Goal: Task Accomplishment & Management: Manage account settings

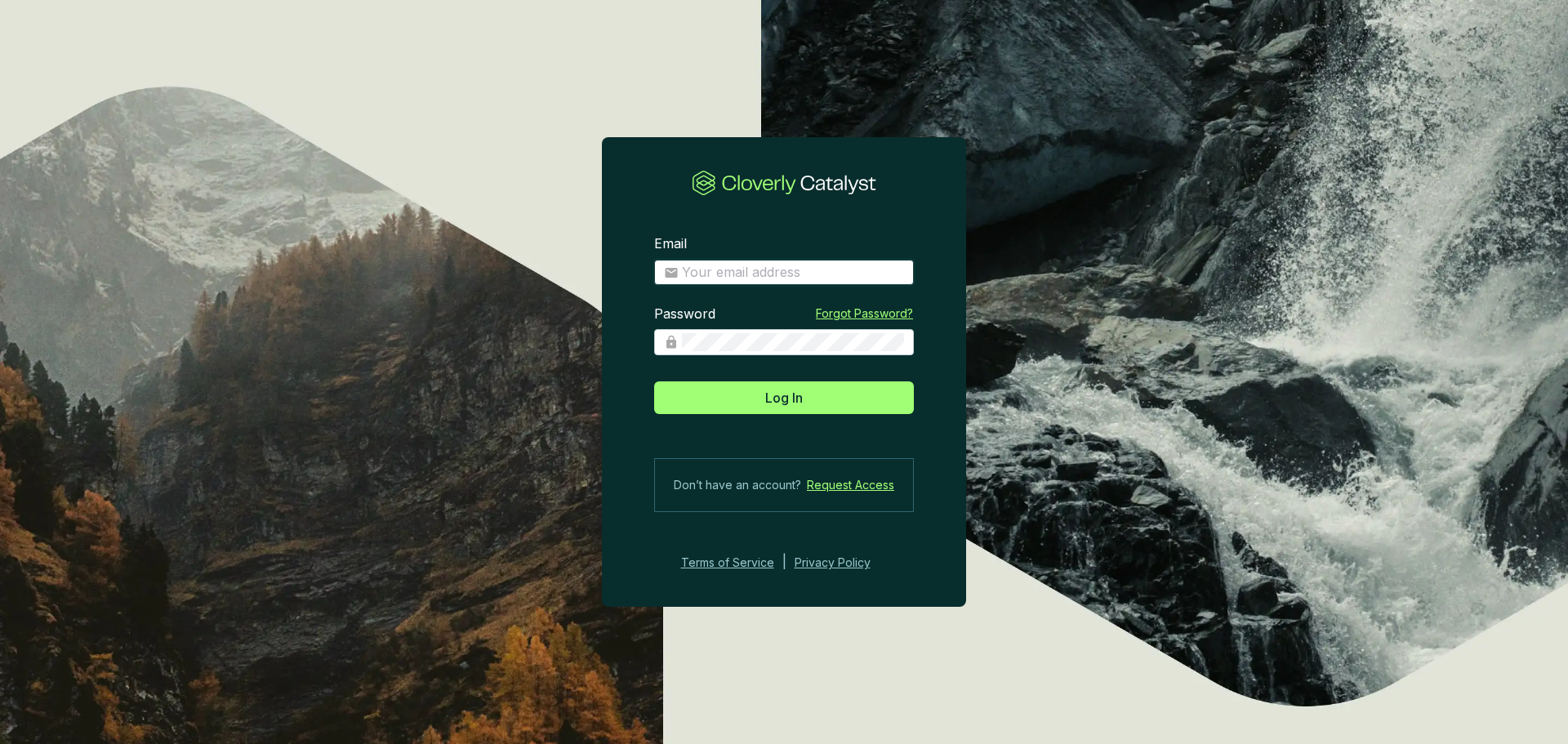
click at [793, 268] on input "Email" at bounding box center [793, 273] width 222 height 18
type input "esorvino@indigoag.com"
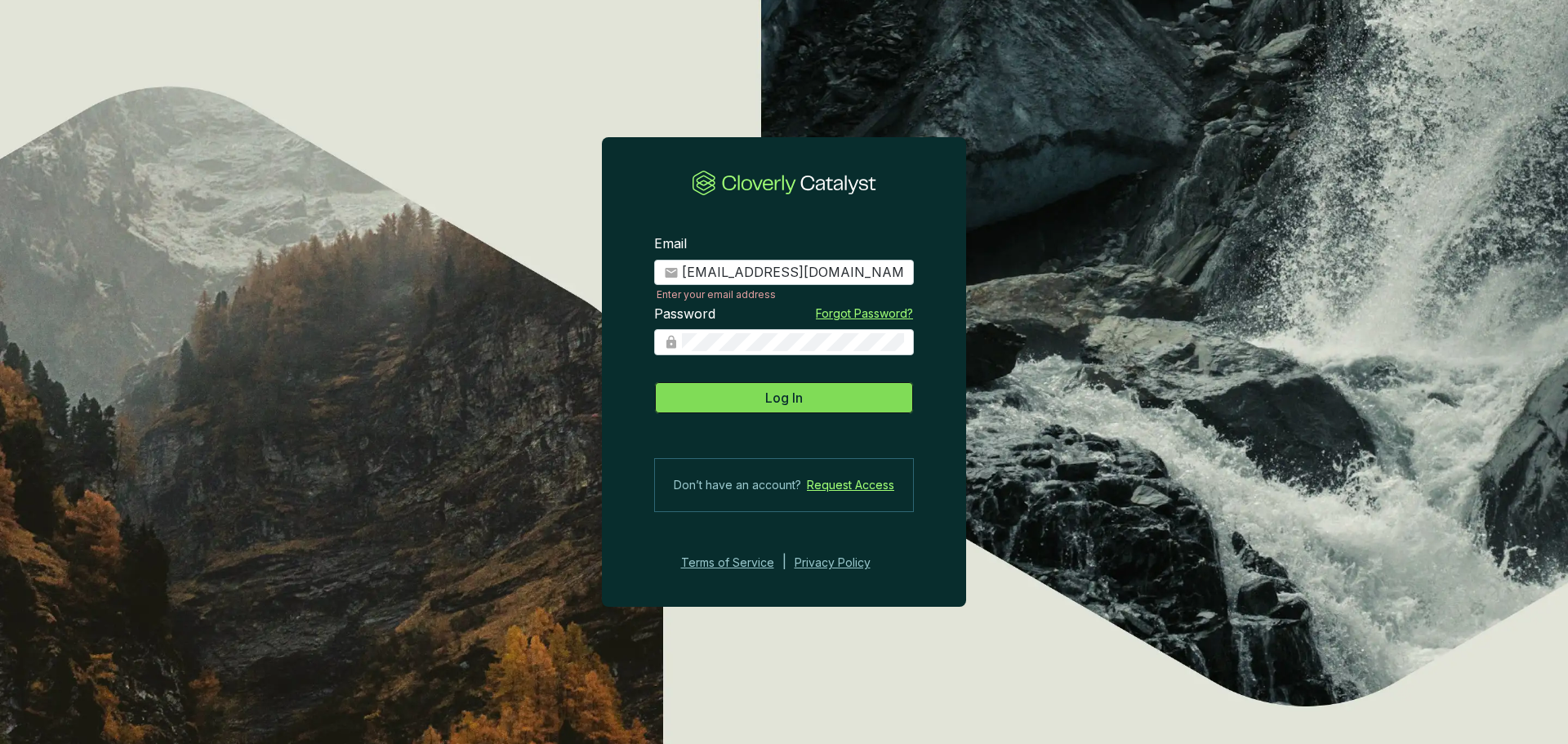
click at [797, 405] on span "Log In" at bounding box center [784, 398] width 38 height 20
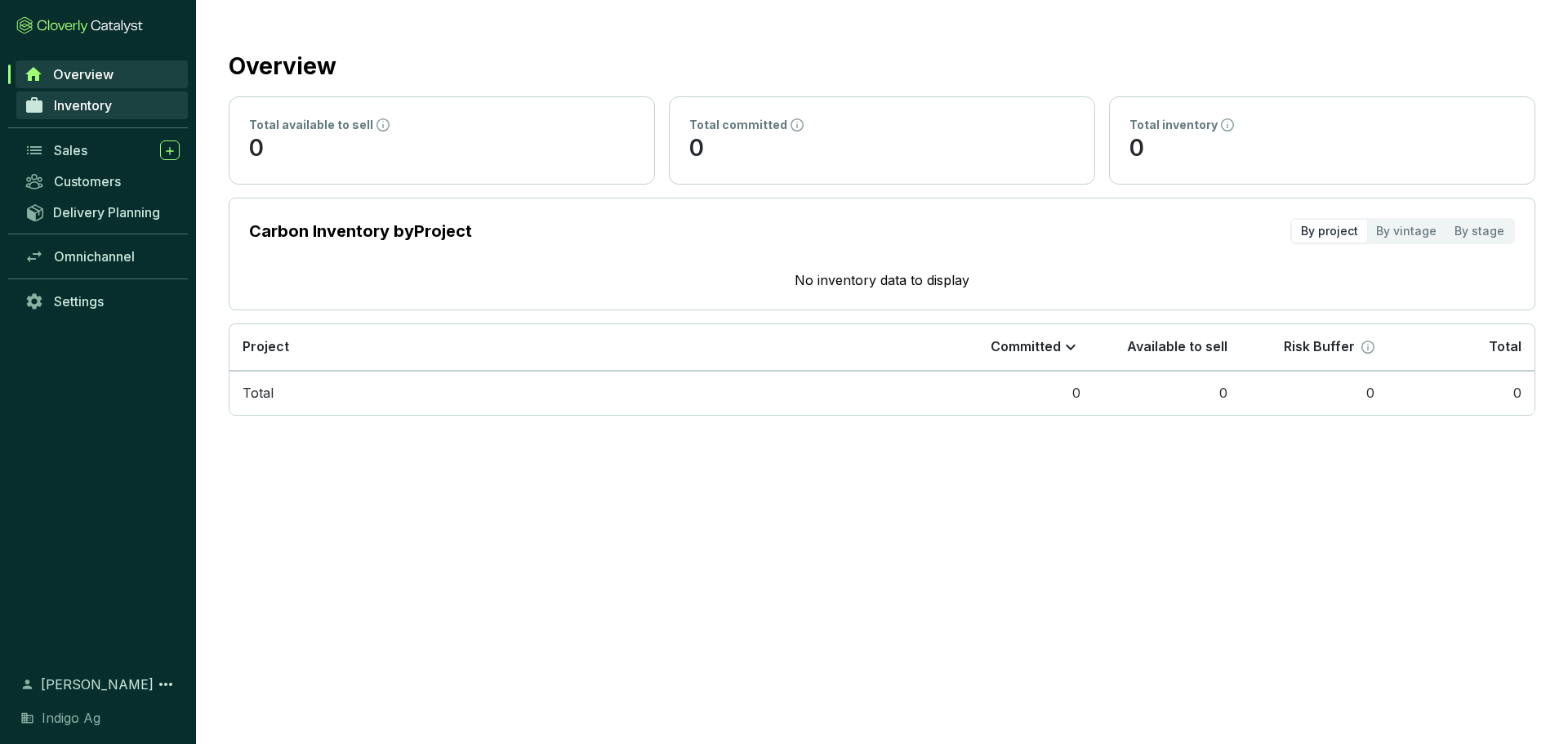
click at [109, 105] on span "Inventory" at bounding box center [83, 105] width 58 height 16
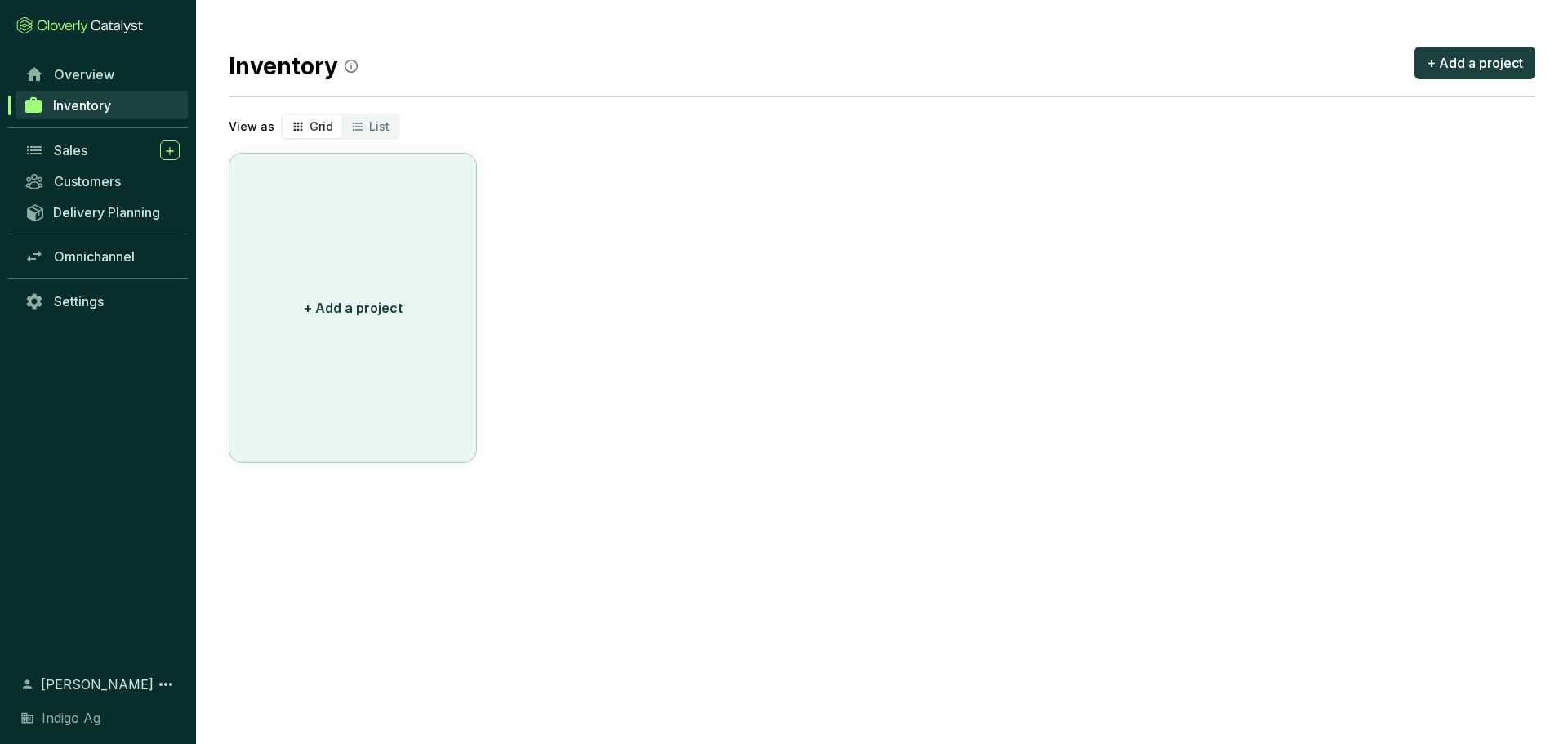
click at [415, 356] on button "+ Add a project" at bounding box center [353, 308] width 249 height 311
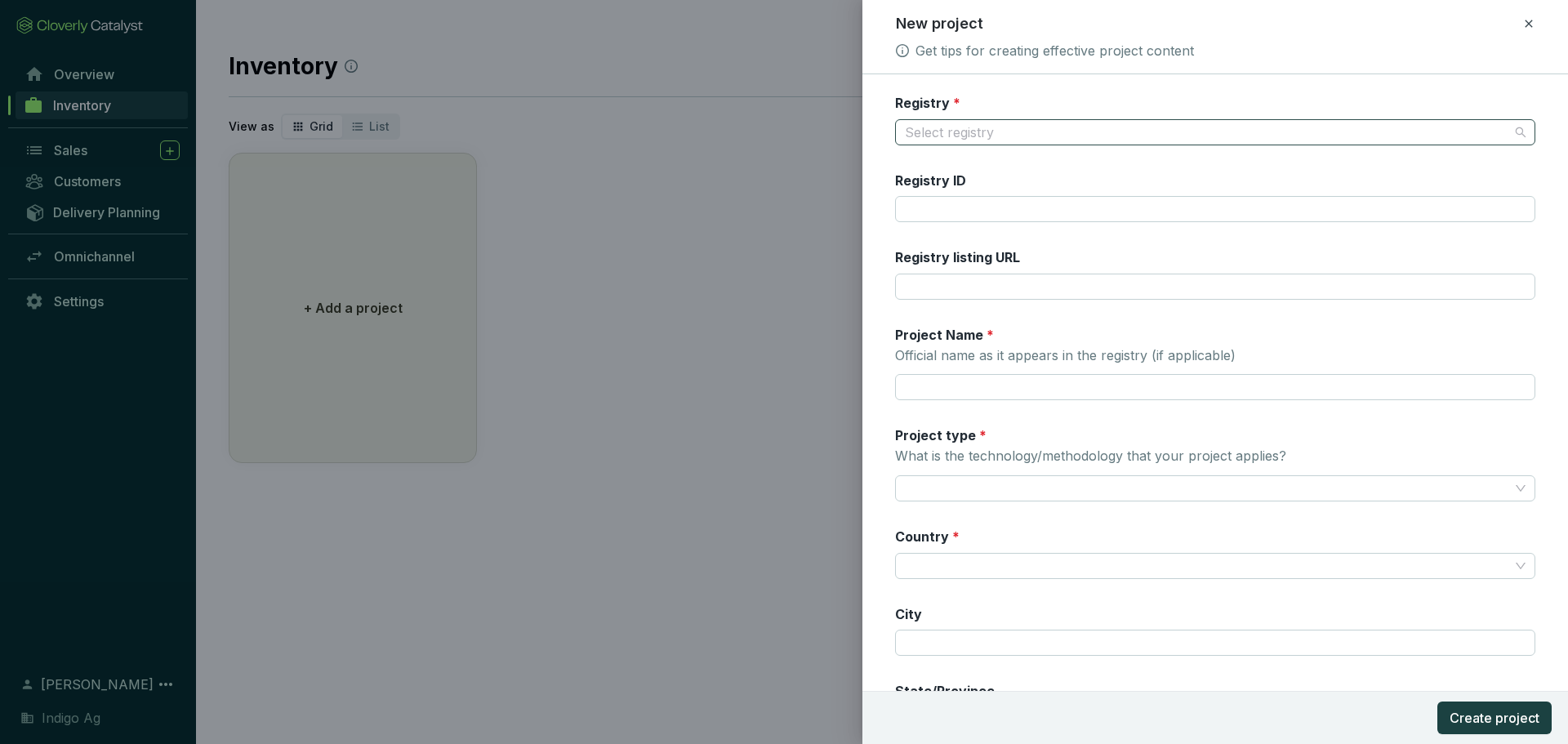
click at [1000, 131] on input "Registry *" at bounding box center [1207, 132] width 604 height 24
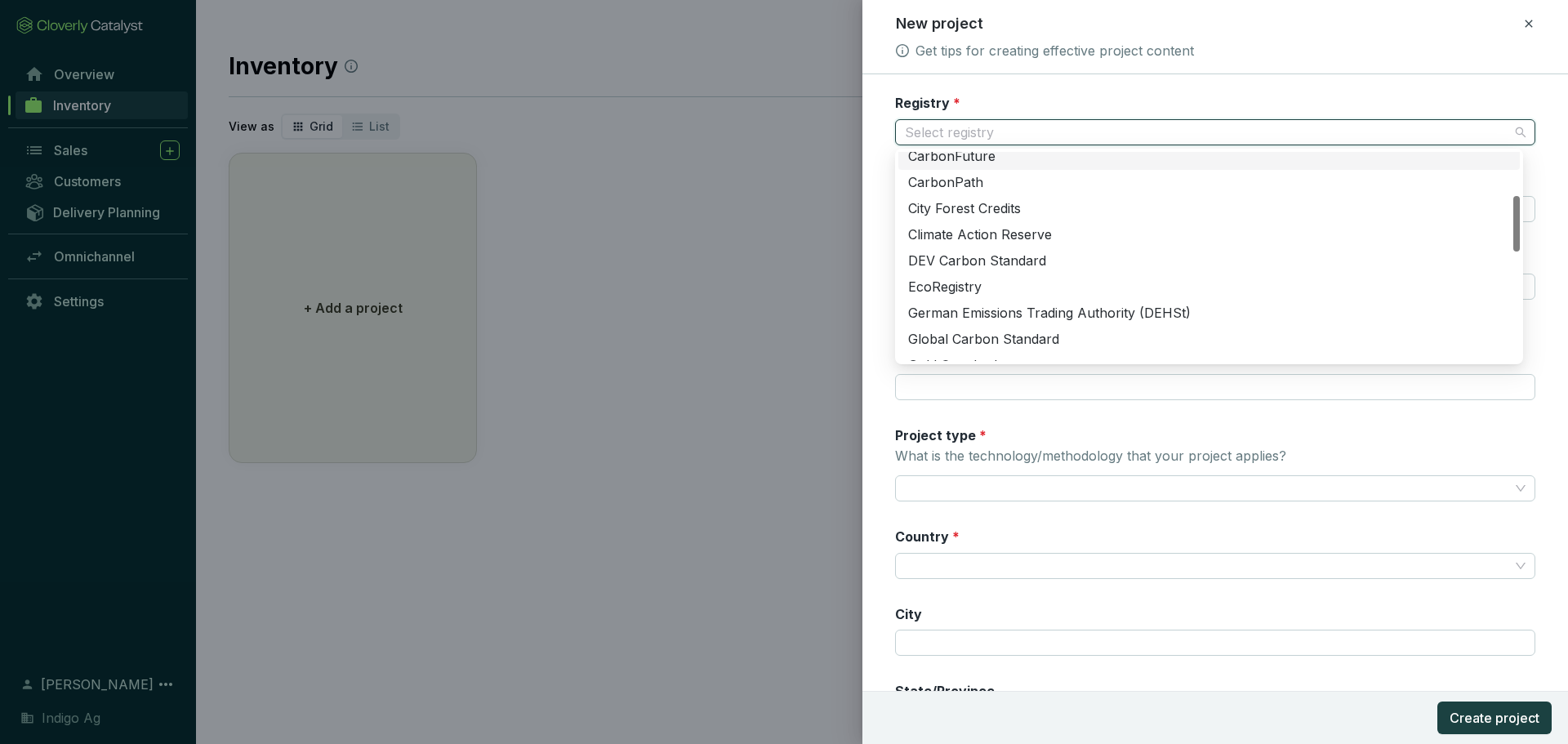
scroll to position [166, 0]
click at [992, 237] on div "Climate Action Reserve" at bounding box center [1209, 234] width 602 height 18
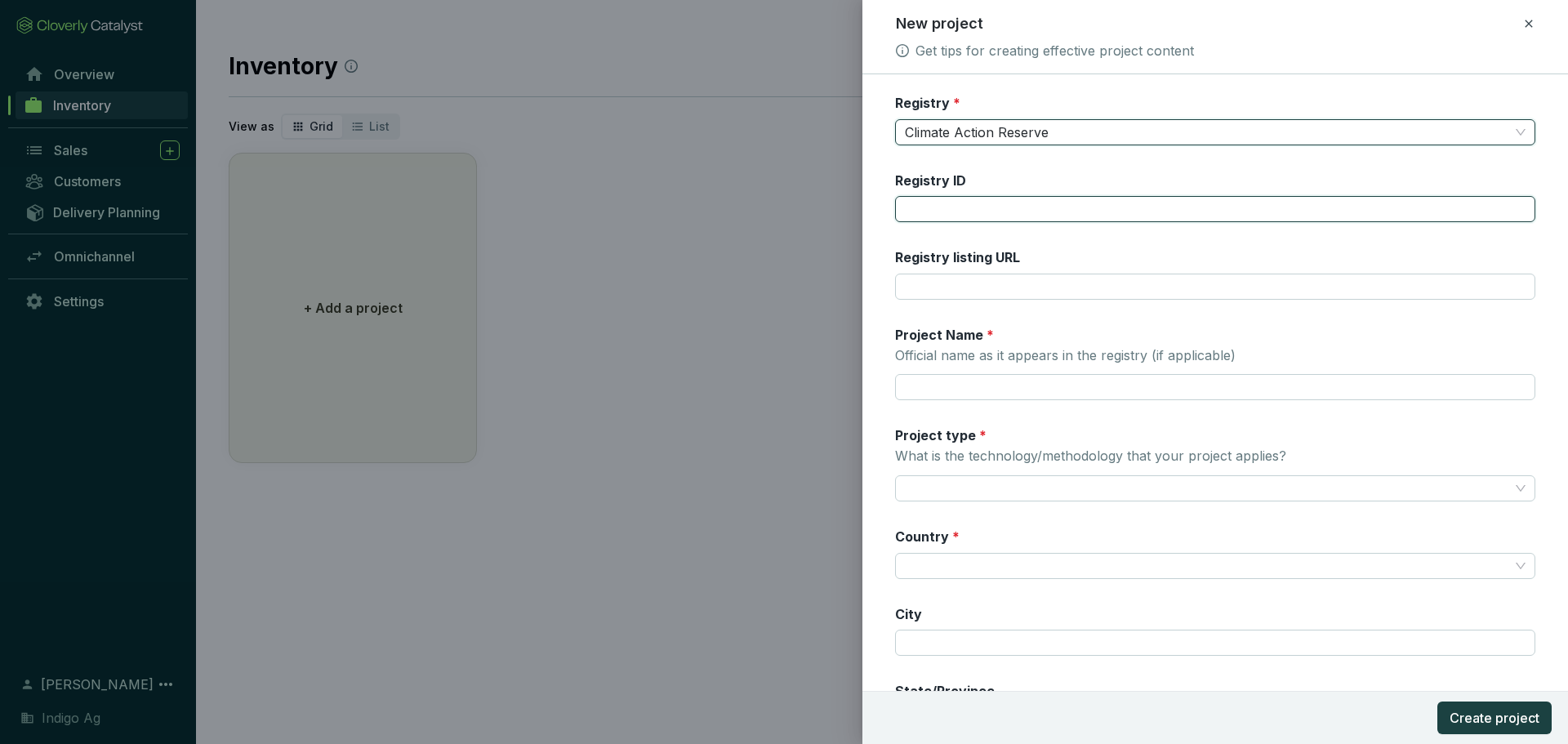
click at [953, 210] on input "Registry ID" at bounding box center [1215, 209] width 640 height 26
type input "CAR1459"
click at [986, 271] on div "Registry listing URL" at bounding box center [957, 261] width 125 height 25
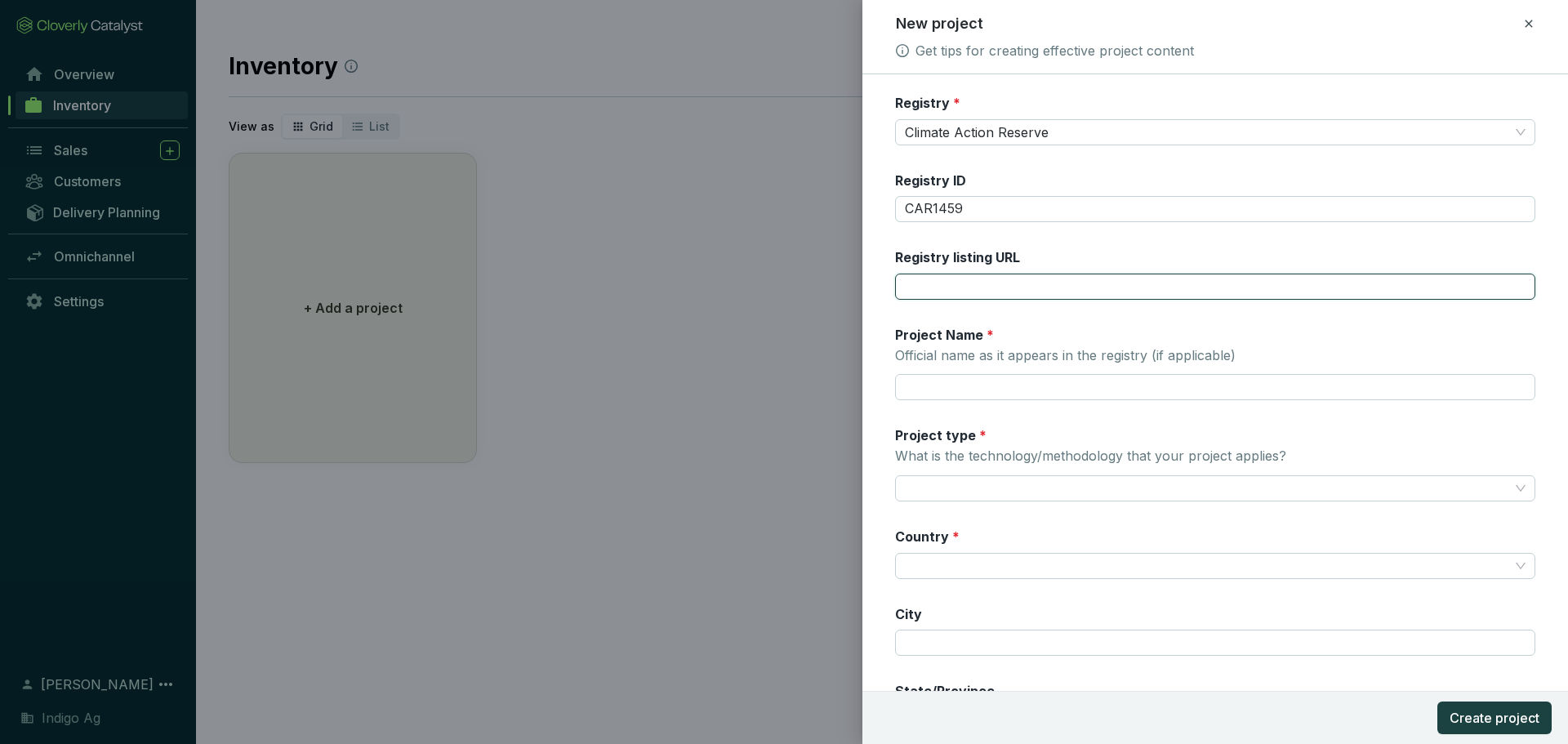
click at [991, 280] on input "Registry listing URL" at bounding box center [1215, 286] width 640 height 26
type input "https://thereserve2.apx.com/mymodule/reg/prjView.asp?id1=1459"
click at [1023, 391] on input "Project Name * Official name as it appears in the registry (if applicable)" at bounding box center [1215, 386] width 640 height 26
type input "Indigo U.S. Project No.1"
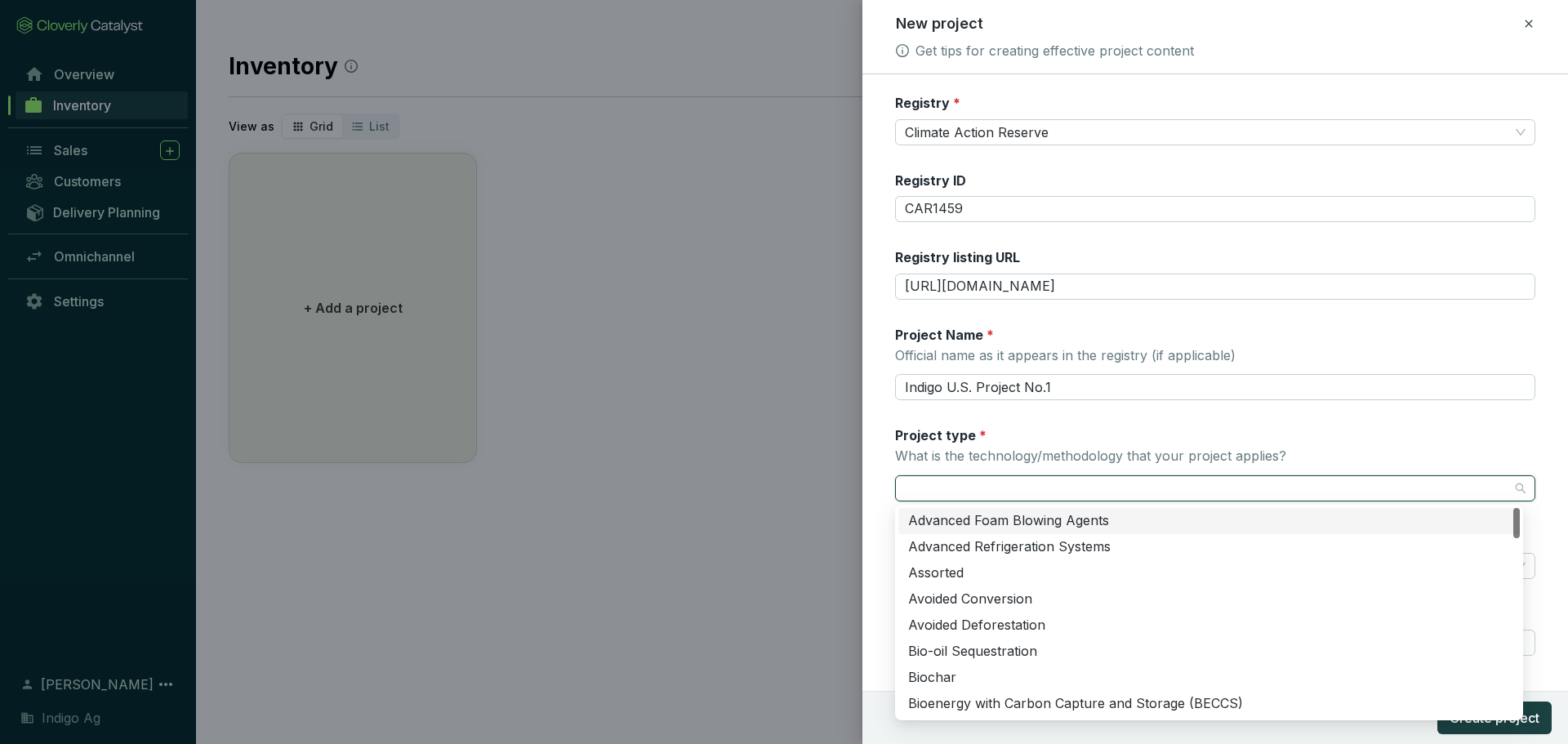
click at [1009, 485] on input "Project type * What is the technology/methodology that your project applies?" at bounding box center [1207, 488] width 604 height 24
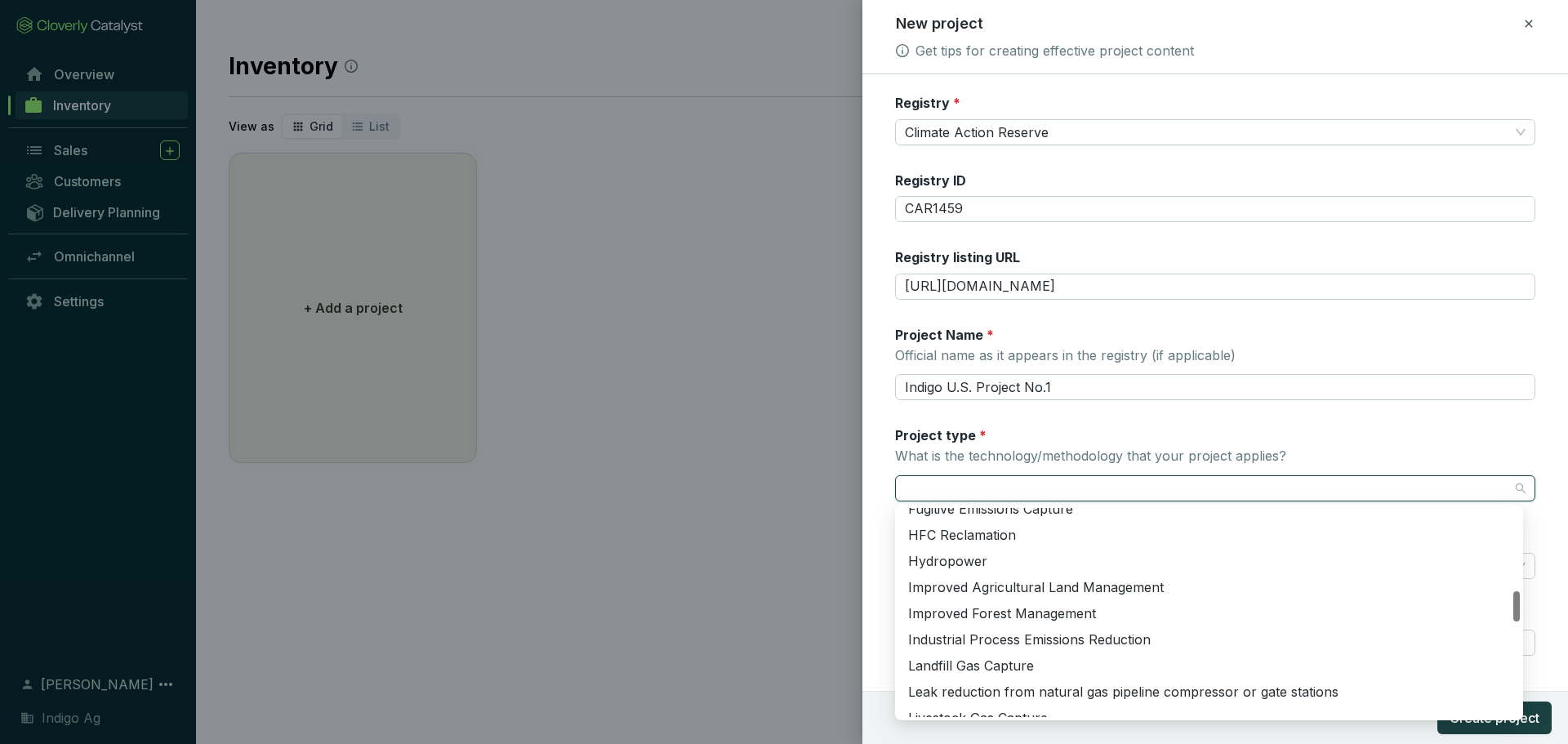
scroll to position [561, 0]
click at [1027, 592] on div "Improved Agricultural Land Management" at bounding box center [1209, 587] width 602 height 18
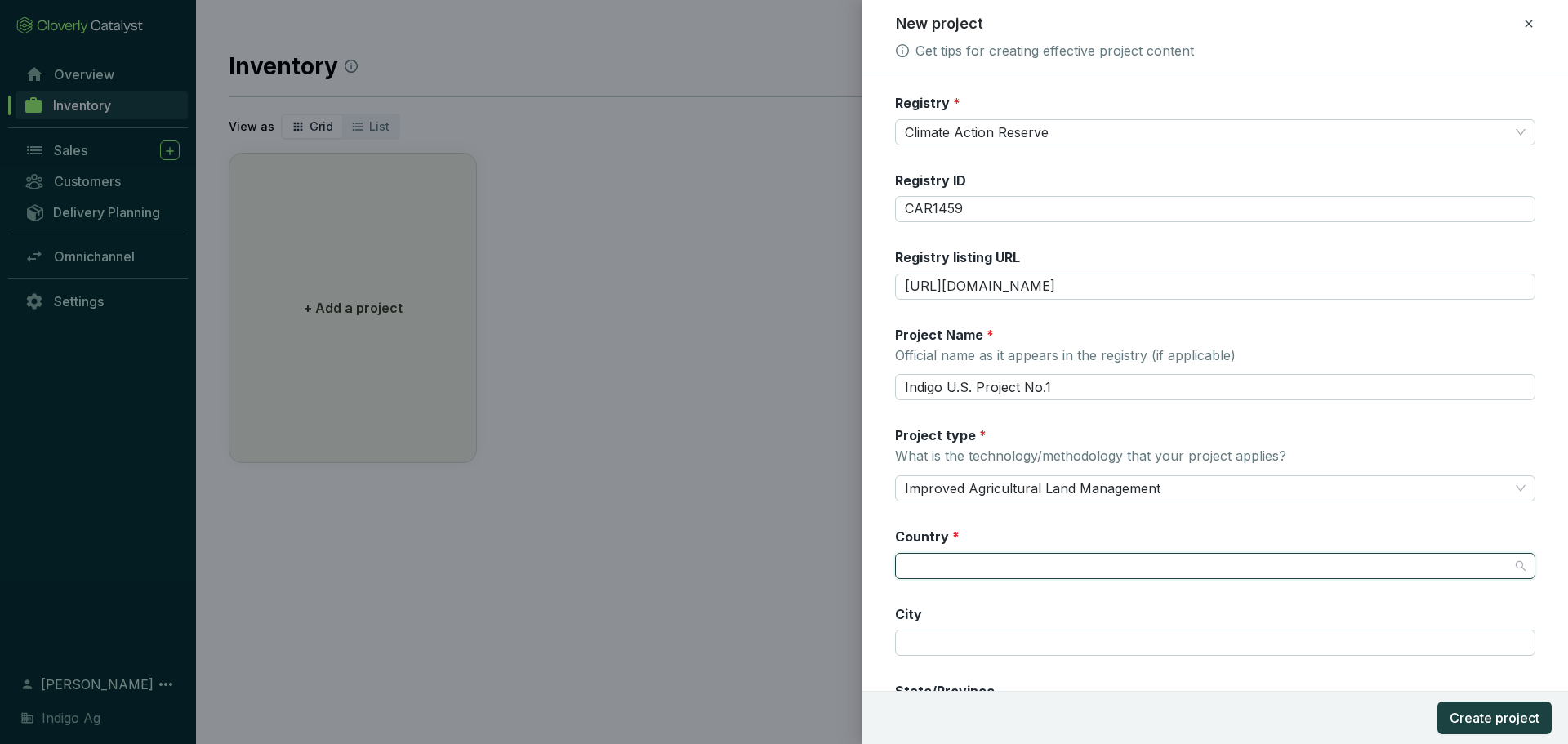
click at [929, 565] on input "Country *" at bounding box center [1207, 566] width 604 height 24
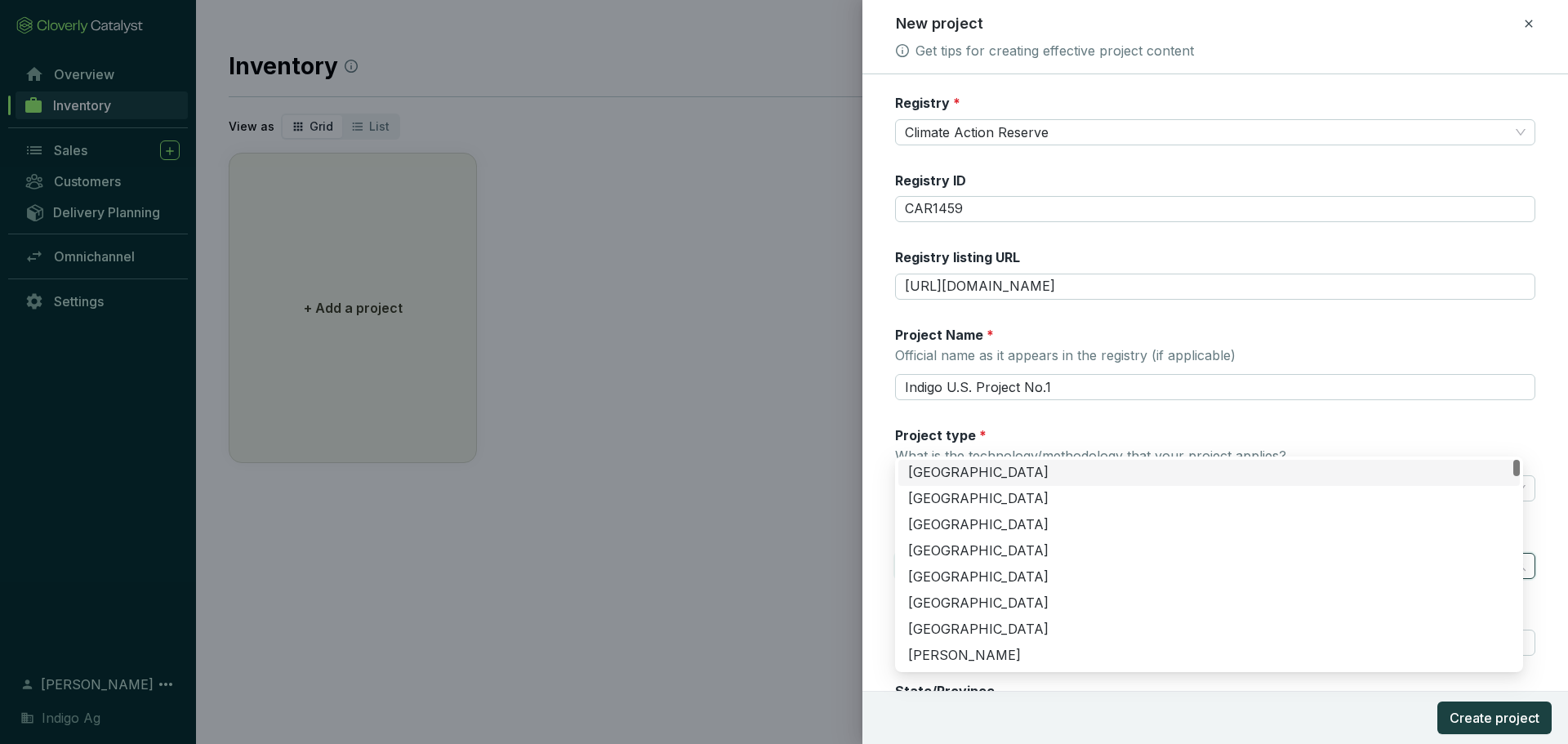
click at [959, 464] on div "United States of America" at bounding box center [1209, 473] width 602 height 18
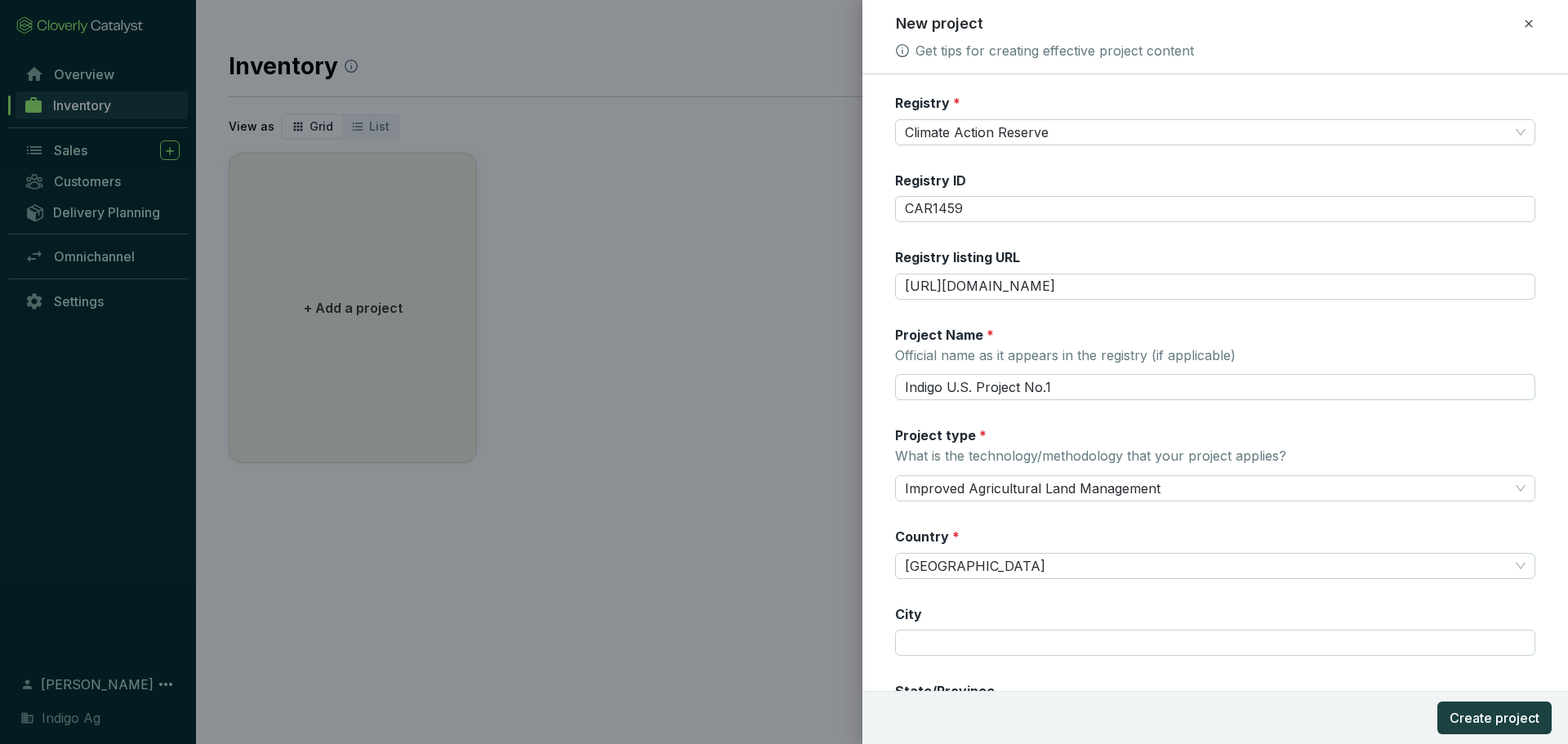
click at [941, 603] on div "Registry * Climate Action Reserve Registry ID CAR1459 Registry listing URL http…" at bounding box center [1215, 472] width 640 height 757
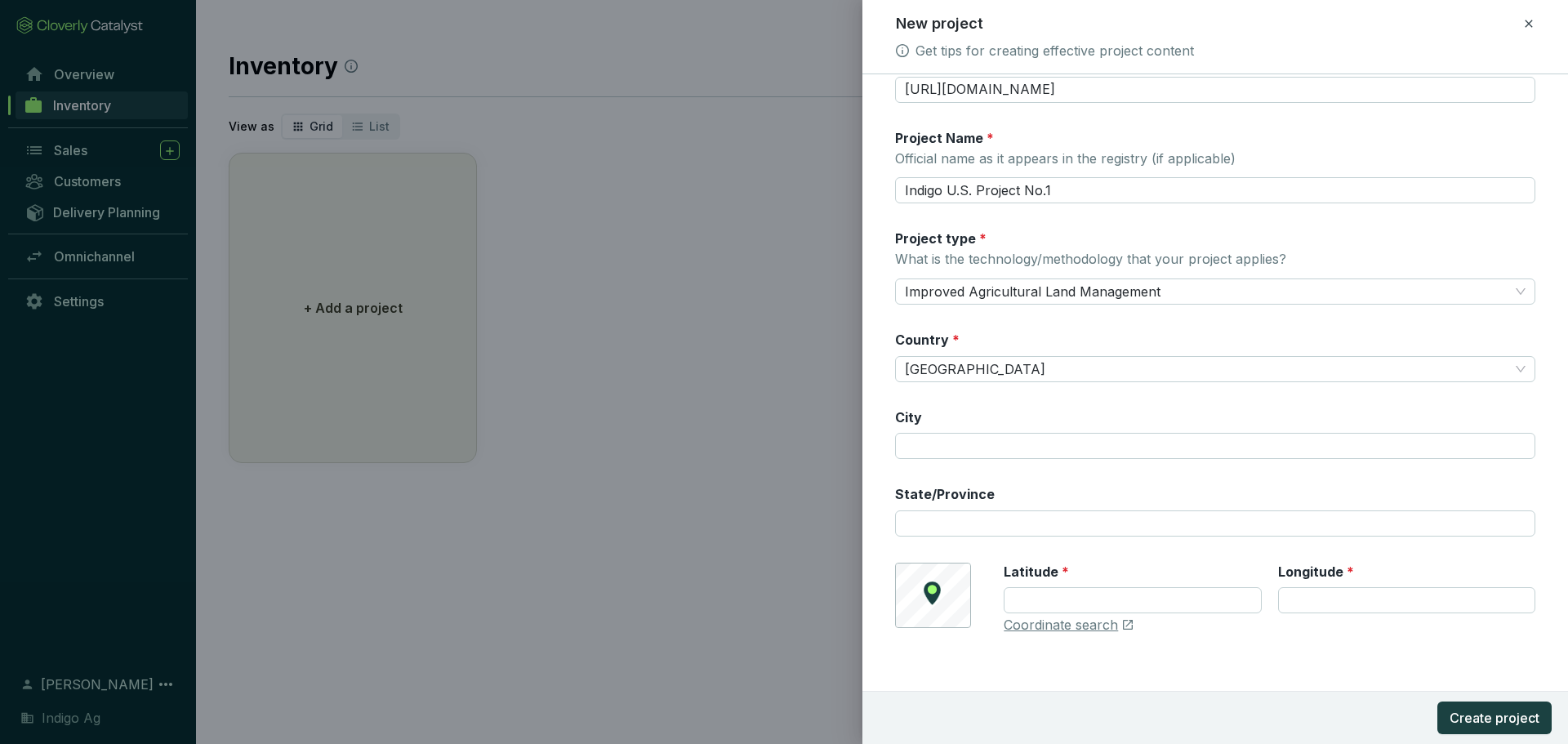
scroll to position [205, 0]
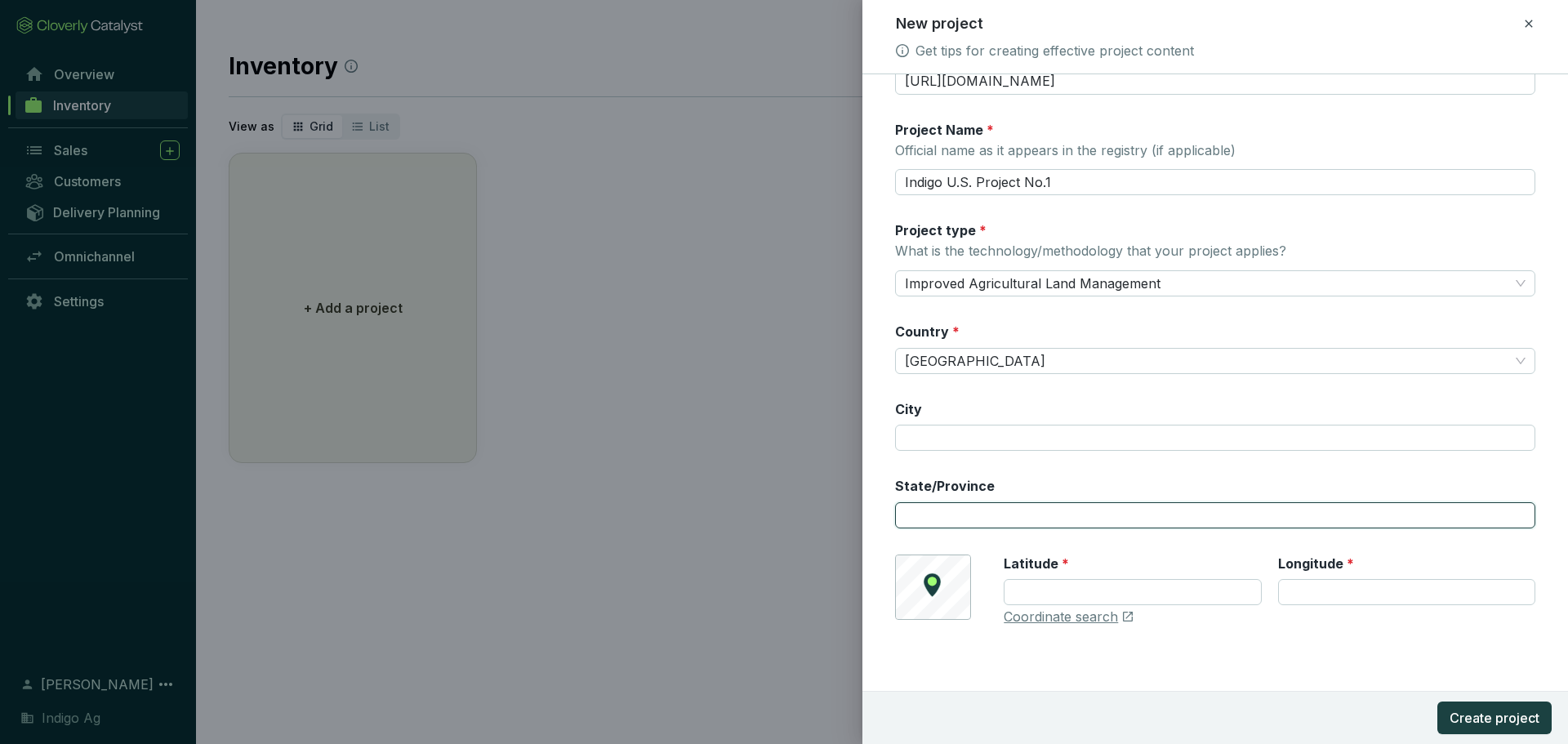
click at [946, 526] on input "State/Province" at bounding box center [1215, 515] width 640 height 26
click at [1259, 553] on div "Registry * Climate Action Reserve Registry ID CAR1459 Registry listing URL http…" at bounding box center [1215, 268] width 640 height 757
click at [1176, 583] on input "Latitude *" at bounding box center [1132, 592] width 258 height 26
click at [1088, 582] on input "Latitude *" at bounding box center [1132, 592] width 258 height 26
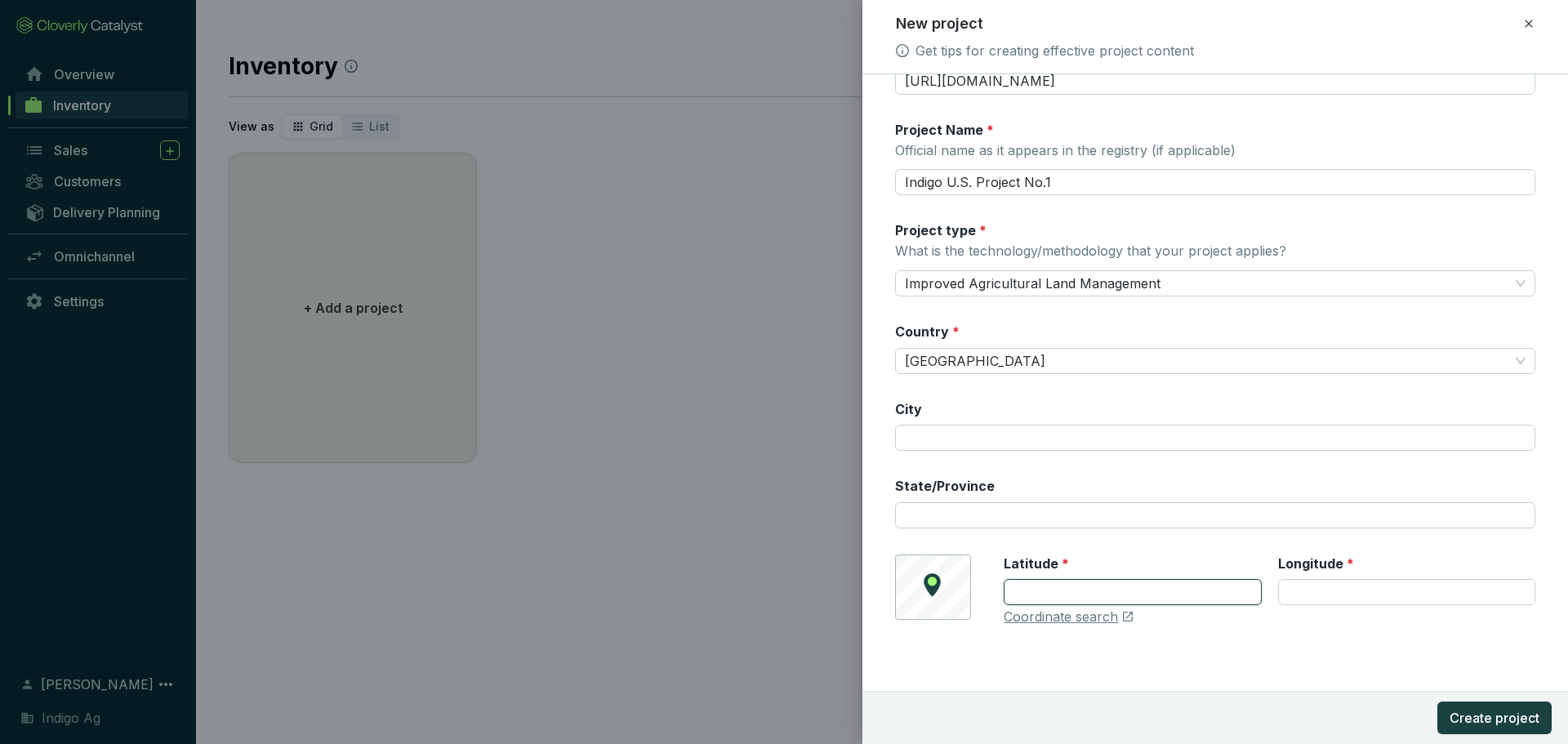
paste input "47.566750"
type input "47.566750"
click at [1333, 589] on input "Longitude *" at bounding box center [1407, 592] width 258 height 26
paste input "-122.557869"
click at [930, 599] on div "© Mapbox © OpenStreetMap Improve this map Latitude * 47.566750 Longitude * -122…" at bounding box center [1215, 591] width 640 height 72
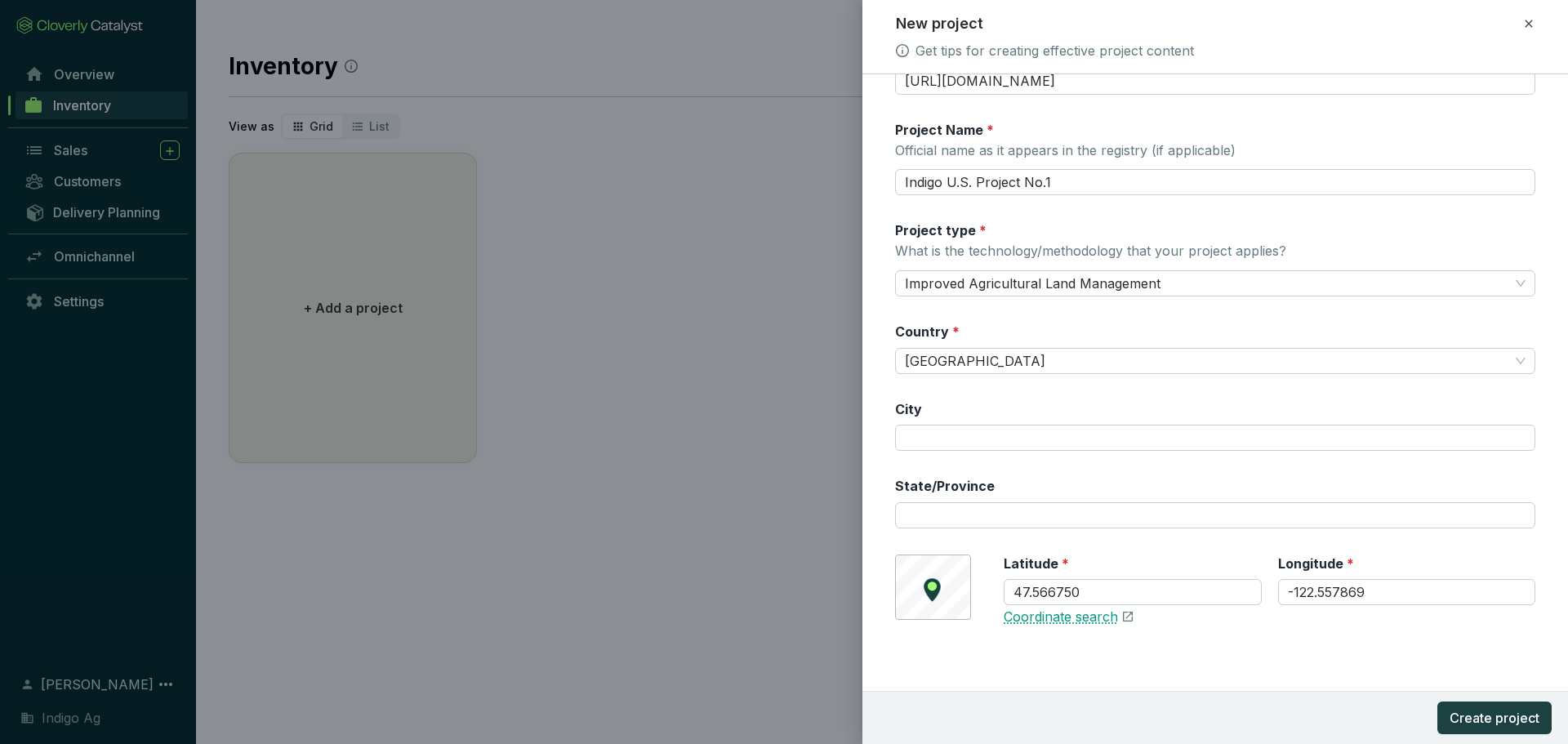
click at [1045, 622] on link "Coordinate search" at bounding box center [1060, 617] width 114 height 18
click at [1162, 587] on input "47.566750" at bounding box center [1132, 592] width 258 height 26
click at [1184, 594] on input "47.566750" at bounding box center [1132, 592] width 258 height 26
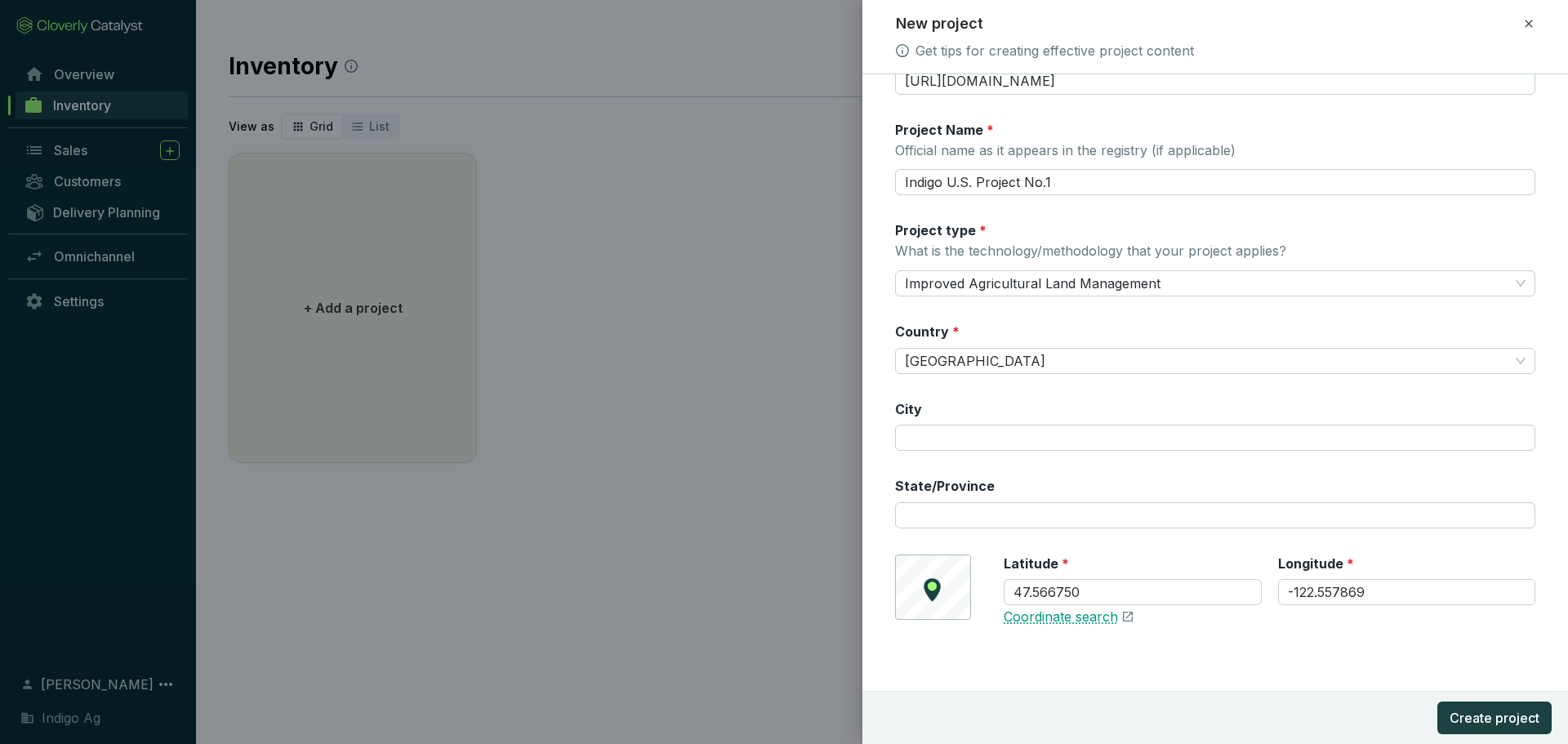
click at [1107, 618] on link "Coordinate search" at bounding box center [1060, 617] width 114 height 18
click at [1377, 590] on input "-122.557869" at bounding box center [1407, 592] width 258 height 26
paste input "71.38243"
type input "-71.382439"
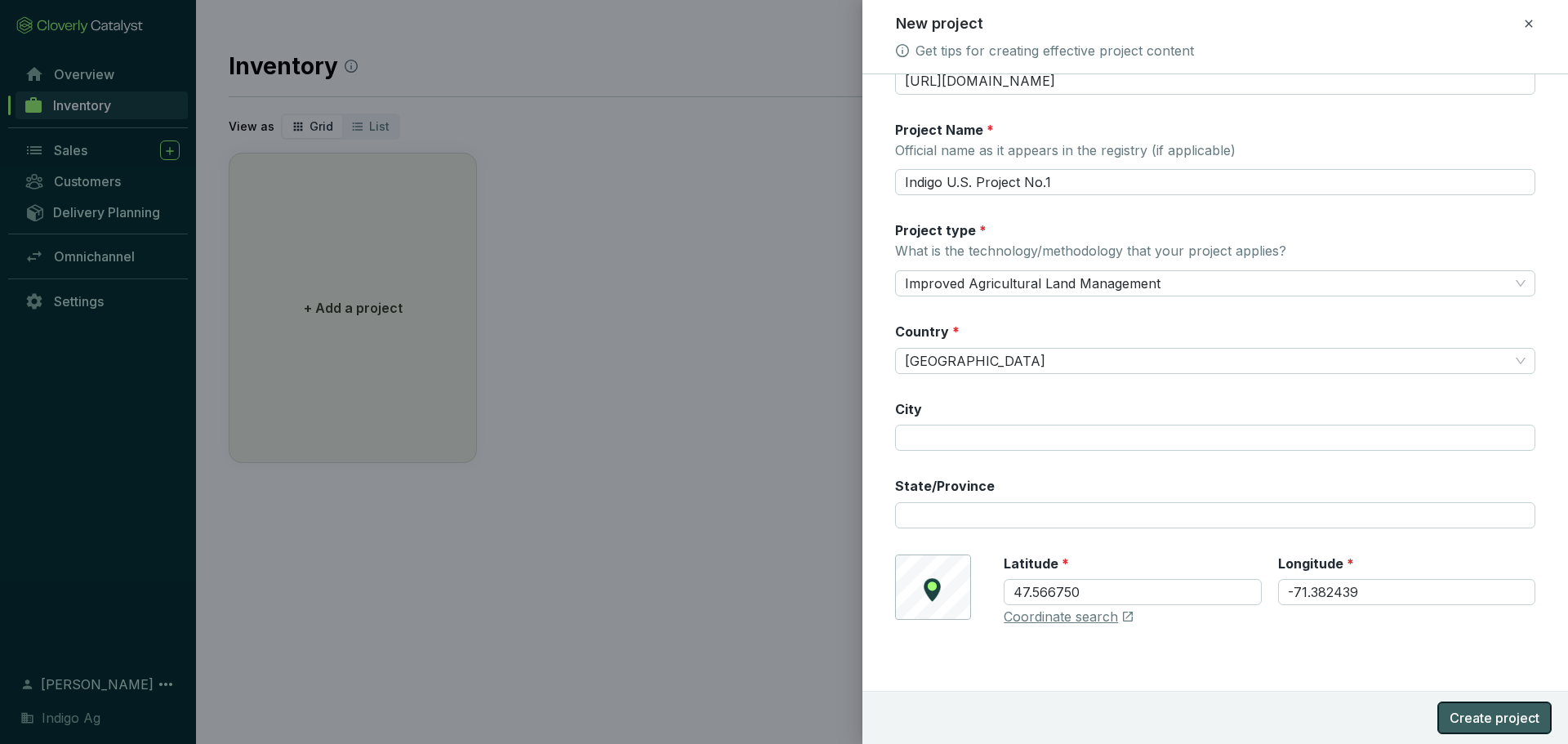
click at [1484, 716] on span "Create project" at bounding box center [1494, 718] width 90 height 20
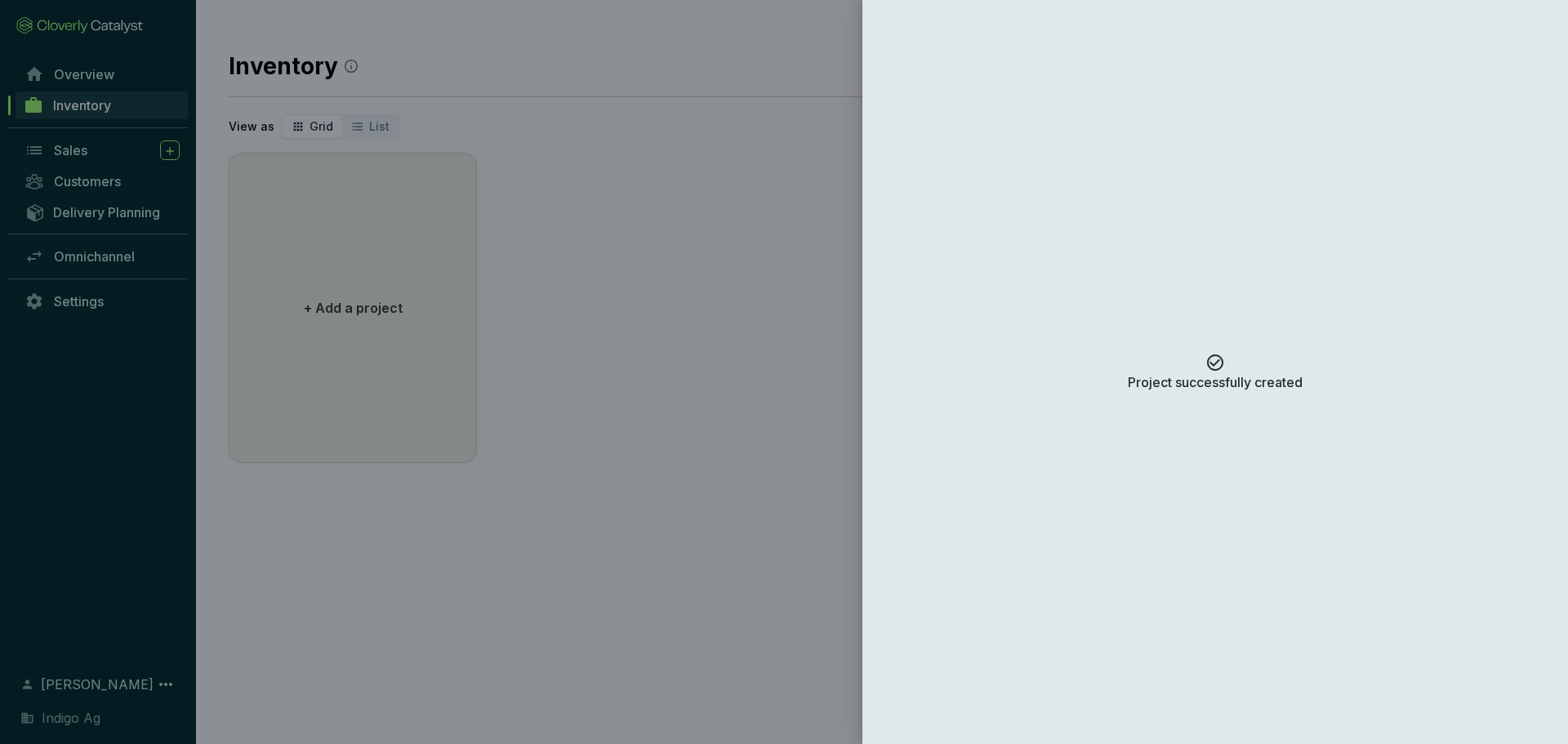
scroll to position [0, 0]
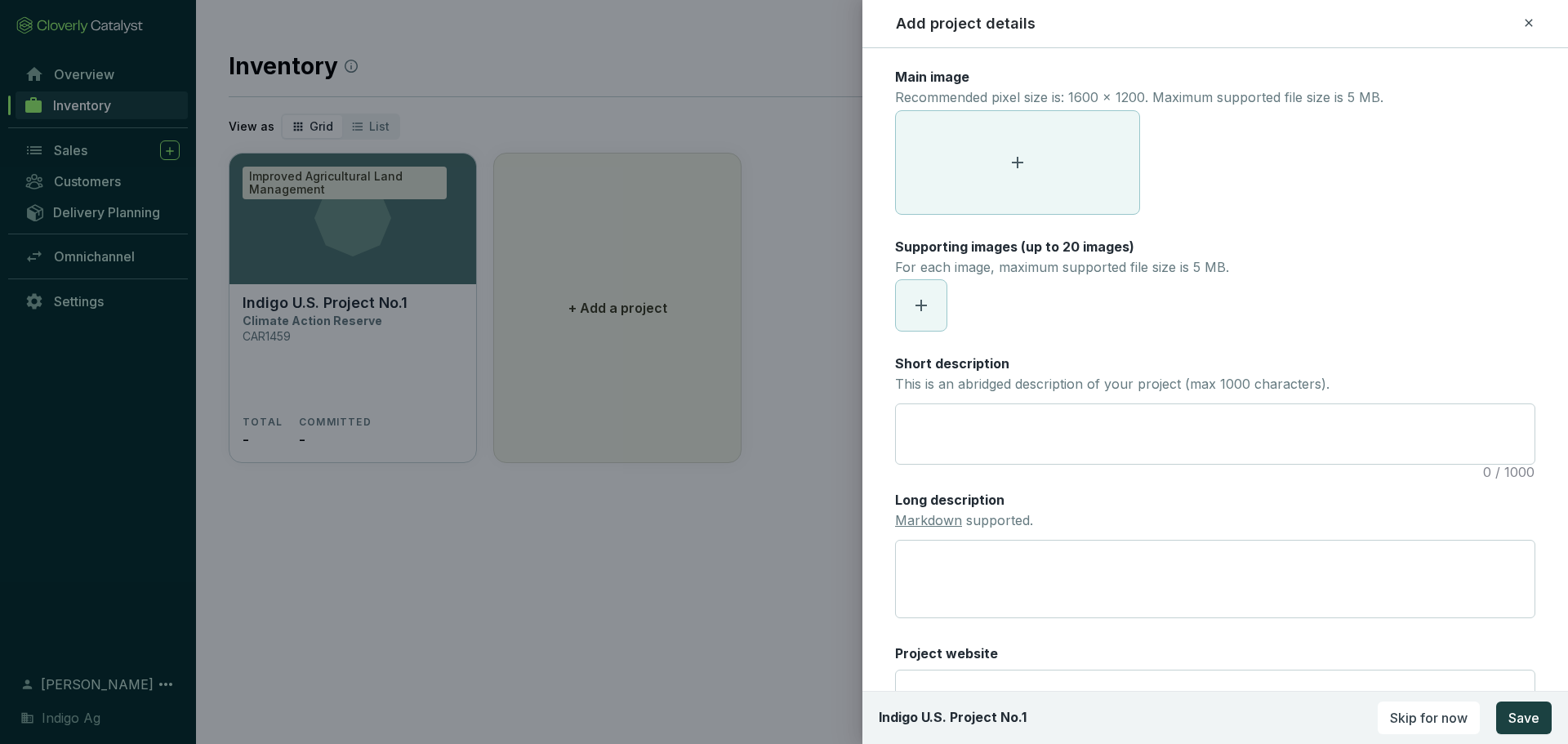
click at [1183, 248] on div "Supporting images (up to 20 images) For each image, maximum supported file size…" at bounding box center [1062, 259] width 334 height 42
click at [1083, 191] on span at bounding box center [1018, 162] width 243 height 103
click at [1056, 152] on span at bounding box center [1018, 162] width 243 height 103
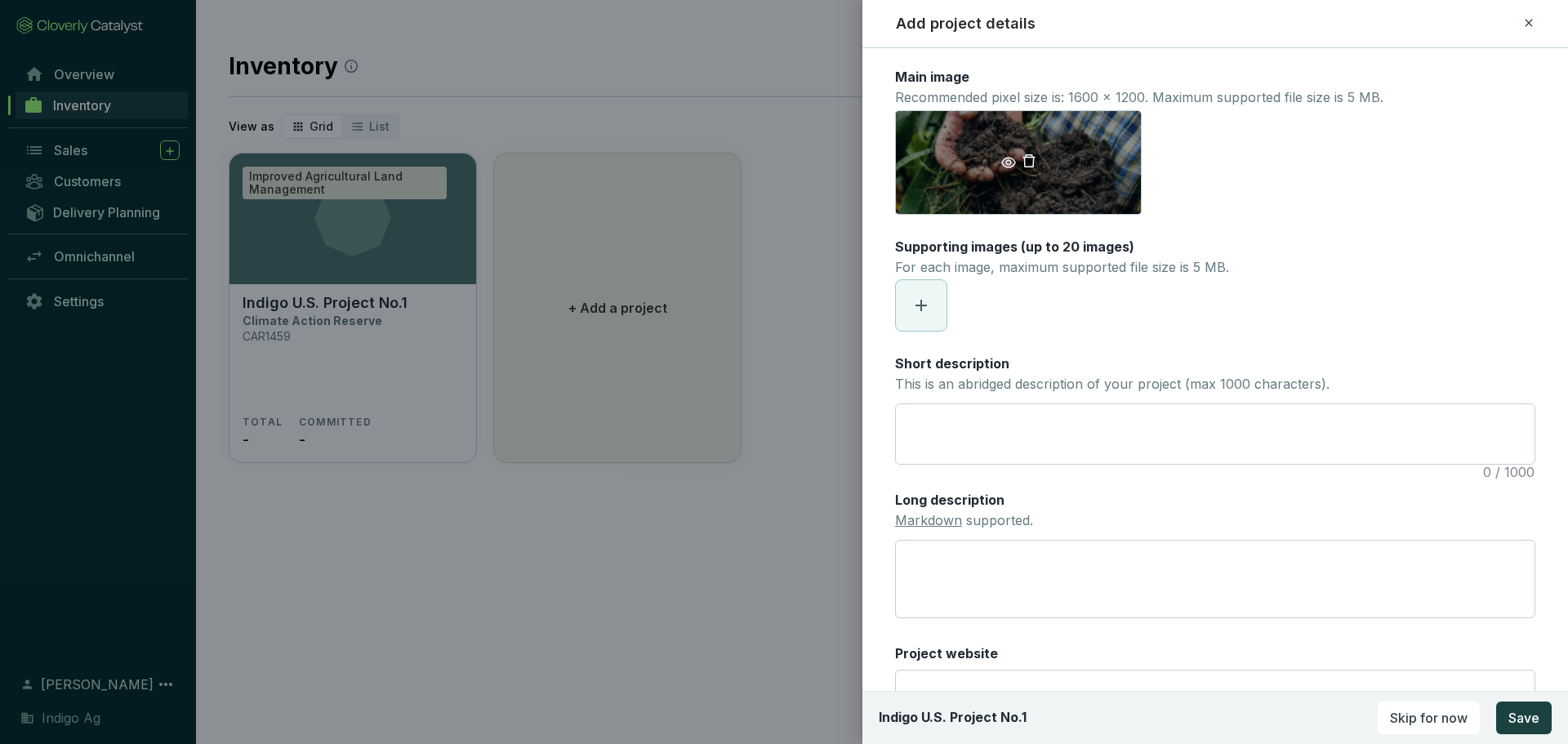
click at [1008, 162] on icon "eye" at bounding box center [1009, 162] width 14 height 14
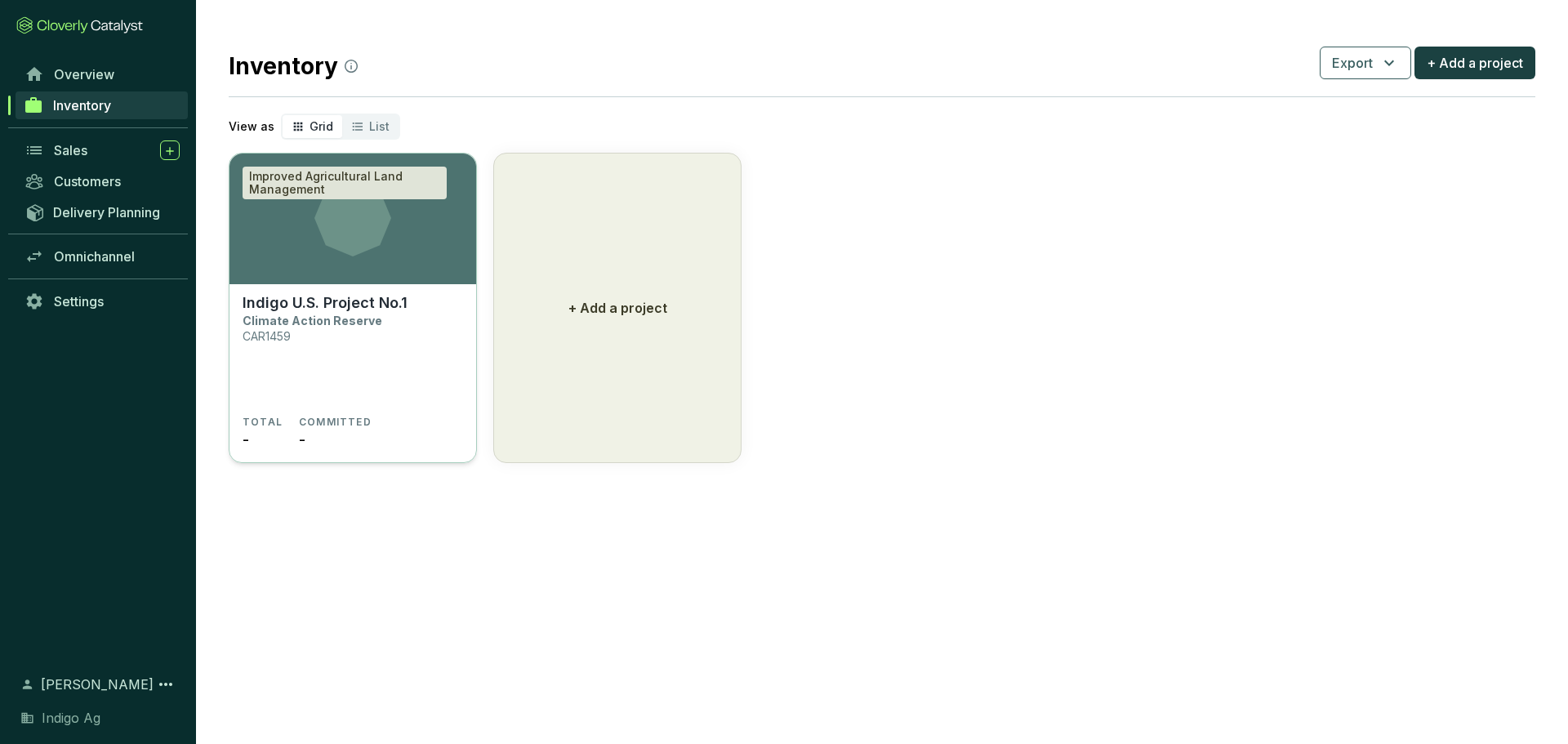
click at [407, 328] on section "Indigo U.S. Project No.1 Climate Action Reserve CAR1459" at bounding box center [352, 354] width 221 height 122
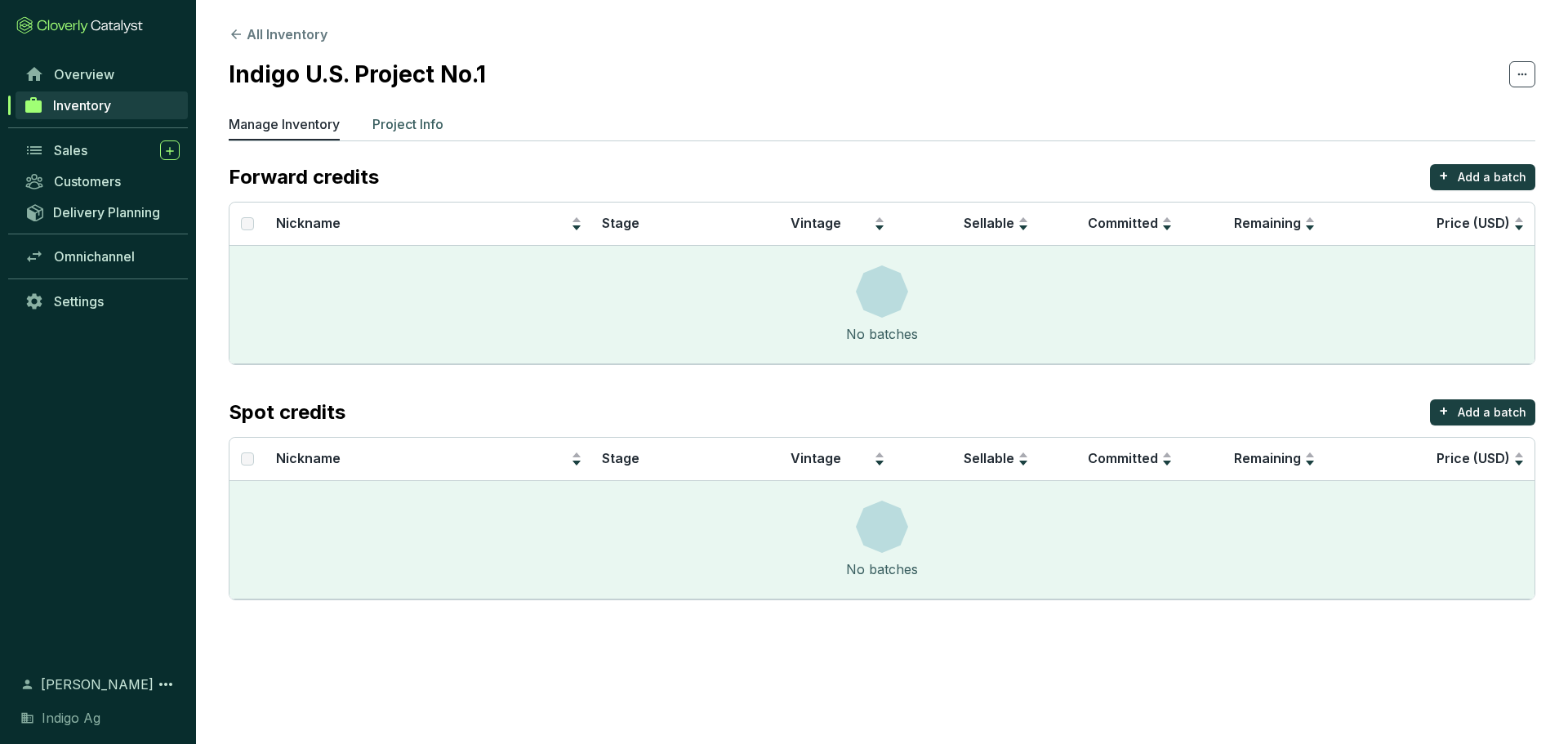
click at [427, 122] on p "Project Info" at bounding box center [407, 124] width 71 height 20
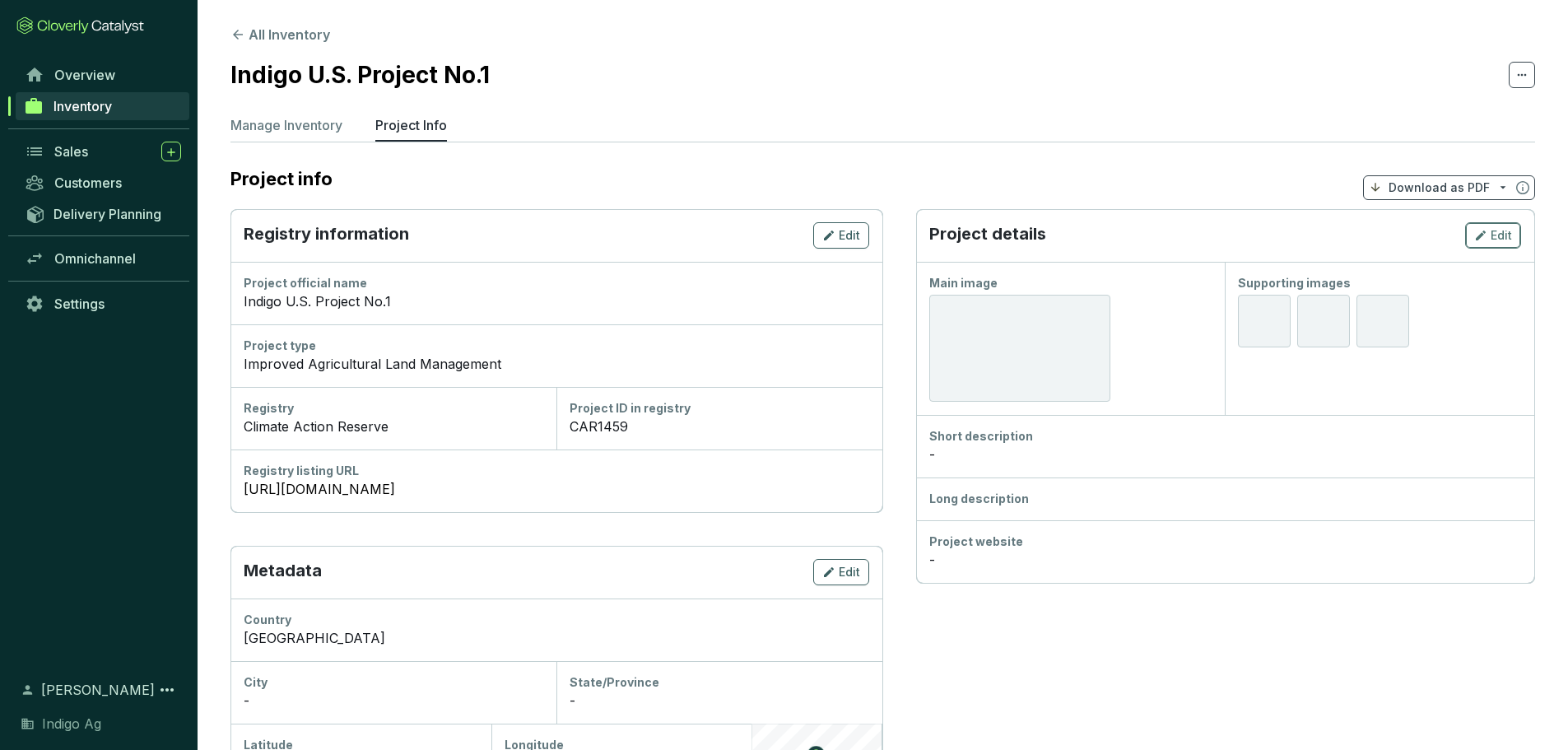
click at [1498, 227] on span "Edit" at bounding box center [1502, 235] width 22 height 16
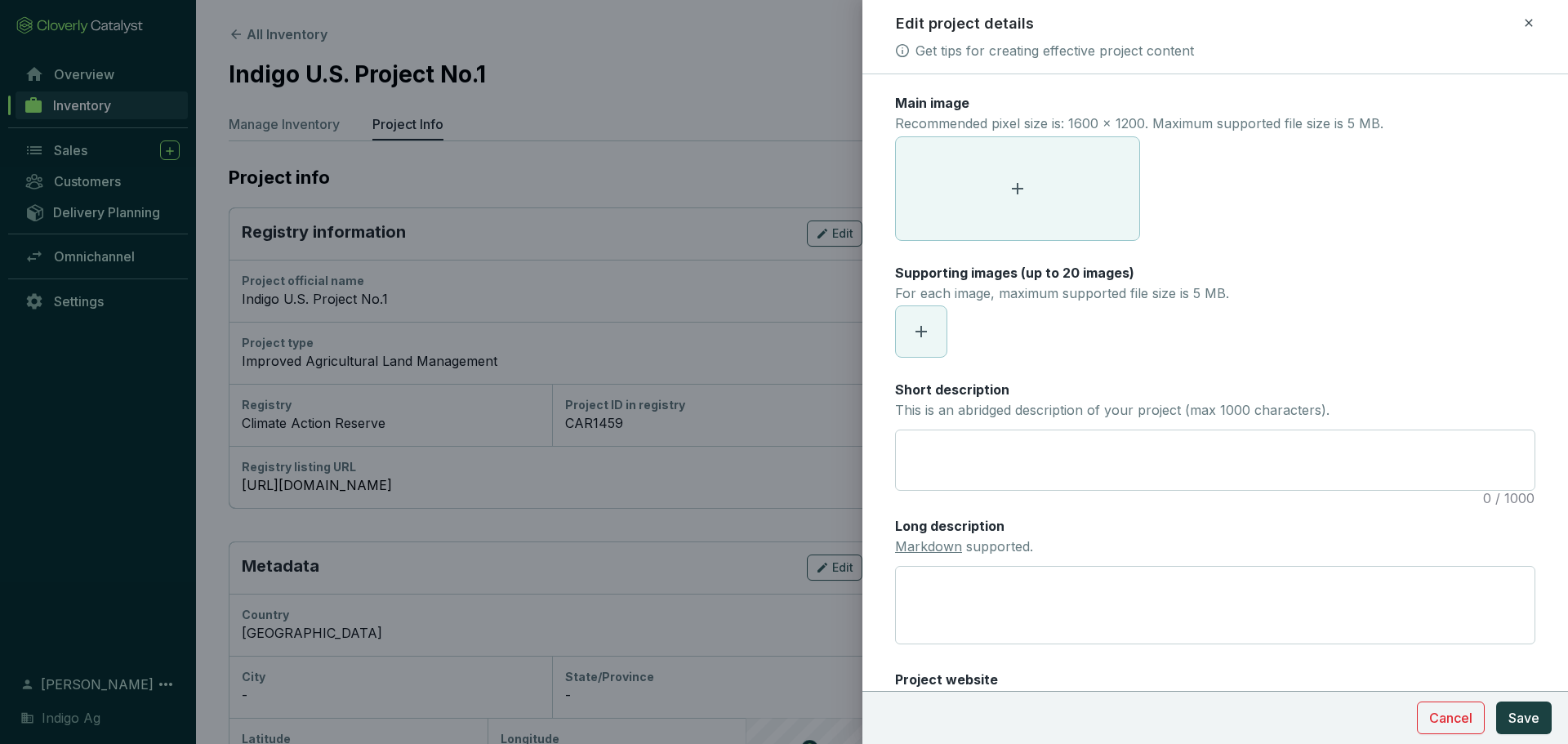
click at [1028, 188] on span at bounding box center [1018, 188] width 243 height 103
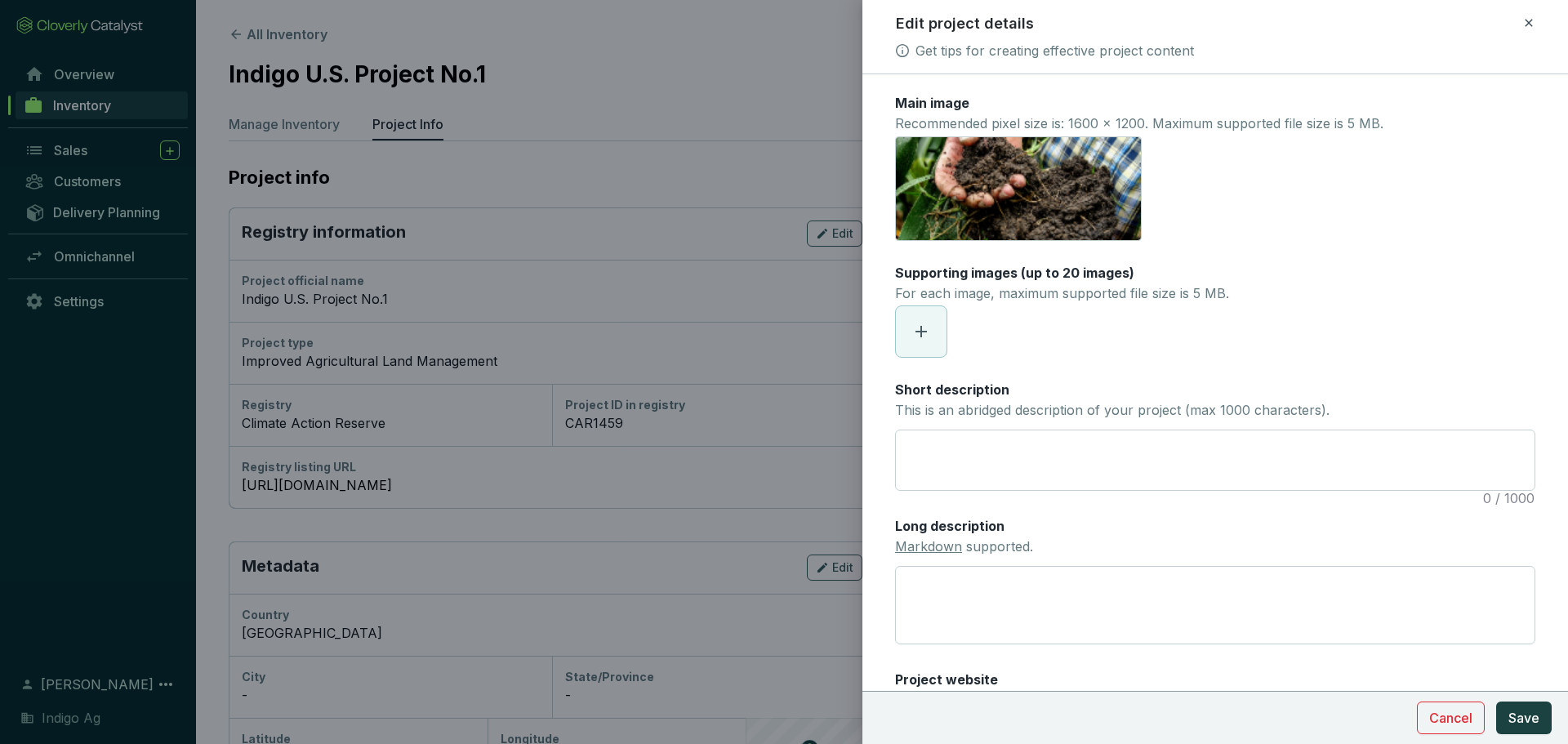
click at [929, 322] on icon at bounding box center [921, 331] width 20 height 20
click at [906, 344] on span at bounding box center [921, 331] width 50 height 50
click at [932, 323] on span at bounding box center [921, 331] width 50 height 50
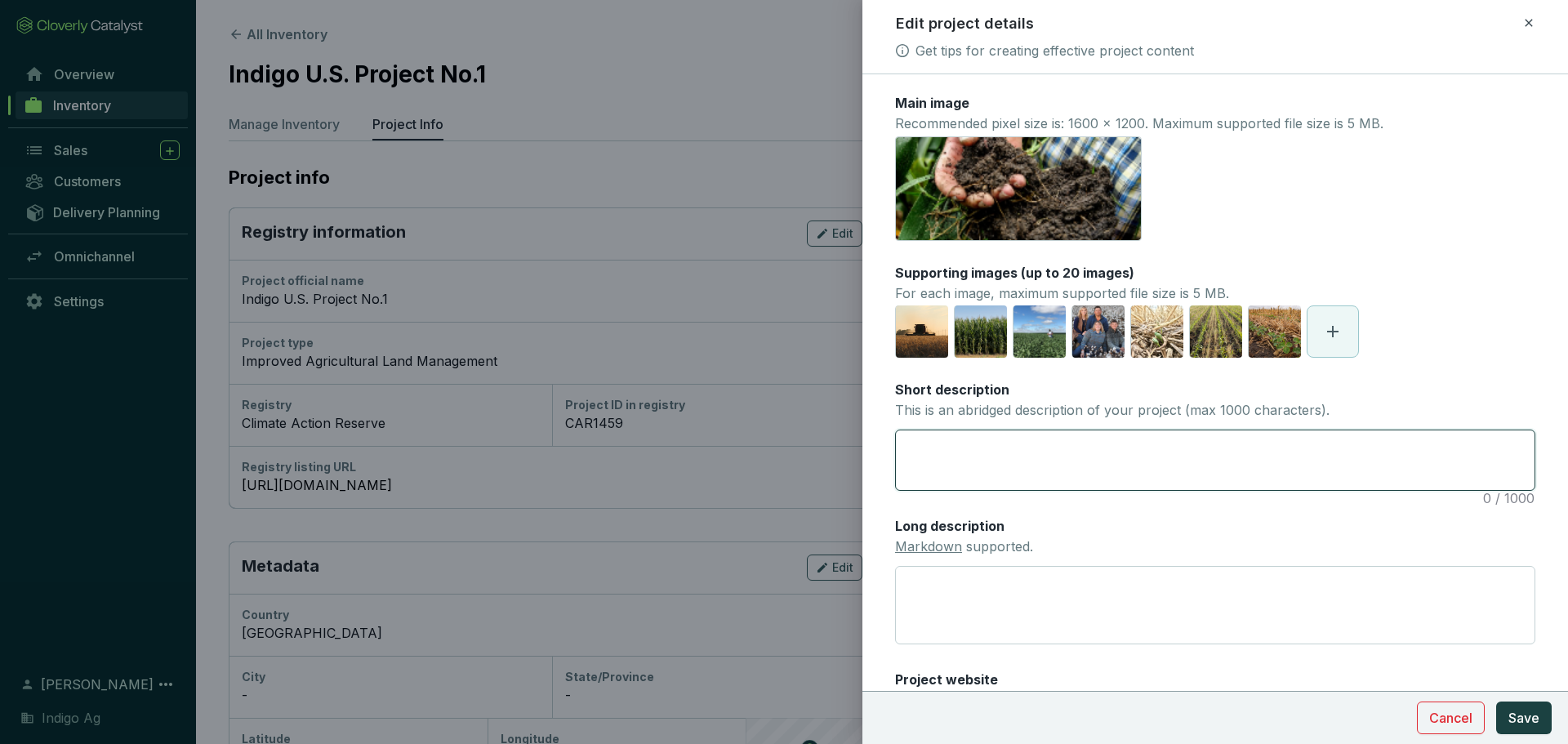
click at [1140, 433] on textarea "Short description This is an abridged description of your project (max 1000 cha…" at bounding box center [1215, 460] width 639 height 59
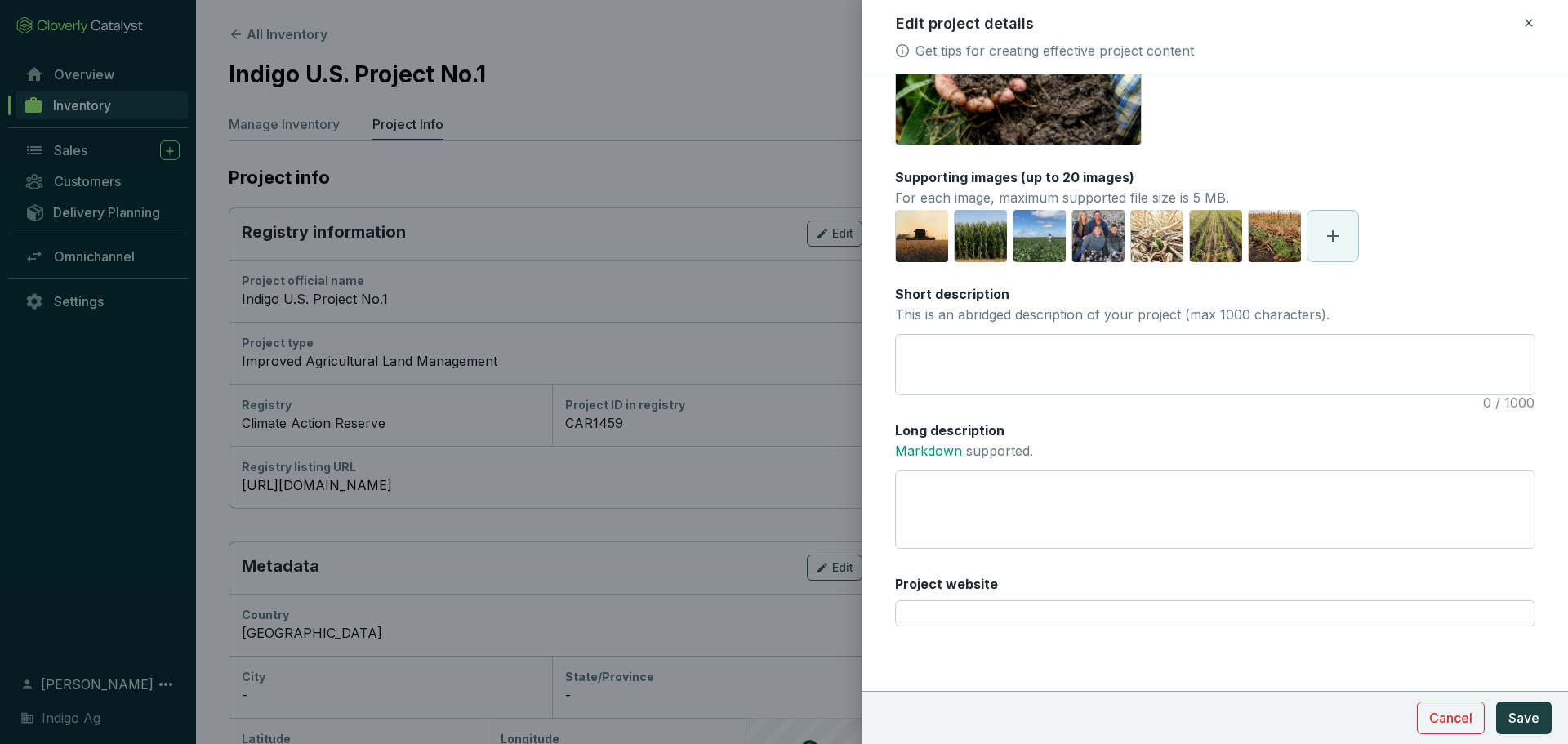
scroll to position [95, 0]
click at [951, 512] on textarea "Long description Markdown supported." at bounding box center [1215, 510] width 640 height 79
click at [936, 617] on input "Project website" at bounding box center [1215, 612] width 640 height 26
click at [930, 624] on input "Project website" at bounding box center [1215, 612] width 640 height 26
paste input "https://www.indigoag.com/carbon-resources"
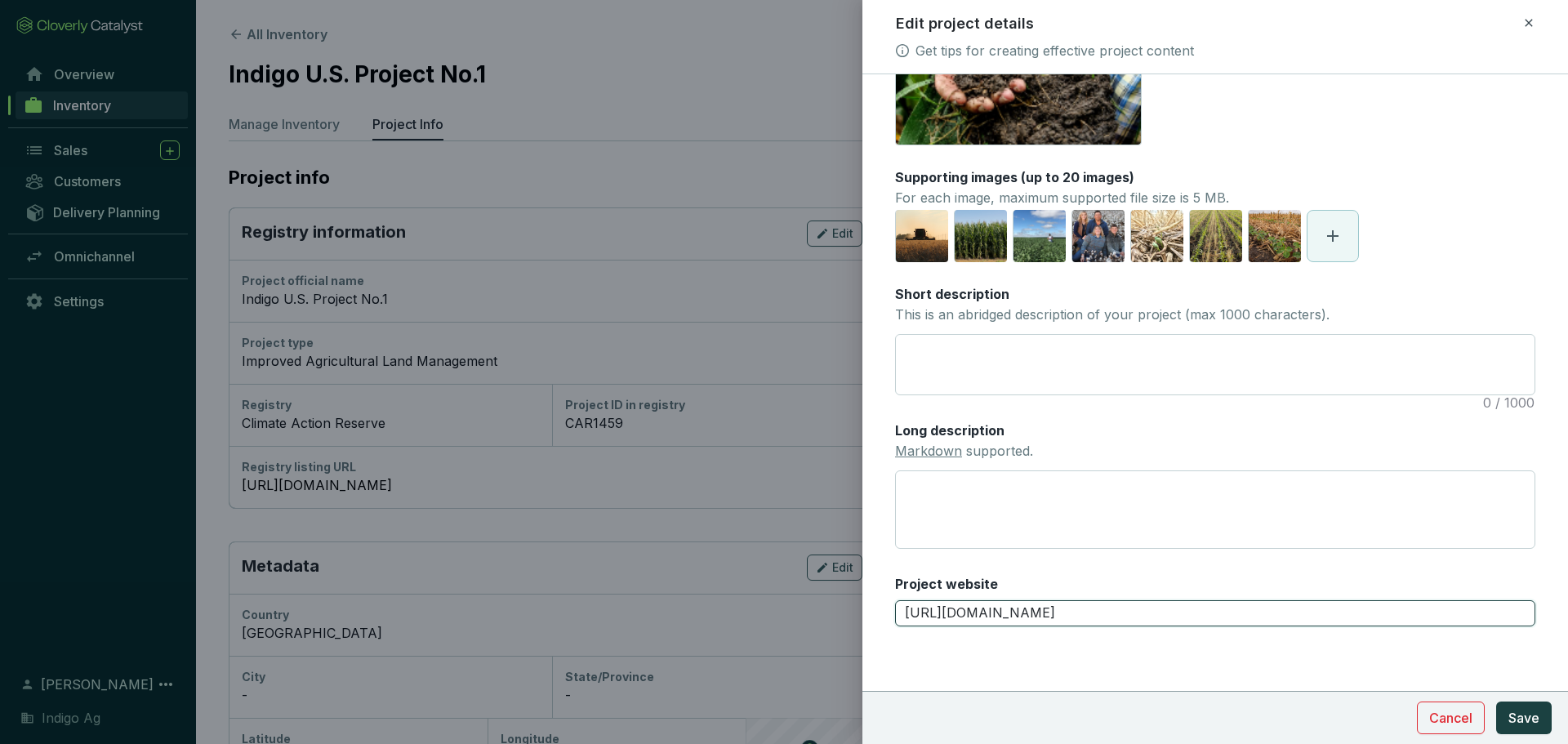
type input "https://www.indigoag.com/carbon-resources"
click at [947, 657] on form "Main image Recommended pixel size is: 1600 x 1200. Maximum supported file size …" at bounding box center [1214, 361] width 705 height 726
click at [1004, 479] on textarea "Long description Markdown supported." at bounding box center [1215, 510] width 640 height 79
click at [1523, 717] on span "Save" at bounding box center [1524, 718] width 31 height 20
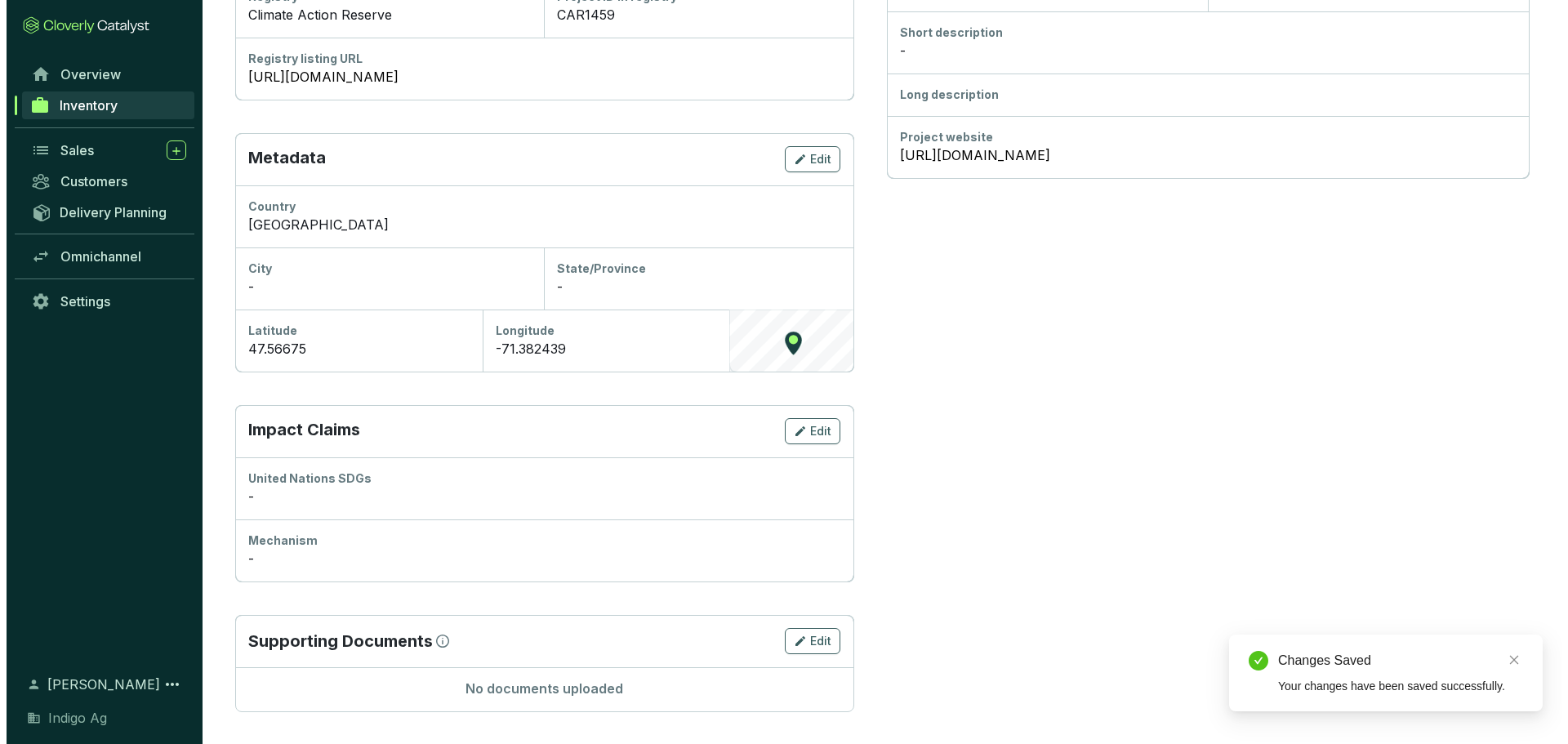
scroll to position [409, 0]
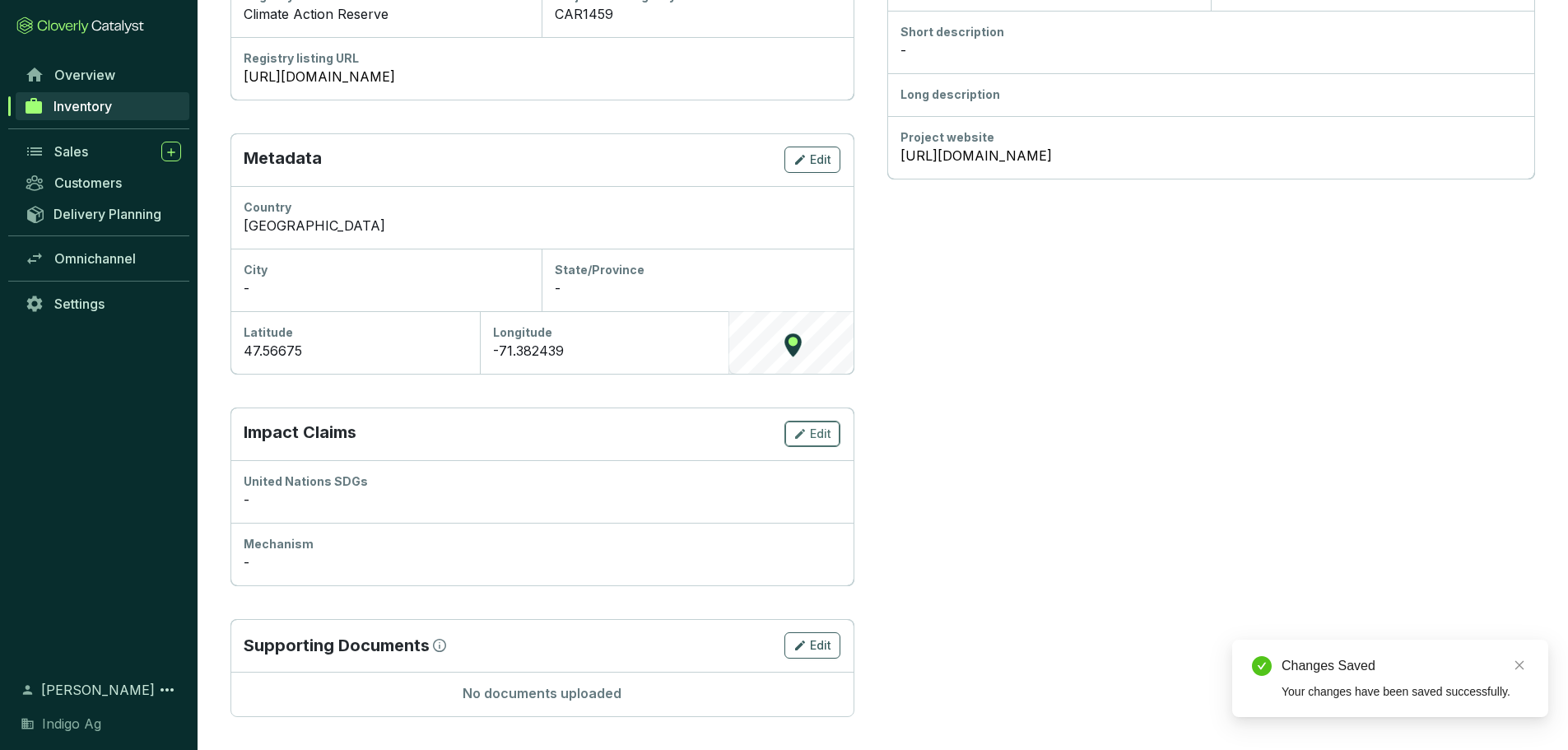
click at [832, 434] on span "Edit" at bounding box center [821, 434] width 22 height 16
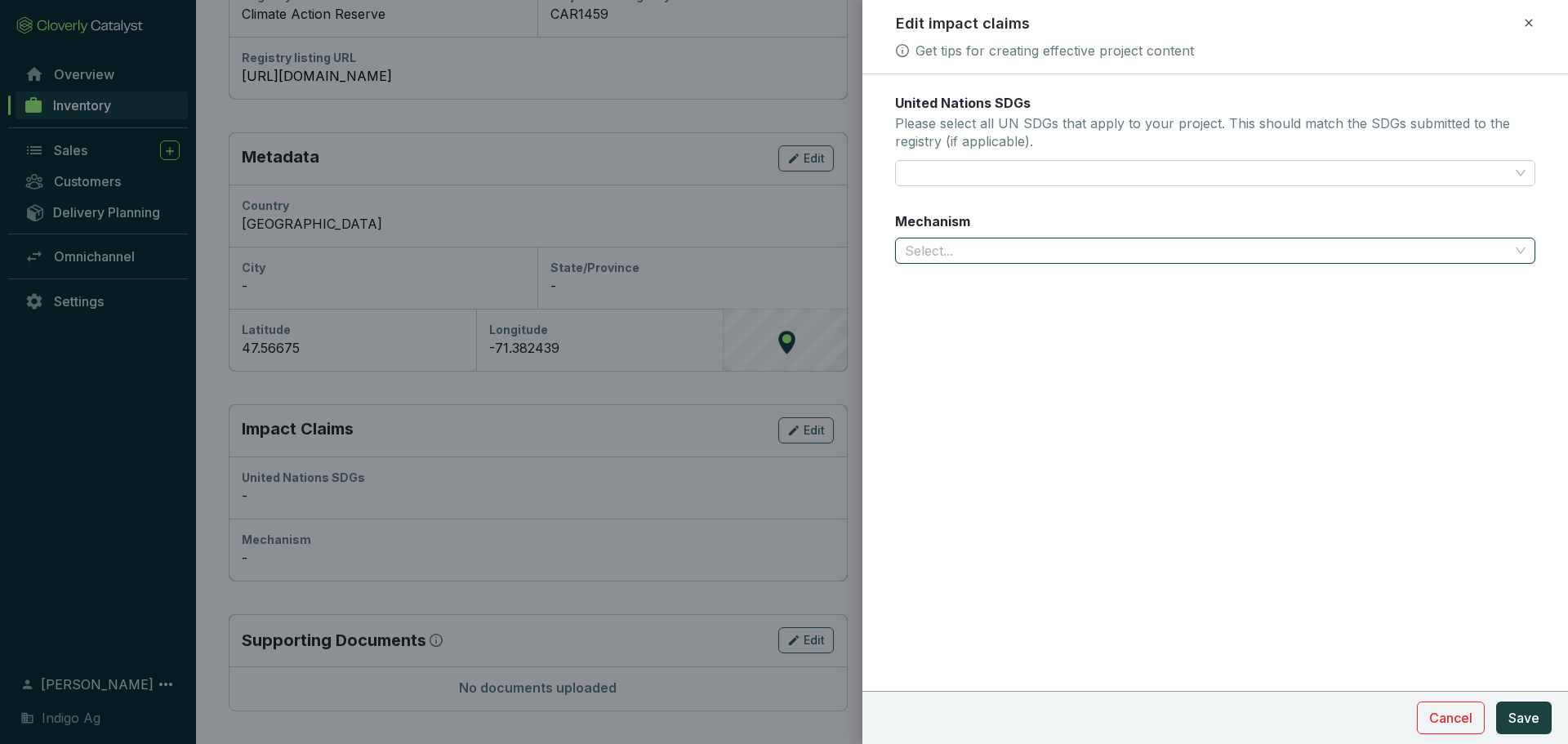
click at [1018, 243] on input "Mechanism" at bounding box center [1207, 250] width 604 height 24
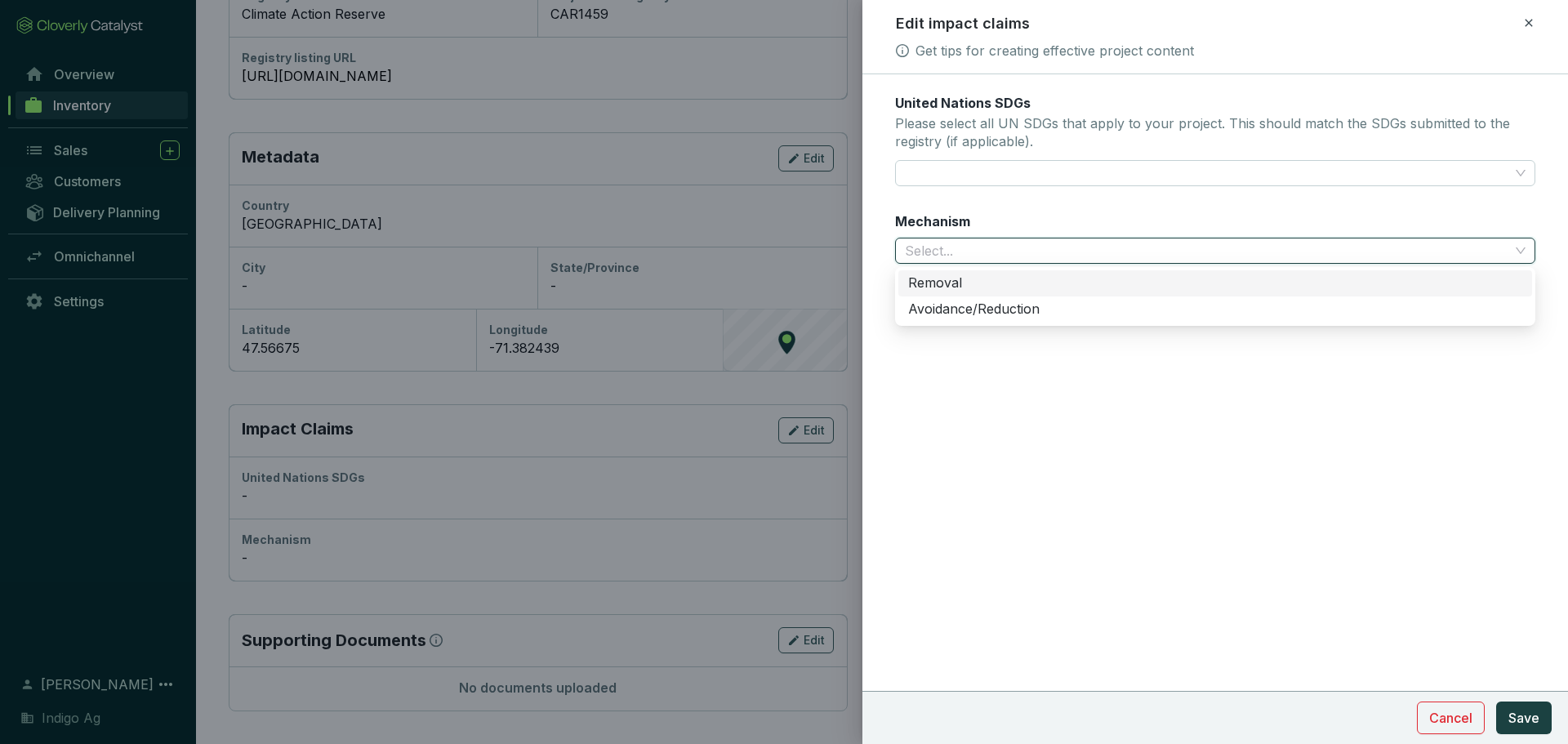
click at [985, 288] on div "Removal" at bounding box center [1215, 284] width 614 height 18
click at [1013, 322] on input "Removal time period" at bounding box center [1207, 327] width 604 height 24
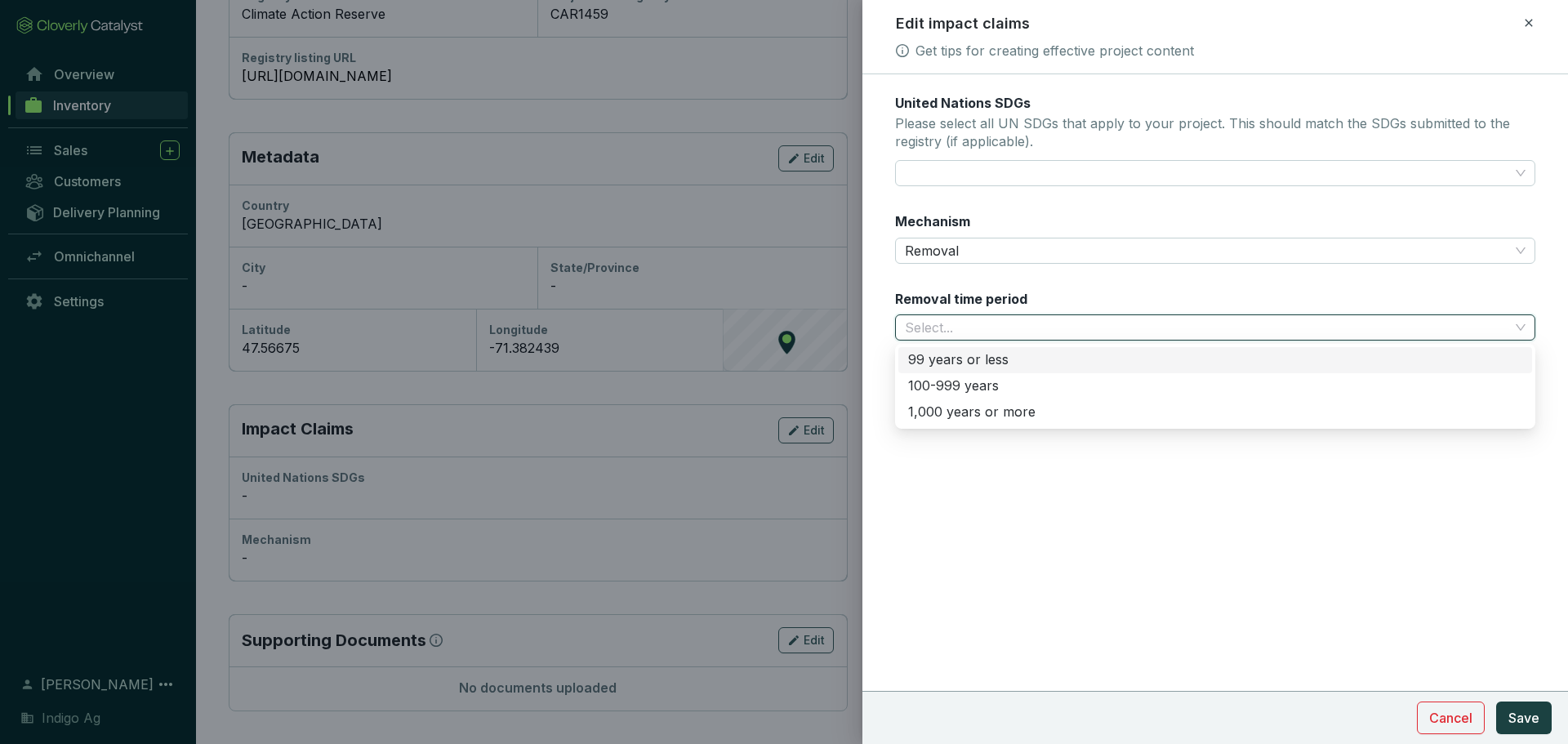
click at [1006, 357] on div "99 years or less" at bounding box center [1215, 360] width 614 height 18
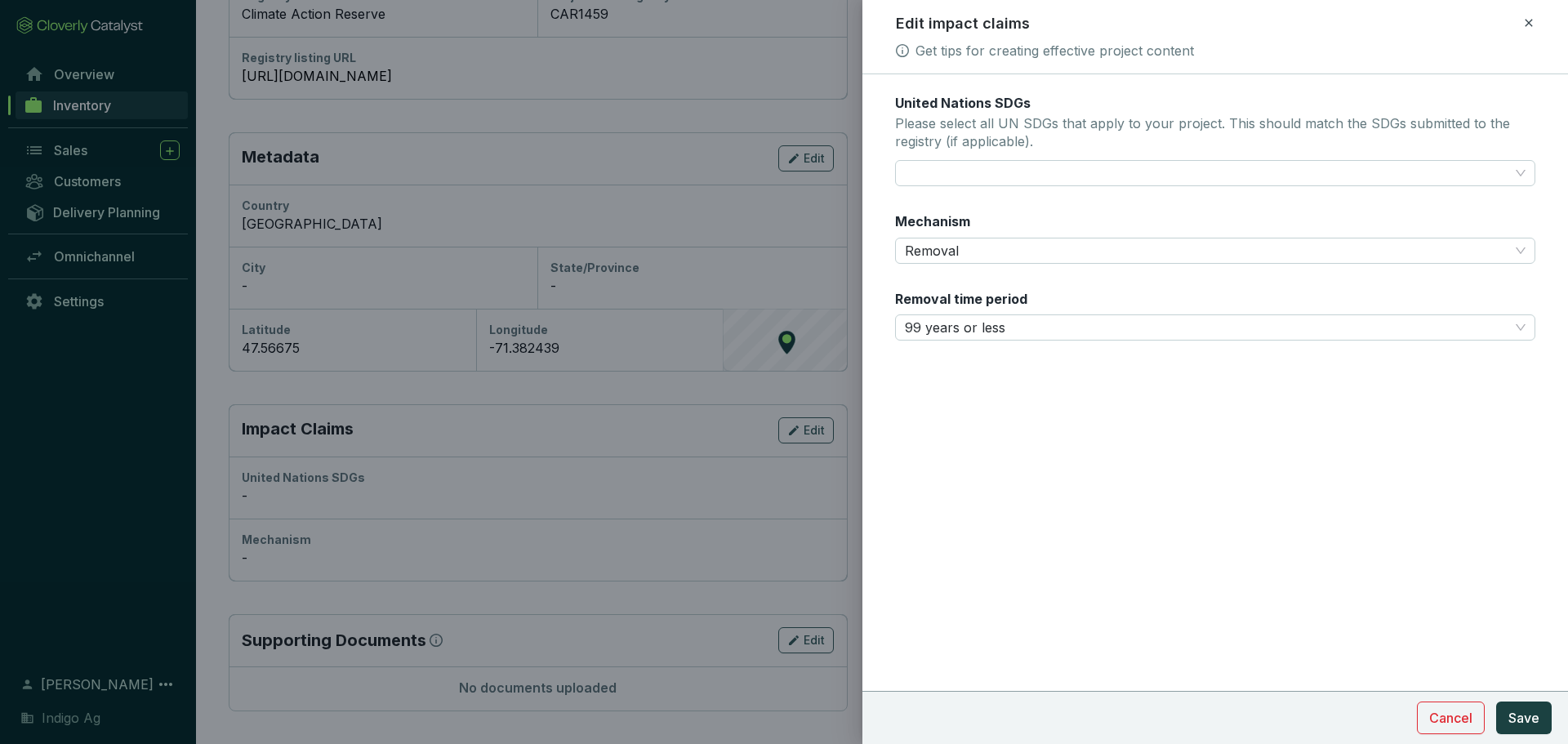
click at [997, 413] on form "United Nations SDGs Please select all UN SDGs that apply to your project. This …" at bounding box center [1214, 266] width 705 height 345
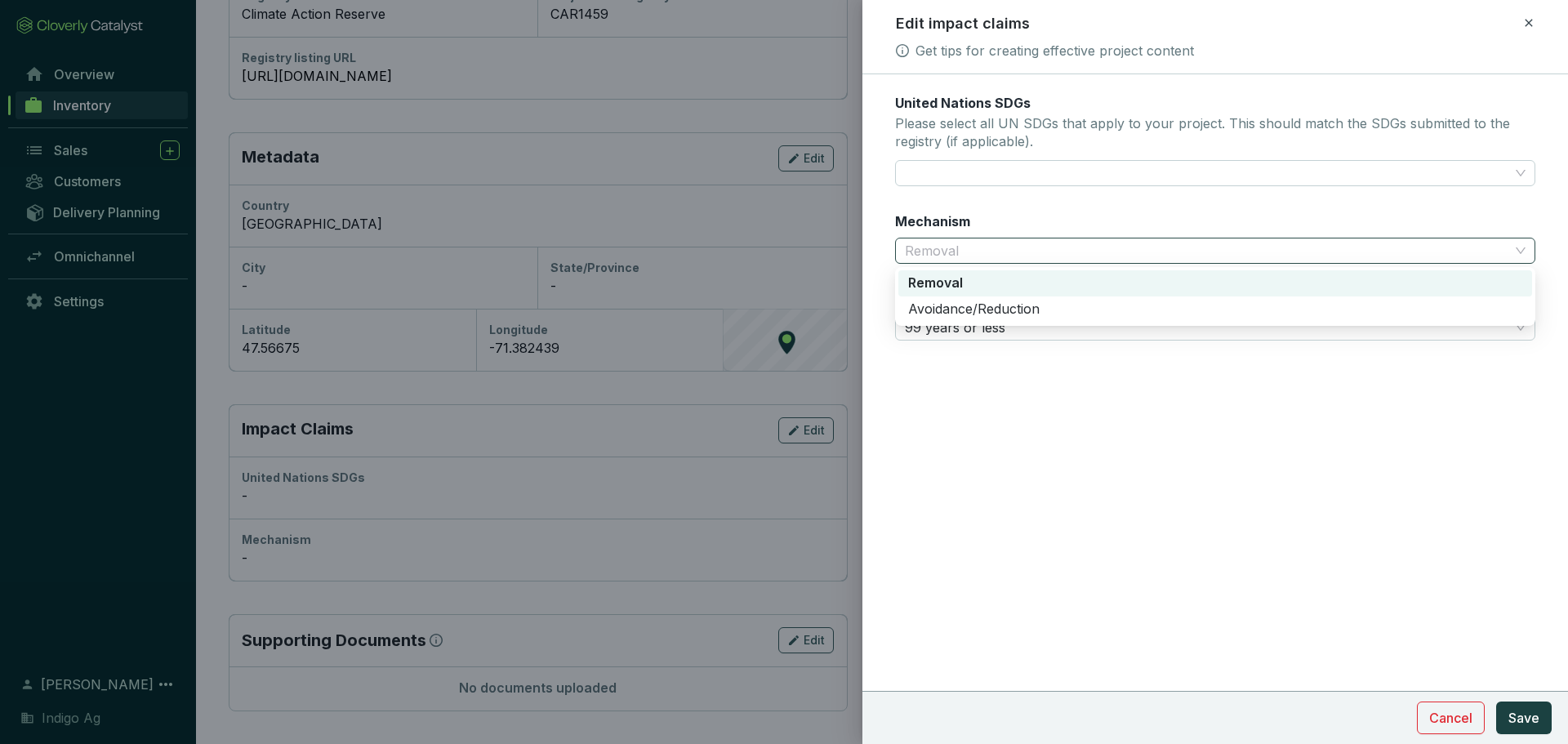
click at [1158, 241] on span "Removal" at bounding box center [1215, 250] width 621 height 24
click at [1120, 300] on div "Avoidance/Reduction" at bounding box center [1215, 309] width 634 height 26
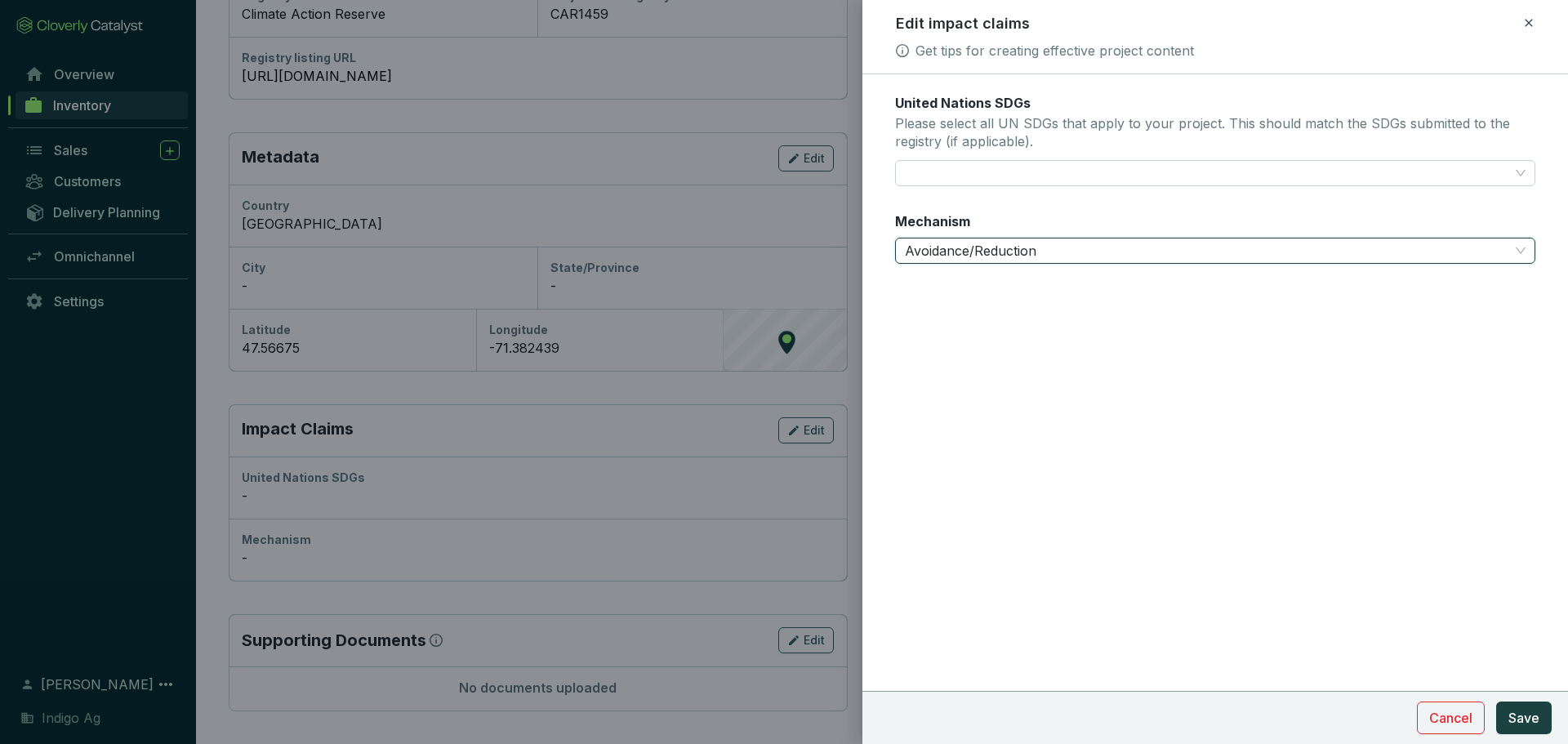
click at [1080, 258] on span "Avoidance/Reduction" at bounding box center [1215, 250] width 621 height 24
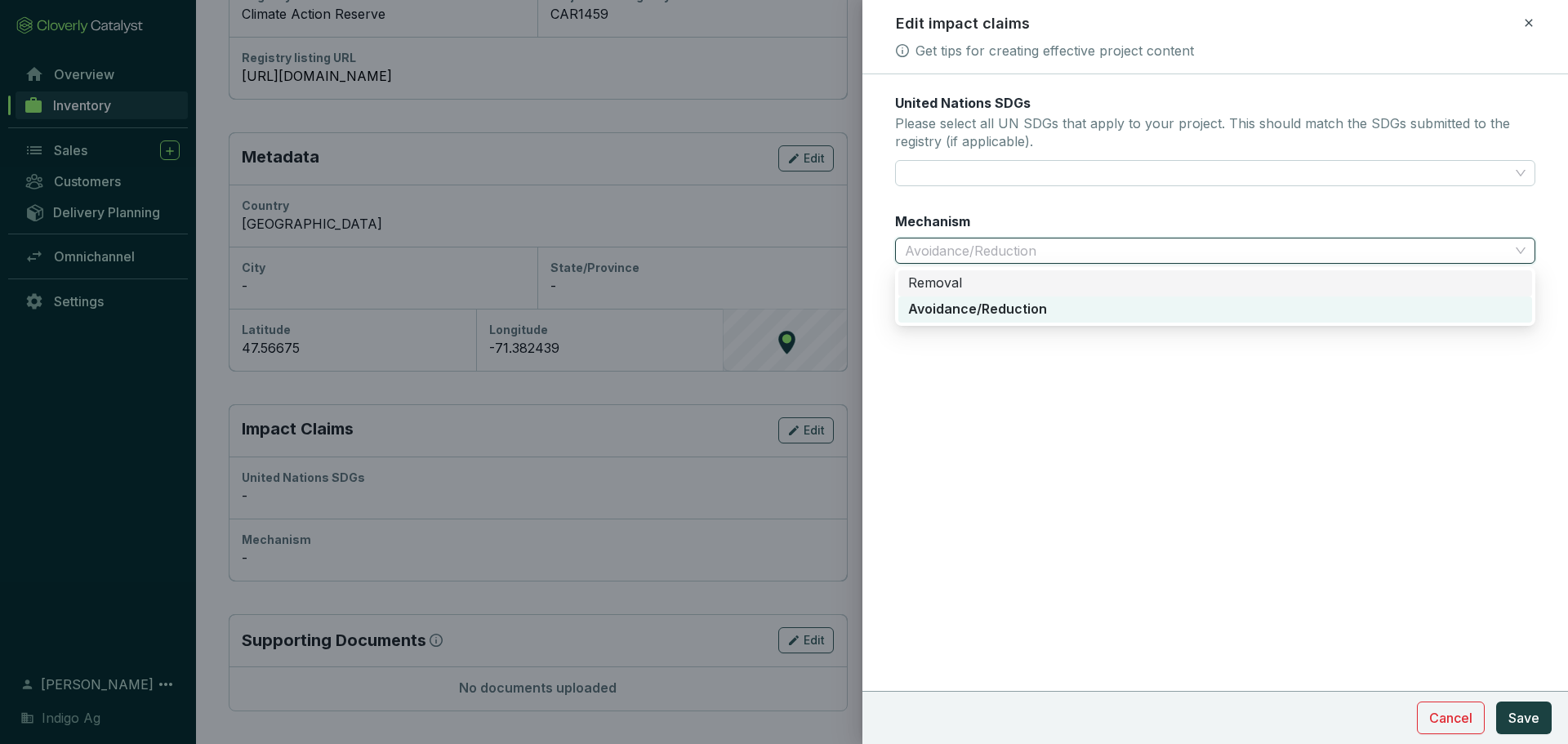
click at [1066, 286] on div "Removal" at bounding box center [1215, 284] width 614 height 18
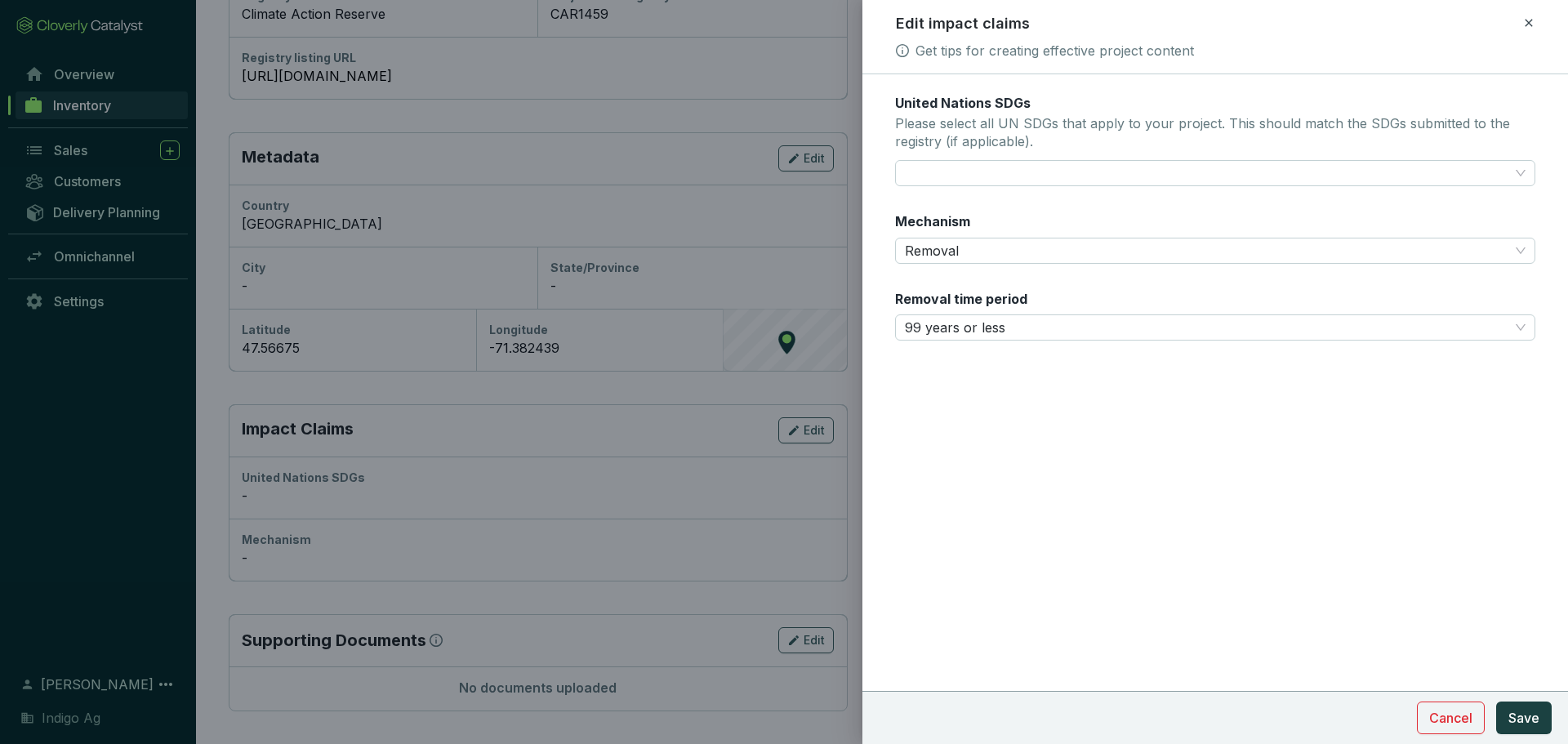
click at [1075, 379] on form "United Nations SDGs Please select all UN SDGs that apply to your project. This …" at bounding box center [1214, 266] width 705 height 345
click at [1059, 336] on span "99 years or less" at bounding box center [1215, 327] width 621 height 24
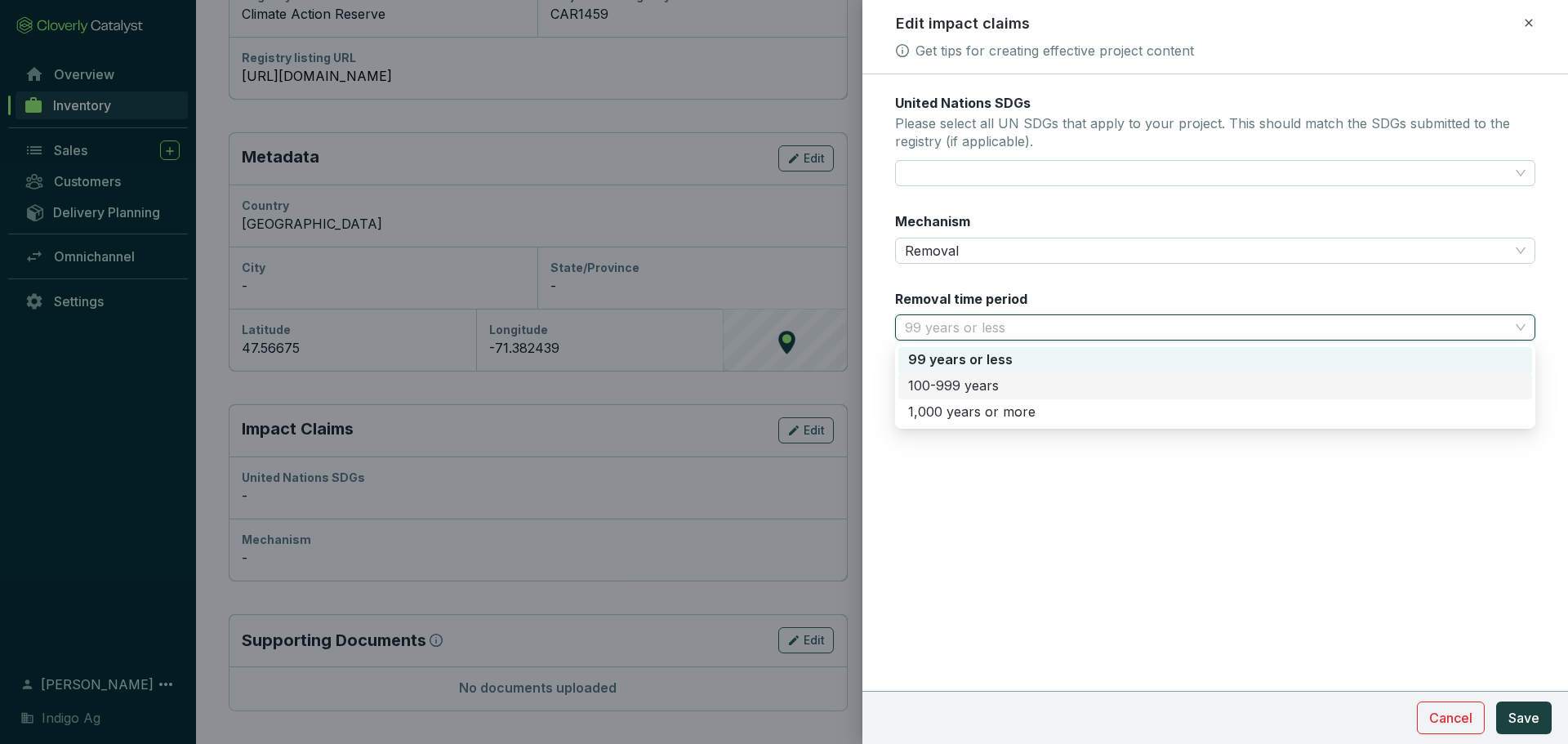
click at [1016, 391] on div "100-999 years" at bounding box center [1215, 386] width 614 height 18
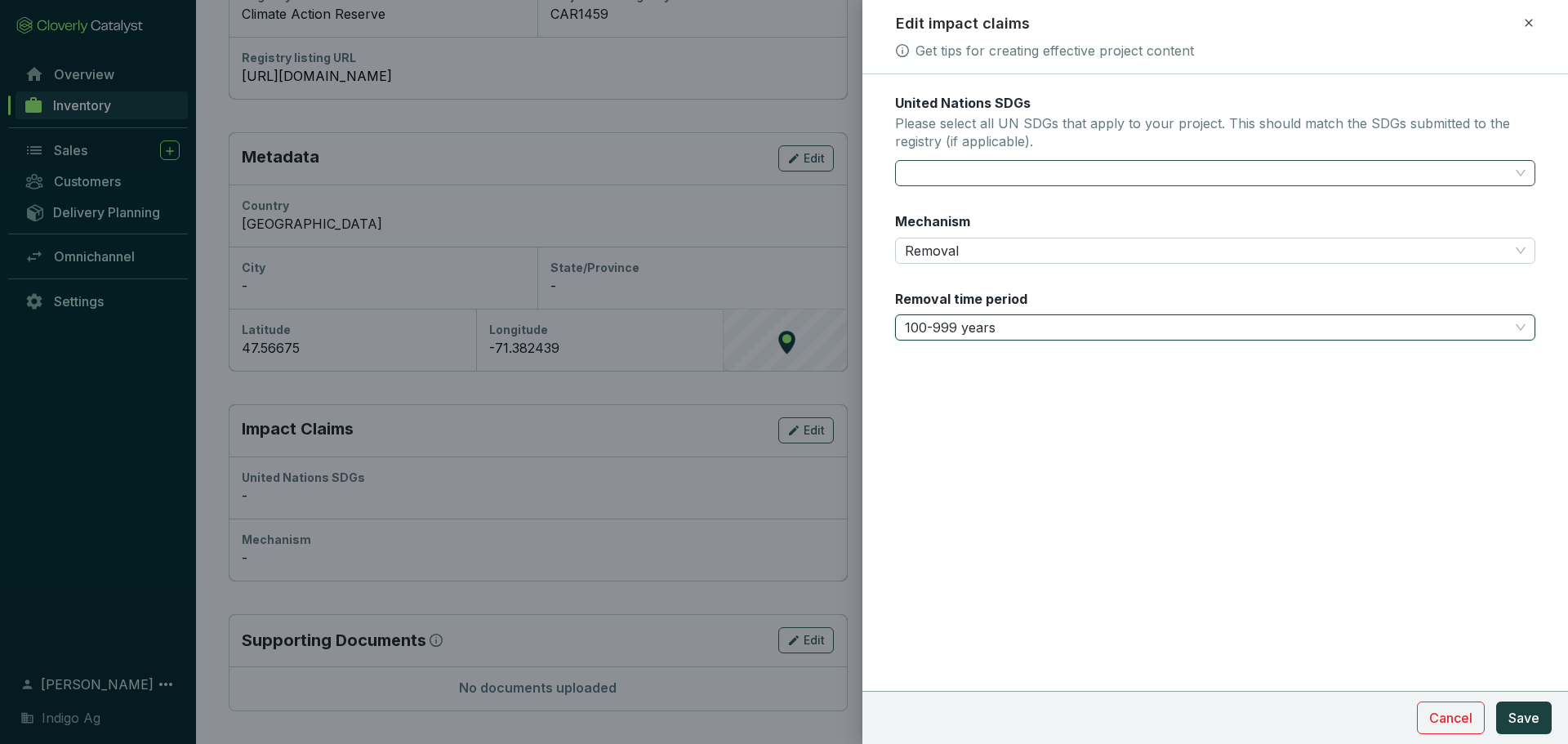
click at [1032, 170] on div at bounding box center [1205, 173] width 615 height 23
click at [950, 166] on div at bounding box center [1205, 173] width 615 height 23
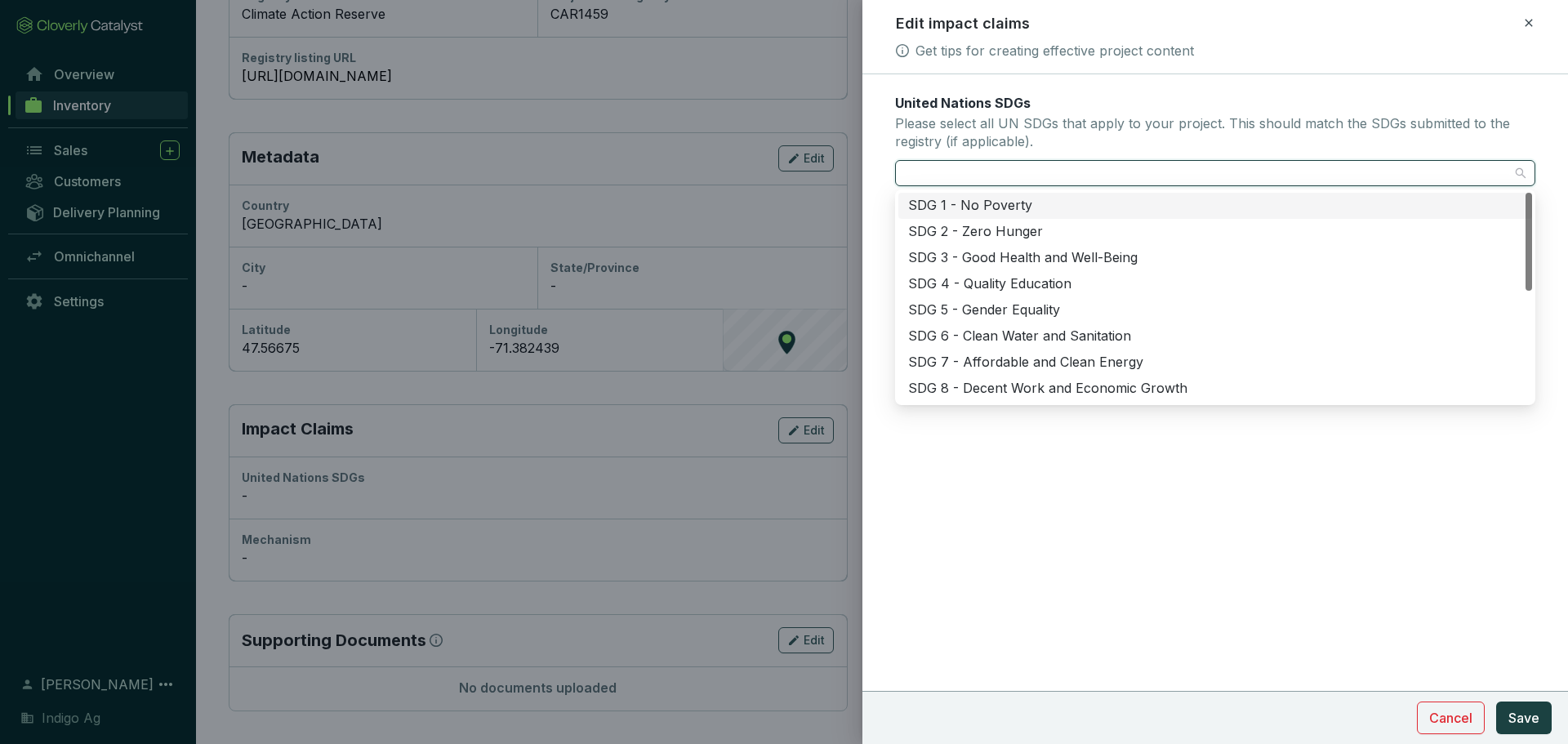
click at [964, 209] on div "SDG 1 - No Poverty" at bounding box center [1215, 205] width 614 height 18
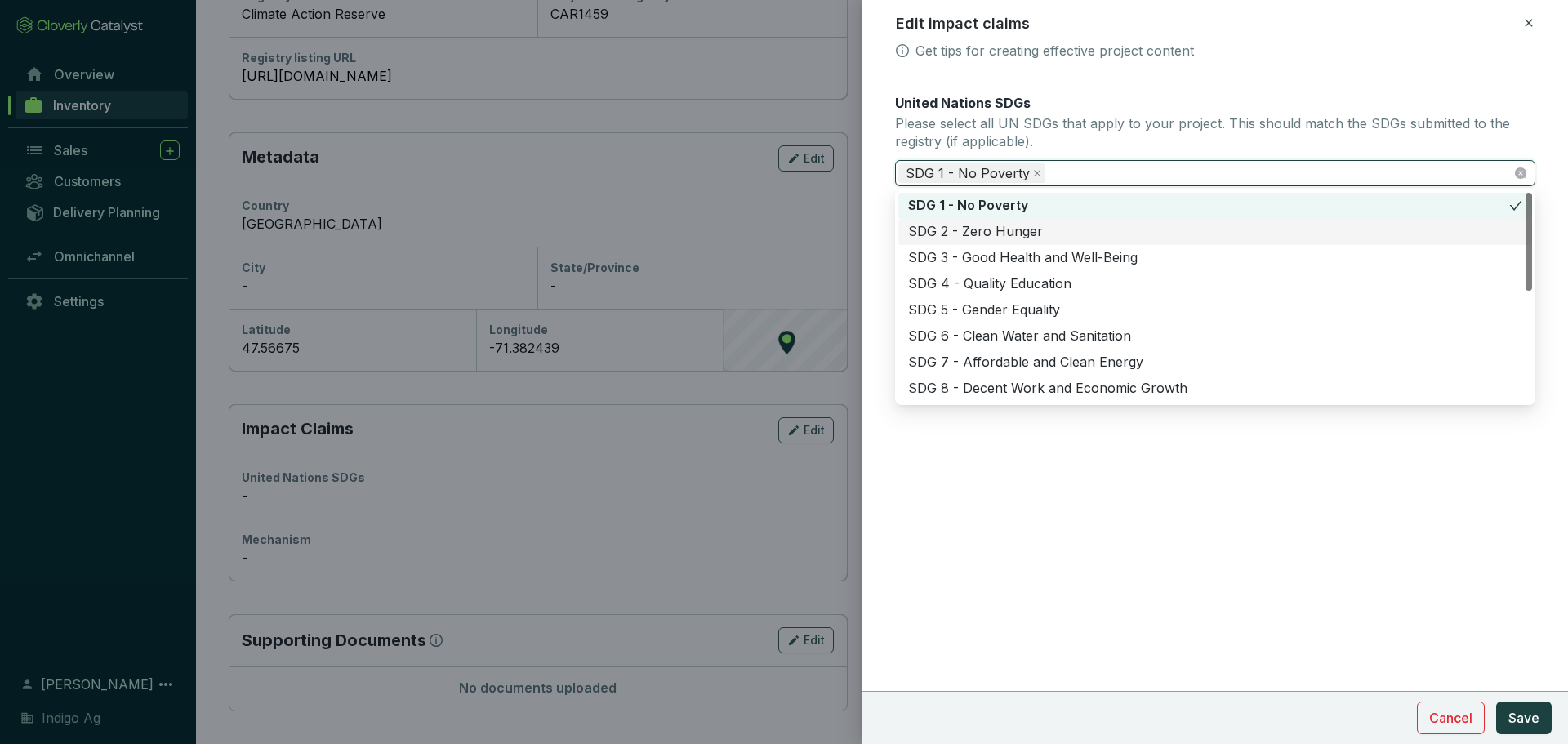
click at [1009, 231] on div "SDG 2 - Zero Hunger" at bounding box center [1215, 232] width 614 height 18
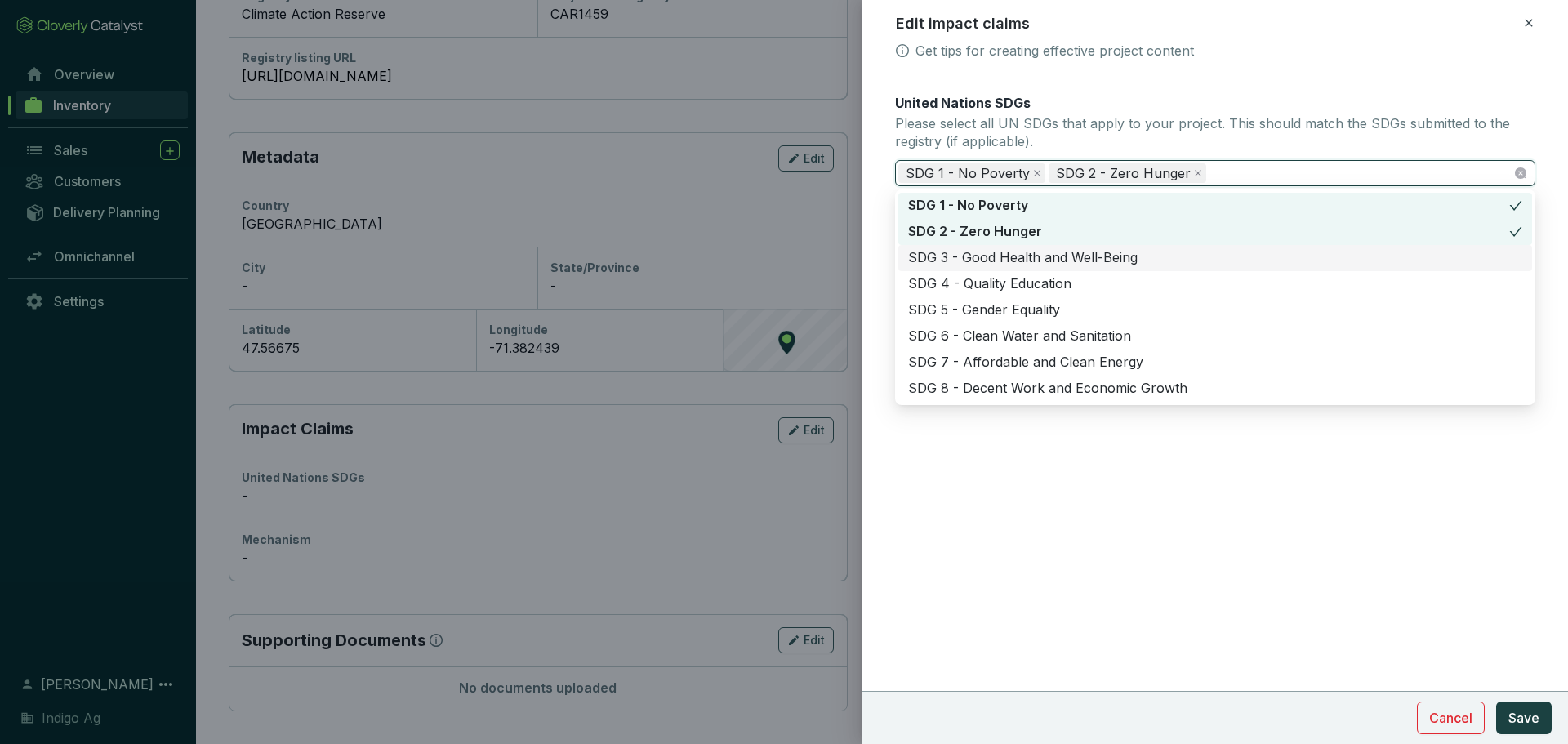
click at [1009, 255] on div "SDG 3 - Good Health and Well-Being" at bounding box center [1215, 259] width 614 height 18
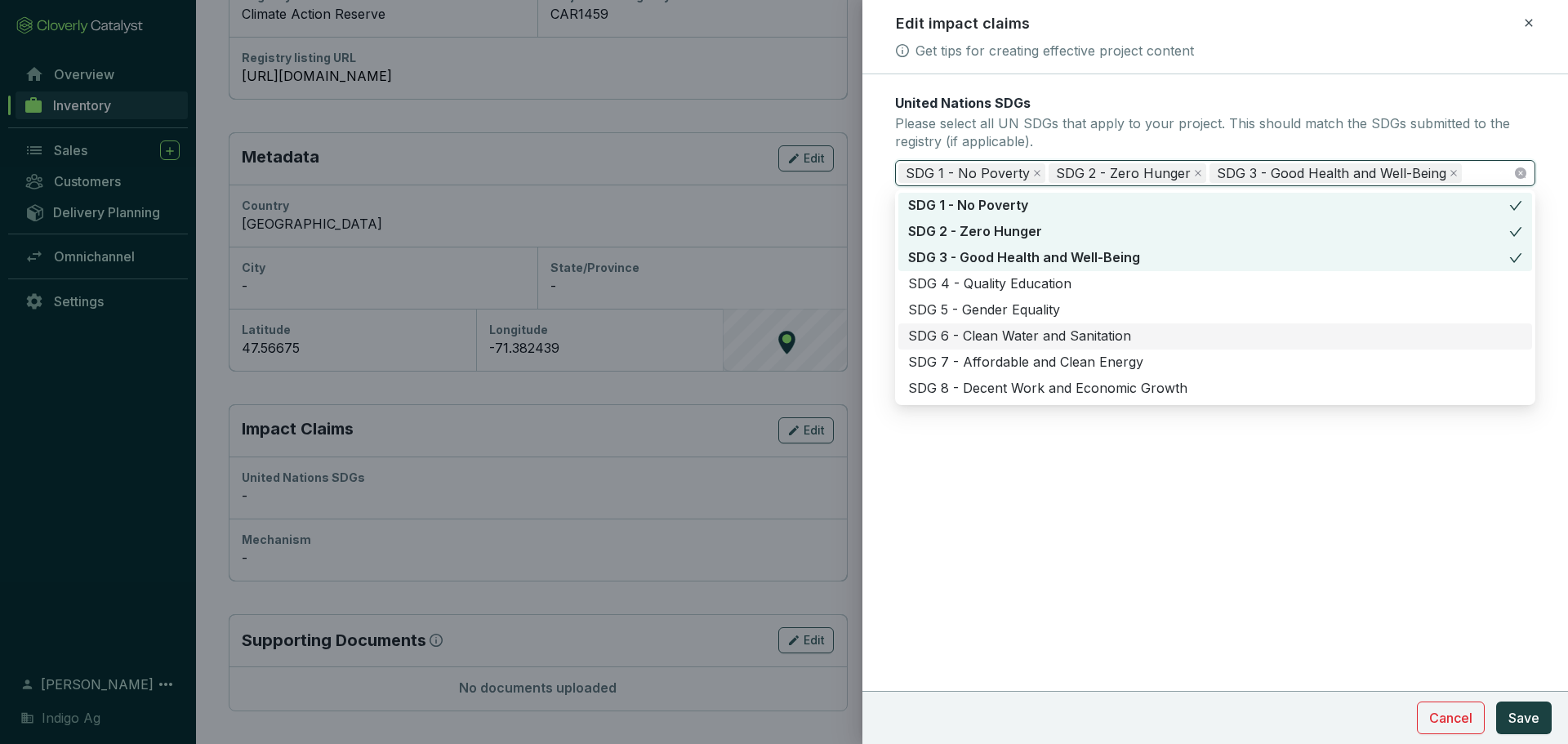
click at [997, 338] on div "SDG 6 - Clean Water and Sanitation" at bounding box center [1215, 337] width 614 height 18
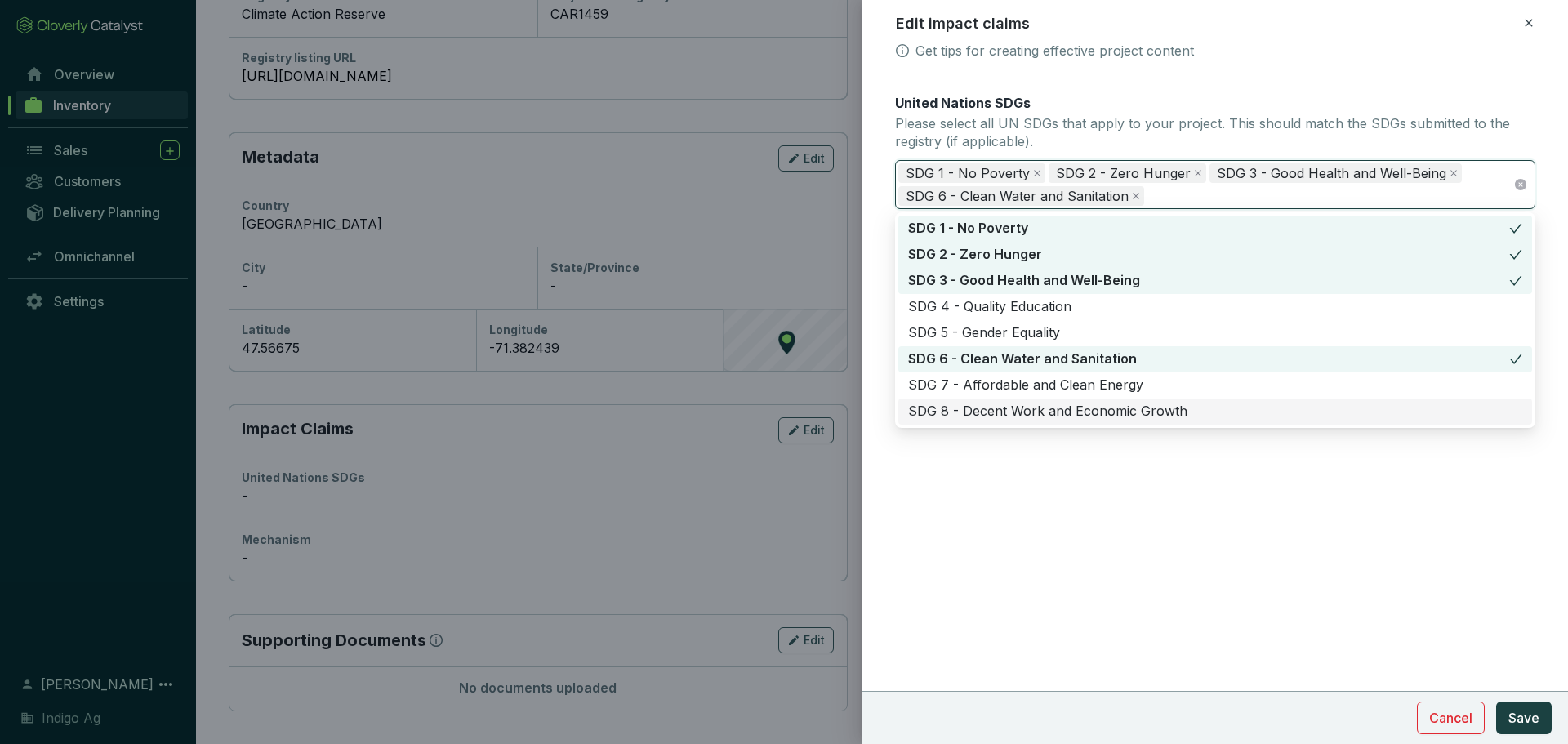
click at [991, 407] on div "SDG 8 - Decent Work and Economic Growth" at bounding box center [1215, 412] width 614 height 18
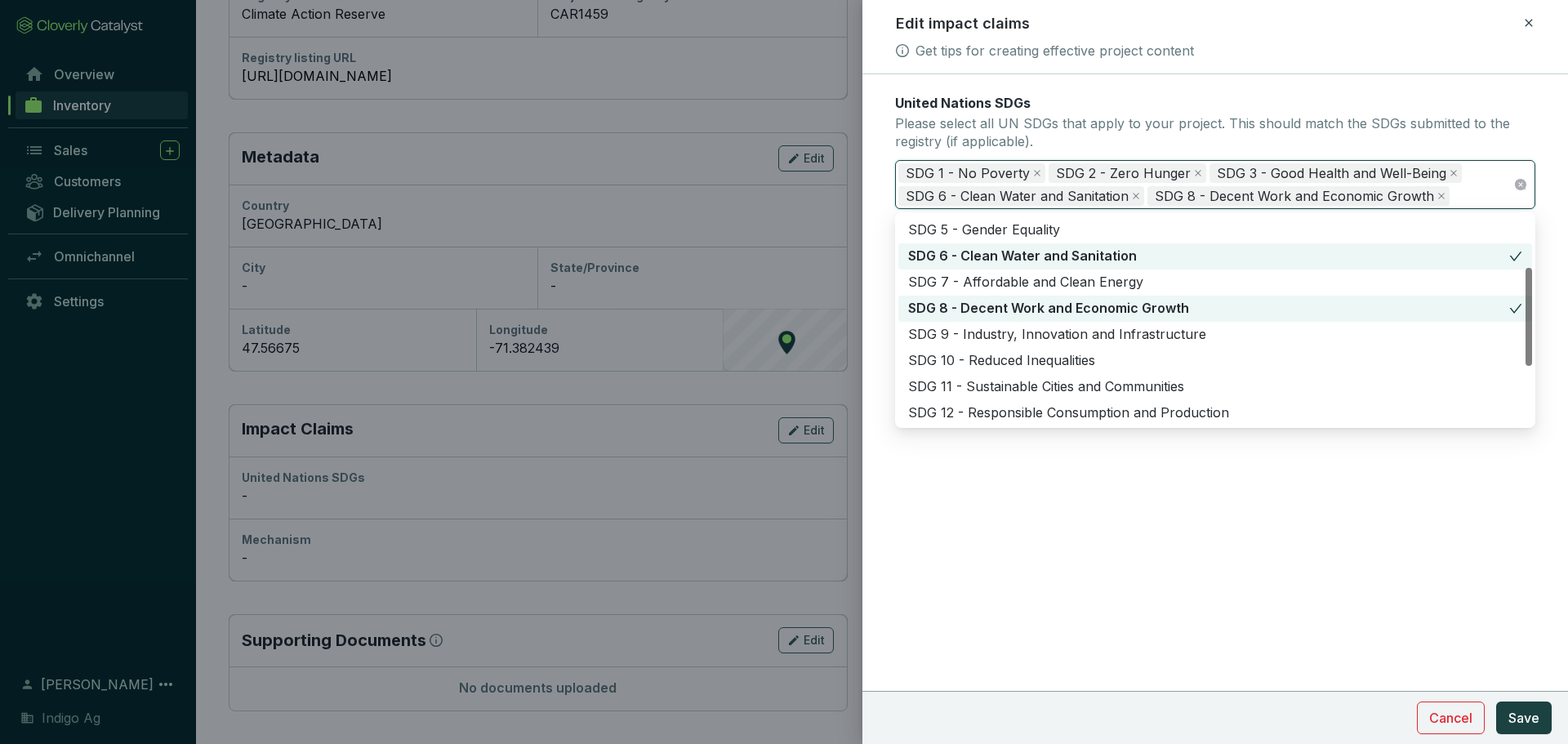
scroll to position [111, 0]
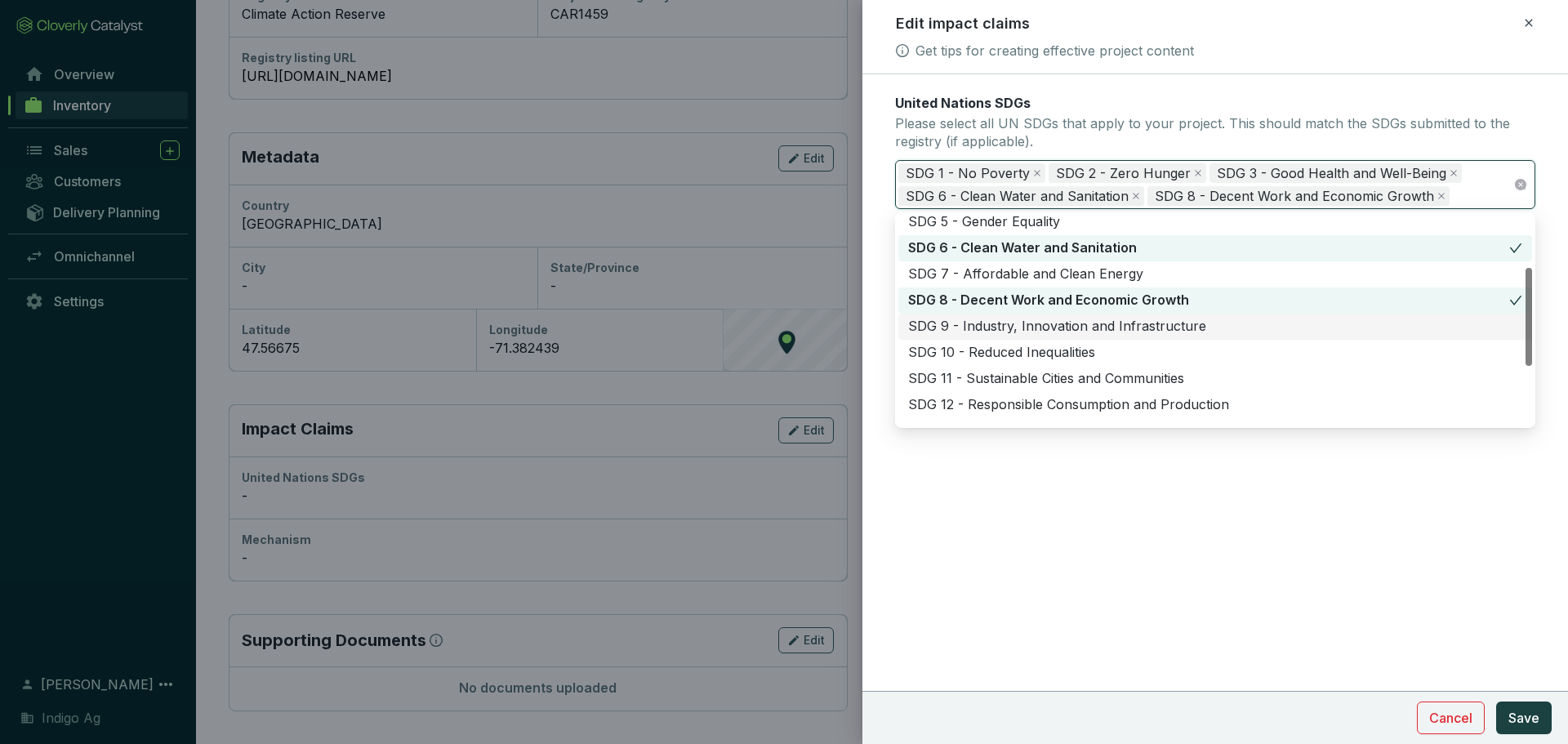
click at [992, 328] on div "SDG 9 - Industry, Innovation and Infrastructure" at bounding box center [1215, 327] width 614 height 18
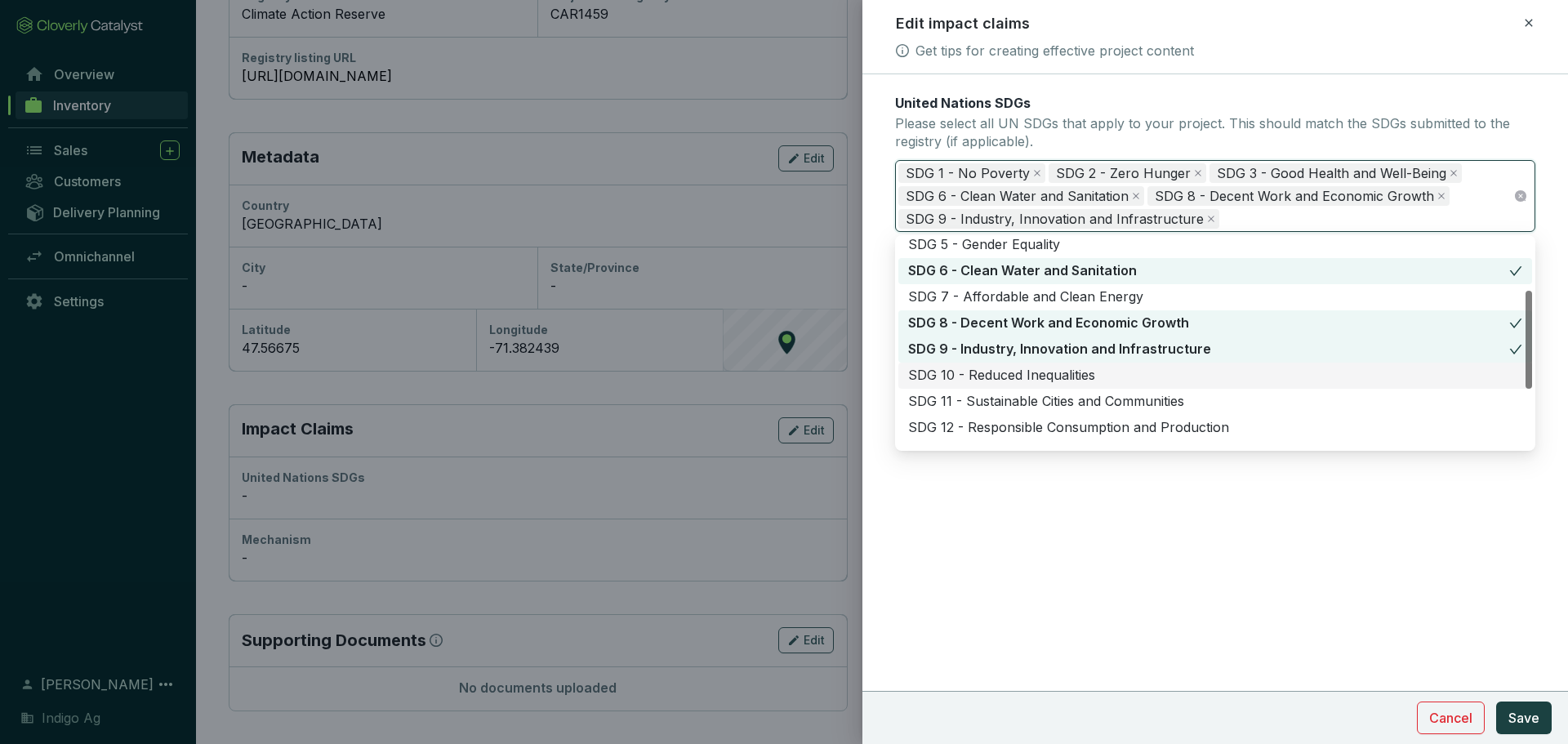
click at [1000, 380] on div "SDG 10 - Reduced Inequalities" at bounding box center [1215, 376] width 614 height 18
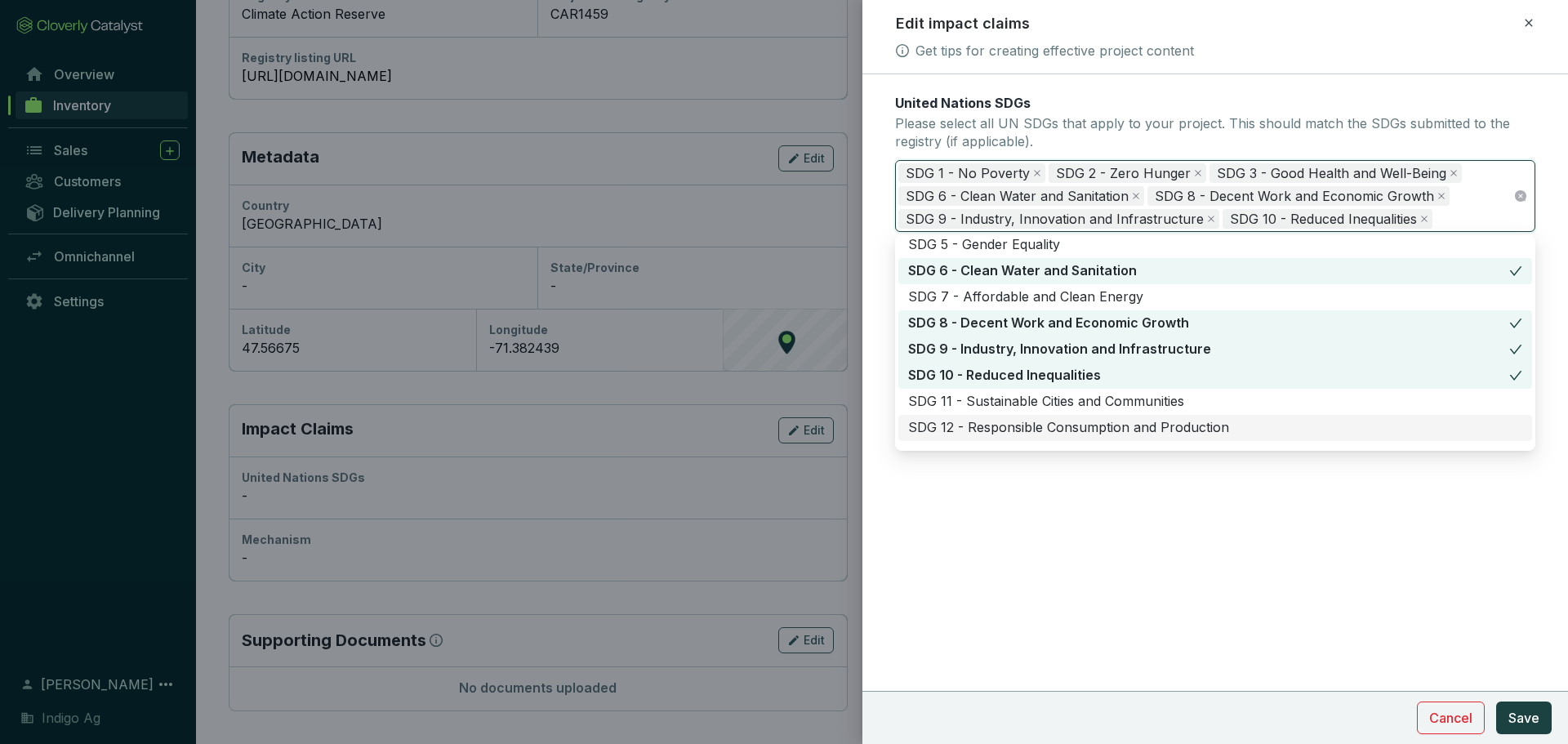
click at [992, 431] on div "SDG 12 - Responsible Consumption and Production" at bounding box center [1215, 428] width 614 height 18
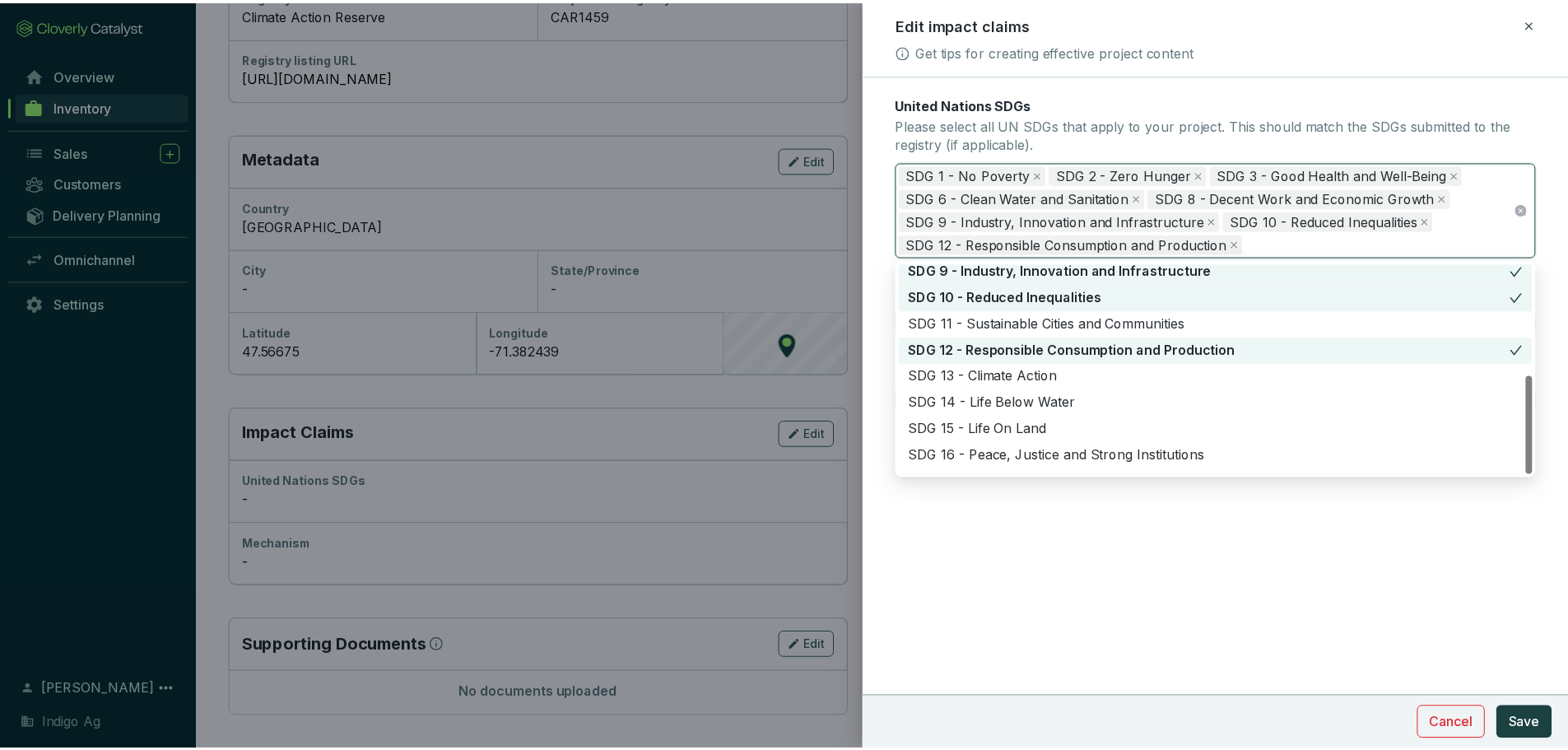
scroll to position [237, 0]
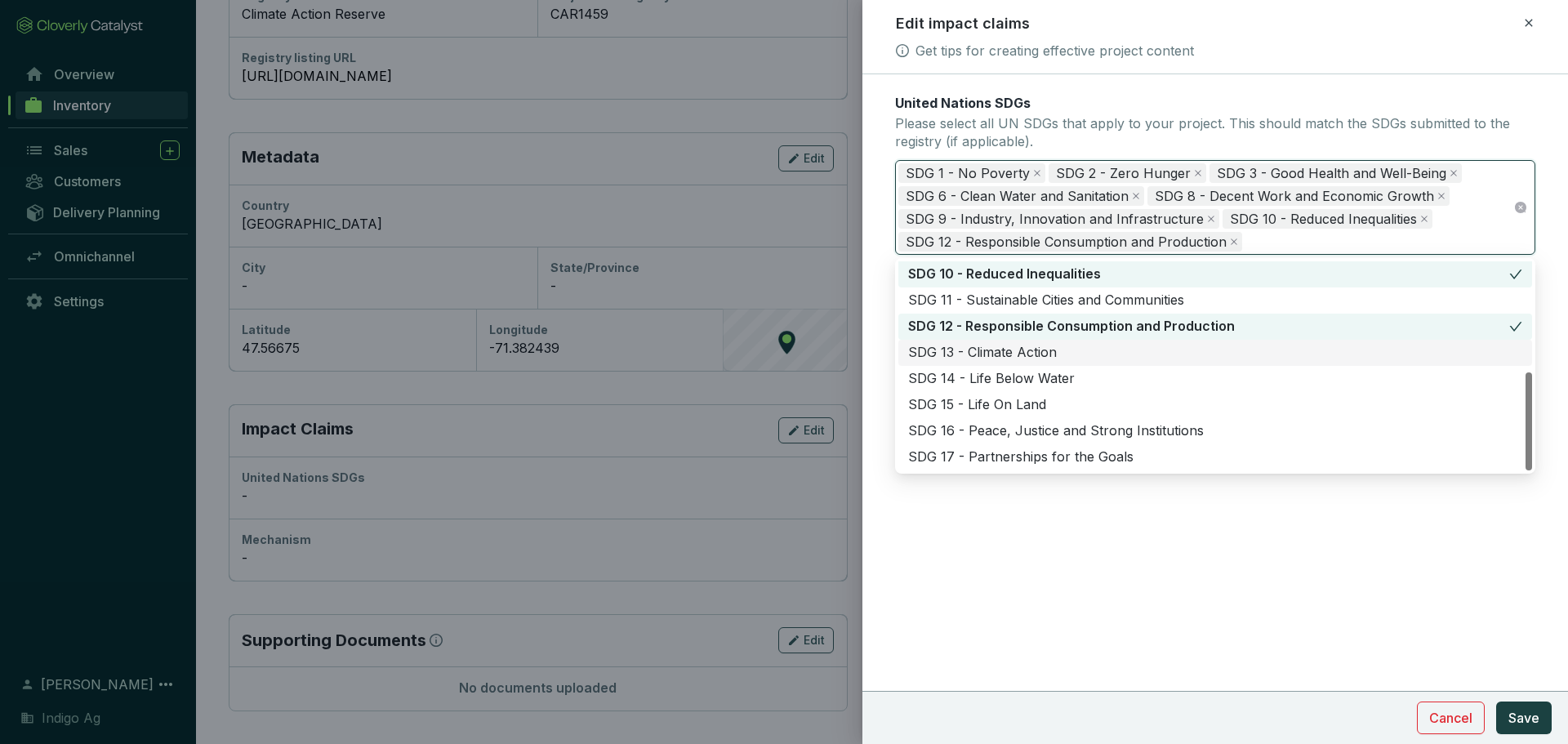
click at [961, 356] on div "SDG 13 - Climate Action" at bounding box center [1215, 353] width 614 height 18
click at [967, 402] on div "SDG 15 - Life On Land" at bounding box center [1215, 405] width 614 height 18
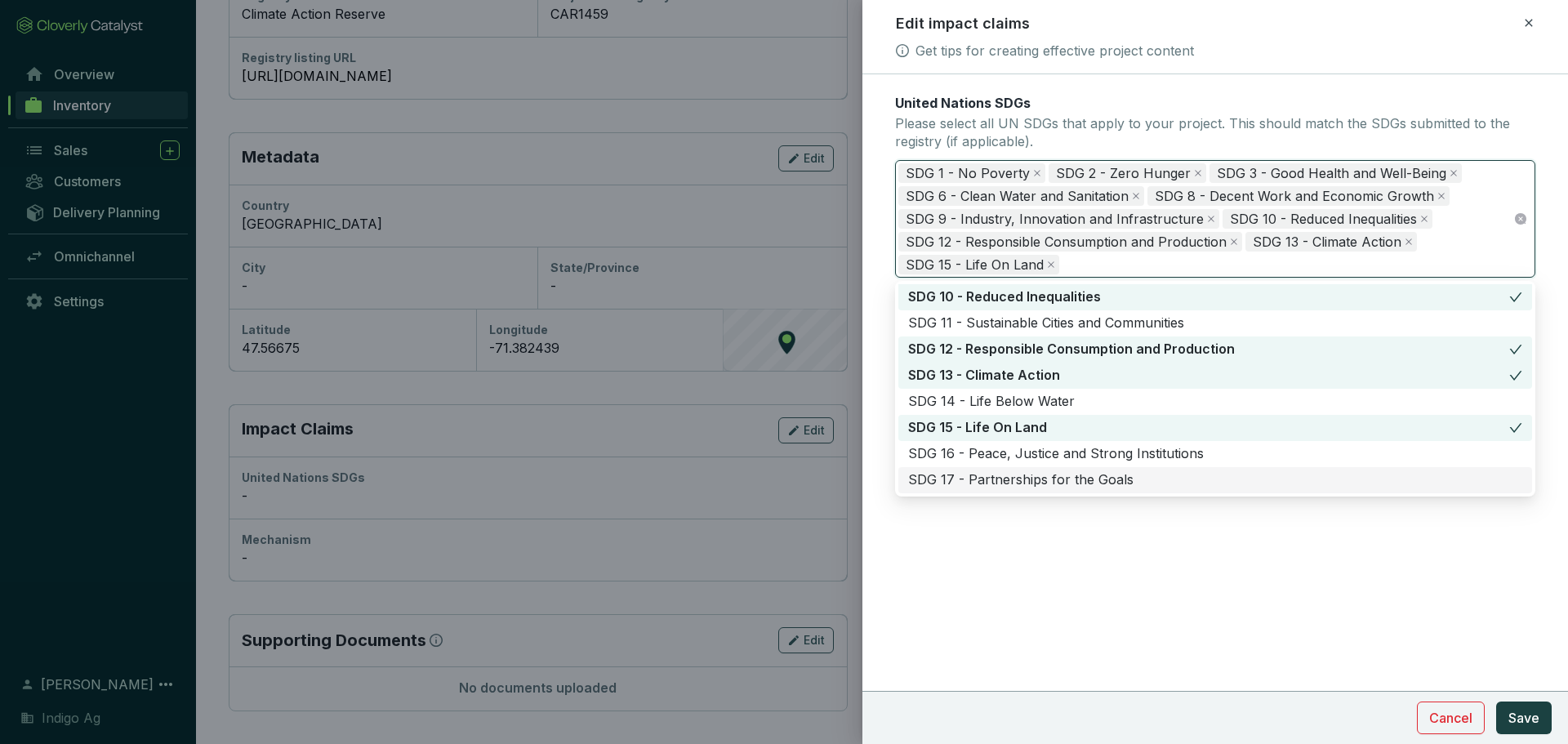
click at [983, 481] on div "SDG 17 - Partnerships for the Goals" at bounding box center [1215, 480] width 614 height 18
click at [1527, 712] on span "Save" at bounding box center [1524, 718] width 31 height 20
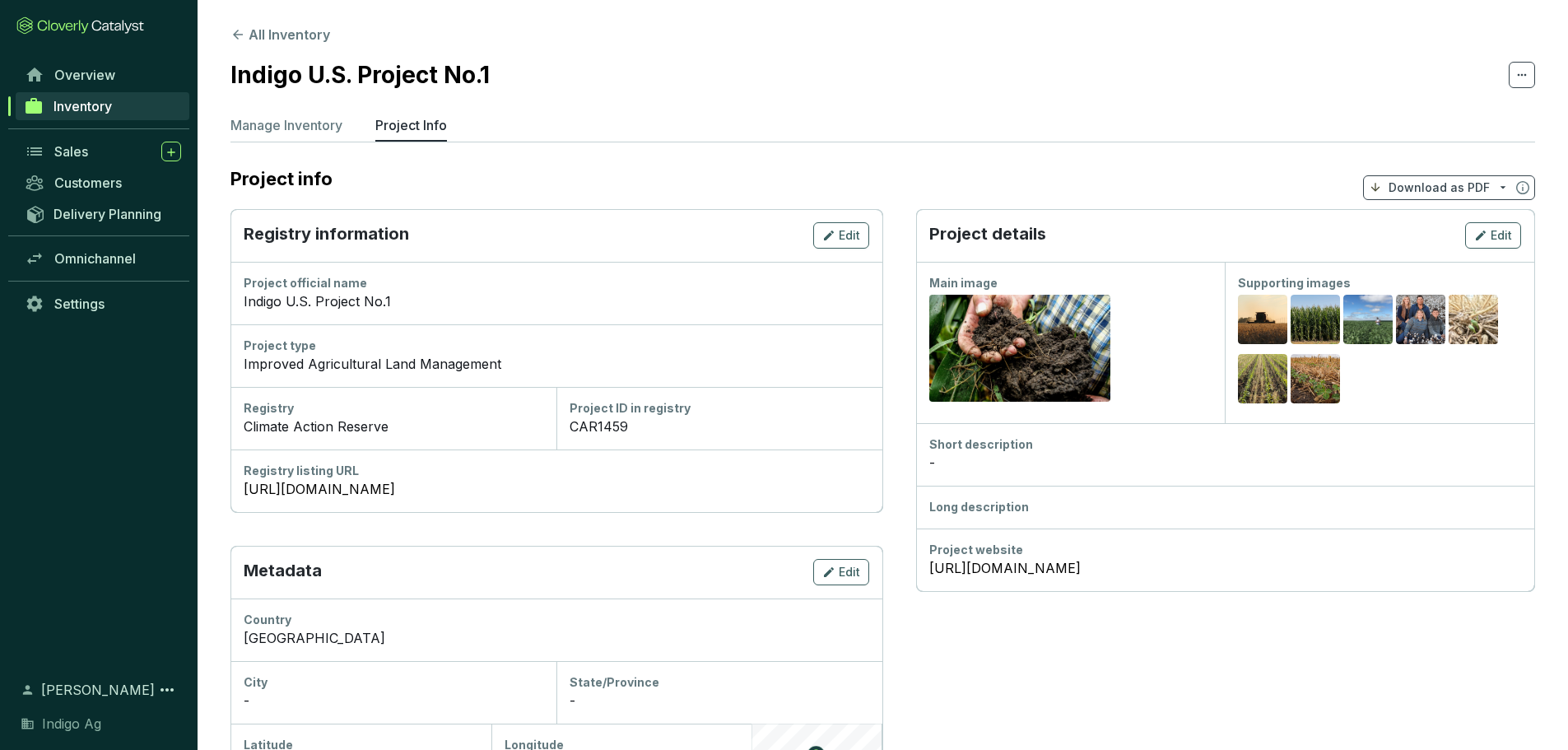
scroll to position [600, 0]
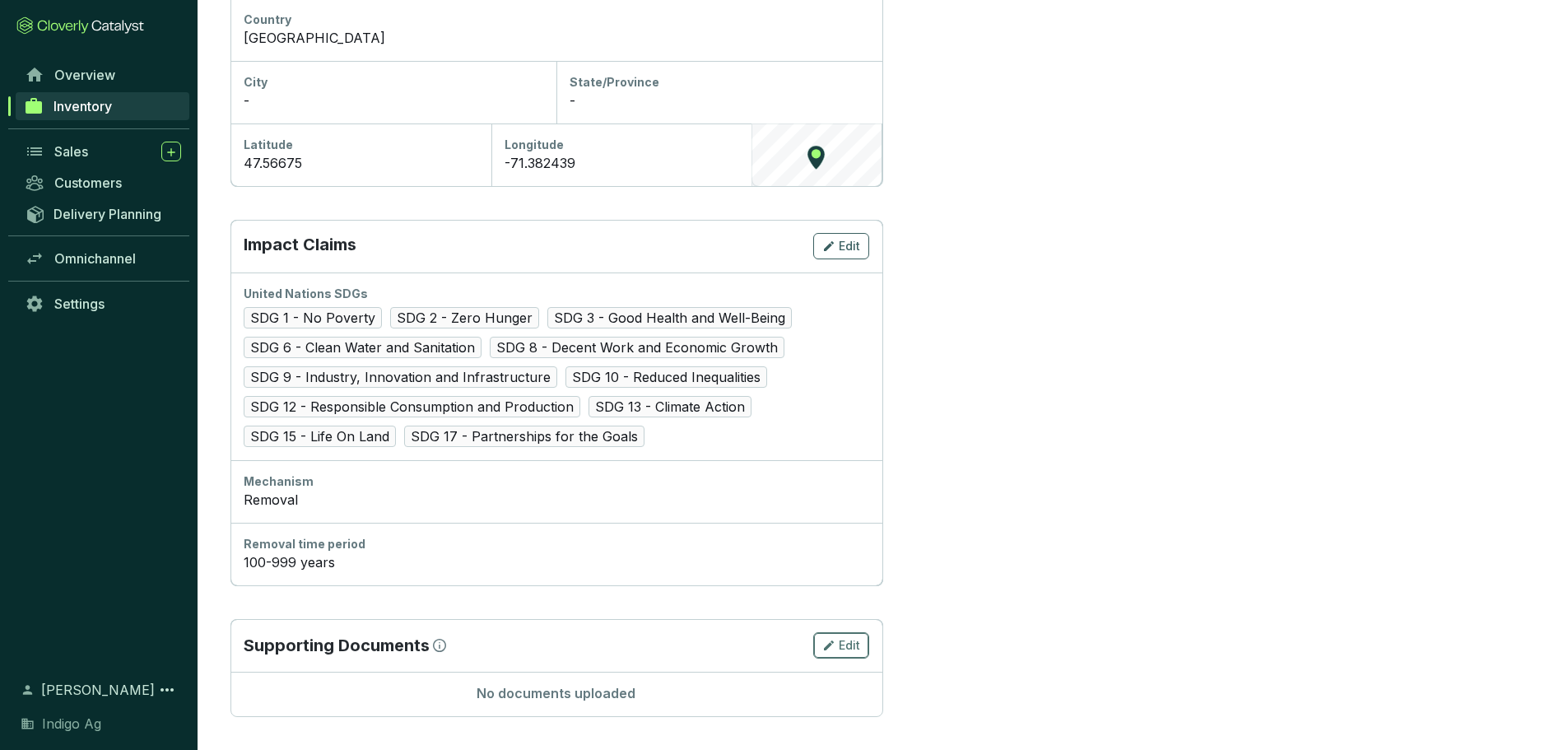
click at [828, 654] on icon "button" at bounding box center [829, 646] width 14 height 20
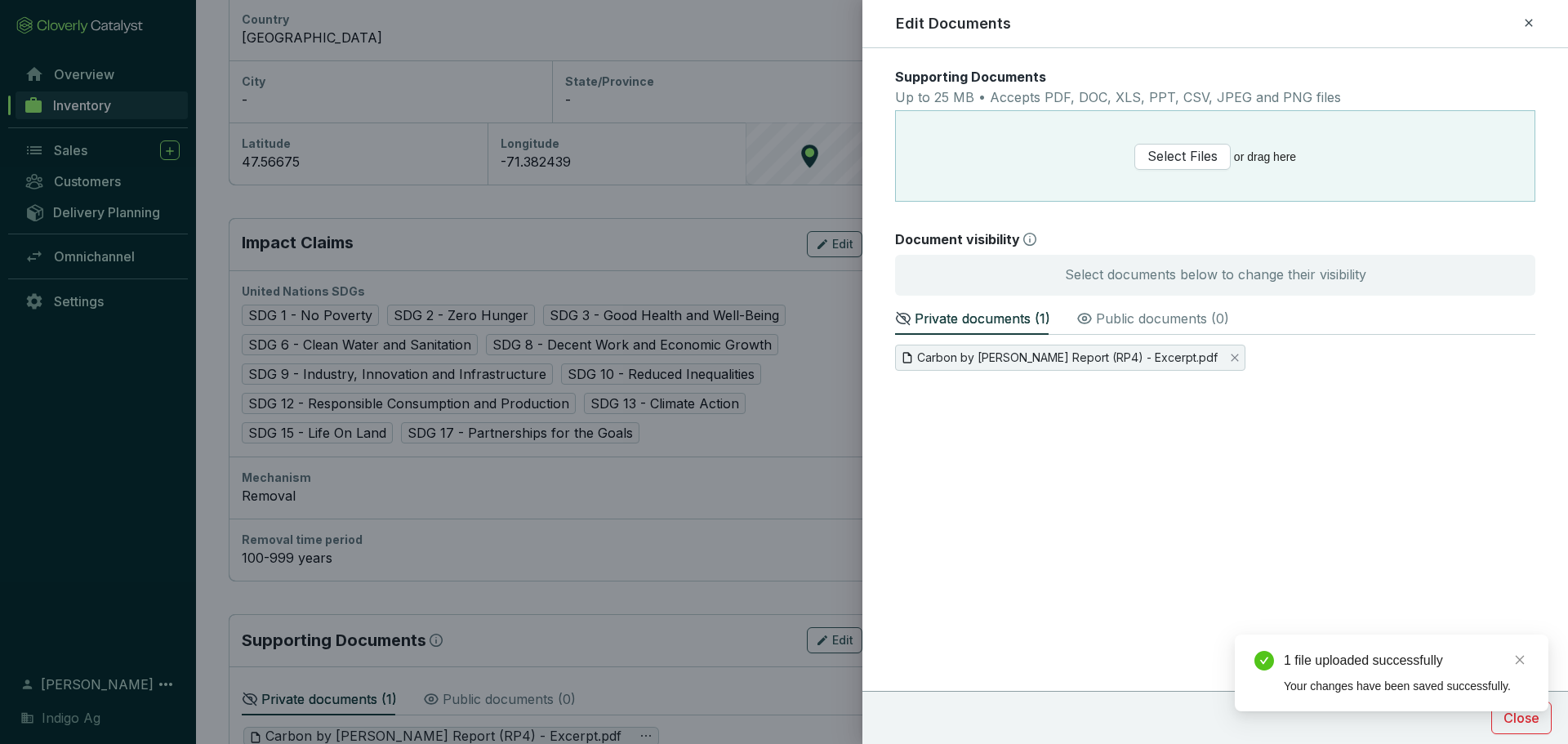
click at [1164, 482] on form "Supporting Documents Up to 25 MB • Accepts PDF, DOC, XLS, PPT, CSV, JPEG and PN…" at bounding box center [1214, 279] width 705 height 424
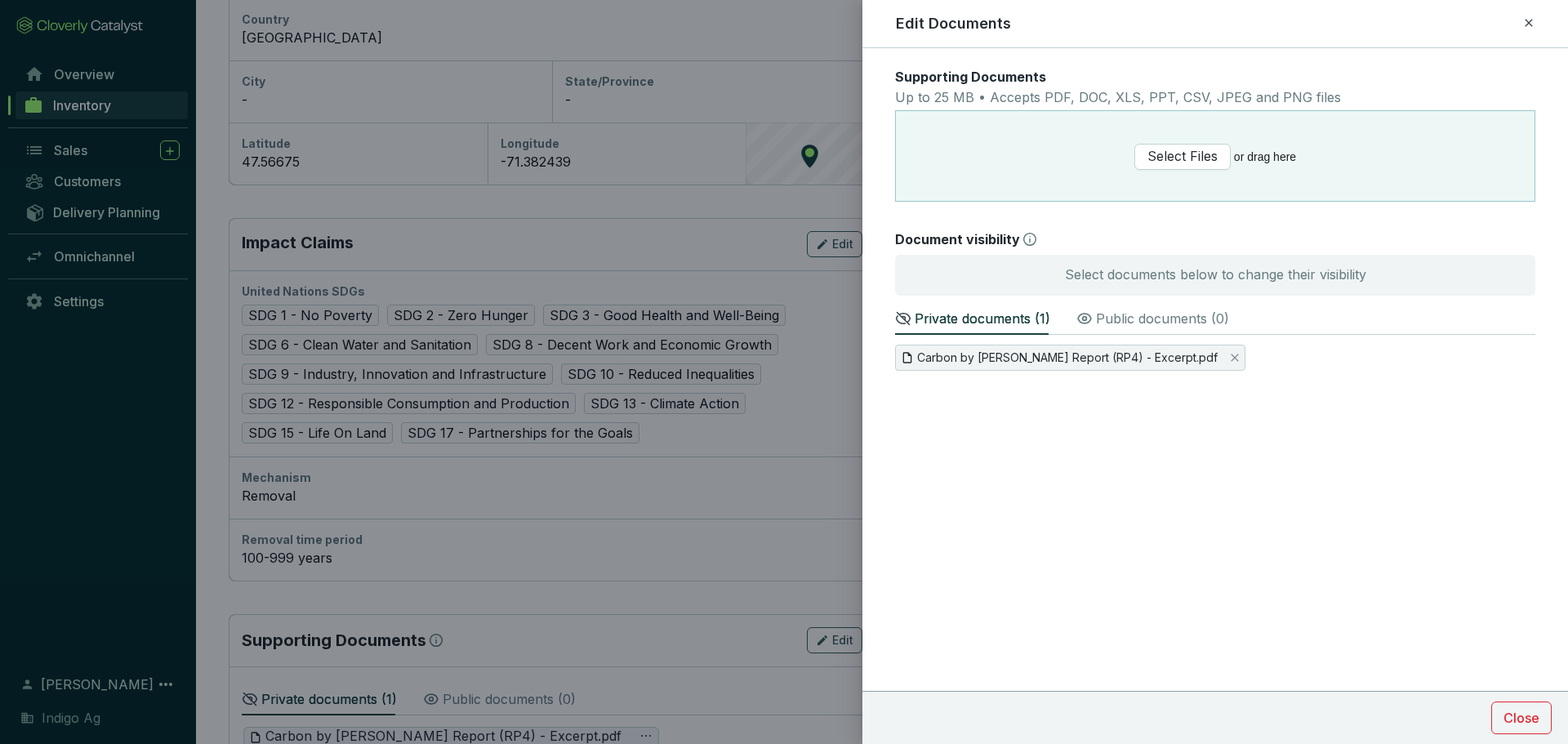
click at [1110, 319] on p "Public documents ( 0 )" at bounding box center [1163, 319] width 133 height 20
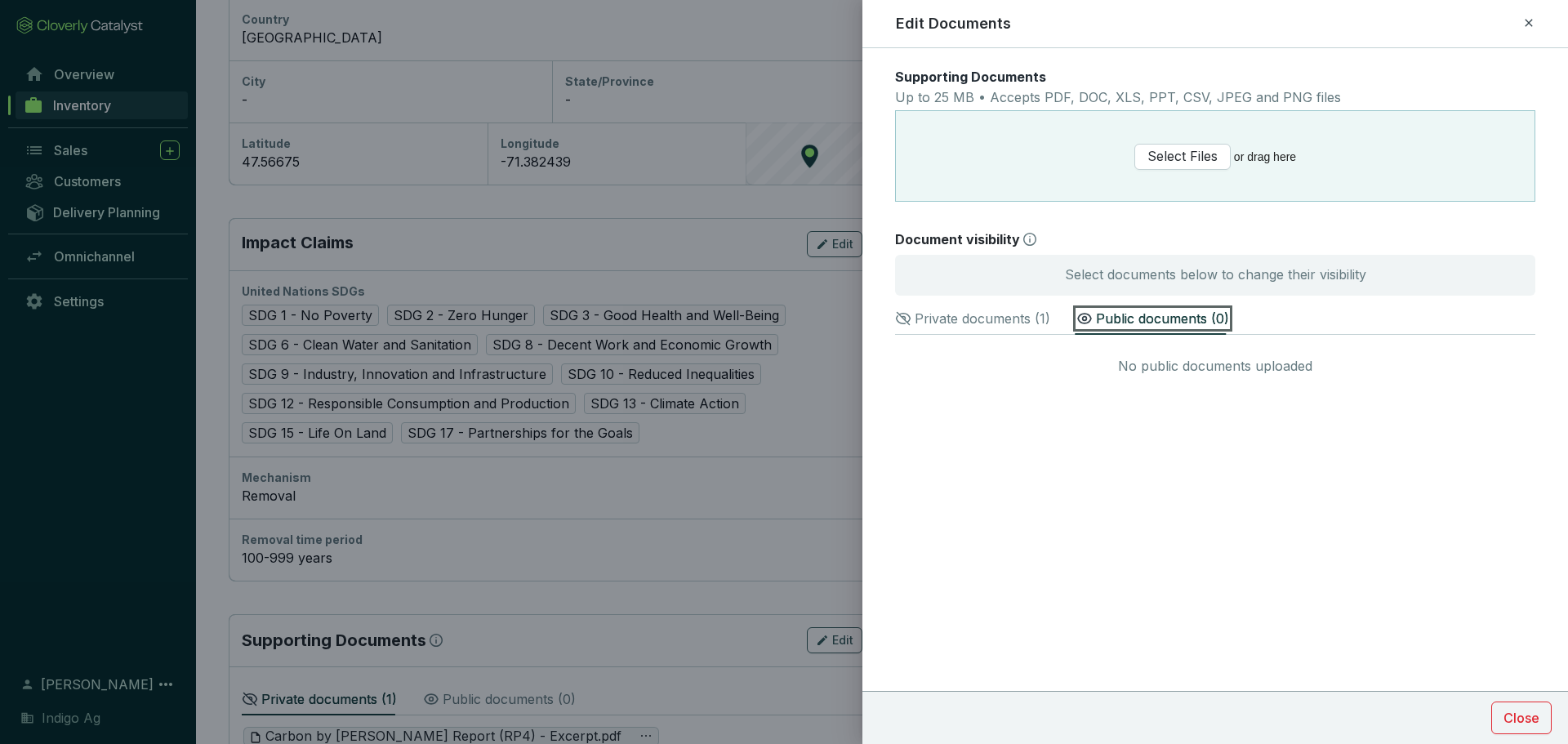
click at [1175, 392] on section "No public documents uploaded" at bounding box center [1215, 386] width 640 height 82
click at [1203, 159] on span "Select Files" at bounding box center [1183, 156] width 70 height 21
click at [1193, 153] on span "Select Files" at bounding box center [1183, 156] width 70 height 21
click at [949, 321] on p "Private documents ( 2 )" at bounding box center [983, 319] width 137 height 20
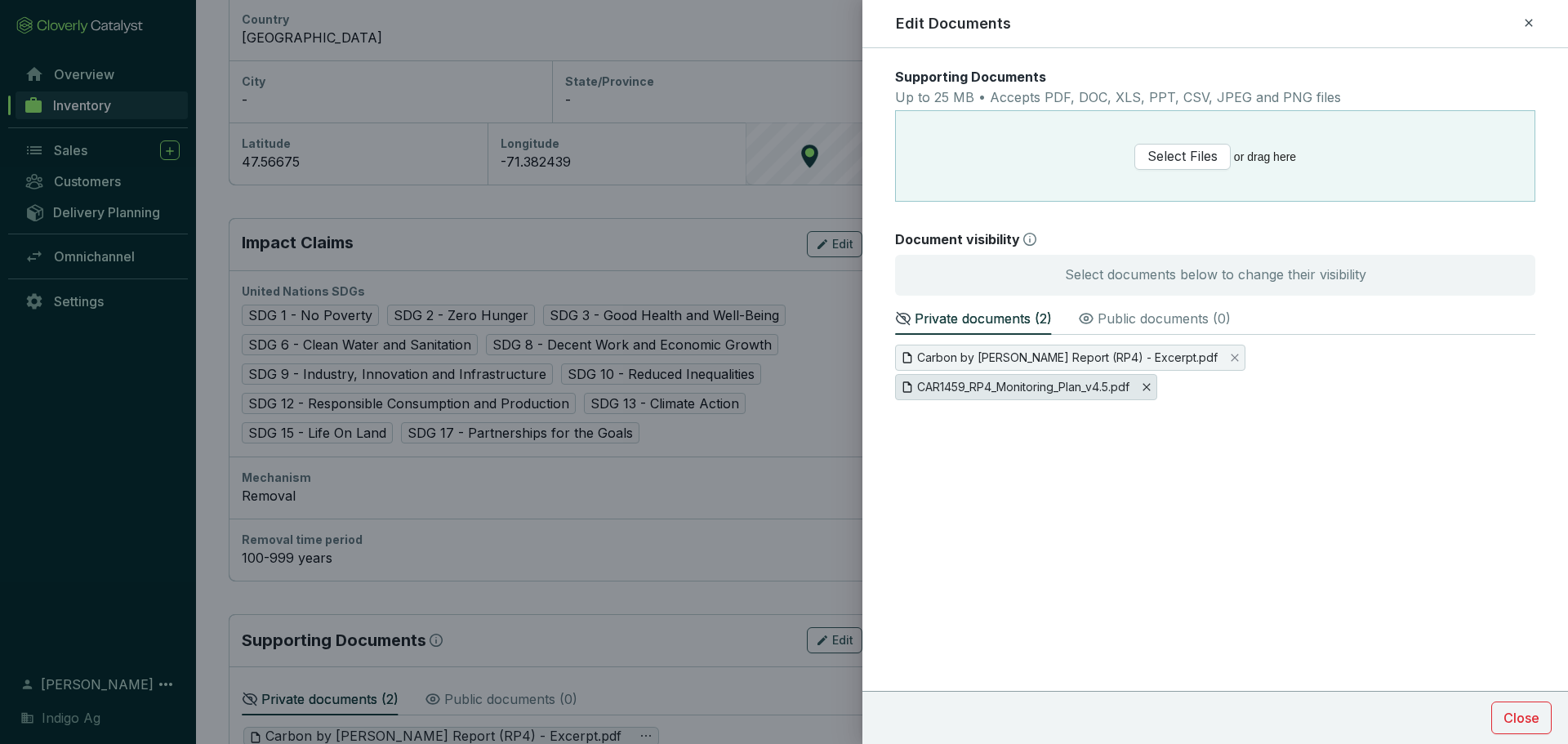
click at [1151, 391] on icon "Close" at bounding box center [1146, 386] width 10 height 10
click at [1165, 468] on span "Yes" at bounding box center [1166, 476] width 22 height 16
drag, startPoint x: 1208, startPoint y: 441, endPoint x: 1192, endPoint y: 368, distance: 74.7
click at [1201, 415] on form "Supporting Documents Up to 25 MB • Accepts PDF, DOC, XLS, PPT, CSV, JPEG and PN…" at bounding box center [1214, 279] width 705 height 424
click at [1192, 168] on button "Select Files" at bounding box center [1182, 157] width 96 height 26
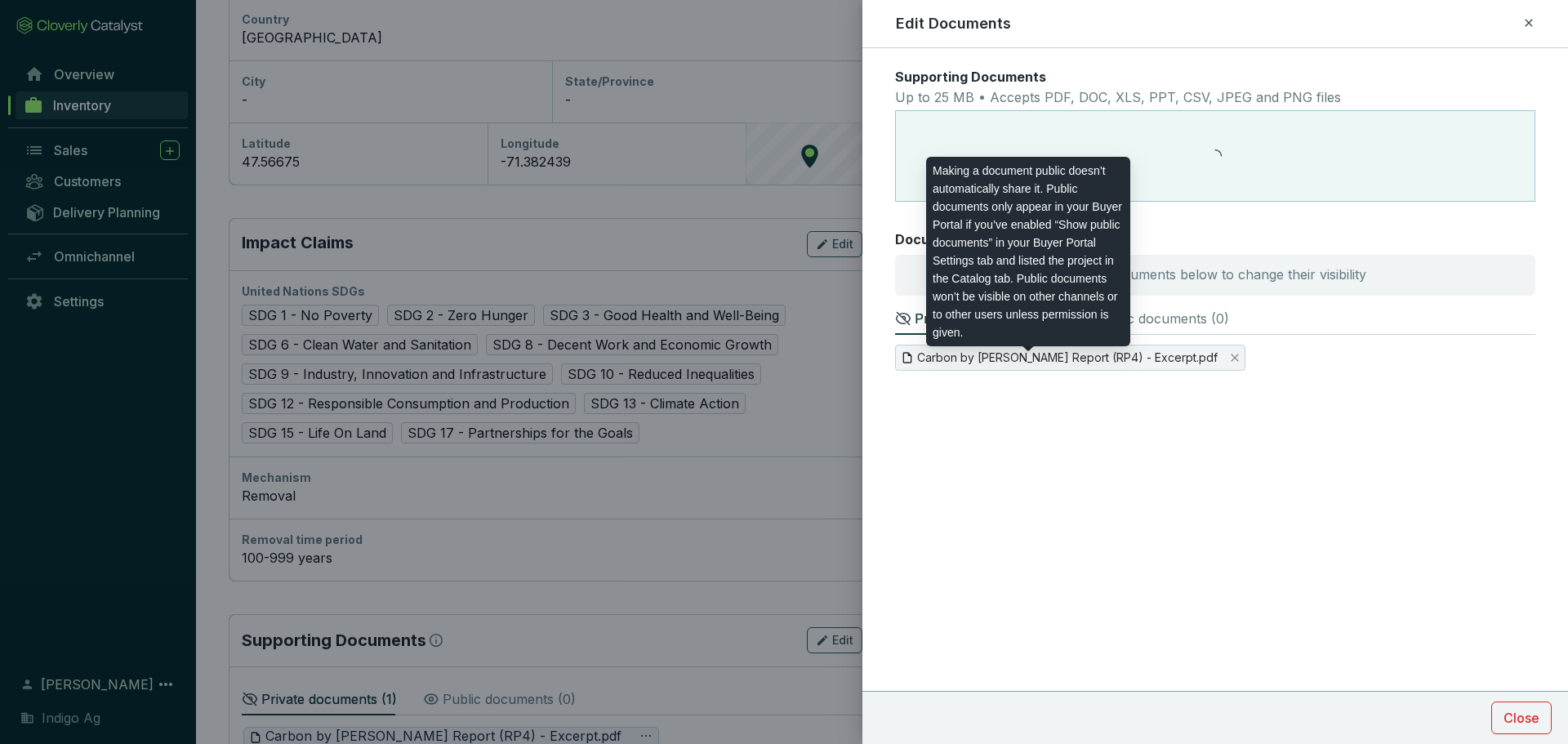
click at [1023, 240] on icon at bounding box center [1029, 239] width 14 height 14
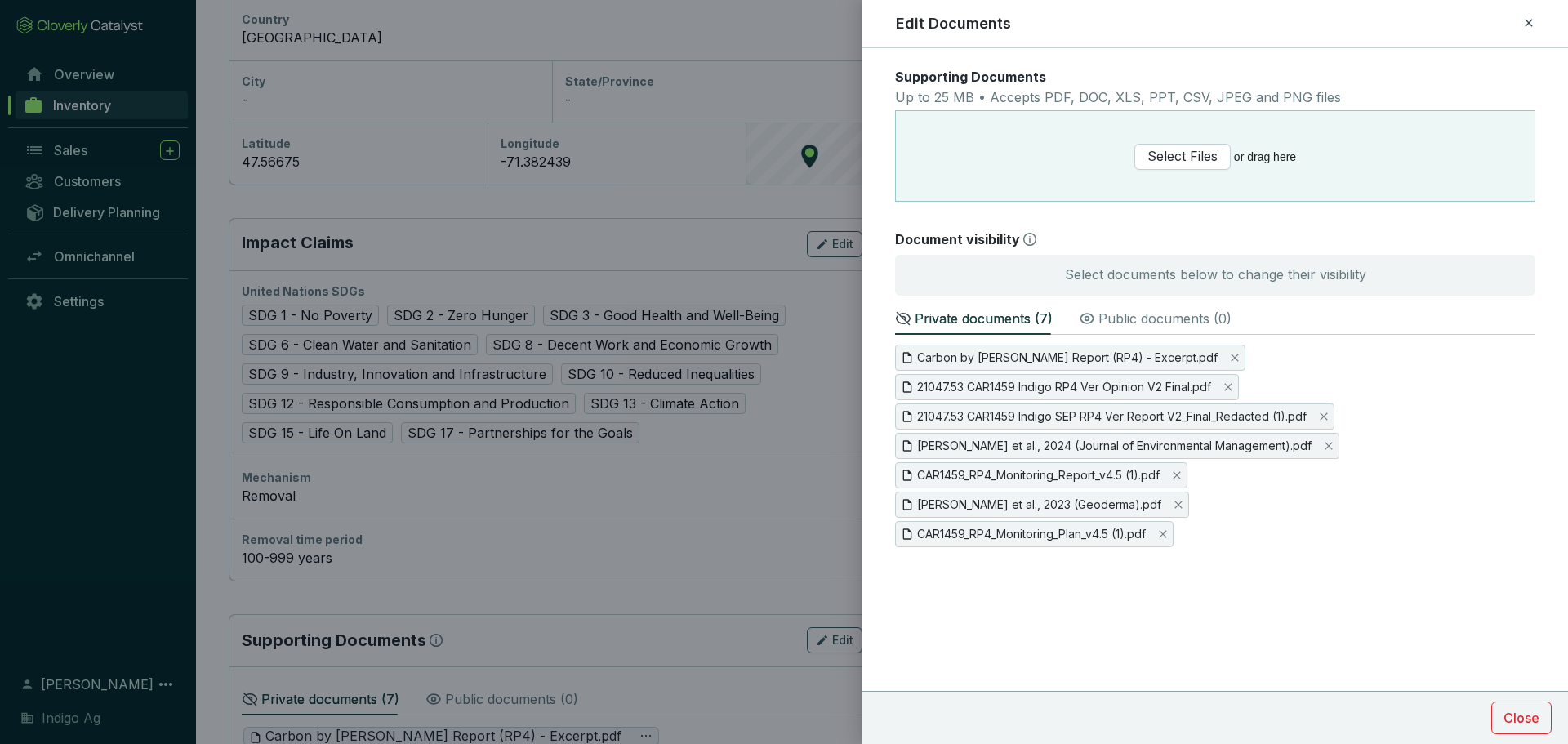
click at [1019, 683] on div "Supporting Documents Up to 25 MB • Accepts PDF, DOC, XLS, PPT, CSV, JPEG and PN…" at bounding box center [1214, 395] width 705 height 695
click at [1098, 356] on span "Carbon by Indigo Buyer Report (RP4) - Excerpt.pdf" at bounding box center [1067, 358] width 301 height 18
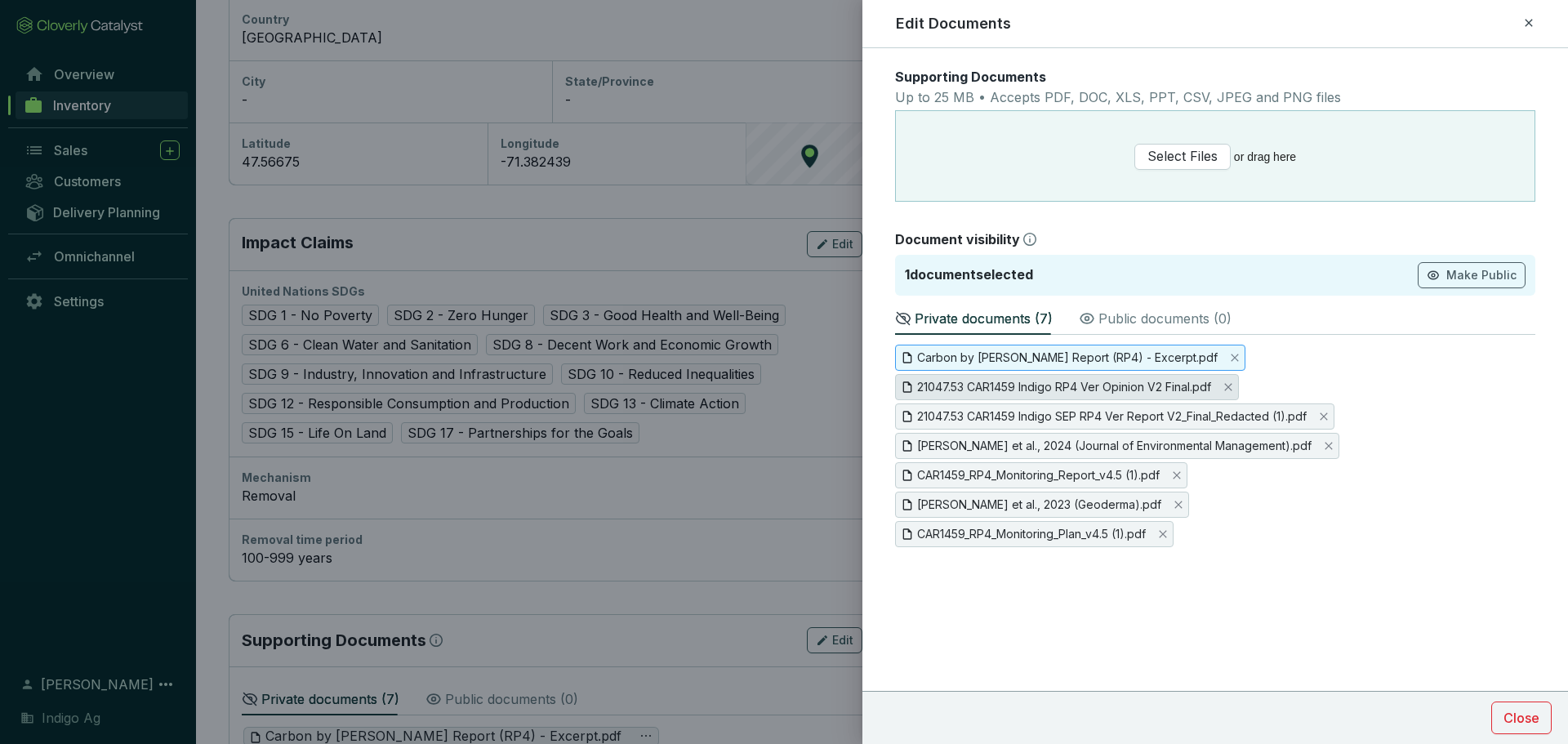
click at [1088, 393] on span "21047.53 CAR1459 Indigo RP4 Ver Opinion V2 Final.pdf" at bounding box center [1064, 387] width 294 height 18
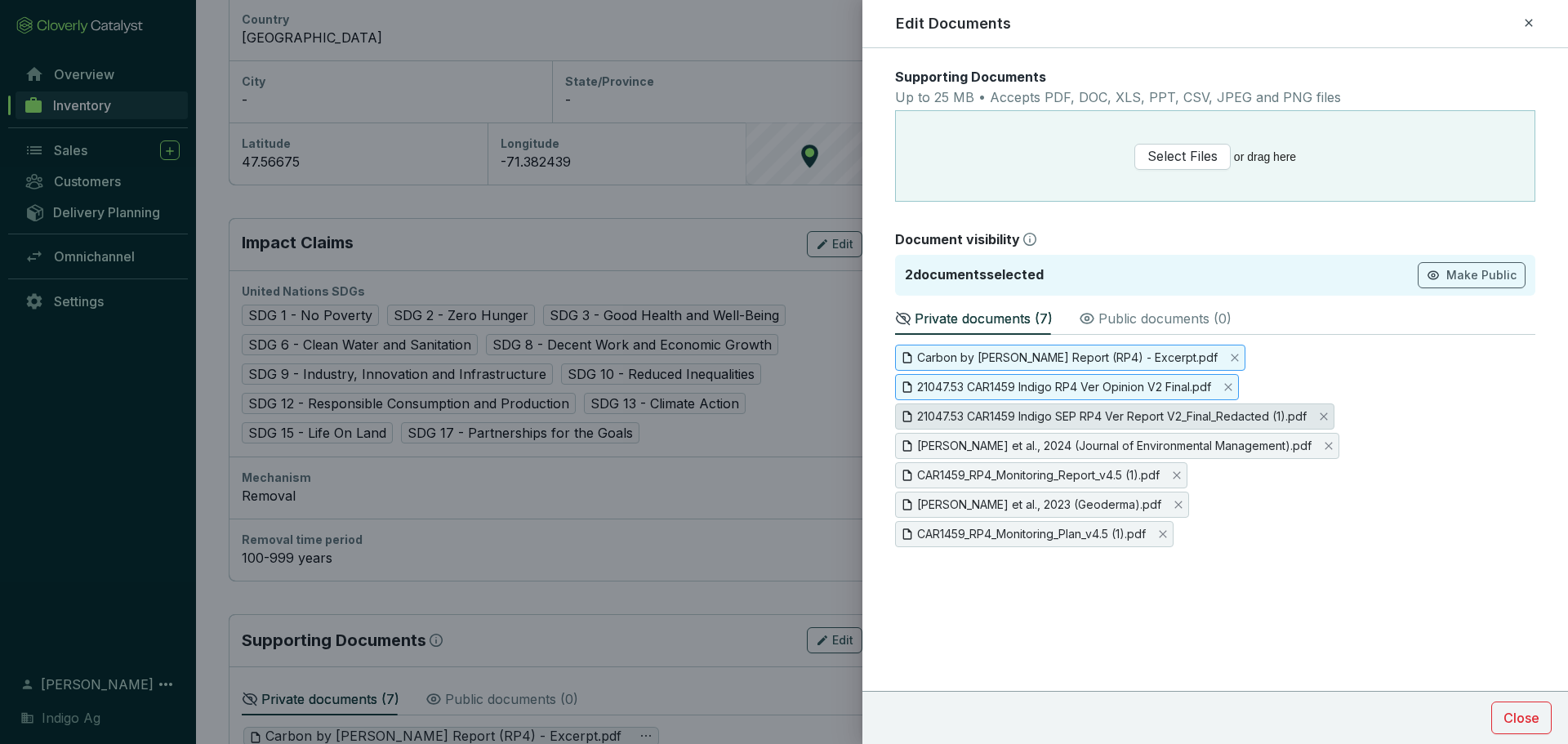
click at [1097, 422] on span "21047.53 CAR1459 Indigo SEP RP4 Ver Report V2_Final_Redacted (1).pdf" at bounding box center [1111, 416] width 389 height 18
click at [1098, 448] on span "Brummitt et al., 2024 (Journal of Environmental Management).pdf" at bounding box center [1114, 446] width 394 height 18
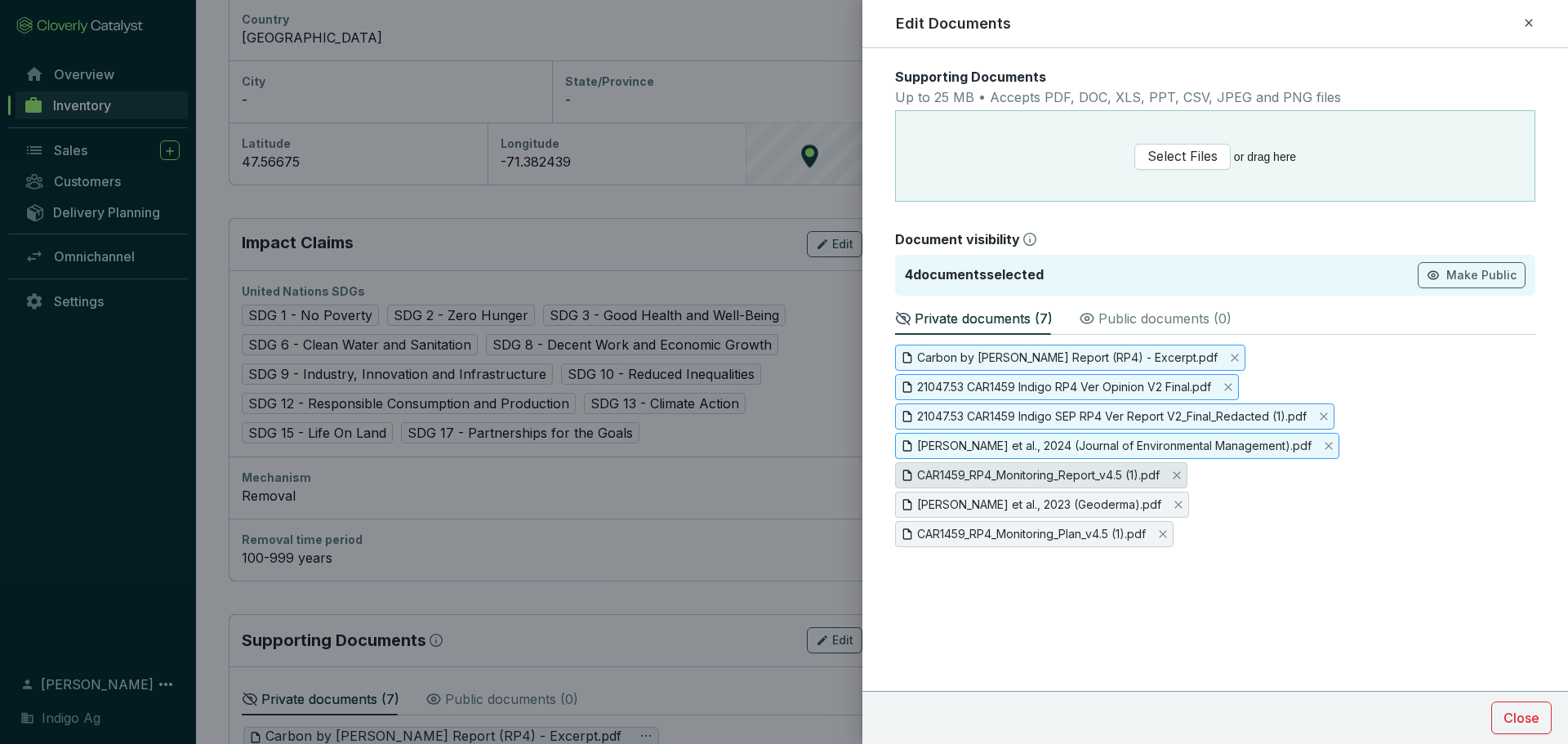
click at [1098, 471] on span "CAR1459_RP4_Monitoring_Report_v4.5 (1).pdf" at bounding box center [1038, 476] width 242 height 18
click at [1095, 501] on span "Mathers et al., 2023 (Geoderma).pdf" at bounding box center [1038, 504] width 244 height 18
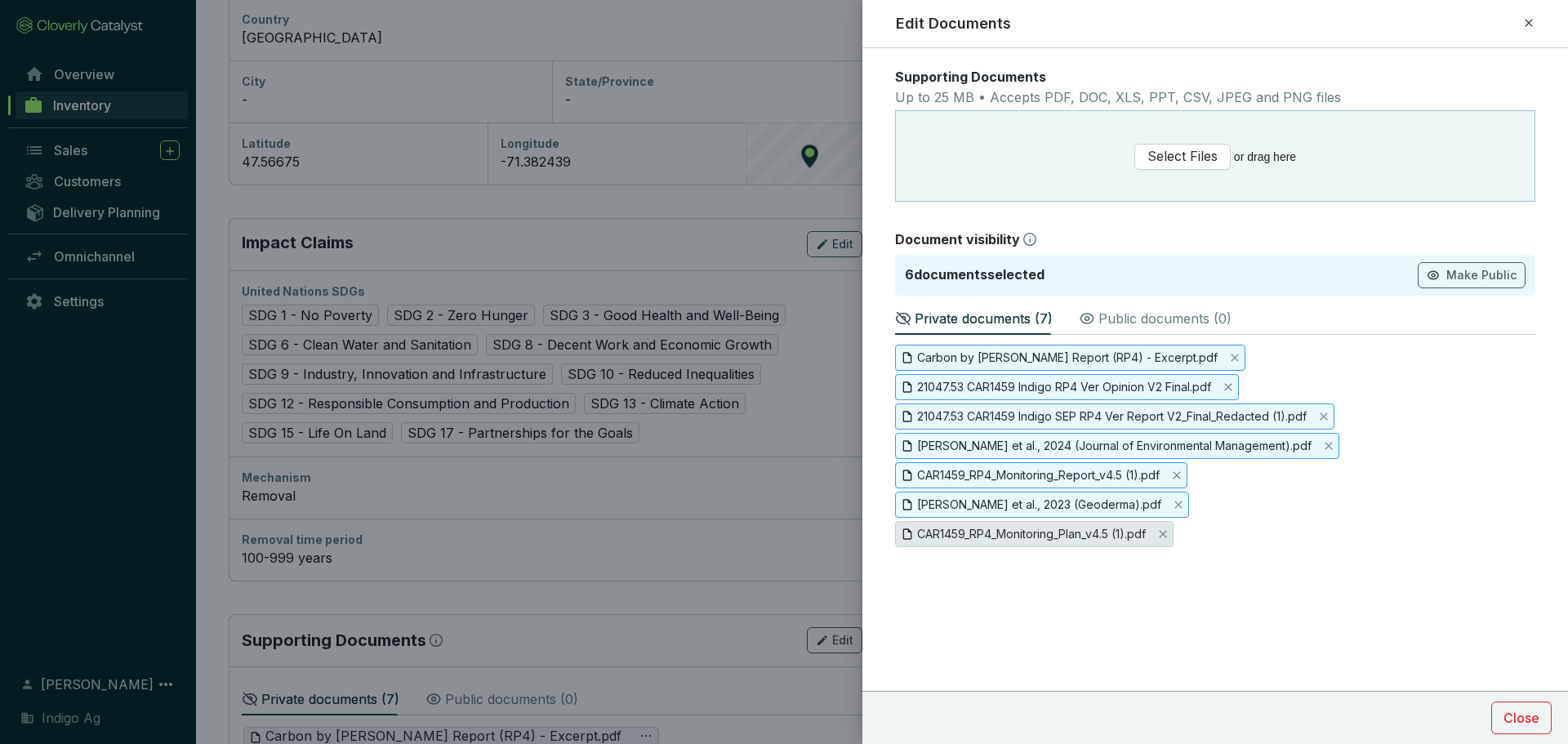
click at [1089, 538] on span "CAR1459_RP4_Monitoring_Plan_v4.5 (1).pdf" at bounding box center [1031, 534] width 229 height 18
click at [1469, 270] on span "Make Public" at bounding box center [1482, 275] width 70 height 16
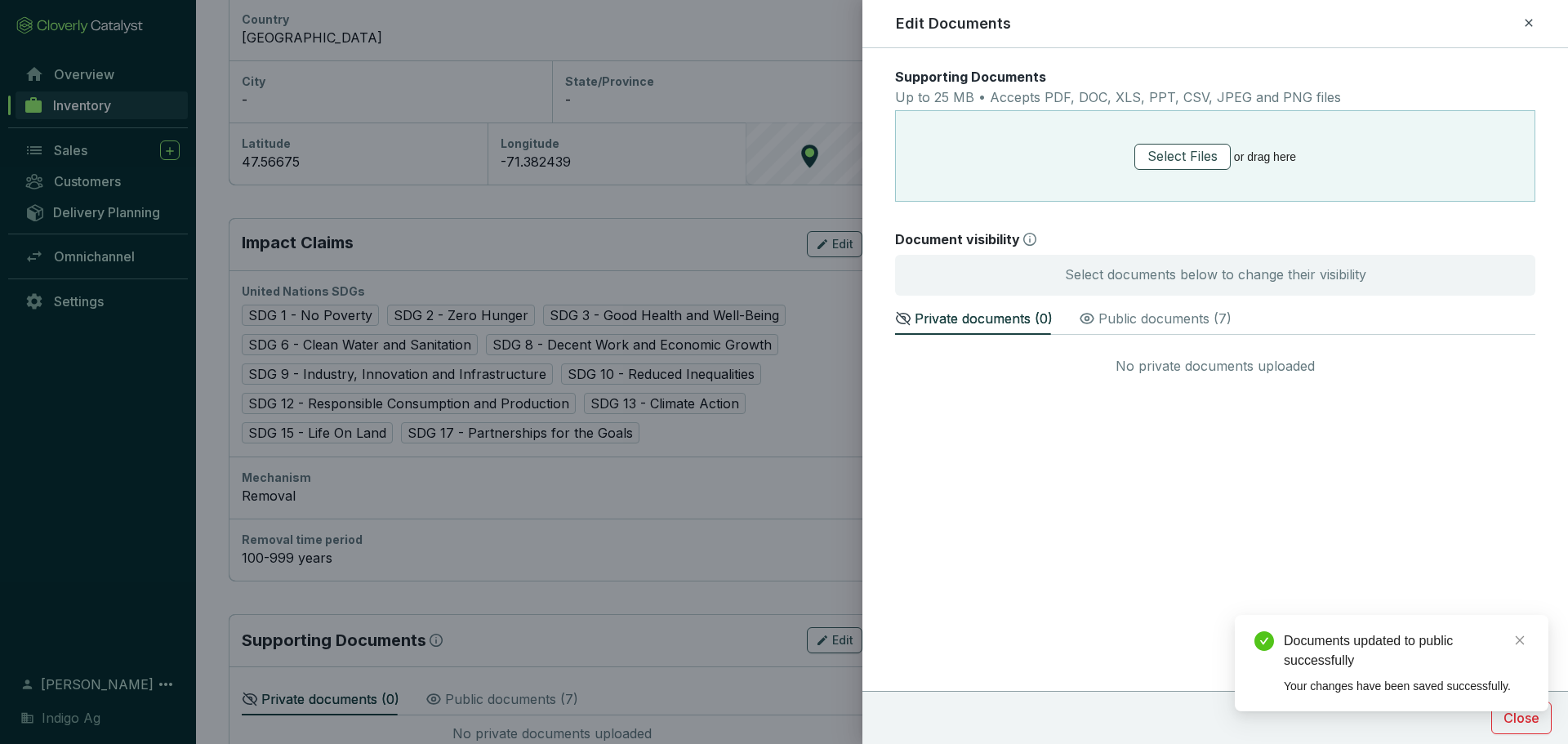
click at [1184, 166] on span "Select Files" at bounding box center [1183, 156] width 70 height 21
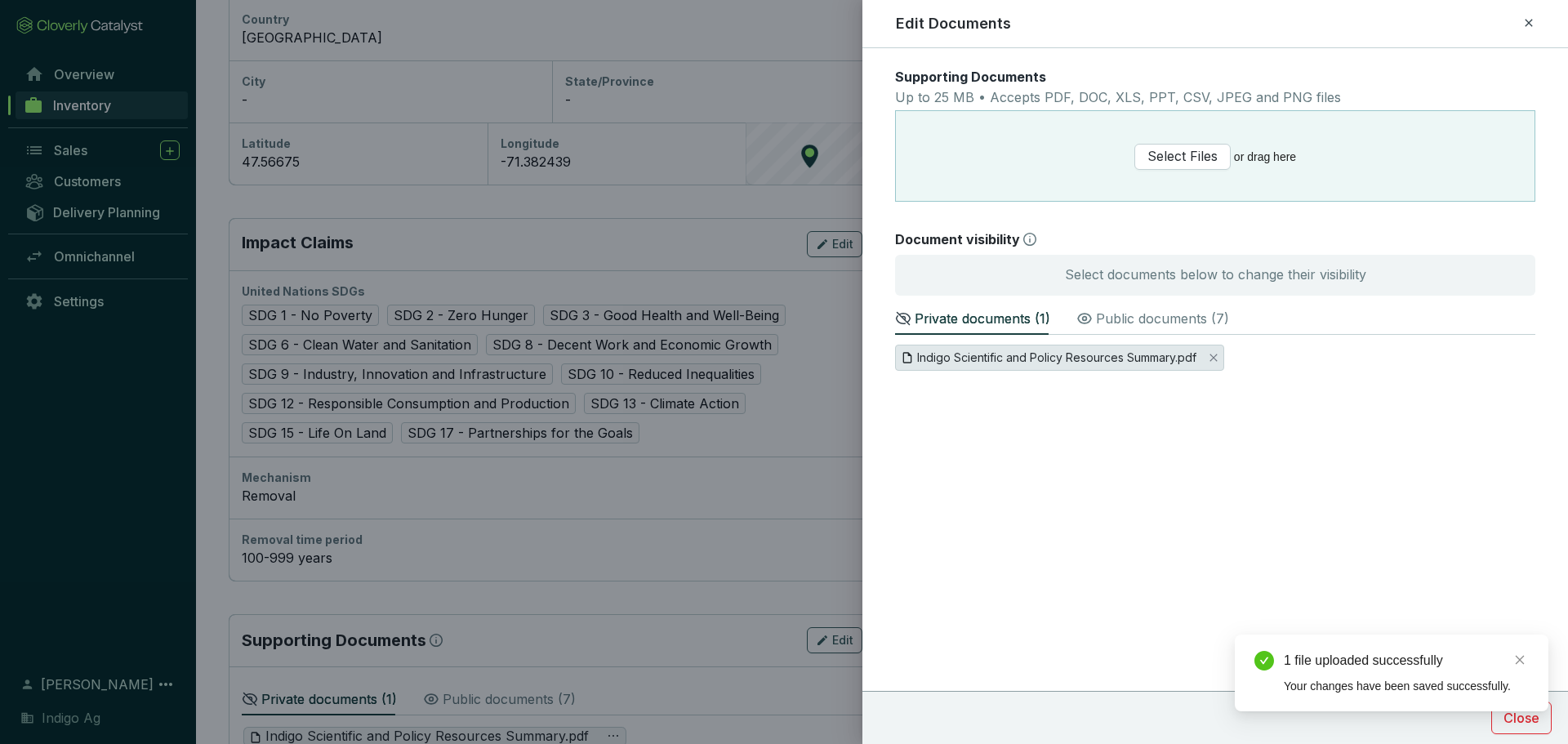
click at [1128, 357] on span "Indigo Scientific and Policy Resources Summary.pdf" at bounding box center [1056, 358] width 279 height 18
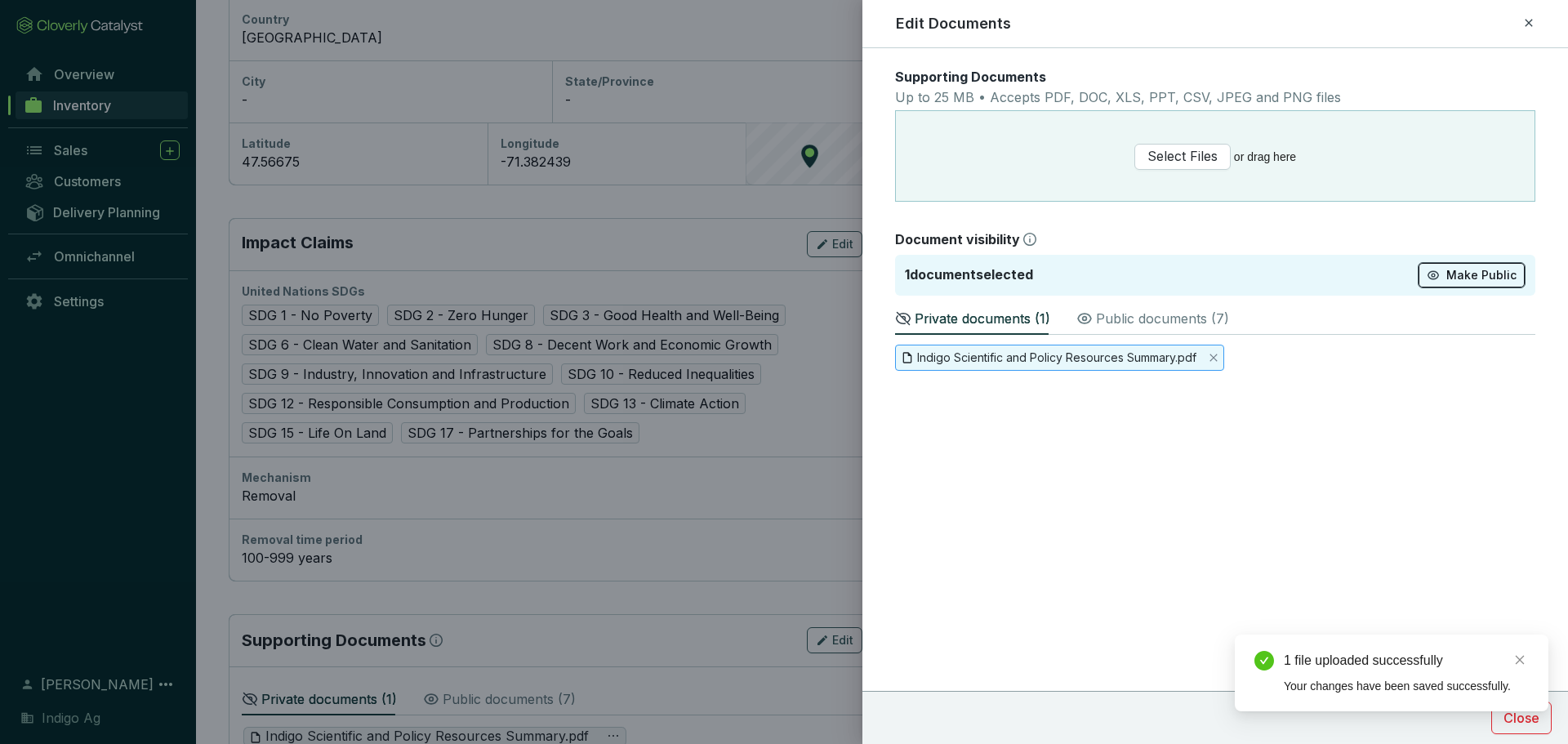
click at [1444, 274] on button "Make Public" at bounding box center [1472, 275] width 108 height 26
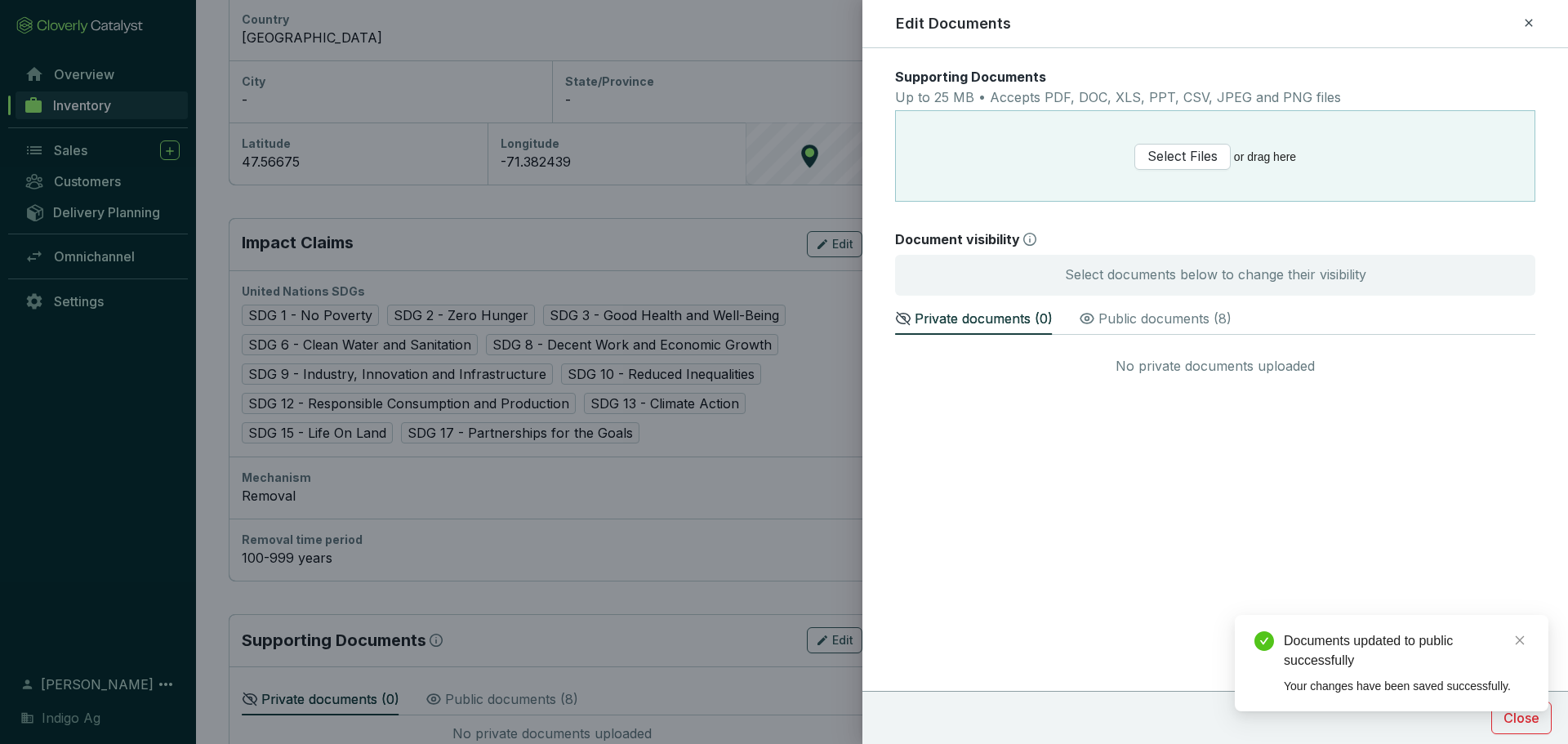
click at [1176, 321] on p "Public documents ( 8 )" at bounding box center [1165, 319] width 133 height 20
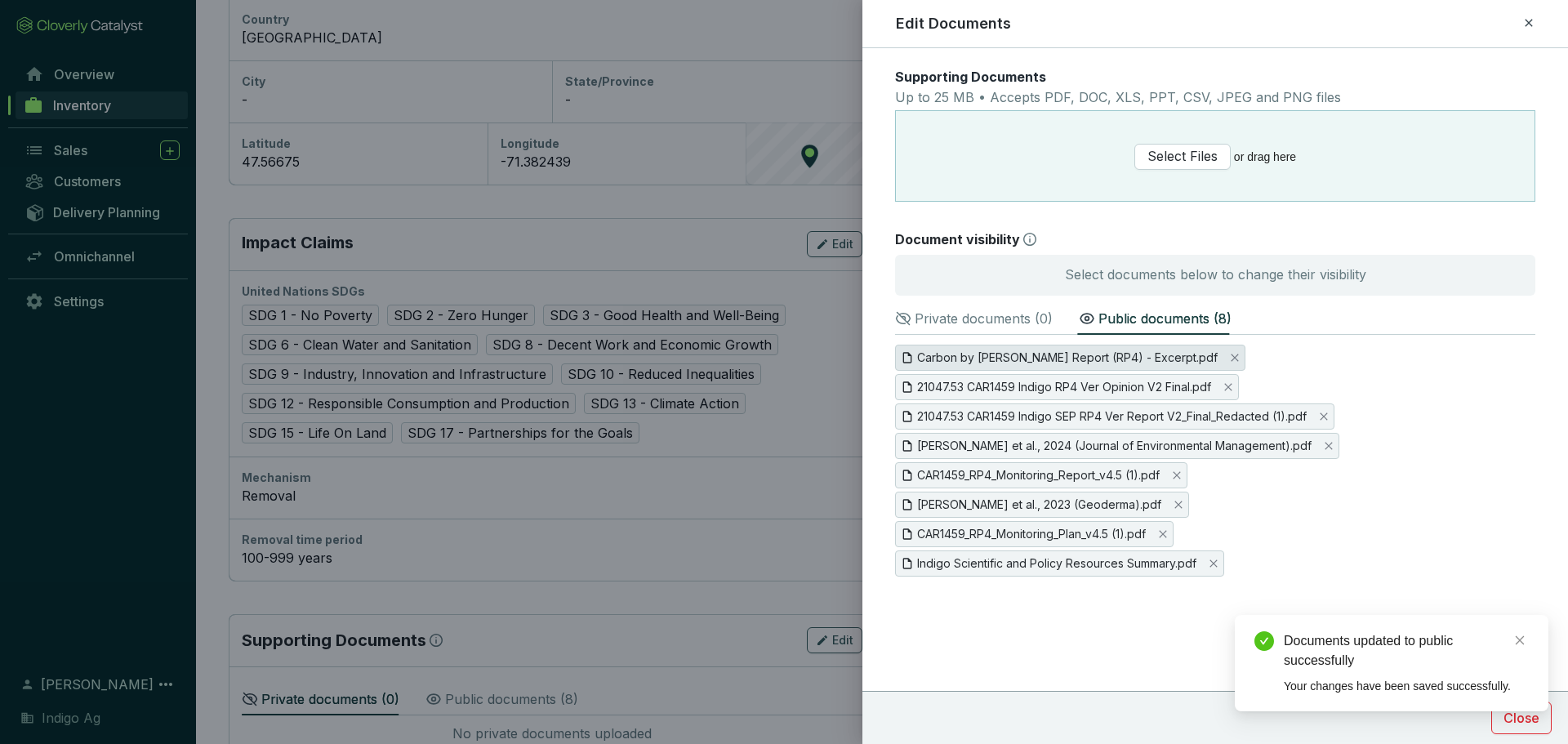
click at [1105, 358] on span "Carbon by Indigo Buyer Report (RP4) - Excerpt.pdf" at bounding box center [1067, 358] width 301 height 18
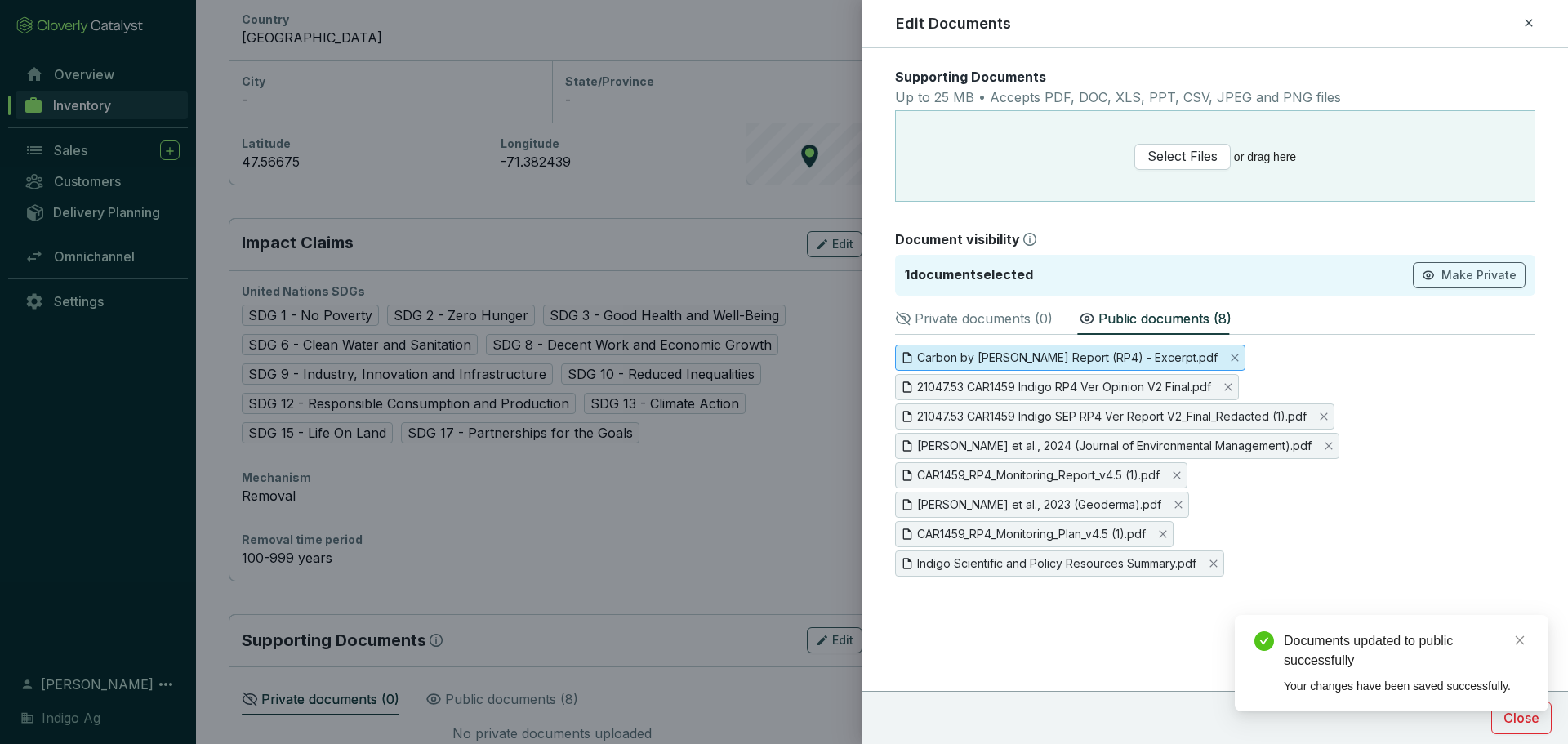
click at [1105, 358] on span "Carbon by Indigo Buyer Report (RP4) - Excerpt.pdf" at bounding box center [1067, 358] width 301 height 18
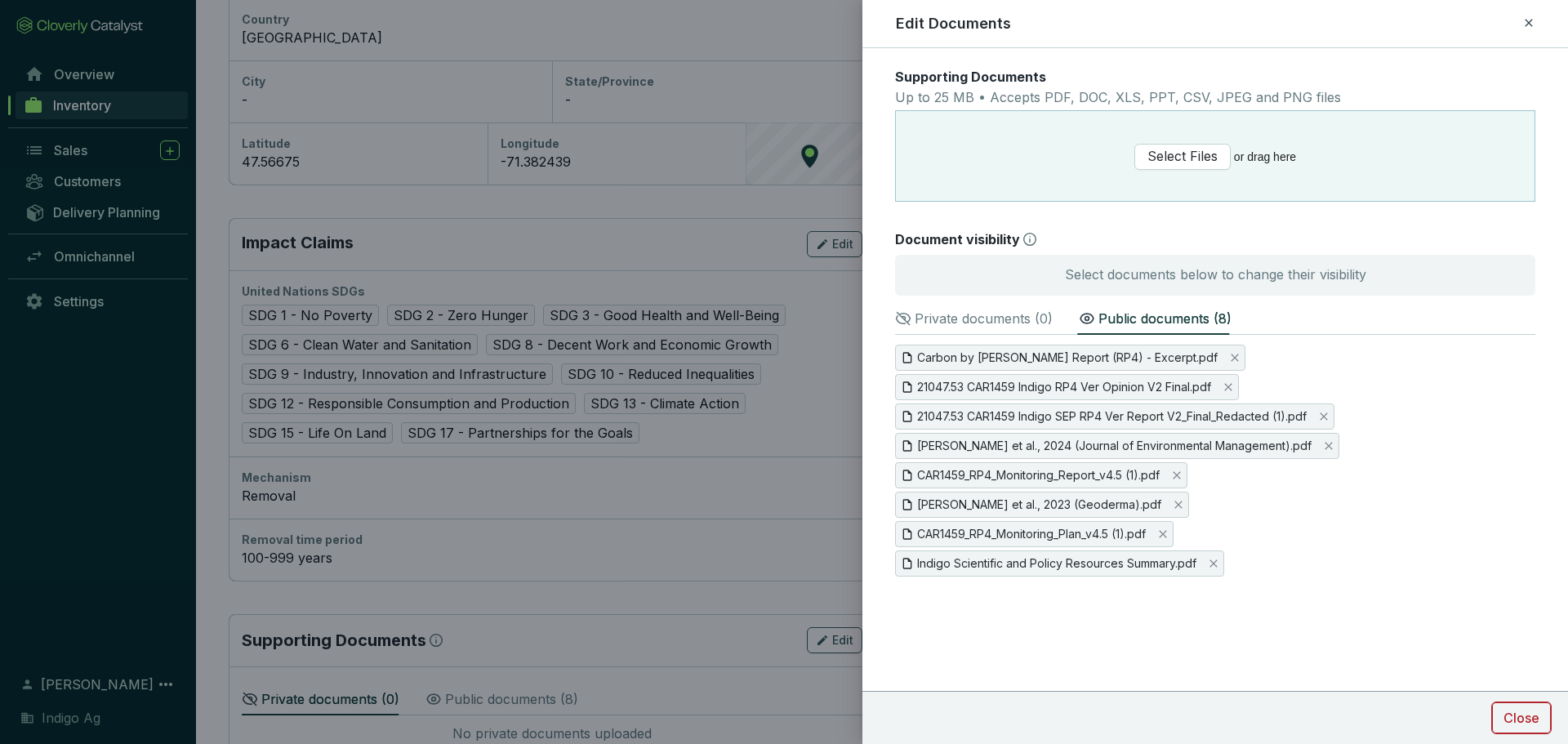
click at [1542, 713] on button "Close" at bounding box center [1521, 718] width 60 height 32
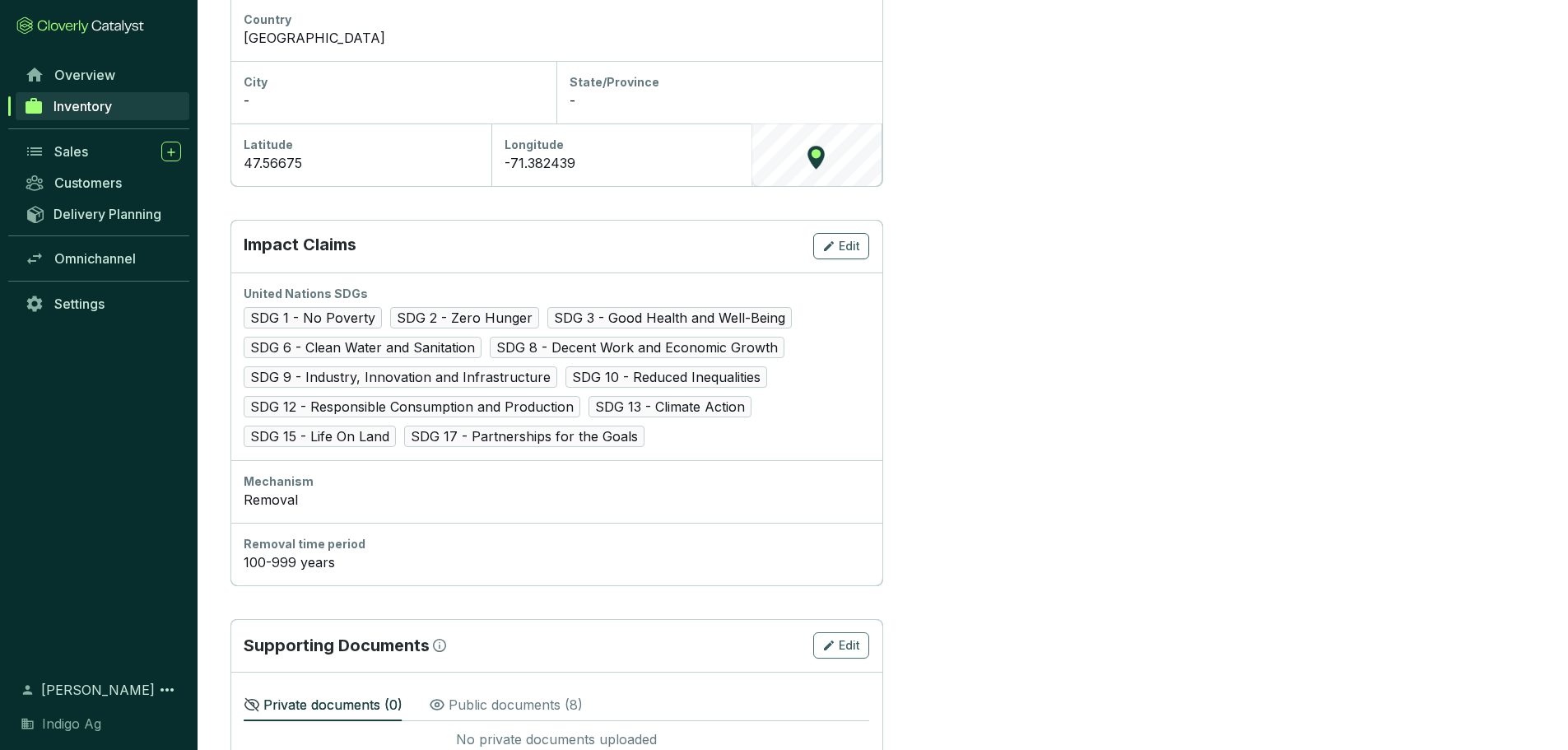
scroll to position [646, 0]
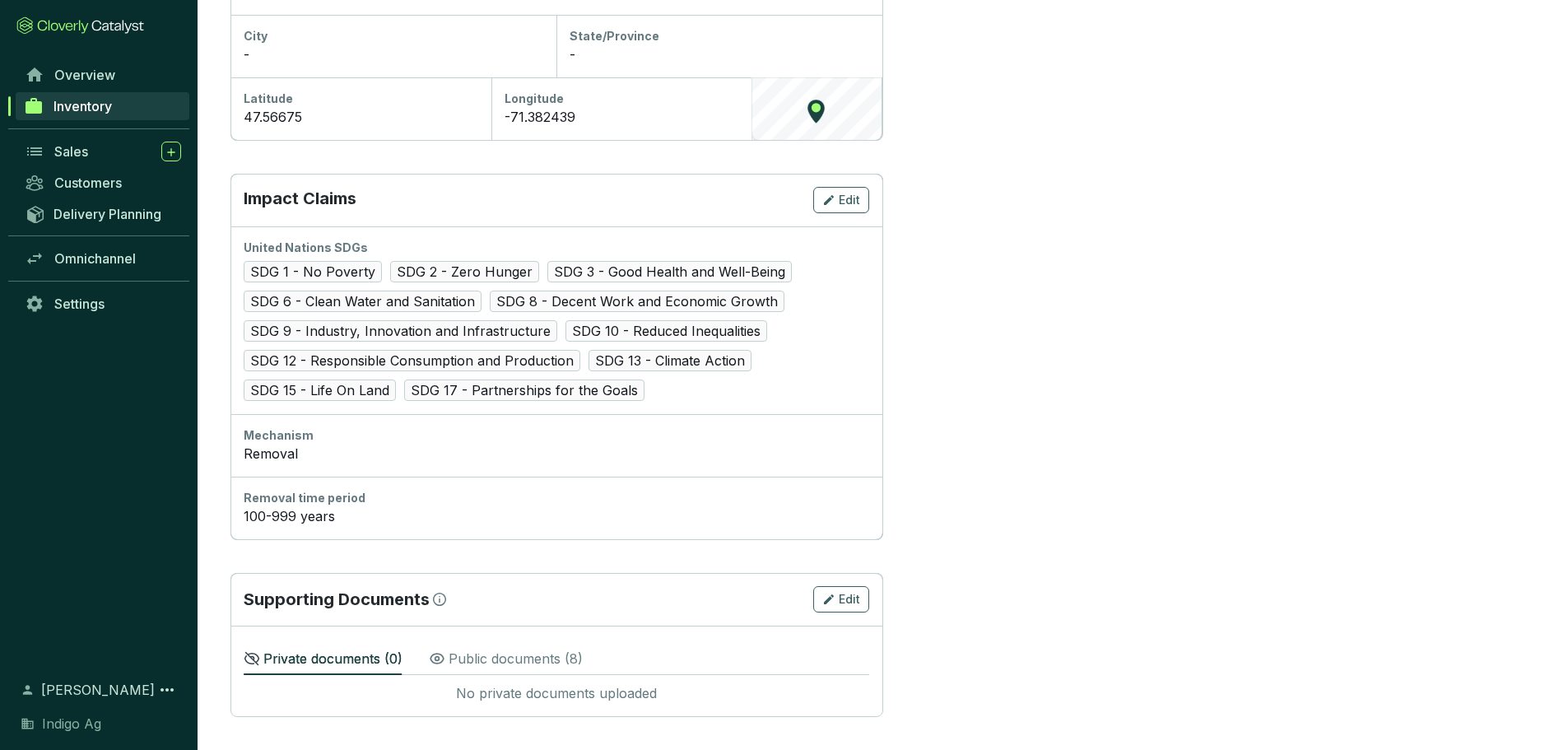
click at [485, 656] on p "Public documents ( 8 )" at bounding box center [516, 658] width 134 height 20
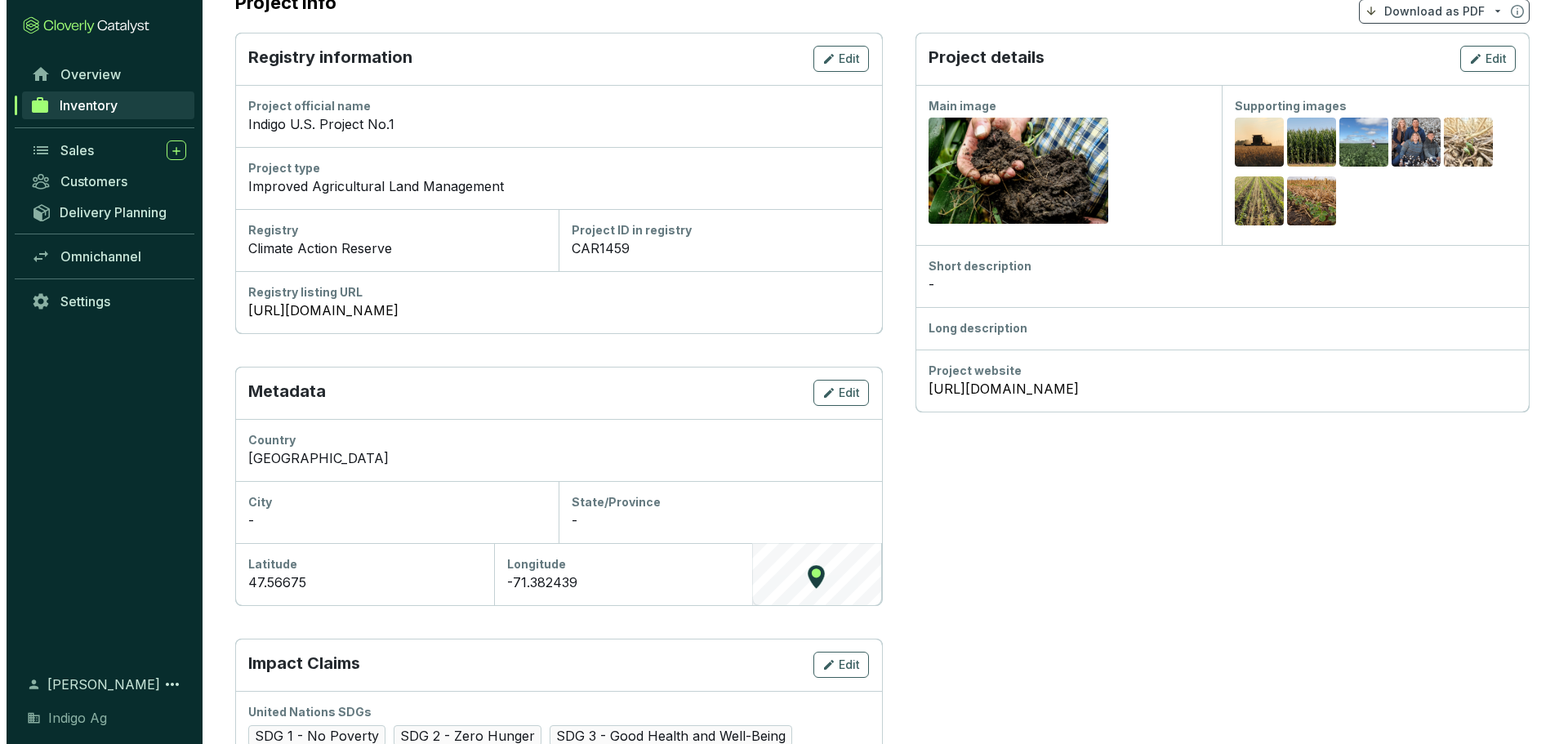
scroll to position [36, 0]
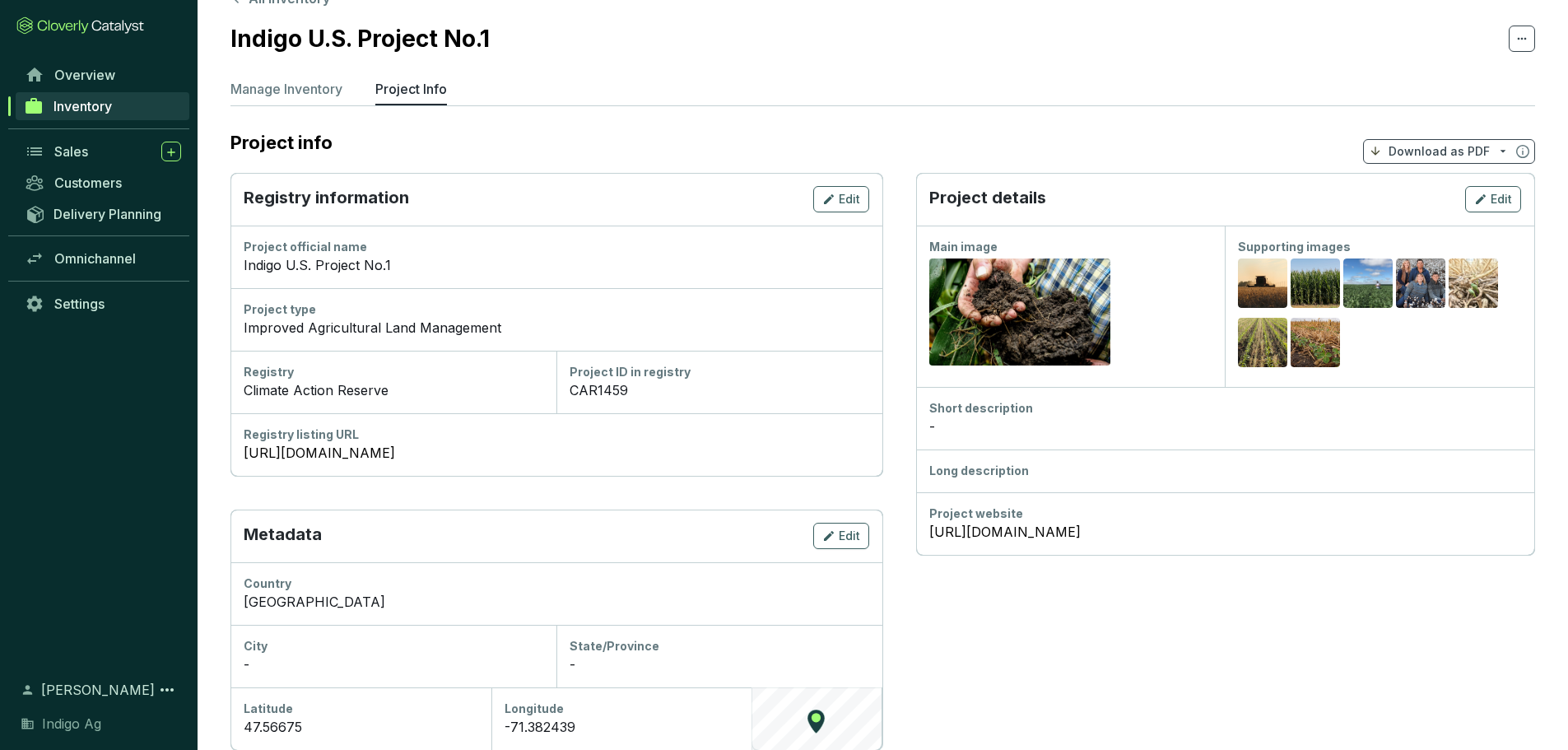
click at [1034, 426] on div "-" at bounding box center [1226, 427] width 593 height 20
click at [1496, 192] on span "Edit" at bounding box center [1502, 199] width 22 height 16
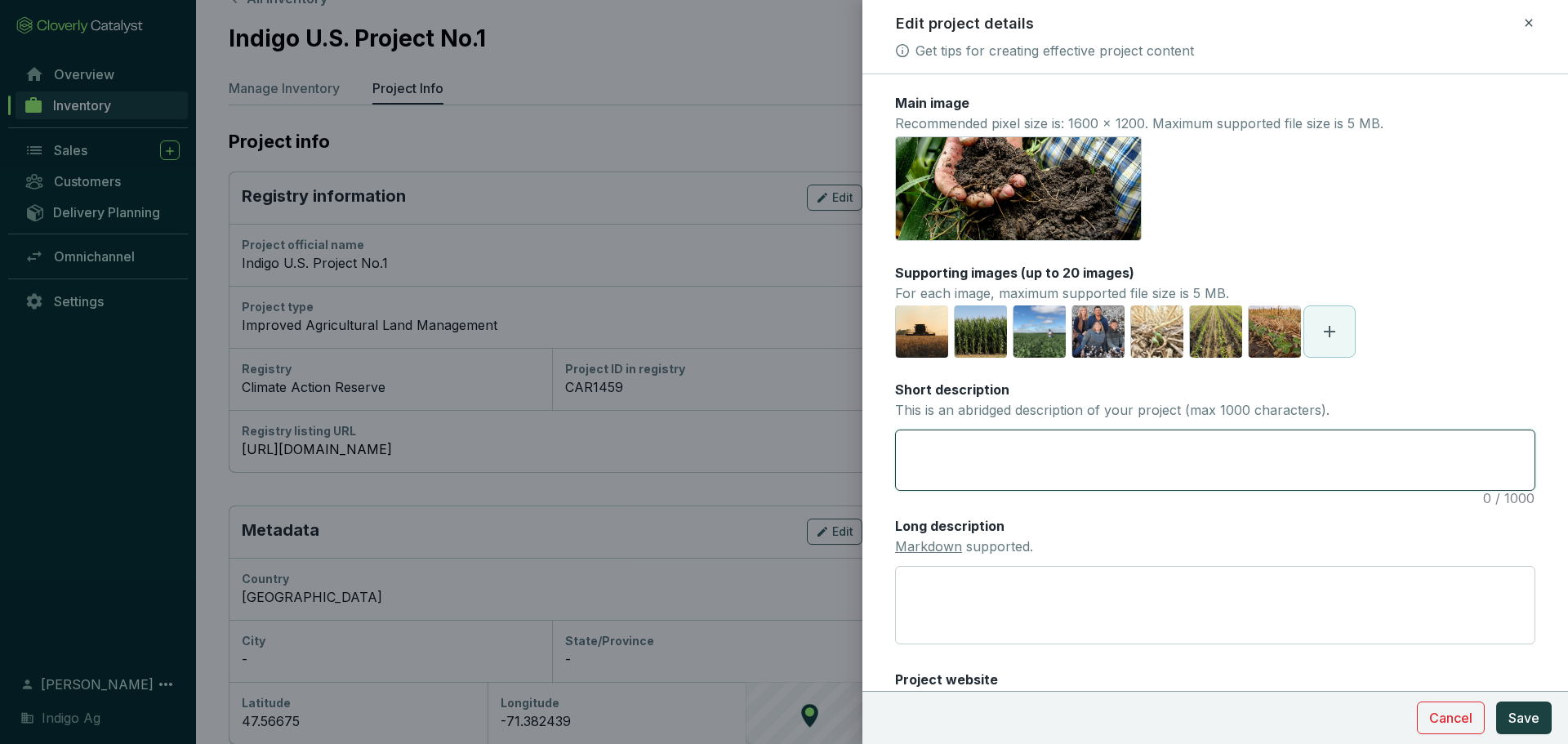
click at [1011, 449] on textarea "Short description This is an abridged description of your project (max 1000 cha…" at bounding box center [1215, 460] width 639 height 59
click at [1060, 449] on textarea "Short description This is an abridged description of your project (max 1000 cha…" at bounding box center [1215, 460] width 639 height 59
paste textarea "Indigo's Carbon program is rooted in the concept that farmers can sequester car…"
type textarea "Indigo's Carbon program is rooted in the concept that farmers can sequester car…"
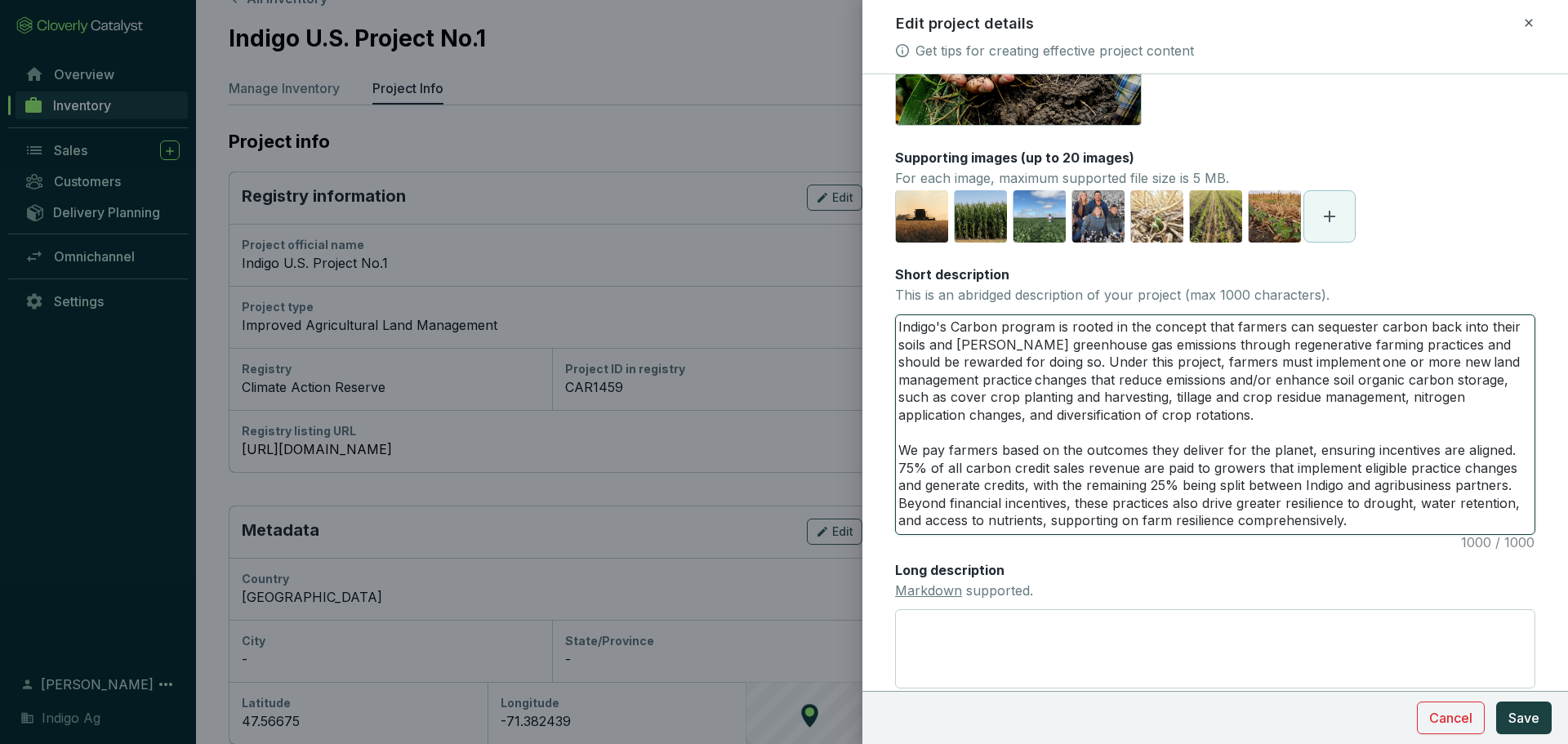
scroll to position [0, 0]
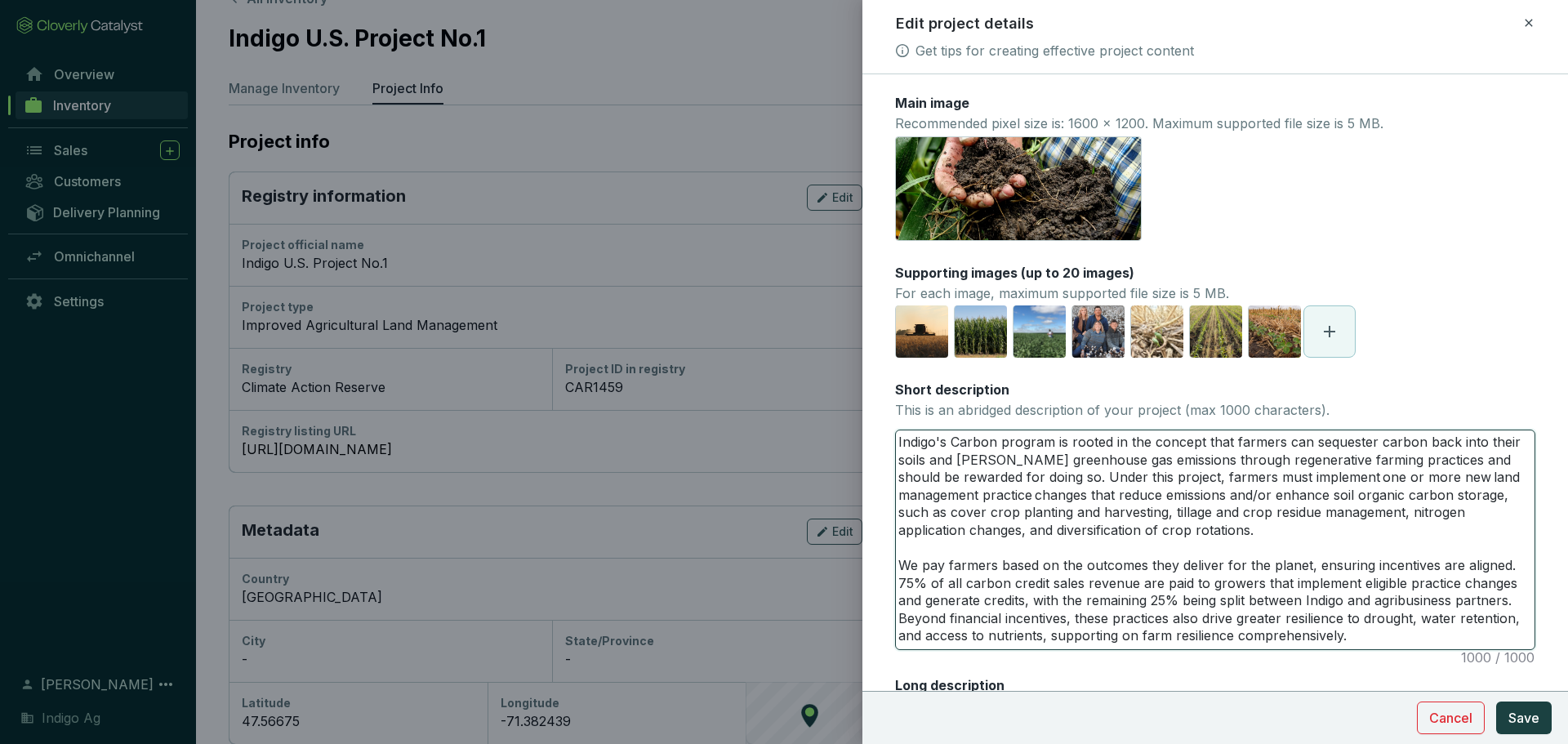
click at [1060, 457] on textarea "Indigo's Carbon program is rooted in the concept that farmers can sequester car…" at bounding box center [1215, 540] width 639 height 219
type textarea "Indigo's Carbon program is rooted in the concept that farmers can sequester car…"
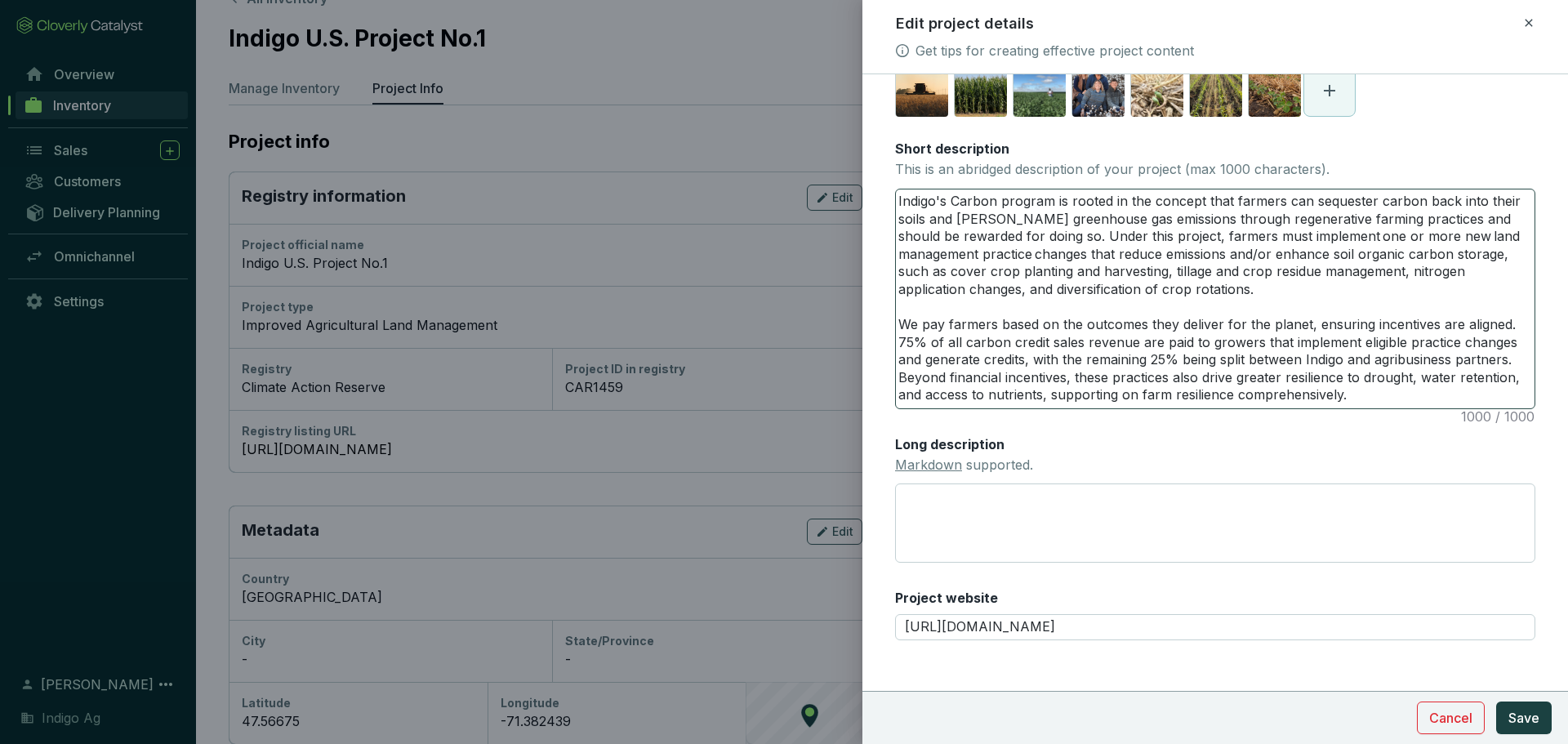
scroll to position [241, 0]
click at [996, 533] on textarea "Long description Markdown supported." at bounding box center [1215, 522] width 640 height 79
click at [966, 529] on textarea "Long description Markdown supported." at bounding box center [1215, 522] width 640 height 79
paste textarea "Indigo is the leading company to have generated independently verified, registr…"
type textarea "Indigo is the leading company to have generated independently verified, registr…"
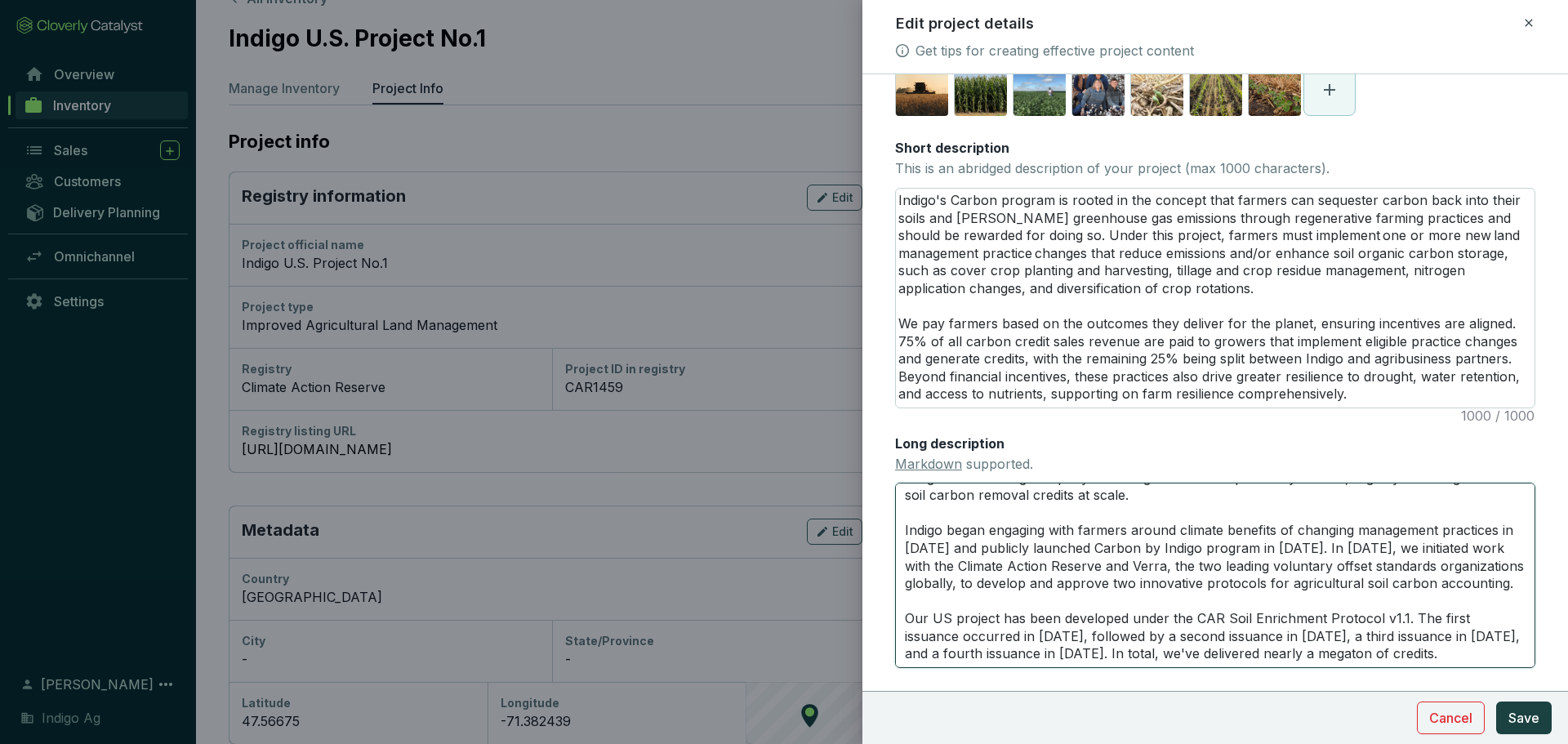
scroll to position [55, 0]
type textarea "Indigo is the leading company to have generated independently verified, registr…"
click at [1031, 340] on textarea "Indigo's Carbon program is rooted in the concept that farmers can sequester car…" at bounding box center [1215, 297] width 639 height 219
click at [949, 250] on textarea "Indigo's Carbon program is rooted in the concept that farmers can sequester car…" at bounding box center [1215, 297] width 639 height 219
click at [965, 494] on textarea "Indigo is the leading company to have generated independently verified, registr…" at bounding box center [1215, 575] width 640 height 185
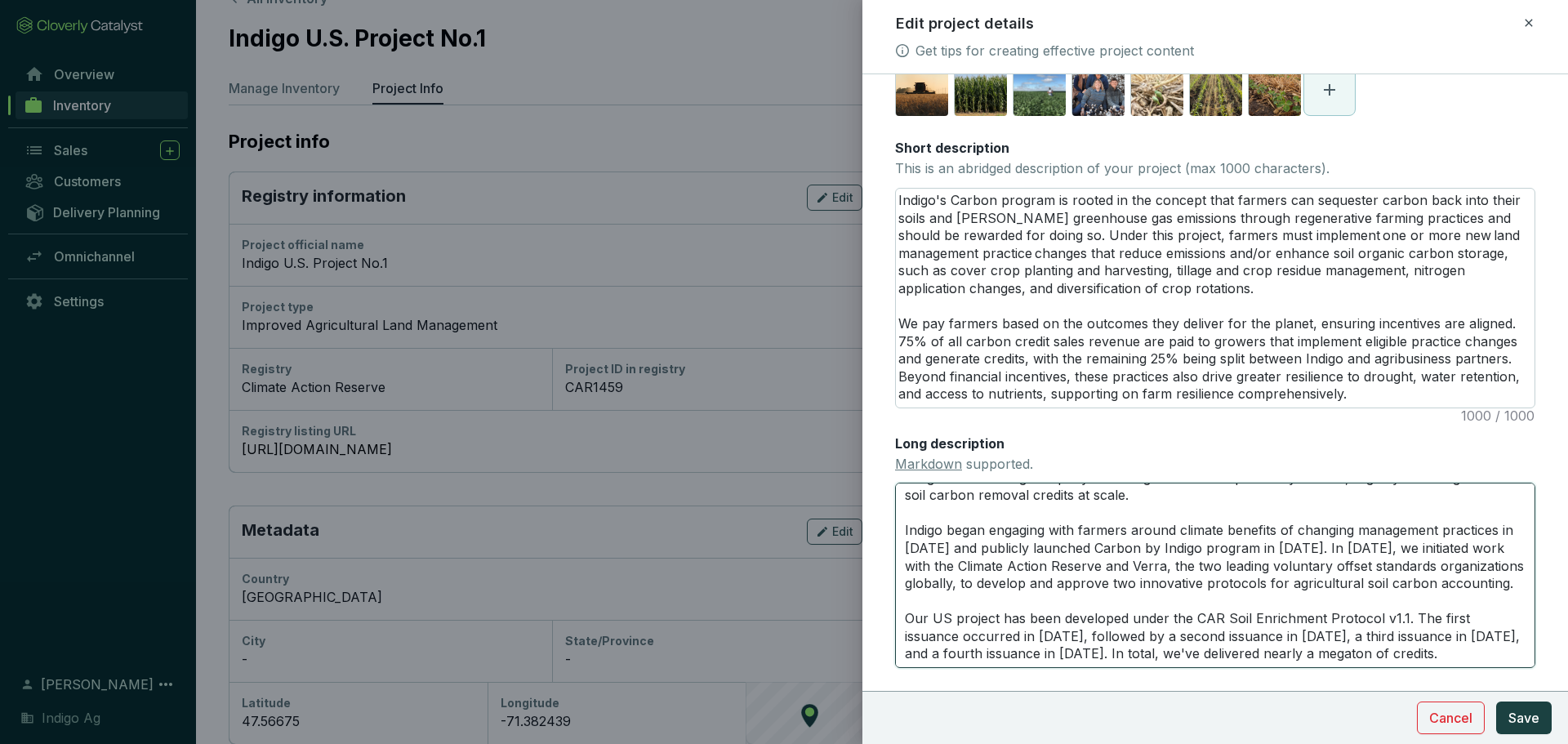
scroll to position [4, 0]
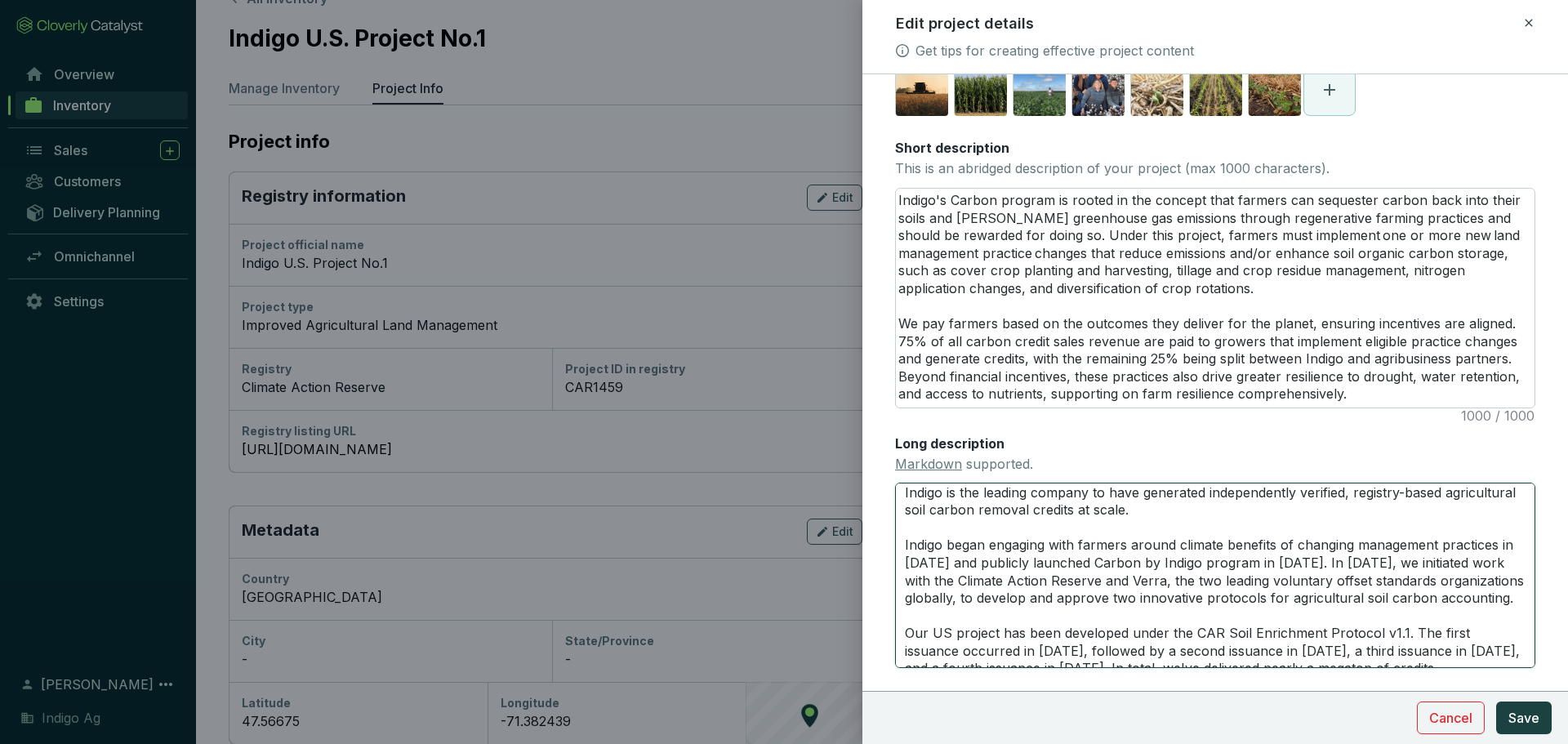
paste textarea "Indigo is a leader and first-mover in delivering soil carbon sequestration cred…"
type textarea "Indigo is a leader and first-mover in delivering soil carbon sequestration cred…"
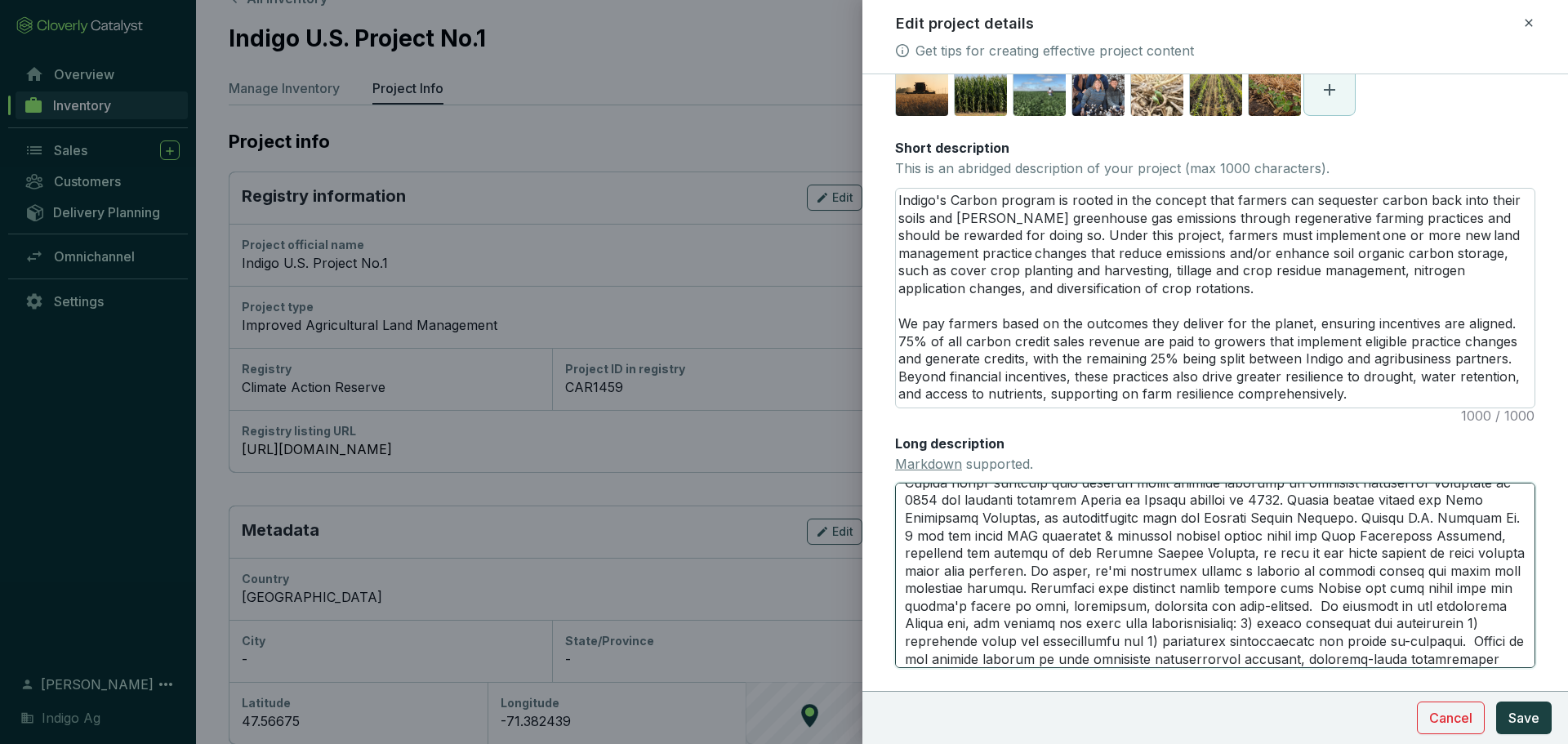
type textarea "Indigo is a leader and first-mover in delivering soil carbon sequestration cred…"
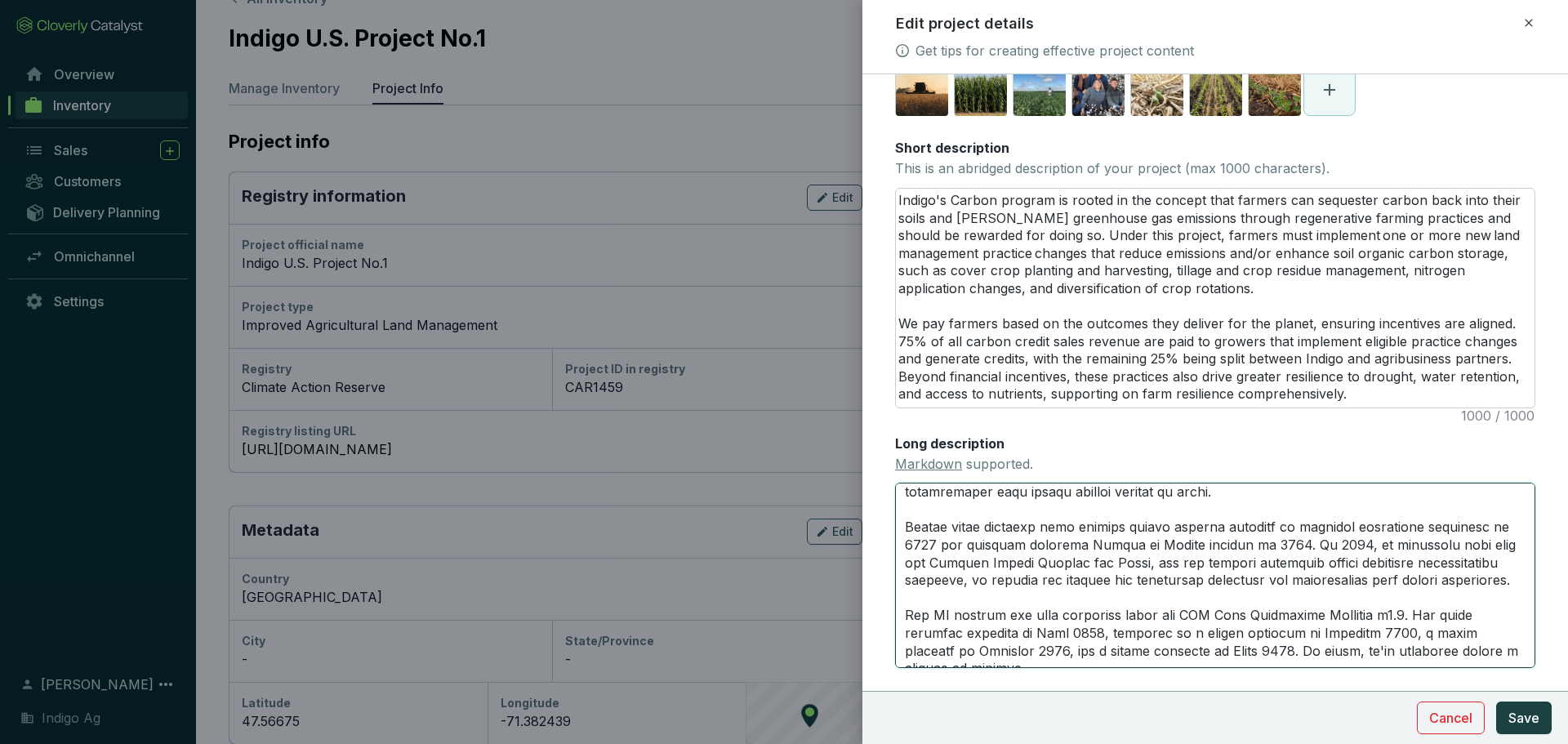
type textarea "Indigo is a leader and first-mover in delivering soil carbon sequestration cred…"
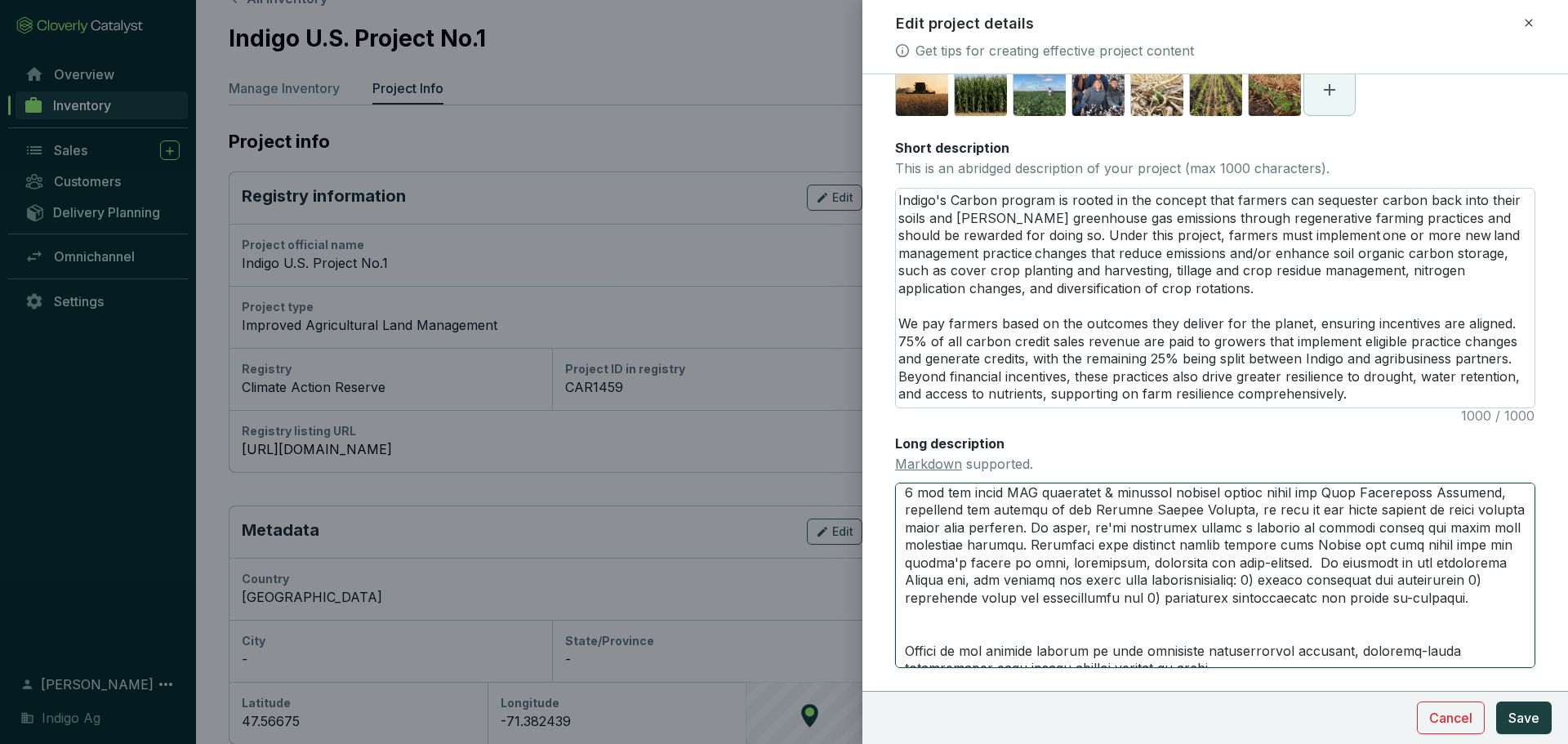
scroll to position [74, 0]
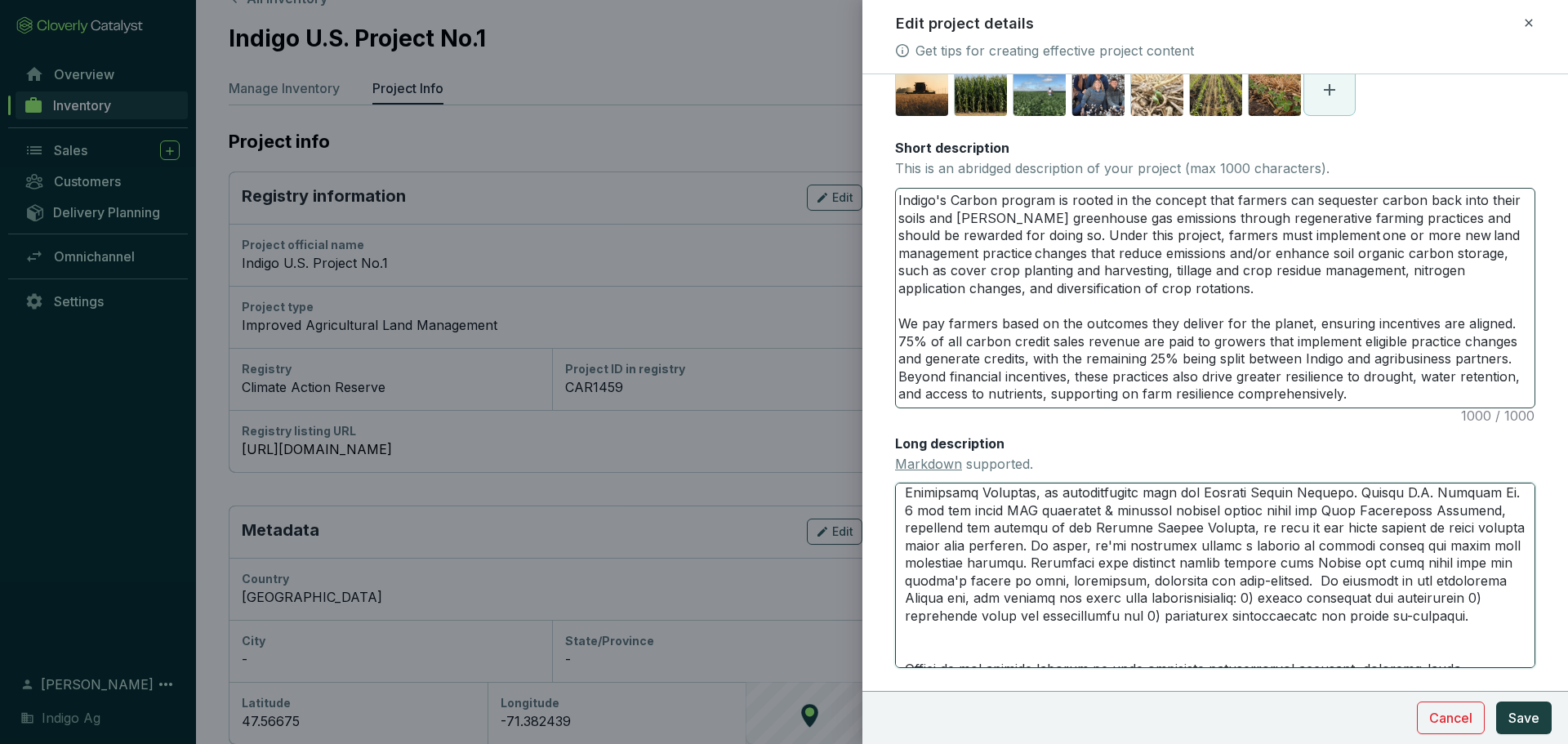
type textarea "Indigo is a leader and first-mover in delivering soil carbon sequestration cred…"
click at [1094, 269] on textarea "Indigo's Carbon program is rooted in the concept that farmers can sequester car…" at bounding box center [1215, 297] width 639 height 219
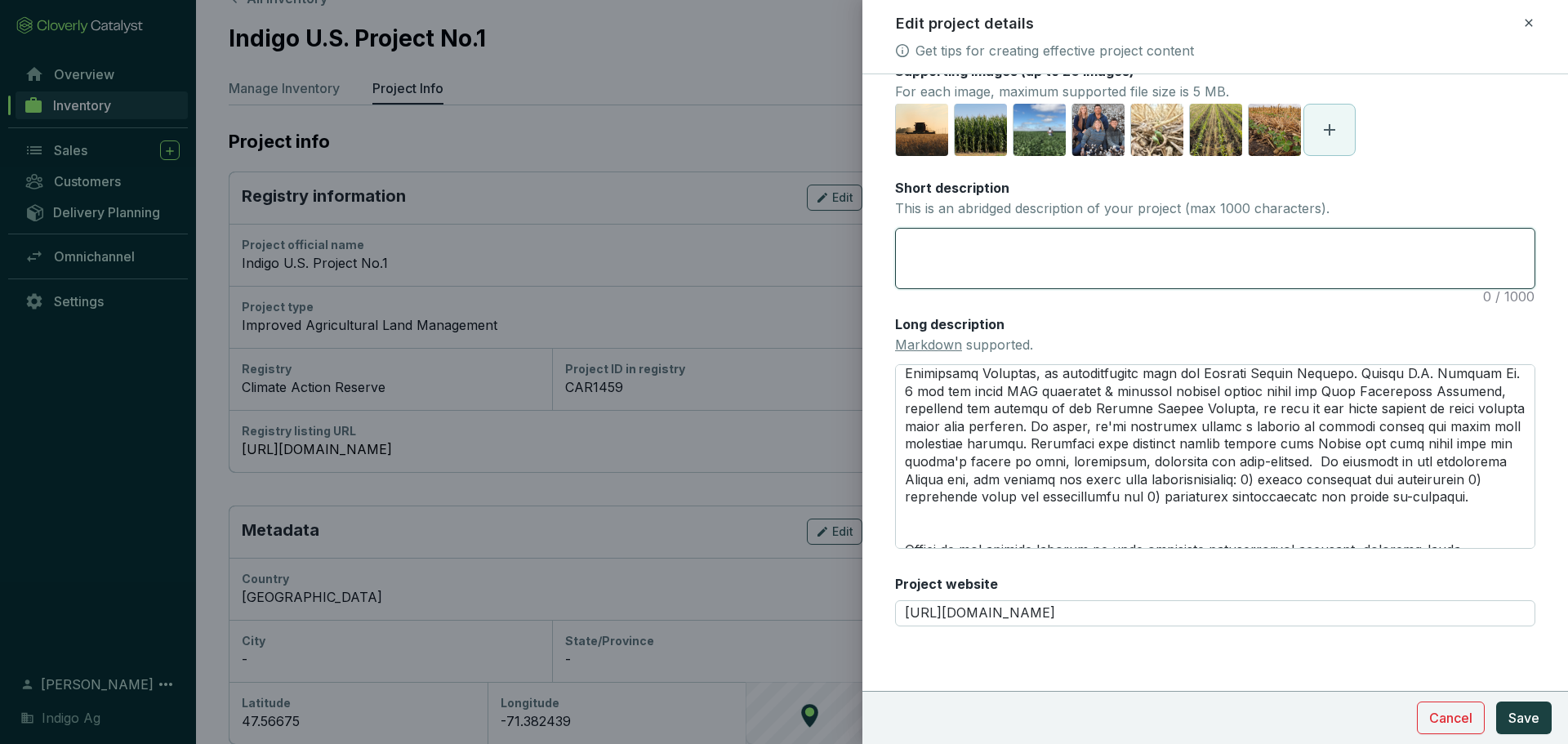
scroll to position [202, 0]
click at [974, 467] on textarea "Long description Markdown supported." at bounding box center [1215, 456] width 640 height 185
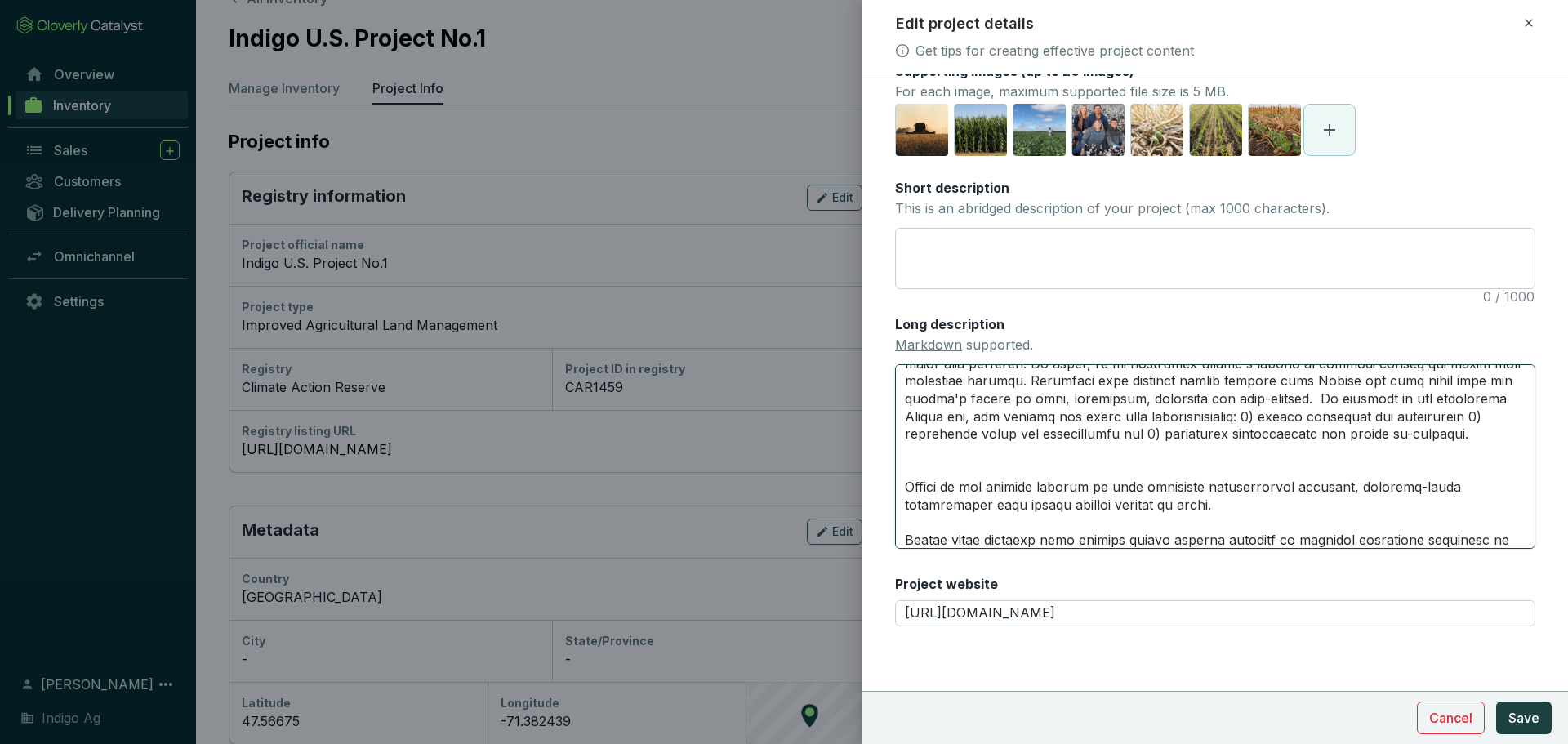
scroll to position [172, 0]
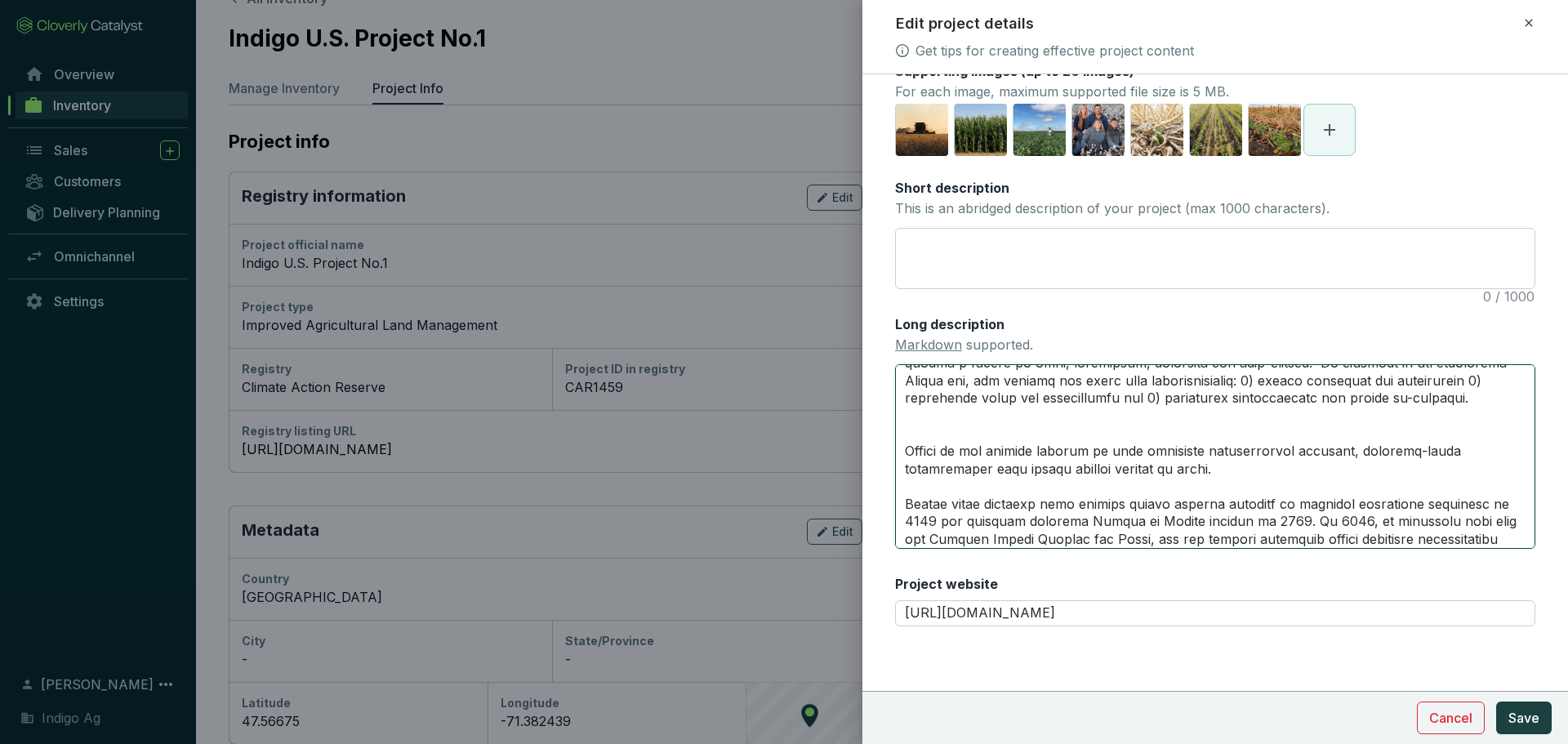
type textarea "Indigo is a leader and first-mover in delivering soil carbon sequestration cred…"
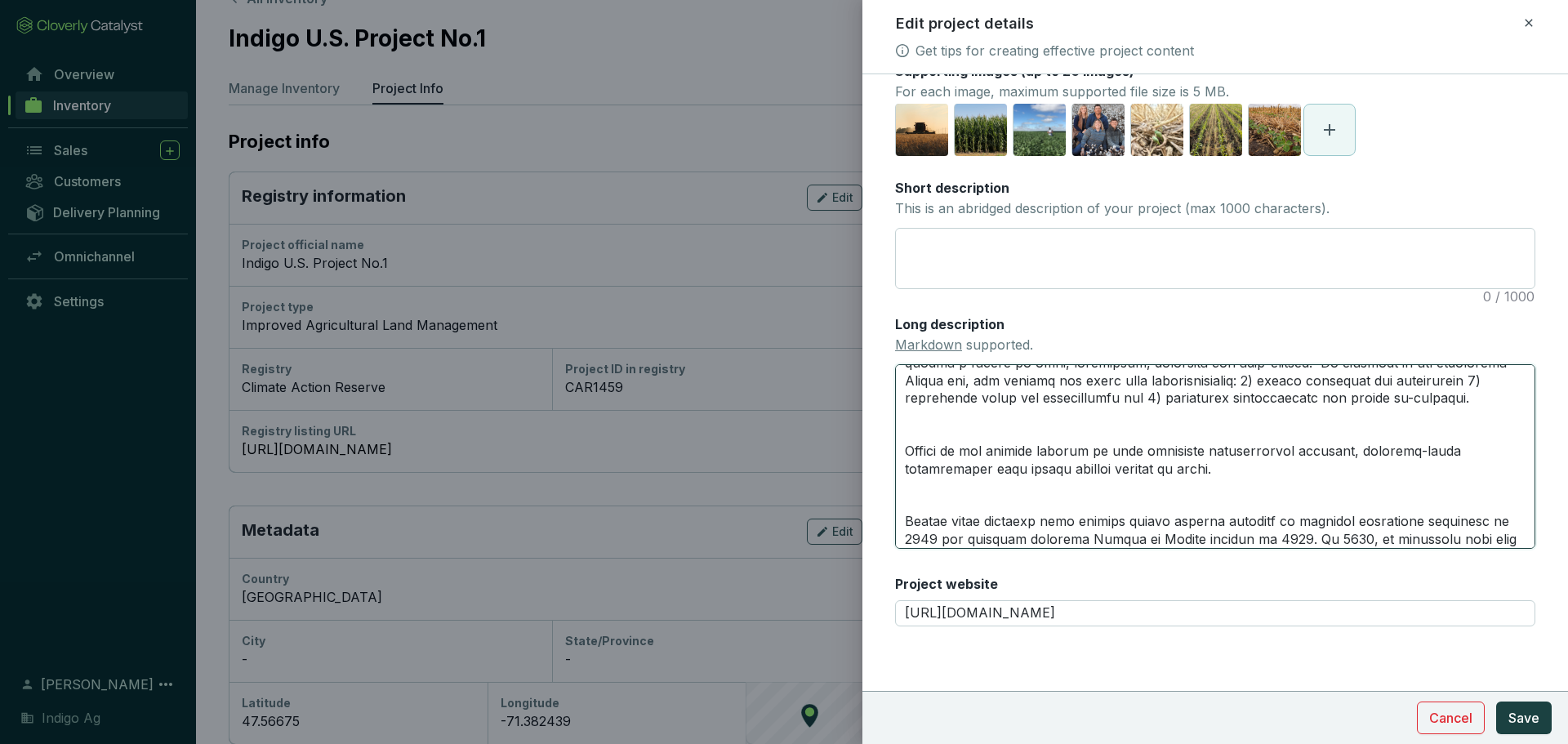
type textarea "Indigo is a leader and first-mover in delivering soil carbon sequestration cred…"
paste textarea "Indigo's Carbon program is rooted in the concept that farmers can sequester car…"
type textarea "Indigo is a leader and first-mover in delivering soil carbon sequestration cred…"
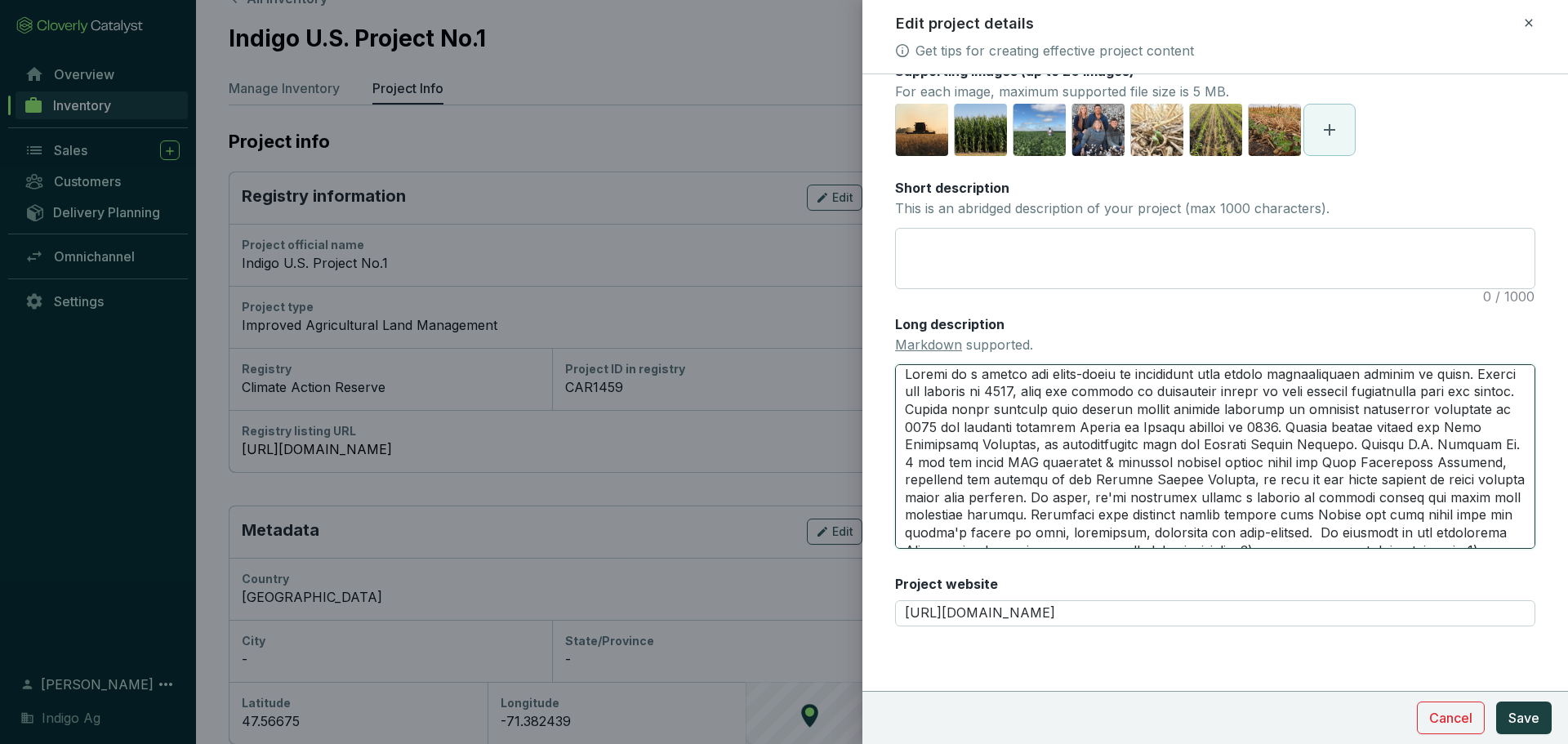
scroll to position [66, 0]
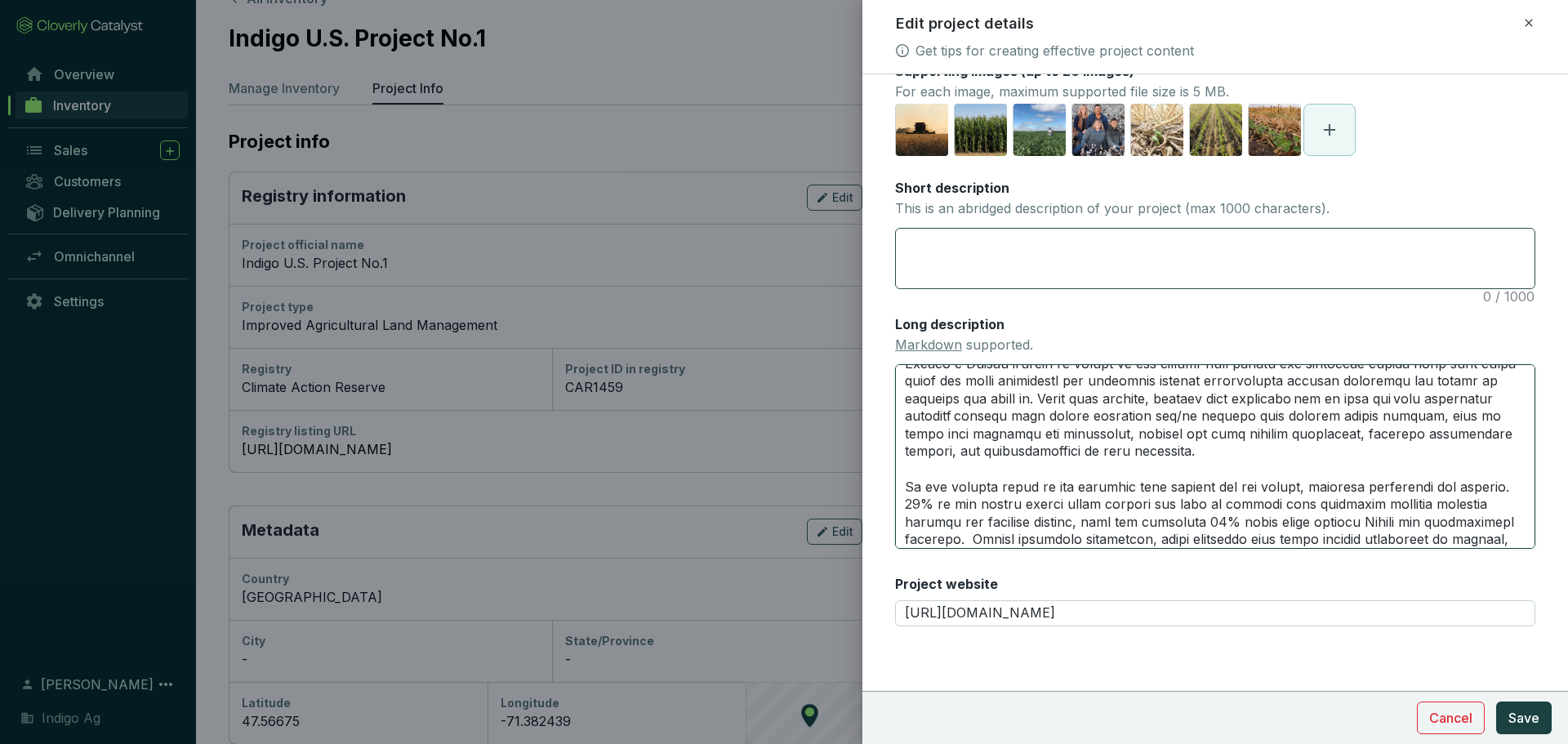
type textarea "Indigo is the leading company to have generated independently verified, registr…"
click at [1042, 260] on textarea "Short description This is an abridged description of your project (max 1000 cha…" at bounding box center [1215, 259] width 639 height 59
paste textarea "Indigo is a leader and first-mover in delivering soil carbon sequestration cred…"
type textarea "Indigo is a leader and first-mover in delivering soil carbon sequestration cred…"
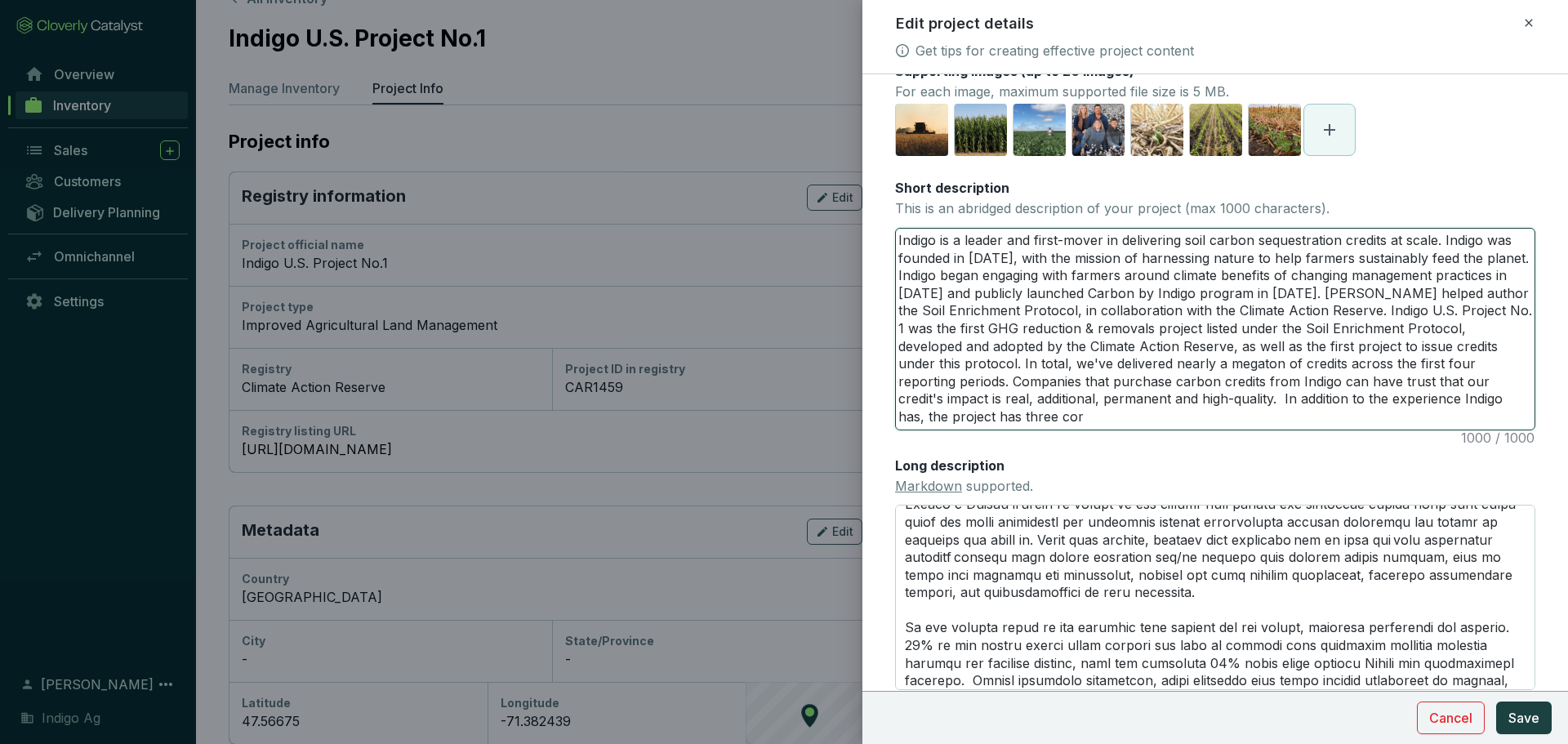
scroll to position [0, 0]
click at [1447, 240] on textarea "Indigo is a leader and first-mover in delivering soil carbon sequestration cred…" at bounding box center [1215, 329] width 639 height 201
click at [1240, 352] on textarea "Indigo is a leader and first-mover in delivering soil carbon sequestration cred…" at bounding box center [1215, 329] width 639 height 201
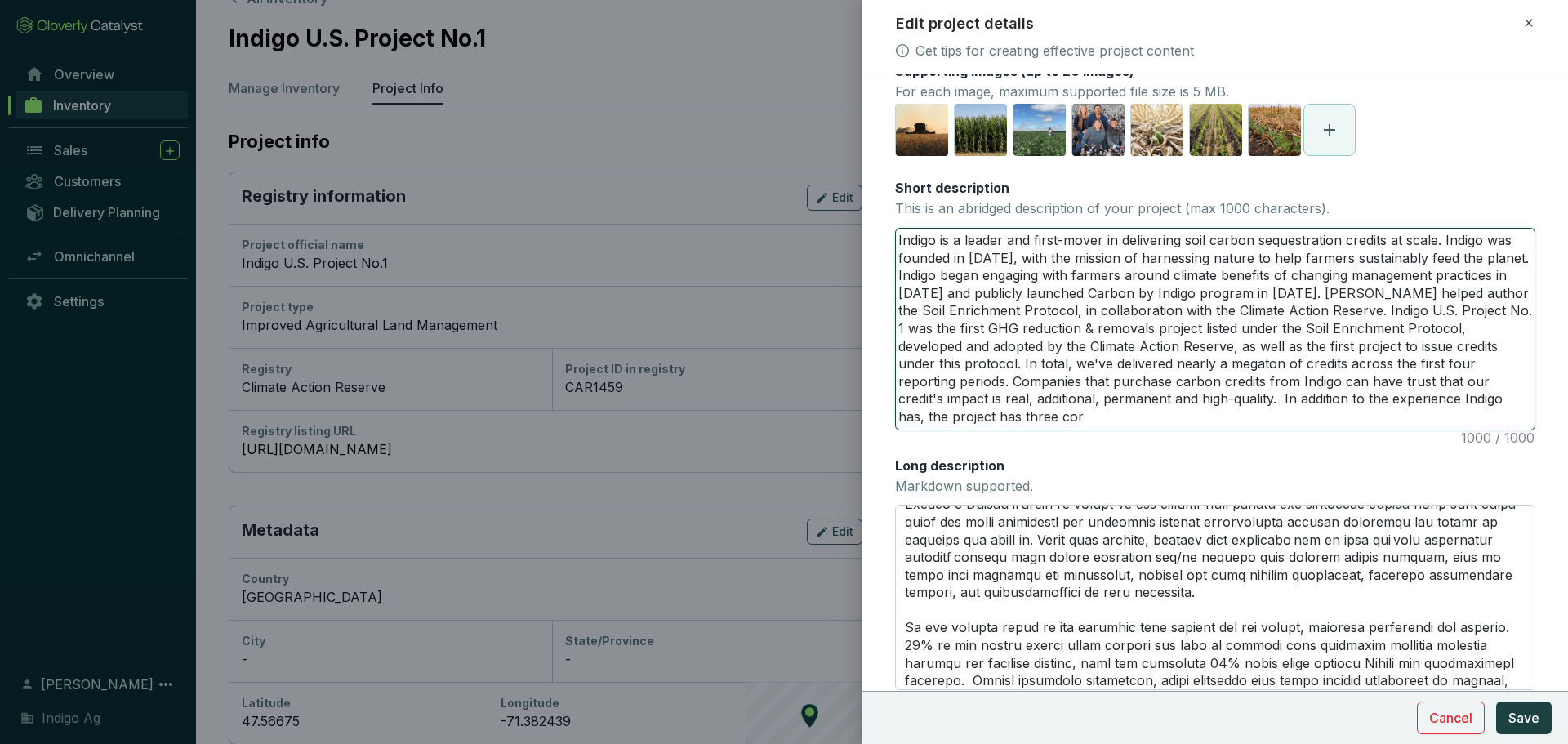
click at [1200, 404] on textarea "Indigo is a leader and first-mover in delivering soil carbon sequestration cred…" at bounding box center [1215, 329] width 639 height 201
click at [1092, 374] on textarea "Indigo is a leader and first-mover in delivering soil carbon sequestration cred…" at bounding box center [1215, 329] width 639 height 201
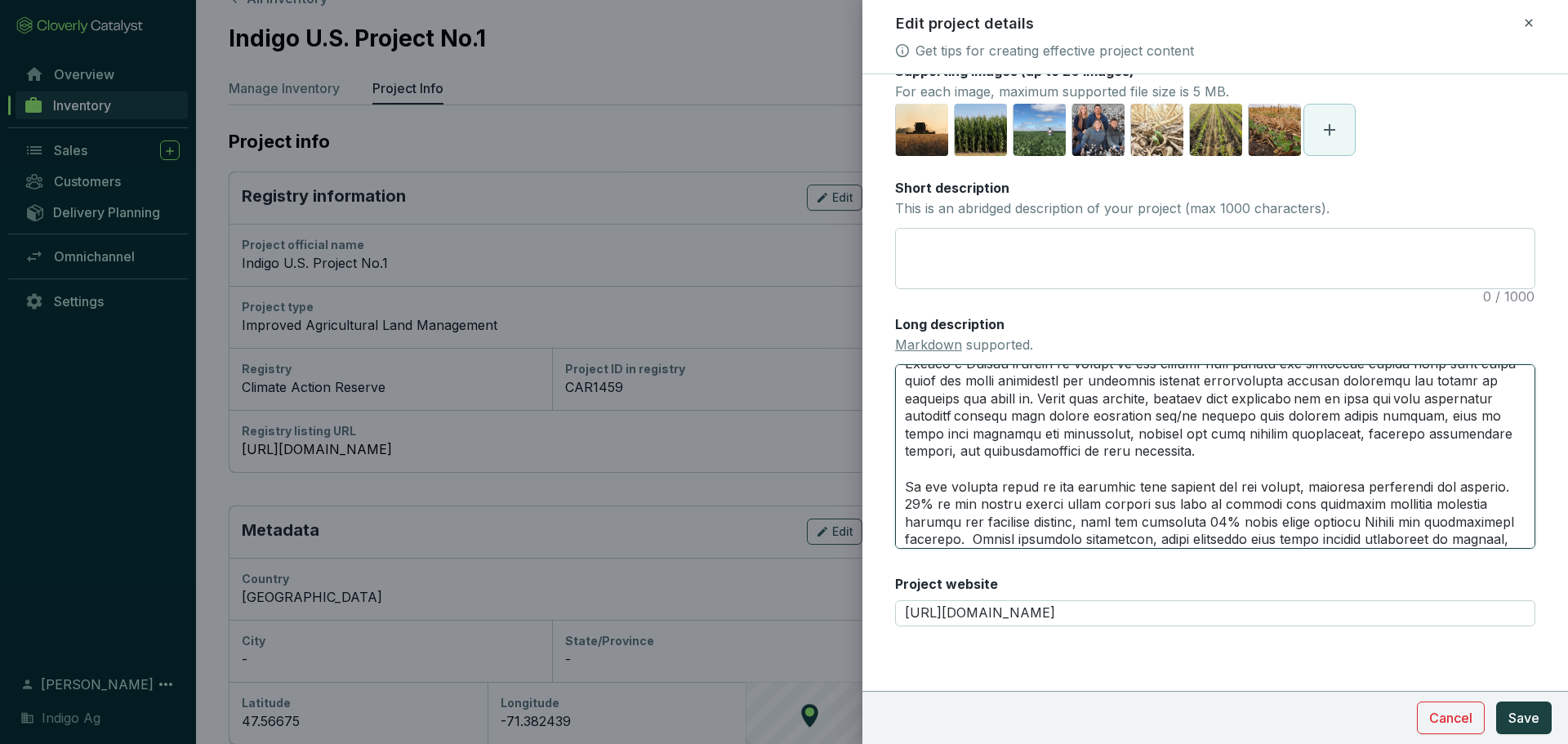
click at [1062, 413] on textarea "Long description Markdown supported." at bounding box center [1215, 456] width 640 height 185
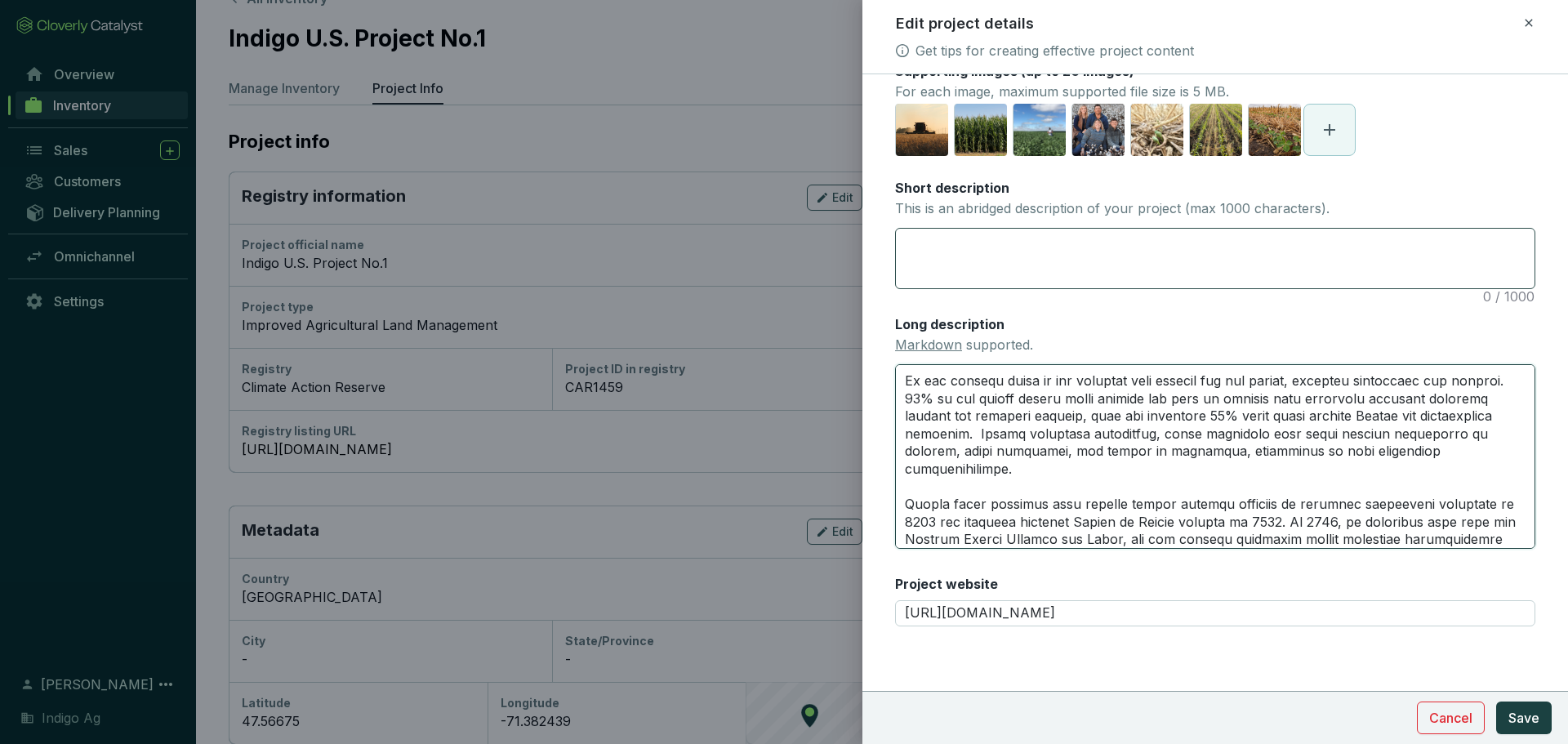
type textarea "Indigo is the leading company to have generated independently verified, registr…"
click at [1028, 250] on textarea "Short description This is an abridged description of your project (max 1000 cha…" at bounding box center [1215, 259] width 639 height 59
paste textarea "Indigo's Carbon program is rooted in the concept that farmers can sequester car…"
type textarea "Indigo's Carbon program is rooted in the concept that farmers can sequester car…"
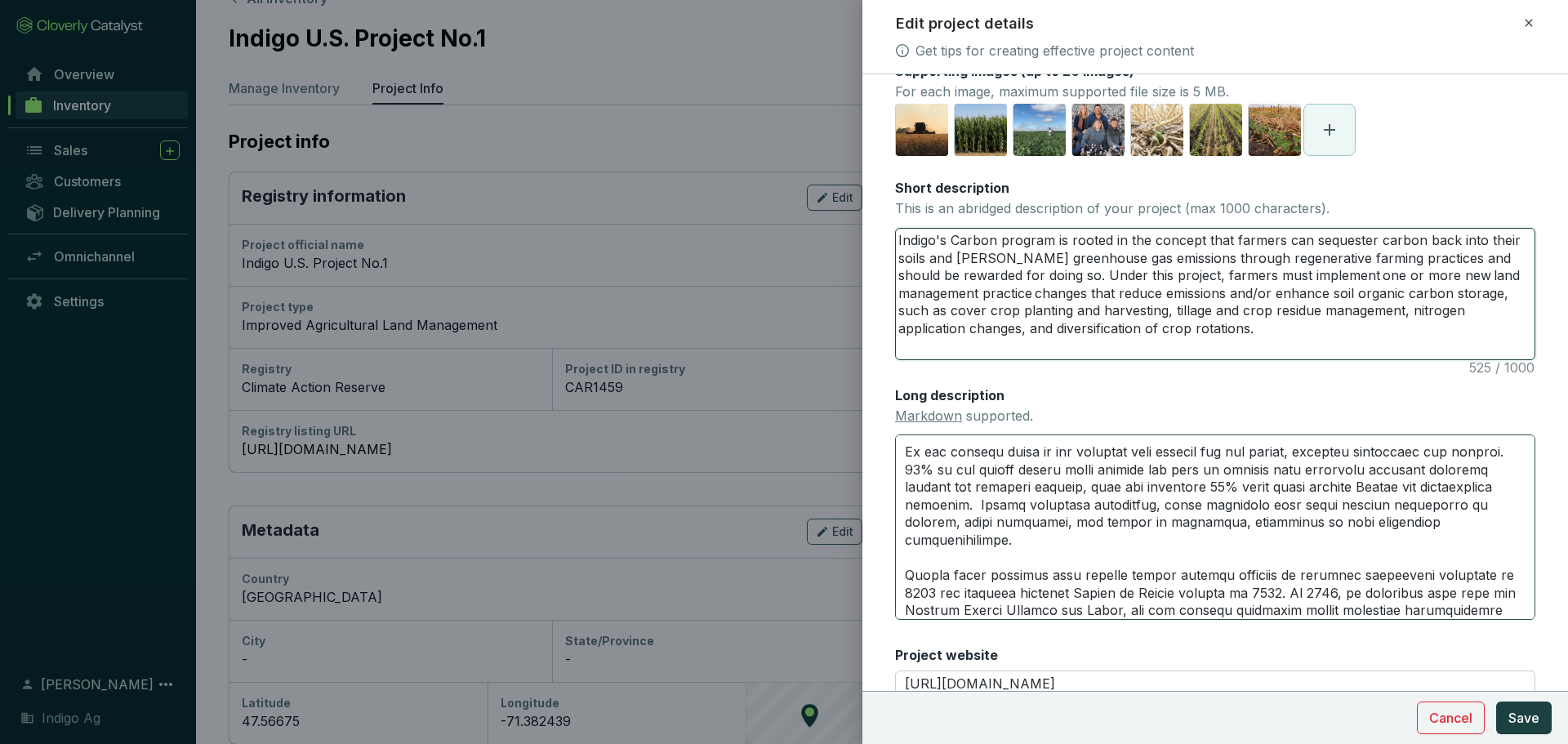
type textarea "Indigo's Carbon program is rooted in the concept that farmers can sequester car…"
click at [1043, 482] on textarea "Long description Markdown supported." at bounding box center [1215, 526] width 640 height 185
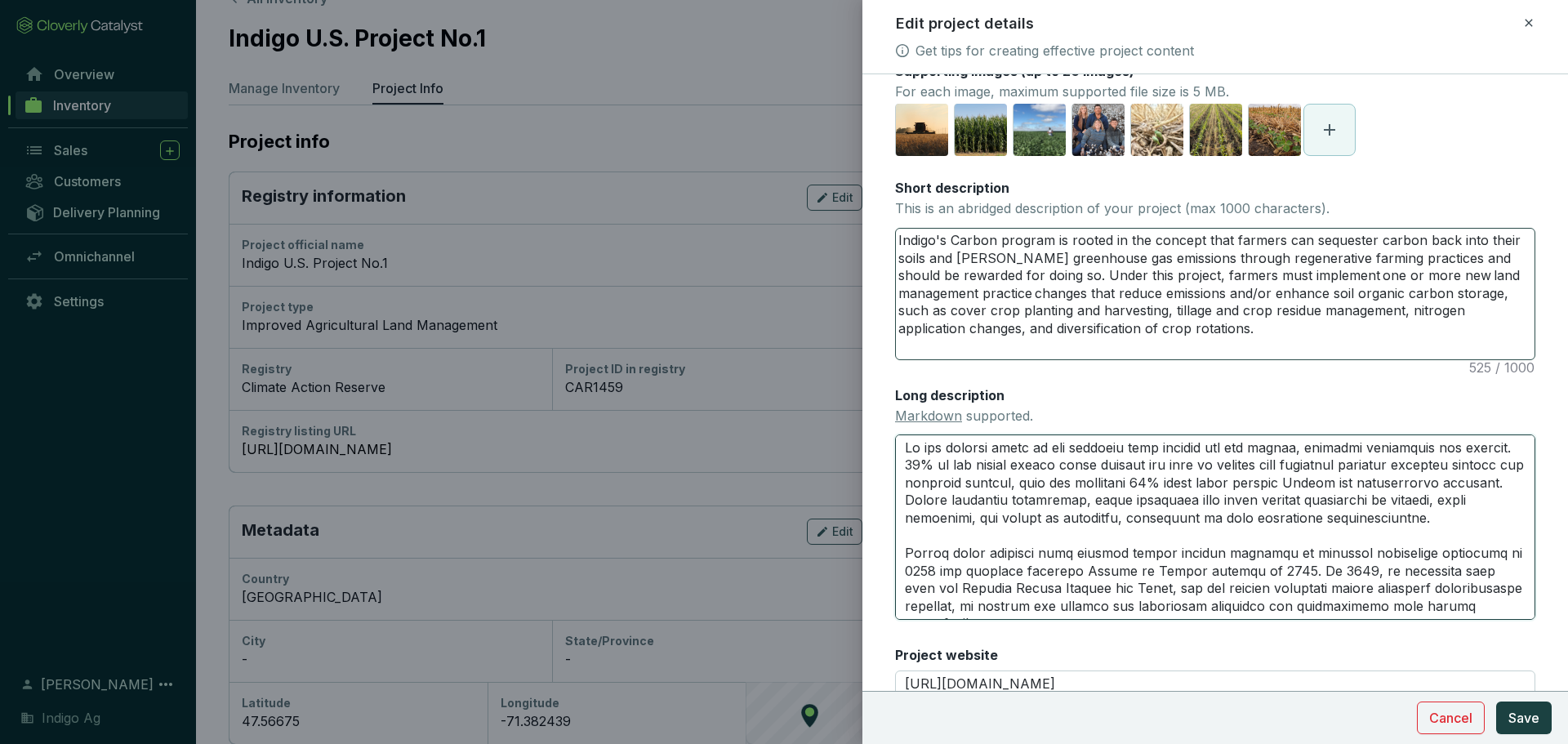
type textarea "We pay farmers based on the outcomes they deliver for the planet, ensuring ince…"
click at [964, 249] on textarea "Indigo's Carbon program is rooted in the concept that farmers can sequester car…" at bounding box center [1215, 294] width 639 height 131
paste textarea "Indigo is the leading company to have generated independently verified, registr…"
type textarea "Indigo is the leading company to have generated independently verified, registr…"
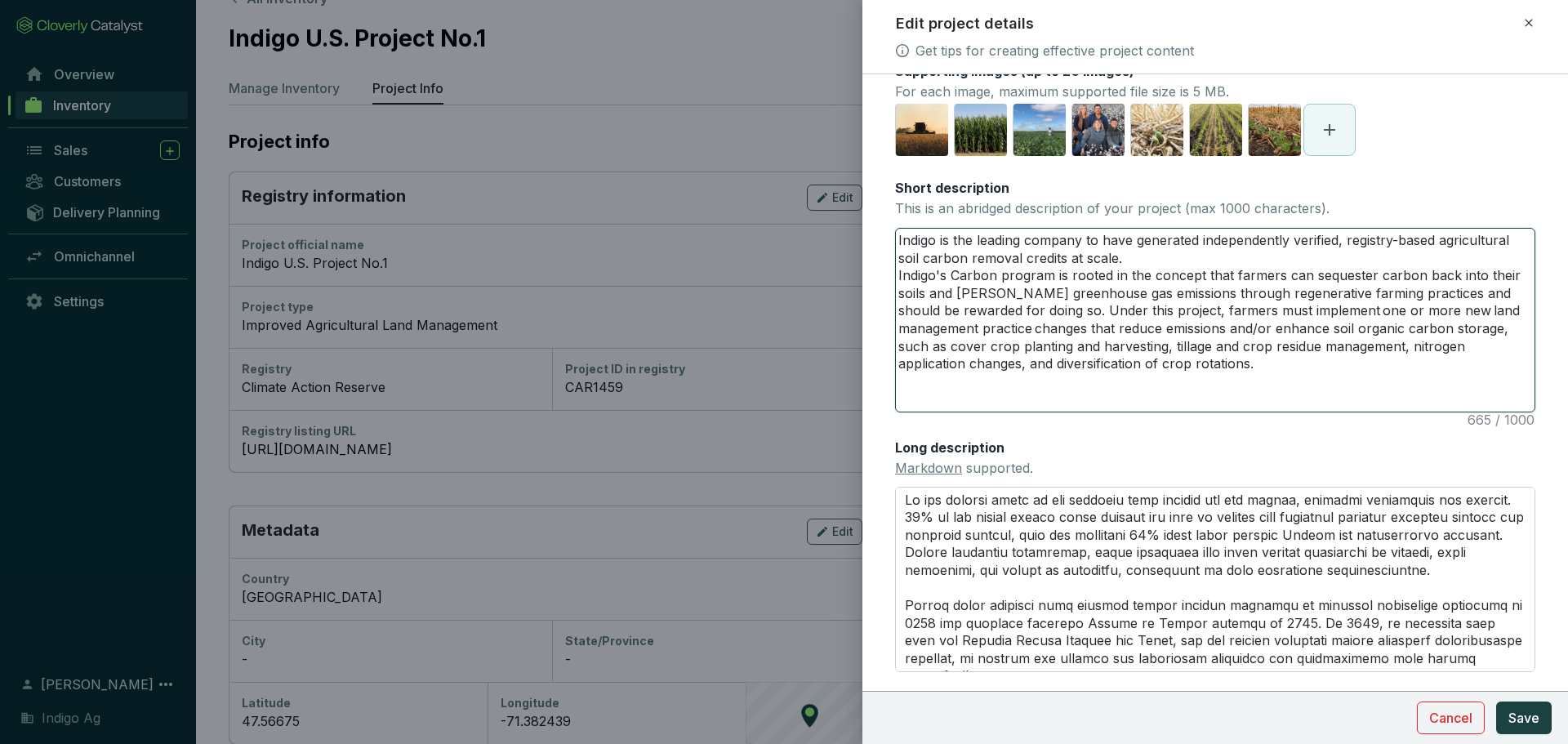
type textarea "Indigo is the leading company to have generated independently verified, registr…"
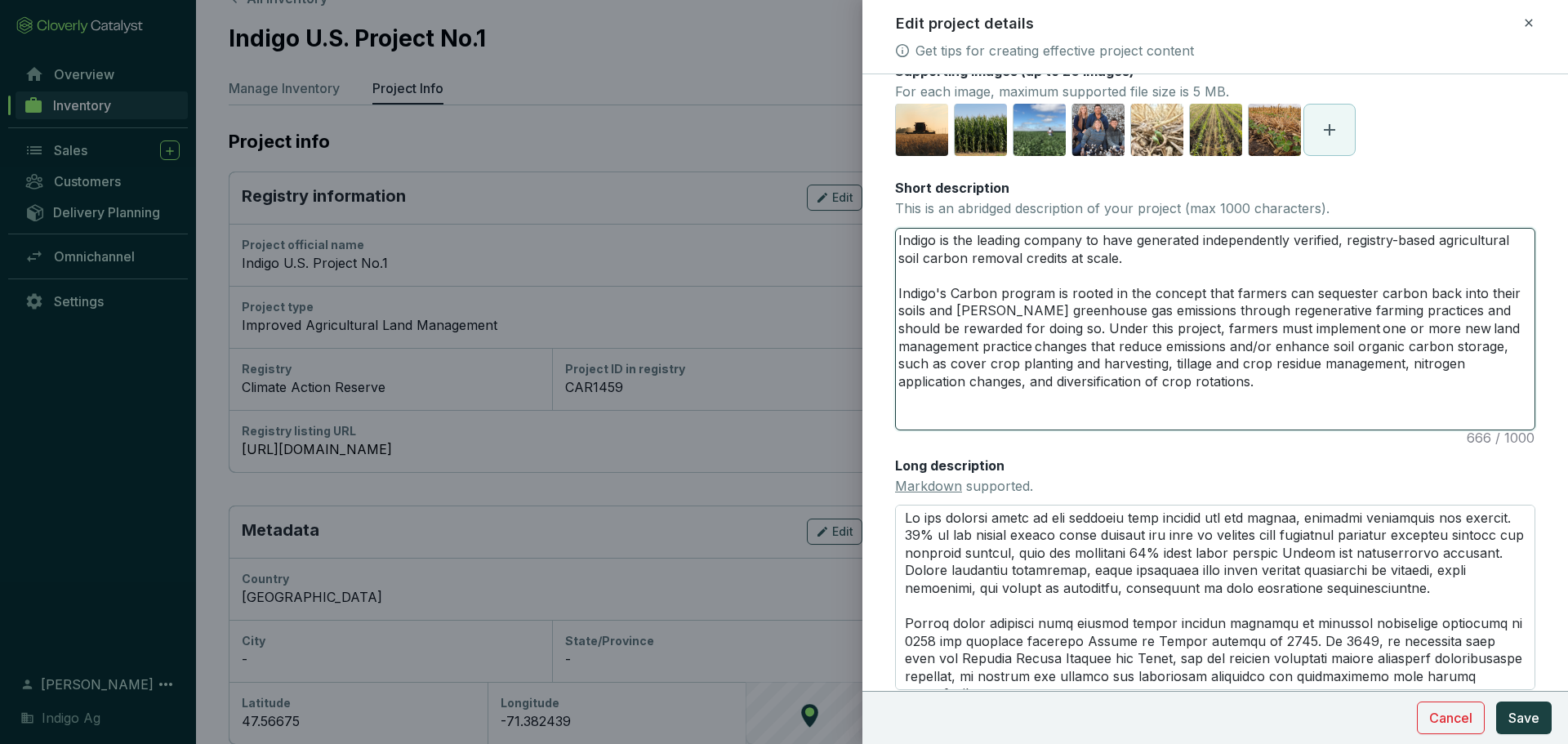
type textarea "Indigo is the leading company to have generated independently verified, registr…"
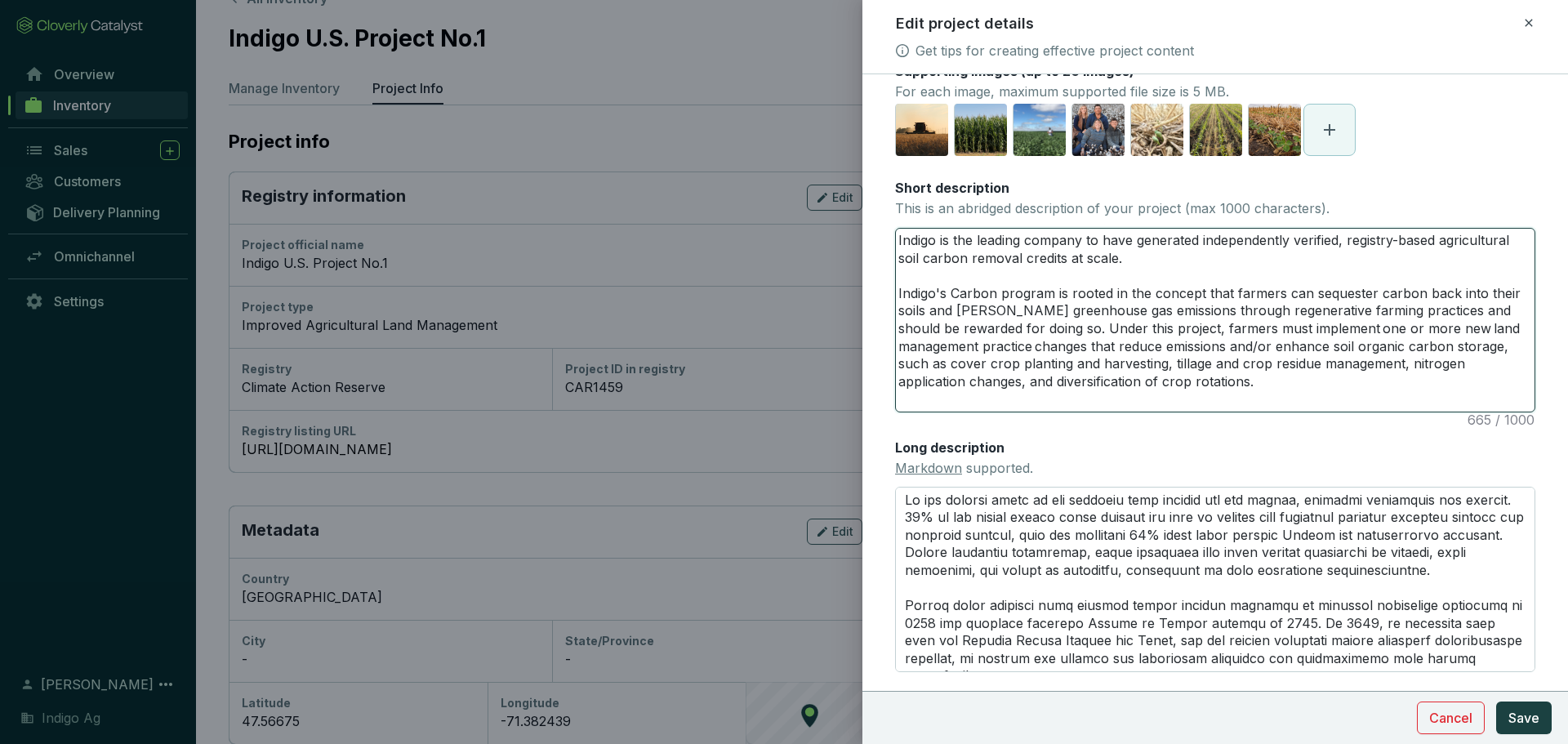
click at [1355, 377] on textarea "Indigo is the leading company to have generated independently verified, registr…" at bounding box center [1215, 320] width 639 height 183
type textarea "Indigo is the leading company to have generated independently verified, registr…"
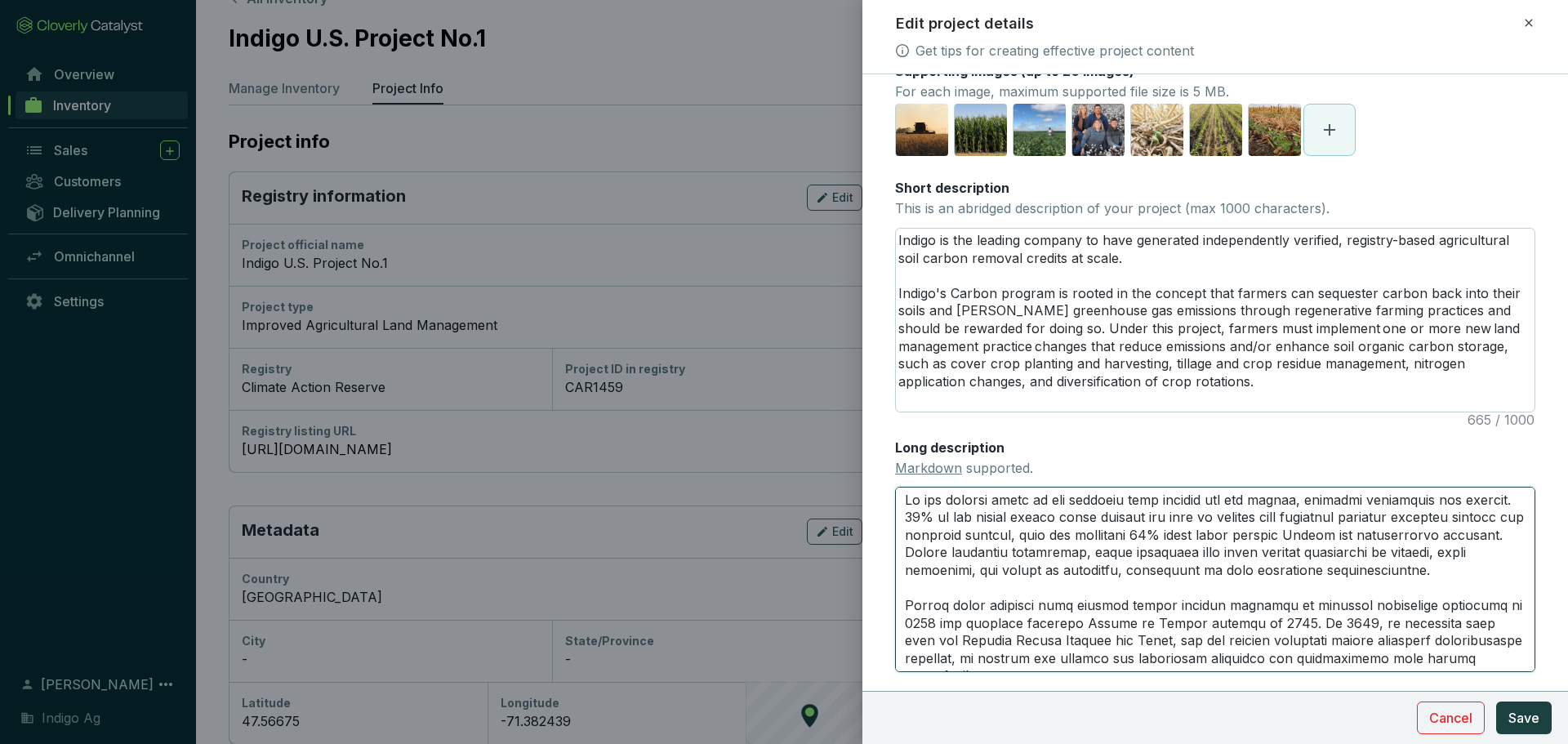
click at [1159, 529] on textarea "Long description Markdown supported." at bounding box center [1215, 578] width 640 height 185
type textarea "We pay farmers based on the outcomes they deliver for the planet, ensuring ince…"
click at [1235, 363] on textarea "Indigo is the leading company to have generated independently verified, registr…" at bounding box center [1215, 320] width 639 height 183
click at [1315, 377] on textarea "Indigo is the leading company to have generated independently verified, registr…" at bounding box center [1215, 320] width 639 height 183
type textarea "Indigo is the leading company to have generated independently verified, registr…"
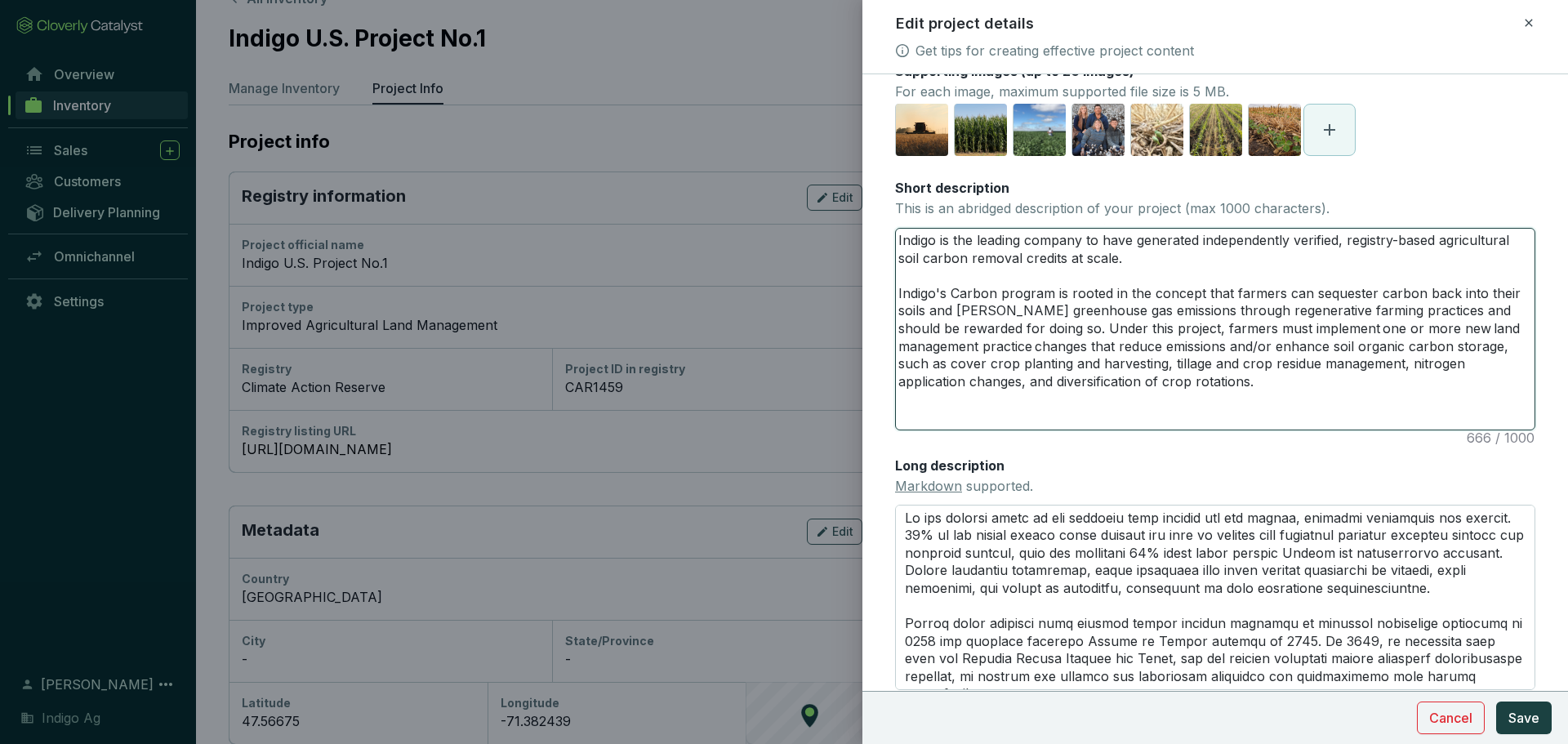
type textarea "Indigo is the leading company to have generated independently verified, registr…"
paste textarea "We pay farmers based on the outcomes they deliver for the planet, ensuring ince…"
type textarea "Indigo is the leading company to have generated independently verified, registr…"
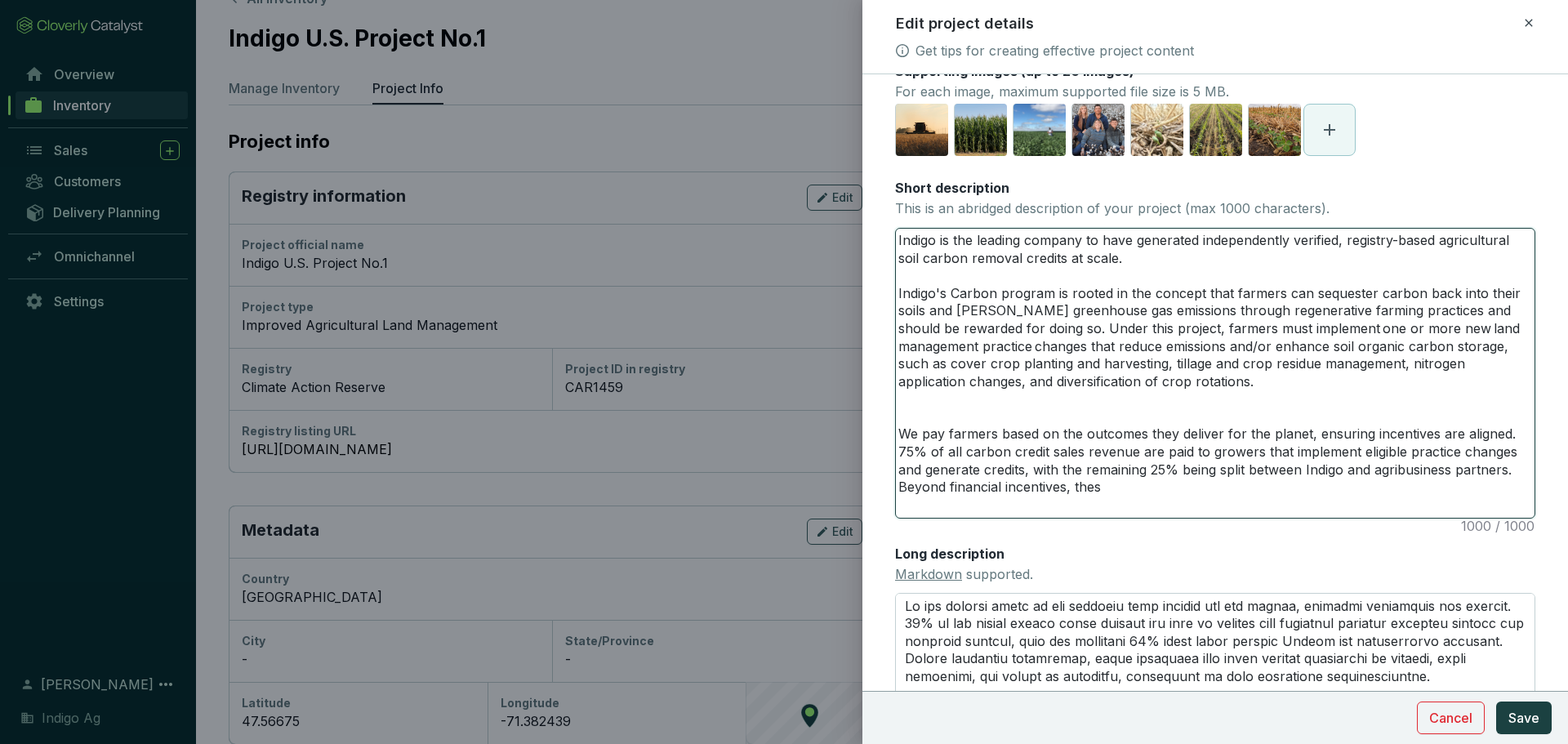
click at [1313, 435] on textarea "Indigo is the leading company to have generated independently verified, registr…" at bounding box center [1215, 373] width 639 height 289
type textarea "Indigo is the leading company to have generated independently verified, registr…"
click at [1256, 418] on textarea "Indigo is the leading company to have generated independently verified, registr…" at bounding box center [1215, 373] width 639 height 289
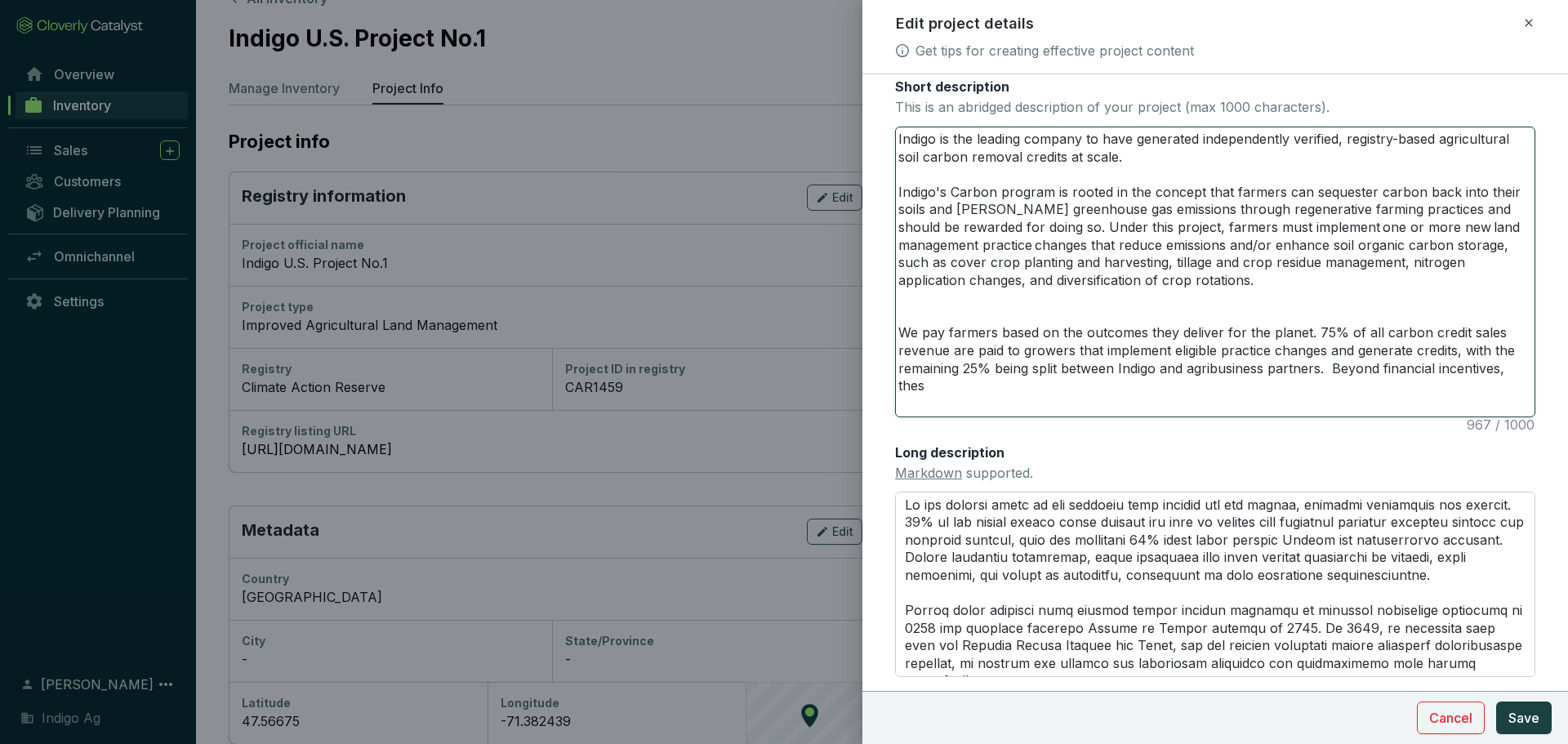
scroll to position [304, 0]
click at [1091, 388] on textarea "Indigo is the leading company to have generated independently verified, registr…" at bounding box center [1215, 271] width 639 height 289
type textarea "Indigo is the leading company to have generated independently verified, registr…"
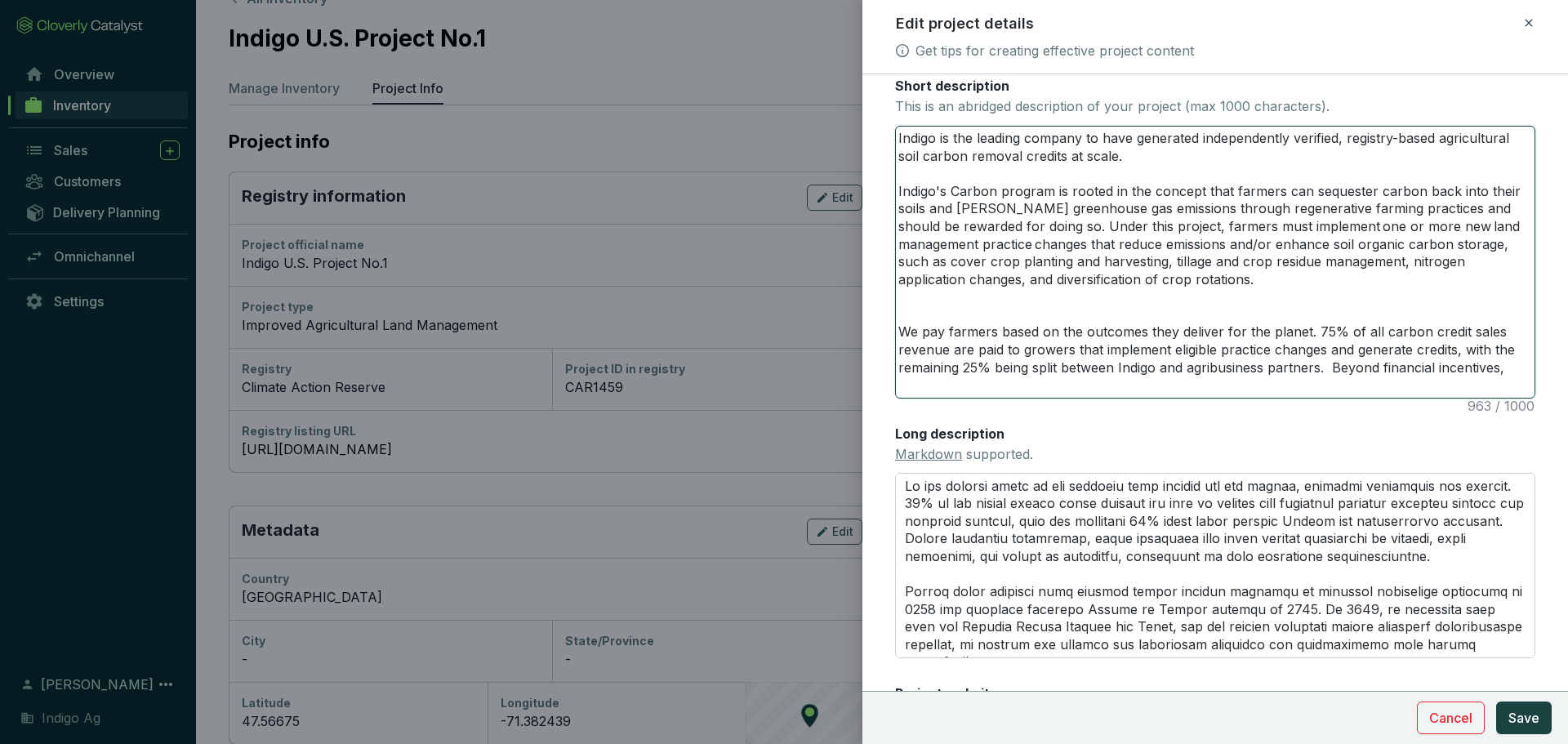
type textarea "Indigo is the leading company to have generated independently verified, registr…"
click at [1330, 370] on textarea "Indigo is the leading company to have generated independently verified, registr…" at bounding box center [1215, 262] width 639 height 271
click at [1451, 340] on textarea "Indigo is the leading company to have generated independently verified, registr…" at bounding box center [1215, 262] width 639 height 271
type textarea "Indigo is the leading company to have generated independently verified, registr…"
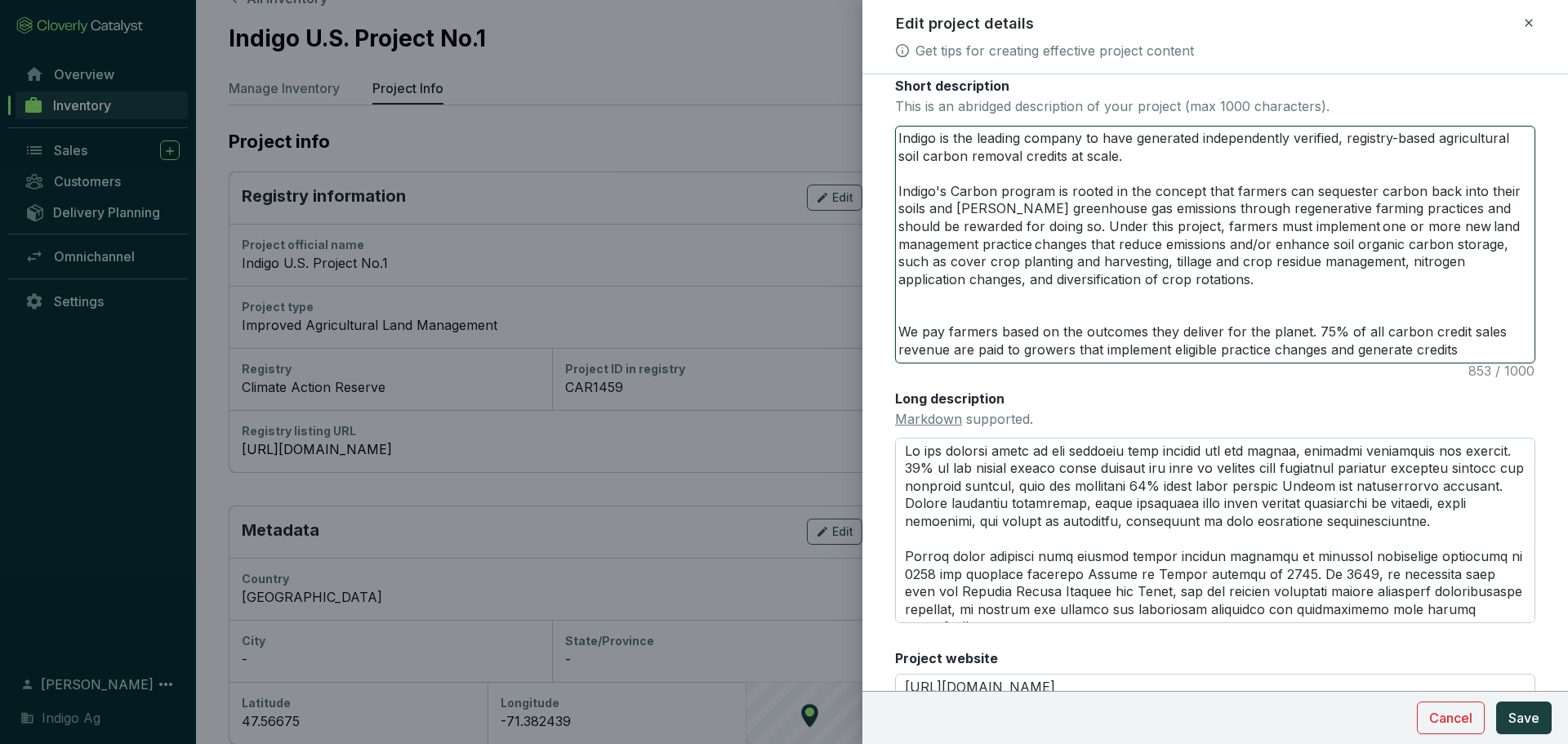
type textarea "Indigo is the leading company to have generated independently verified, registr…"
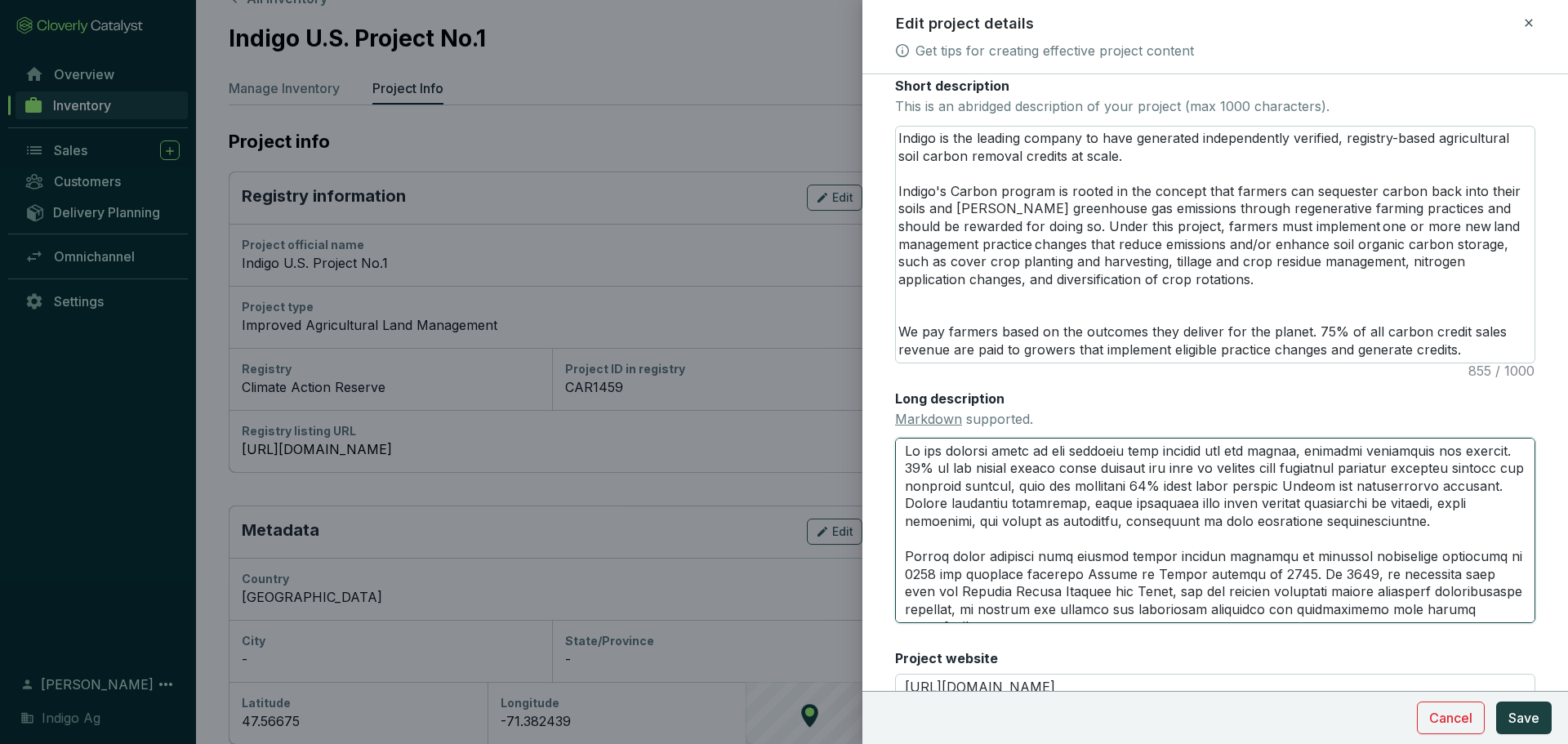
click at [1245, 536] on textarea "Long description Markdown supported." at bounding box center [1215, 530] width 640 height 185
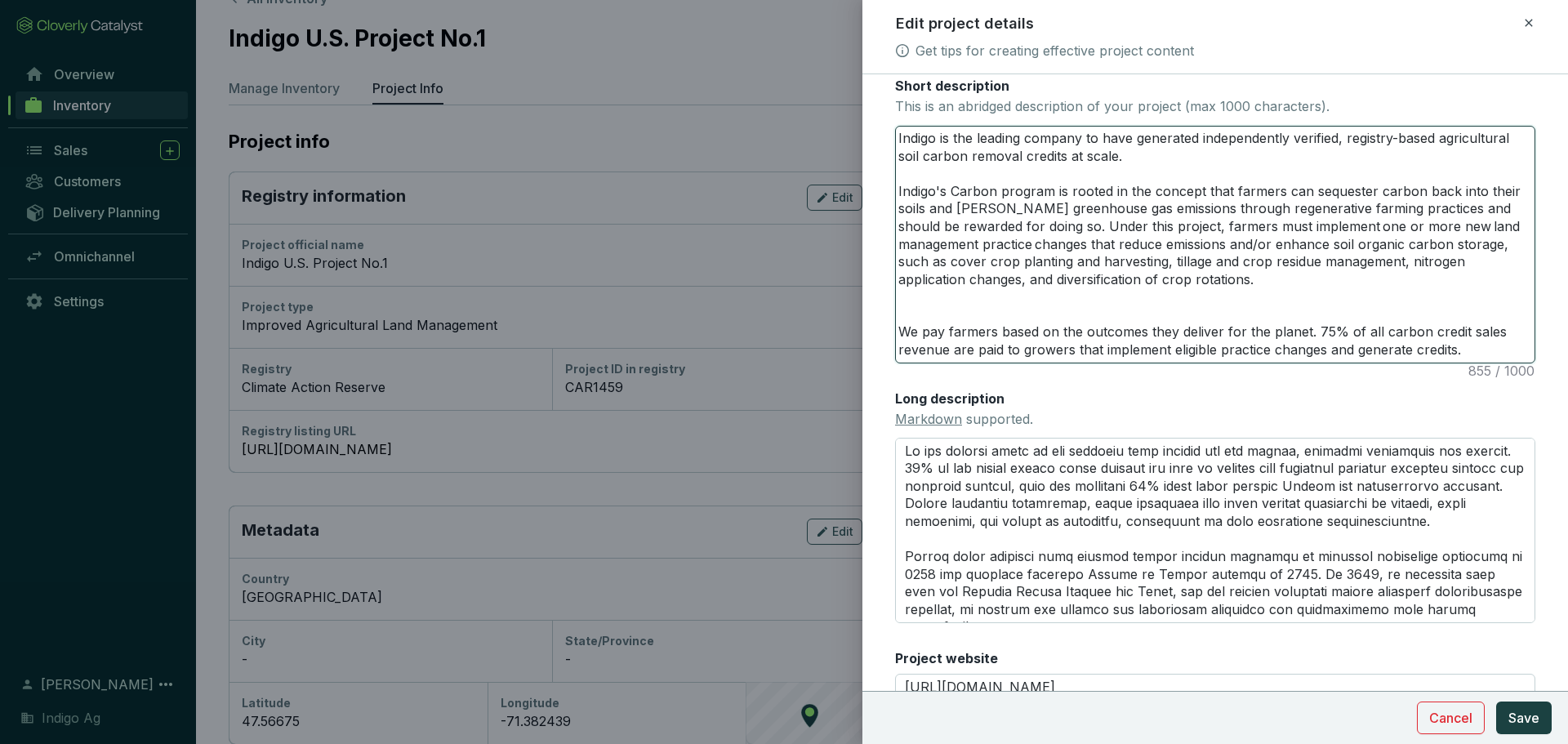
click at [1170, 335] on textarea "Indigo is the leading company to have generated independently verified, registr…" at bounding box center [1215, 245] width 639 height 236
type textarea "Indigo is the leading company to have generated independently verified, registr…"
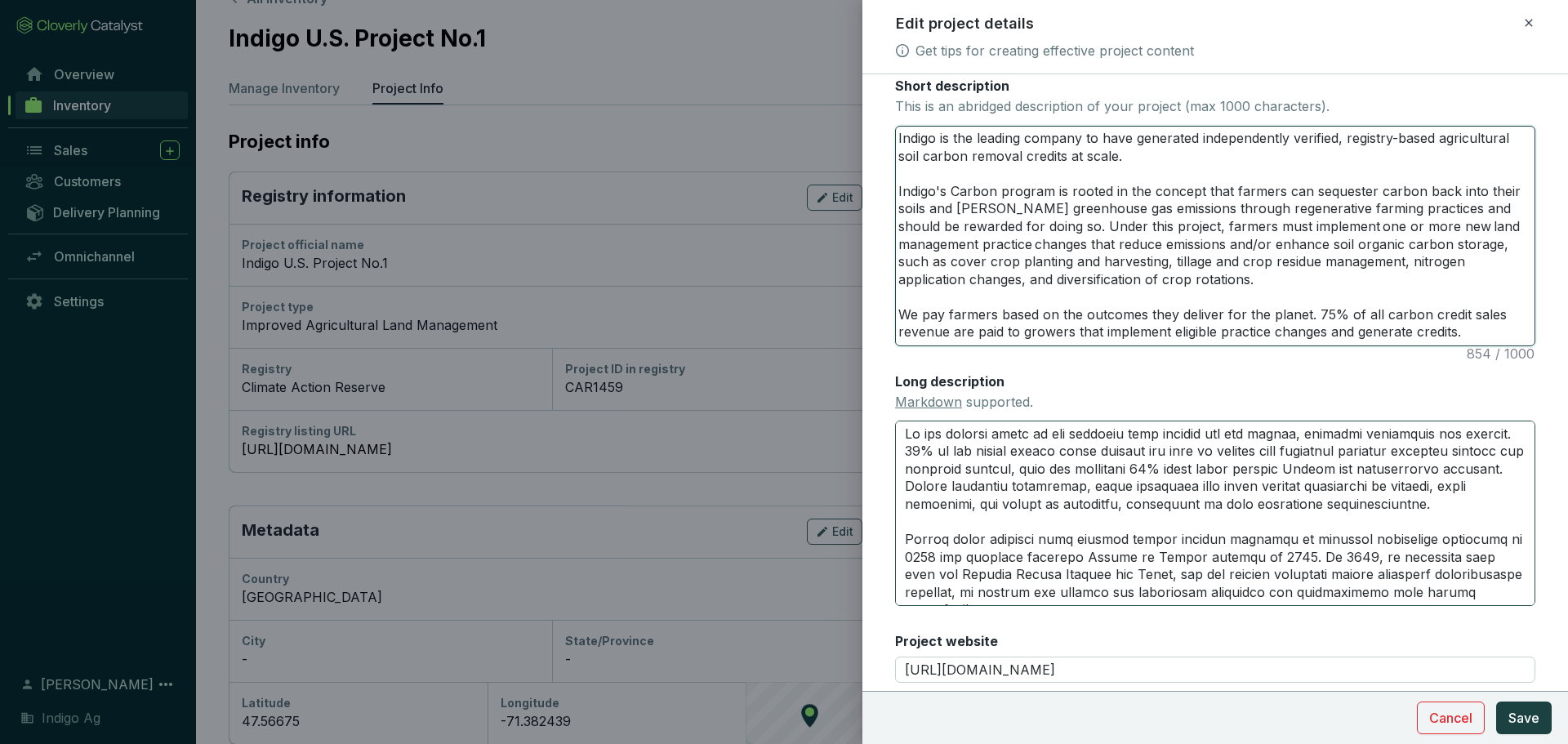
type textarea "Indigo is the leading company to have generated independently verified, registr…"
drag, startPoint x: 1160, startPoint y: 514, endPoint x: 1076, endPoint y: 548, distance: 90.6
click at [1076, 548] on textarea "Long description Markdown supported." at bounding box center [1215, 513] width 640 height 185
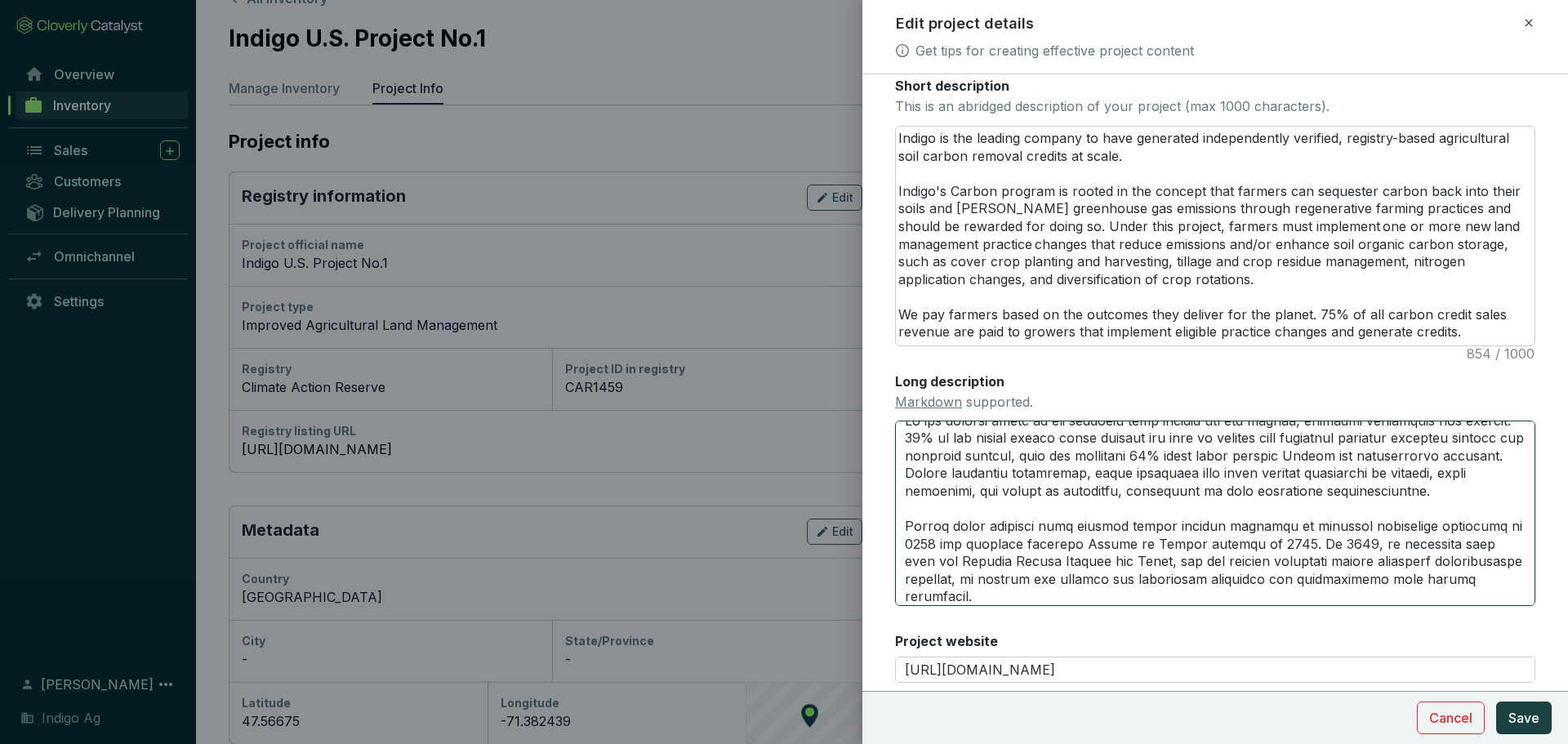
scroll to position [31, 0]
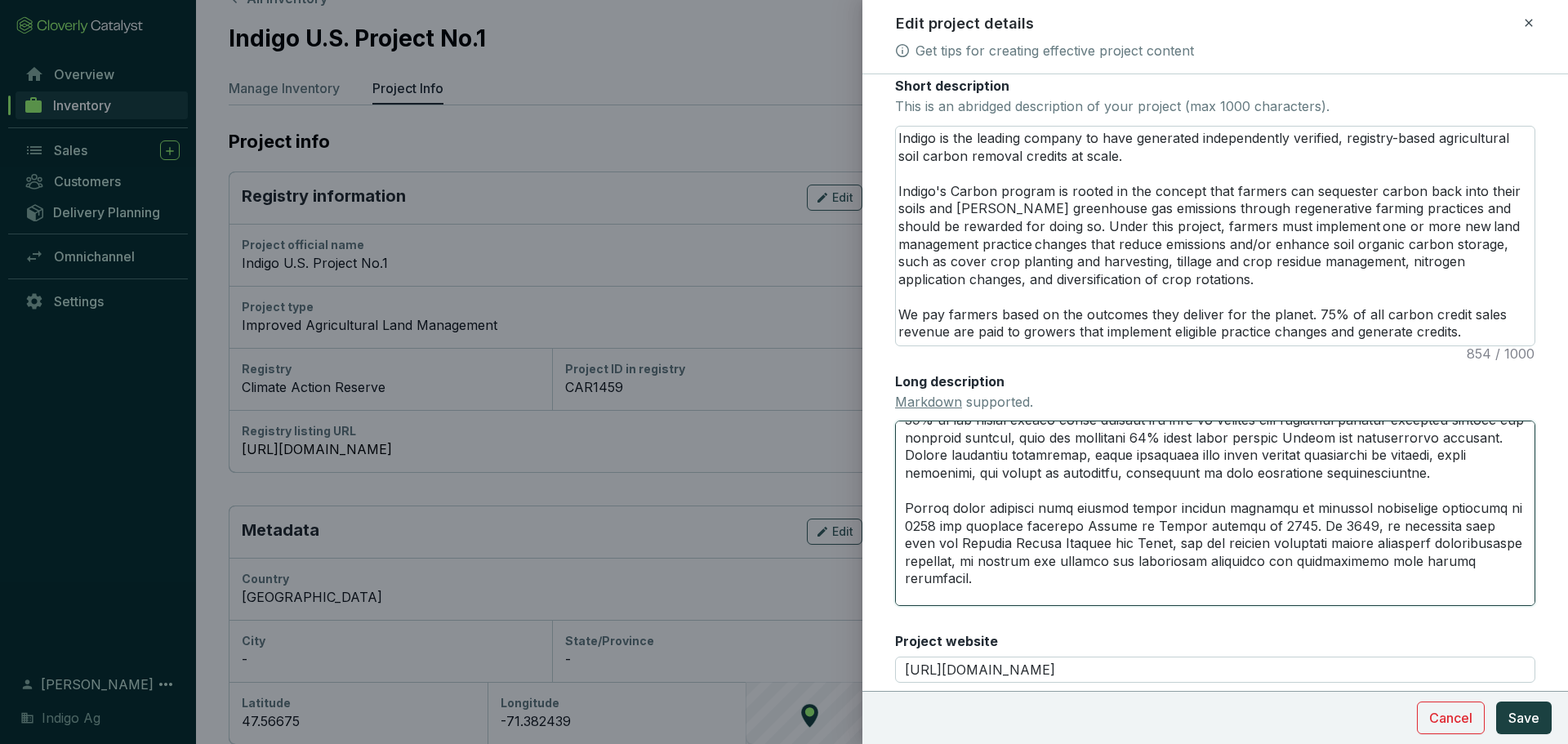
click at [1039, 553] on textarea "Long description Markdown supported." at bounding box center [1215, 513] width 640 height 185
click at [1301, 563] on textarea "Long description Markdown supported." at bounding box center [1215, 513] width 640 height 185
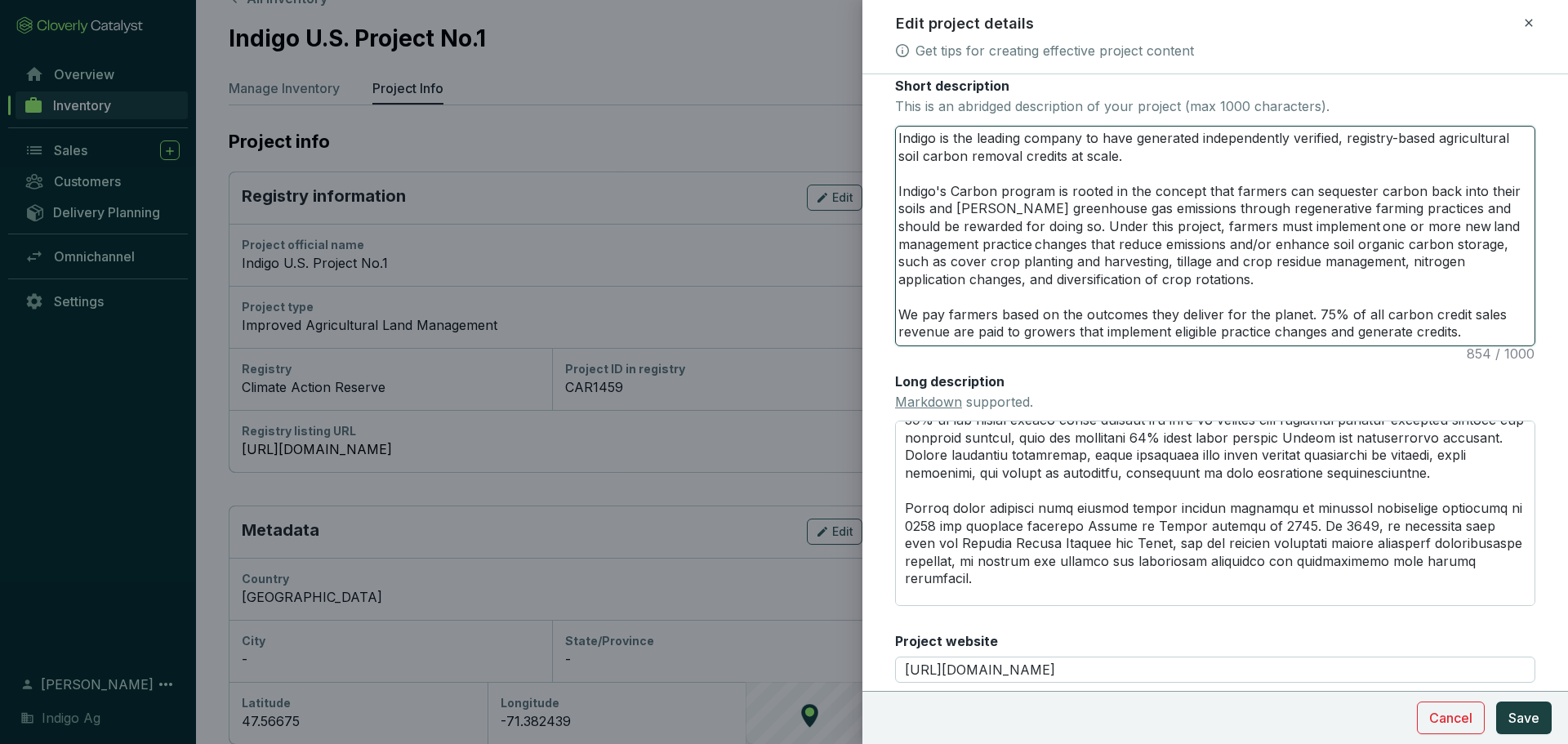
click at [1334, 204] on textarea "Indigo is the leading company to have generated independently verified, registr…" at bounding box center [1215, 236] width 639 height 219
click at [1483, 300] on textarea "Indigo is the leading company to have generated independently verified, registr…" at bounding box center [1215, 236] width 639 height 219
type textarea "Indigo is the leading company to have generated independently verified, registr…"
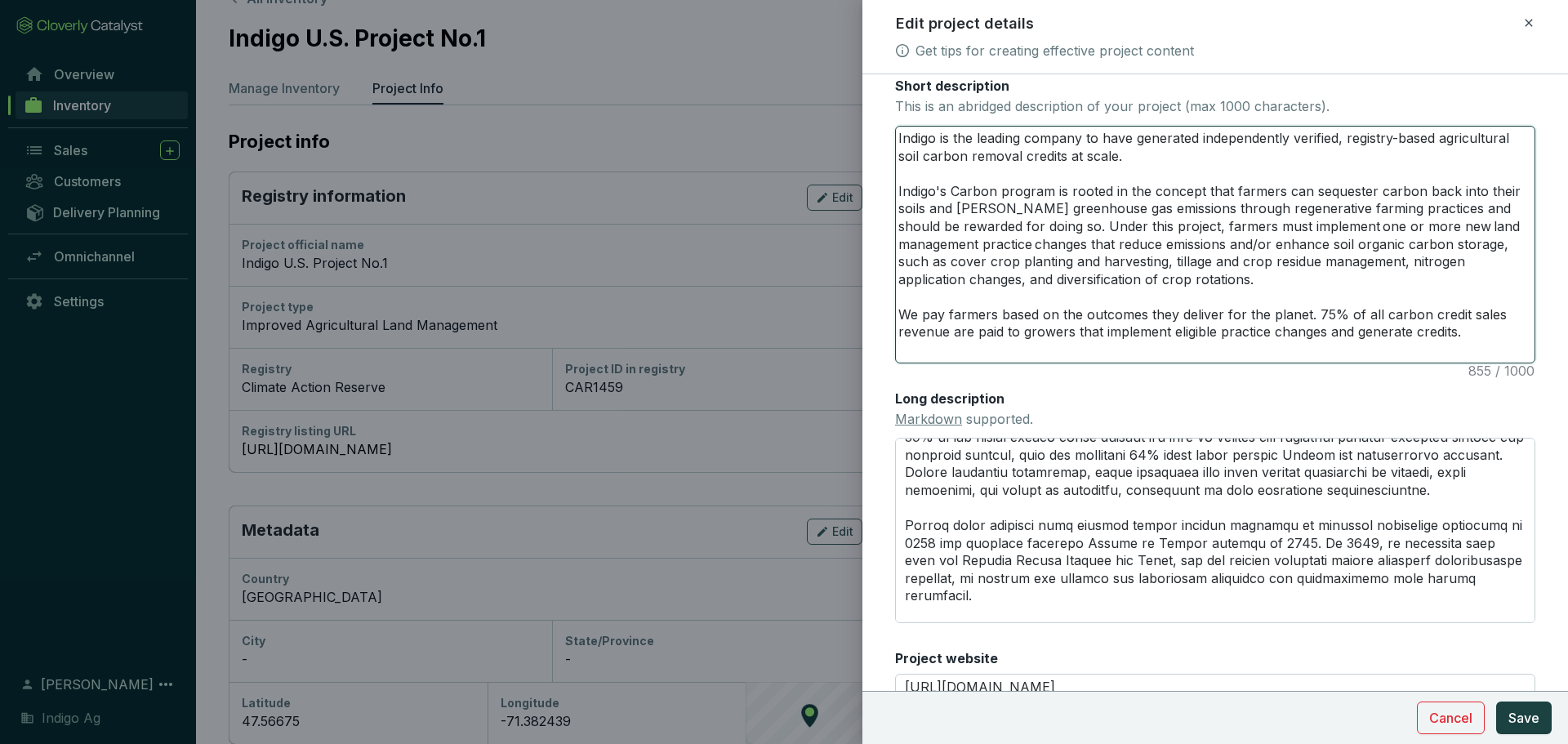
type textarea "Indigo is the leading company to have generated independently verified, registr…"
paste textarea "Indigo began engaging with farmers around climate benefits of changing manageme…"
type textarea "Indigo is the leading company to have generated independently verified, registr…"
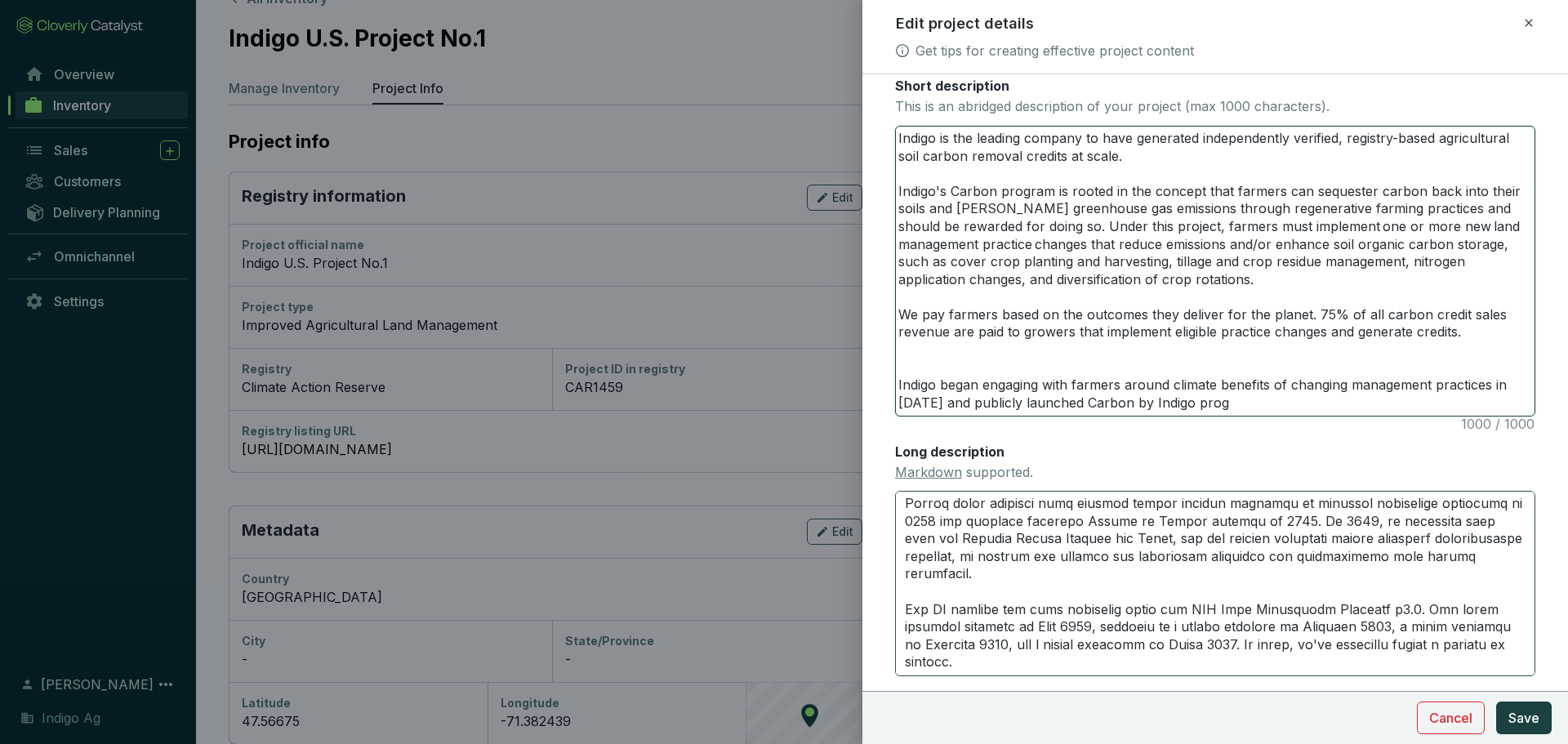
scroll to position [159, 0]
type textarea "Indigo is the leading company to have generated independently verified, registr…"
click at [1172, 638] on textarea "Long description Markdown supported." at bounding box center [1215, 583] width 640 height 185
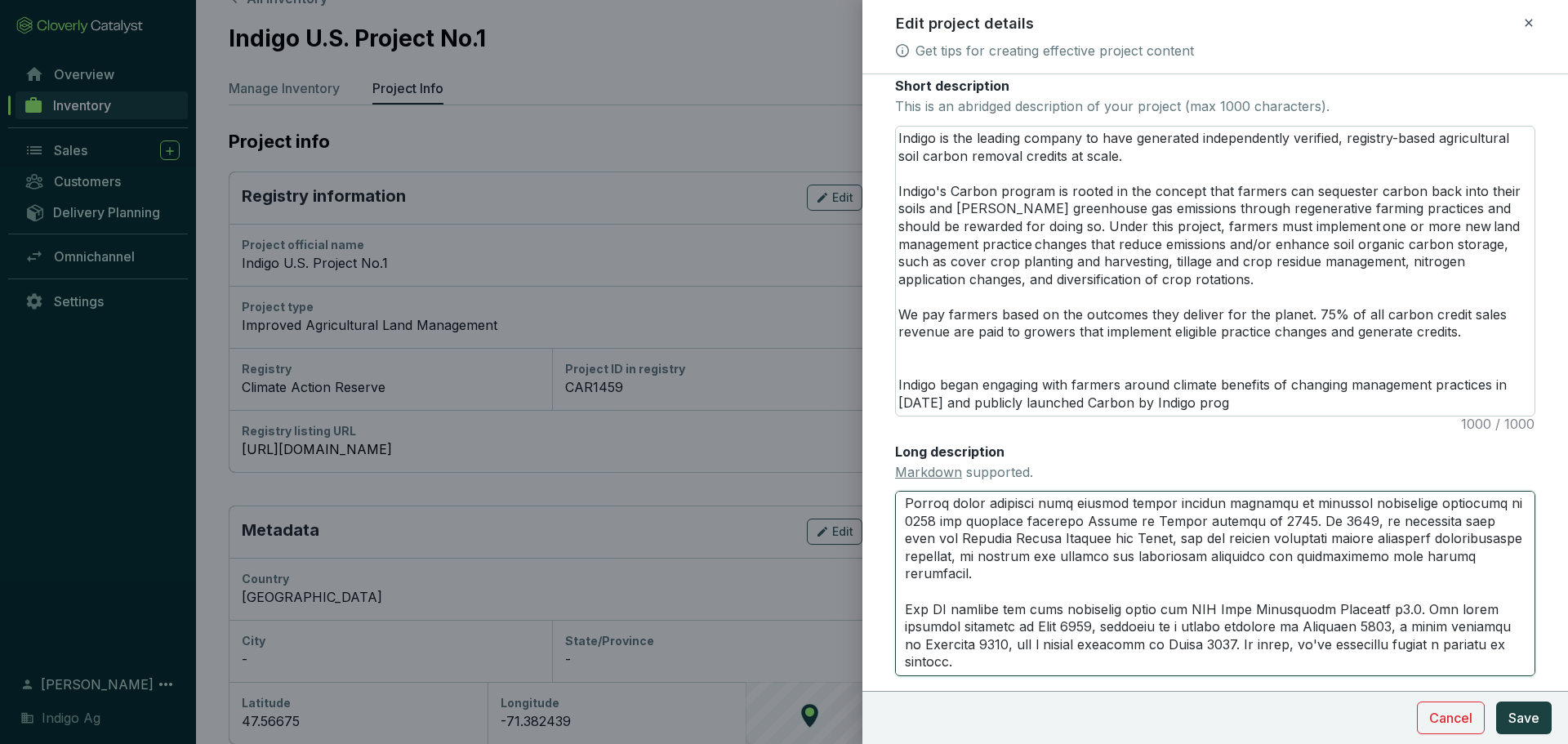
click at [1172, 638] on textarea "Long description Markdown supported." at bounding box center [1215, 583] width 640 height 185
click at [1243, 395] on textarea "Indigo is the leading company to have generated independently verified, registr…" at bounding box center [1215, 271] width 639 height 289
click at [1124, 155] on textarea "Indigo is the leading company to have generated independently verified, registr…" at bounding box center [1215, 271] width 639 height 289
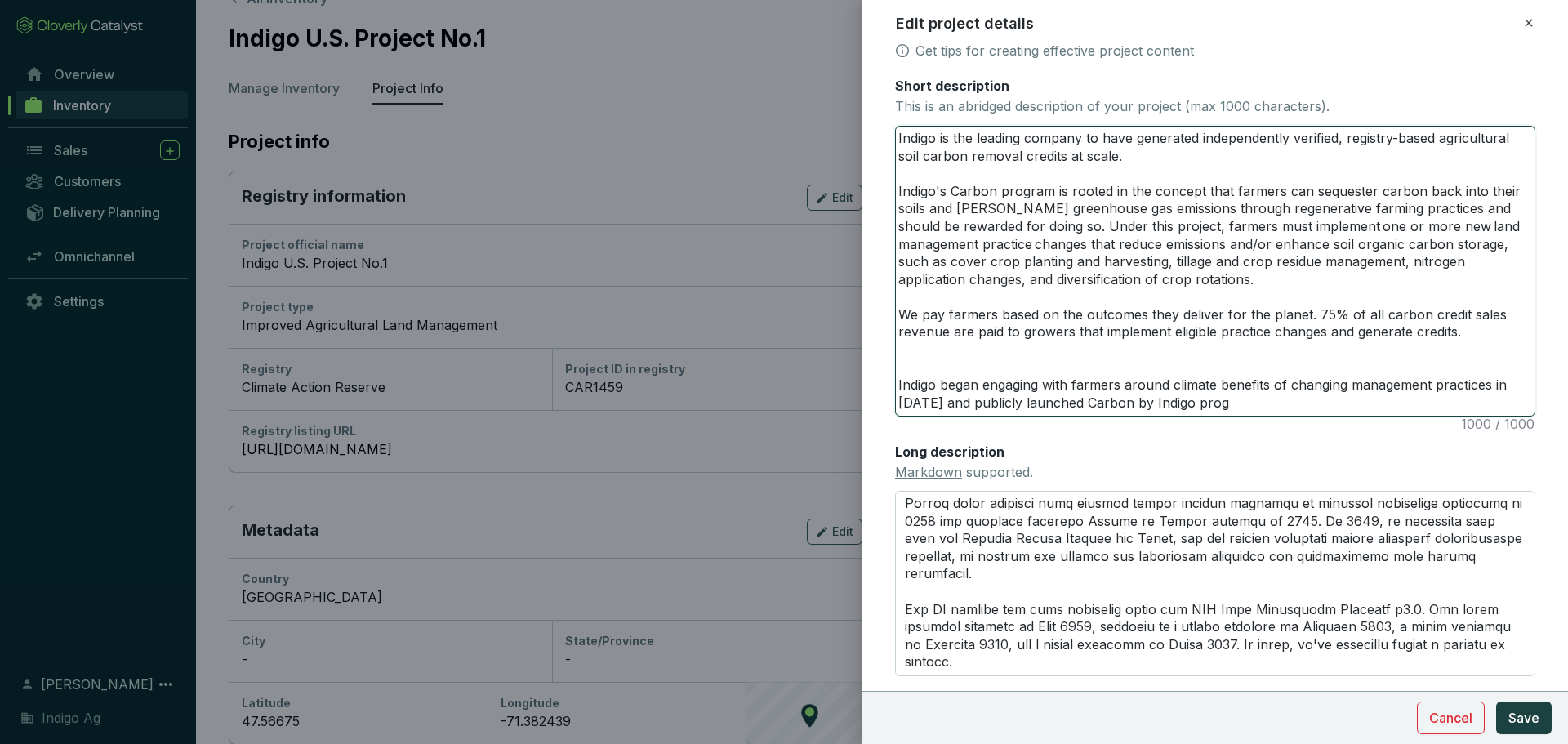
click at [1124, 155] on textarea "Indigo is the leading company to have generated independently verified, registr…" at bounding box center [1215, 271] width 639 height 289
click at [1173, 281] on textarea "Indigo is the leading company to have generated independently verified, registr…" at bounding box center [1215, 271] width 639 height 289
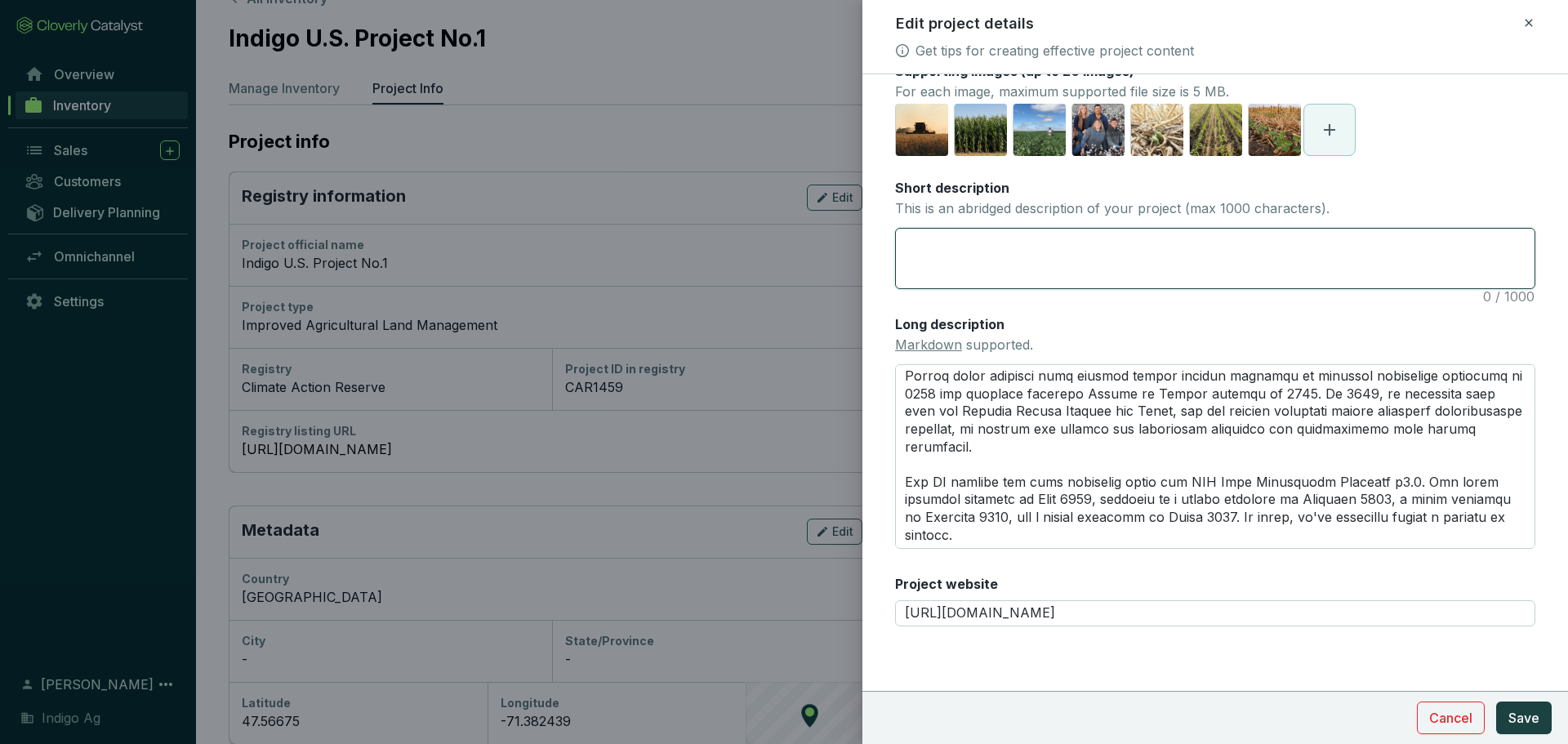
scroll to position [202, 0]
paste textarea "Indigo is a leader and first mover in delivering soil carbon seuqestration cred…"
type textarea "Indigo is a leader and first mover in delivering soil carbon seuqestration cred…"
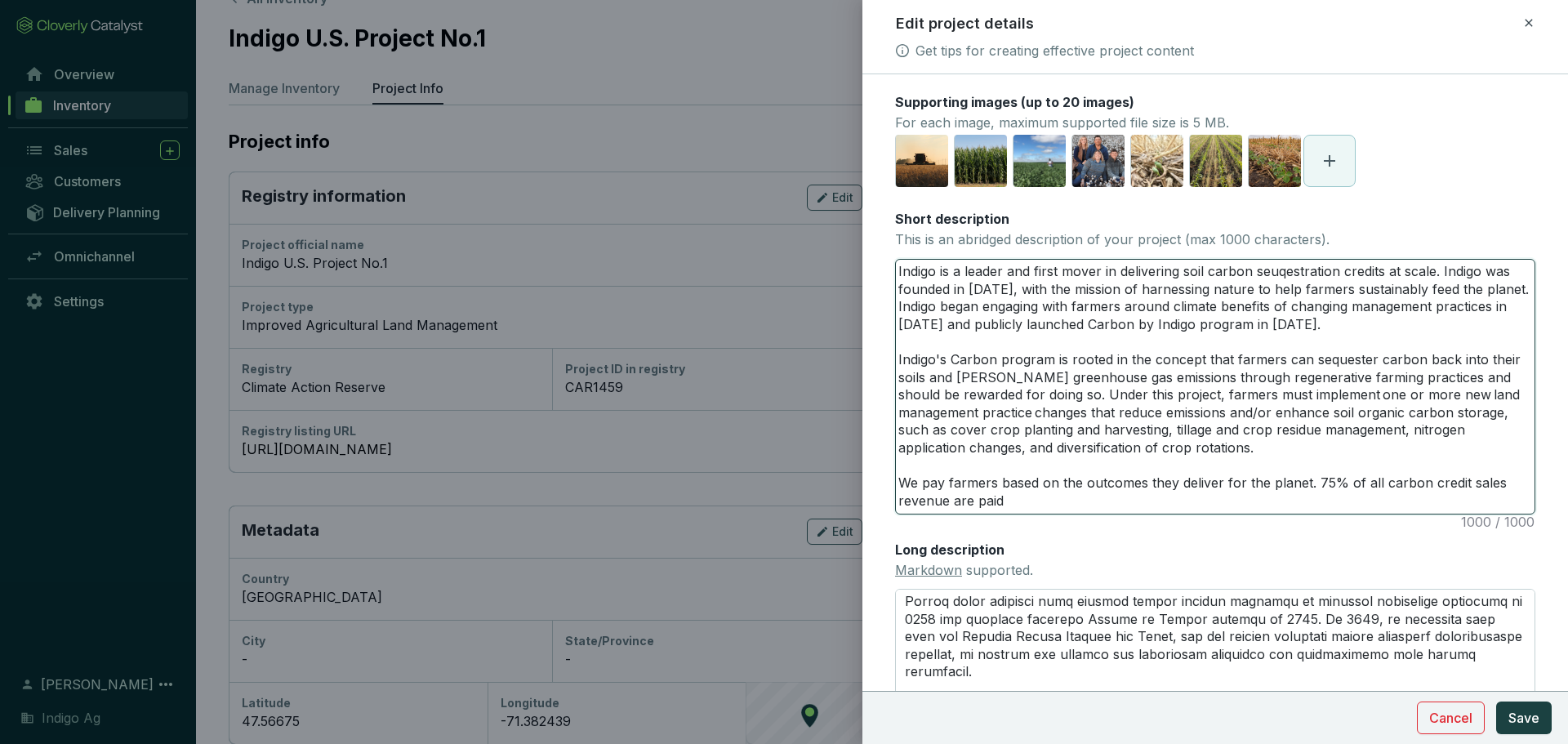
scroll to position [161, 0]
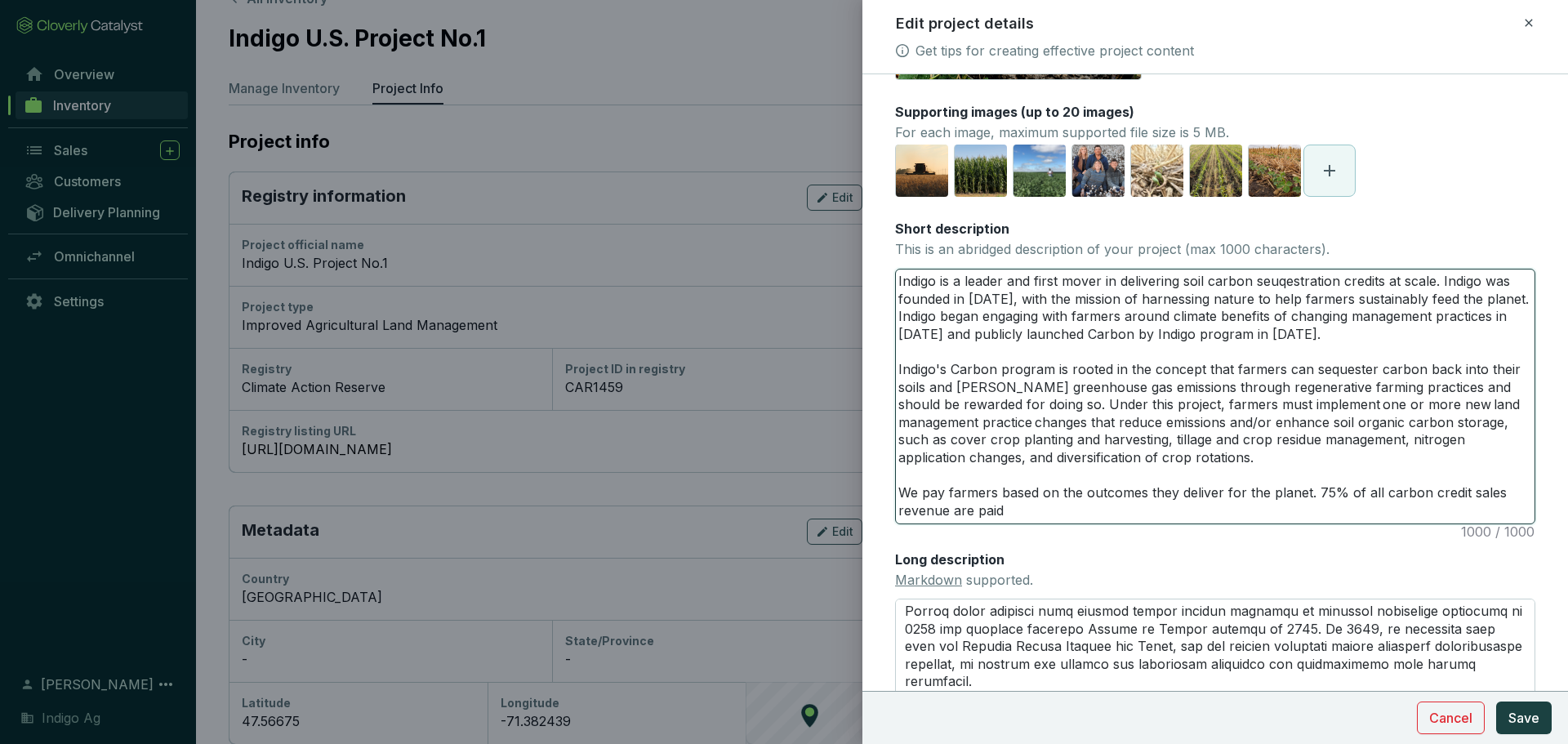
click at [1173, 281] on textarea "Indigo is a leader and first mover in delivering soil carbon seuqestration cred…" at bounding box center [1215, 396] width 639 height 254
click at [1319, 323] on textarea "Indigo is a leader and first mover in delivering soil carbon seuqestration cred…" at bounding box center [1215, 396] width 639 height 254
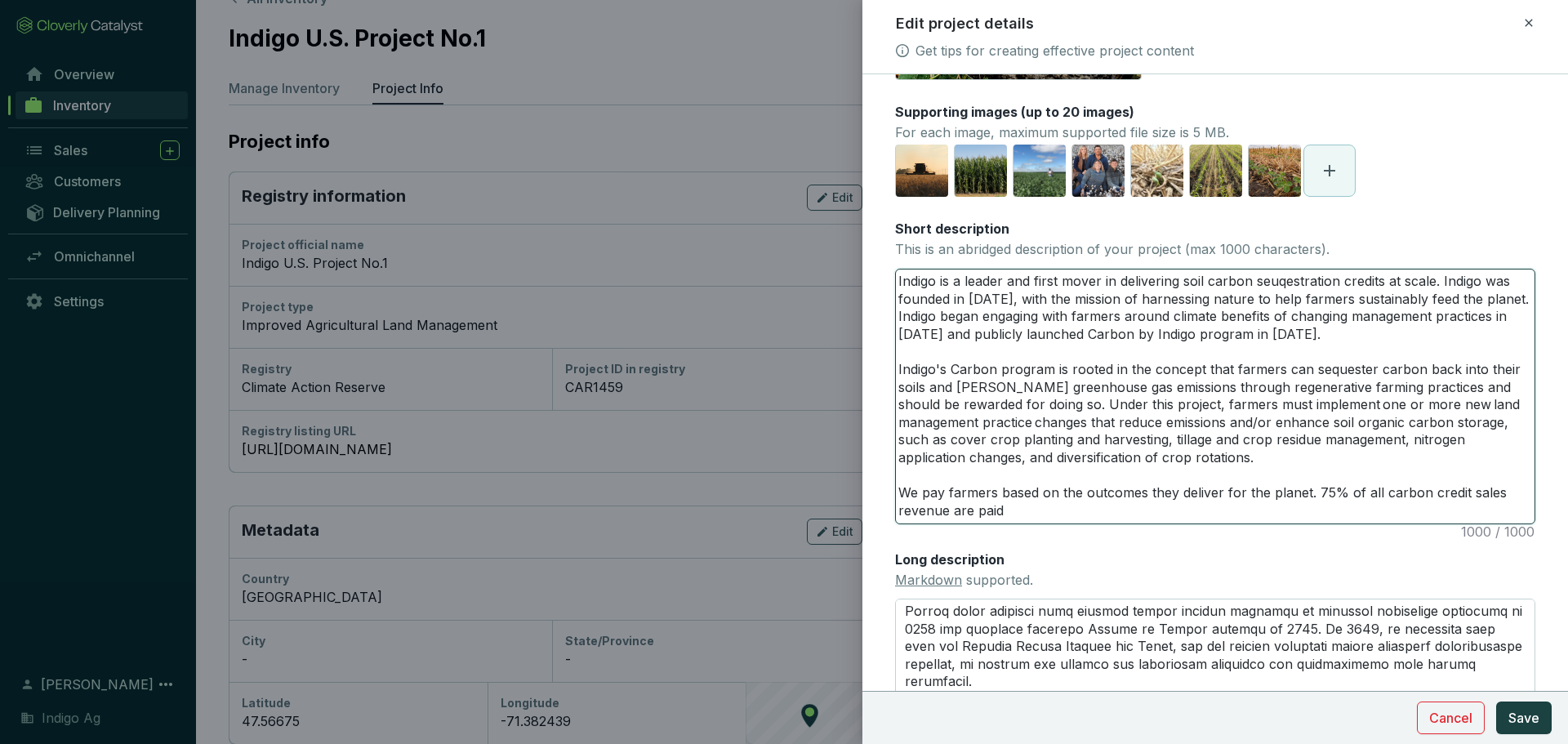
drag, startPoint x: 1445, startPoint y: 279, endPoint x: 1493, endPoint y: 343, distance: 80.0
click at [1493, 343] on textarea "Indigo is a leader and first mover in delivering soil carbon seuqestration cred…" at bounding box center [1215, 396] width 639 height 254
click at [1290, 274] on textarea "Indigo is a leader and first mover in delivering soil carbon seuqestration cred…" at bounding box center [1215, 396] width 639 height 254
type textarea "Indigo is a leader and first mover in delivering soil carbon seuestration credi…"
type textarea "Indigo is a leader and first mover in delivering soil carbon seestration credit…"
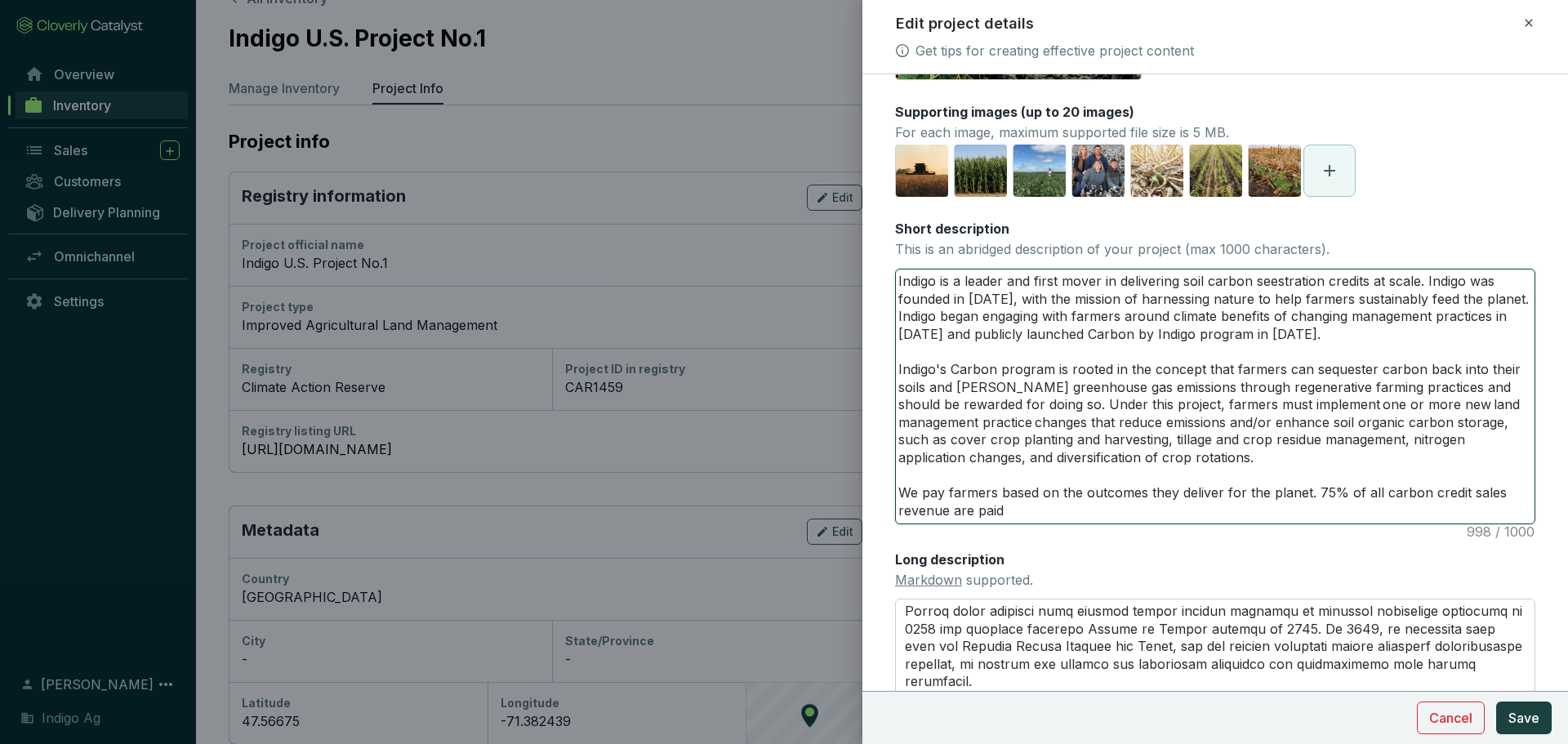
type textarea "Indigo is a leader and first mover in delivering soil carbon seqestration credi…"
type textarea "Indigo is a leader and first mover in delivering soil carbon sequestration cred…"
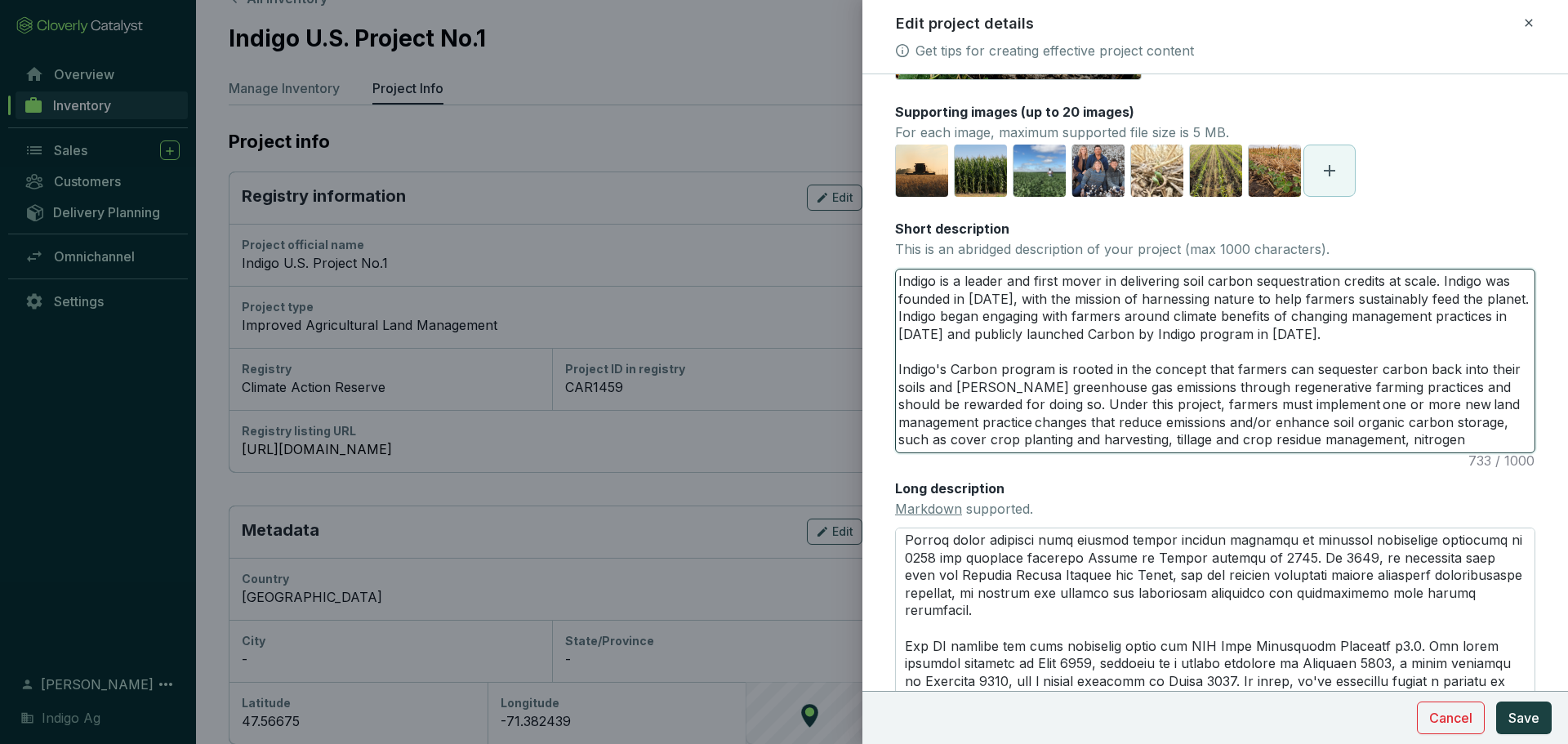
type textarea "Indigo is a leader and first mover in delivering soil carbon sequestration cred…"
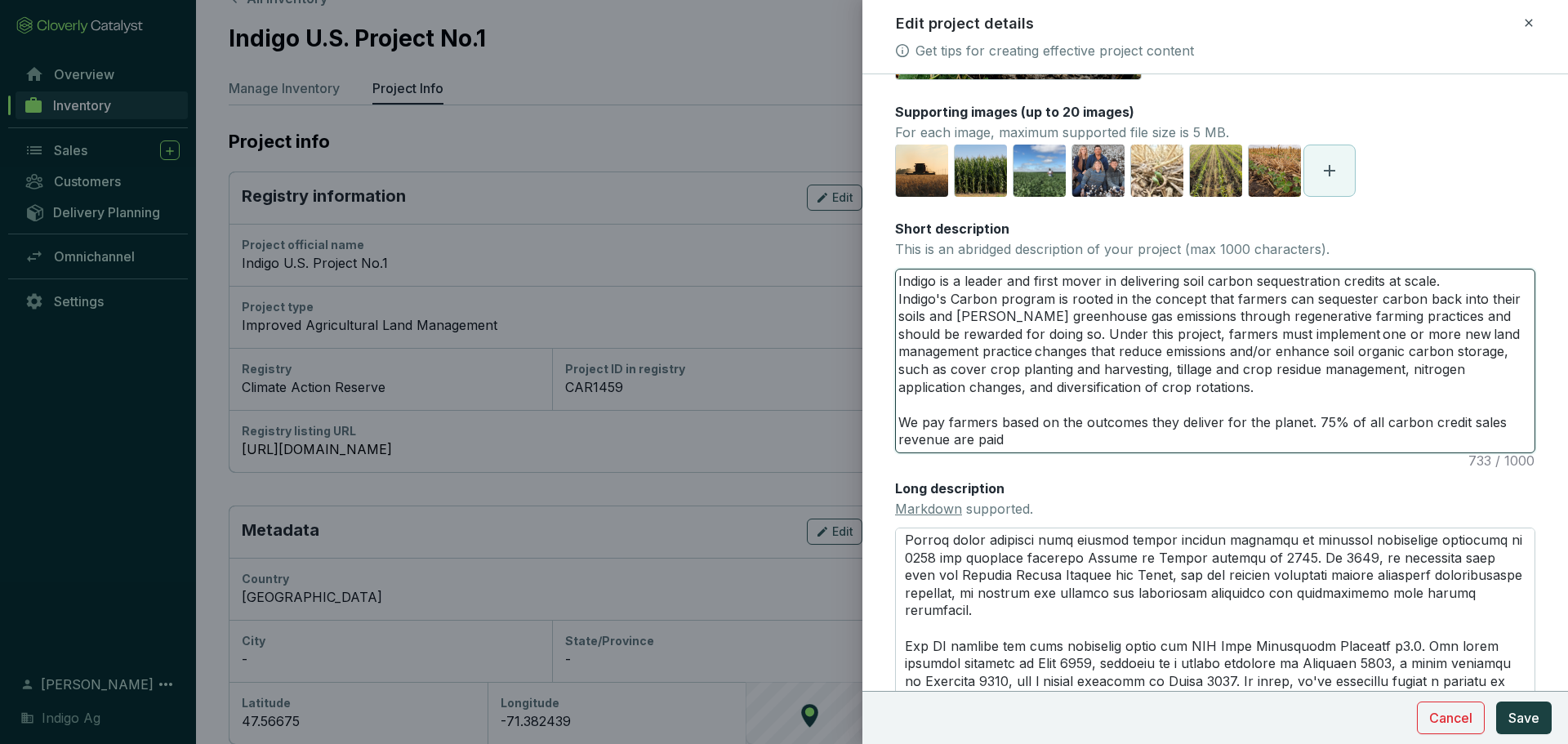
click at [1249, 380] on textarea "Indigo is a leader and first mover in delivering soil carbon sequestration cred…" at bounding box center [1215, 360] width 639 height 183
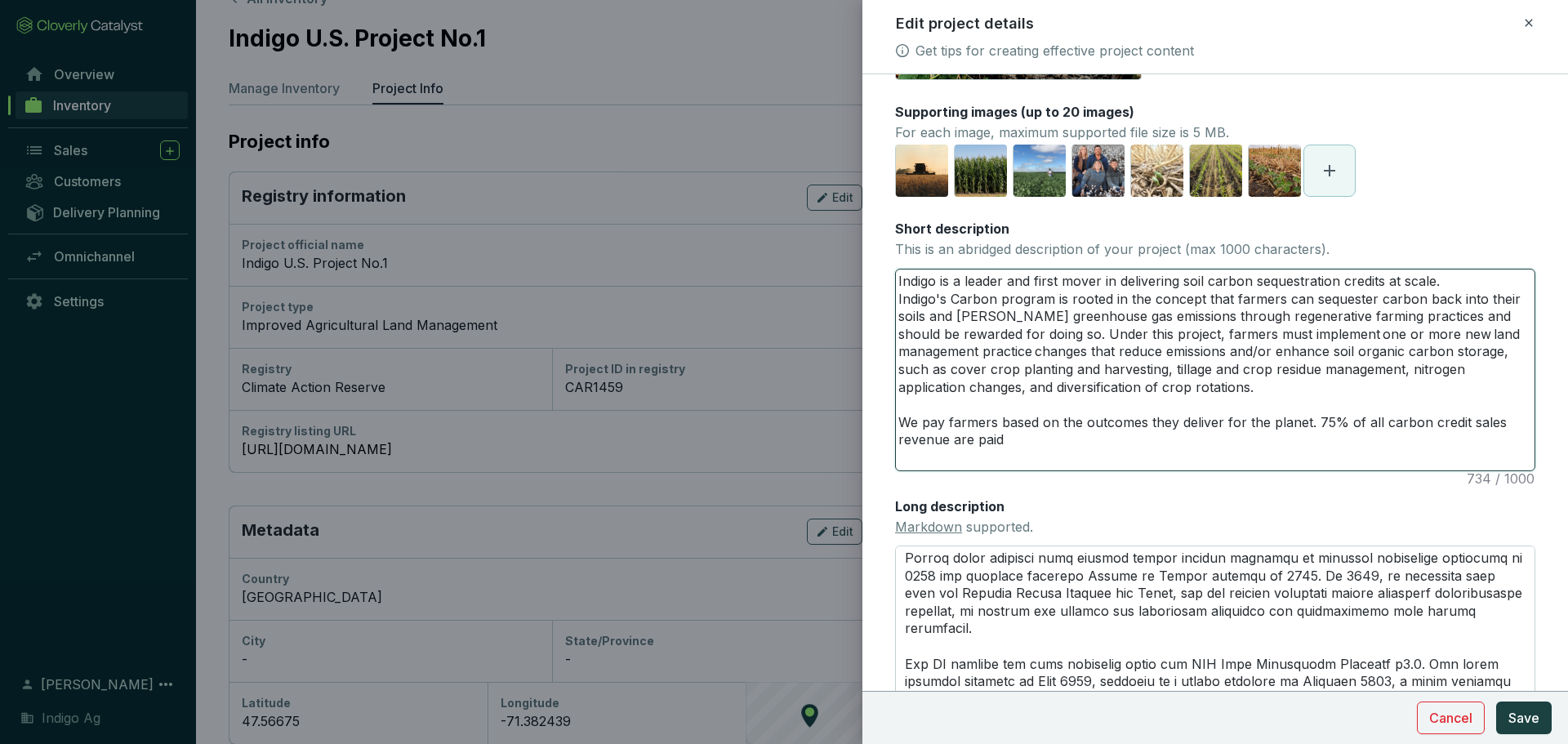
type textarea "Indigo is a leader and first mover in delivering soil carbon sequestration cred…"
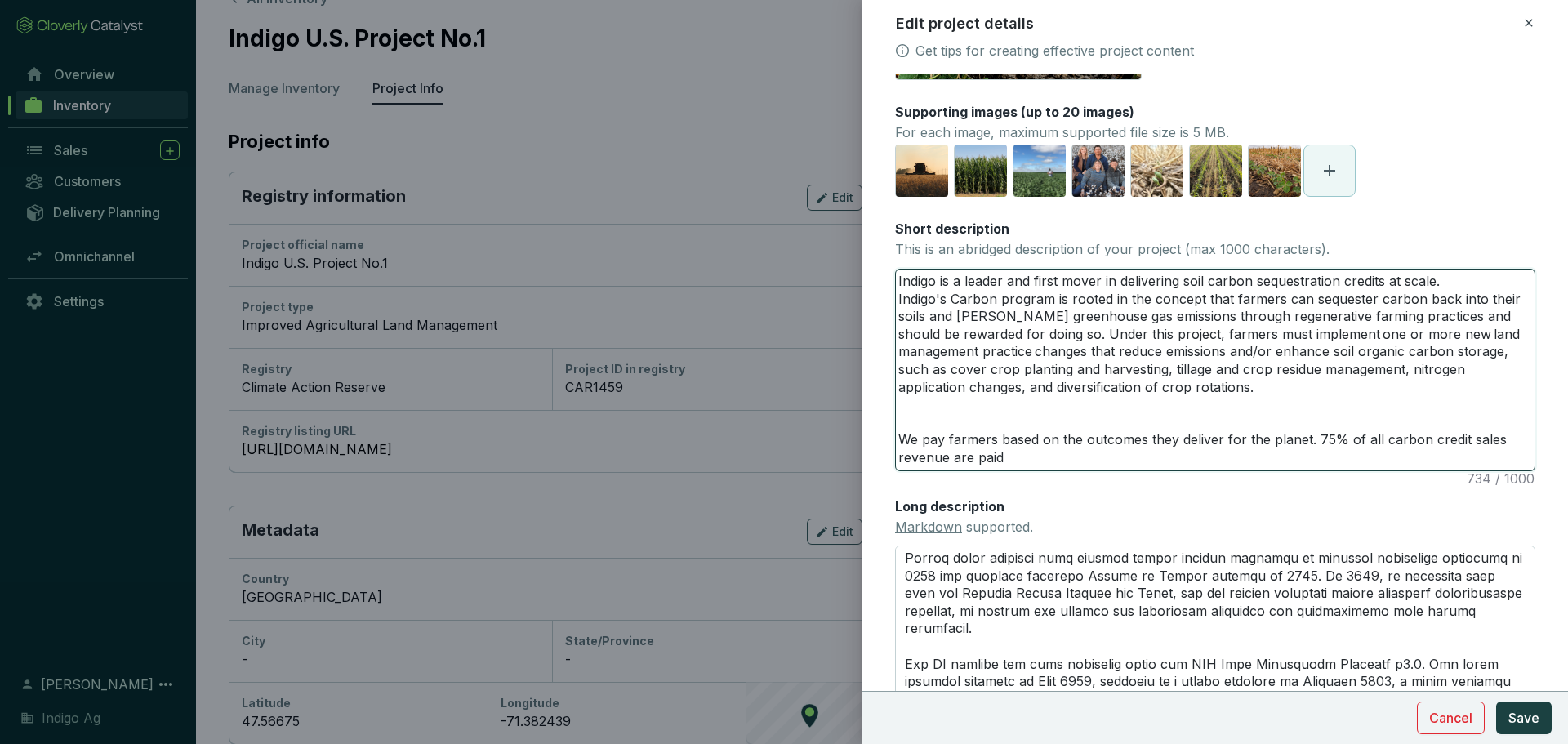
type textarea "Indigo is a leader and first mover in delivering soil carbon sequestration cred…"
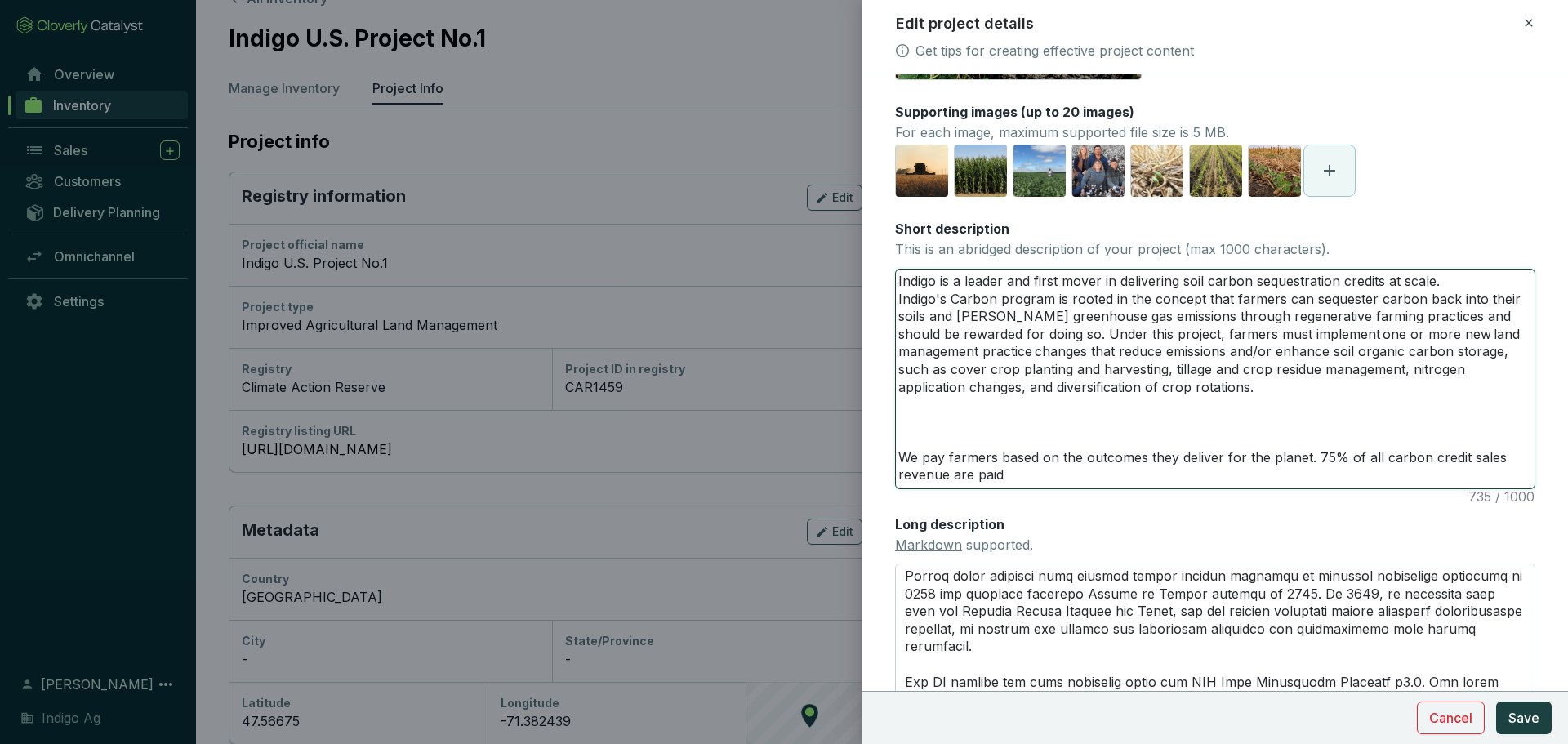
type textarea "Indigo is a leader and first mover in delivering soil carbon sequestration cred…"
click at [1140, 550] on div "Long description Markdown supported." at bounding box center [1215, 631] width 640 height 233
click at [1143, 622] on textarea "Long description Markdown supported." at bounding box center [1215, 656] width 640 height 185
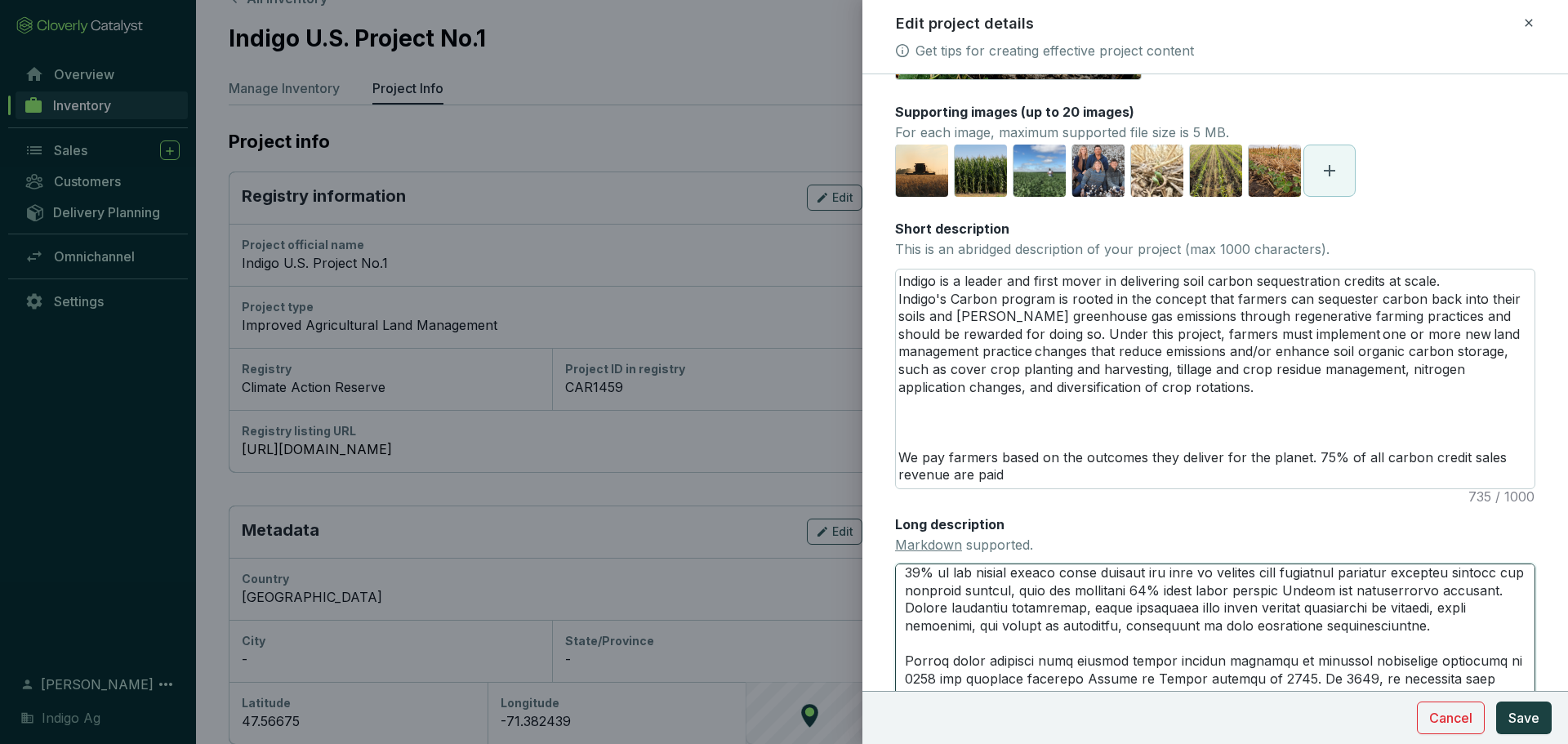
scroll to position [53, 0]
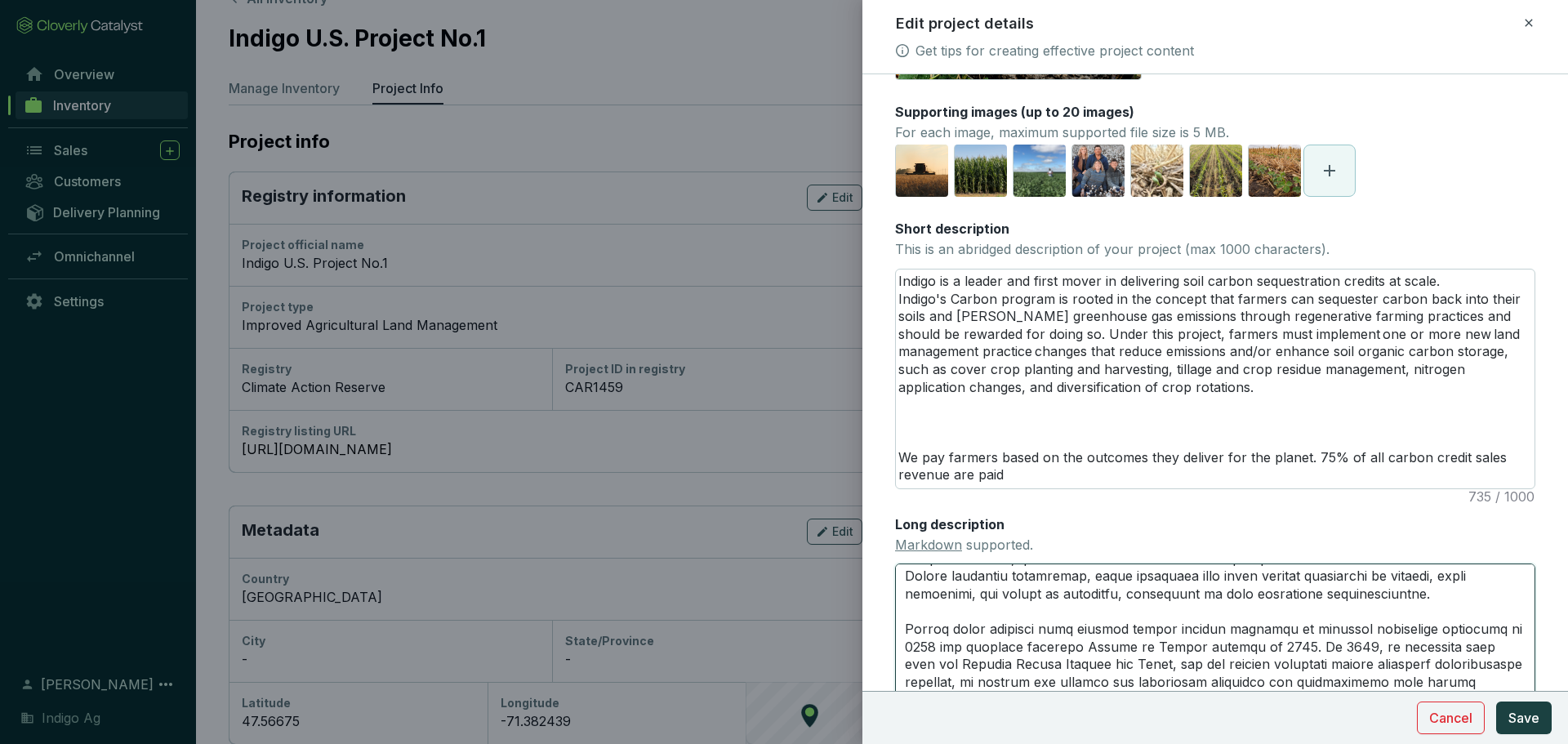
click at [1110, 639] on textarea "Long description Markdown supported." at bounding box center [1215, 656] width 640 height 185
type textarea "We pay farmers based on the outcomes they deliver for the planet, ensuring ince…"
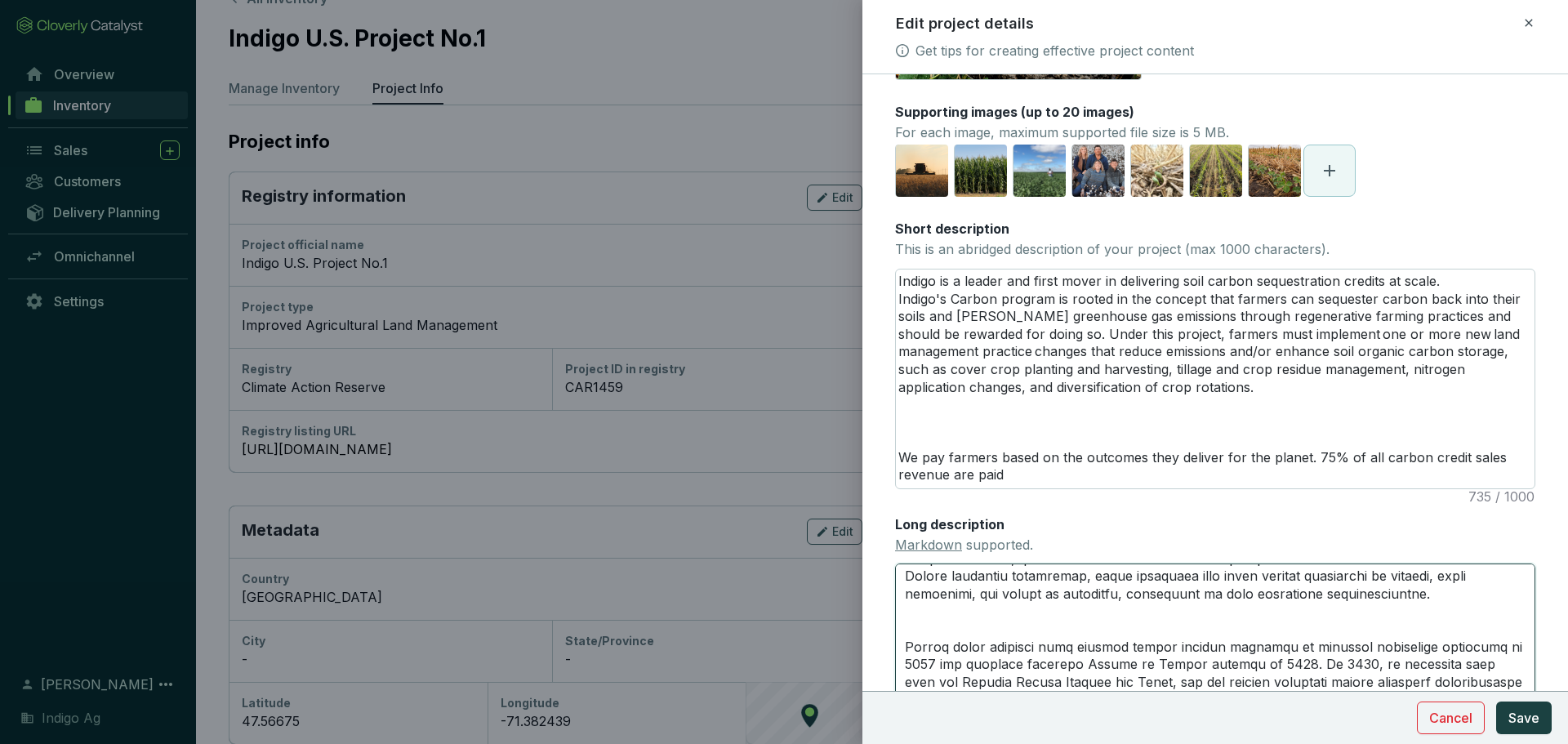
type textarea "We pay farmers based on the outcomes they deliver for the planet, ensuring ince…"
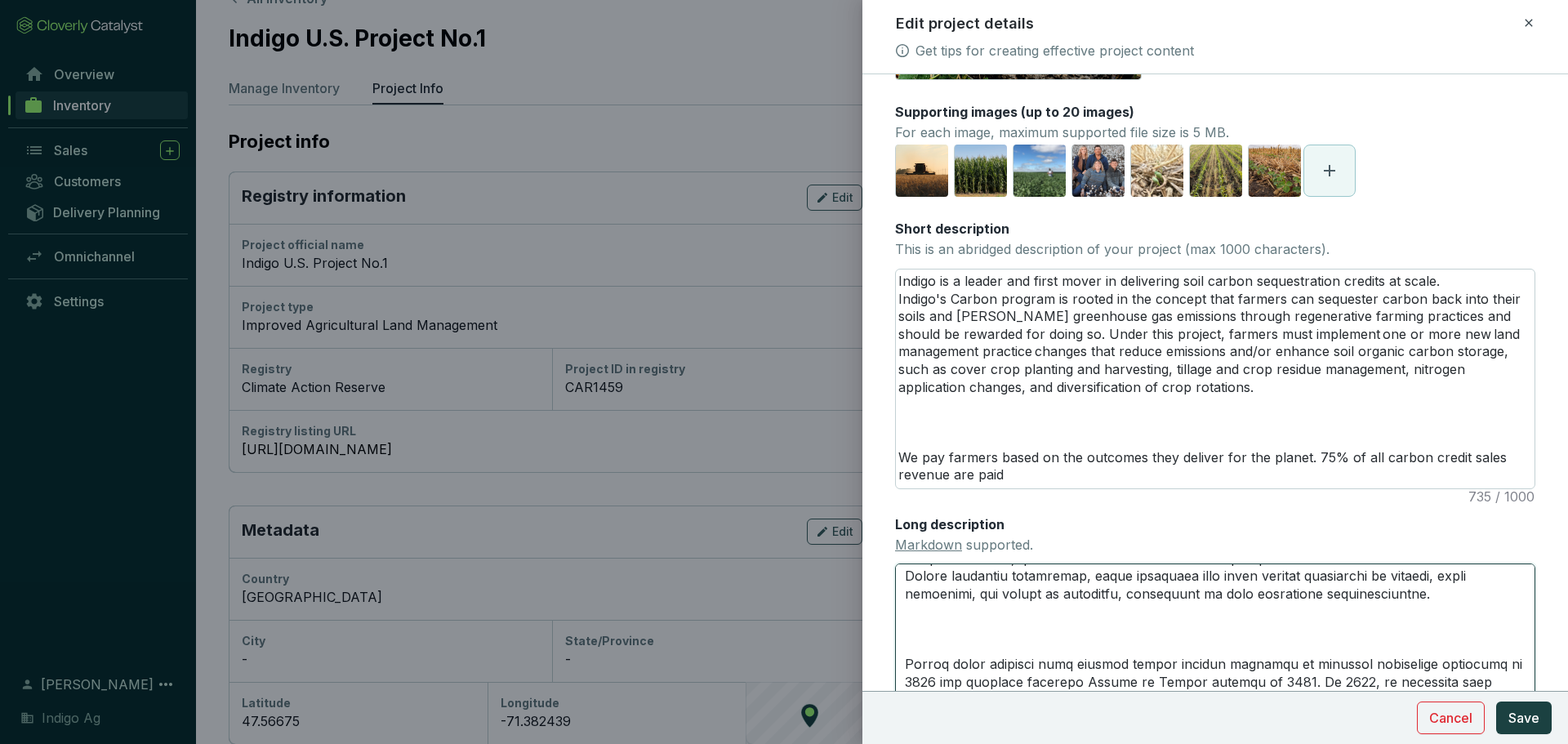
paste textarea "Indigo was founded in [DATE], with the mission of harnessing nature to help far…"
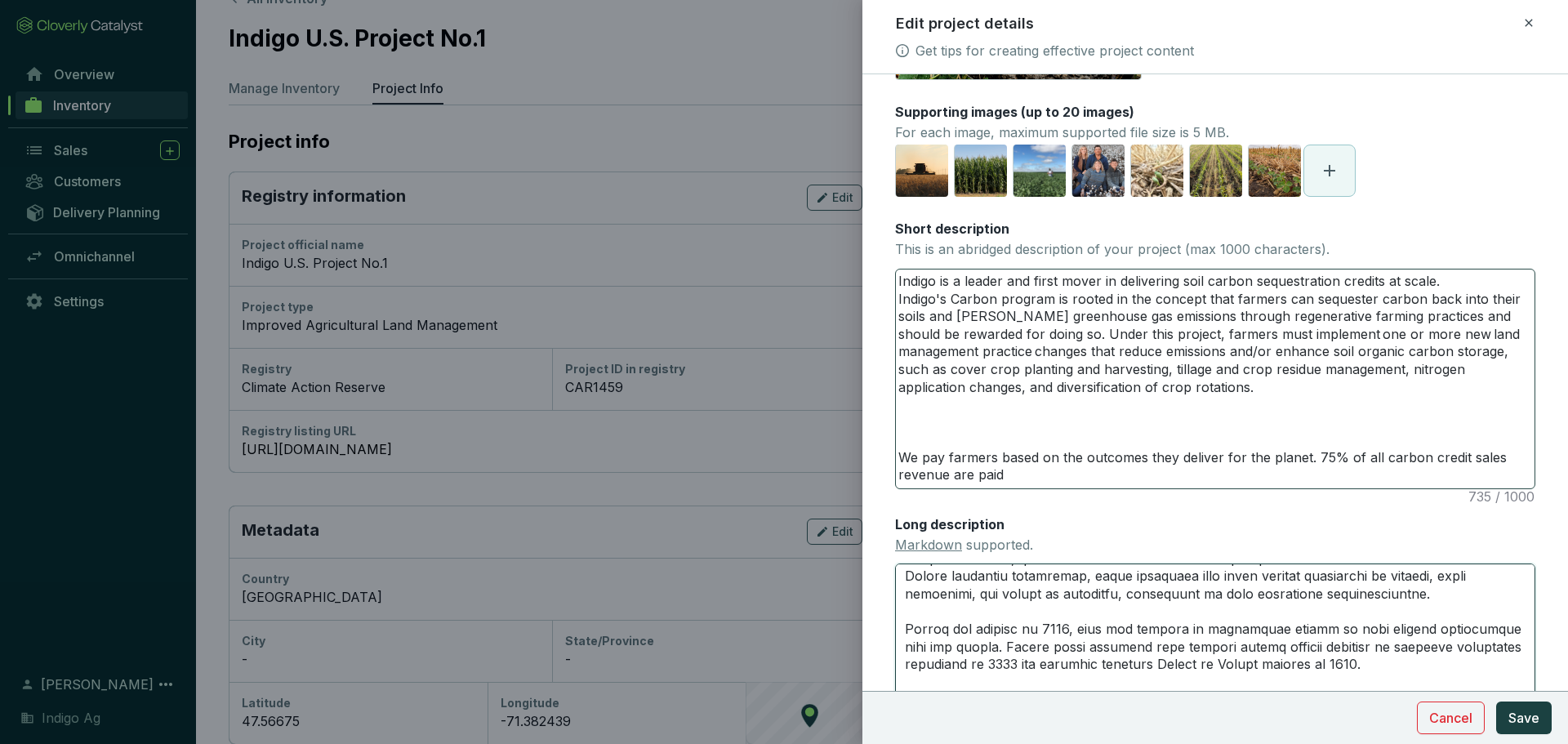
type textarea "We pay farmers based on the outcomes they deliver for the planet, ensuring ince…"
click at [1160, 351] on textarea "Indigo is a leader and first mover in delivering soil carbon sequestration cred…" at bounding box center [1215, 378] width 639 height 219
click at [1464, 286] on textarea "Indigo is a leader and first mover in delivering soil carbon sequestration cred…" at bounding box center [1215, 378] width 639 height 219
type textarea "Indigo is a leader and first mover in delivering soil carbon sequestration cred…"
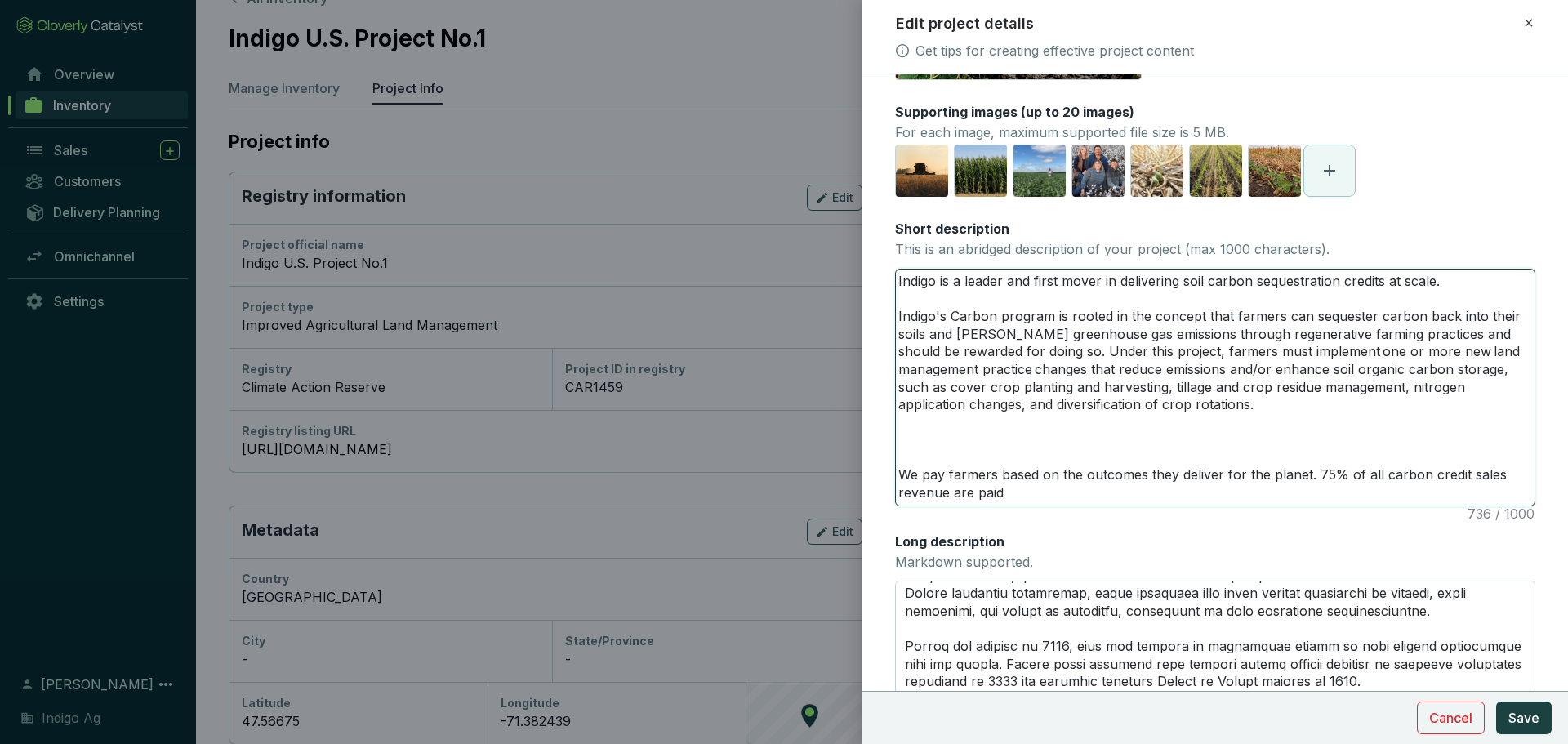
type textarea "Indigo is a leader and first mover in delivering soil carbon sequestration cred…"
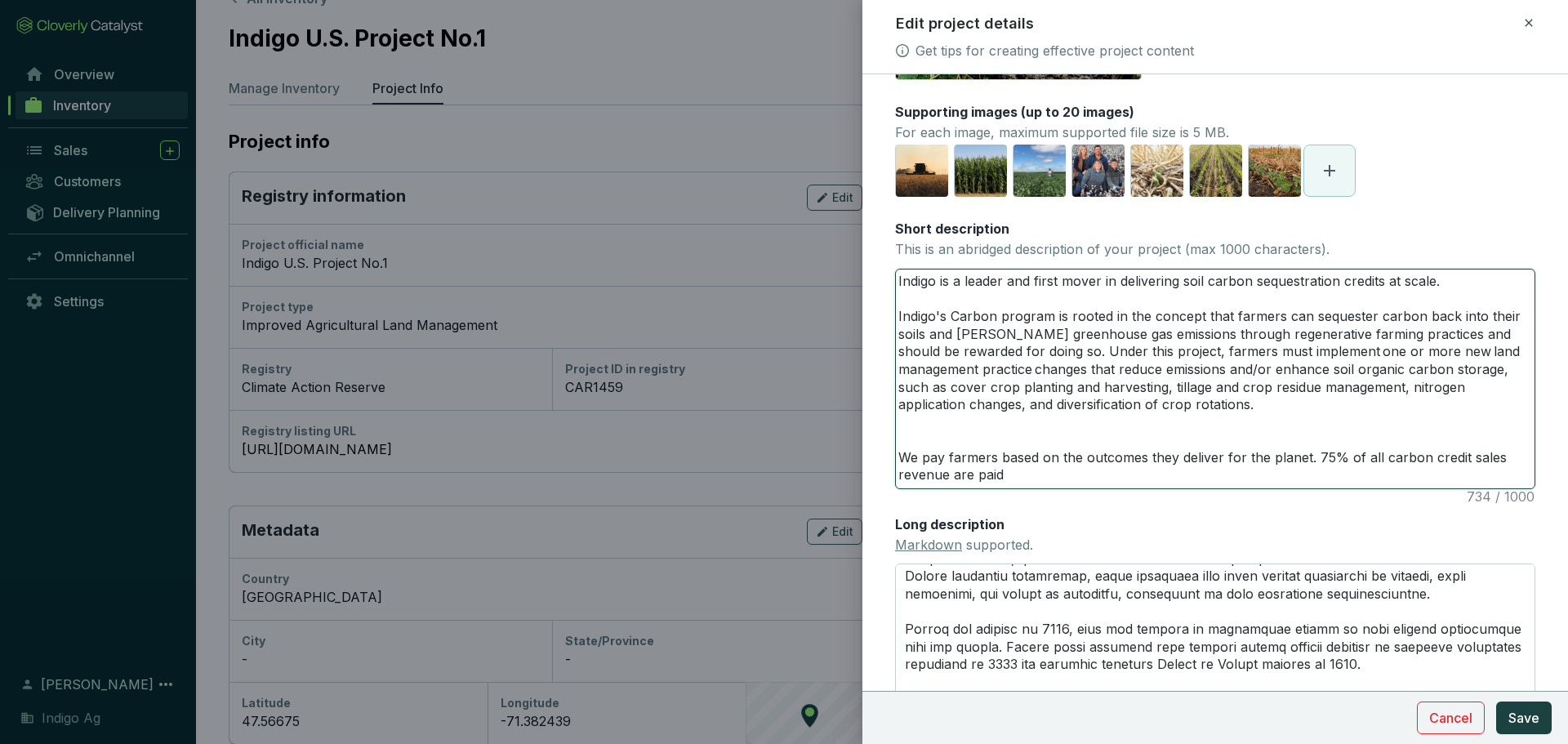
type textarea "Indigo is a leader and first mover in delivering soil carbon sequestration cred…"
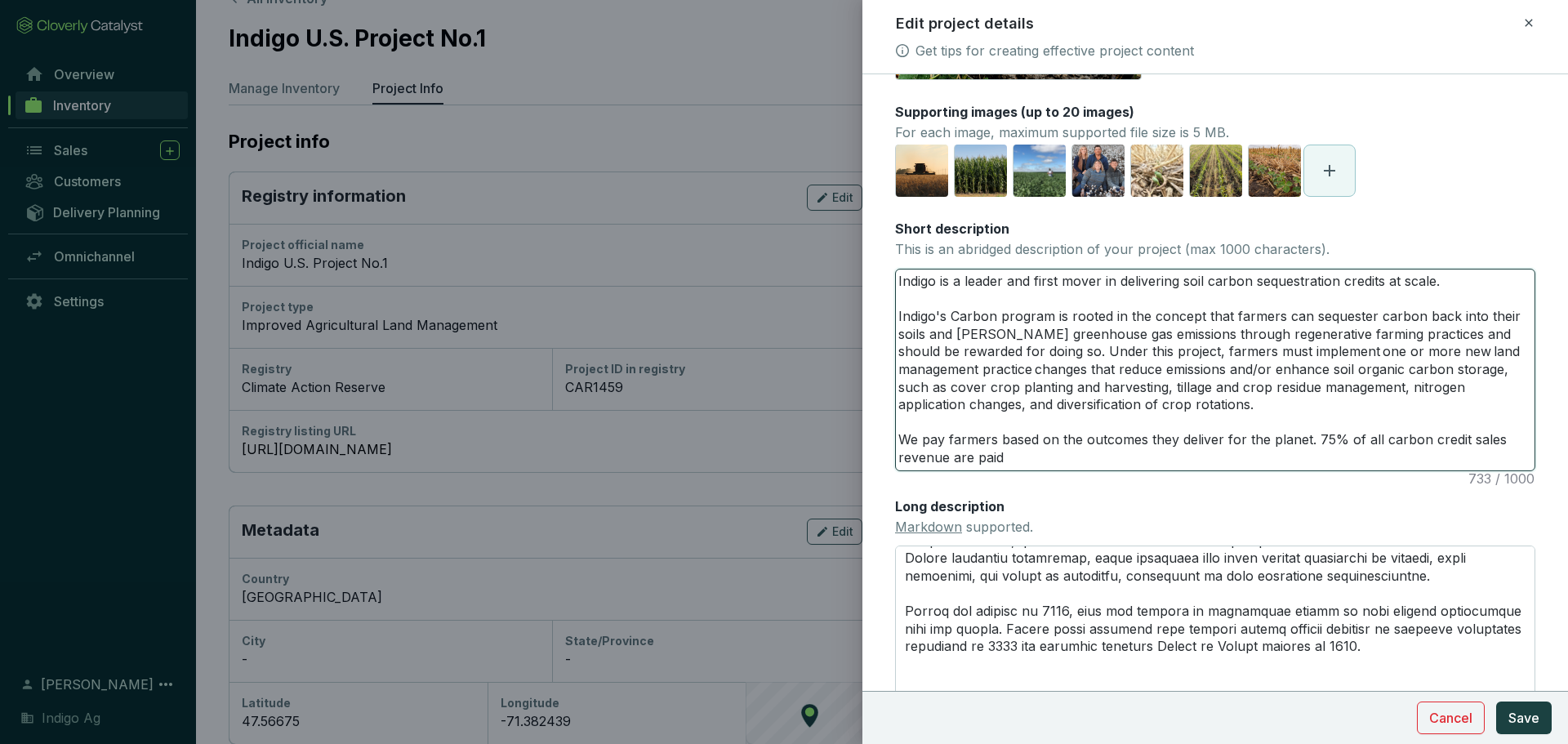
click at [1227, 414] on textarea "Indigo is a leader and first mover in delivering soil carbon sequestration cred…" at bounding box center [1215, 369] width 639 height 201
type textarea "Indigo is a leader and first mover in delivering soil carbon sequestration cred…"
click at [1277, 299] on textarea "Indigo is a leader and first mover in delivering soil carbon sequestration cred…" at bounding box center [1215, 369] width 639 height 201
click at [1459, 279] on textarea "Indigo is a leader and first mover in delivering soil carbon sequestration cred…" at bounding box center [1215, 369] width 639 height 201
paste textarea "Indigo U.S. Project No. 1 was the first GHG reduction & removals project listed…"
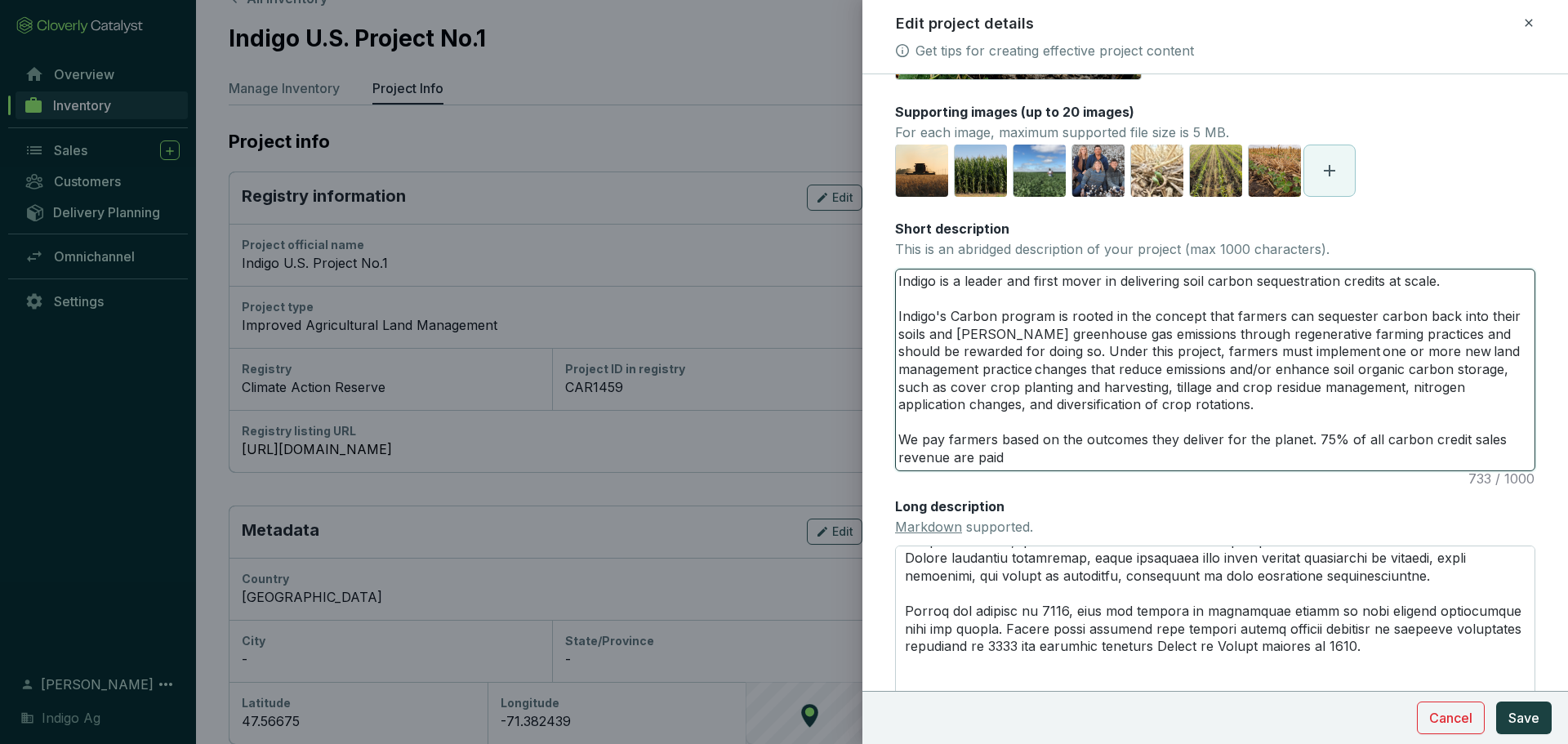
type textarea "Indigo is a leader and first mover in delivering soil carbon sequestration cred…"
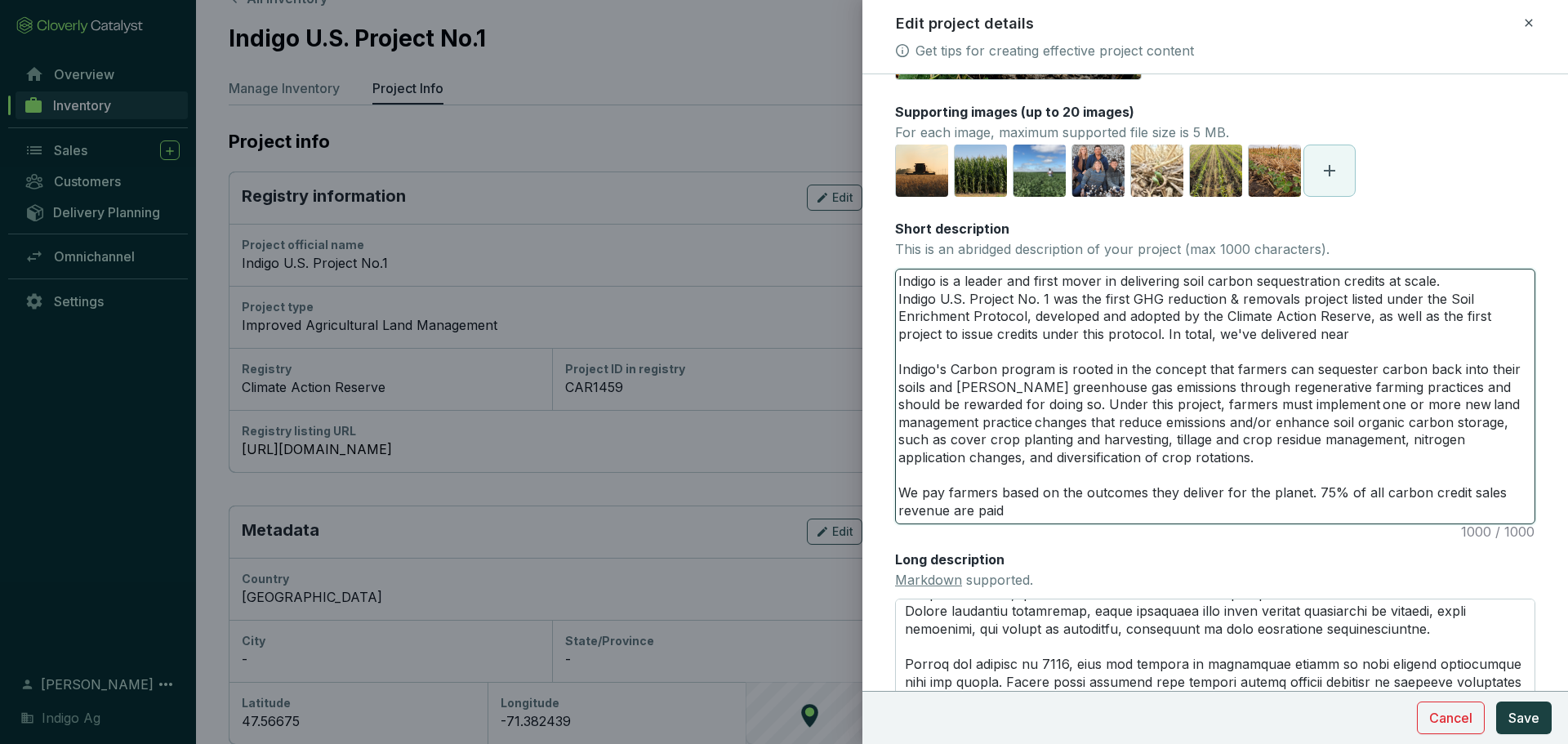
click at [1183, 292] on textarea "Indigo is a leader and first mover in delivering soil carbon sequestration cred…" at bounding box center [1215, 396] width 639 height 254
click at [1092, 322] on textarea "Indigo is a leader and first mover in delivering soil carbon sequestration cred…" at bounding box center [1215, 396] width 639 height 254
click at [1422, 295] on textarea "Indigo is a leader and first mover in delivering soil carbon sequestration cred…" at bounding box center [1215, 396] width 639 height 254
click at [1363, 310] on textarea "Indigo is a leader and first mover in delivering soil carbon sequestration cred…" at bounding box center [1215, 396] width 639 height 254
type textarea "Indigo is a leader and first mover in delivering soil carbon sequestration cred…"
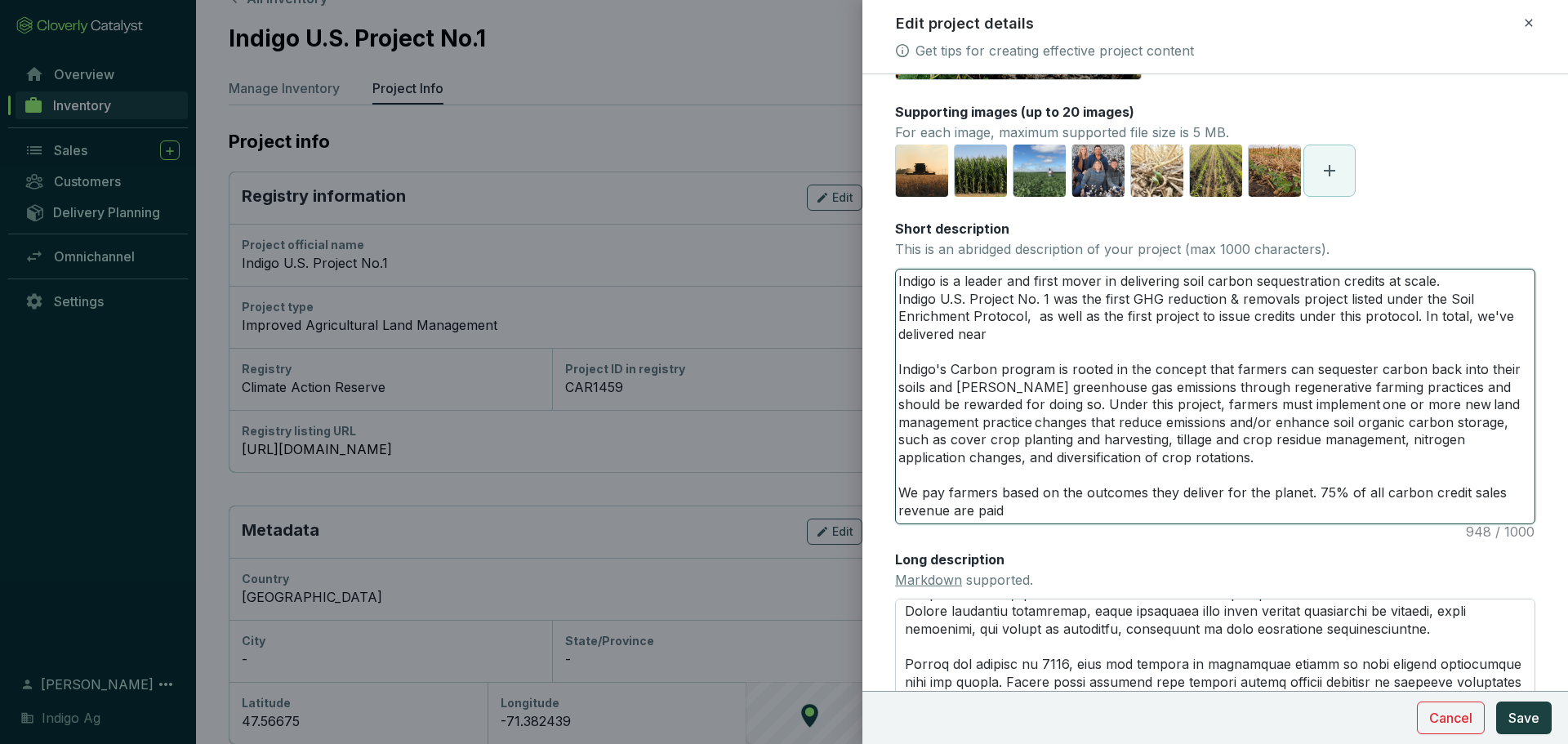
type textarea "Indigo is a leader and first mover in delivering soil carbon sequestration cred…"
click at [1434, 301] on textarea "Indigo is a leader and first mover in delivering soil carbon sequestration cred…" at bounding box center [1215, 396] width 639 height 254
type textarea "Indigo is a leader and first mover in delivering soil carbon sequestration cred…"
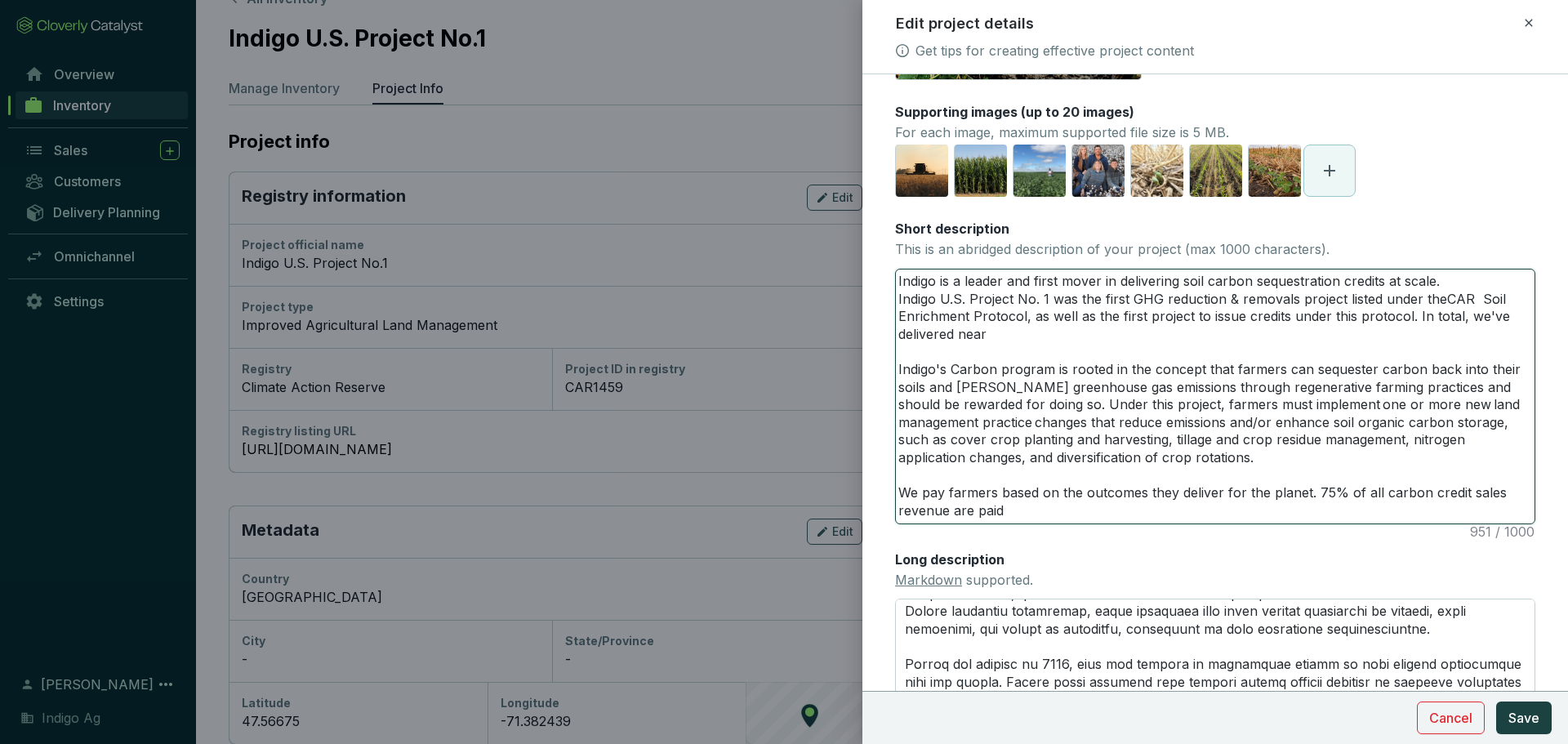
type textarea "Indigo is a leader and first mover in delivering soil carbon sequestration cred…"
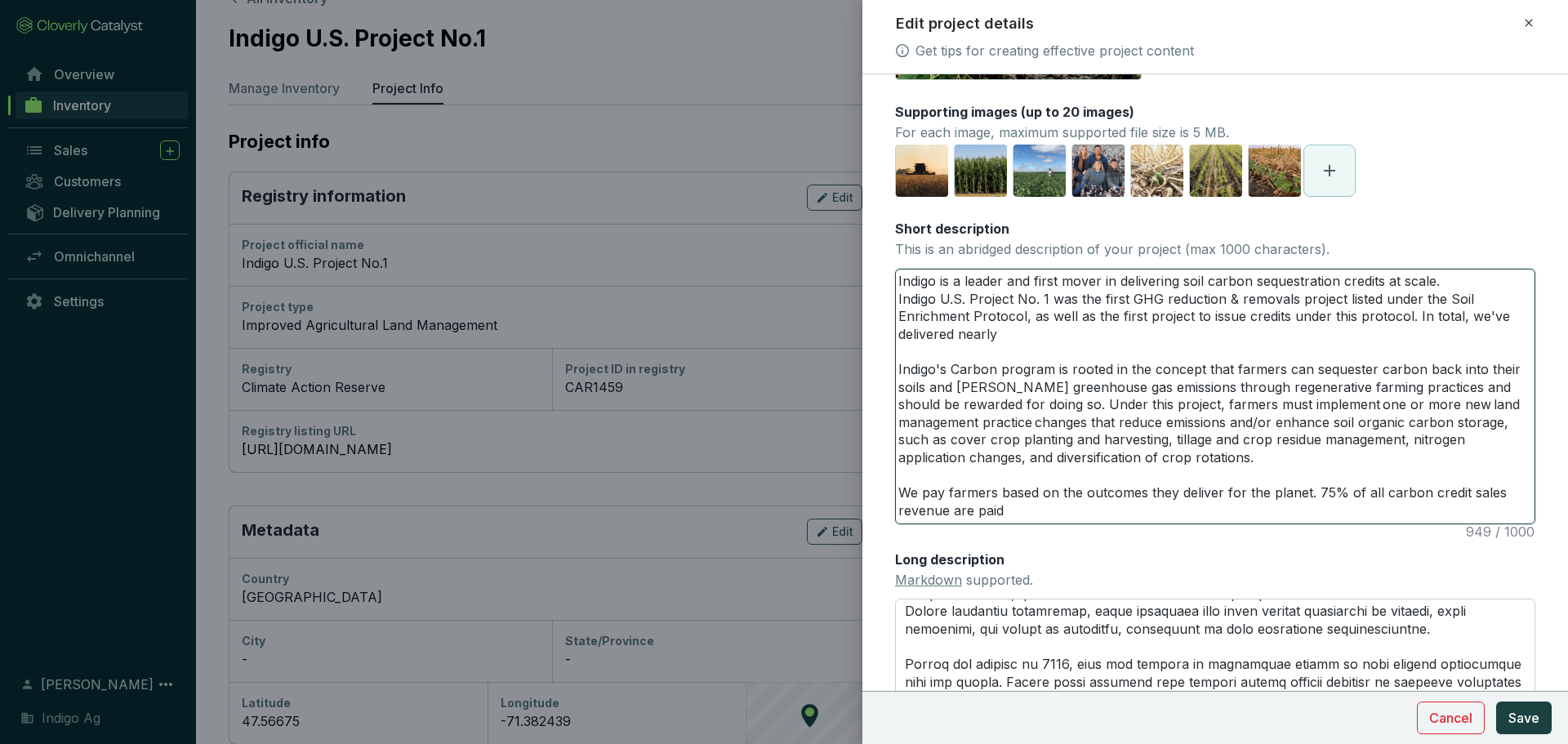
type textarea "Indigo is a leader and first mover in delivering soil carbon sequestration cred…"
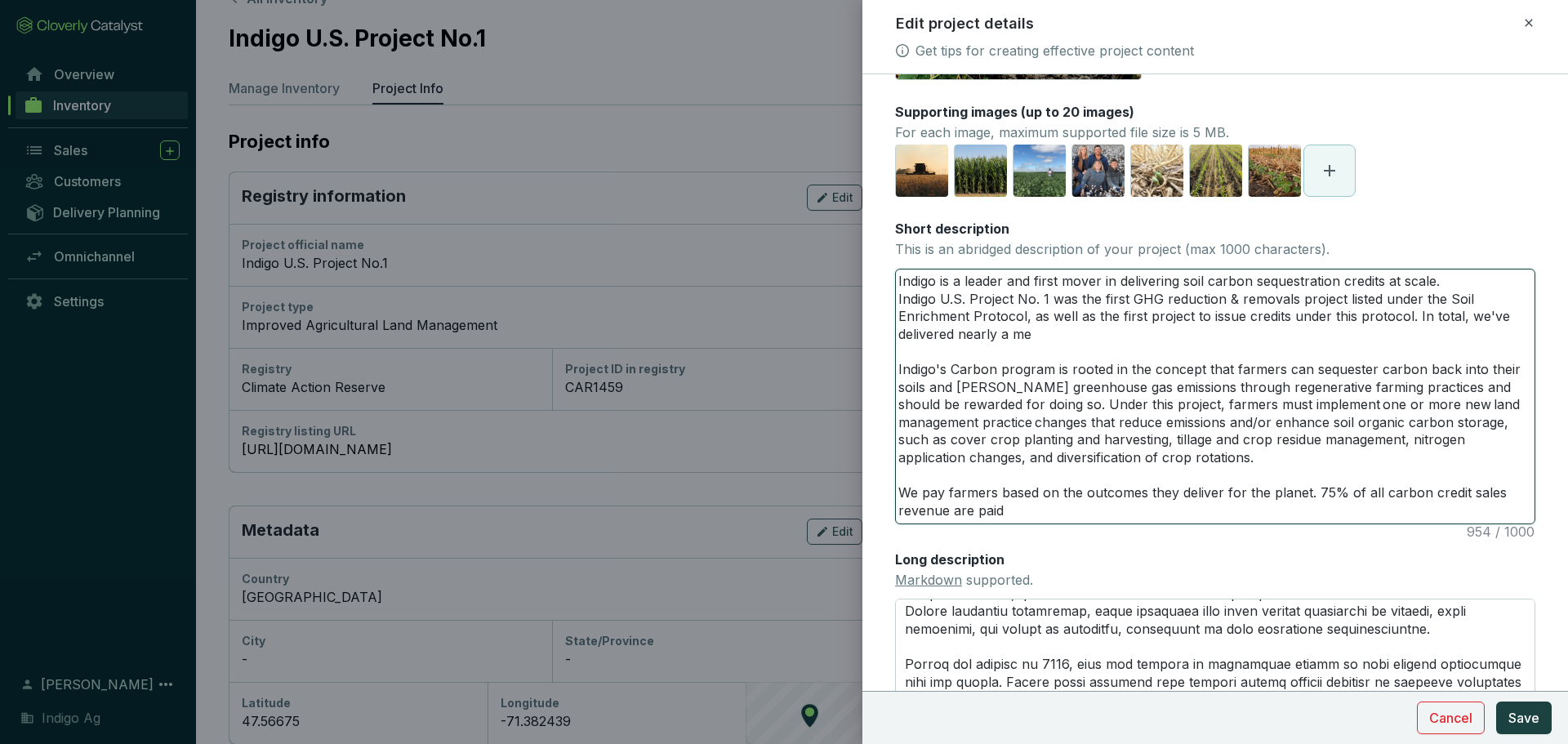
type textarea "Indigo is a leader and first mover in delivering soil carbon sequestration cred…"
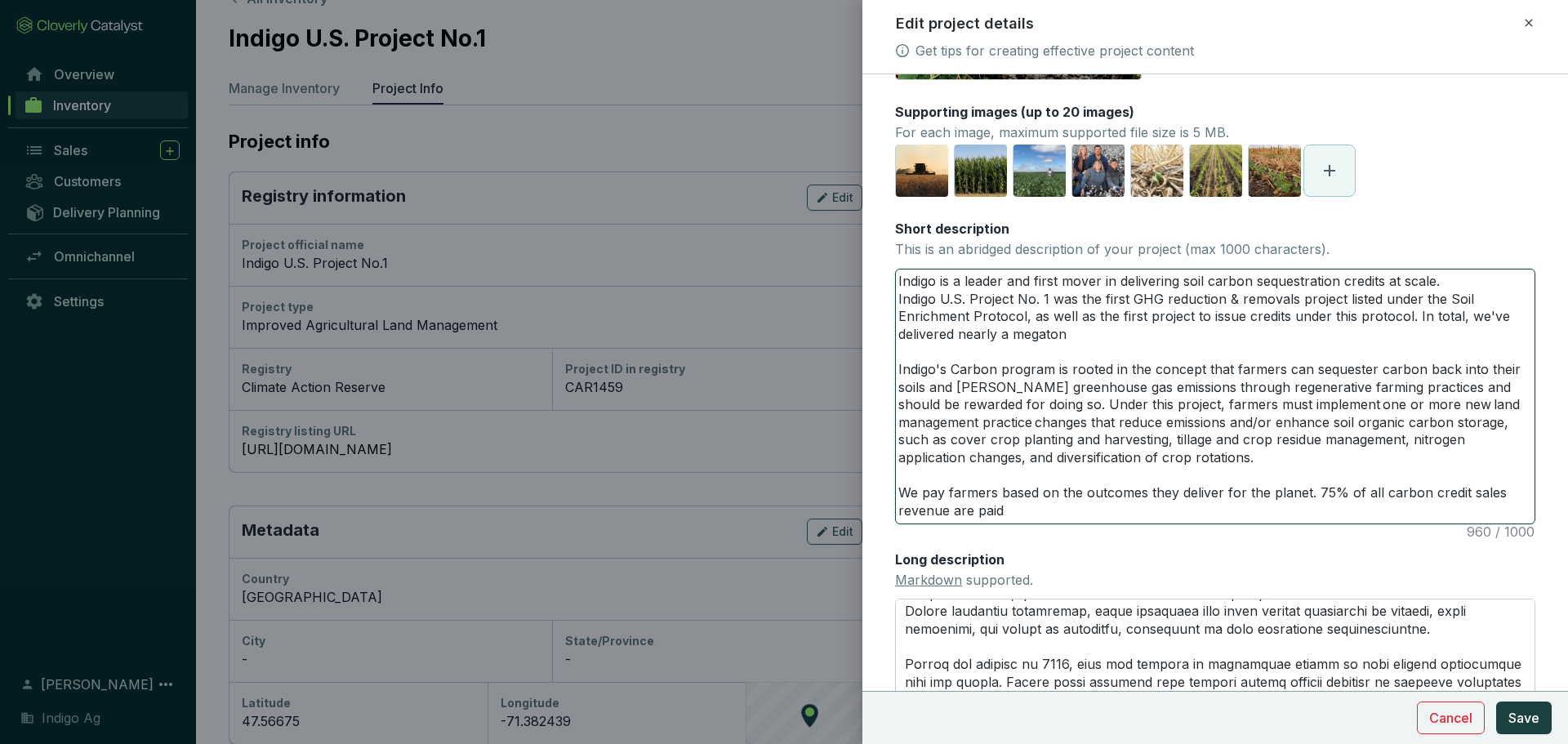
type textarea "Indigo is a leader and first mover in delivering soil carbon sequestration cred…"
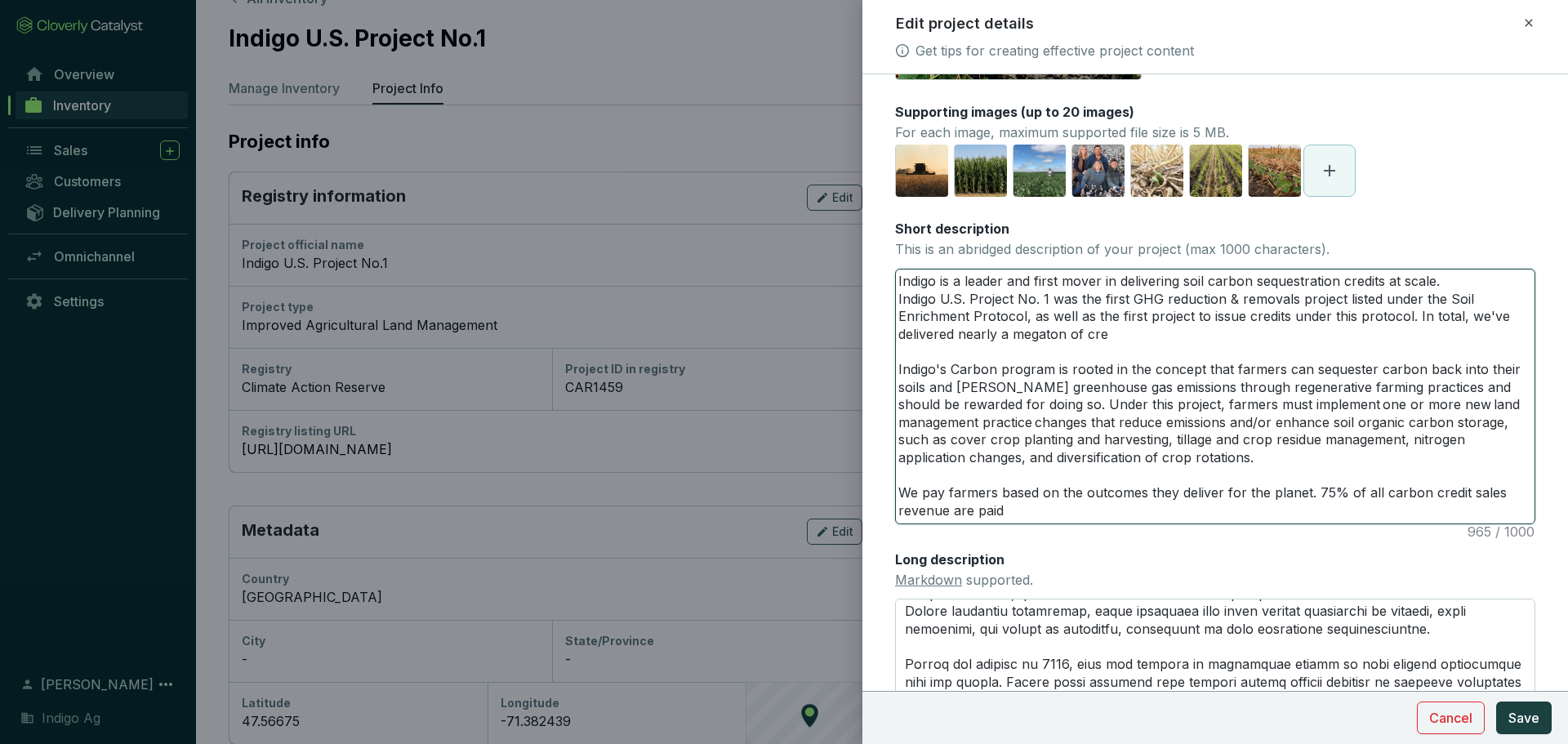
type textarea "Indigo is a leader and first mover in delivering soil carbon sequestration cred…"
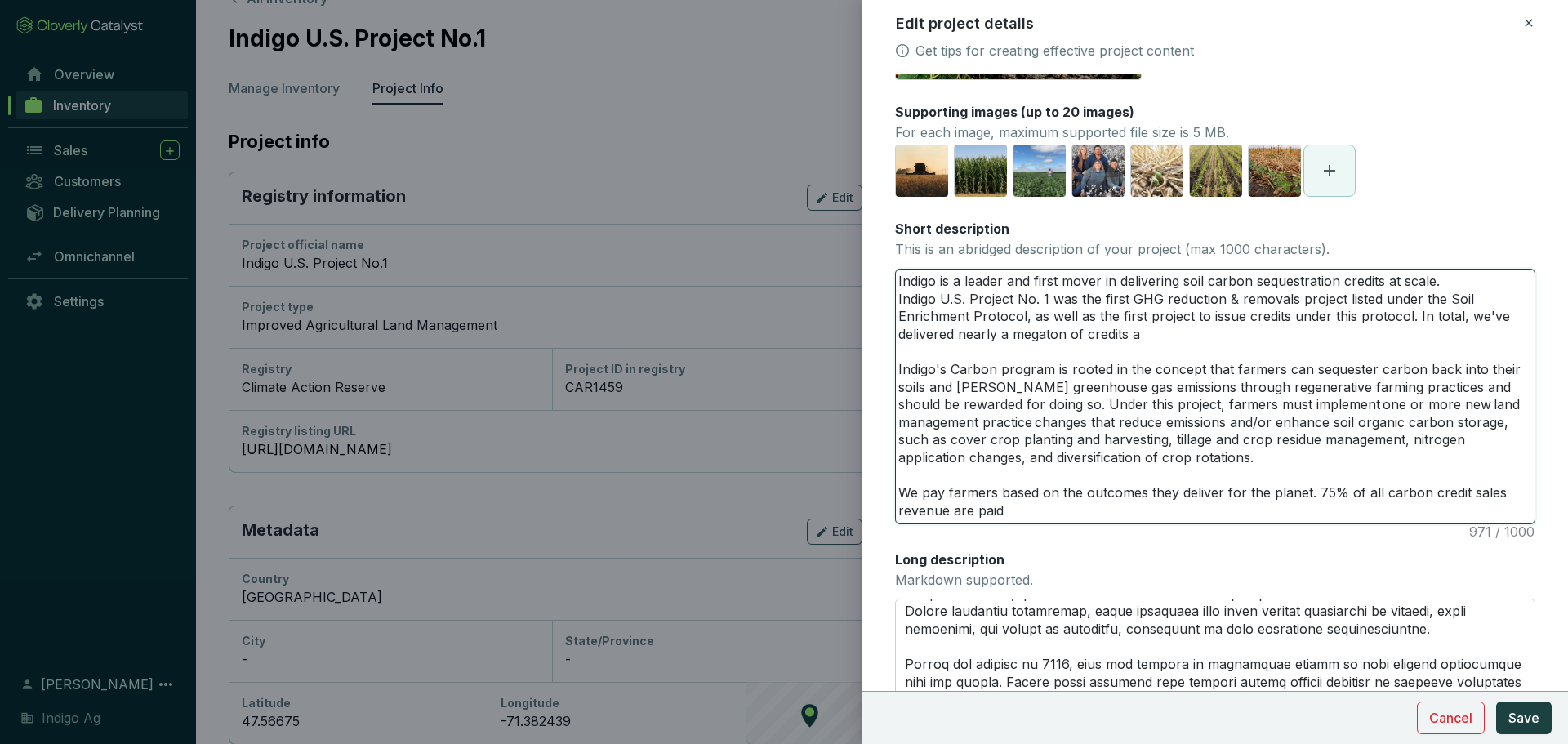
type textarea "Indigo is a leader and first mover in delivering soil carbon sequestration cred…"
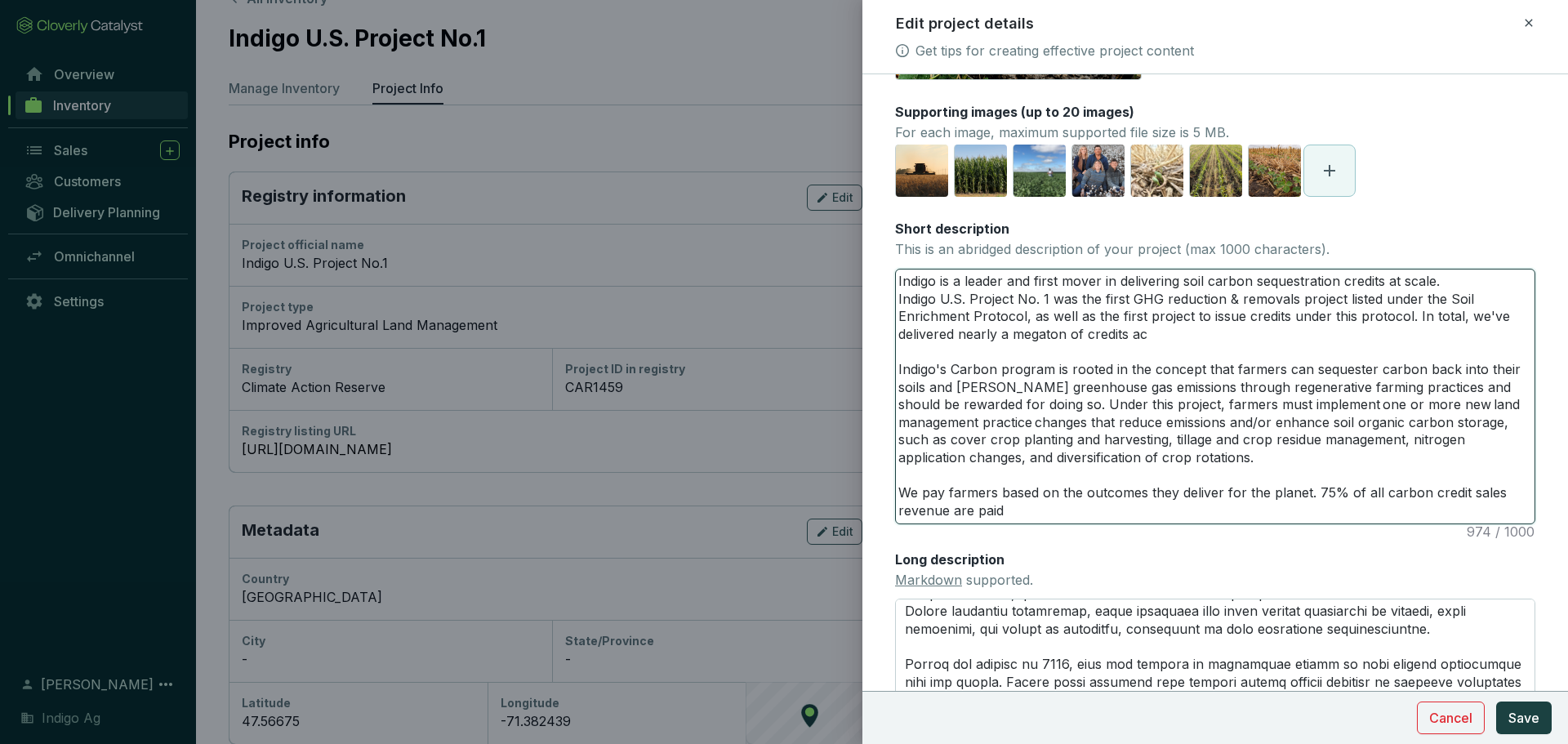
type textarea "Indigo is a leader and first mover in delivering soil carbon sequestration cred…"
click at [1355, 276] on textarea "Indigo is a leader and first mover in delivering soil carbon sequestration cred…" at bounding box center [1215, 396] width 639 height 254
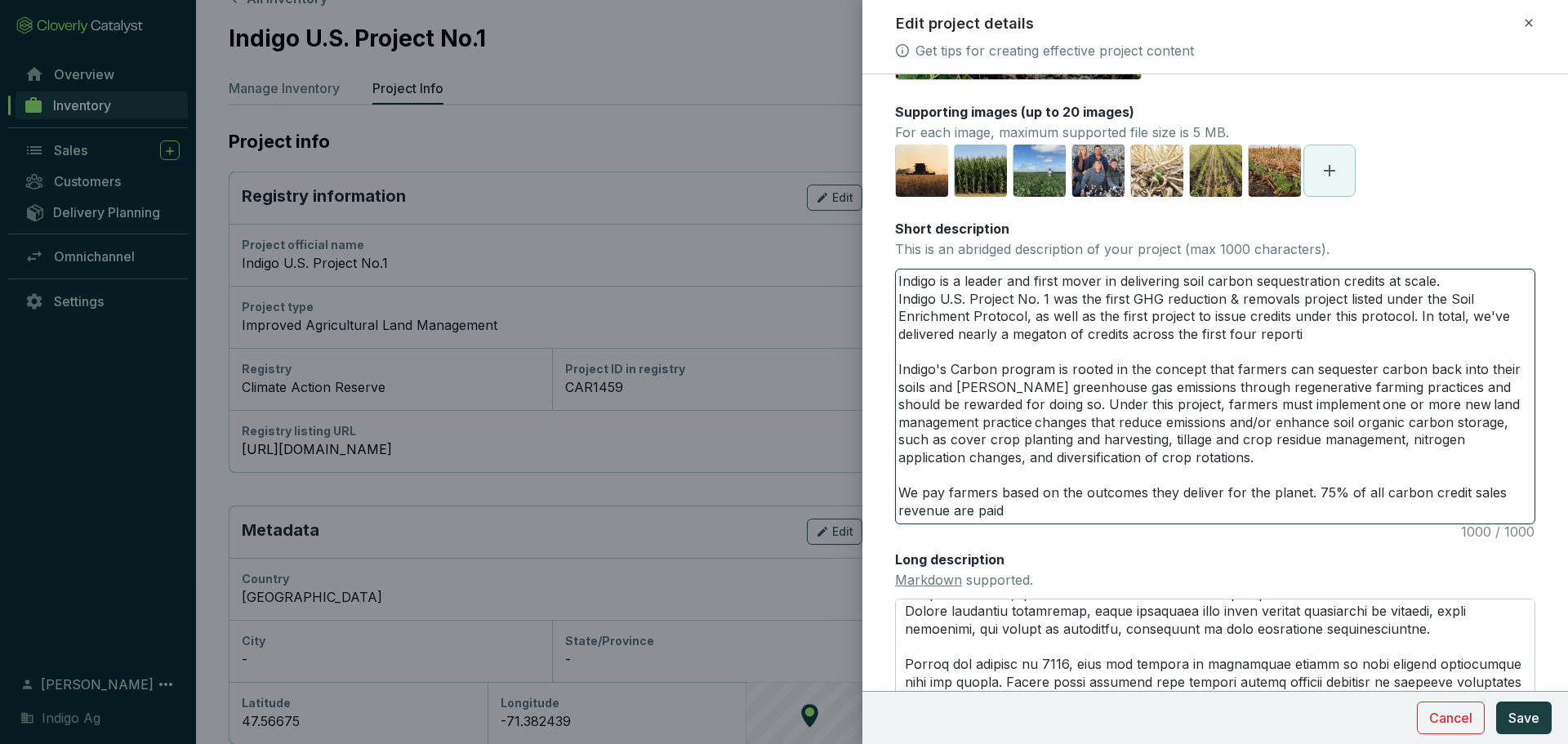
click at [1355, 276] on textarea "Indigo is a leader and first mover in delivering soil carbon sequestration cred…" at bounding box center [1215, 396] width 639 height 254
drag, startPoint x: 1054, startPoint y: 300, endPoint x: 1340, endPoint y: 293, distance: 286.1
click at [1340, 293] on textarea "Indigo is a leader and first mover in delivering soil carbon sequestration cred…" at bounding box center [1215, 396] width 639 height 254
click at [925, 302] on textarea "Indigo is a leader and first mover in delivering soil carbon sequestration cred…" at bounding box center [1215, 396] width 639 height 254
drag, startPoint x: 1066, startPoint y: 301, endPoint x: 1411, endPoint y: 309, distance: 345.1
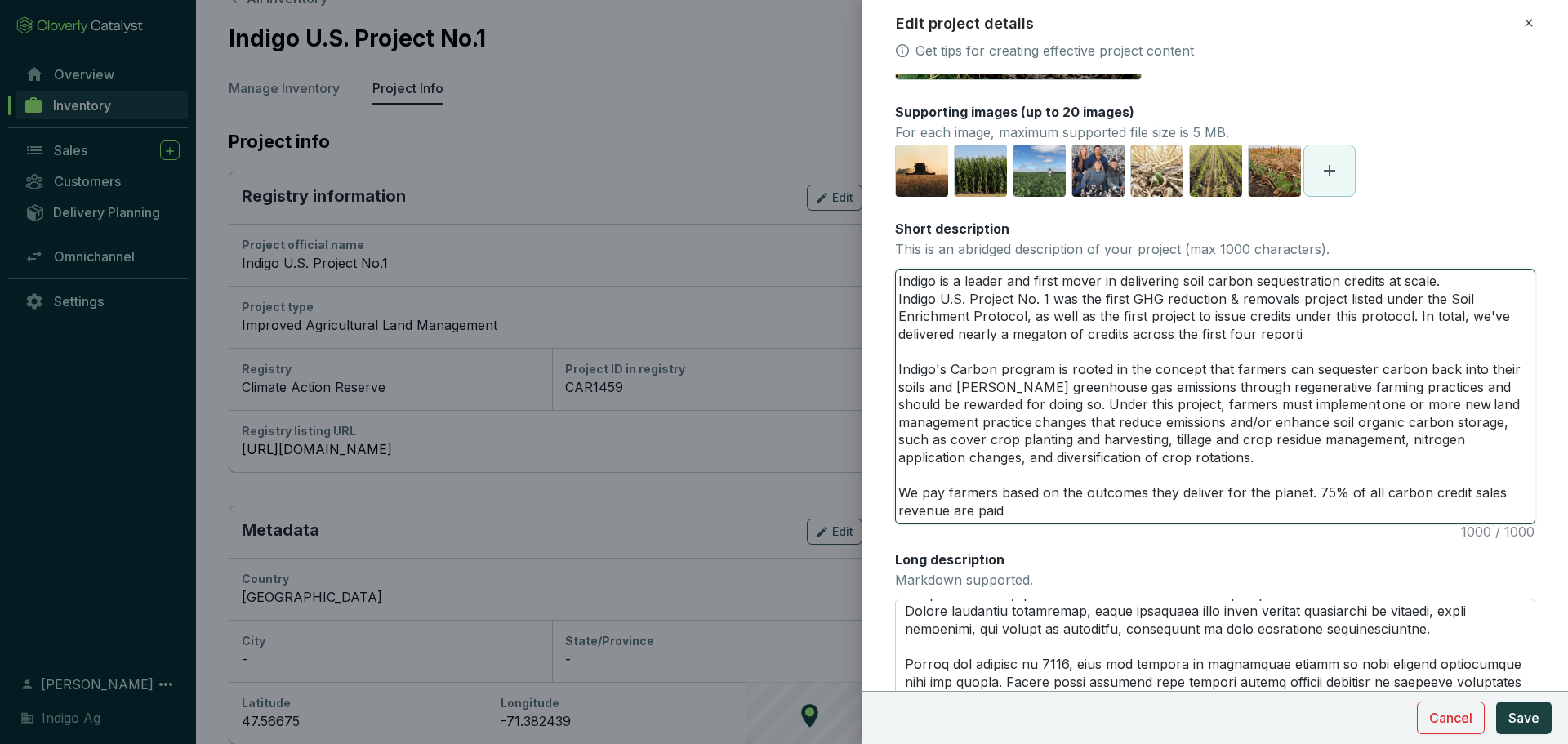
click at [1411, 309] on textarea "Indigo is a leader and first mover in delivering soil carbon sequestration cred…" at bounding box center [1215, 396] width 639 height 254
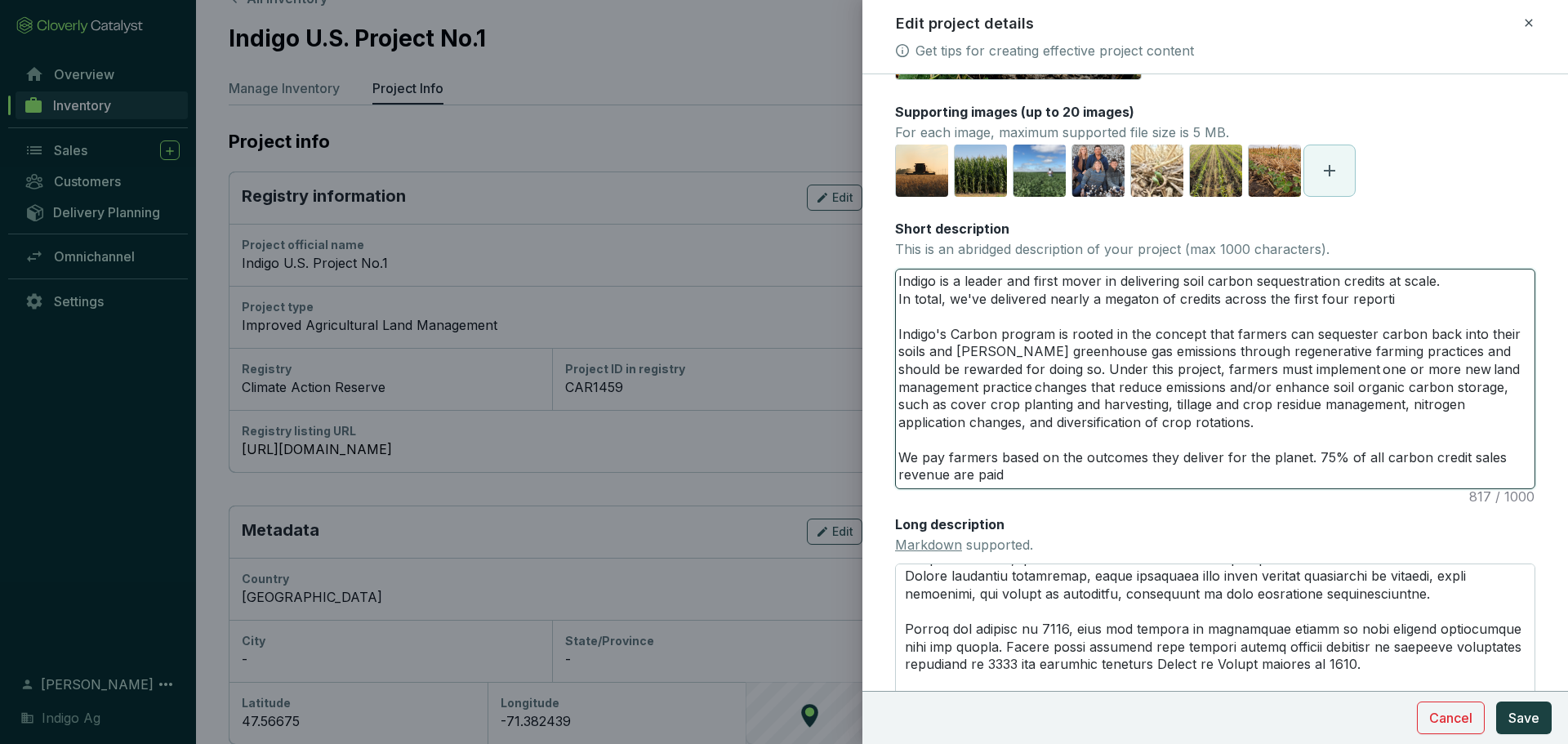
paste textarea "Indigo U.S. Project No. 1"
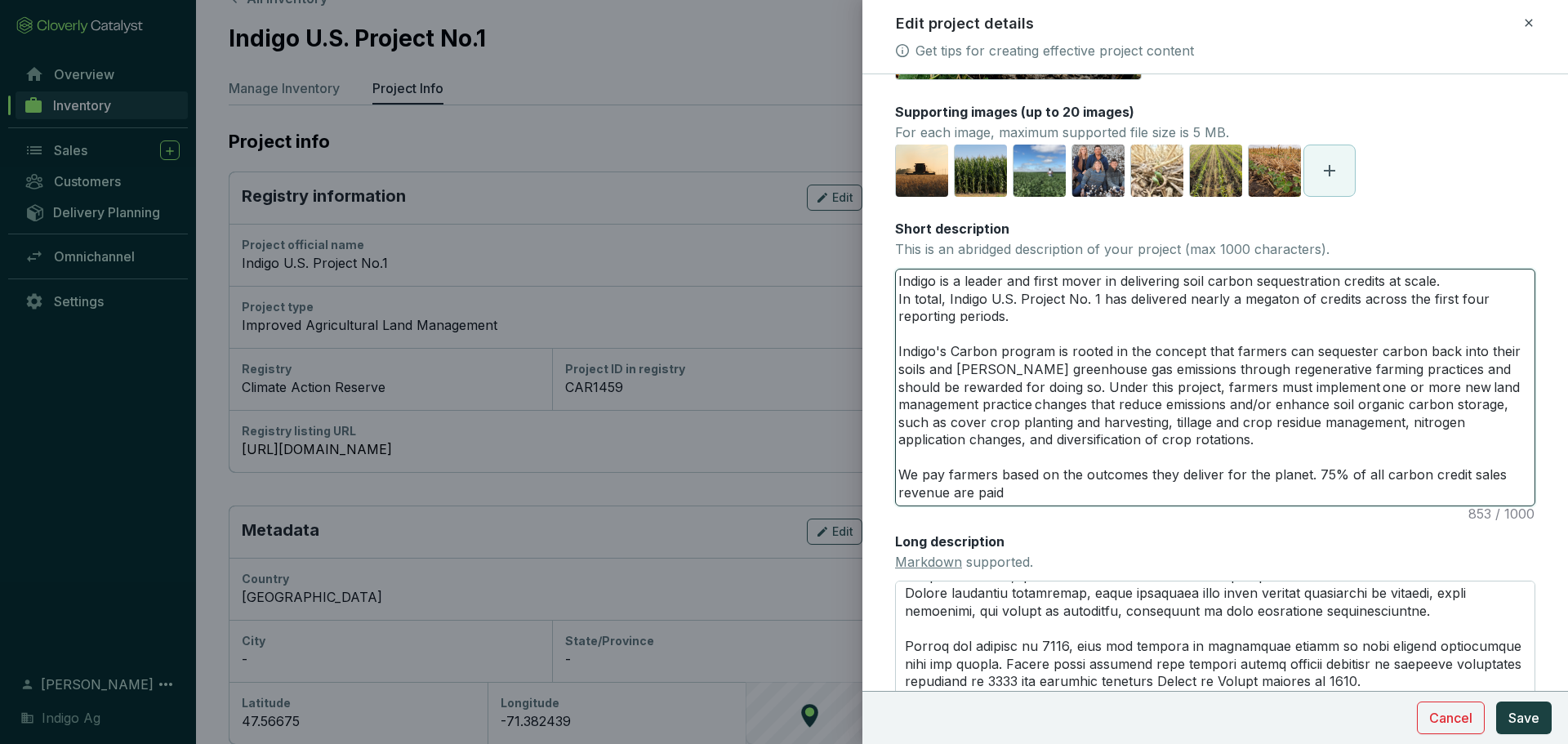
click at [1143, 487] on textarea "Indigo is a leader and first mover in delivering soil carbon sequestration cred…" at bounding box center [1215, 387] width 639 height 236
click at [1022, 489] on textarea "Indigo is a leader and first mover in delivering soil carbon sequestration cred…" at bounding box center [1215, 387] width 639 height 236
paste textarea "that implement eligible practice changes and generate credits."
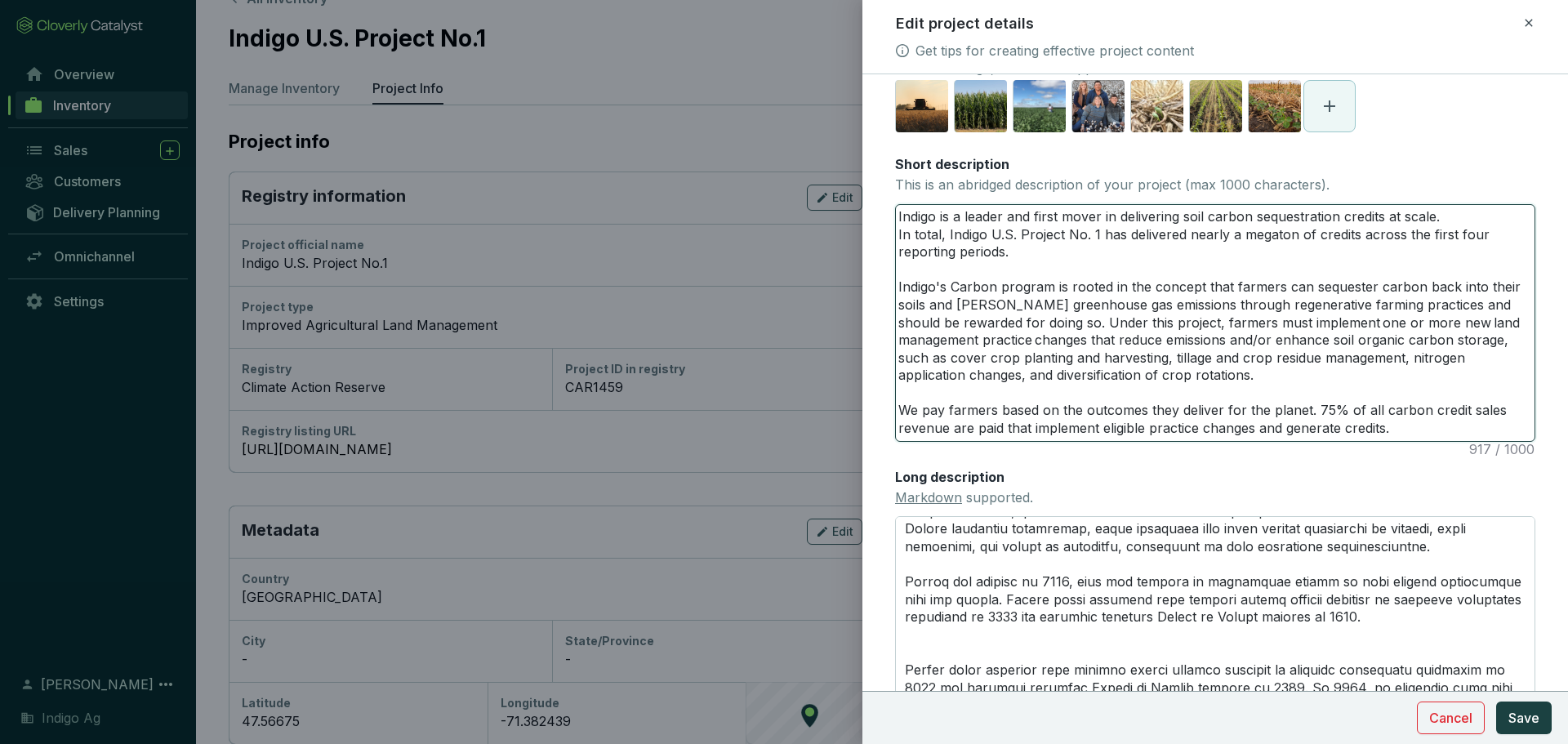
scroll to position [226, 0]
click at [1382, 433] on textarea "Indigo is a leader and first mover in delivering soil carbon sequestration cred…" at bounding box center [1215, 322] width 639 height 236
click at [1419, 430] on textarea "Indigo is a leader and first mover in delivering soil carbon sequestration cred…" at bounding box center [1215, 322] width 639 height 236
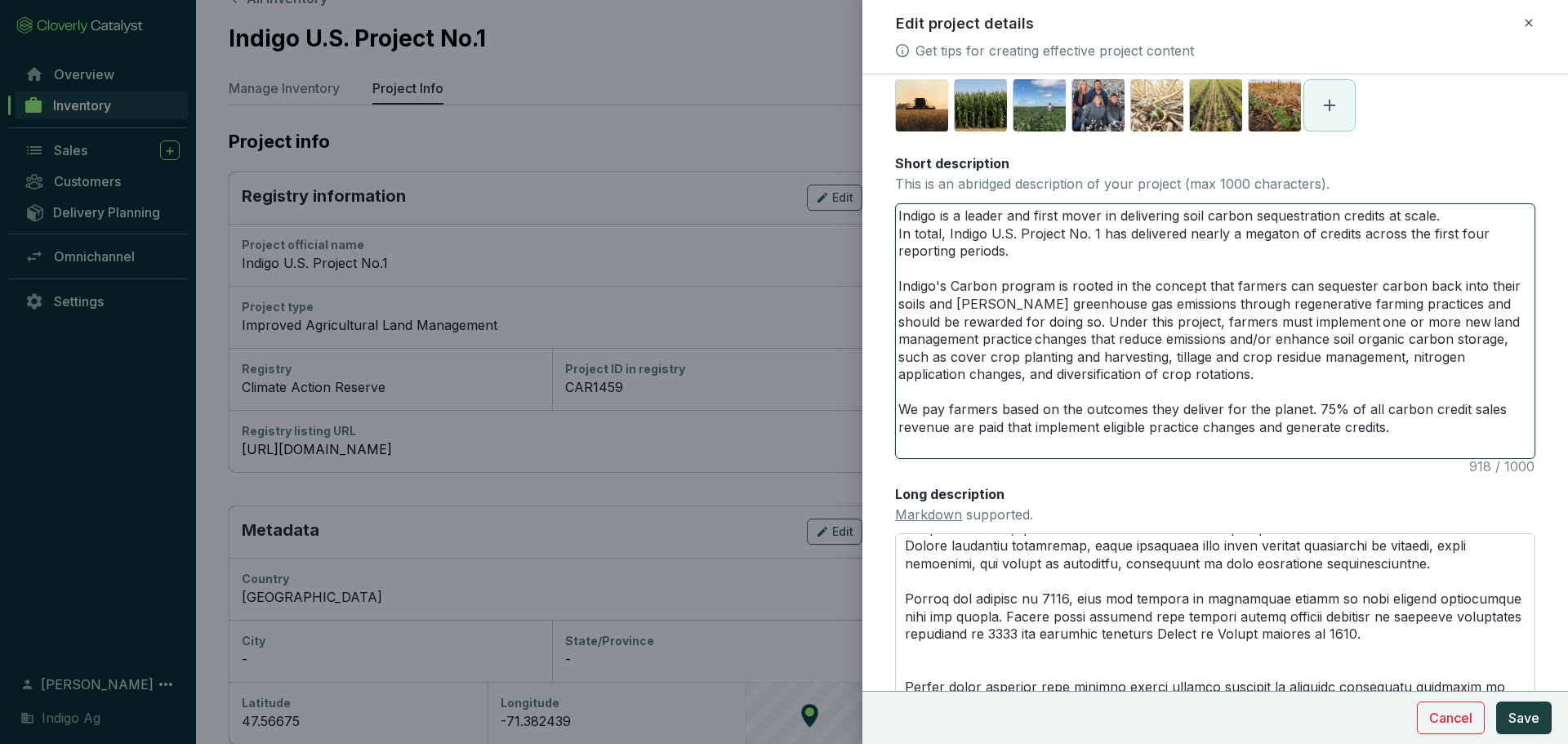
scroll to position [2, 0]
paste textarea "Indigo takes a science-first approach and adheres to the highest standards of i…"
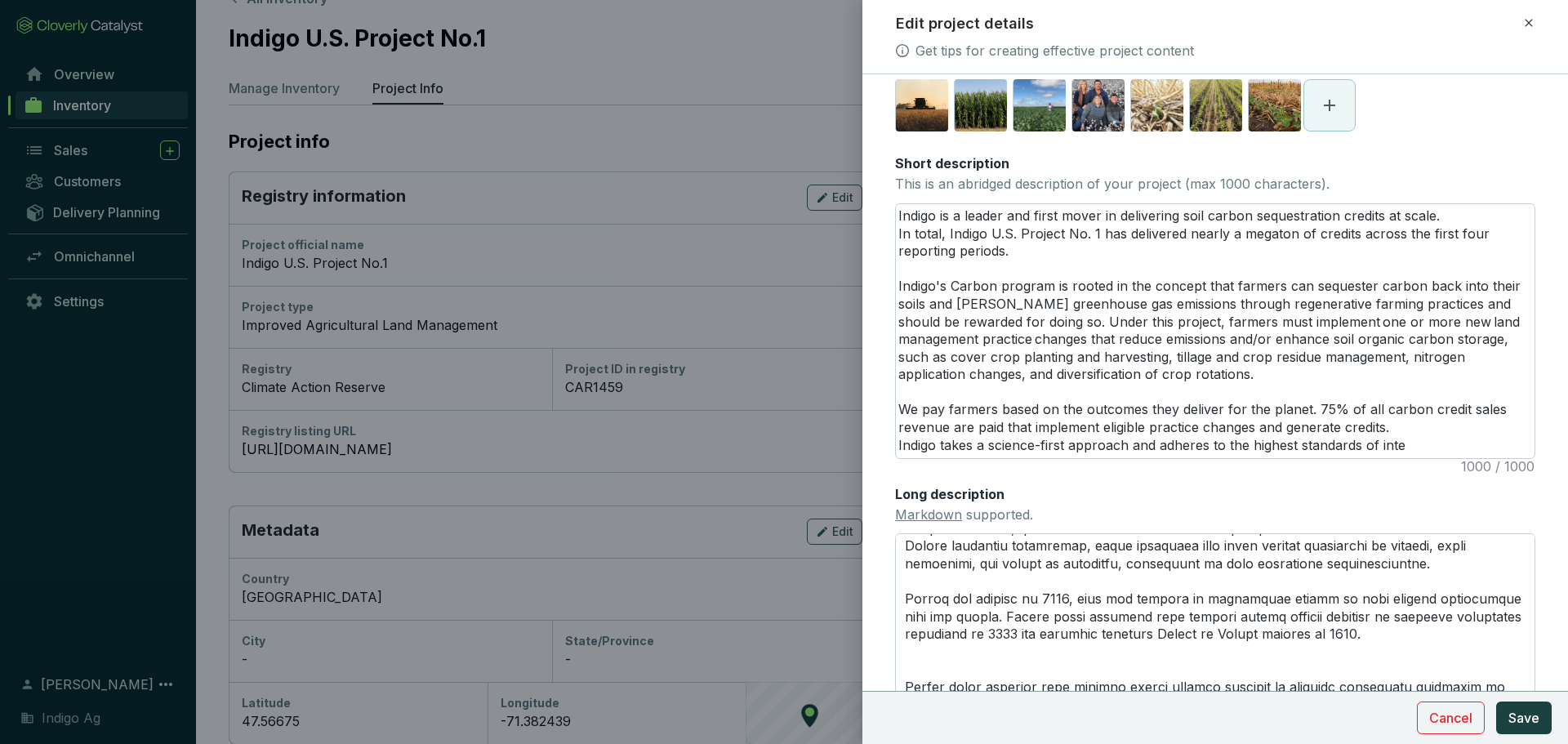
click at [33, 101] on div at bounding box center [784, 372] width 1568 height 744
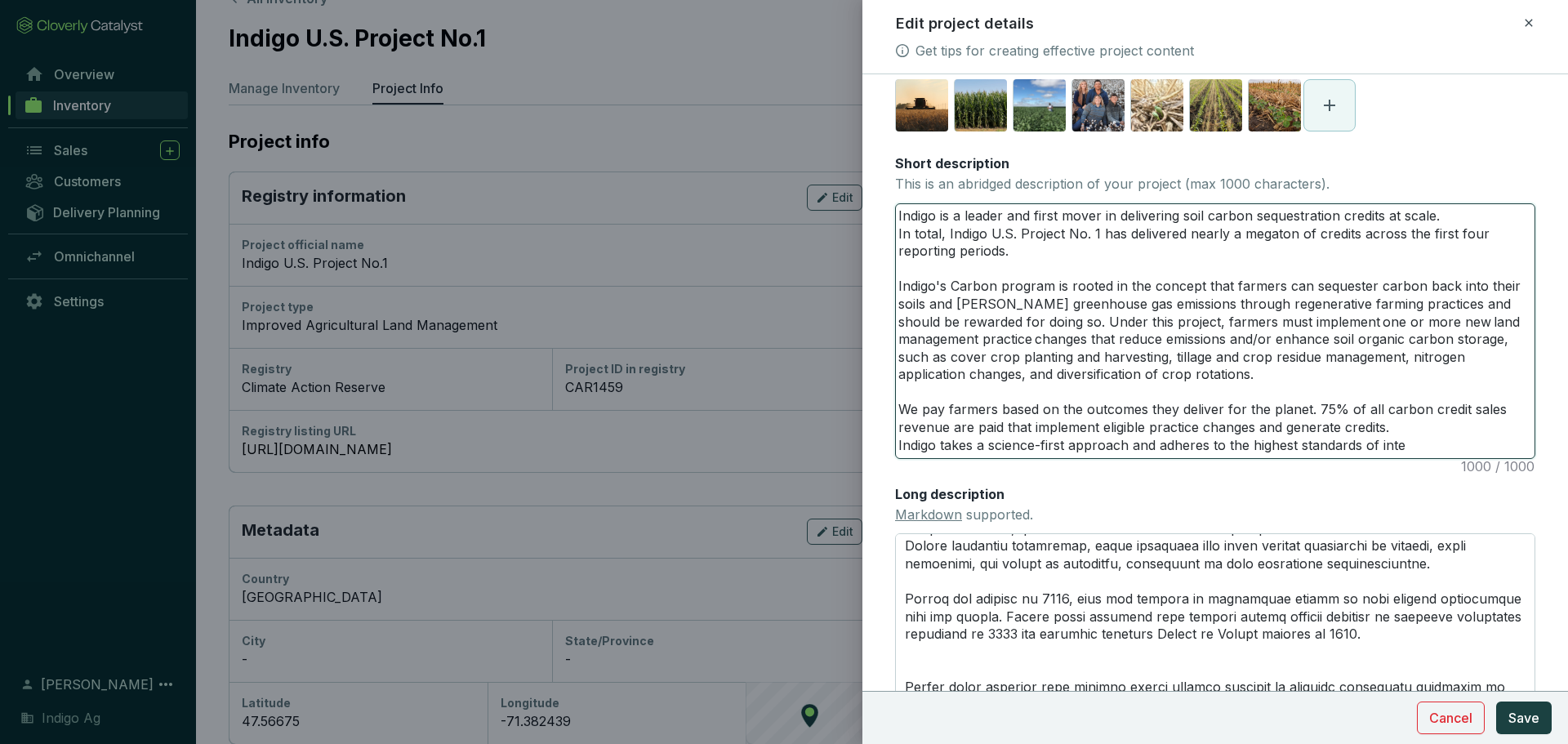
click at [1377, 277] on textarea "Indigo is a leader and first mover in delivering soil carbon sequestration cred…" at bounding box center [1215, 331] width 639 height 254
click at [1324, 291] on textarea "Indigo is a leader and first mover in delivering soil carbon sequestration cred…" at bounding box center [1215, 331] width 639 height 254
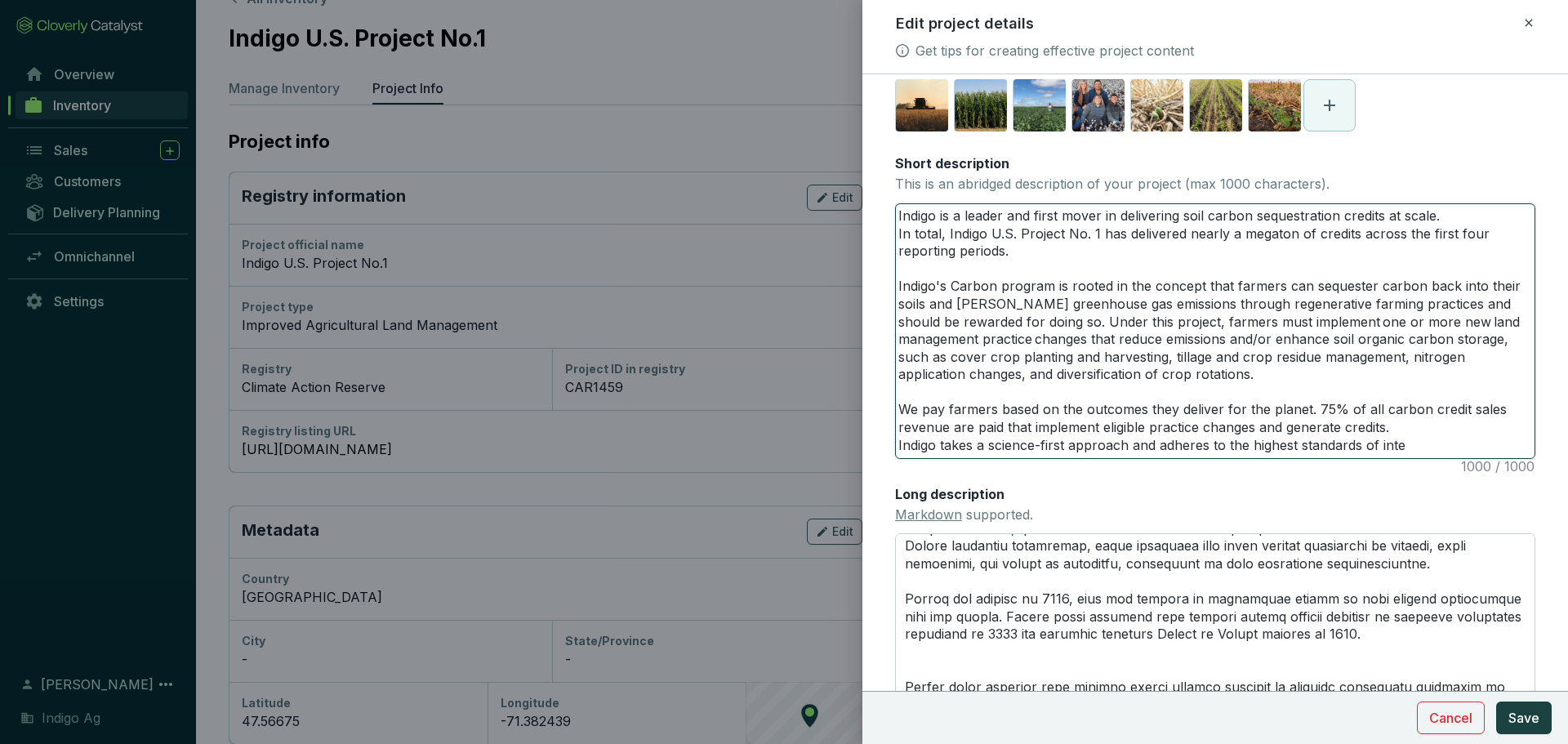
drag, startPoint x: 1324, startPoint y: 291, endPoint x: 1316, endPoint y: 323, distance: 33.0
click at [1316, 323] on textarea "Indigo is a leader and first mover in delivering soil carbon sequestration cred…" at bounding box center [1215, 331] width 639 height 254
click at [1406, 304] on textarea "Indigo is a leader and first mover in delivering soil carbon sequestration cred…" at bounding box center [1215, 331] width 639 height 254
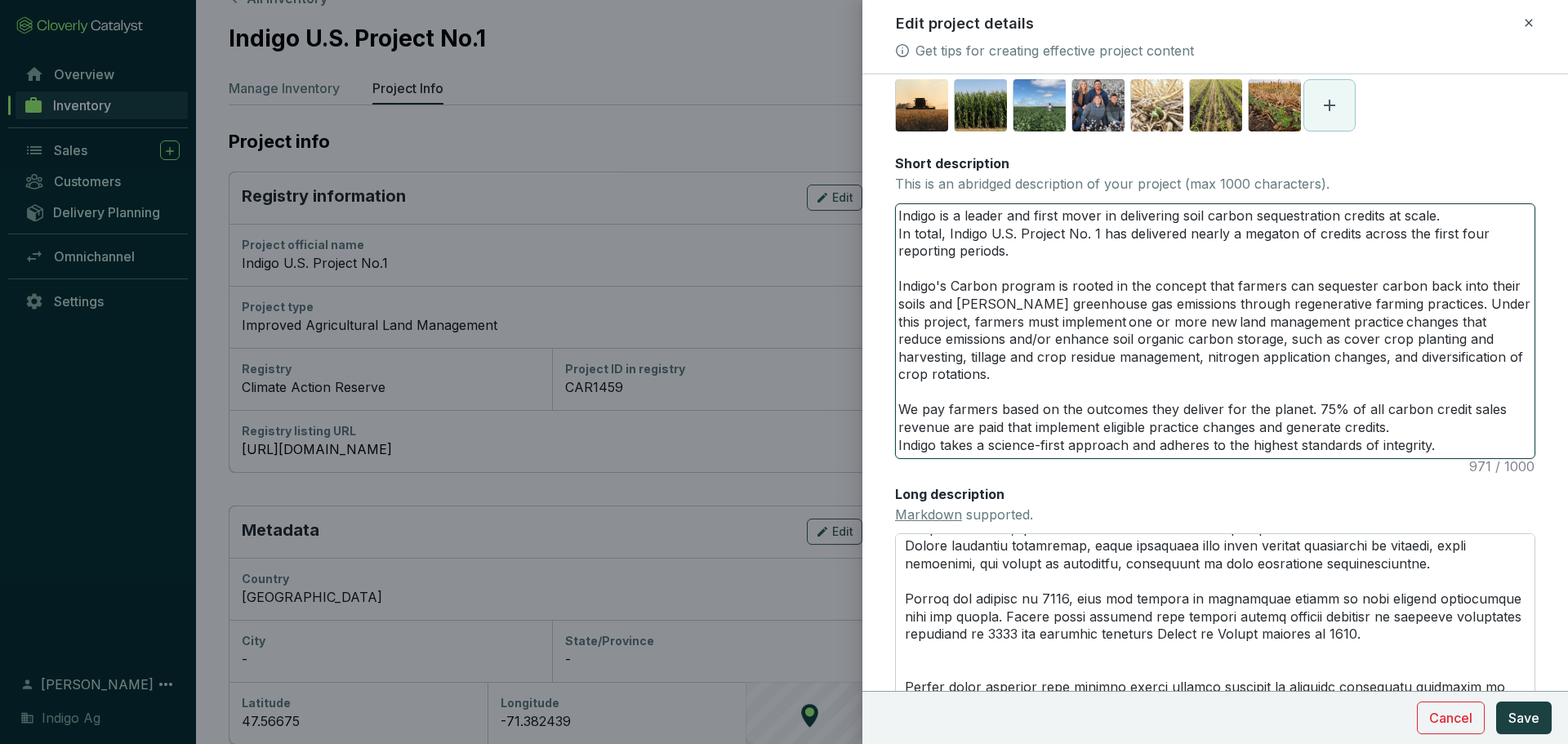
click at [1459, 443] on textarea "Indigo is a leader and first mover in delivering soil carbon sequestration cred…" at bounding box center [1215, 331] width 639 height 254
paste textarea "Companies that purchase carbon"
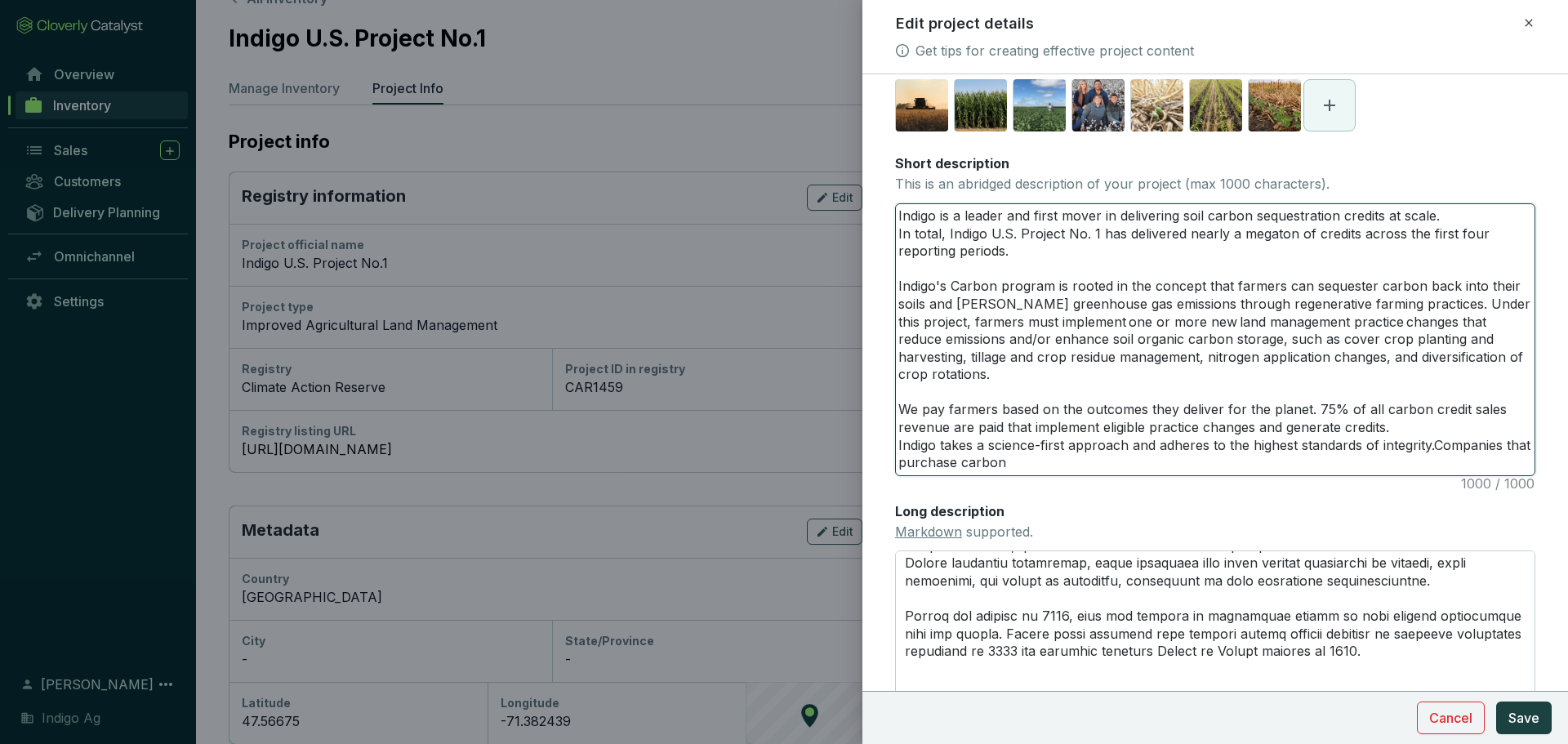
click at [1430, 445] on textarea "Indigo is a leader and first mover in delivering soil carbon sequestration cred…" at bounding box center [1215, 340] width 639 height 271
click at [1195, 258] on textarea "Indigo is a leader and first mover in delivering soil carbon sequestration cred…" at bounding box center [1215, 340] width 639 height 271
click at [1224, 321] on textarea "Indigo is a leader and first mover in delivering soil carbon sequestration cred…" at bounding box center [1215, 340] width 639 height 271
click at [1400, 319] on textarea "Indigo is a leader and first mover in delivering soil carbon sequestration cred…" at bounding box center [1215, 340] width 639 height 271
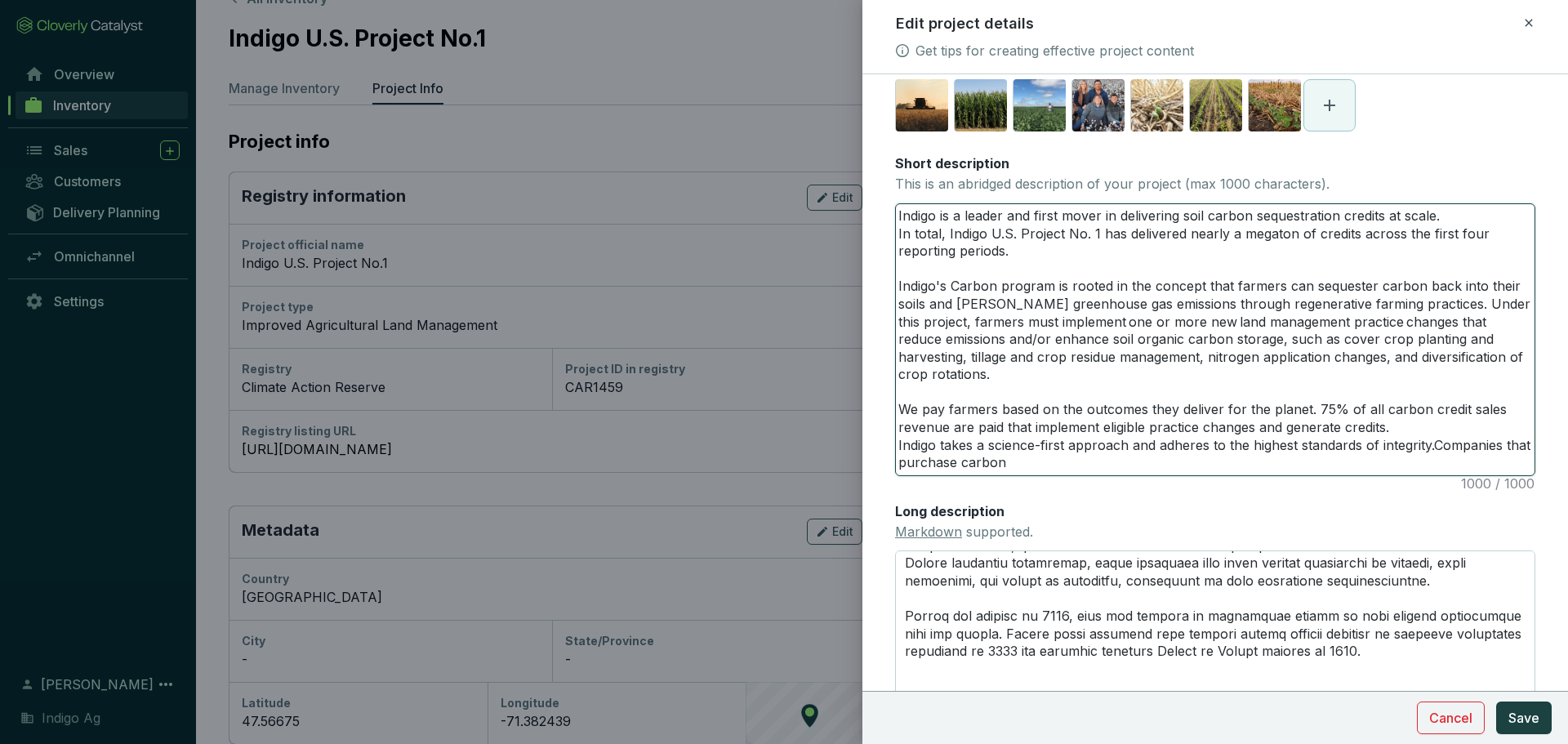
click at [1400, 319] on textarea "Indigo is a leader and first mover in delivering soil carbon sequestration cred…" at bounding box center [1215, 340] width 639 height 271
click at [1416, 319] on textarea "Indigo is a leader and first mover in delivering soil carbon sequestration cred…" at bounding box center [1215, 340] width 639 height 271
click at [1240, 336] on textarea "Indigo is a leader and first mover in delivering soil carbon sequestration cred…" at bounding box center [1215, 340] width 639 height 271
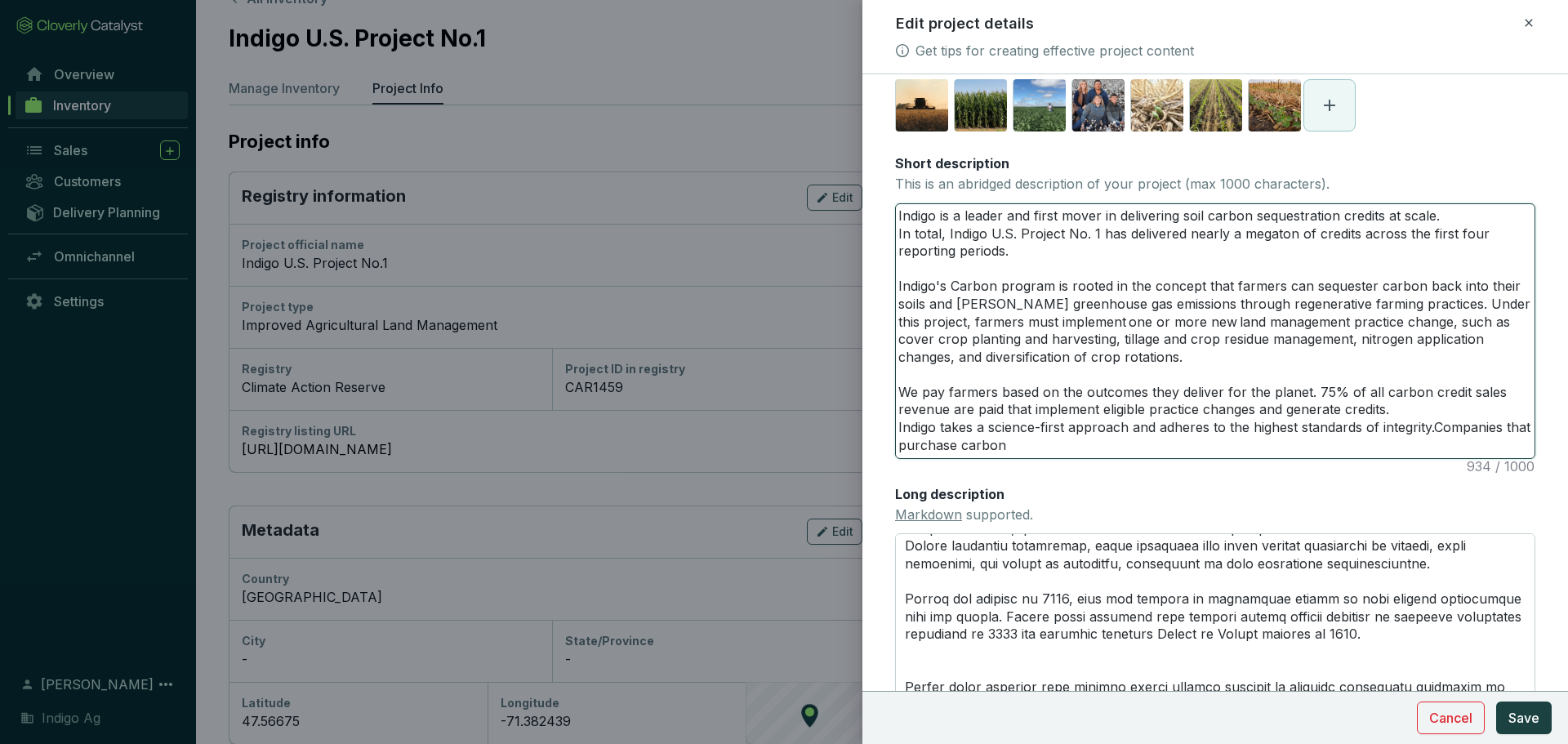
click at [1435, 422] on textarea "Indigo is a leader and first mover in delivering soil carbon sequestration cred…" at bounding box center [1215, 331] width 639 height 254
click at [953, 387] on textarea "Indigo is a leader and first mover in delivering soil carbon sequestration cred…" at bounding box center [1215, 331] width 639 height 254
click at [1093, 439] on textarea "Indigo is a leader and first mover in delivering soil carbon sequestration cred…" at bounding box center [1215, 331] width 639 height 254
paste textarea "credits from Indigo can have trust that our credit's impact is"
click at [1037, 445] on textarea "Indigo is a leader and first mover in delivering soil carbon sequestration cred…" at bounding box center [1215, 331] width 639 height 254
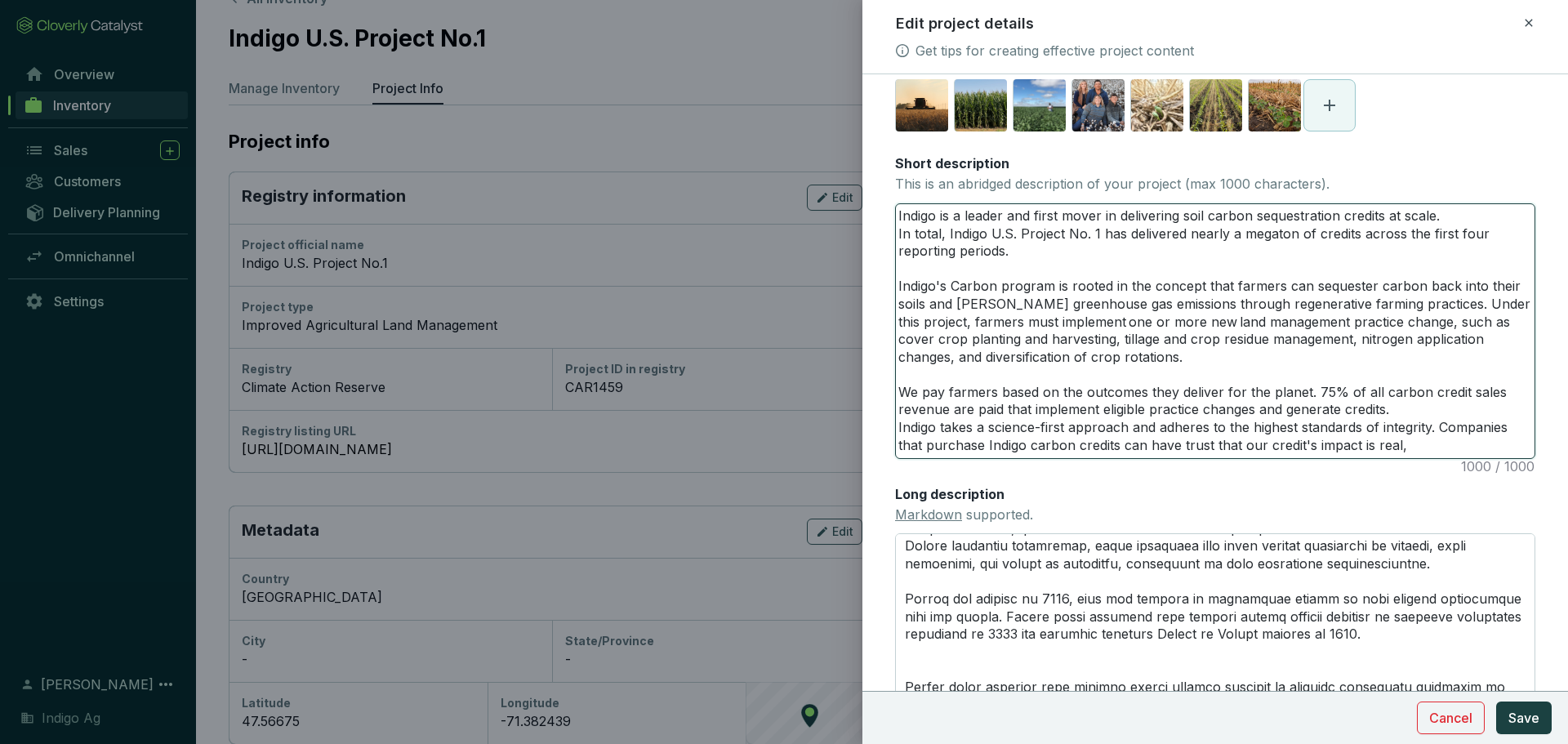
click at [1098, 251] on textarea "Indigo is a leader and first mover in delivering soil carbon sequestration cred…" at bounding box center [1215, 331] width 639 height 254
click at [947, 240] on textarea "Indigo is a leader and first mover in delivering soil carbon sequestration cred…" at bounding box center [1215, 331] width 639 height 254
click at [1228, 295] on textarea "Indigo is a leader and first mover in delivering soil carbon sequestration cred…" at bounding box center [1215, 331] width 639 height 254
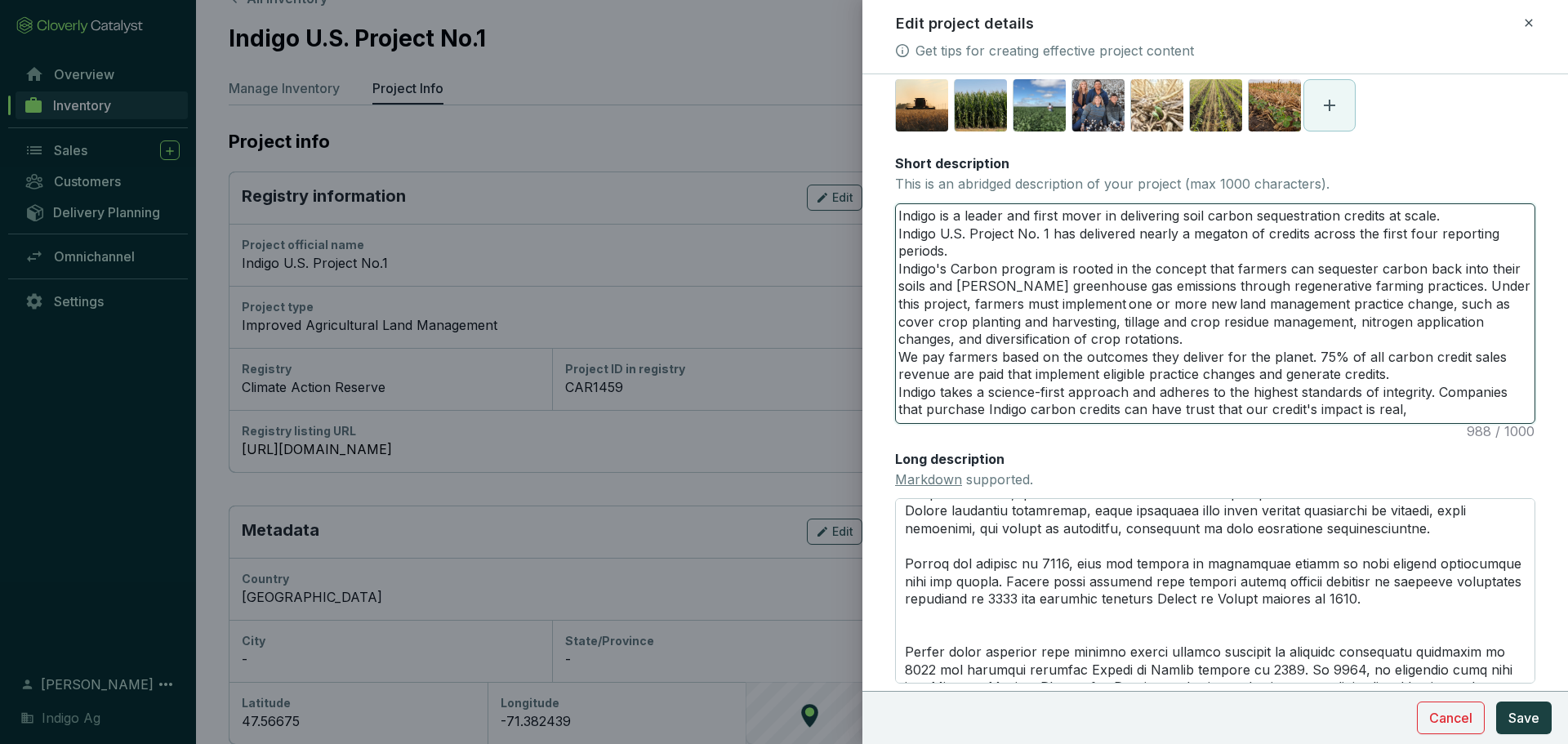
click at [1418, 406] on textarea "Indigo is a leader and first mover in delivering soil carbon sequestration cred…" at bounding box center [1215, 313] width 639 height 219
click at [1181, 343] on textarea "Indigo is a leader and first mover in delivering soil carbon sequestration cred…" at bounding box center [1215, 313] width 639 height 219
click at [1128, 317] on textarea "Indigo is a leader and first mover in delivering soil carbon sequestration cred…" at bounding box center [1215, 313] width 639 height 219
click at [1388, 313] on textarea "Indigo is a leader and first mover in delivering soil carbon sequestration cred…" at bounding box center [1215, 313] width 639 height 219
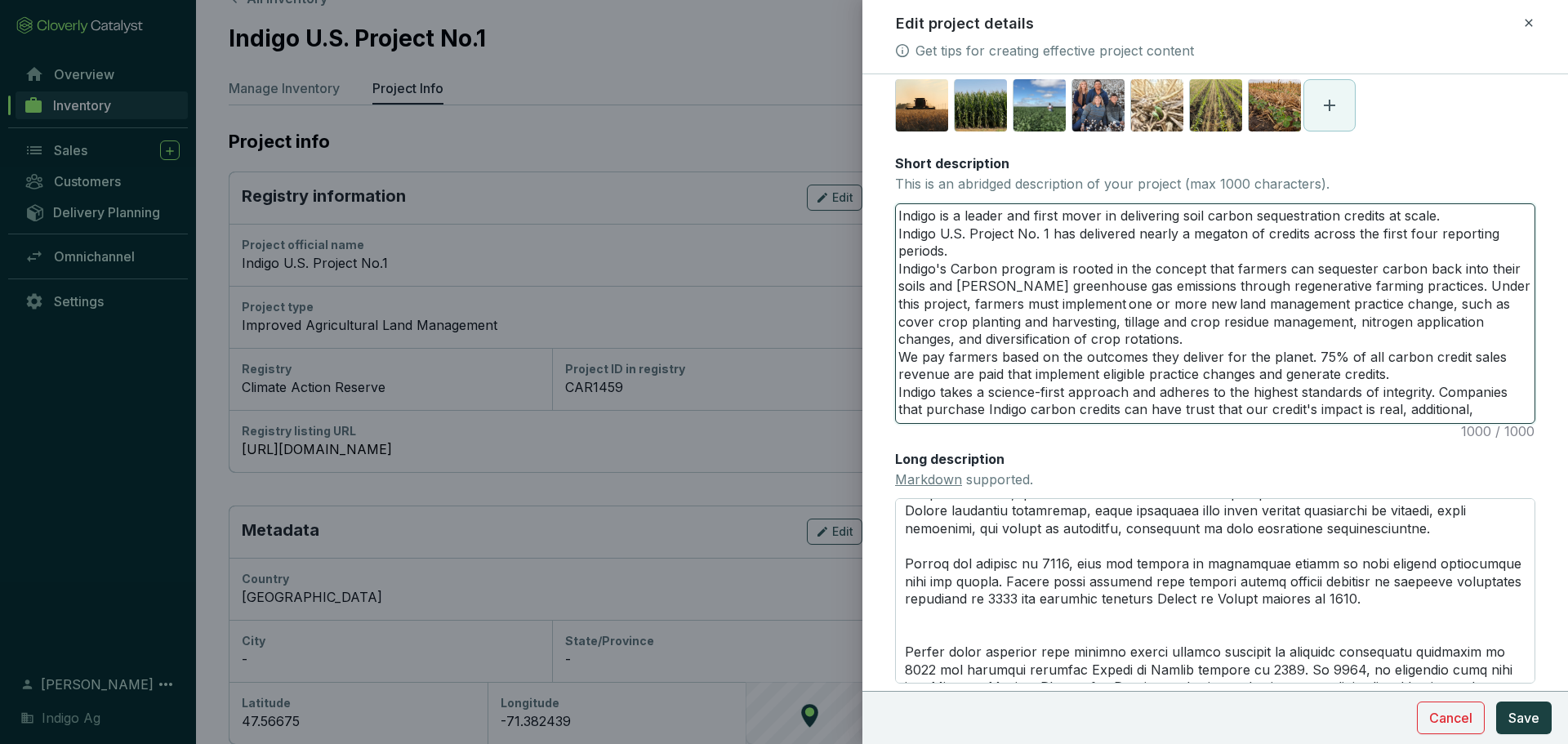
click at [1011, 316] on textarea "Indigo is a leader and first mover in delivering soil carbon sequestration cred…" at bounding box center [1215, 313] width 639 height 219
click at [1096, 329] on textarea "Indigo is a leader and first mover in delivering soil carbon sequestration cred…" at bounding box center [1215, 313] width 639 height 219
drag, startPoint x: 1096, startPoint y: 329, endPoint x: 1185, endPoint y: 331, distance: 89.0
click at [1185, 331] on textarea "Indigo is a leader and first mover in delivering soil carbon sequestration cred…" at bounding box center [1215, 313] width 639 height 219
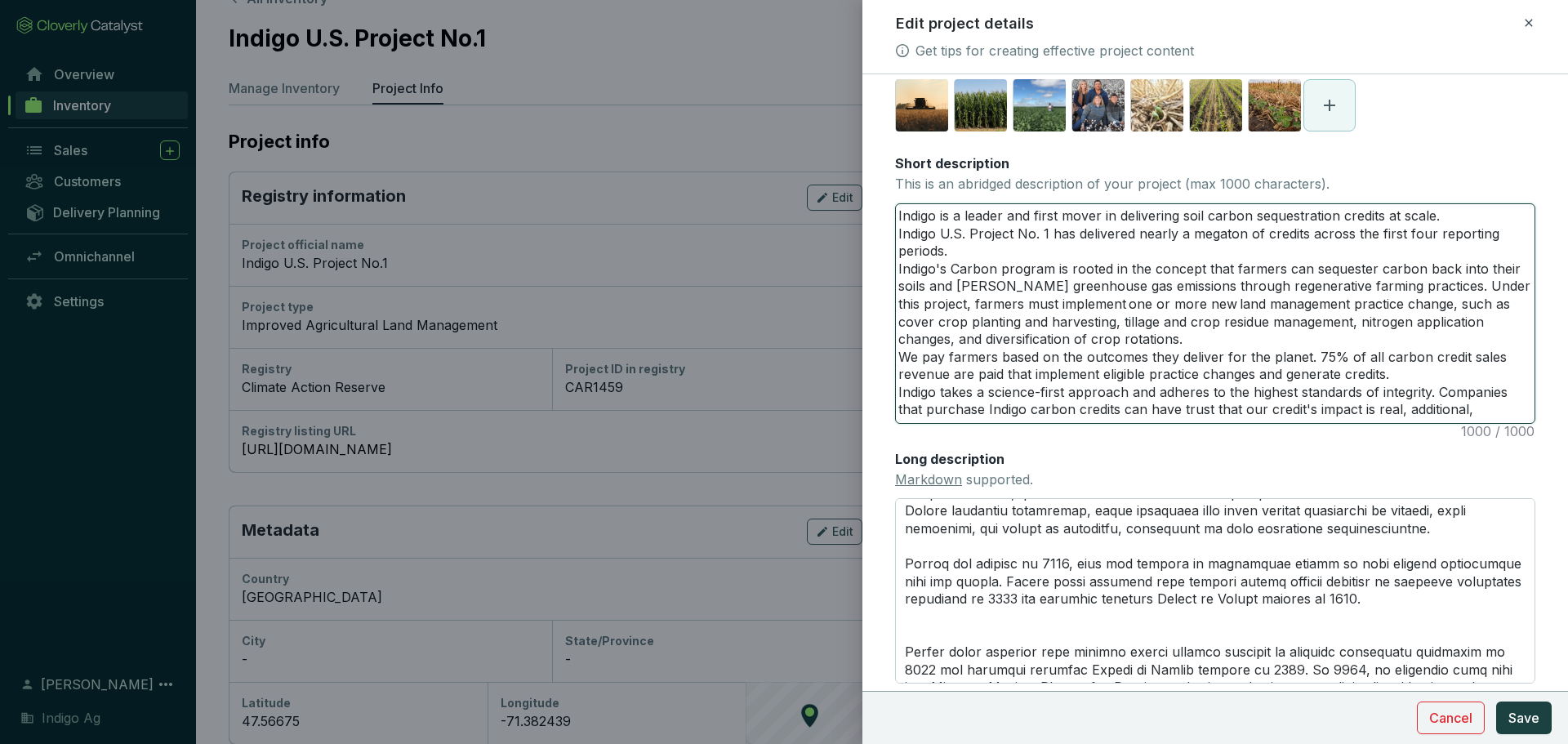
click at [1185, 331] on textarea "Indigo is a leader and first mover in delivering soil carbon sequestration cred…" at bounding box center [1215, 313] width 639 height 219
drag, startPoint x: 1185, startPoint y: 331, endPoint x: 1282, endPoint y: 319, distance: 97.7
click at [1282, 319] on textarea "Indigo is a leader and first mover in delivering soil carbon sequestration cred…" at bounding box center [1215, 313] width 639 height 219
drag, startPoint x: 1282, startPoint y: 319, endPoint x: 1258, endPoint y: 342, distance: 33.2
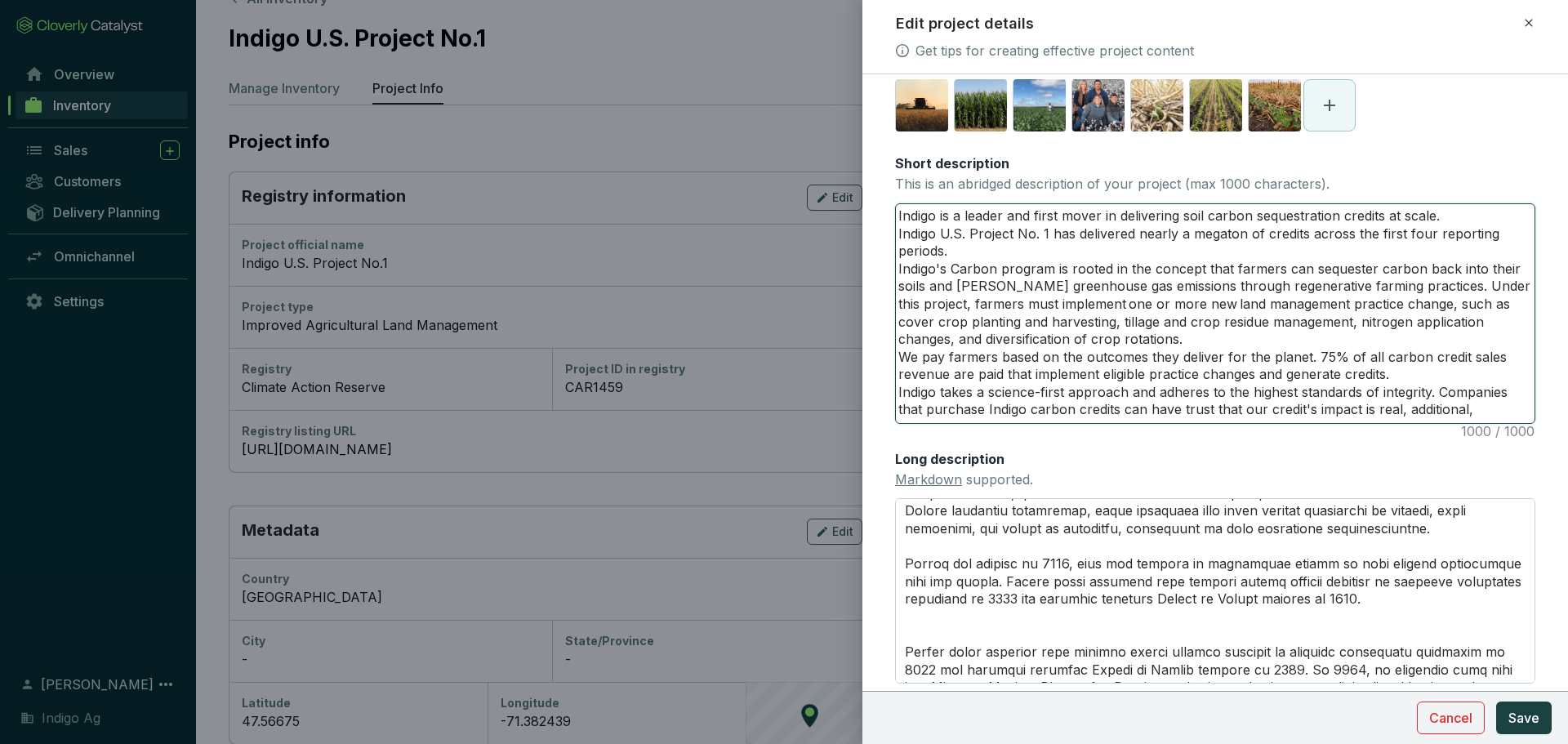
click at [1258, 342] on textarea "Indigo is a leader and first mover in delivering soil carbon sequestration cred…" at bounding box center [1215, 313] width 639 height 219
click at [1044, 340] on textarea "Indigo is a leader and first mover in delivering soil carbon sequestration cred…" at bounding box center [1215, 313] width 639 height 219
click at [1170, 346] on textarea "Indigo is a leader and first mover in delivering soil carbon sequestration cred…" at bounding box center [1215, 313] width 639 height 219
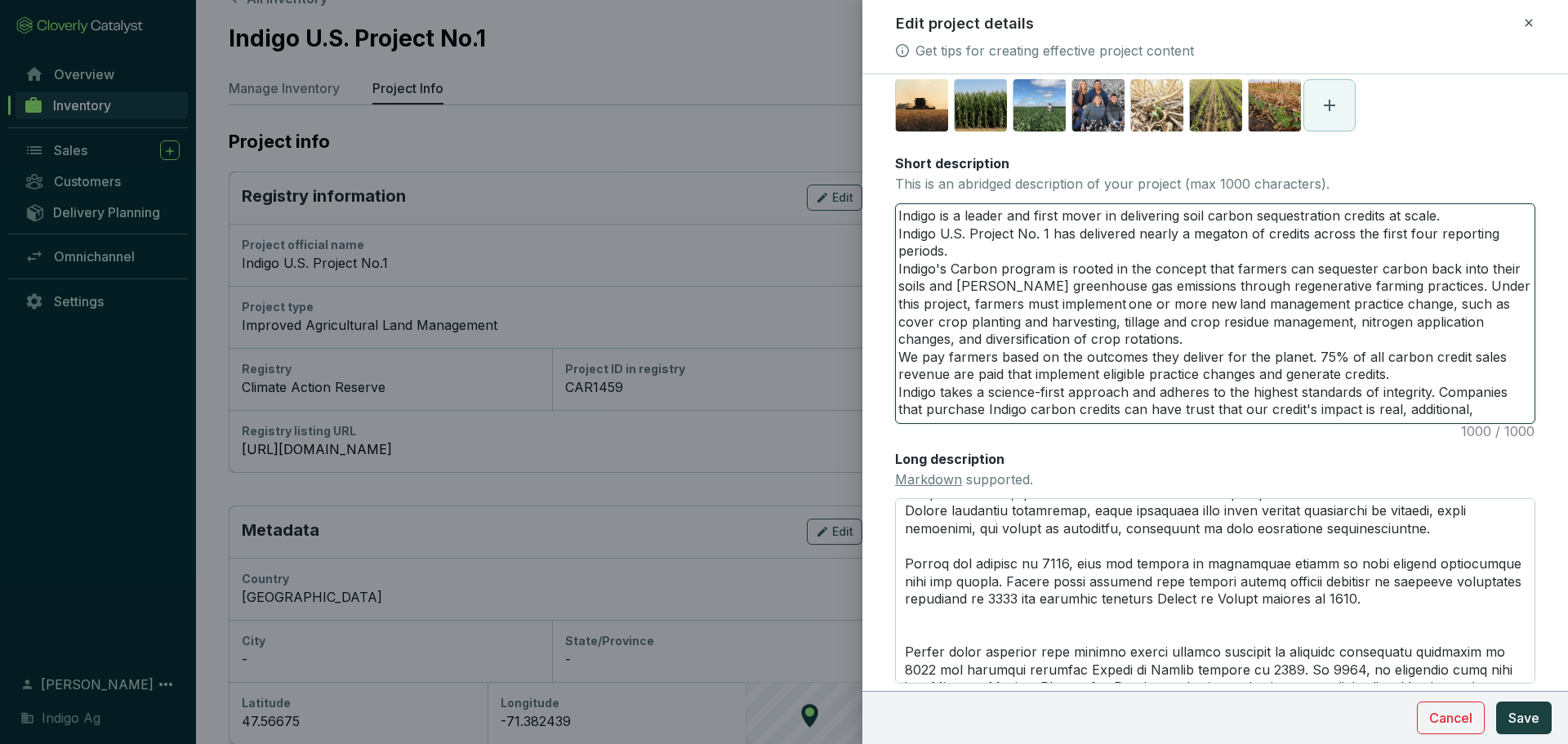
click at [996, 258] on textarea "Indigo is a leader and first mover in delivering soil carbon sequestration cred…" at bounding box center [1215, 313] width 639 height 219
click at [1264, 376] on textarea "Indigo is a leader and first mover in delivering soil carbon sequestration cred…" at bounding box center [1215, 313] width 639 height 219
click at [1198, 387] on textarea "Indigo is a leader and first mover in delivering soil carbon sequestration cred…" at bounding box center [1215, 313] width 639 height 219
click at [1248, 393] on textarea "Indigo is a leader and first mover in delivering soil carbon sequestration cred…" at bounding box center [1215, 313] width 639 height 219
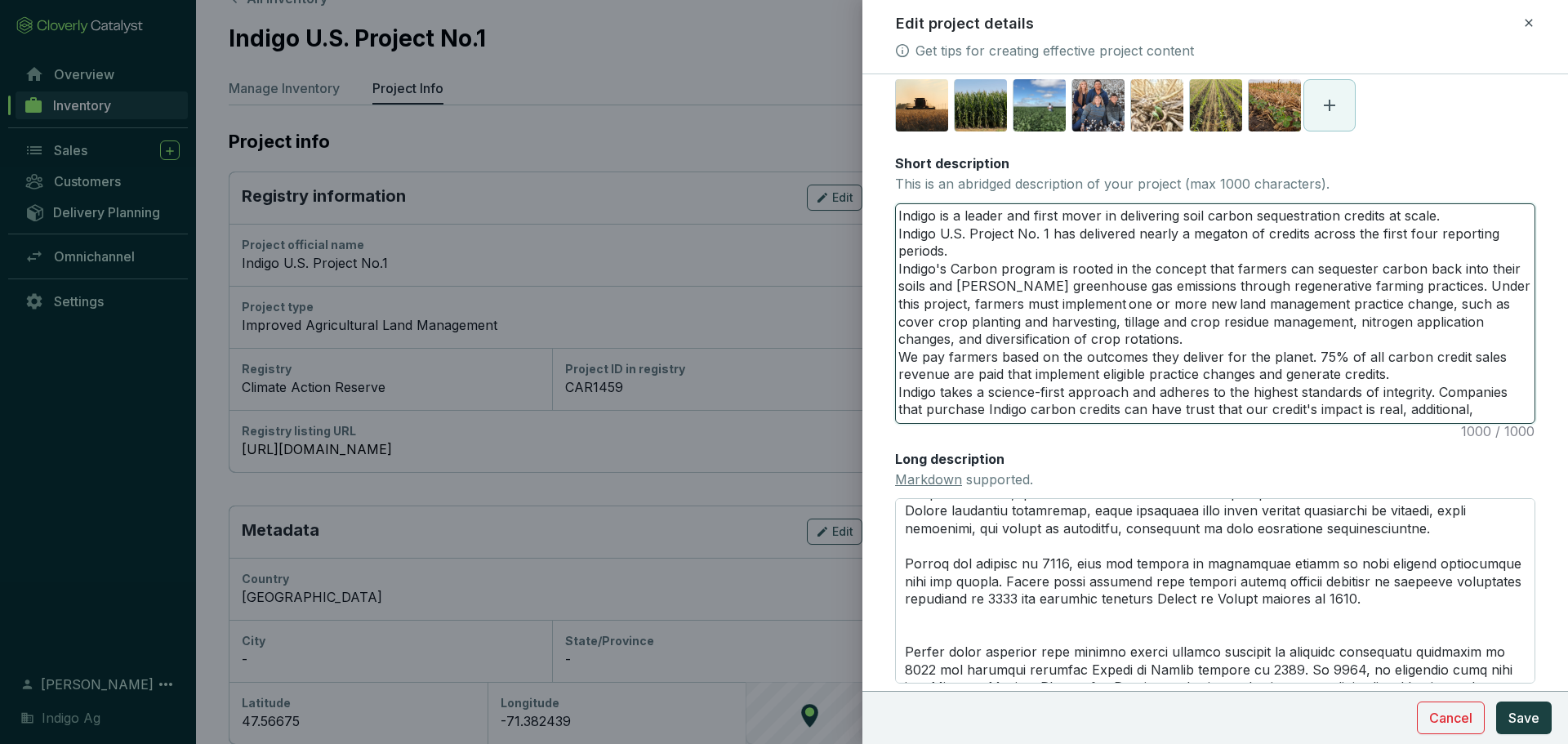
click at [1248, 393] on textarea "Indigo is a leader and first mover in delivering soil carbon sequestration cred…" at bounding box center [1215, 313] width 639 height 219
click at [1316, 399] on textarea "Indigo is a leader and first mover in delivering soil carbon sequestration cred…" at bounding box center [1215, 313] width 639 height 219
click at [1316, 394] on textarea "Indigo is a leader and first mover in delivering soil carbon sequestration cred…" at bounding box center [1215, 313] width 639 height 219
click at [1386, 400] on textarea "Indigo is a leader and first mover in delivering soil carbon sequestration cred…" at bounding box center [1215, 313] width 639 height 219
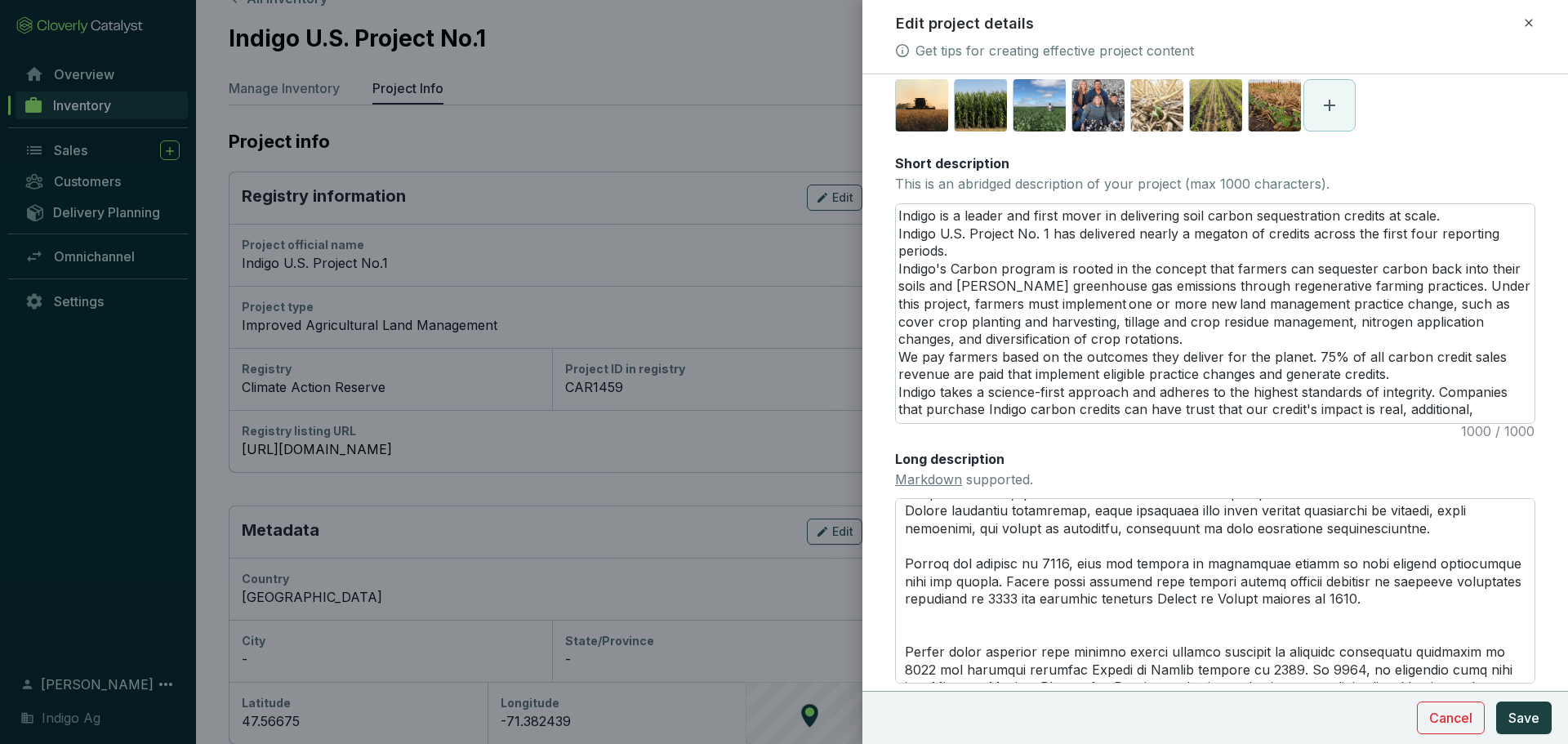
click at [893, 413] on form "Main image Recommended pixel size is: 1600 x 1200. Maximum supported file size …" at bounding box center [1214, 363] width 705 height 991
click at [1482, 384] on textarea "Indigo is a leader and first mover in delivering soil carbon sequestration cred…" at bounding box center [1215, 313] width 639 height 219
click at [1037, 405] on textarea "Indigo is a leader and first mover in delivering soil carbon sequestration cred…" at bounding box center [1215, 313] width 639 height 219
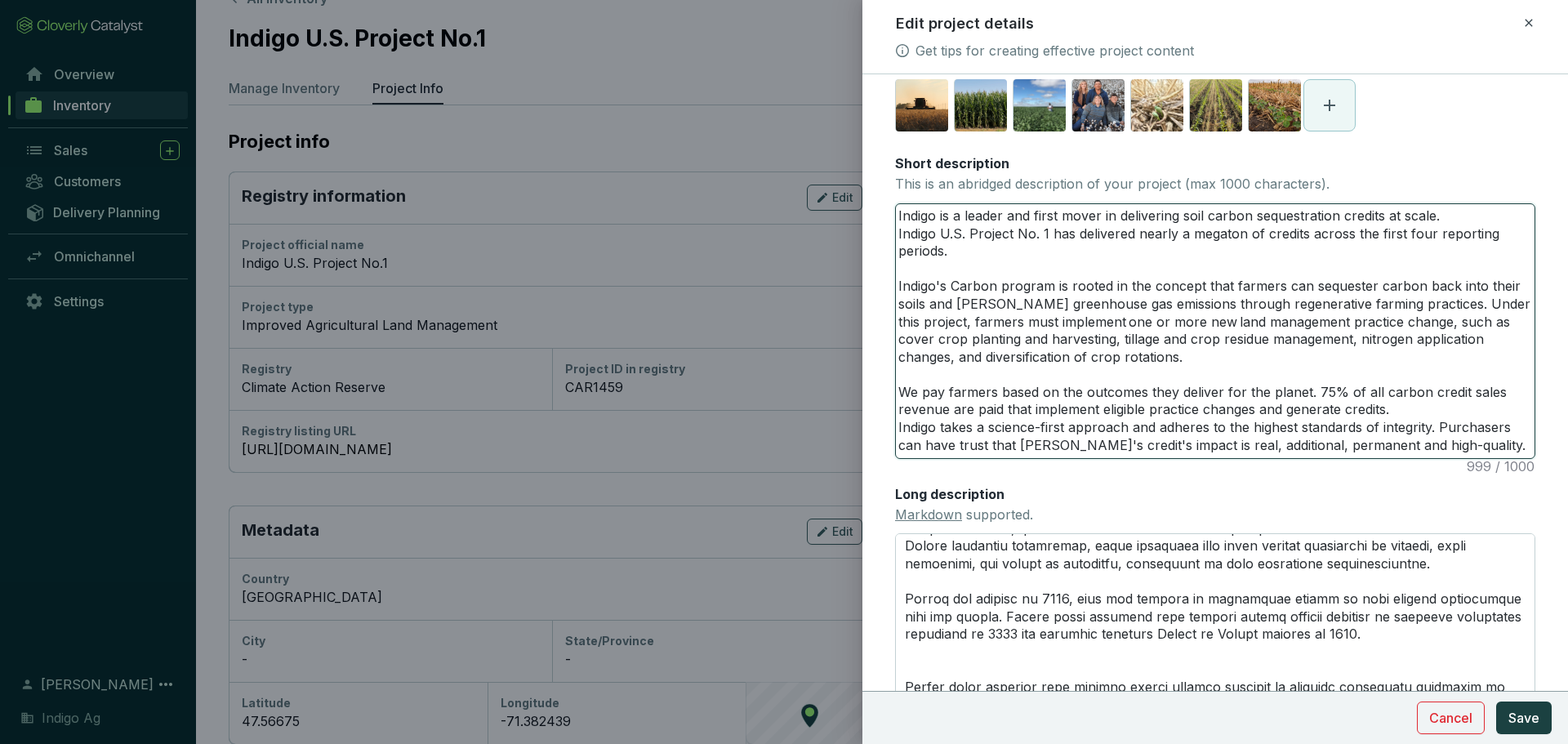
scroll to position [308, 0]
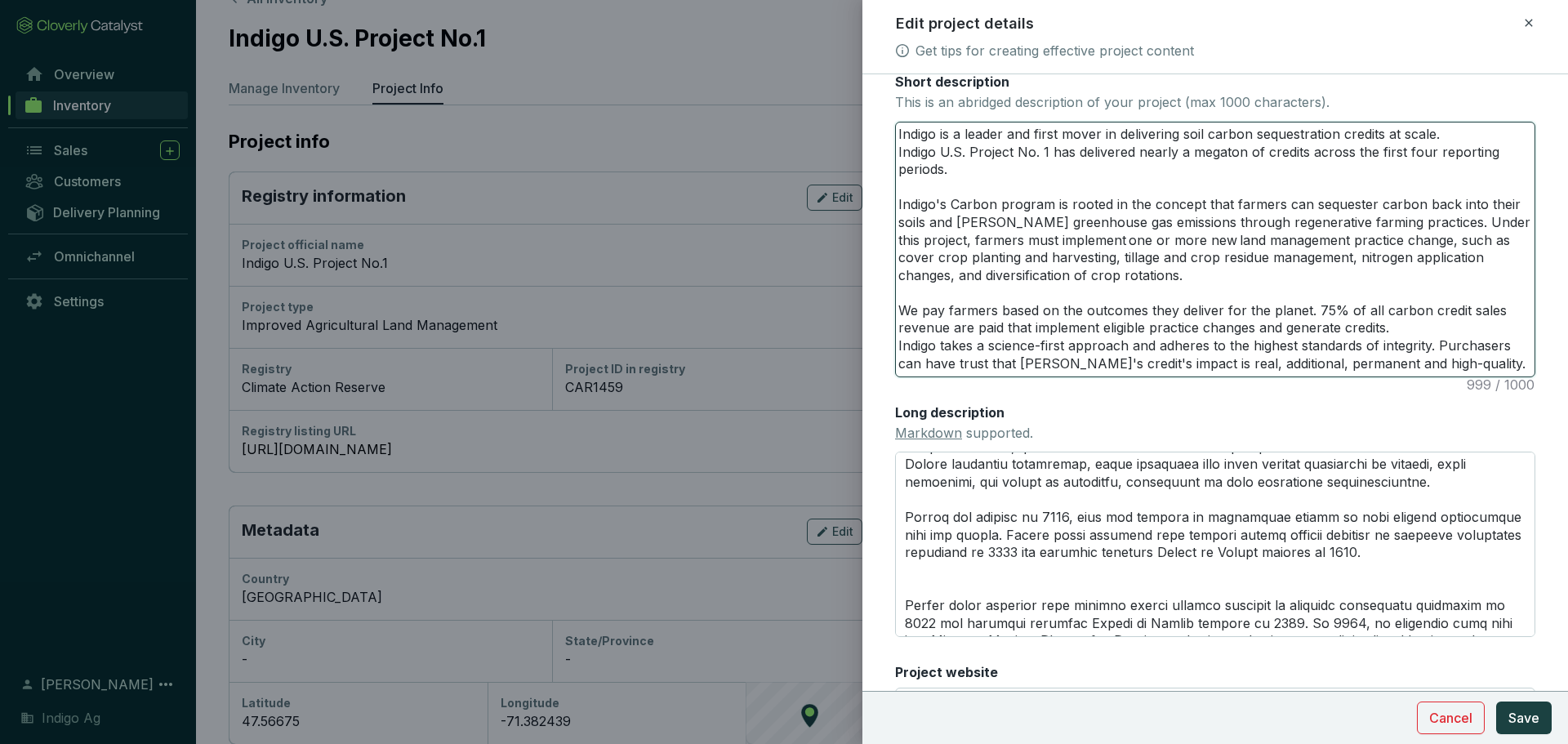
click at [974, 249] on textarea "Indigo is a leader and first mover in delivering soil carbon sequestration cred…" at bounding box center [1215, 250] width 639 height 254
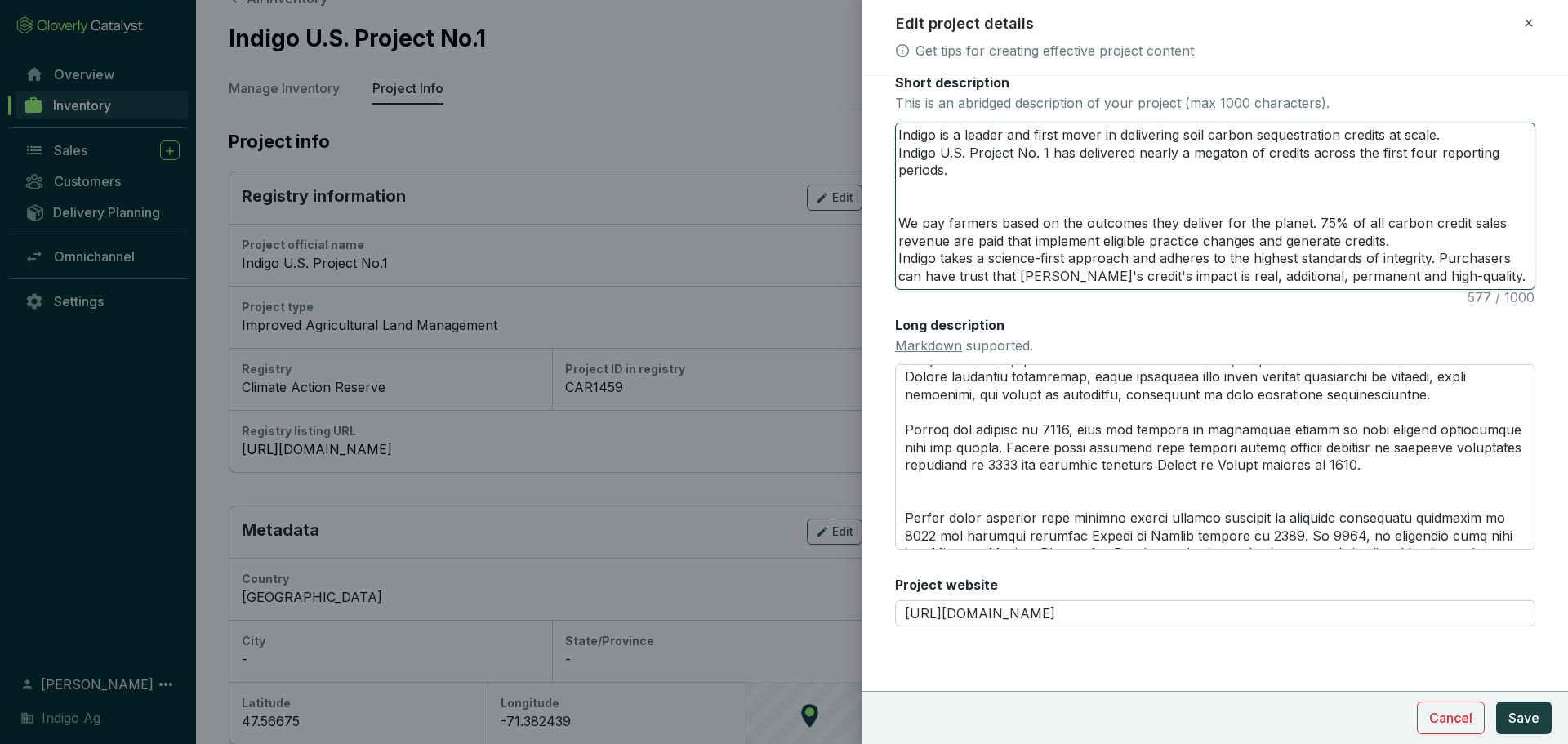
scroll to position [307, 0]
click at [929, 148] on textarea "Indigo is a leader and first mover in delivering soil carbon sequestration cred…" at bounding box center [1215, 206] width 639 height 166
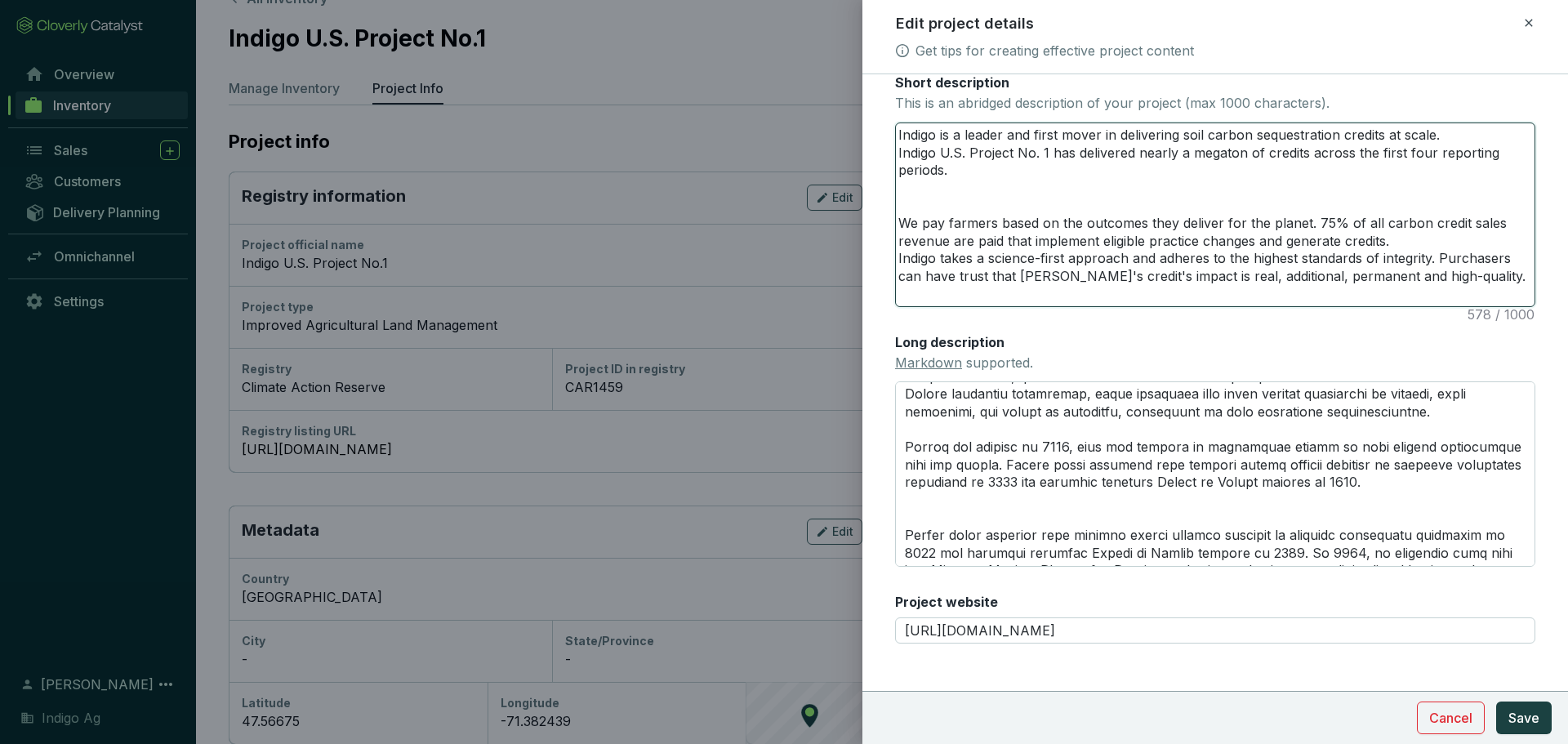
scroll to position [308, 0]
paste textarea "Indigo's Carbon program is rooted in the concept that farmers can sequester car…"
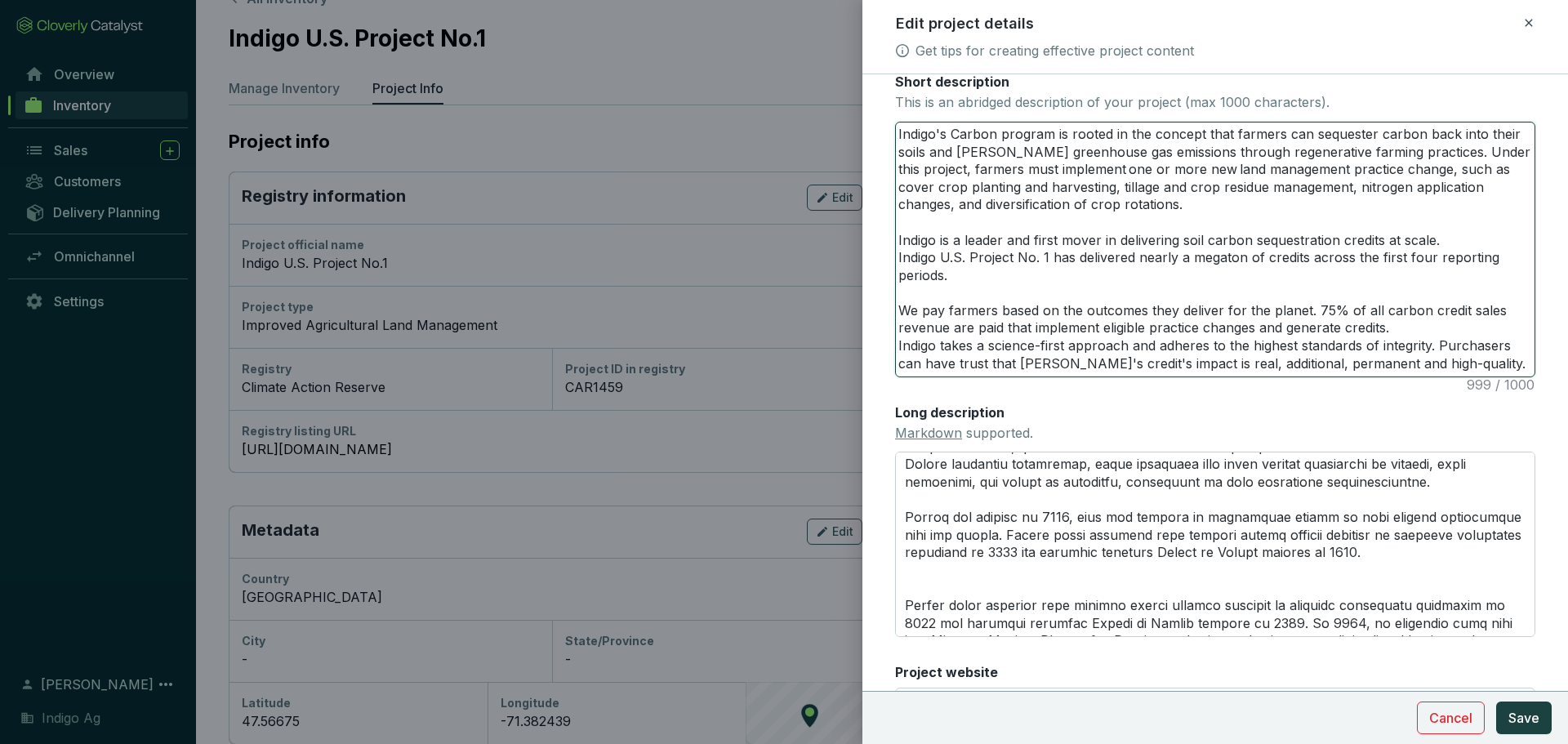
scroll to position [265, 0]
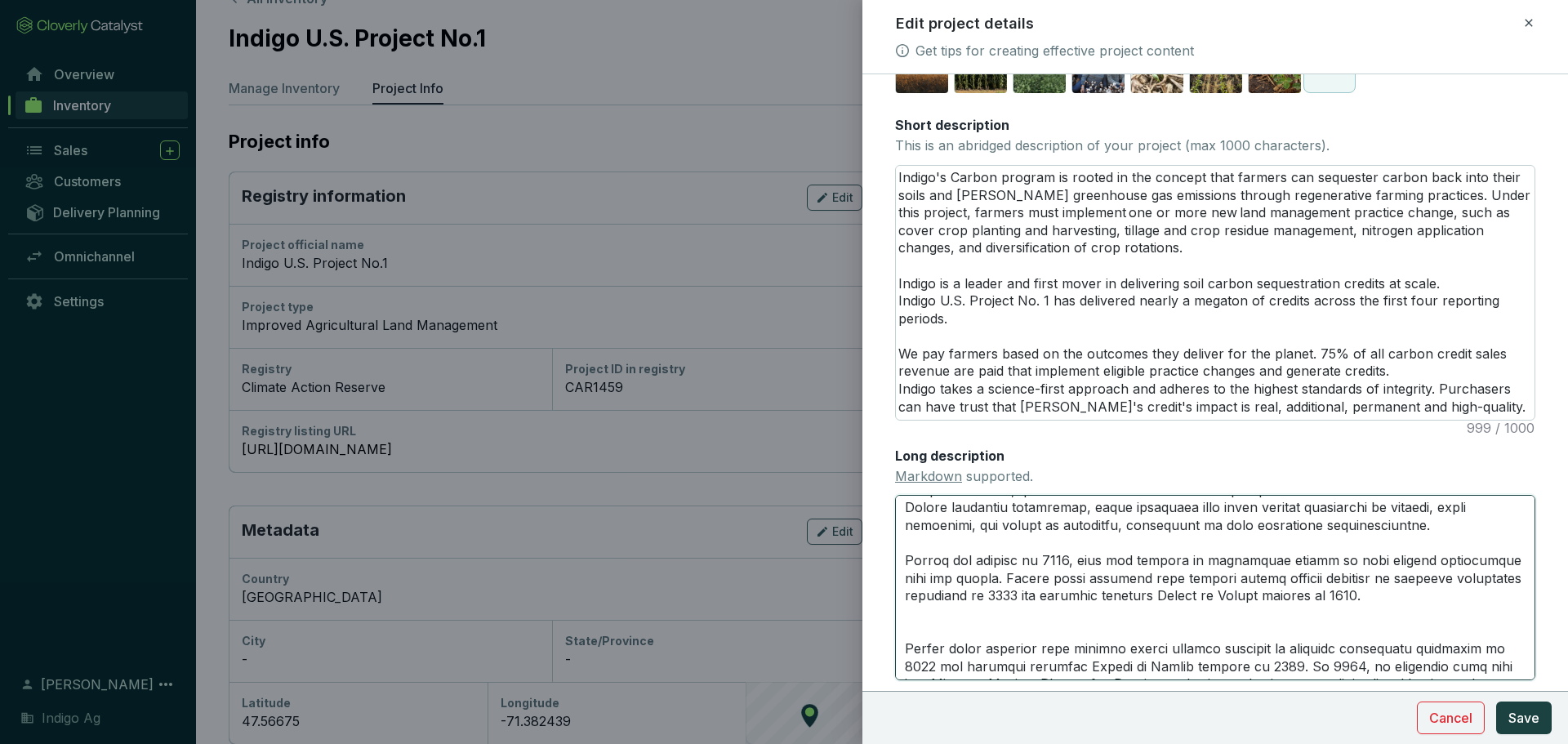
click at [1056, 537] on textarea "Long description Markdown supported." at bounding box center [1215, 586] width 640 height 185
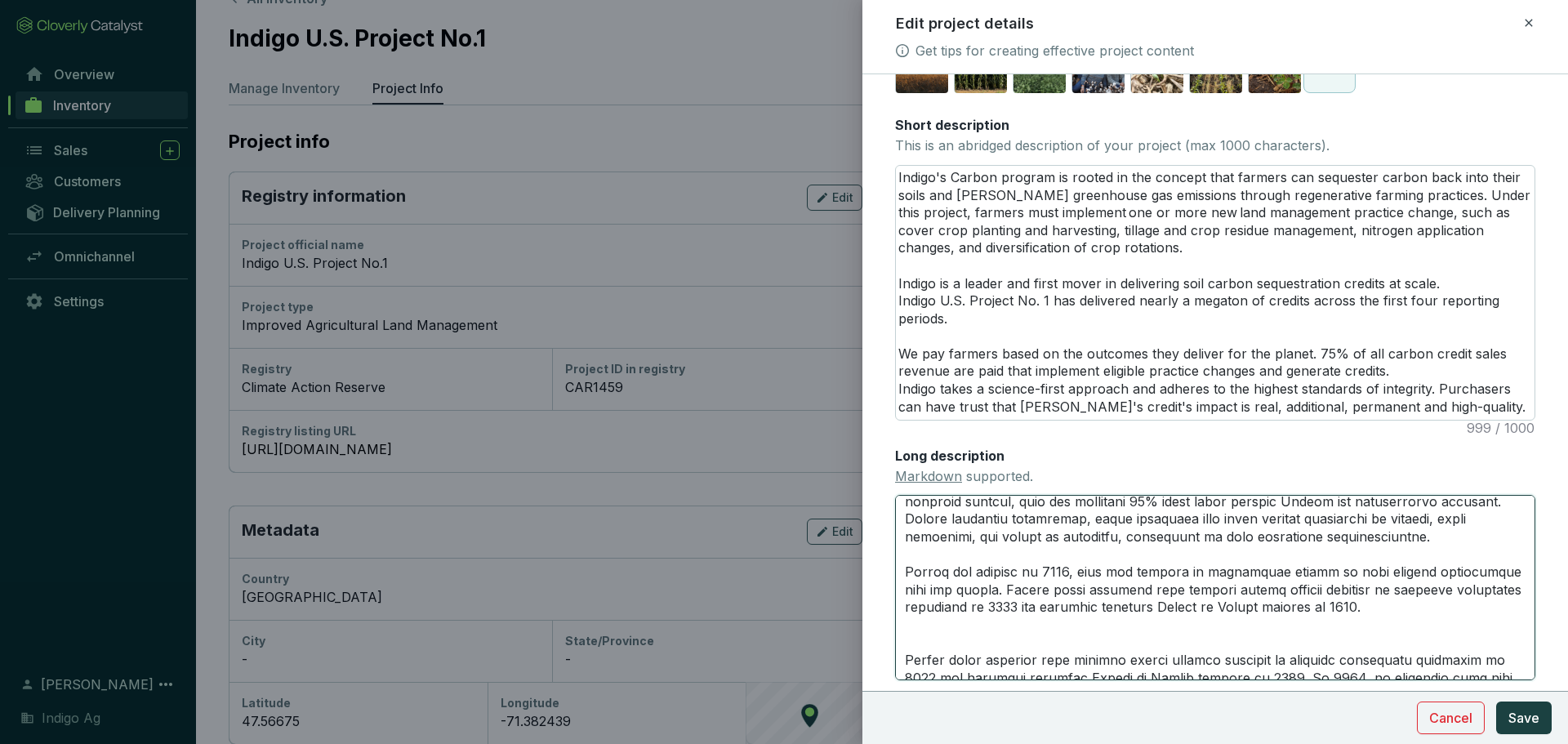
scroll to position [42, 0]
click at [1083, 623] on textarea "Long description Markdown supported." at bounding box center [1215, 586] width 640 height 185
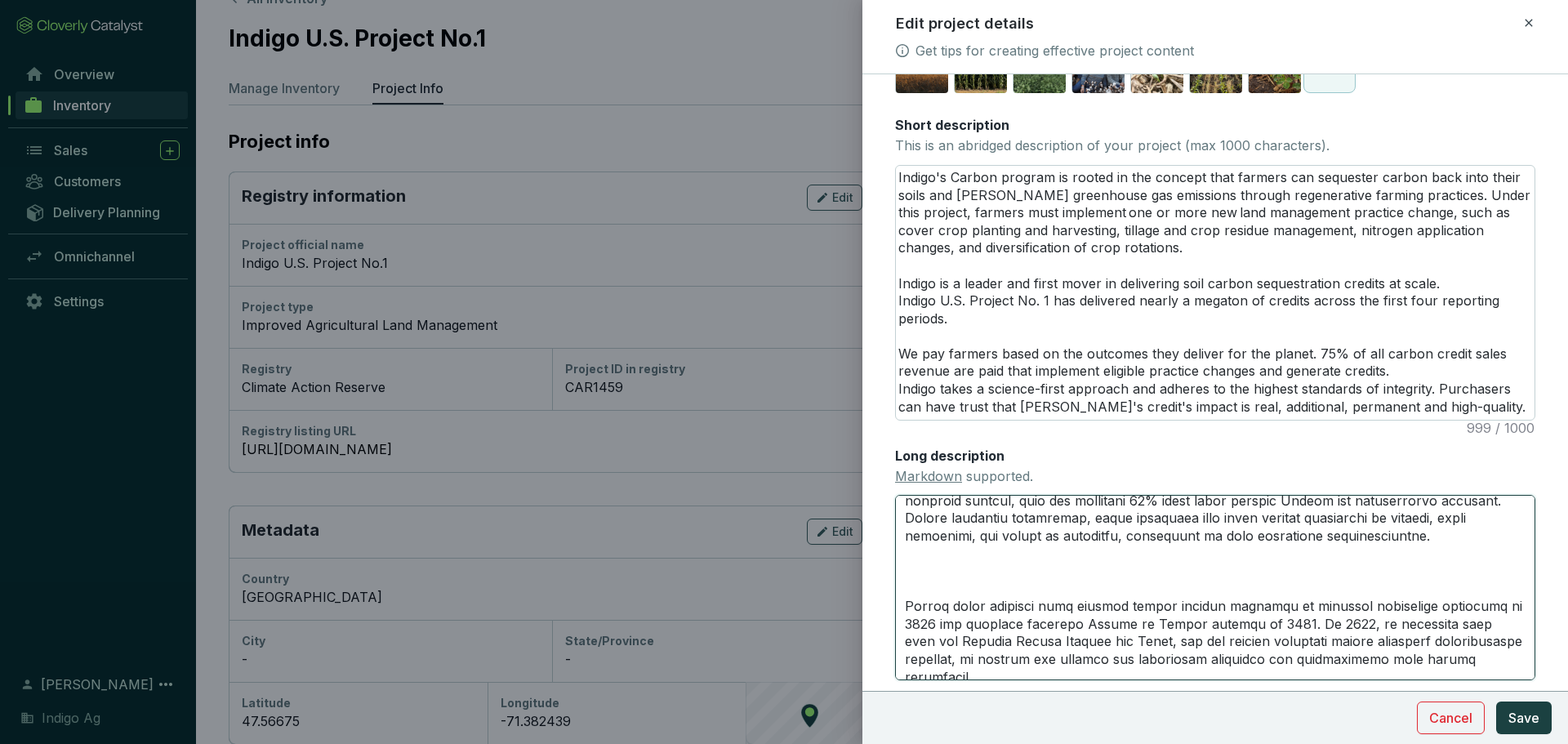
scroll to position [0, 0]
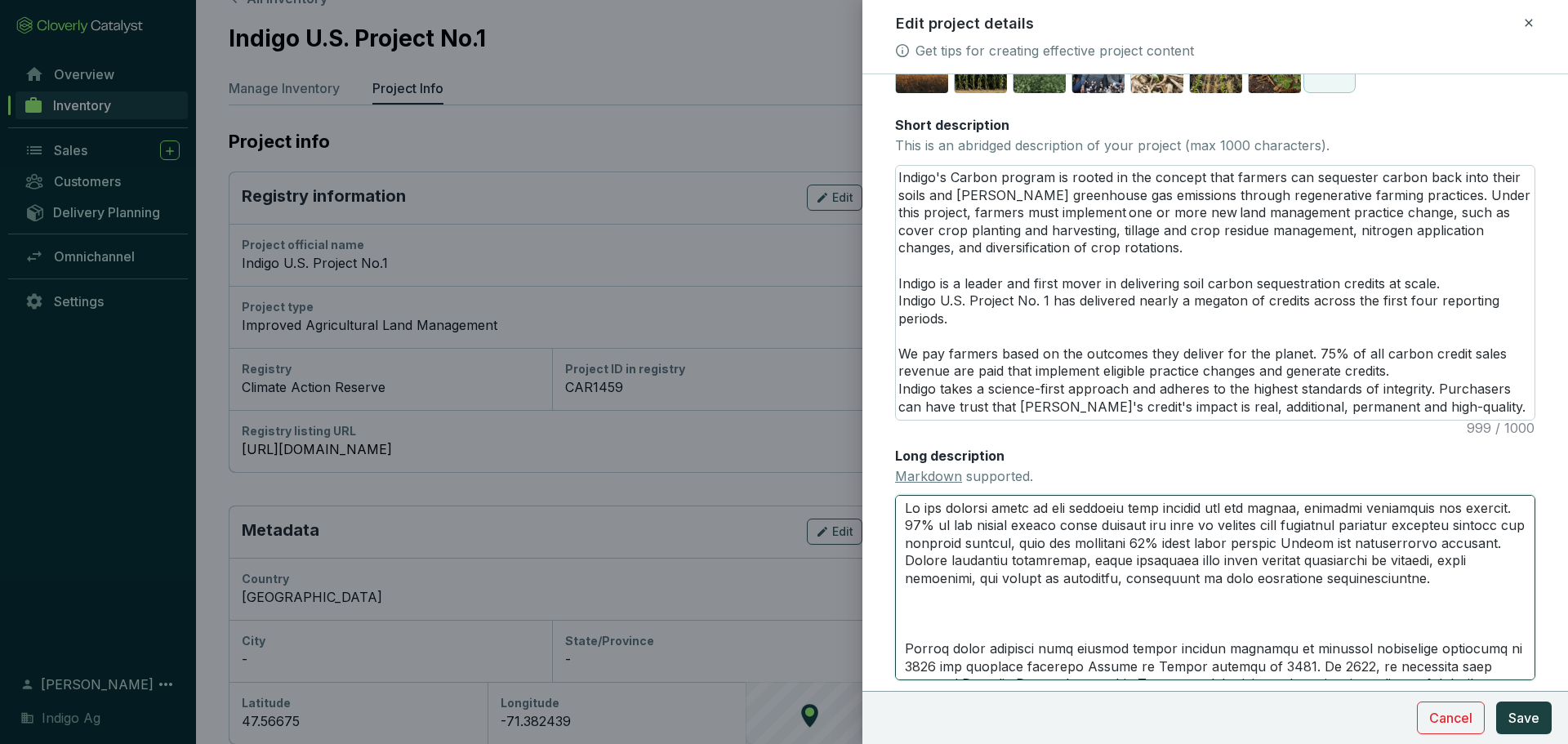
click at [1006, 507] on textarea "Long description Markdown supported." at bounding box center [1215, 586] width 640 height 185
paste textarea "Indigo was founded in [DATE], with the mission of harnessing nature to help far…"
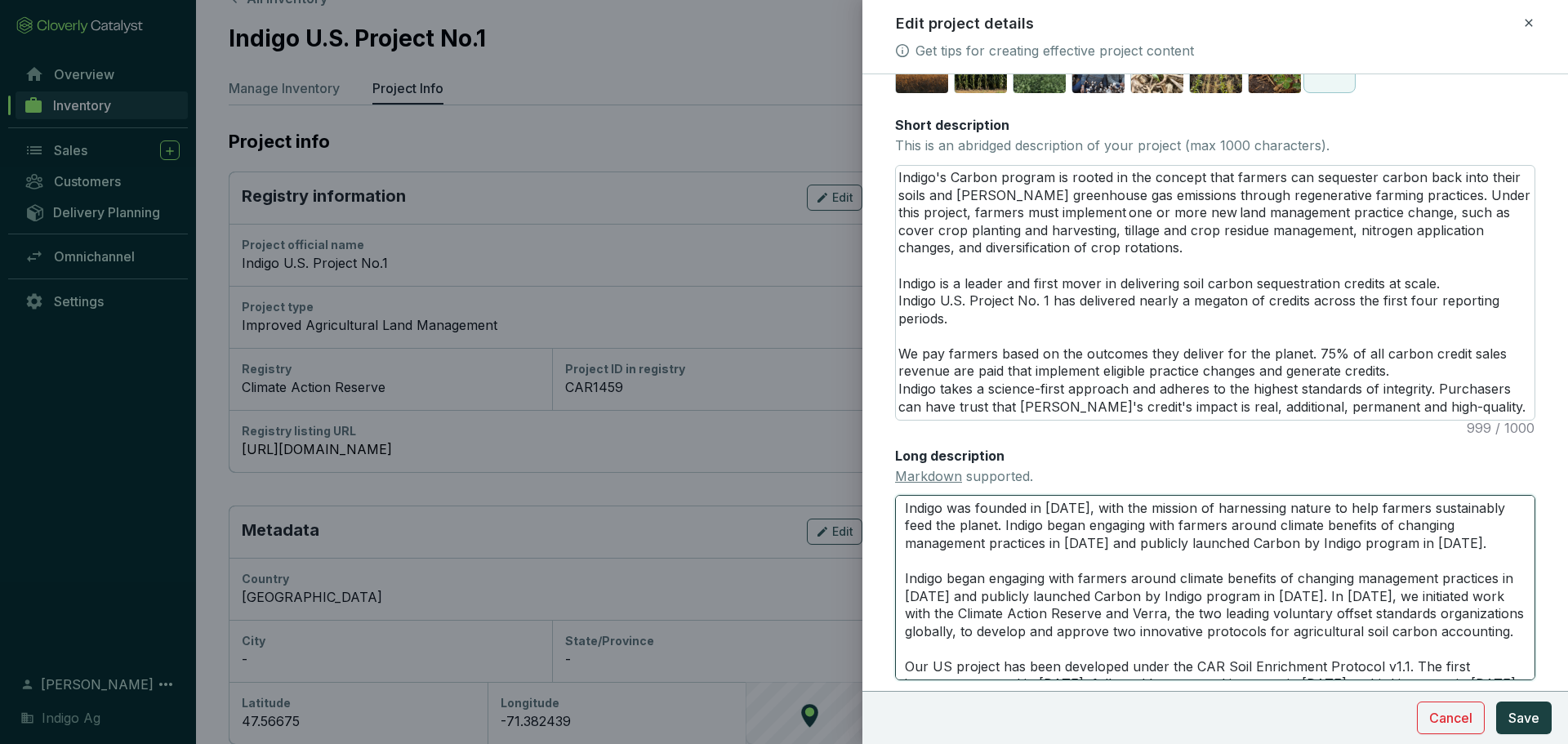
click at [1308, 593] on textarea "Indigo was founded in 2013, with the mission of harnessing nature to help farme…" at bounding box center [1215, 586] width 640 height 185
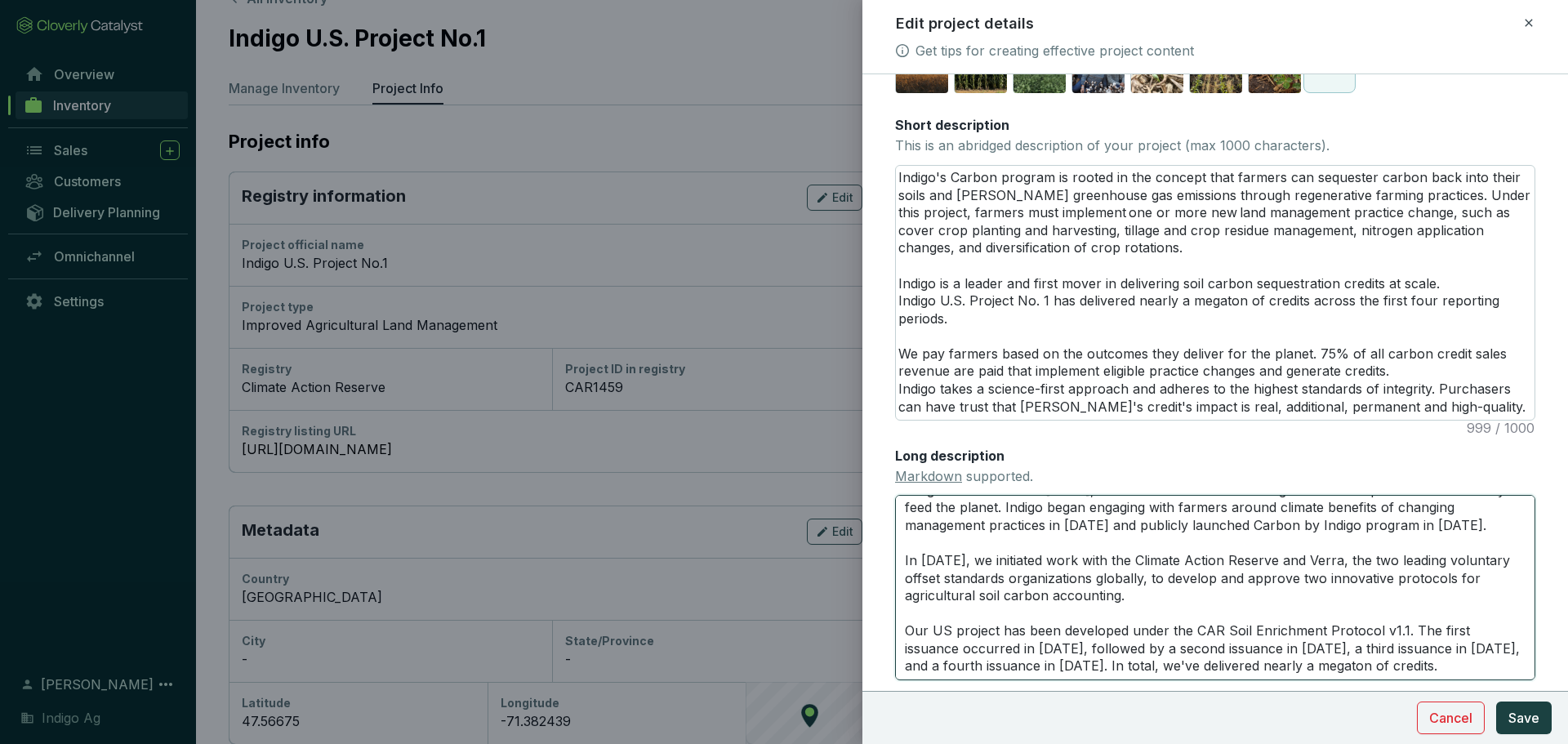
scroll to position [41, 0]
click at [925, 608] on textarea "Indigo was founded in 2013, with the mission of harnessing nature to help farme…" at bounding box center [1215, 586] width 640 height 185
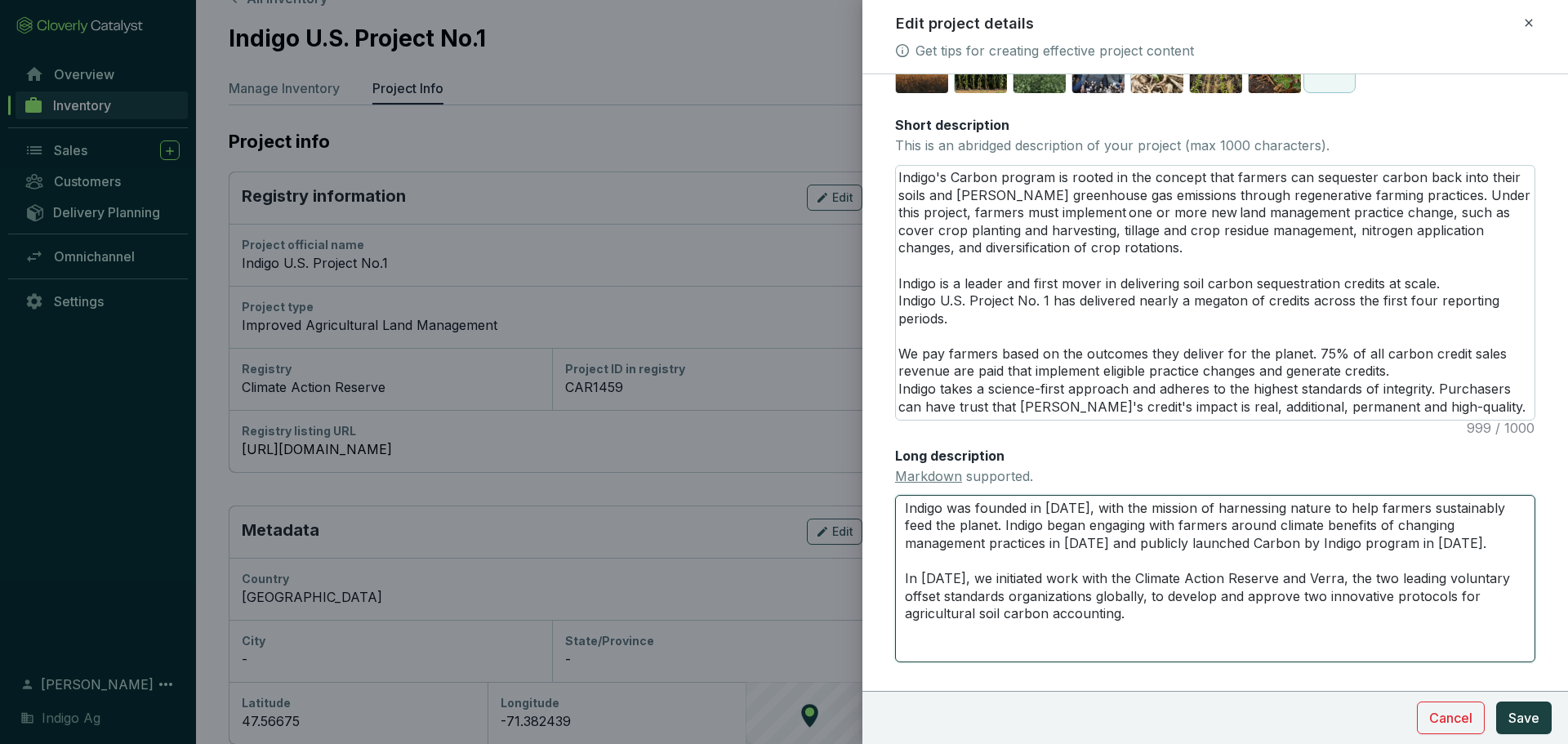
scroll to position [0, 0]
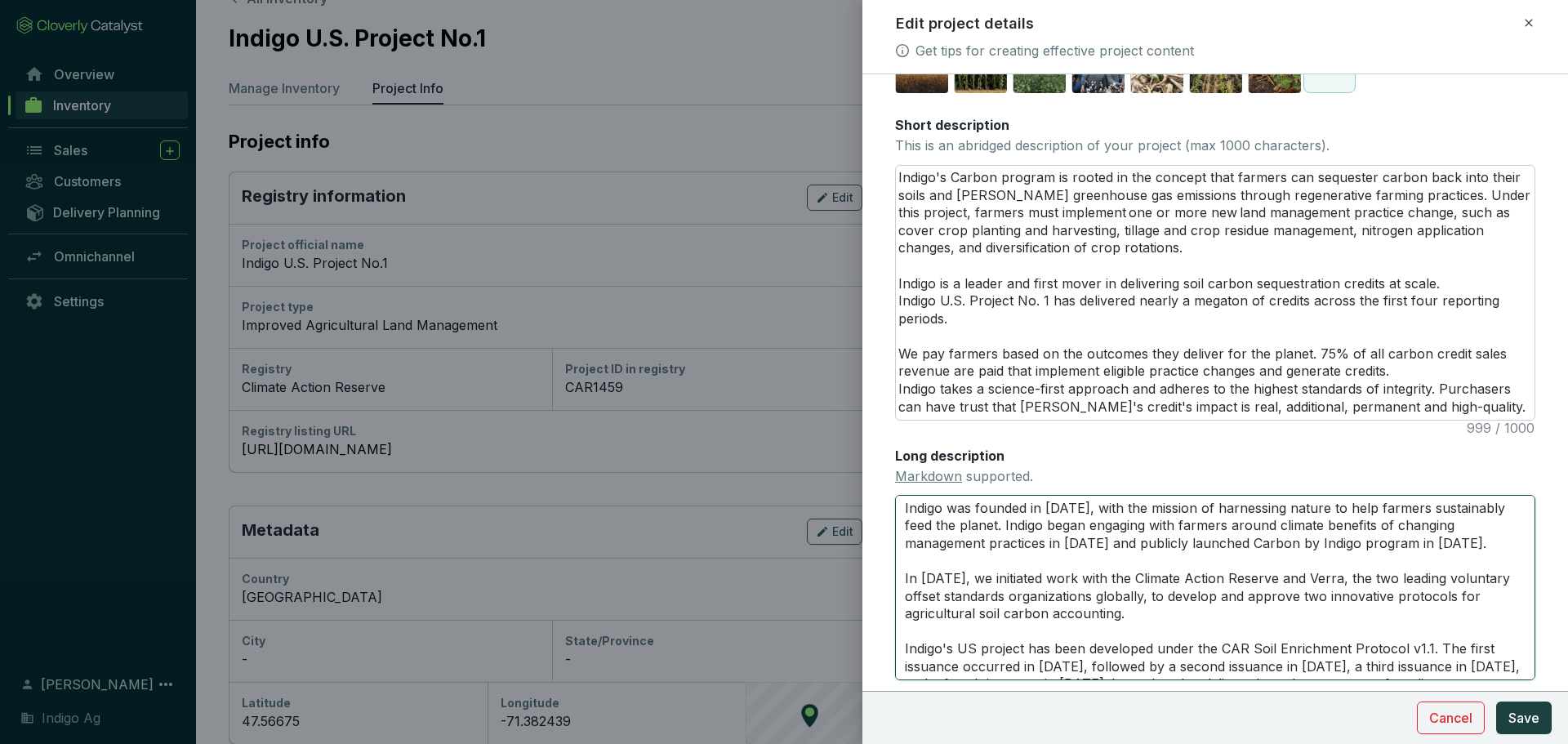
click at [1119, 624] on textarea "Indigo was founded in 2013, with the mission of harnessing nature to help farme…" at bounding box center [1215, 586] width 640 height 185
click at [1129, 619] on textarea "Indigo was founded in 2013, with the mission of harnessing nature to help farme…" at bounding box center [1215, 586] width 640 height 185
click at [1167, 618] on textarea "Indigo was founded in 2013, with the mission of harnessing nature to help farme…" at bounding box center [1215, 586] width 640 height 185
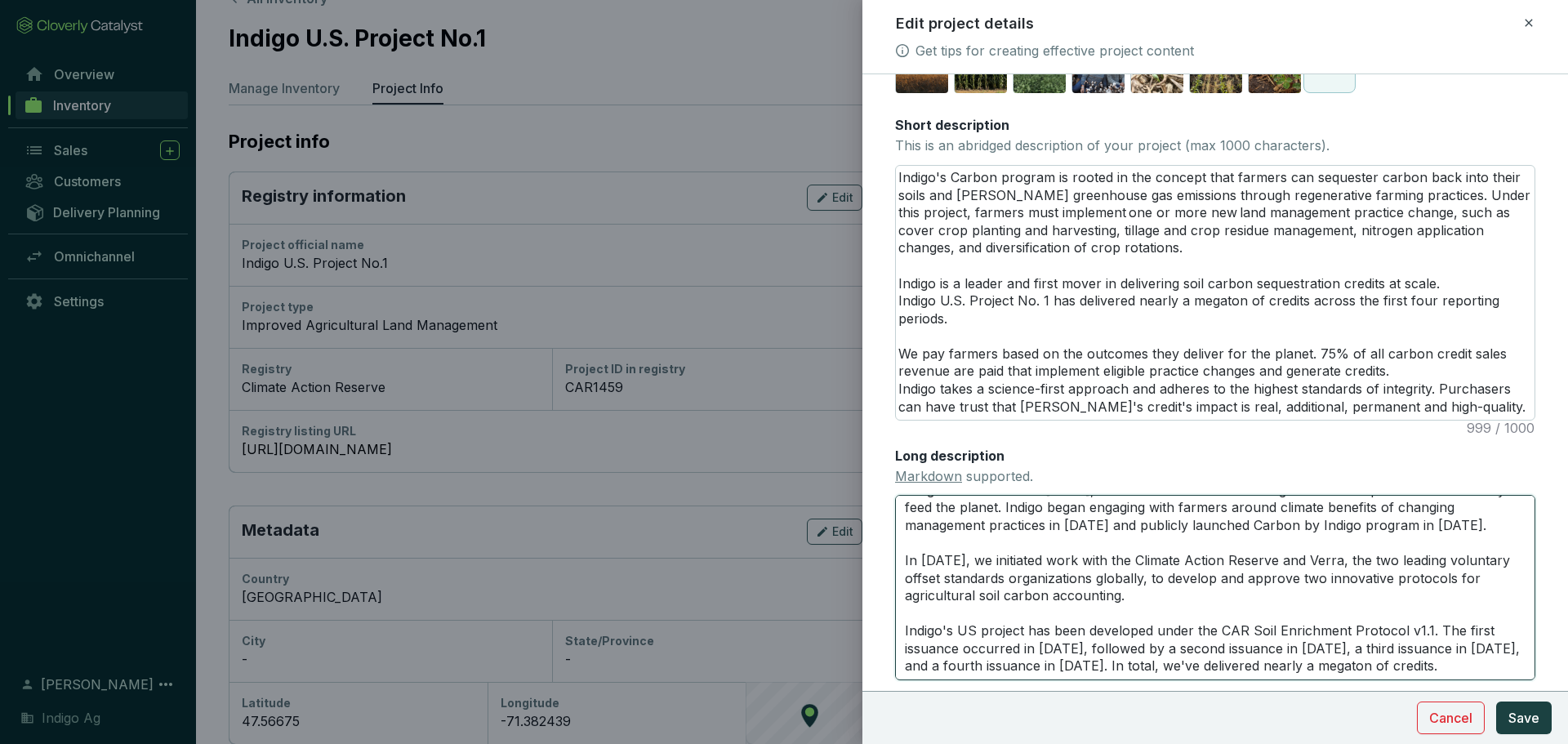
scroll to position [19, 0]
click at [1075, 540] on textarea "Indigo was founded in 2013, with the mission of harnessing nature to help farme…" at bounding box center [1215, 586] width 640 height 185
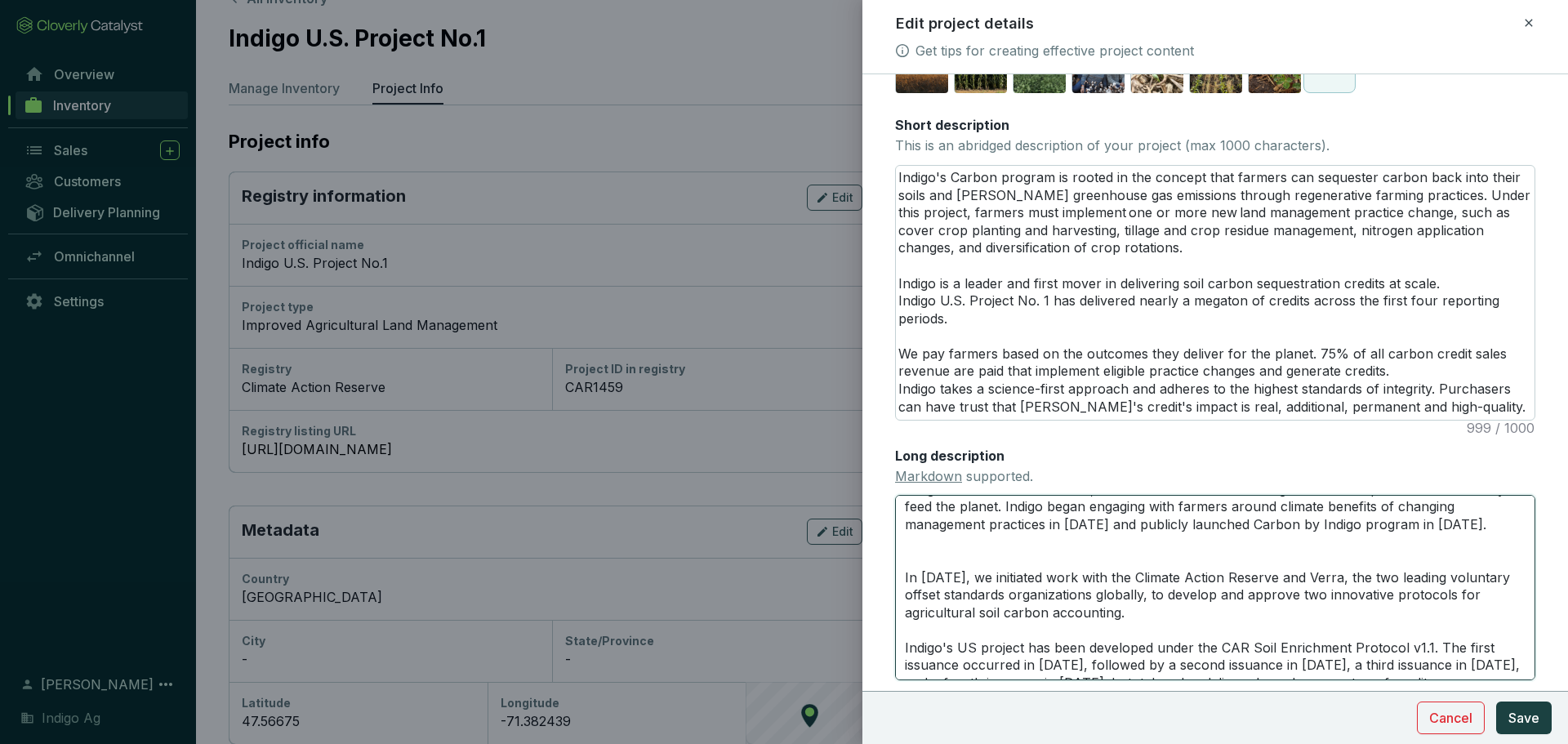
paste textarea "Indigo helped author the Soil Enrichment Protocol, in collaboration with the Cl…"
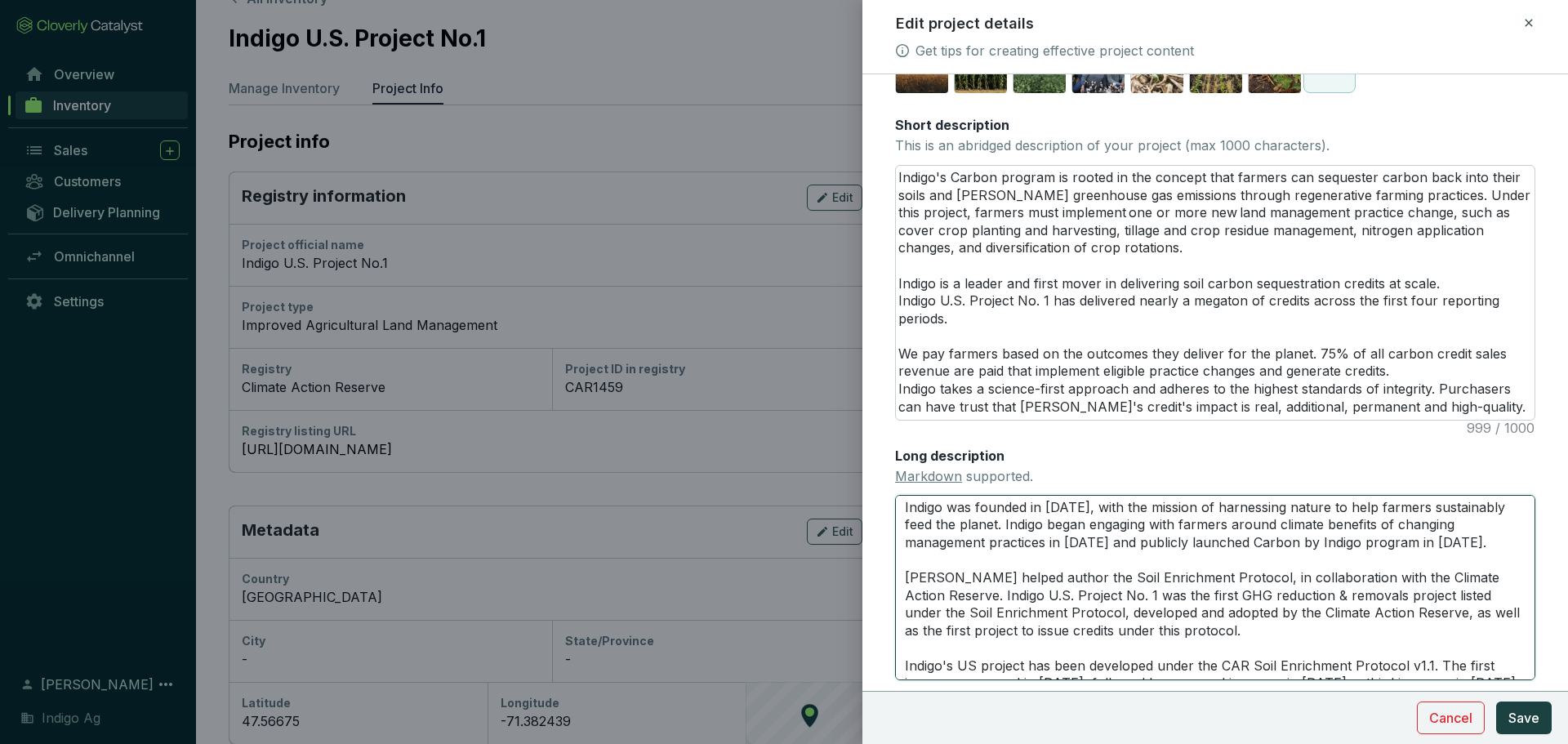
scroll to position [41, 0]
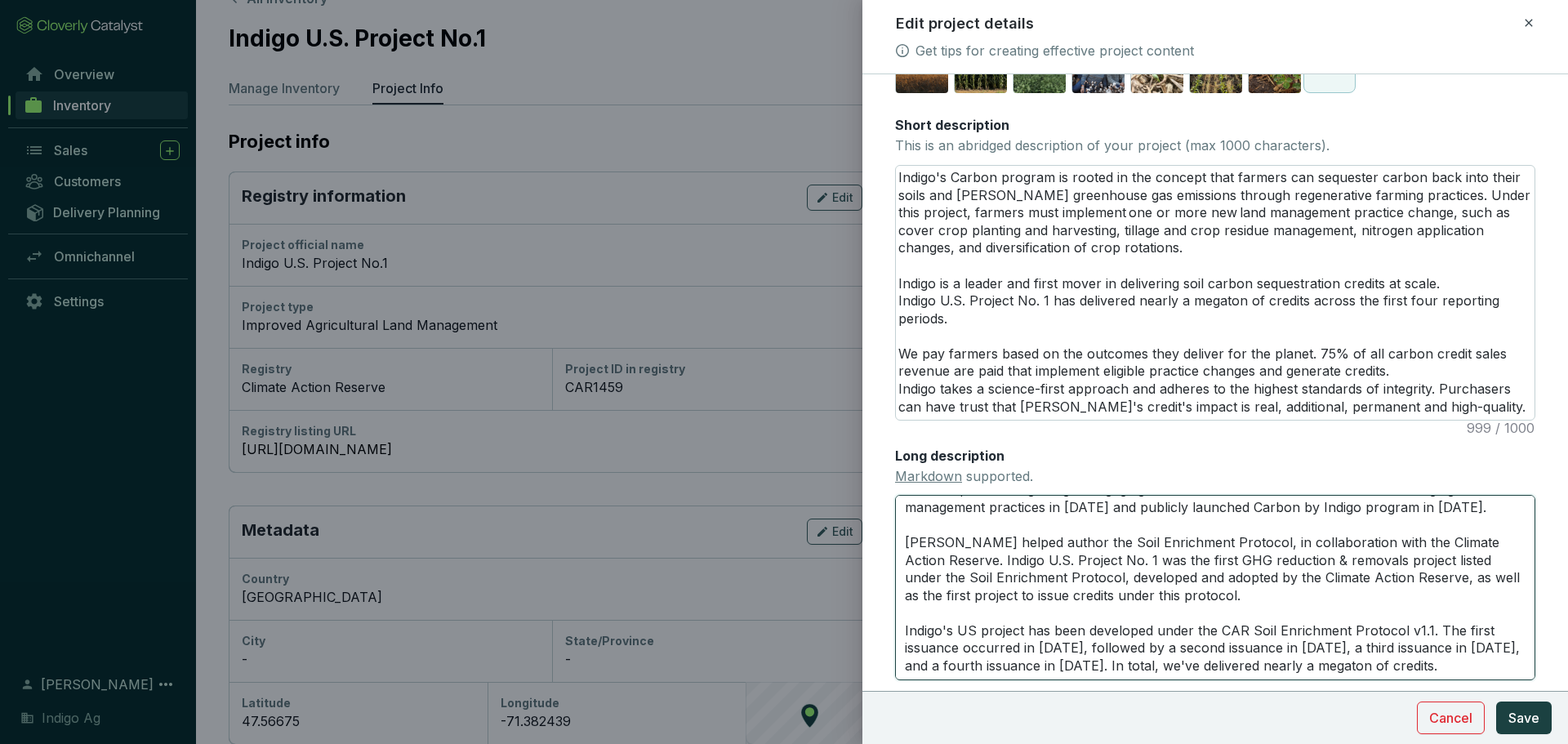
click at [1433, 625] on textarea "Indigo was founded in 2013, with the mission of harnessing nature to help farme…" at bounding box center [1215, 586] width 640 height 185
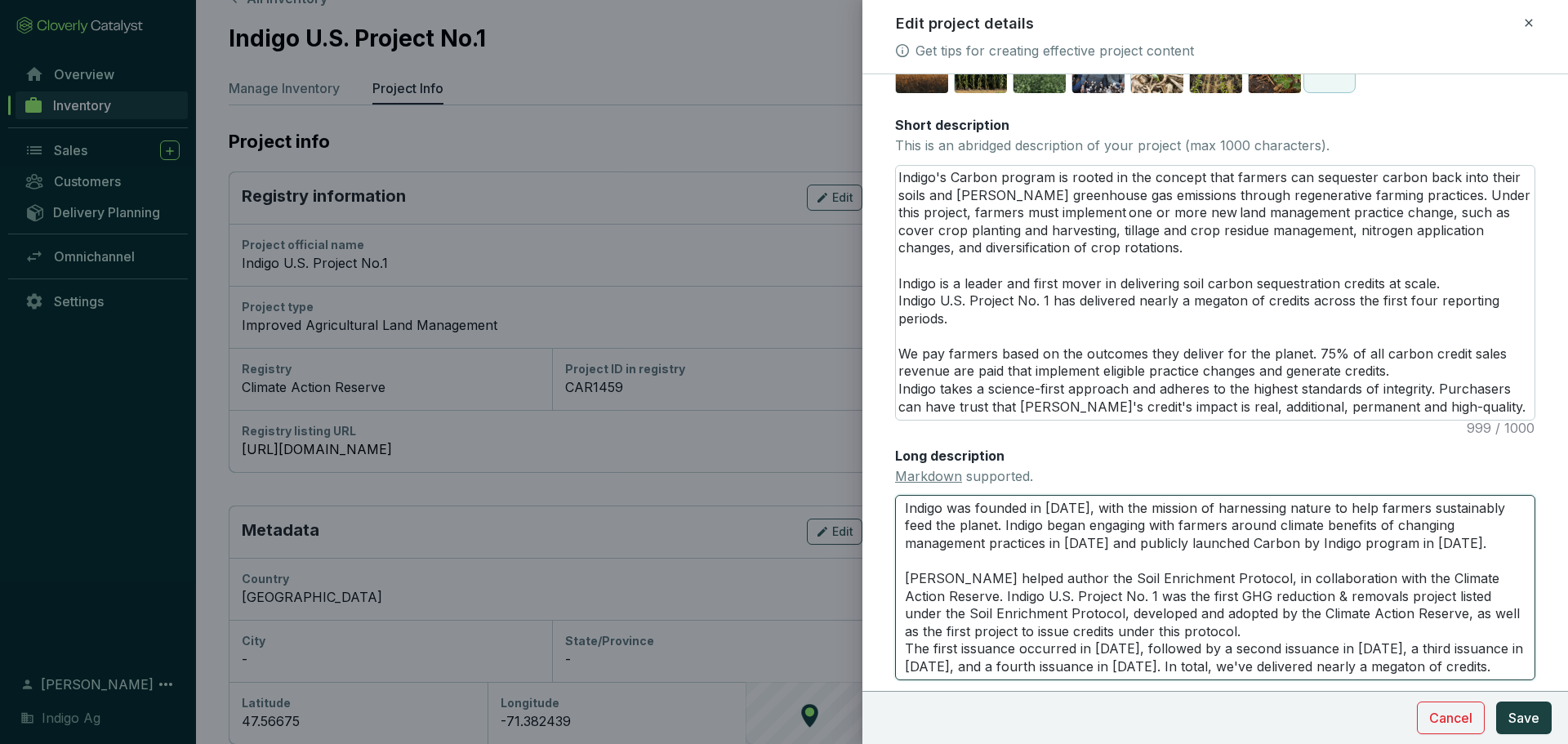
scroll to position [36, 0]
click at [908, 534] on textarea "Indigo was founded in 2013, with the mission of harnessing nature to help farme…" at bounding box center [1215, 586] width 640 height 185
paste textarea "Indigo's US project has been developed under the CAR Soil Enrichment Protocol v…"
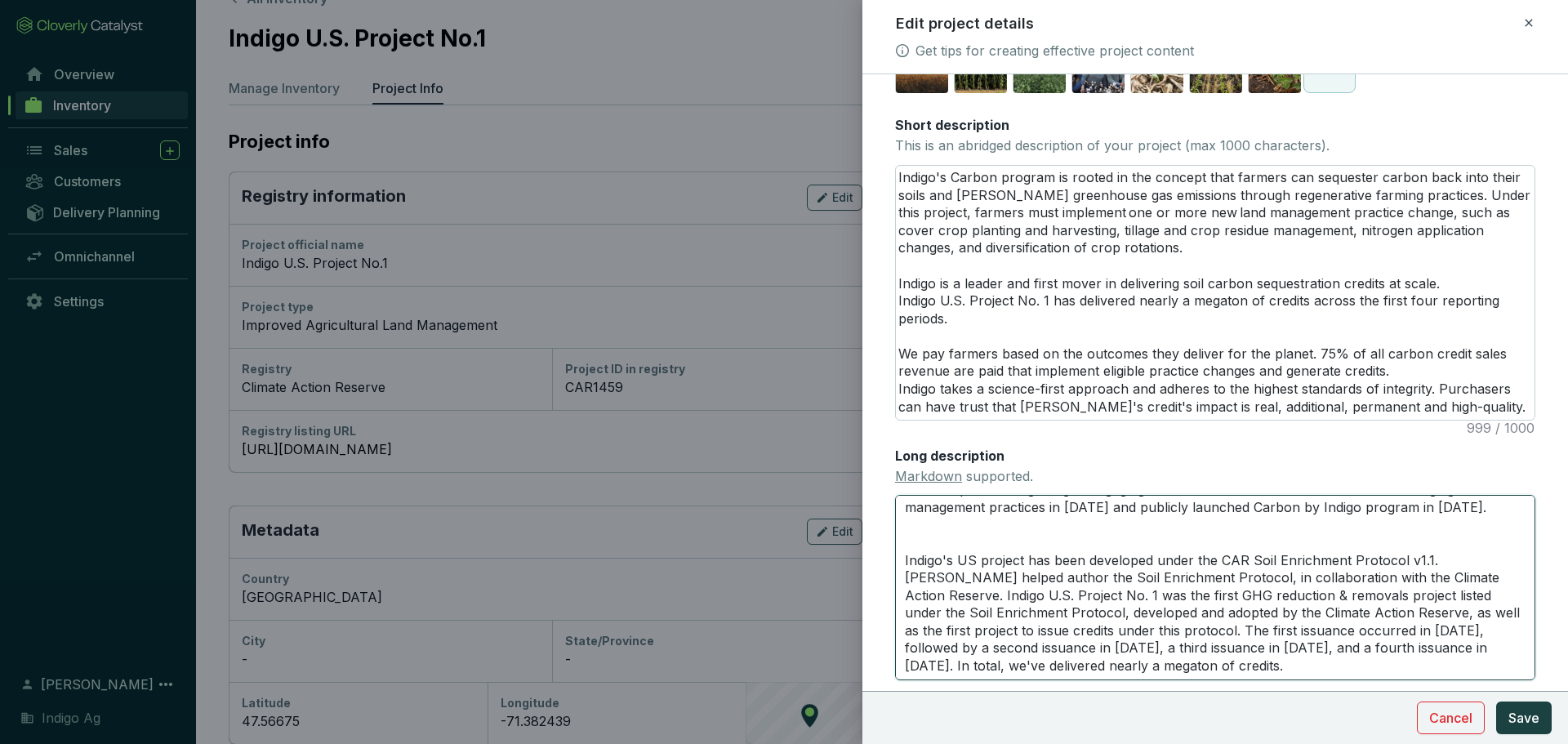
scroll to position [0, 0]
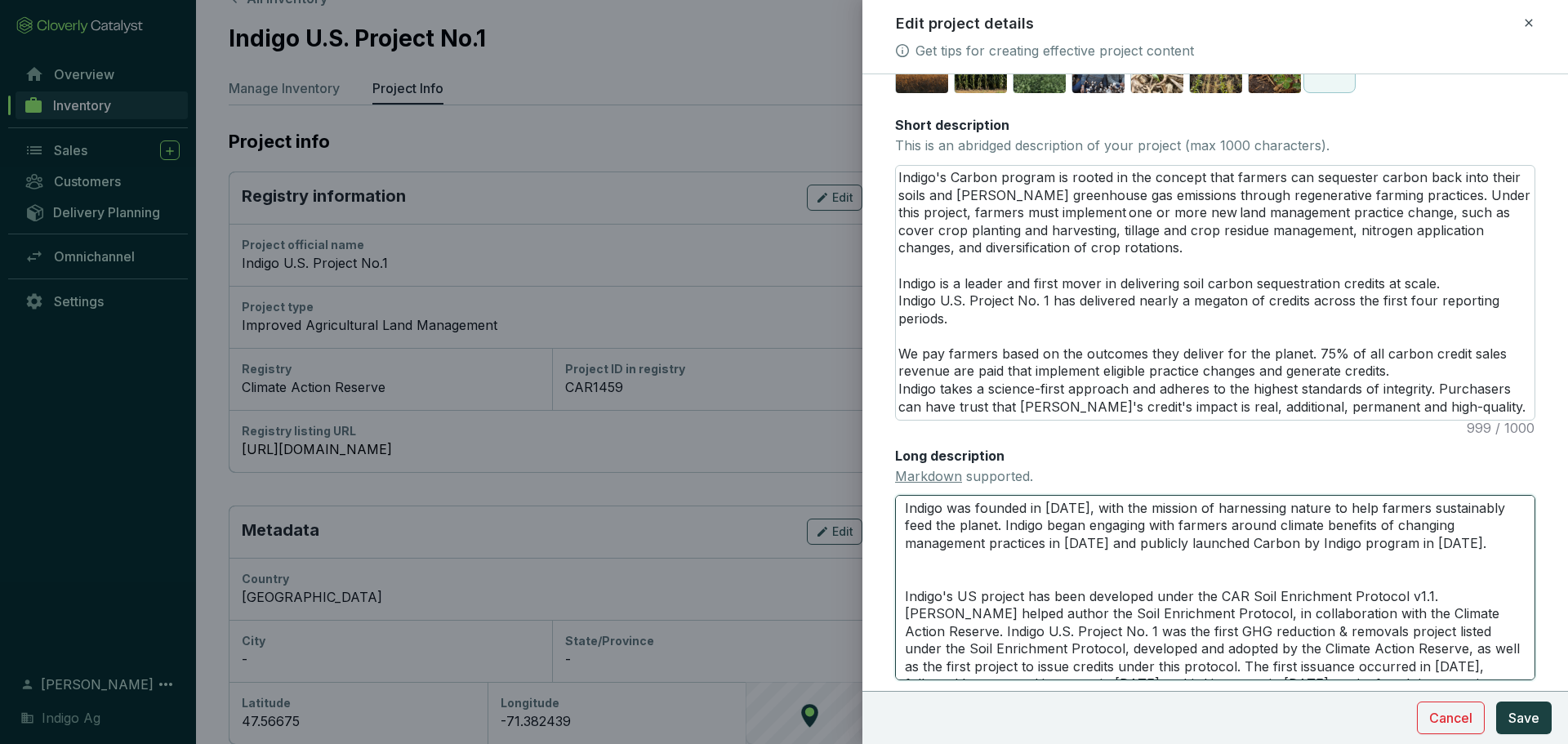
click at [1008, 567] on textarea "Indigo was founded in 2013, with the mission of harnessing nature to help farme…" at bounding box center [1215, 586] width 640 height 185
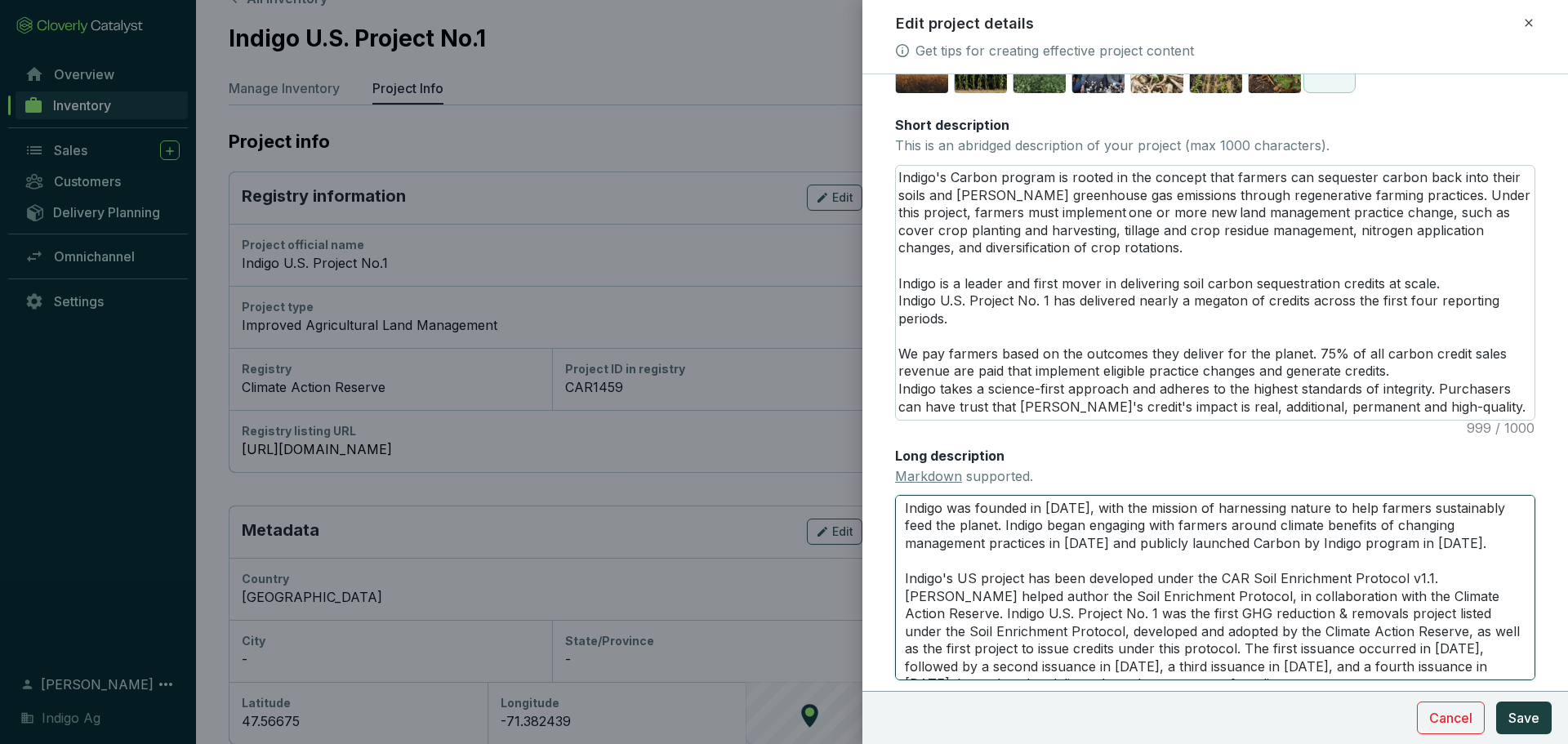
click at [1298, 562] on textarea "Indigo was founded in 2013, with the mission of harnessing nature to help farme…" at bounding box center [1215, 586] width 640 height 185
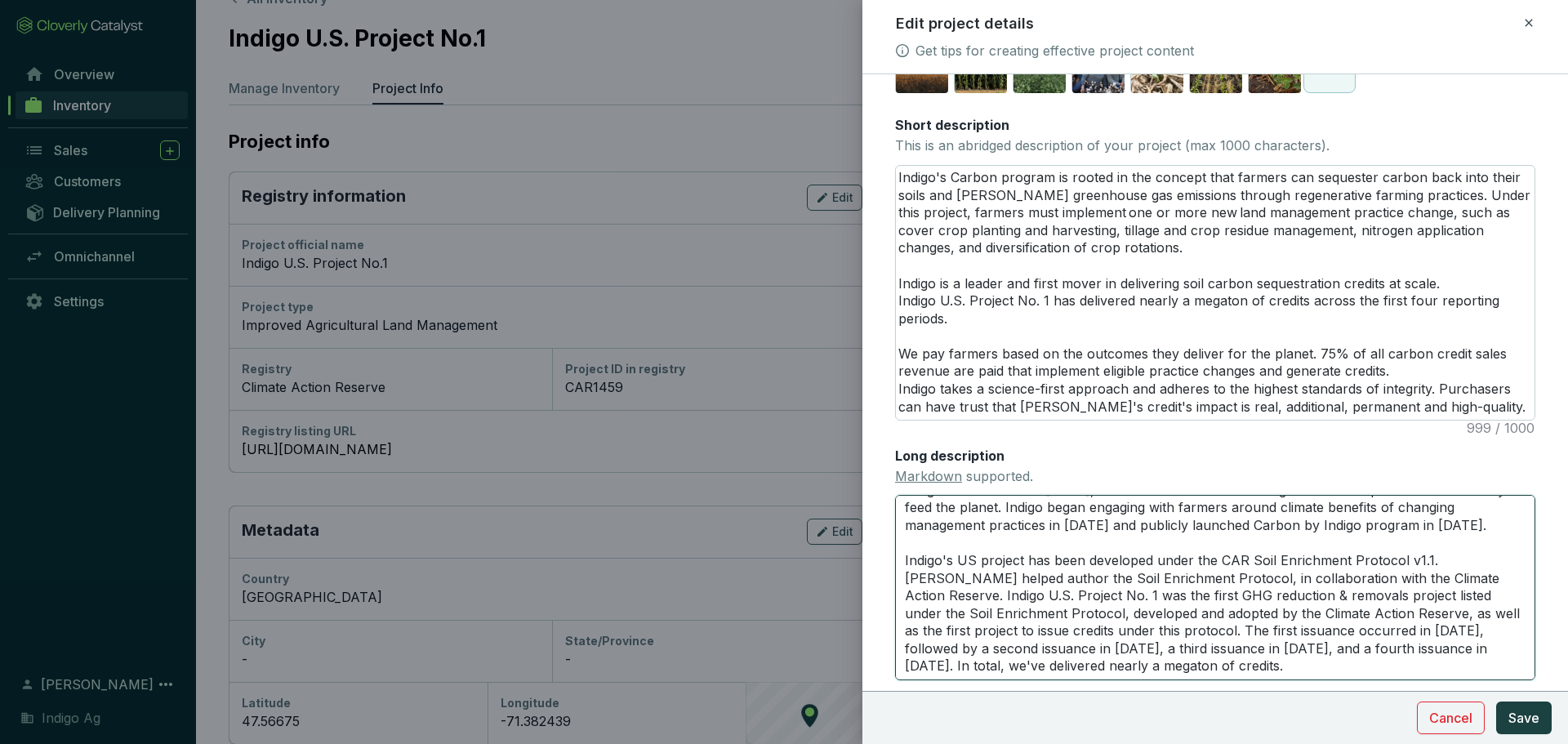
paste textarea "In addition to the experience Indigo has, the project has three core differenti…"
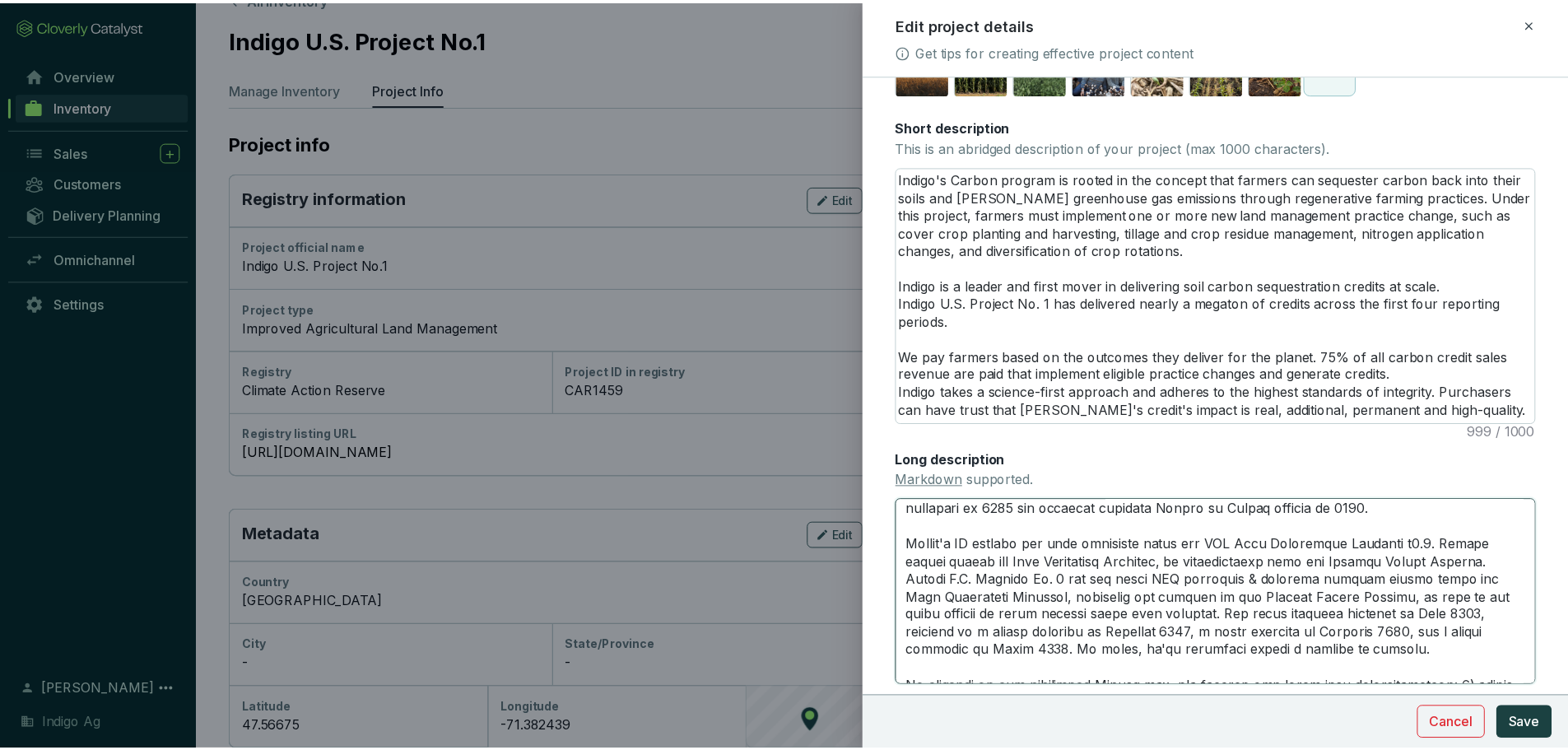
scroll to position [4, 0]
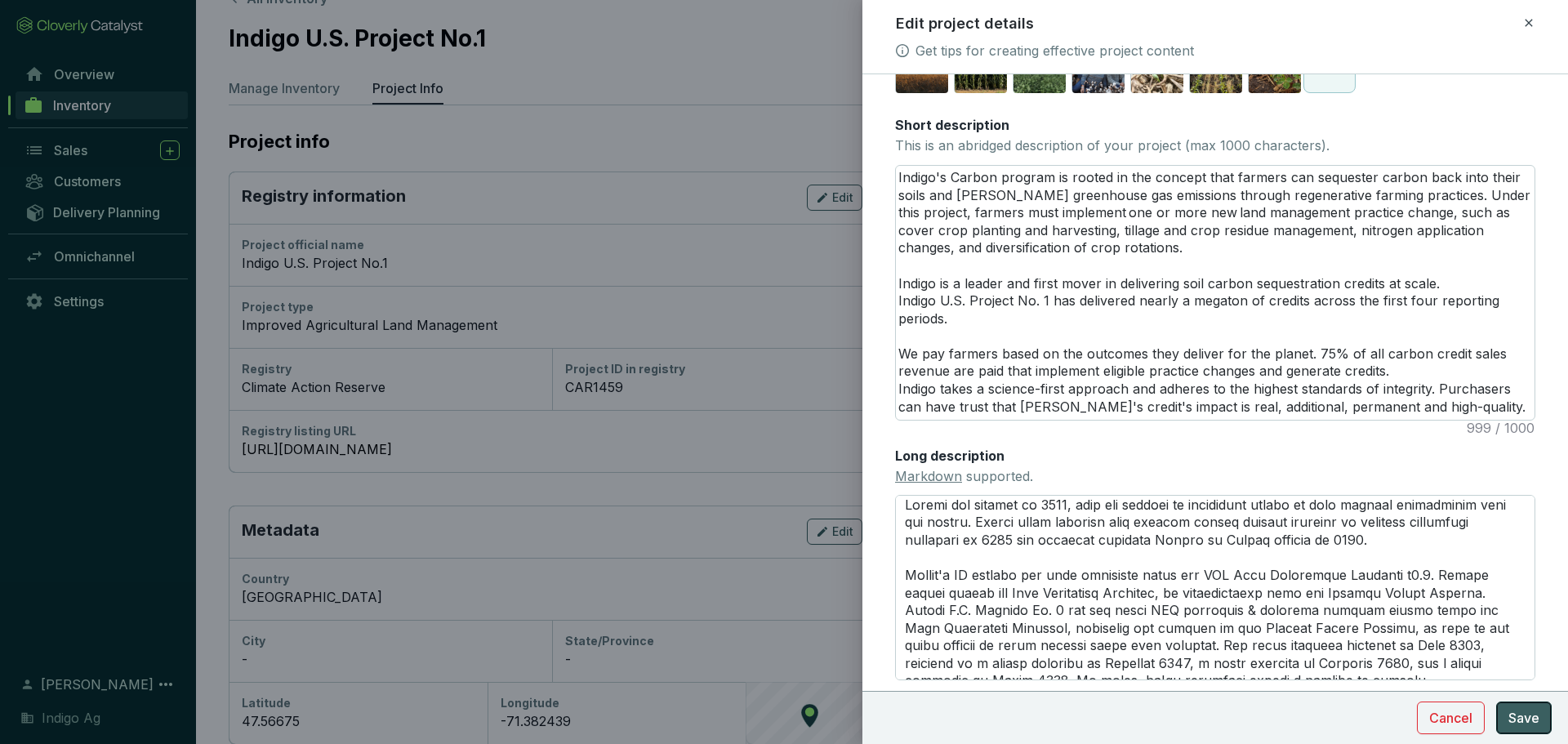
click at [1521, 722] on span "Save" at bounding box center [1524, 718] width 31 height 20
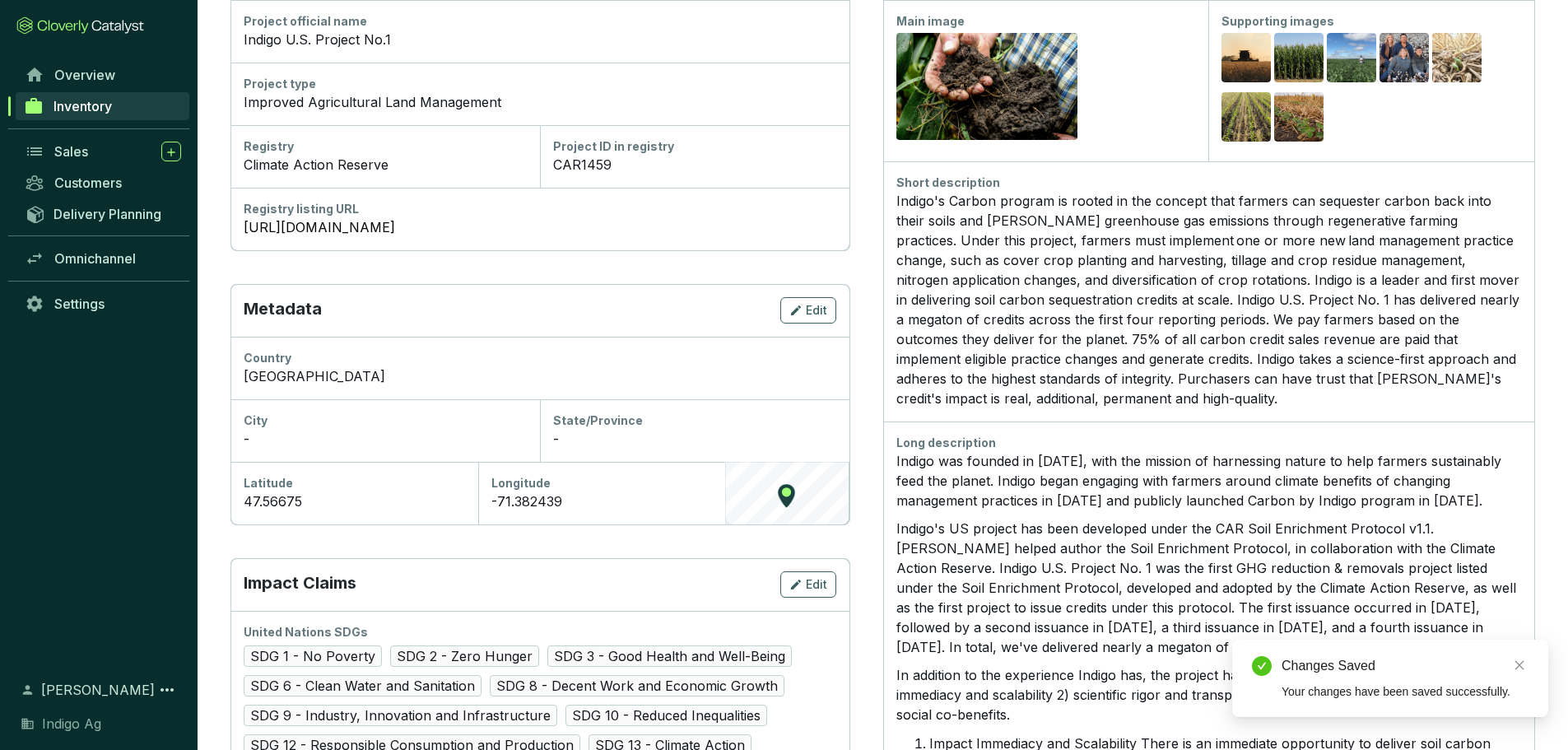
scroll to position [262, 0]
click at [1184, 224] on div "Indigo's Carbon program is rooted in the concept that farmers can sequester car…" at bounding box center [1208, 298] width 626 height 217
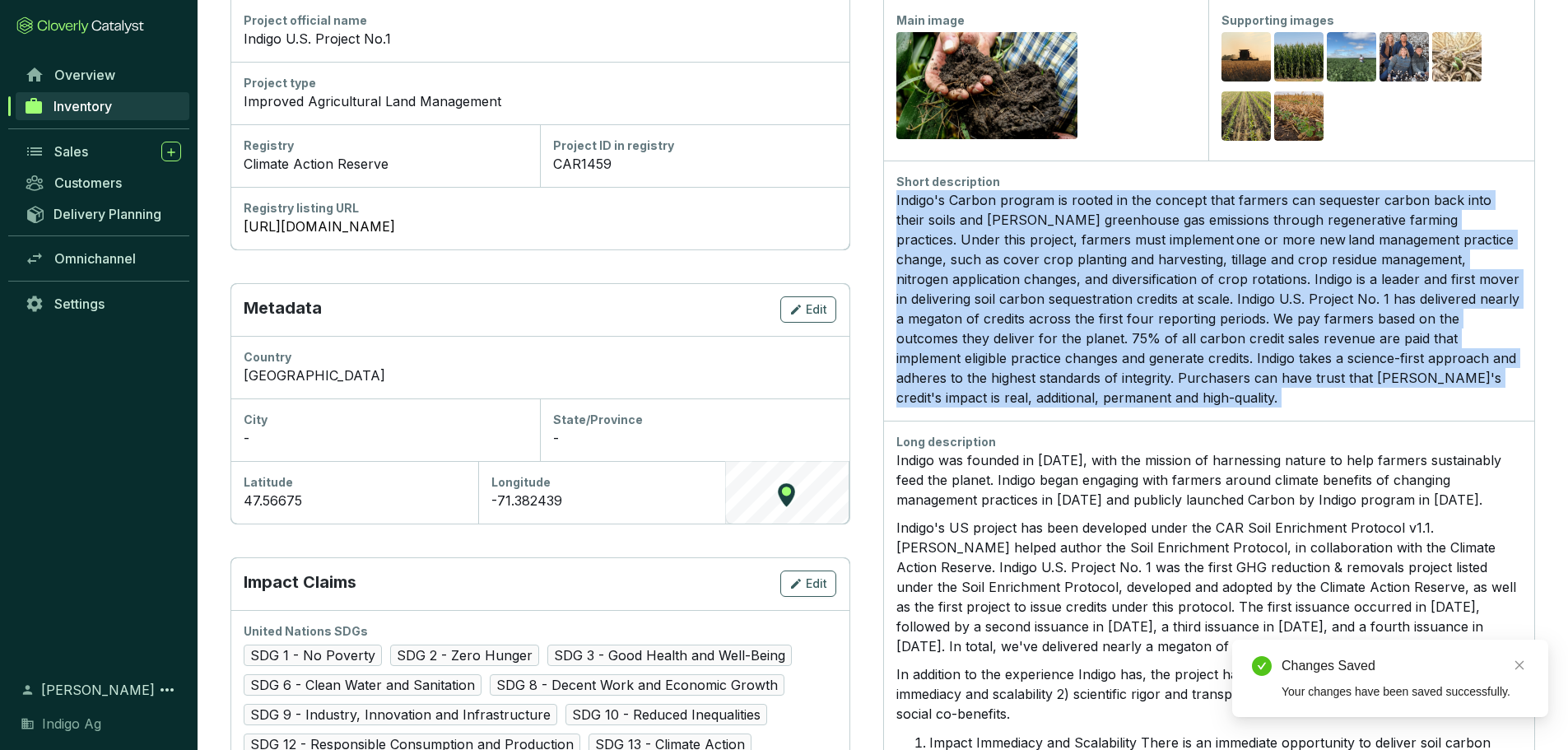
drag, startPoint x: 1184, startPoint y: 224, endPoint x: 1183, endPoint y: 252, distance: 28.0
click at [1183, 252] on div "Indigo's Carbon program is rooted in the concept that farmers can sequester car…" at bounding box center [1208, 298] width 626 height 217
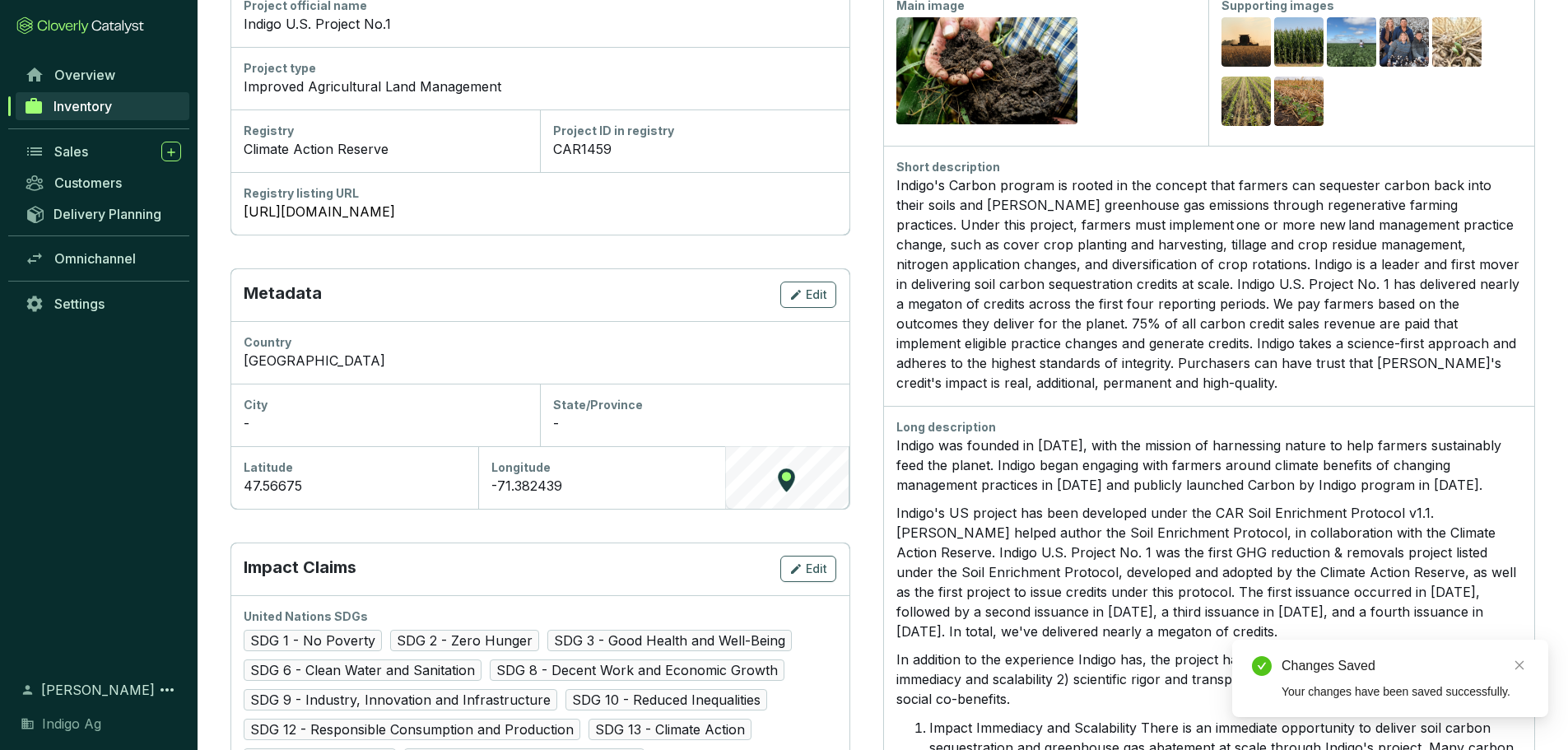
scroll to position [278, 0]
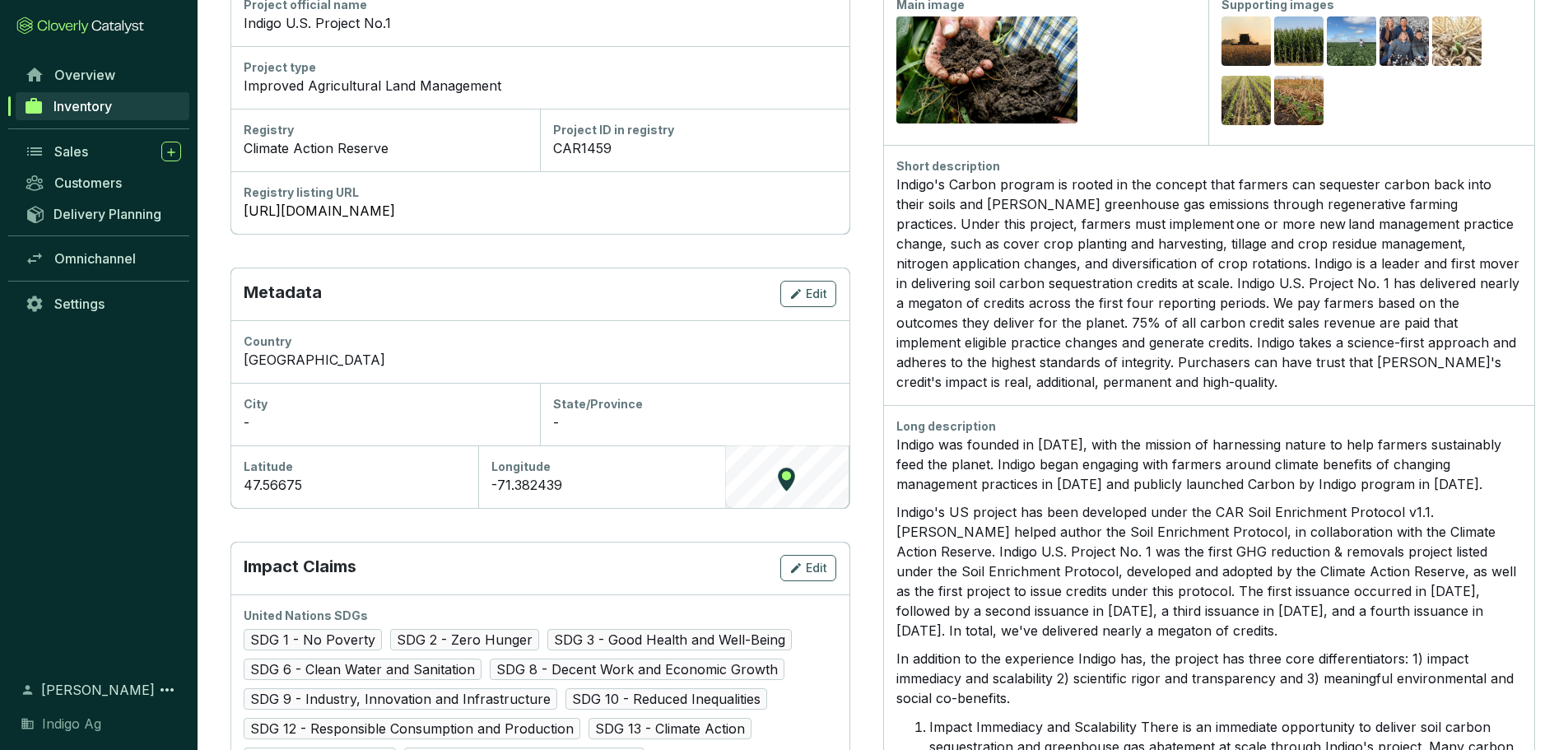
click at [1183, 252] on div "Indigo's Carbon program is rooted in the concept that farmers can sequester car…" at bounding box center [1208, 282] width 626 height 217
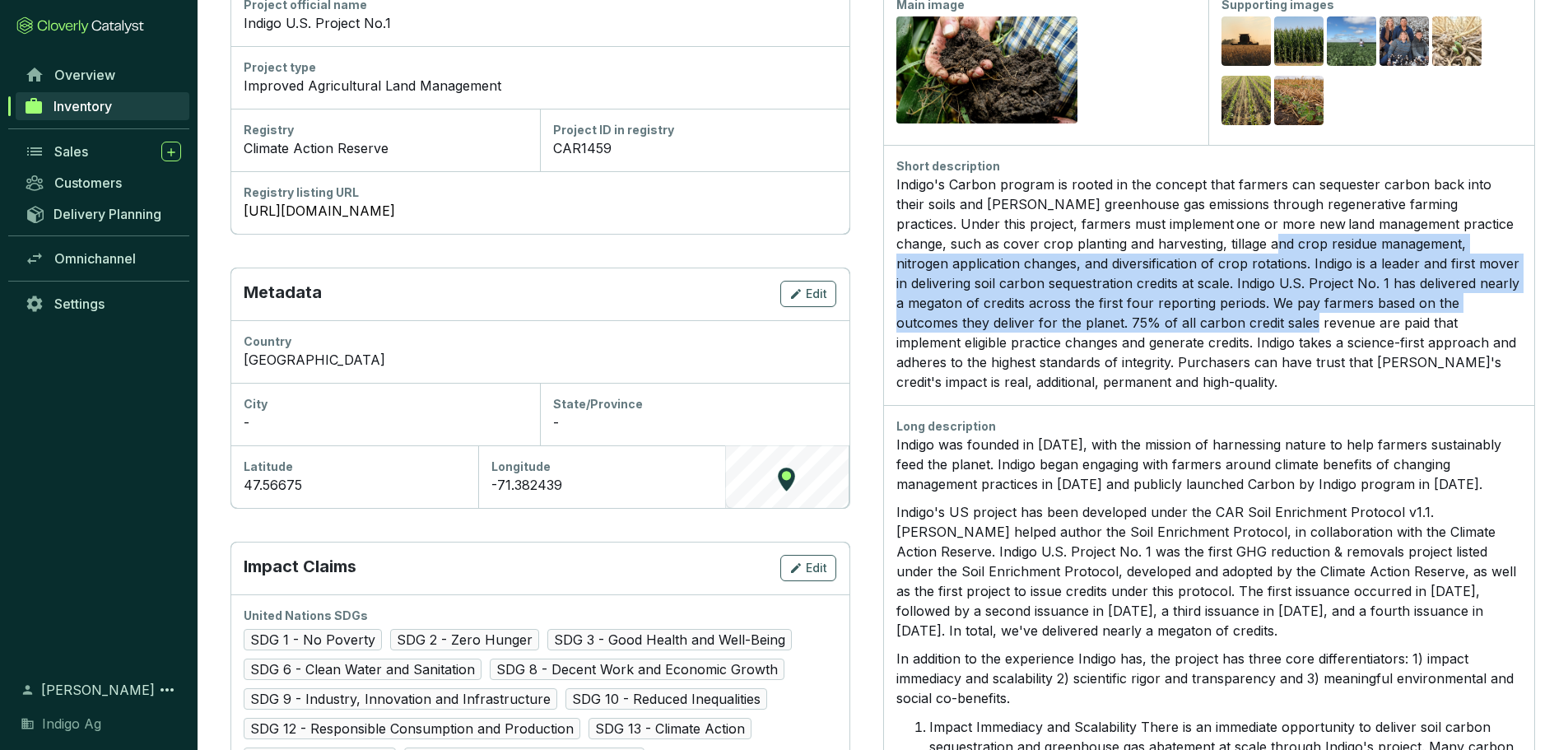
drag, startPoint x: 1183, startPoint y: 252, endPoint x: 1160, endPoint y: 316, distance: 68.0
click at [1160, 316] on div "Indigo's Carbon program is rooted in the concept that farmers can sequester car…" at bounding box center [1208, 282] width 626 height 217
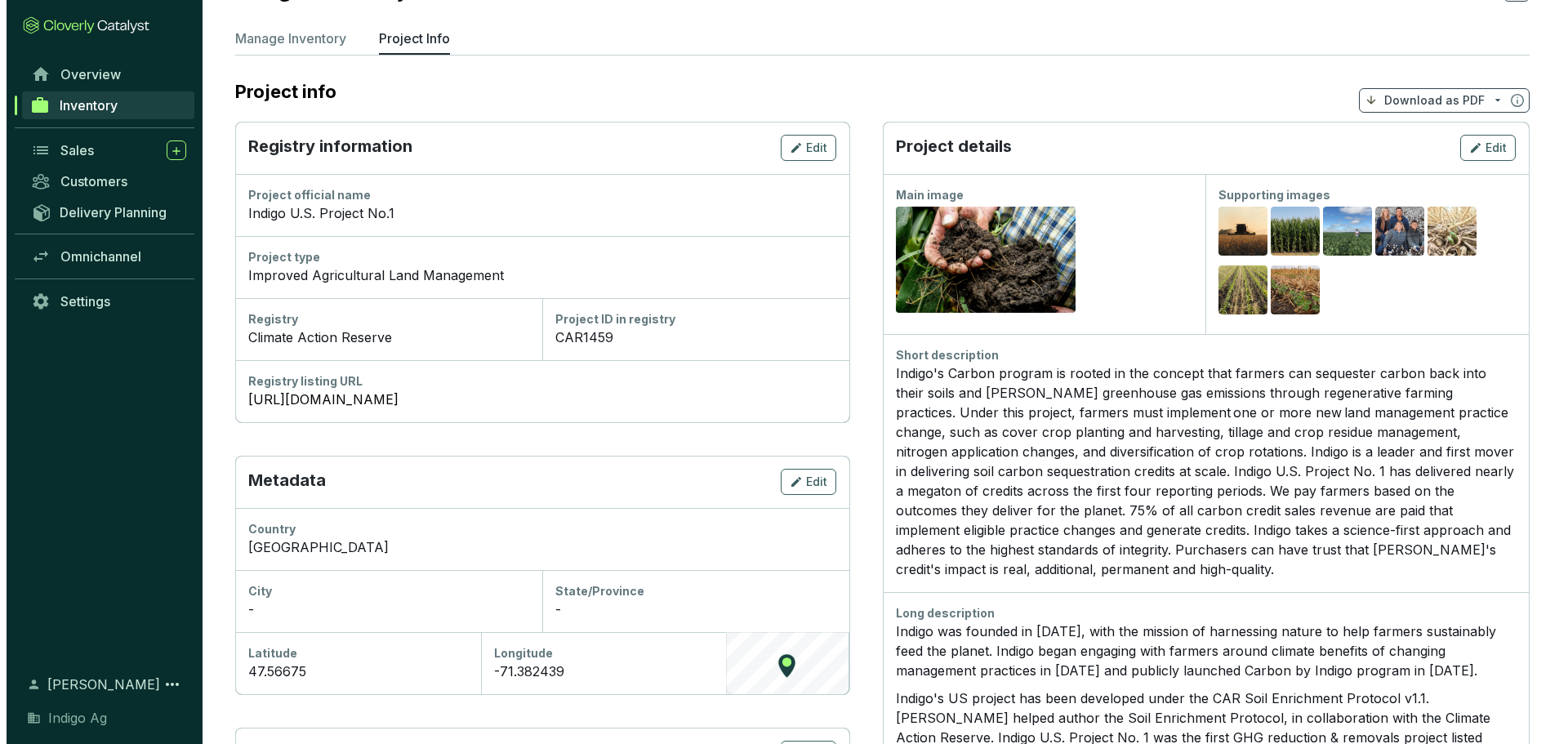
scroll to position [0, 0]
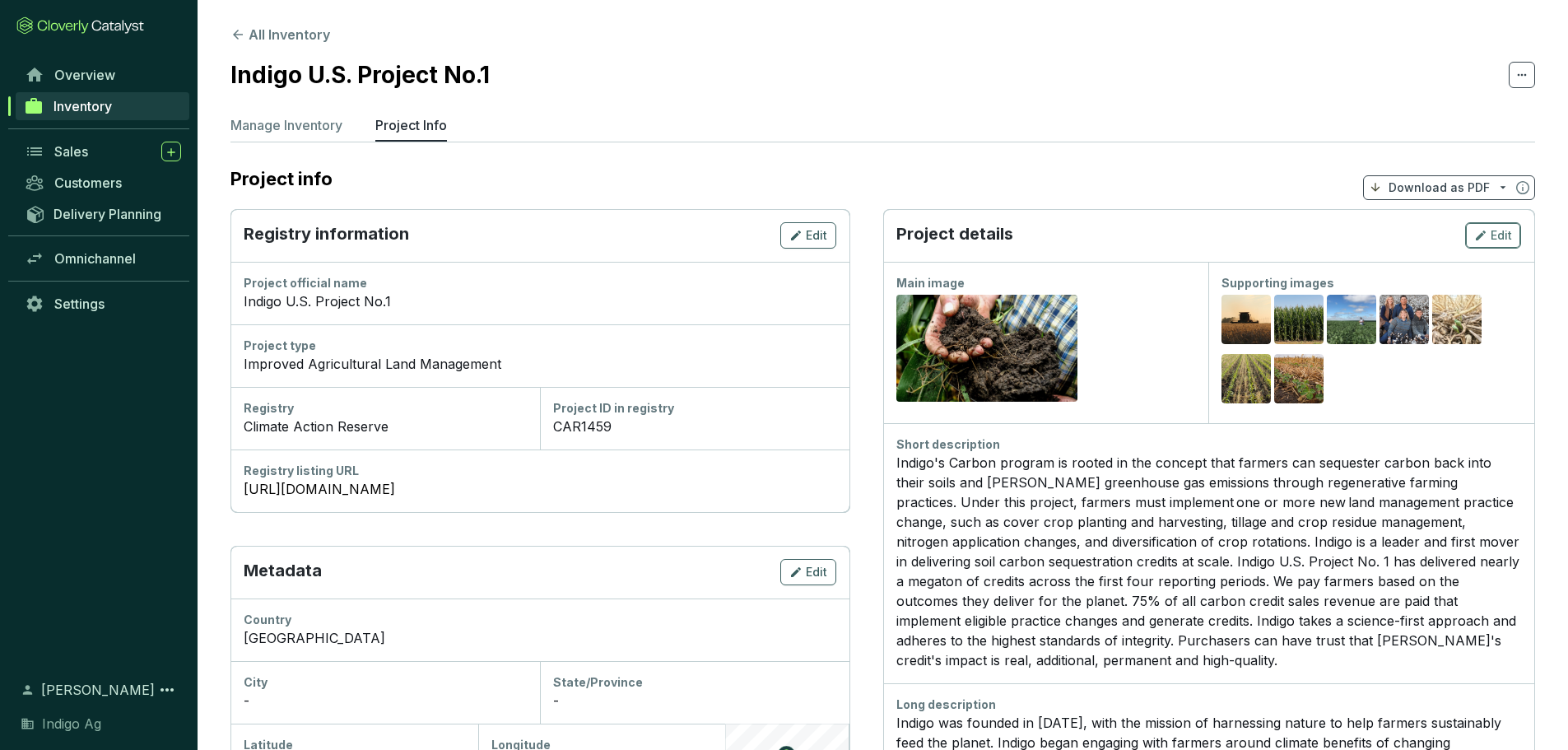
click at [1491, 232] on span "Edit" at bounding box center [1502, 235] width 22 height 16
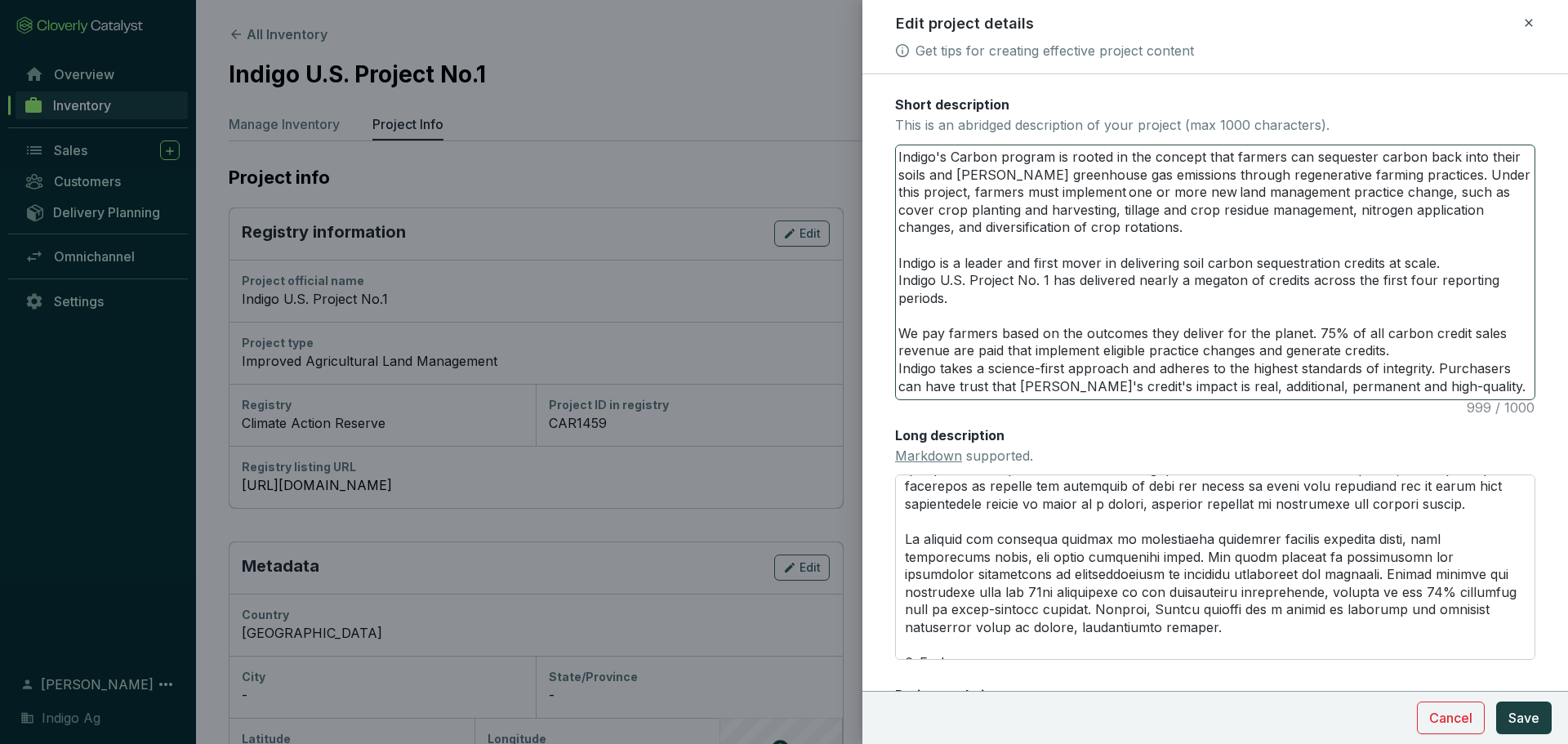
scroll to position [579, 0]
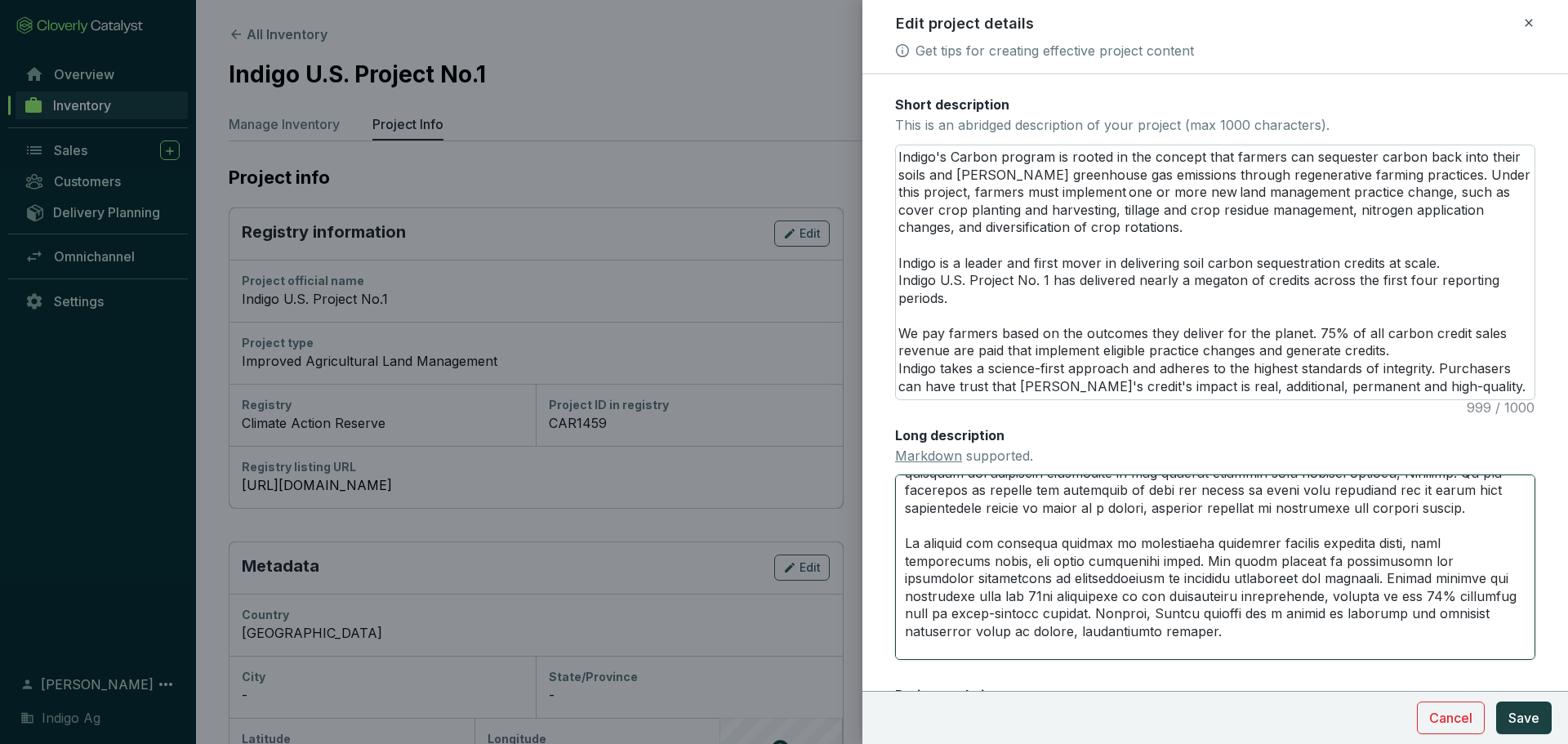
click at [909, 560] on textarea "Long description Markdown supported." at bounding box center [1215, 567] width 640 height 185
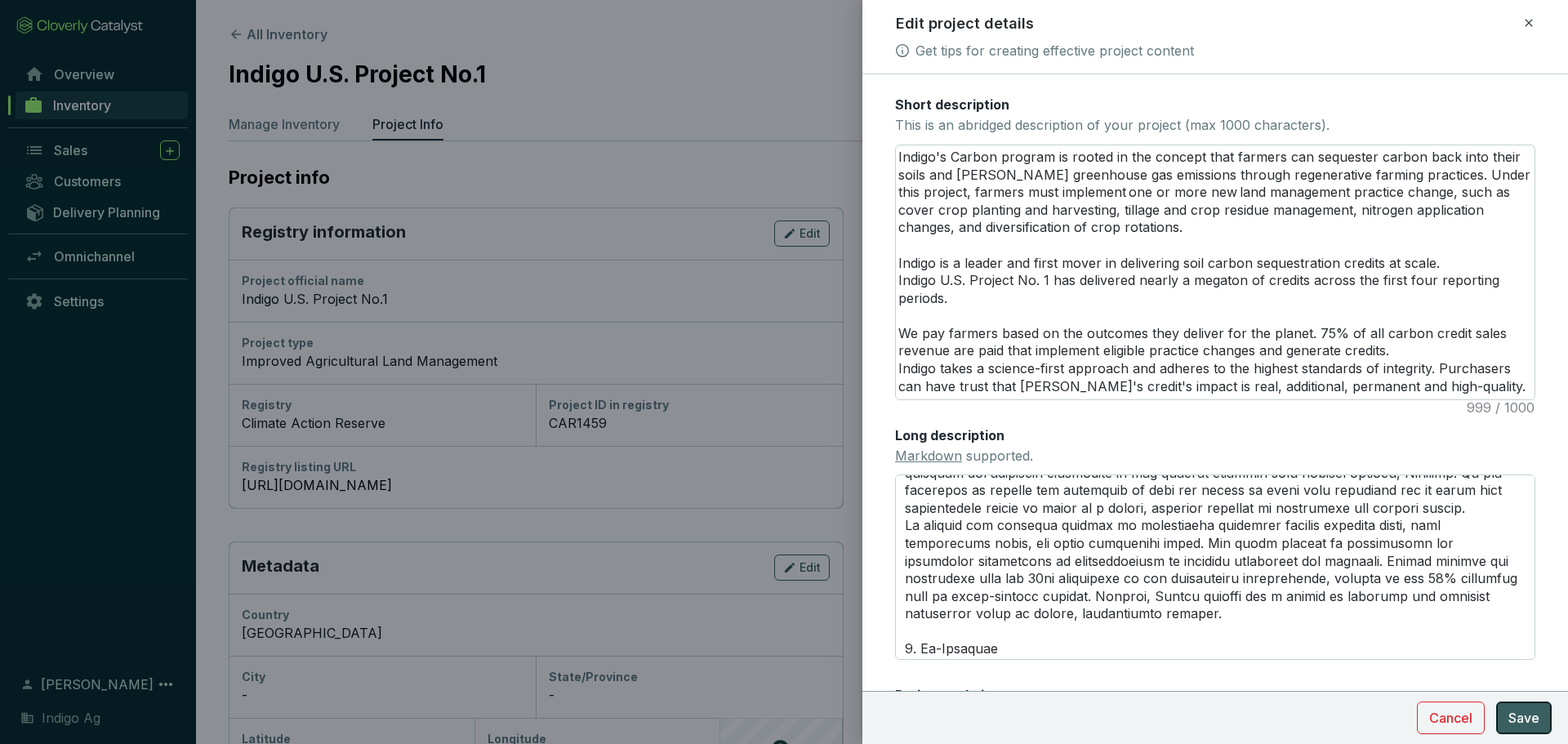
click at [1532, 705] on button "Save" at bounding box center [1524, 718] width 56 height 32
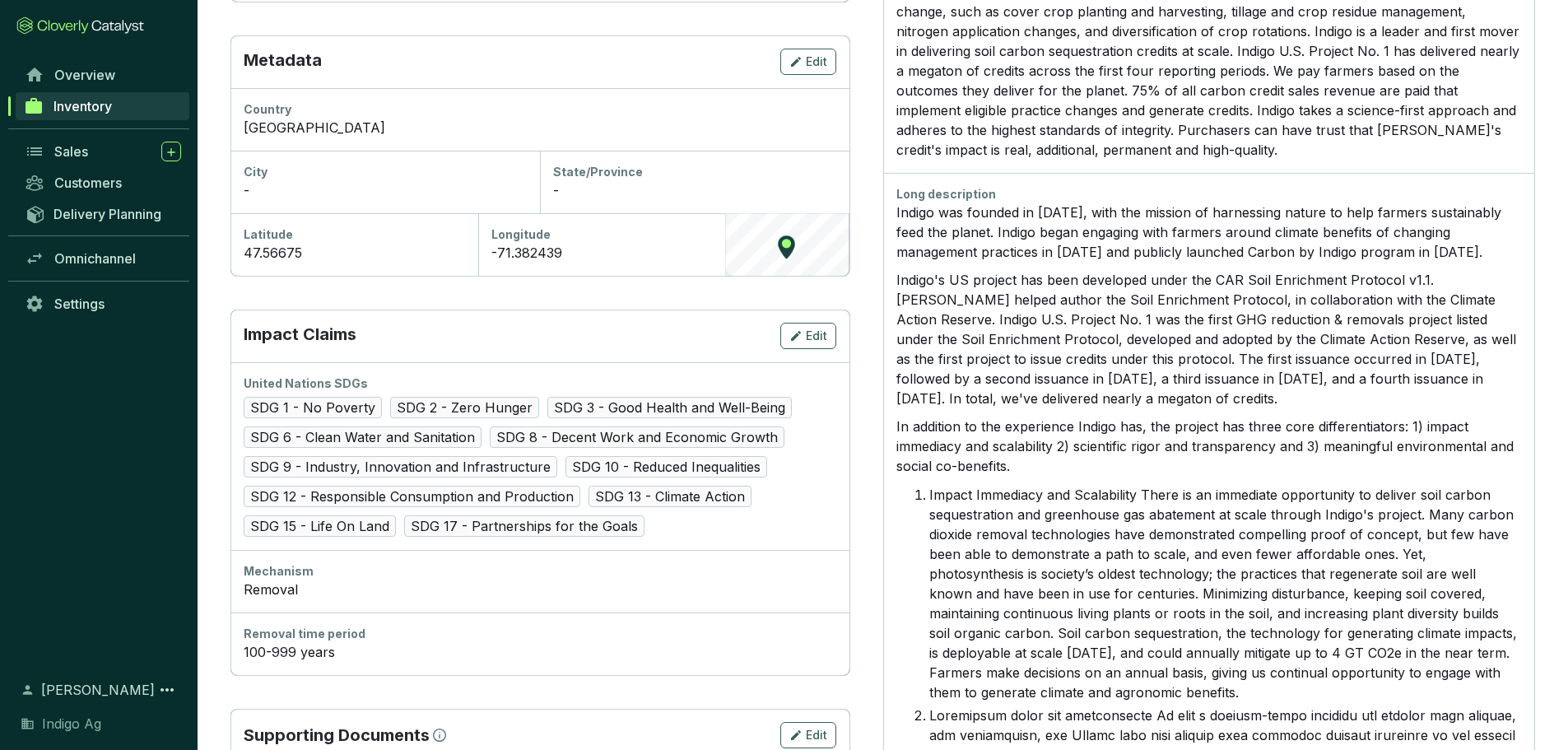
scroll to position [493, 0]
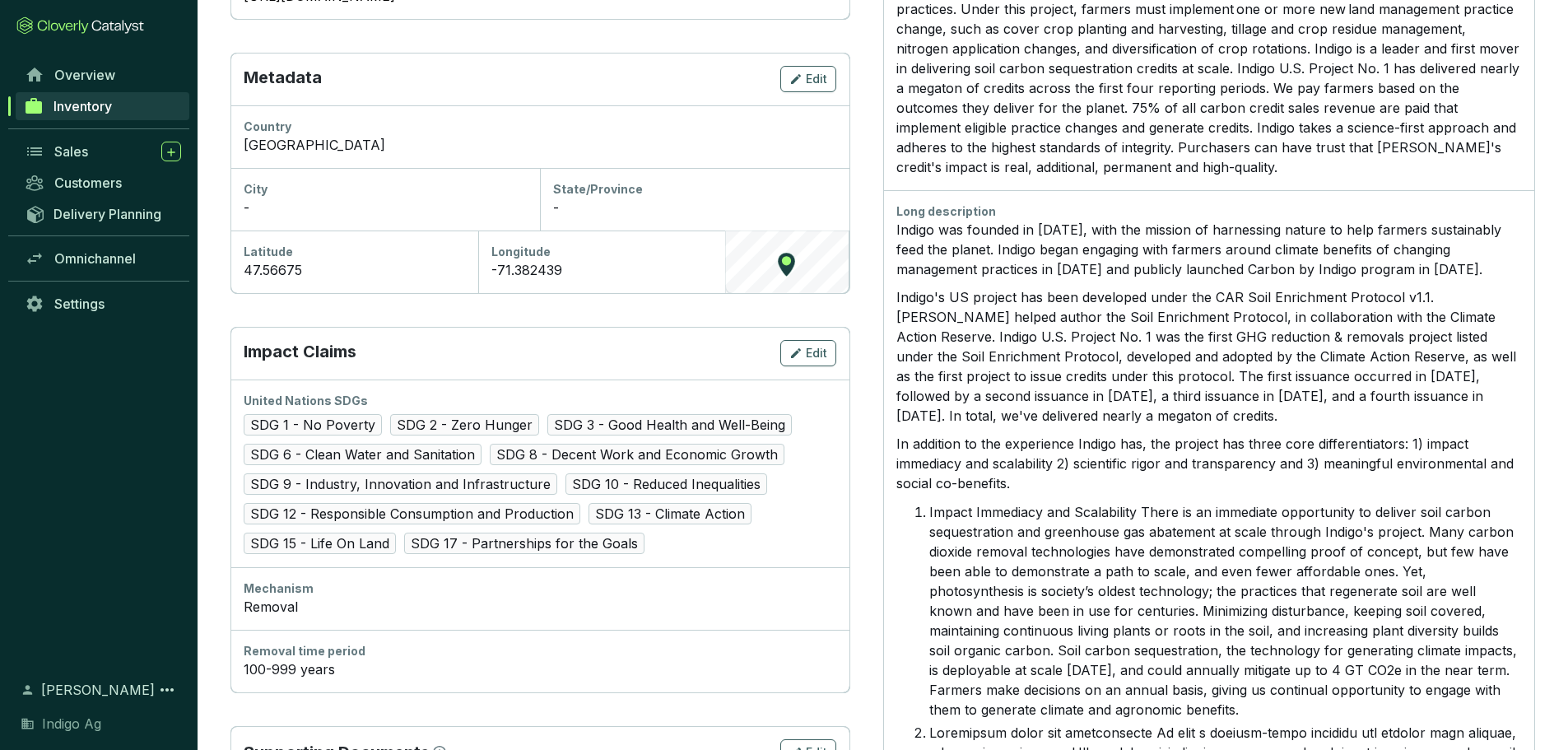
click at [1294, 306] on p "Indigo's US project has been developed under the CAR Soil Enrichment Protocol v…" at bounding box center [1208, 356] width 626 height 138
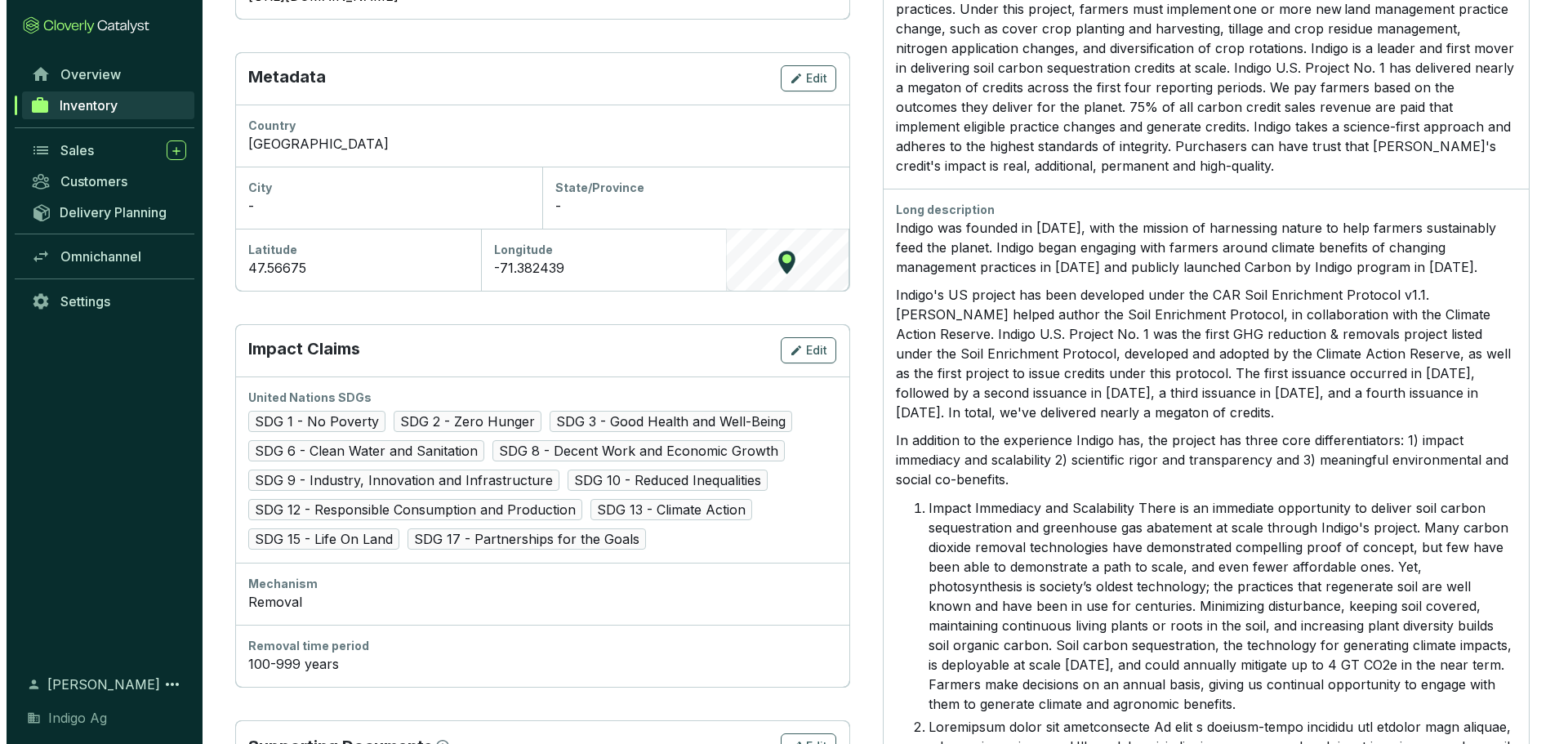
scroll to position [201, 0]
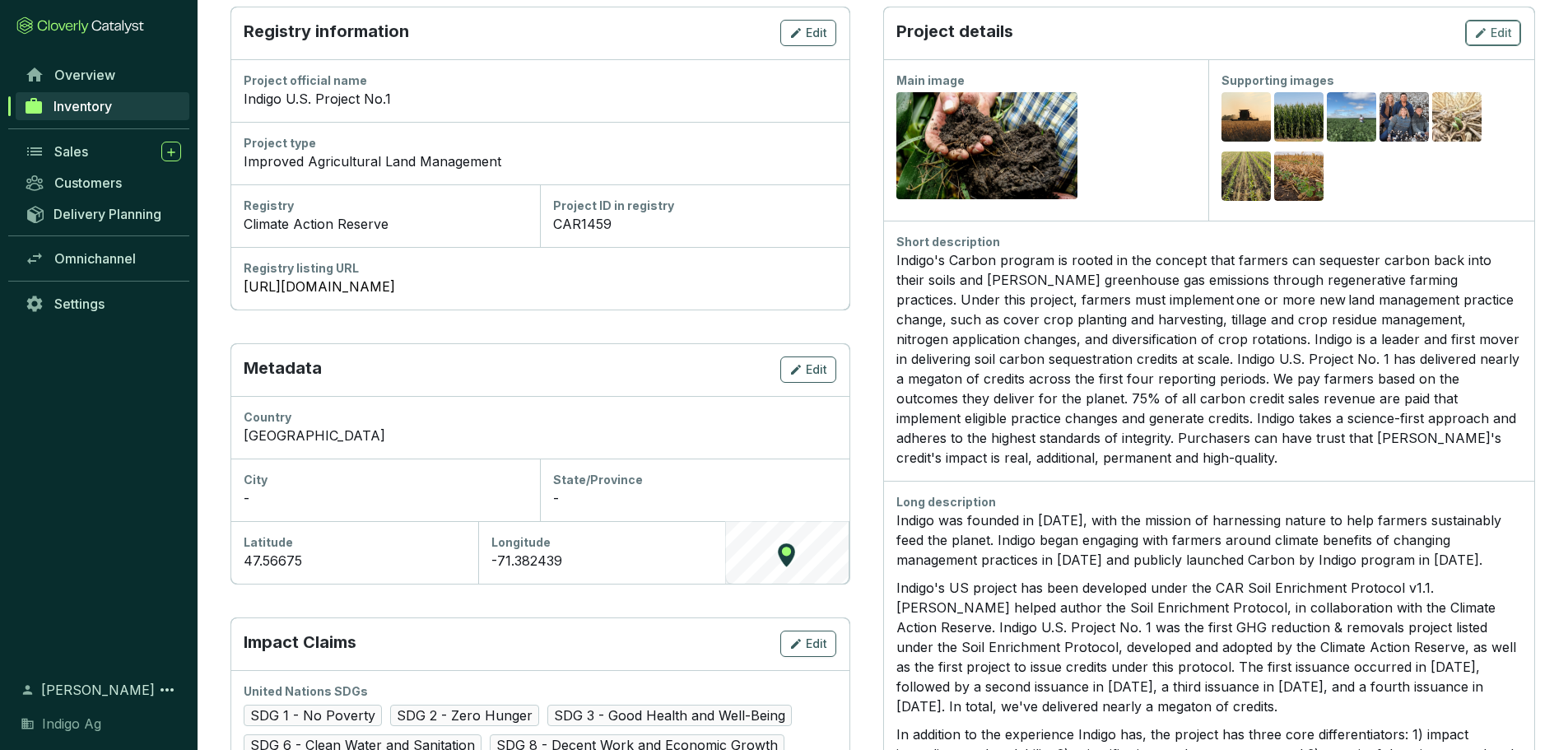
click at [1504, 22] on button "Edit" at bounding box center [1494, 33] width 56 height 26
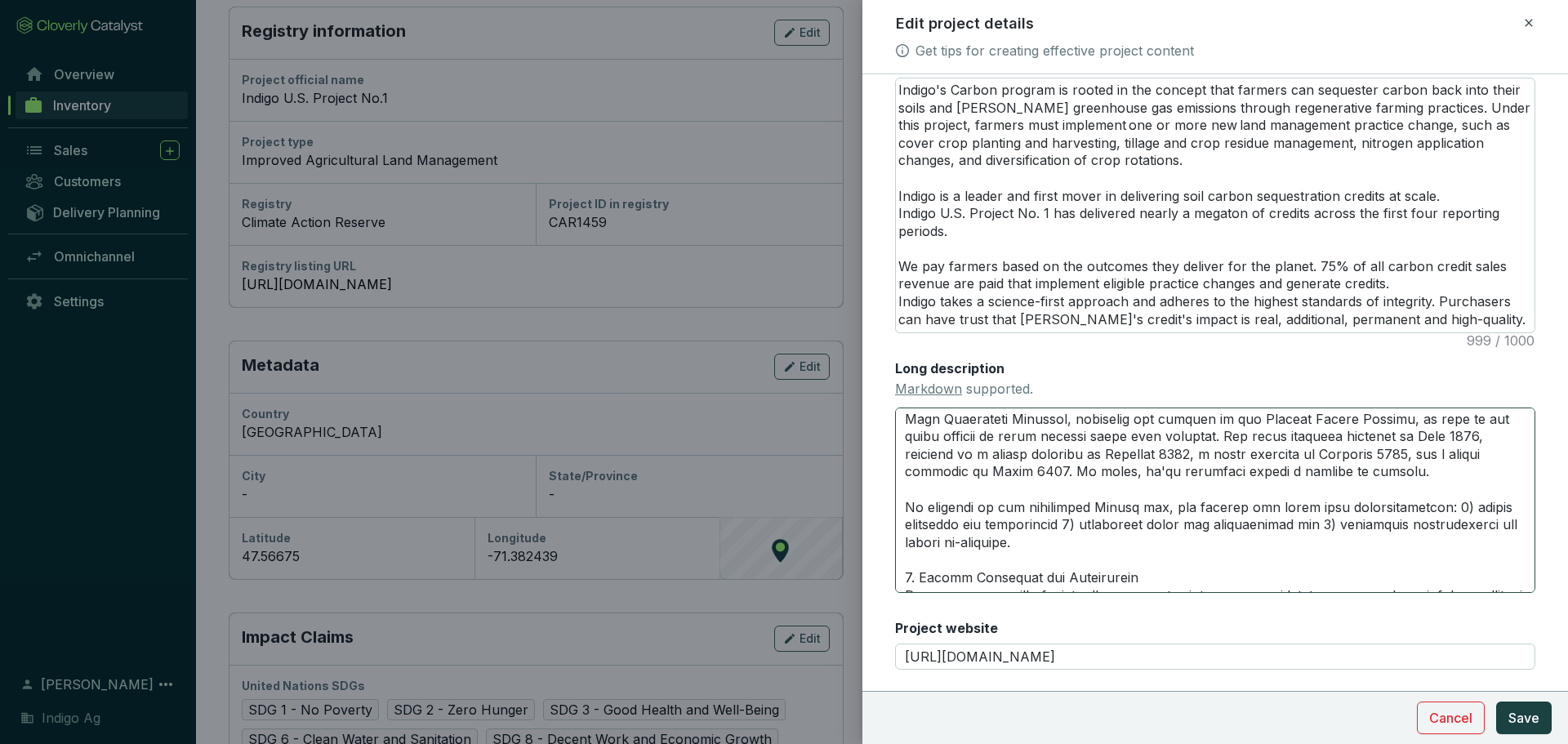
scroll to position [185, 0]
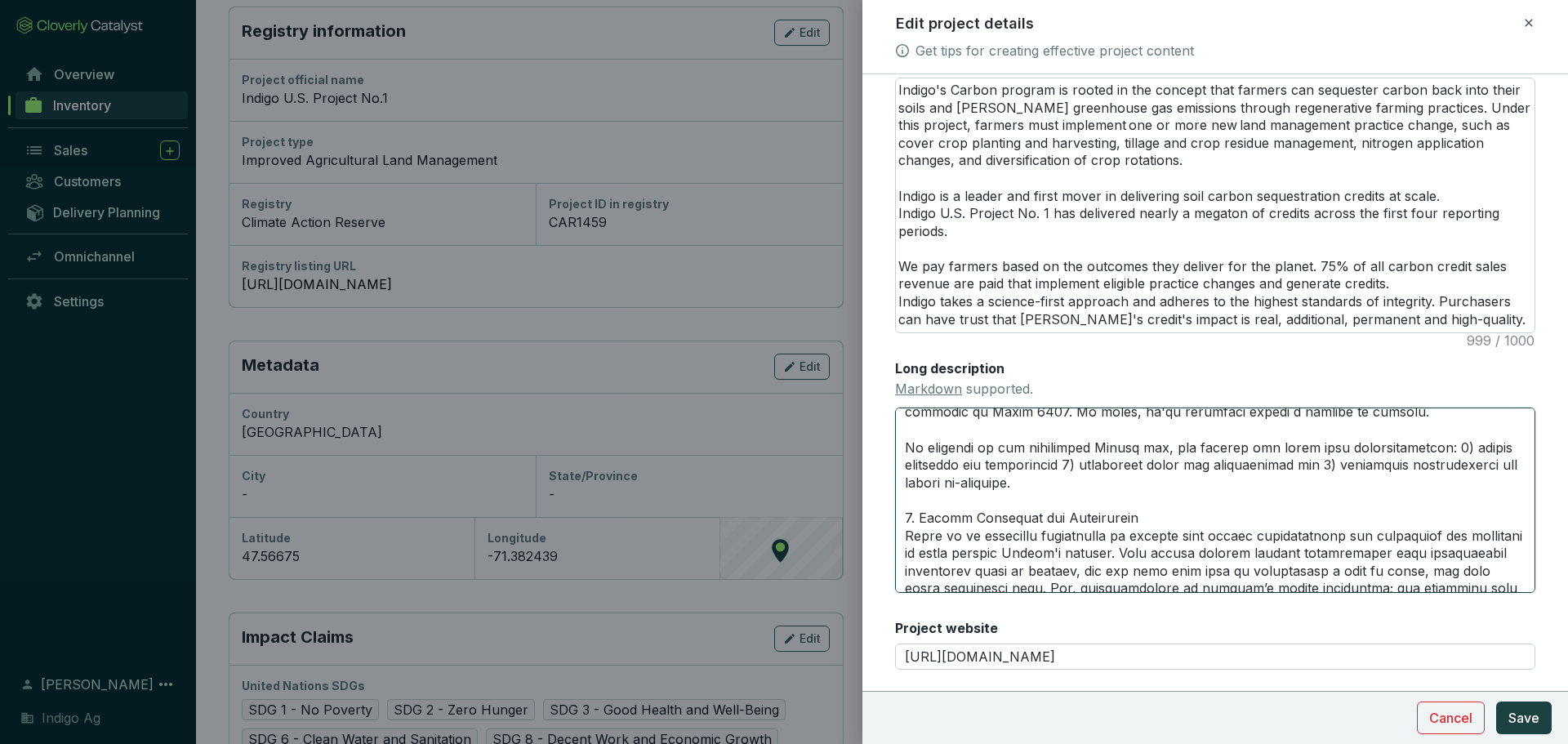
click at [1141, 514] on textarea "Long description Markdown supported." at bounding box center [1215, 499] width 640 height 185
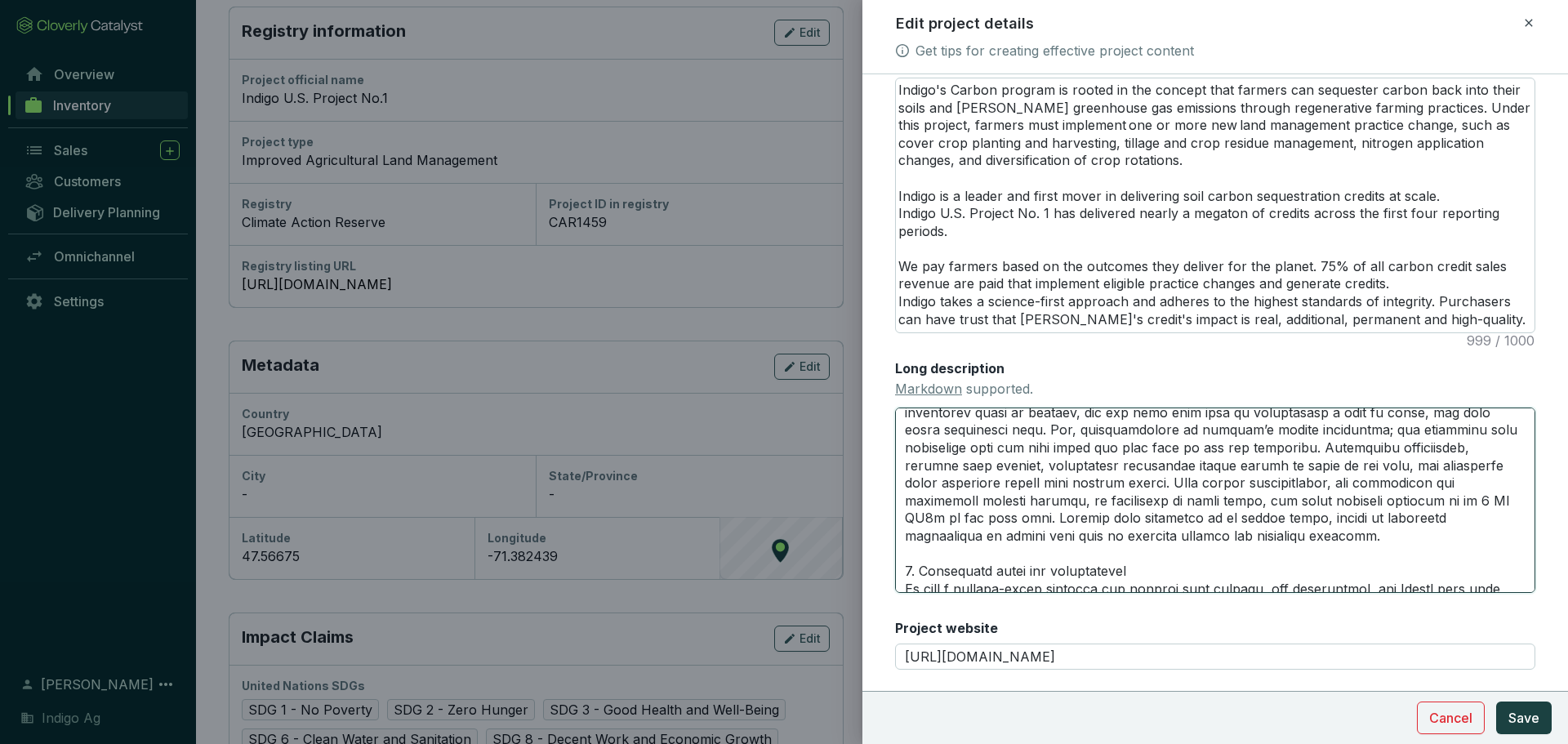
scroll to position [369, 0]
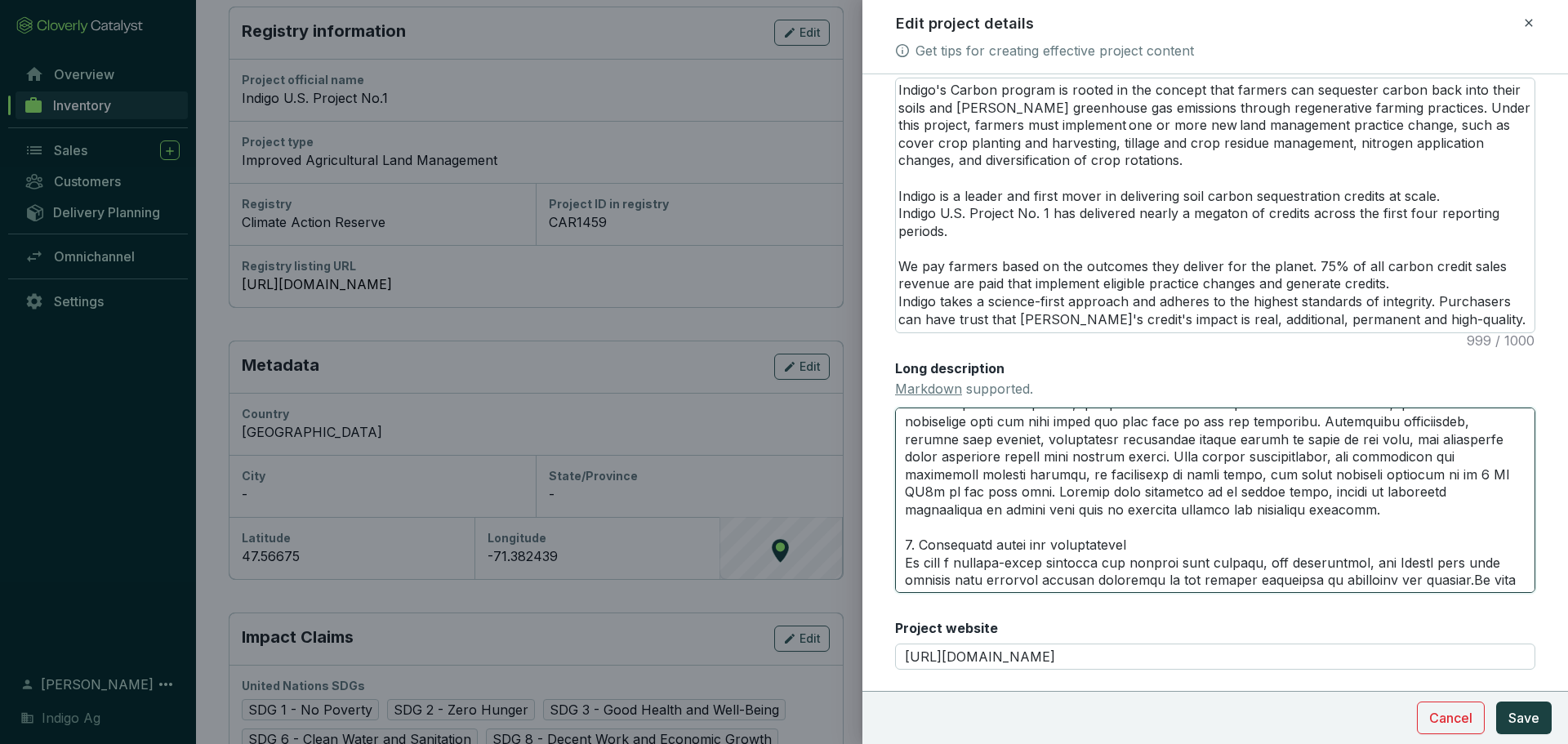
click at [1122, 547] on textarea "Long description Markdown supported." at bounding box center [1215, 499] width 640 height 185
click at [1452, 576] on textarea "Long description Markdown supported." at bounding box center [1215, 499] width 640 height 185
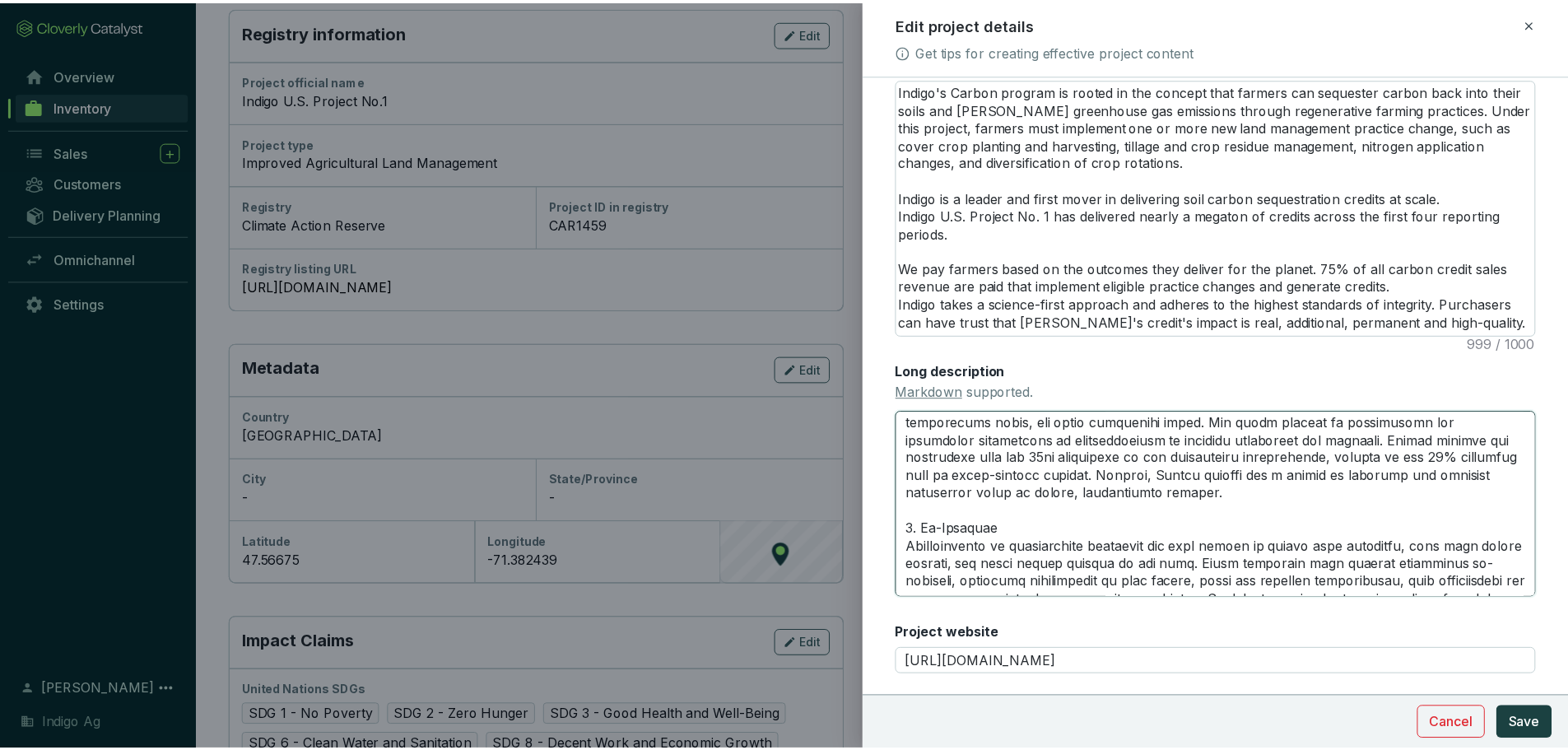
scroll to position [641, 0]
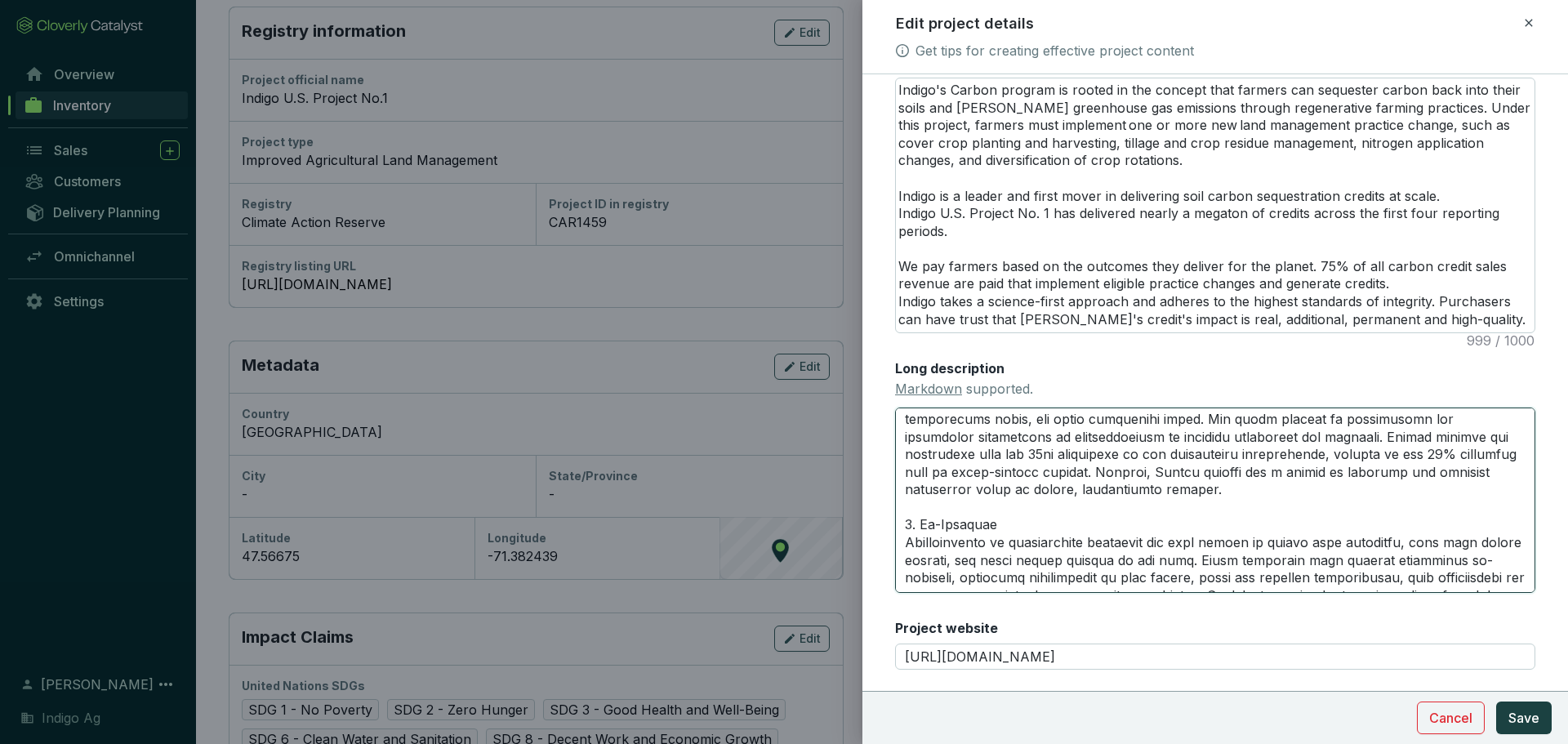
click at [1011, 540] on textarea "Long description Markdown supported." at bounding box center [1215, 499] width 640 height 185
click at [1523, 703] on button "Save" at bounding box center [1524, 718] width 56 height 32
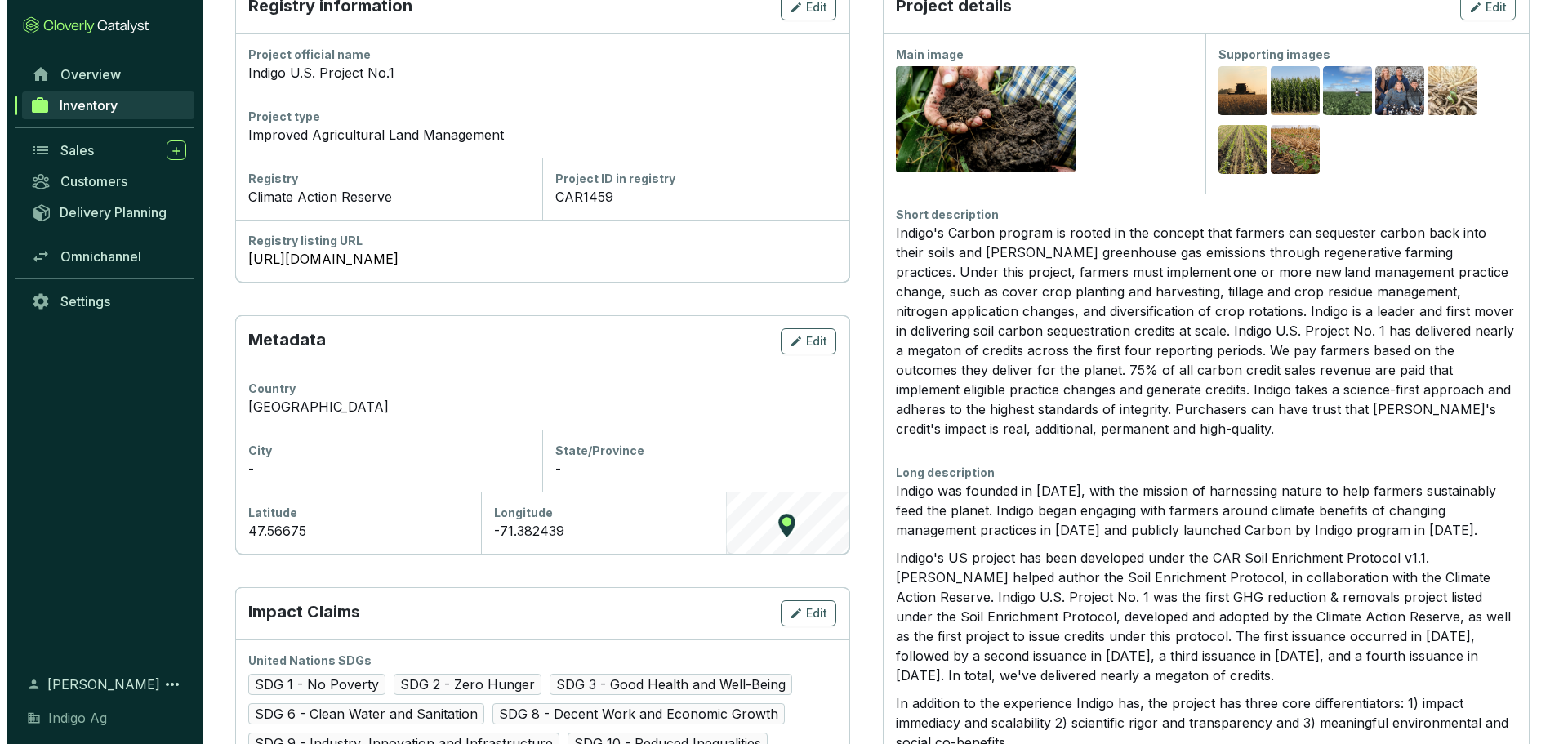
scroll to position [0, 0]
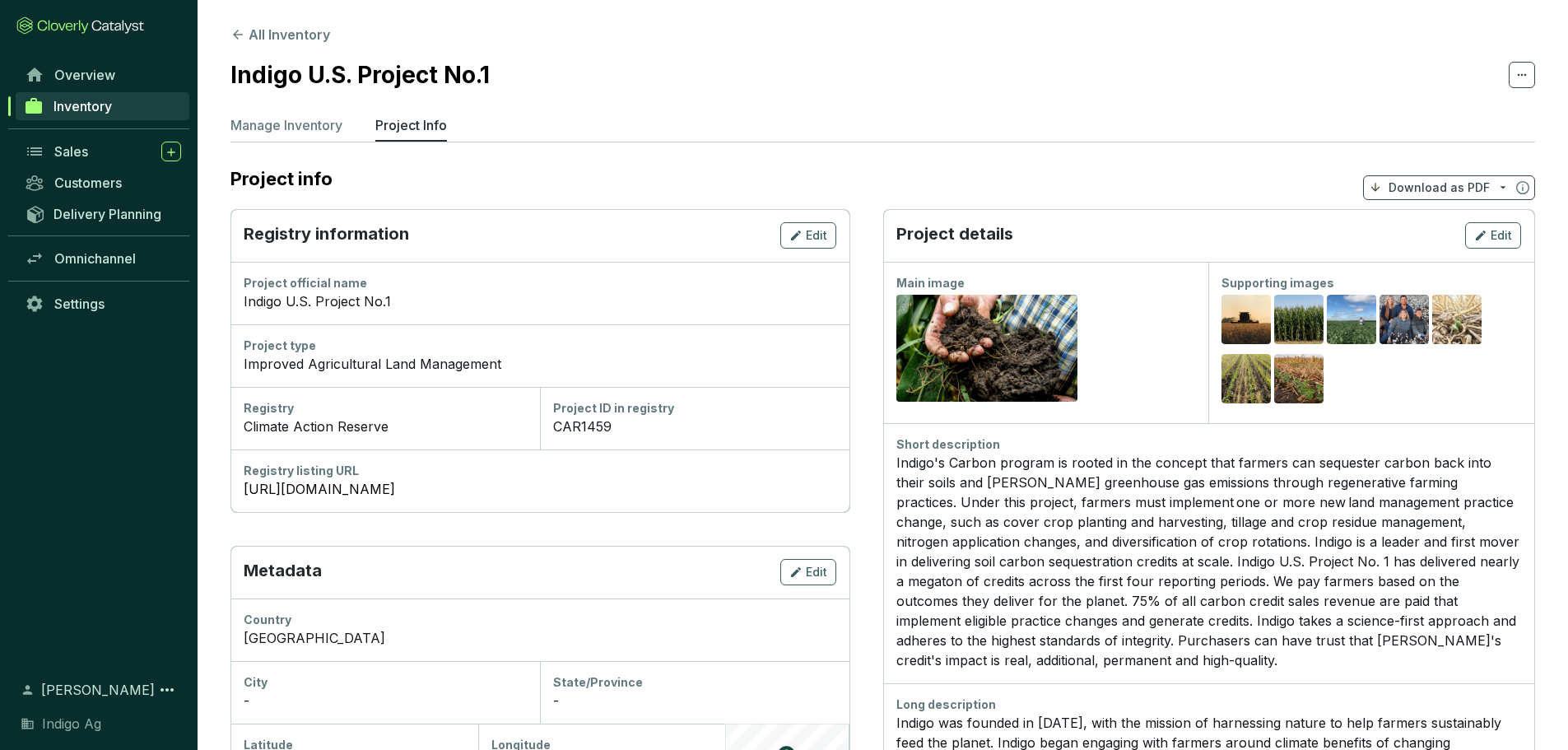
click at [768, 141] on ul "Manage Inventory Project Info" at bounding box center [883, 128] width 1305 height 26
click at [300, 131] on p "Manage Inventory" at bounding box center [286, 125] width 112 height 20
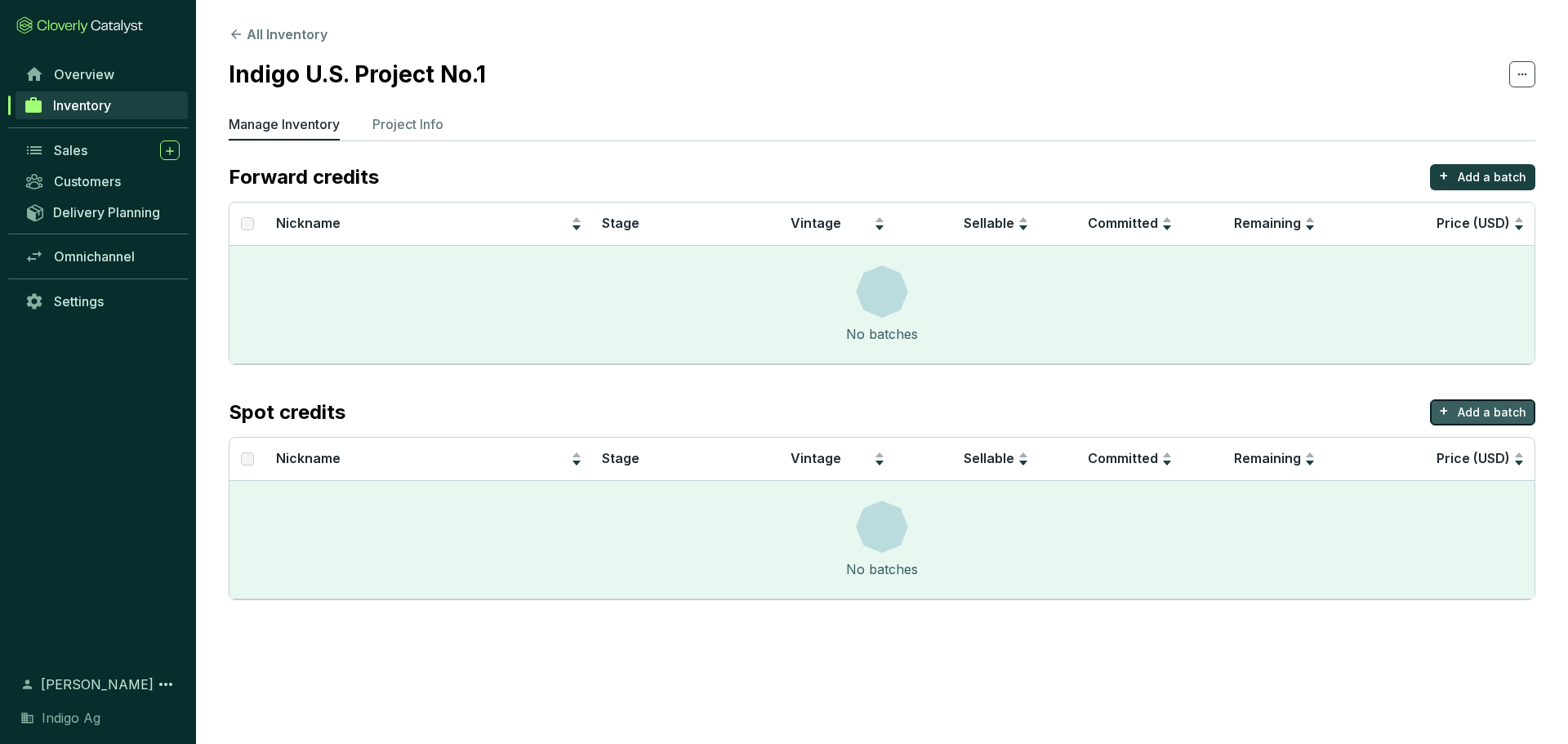
click at [1480, 408] on p "Add a batch" at bounding box center [1491, 413] width 68 height 16
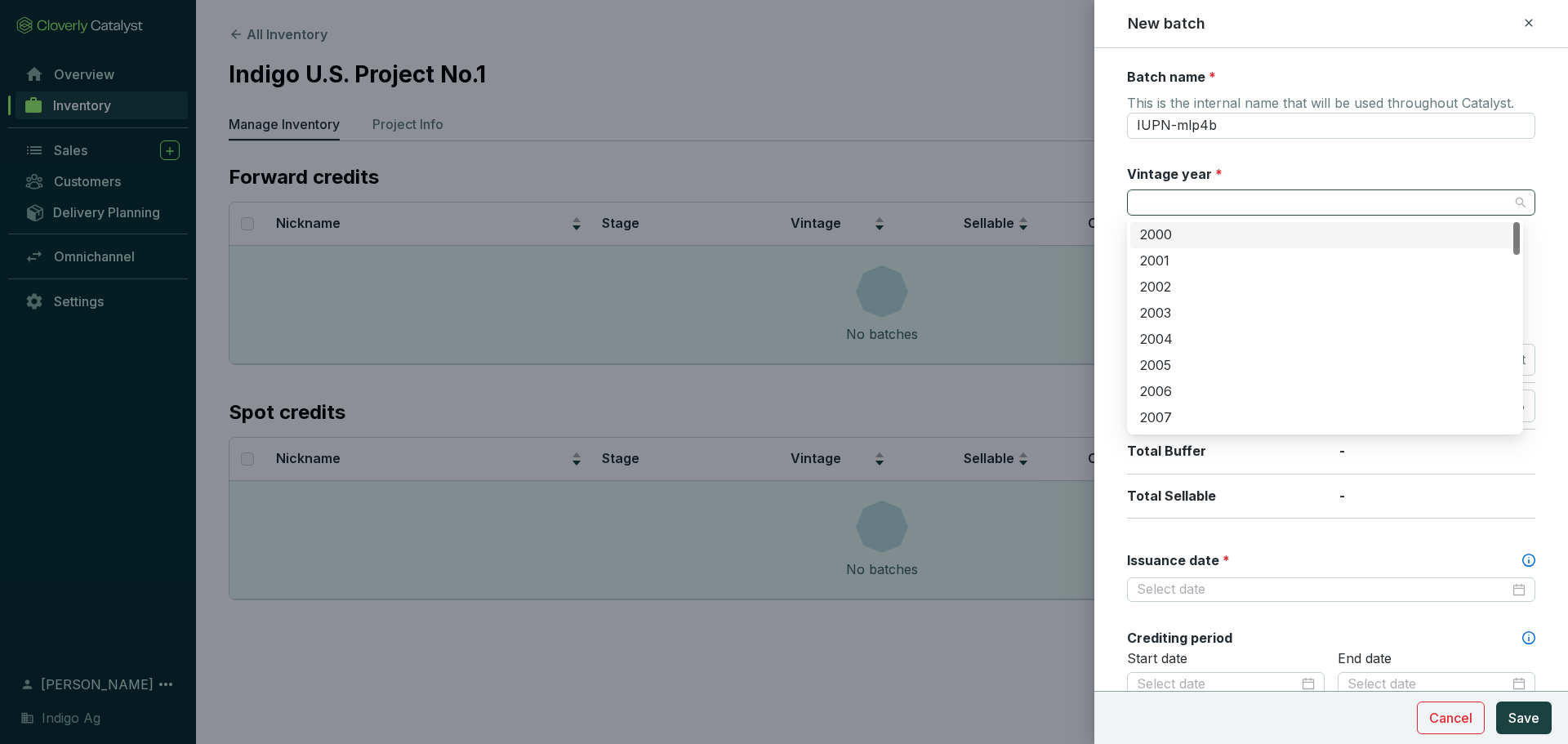
click at [1344, 215] on div at bounding box center [1330, 202] width 408 height 26
click at [1194, 300] on div "2022" at bounding box center [1325, 293] width 370 height 18
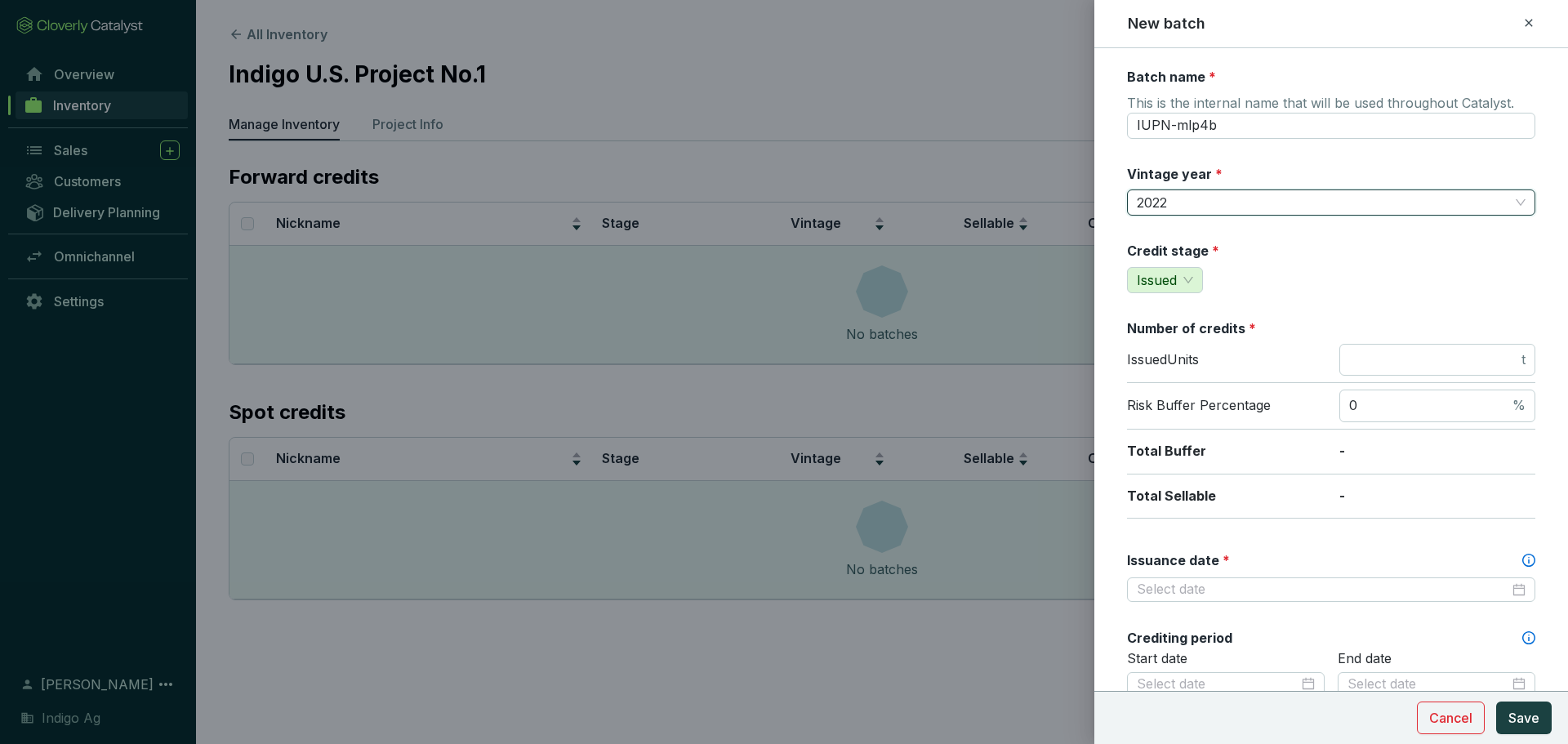
click at [1310, 301] on div "Batch name * This is the internal name that will be used throughout Catalyst. I…" at bounding box center [1330, 683] width 408 height 1231
click at [1364, 403] on input "0" at bounding box center [1429, 406] width 160 height 18
click at [1286, 398] on p "Risk Buffer Percentage" at bounding box center [1225, 406] width 196 height 18
click at [1371, 370] on span "t" at bounding box center [1437, 360] width 196 height 32
click at [1282, 461] on div "Total Buffer -" at bounding box center [1330, 452] width 408 height 45
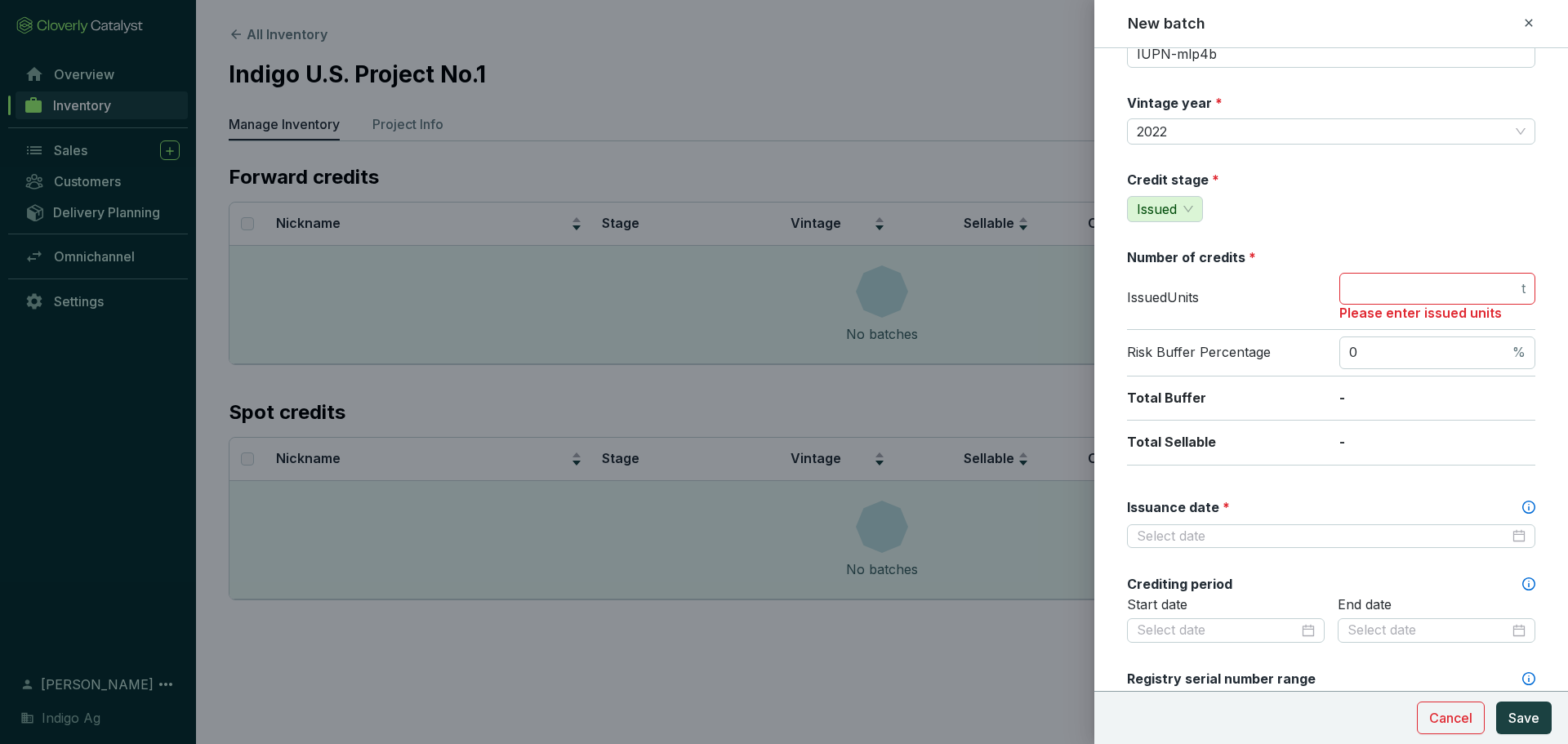
scroll to position [72, 0]
click at [1309, 537] on input "Issuance date *" at bounding box center [1322, 536] width 372 height 18
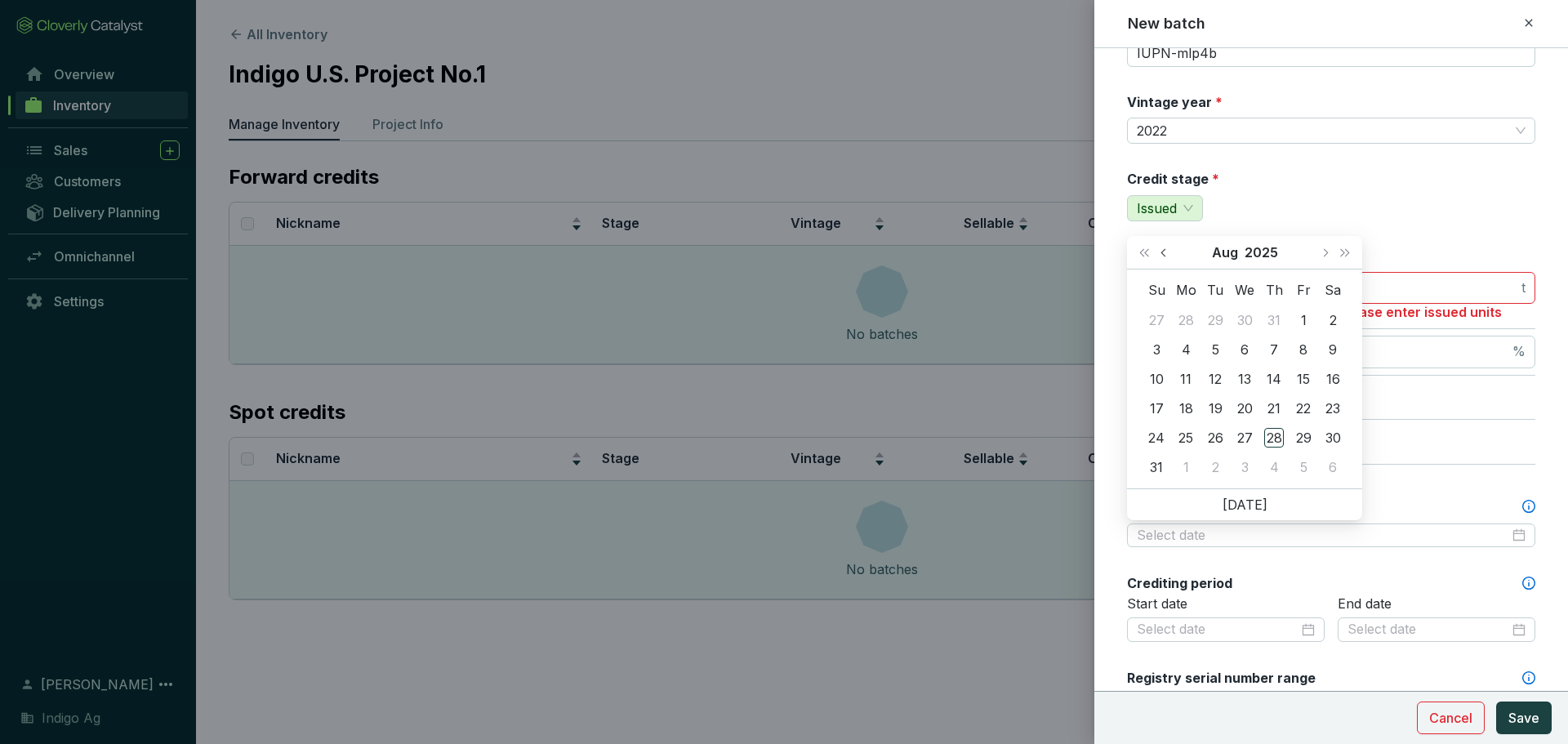
click at [1164, 250] on span "Previous month (PageUp)" at bounding box center [1164, 252] width 8 height 8
click at [1249, 375] on div "16" at bounding box center [1245, 379] width 20 height 20
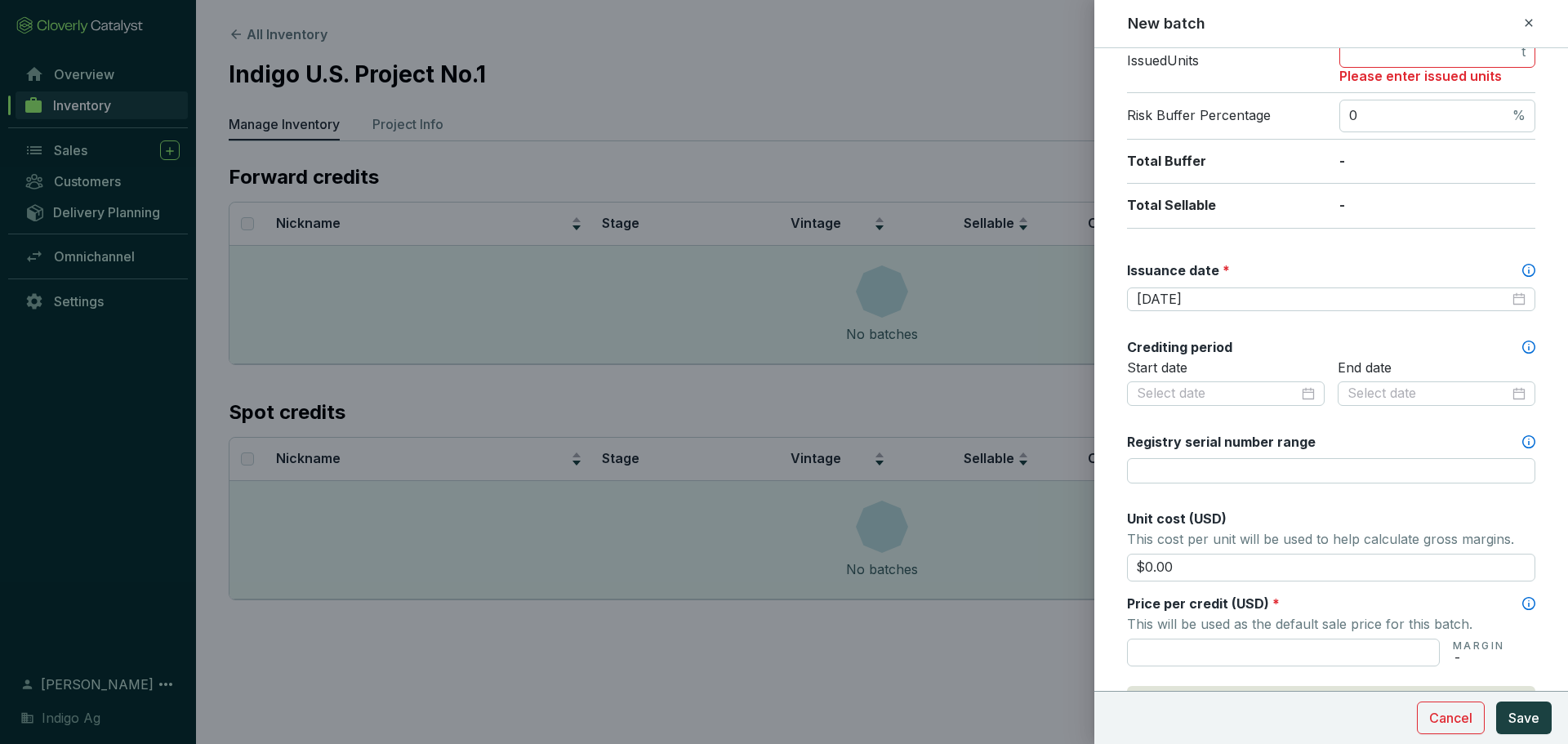
scroll to position [309, 0]
click at [1305, 392] on div at bounding box center [1226, 393] width 178 height 18
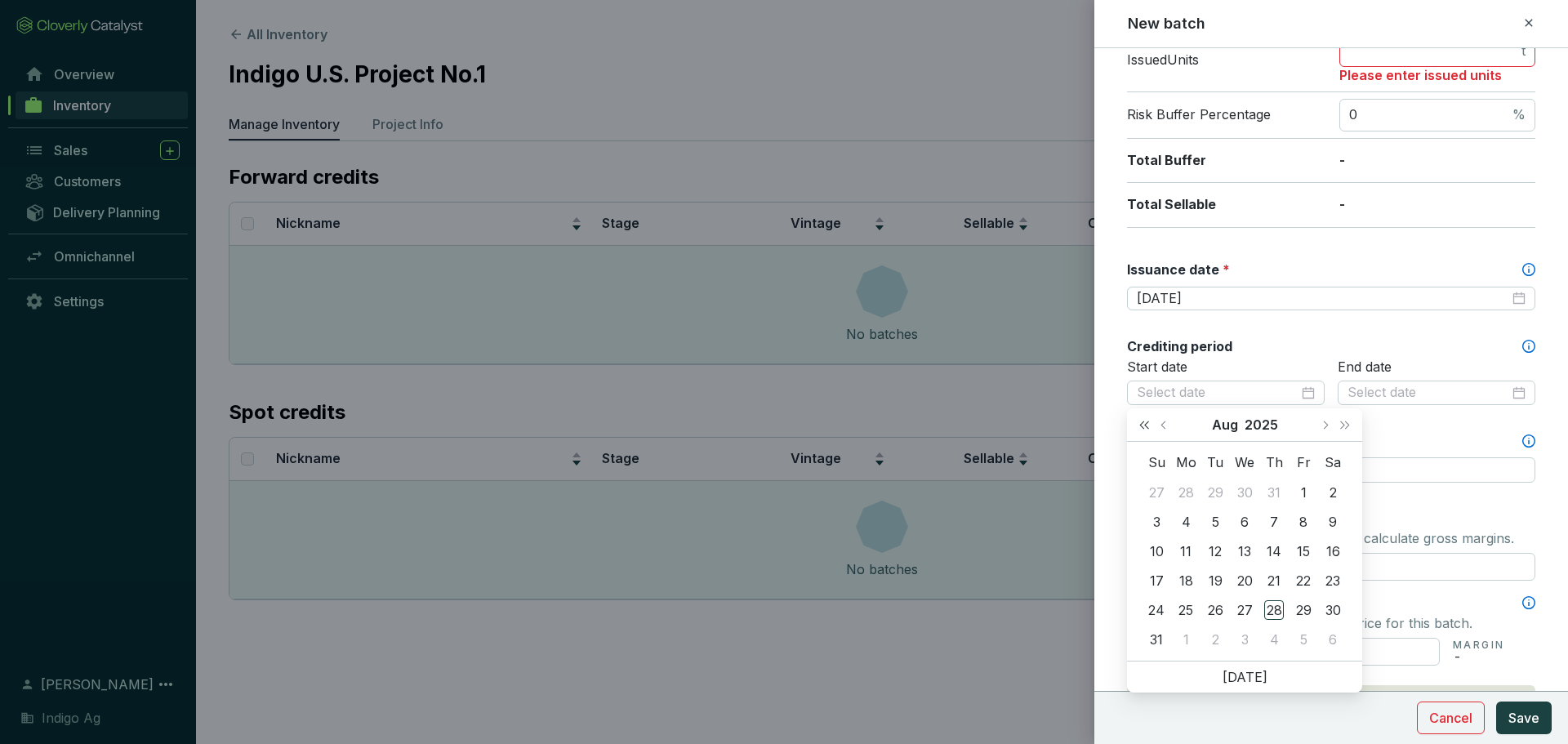
click at [1145, 425] on span "Last year (Control + left)" at bounding box center [1144, 424] width 8 height 8
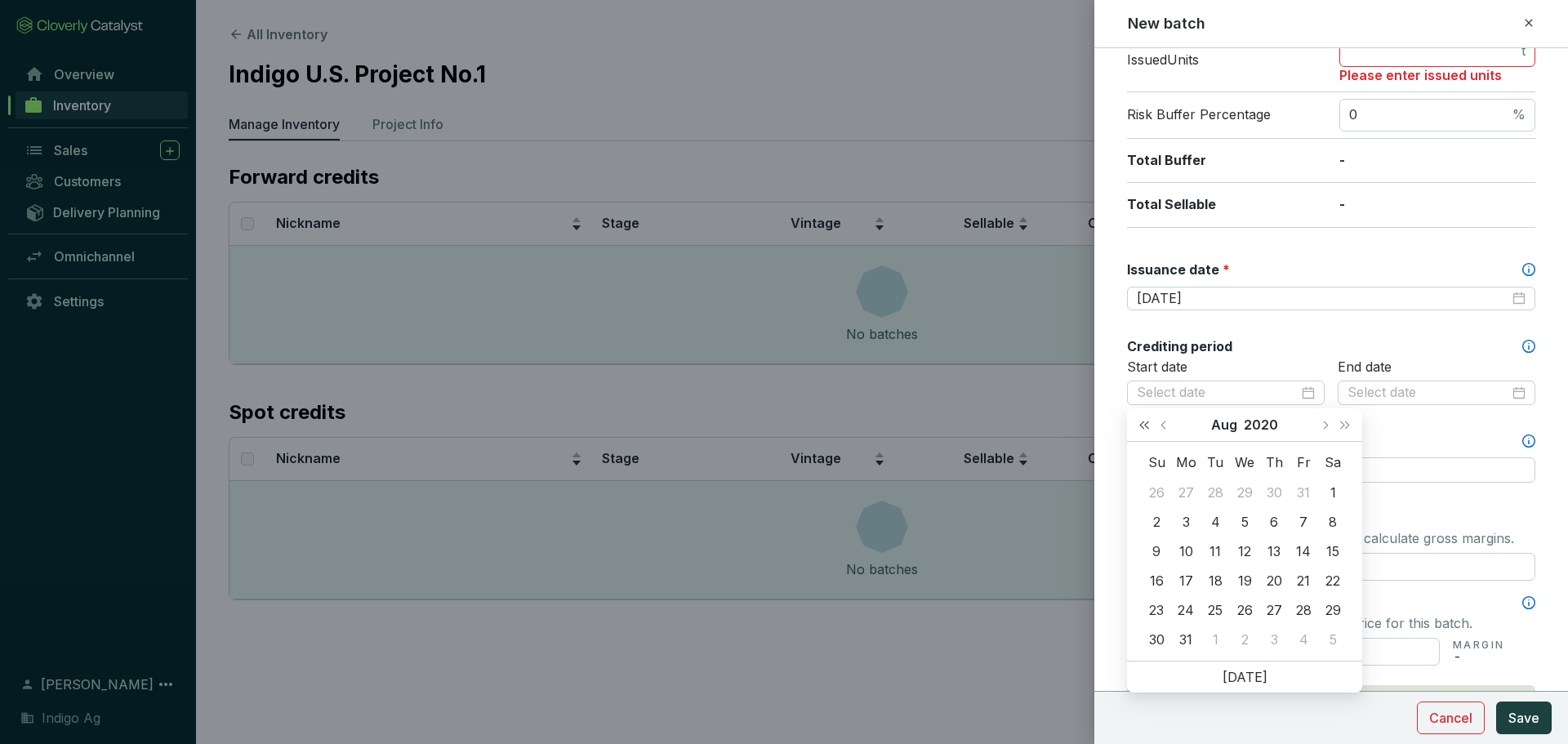
click at [1145, 425] on span "Last year (Control + left)" at bounding box center [1144, 424] width 8 height 8
click at [1159, 425] on button "Previous month (PageUp)" at bounding box center [1165, 424] width 22 height 32
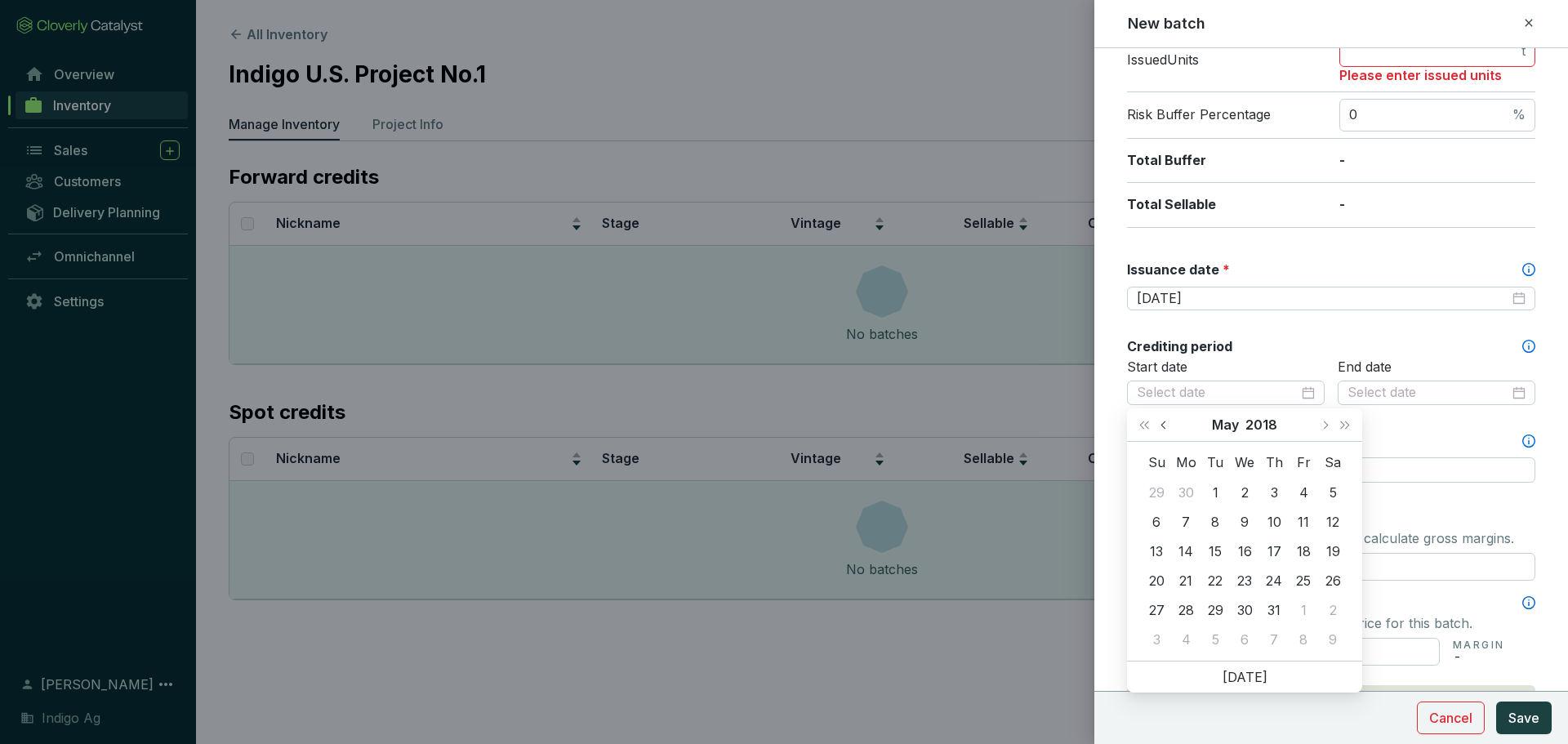
click at [1159, 425] on button "Previous month (PageUp)" at bounding box center [1165, 424] width 22 height 32
click at [1167, 426] on span "Previous month (PageUp)" at bounding box center [1164, 424] width 8 height 8
click at [1150, 583] on div "18" at bounding box center [1156, 581] width 20 height 20
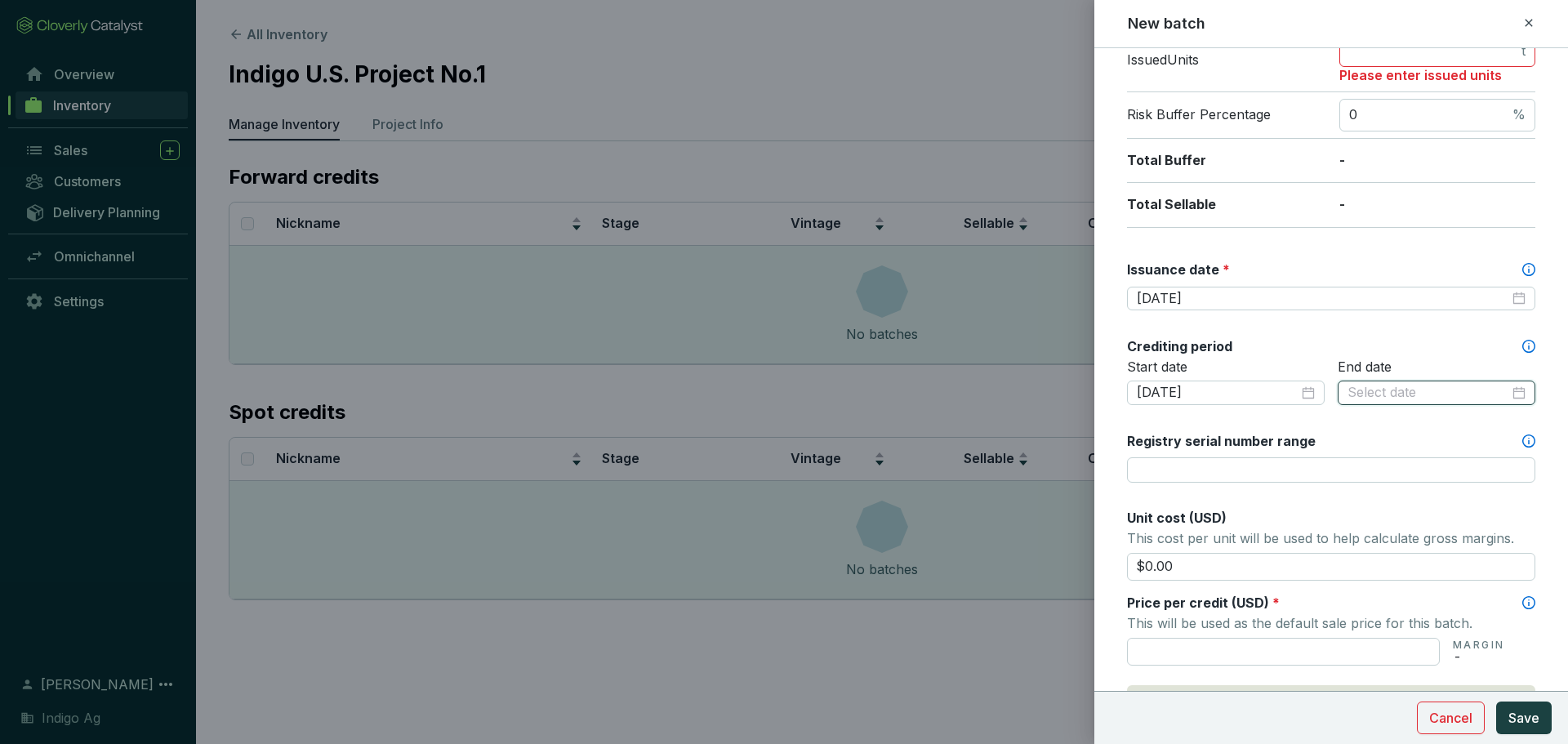
click at [1466, 401] on input at bounding box center [1428, 393] width 162 height 18
click at [1223, 432] on label "Registry serial number range" at bounding box center [1220, 441] width 188 height 18
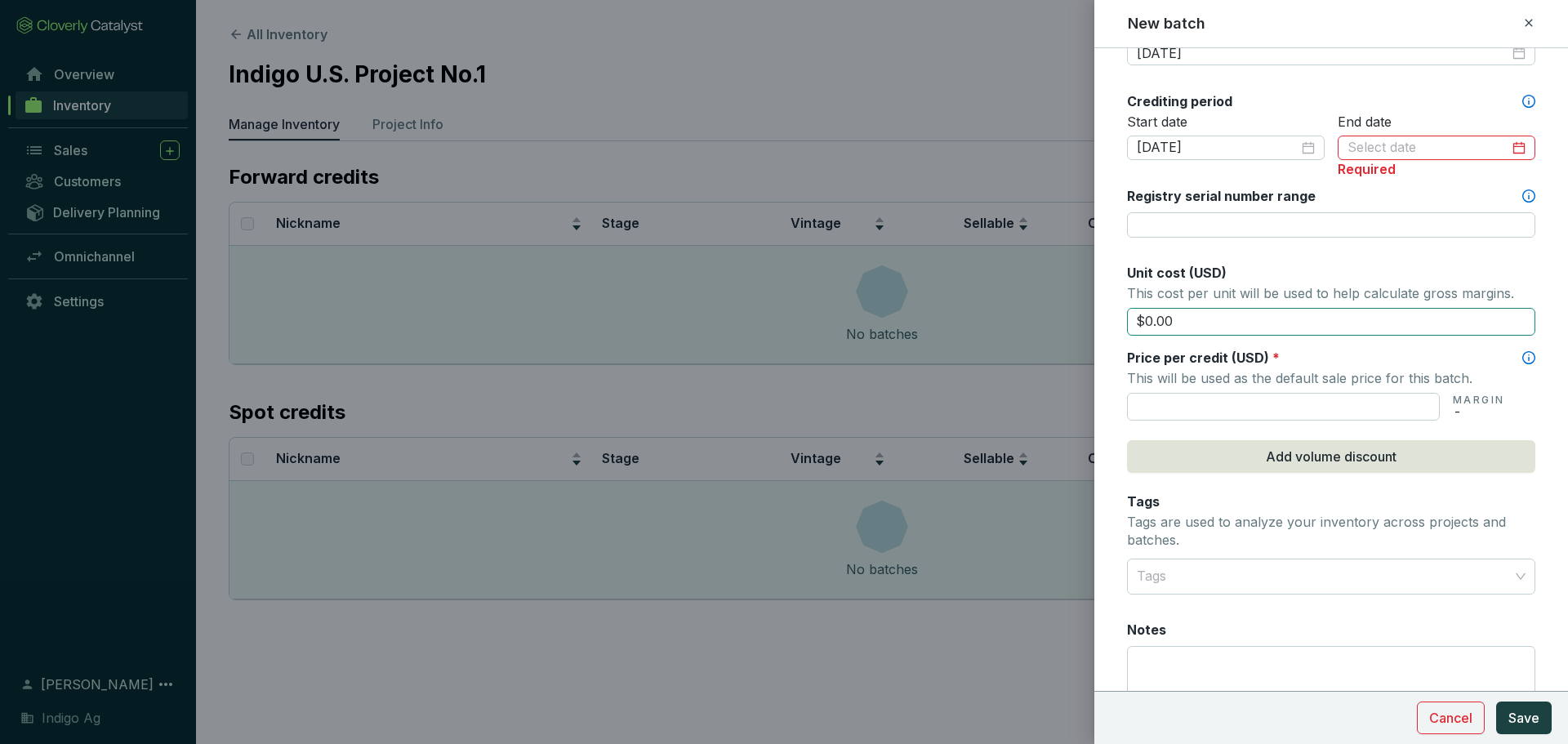
scroll to position [671, 0]
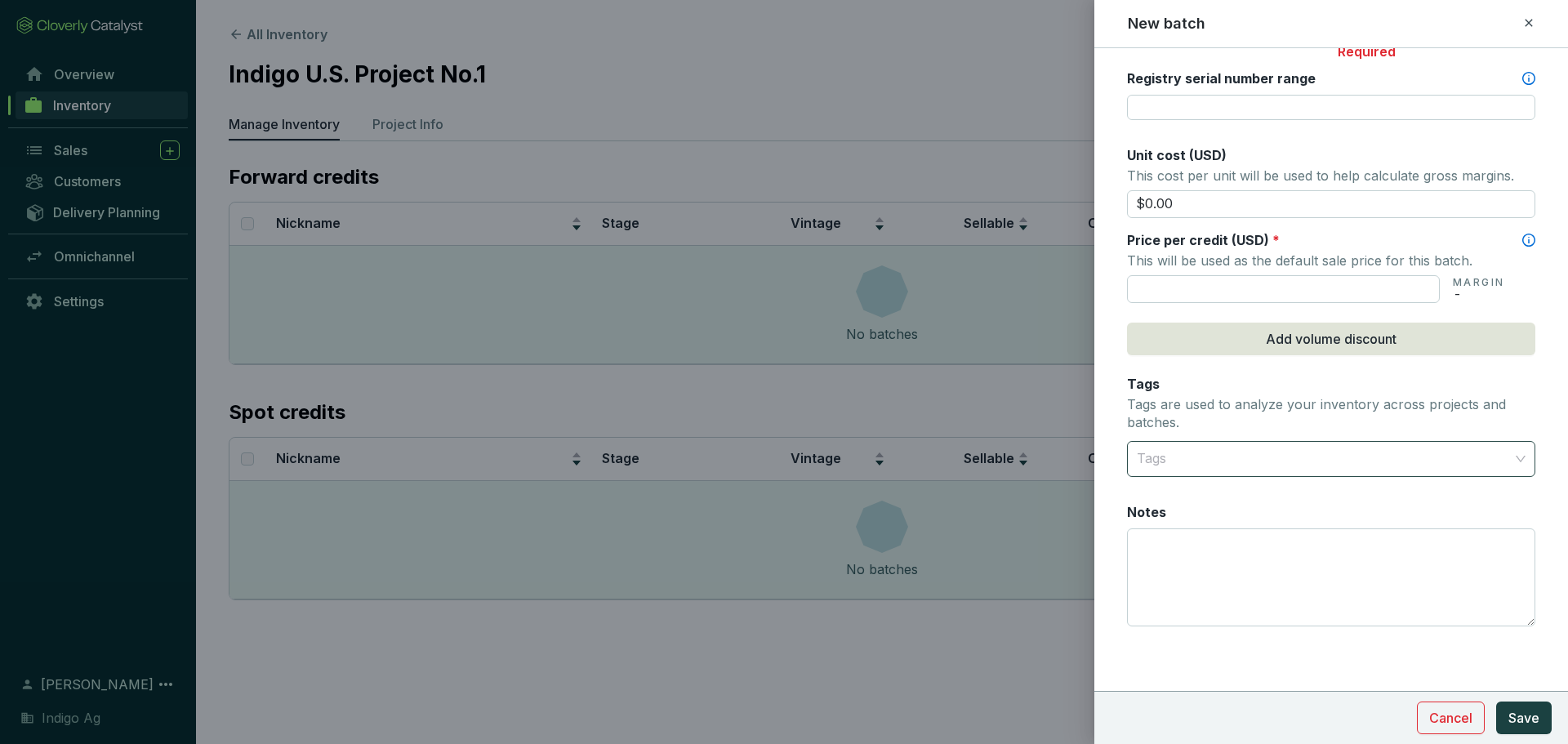
click at [1275, 469] on div at bounding box center [1321, 458] width 383 height 32
click at [1231, 407] on p "Tags are used to analyze your inventory across projects and batches." at bounding box center [1330, 413] width 408 height 35
click at [1229, 281] on input "text" at bounding box center [1282, 289] width 313 height 28
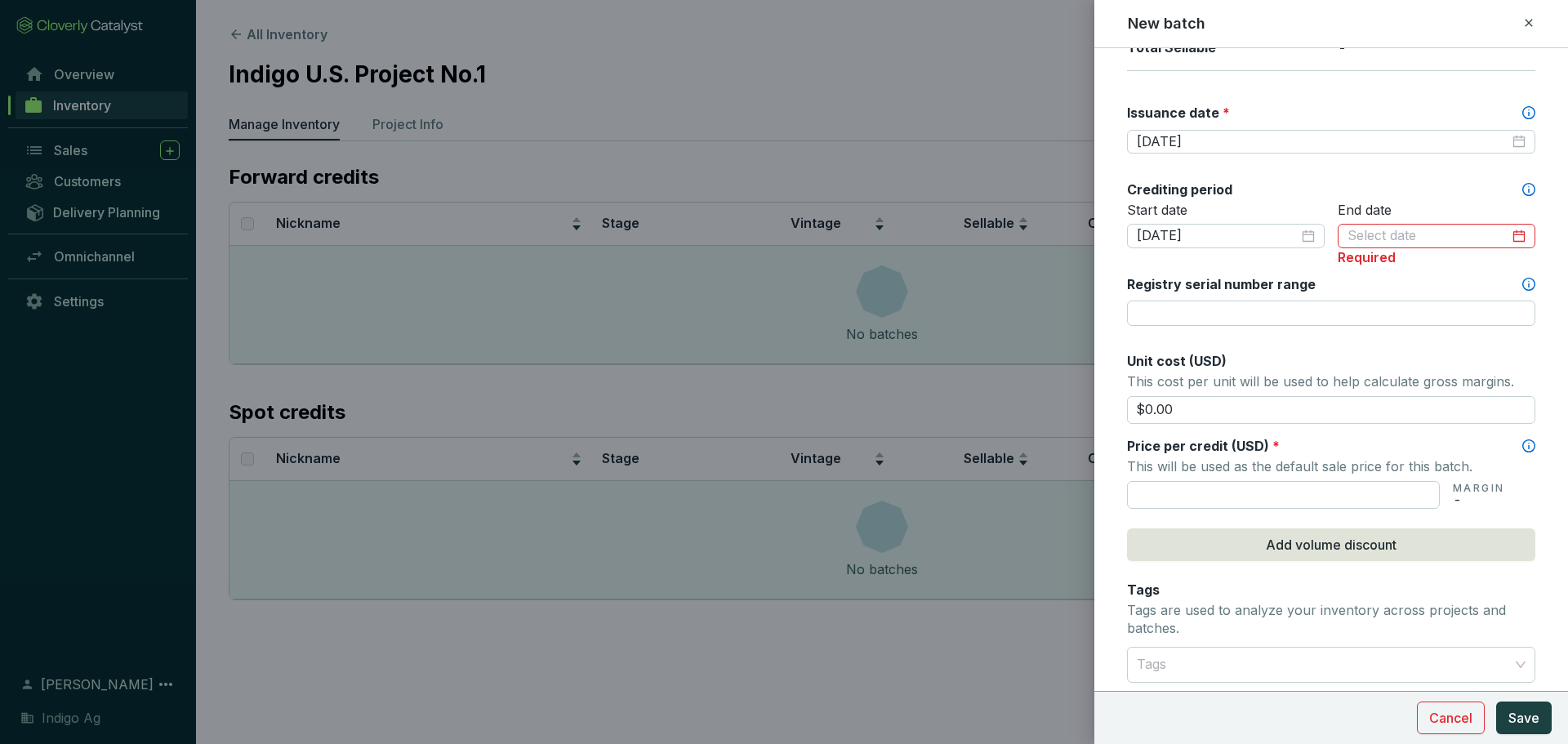
scroll to position [465, 0]
click at [1506, 241] on div at bounding box center [1437, 237] width 178 height 18
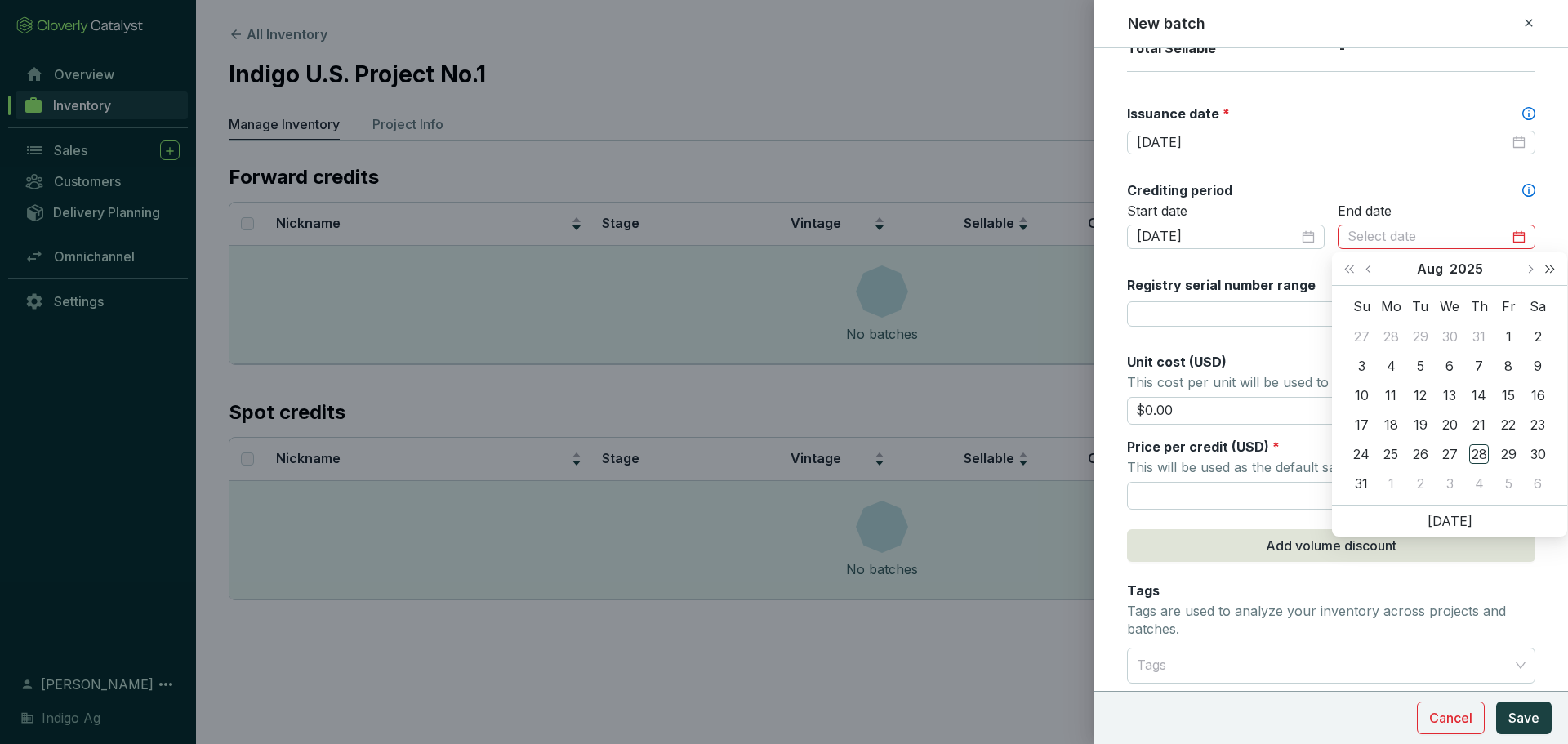
click at [1551, 270] on span "Next year (Control + right)" at bounding box center [1549, 268] width 8 height 8
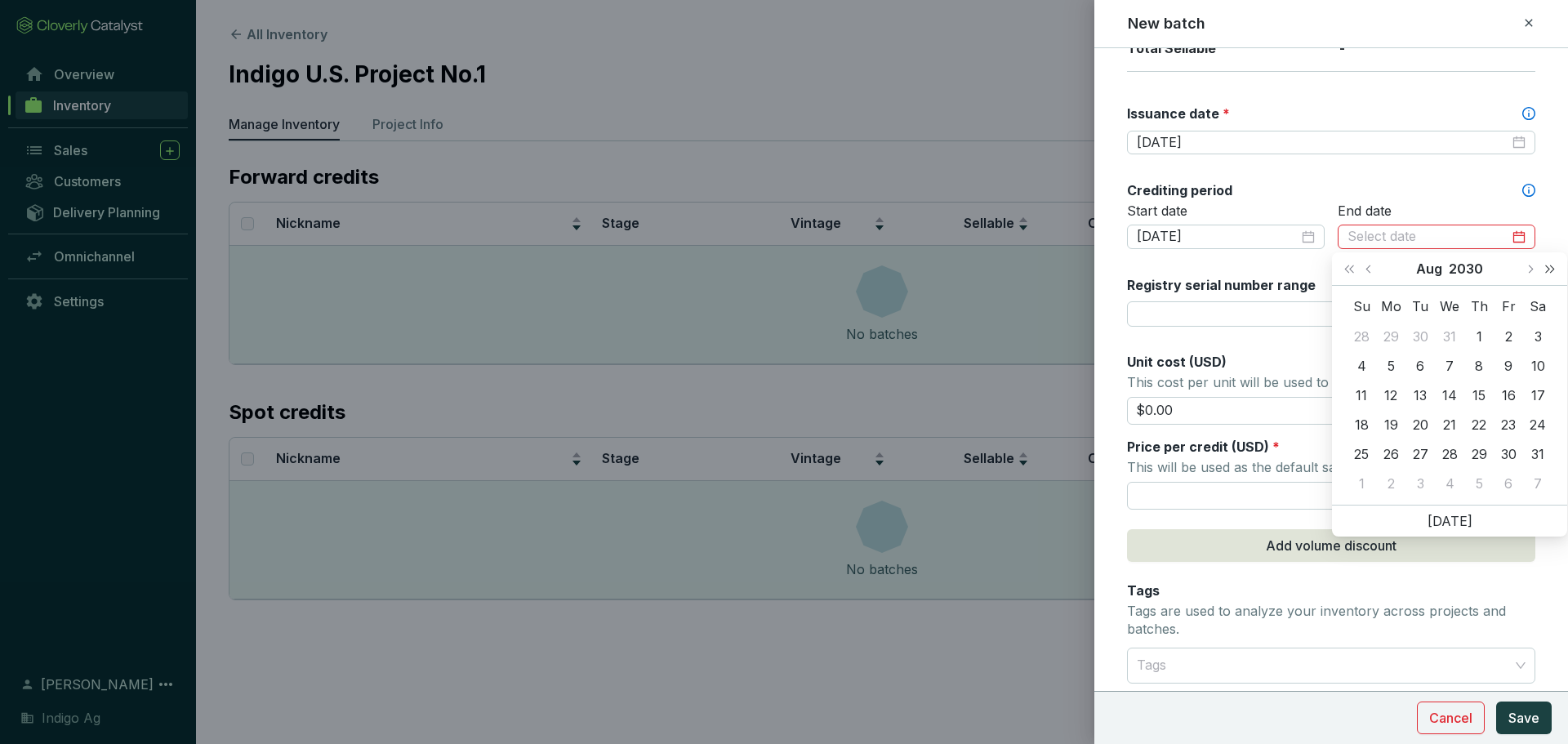
click at [1551, 270] on span "Next year (Control + right)" at bounding box center [1549, 268] width 8 height 8
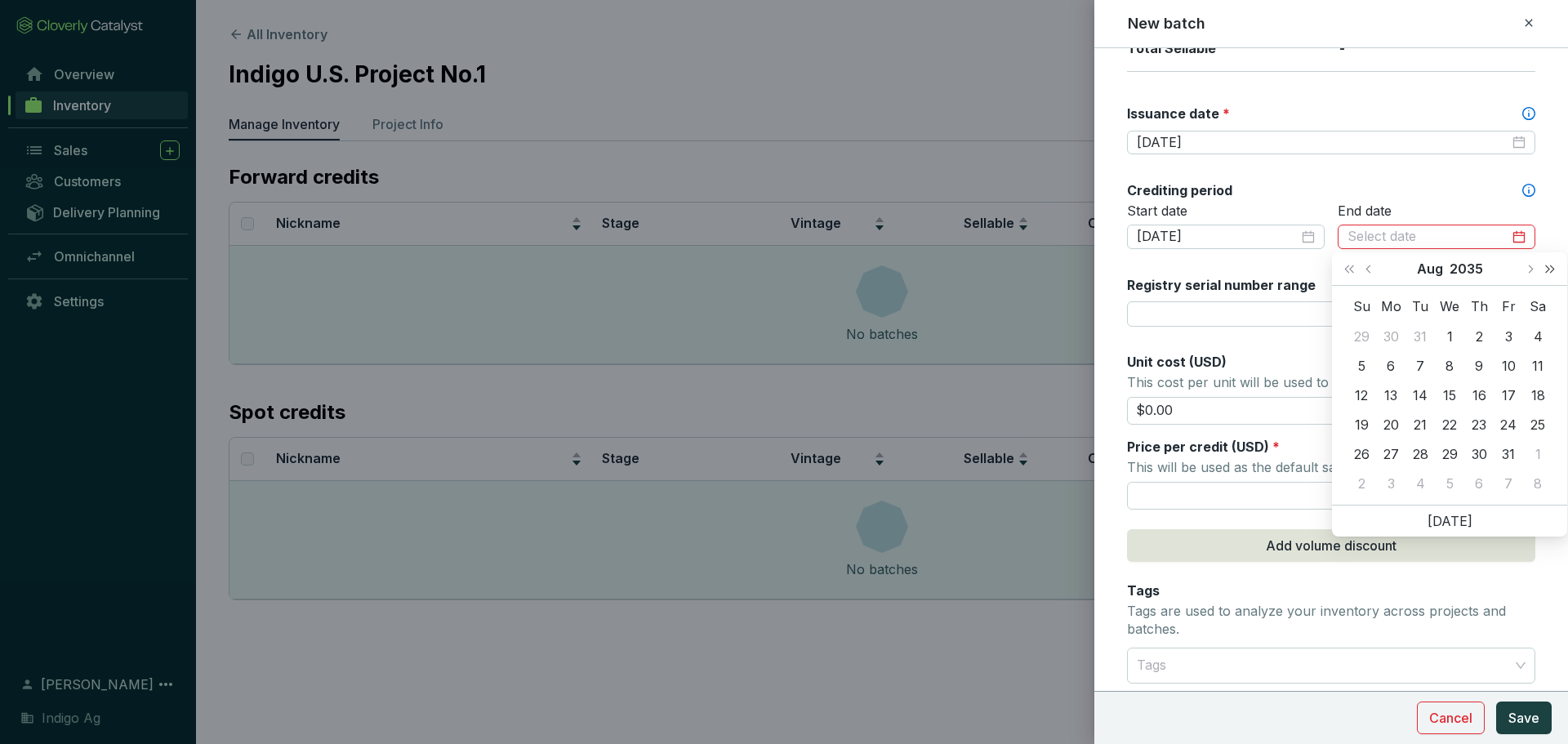
click at [1551, 270] on span "Next year (Control + right)" at bounding box center [1549, 268] width 8 height 8
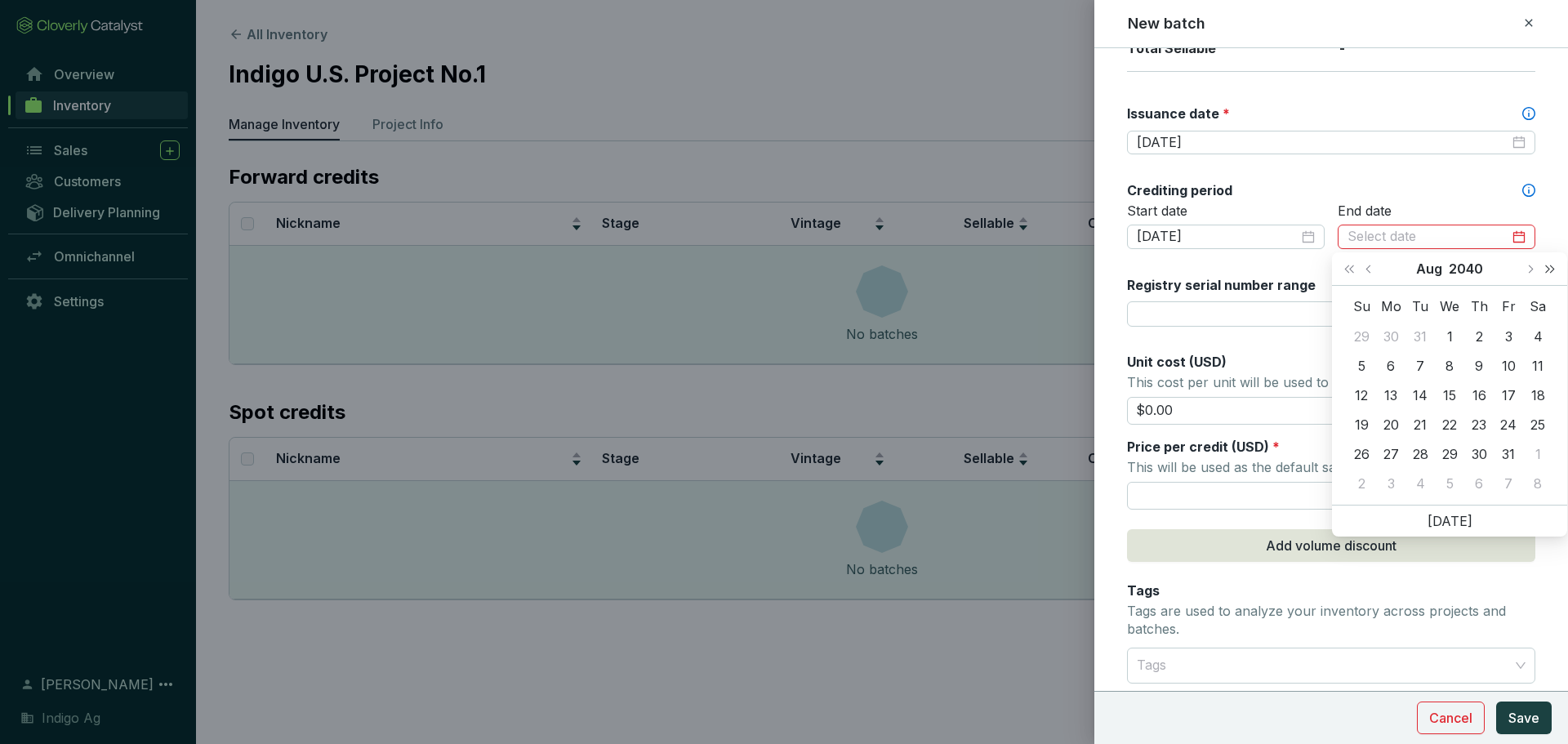
click at [1551, 270] on span "Next year (Control + right)" at bounding box center [1549, 268] width 8 height 8
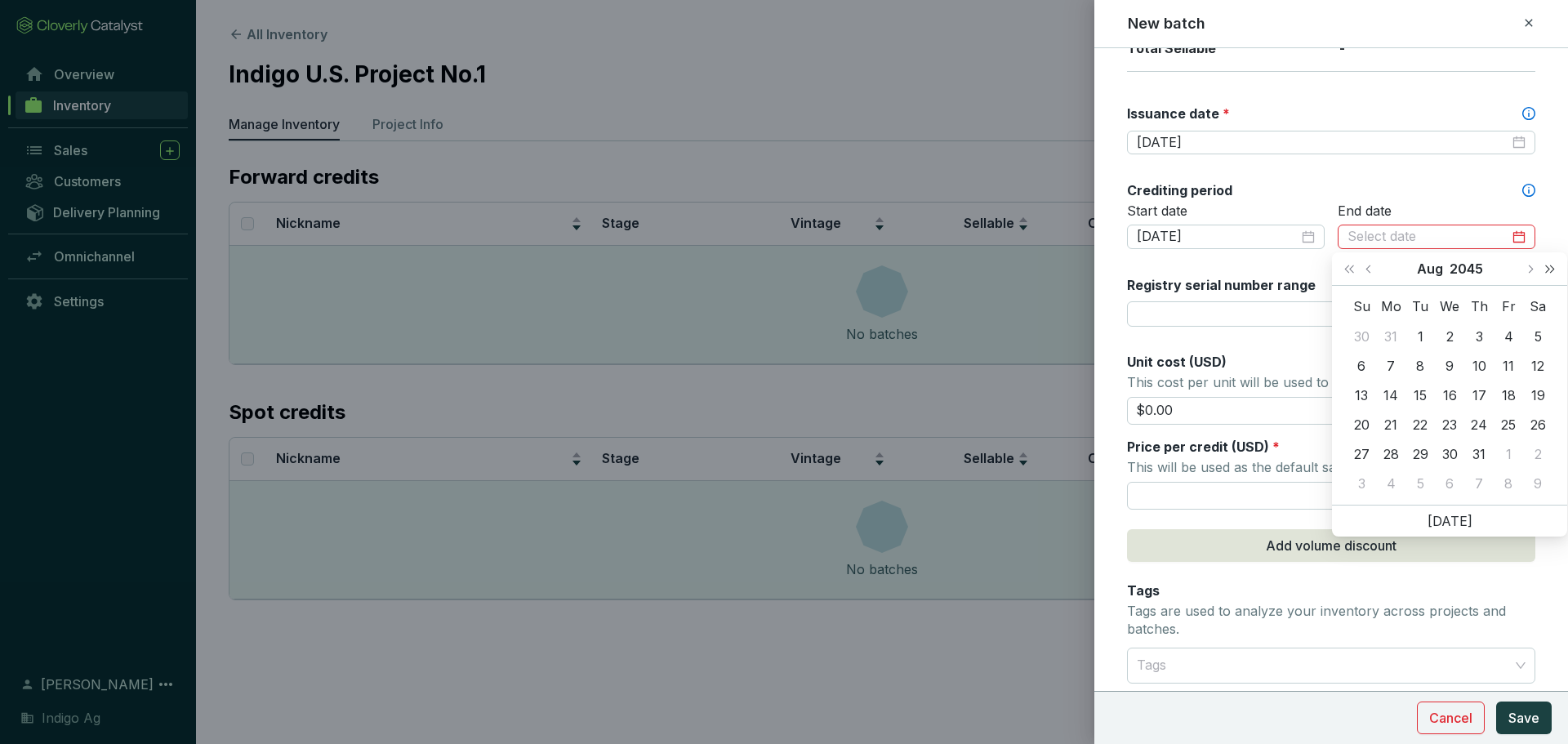
click at [1551, 270] on span "Next year (Control + right)" at bounding box center [1549, 268] width 8 height 8
click at [1367, 268] on span "Previous month (PageUp)" at bounding box center [1369, 268] width 8 height 8
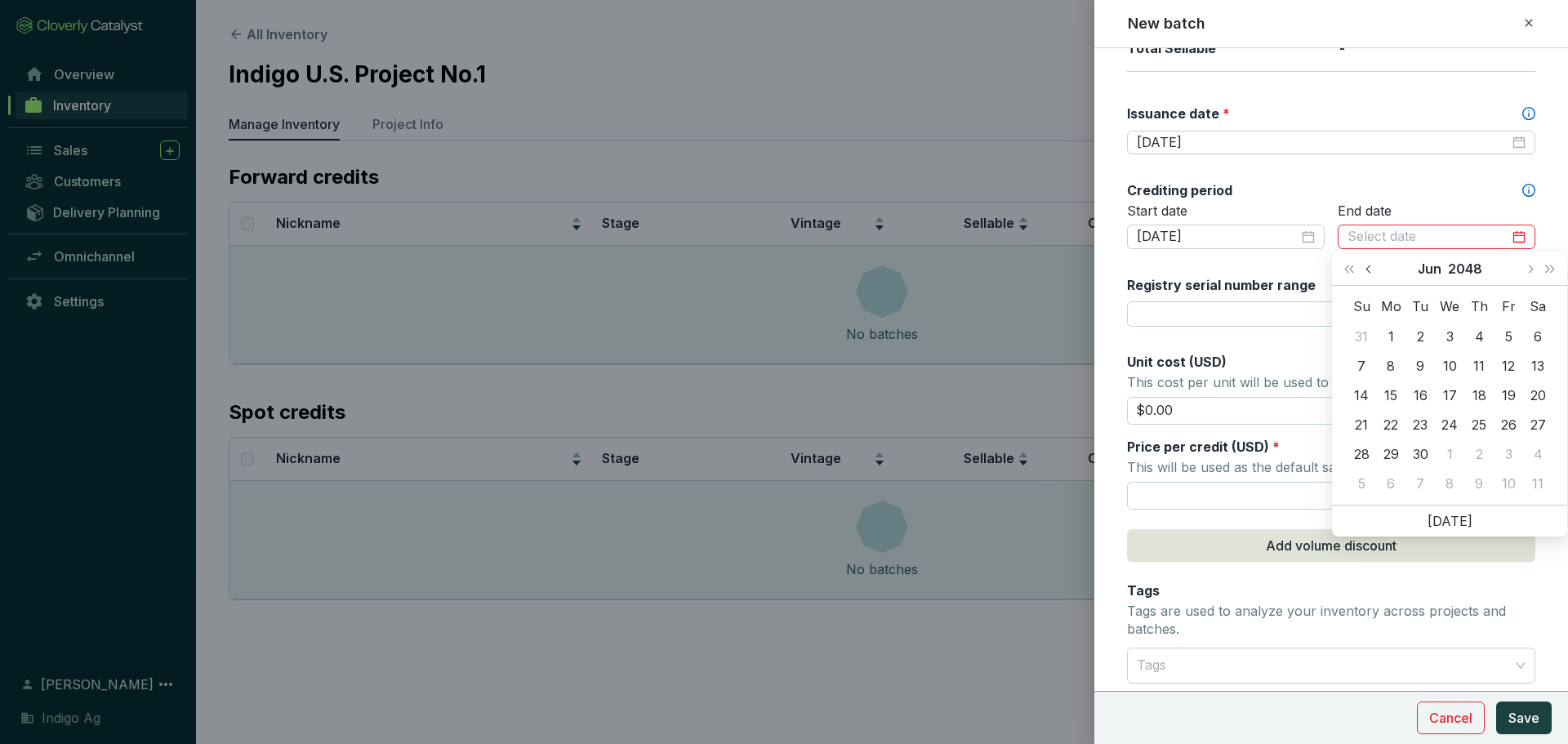
click at [1367, 268] on span "Previous month (PageUp)" at bounding box center [1369, 268] width 8 height 8
click at [1421, 451] on div "31" at bounding box center [1420, 454] width 20 height 20
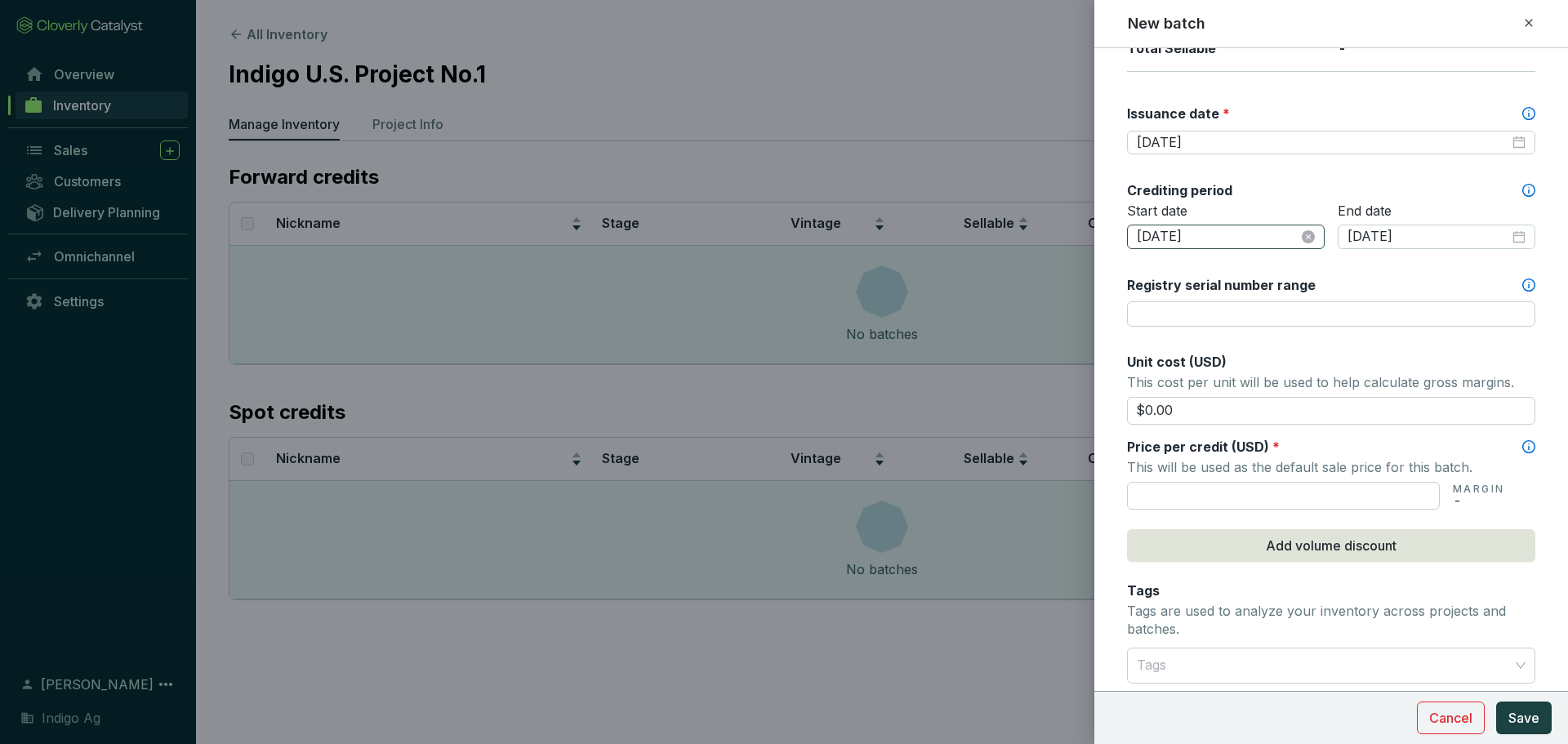
click at [1313, 241] on div "2018-03-18" at bounding box center [1225, 236] width 197 height 24
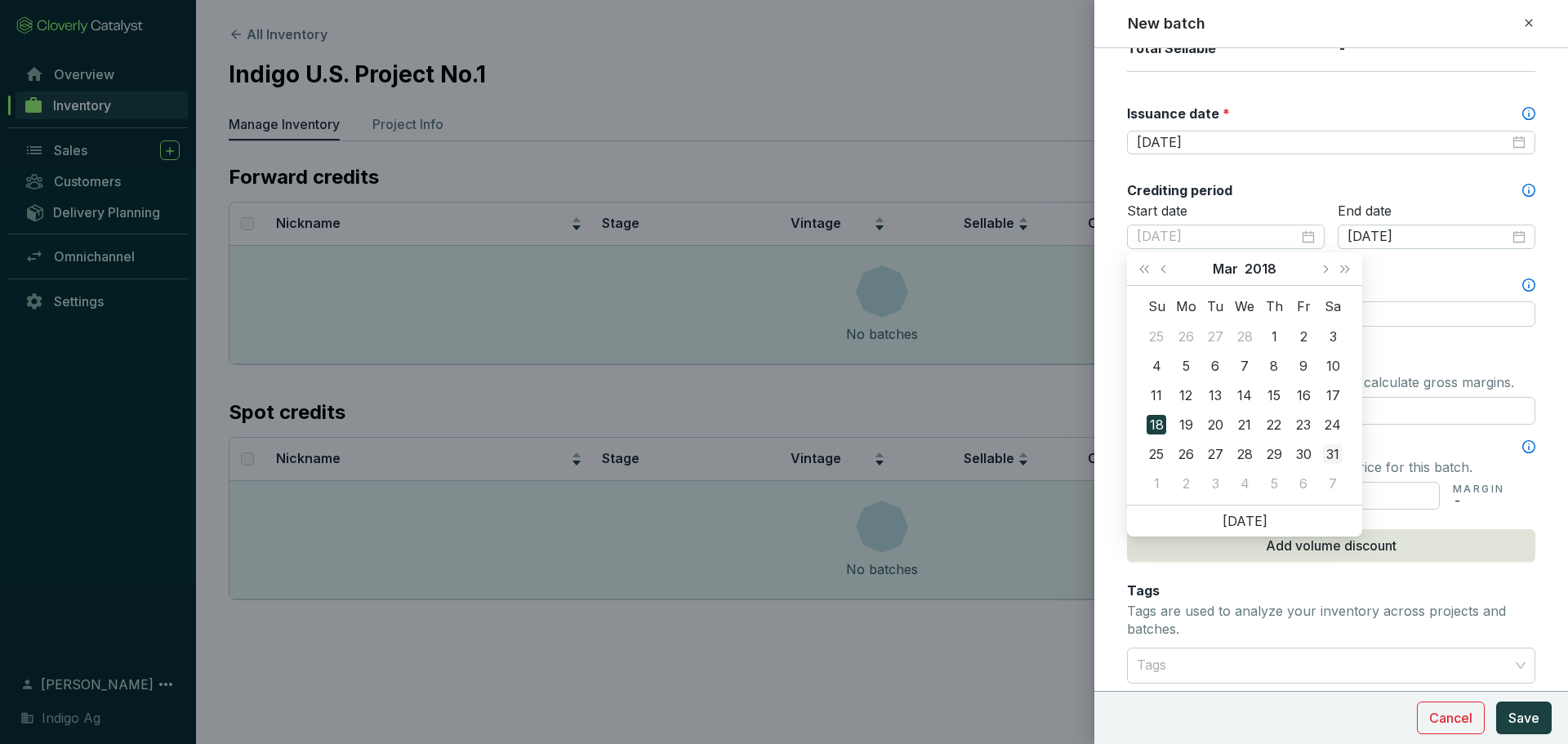
click at [1325, 450] on div "31" at bounding box center [1333, 454] width 20 height 20
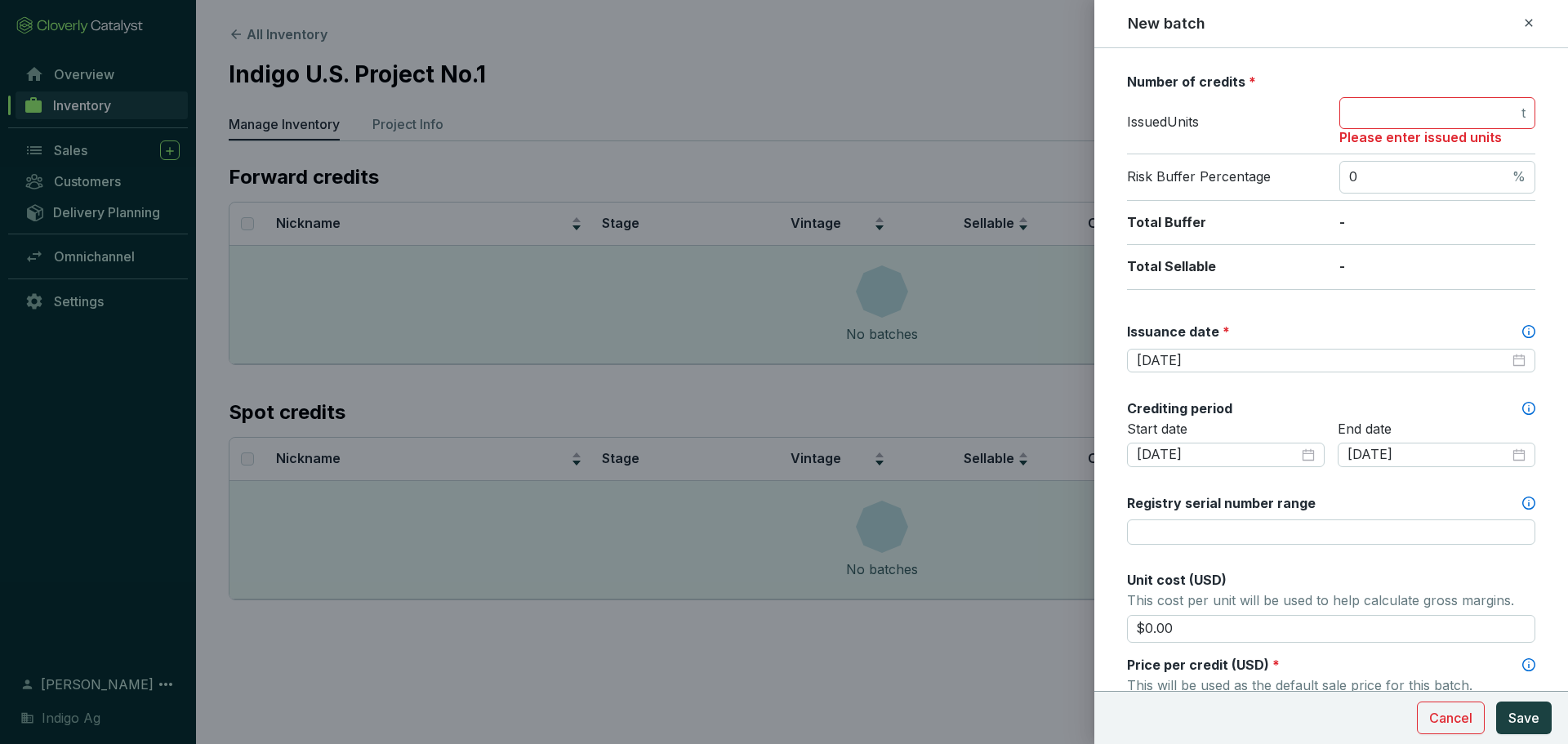
scroll to position [227, 0]
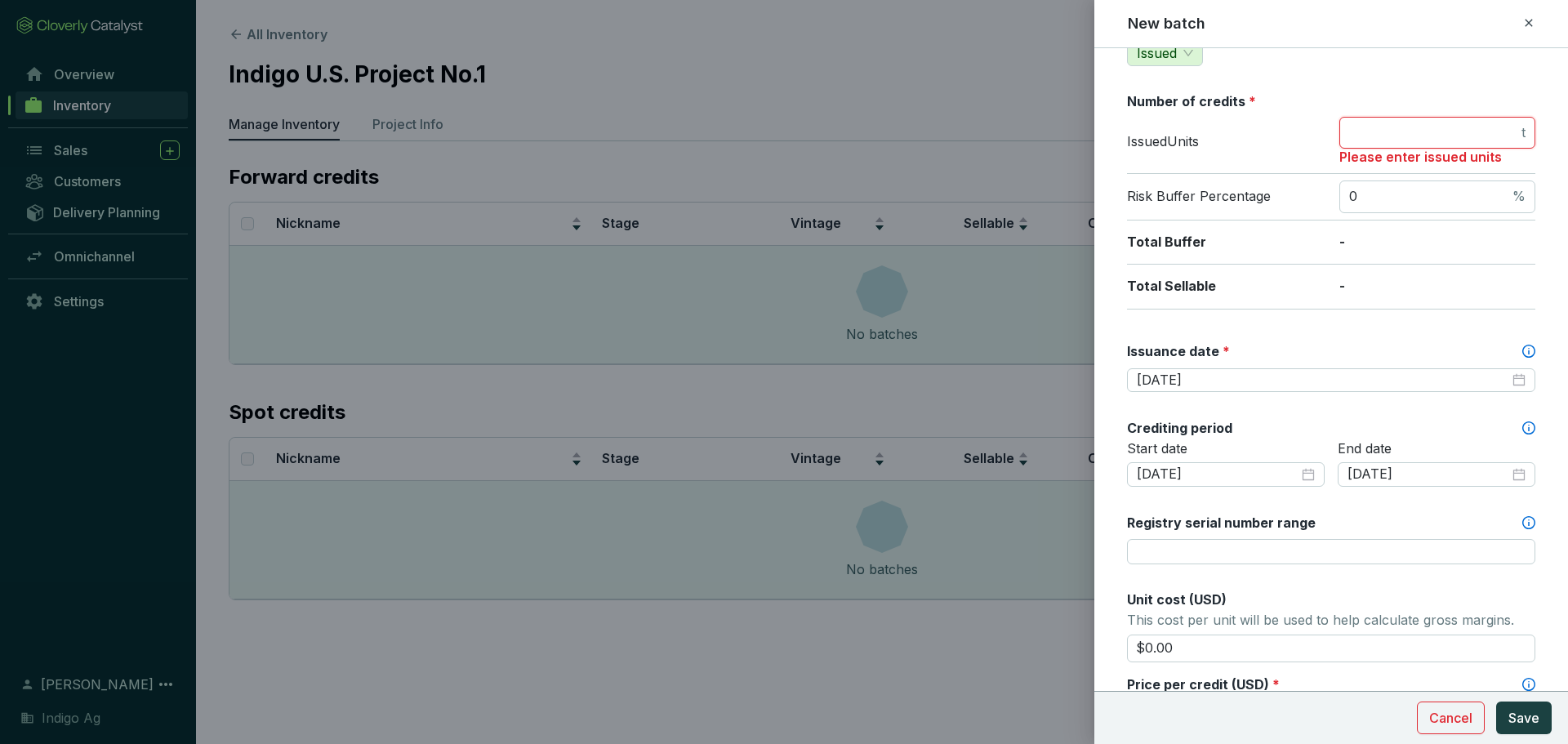
click at [1361, 134] on input "number" at bounding box center [1434, 133] width 169 height 18
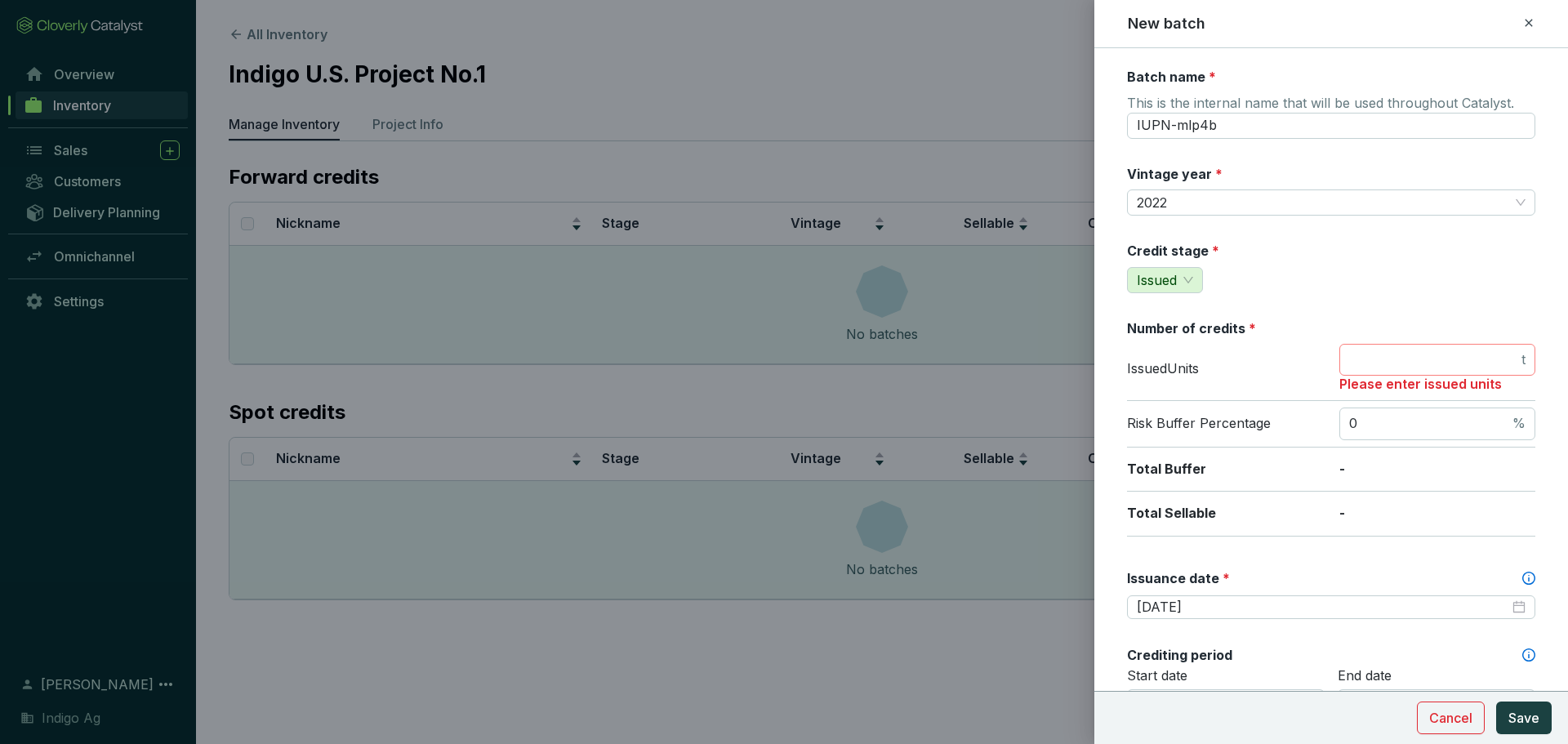
scroll to position [0, 0]
click at [1388, 358] on input "number" at bounding box center [1434, 360] width 169 height 18
click at [1267, 434] on div "Risk Buffer Percentage 0 %" at bounding box center [1330, 424] width 408 height 47
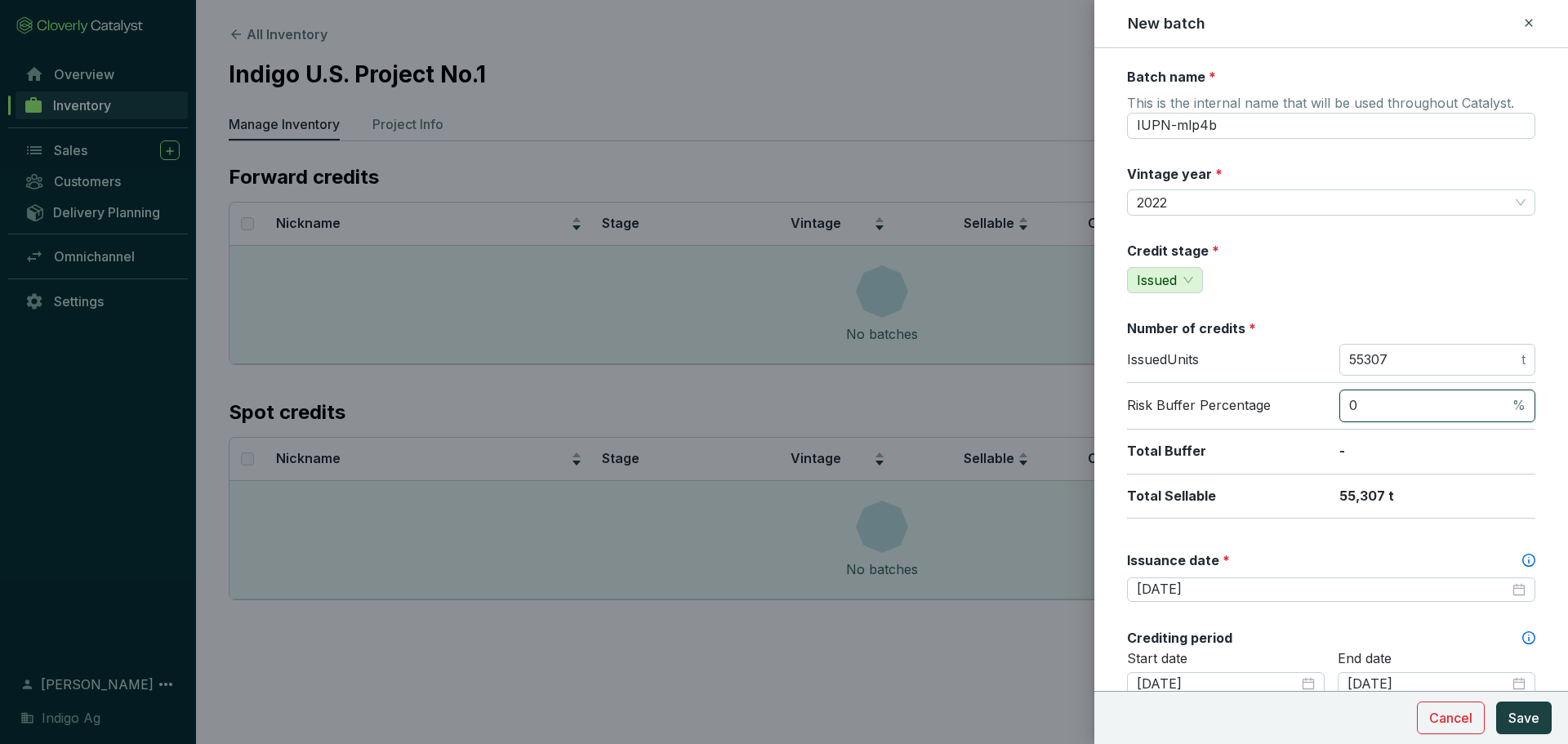
click at [1376, 408] on input "0" at bounding box center [1429, 406] width 160 height 18
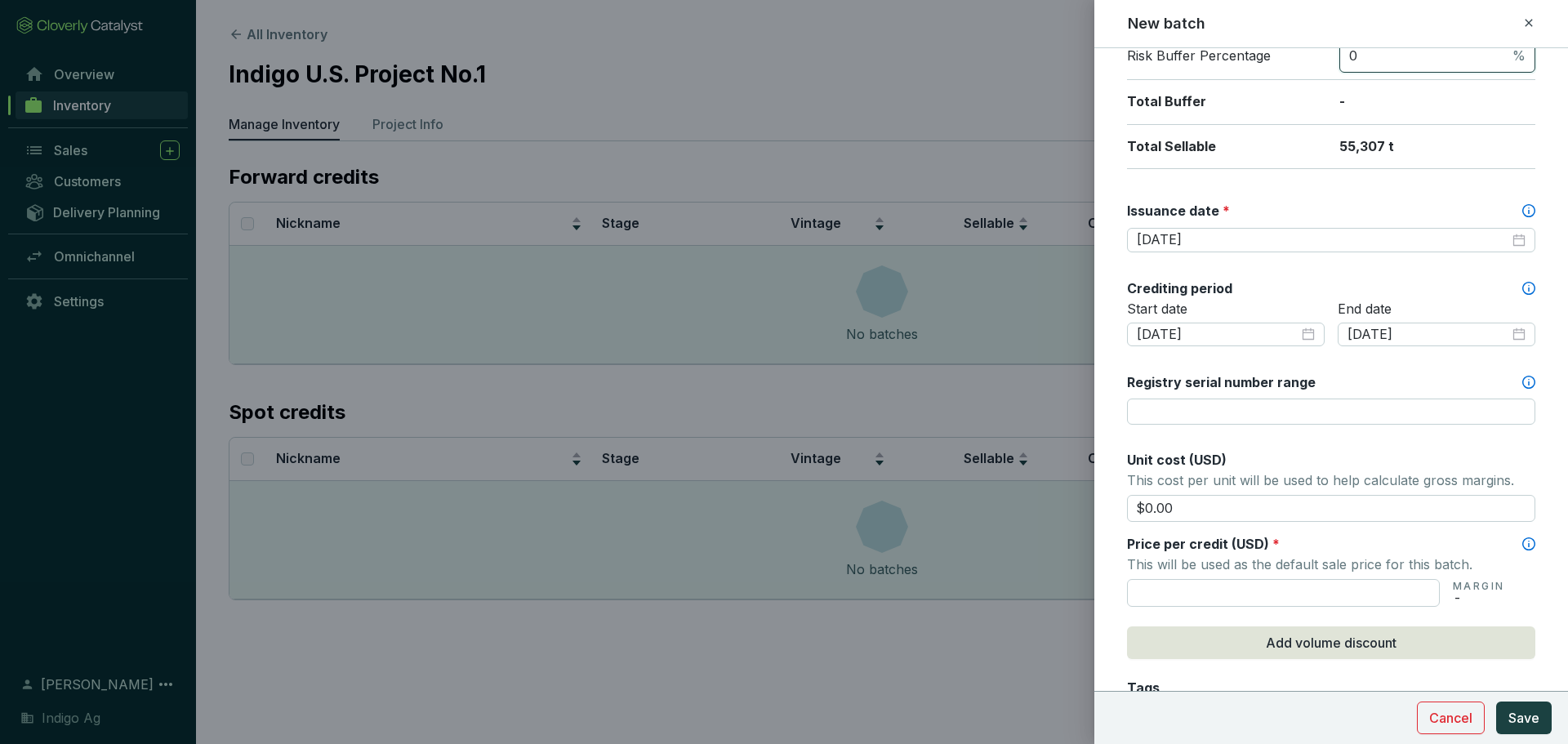
scroll to position [350, 0]
click at [1360, 594] on input "text" at bounding box center [1282, 592] width 313 height 28
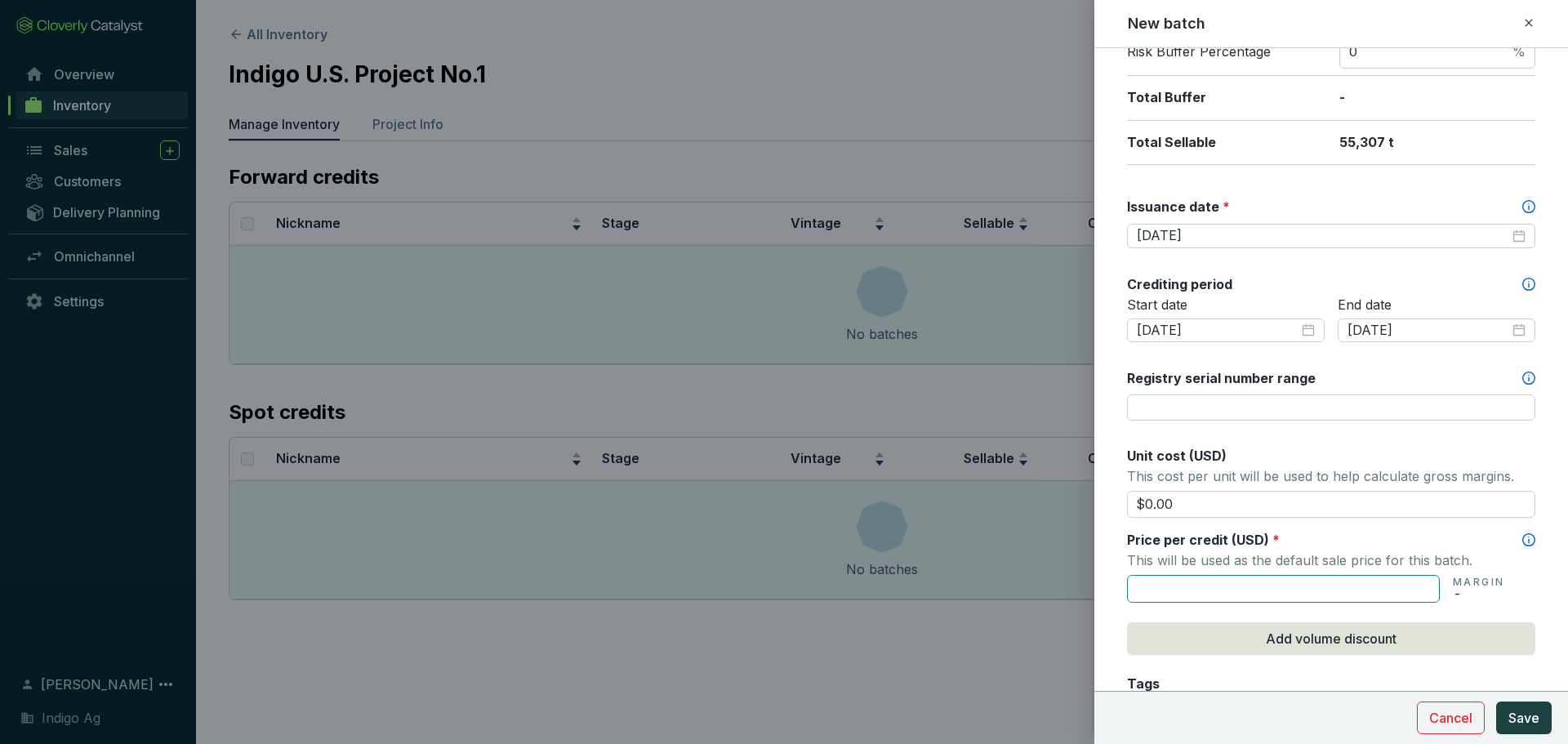
scroll to position [354, 0]
click at [1297, 589] on input "$58.25" at bounding box center [1282, 587] width 313 height 28
click at [1294, 645] on span "Add volume discount" at bounding box center [1330, 638] width 131 height 20
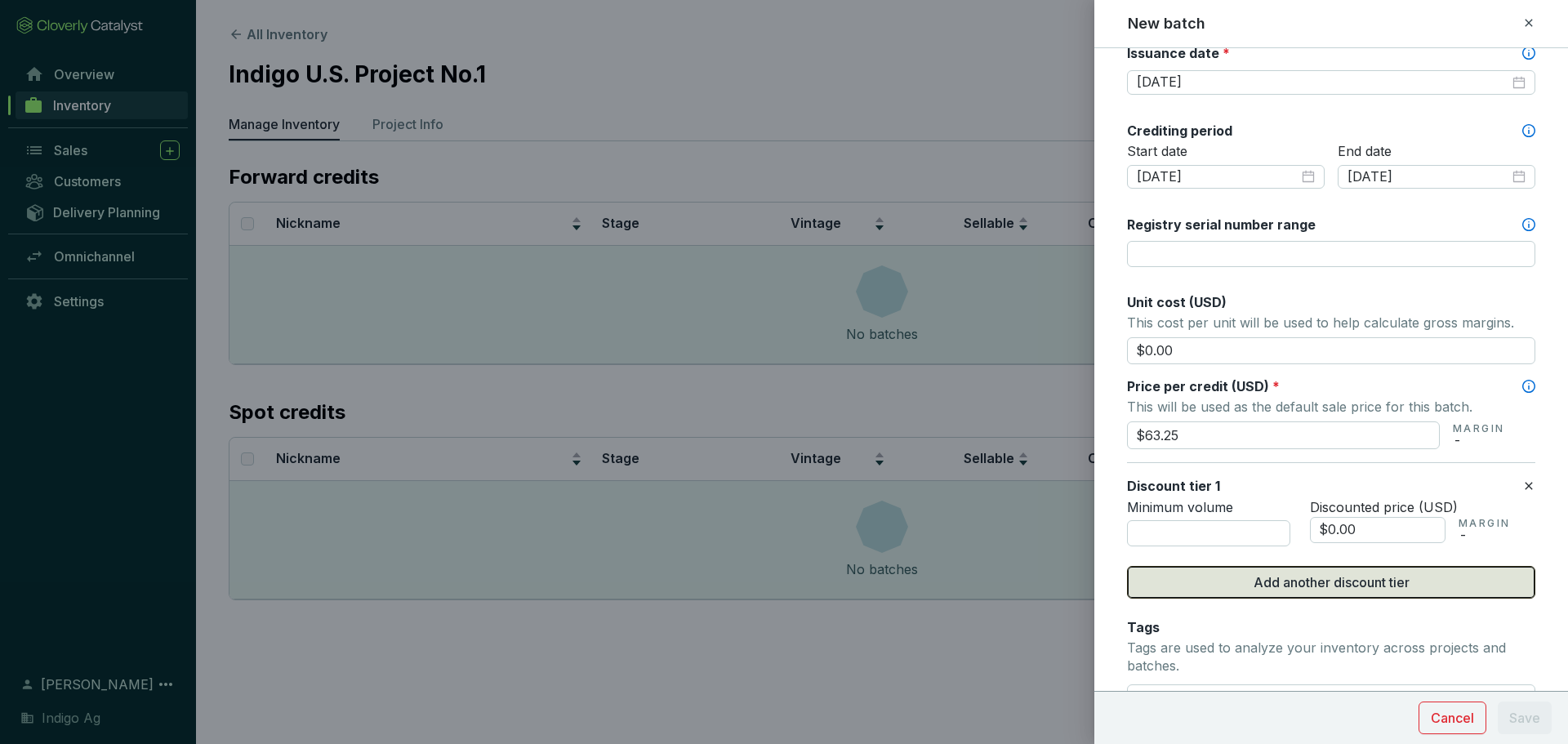
scroll to position [509, 0]
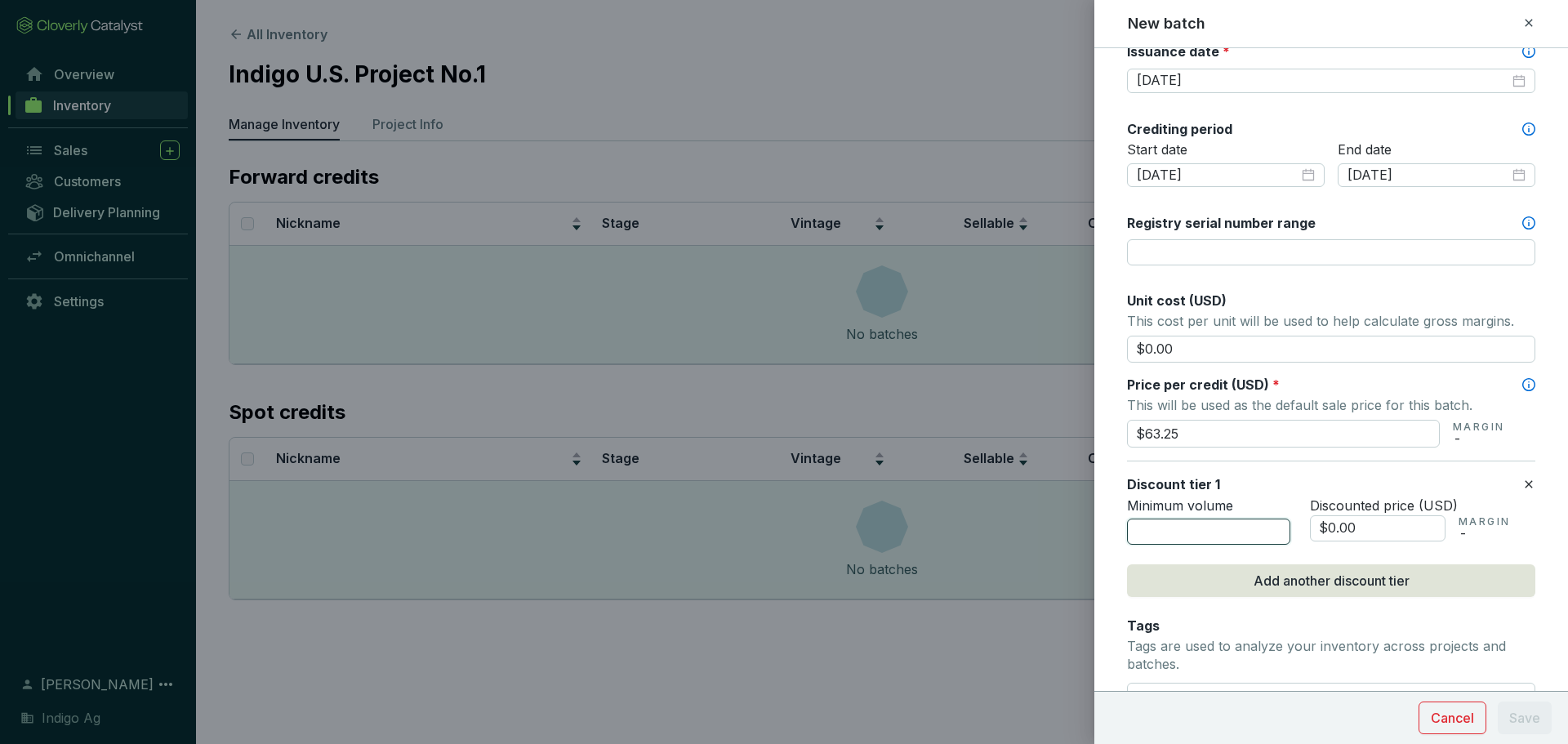
click at [1240, 537] on input "number" at bounding box center [1208, 531] width 163 height 26
click at [1364, 539] on input "$0.00" at bounding box center [1377, 528] width 136 height 26
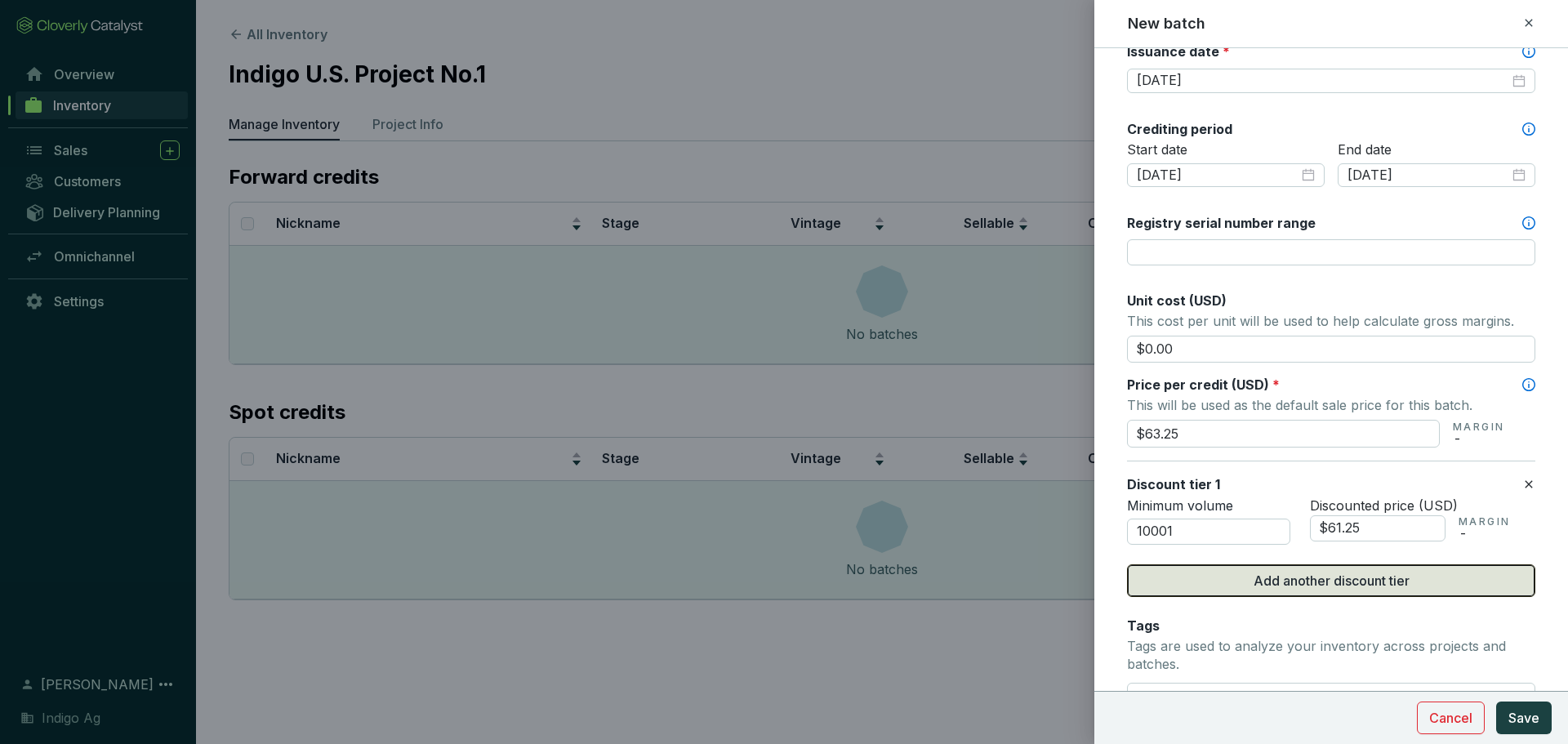
click at [1343, 578] on span "Add another discount tier" at bounding box center [1331, 581] width 156 height 20
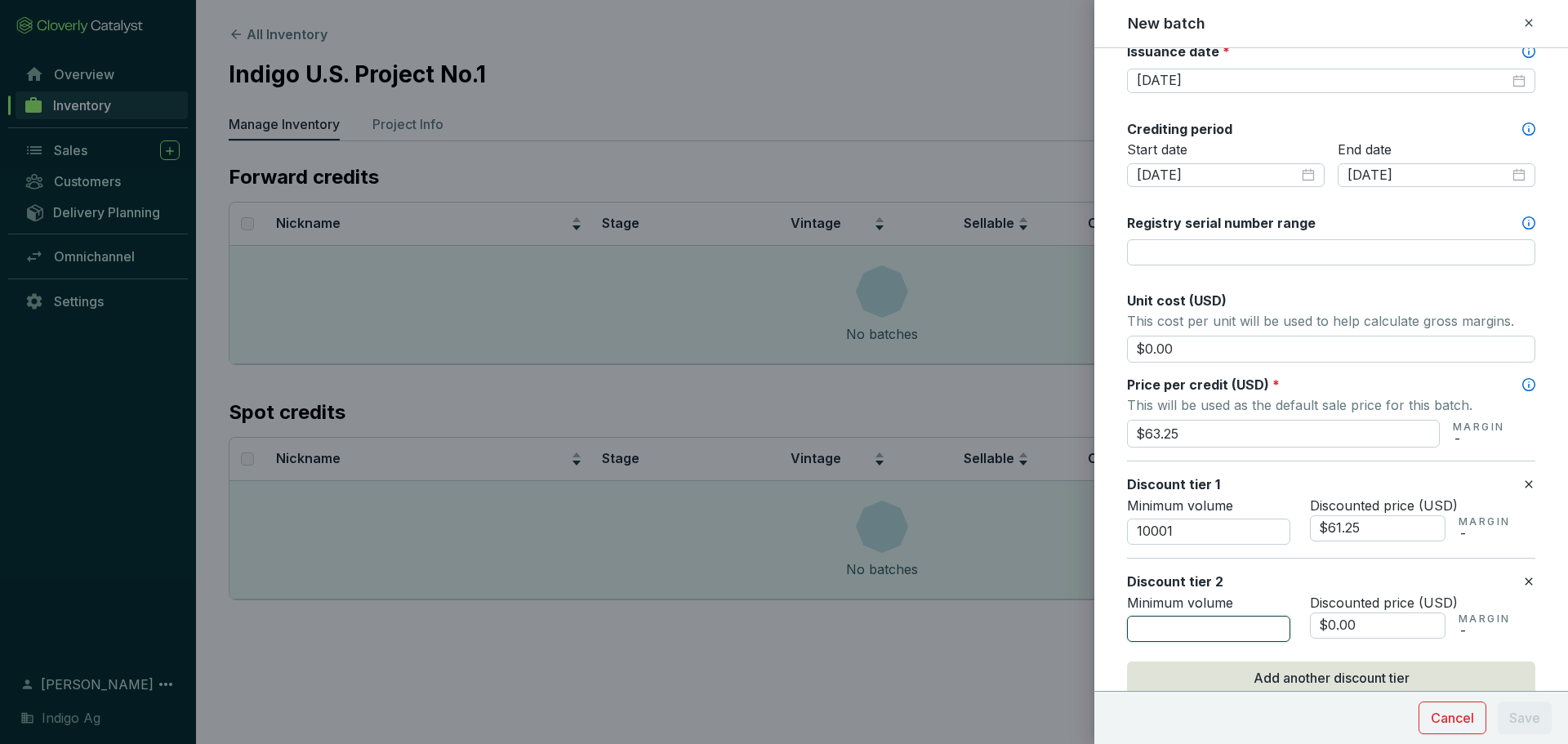
click at [1221, 620] on input "number" at bounding box center [1208, 629] width 163 height 26
click at [1393, 628] on input "$0.00" at bounding box center [1377, 625] width 136 height 26
click at [1355, 668] on span "Add another discount tier" at bounding box center [1331, 678] width 156 height 20
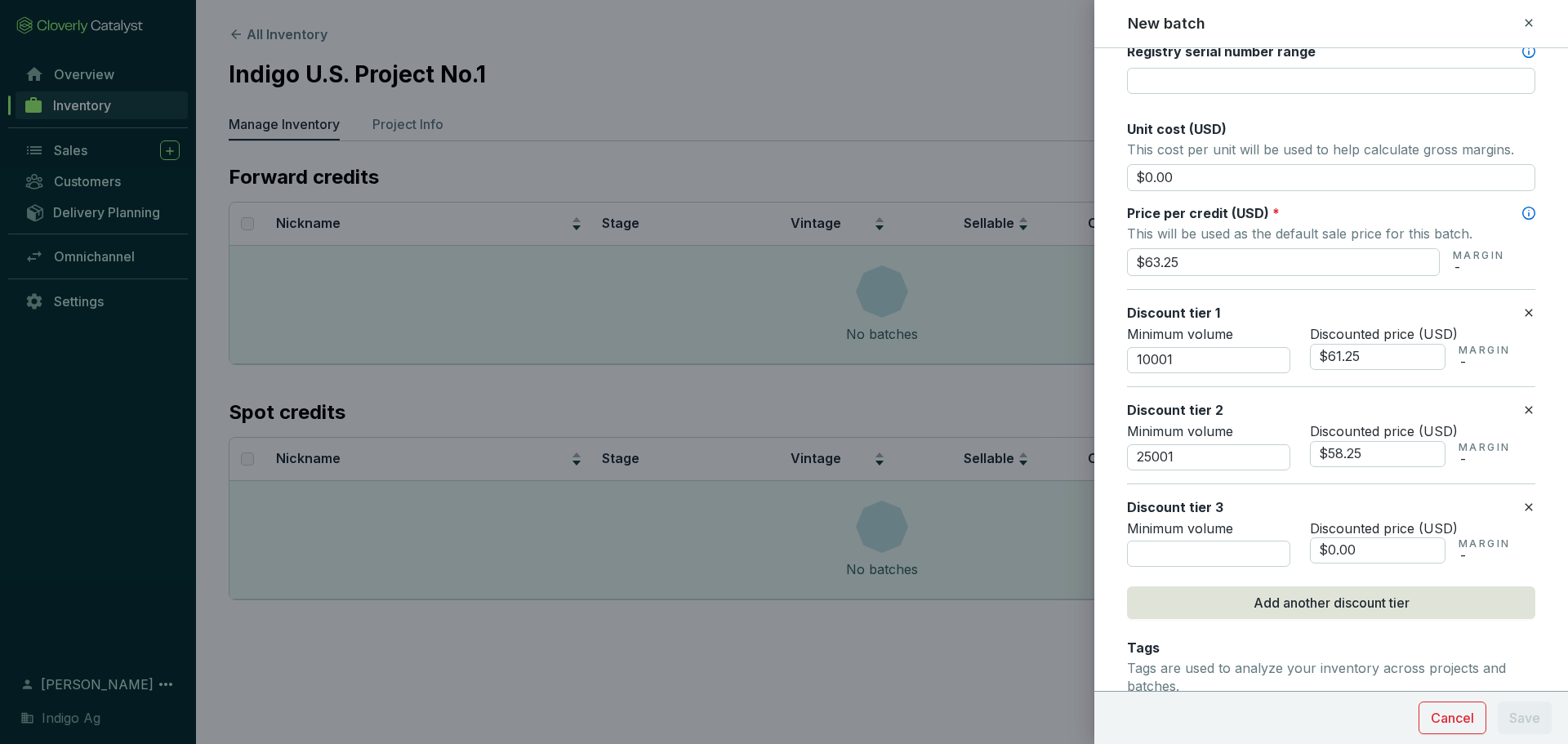
scroll to position [681, 0]
click at [1213, 558] on input "number" at bounding box center [1208, 552] width 163 height 26
click at [1334, 558] on input "$0.00" at bounding box center [1377, 549] width 136 height 26
click at [1234, 545] on input "50001" at bounding box center [1208, 552] width 163 height 26
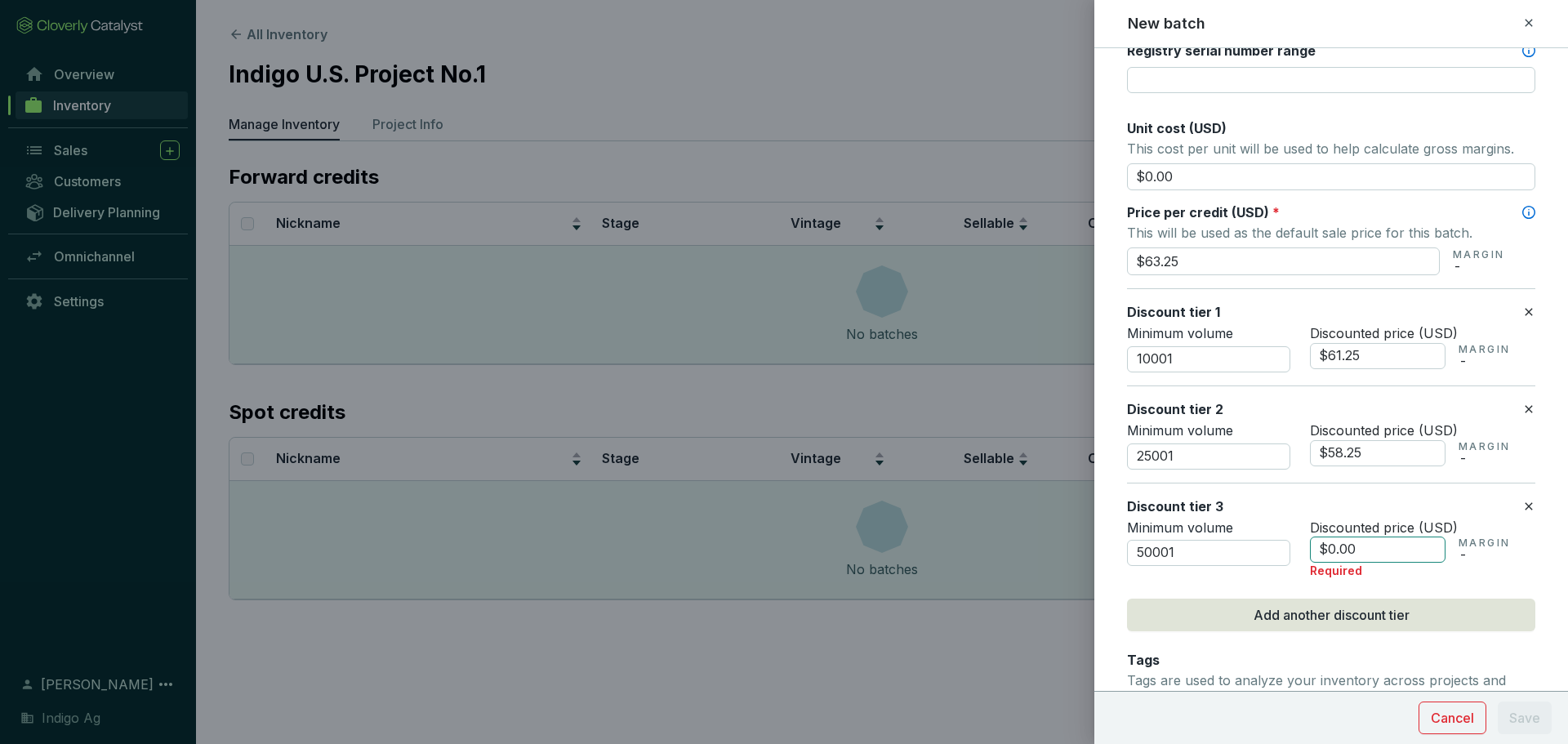
click at [1371, 556] on input "$0.00" at bounding box center [1377, 549] width 136 height 26
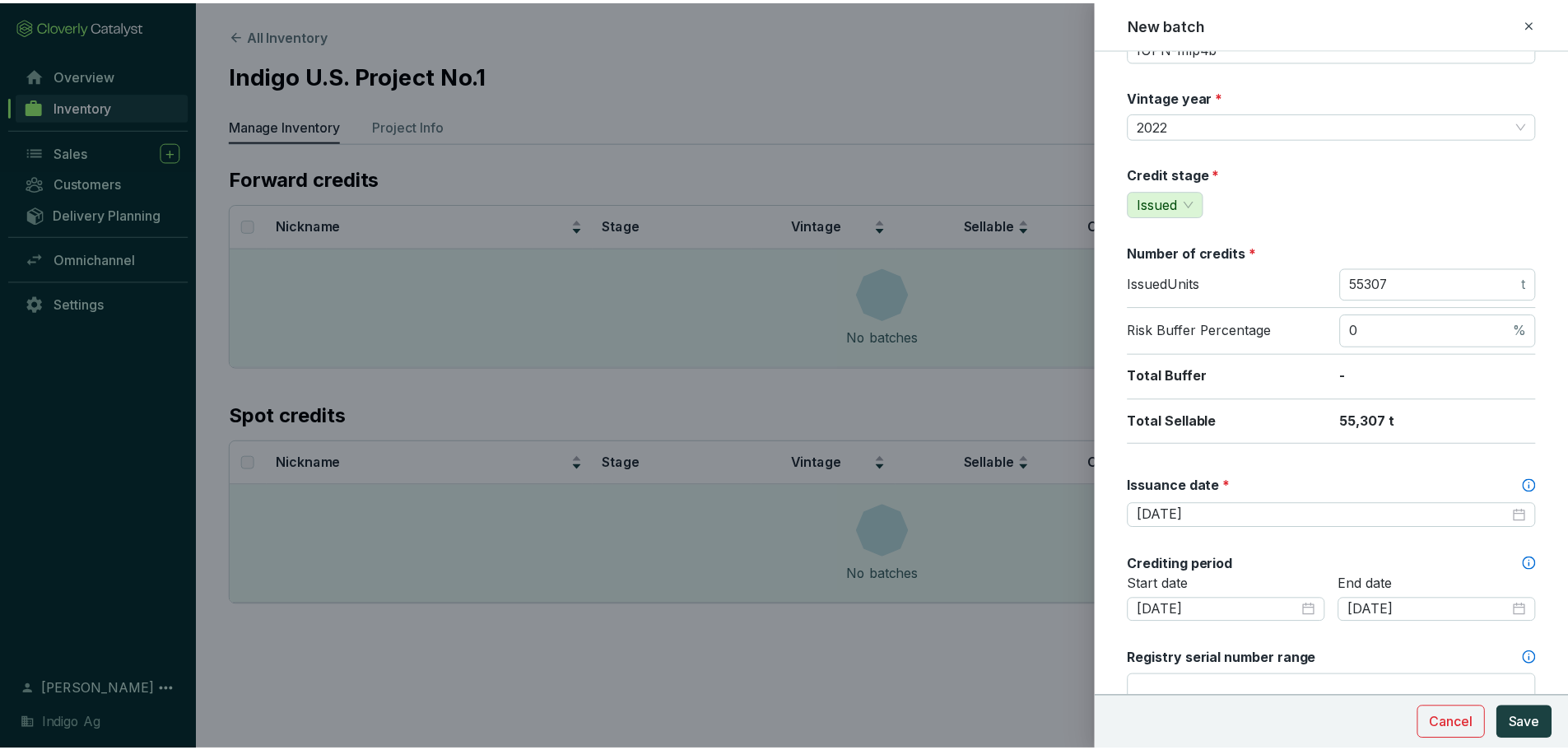
scroll to position [0, 0]
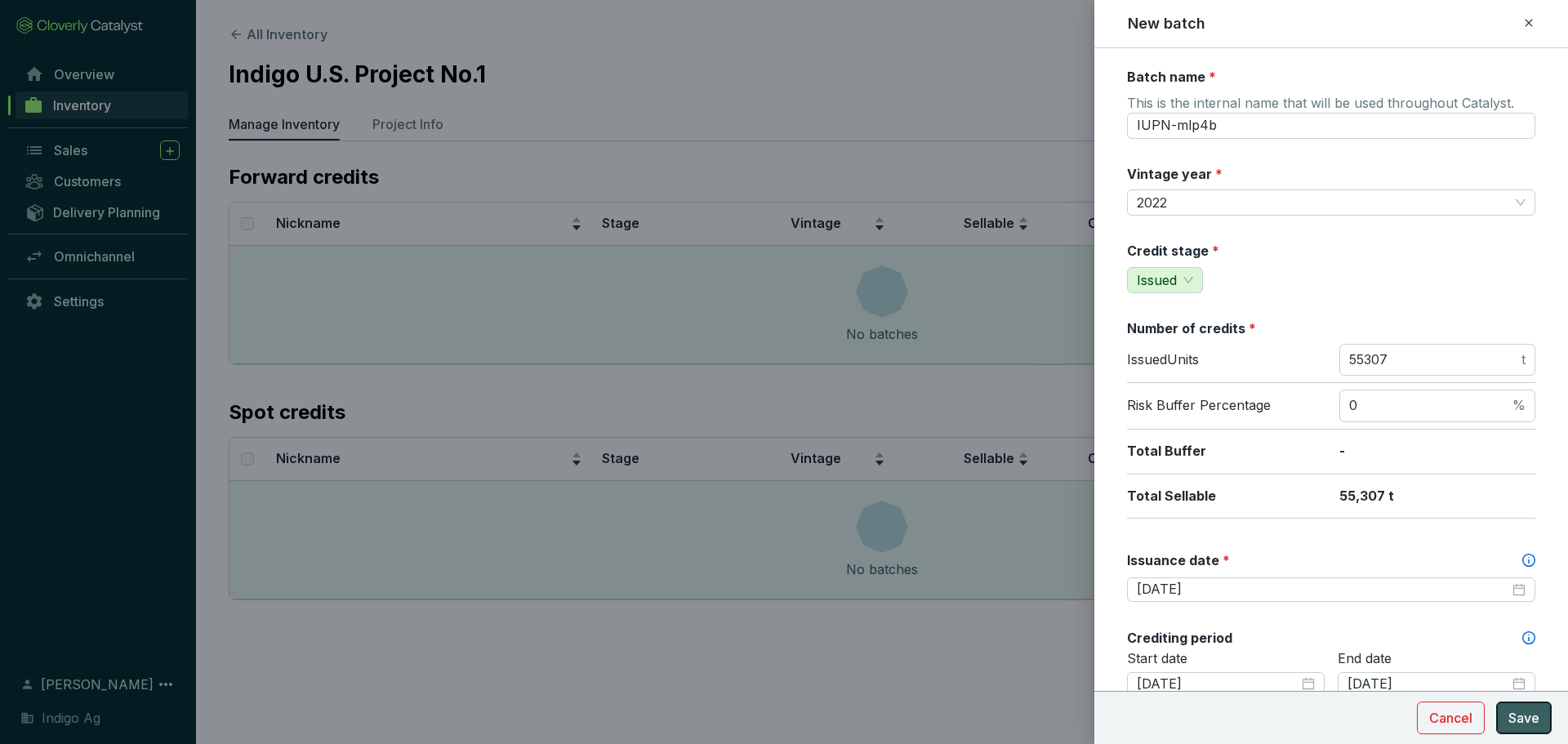
click at [1541, 711] on button "Save" at bounding box center [1524, 718] width 56 height 32
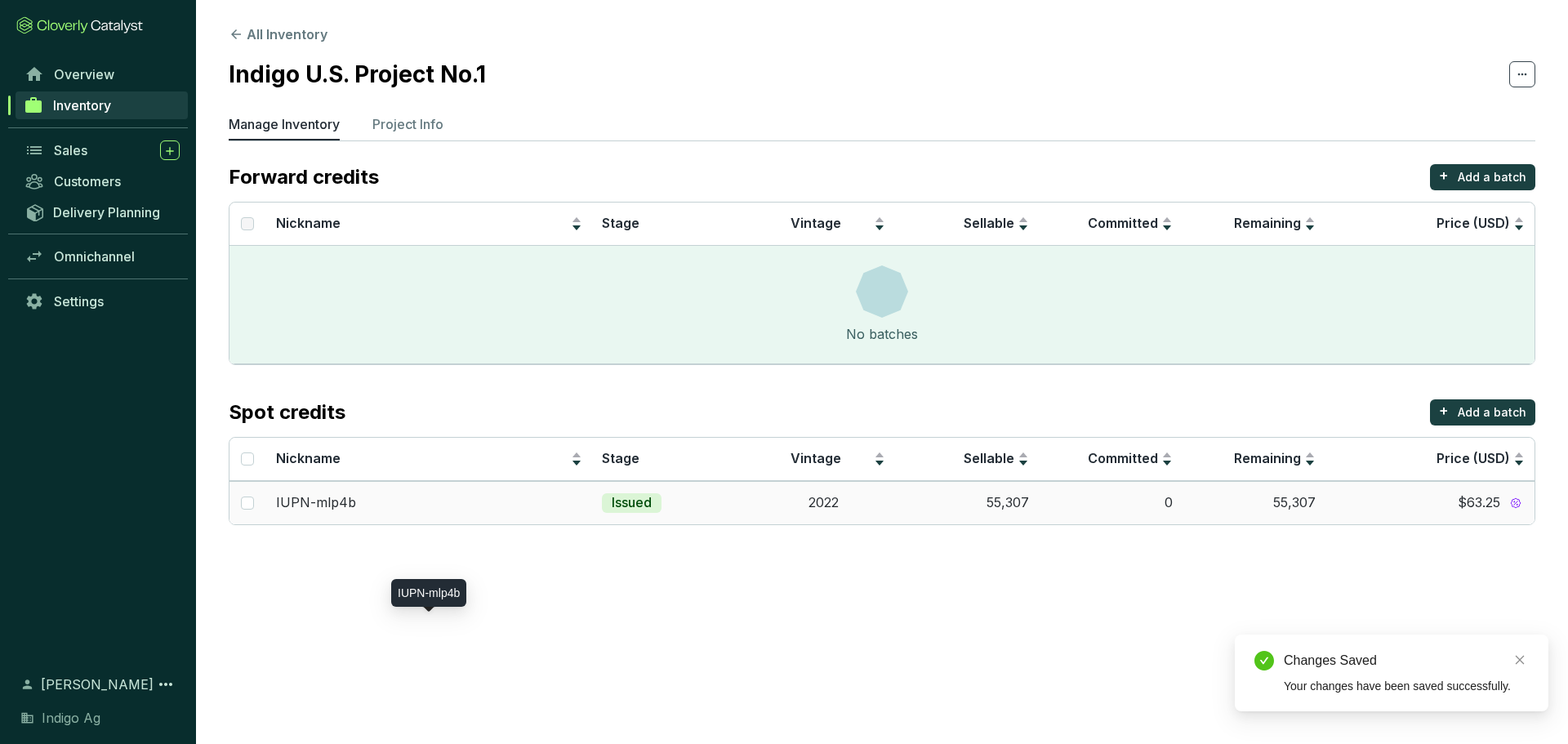
click at [319, 504] on p "IUPN-mlp4b" at bounding box center [315, 504] width 80 height 18
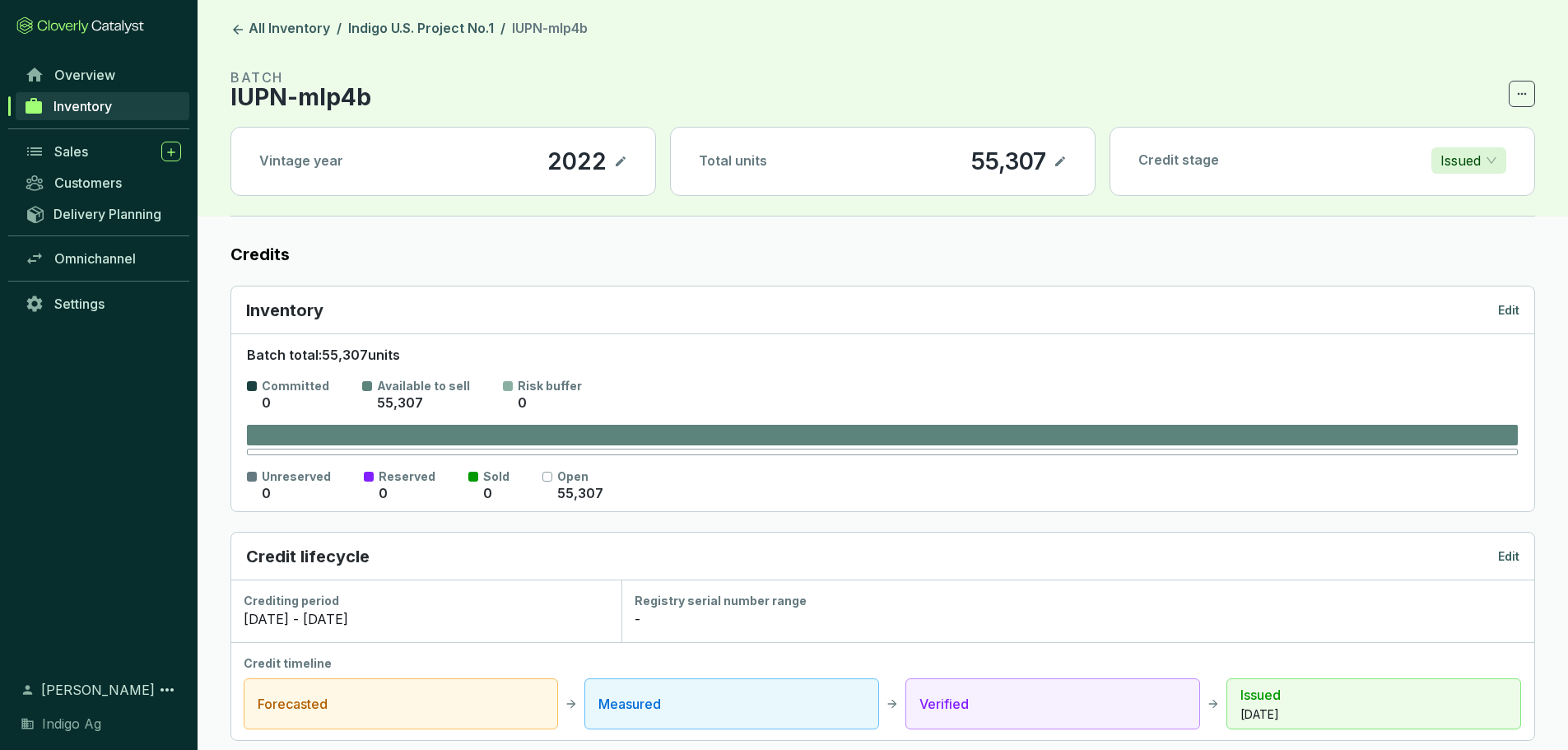
click at [1519, 100] on icon at bounding box center [1522, 94] width 14 height 20
click at [266, 30] on link "All Inventory" at bounding box center [280, 30] width 106 height 20
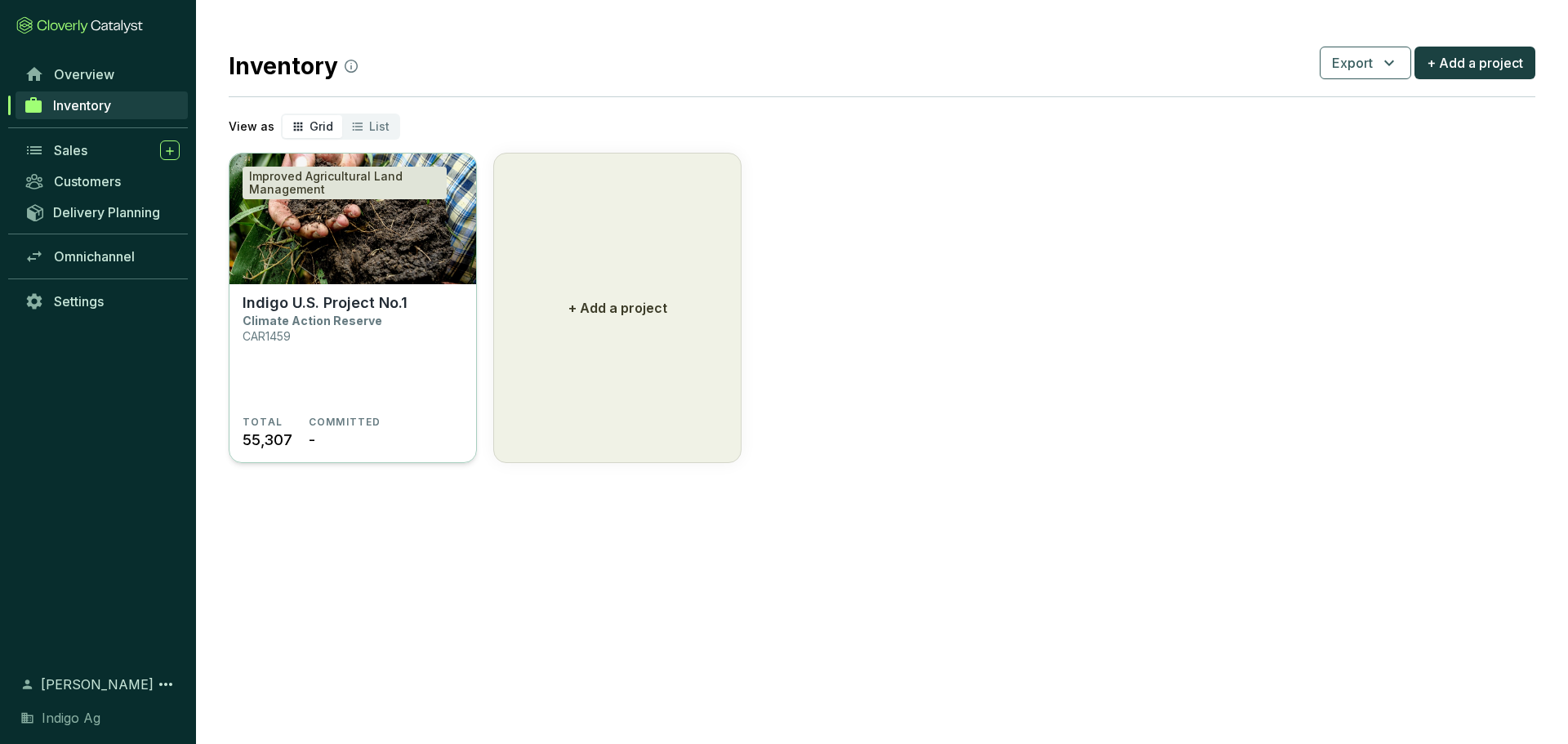
click at [412, 301] on section "Indigo U.S. Project No.1 Climate Action Reserve CAR1459" at bounding box center [352, 354] width 221 height 122
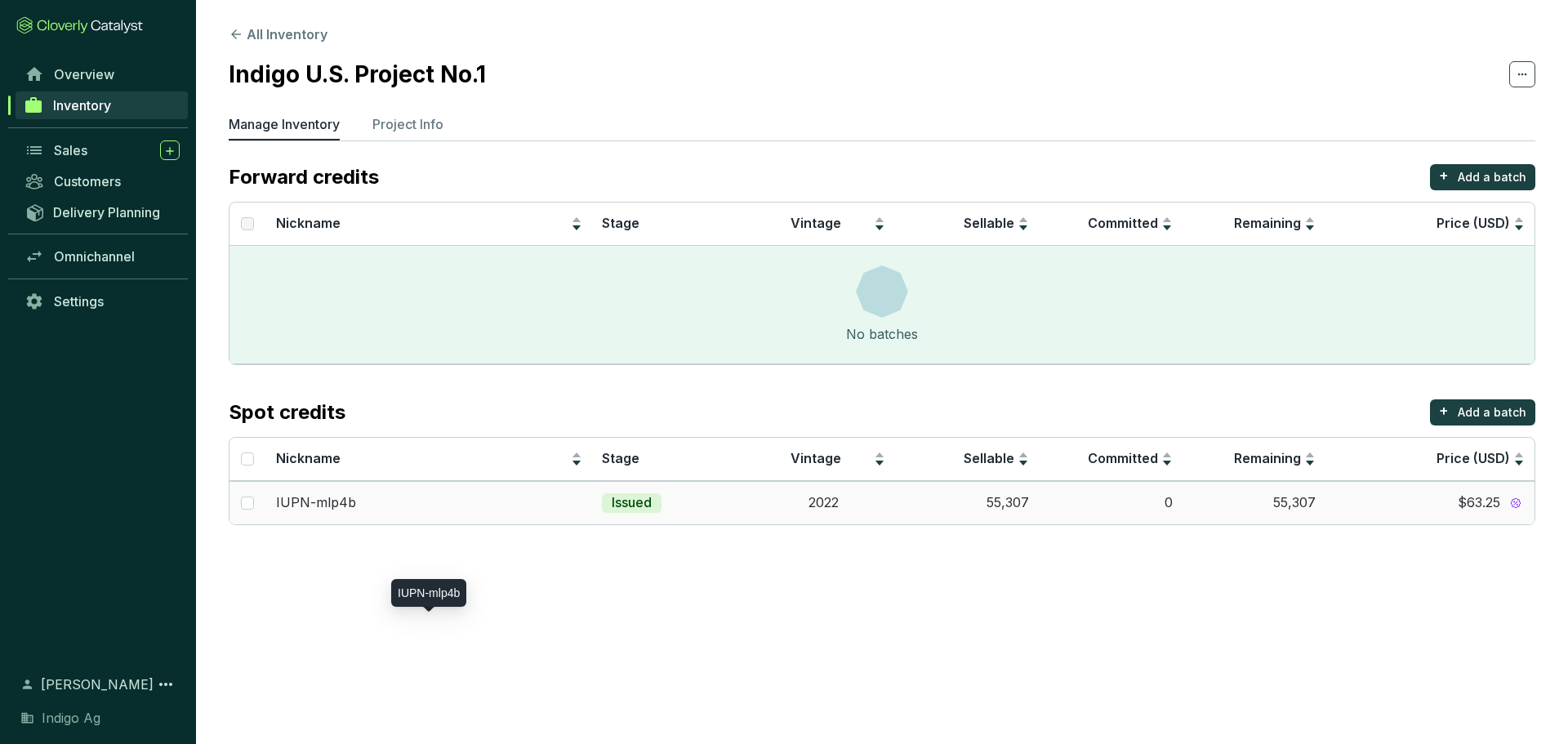
click at [328, 499] on p "IUPN-mlp4b" at bounding box center [315, 504] width 80 height 18
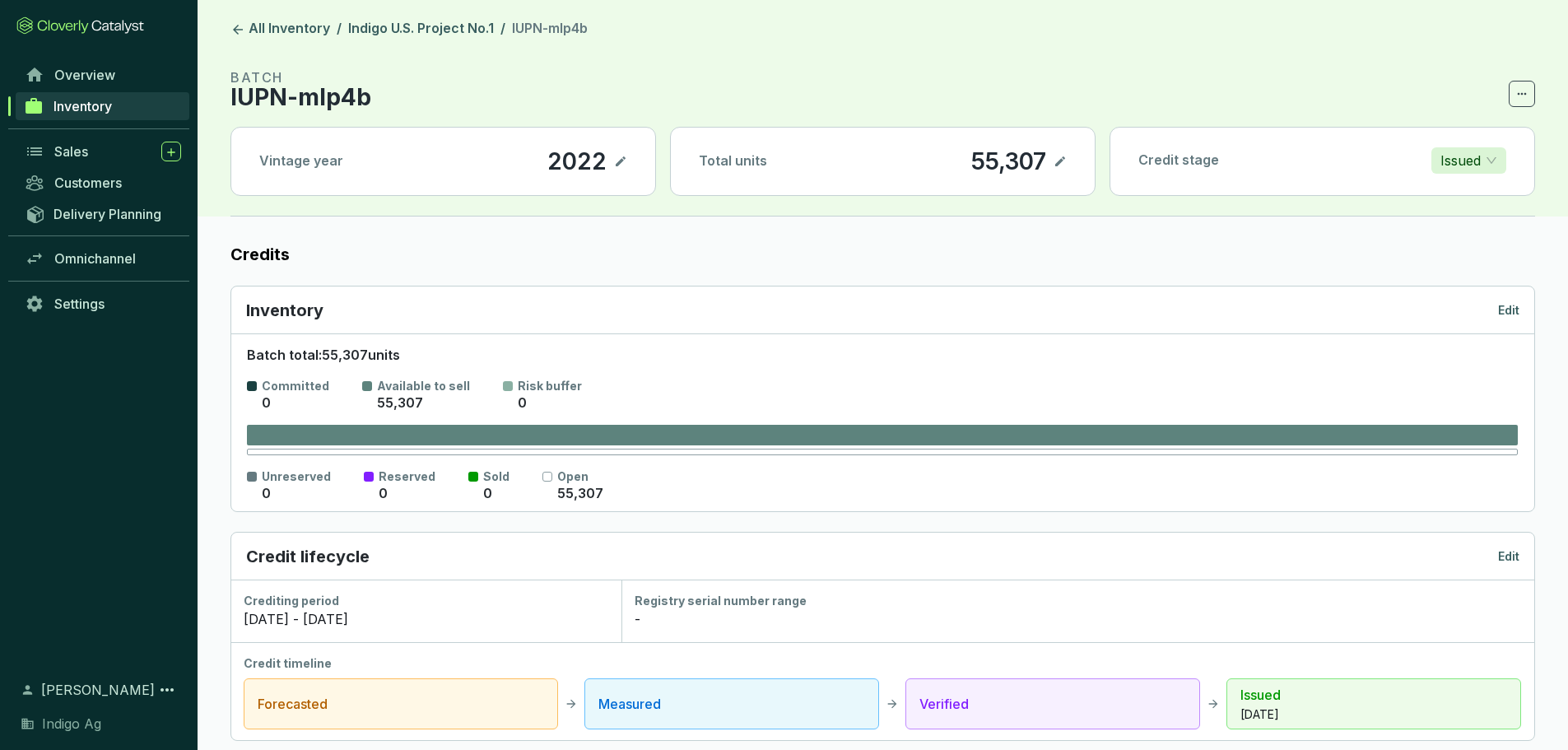
click at [315, 102] on p "IUPN-mlp4b" at bounding box center [301, 97] width 141 height 20
click at [351, 99] on p "IUPN-mlp4b" at bounding box center [301, 97] width 141 height 20
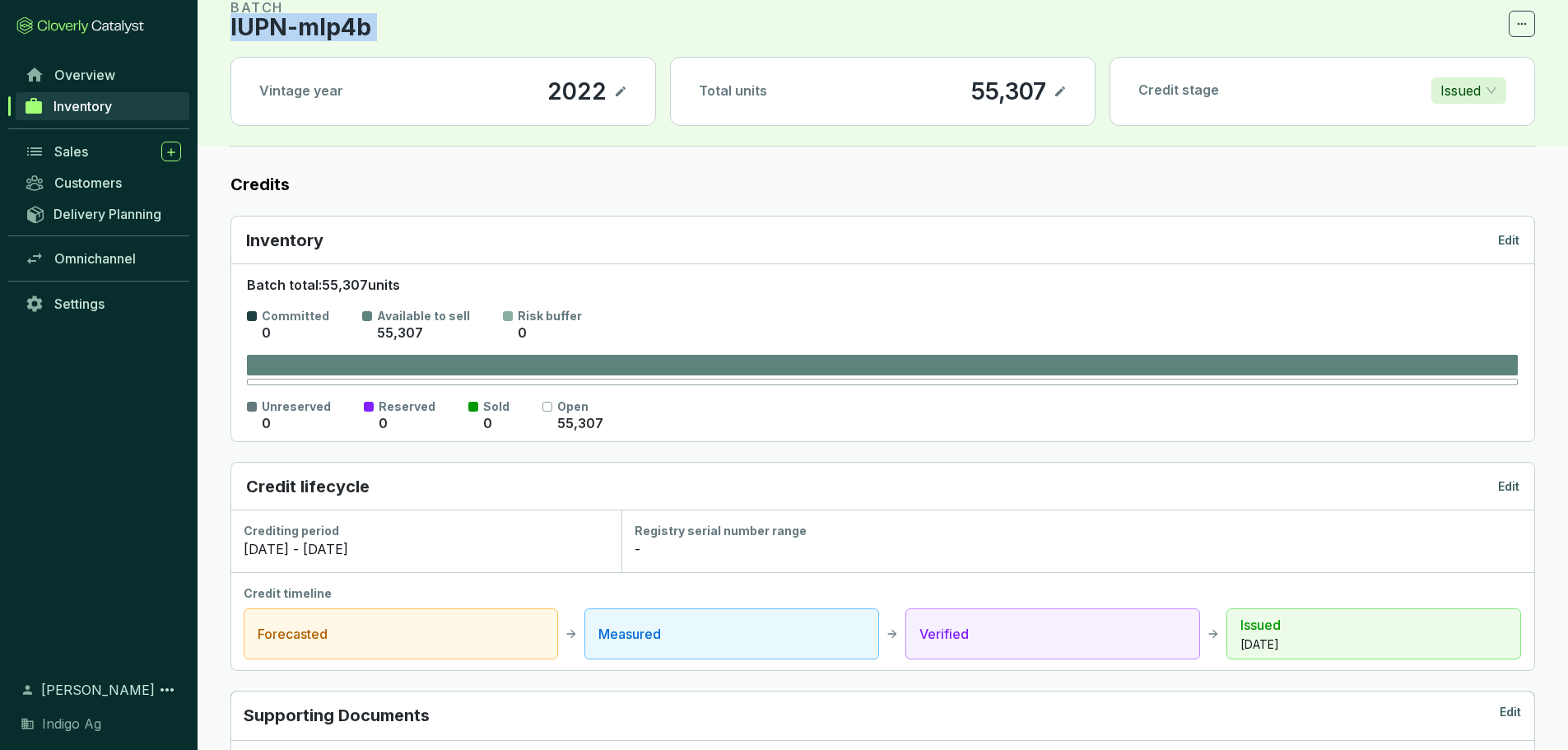
scroll to position [71, 0]
click at [449, 474] on div "Credit lifecycle Edit" at bounding box center [883, 485] width 1274 height 23
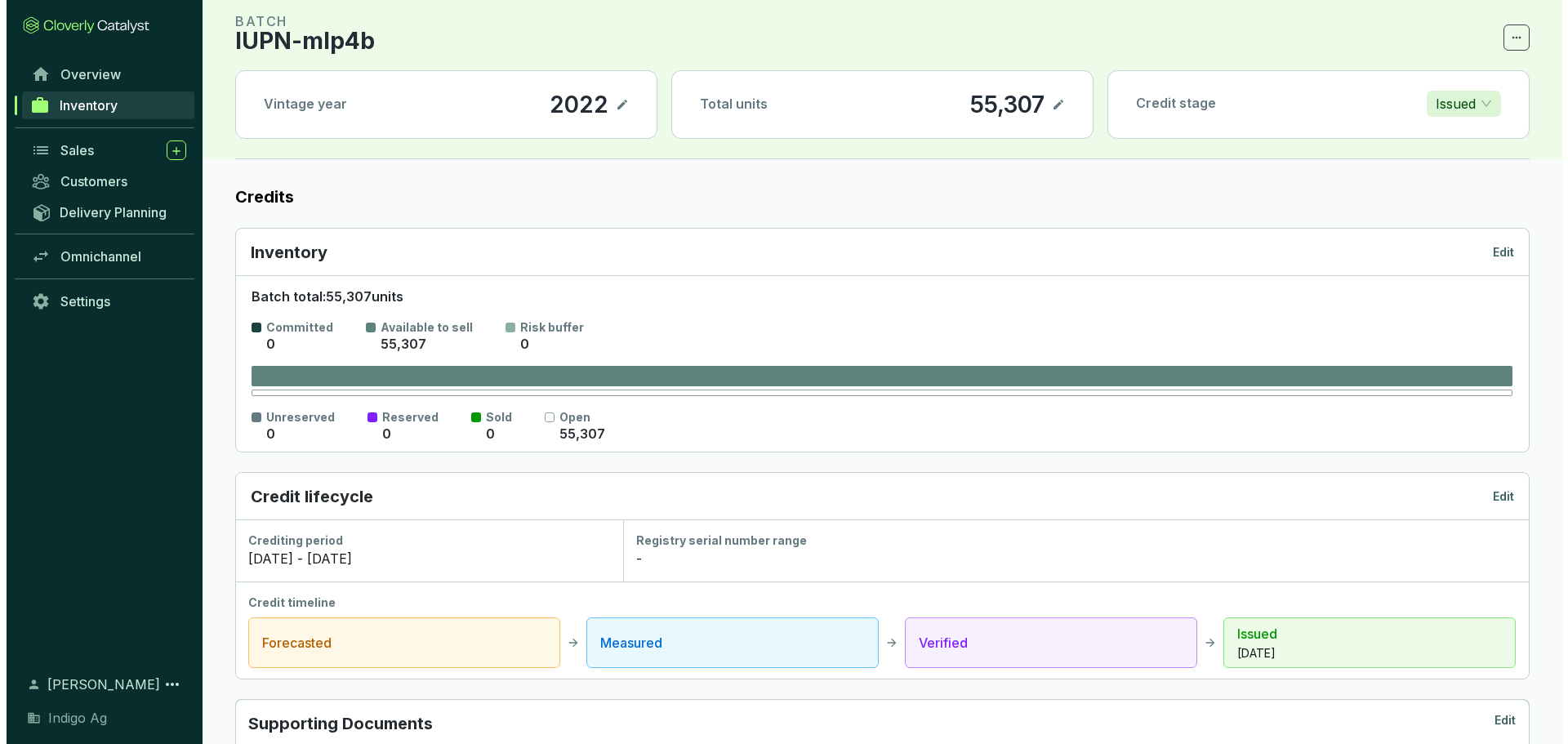
scroll to position [0, 0]
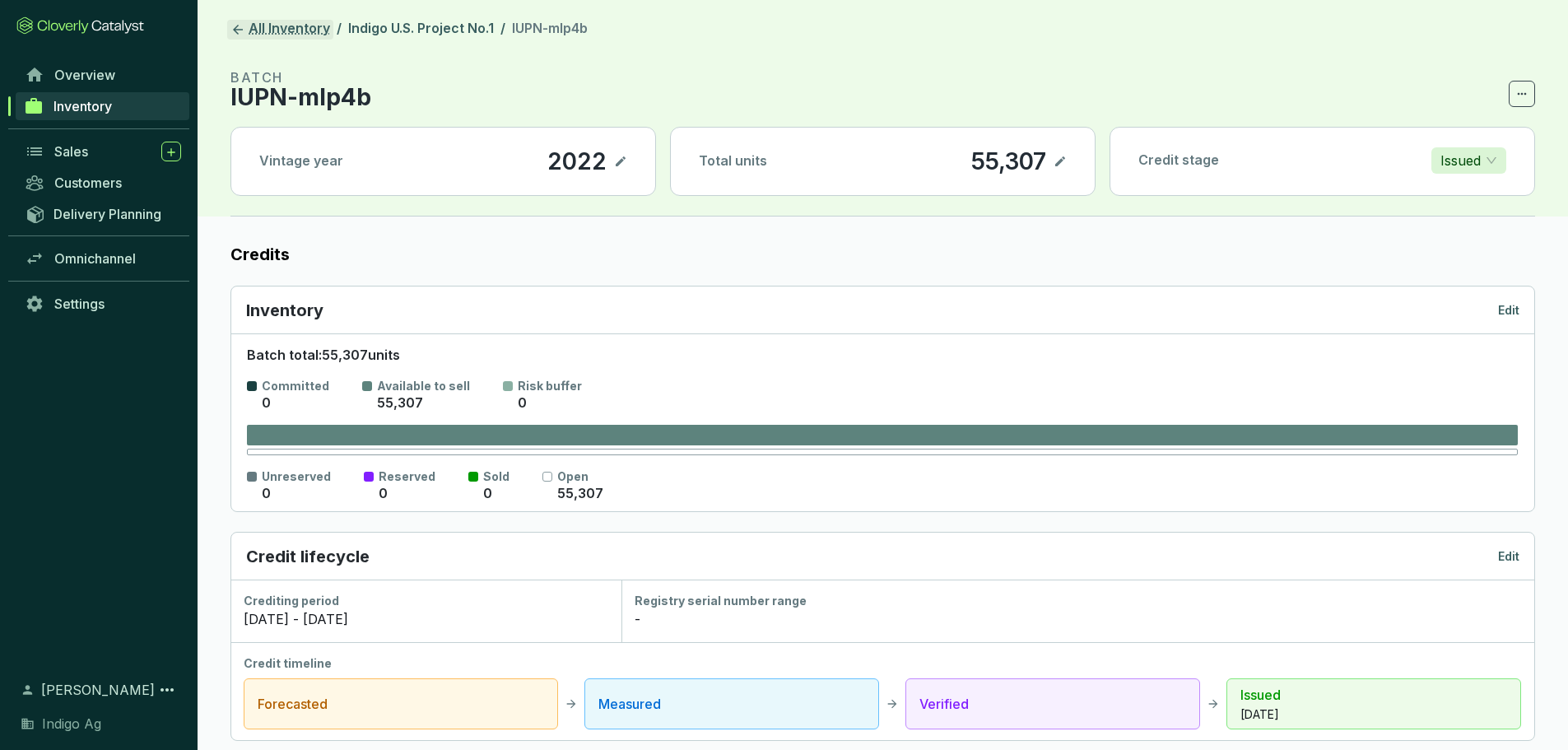
click at [278, 31] on link "All Inventory" at bounding box center [280, 30] width 106 height 20
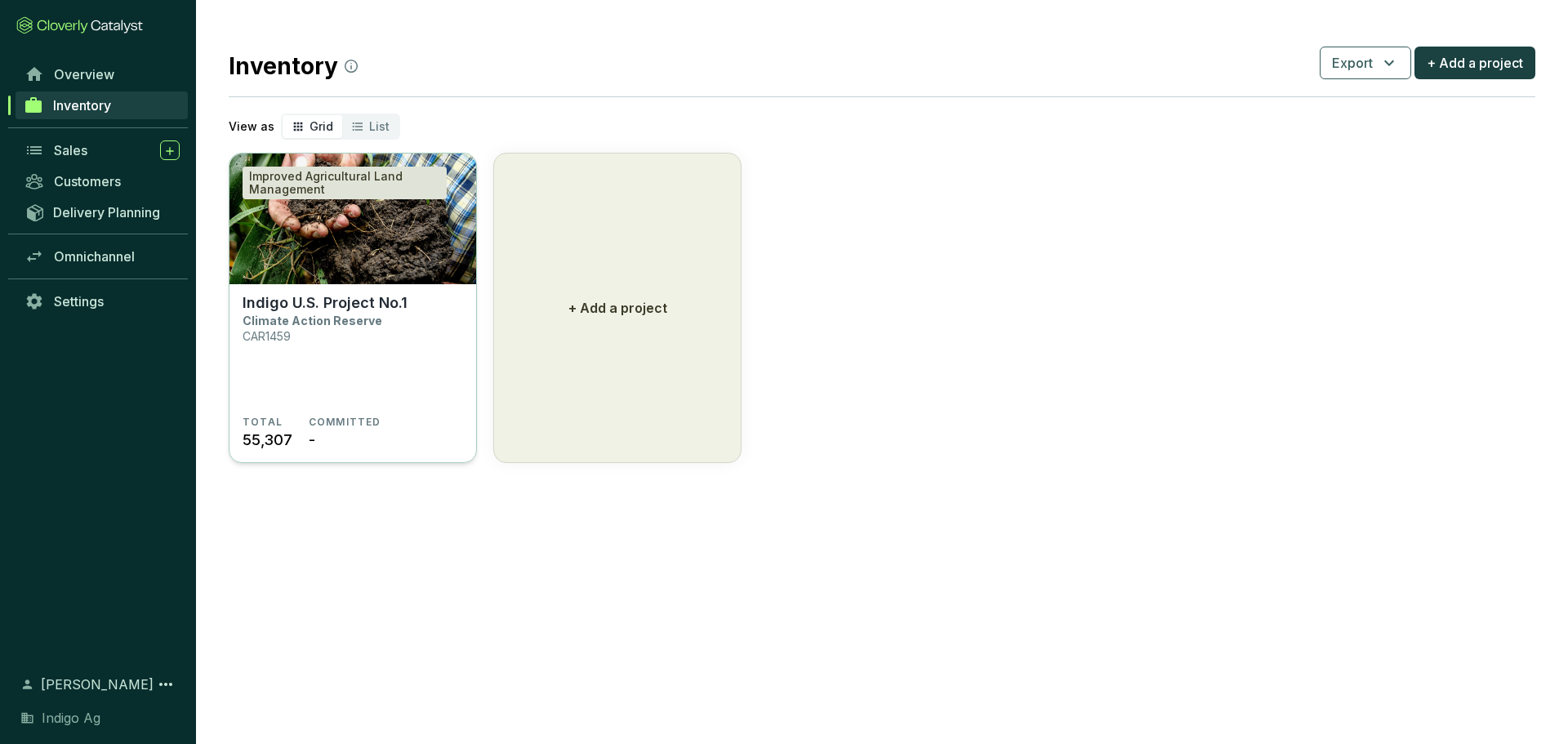
click at [286, 372] on section "Indigo U.S. Project No.1 Climate Action Reserve CAR1459" at bounding box center [352, 354] width 221 height 122
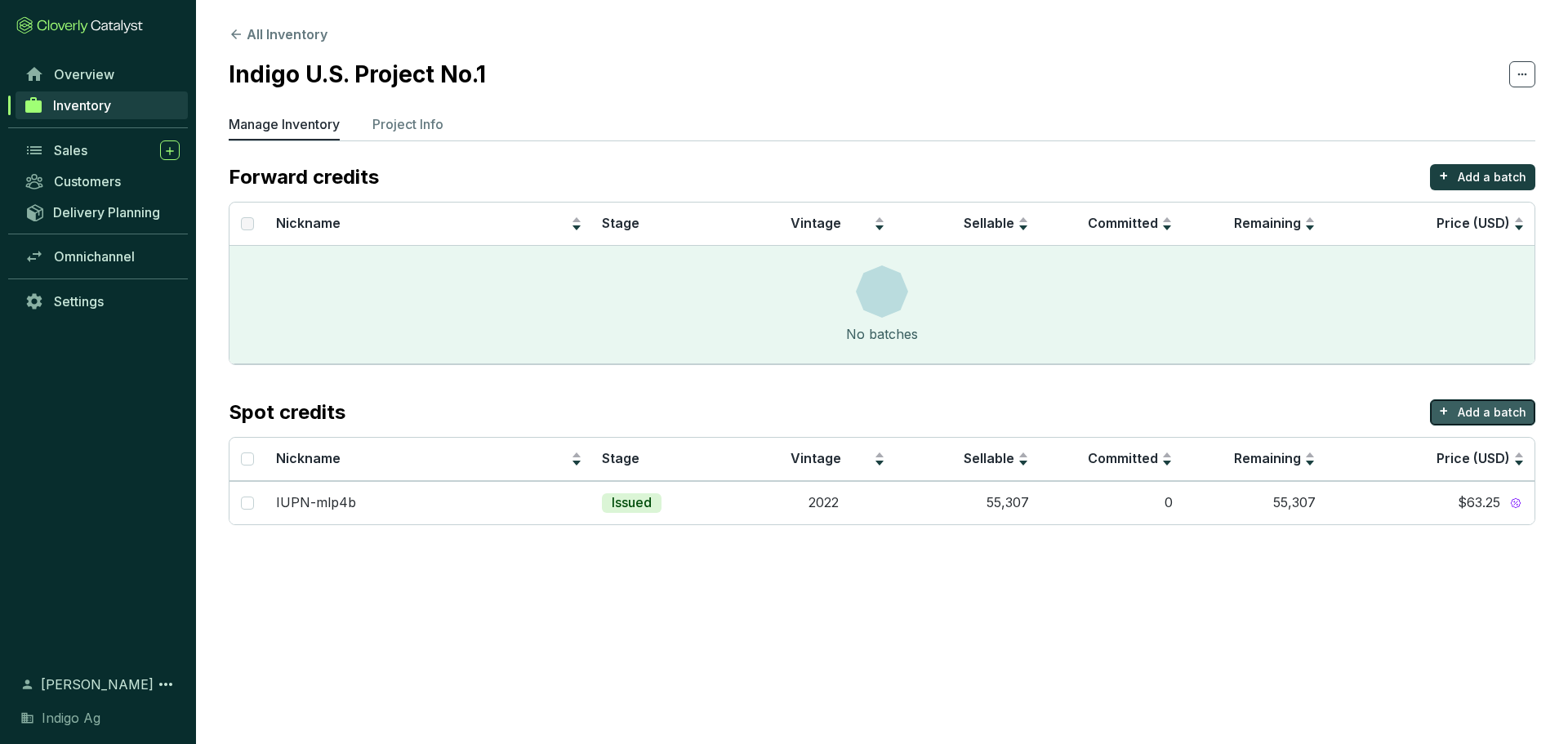
click at [1486, 403] on button "+ Add a batch" at bounding box center [1482, 412] width 105 height 26
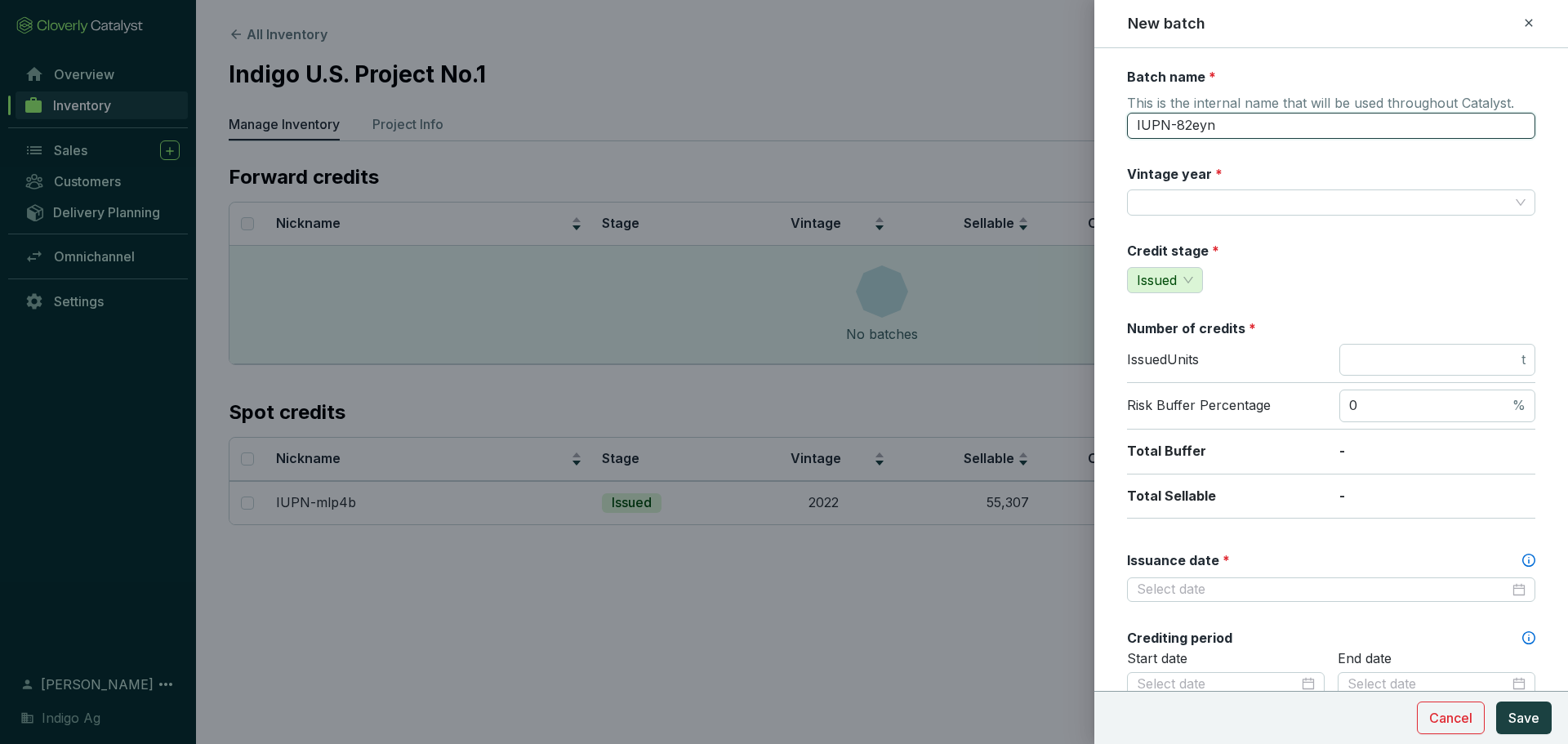
click at [1254, 123] on input "IUPN-82eyn" at bounding box center [1330, 125] width 408 height 26
type input "RP4 2023"
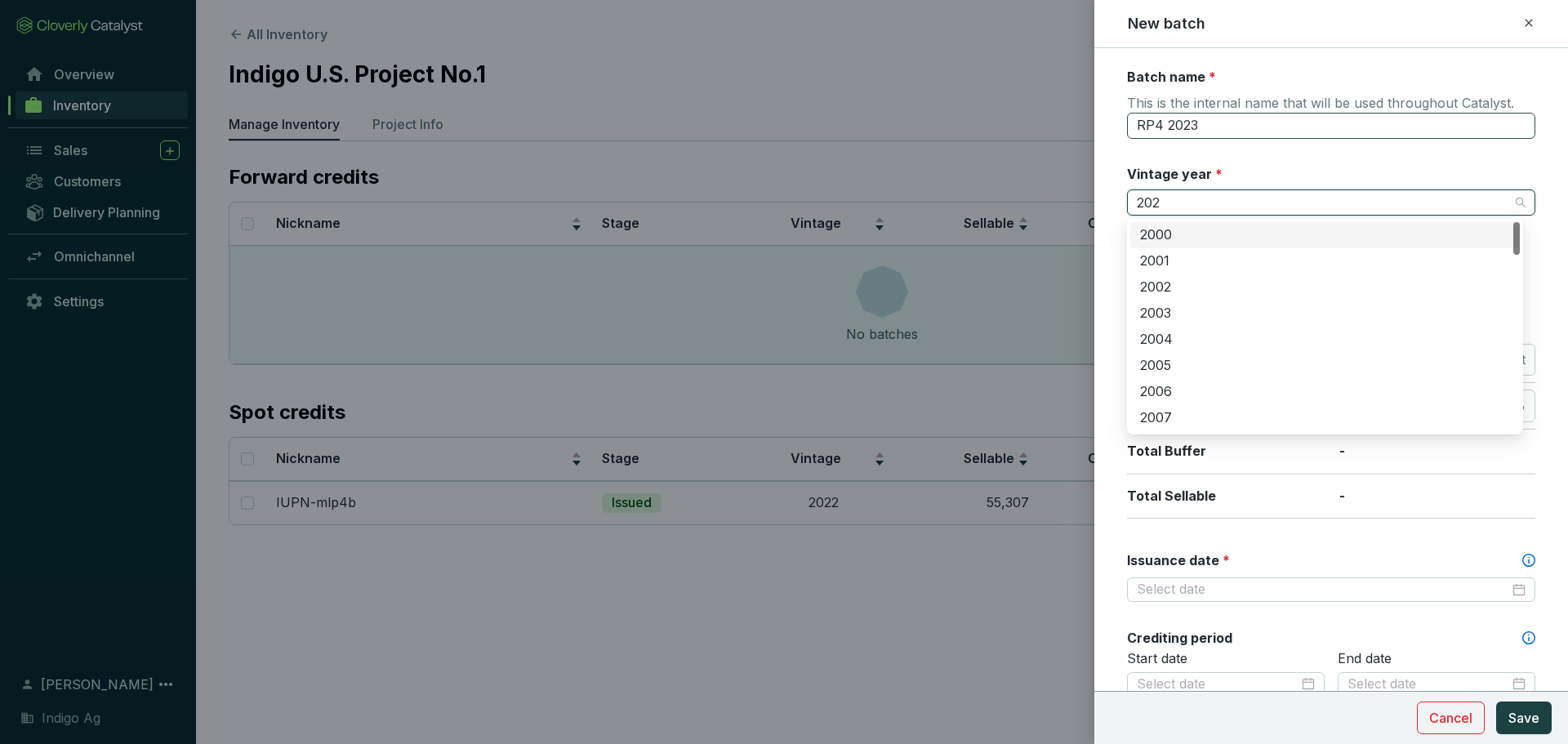
type input "2023"
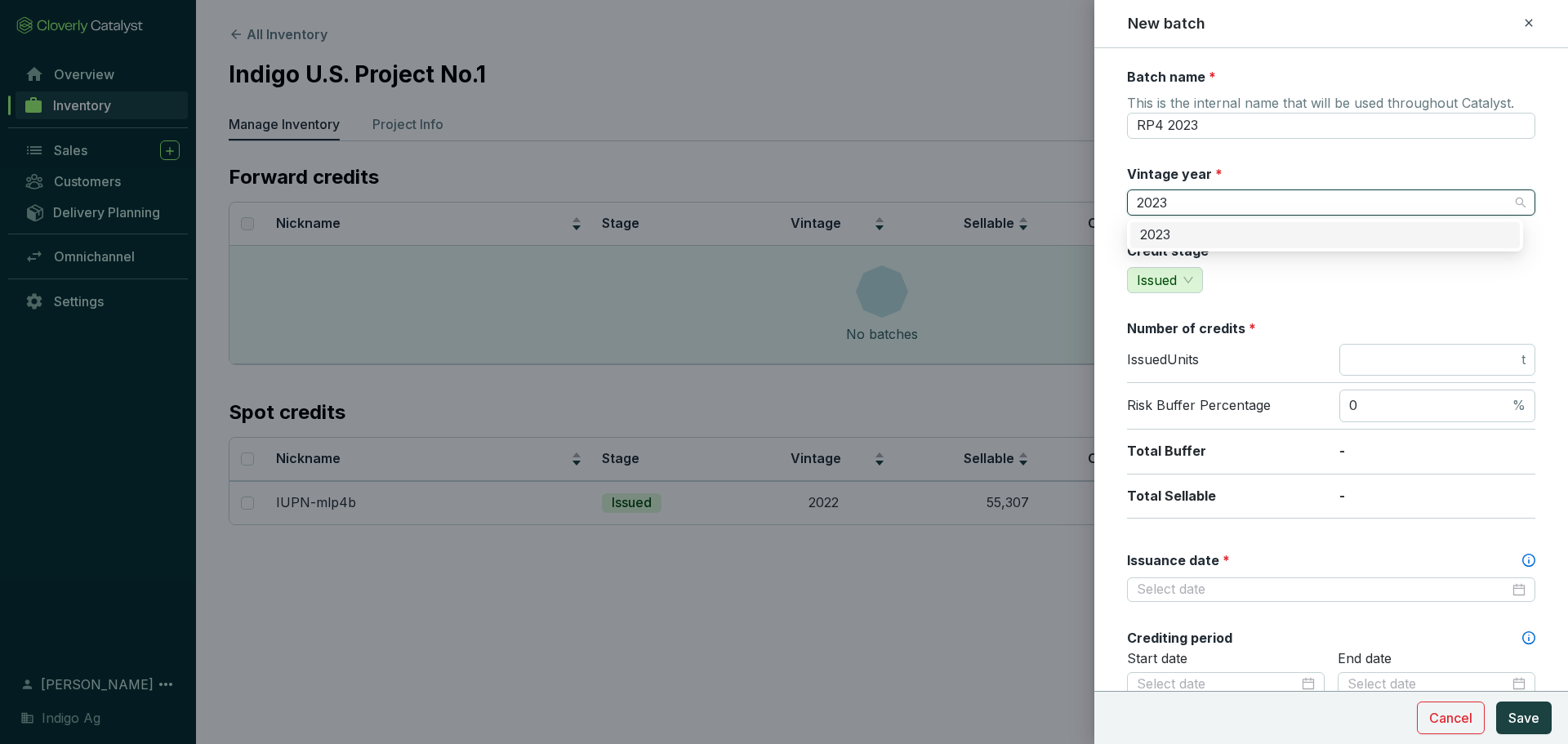
click at [1244, 231] on div "2023" at bounding box center [1325, 235] width 370 height 18
click at [1296, 281] on div "Credit stage * Issued" at bounding box center [1330, 267] width 408 height 51
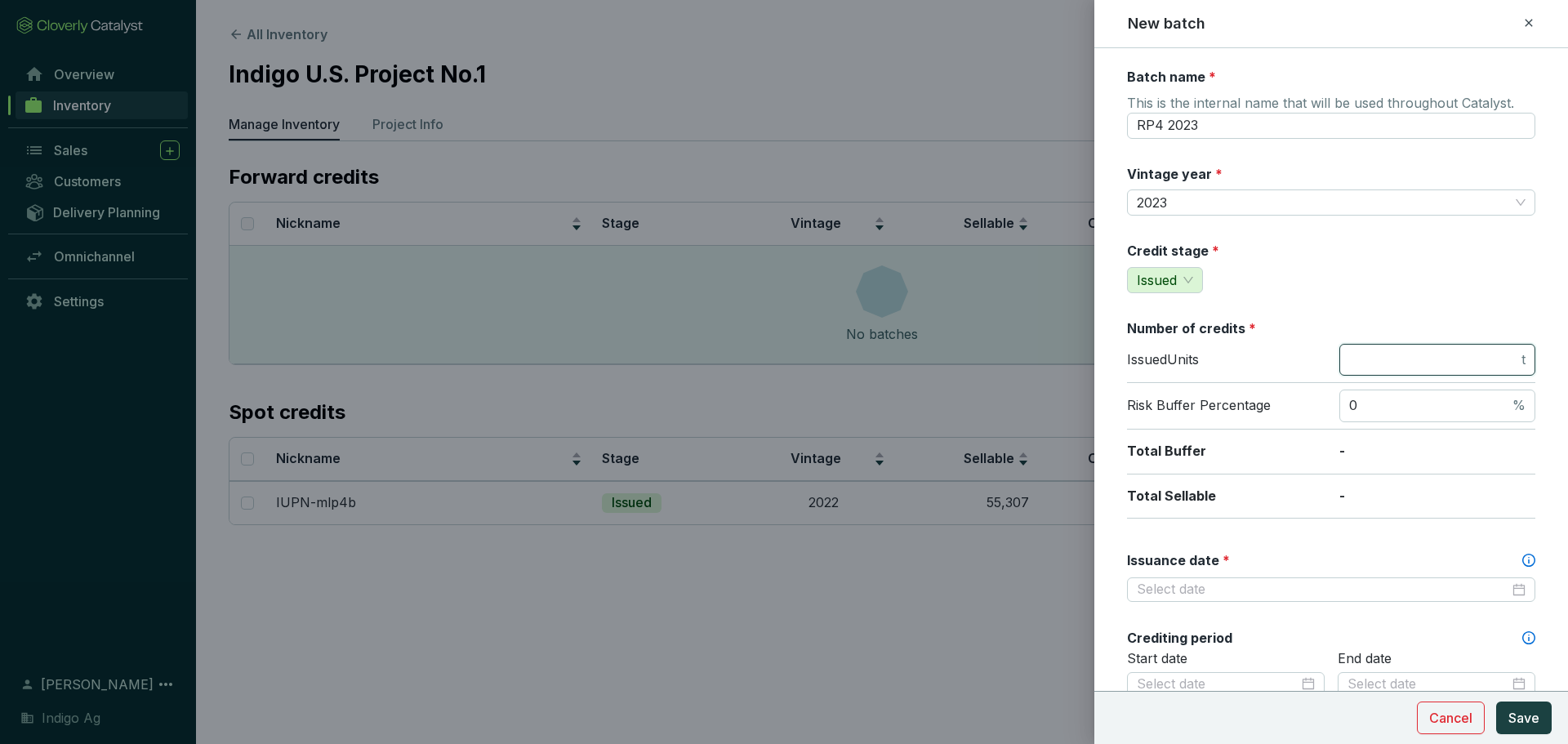
click at [1388, 365] on input "number" at bounding box center [1434, 360] width 169 height 18
type input "209243"
click at [1350, 313] on div "Batch name * This is the internal name that will be used throughout Catalyst. R…" at bounding box center [1330, 683] width 408 height 1231
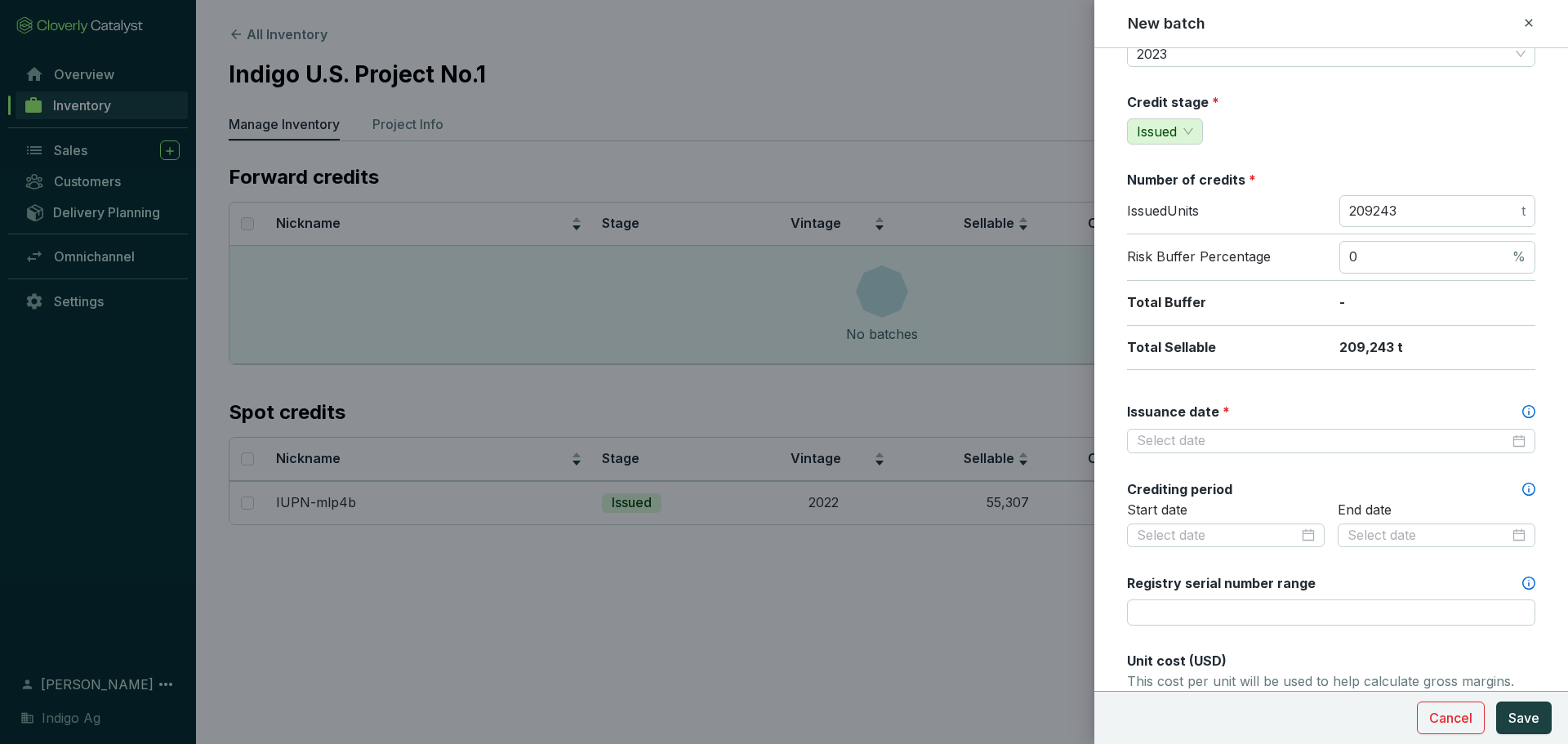
scroll to position [160, 0]
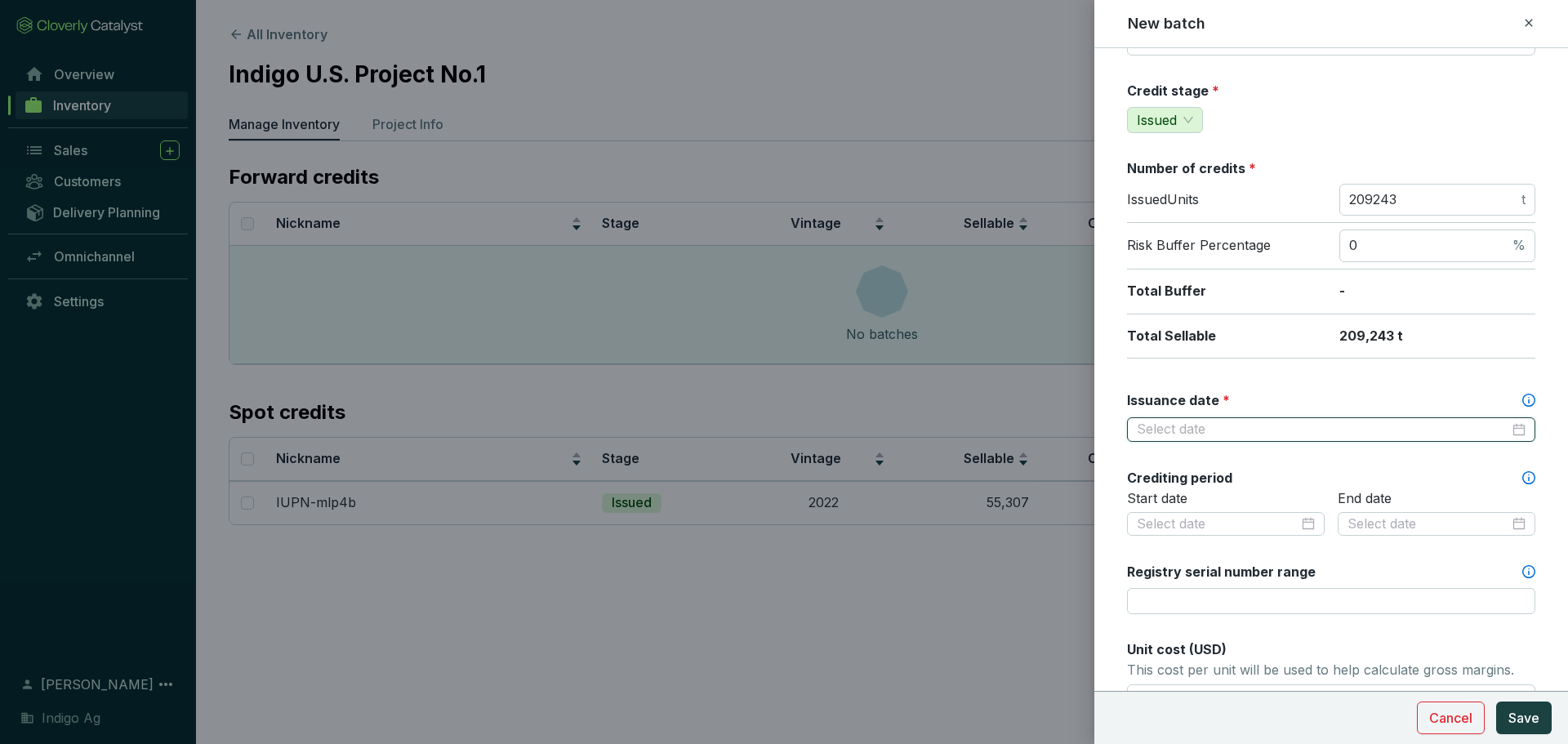
click at [1323, 432] on input "Issuance date *" at bounding box center [1322, 430] width 372 height 18
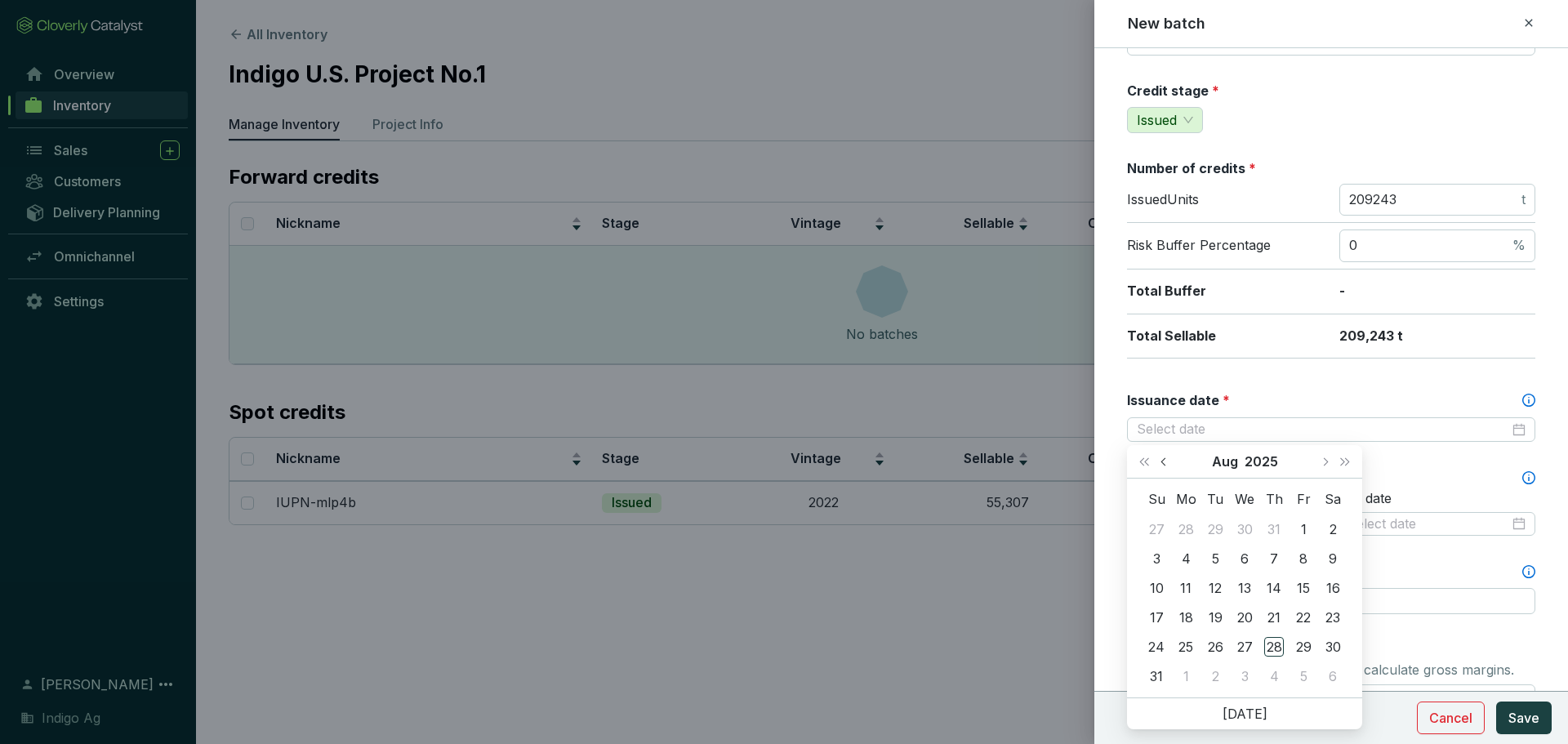
click at [1174, 466] on button "Previous month (PageUp)" at bounding box center [1165, 461] width 22 height 32
click at [1173, 465] on button "Previous month (PageUp)" at bounding box center [1165, 461] width 22 height 32
type input "[DATE]"
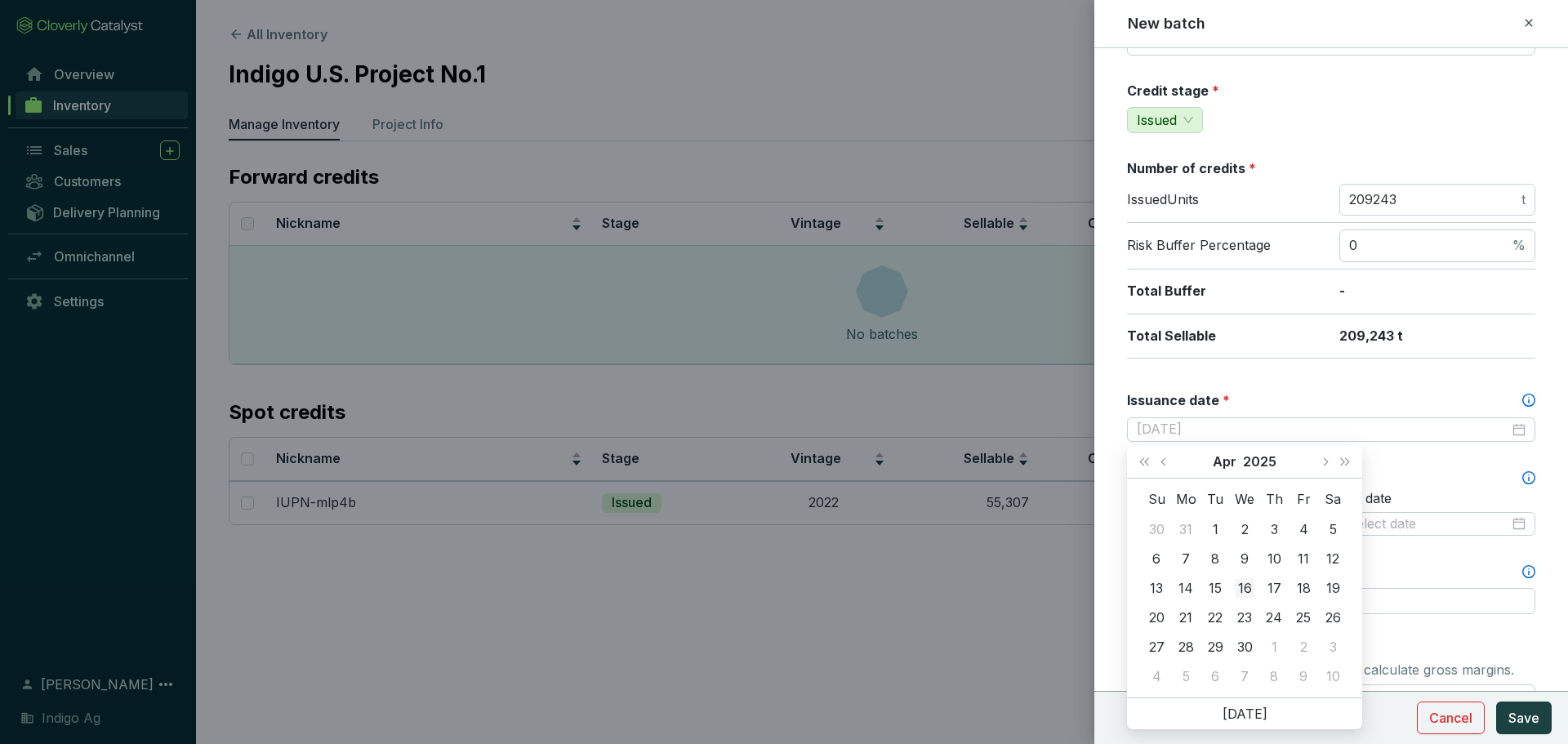
click at [1246, 577] on td "16" at bounding box center [1244, 587] width 30 height 30
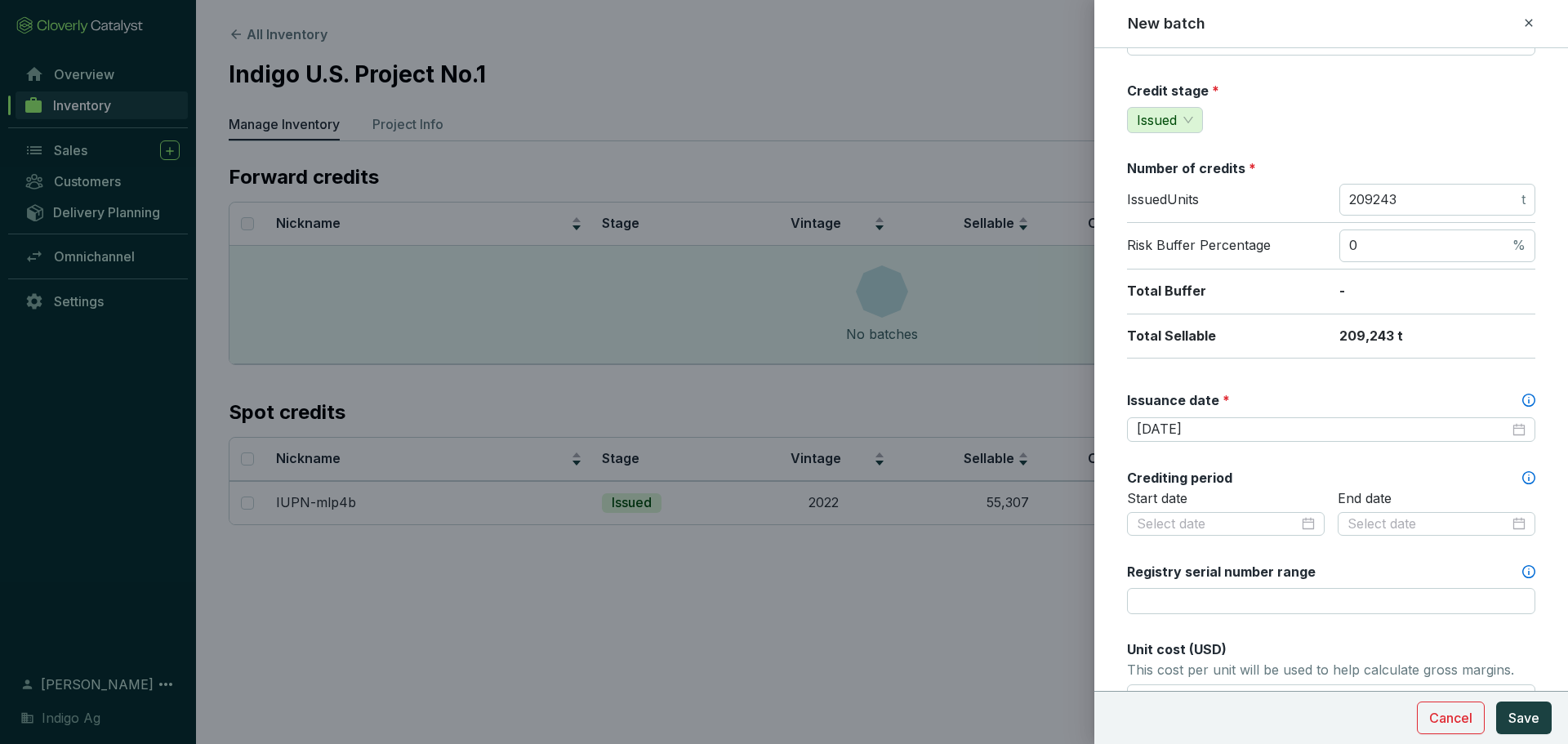
scroll to position [209, 0]
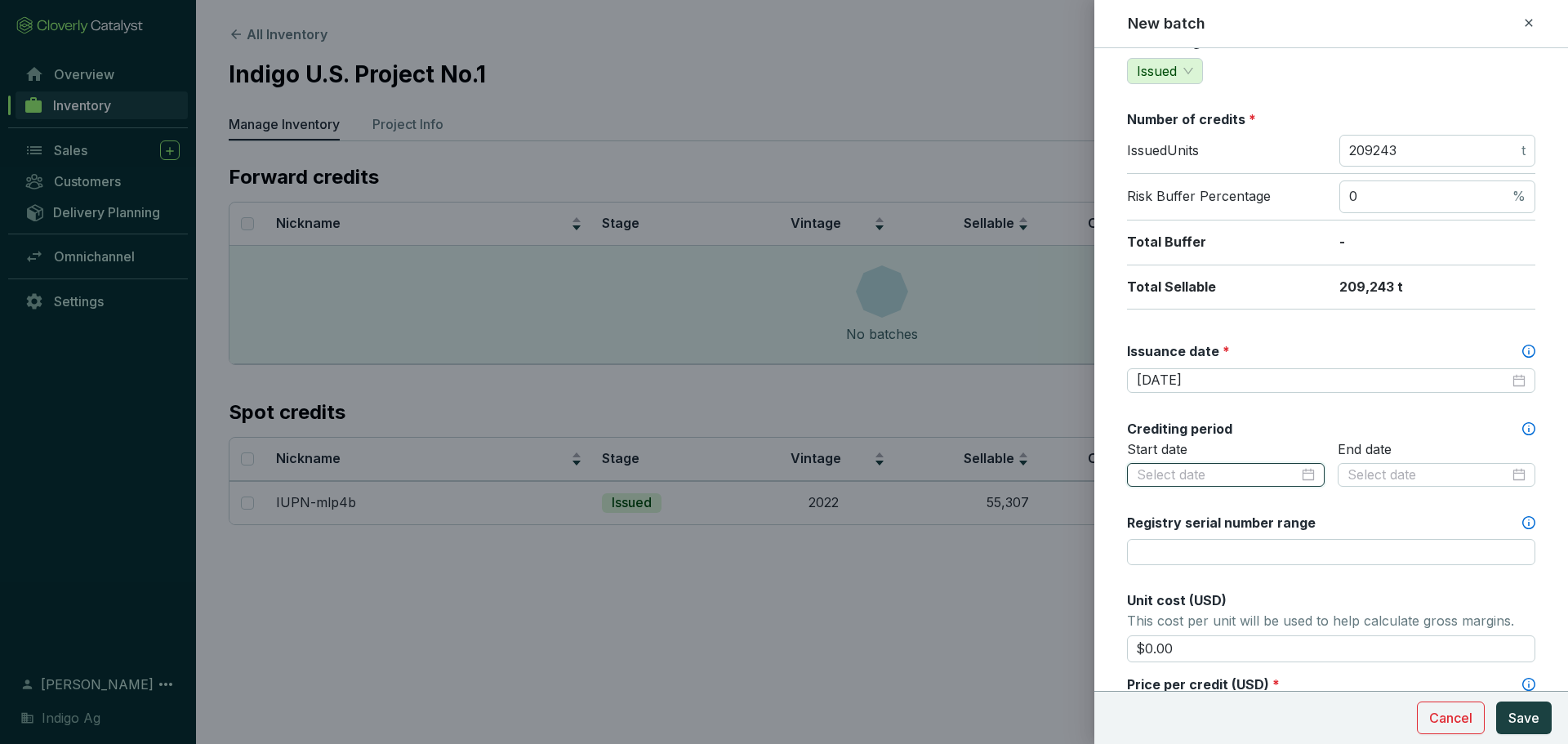
click at [1292, 475] on input at bounding box center [1218, 476] width 162 height 18
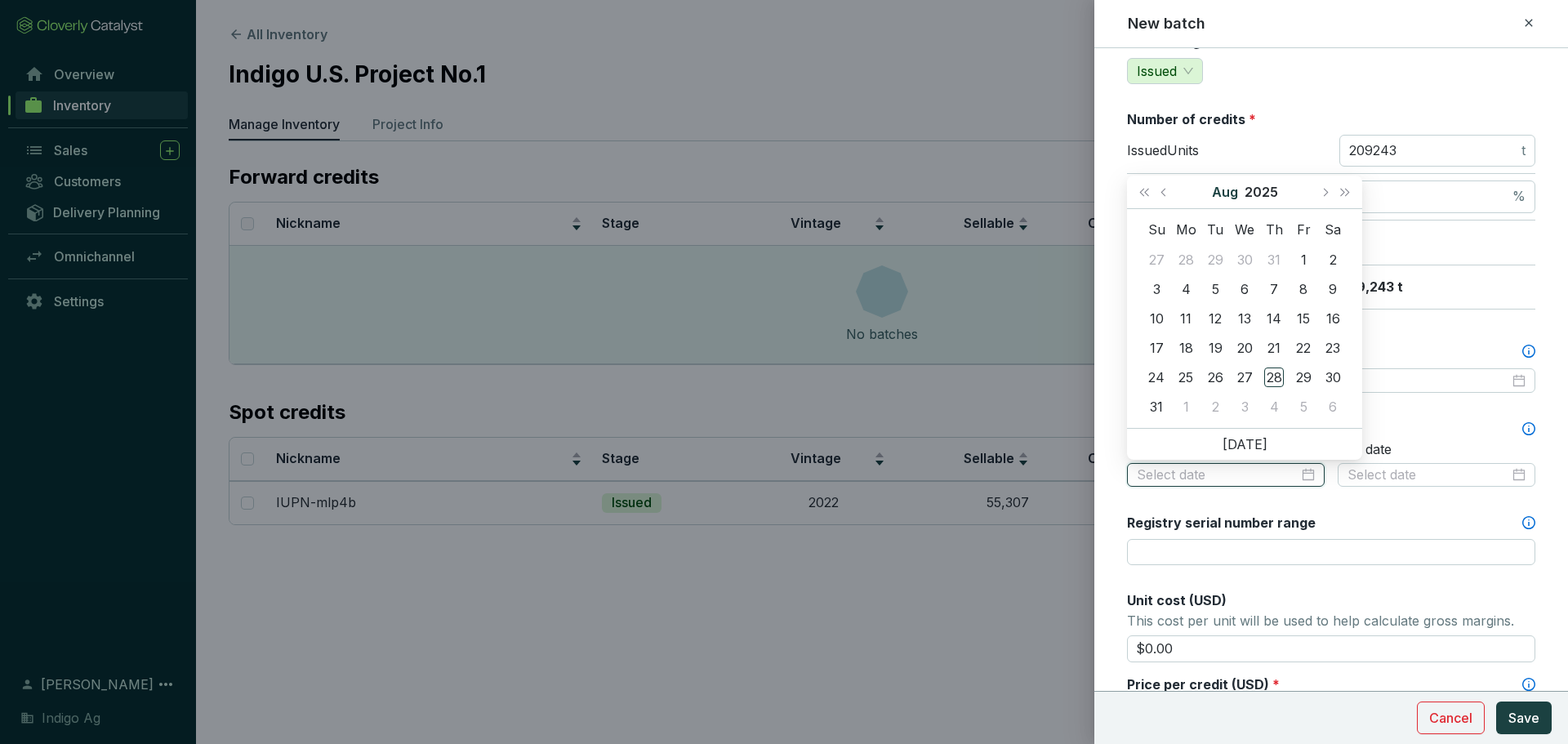
type input "2025-07-30"
click at [1164, 194] on span "Previous month (PageUp)" at bounding box center [1164, 192] width 8 height 8
click at [1137, 197] on button "Last year (Control + left)" at bounding box center [1144, 192] width 22 height 32
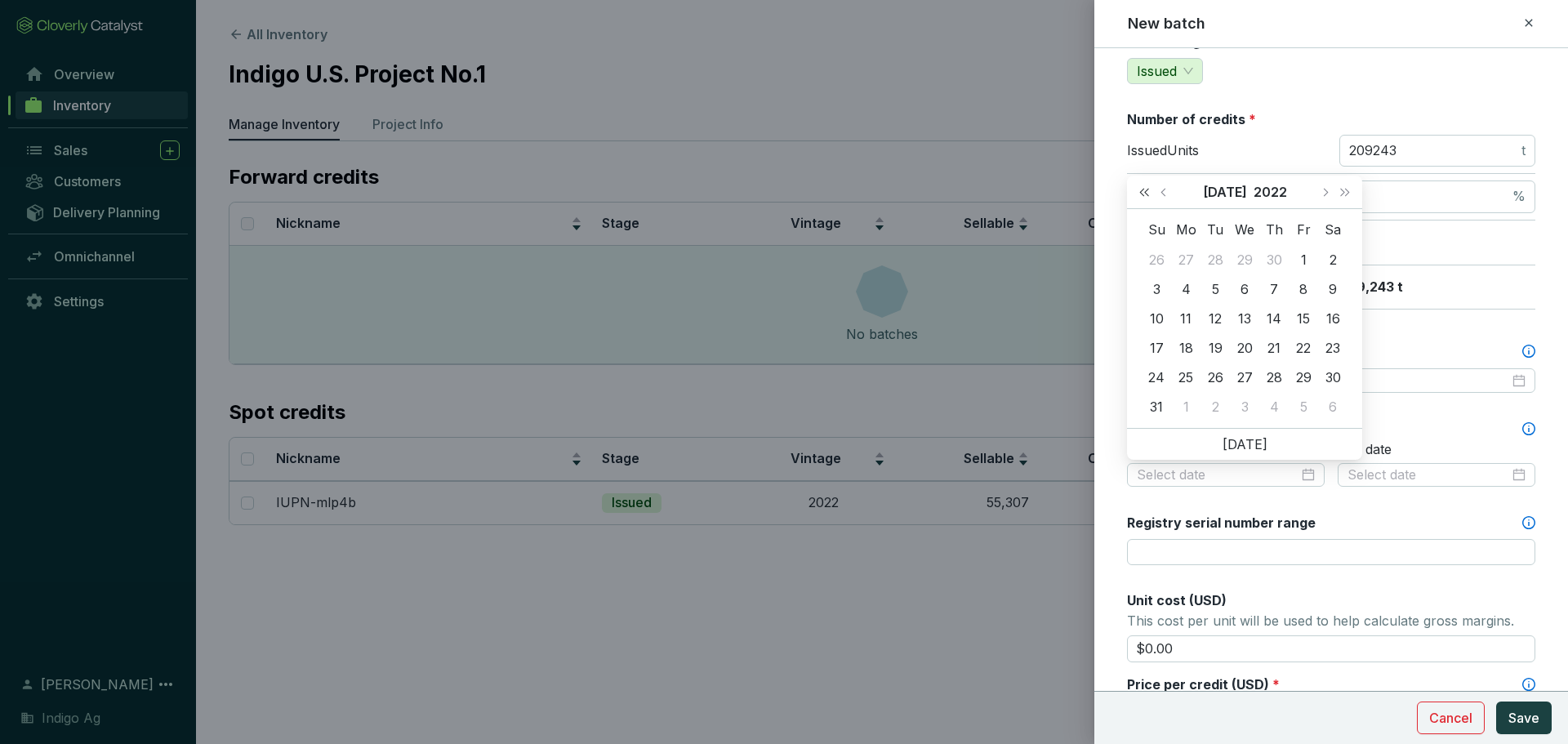
click at [1137, 197] on button "Last year (Control + left)" at bounding box center [1144, 192] width 22 height 32
click at [1155, 195] on button "Previous month (PageUp)" at bounding box center [1165, 192] width 22 height 32
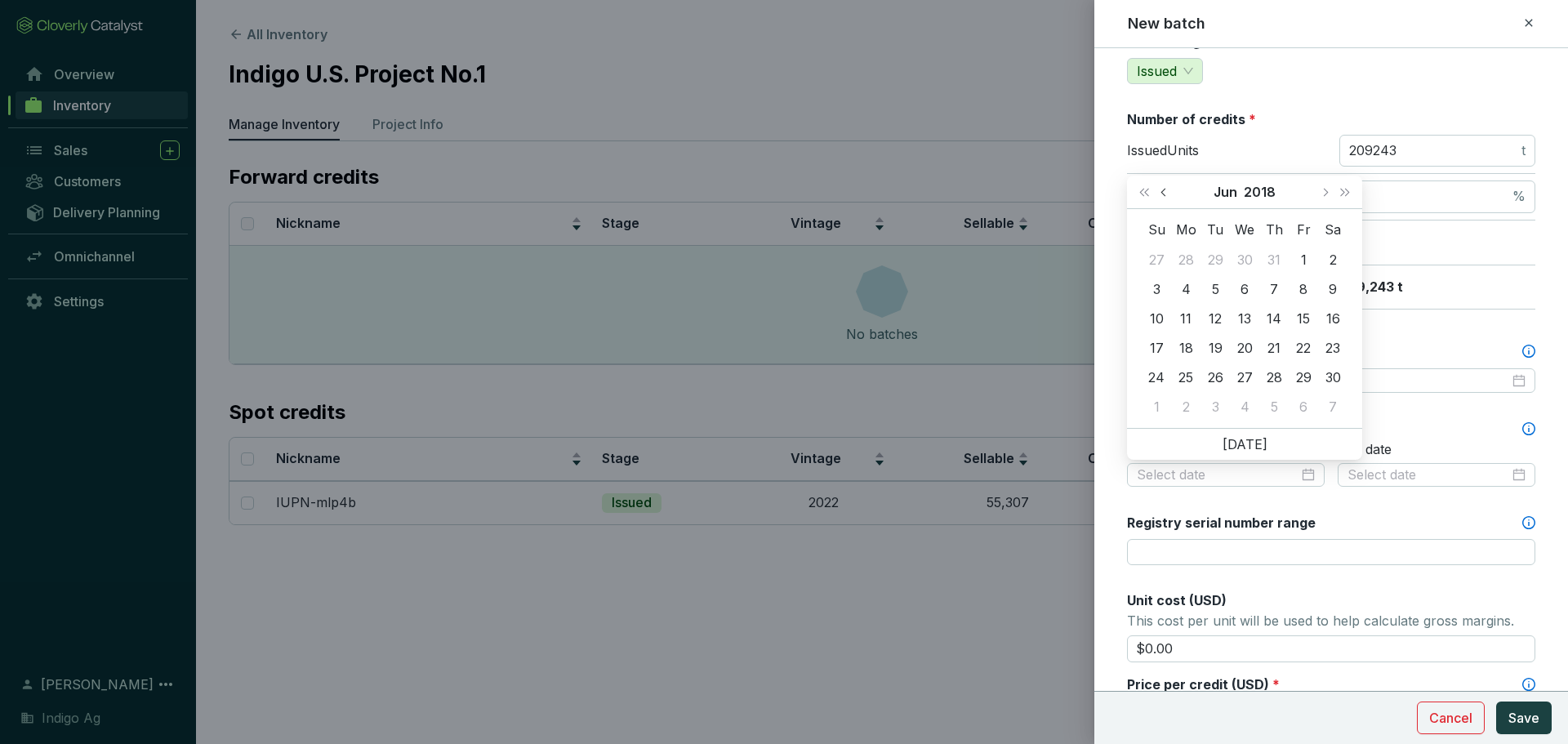
click at [1155, 195] on button "Previous month (PageUp)" at bounding box center [1165, 192] width 22 height 32
type input "[DATE]"
click at [1332, 374] on div "31" at bounding box center [1333, 377] width 20 height 20
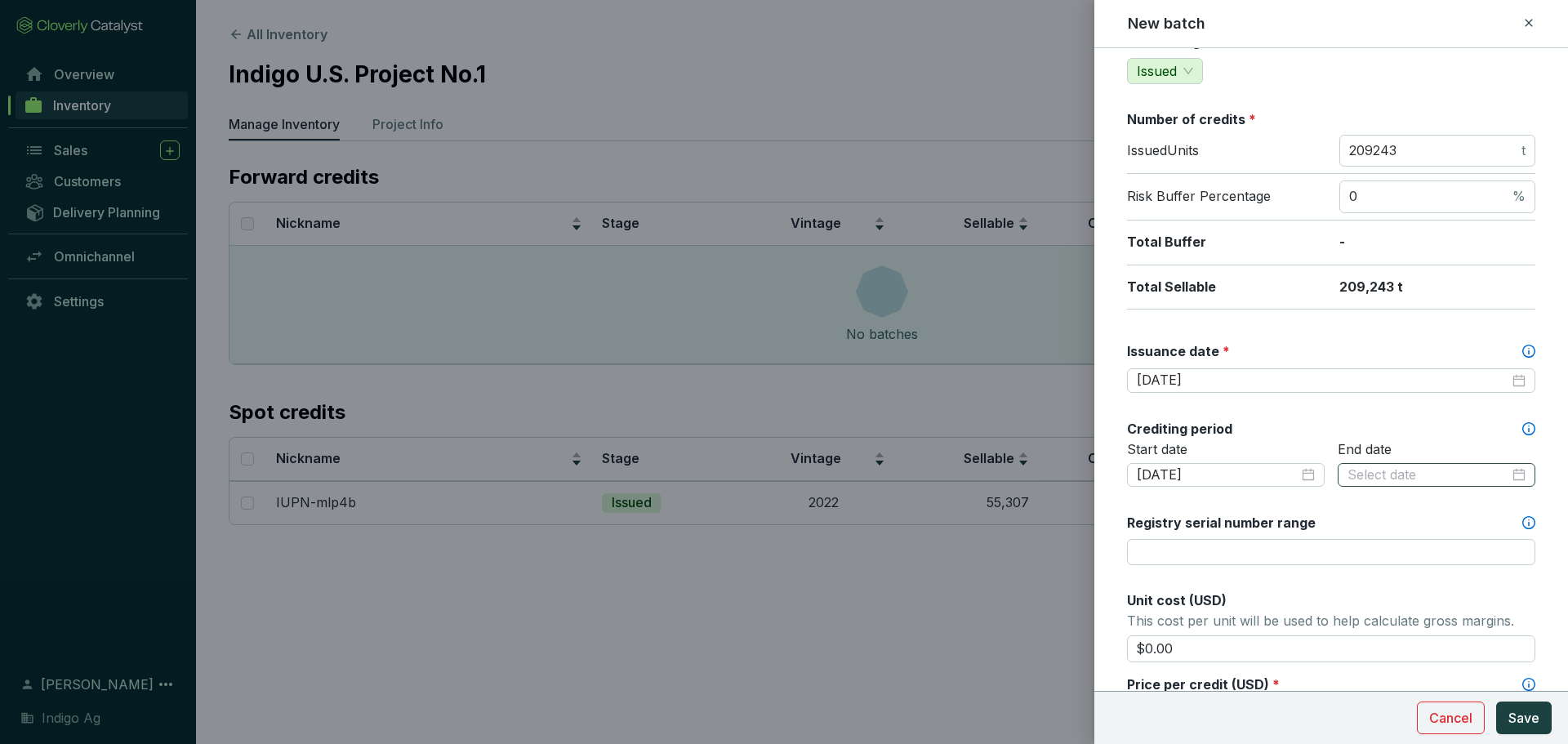
click at [1509, 474] on div at bounding box center [1437, 476] width 178 height 18
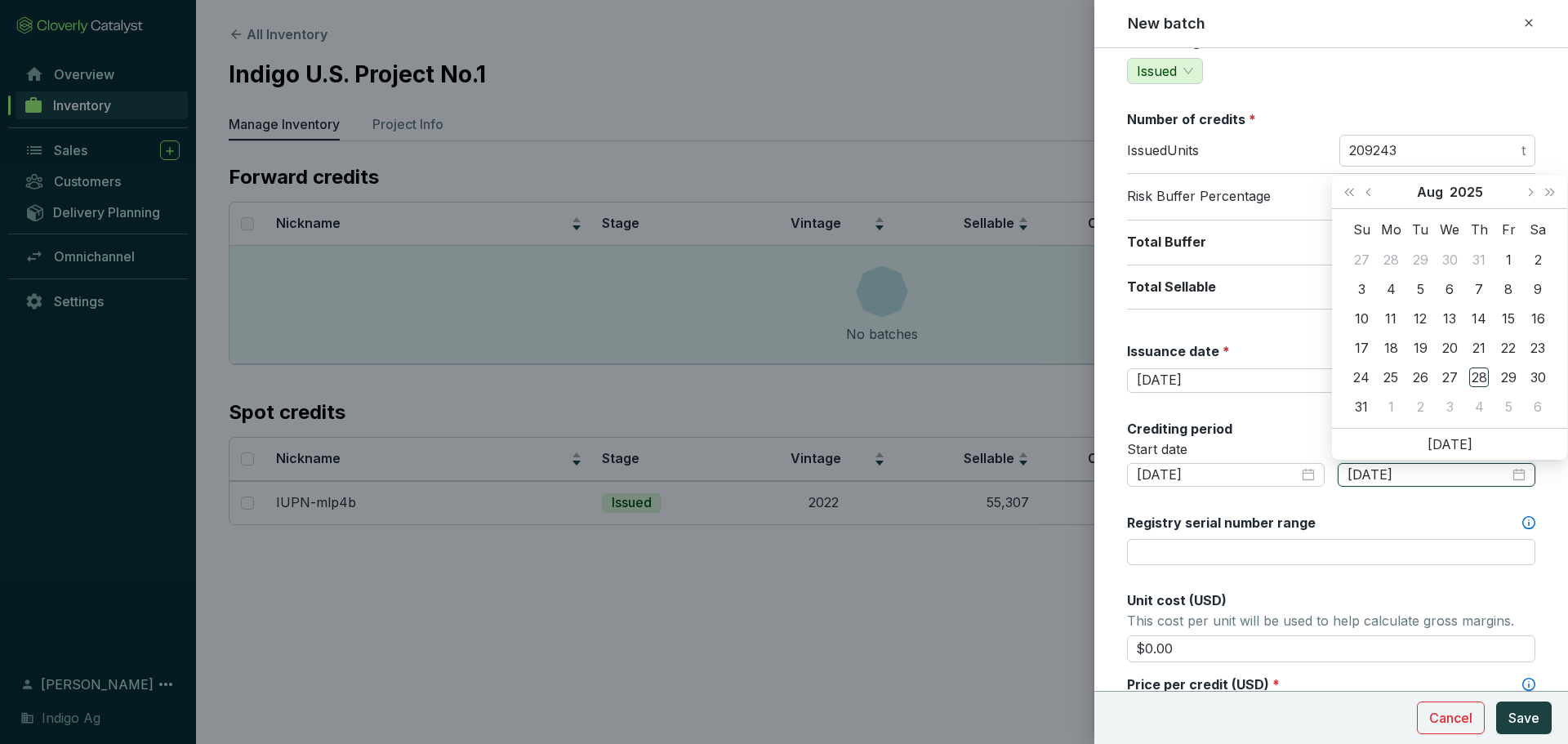
type input "2025-08-01"
click at [1554, 192] on button "Next year (Control + right)" at bounding box center [1550, 192] width 22 height 32
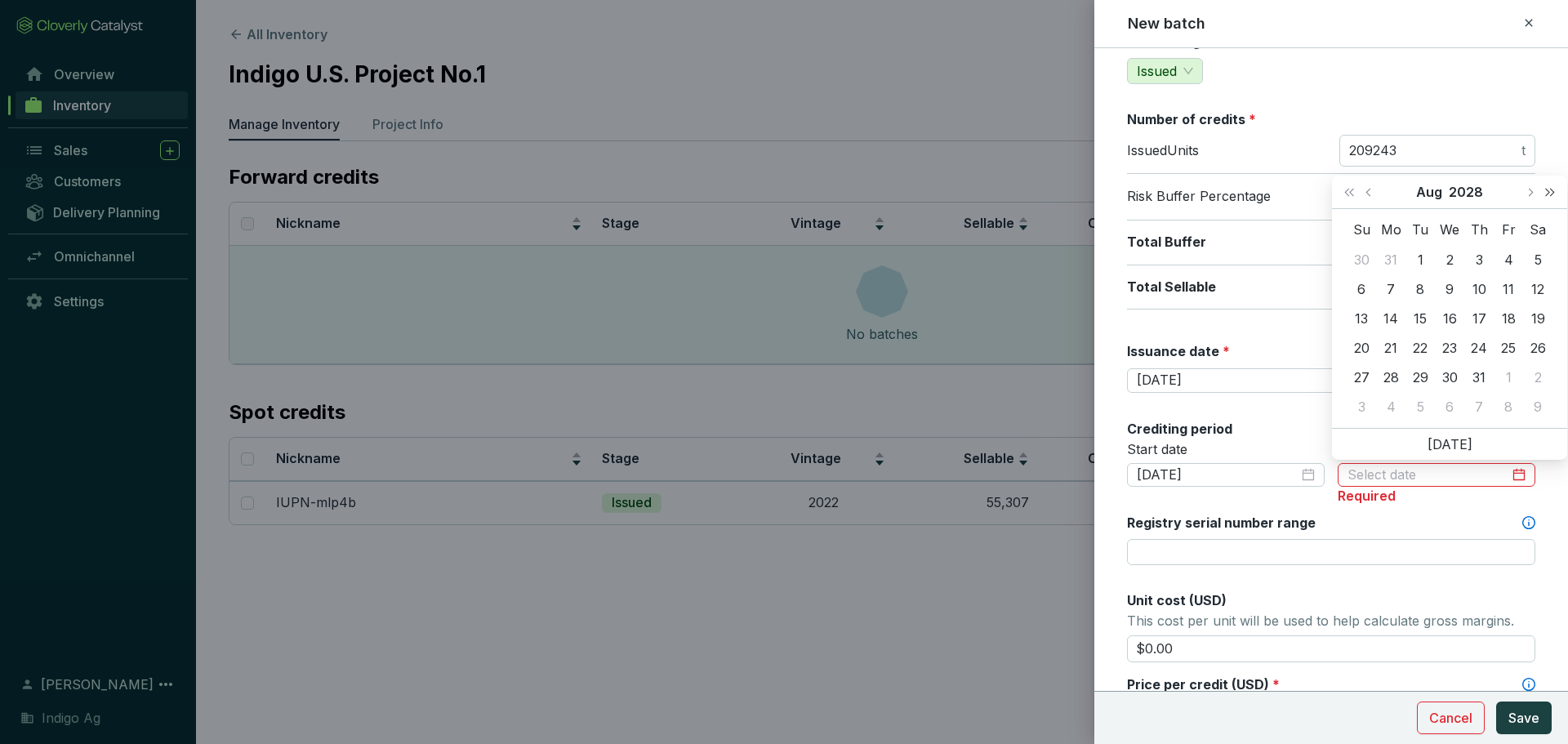
click at [1554, 192] on button "Next year (Control + right)" at bounding box center [1550, 192] width 22 height 32
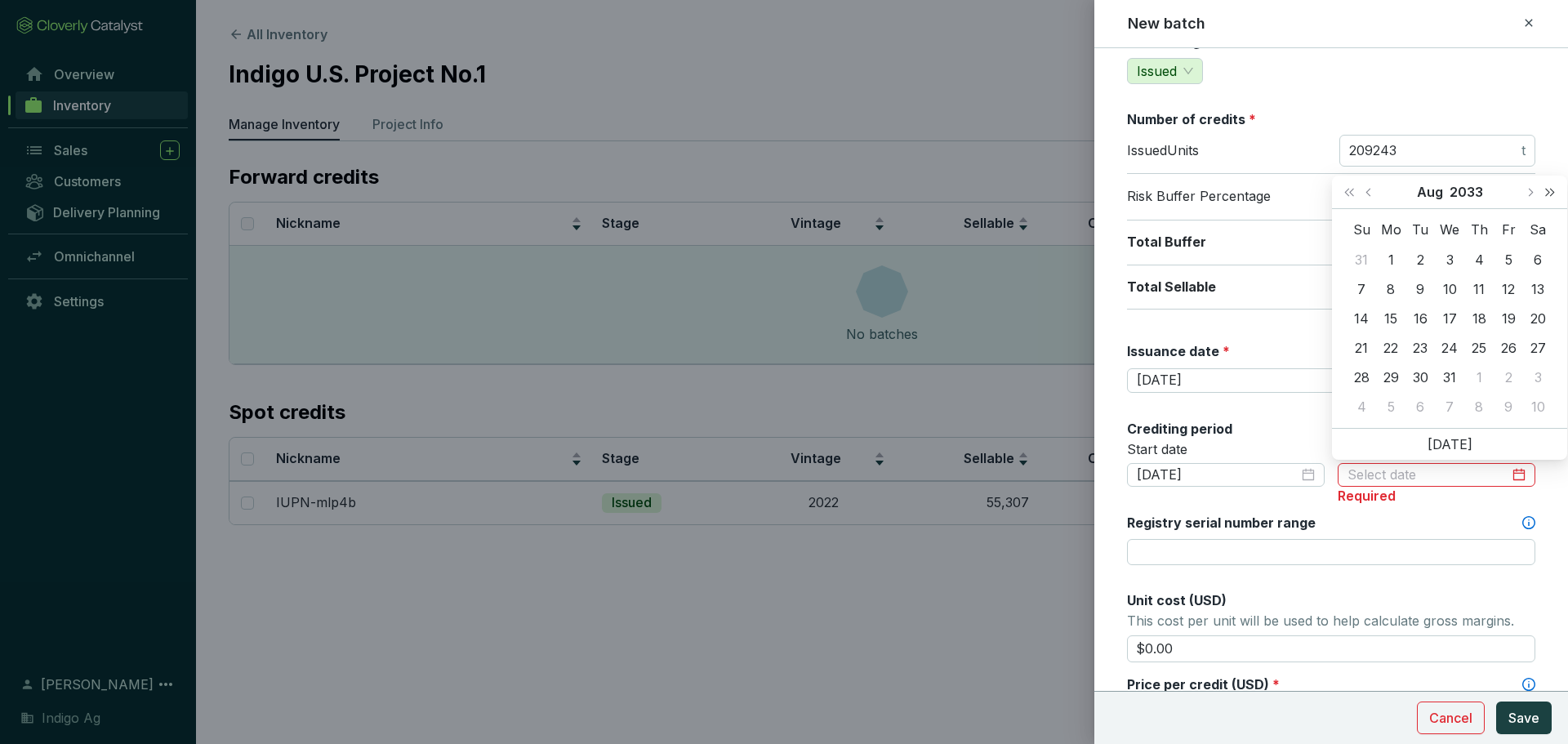
click at [1554, 192] on button "Next year (Control + right)" at bounding box center [1550, 192] width 22 height 32
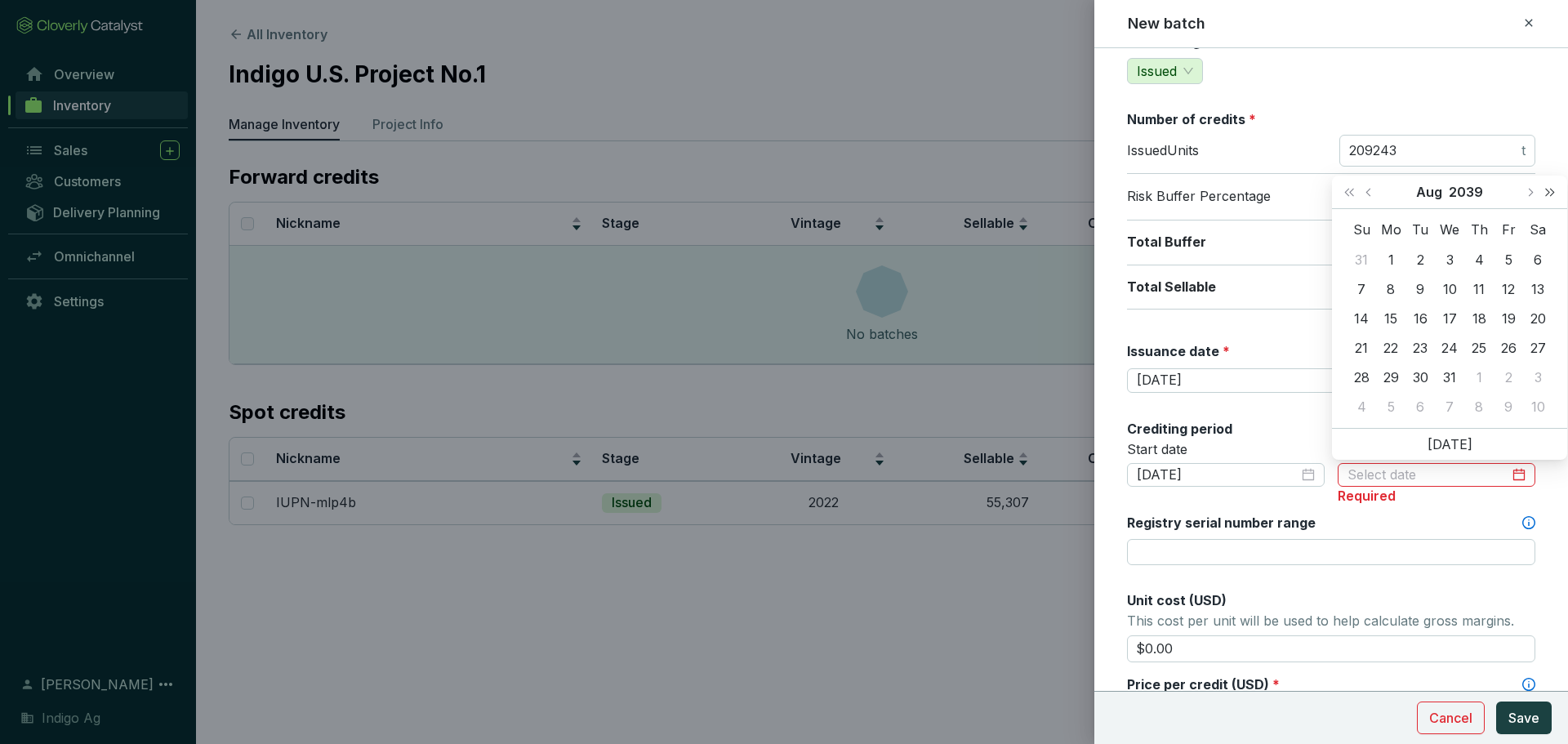
click at [1554, 192] on button "Next year (Control + right)" at bounding box center [1550, 192] width 22 height 32
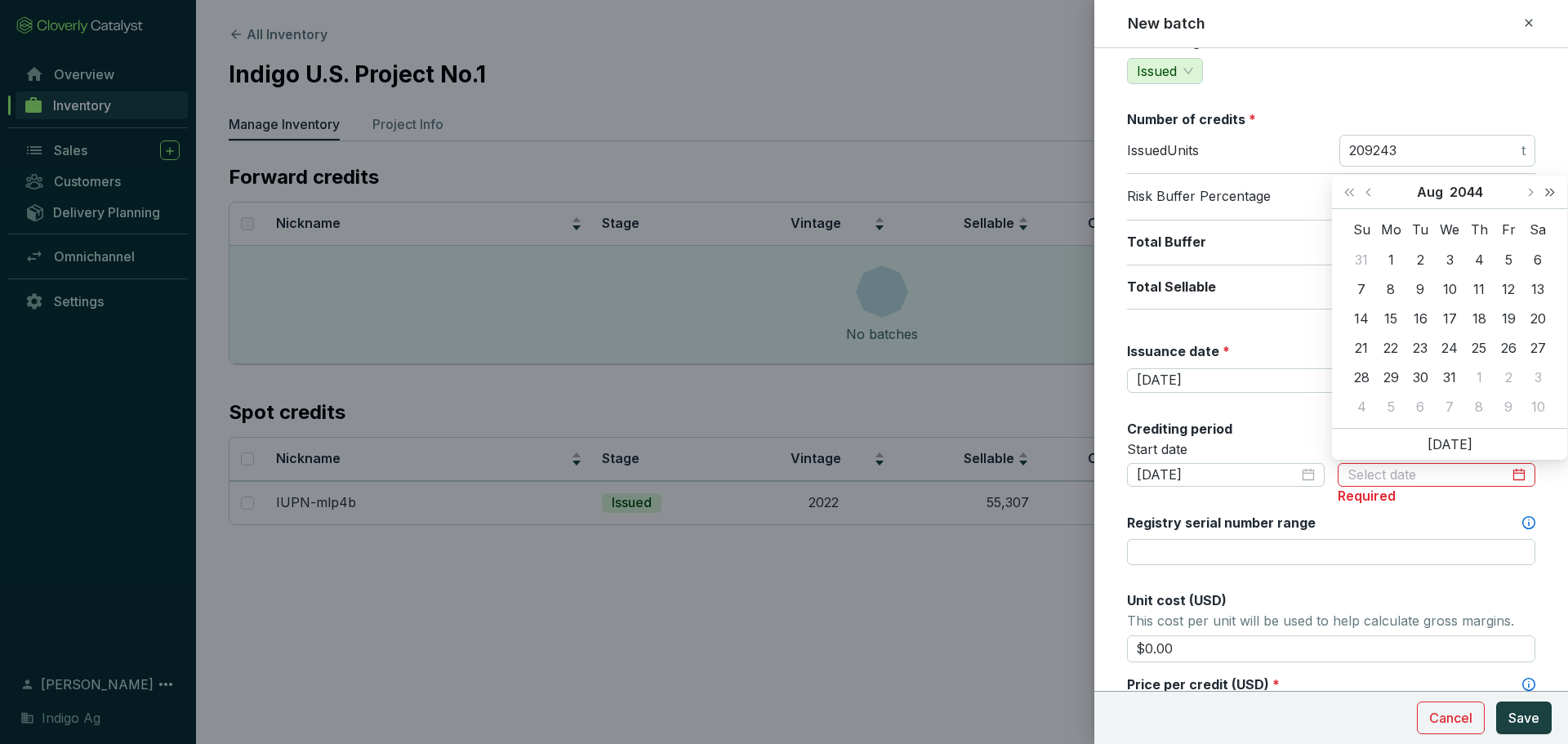
click at [1554, 192] on button "Next year (Control + right)" at bounding box center [1550, 192] width 22 height 32
click at [1373, 186] on button "Previous month (PageUp)" at bounding box center [1371, 192] width 22 height 32
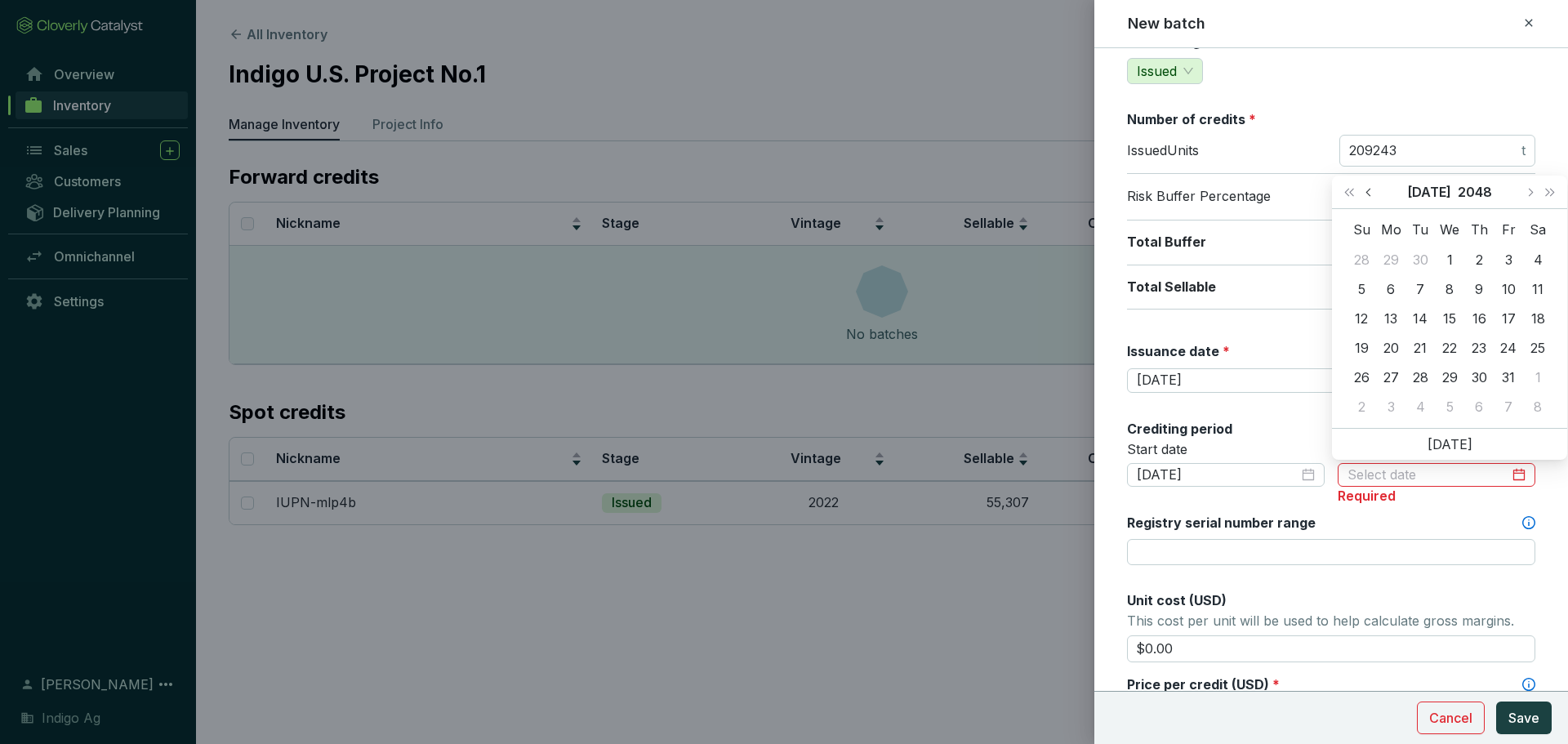
click at [1373, 186] on button "Previous month (PageUp)" at bounding box center [1371, 192] width 22 height 32
type input "[DATE]"
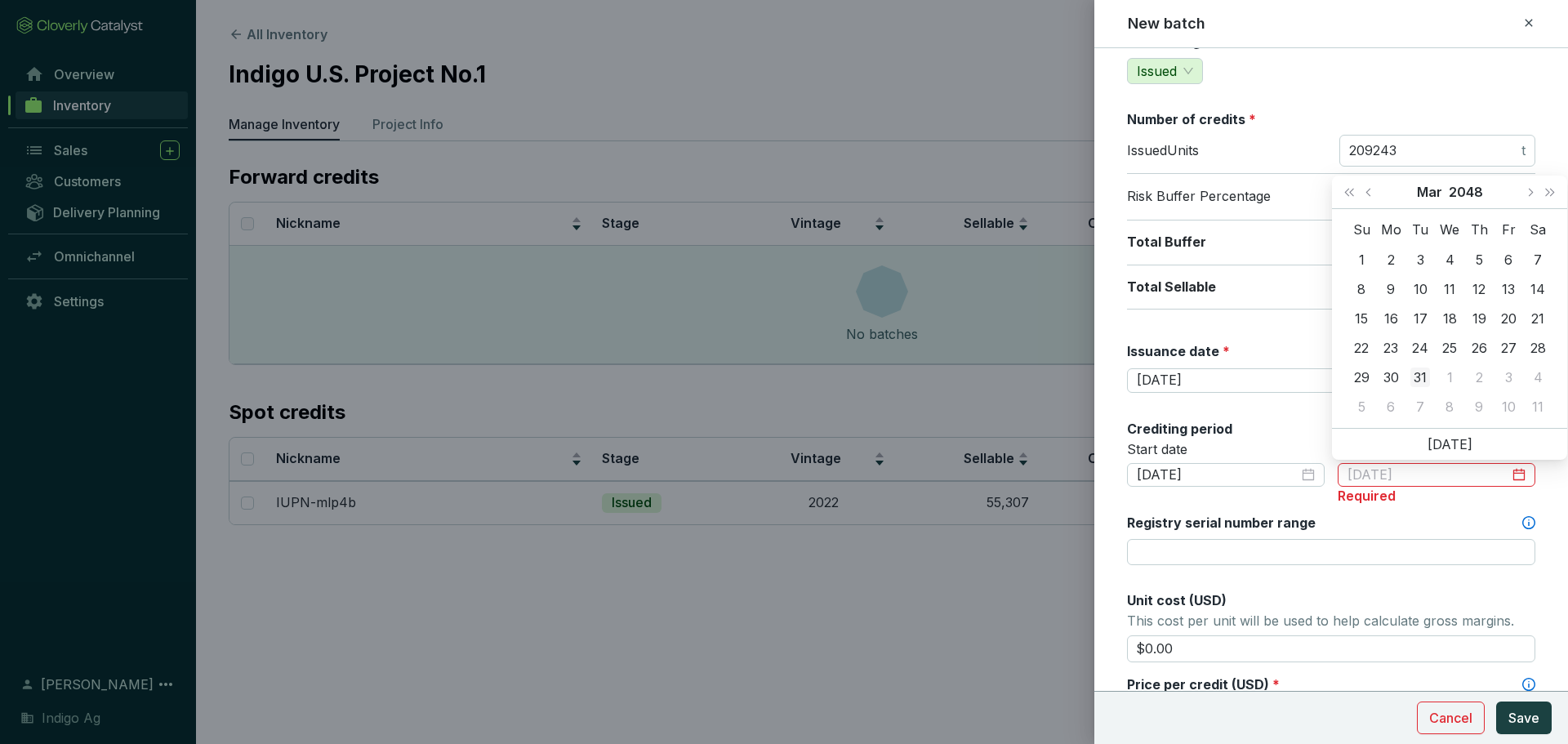
click at [1422, 372] on div "31" at bounding box center [1420, 377] width 20 height 20
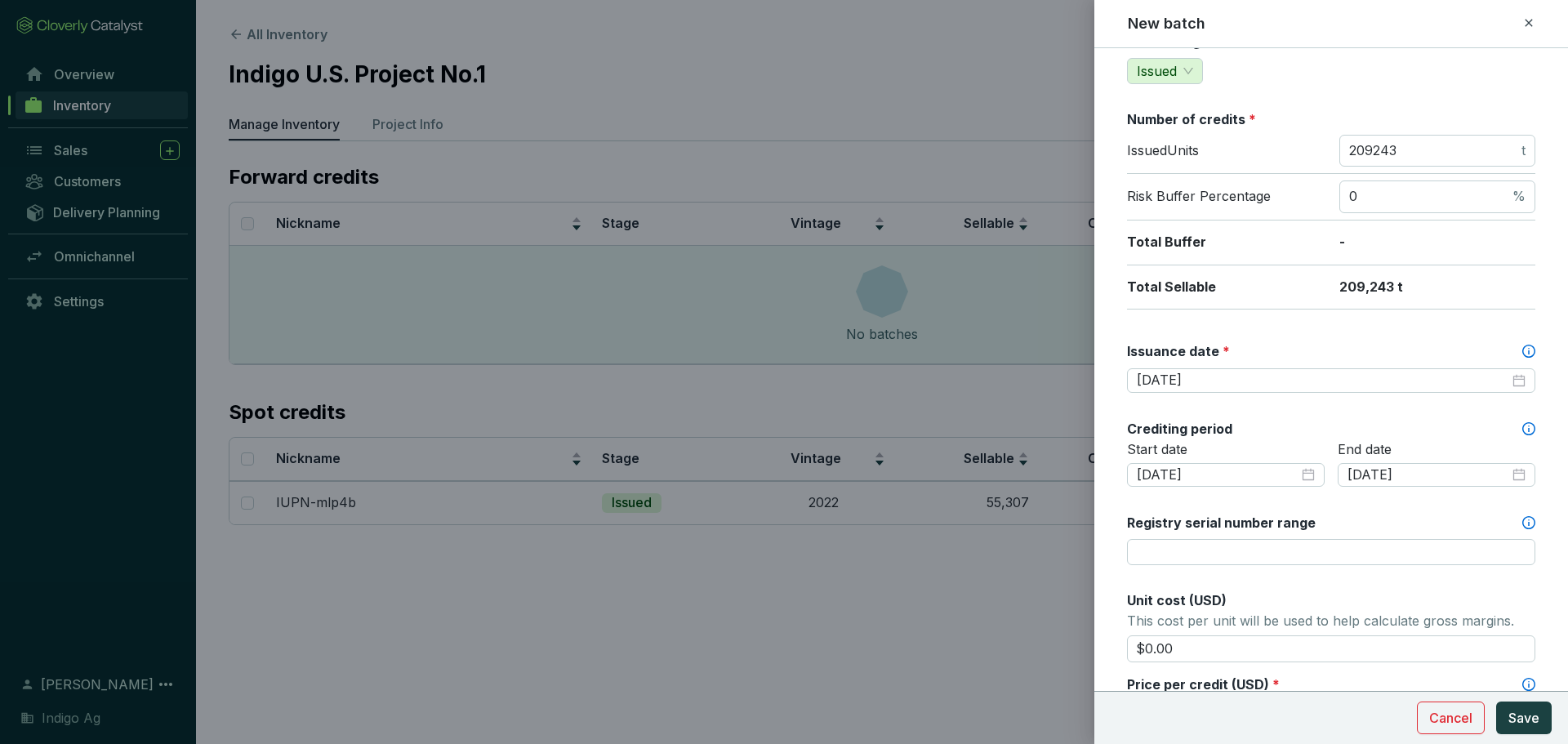
click at [1312, 497] on div "Start date 2018-03-31" at bounding box center [1225, 475] width 197 height 67
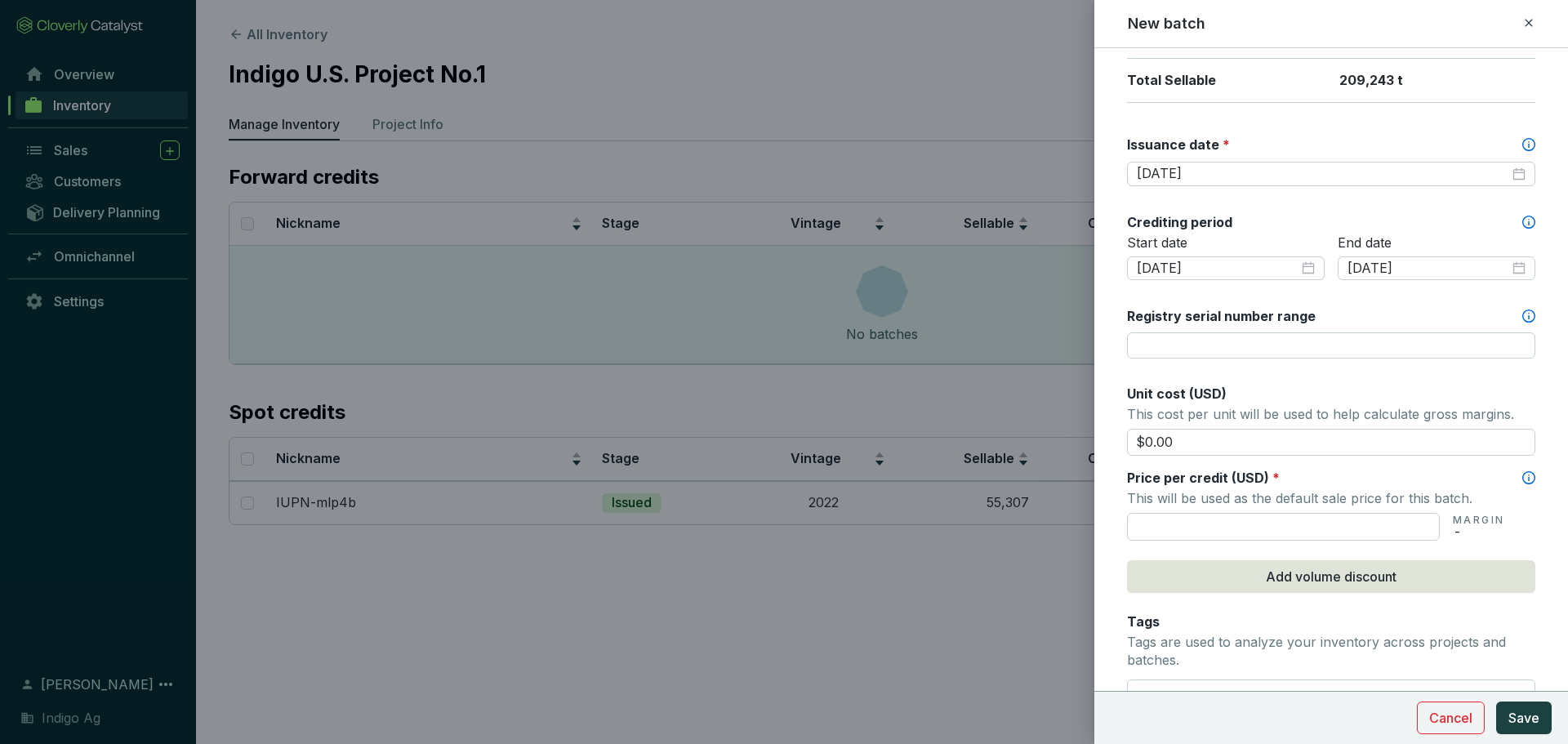
scroll to position [416, 0]
click at [1212, 532] on input "text" at bounding box center [1282, 525] width 313 height 28
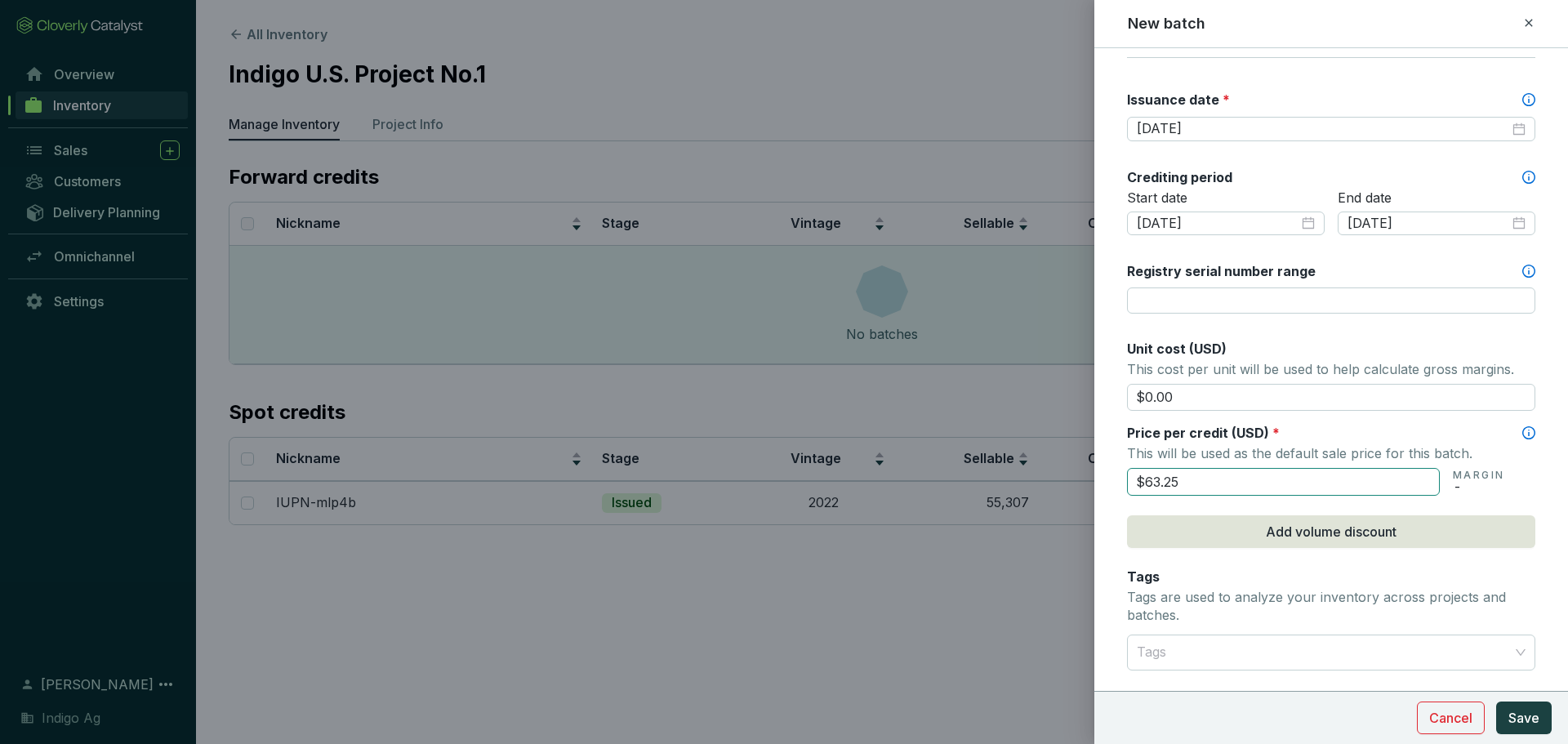
scroll to position [463, 0]
type input "$63.25"
click at [1212, 532] on button "Add volume discount" at bounding box center [1330, 529] width 408 height 32
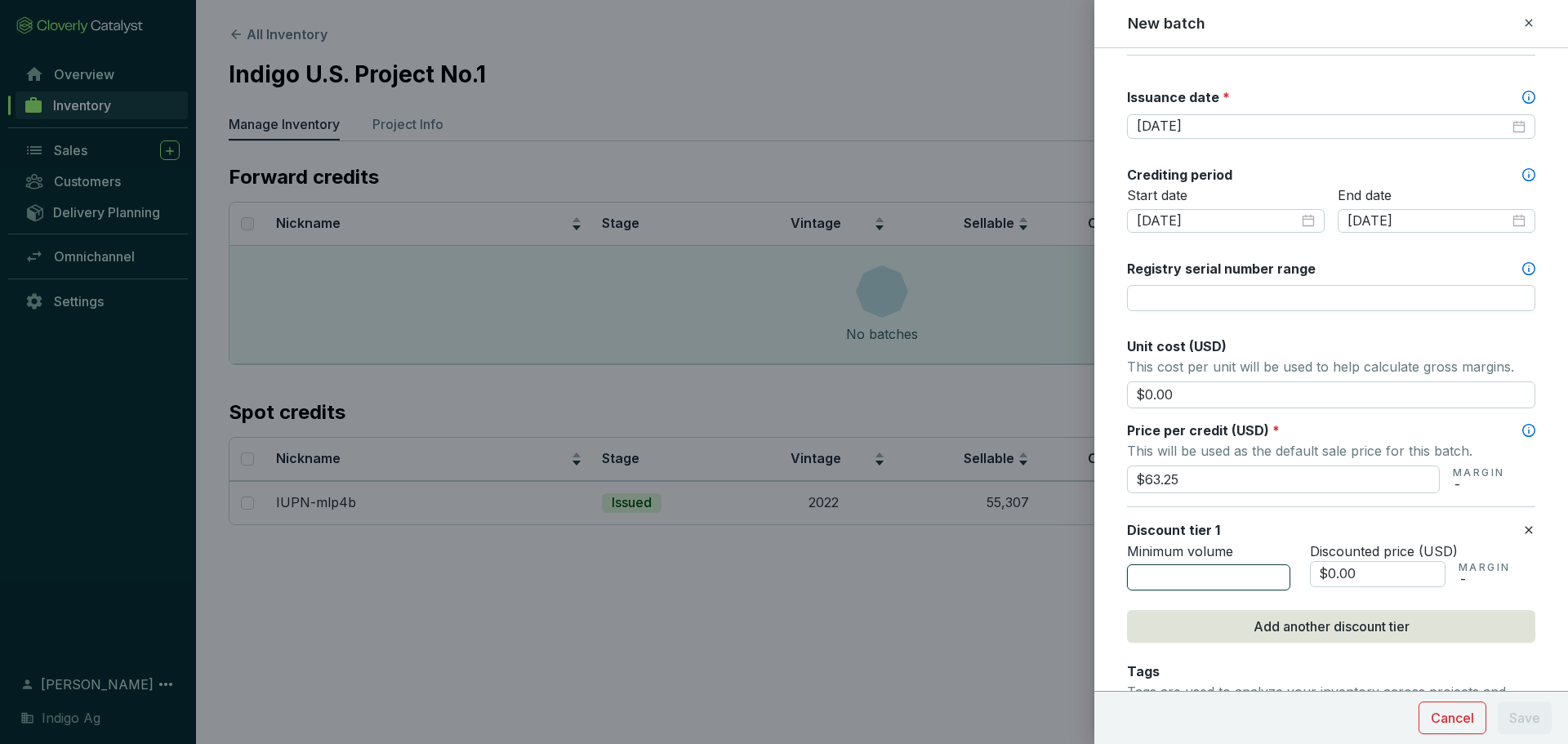
click at [1249, 568] on input "number" at bounding box center [1208, 576] width 163 height 26
type input "10001"
type input "$0"
type input "$6"
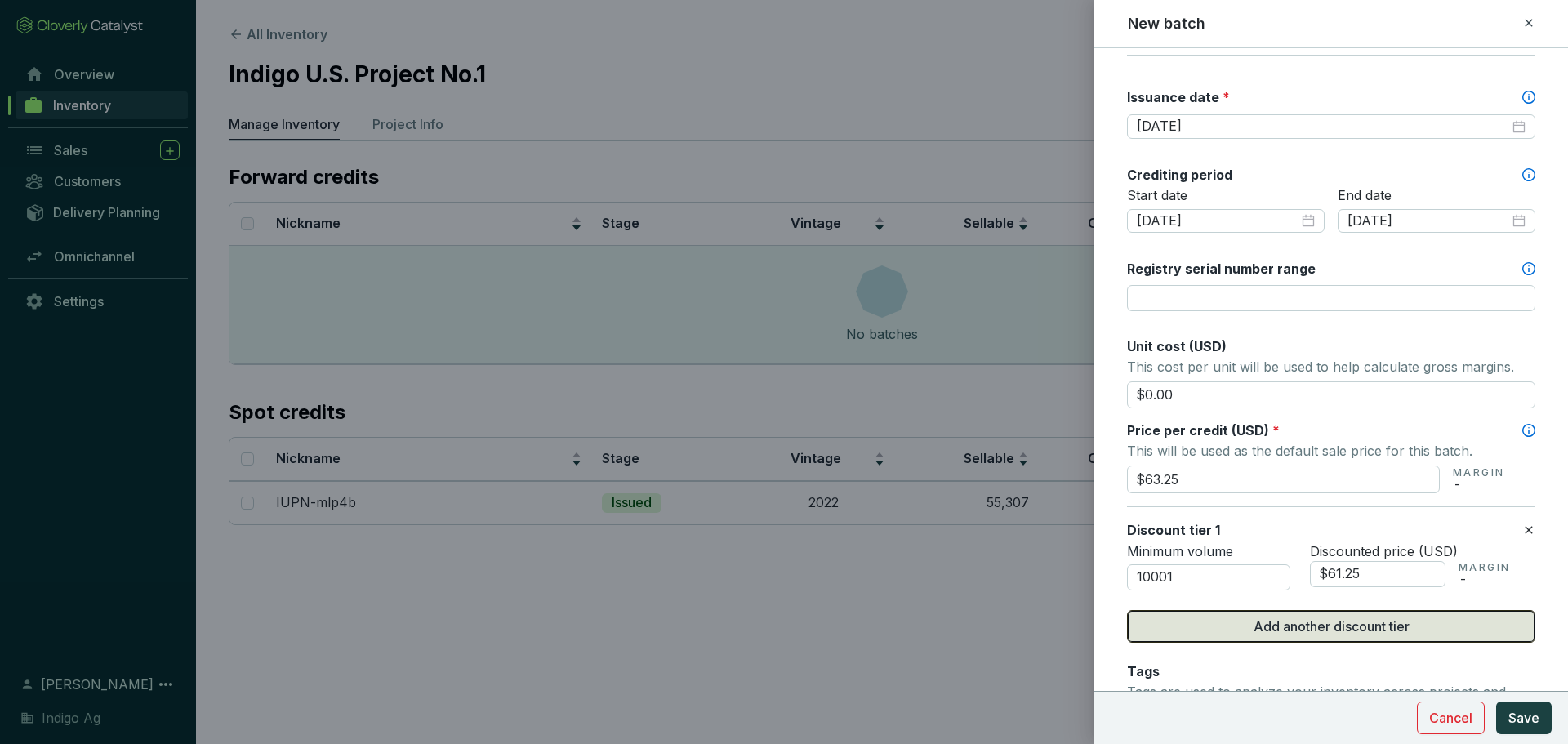
type input "$61.25"
click at [1265, 620] on span "Add another discount tier" at bounding box center [1331, 627] width 156 height 20
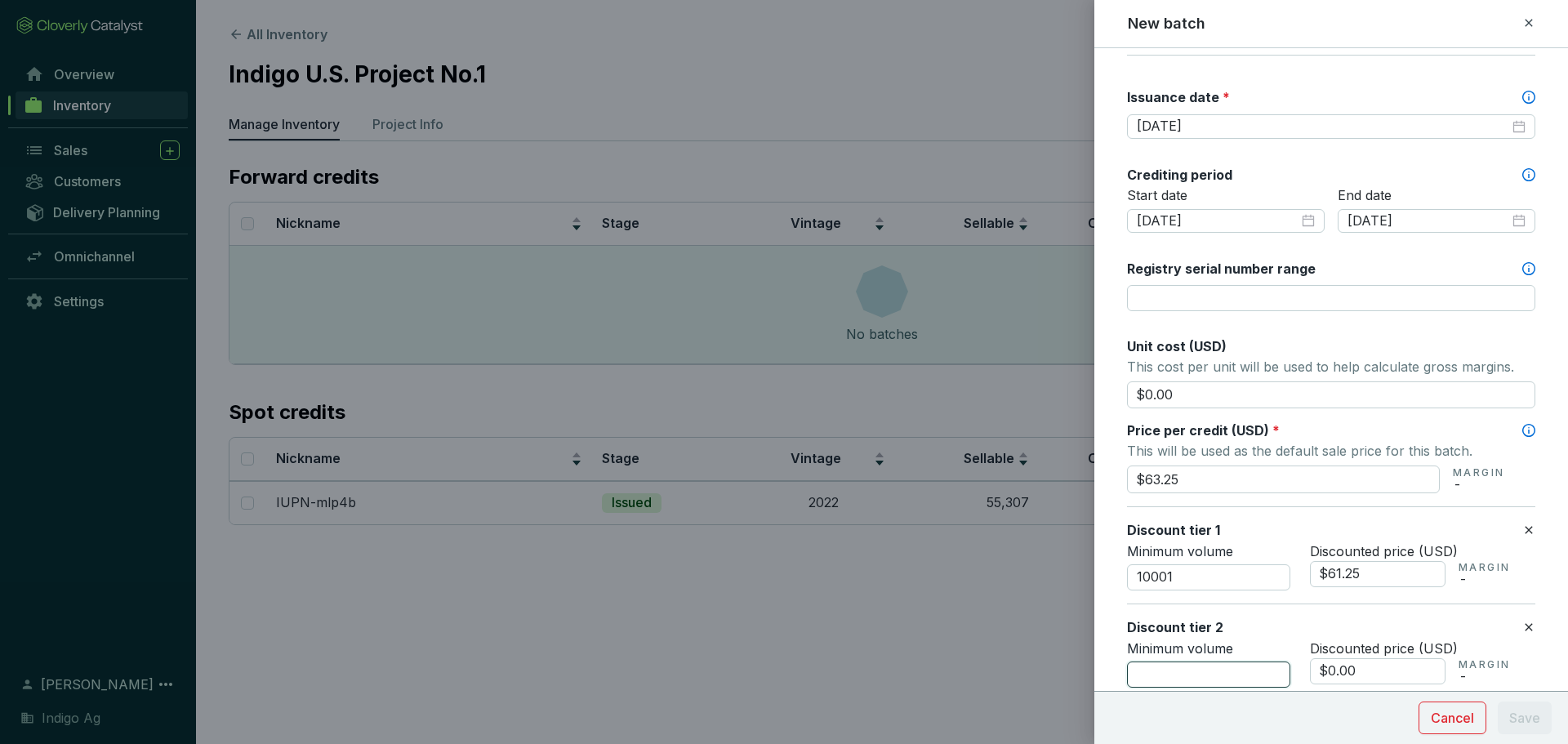
click at [1229, 661] on input "number" at bounding box center [1208, 674] width 163 height 26
type input "25001"
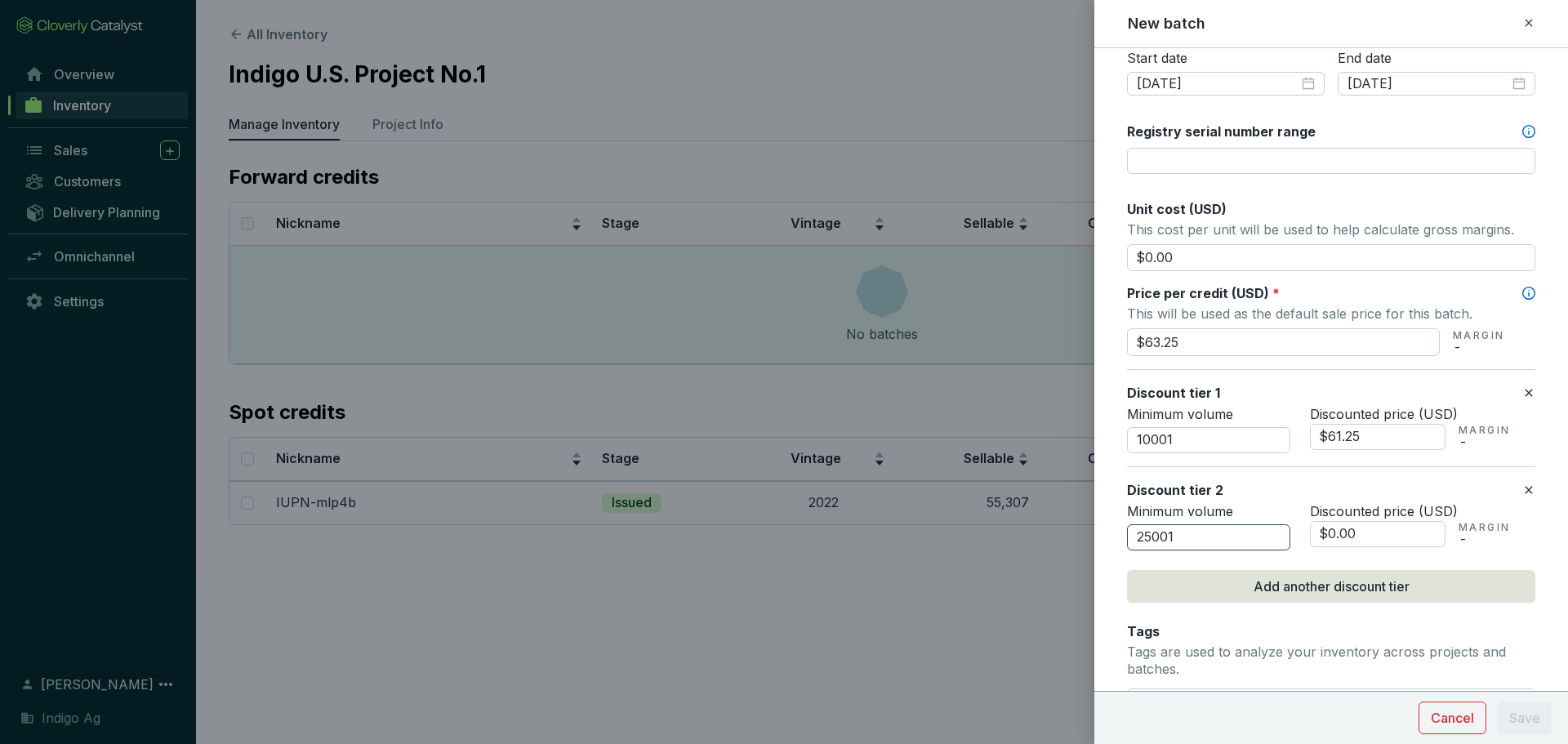
scroll to position [601, 0]
click at [1390, 539] on input "$0.00" at bounding box center [1377, 533] width 136 height 26
type input "$0"
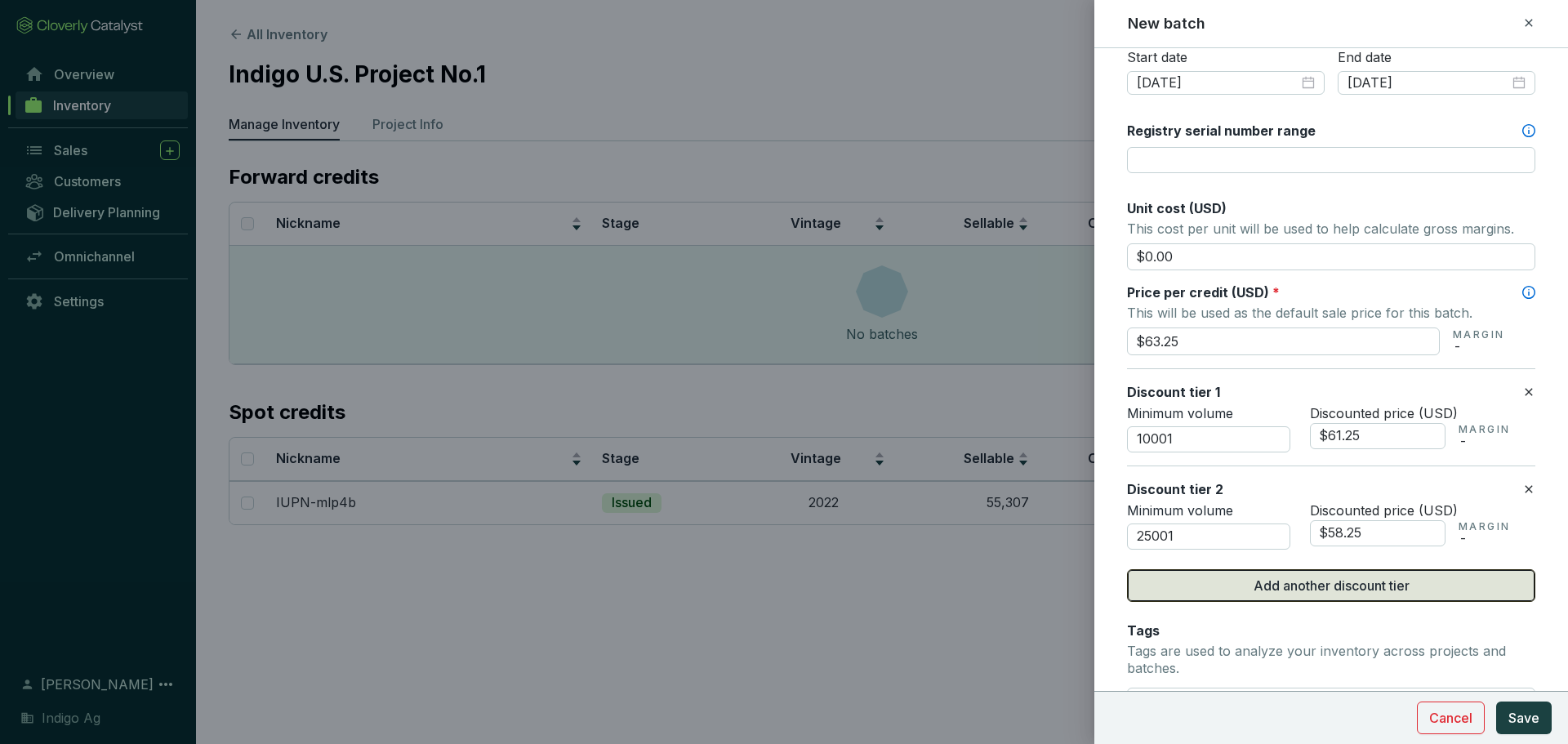
type input "$58.25"
click at [1334, 596] on button "Add another discount tier" at bounding box center [1330, 585] width 408 height 32
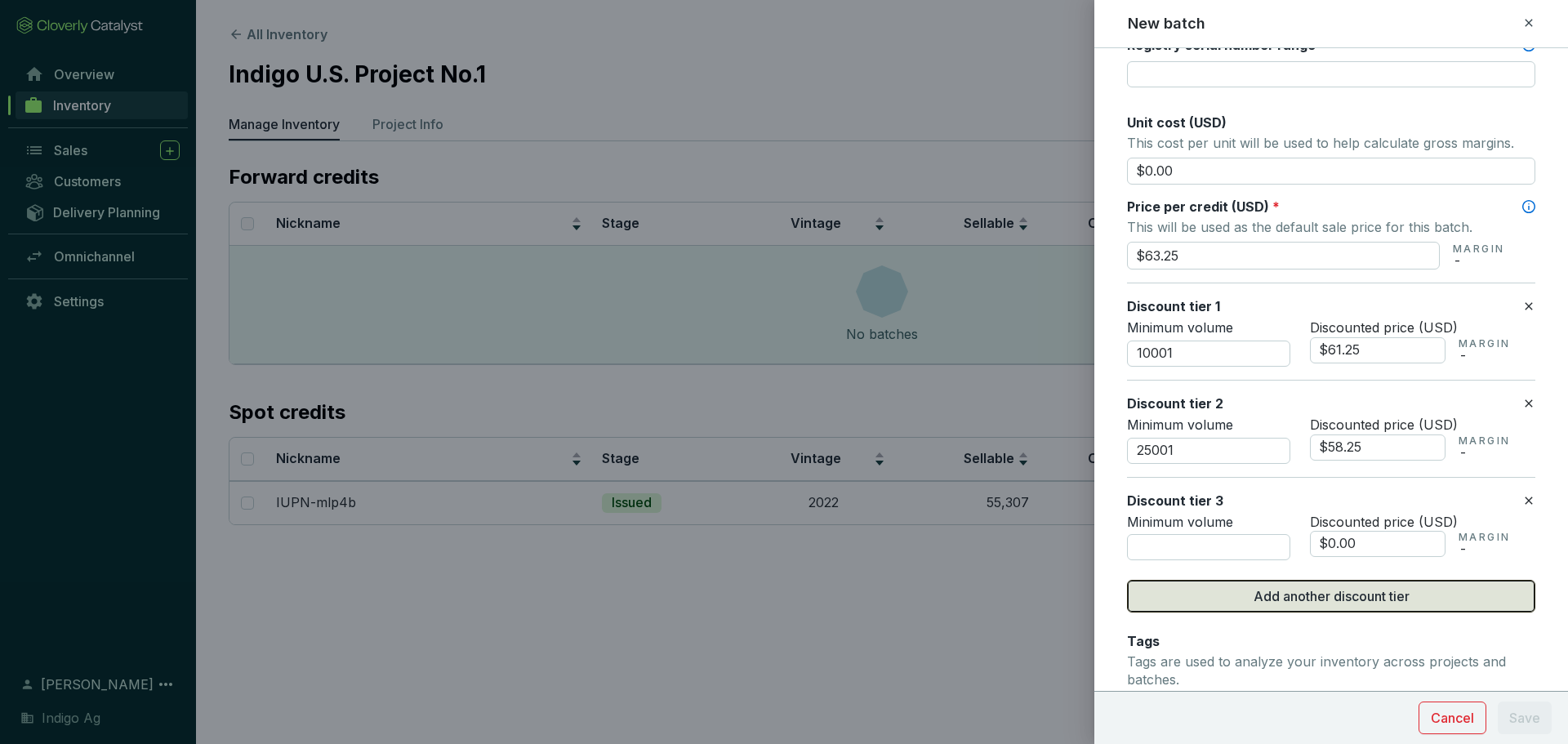
scroll to position [687, 0]
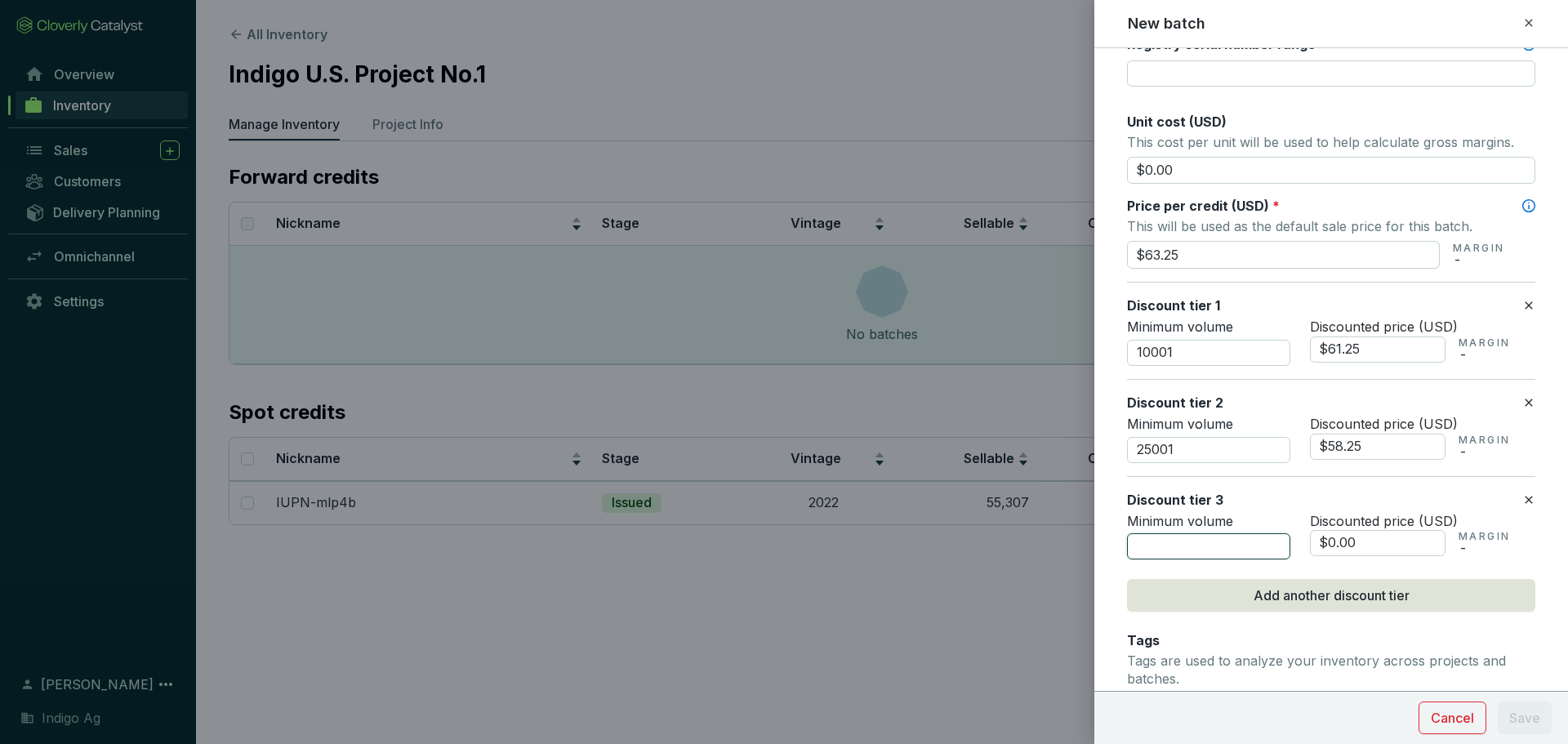
click at [1245, 534] on input "number" at bounding box center [1208, 546] width 163 height 26
type input "50001"
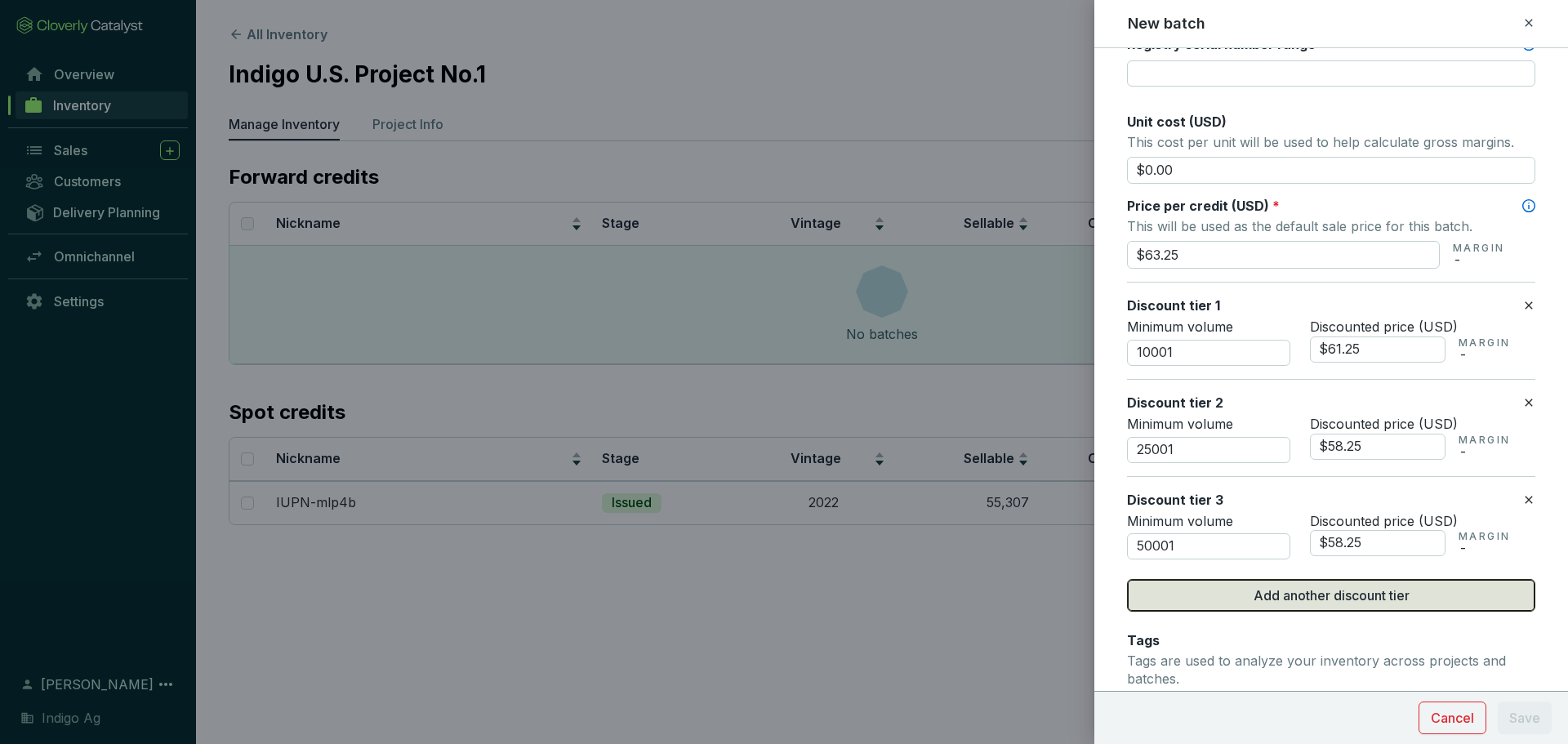
type input "$58.25"
click at [1279, 598] on button "Add another discount tier" at bounding box center [1330, 595] width 408 height 32
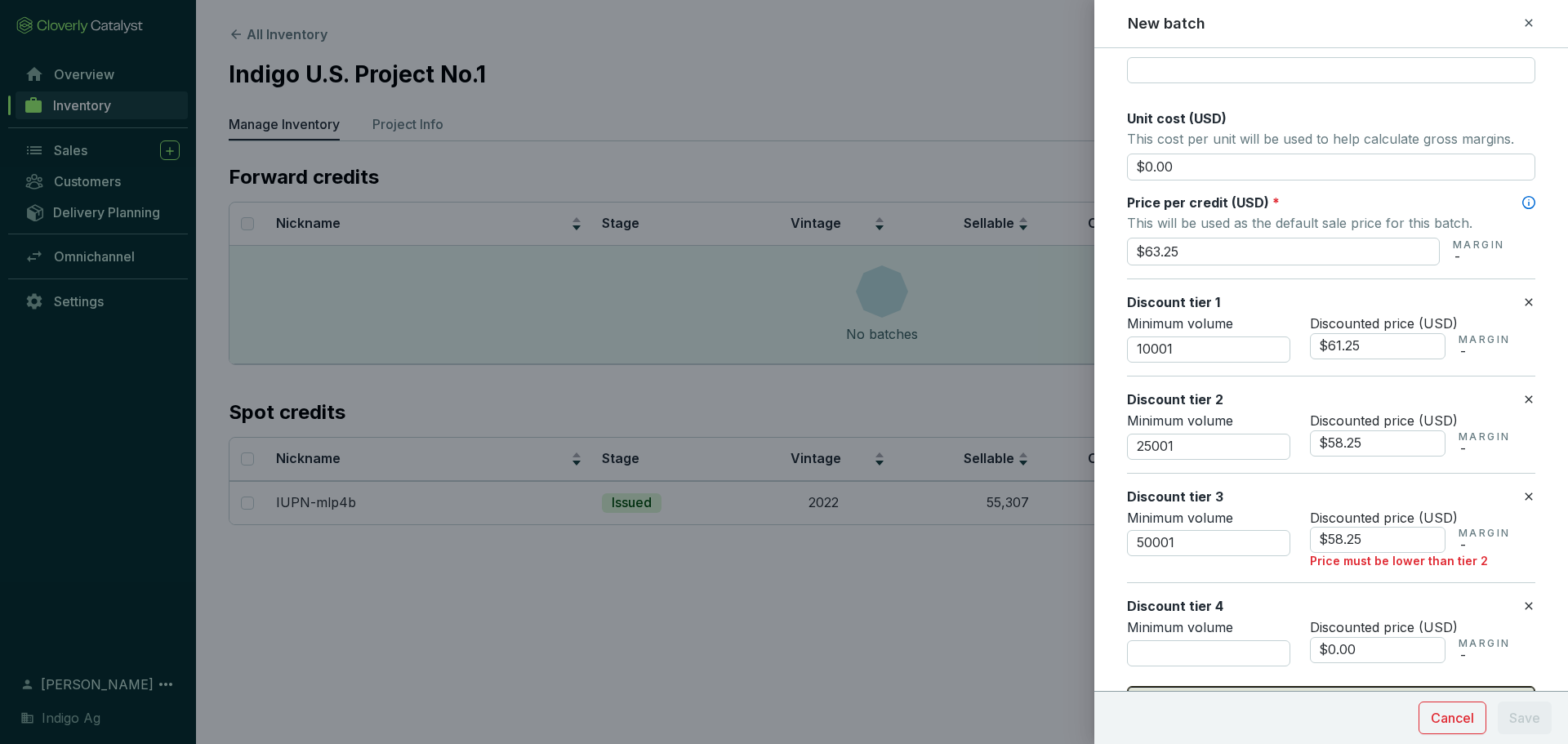
scroll to position [691, 0]
click at [1401, 538] on input "$58.25" at bounding box center [1377, 540] width 136 height 26
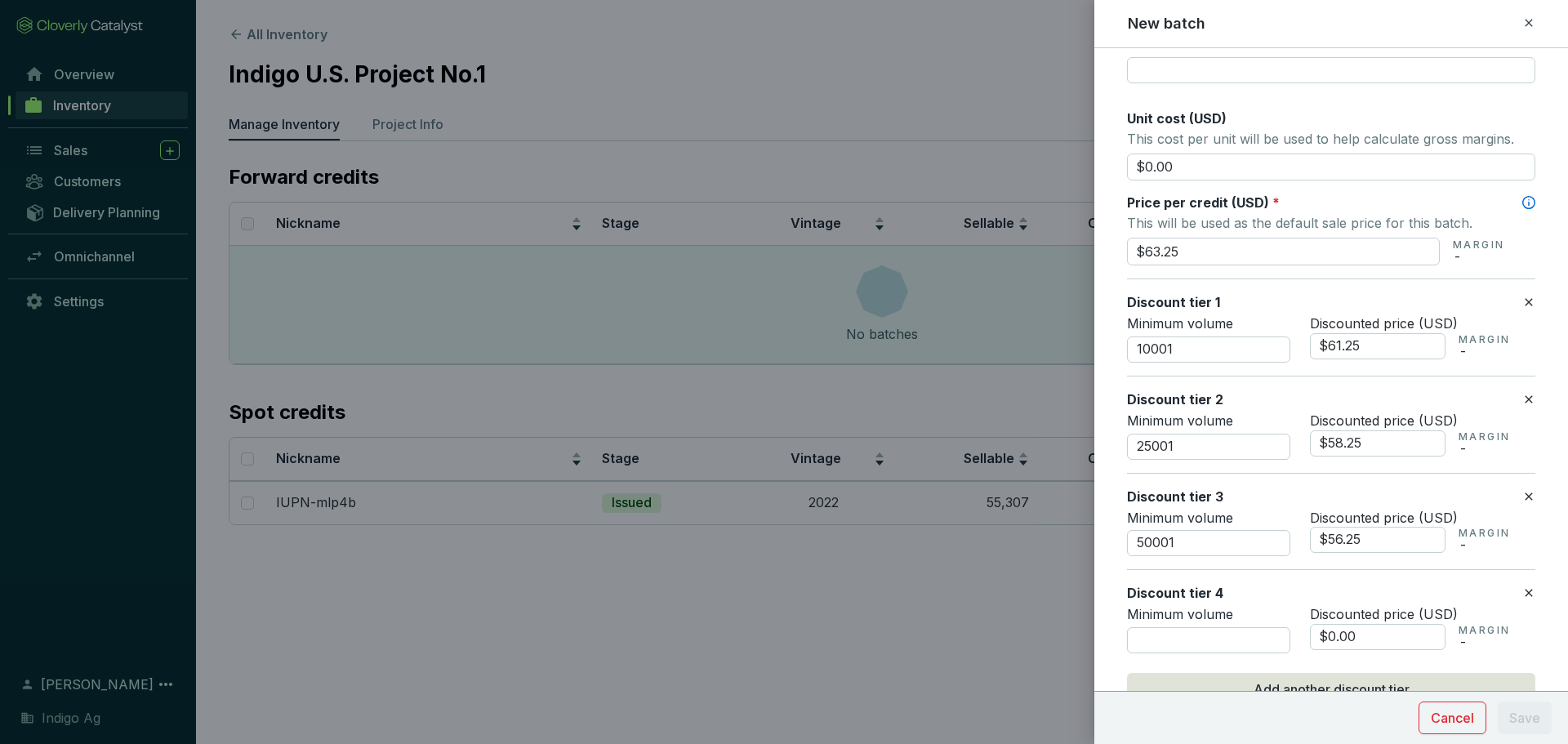
type input "$56.25"
click at [1234, 653] on section "Discount tier 4 Minimum volume Discounted price (USD) $0.00 MARGIN -" at bounding box center [1330, 618] width 408 height 97
click at [1219, 641] on input "number" at bounding box center [1208, 640] width 163 height 26
type input "100001"
type input "$54.25"
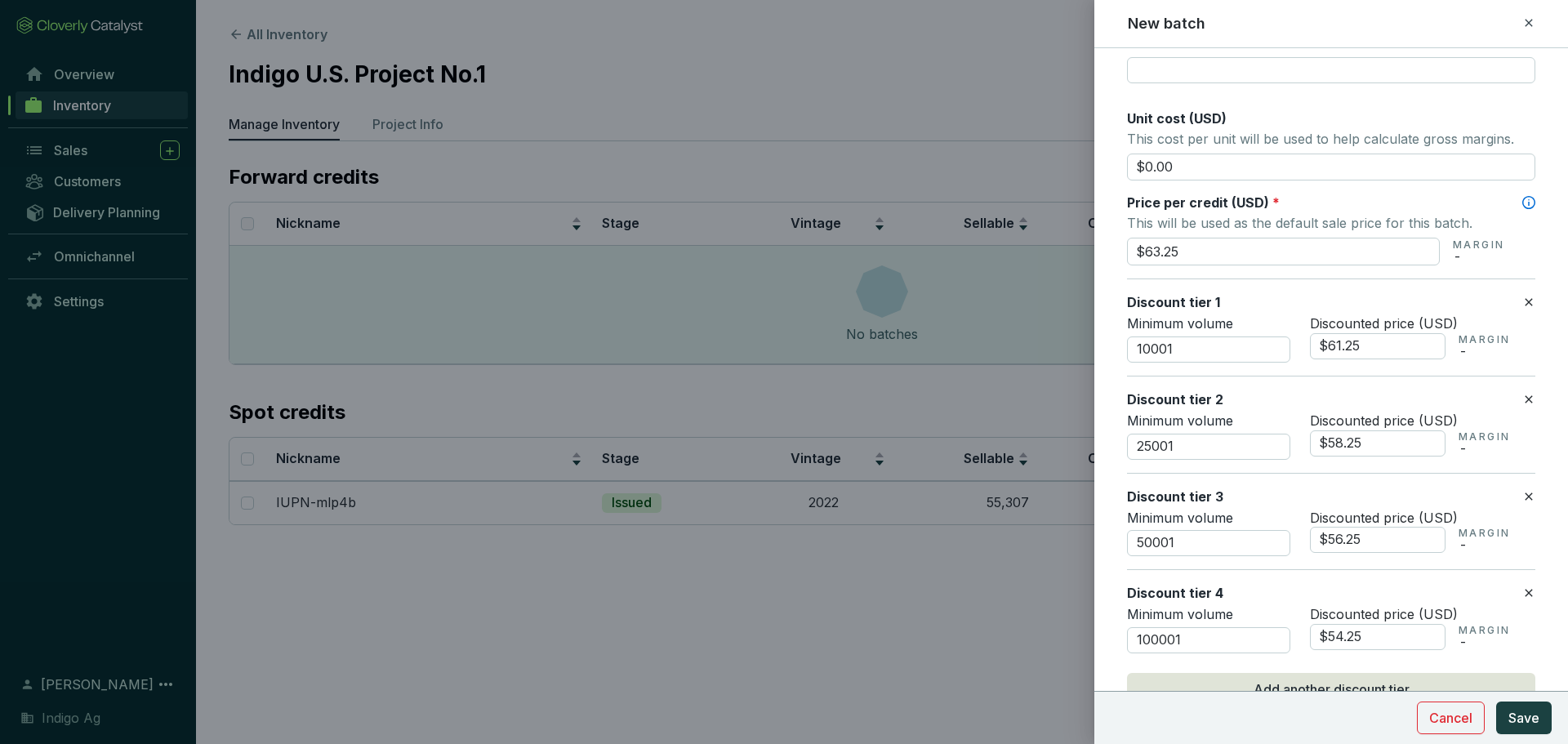
click at [1227, 599] on div "Discount tier 4" at bounding box center [1324, 593] width 395 height 18
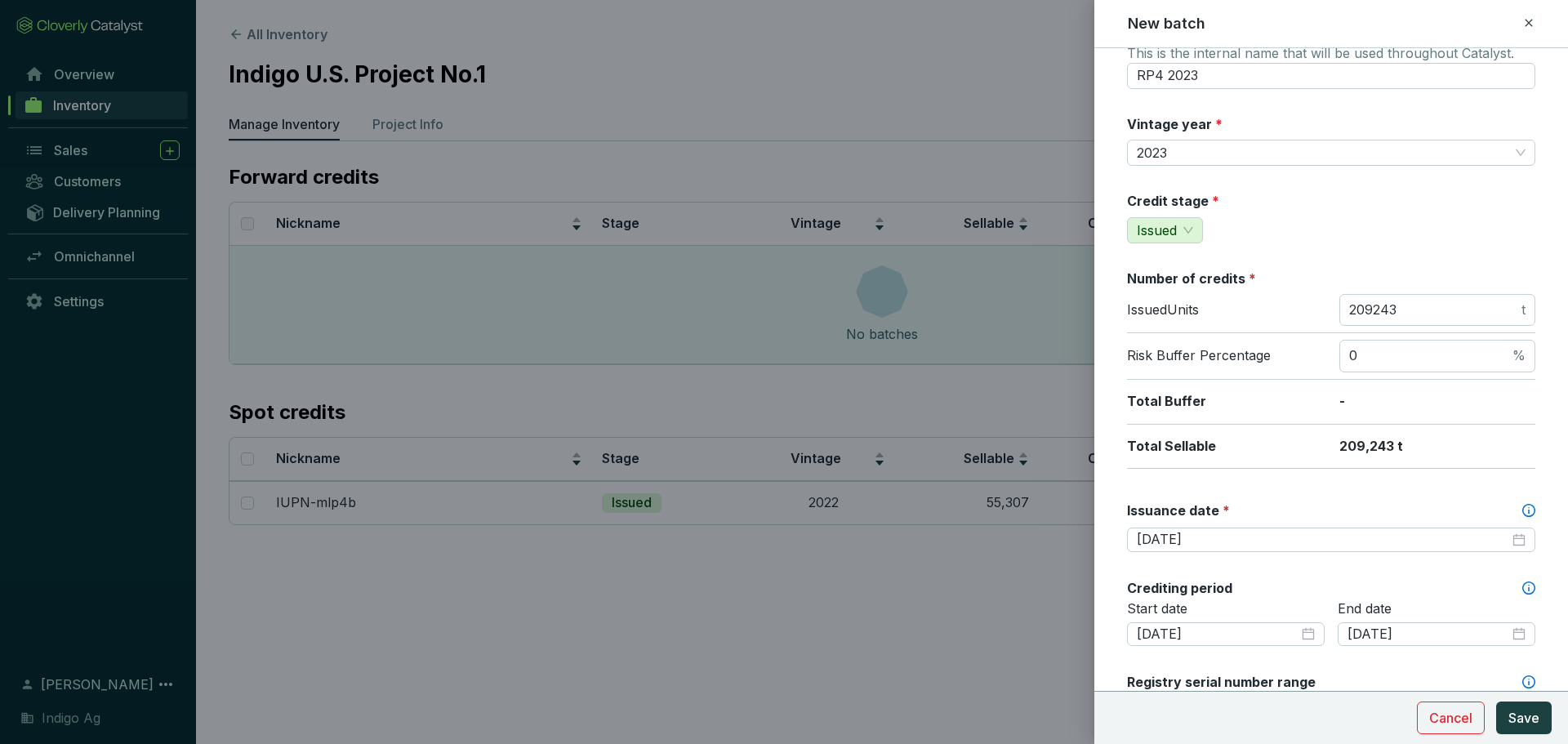
scroll to position [0, 0]
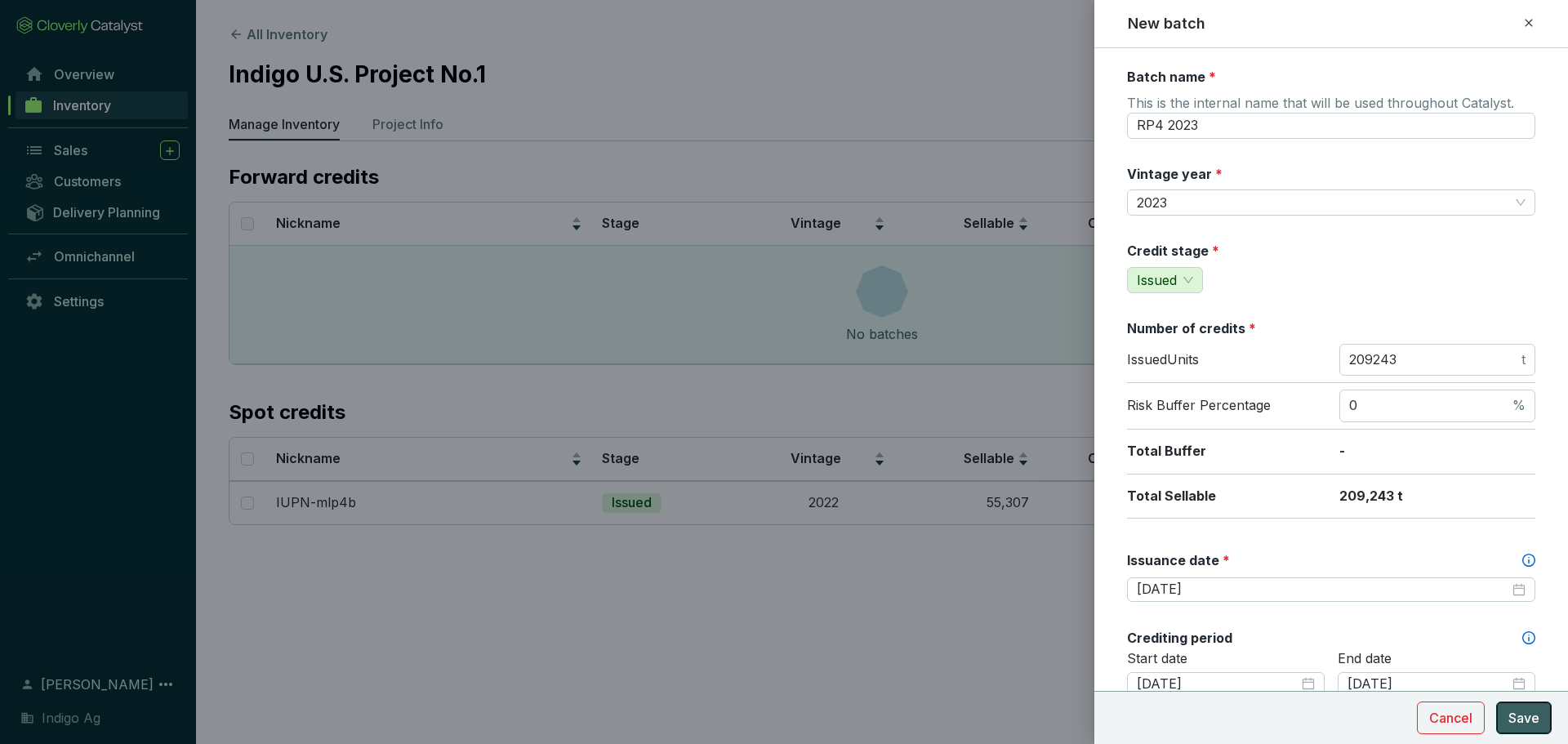
click at [1523, 722] on span "Save" at bounding box center [1524, 718] width 31 height 20
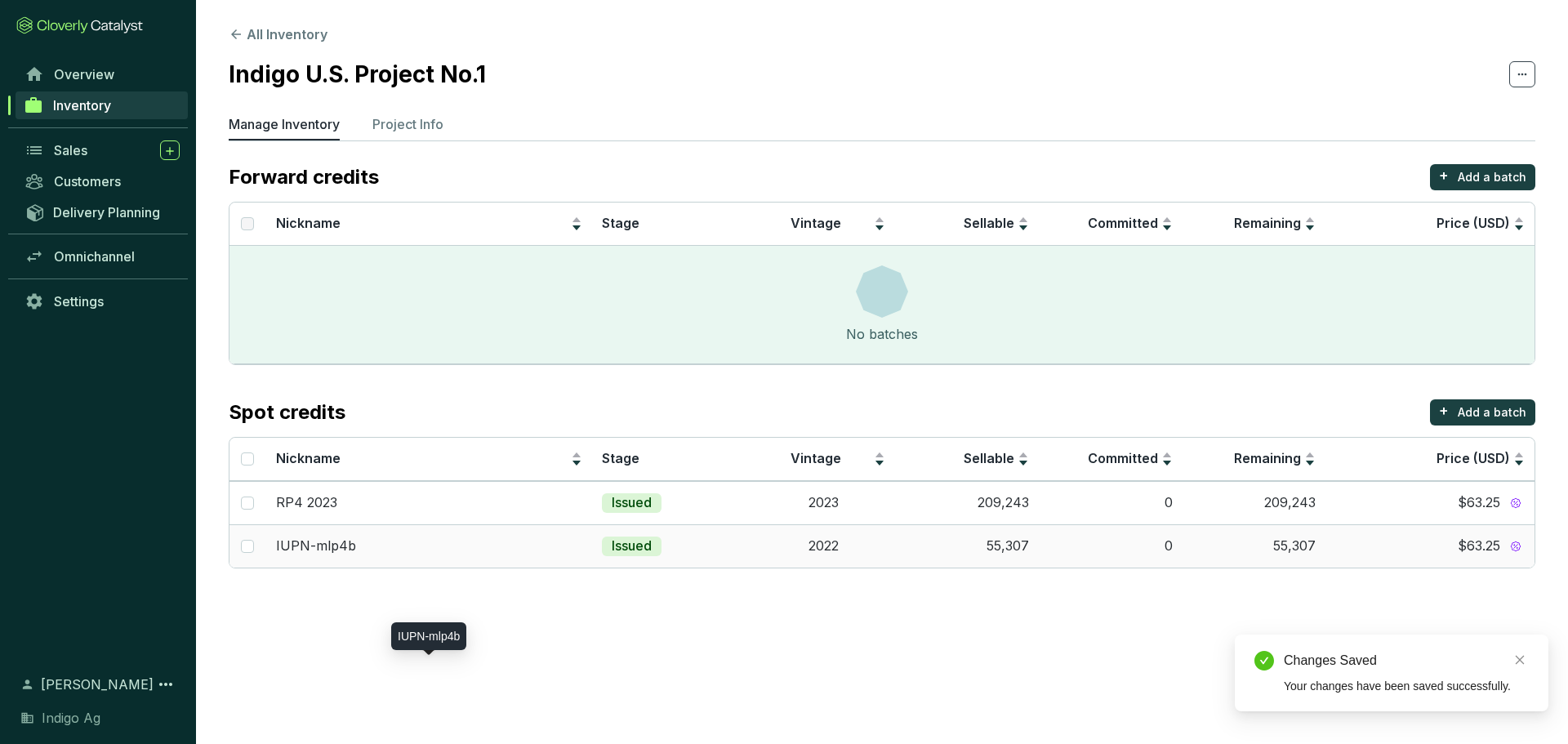
click at [326, 545] on p "IUPN-mlp4b" at bounding box center [315, 547] width 80 height 18
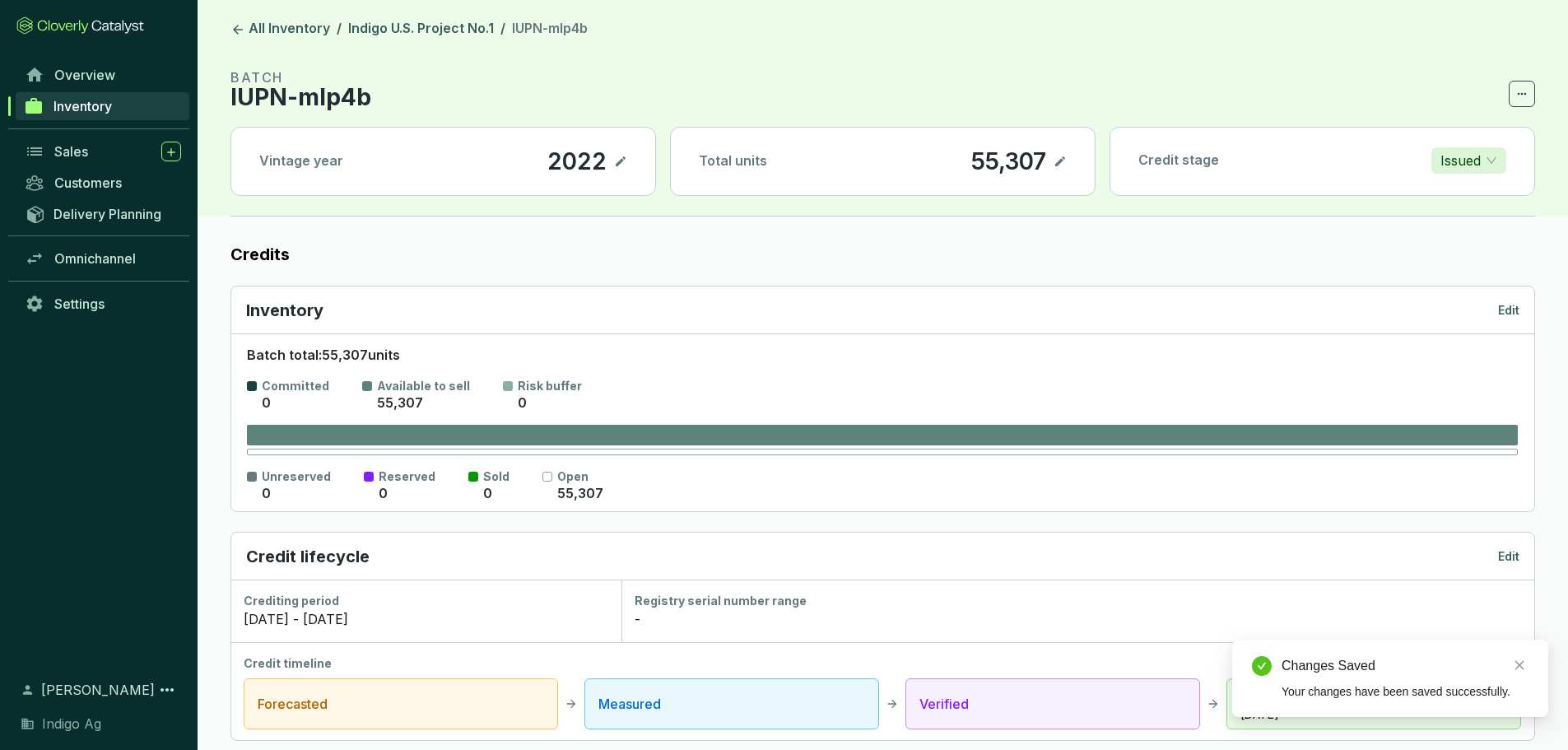
click at [325, 94] on p "IUPN-mlp4b" at bounding box center [301, 97] width 141 height 20
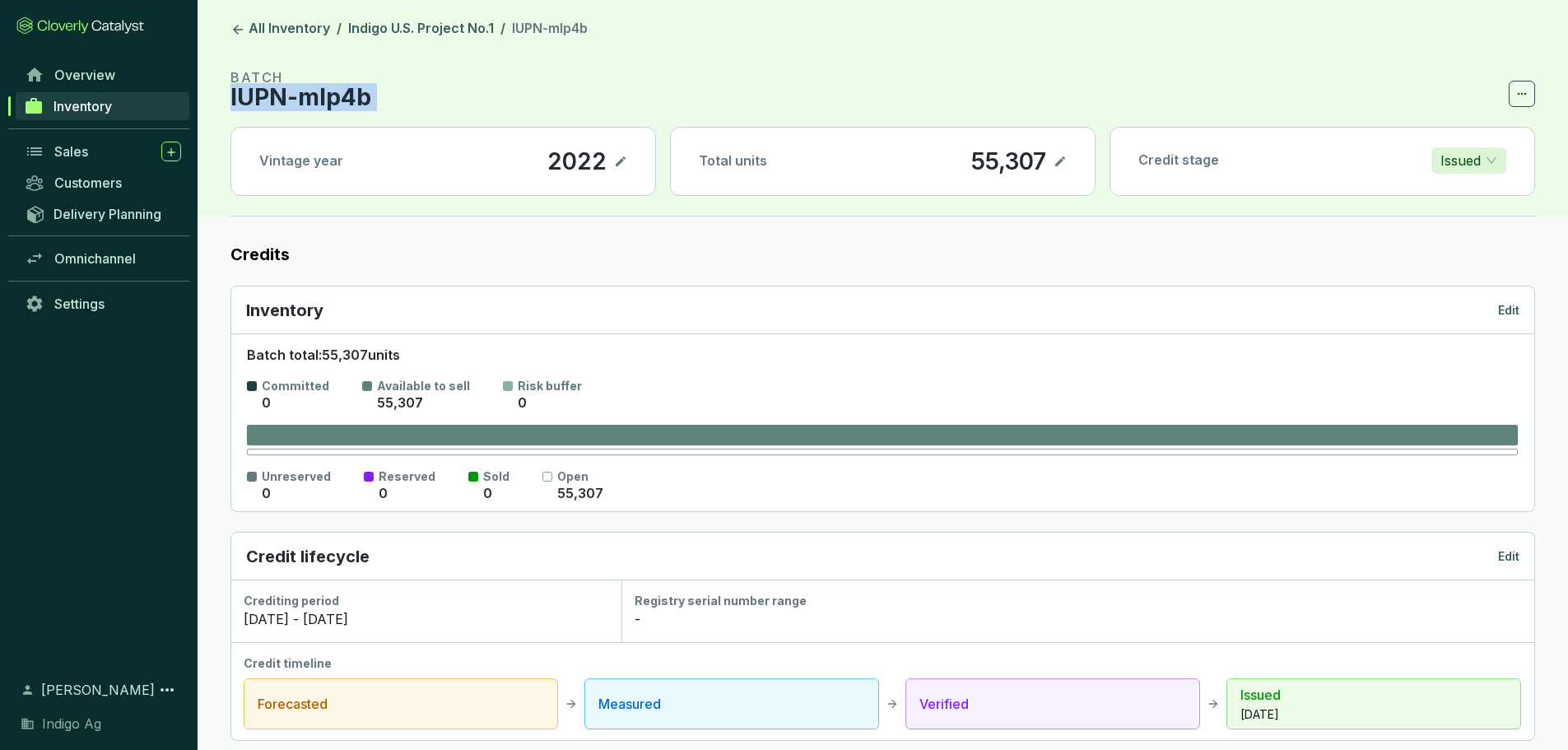
click at [621, 163] on icon at bounding box center [620, 161] width 10 height 10
click at [292, 87] on p "IUPN-mlp4b" at bounding box center [301, 97] width 141 height 20
click at [315, 88] on p "IUPN-mlp4b" at bounding box center [301, 97] width 141 height 20
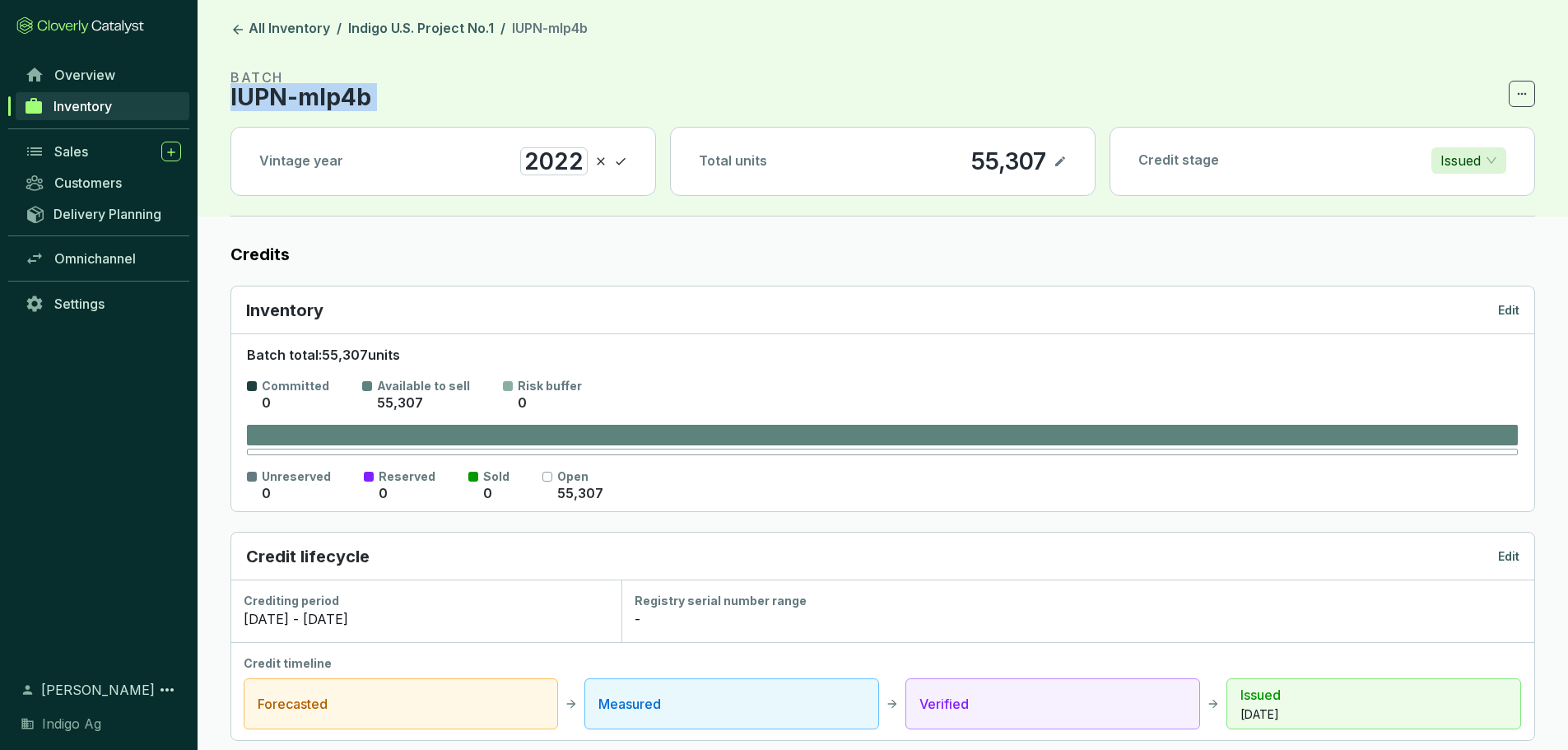
click at [618, 161] on icon at bounding box center [620, 162] width 14 height 20
click at [230, 45] on header "All Inventory / Indigo U.S. Project No.1 / IUPN-mlp4b BATCH IUPN-mlp4b Vintage …" at bounding box center [883, 108] width 1371 height 216
click at [242, 33] on icon at bounding box center [238, 29] width 15 height 15
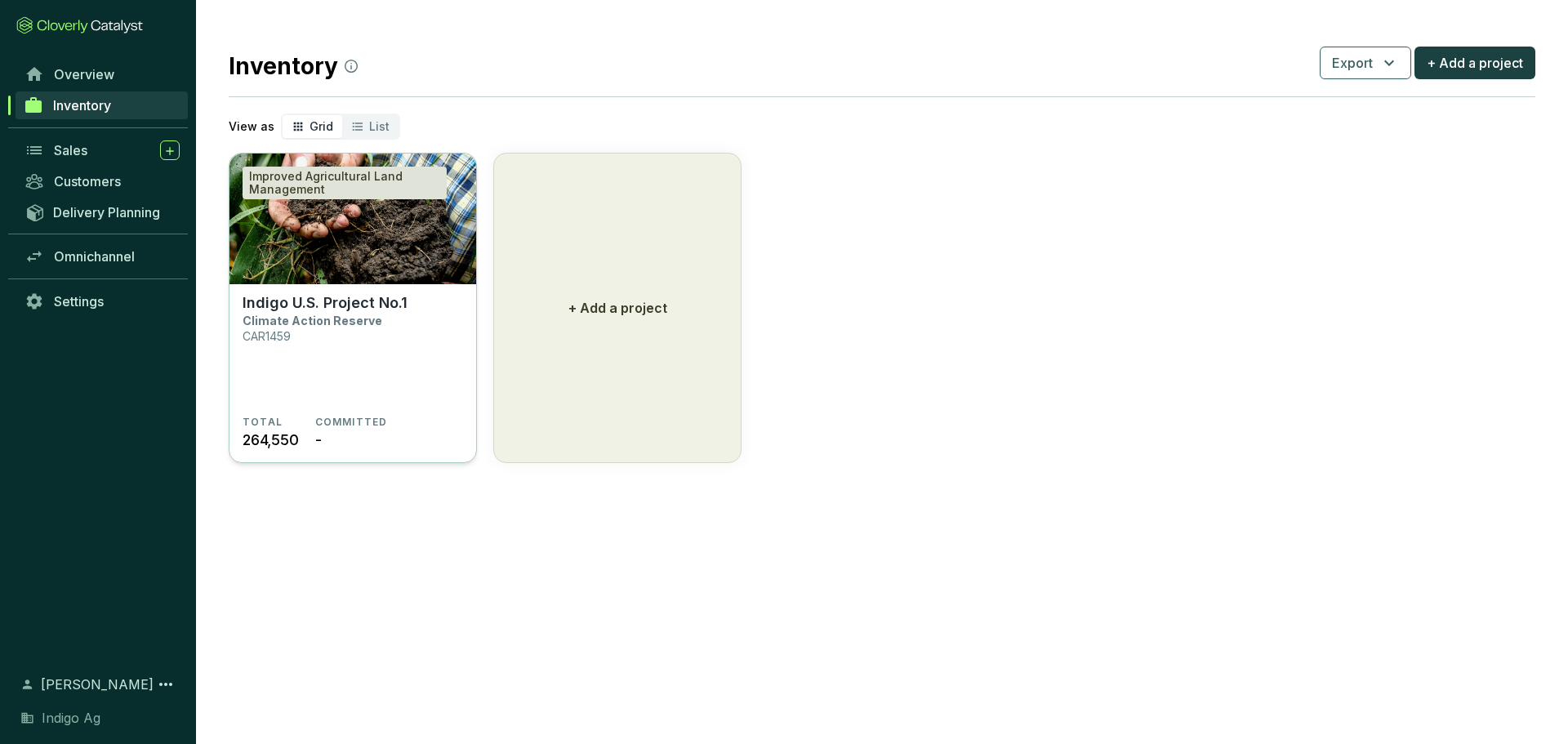
click at [371, 354] on section "Indigo U.S. Project No.1 Climate Action Reserve CAR1459" at bounding box center [352, 354] width 221 height 122
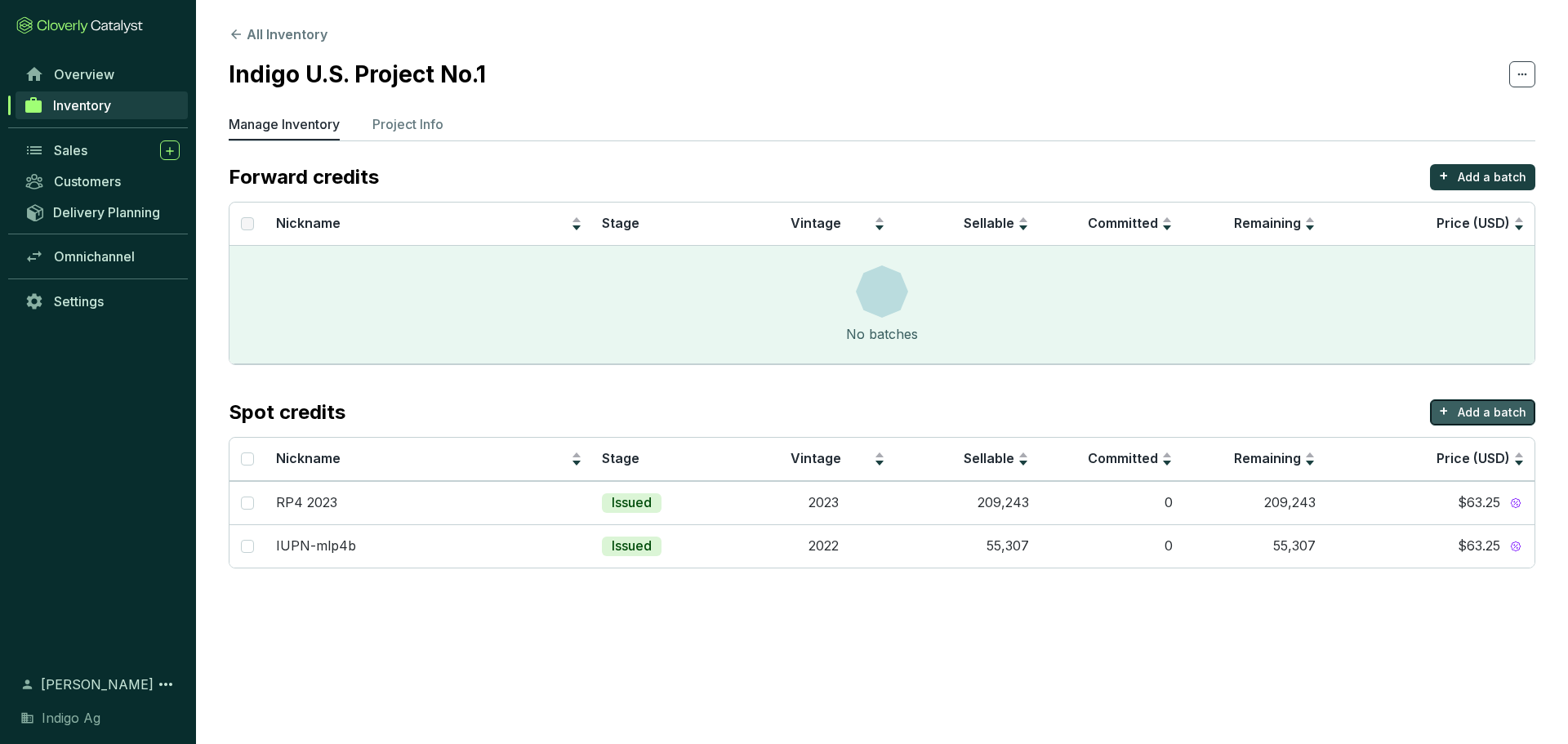
click at [1453, 401] on button "+ Add a batch" at bounding box center [1482, 412] width 105 height 26
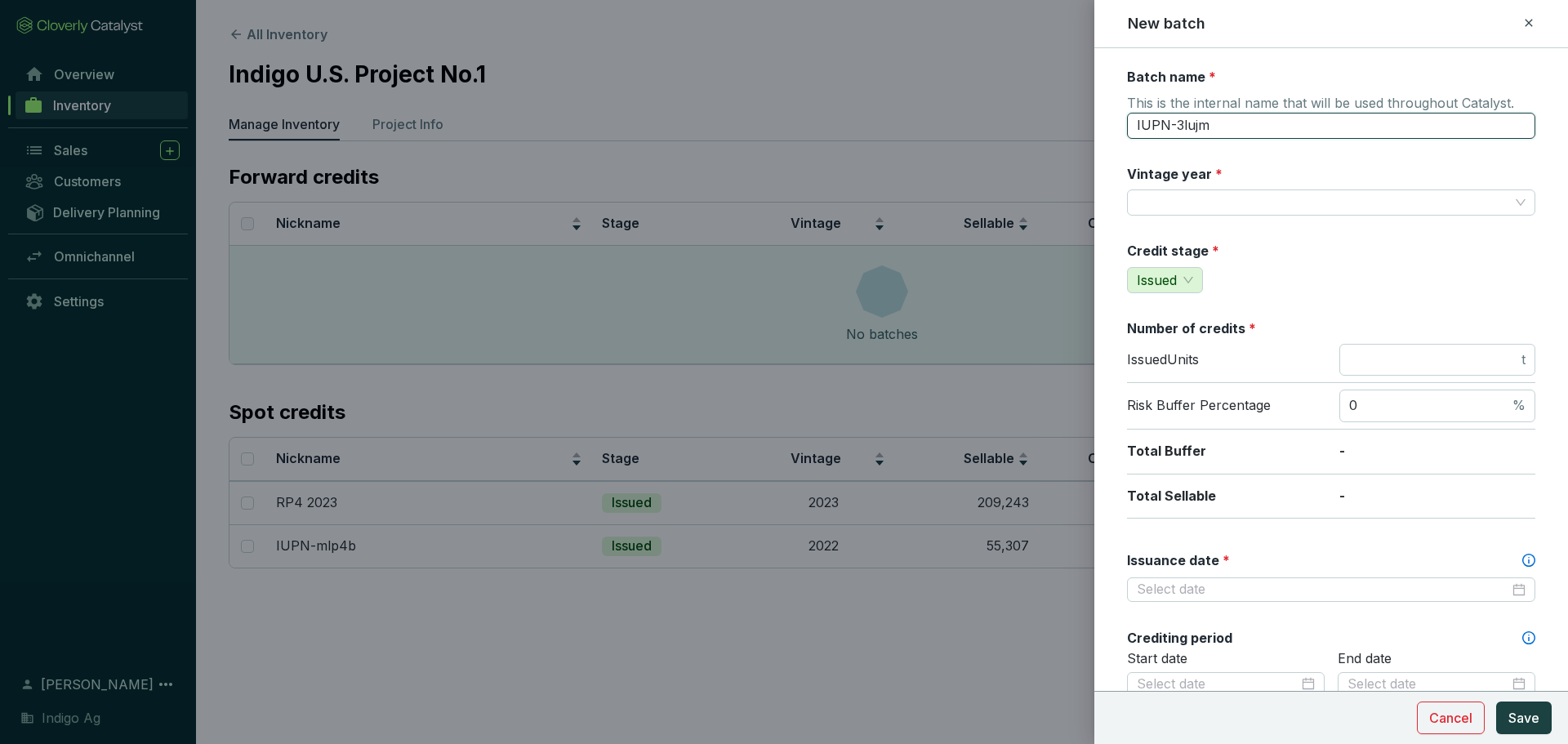
click at [1255, 124] on input "IUPN-3lujm" at bounding box center [1330, 125] width 408 height 26
type input "RP4 2022"
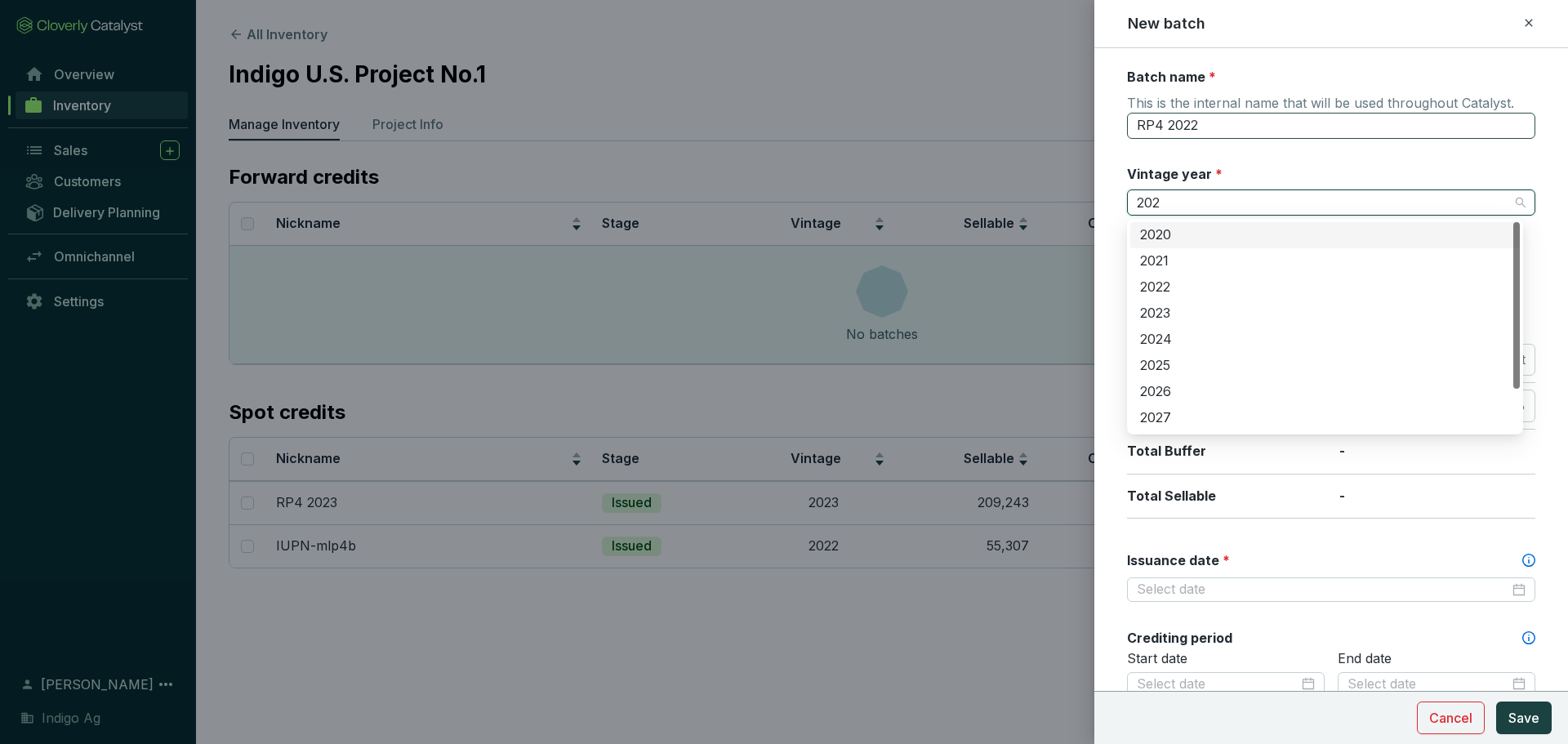
type input "2022"
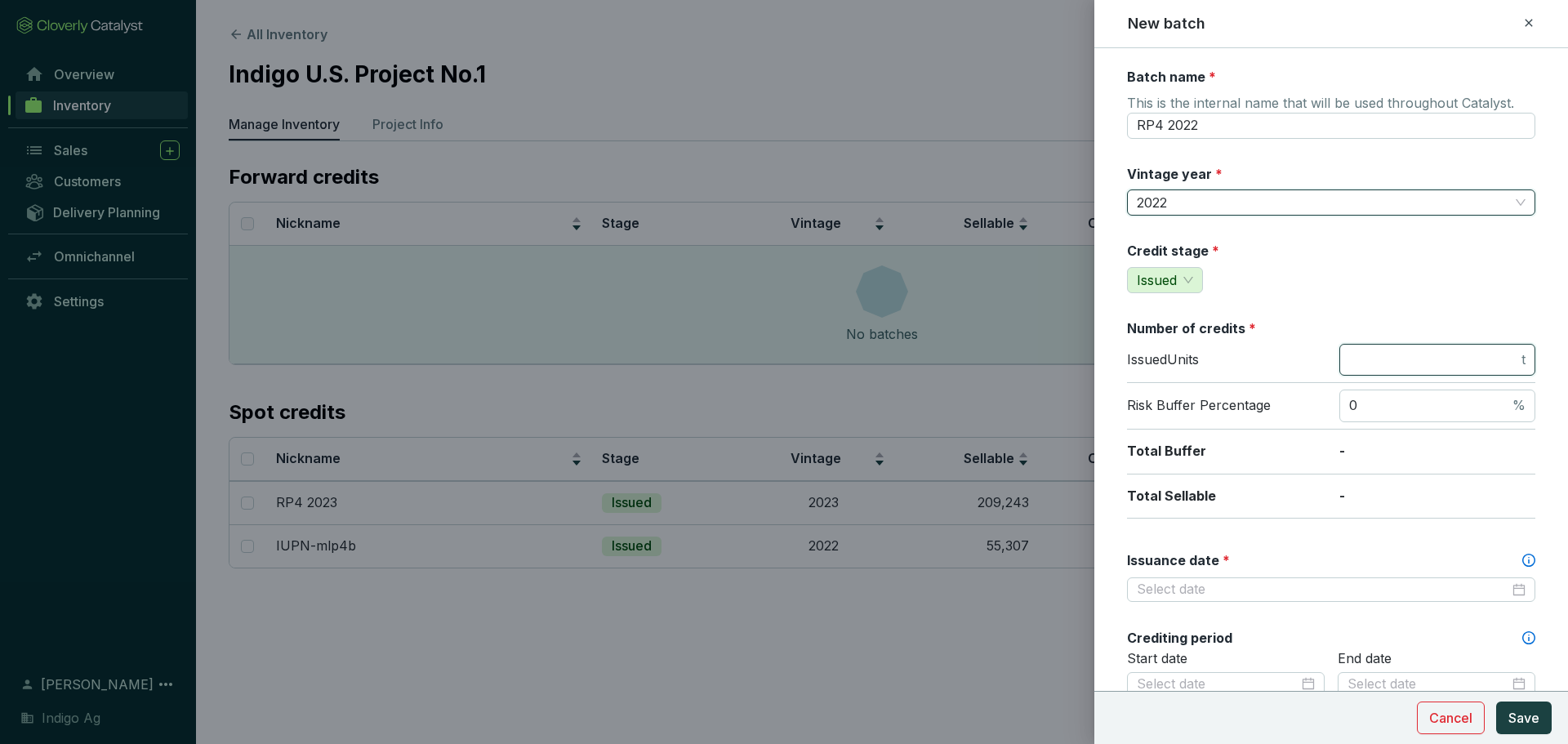
click at [1394, 360] on input "number" at bounding box center [1434, 360] width 169 height 18
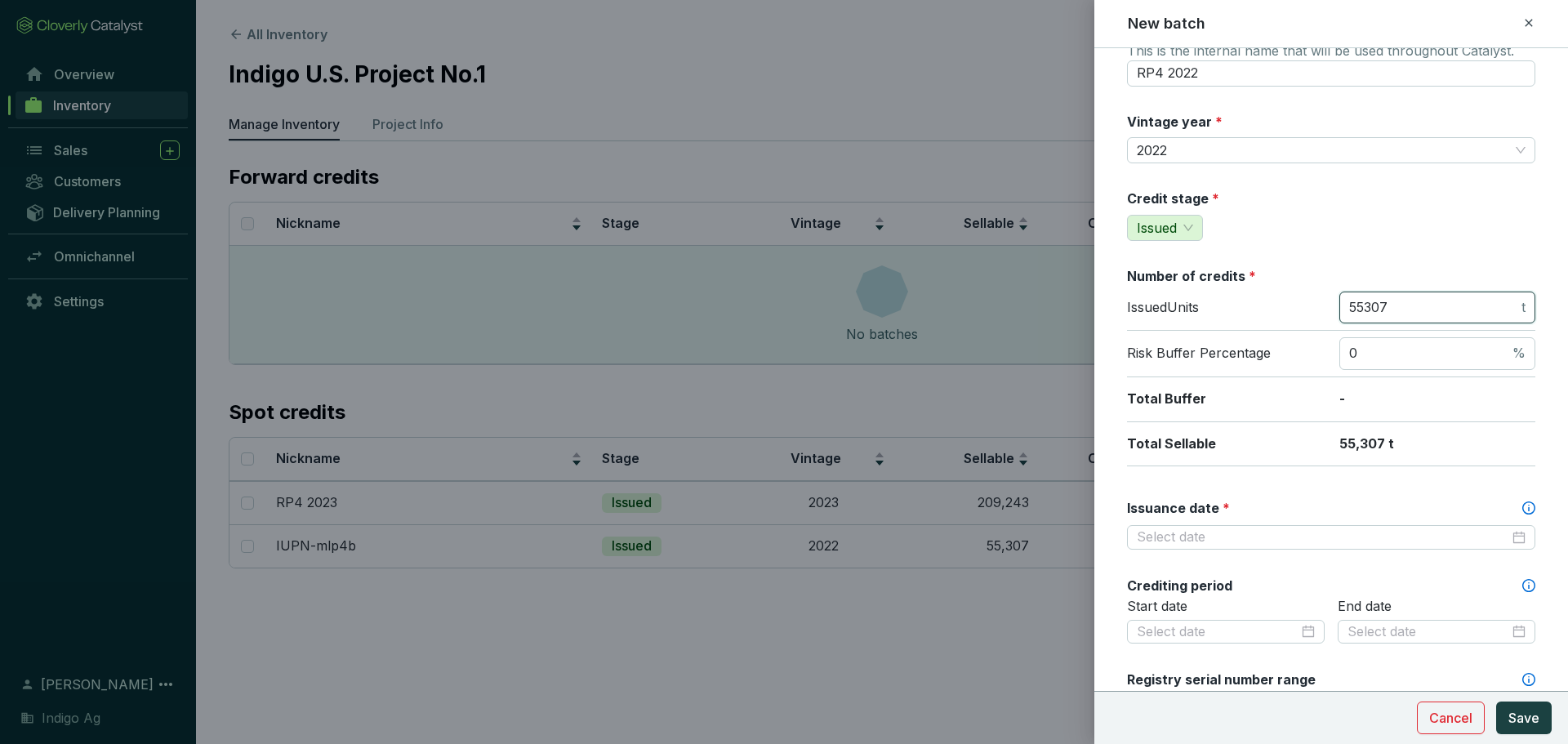
scroll to position [57, 0]
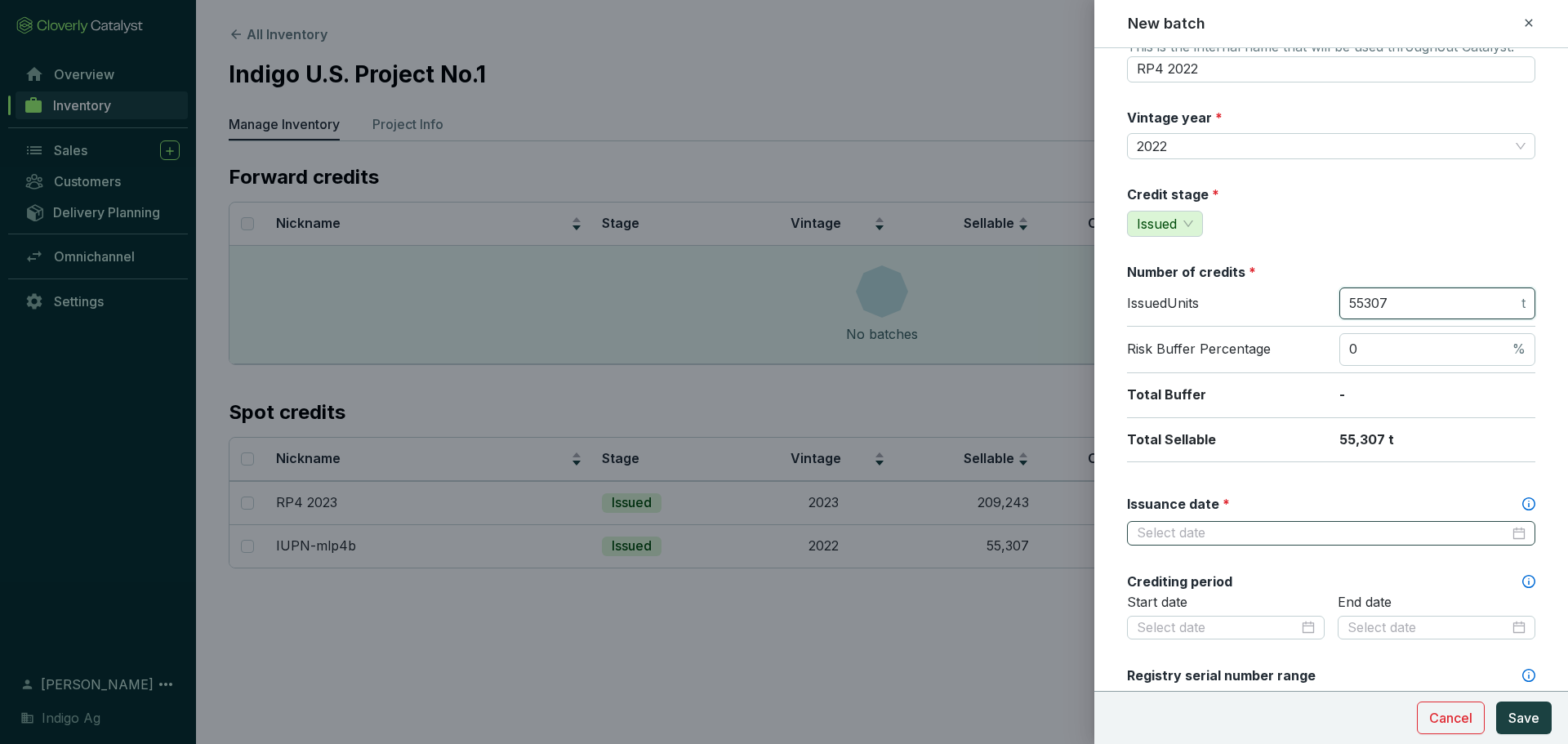
type input "55307"
click at [1247, 524] on input "Issuance date *" at bounding box center [1322, 533] width 372 height 18
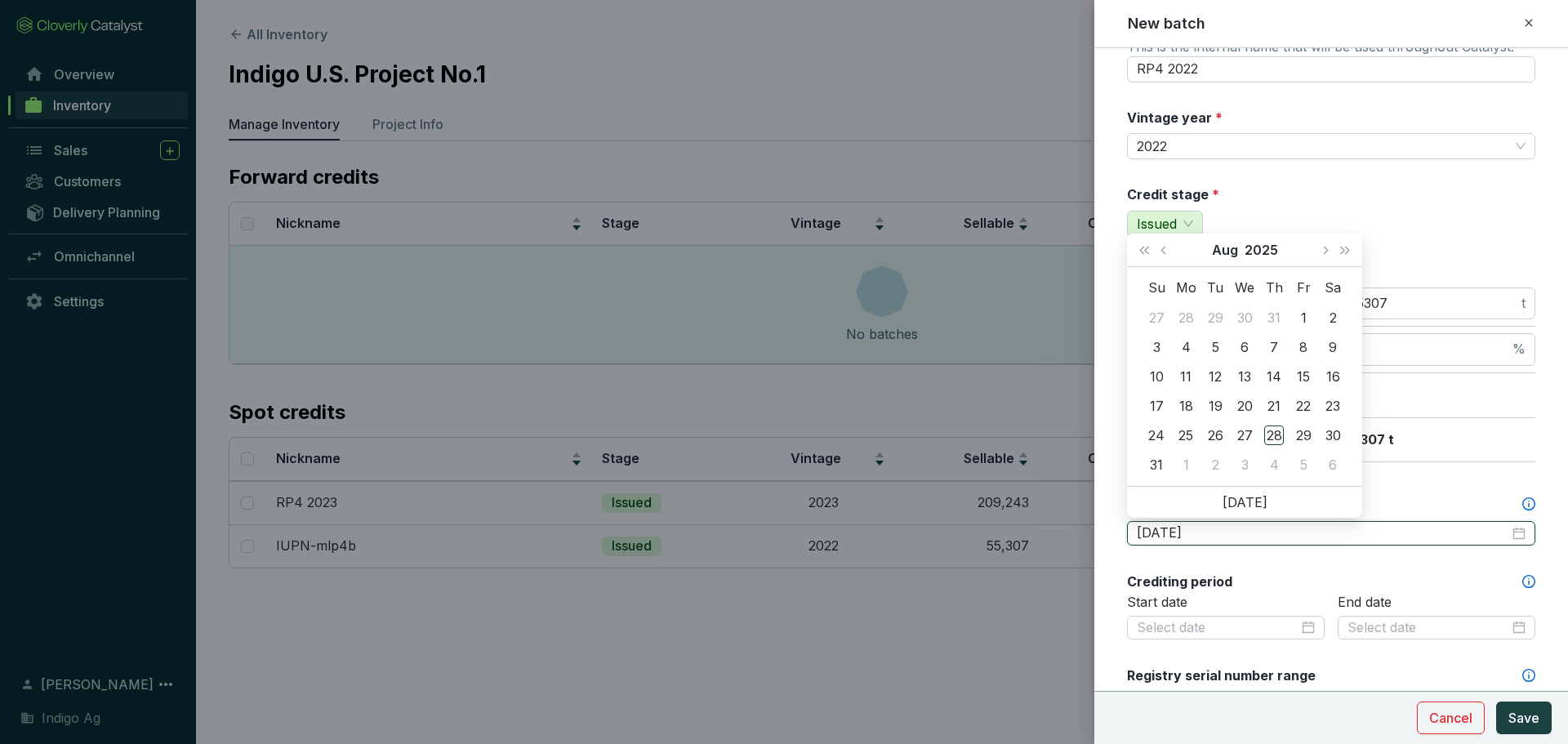
type input "[DATE]"
click at [1168, 250] on button "Previous month (PageUp)" at bounding box center [1165, 250] width 22 height 32
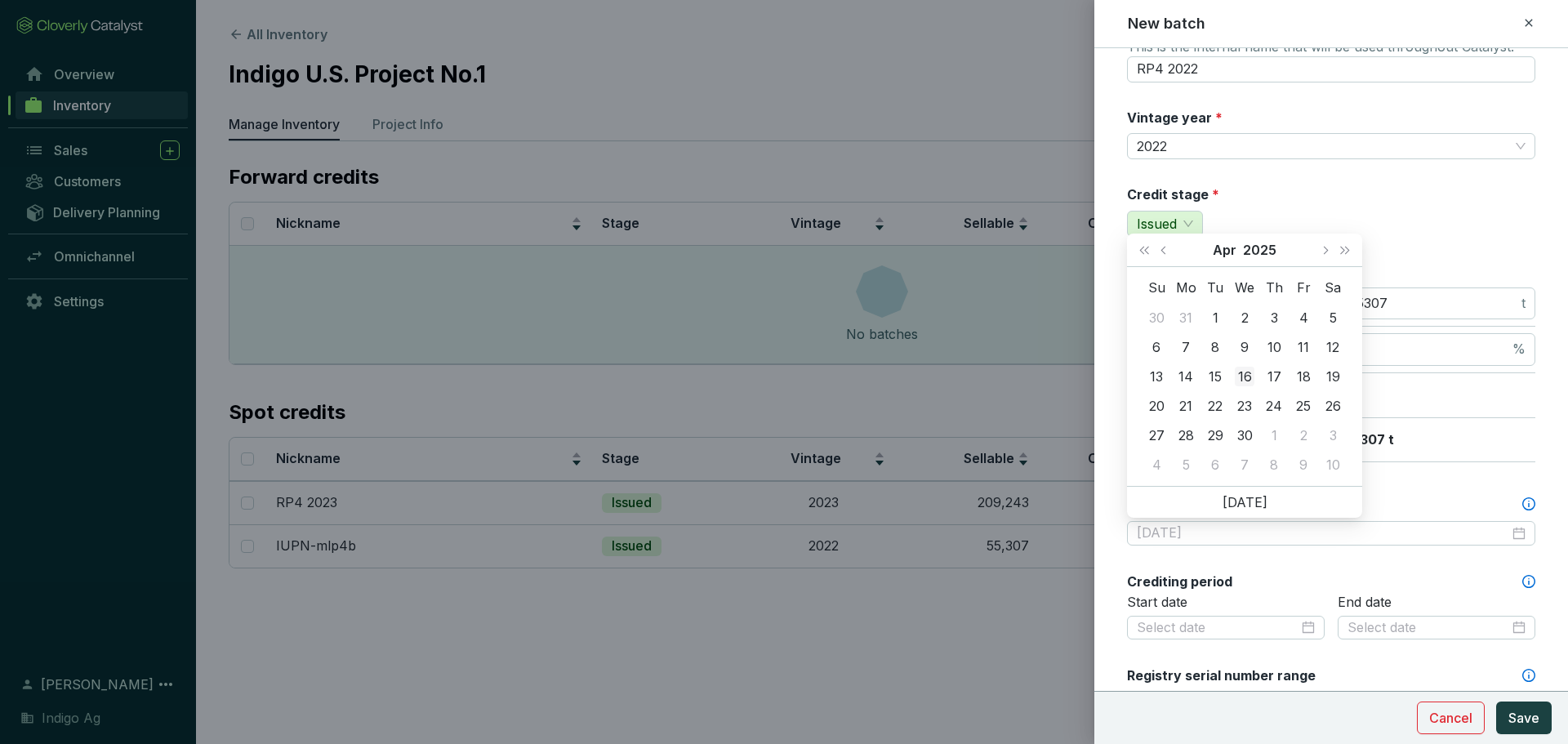
type input "[DATE]"
click at [1248, 368] on div "16" at bounding box center [1245, 377] width 20 height 20
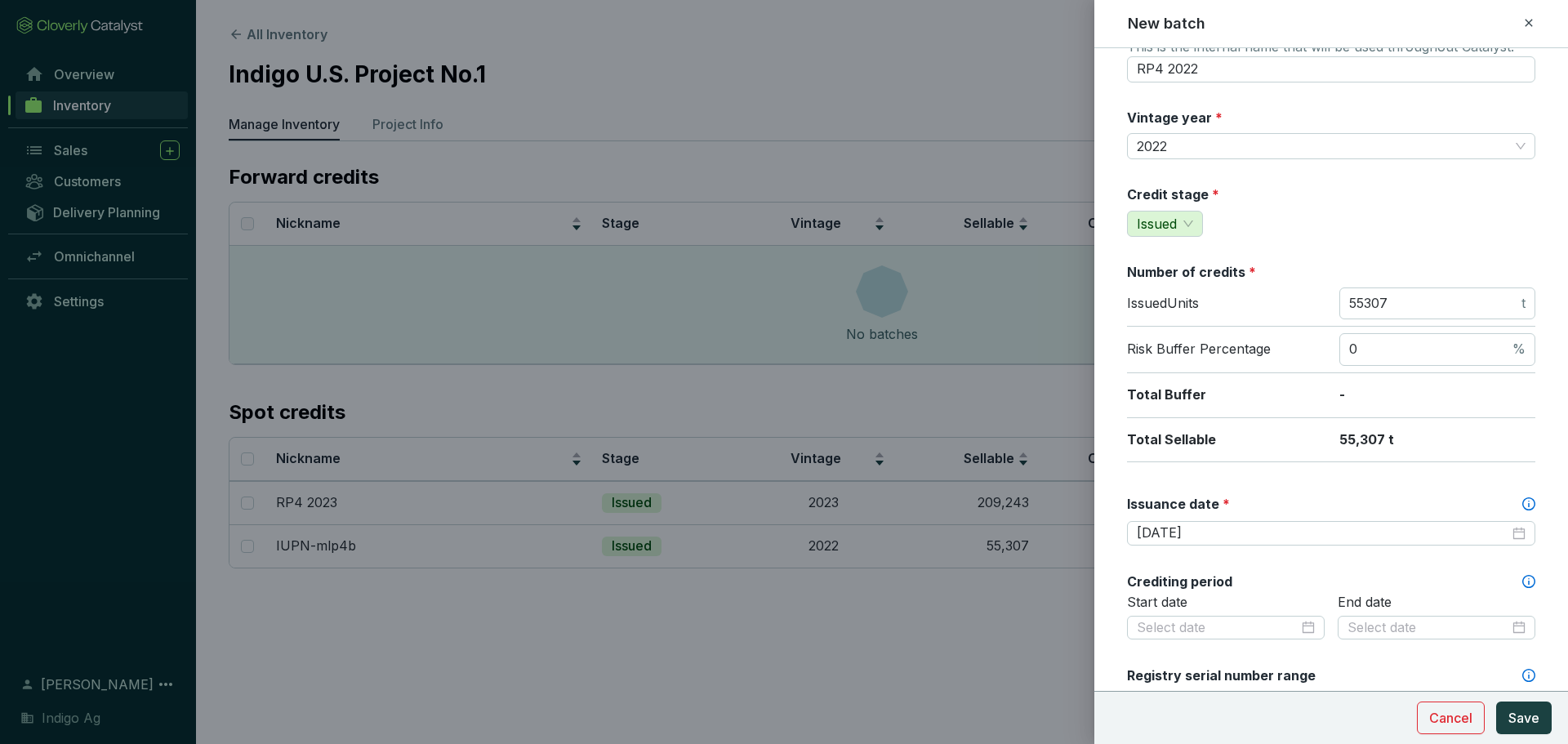
scroll to position [140, 0]
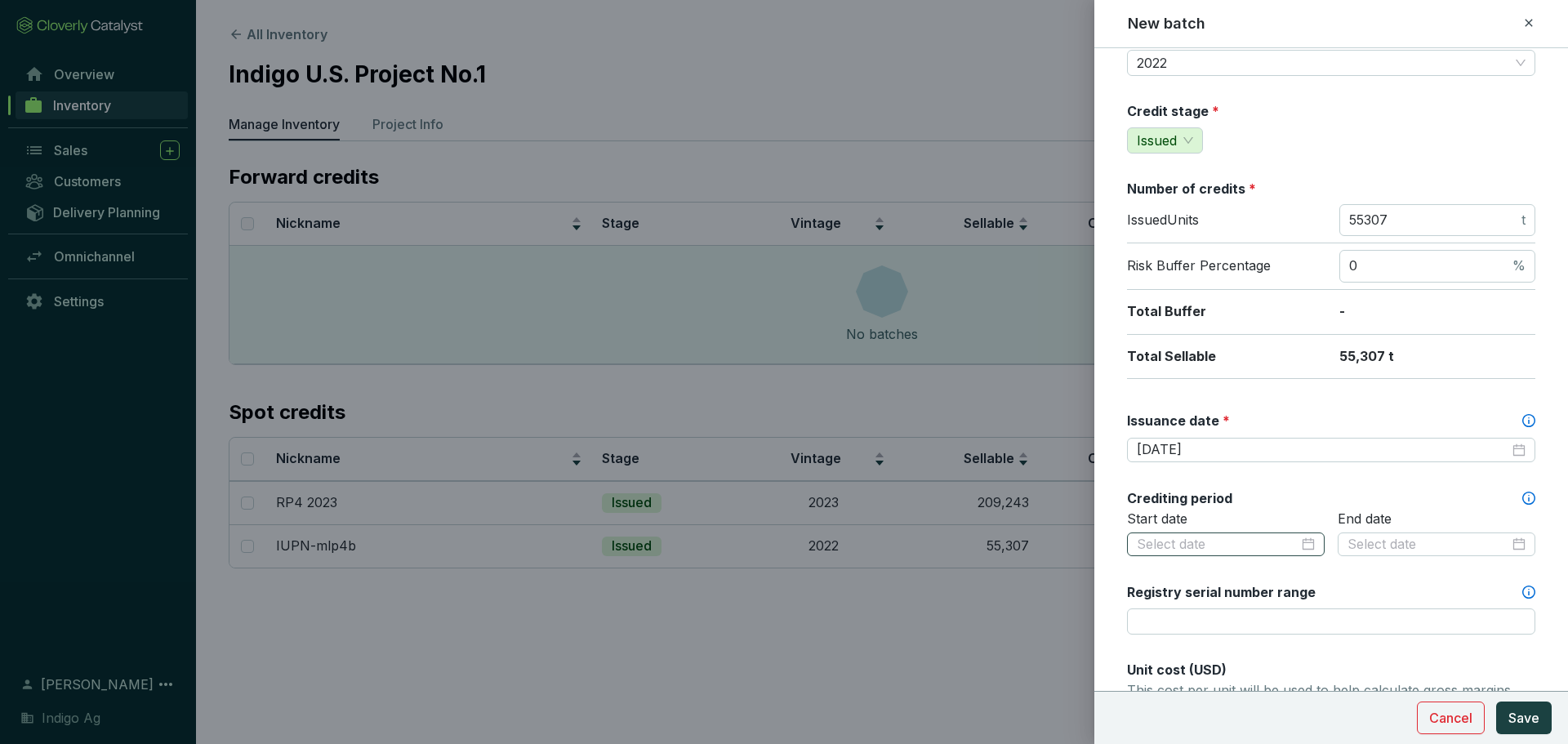
click at [1300, 550] on div at bounding box center [1226, 545] width 178 height 18
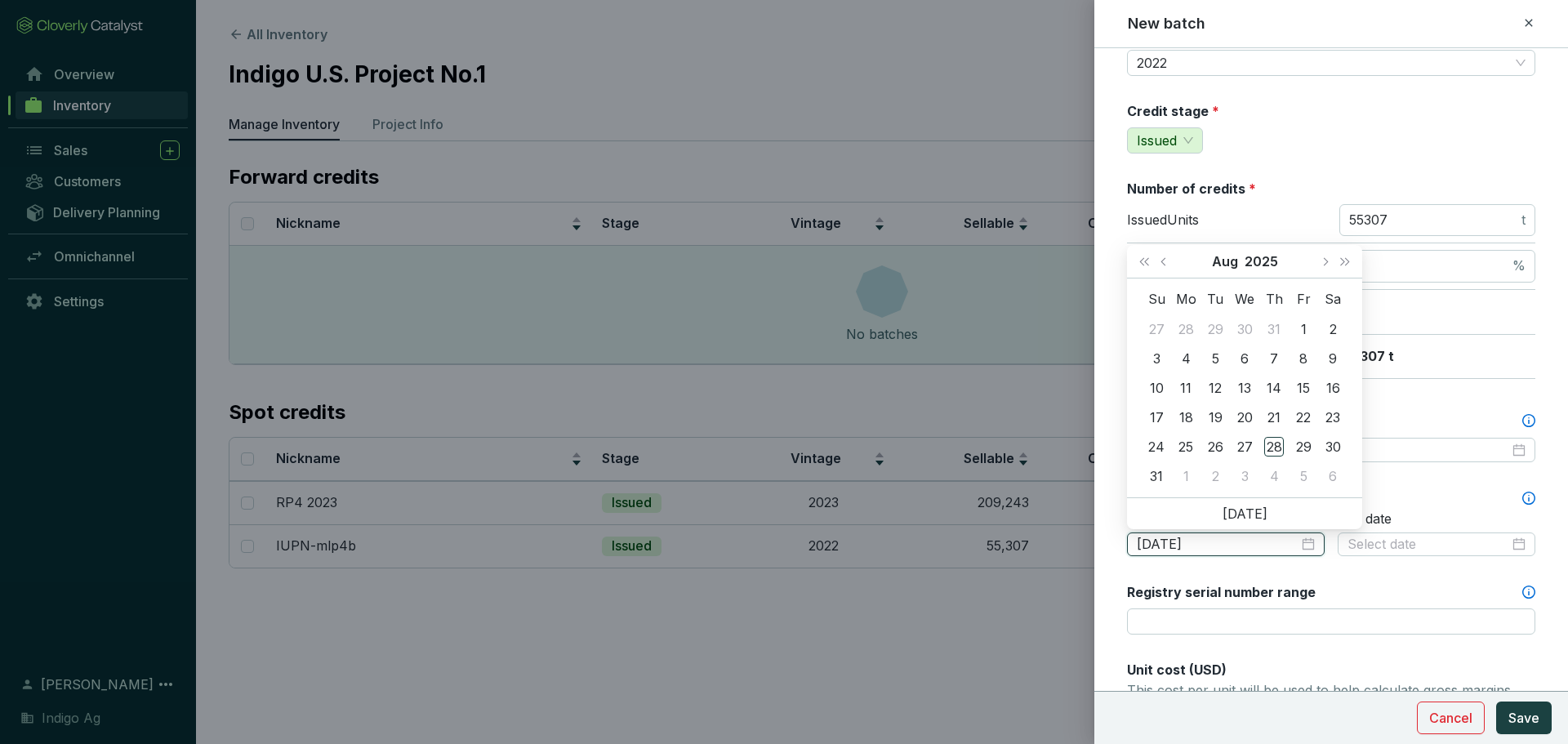
type input "[DATE]"
click at [1165, 259] on span "Previous month (PageUp)" at bounding box center [1164, 261] width 8 height 8
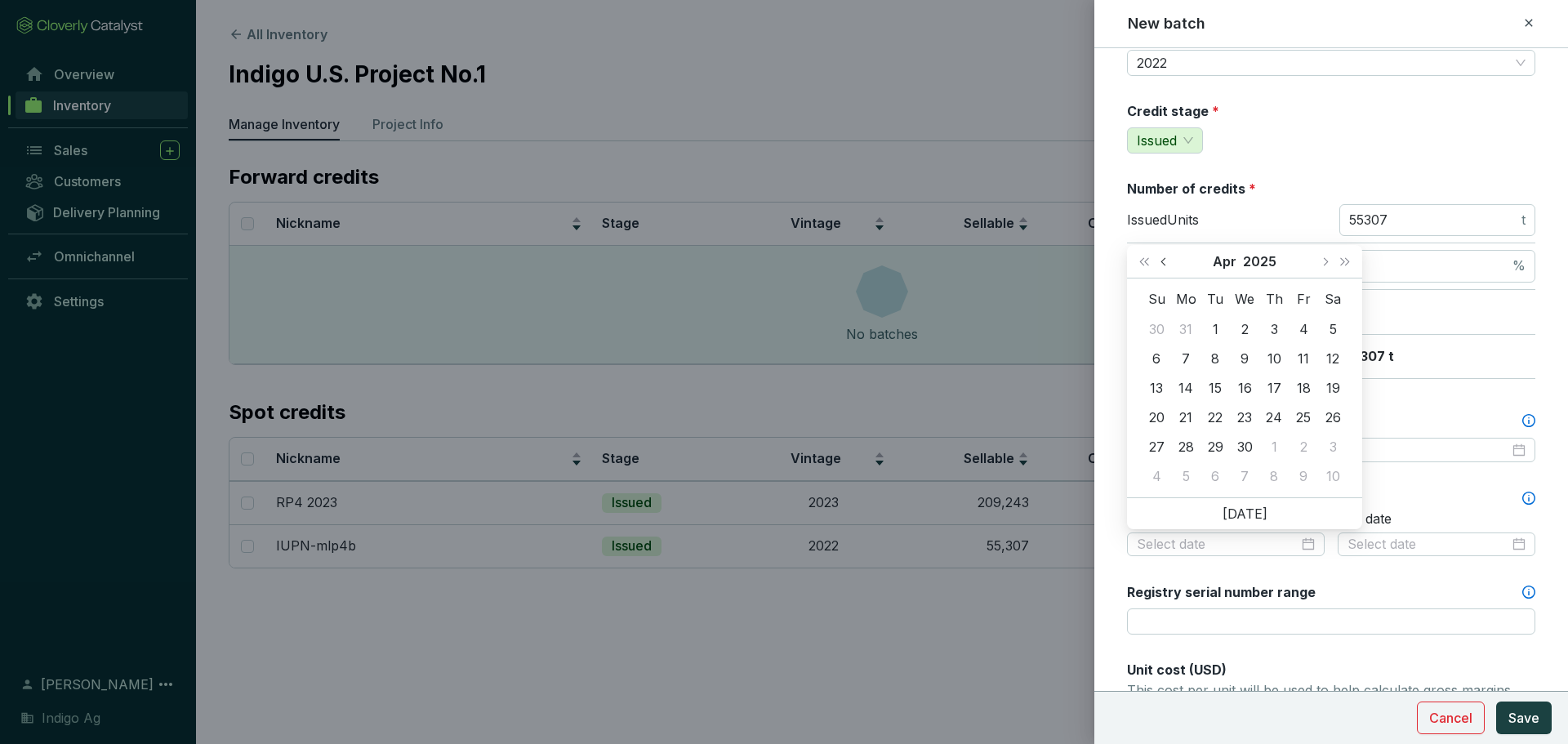
click at [1165, 259] on span "Previous month (PageUp)" at bounding box center [1164, 261] width 8 height 8
click at [1145, 259] on span "Last year (Control + left)" at bounding box center [1144, 261] width 8 height 8
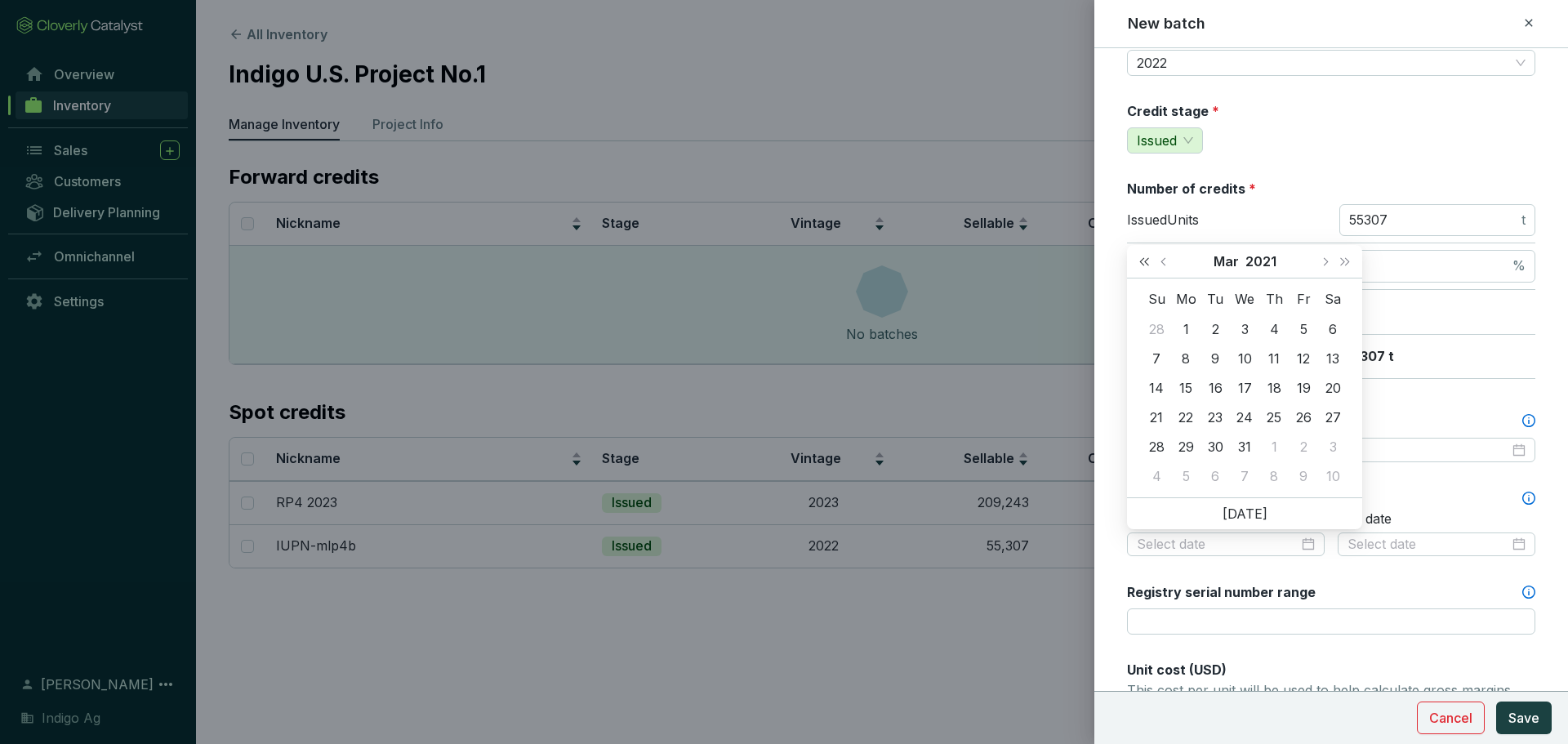
click at [1145, 259] on span "Last year (Control + left)" at bounding box center [1144, 261] width 8 height 8
type input "[DATE]"
click at [1328, 447] on div "31" at bounding box center [1333, 447] width 20 height 20
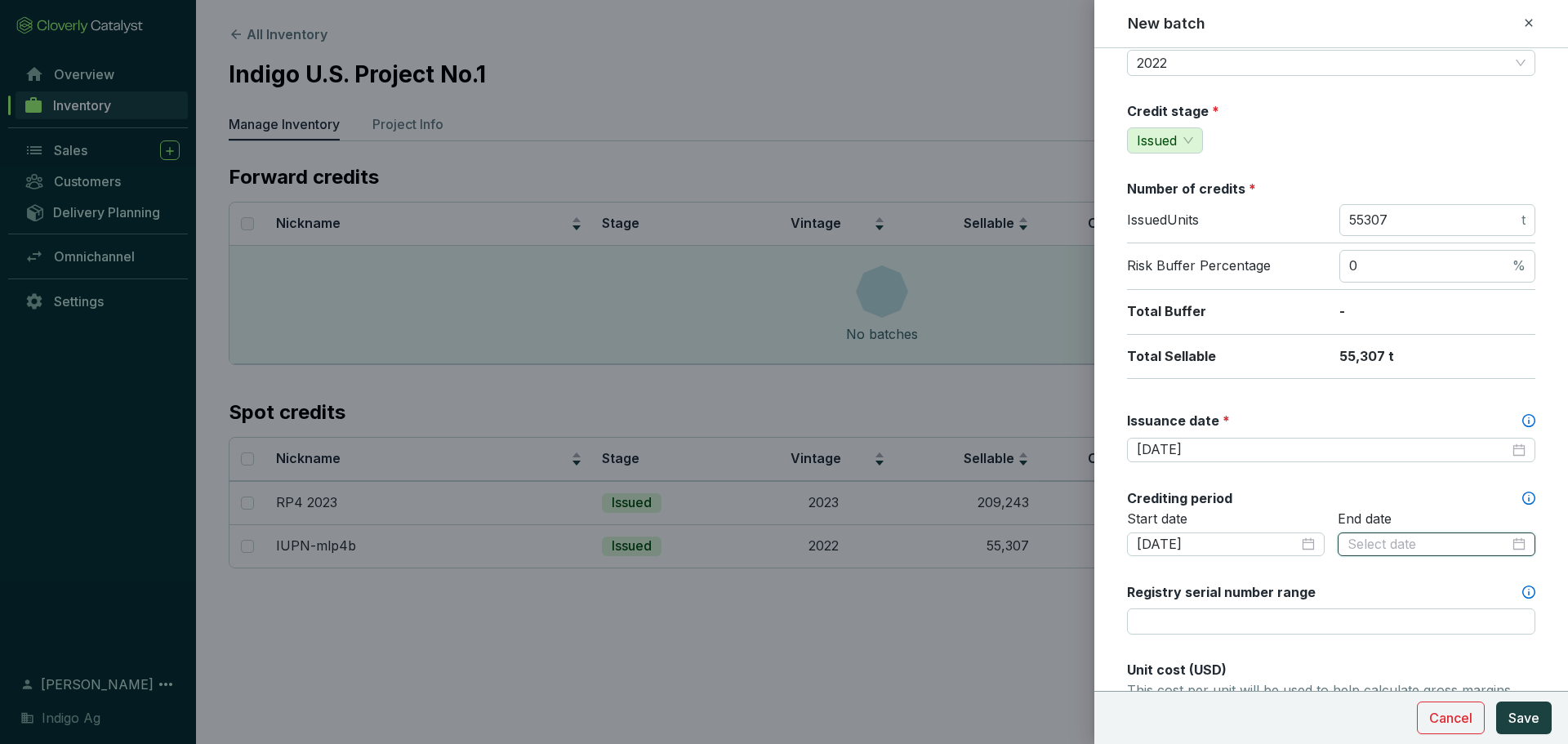
click at [1492, 540] on input at bounding box center [1428, 545] width 162 height 18
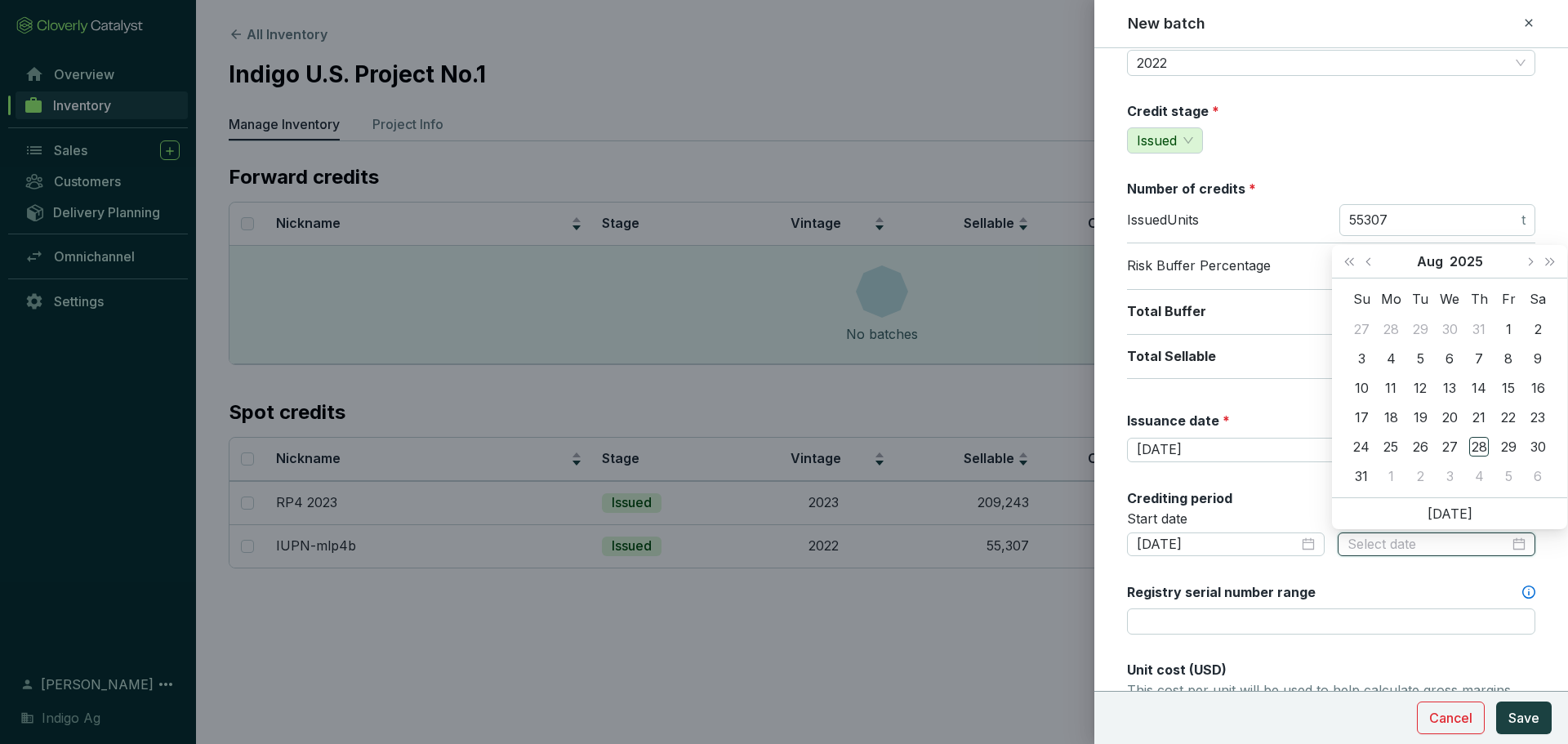
type input "[DATE]"
click at [1369, 265] on span "Previous month (PageUp)" at bounding box center [1369, 261] width 8 height 8
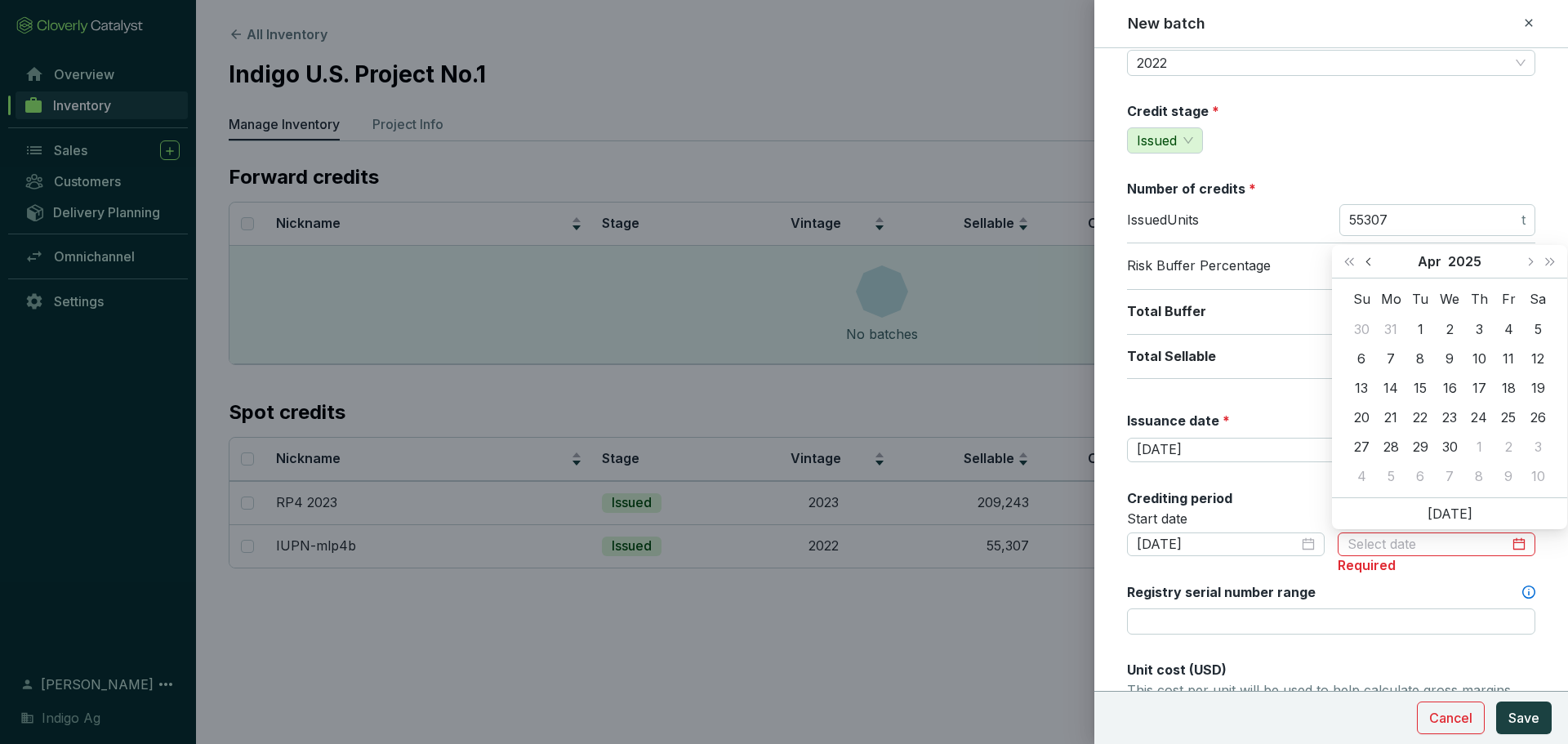
click at [1369, 265] on span "Previous month (PageUp)" at bounding box center [1369, 261] width 8 height 8
click at [1545, 264] on span "Next year (Control + right)" at bounding box center [1549, 261] width 8 height 8
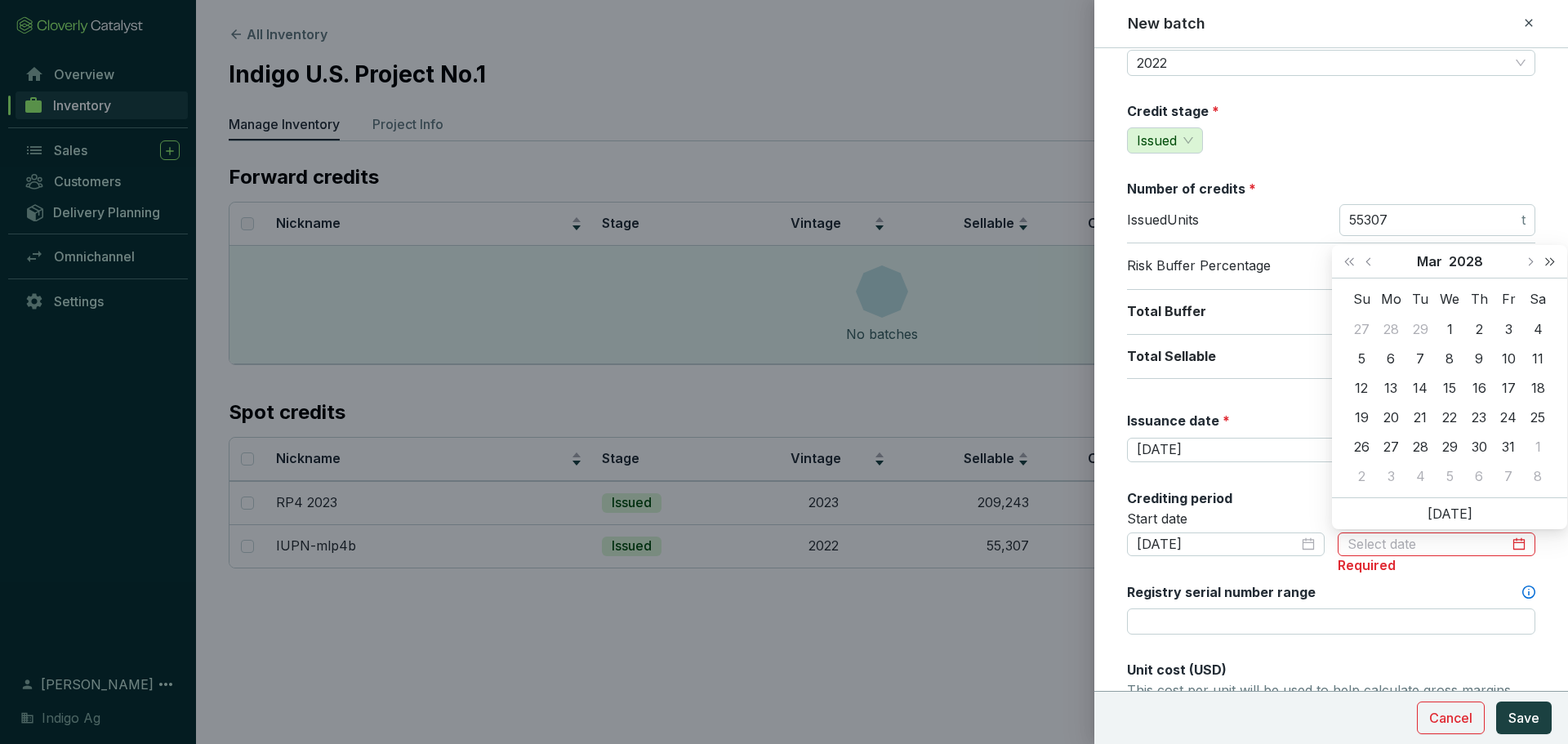
click at [1545, 264] on span "Next year (Control + right)" at bounding box center [1549, 261] width 8 height 8
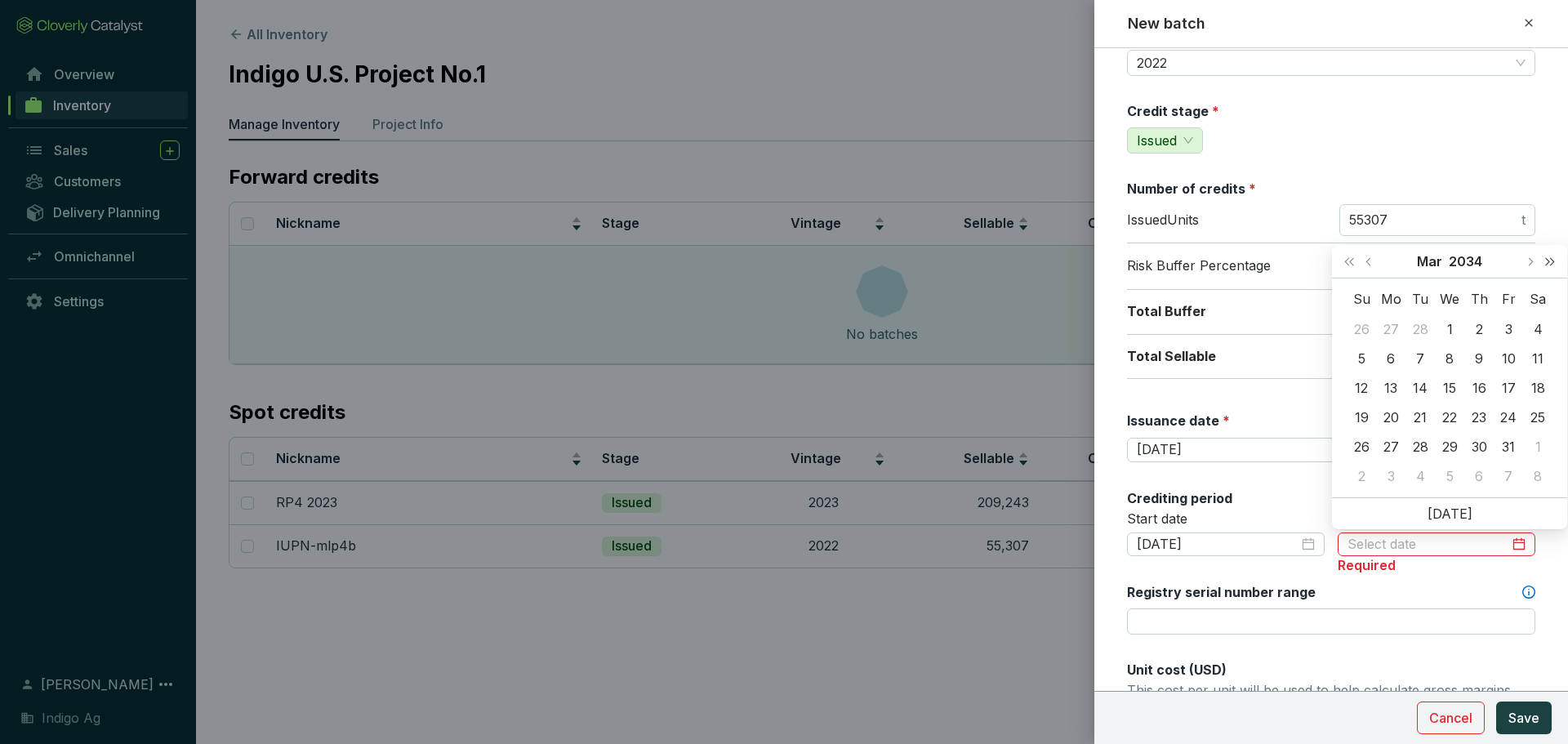
click at [1545, 264] on span "Next year (Control + right)" at bounding box center [1549, 261] width 8 height 8
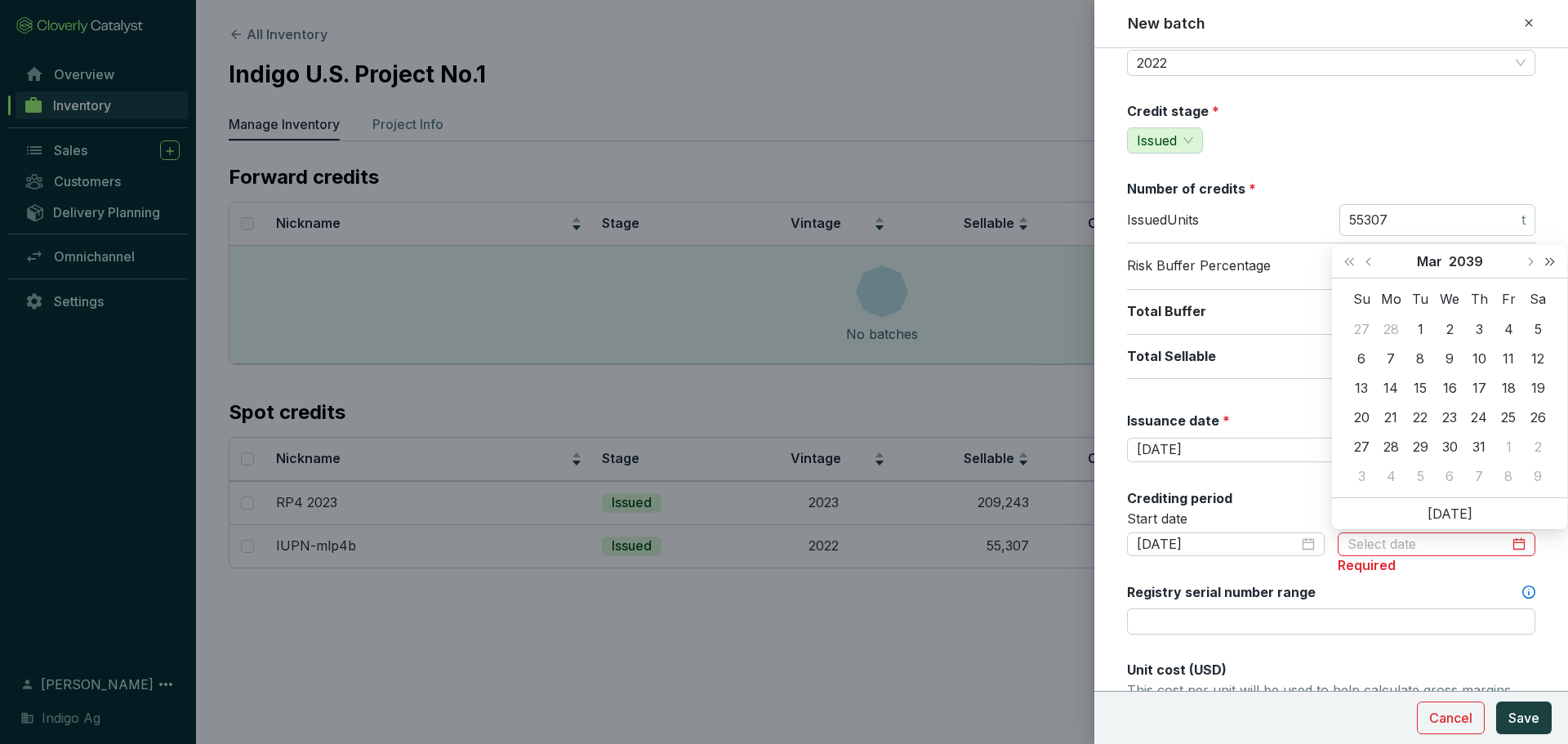
click at [1545, 264] on span "Next year (Control + right)" at bounding box center [1549, 261] width 8 height 8
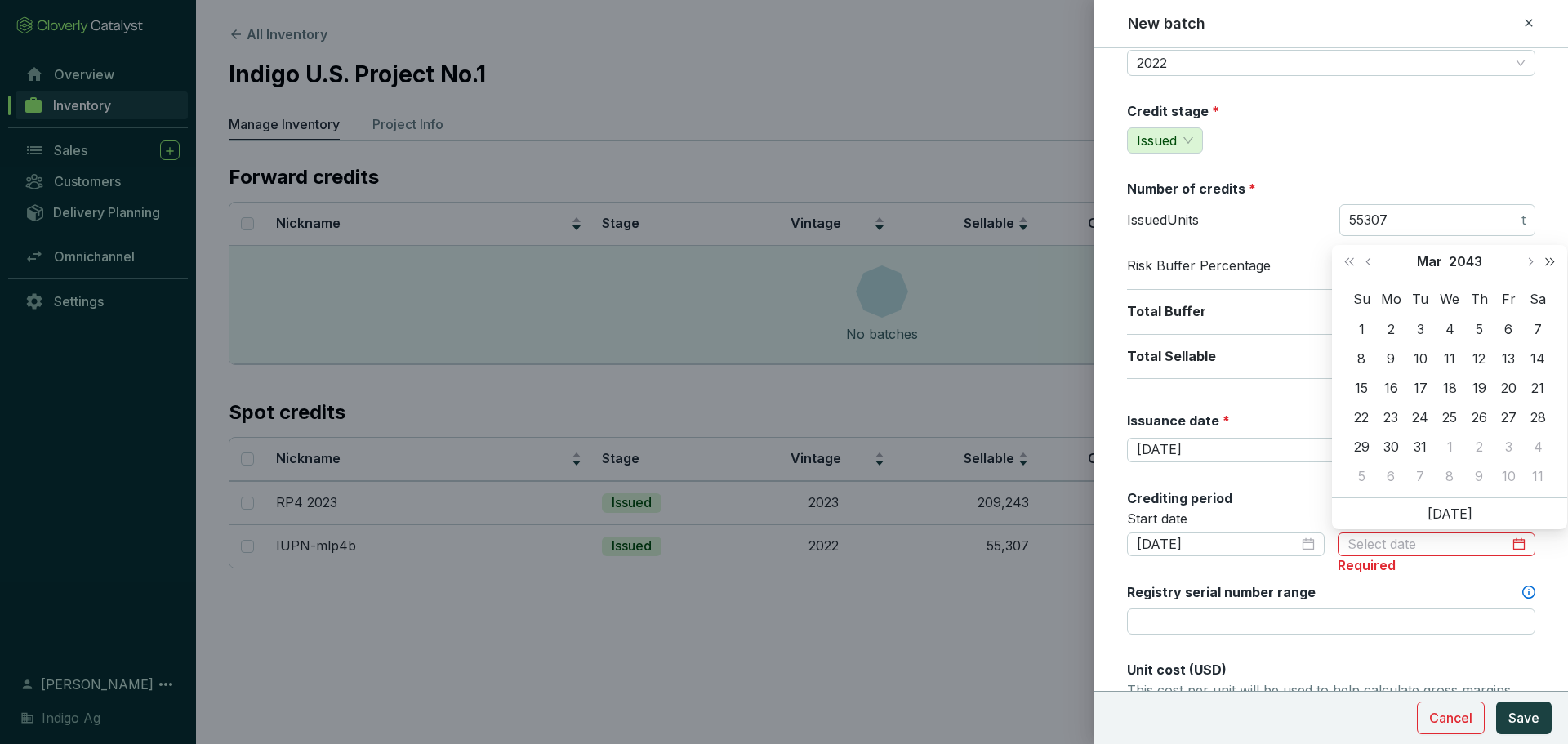
click at [1545, 264] on span "Next year (Control + right)" at bounding box center [1549, 261] width 8 height 8
type input "[DATE]"
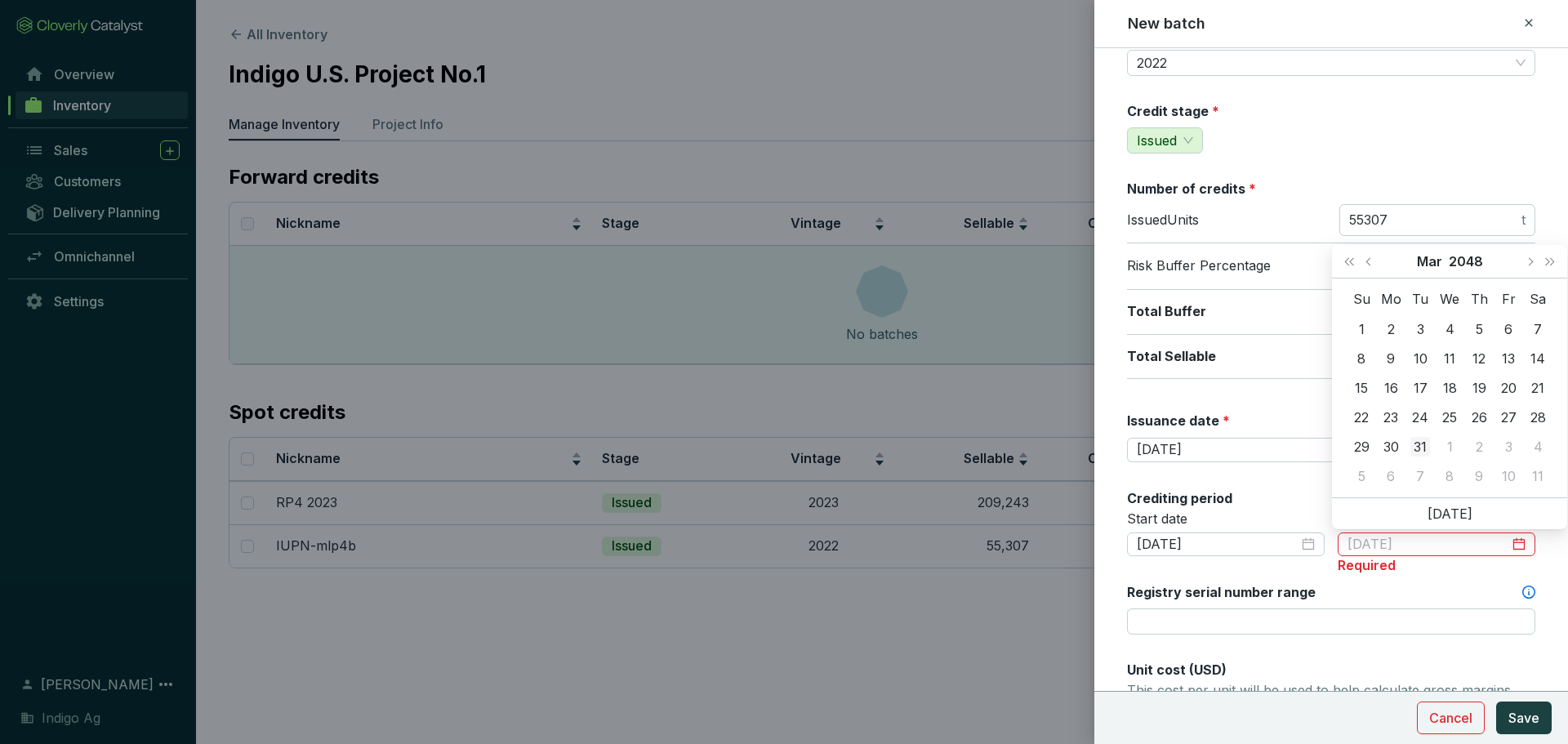
click at [1424, 440] on div "31" at bounding box center [1420, 447] width 20 height 20
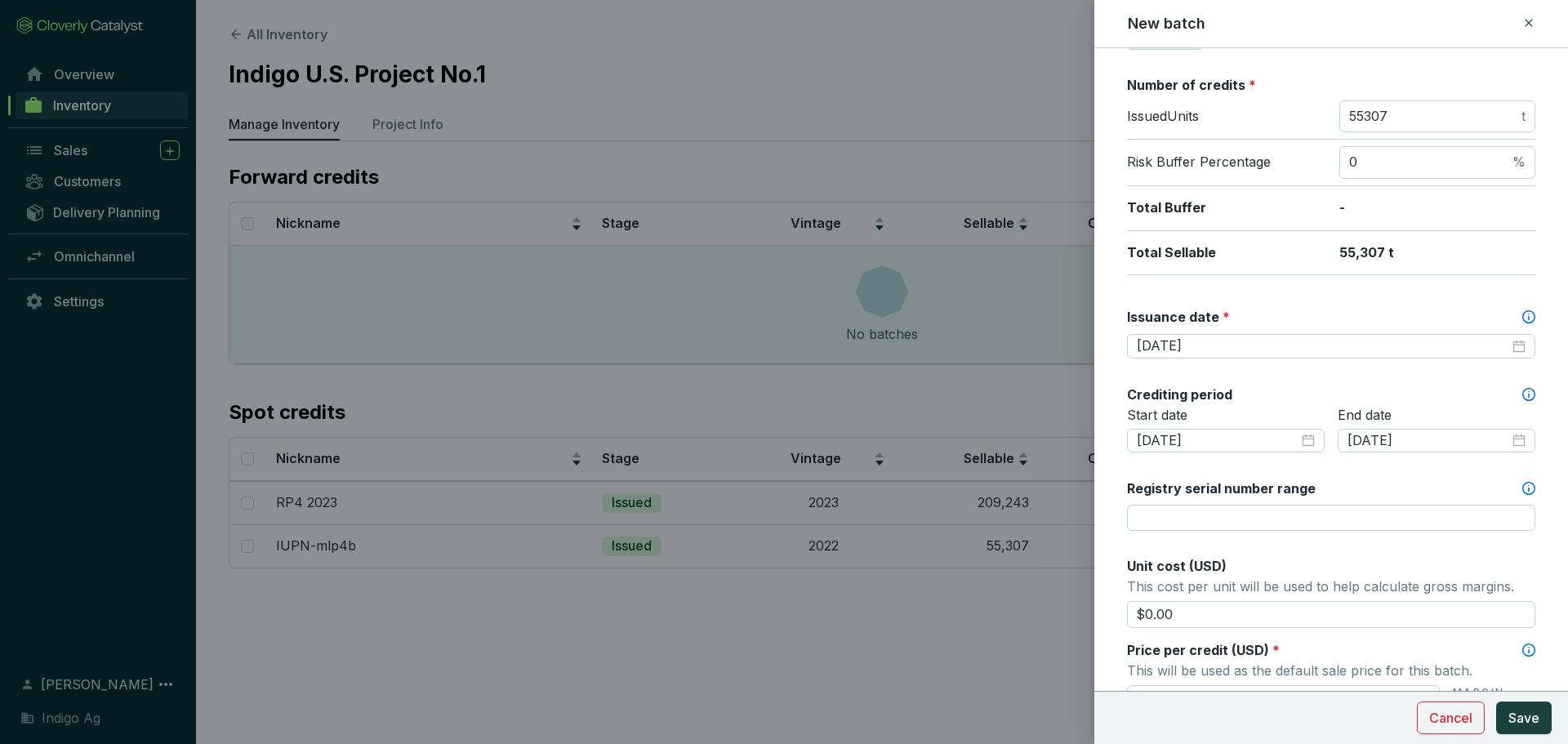
scroll to position [433, 0]
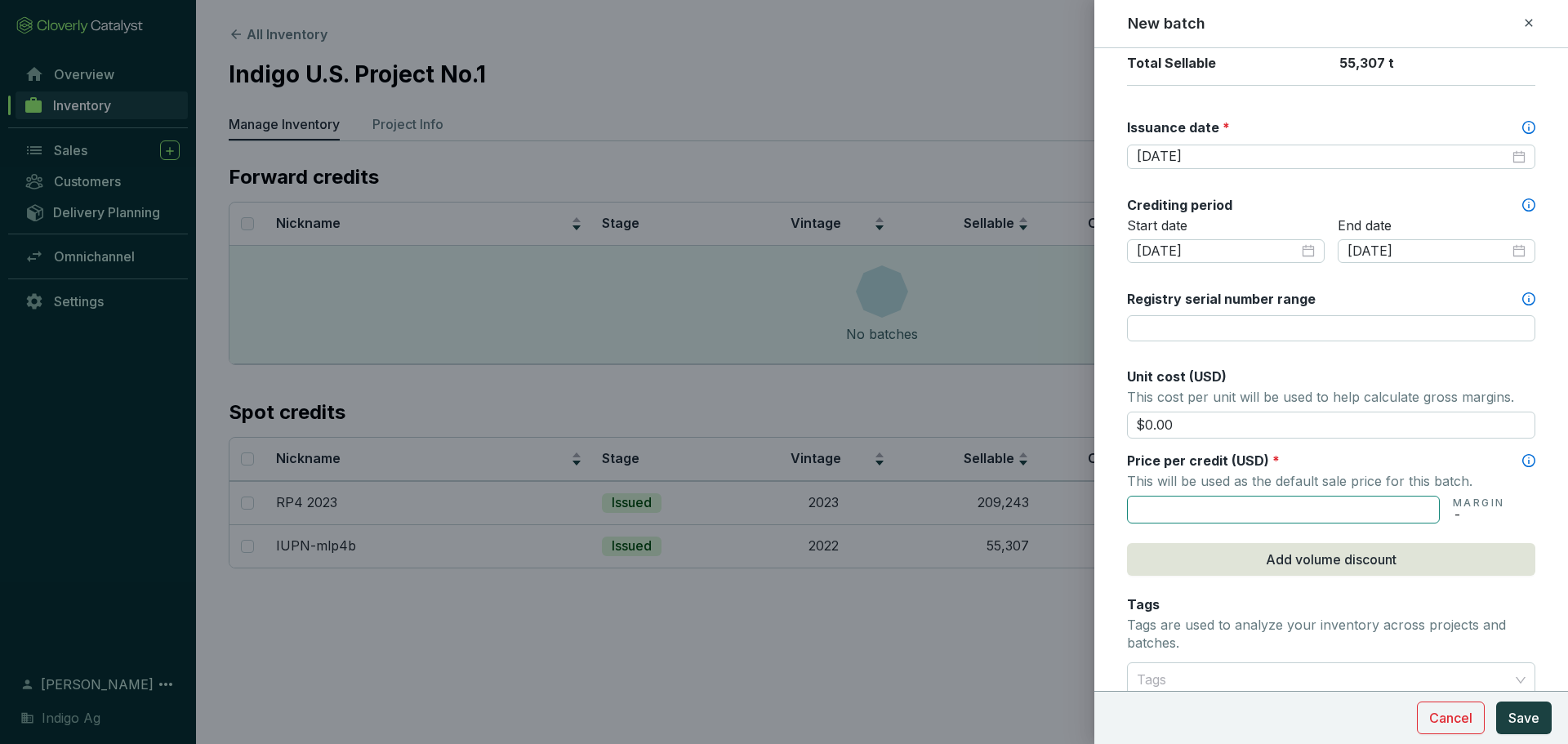
click at [1316, 514] on input "text" at bounding box center [1282, 509] width 313 height 28
type input "$63.25"
click at [1318, 547] on button "Add volume discount" at bounding box center [1330, 559] width 408 height 32
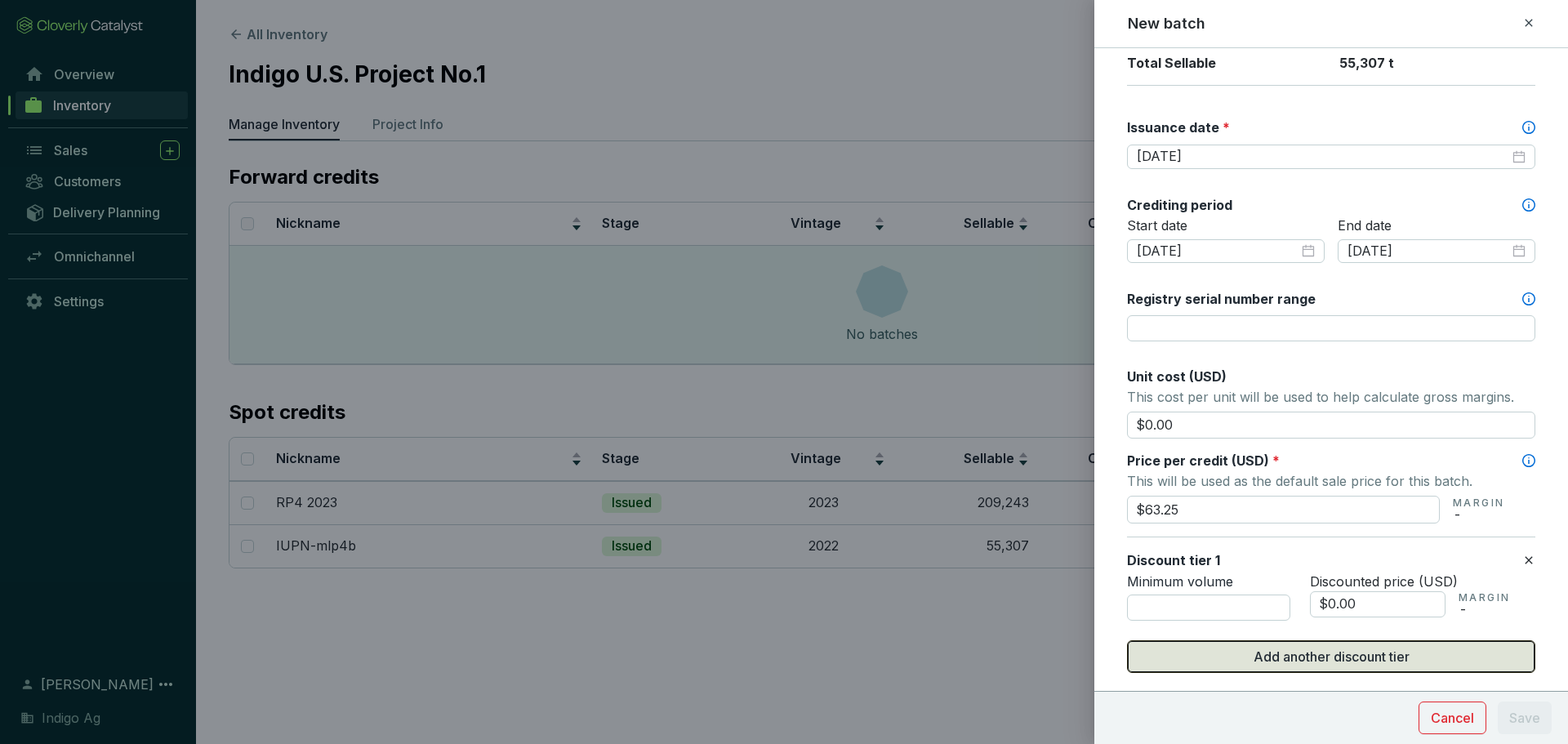
click at [1318, 547] on section "Discount tier 1 Minimum volume Discounted price (USD) $0.00 MARGIN -" at bounding box center [1330, 585] width 408 height 97
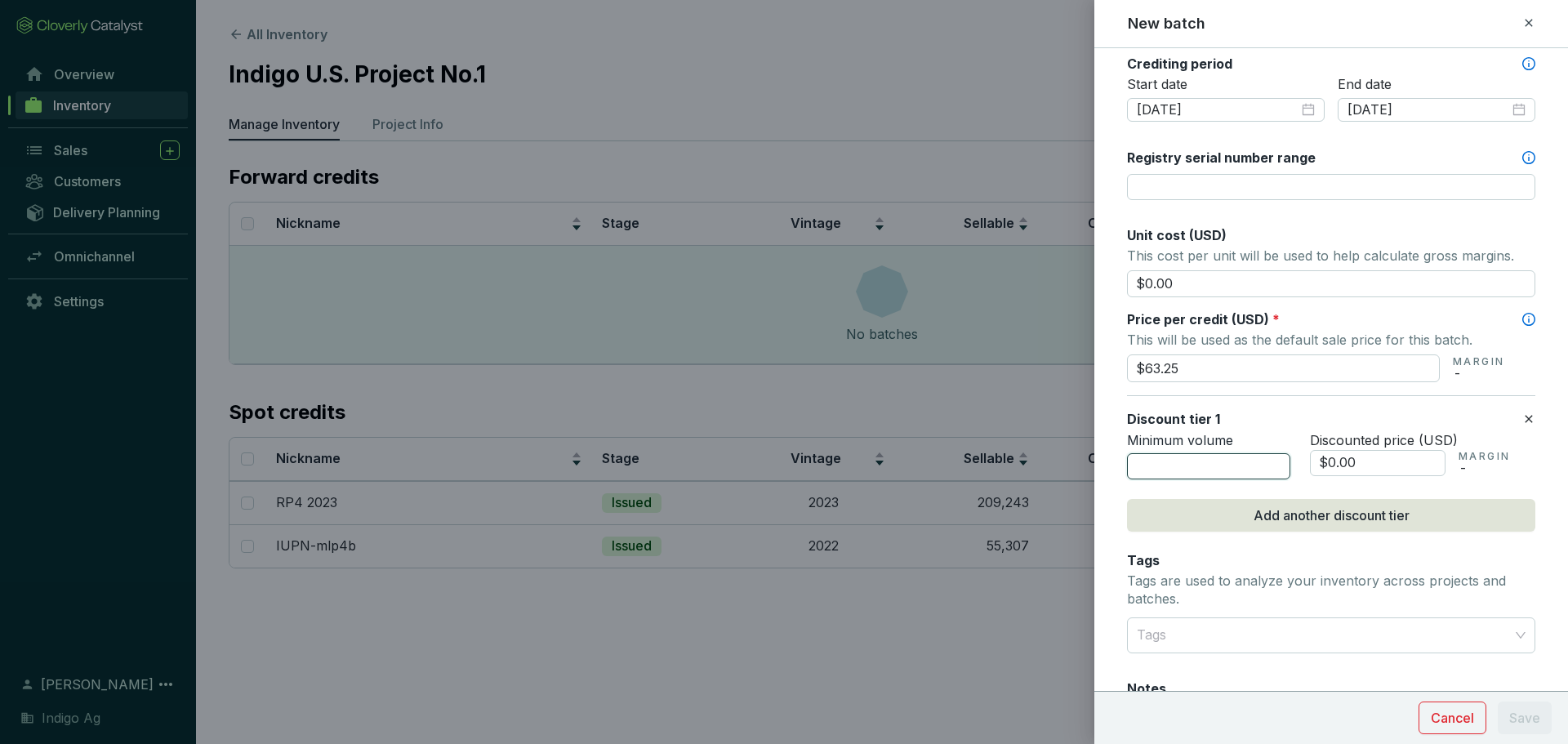
click at [1216, 459] on input "number" at bounding box center [1208, 466] width 163 height 26
type input "10001"
type input "$61.25"
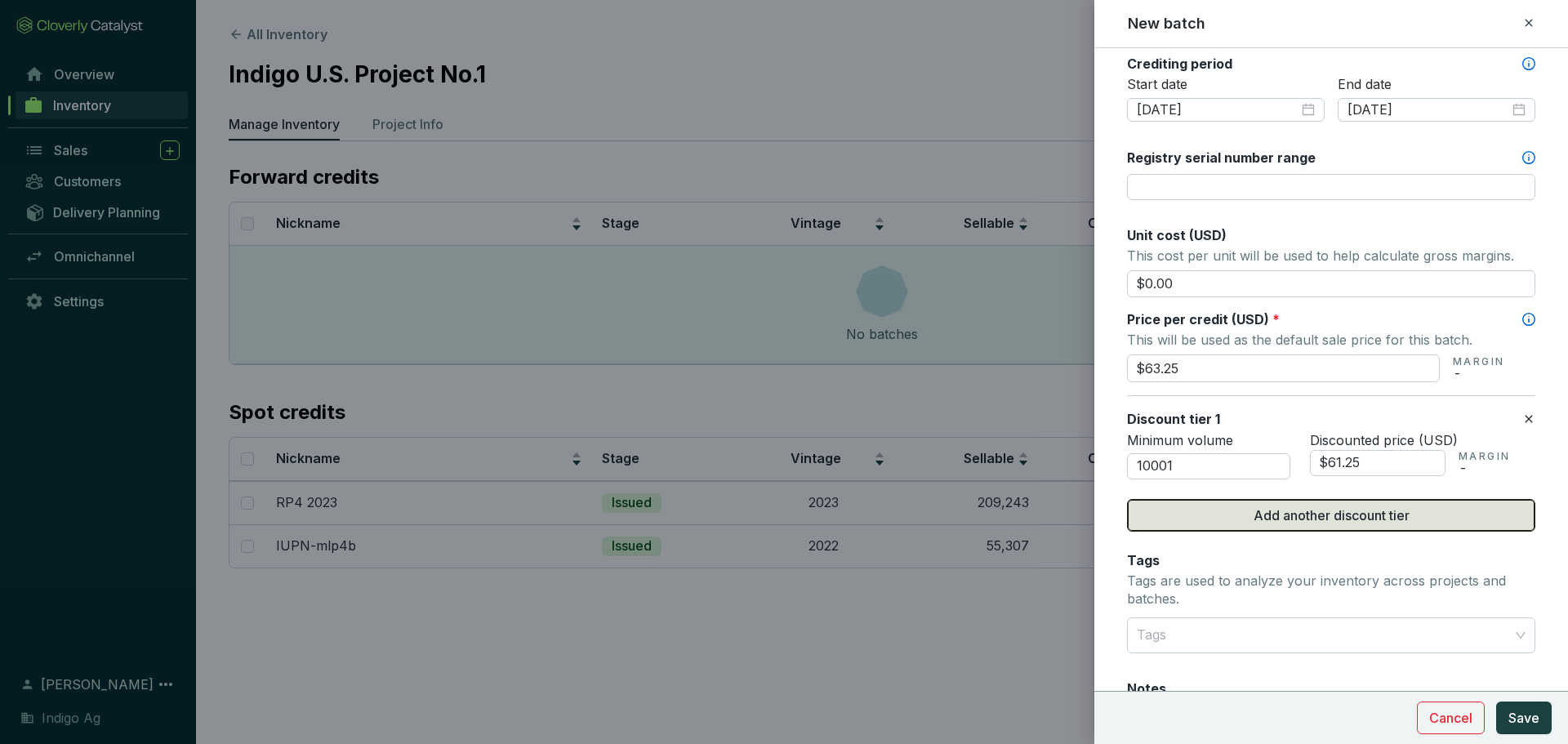
click at [1224, 514] on button "Add another discount tier" at bounding box center [1330, 515] width 408 height 32
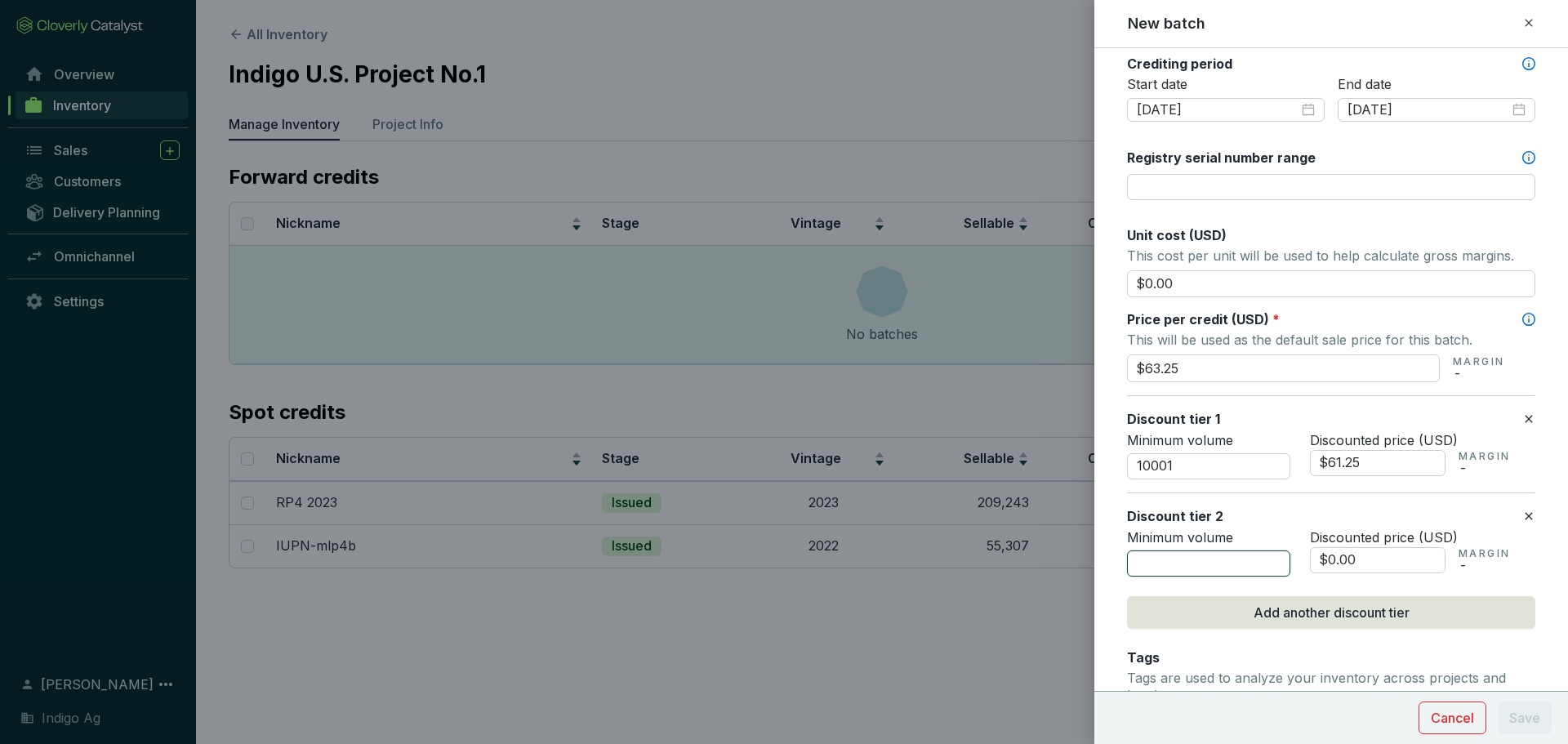
click at [1209, 571] on input "number" at bounding box center [1208, 563] width 163 height 26
type input "25001"
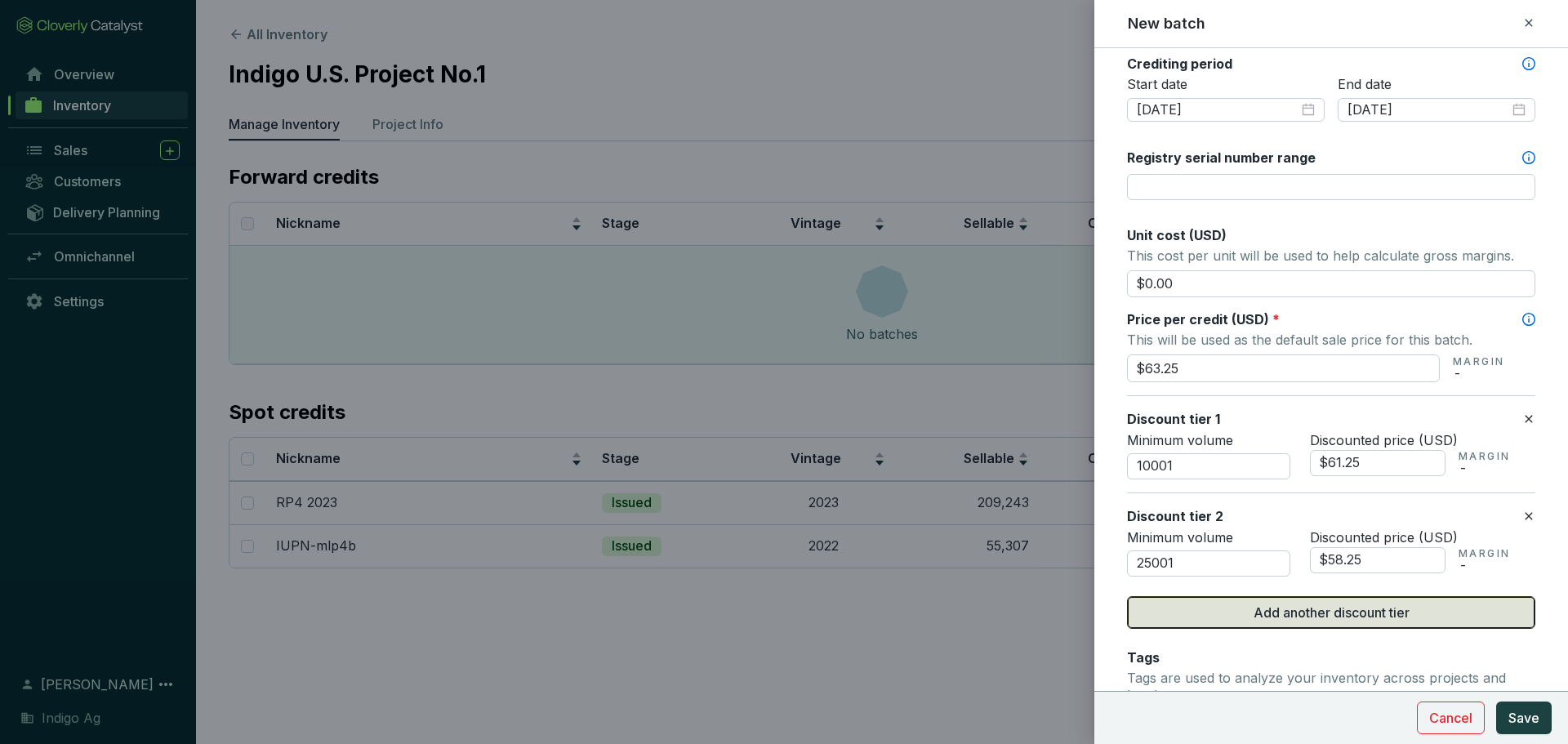
type input "$58.25"
click at [1228, 615] on button "Add another discount tier" at bounding box center [1330, 612] width 408 height 32
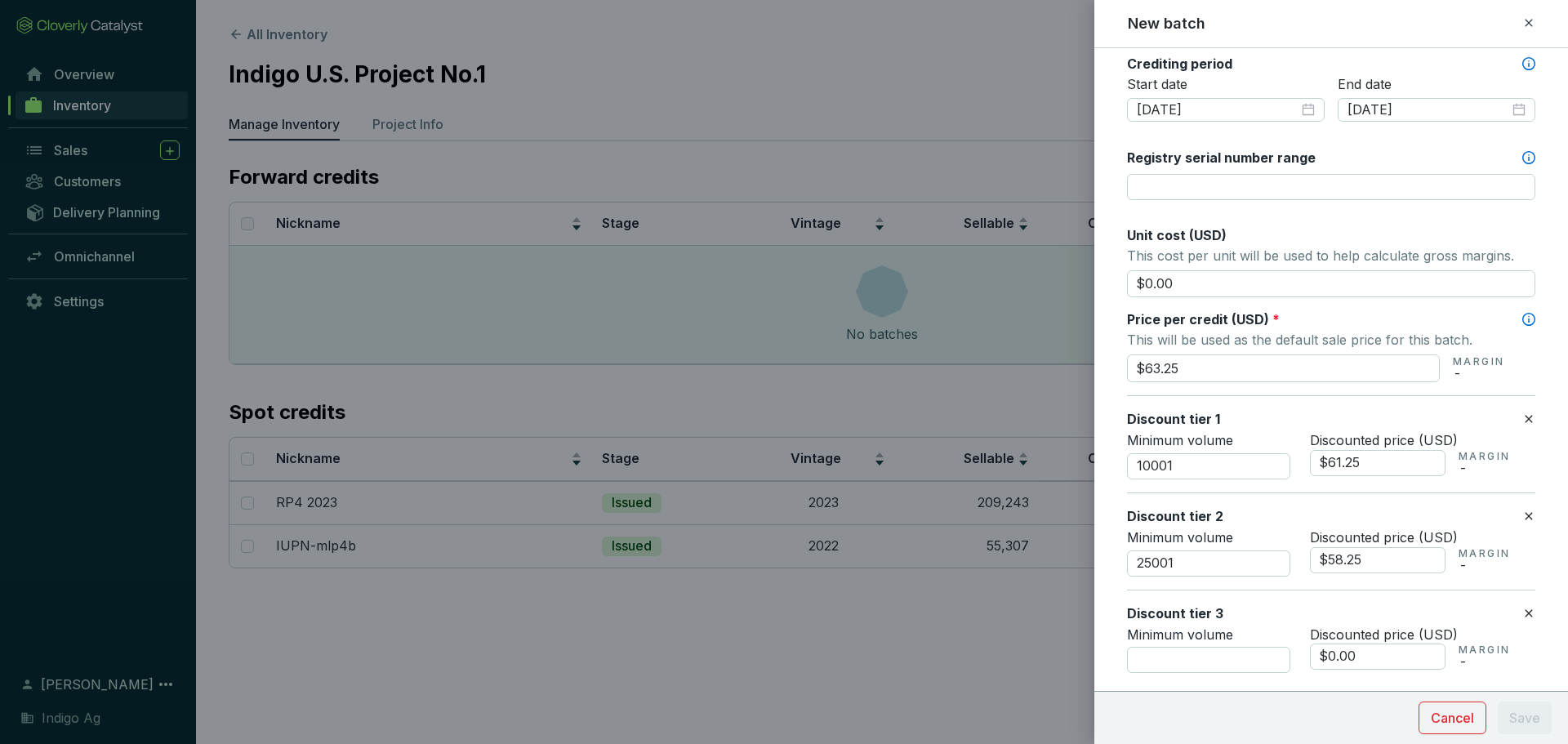
scroll to position [626, 0]
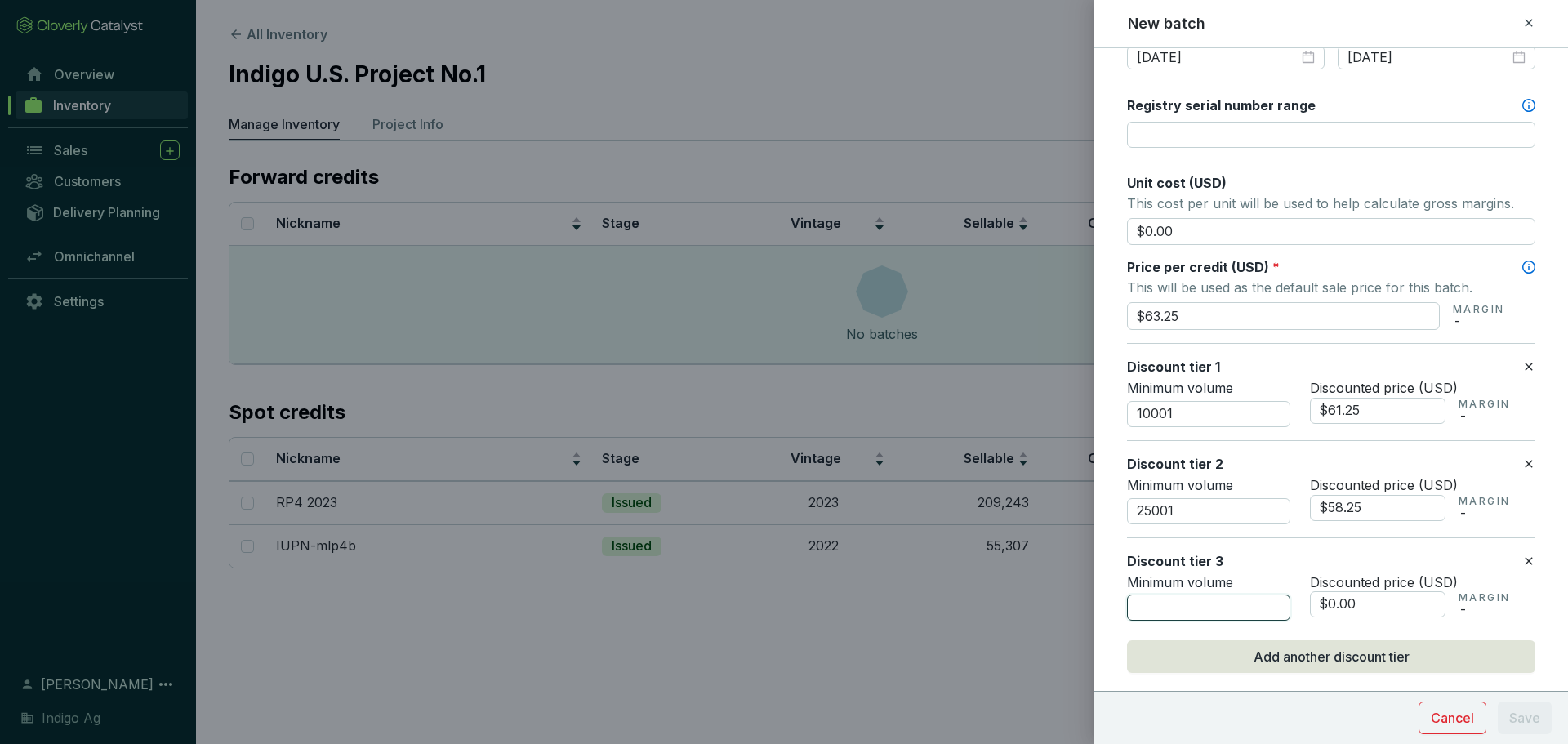
click at [1218, 613] on input "number" at bounding box center [1208, 607] width 163 height 26
type input "50001"
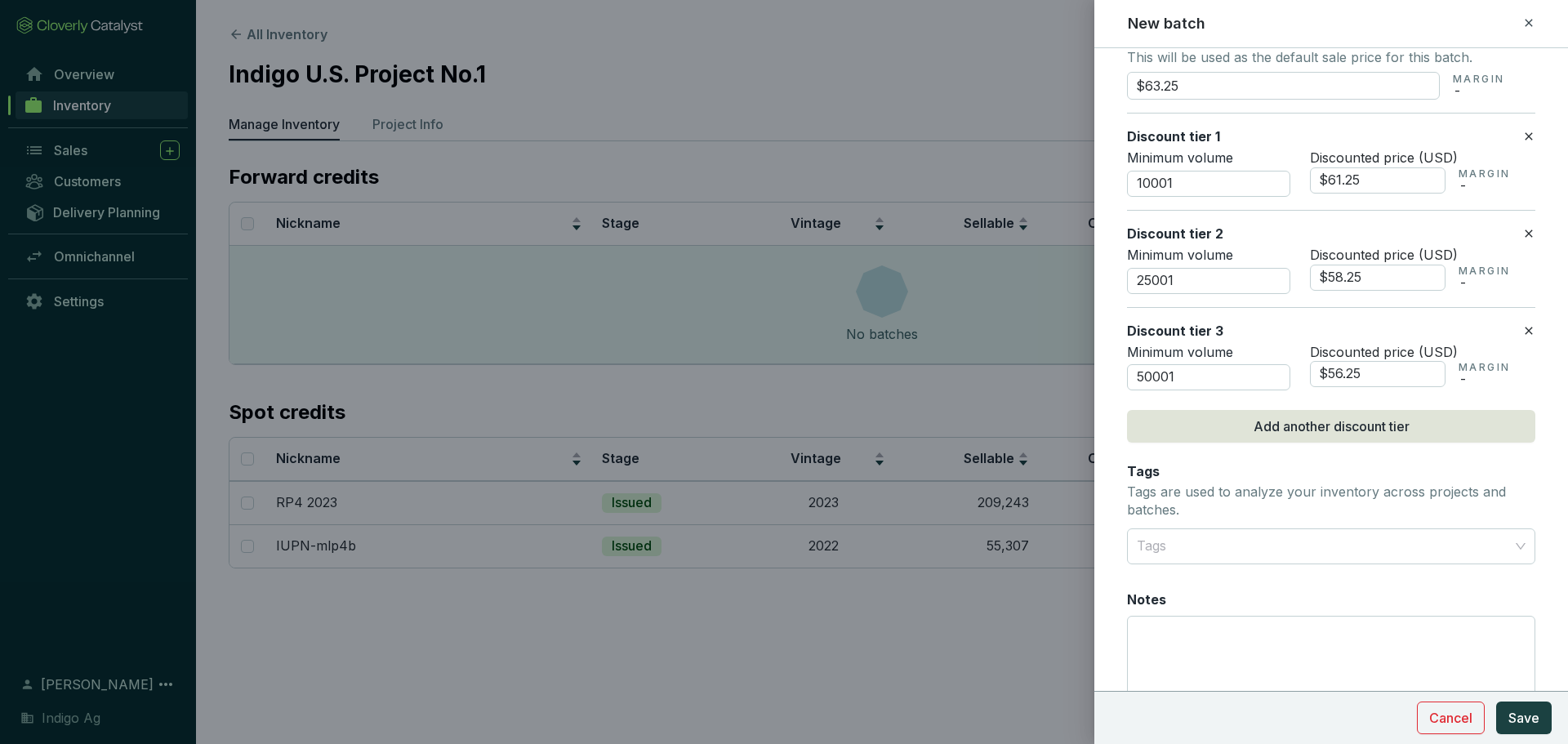
scroll to position [944, 0]
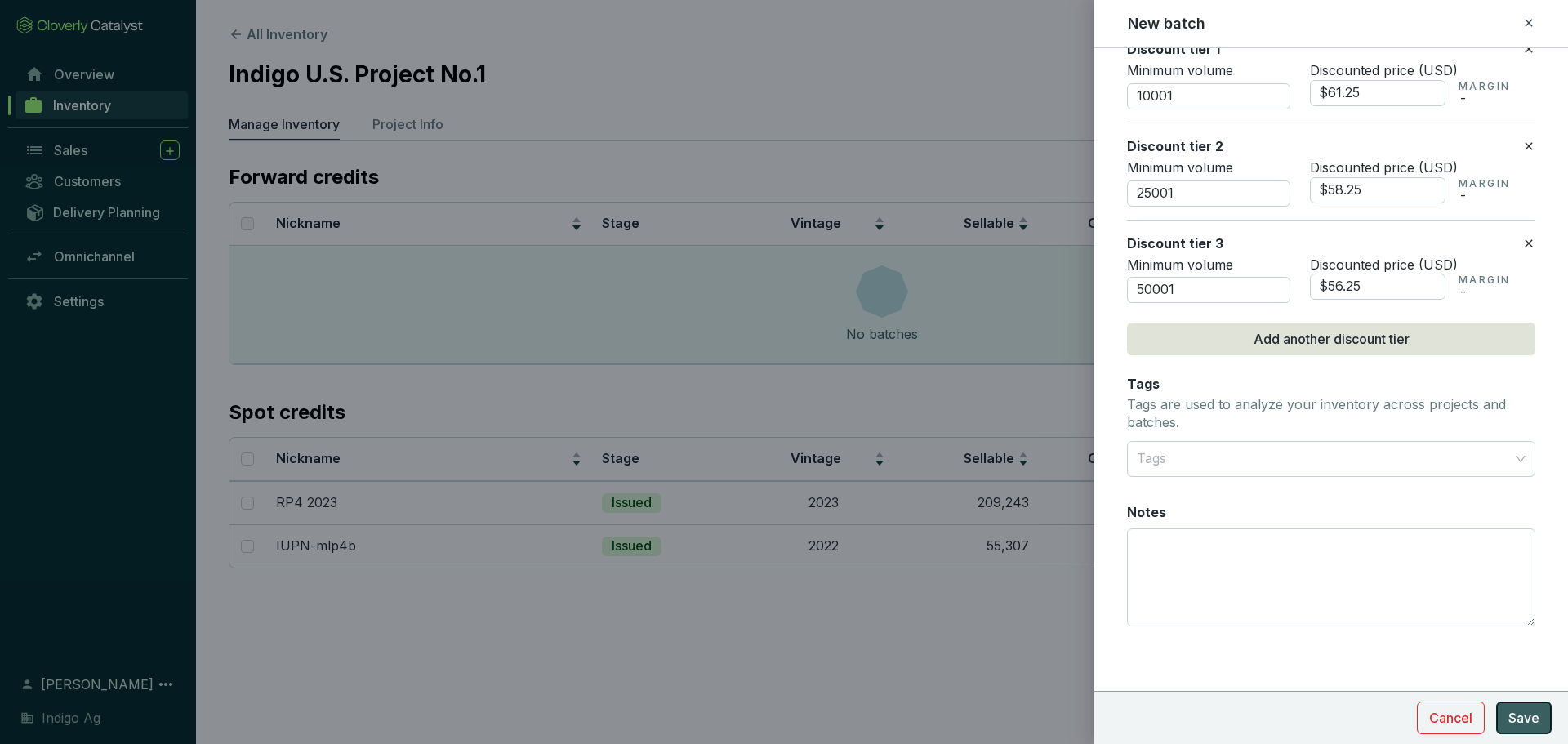
type input "$56.25"
click at [1526, 713] on span "Save" at bounding box center [1524, 718] width 31 height 20
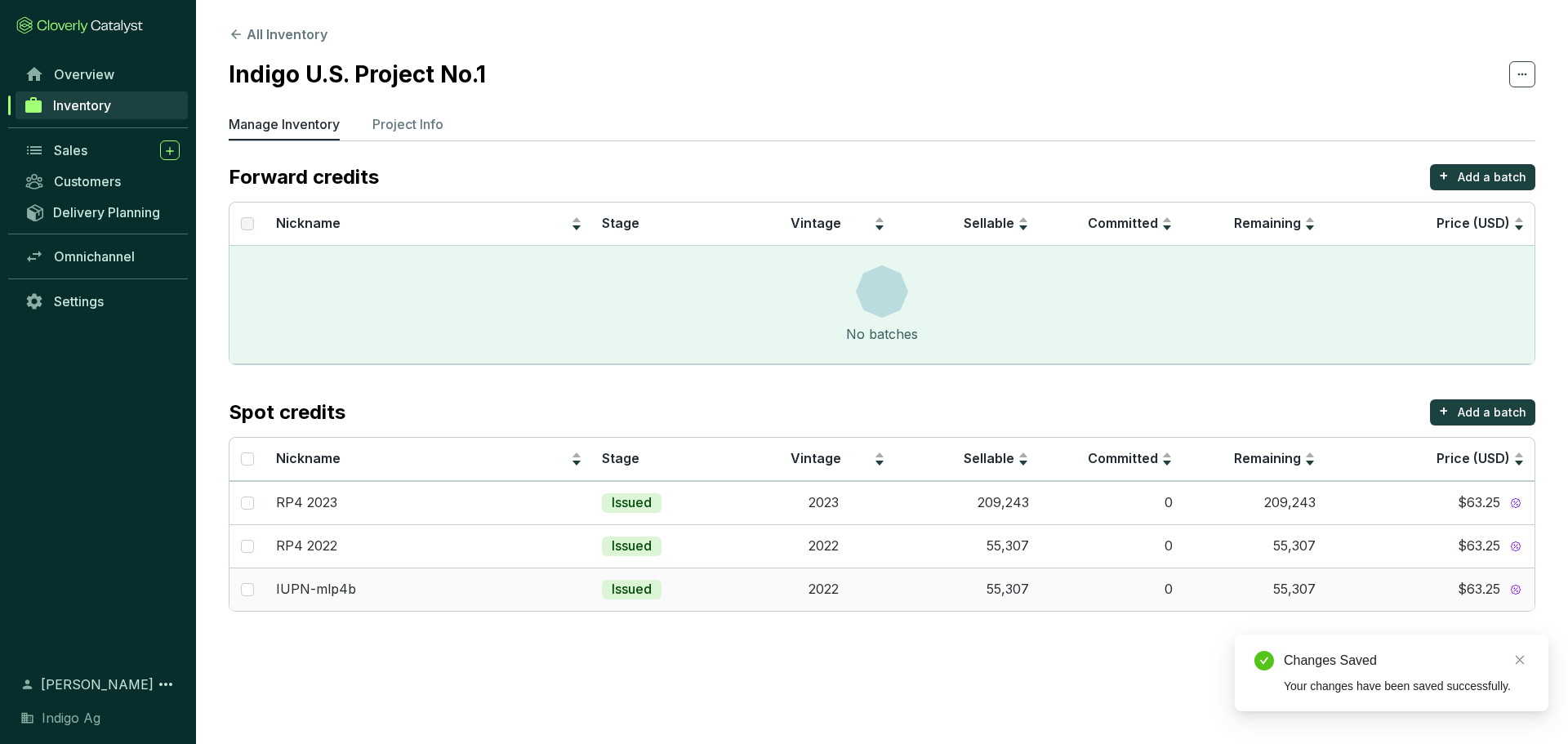
click at [1382, 579] on td "$63.25" at bounding box center [1429, 589] width 209 height 43
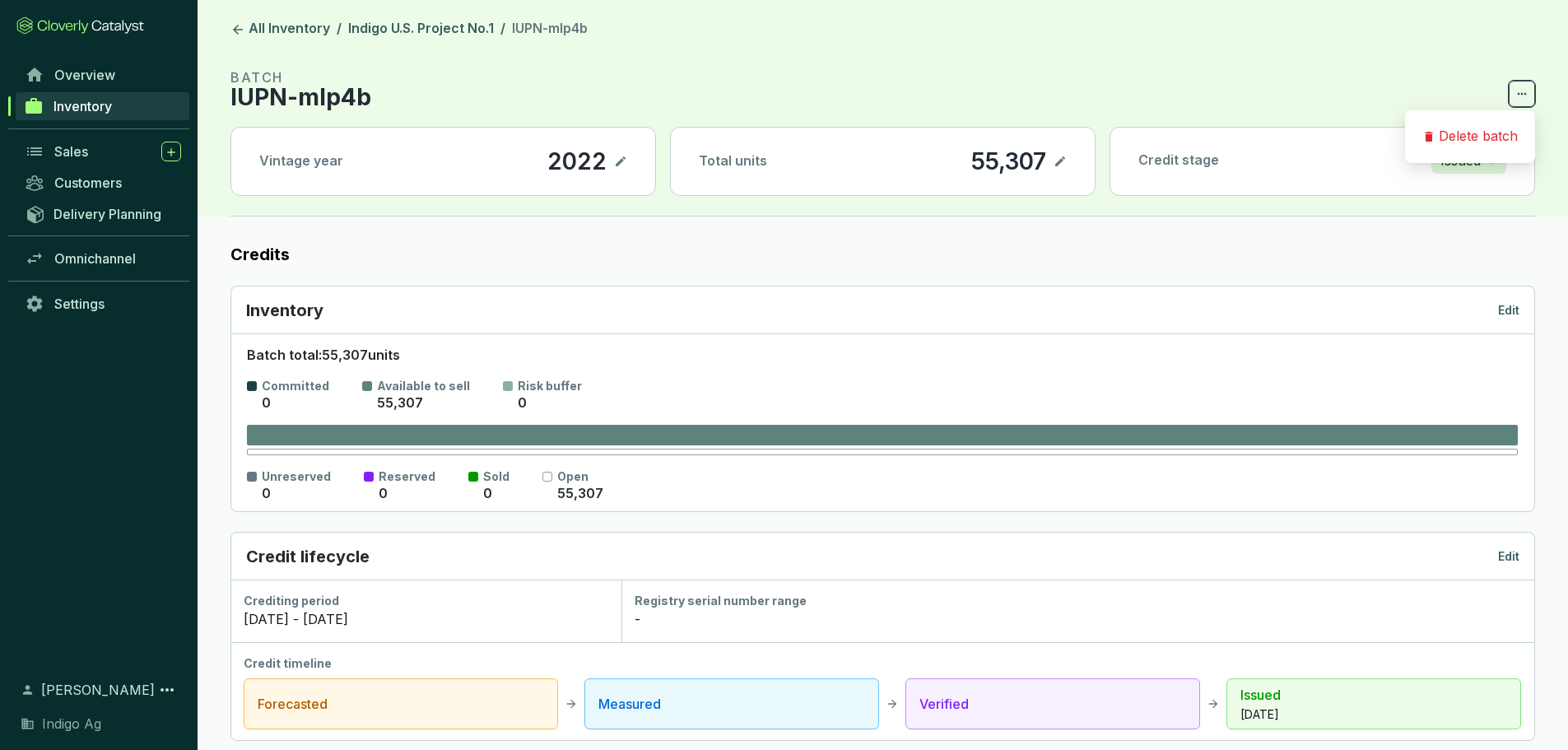
click at [1514, 103] on span at bounding box center [1522, 94] width 26 height 26
click at [1501, 134] on p "Delete batch" at bounding box center [1478, 137] width 79 height 18
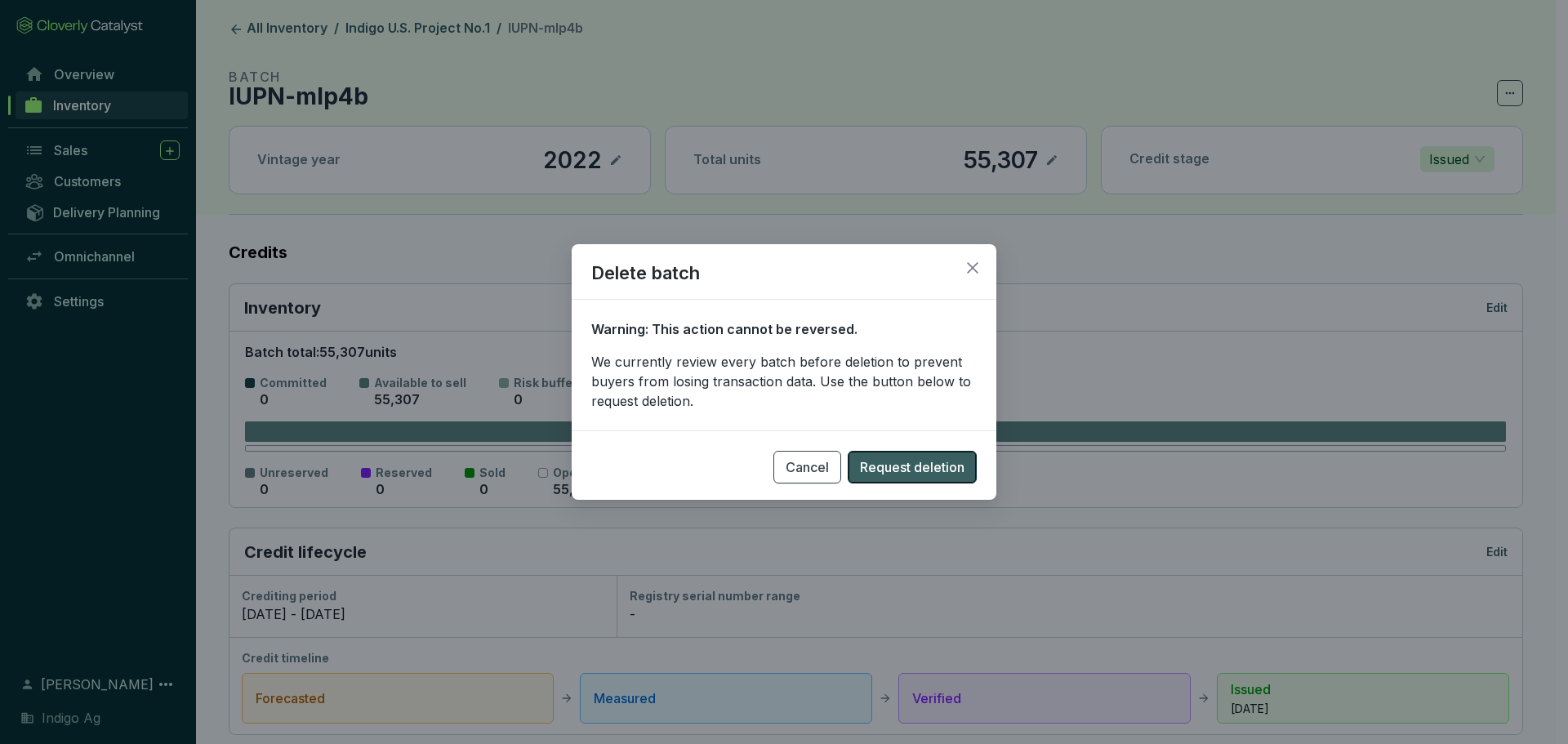
click at [957, 461] on span "Request deletion" at bounding box center [912, 467] width 104 height 20
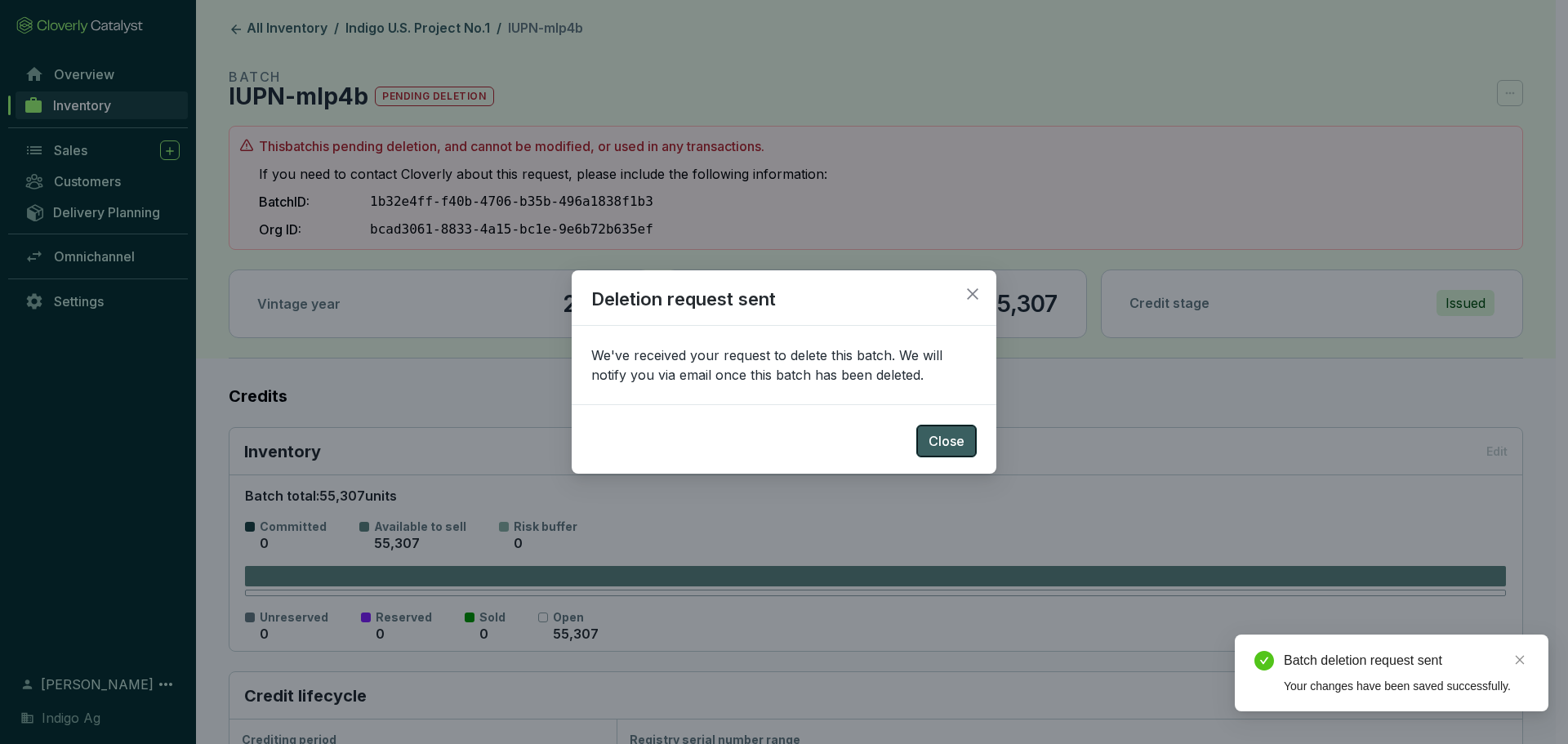
click at [940, 440] on span "Close" at bounding box center [947, 441] width 36 height 20
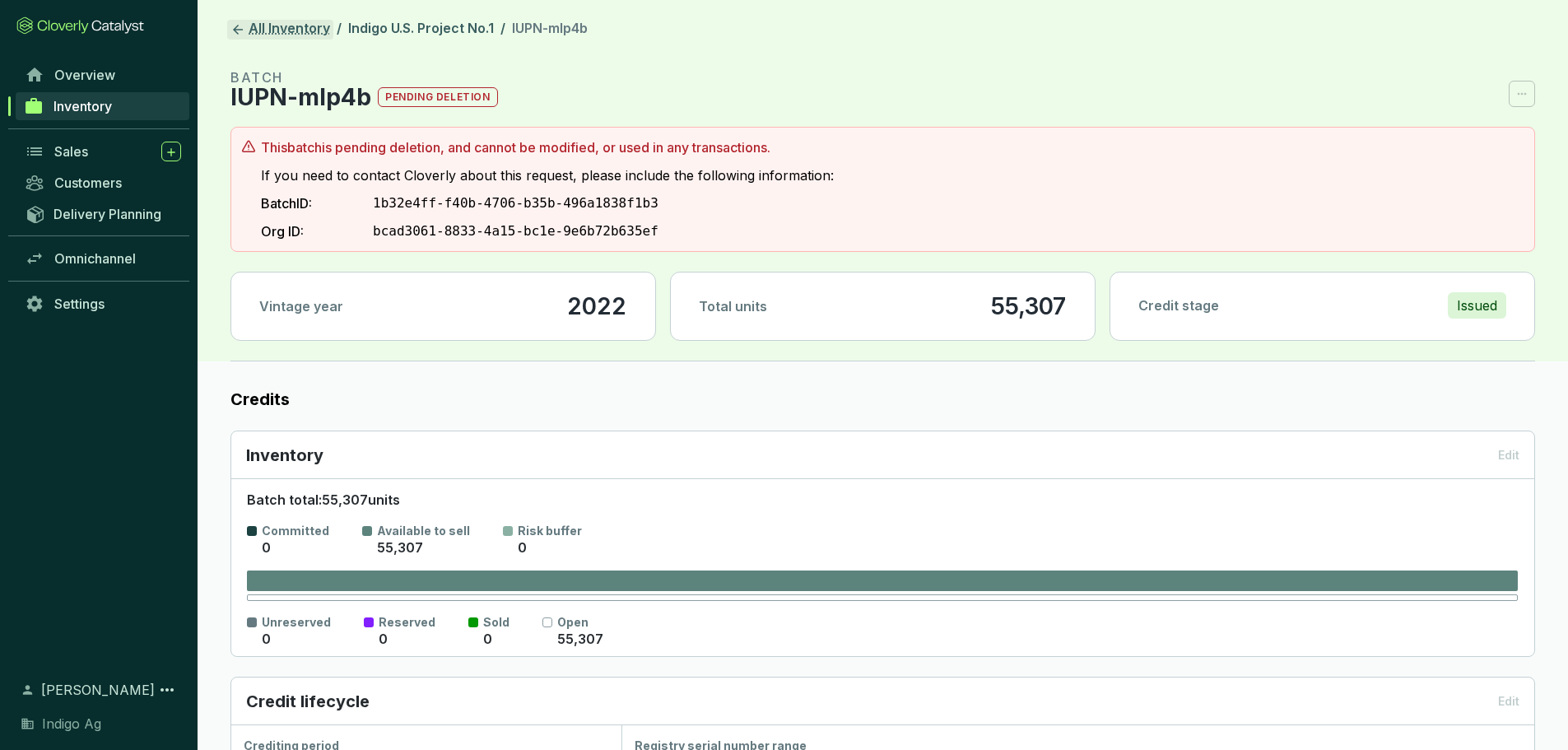
click at [286, 31] on link "All Inventory" at bounding box center [280, 30] width 106 height 20
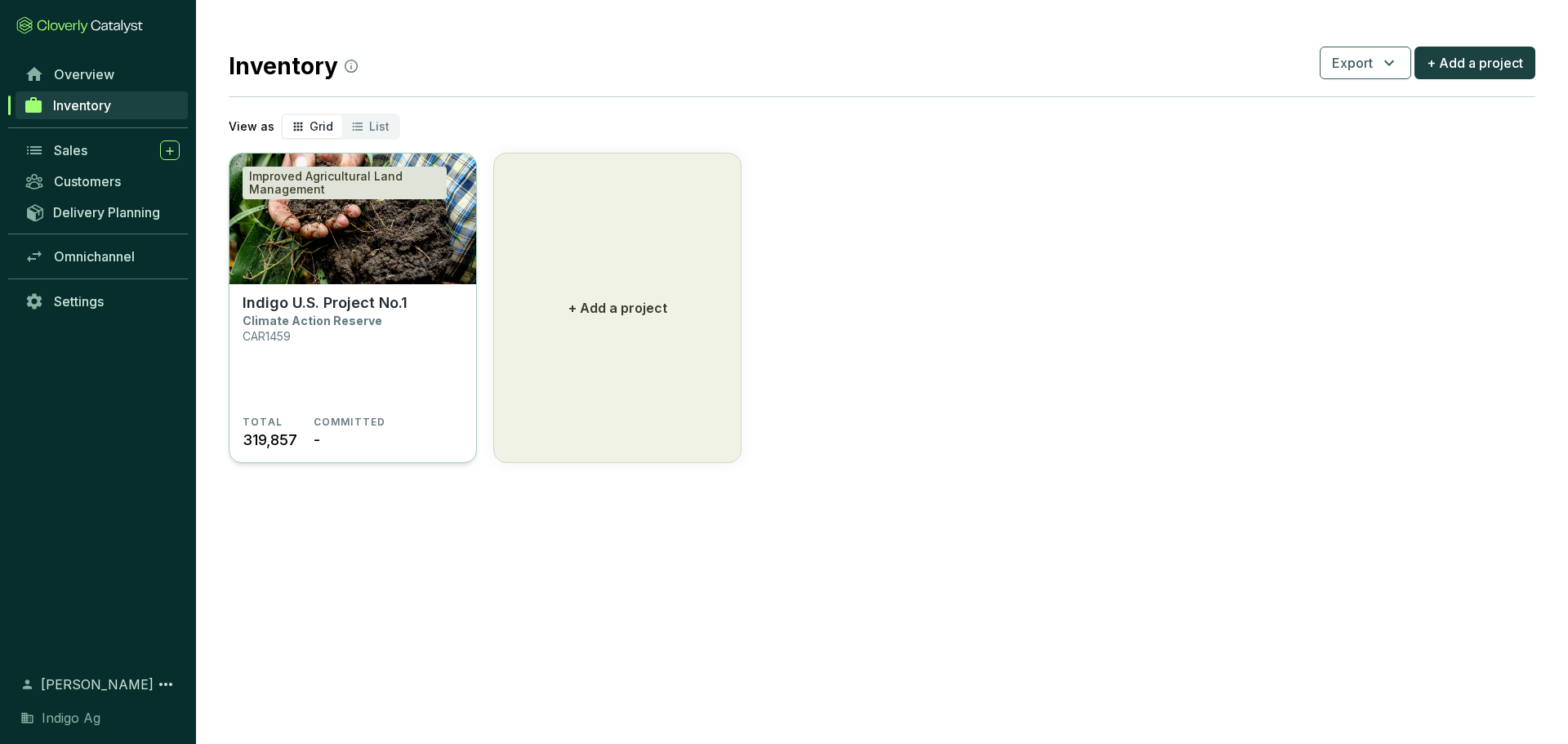
click at [407, 333] on section "Indigo U.S. Project No.1 Climate Action Reserve CAR1459" at bounding box center [352, 354] width 221 height 122
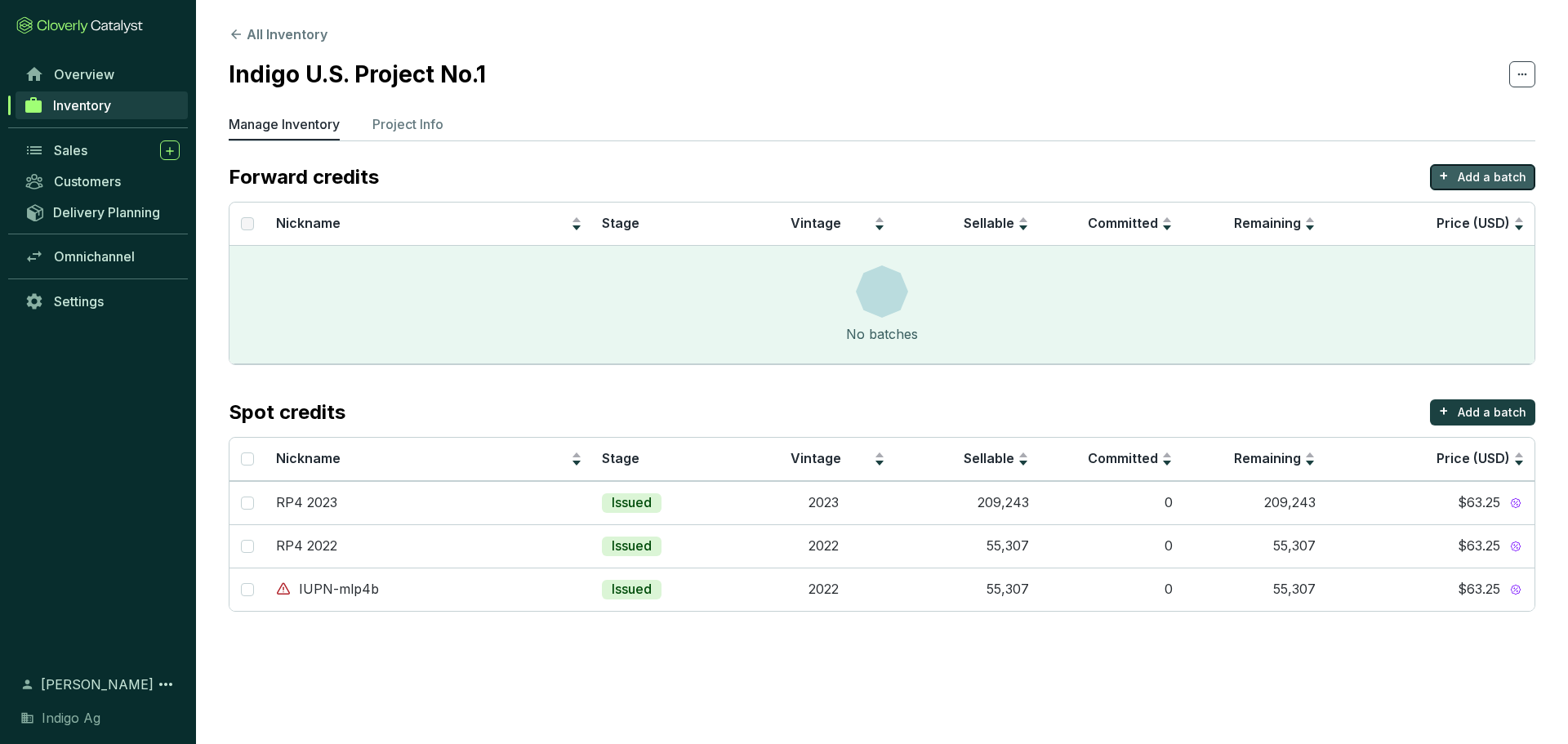
click at [1474, 185] on p "Add a batch" at bounding box center [1491, 177] width 68 height 16
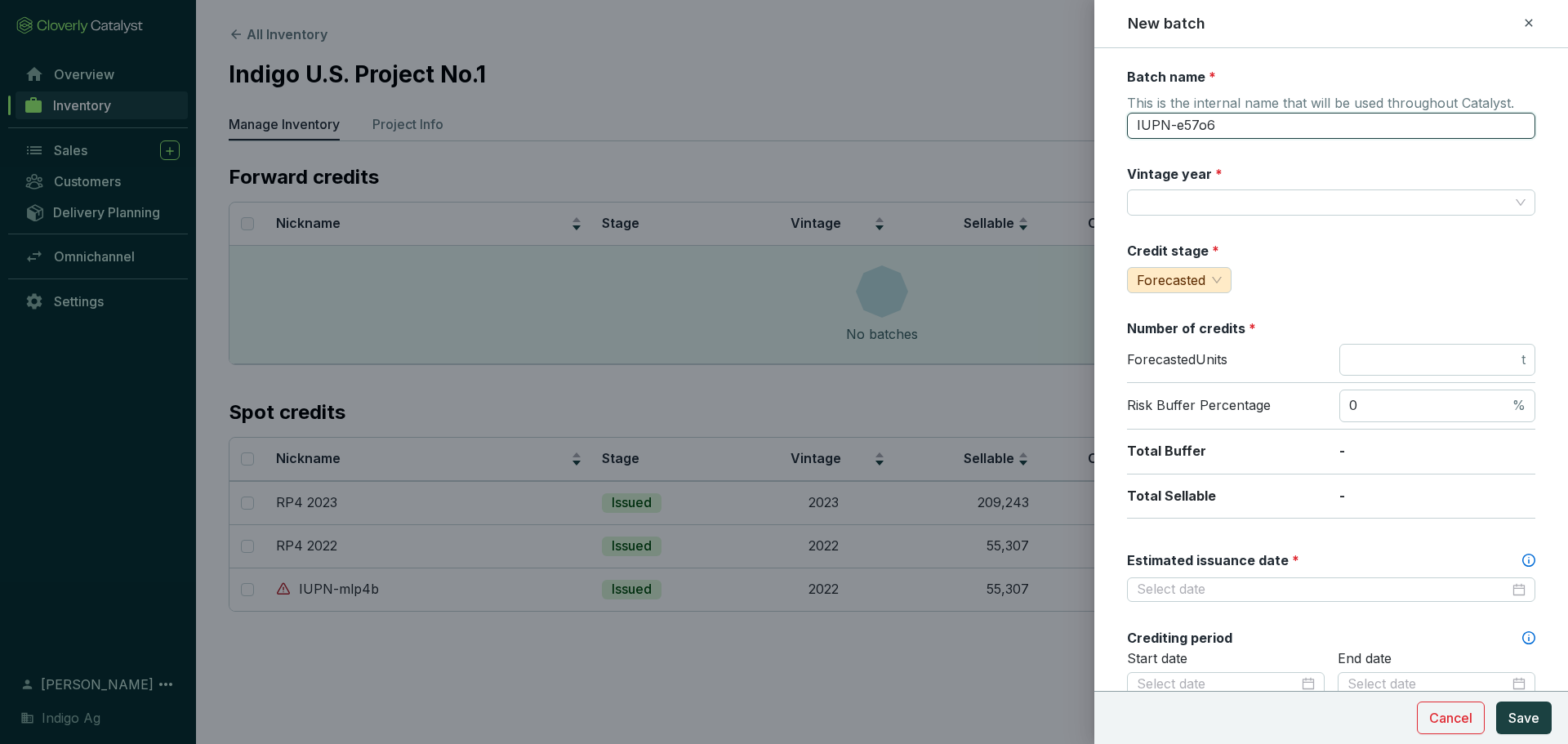
click at [1251, 132] on input "IUPN-e57o6" at bounding box center [1330, 125] width 408 height 26
type input "RP5 2023"
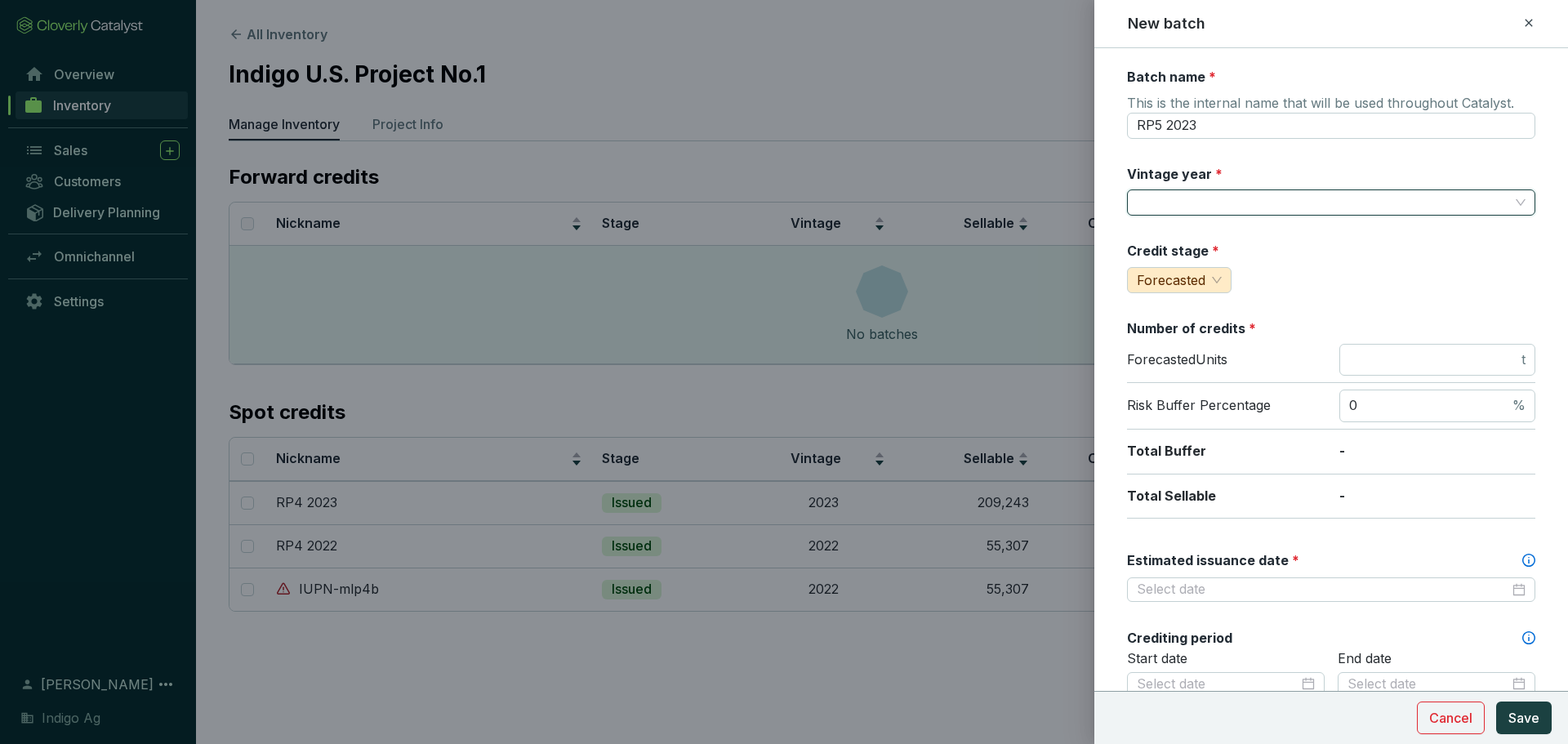
click at [1210, 196] on input "Vintage year *" at bounding box center [1322, 202] width 372 height 24
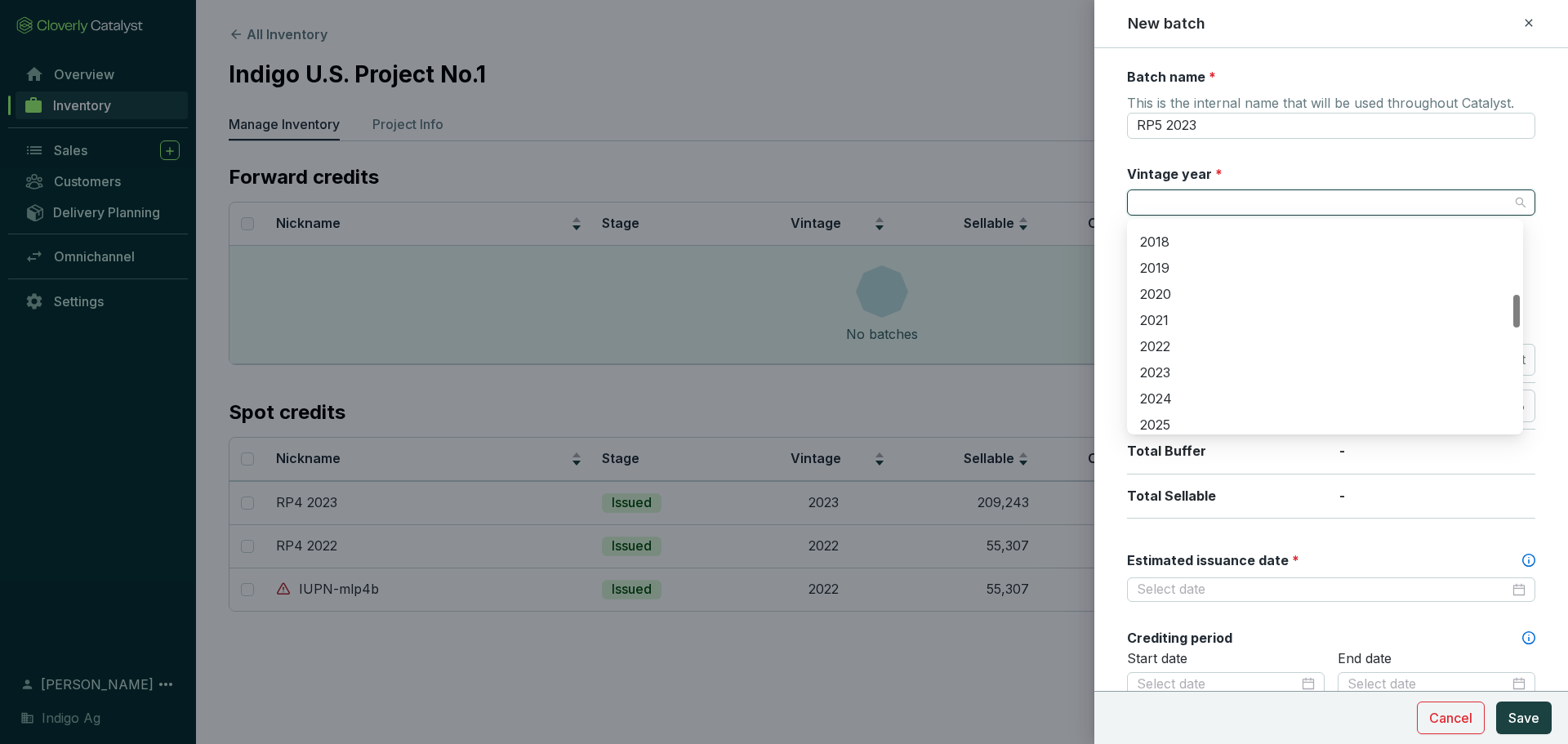
scroll to position [463, 0]
click at [1181, 367] on div "2023" at bounding box center [1325, 373] width 370 height 18
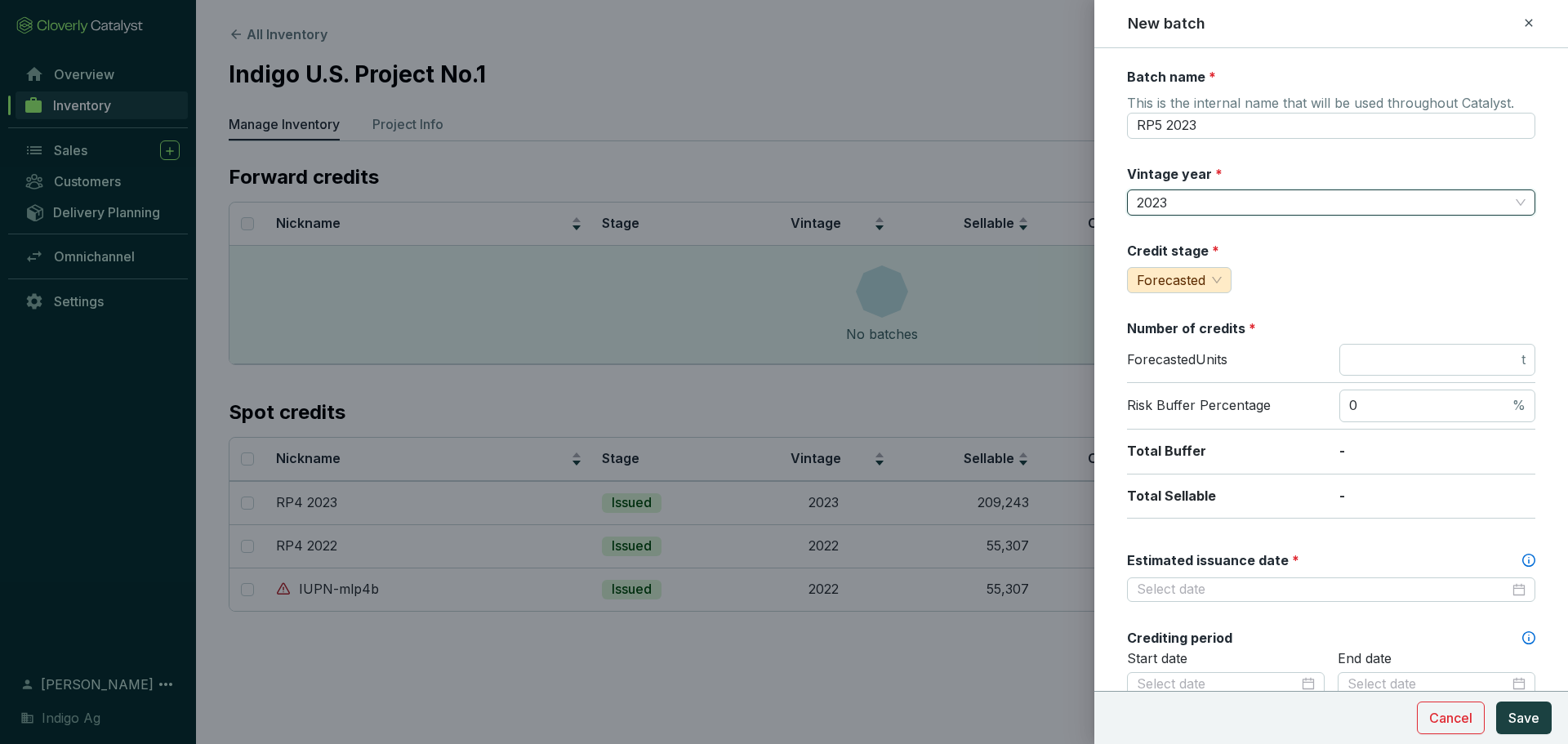
click at [1308, 281] on div "Credit stage * Forecasted" at bounding box center [1330, 267] width 408 height 51
click at [1380, 365] on input "number" at bounding box center [1434, 360] width 169 height 18
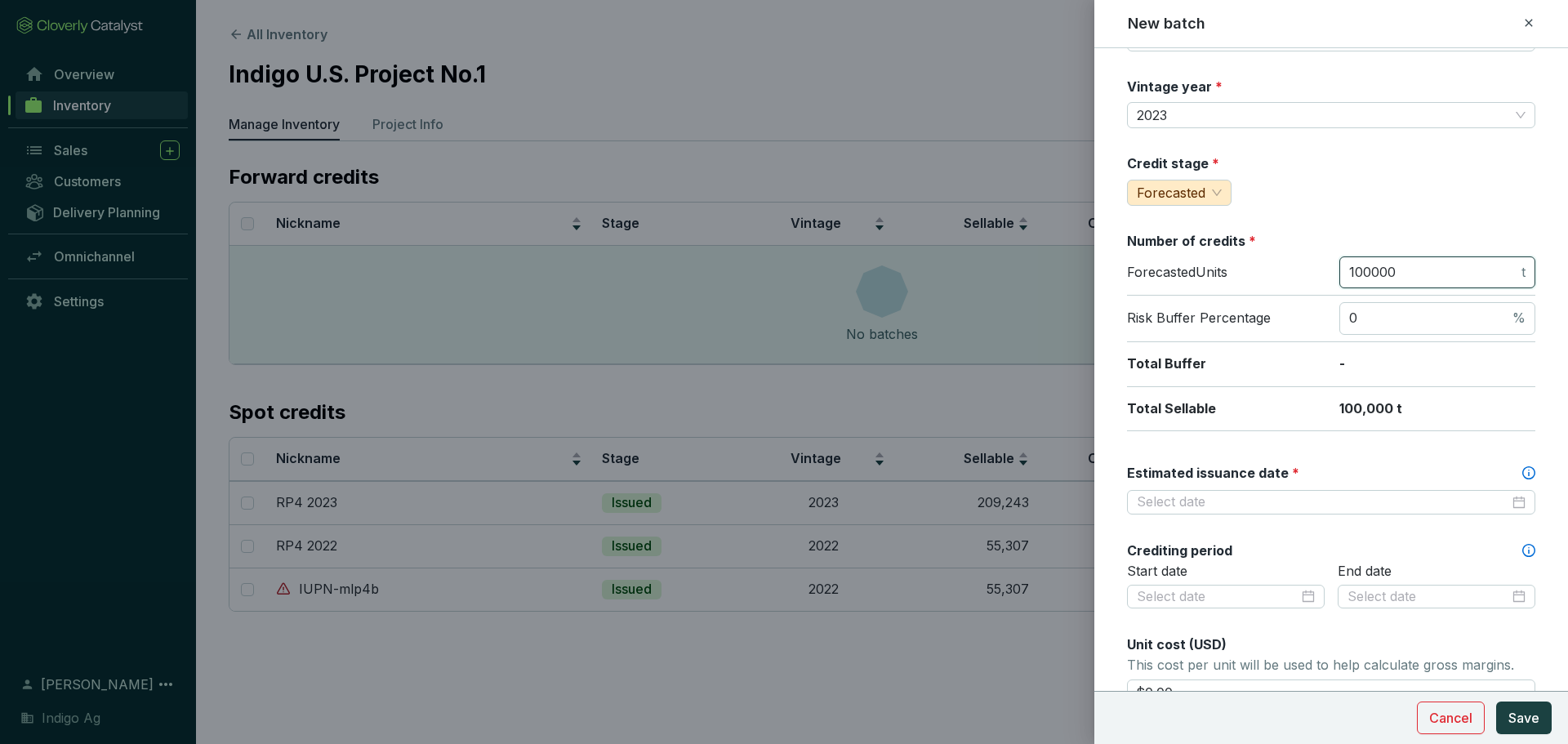
scroll to position [88, 0]
type input "100000"
click at [1291, 503] on input "Estimated issuance date *" at bounding box center [1322, 502] width 372 height 18
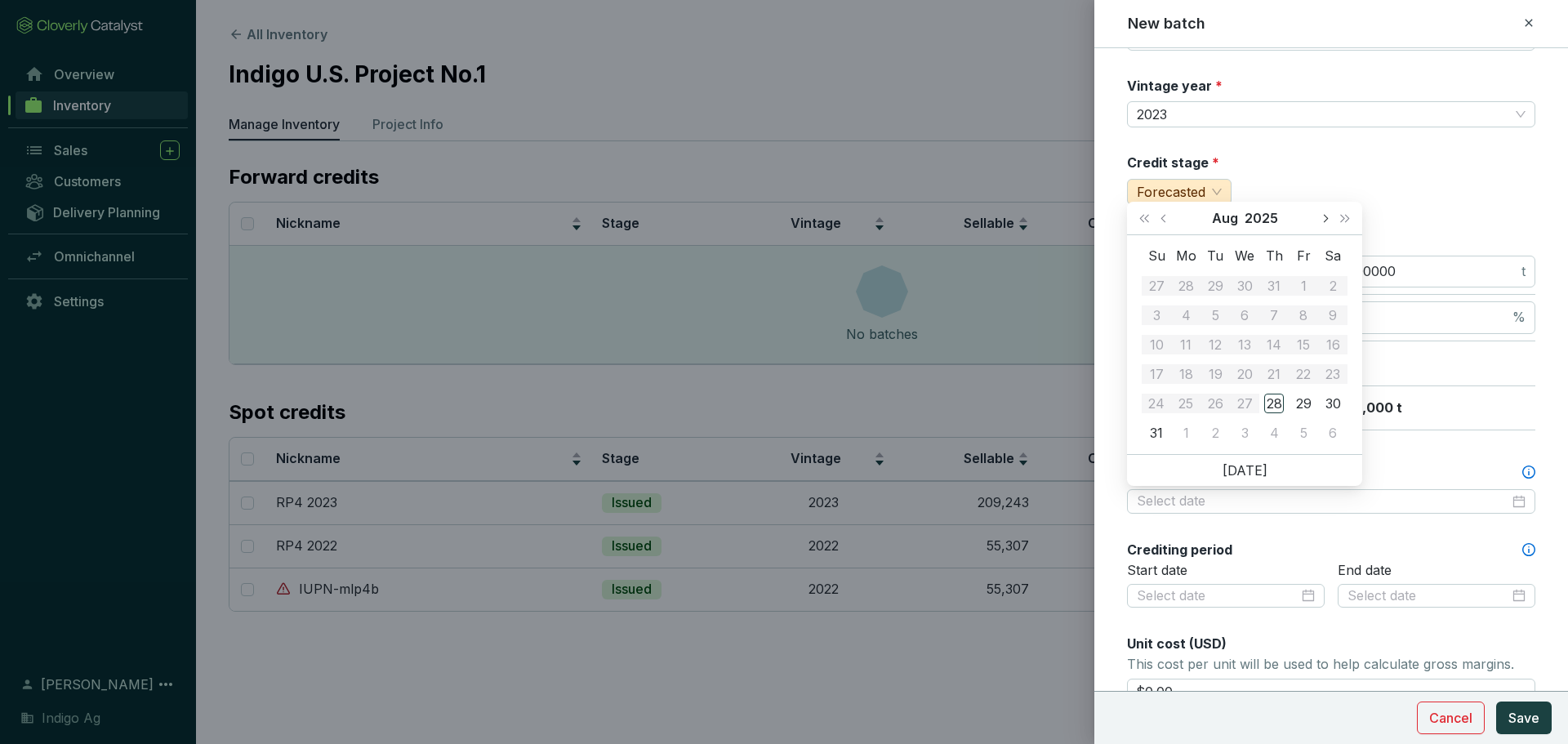
click at [1329, 214] on button "Next month (PageDown)" at bounding box center [1325, 218] width 22 height 32
type input "[DATE]"
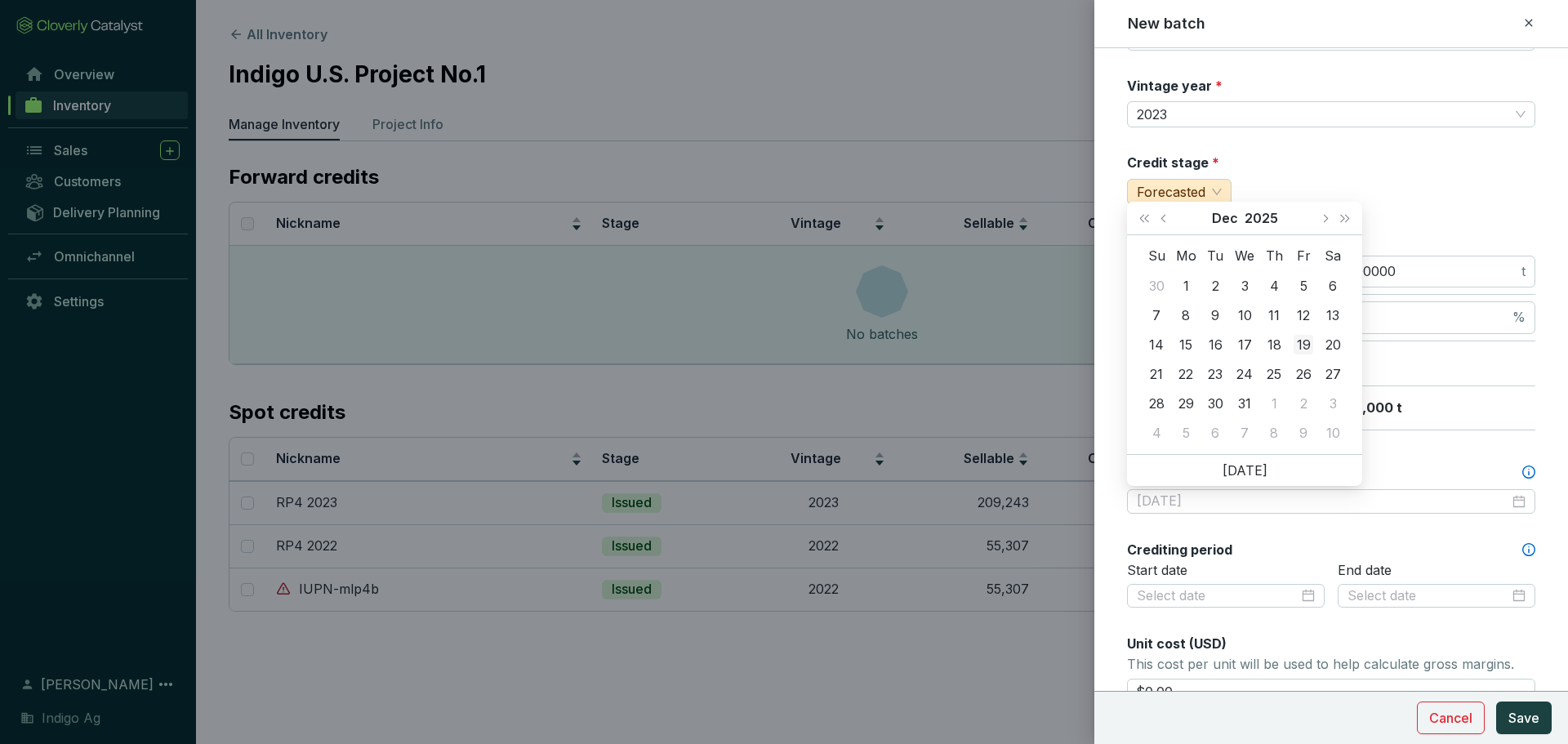
click at [1301, 349] on div "19" at bounding box center [1303, 345] width 20 height 20
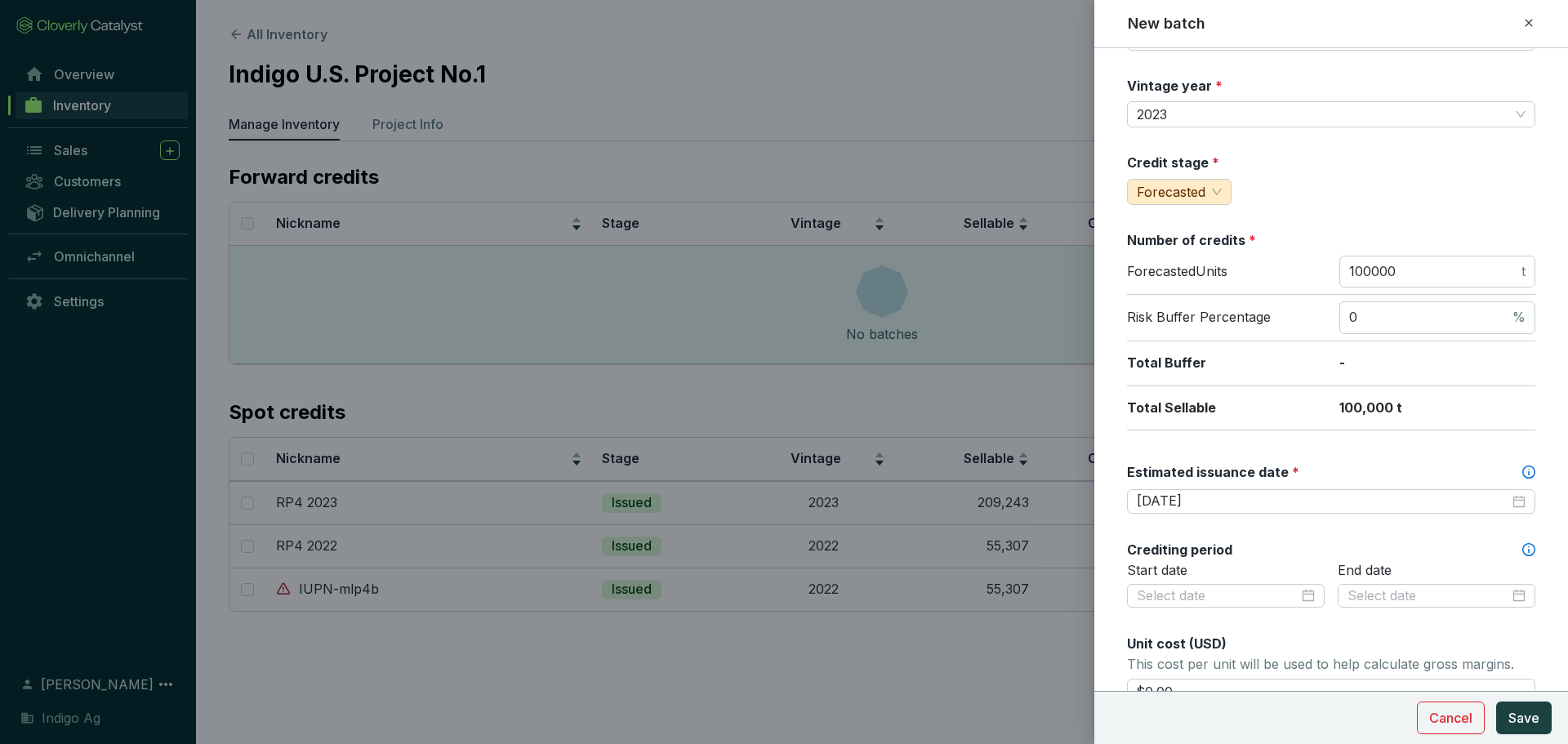
click at [1306, 529] on div "Batch name * This is the internal name that will be used throughout Catalyst. R…" at bounding box center [1330, 557] width 408 height 1155
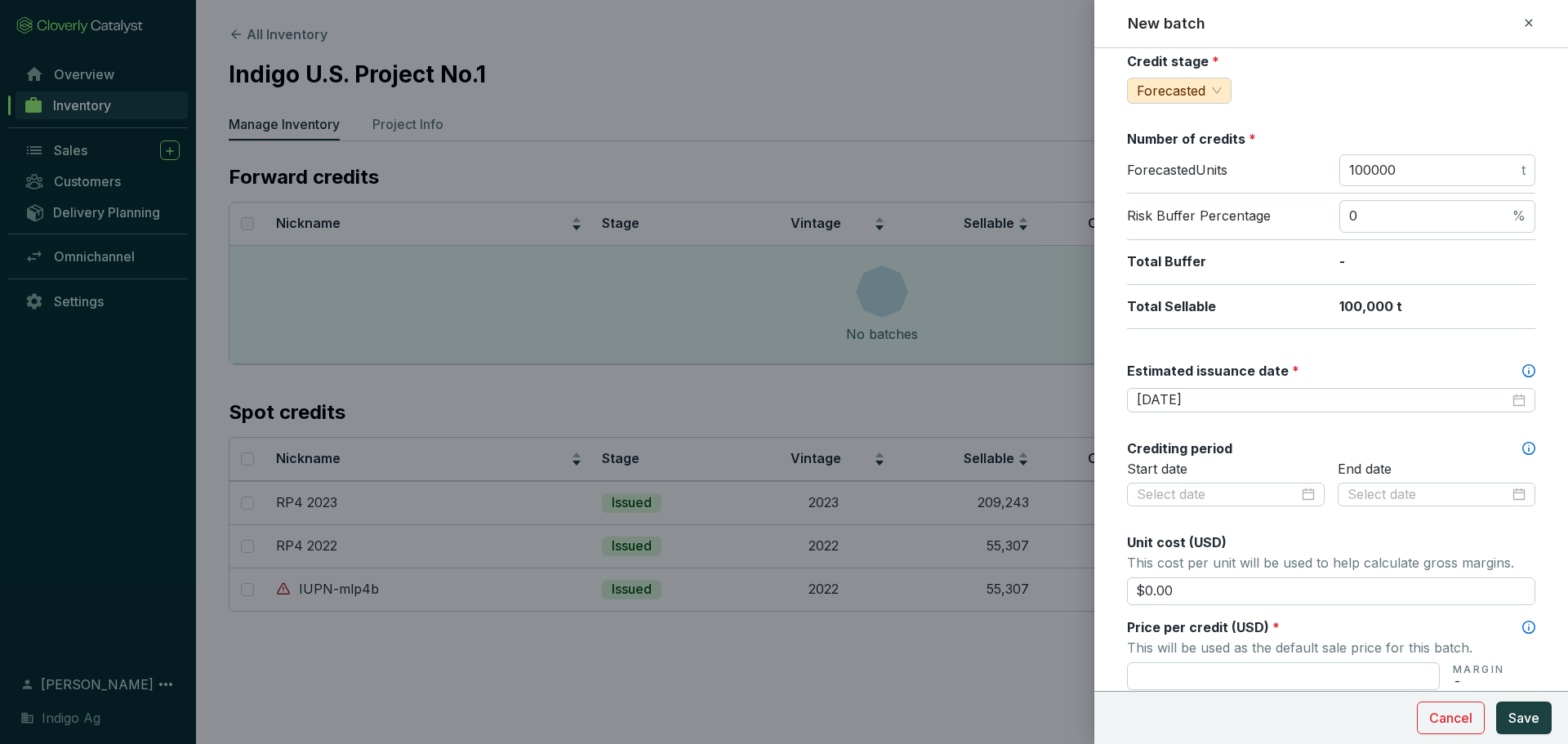
scroll to position [367, 0]
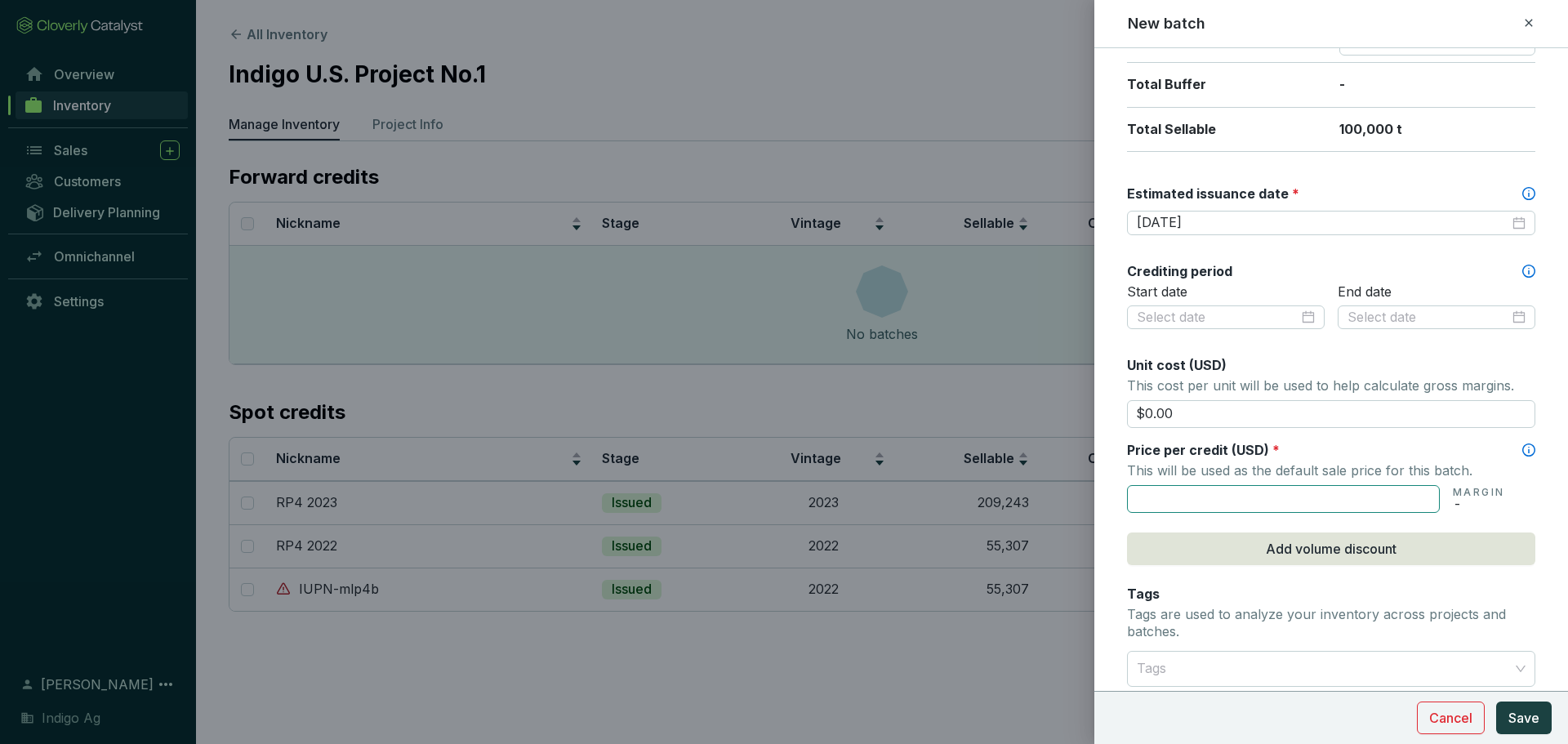
click at [1231, 486] on input "text" at bounding box center [1282, 499] width 313 height 28
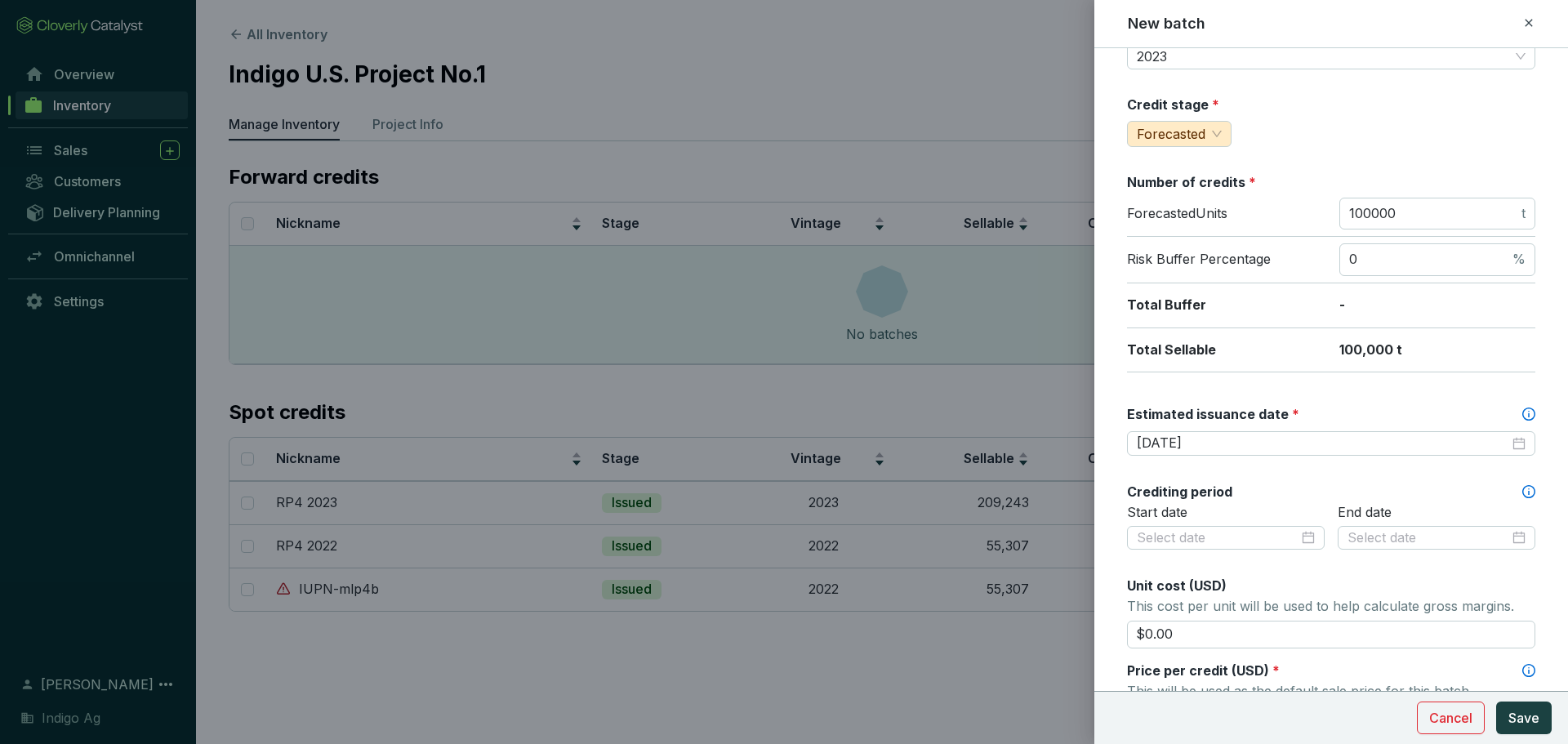
scroll to position [146, 0]
click at [1257, 528] on div at bounding box center [1225, 538] width 197 height 24
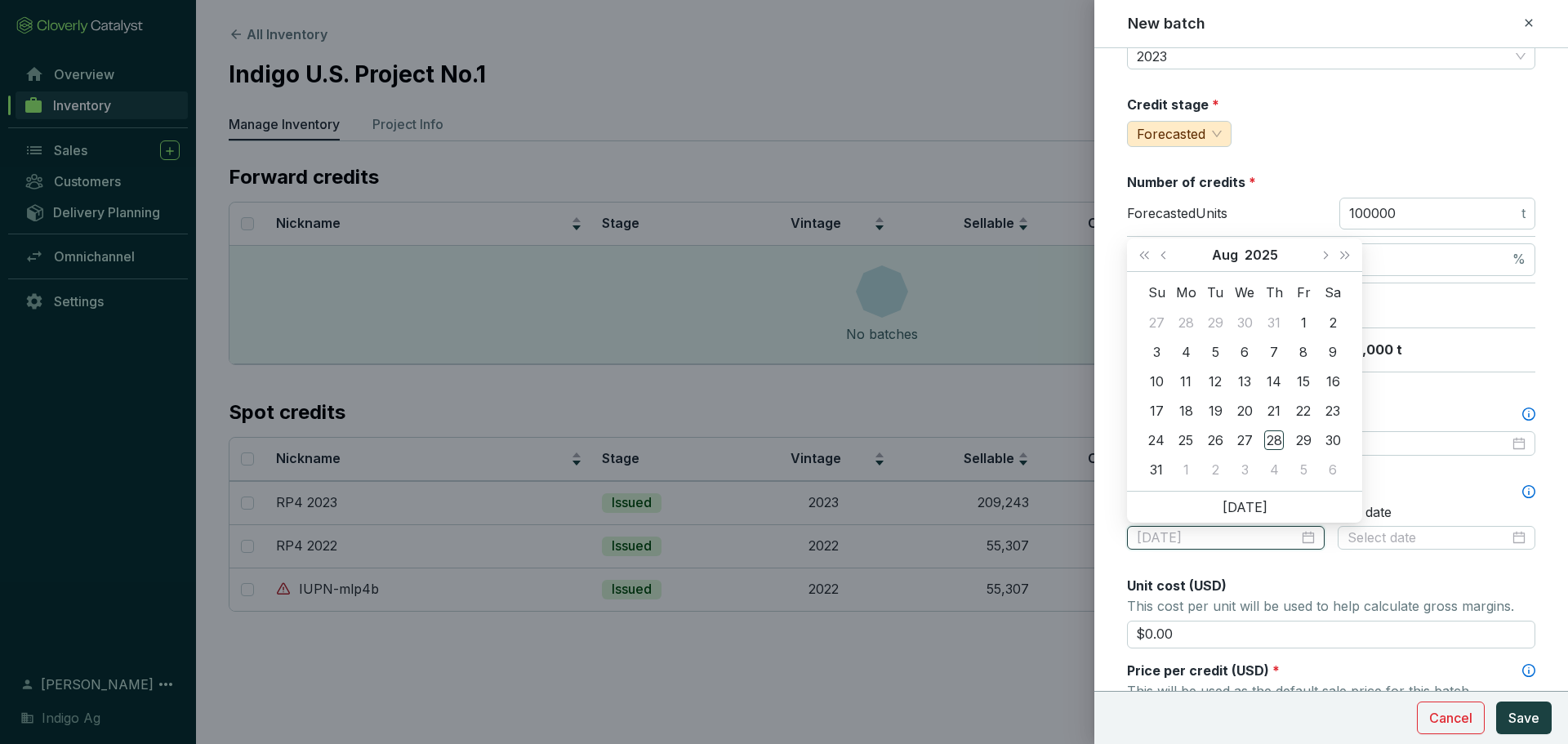
type input "[DATE]"
click at [1316, 575] on div "Batch name * This is the internal name that will be used throughout Catalyst. R…" at bounding box center [1330, 499] width 408 height 1155
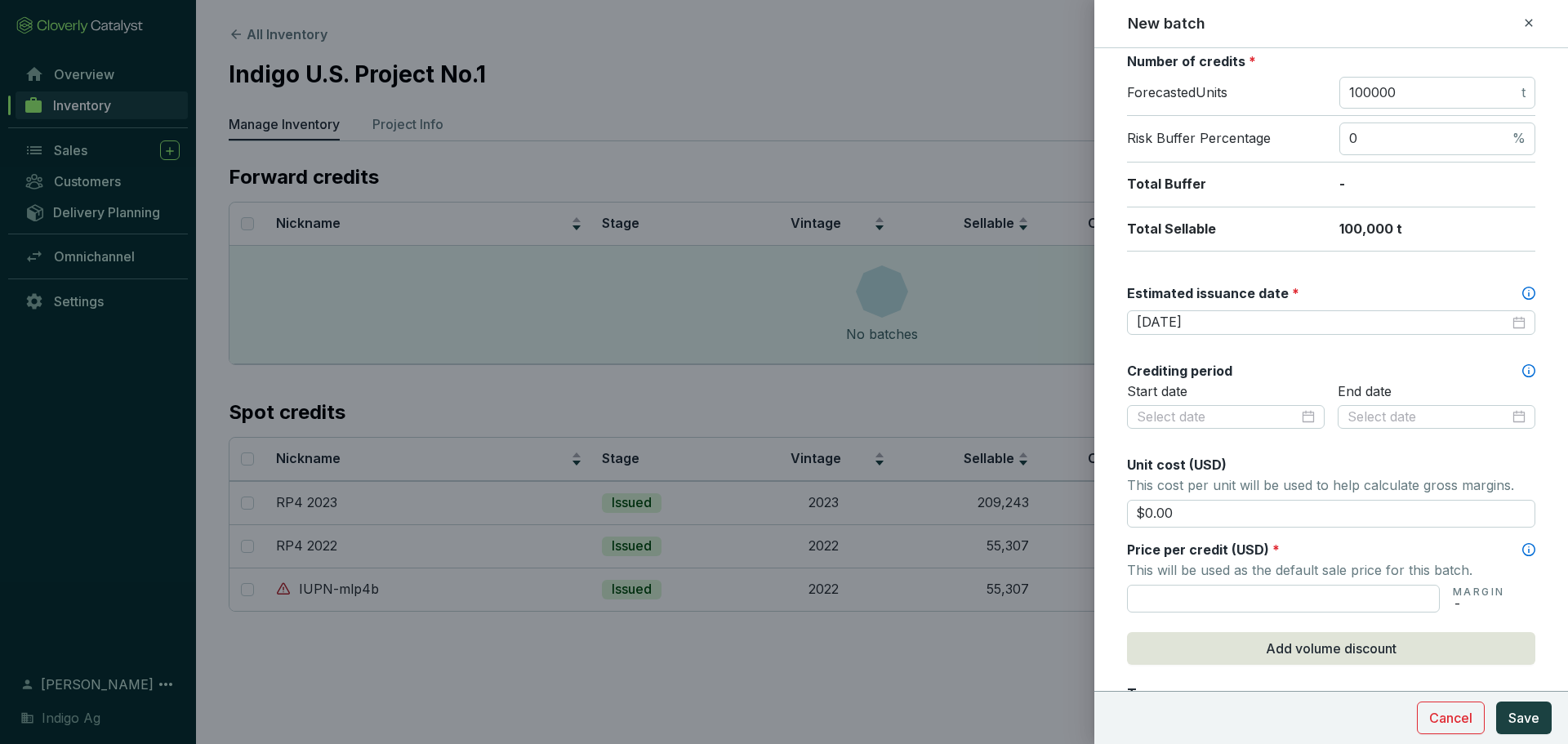
scroll to position [268, 0]
click at [1301, 584] on input "text" at bounding box center [1282, 597] width 313 height 28
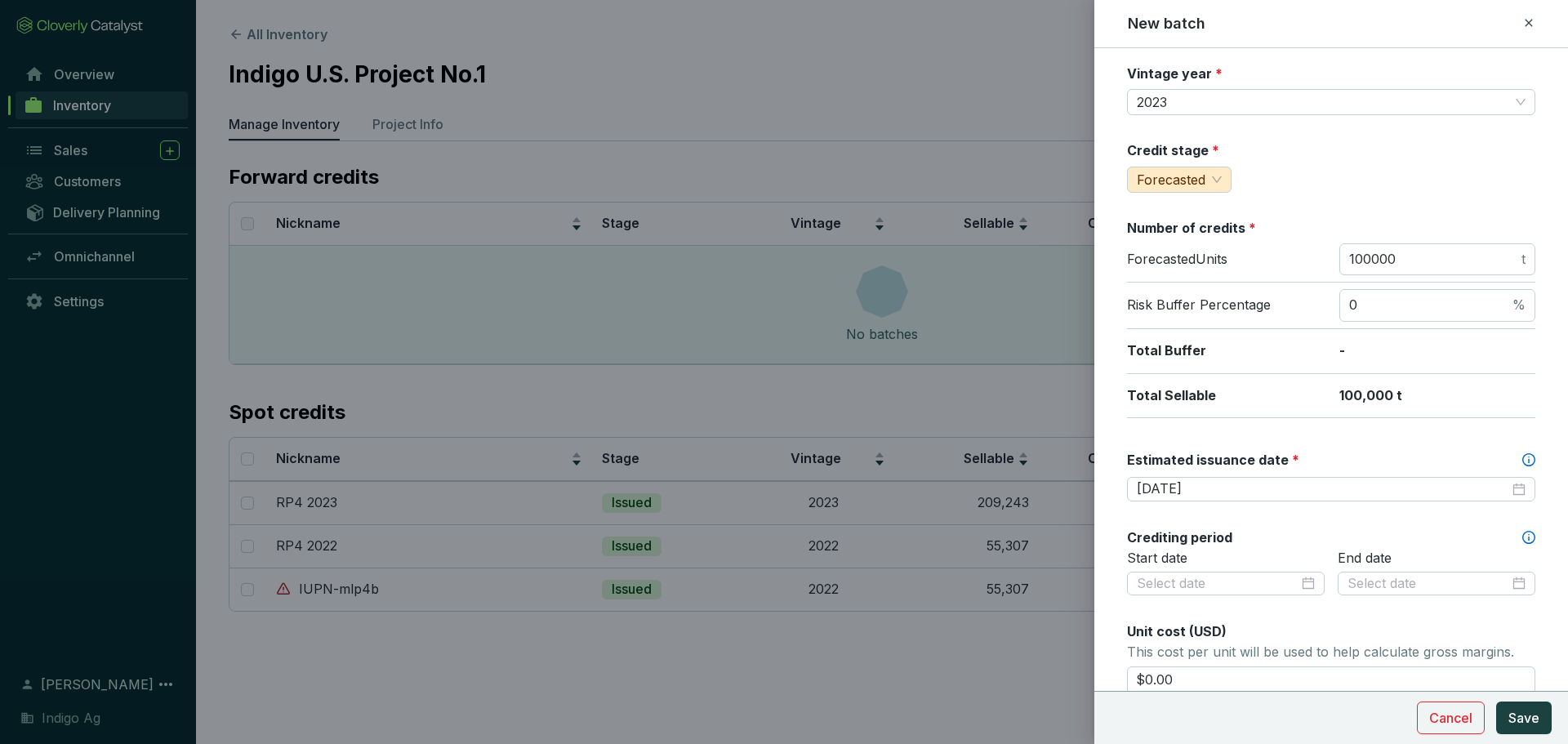
scroll to position [89, 0]
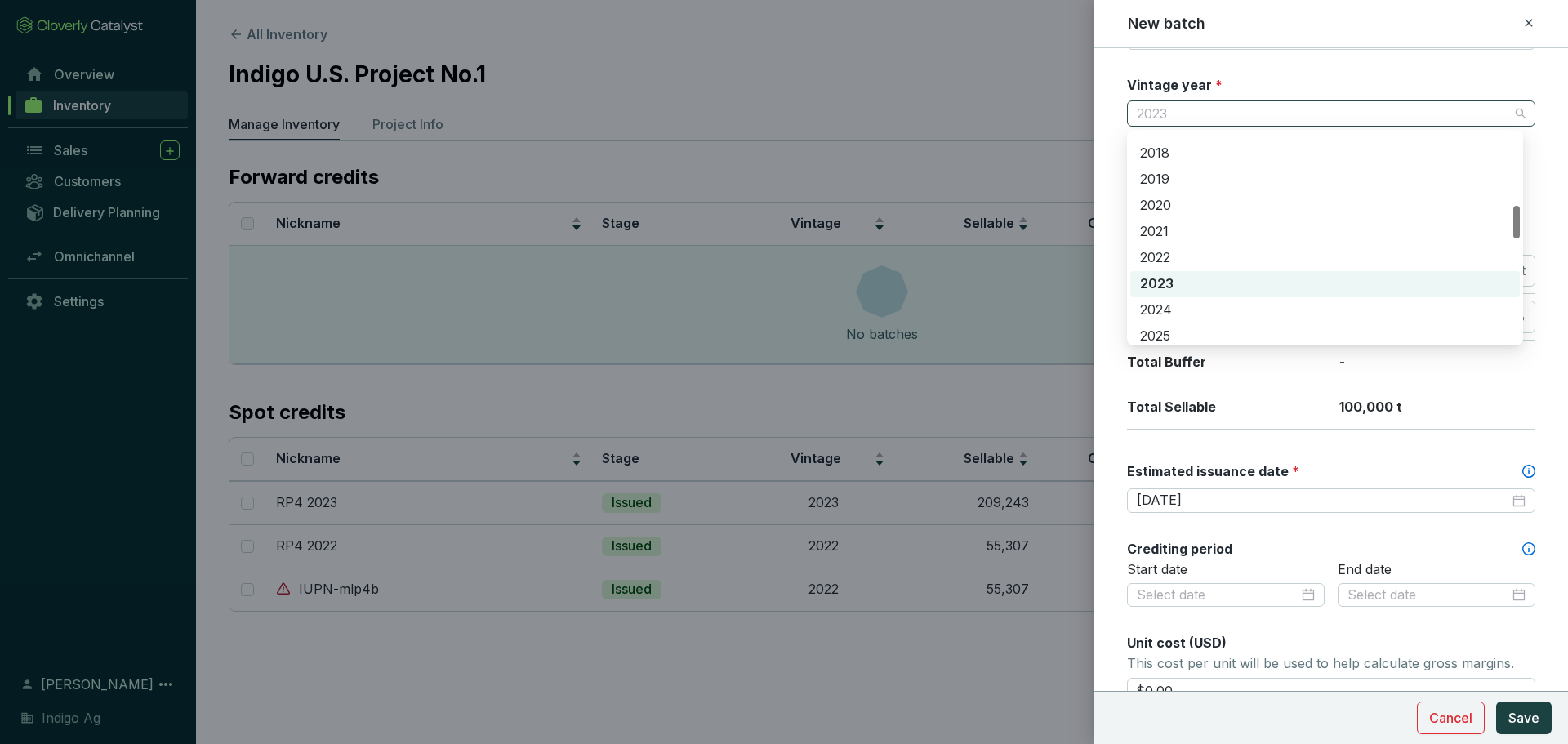
click at [1292, 117] on span "2023" at bounding box center [1331, 113] width 389 height 24
type input "$67.00"
click at [1292, 117] on span "2023" at bounding box center [1331, 113] width 389 height 24
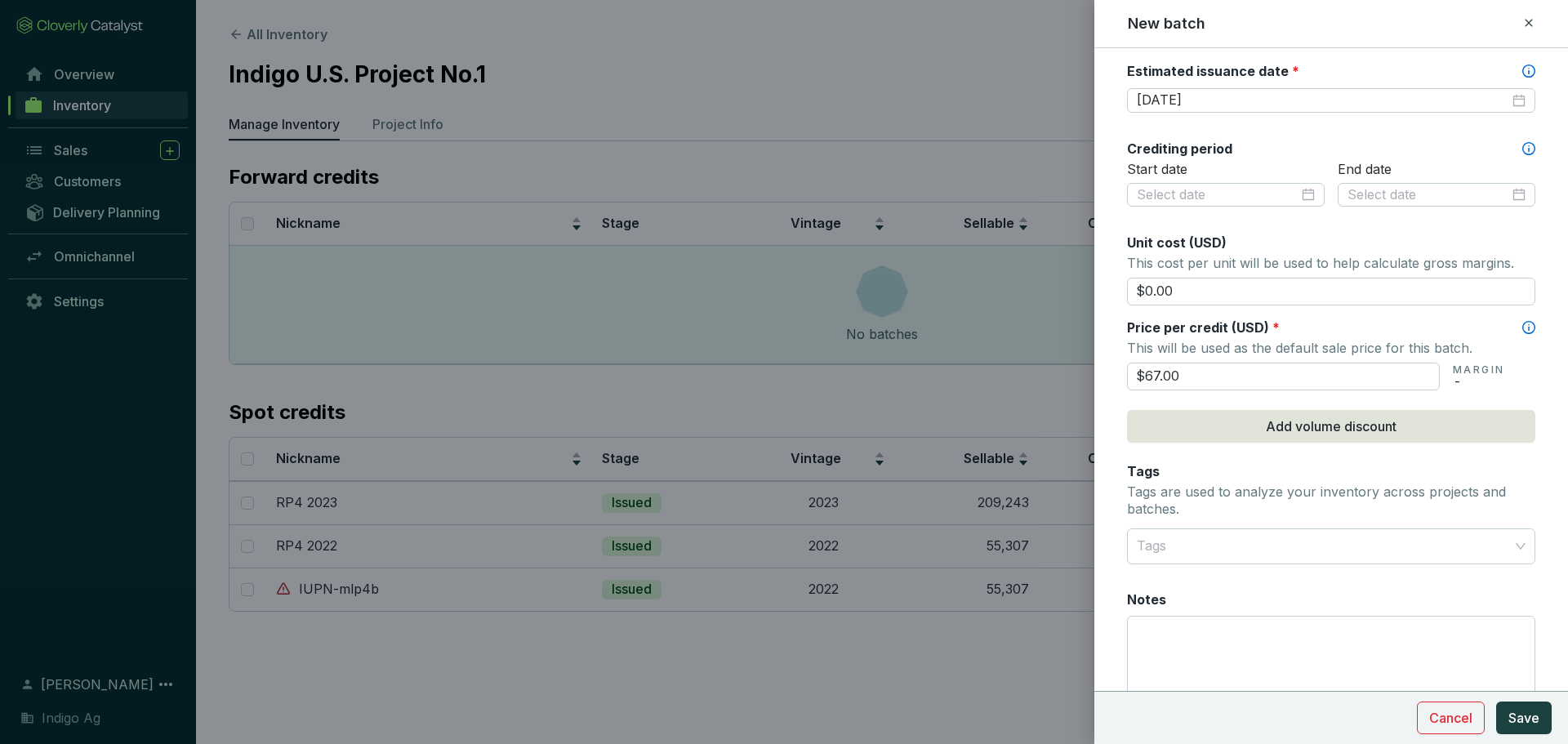
scroll to position [494, 0]
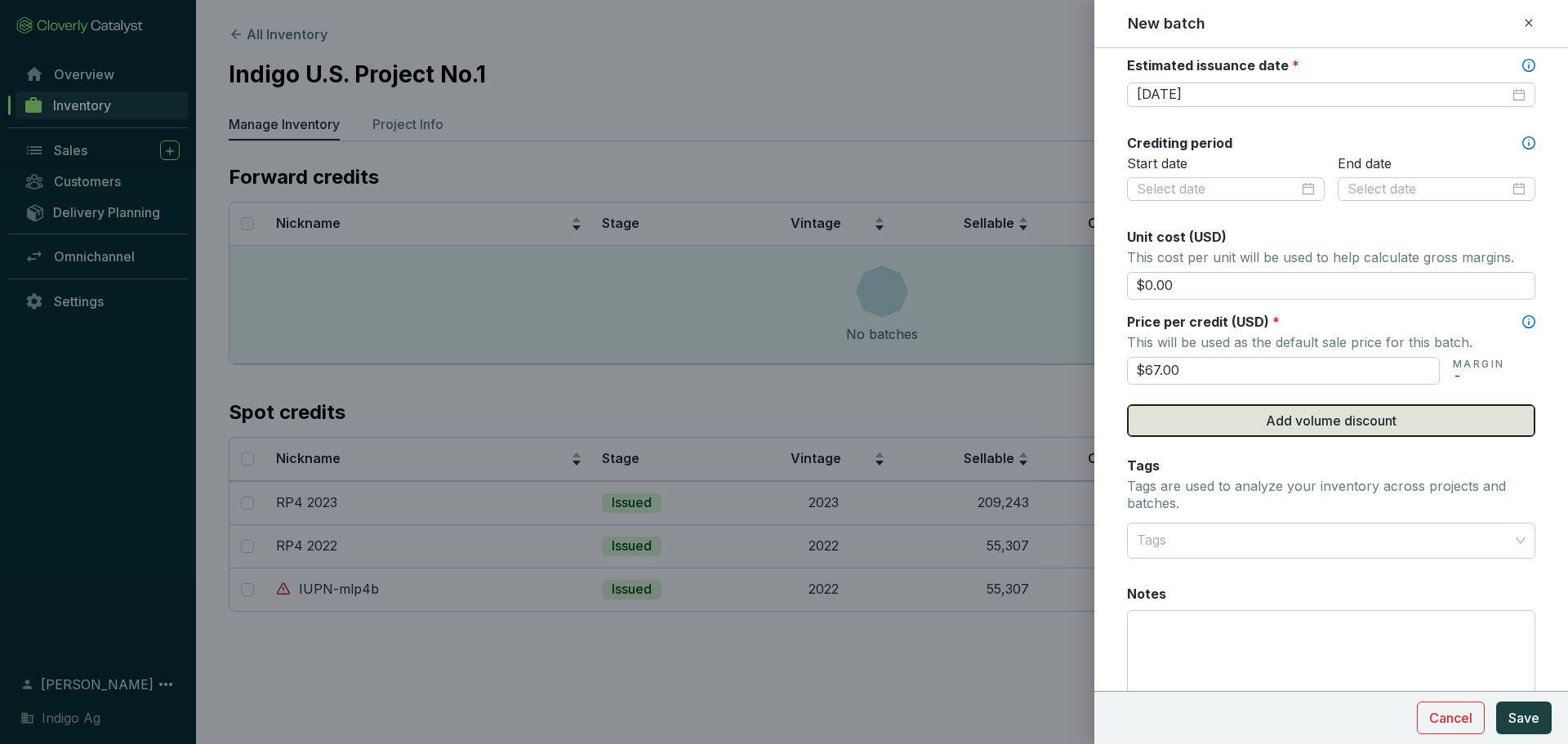
click at [1228, 408] on button "Add volume discount" at bounding box center [1330, 421] width 408 height 32
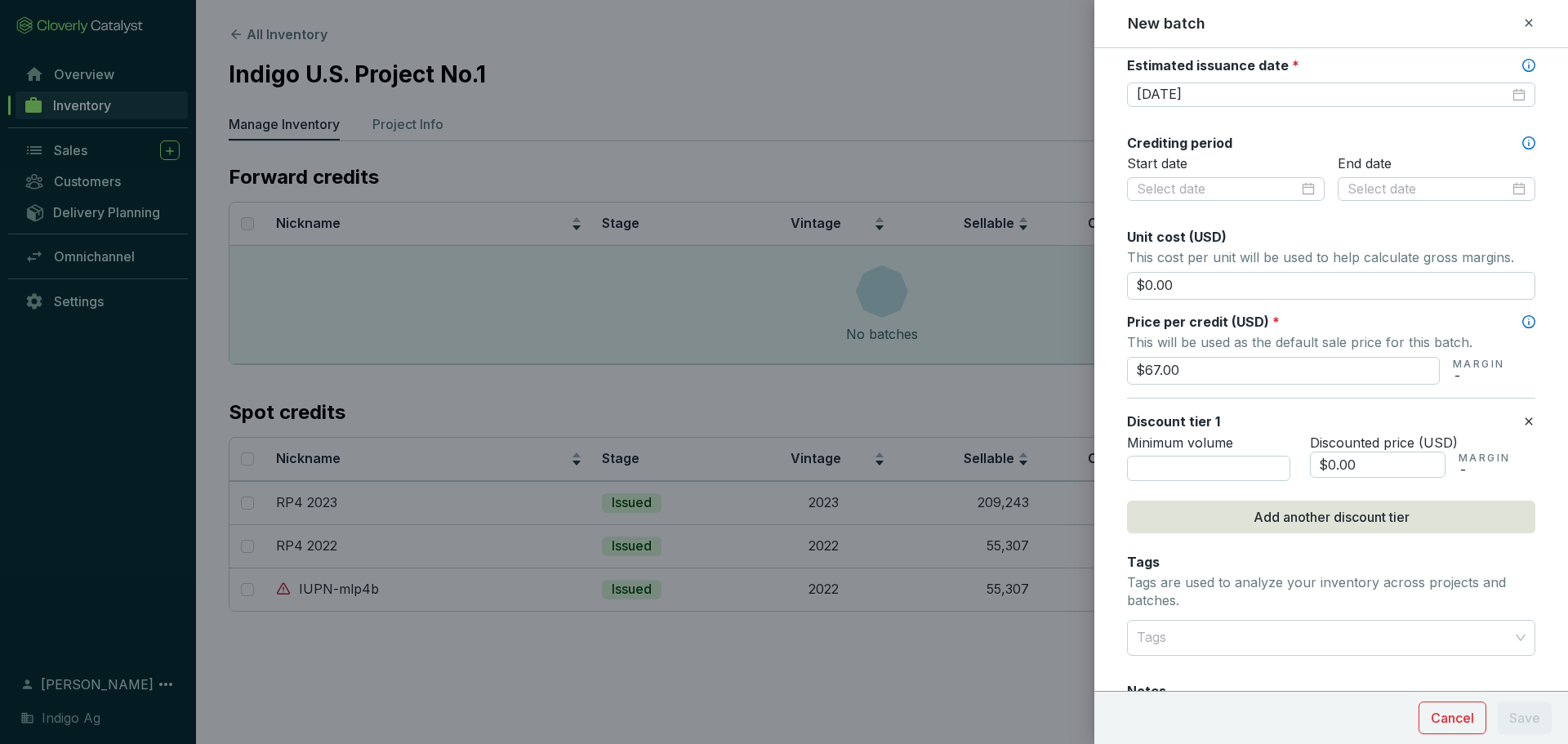
click at [1210, 454] on div "Minimum volume" at bounding box center [1208, 458] width 163 height 48
click at [1211, 464] on input "number" at bounding box center [1208, 468] width 163 height 26
type input "10001"
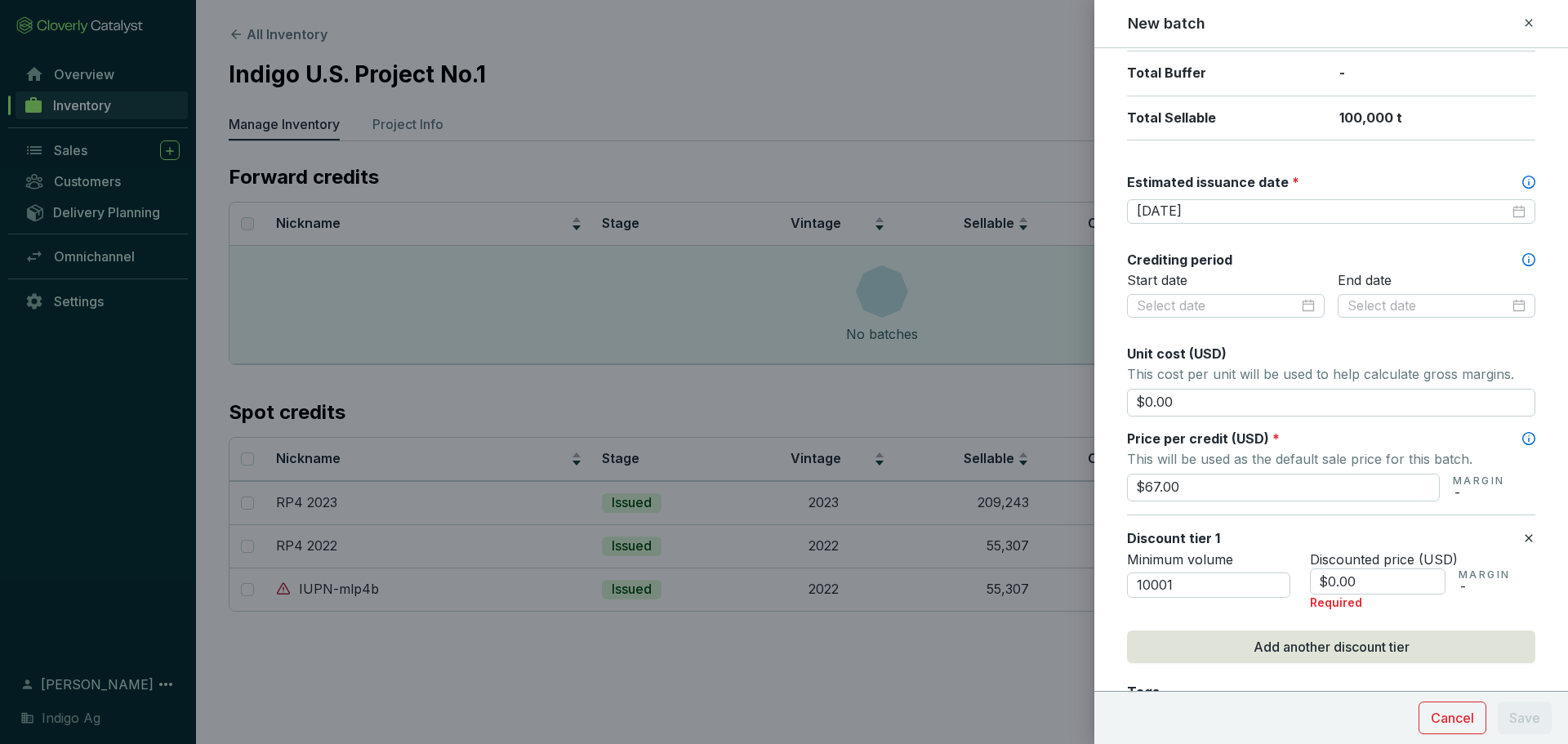
scroll to position [379, 0]
click at [1380, 587] on input "$0.00" at bounding box center [1377, 580] width 136 height 26
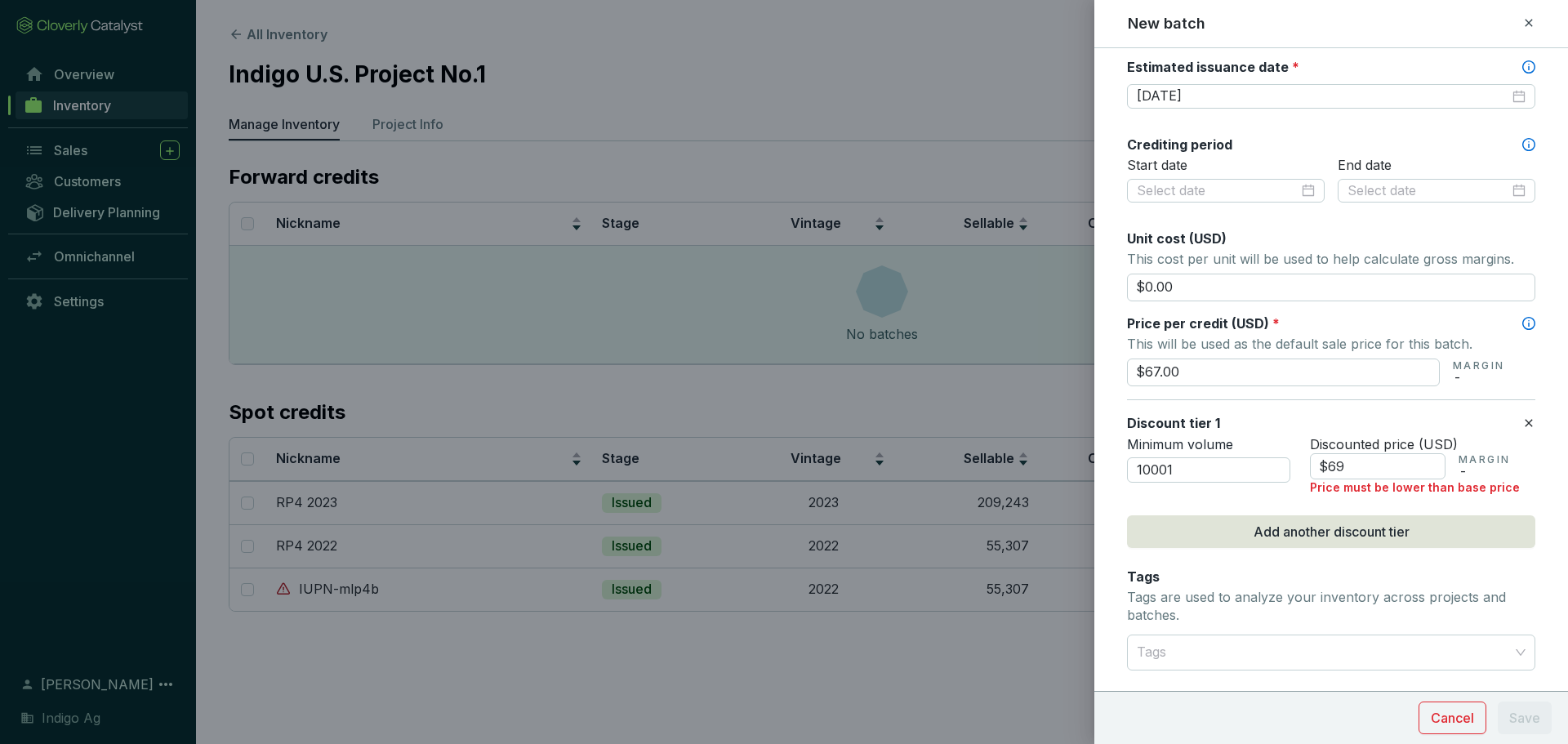
scroll to position [494, 0]
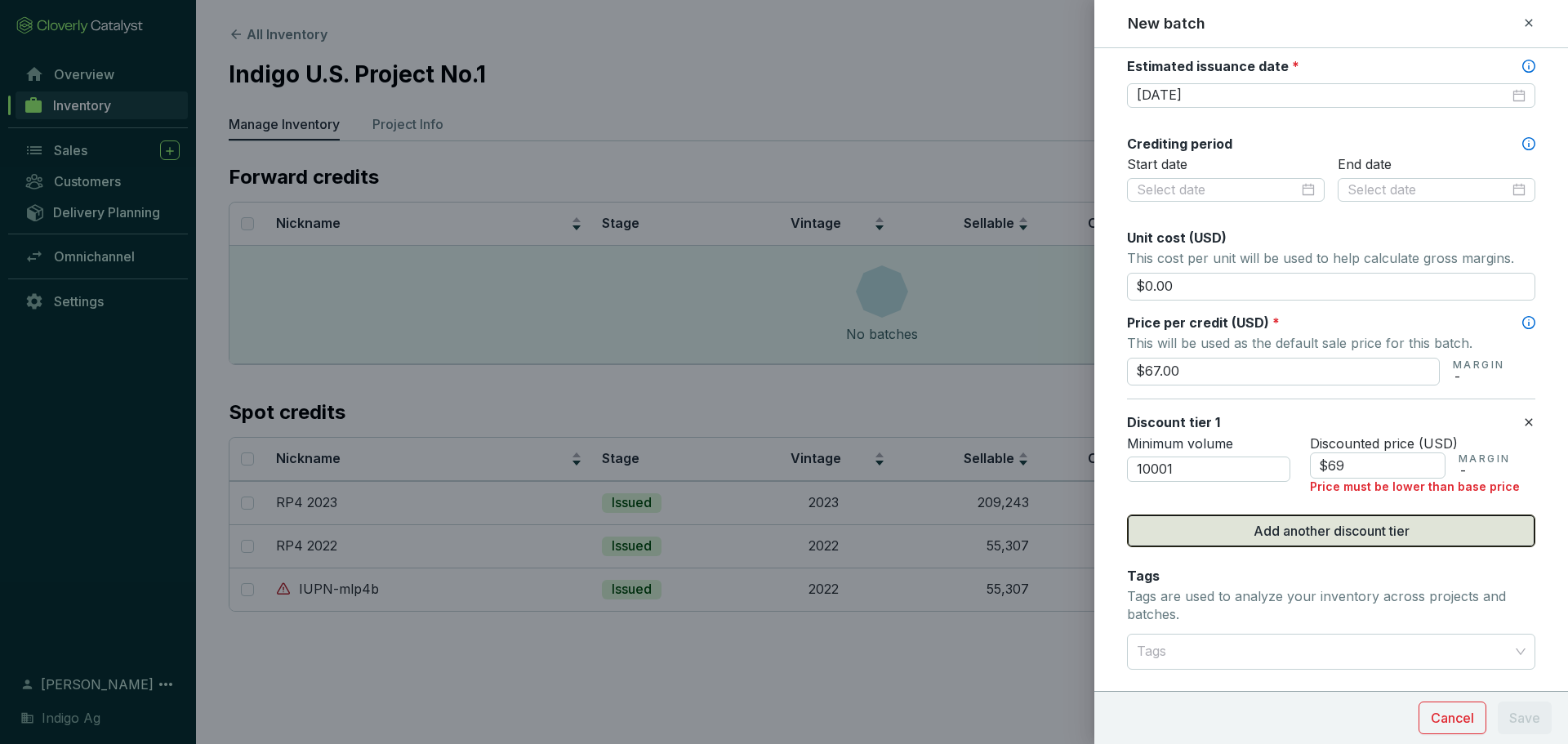
type input "$69.00"
click at [1311, 532] on span "Add another discount tier" at bounding box center [1331, 531] width 156 height 20
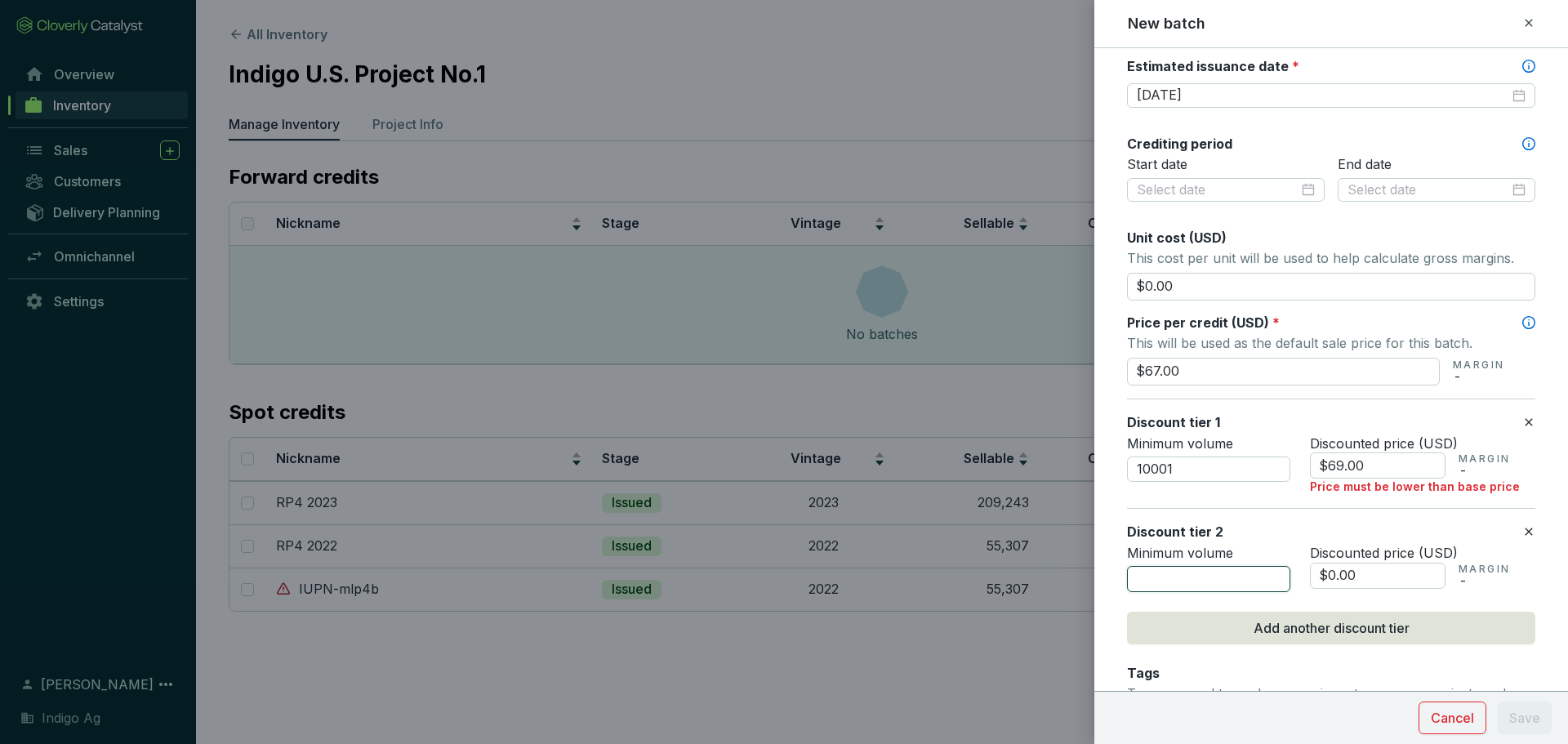
click at [1228, 570] on input "number" at bounding box center [1208, 578] width 163 height 26
type input "25001"
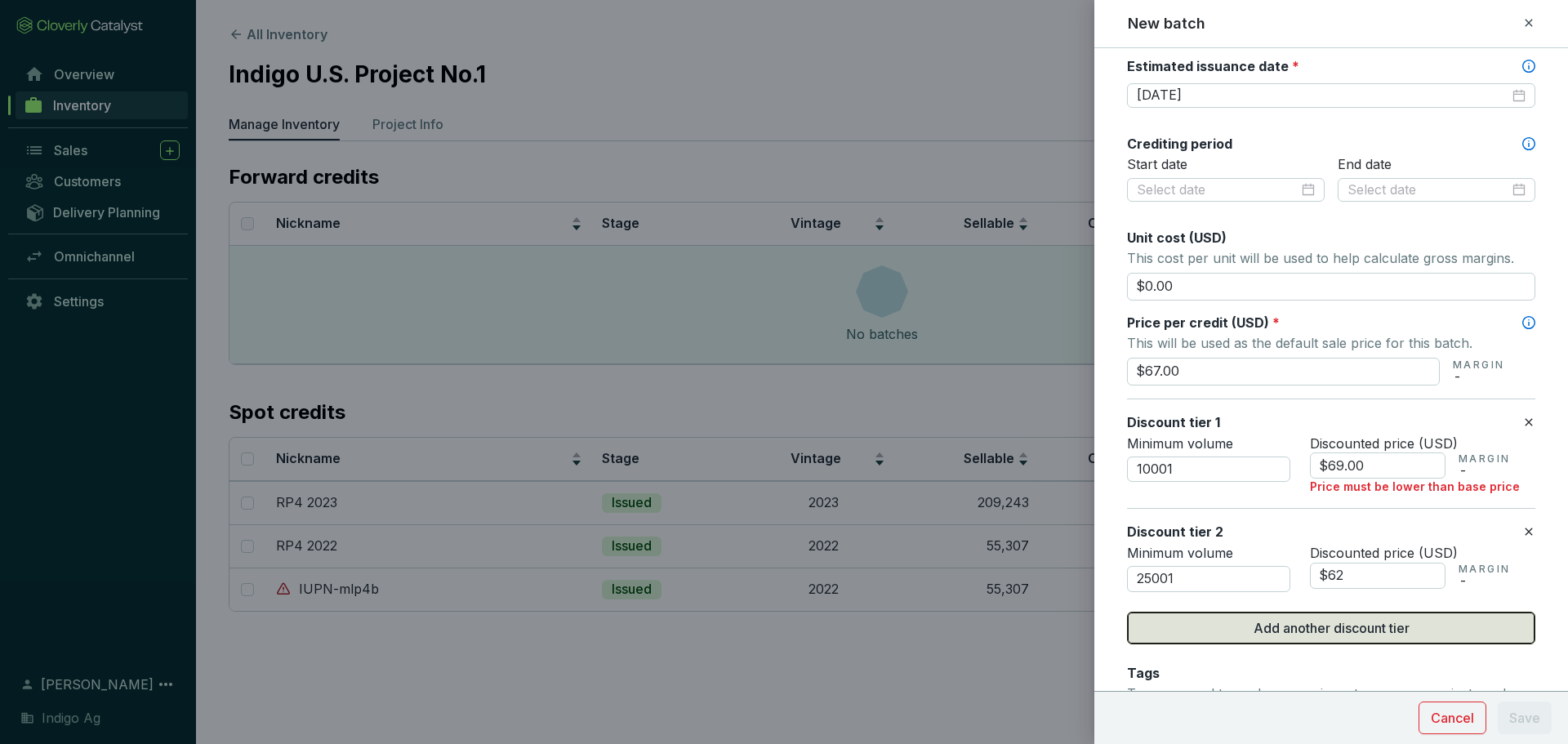
type input "$62.00"
click at [1258, 644] on button "Add another discount tier" at bounding box center [1330, 628] width 408 height 32
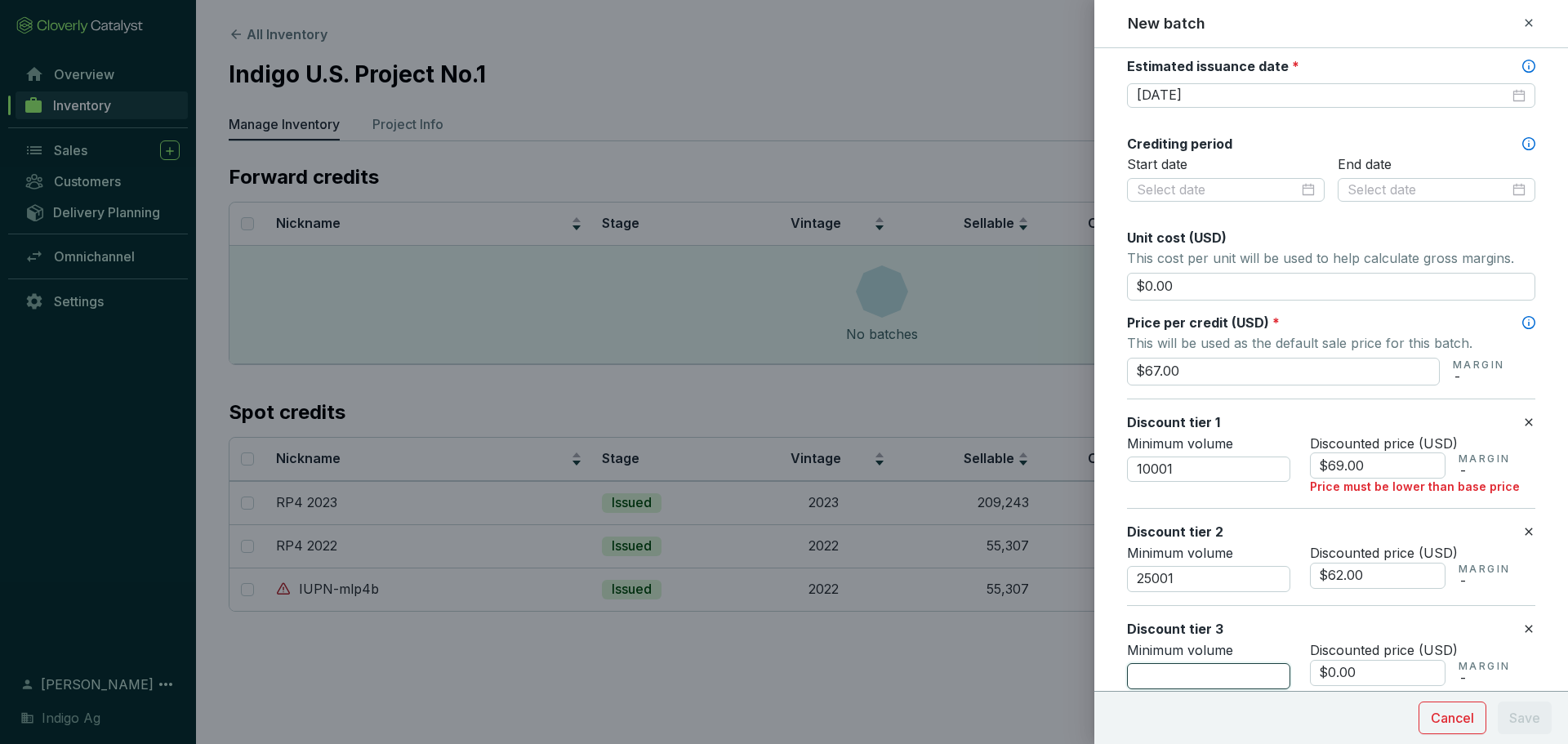
click at [1231, 669] on input "number" at bounding box center [1208, 676] width 163 height 26
type input "50001"
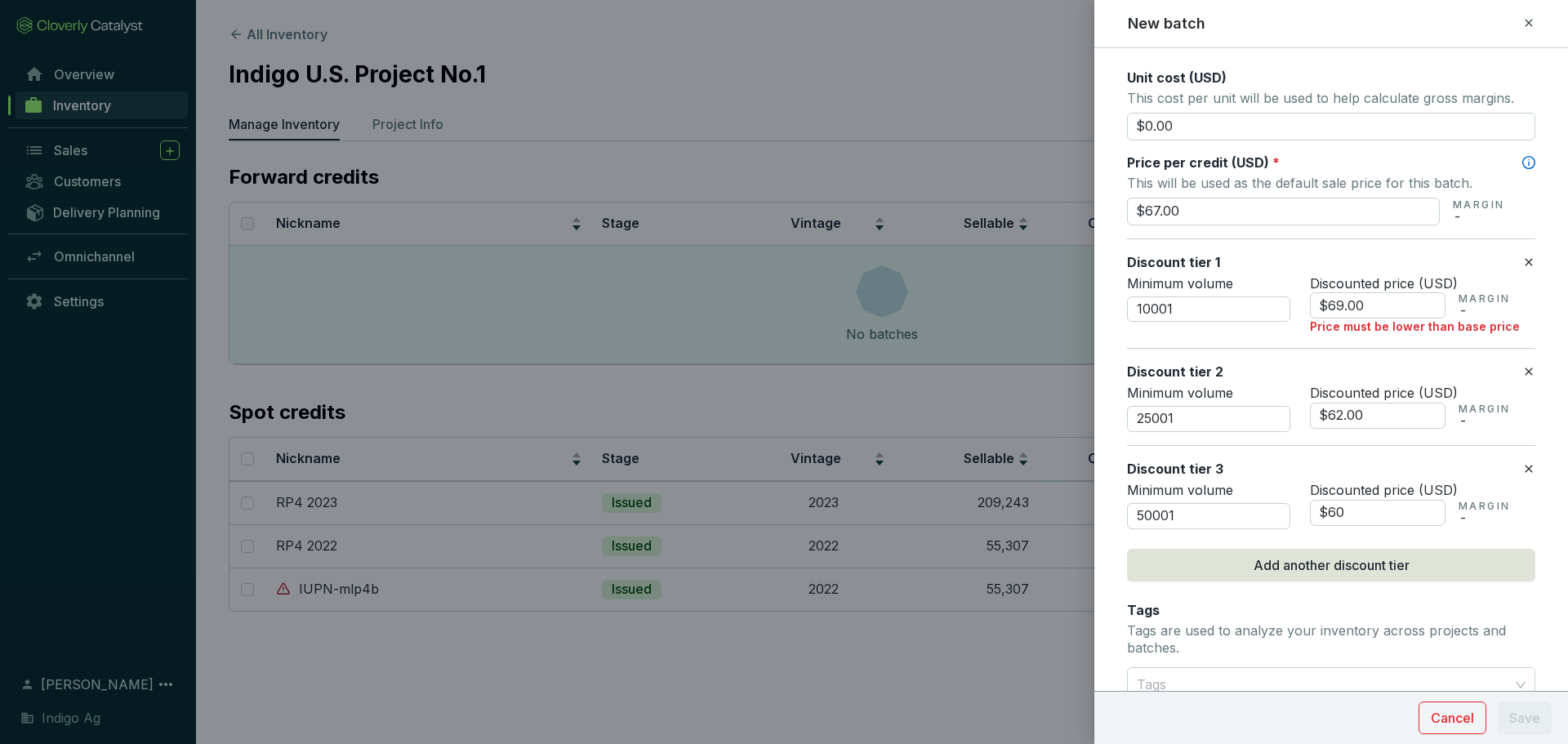
scroll to position [655, 0]
type input "$60.00"
click at [1223, 559] on button "Add another discount tier" at bounding box center [1330, 564] width 408 height 32
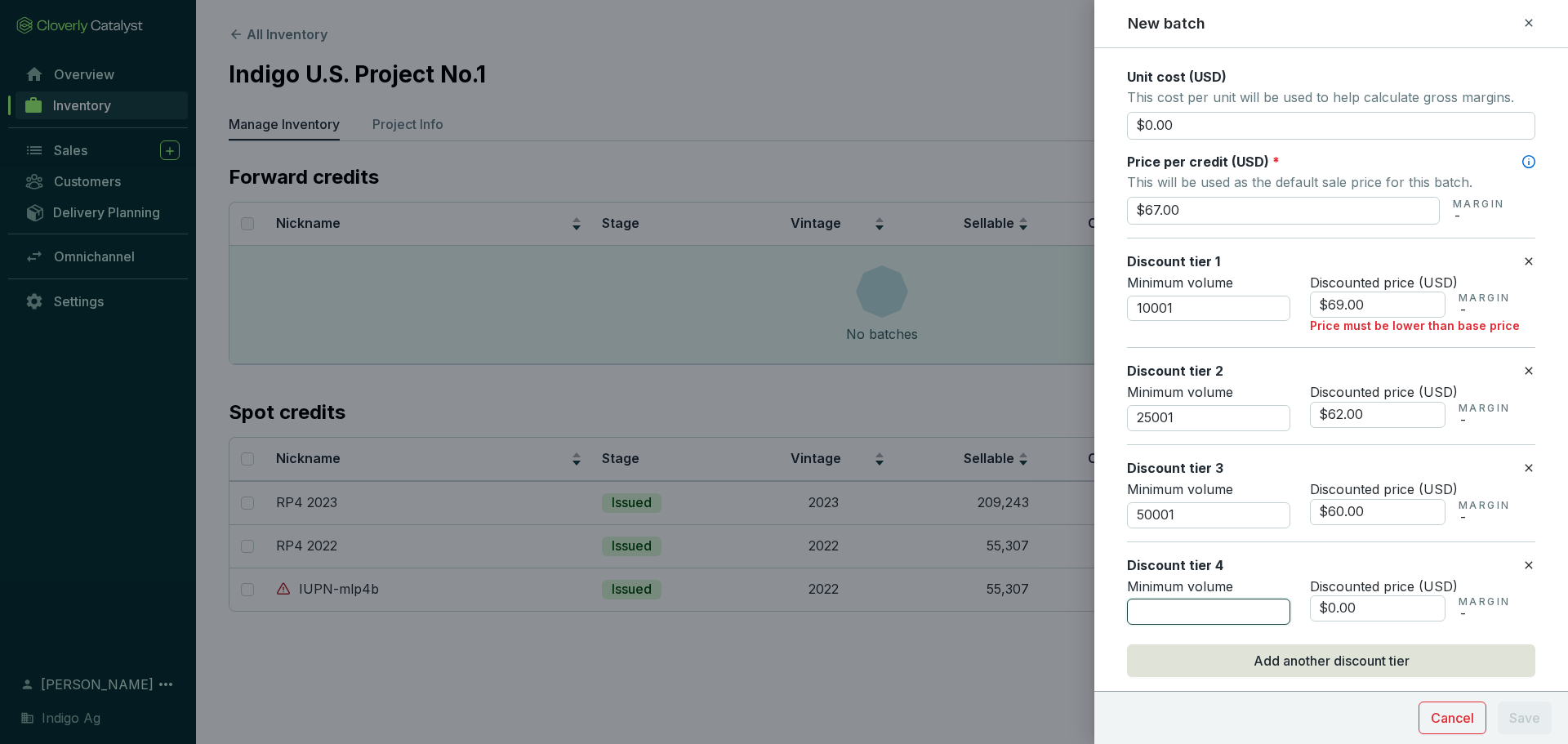
click at [1216, 602] on input "number" at bounding box center [1208, 612] width 163 height 26
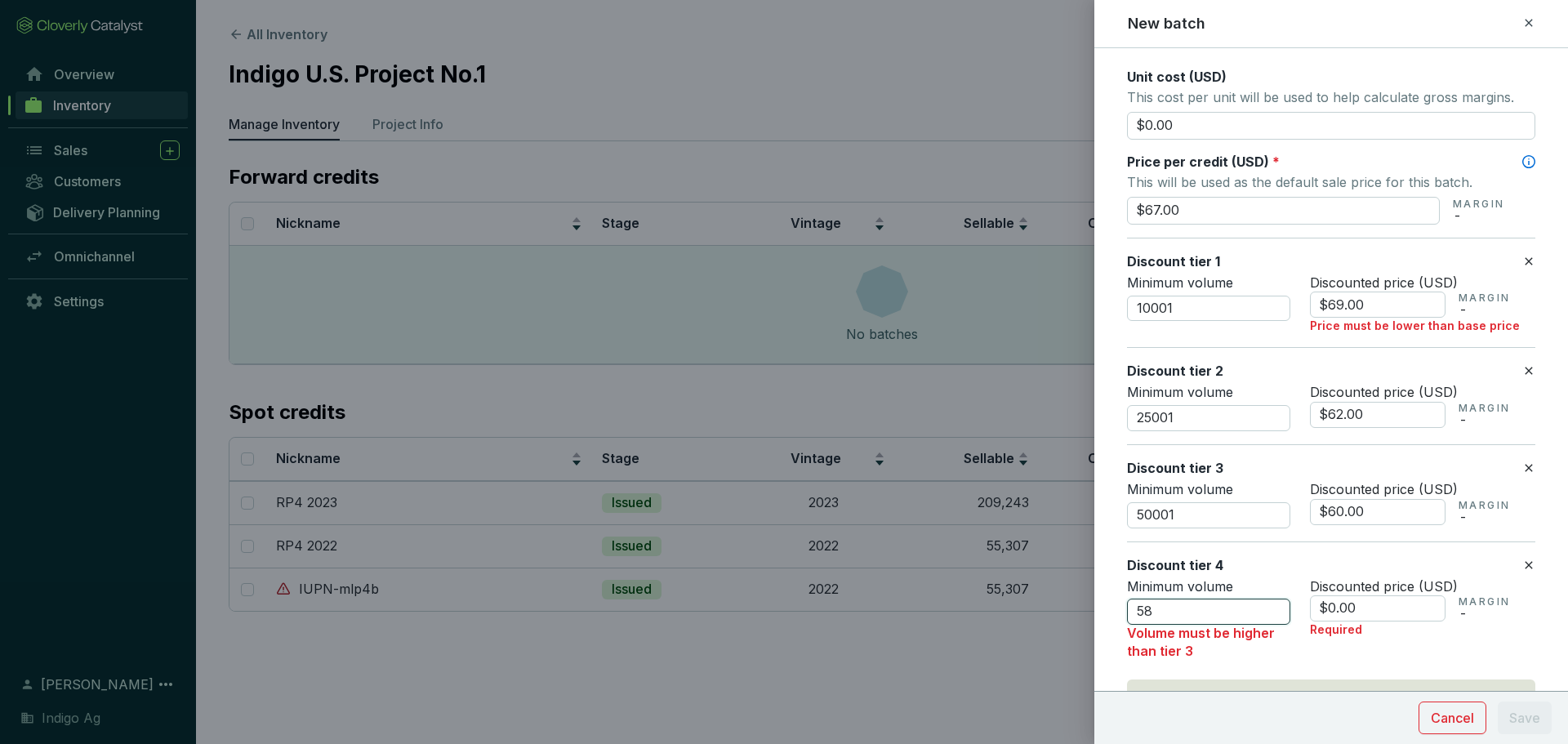
click at [1210, 614] on input "58" at bounding box center [1208, 612] width 163 height 26
type input "5"
type input "100001"
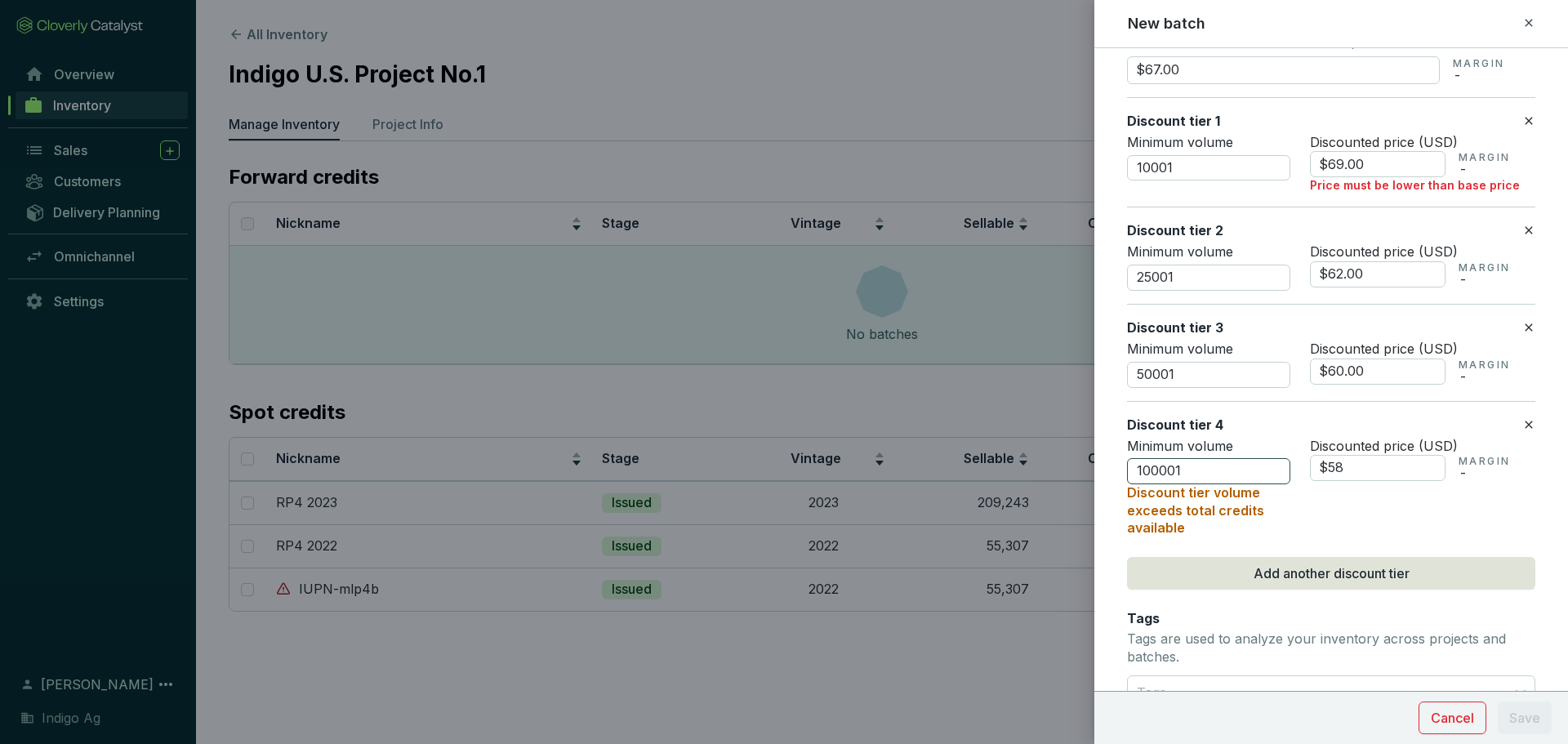
scroll to position [797, 0]
type input "$58.00"
click at [1318, 610] on div "Tags Tags are used to analyze your inventory across projects and batches." at bounding box center [1330, 638] width 408 height 59
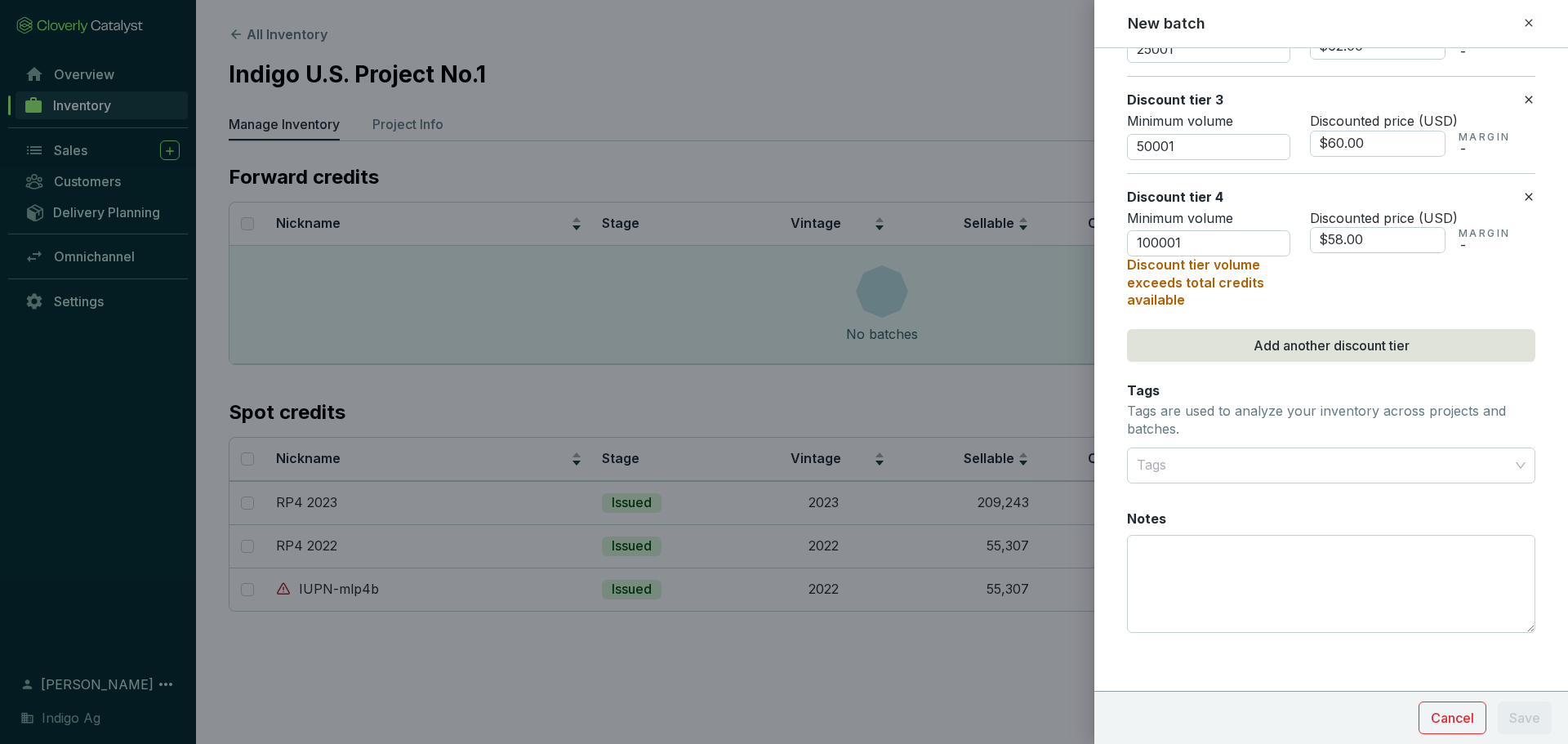
scroll to position [1028, 0]
click at [1397, 472] on div at bounding box center [1321, 461] width 383 height 32
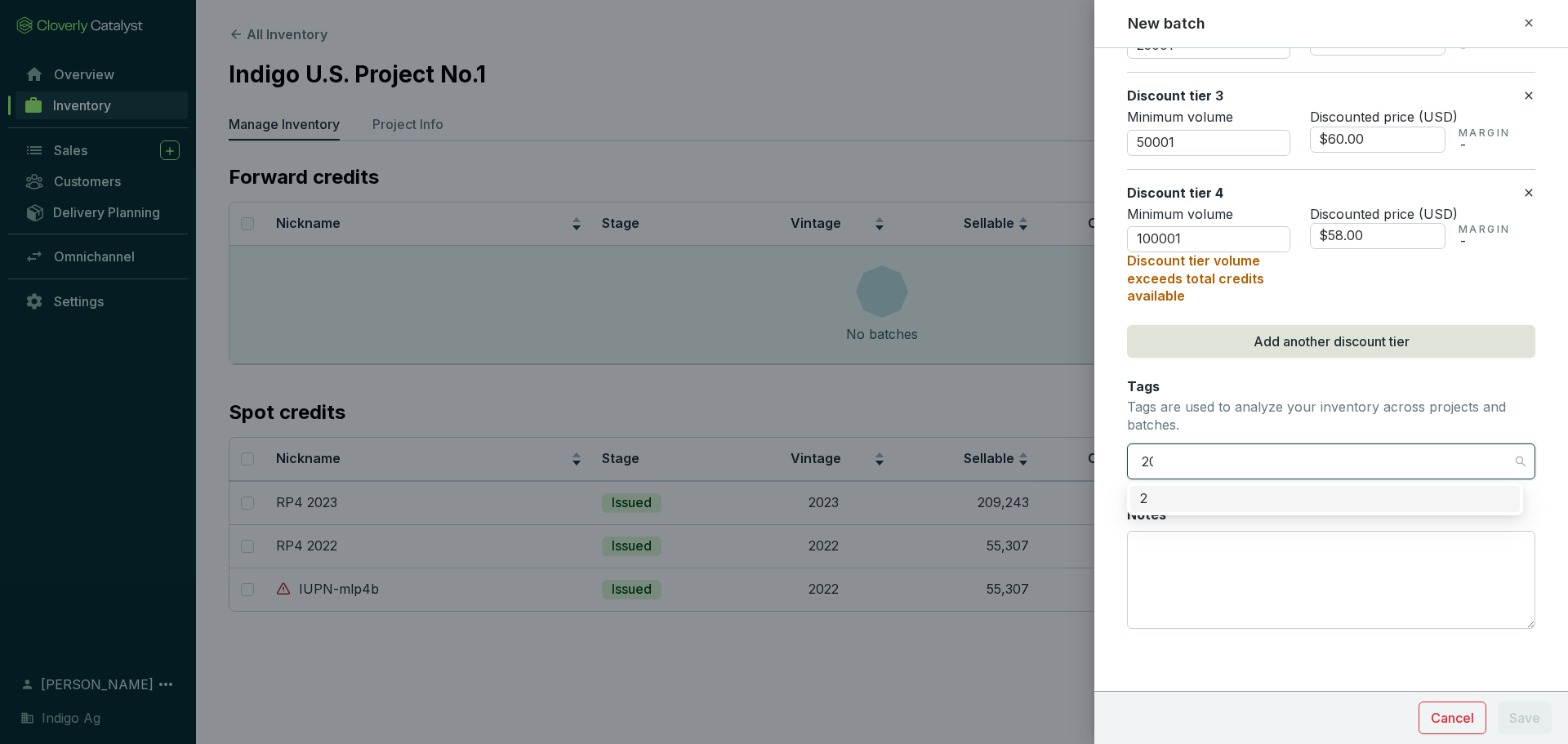
type input "2023"
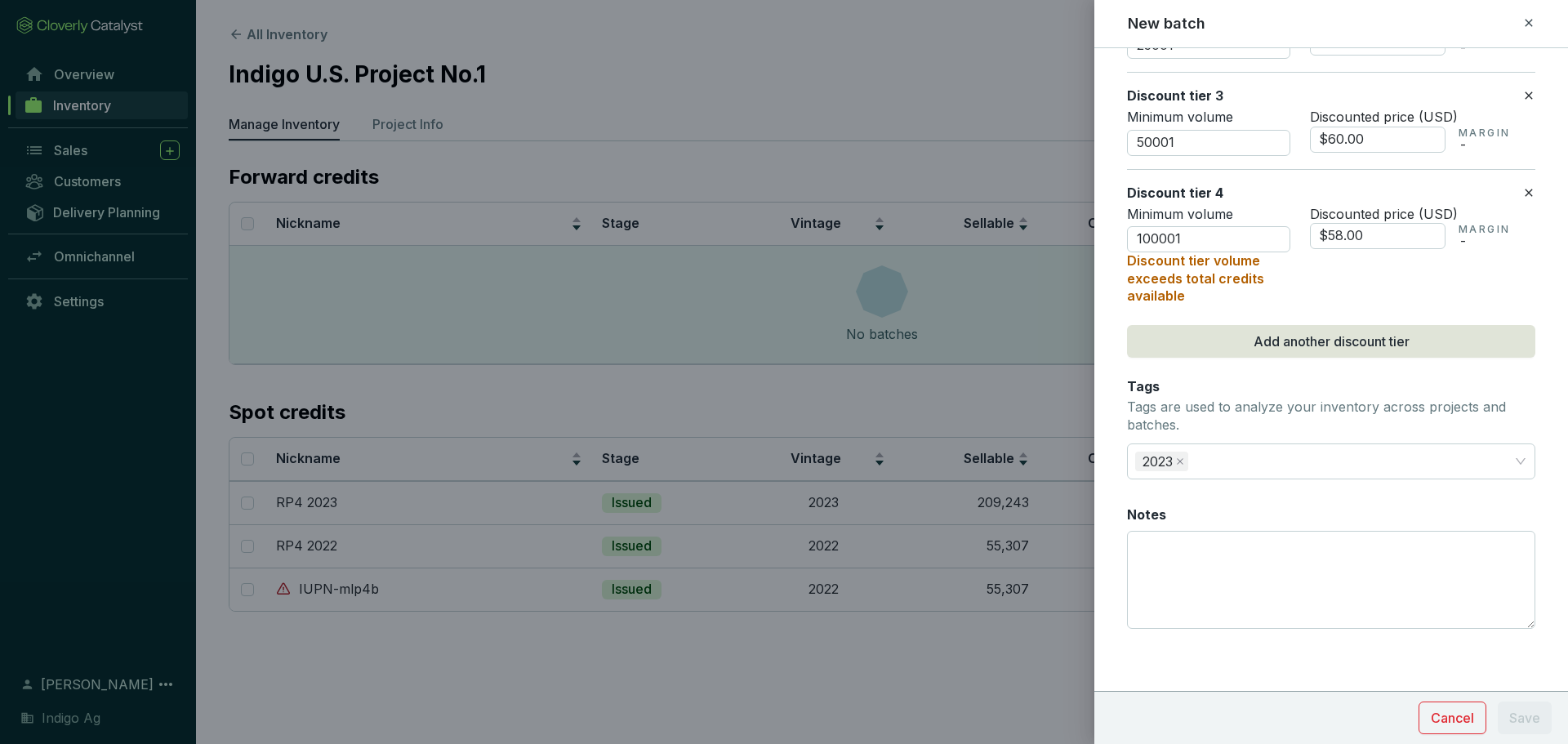
click at [1325, 467] on div "2023" at bounding box center [1321, 461] width 383 height 32
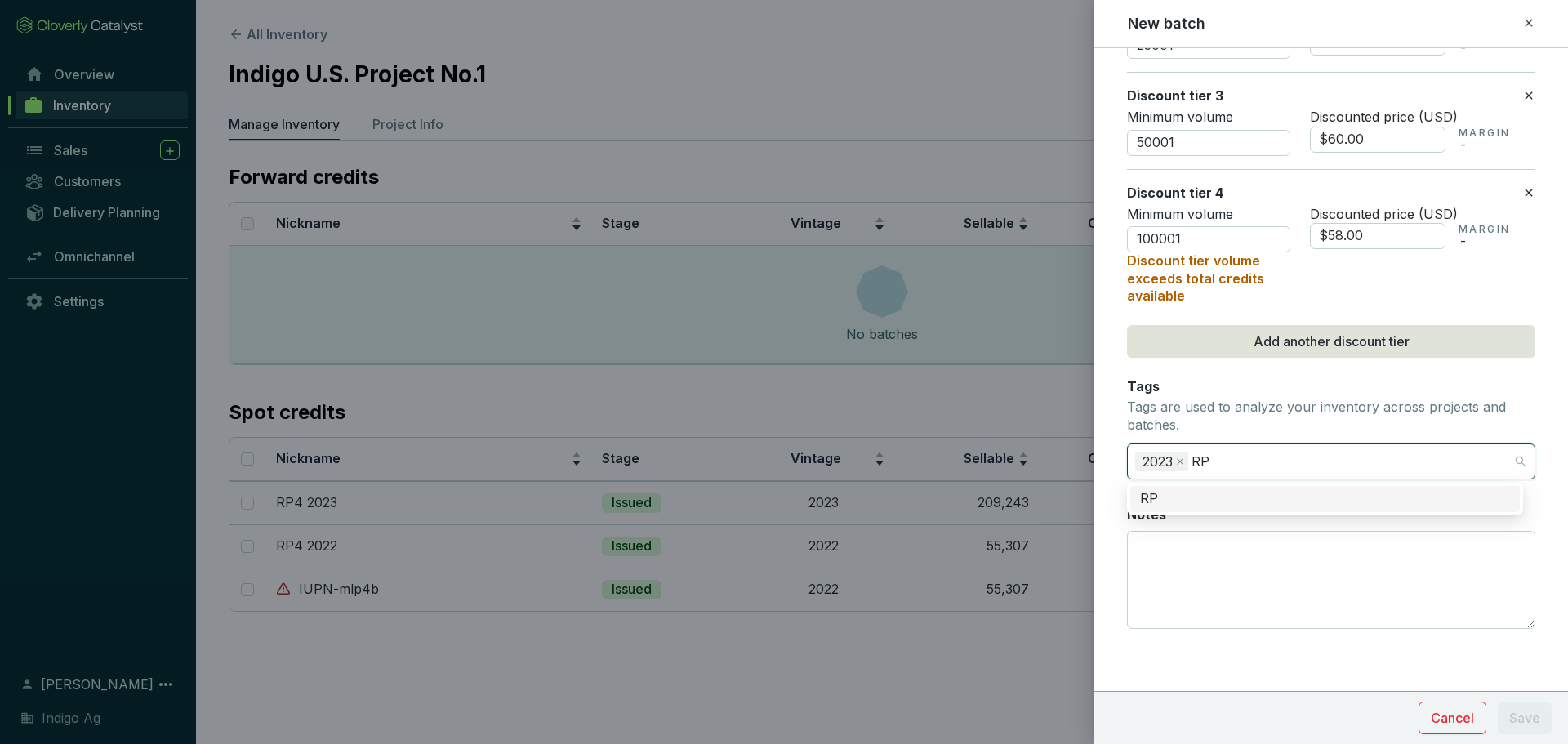
type input "RP5"
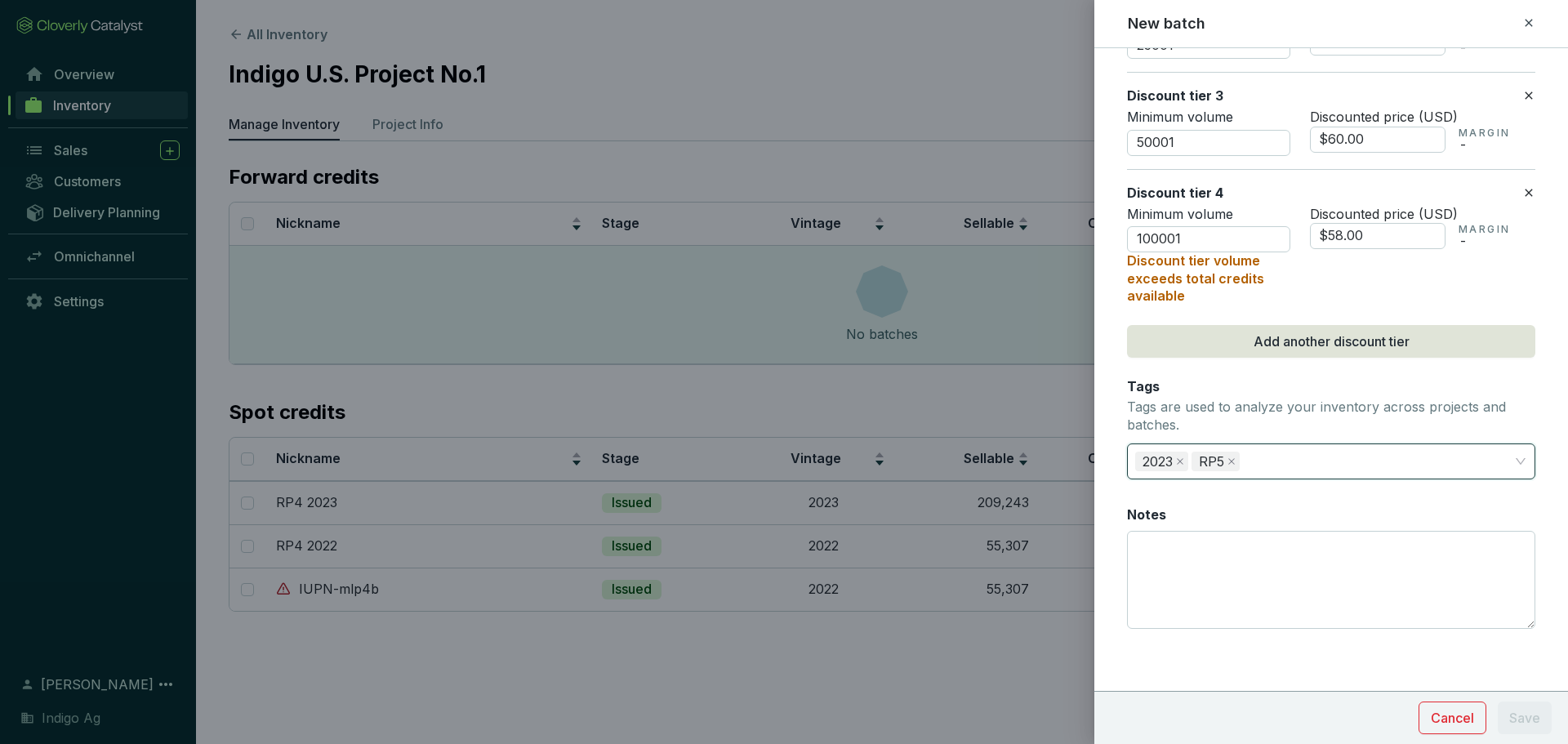
click at [1237, 232] on input "100001" at bounding box center [1208, 239] width 163 height 26
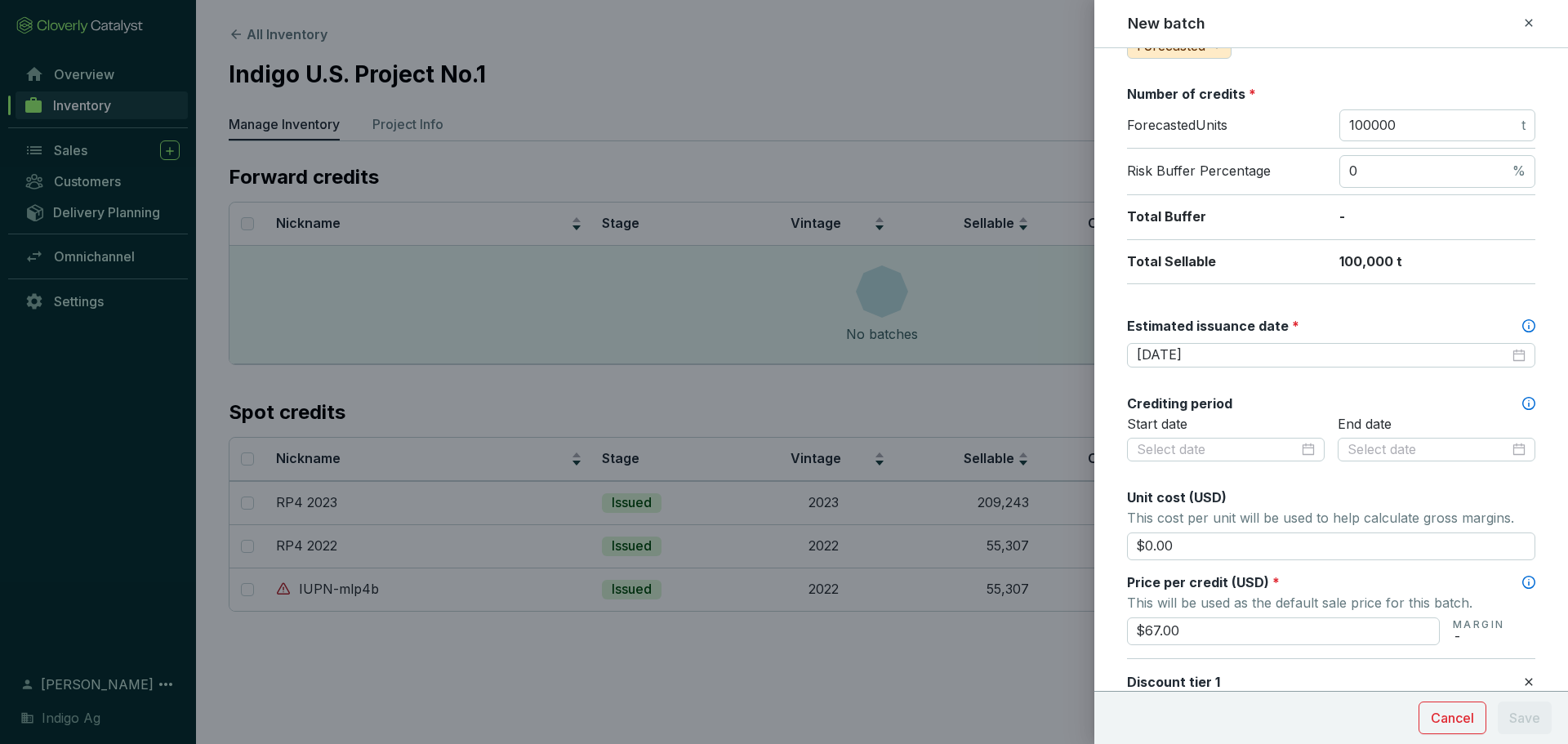
scroll to position [234, 0]
click at [1349, 118] on input "100000" at bounding box center [1434, 126] width 169 height 18
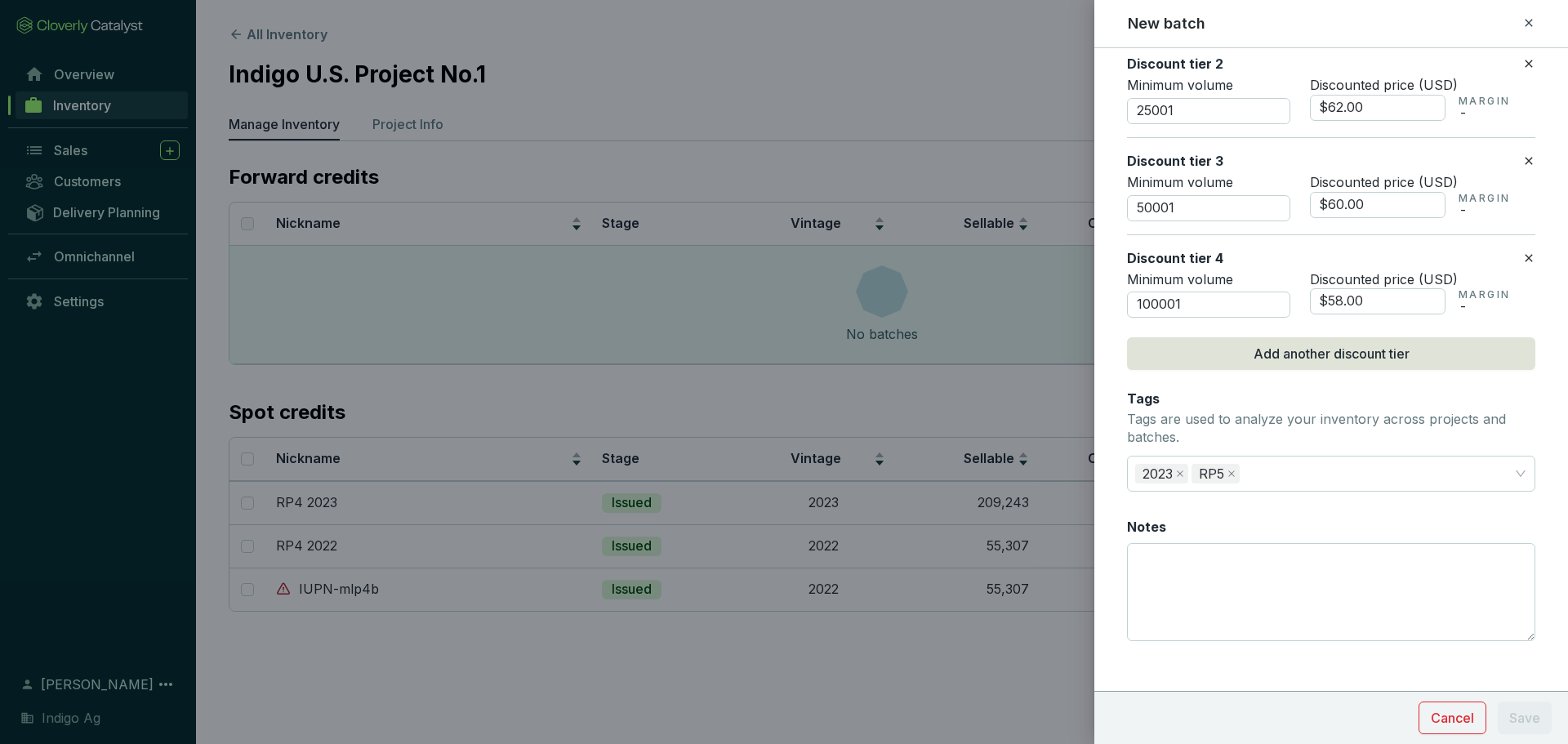
scroll to position [976, 0]
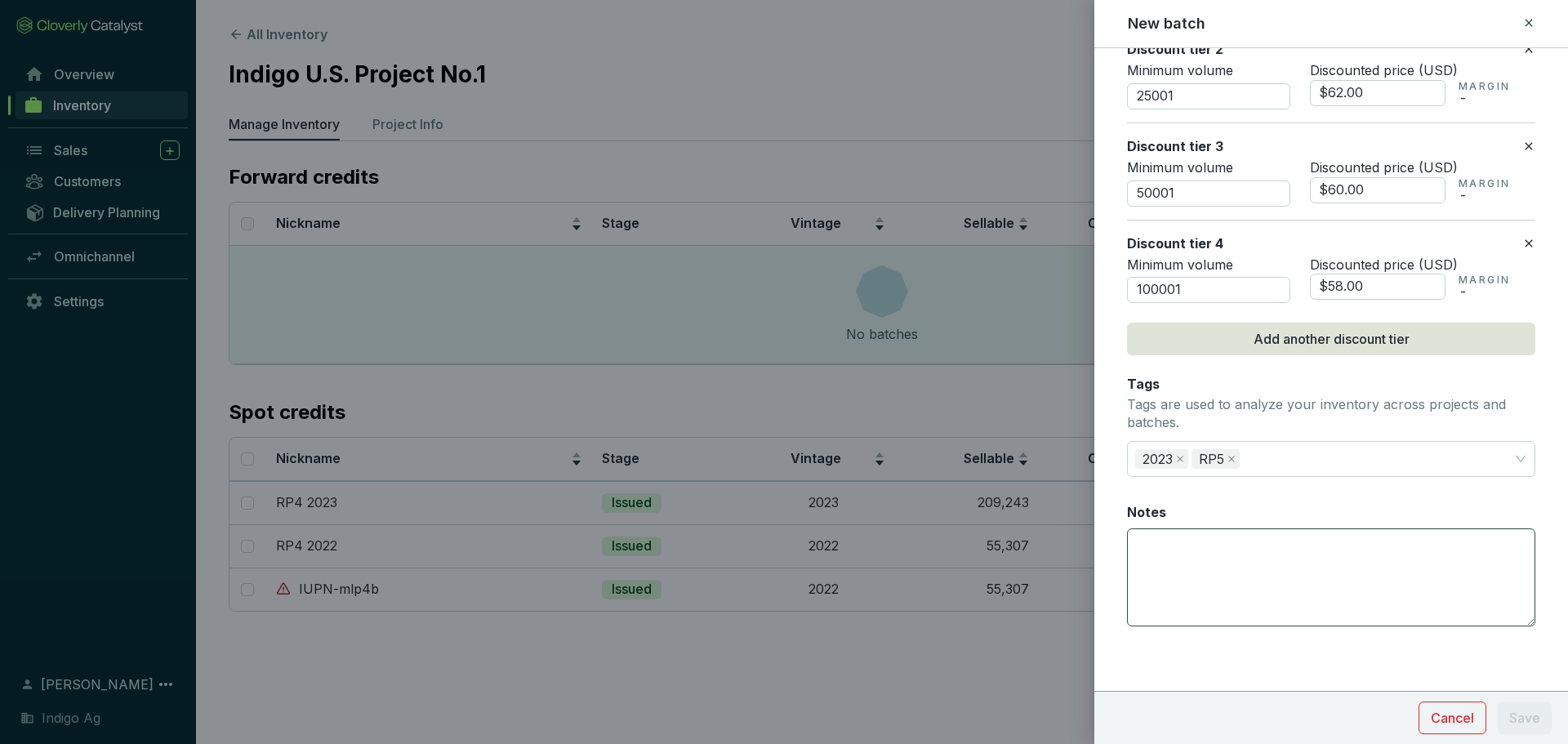
type input "200000"
click at [1308, 549] on textarea "Notes" at bounding box center [1331, 576] width 407 height 96
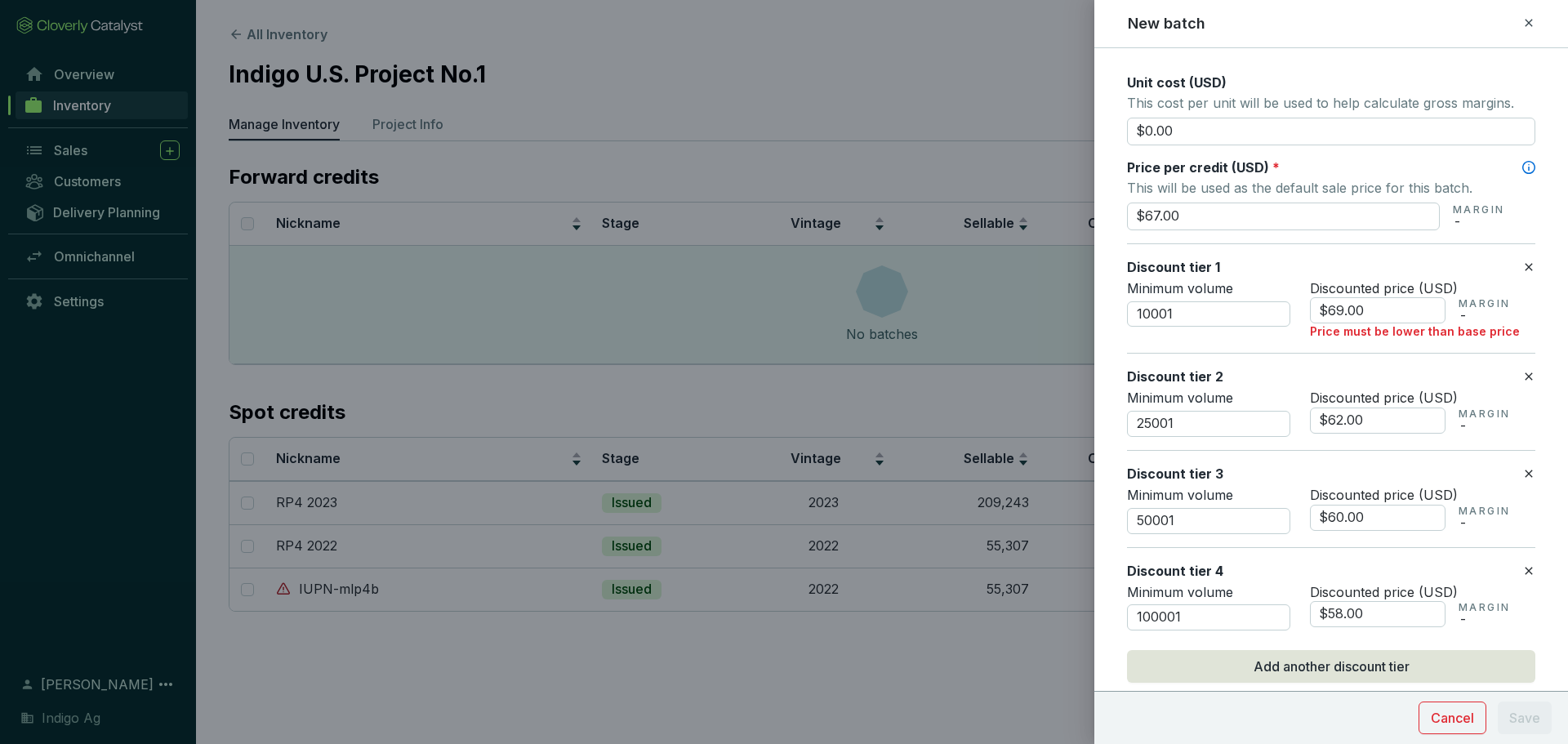
scroll to position [649, 0]
click at [1389, 302] on input "$69.00" at bounding box center [1377, 311] width 136 height 26
click at [1388, 313] on input "$69.00" at bounding box center [1377, 311] width 136 height 26
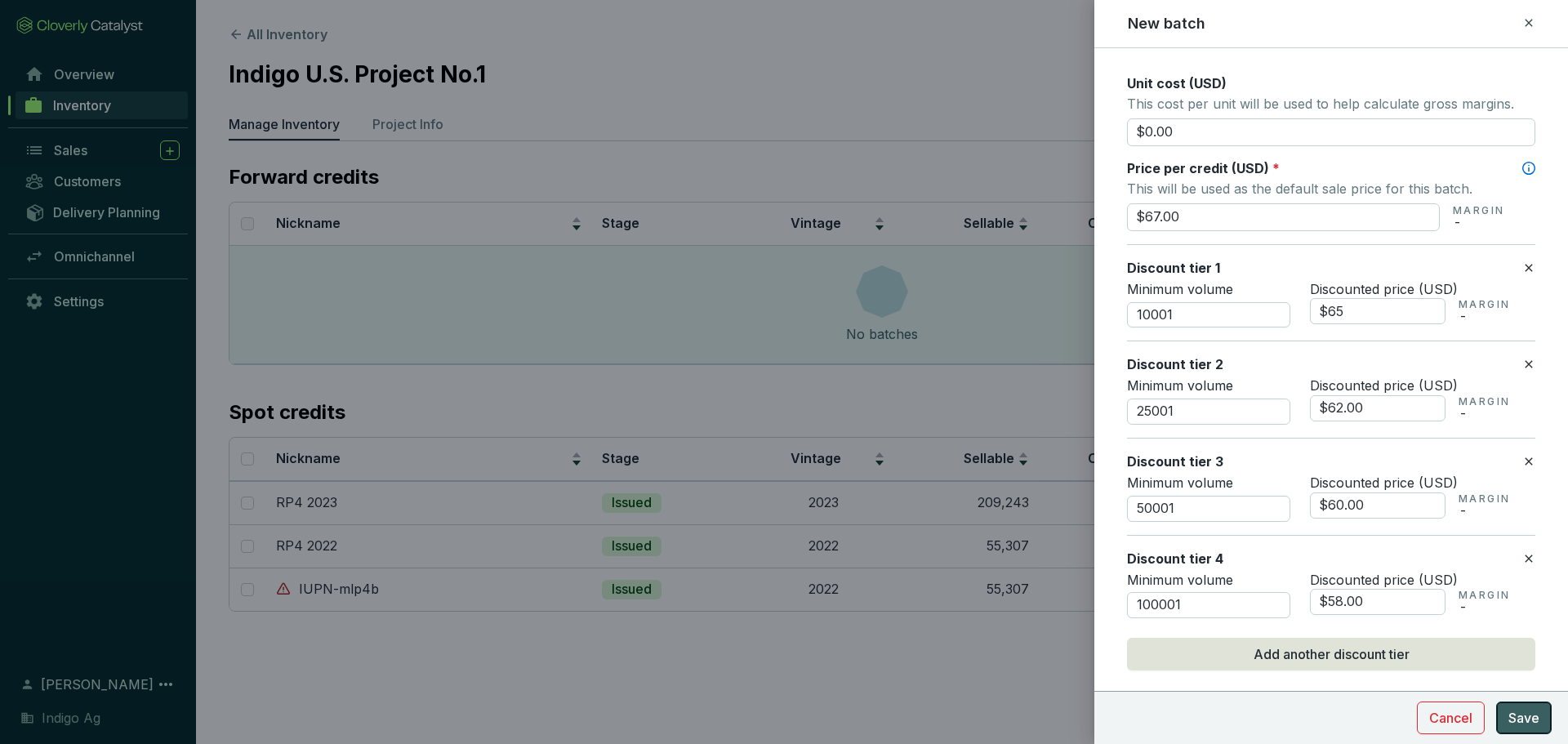
type input "$65.00"
click at [1532, 712] on span "Save" at bounding box center [1524, 718] width 31 height 20
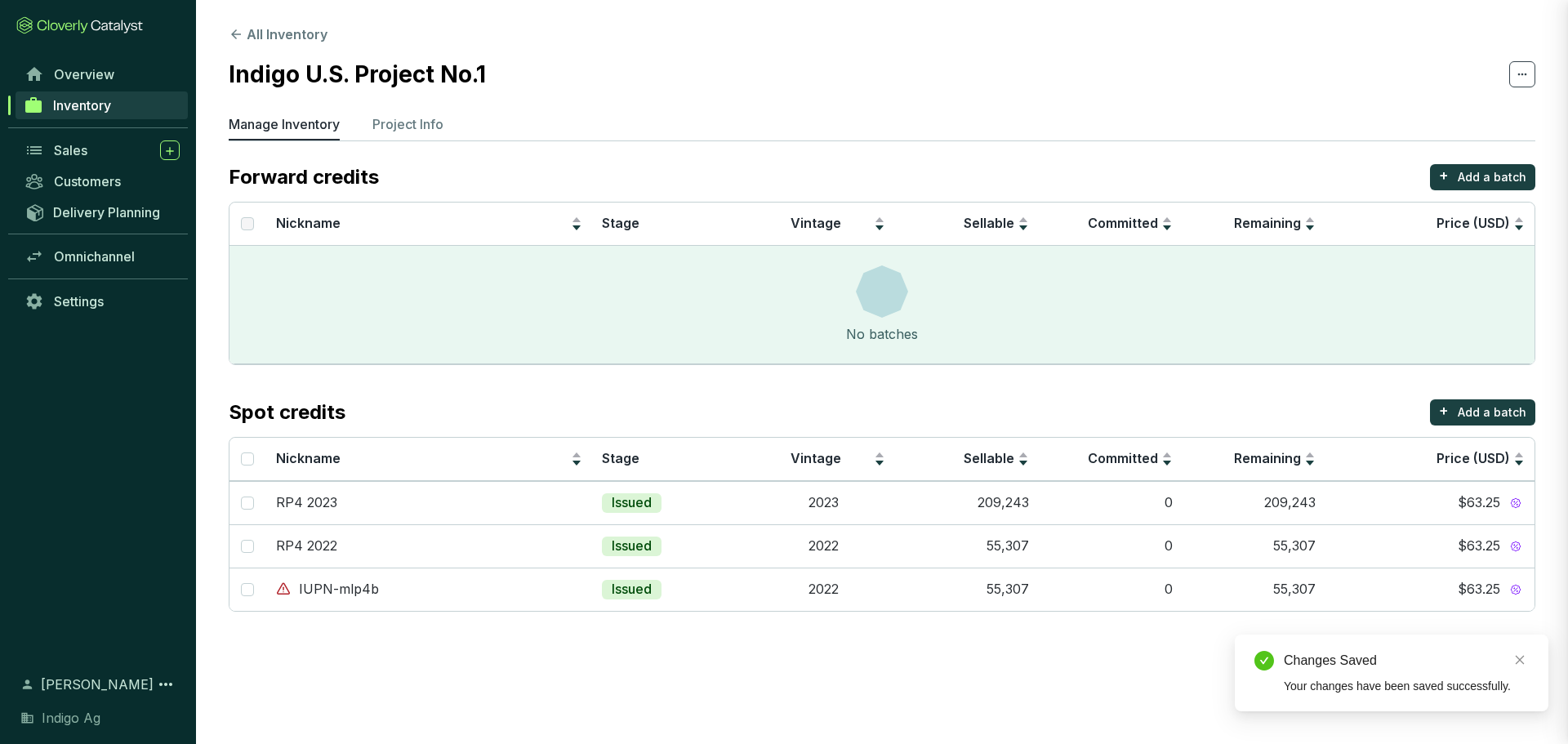
scroll to position [576, 0]
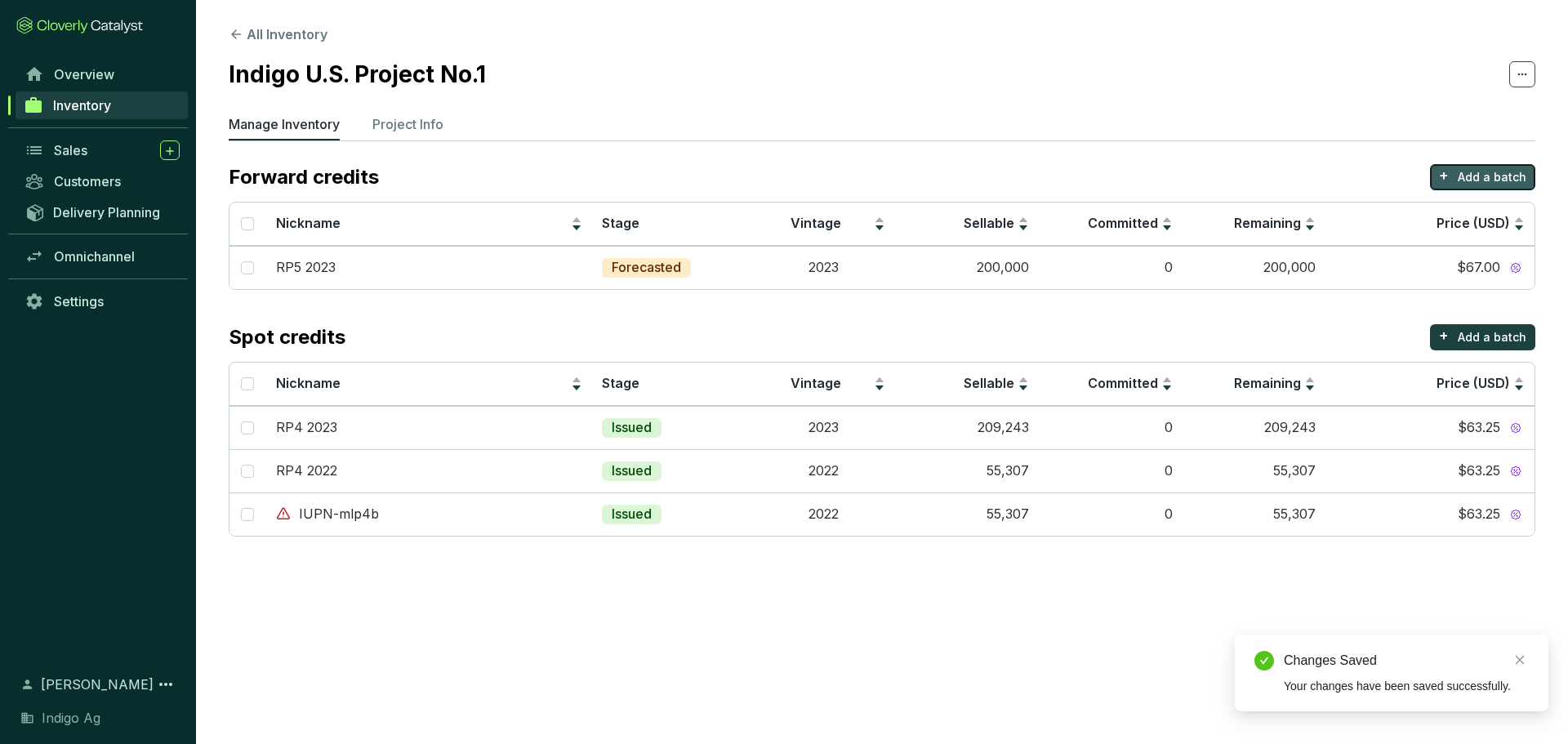
click at [1479, 177] on p "Add a batch" at bounding box center [1491, 177] width 68 height 16
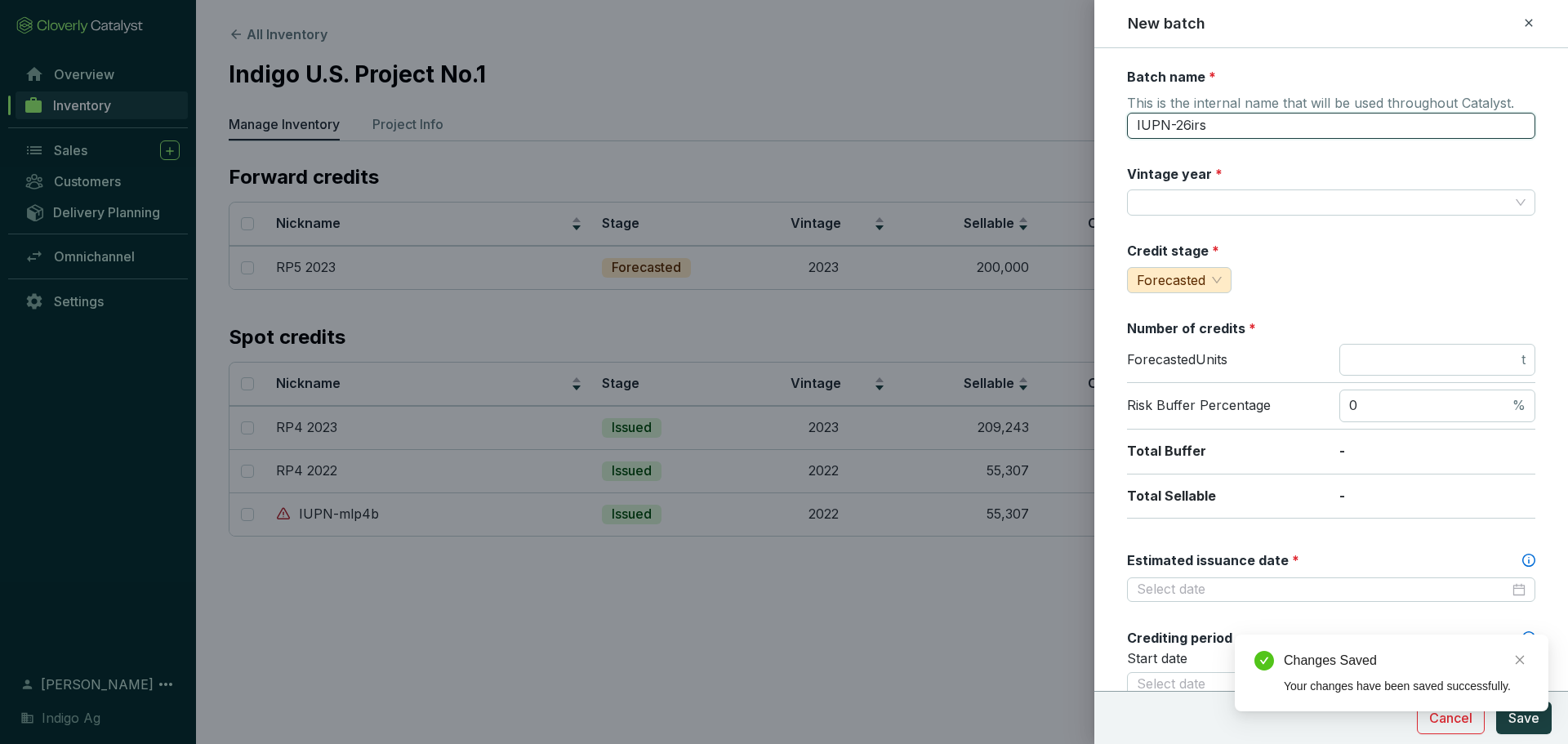
click at [1273, 130] on input "IUPN-26irs" at bounding box center [1330, 125] width 408 height 26
type input "RP5 2024"
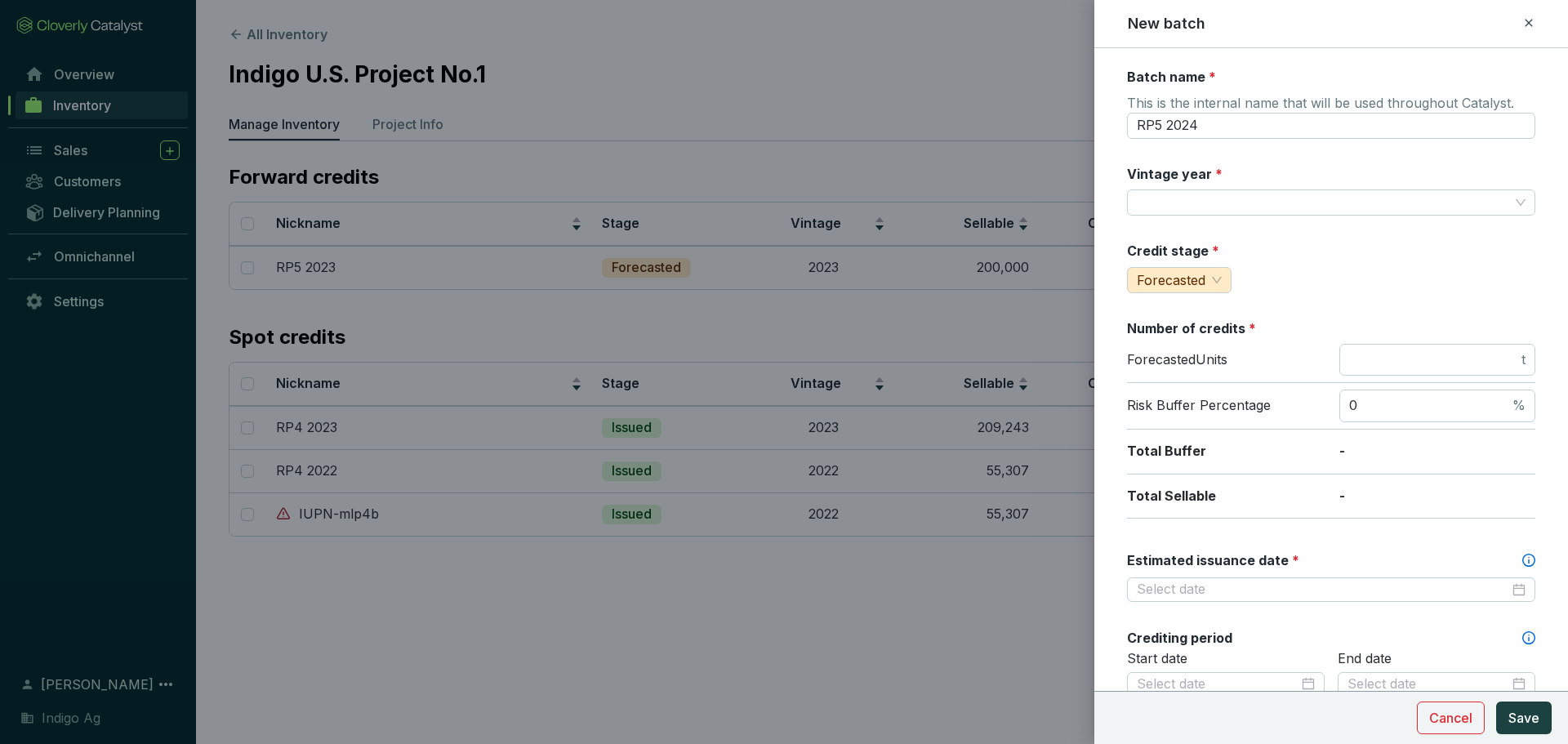
click at [1246, 184] on div "Vintage year *" at bounding box center [1330, 190] width 408 height 51
click at [1255, 204] on input "Vintage year *" at bounding box center [1322, 202] width 372 height 24
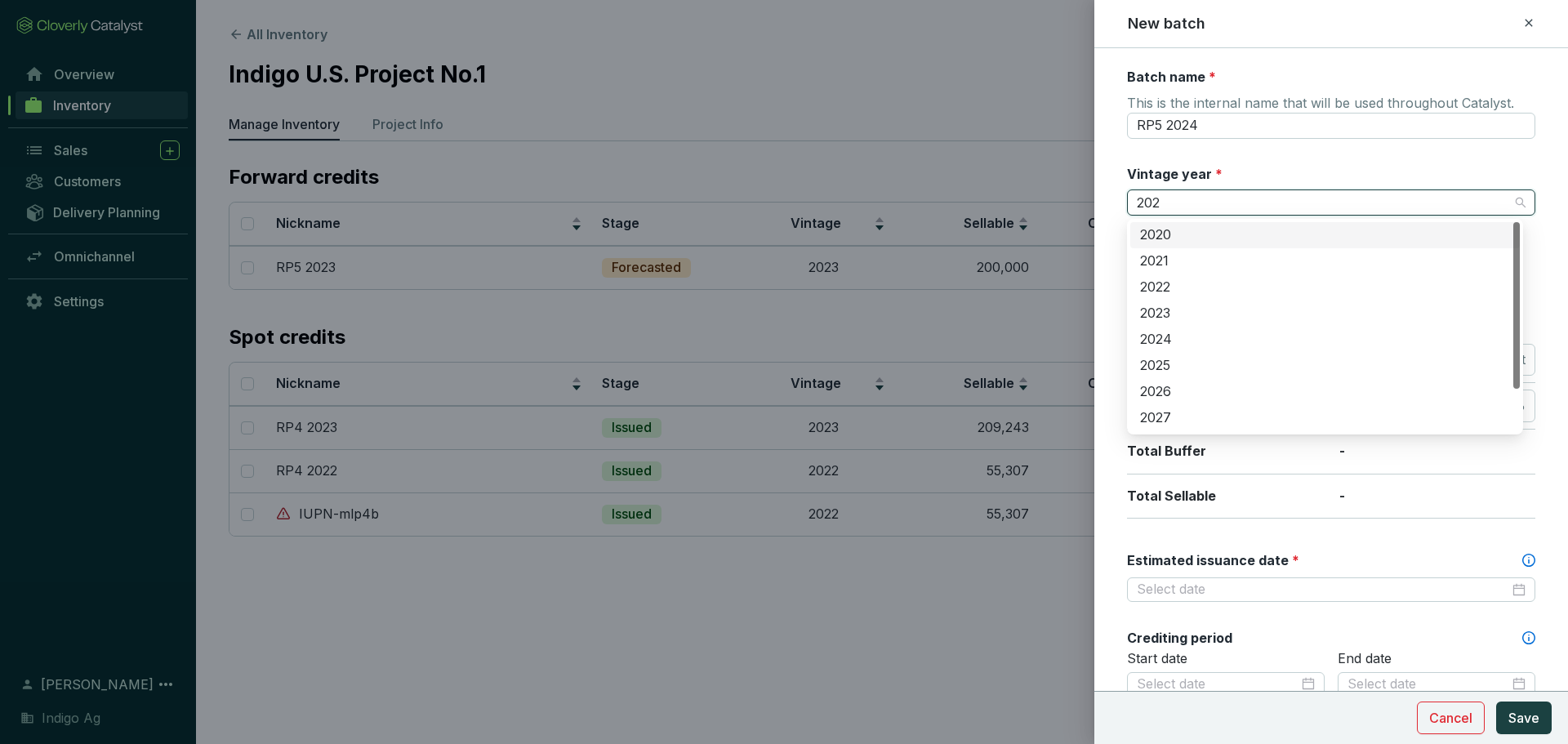
type input "2024"
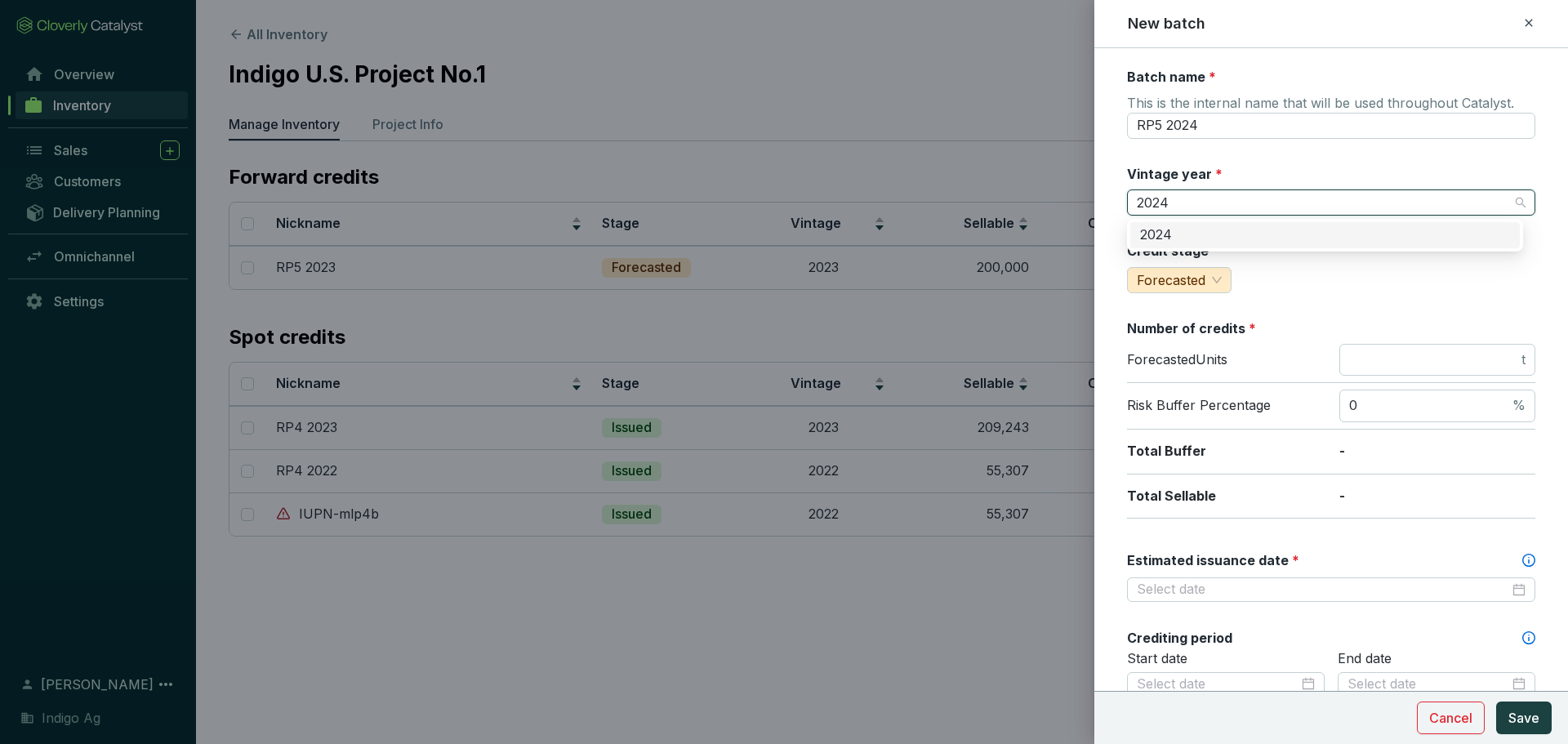
click at [1228, 234] on div "2024" at bounding box center [1325, 235] width 370 height 18
click at [1369, 355] on input "number" at bounding box center [1434, 360] width 169 height 18
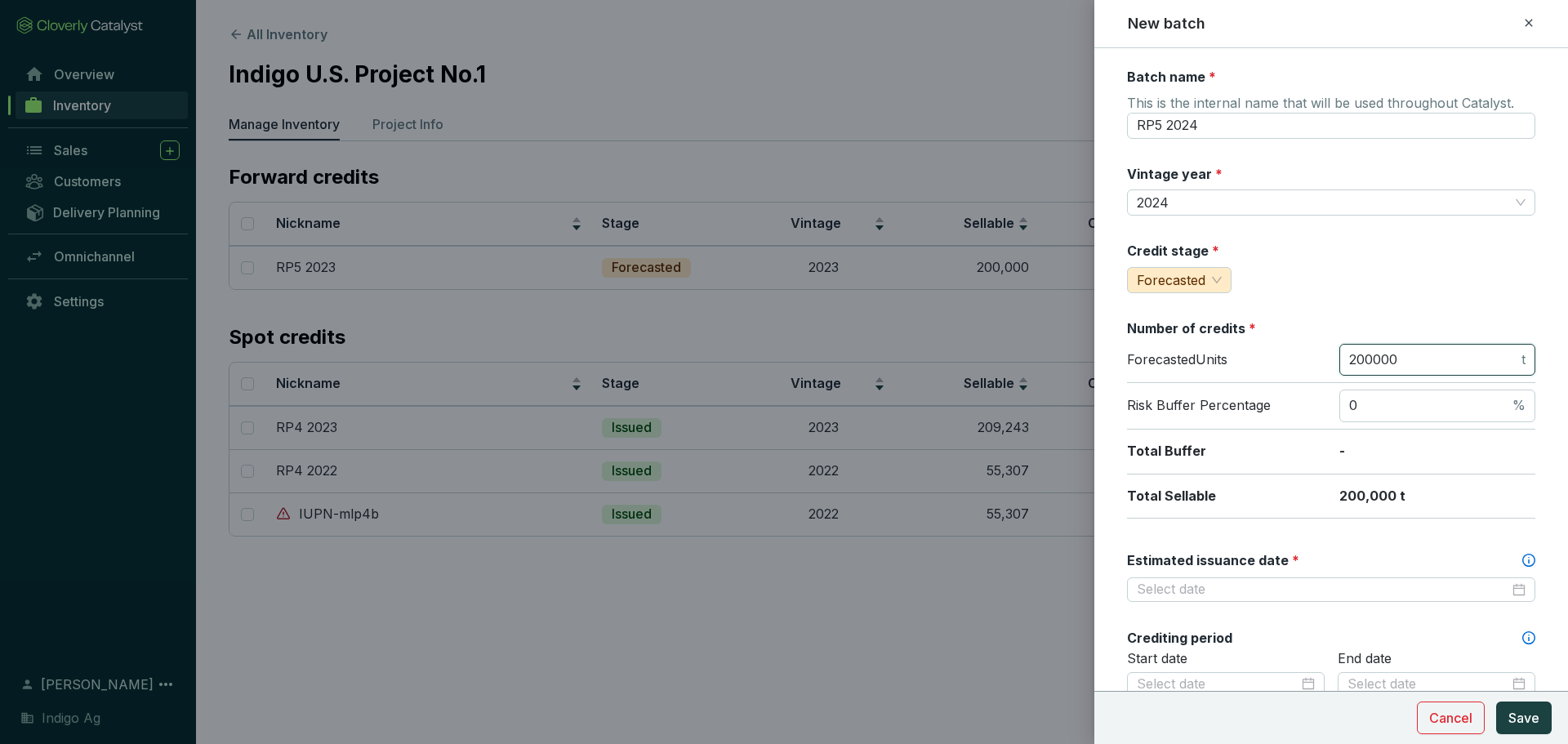
type input "200000"
click at [1285, 455] on p "Total Buffer" at bounding box center [1225, 451] width 196 height 18
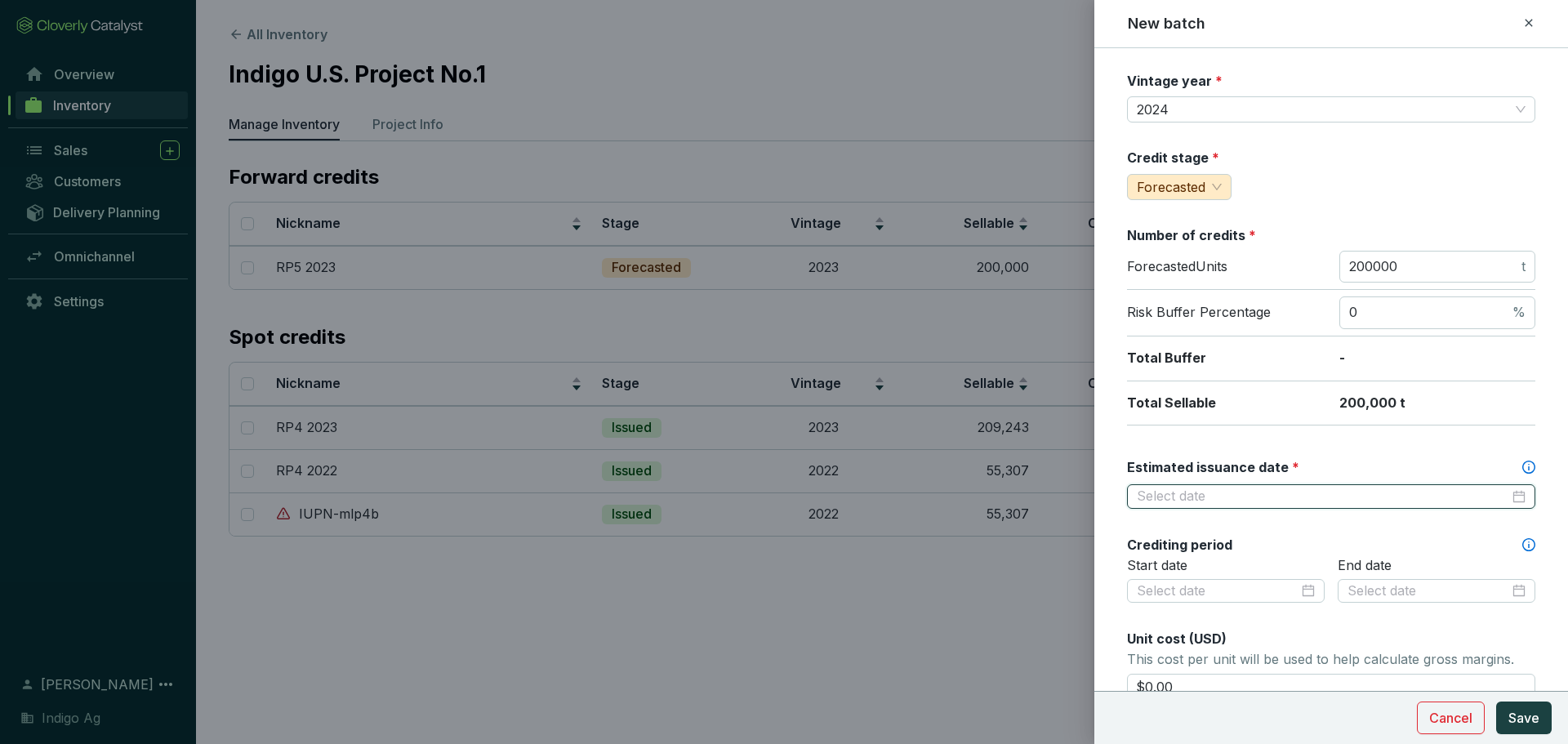
click at [1264, 500] on input "Estimated issuance date *" at bounding box center [1322, 496] width 372 height 18
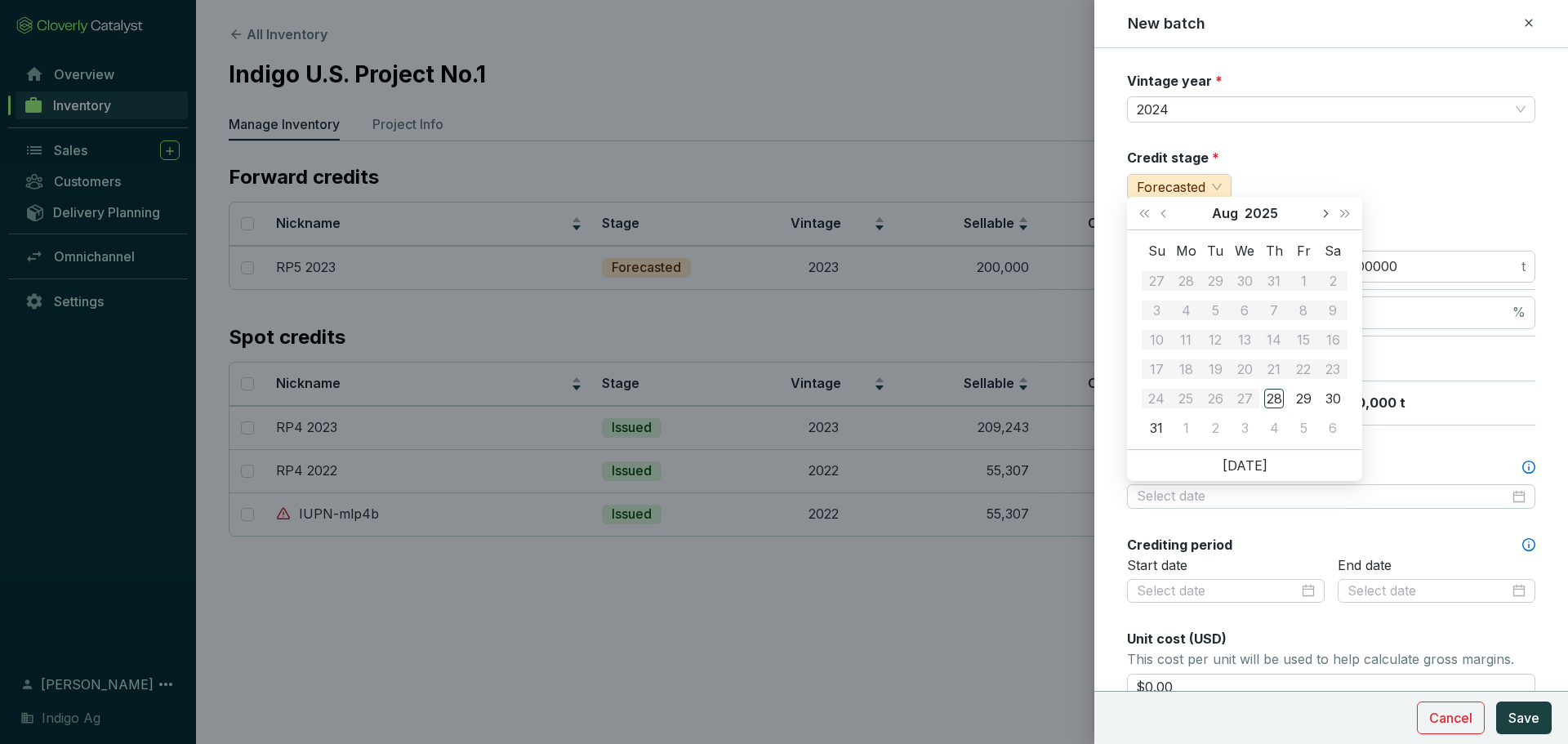
click at [1325, 211] on span "Next month (PageDown)" at bounding box center [1324, 213] width 8 height 8
type input "2025-12-19"
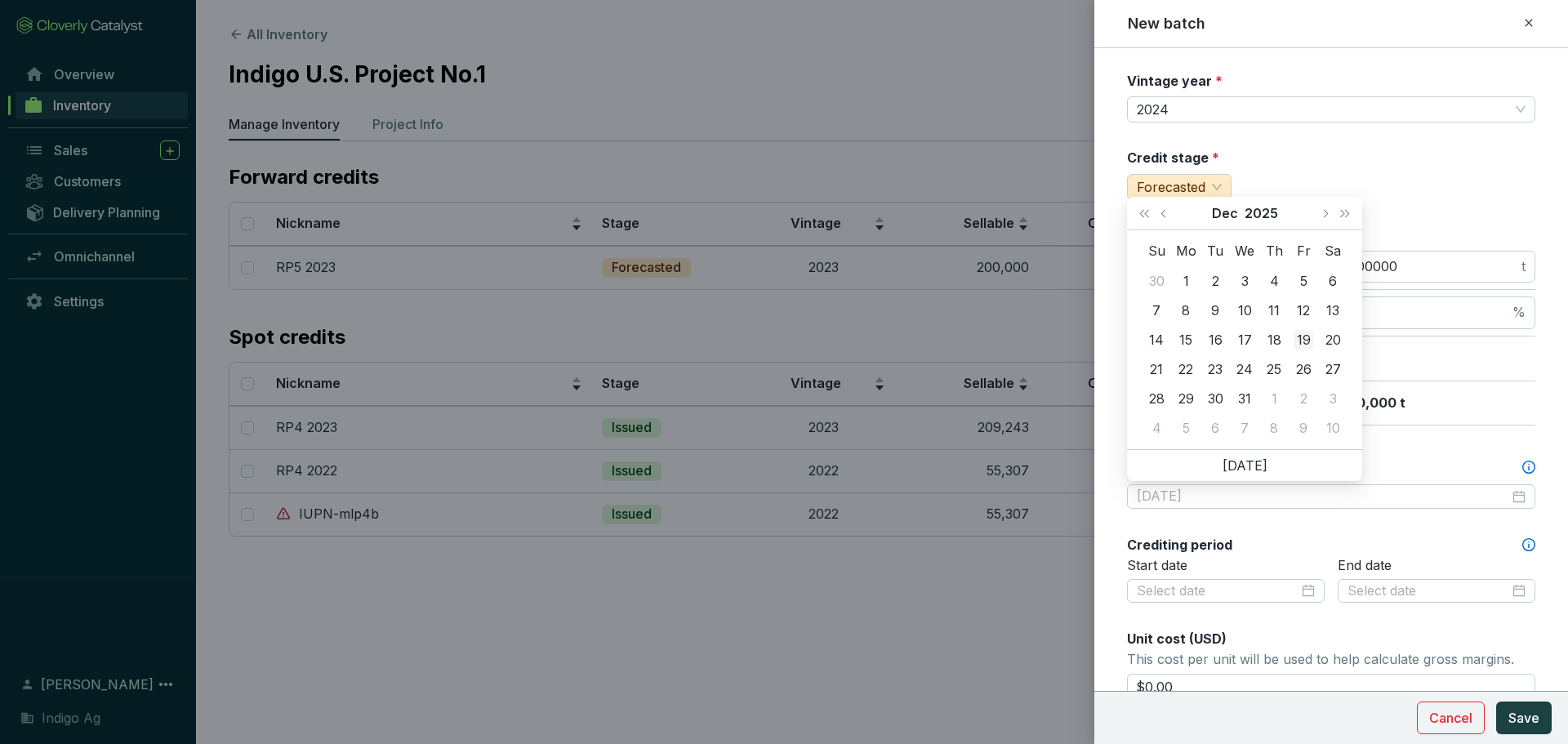
click at [1312, 340] on div "19" at bounding box center [1303, 340] width 20 height 20
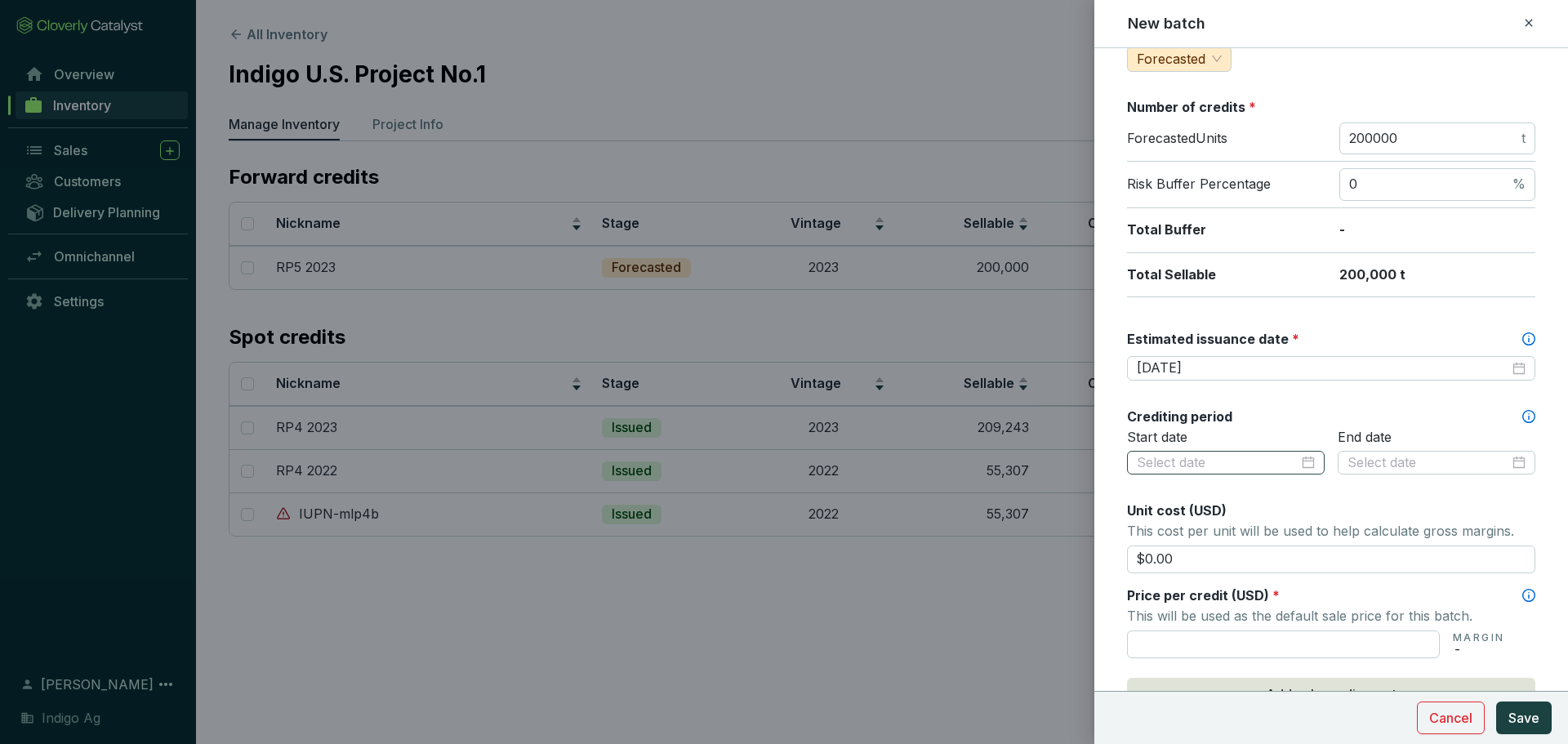
scroll to position [431, 0]
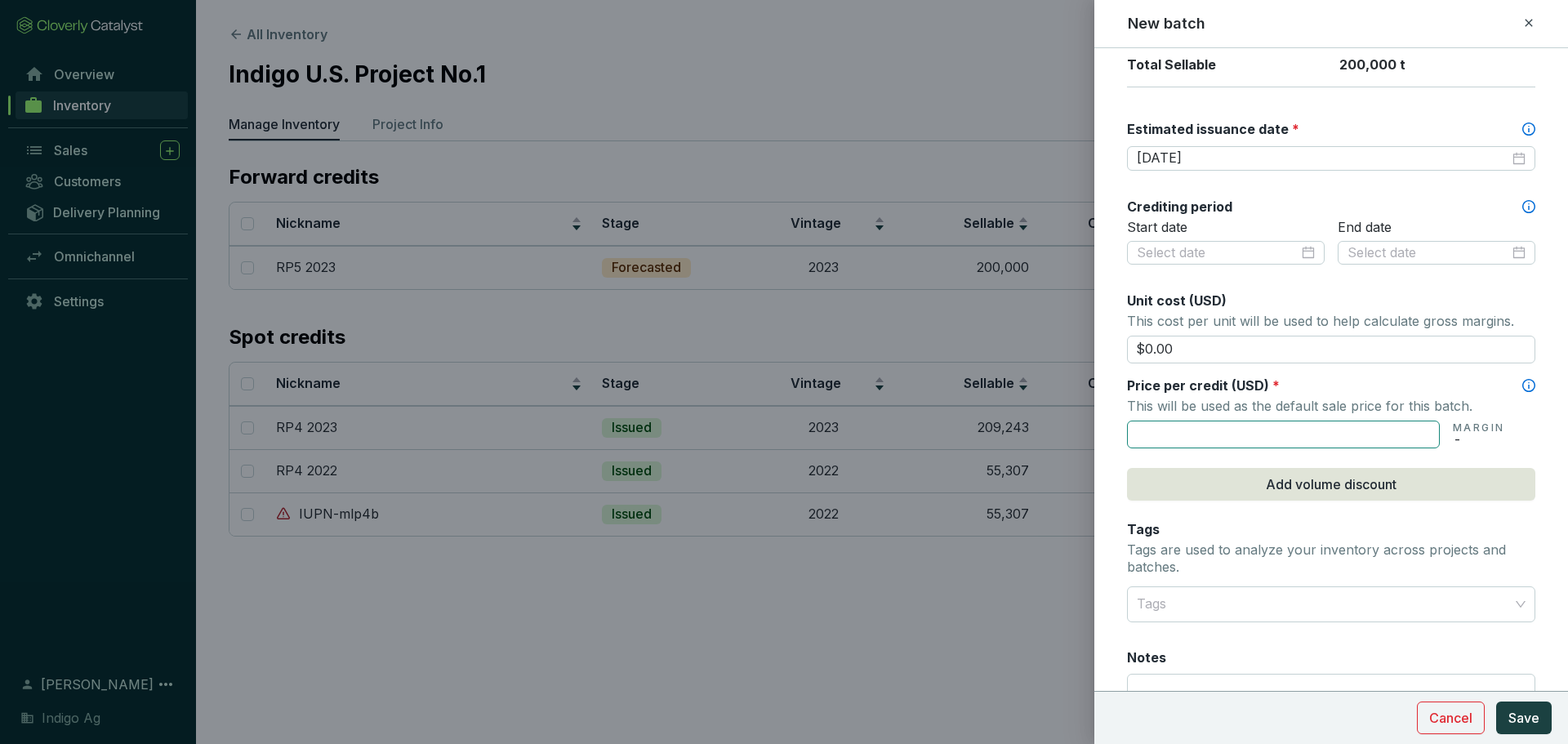
click at [1230, 431] on input "text" at bounding box center [1282, 434] width 313 height 28
type input "$67.00"
click at [1240, 477] on button "Add volume discount" at bounding box center [1330, 484] width 408 height 32
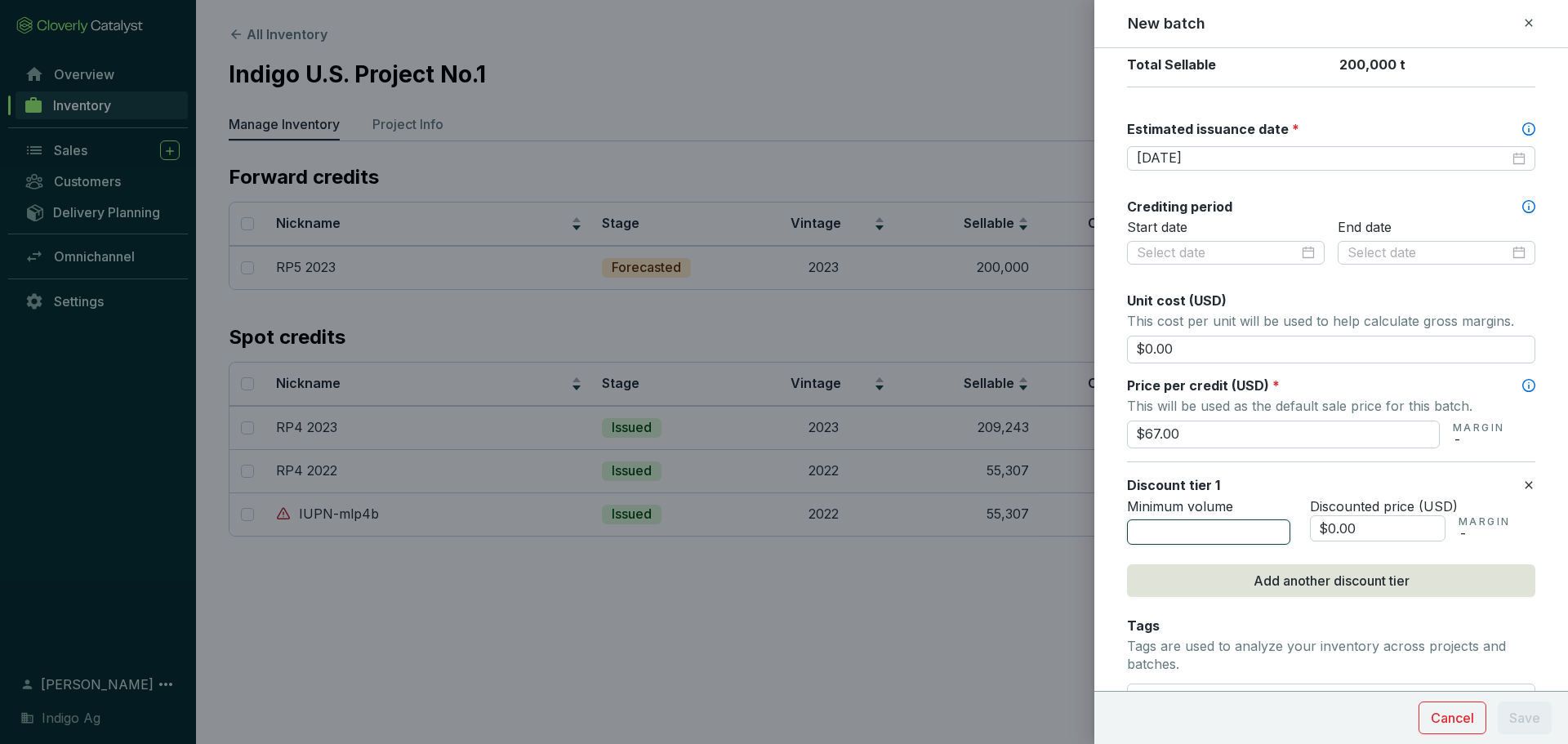
click at [1210, 520] on input "number" at bounding box center [1208, 532] width 163 height 26
type input "10001"
type input "$65.00"
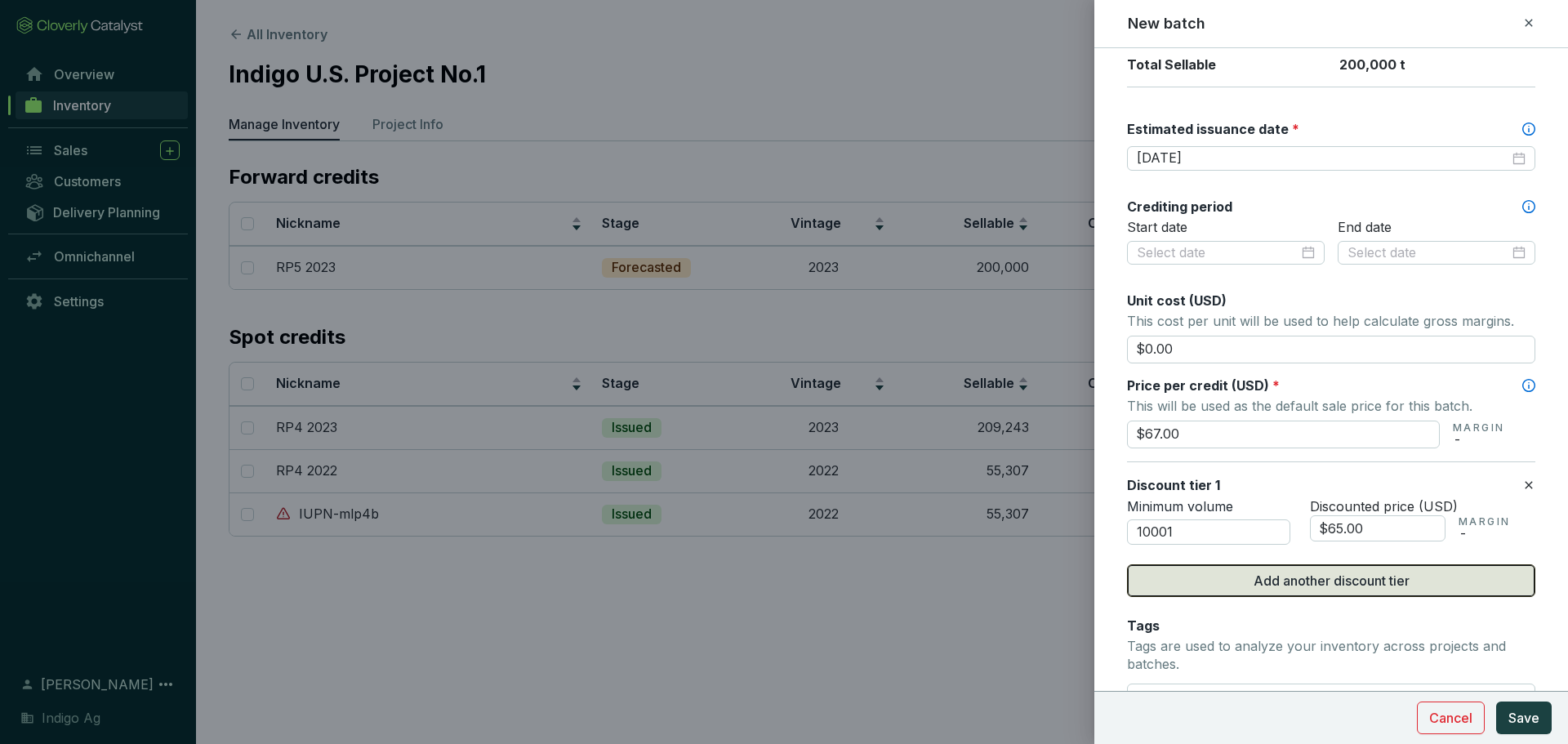
click at [1264, 597] on button "Add another discount tier" at bounding box center [1330, 580] width 408 height 32
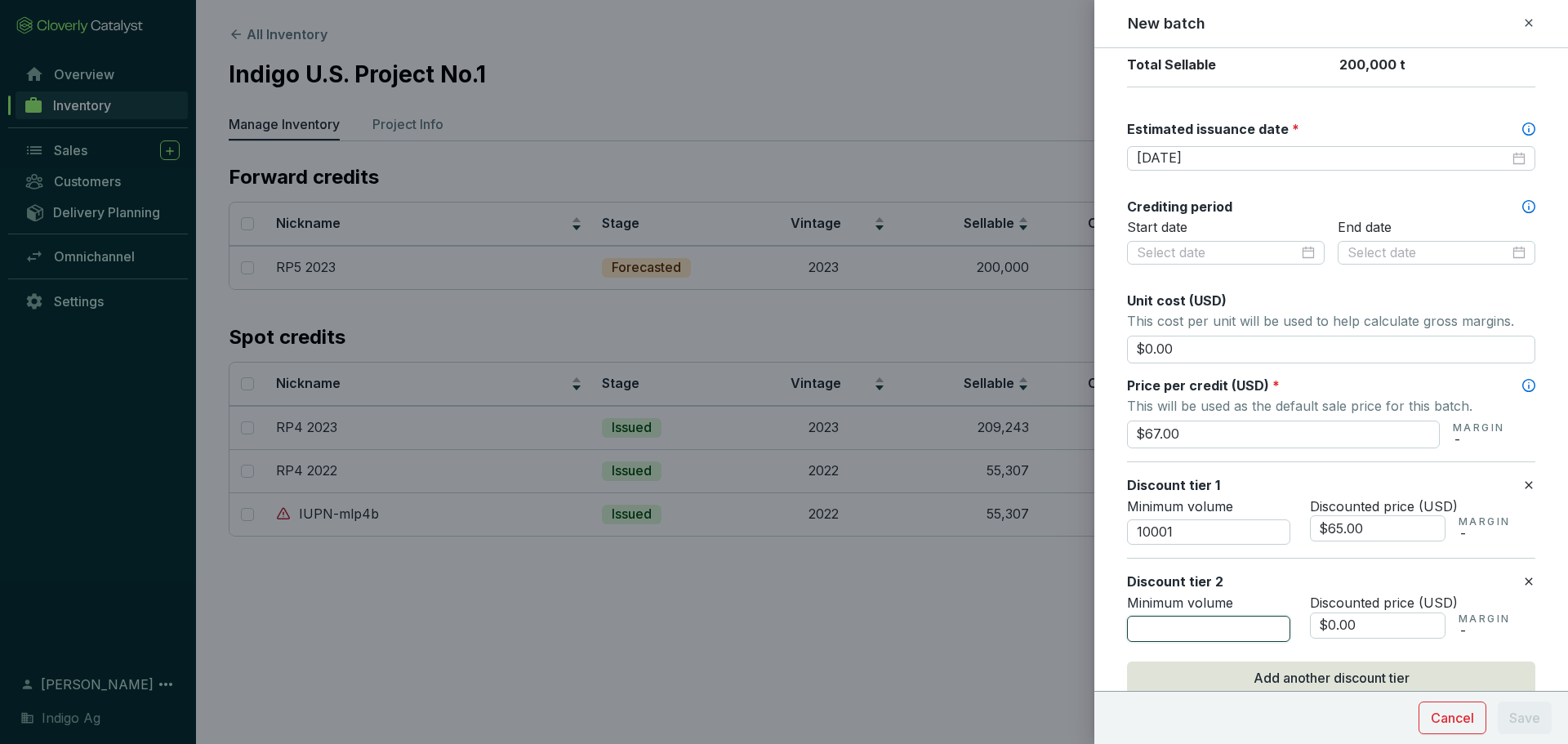
click at [1203, 619] on input "number" at bounding box center [1208, 629] width 163 height 26
type input "25001"
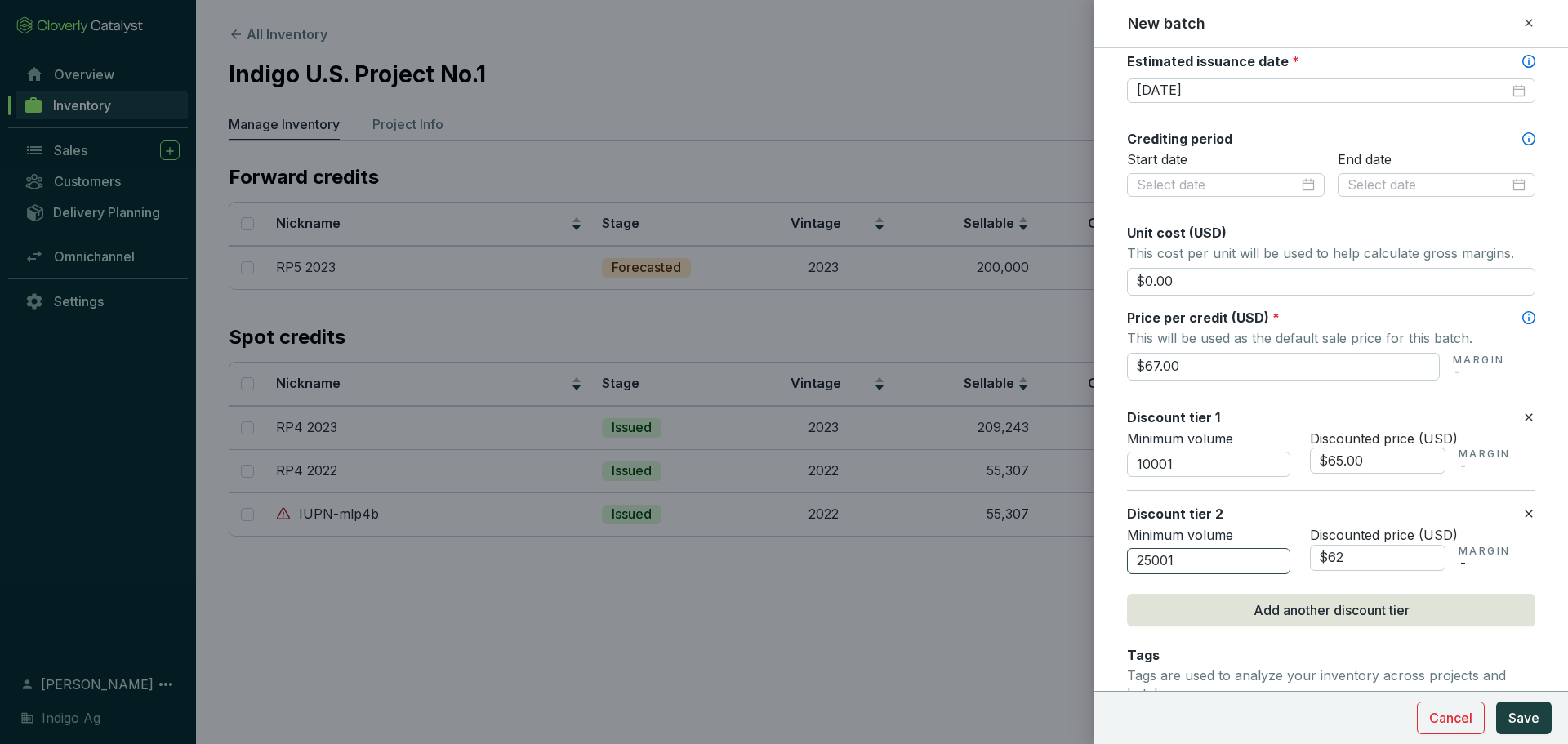
scroll to position [501, 0]
type input "$62.00"
click at [1203, 619] on button "Add another discount tier" at bounding box center [1330, 608] width 408 height 32
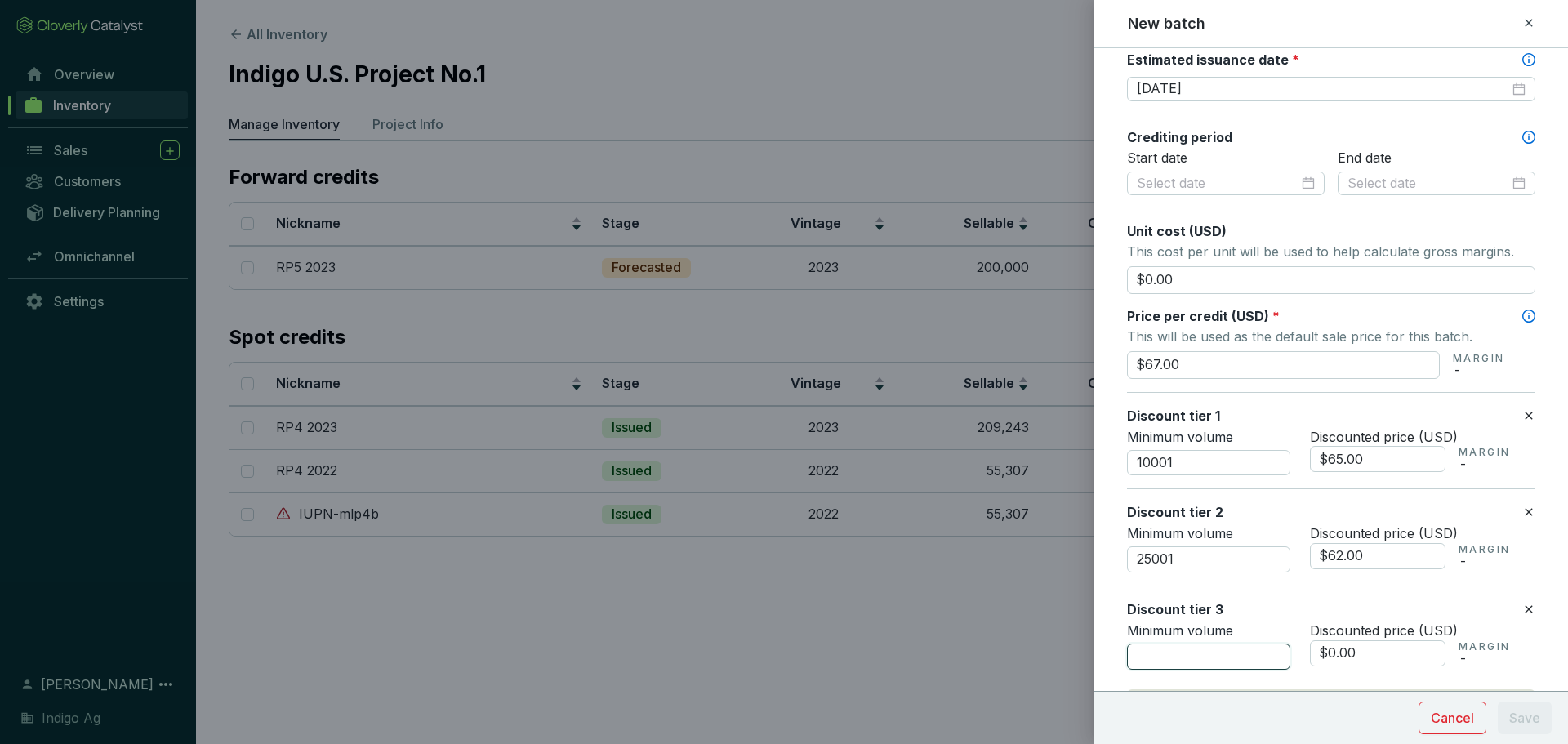
click at [1210, 655] on input "number" at bounding box center [1208, 656] width 163 height 26
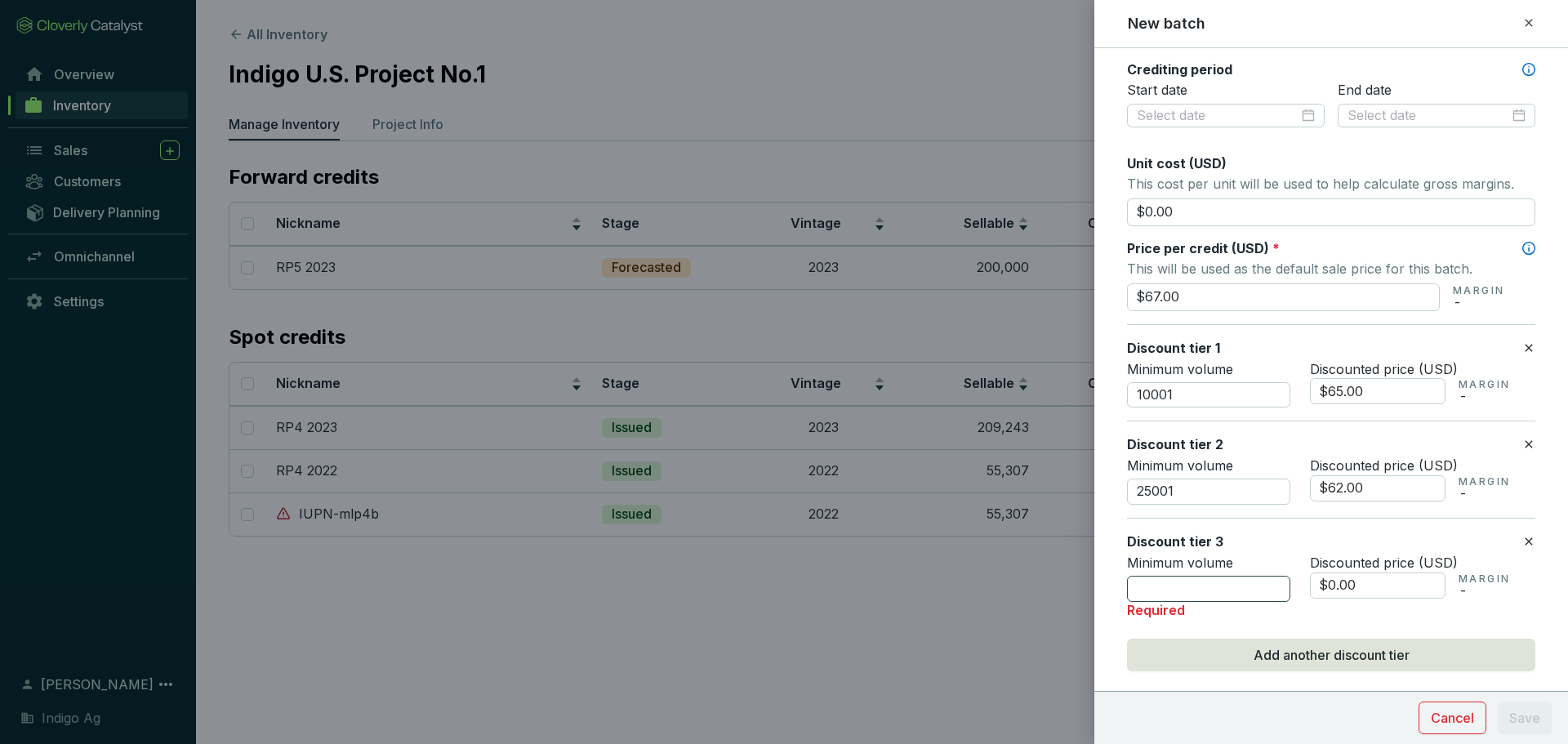
scroll to position [570, 0]
click at [1183, 588] on input "number" at bounding box center [1208, 586] width 163 height 26
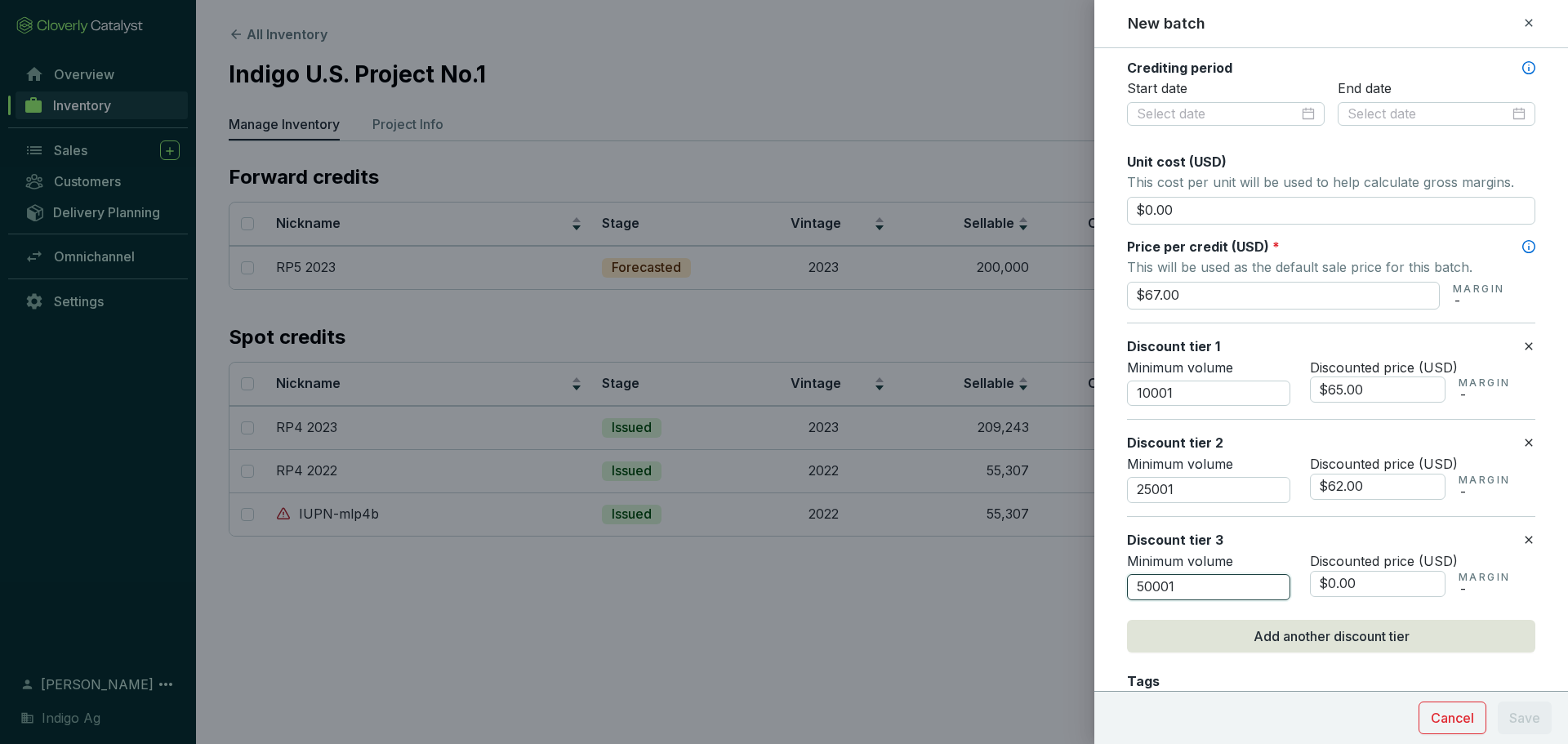
type input "50001"
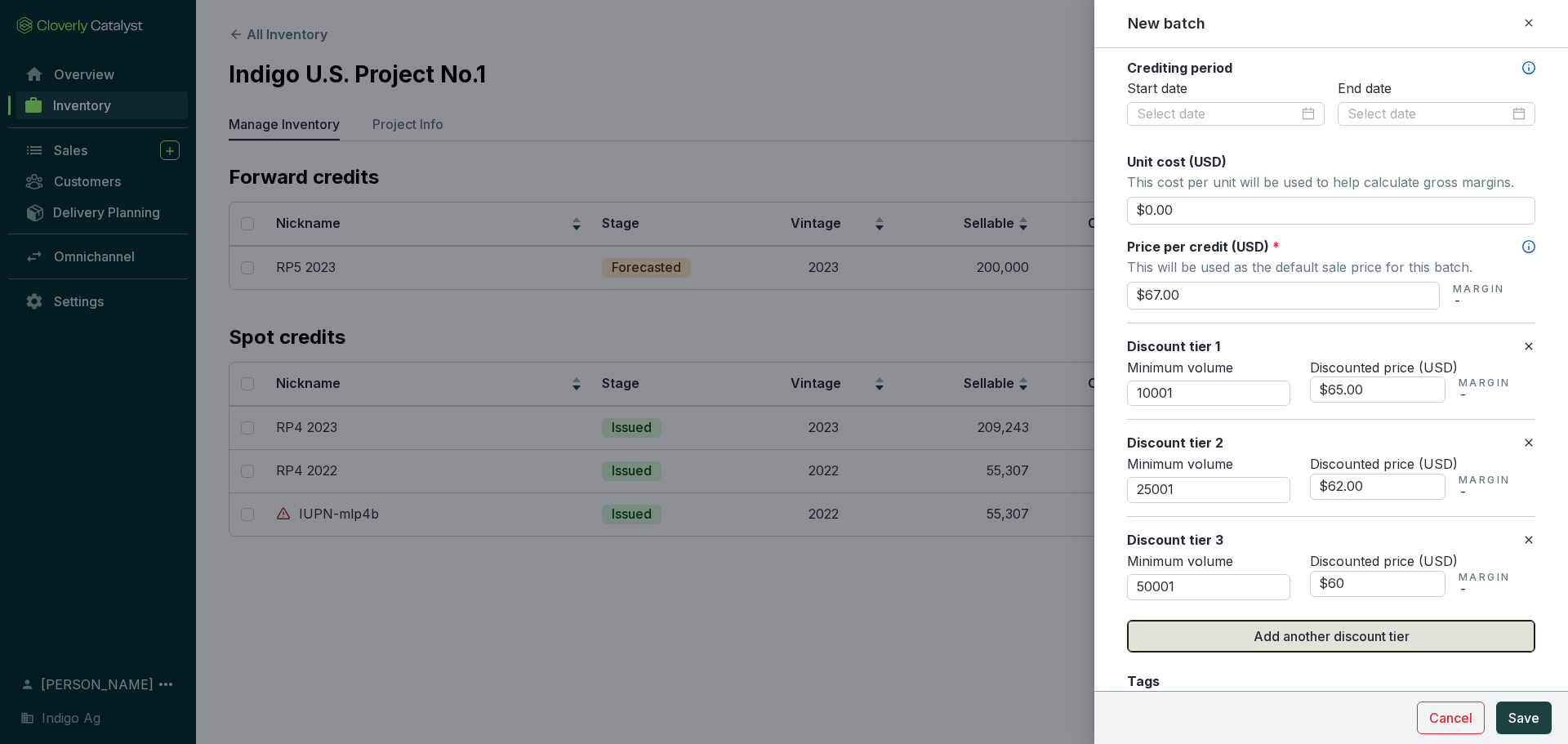
type input "$60.00"
click at [1288, 623] on button "Add another discount tier" at bounding box center [1330, 636] width 408 height 32
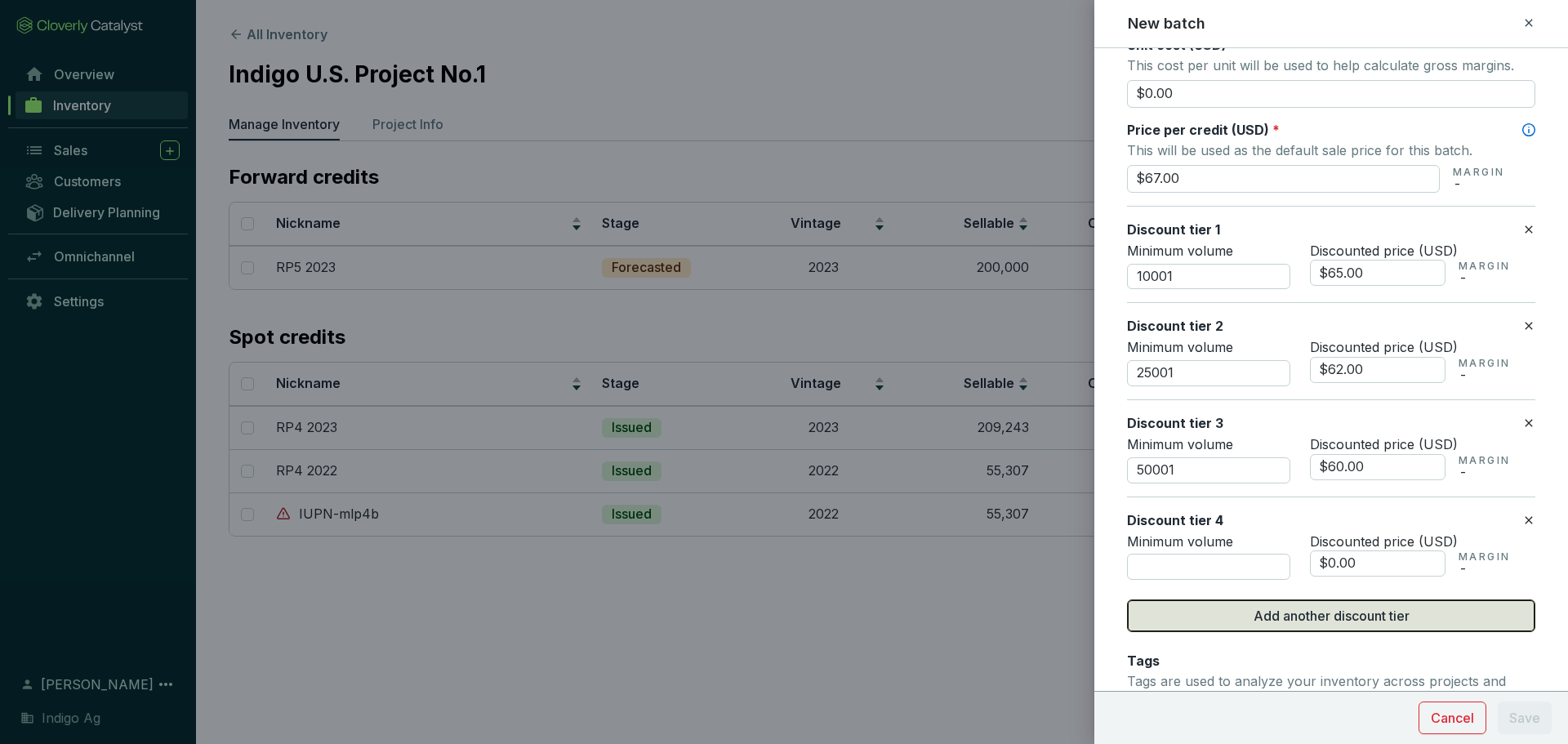
scroll to position [690, 0]
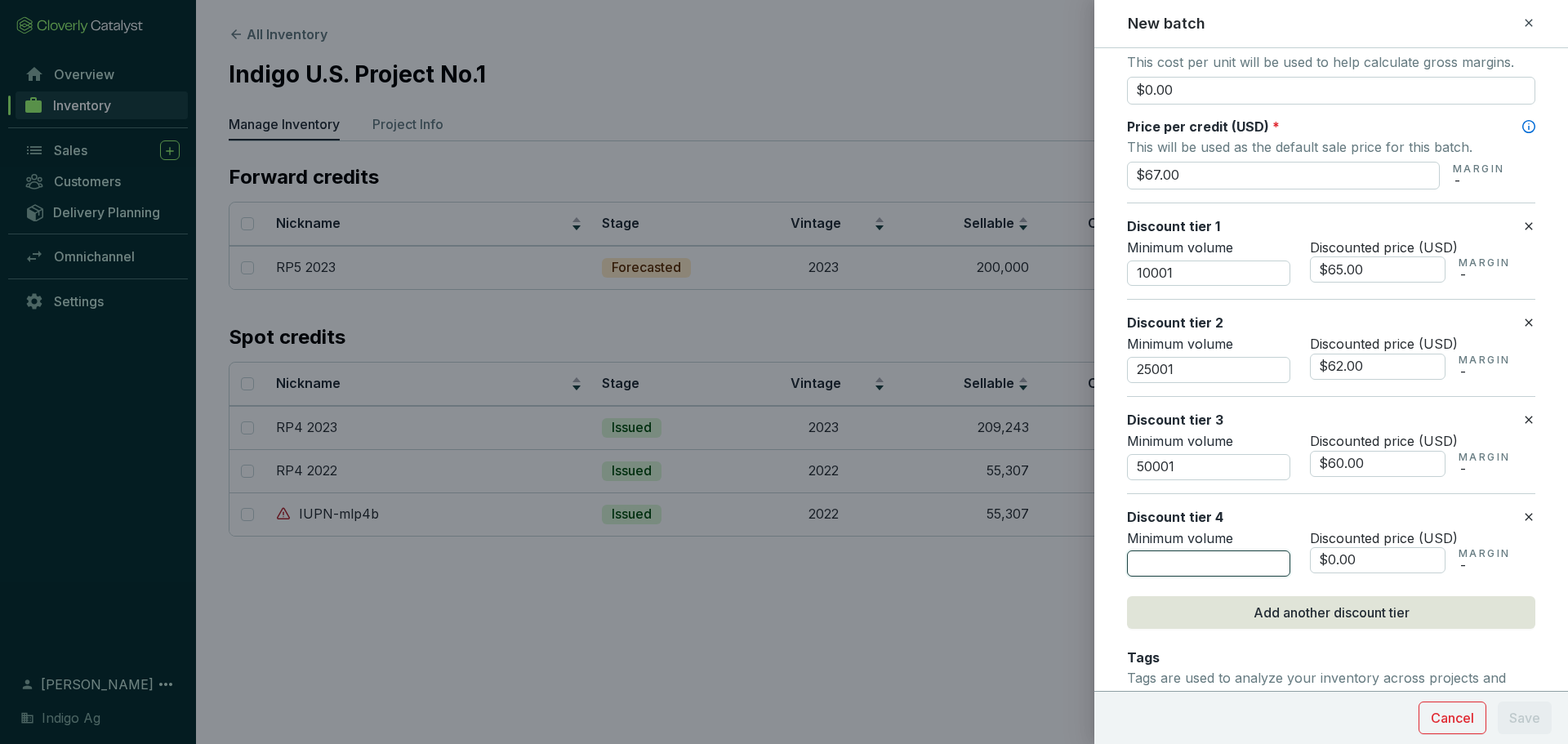
click at [1237, 573] on input "number" at bounding box center [1208, 563] width 163 height 26
type input "100001"
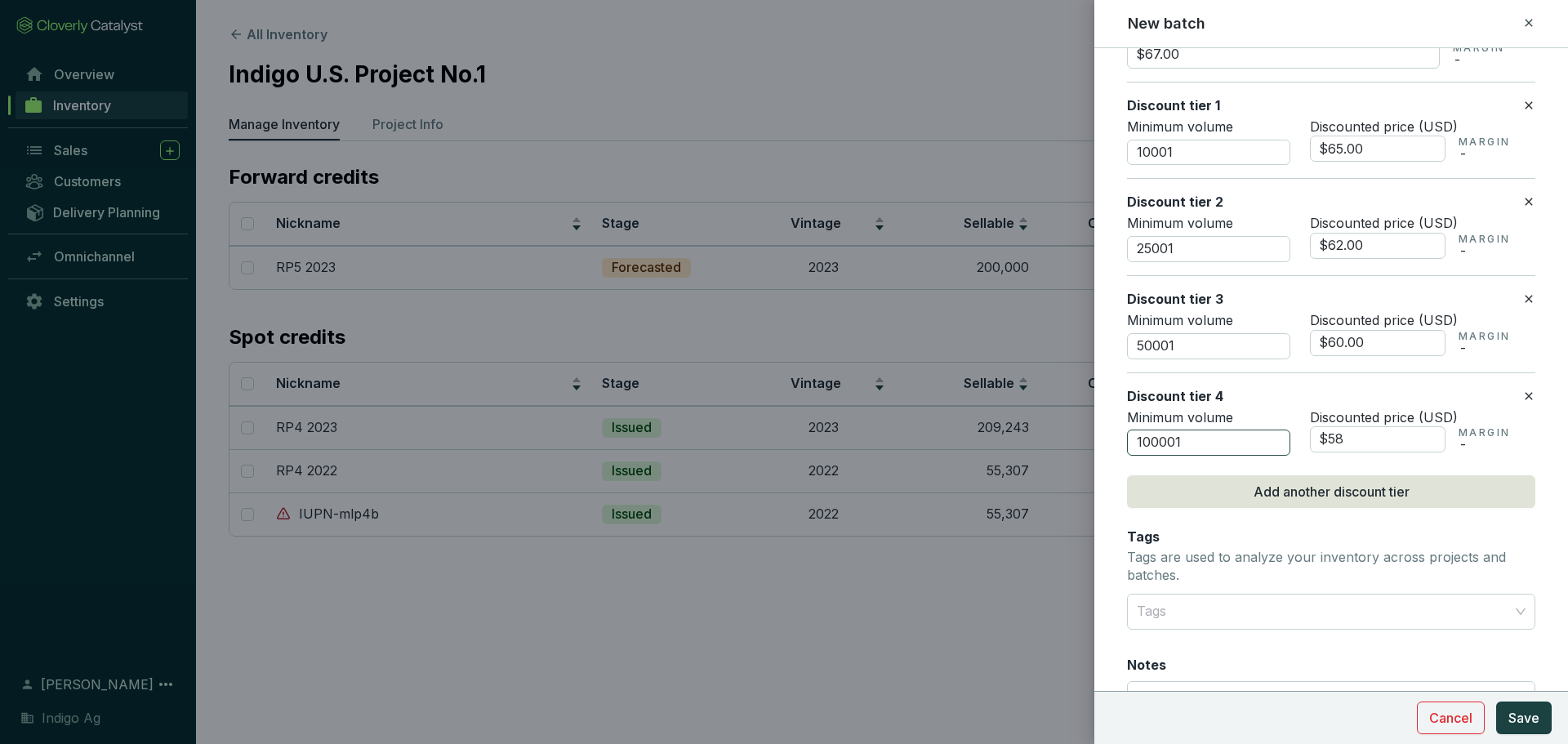
scroll to position [828, 0]
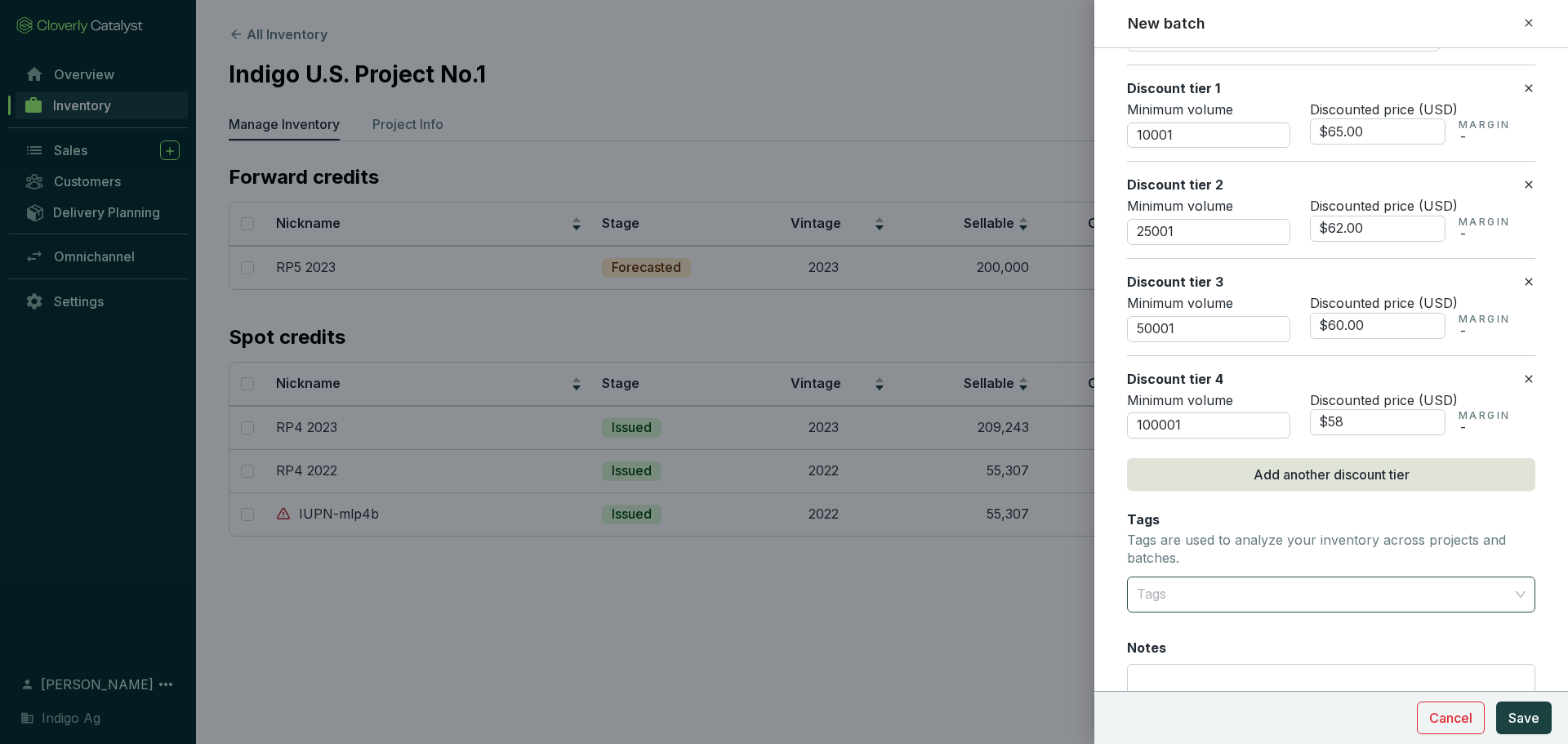
click at [1236, 586] on div at bounding box center [1321, 594] width 383 height 32
type input "$58.00"
click at [1189, 653] on div "RP5" at bounding box center [1325, 658] width 370 height 18
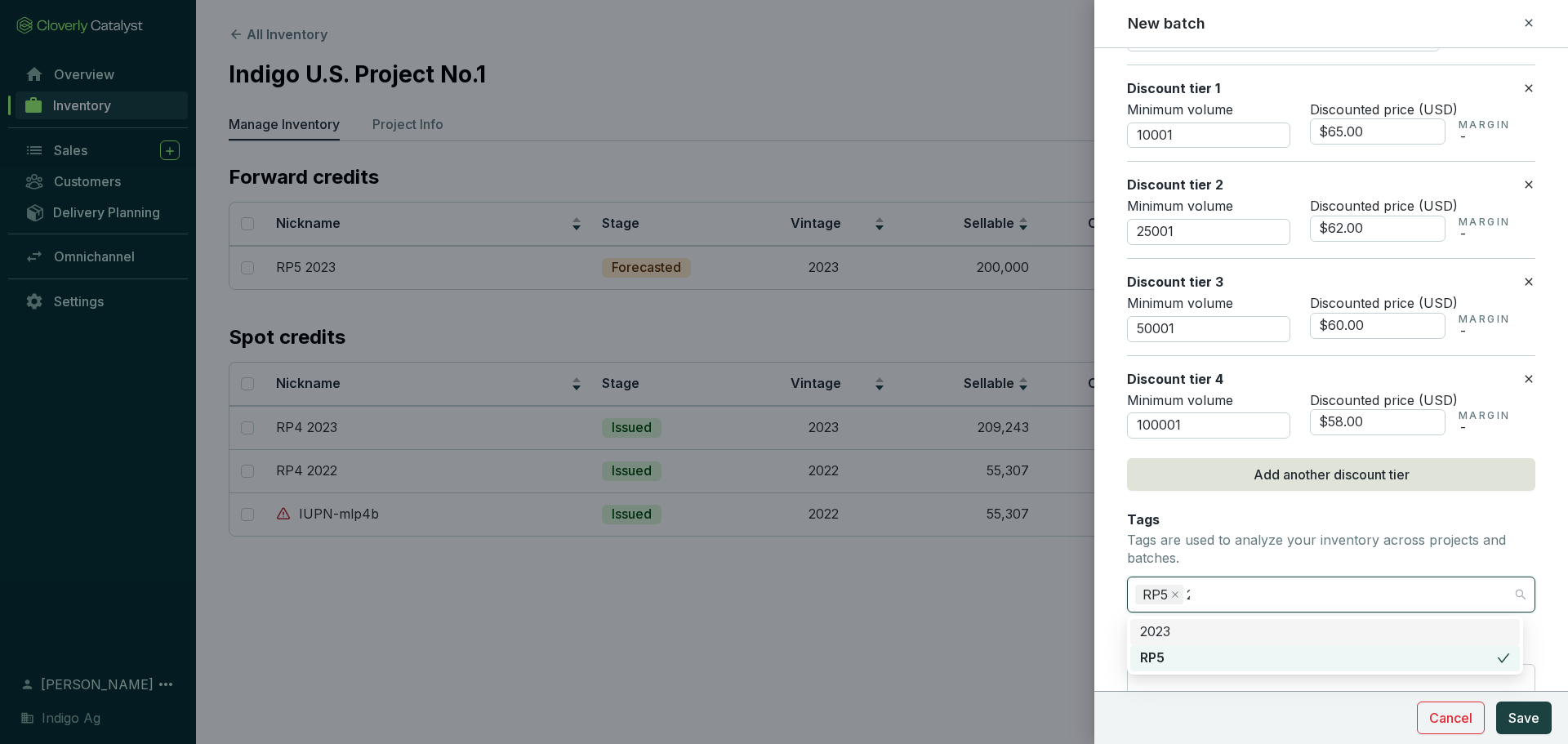
type input "2024"
click at [1165, 632] on div "2024" at bounding box center [1325, 632] width 370 height 18
click at [1339, 555] on p "Tags are used to analyze your inventory across projects and batches." at bounding box center [1330, 549] width 408 height 35
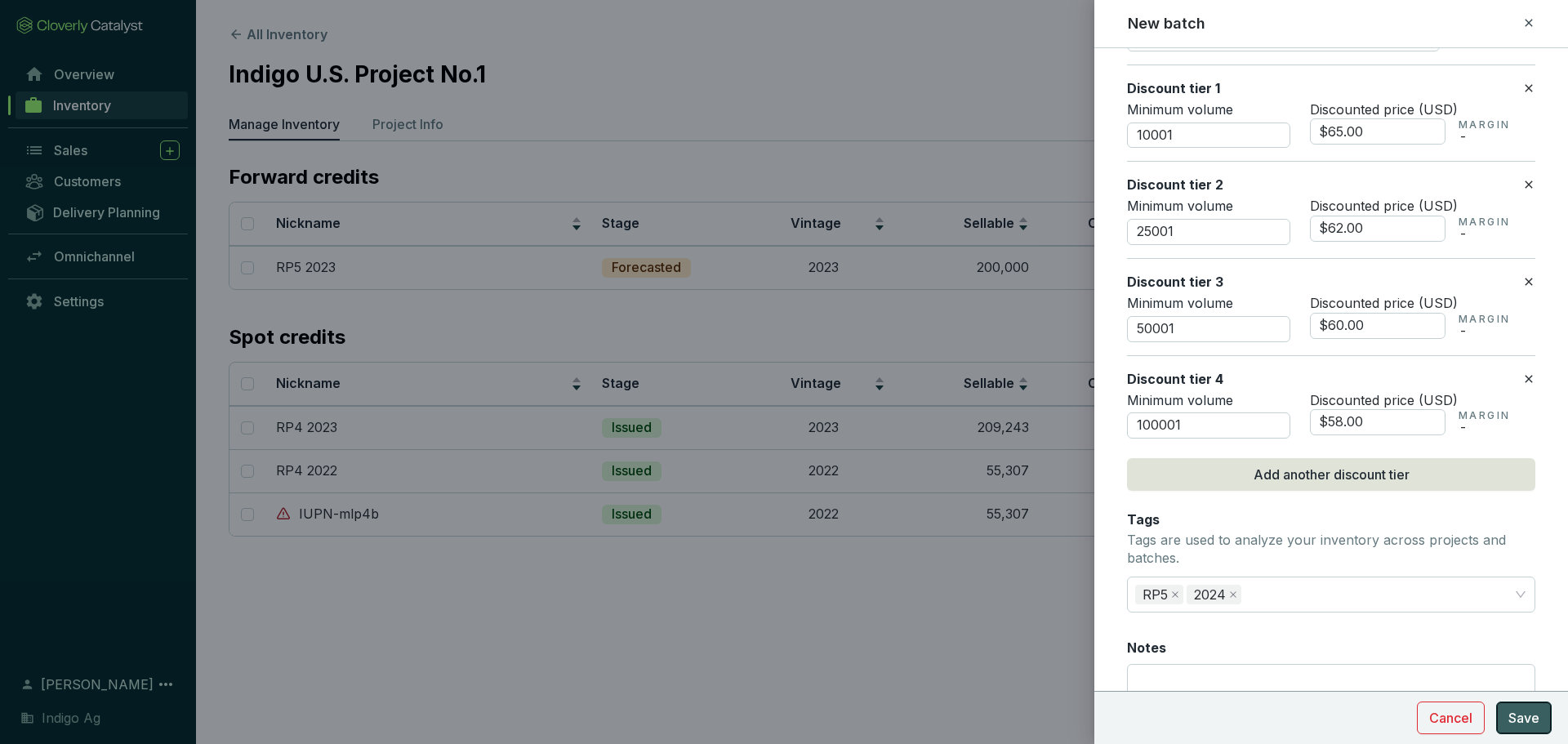
click at [1534, 721] on span "Save" at bounding box center [1524, 718] width 31 height 20
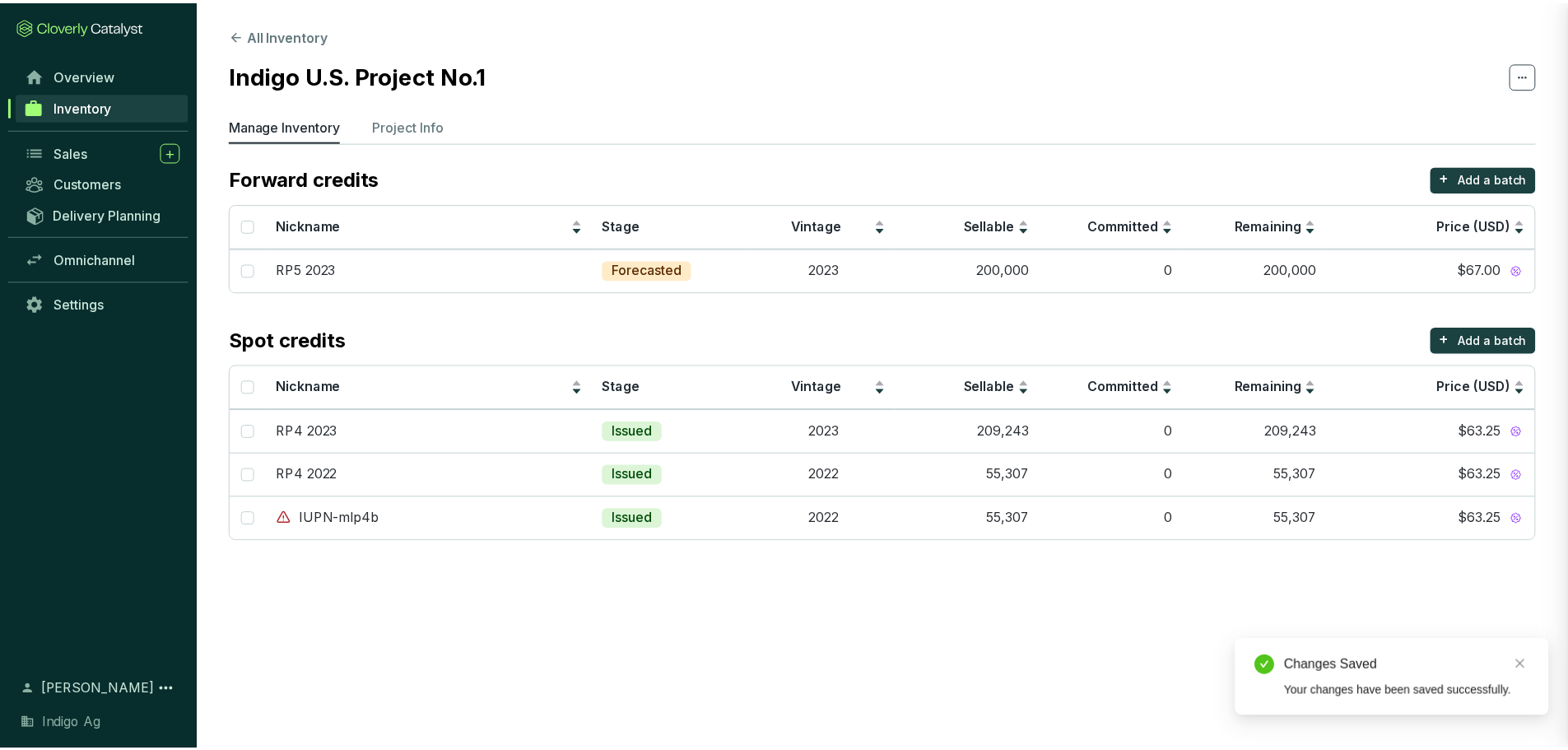
scroll to position [581, 0]
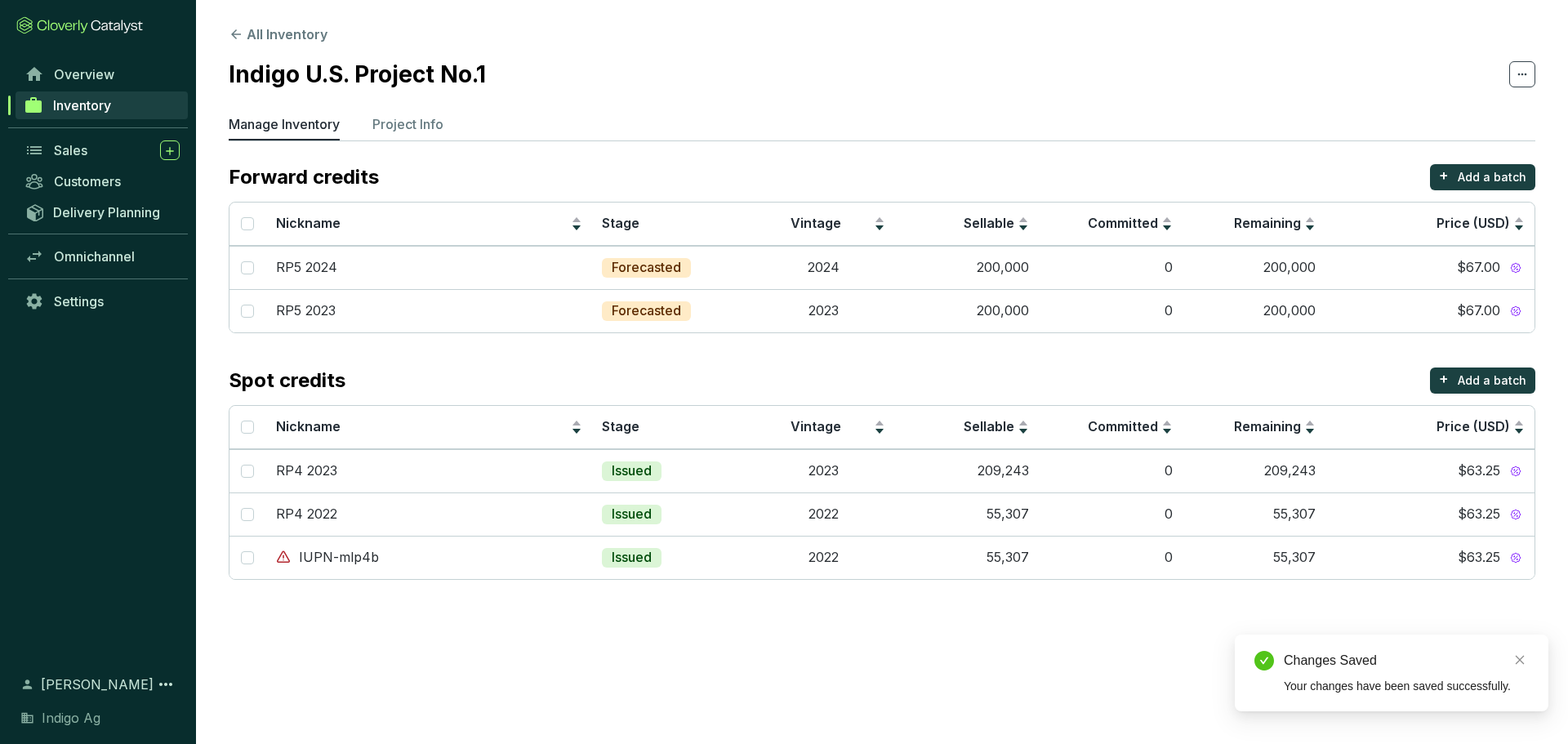
click at [967, 596] on section "All Inventory Indigo U.S. Project No.1 Manage Inventory Project Info Forward cr…" at bounding box center [882, 306] width 1372 height 612
click at [778, 508] on td "2022" at bounding box center [823, 514] width 144 height 43
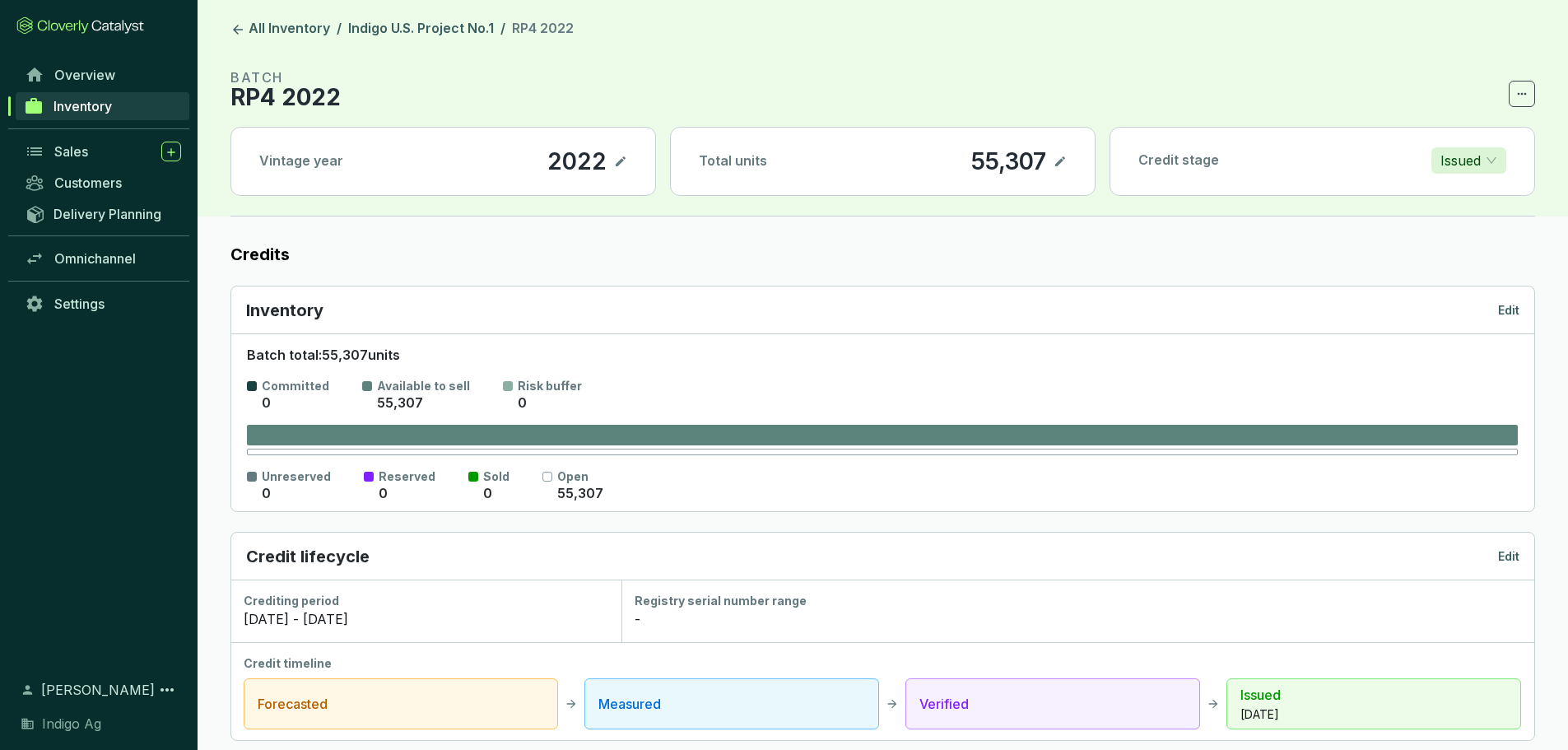
click at [1514, 314] on p "Edit" at bounding box center [1509, 311] width 22 height 16
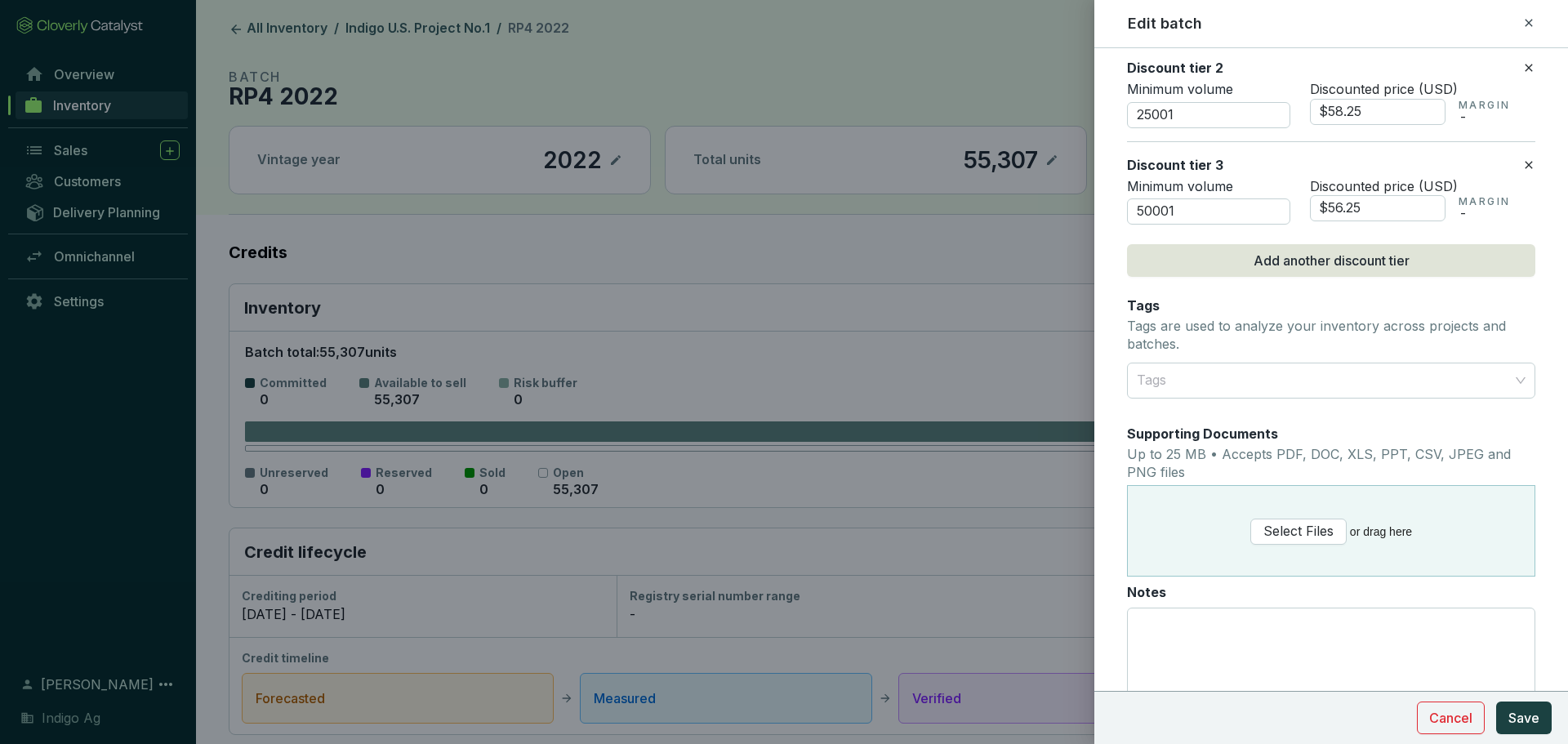
scroll to position [1102, 0]
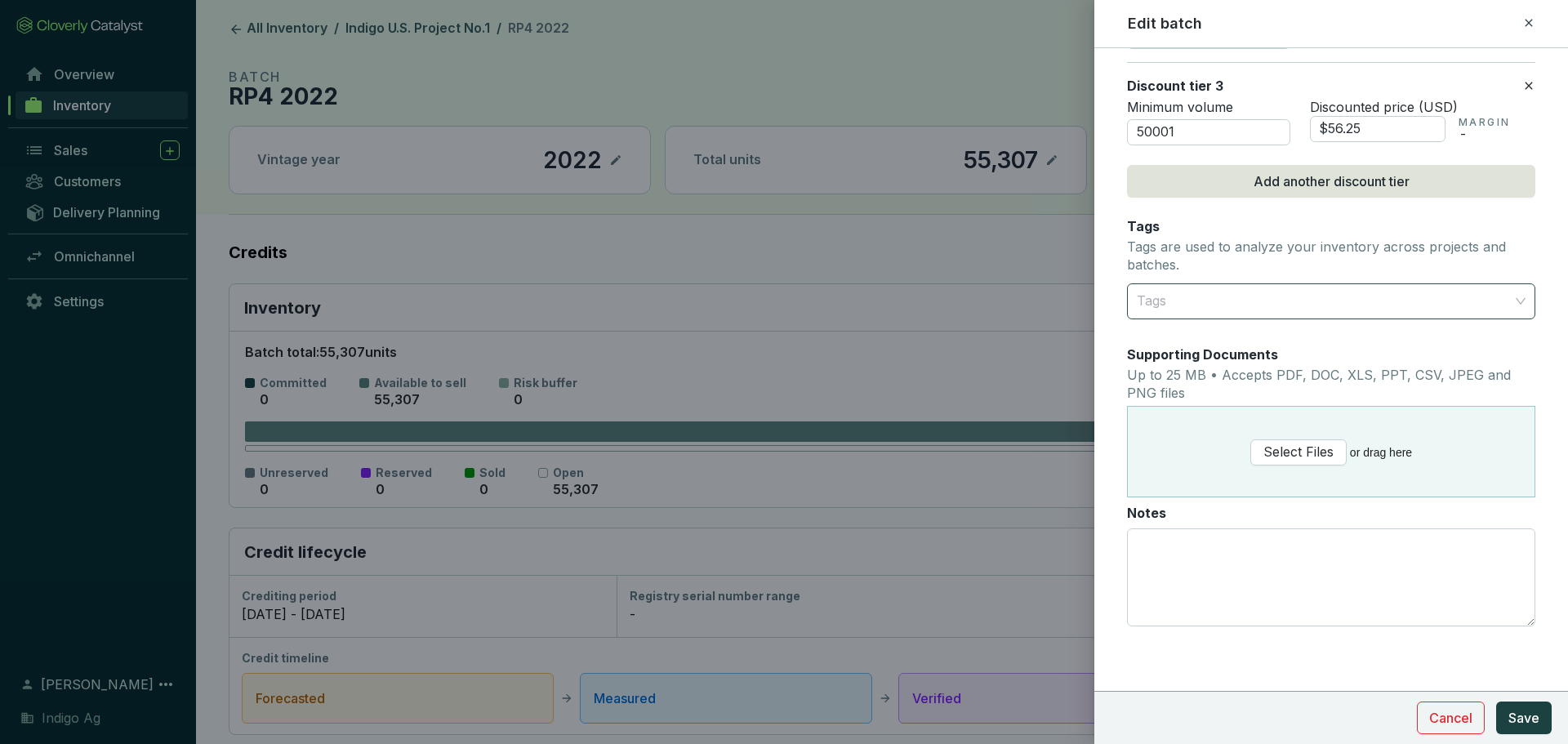
click at [1220, 302] on div at bounding box center [1321, 301] width 383 height 32
type input "rp4"
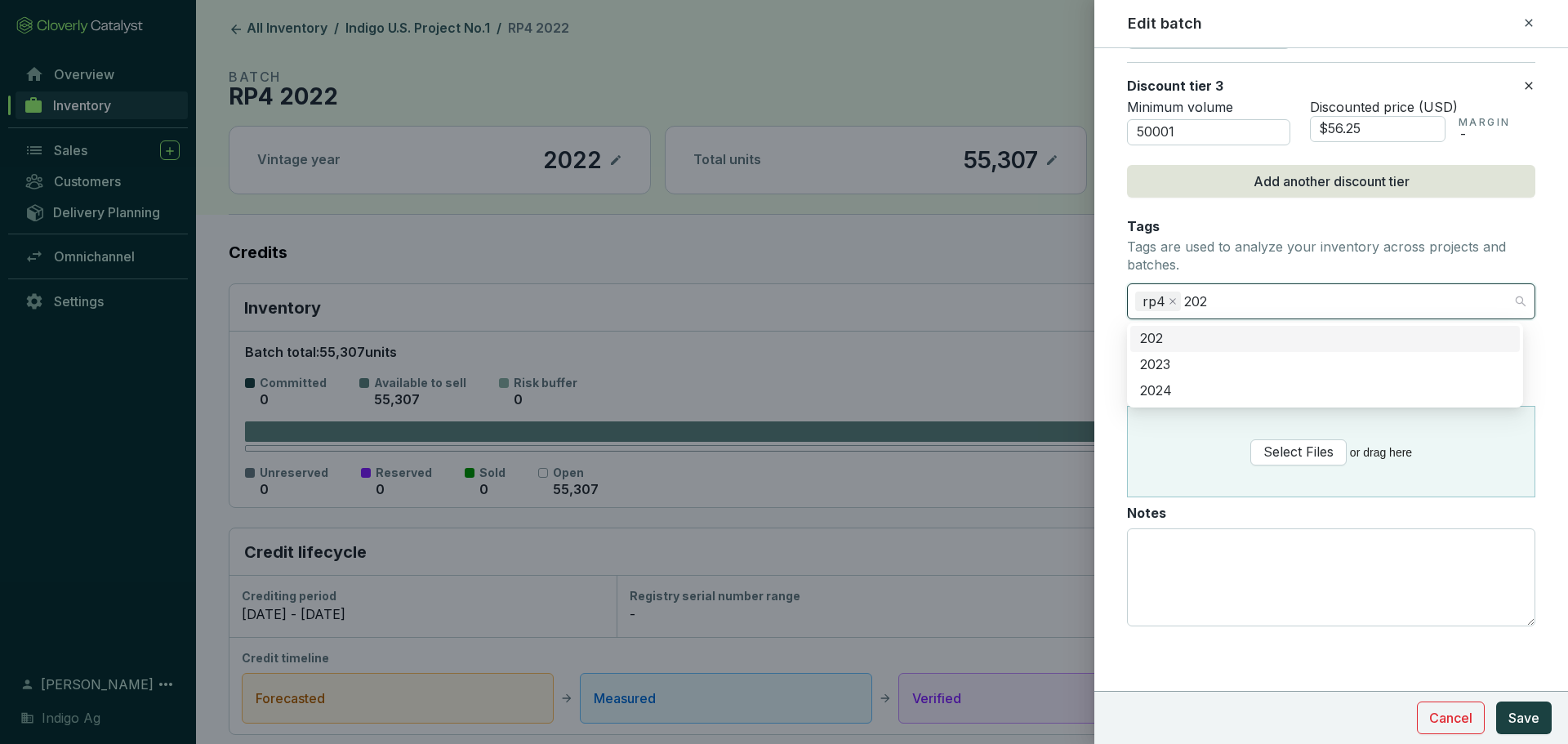
type input "2022"
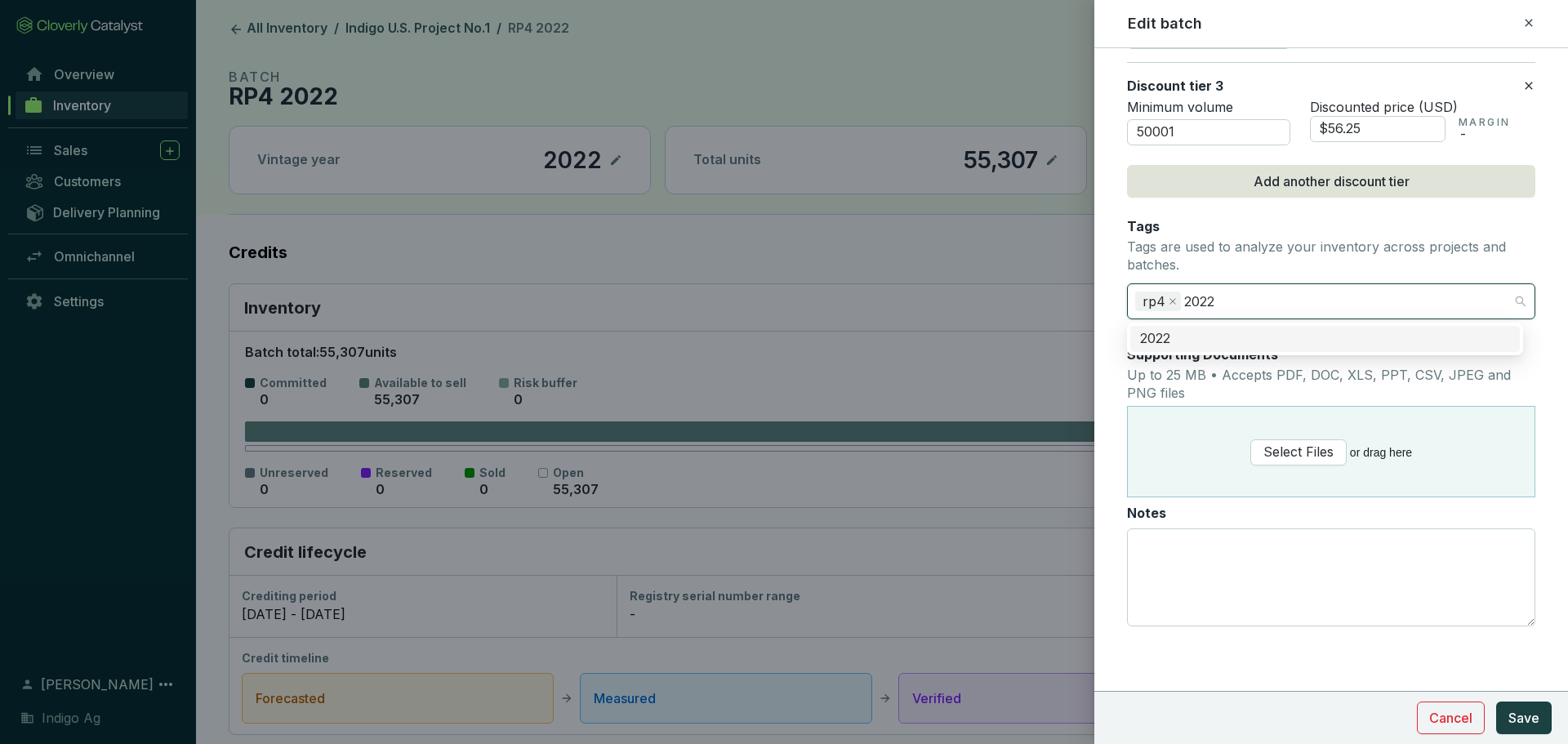
click at [1183, 335] on div "2022" at bounding box center [1325, 339] width 370 height 18
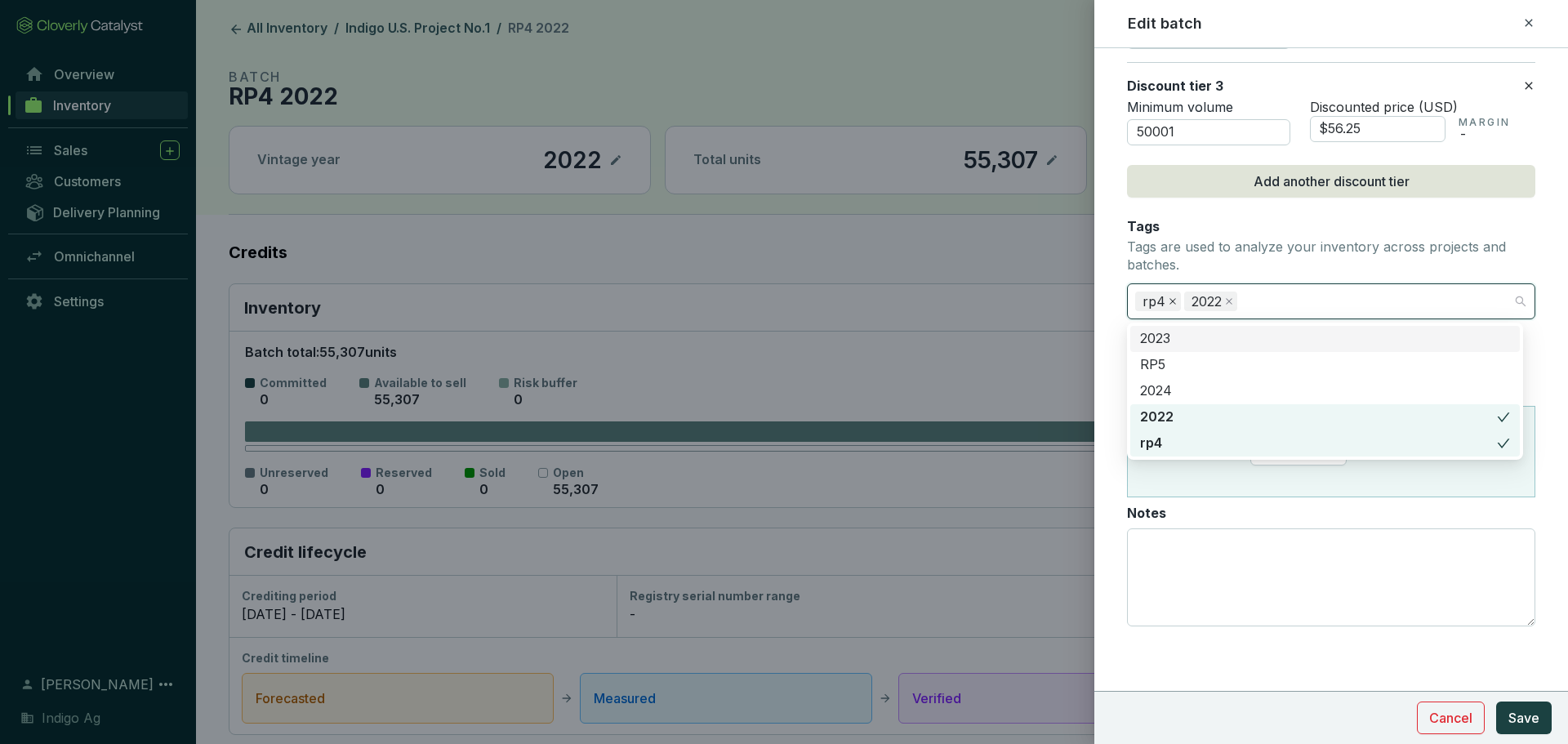
click at [1168, 297] on icon "close" at bounding box center [1172, 301] width 8 height 8
type input "RP4"
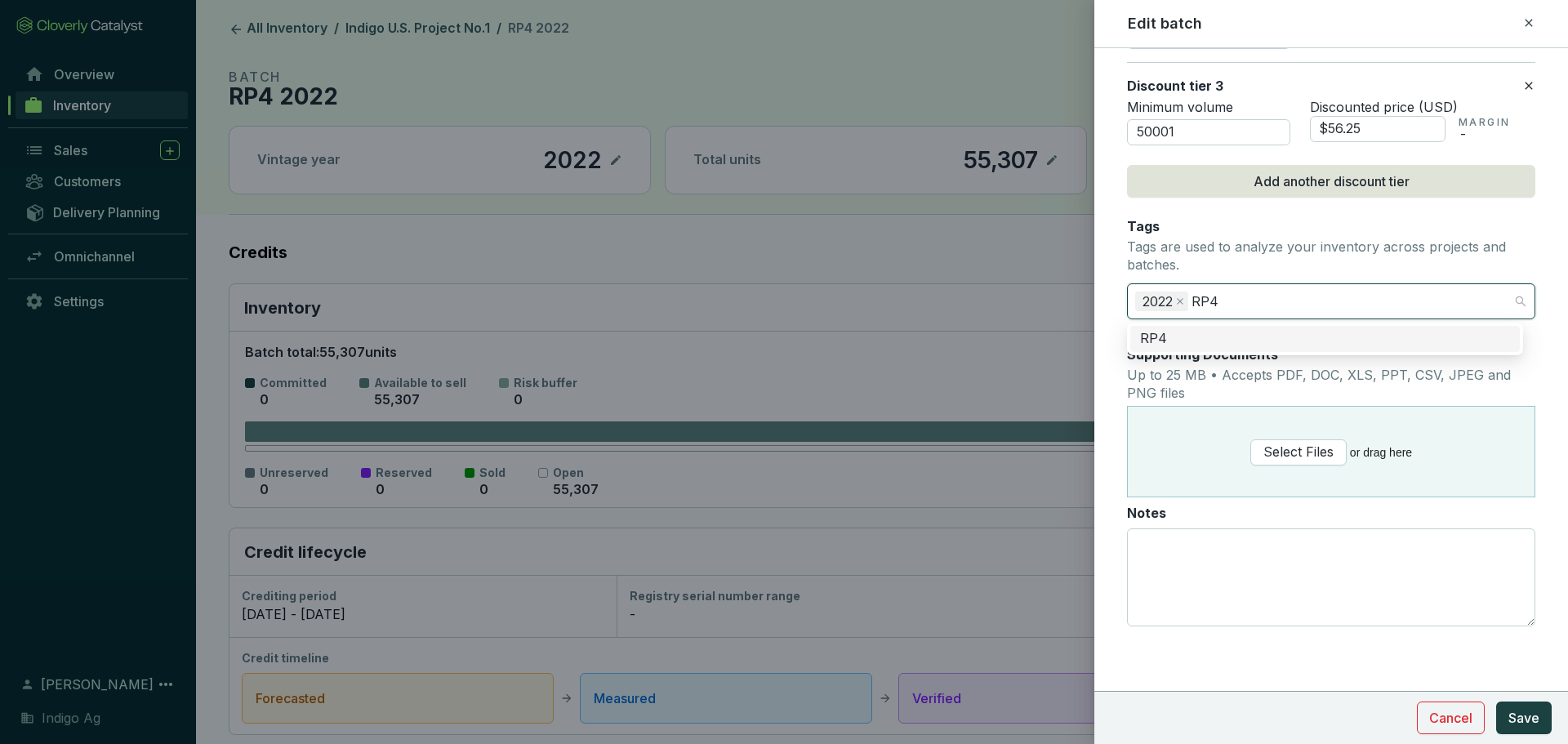
click at [1172, 344] on div "RP4" at bounding box center [1325, 339] width 370 height 18
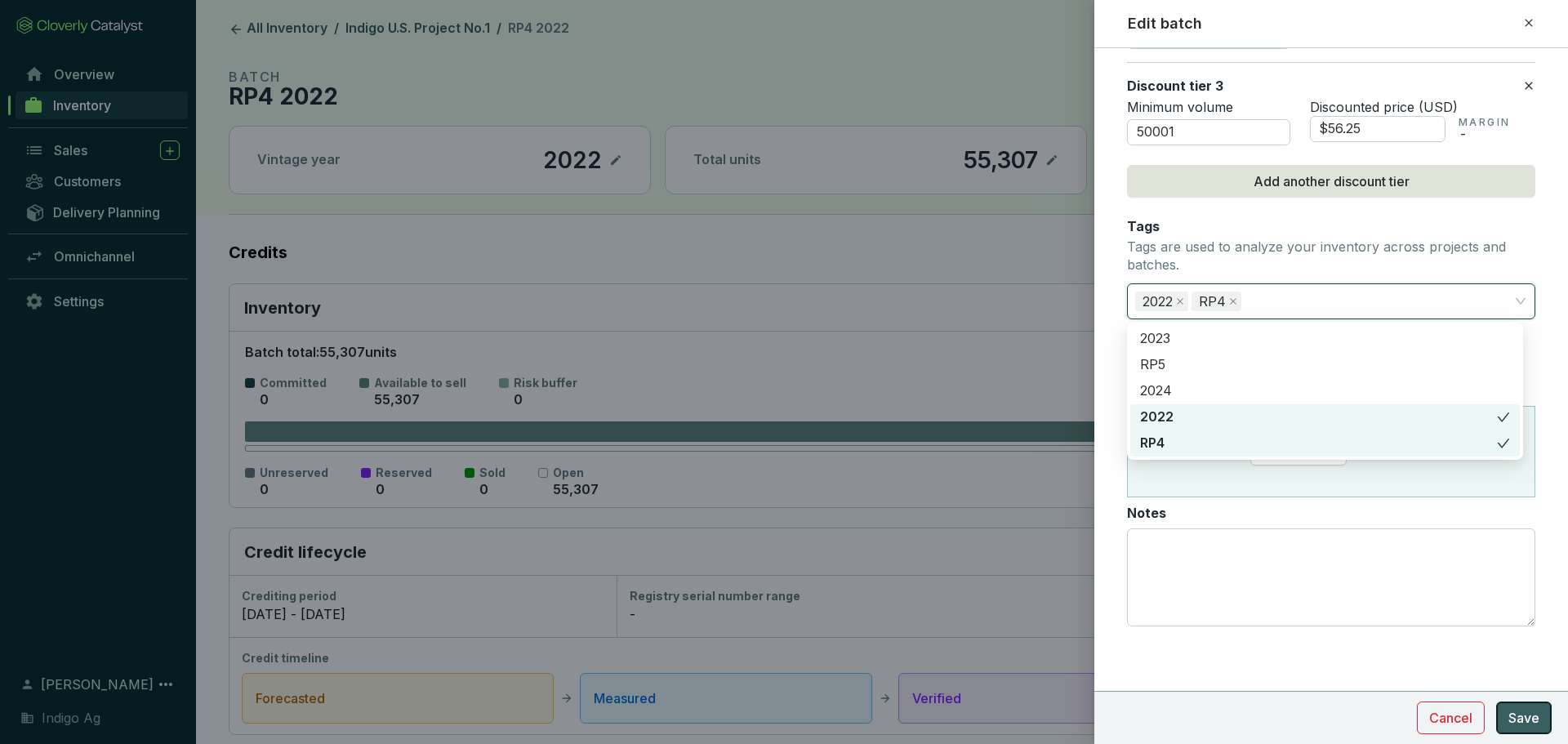
click at [1513, 712] on span "Save" at bounding box center [1524, 718] width 31 height 20
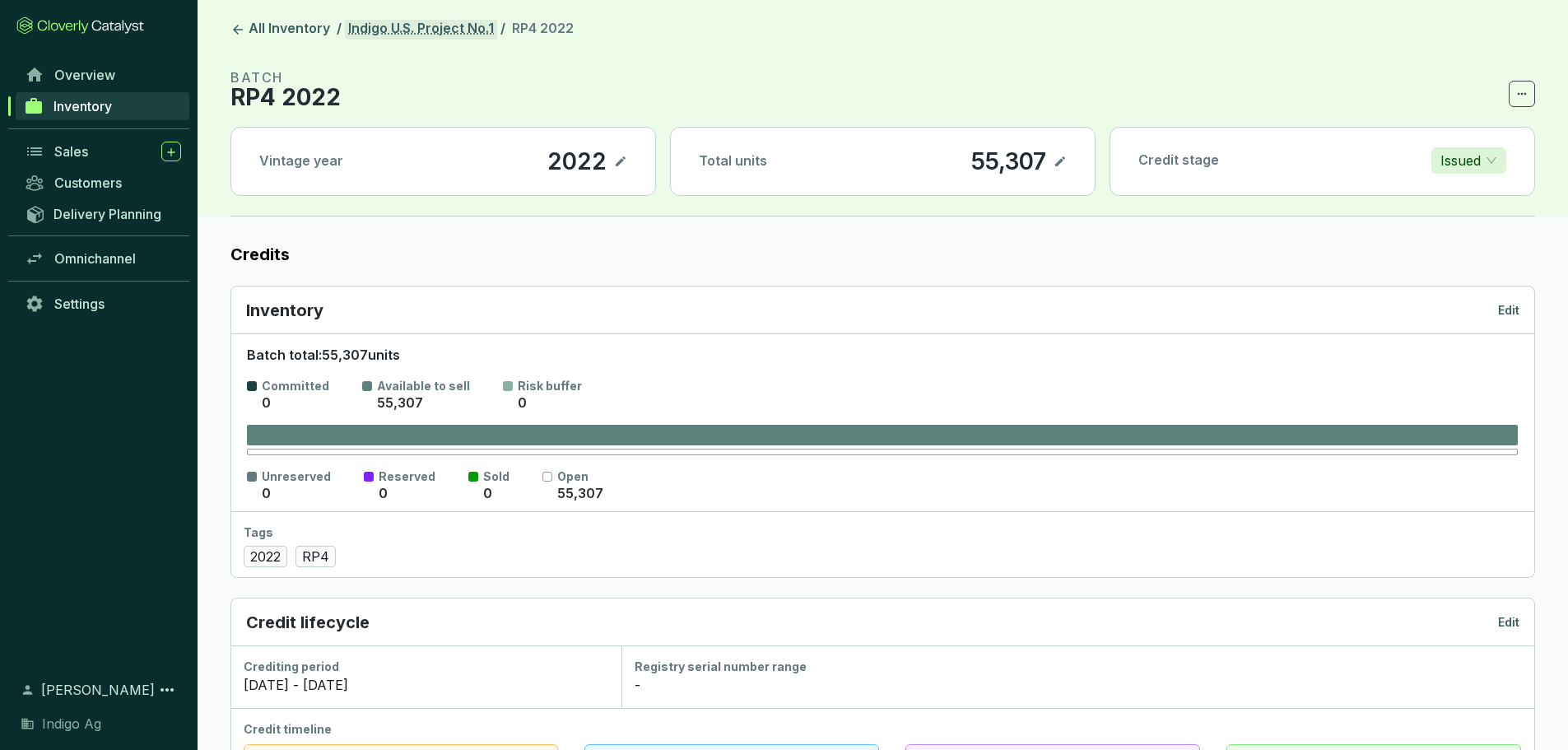
click at [371, 28] on link "Indigo U.S. Project No.1" at bounding box center [421, 30] width 153 height 20
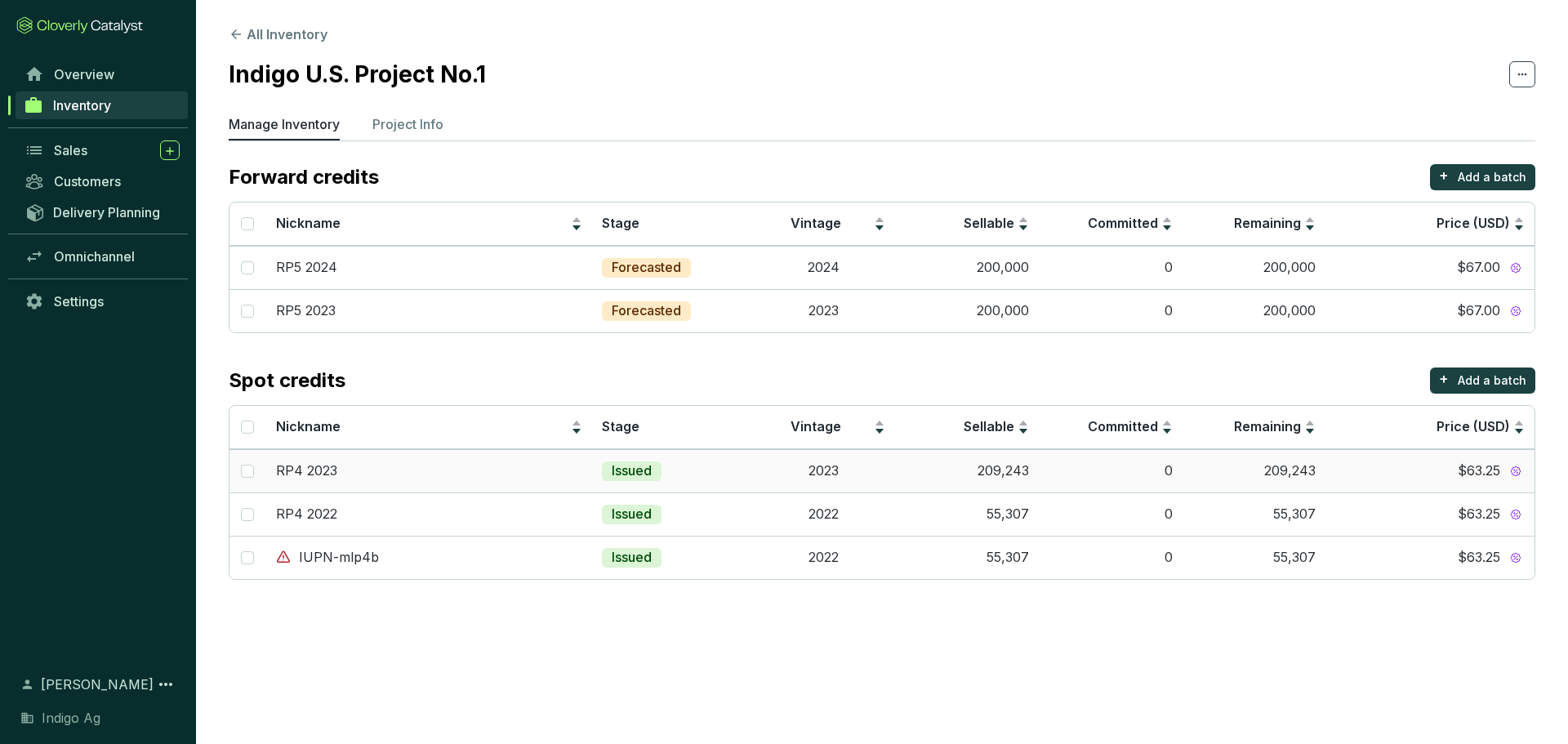
click at [378, 478] on div "RP4 2023" at bounding box center [429, 471] width 307 height 18
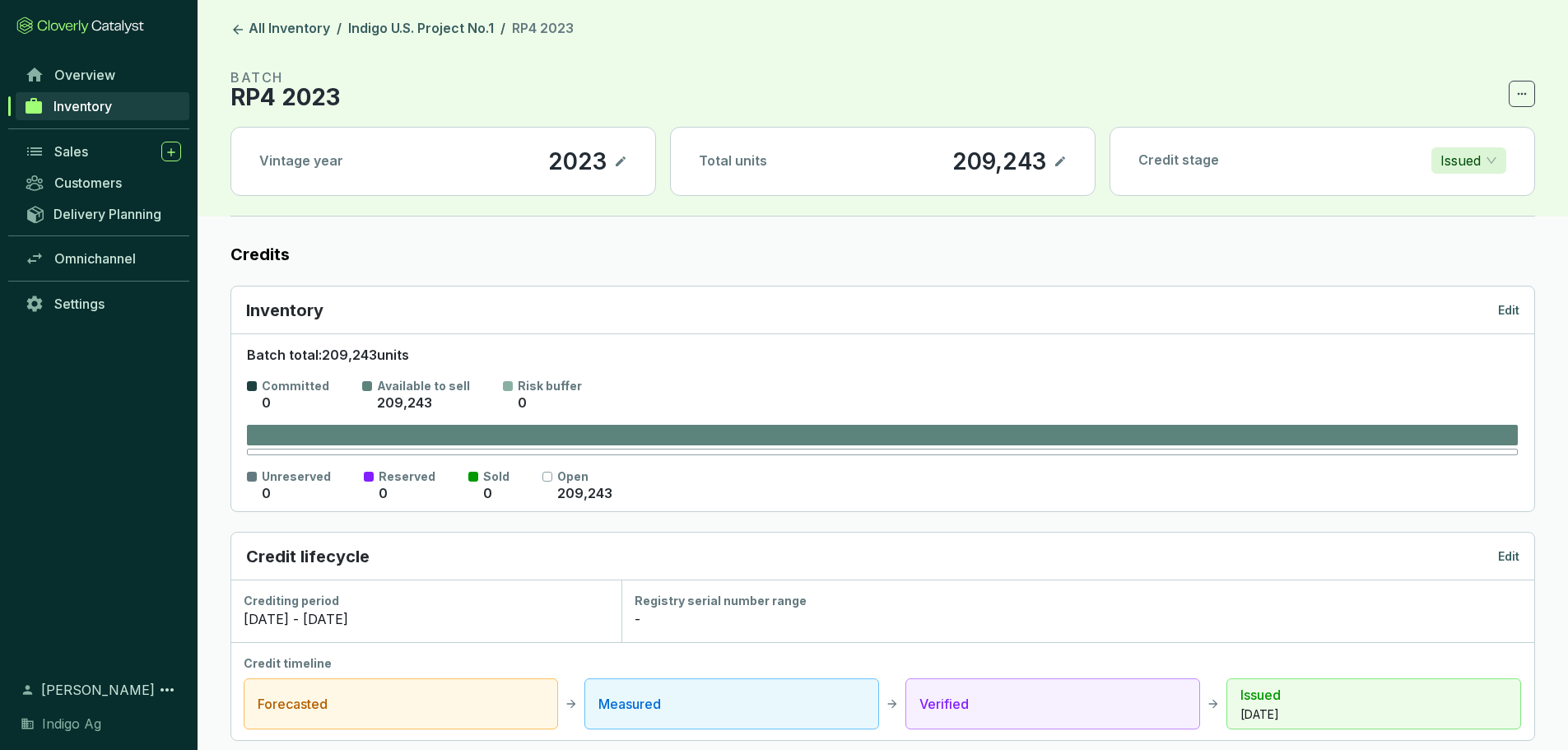
click at [1494, 312] on div "Inventory Edit" at bounding box center [883, 310] width 1274 height 23
click at [1506, 311] on p "Edit" at bounding box center [1509, 311] width 22 height 16
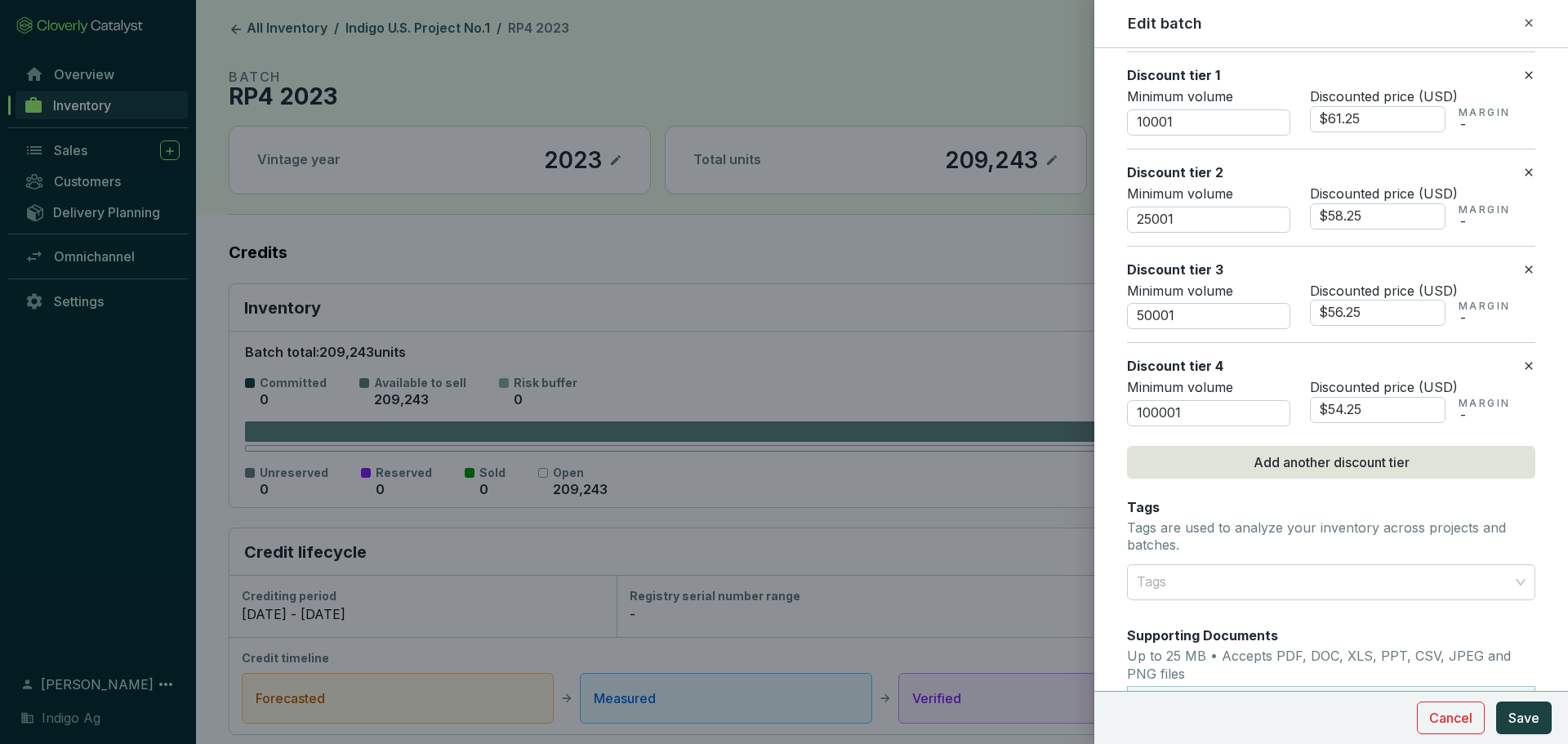
scroll to position [919, 0]
click at [1237, 602] on div "Batch name * This is the internal name that will be used throughout Catalyst. R…" at bounding box center [1330, 37] width 408 height 1777
click at [1233, 596] on div at bounding box center [1321, 581] width 383 height 32
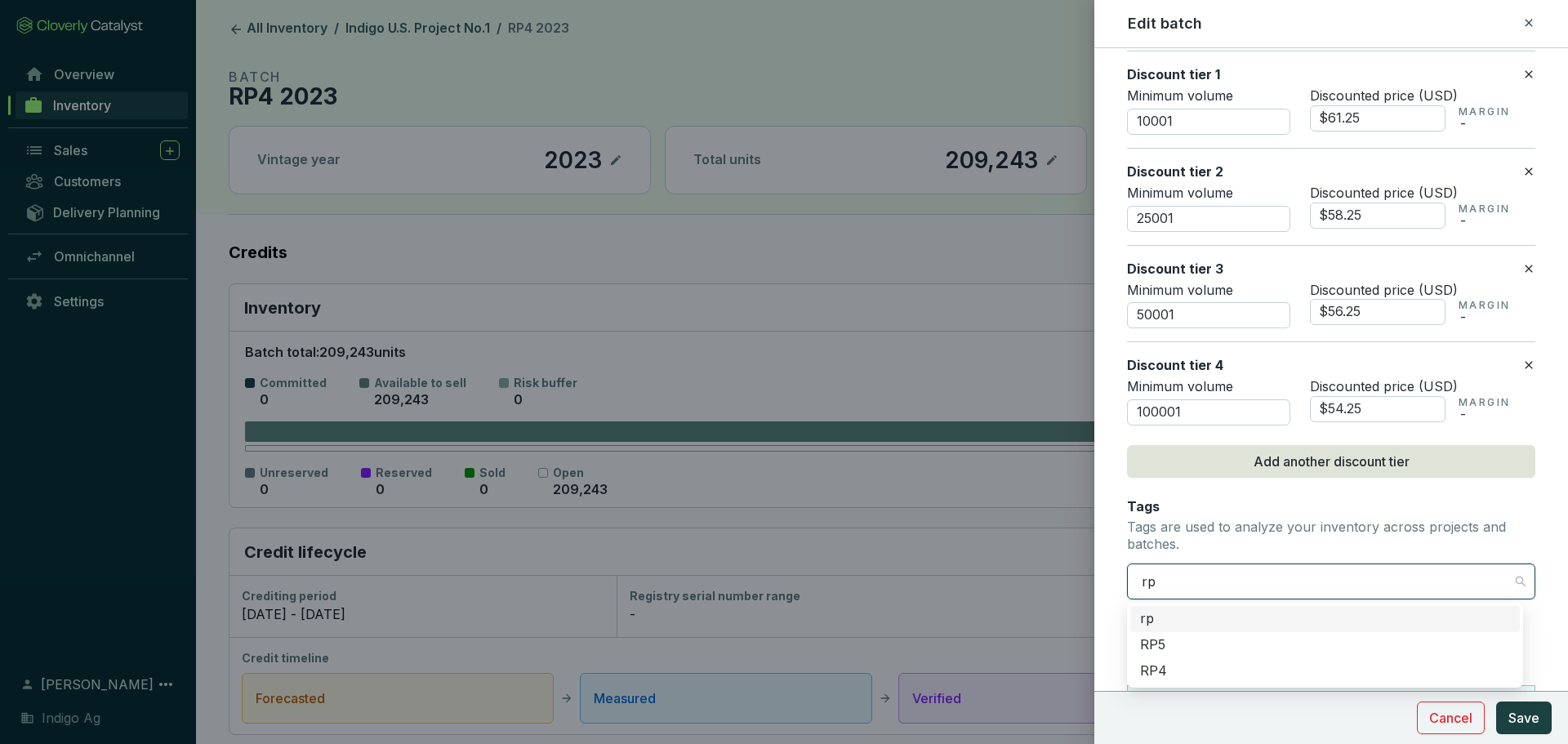
type input "rp4"
click at [1156, 646] on div "RP4" at bounding box center [1325, 645] width 370 height 18
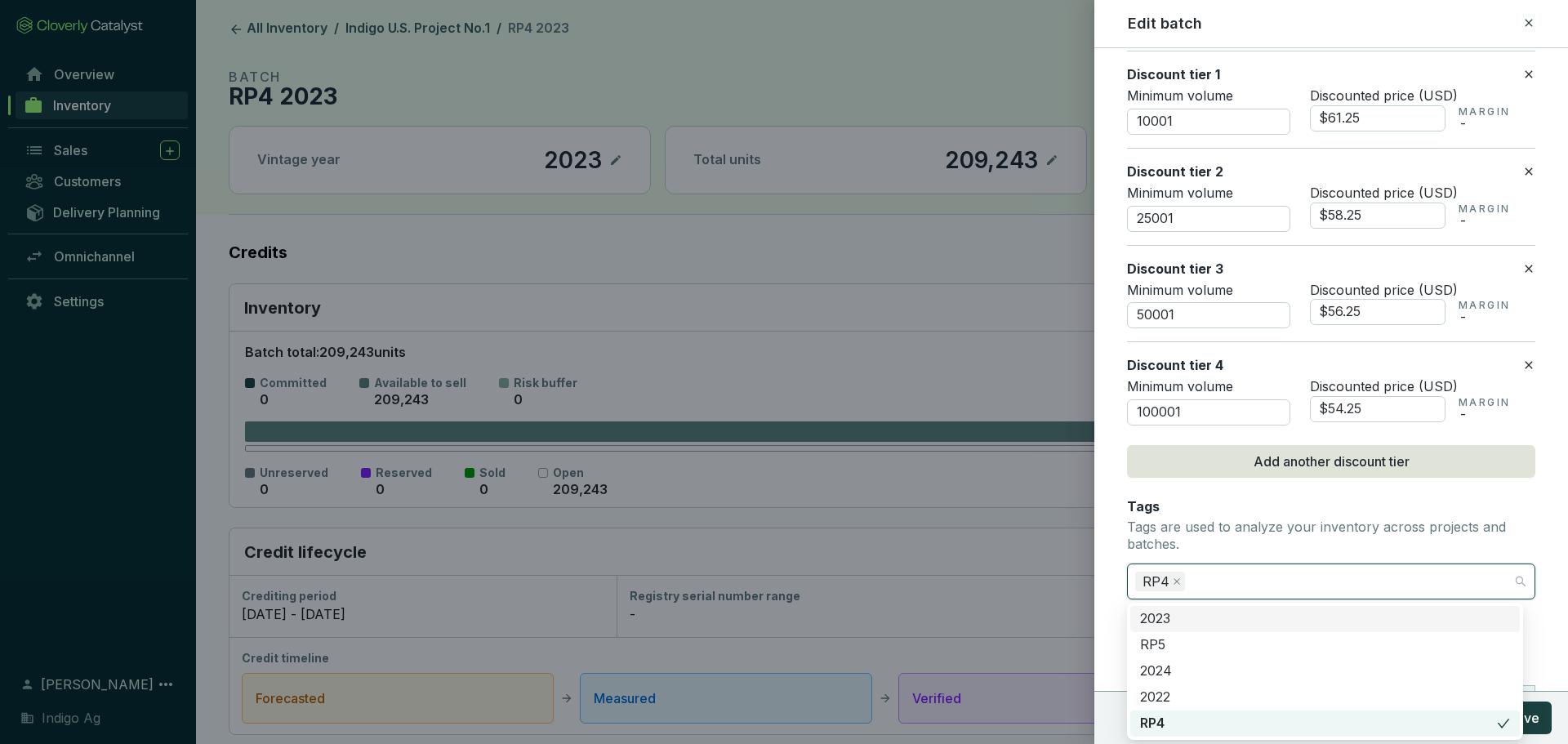
click at [1185, 616] on div "2023" at bounding box center [1325, 619] width 370 height 18
click at [1326, 521] on p "Tags are used to analyze your inventory across projects and batches." at bounding box center [1330, 536] width 408 height 35
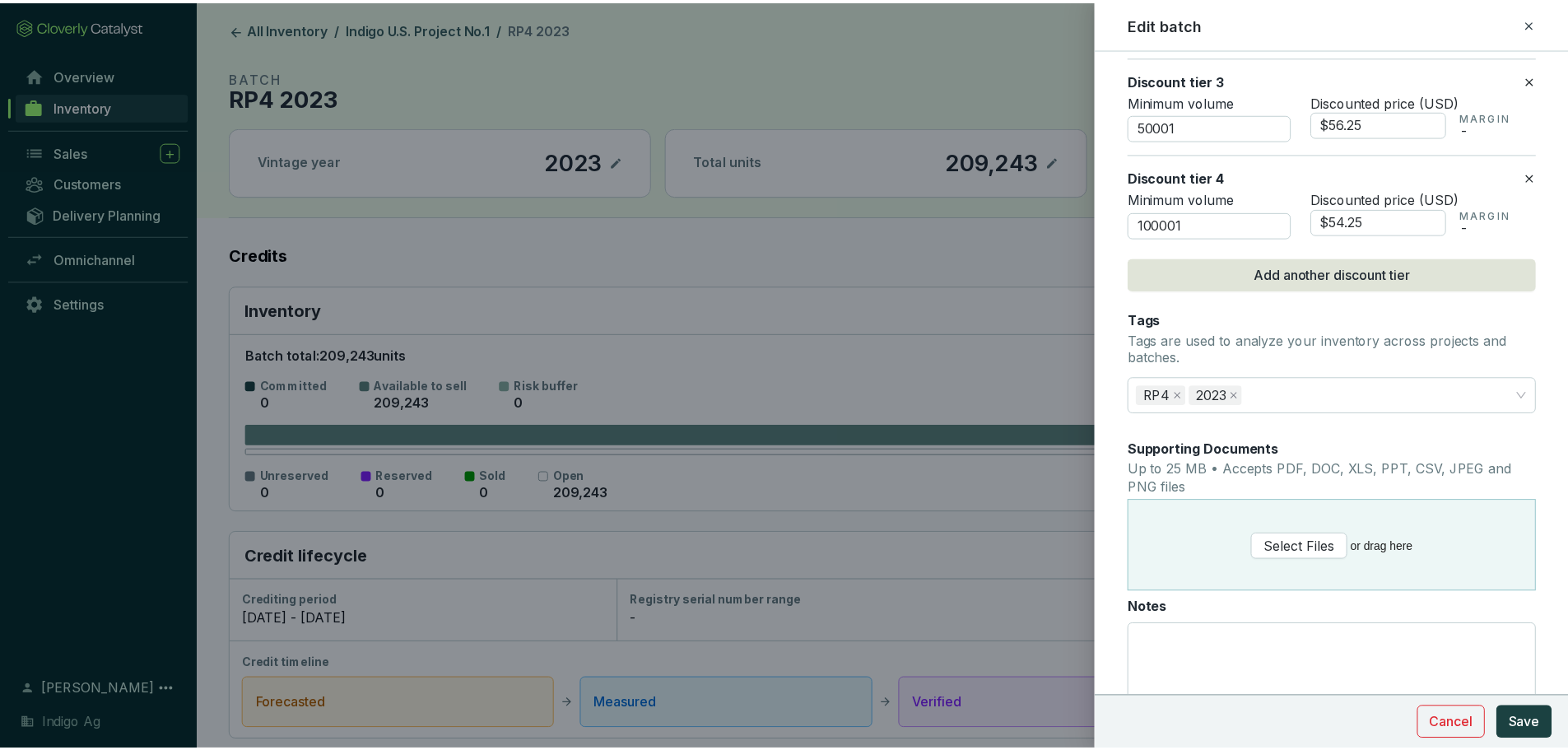
scroll to position [1118, 0]
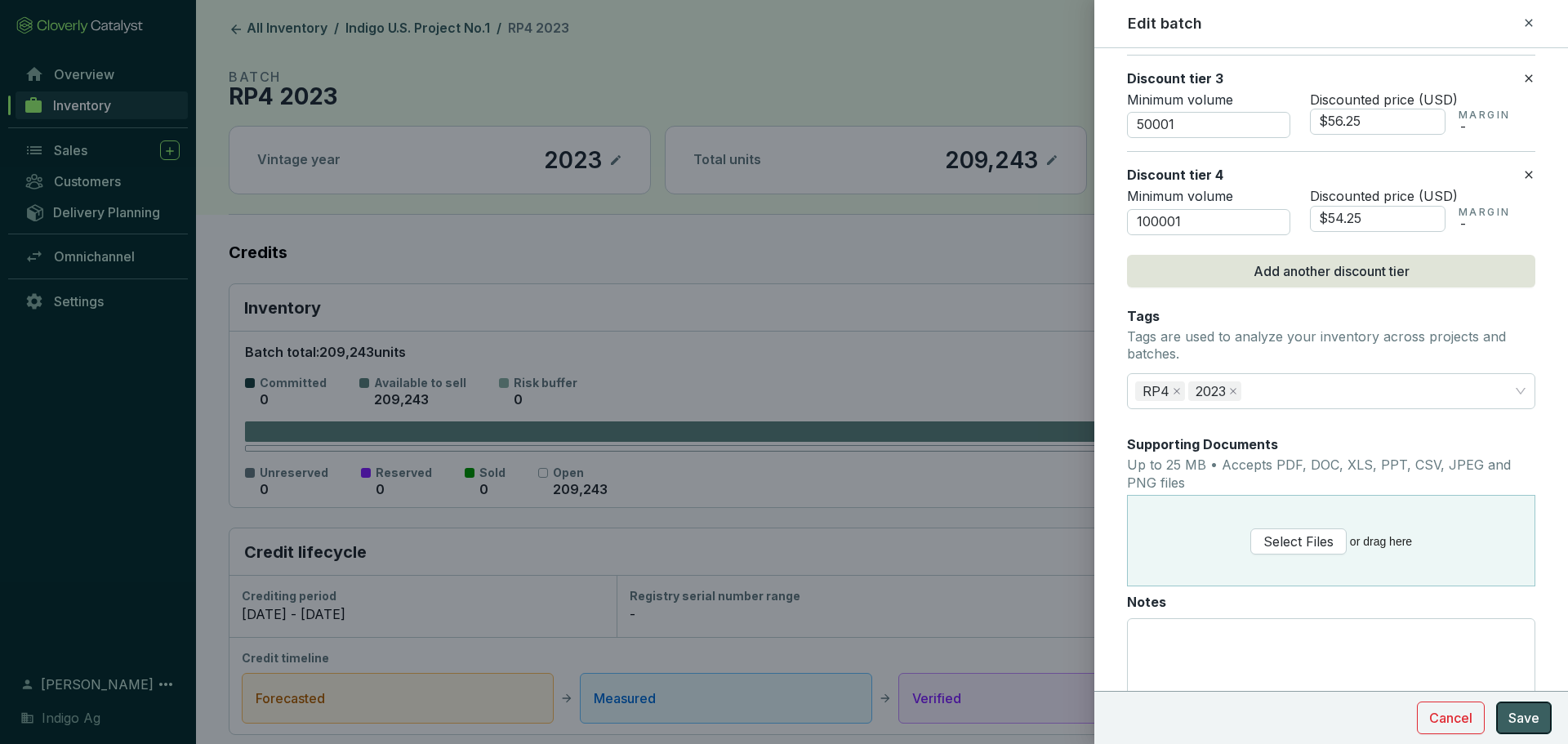
click at [1524, 713] on span "Save" at bounding box center [1524, 718] width 31 height 20
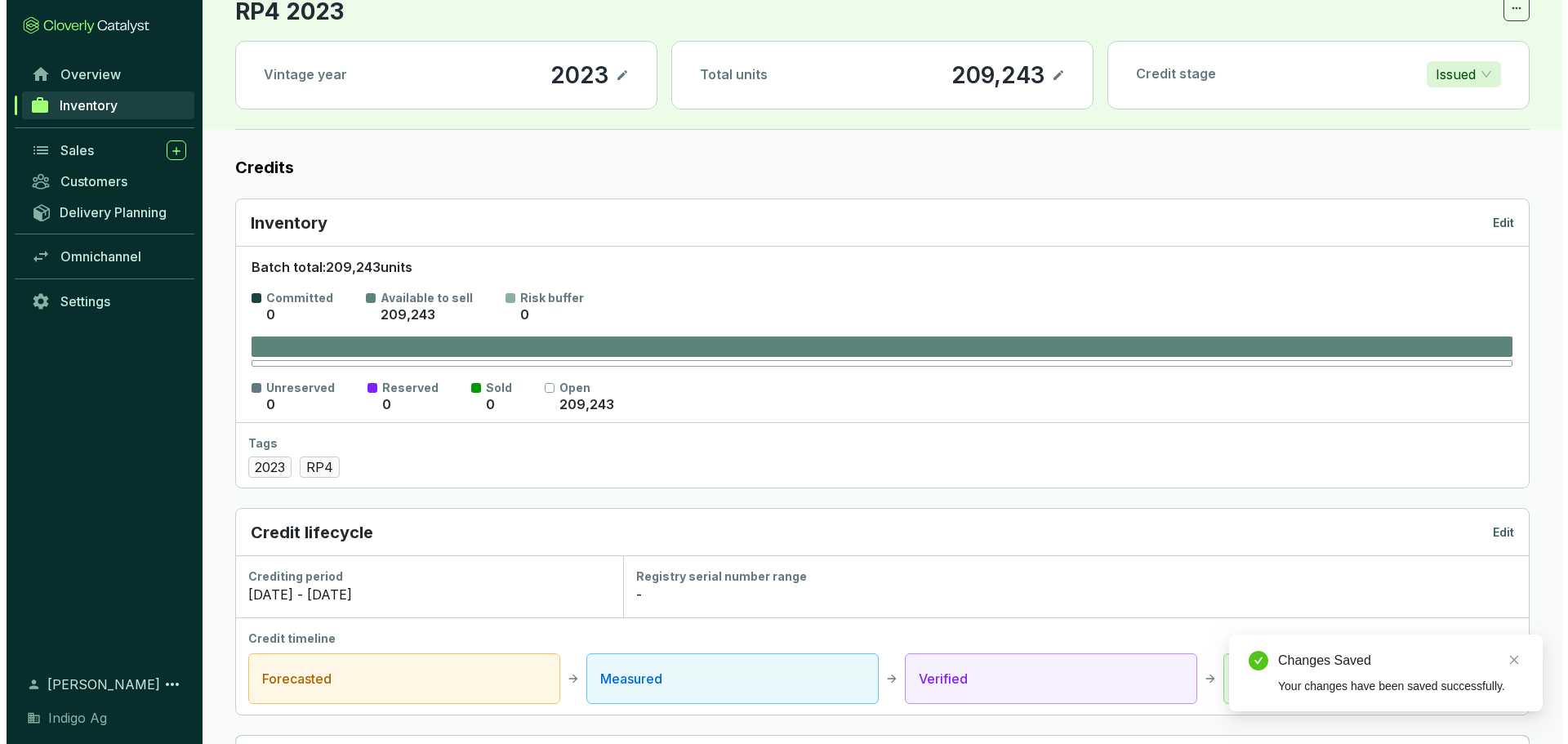
scroll to position [0, 0]
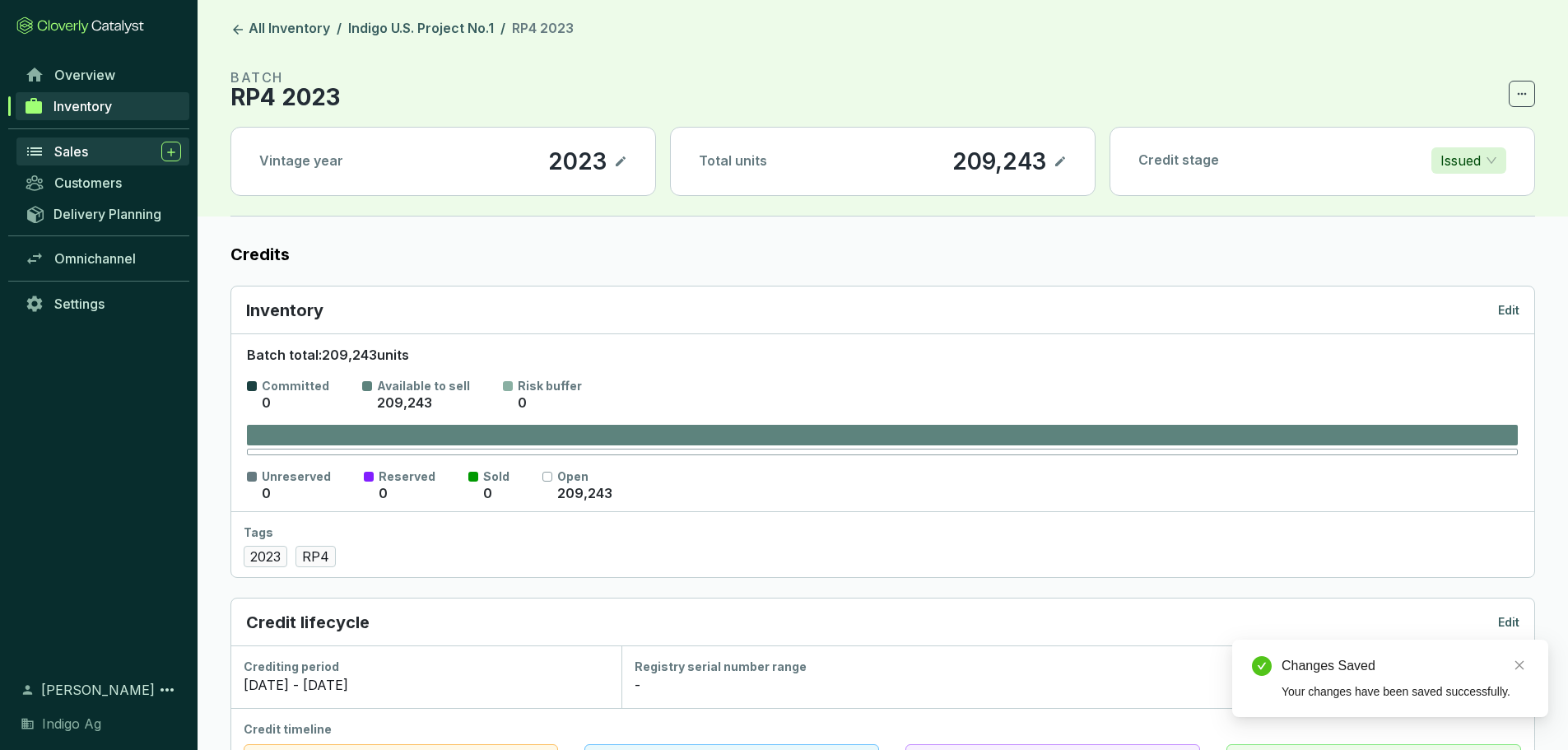
click at [102, 148] on div "Sales" at bounding box center [118, 152] width 127 height 20
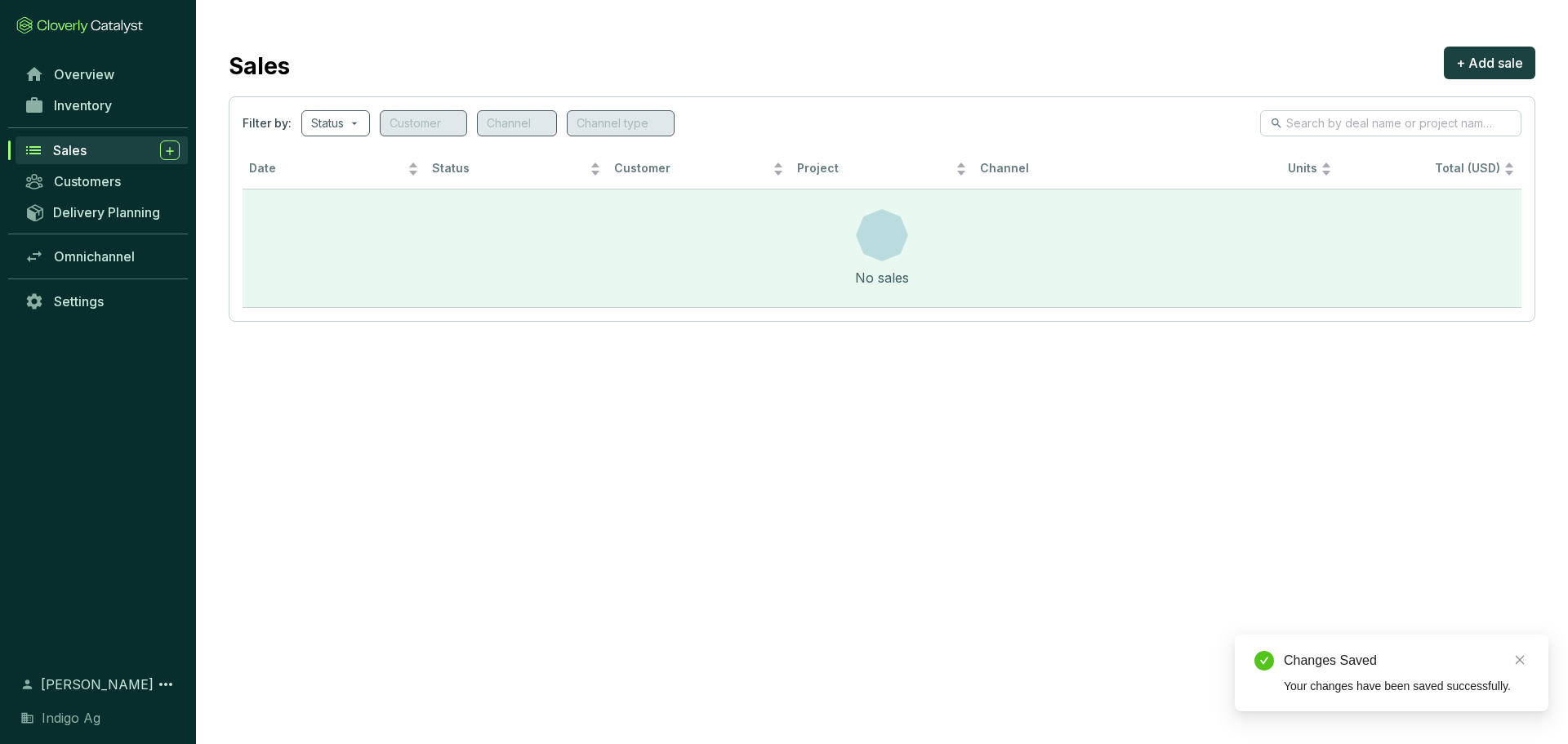
drag, startPoint x: 319, startPoint y: 398, endPoint x: 306, endPoint y: 384, distance: 19.1
click at [319, 398] on section "Sales + Add sale Filter by: Status Customer Channel Channel type Date Status Cu…" at bounding box center [784, 372] width 1568 height 744
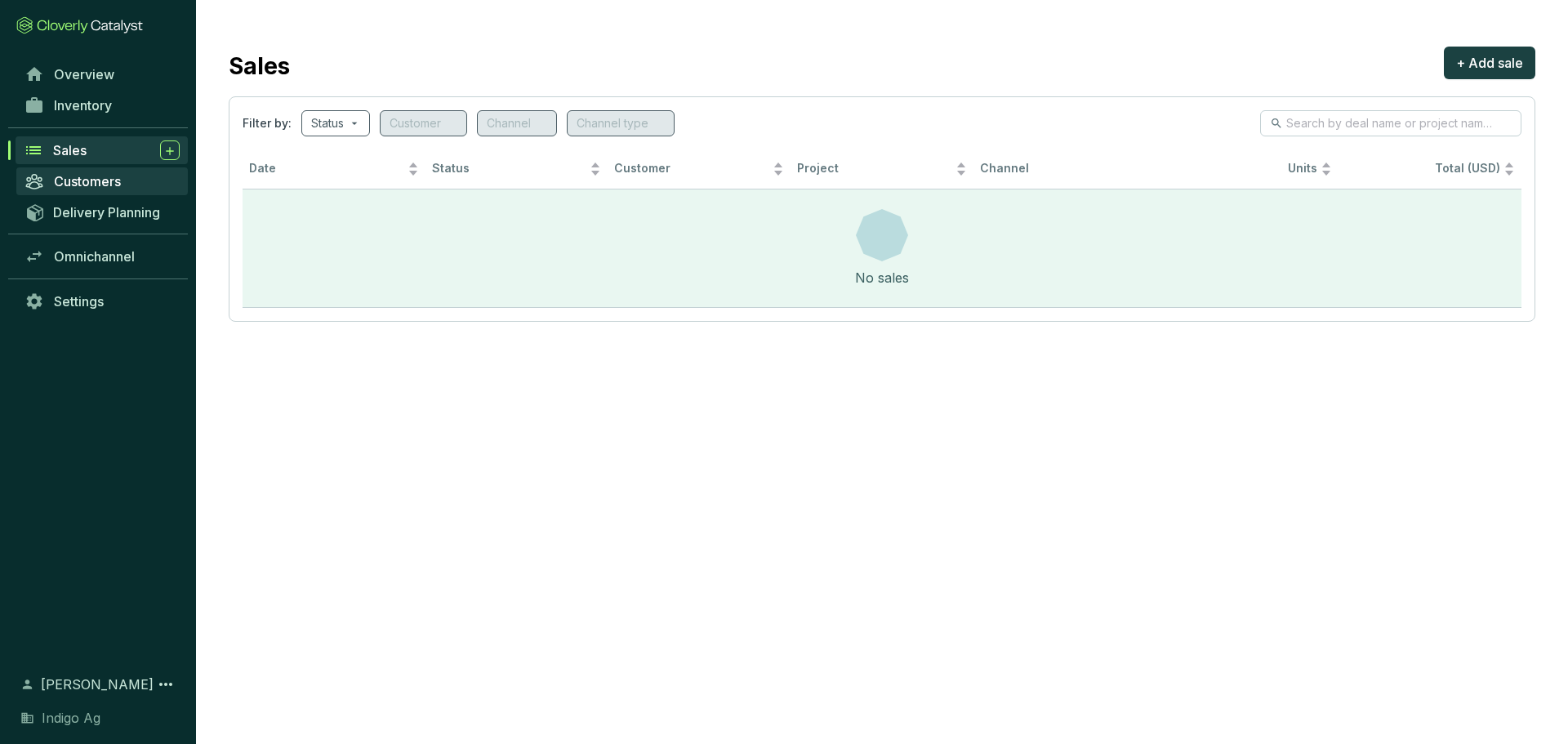
click at [86, 189] on link "Customers" at bounding box center [102, 181] width 171 height 28
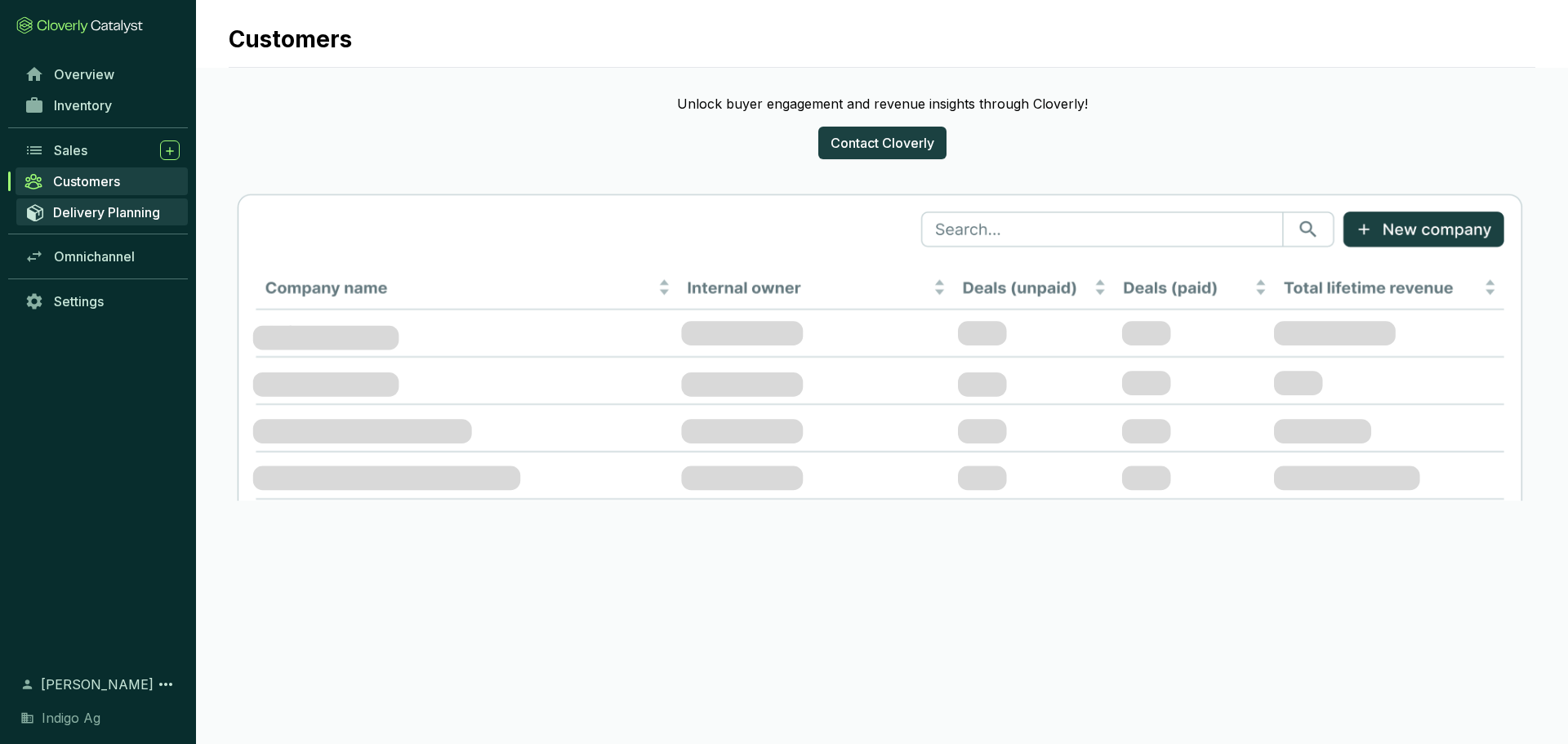
click at [137, 208] on span "Delivery Planning" at bounding box center [106, 213] width 107 height 16
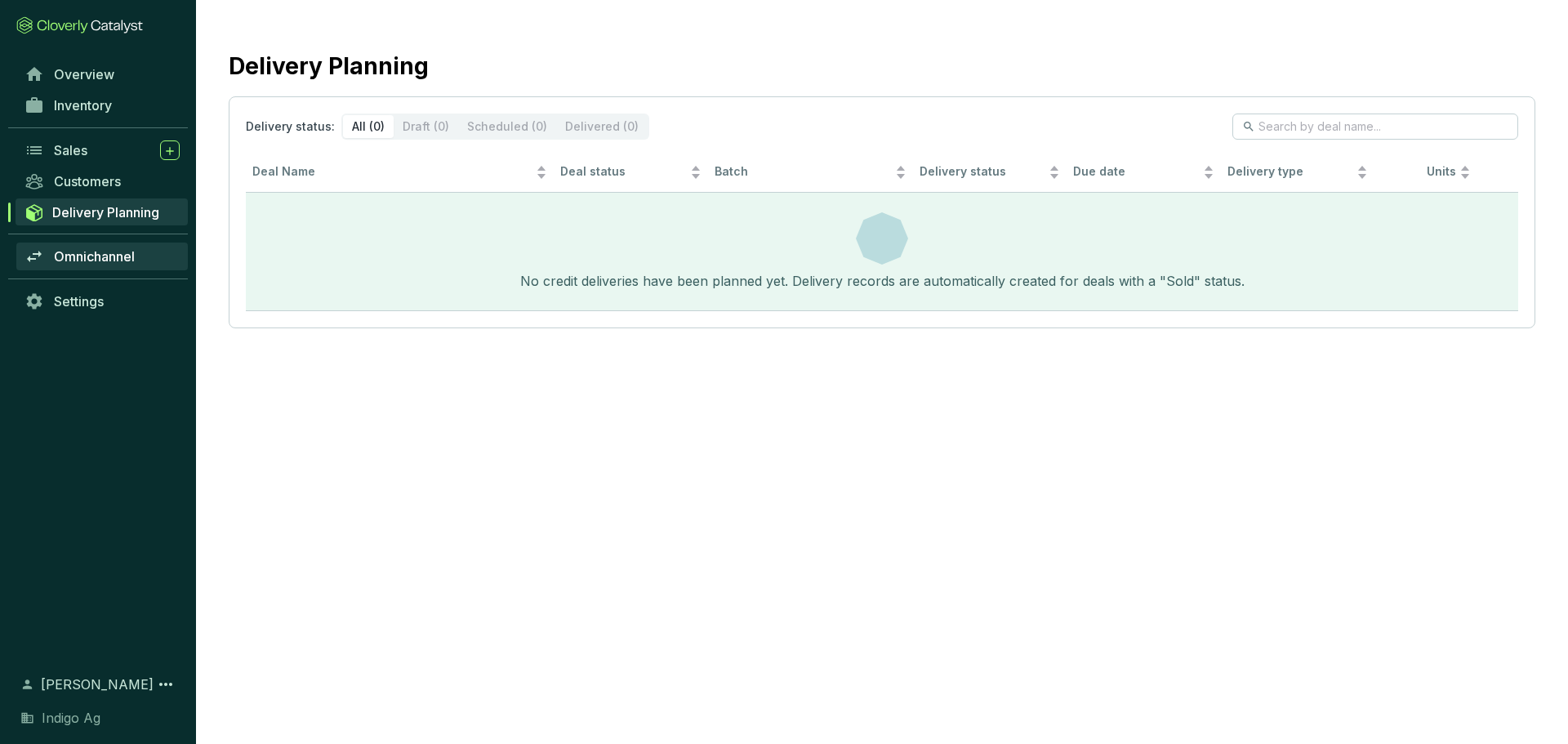
click at [130, 254] on span "Omnichannel" at bounding box center [95, 257] width 81 height 16
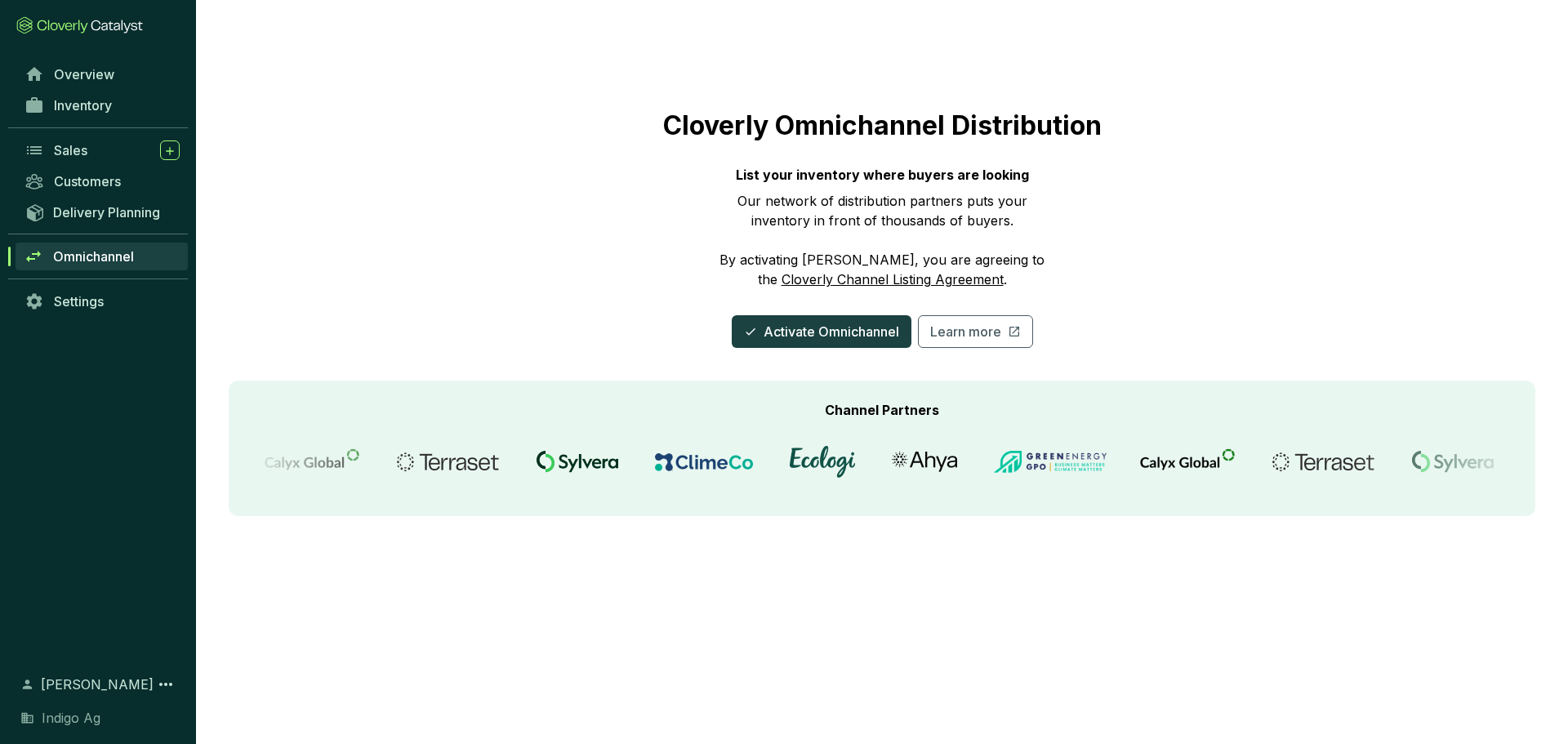
click at [802, 186] on div "List your inventory where buyers are looking" at bounding box center [882, 177] width 327 height 26
click at [801, 326] on span "Activate Omnichannel" at bounding box center [831, 331] width 136 height 20
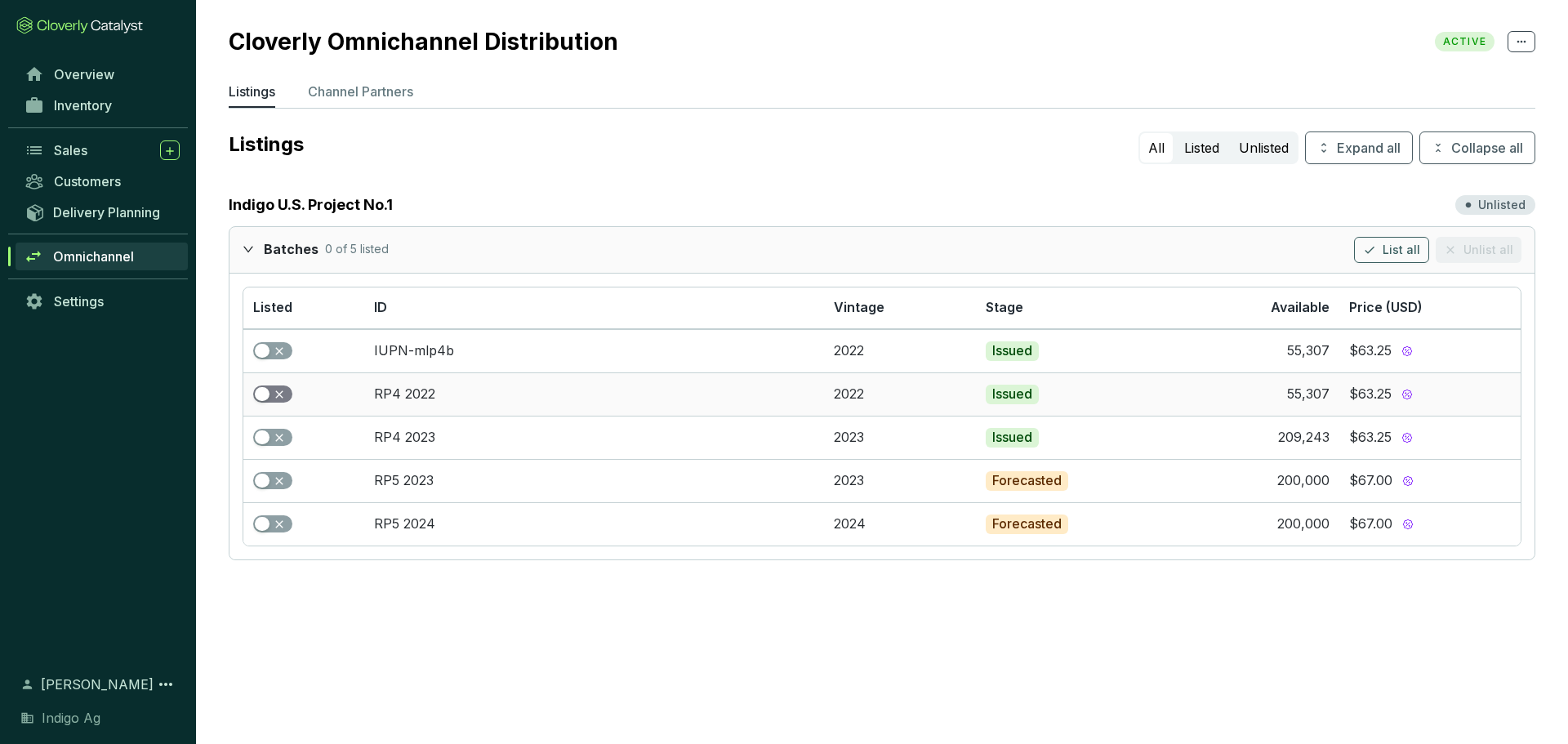
click at [288, 395] on span "button" at bounding box center [273, 395] width 40 height 18
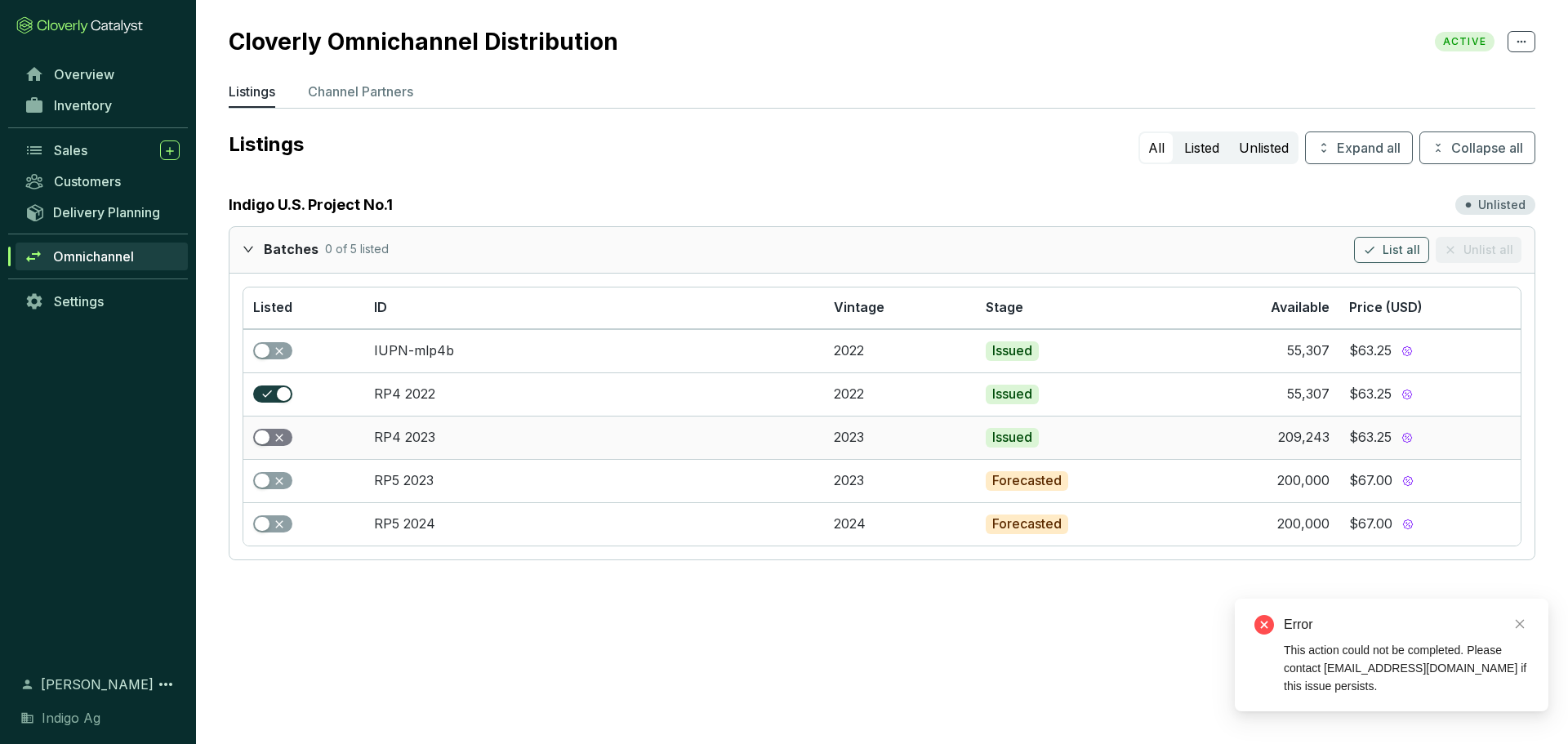
click at [283, 440] on span "button" at bounding box center [273, 438] width 40 height 18
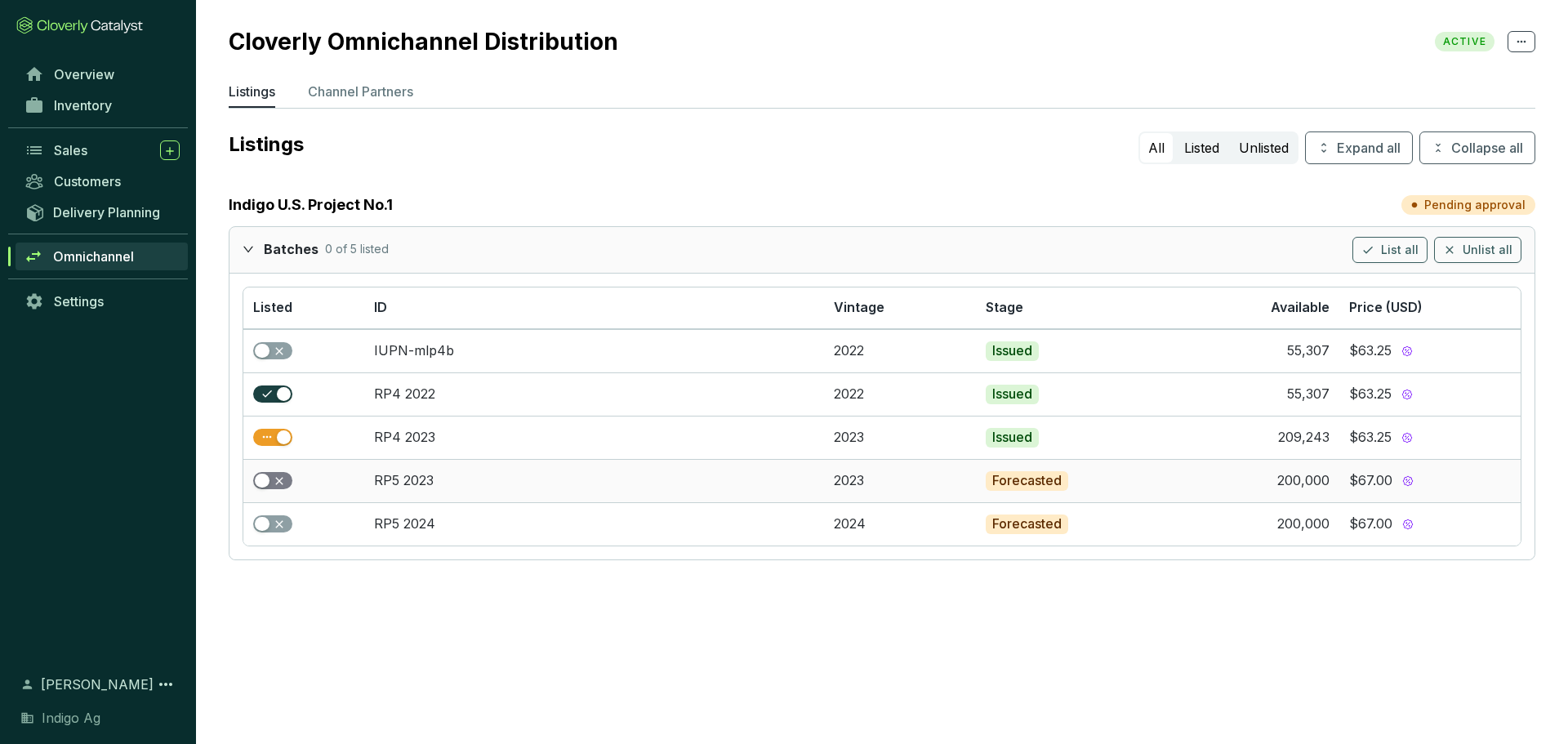
click at [276, 481] on span "button" at bounding box center [273, 481] width 40 height 18
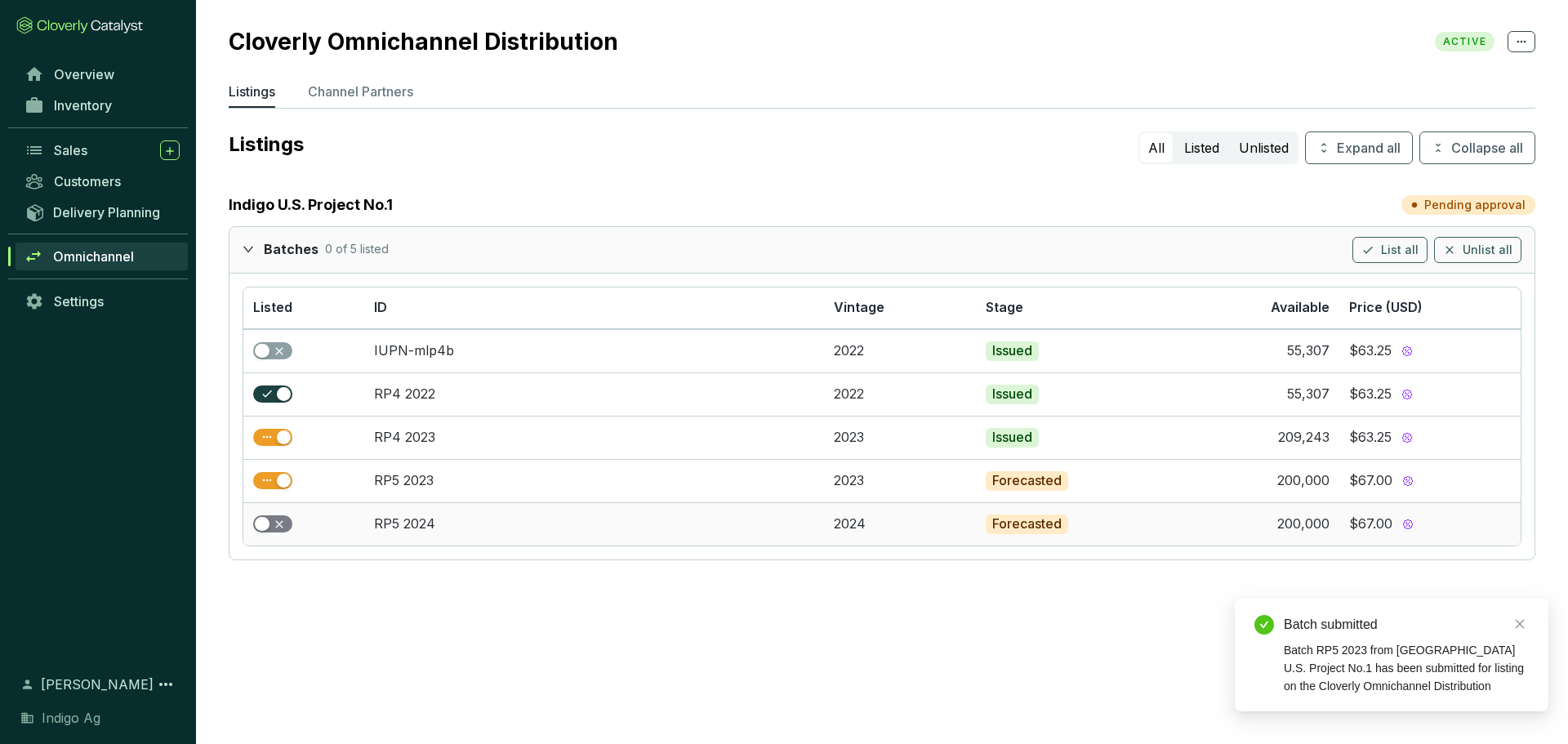
click at [282, 519] on span "button" at bounding box center [273, 524] width 40 height 18
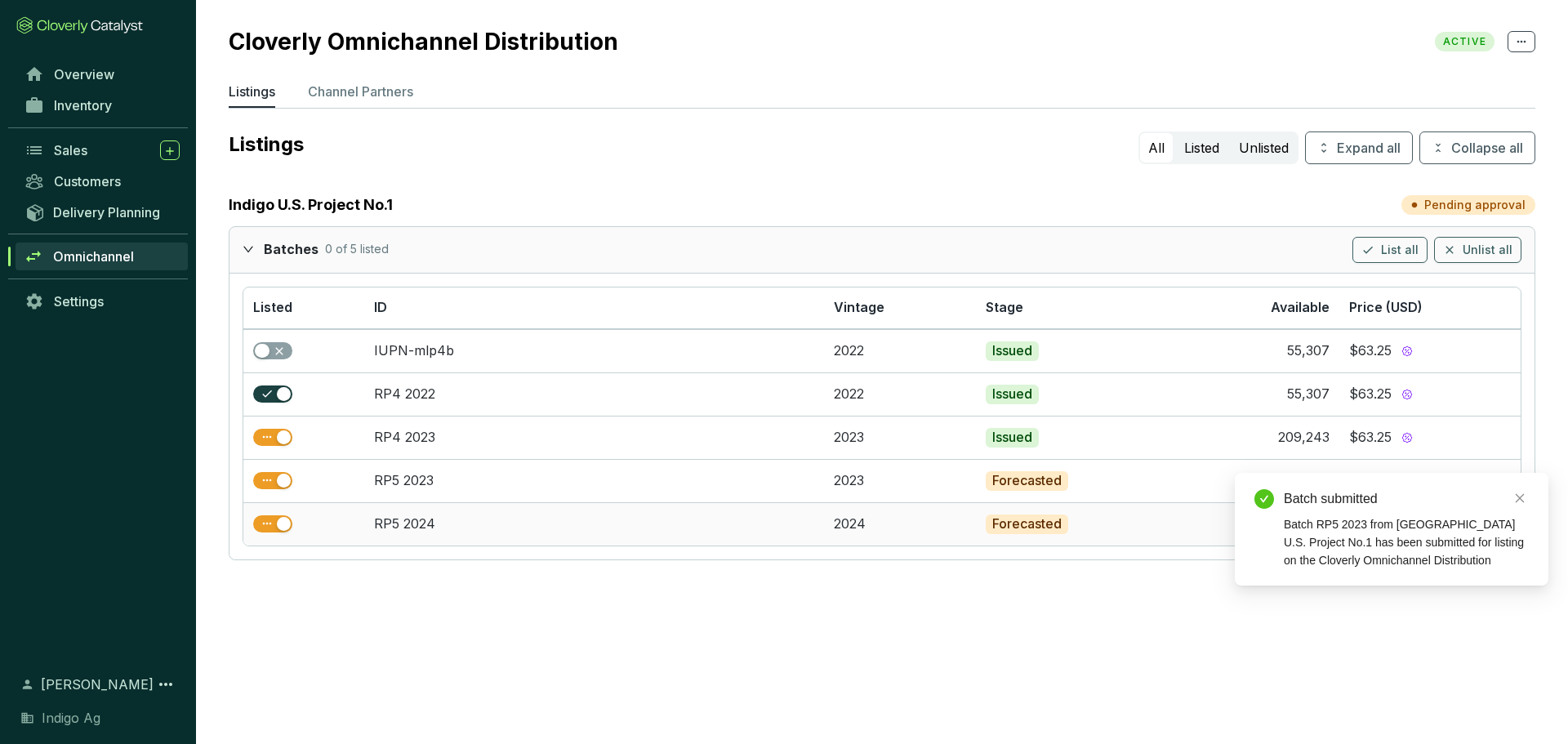
click at [282, 519] on div "button" at bounding box center [284, 524] width 14 height 14
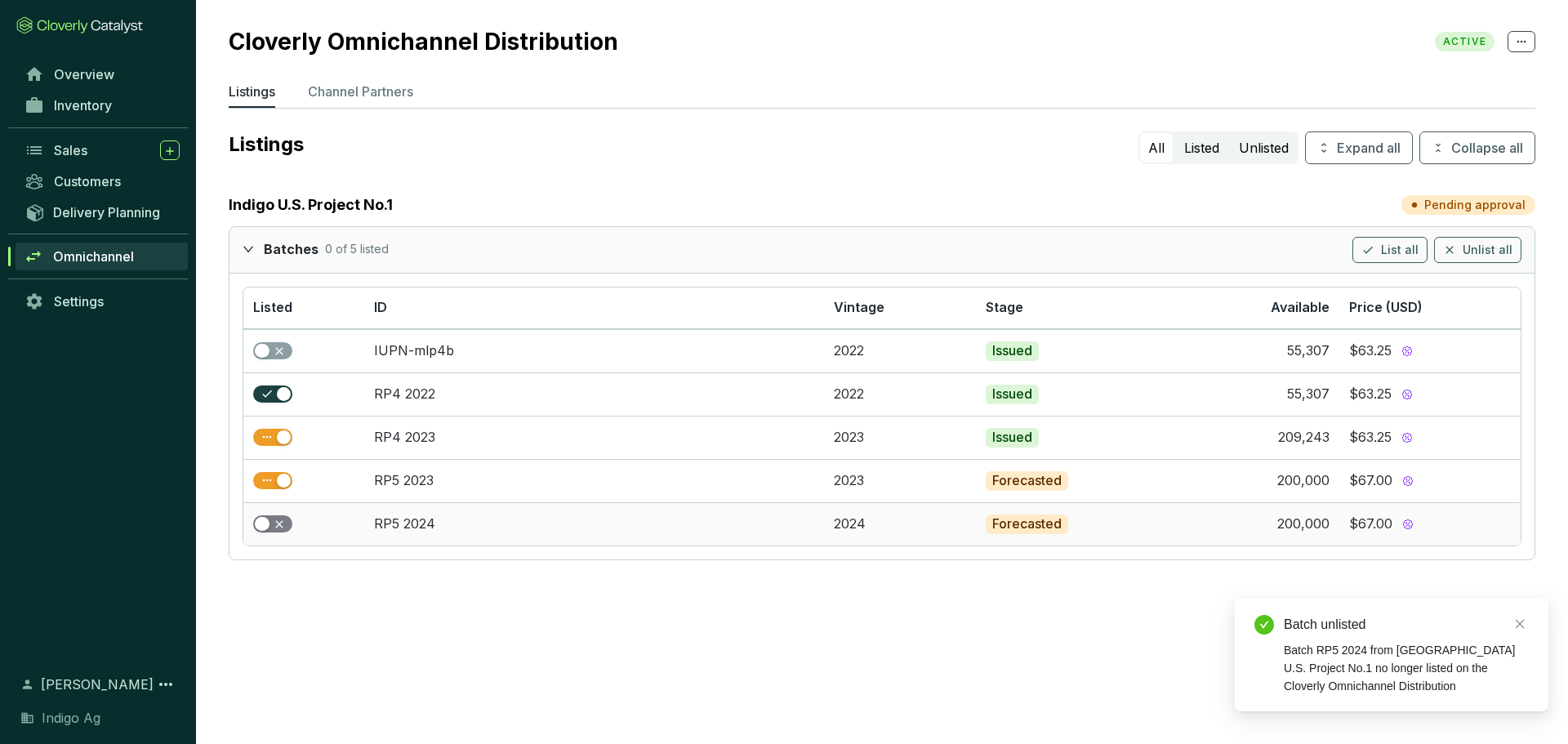
click at [284, 526] on span "button" at bounding box center [273, 524] width 40 height 18
click at [267, 396] on span "button" at bounding box center [273, 395] width 40 height 18
click at [276, 396] on span "button" at bounding box center [273, 395] width 40 height 18
click at [367, 615] on section "Cloverly Omnichannel Distribution ACTIVE Listings Channel Partners Listings All…" at bounding box center [784, 372] width 1568 height 744
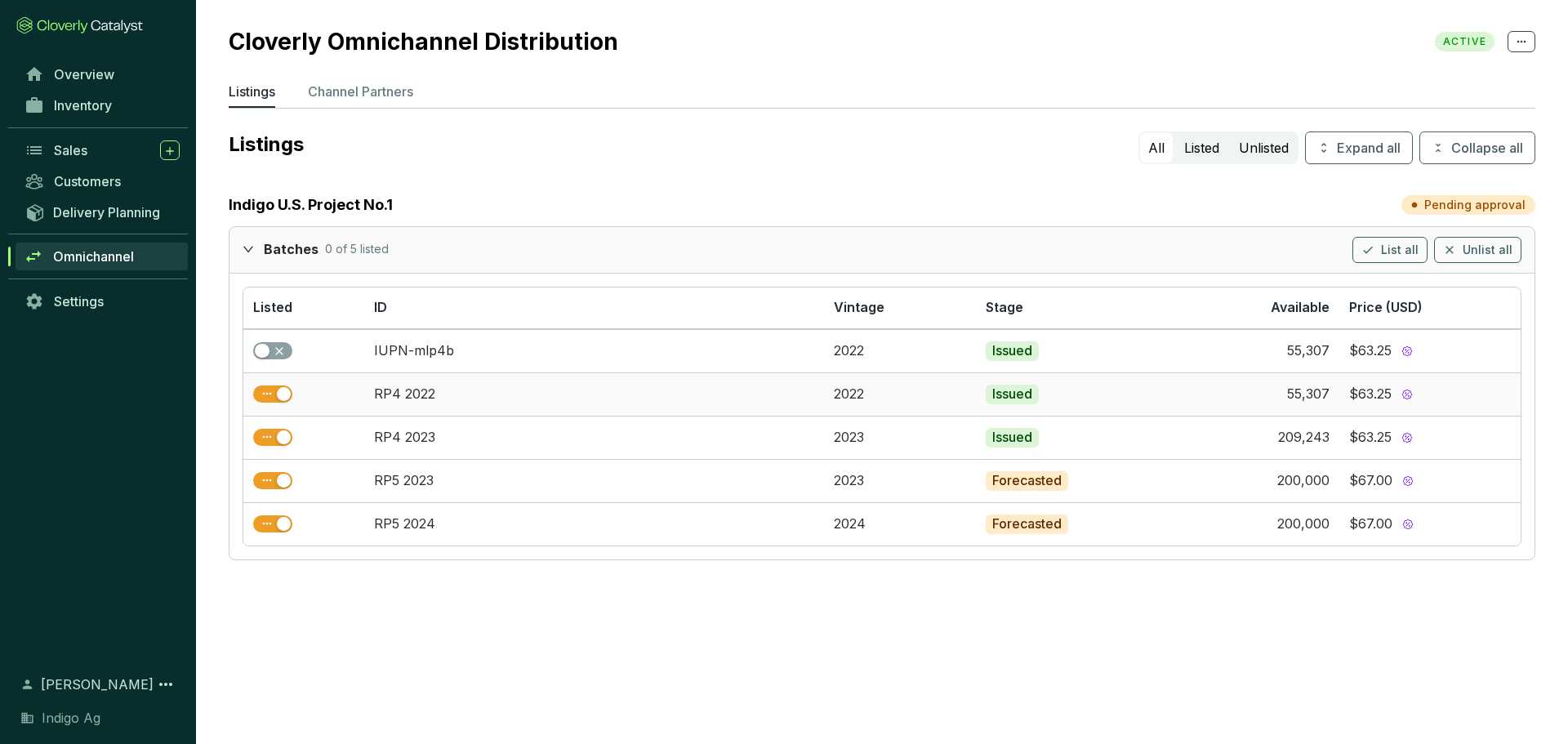
click at [550, 404] on td "RP4 2022" at bounding box center [594, 394] width 459 height 43
click at [358, 118] on section "Cloverly Omnichannel Distribution ACTIVE Listings Channel Partners Listings All…" at bounding box center [882, 296] width 1372 height 593
click at [354, 111] on section "Cloverly Omnichannel Distribution ACTIVE Listings Channel Partners Listings All…" at bounding box center [882, 296] width 1372 height 593
click at [343, 101] on p "Channel Partners" at bounding box center [360, 92] width 105 height 20
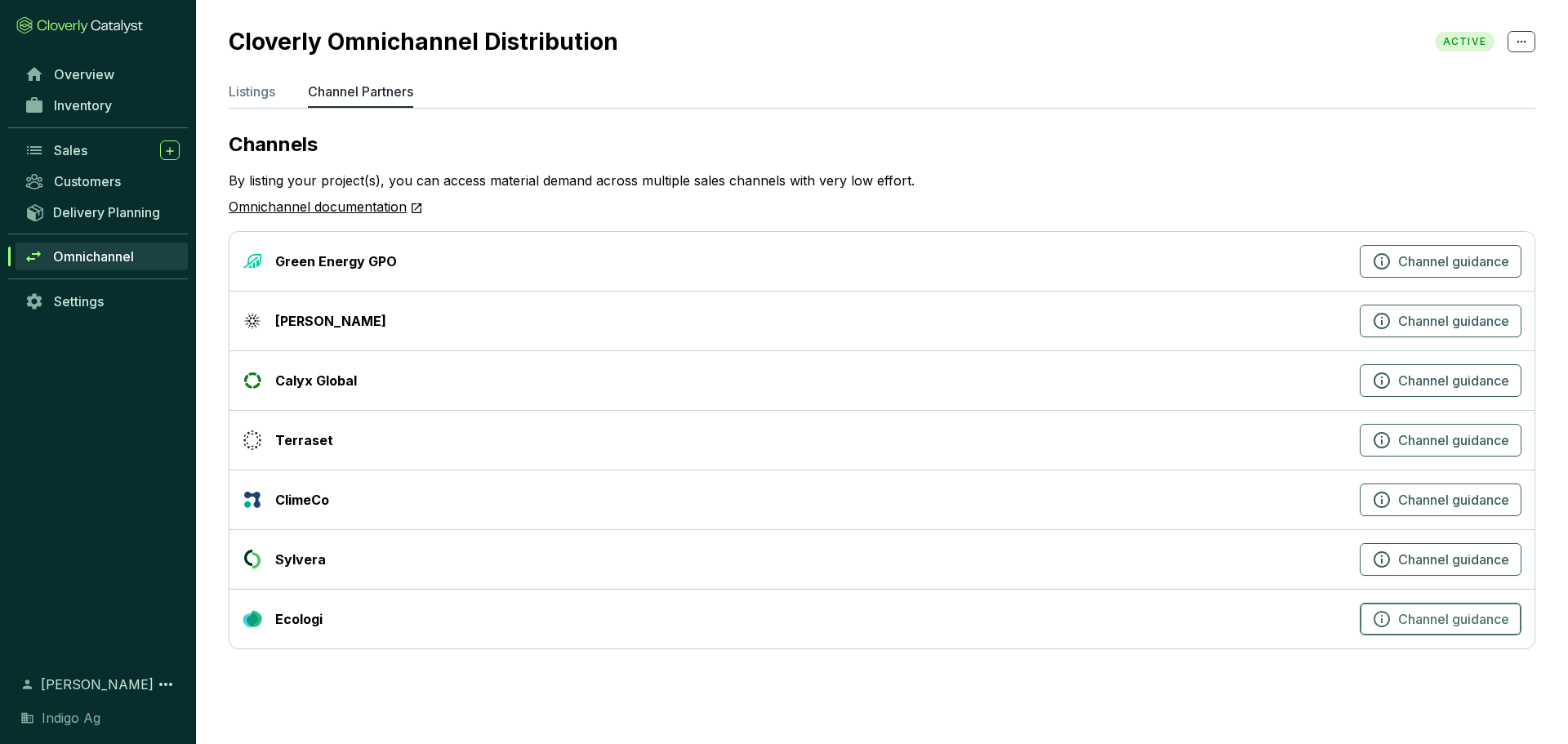
click at [1452, 623] on span "Channel guidance" at bounding box center [1453, 619] width 111 height 20
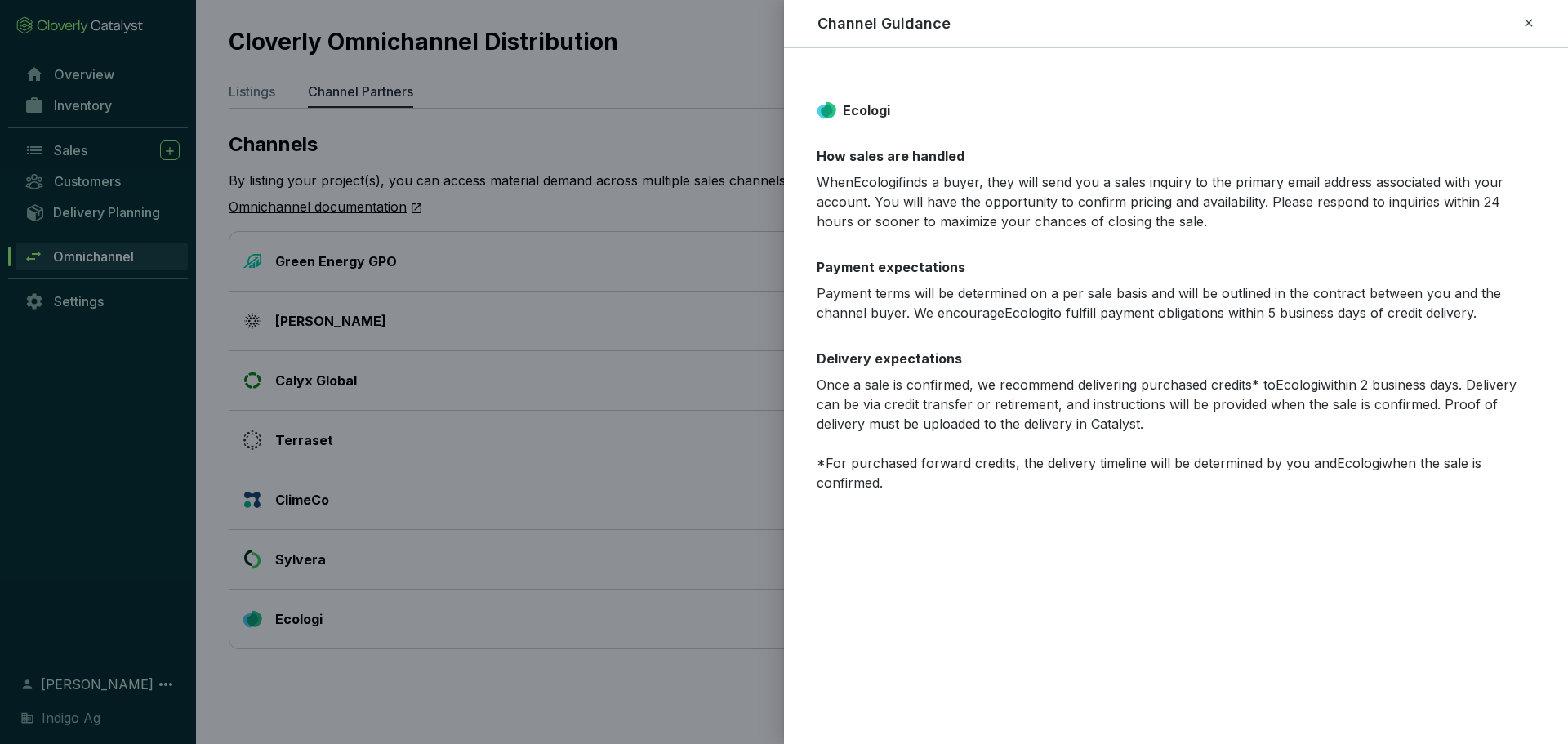
click at [1174, 202] on p "When Ecologi finds a buyer, they will send you a sales inquiry to the primary e…" at bounding box center [1176, 201] width 719 height 59
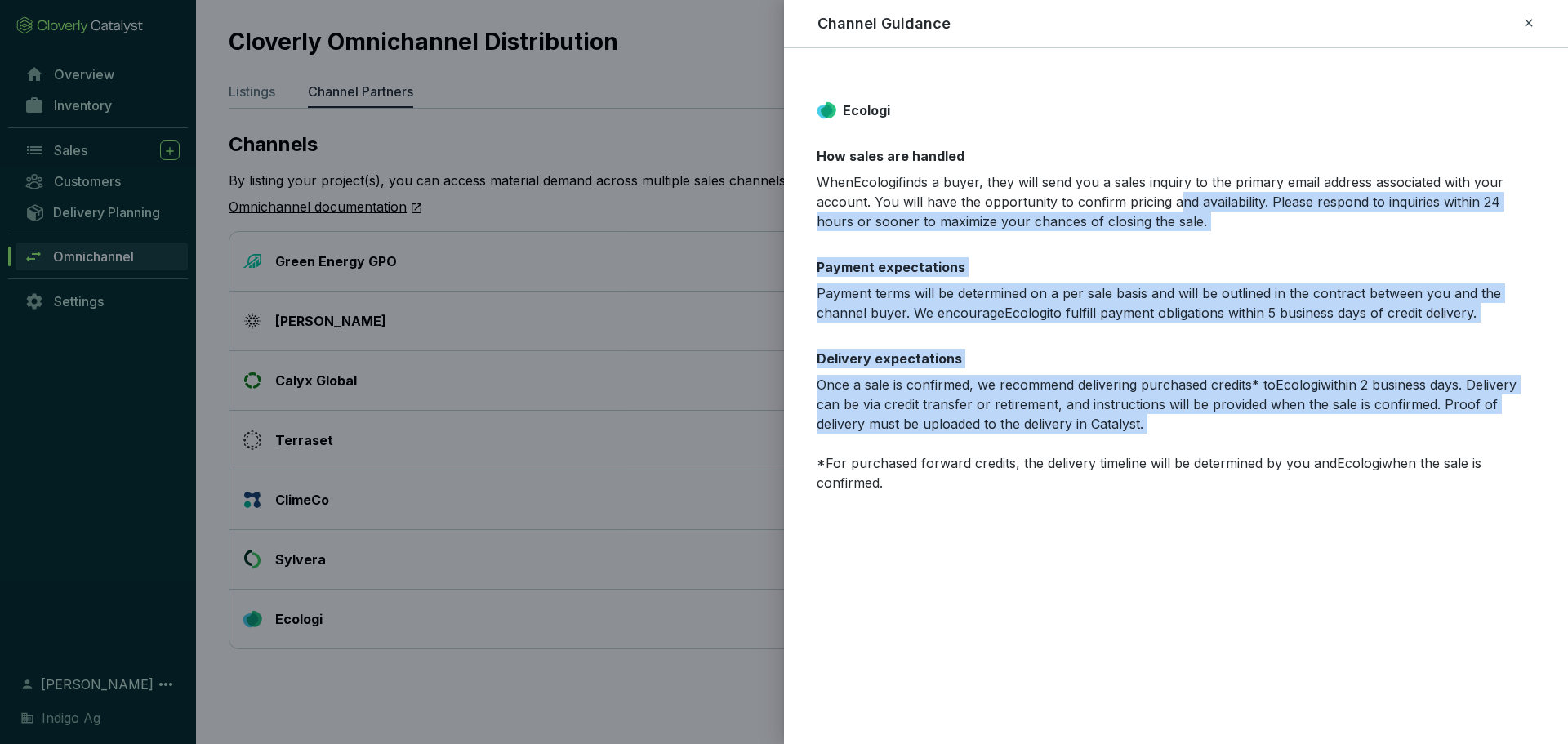
drag, startPoint x: 1174, startPoint y: 202, endPoint x: 1216, endPoint y: 484, distance: 285.1
click at [1216, 484] on div "Ecologi How sales are handled When Ecologi finds a buyer, they will send you a …" at bounding box center [1175, 296] width 784 height 458
click at [1216, 484] on p "Once a sale is confirmed, we recommend delivering purchased credits* to Ecologi…" at bounding box center [1176, 433] width 719 height 118
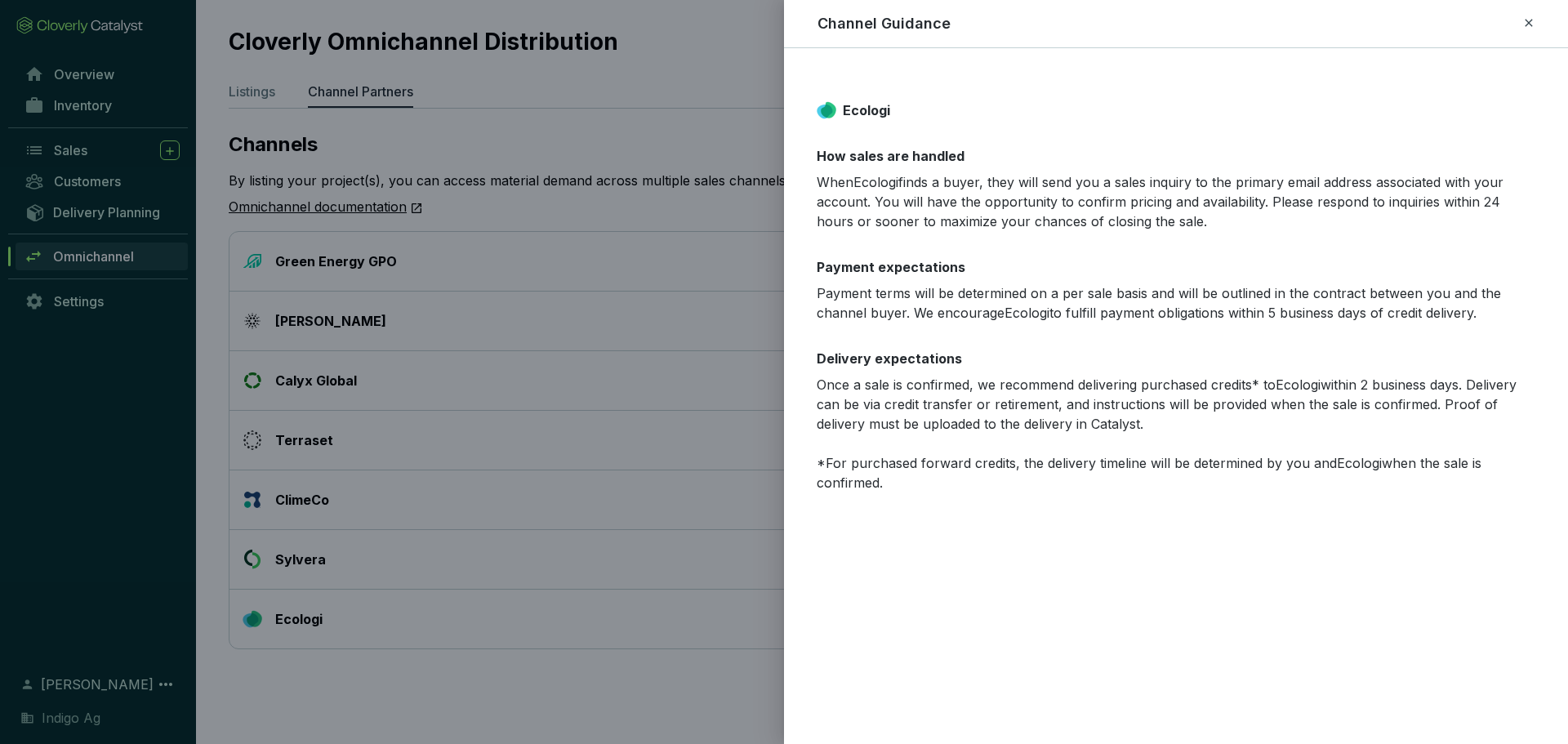
click at [1519, 32] on div "Channel Guidance" at bounding box center [1176, 24] width 718 height 22
click at [1536, 23] on div "Channel Guidance" at bounding box center [1175, 24] width 745 height 22
click at [1529, 23] on icon at bounding box center [1528, 23] width 7 height 7
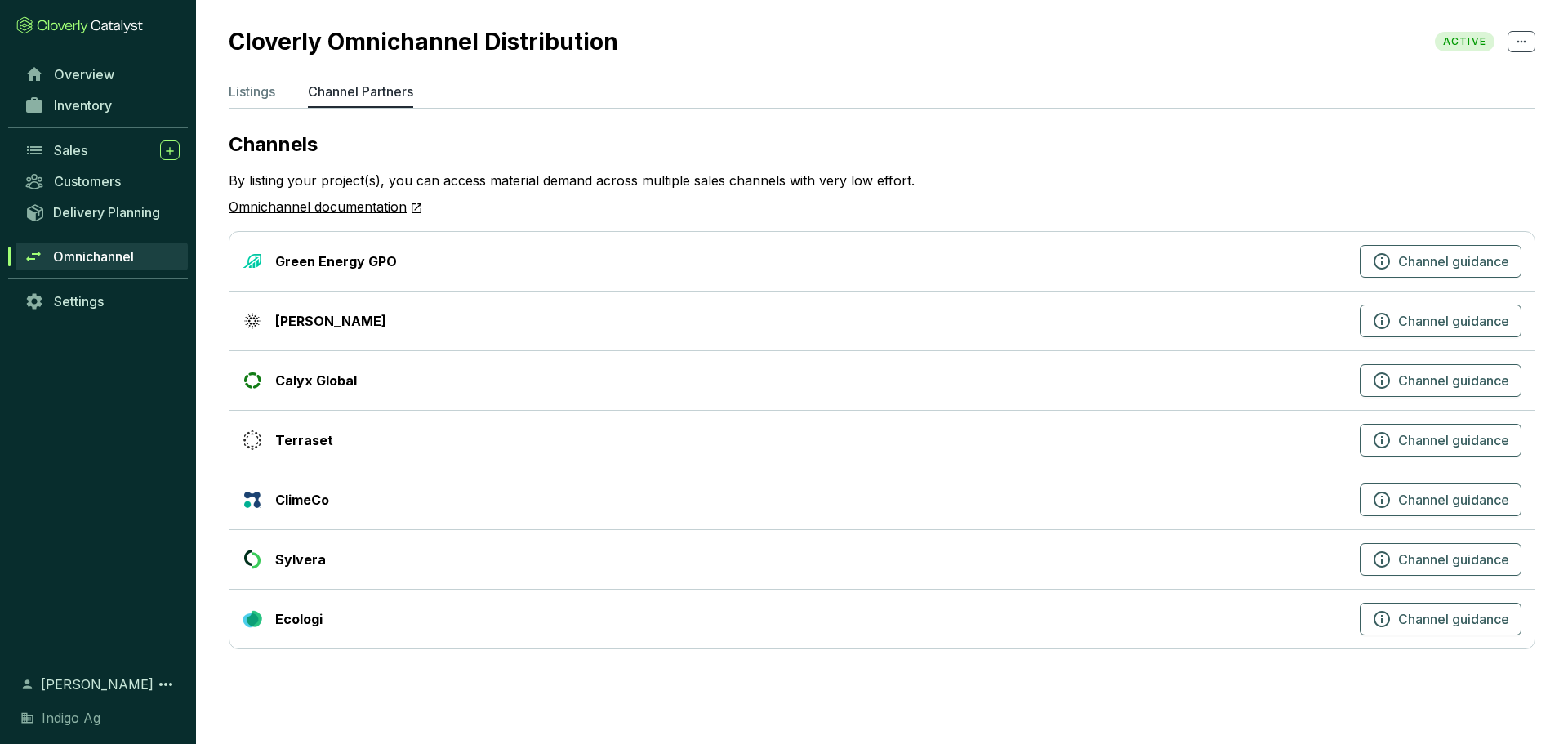
click at [459, 313] on div "Ahya" at bounding box center [797, 321] width 1110 height 20
click at [1408, 317] on span "Channel guidance" at bounding box center [1453, 321] width 111 height 20
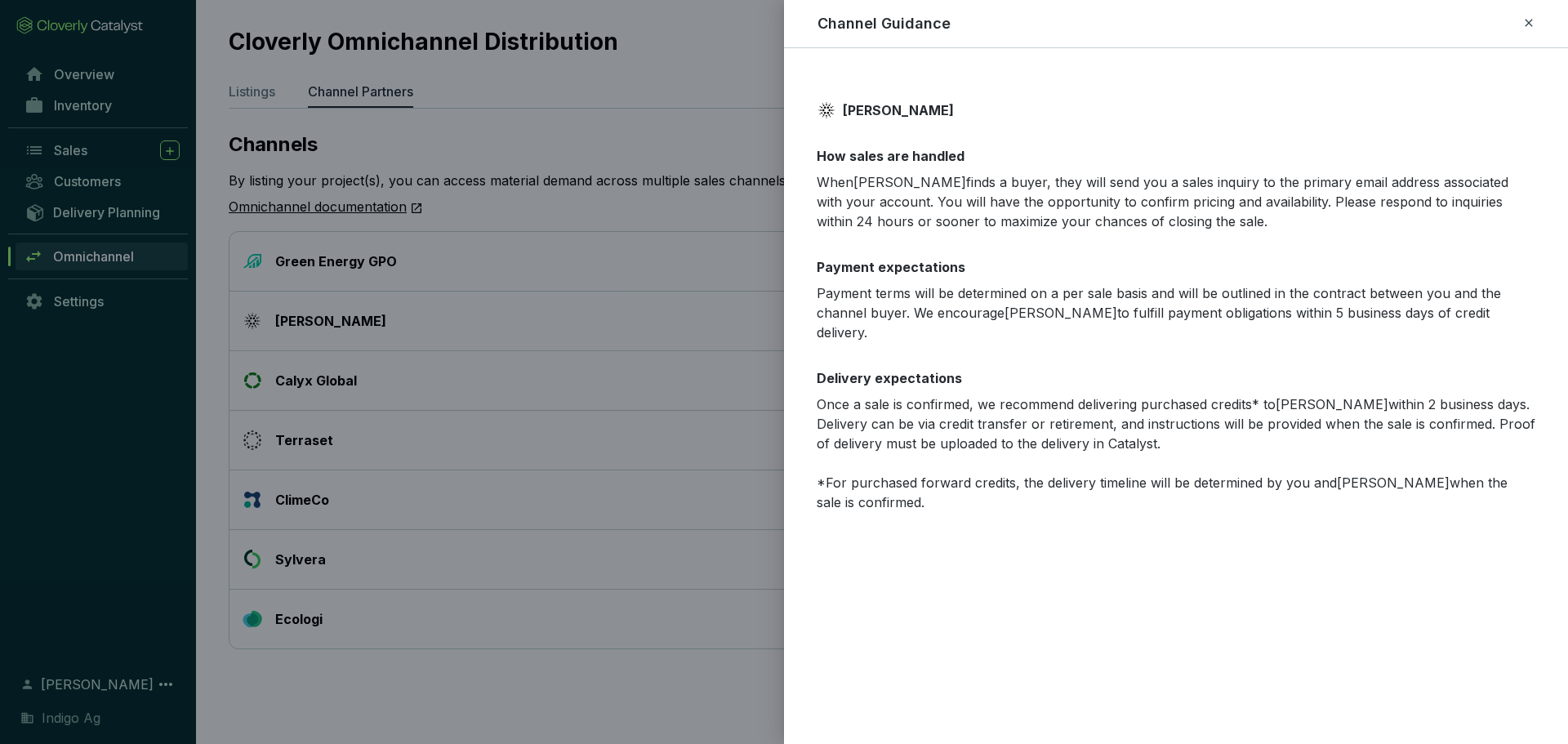
click at [944, 205] on p "When Ahya finds a buyer, they will send you a sales inquiry to the primary emai…" at bounding box center [1176, 201] width 719 height 59
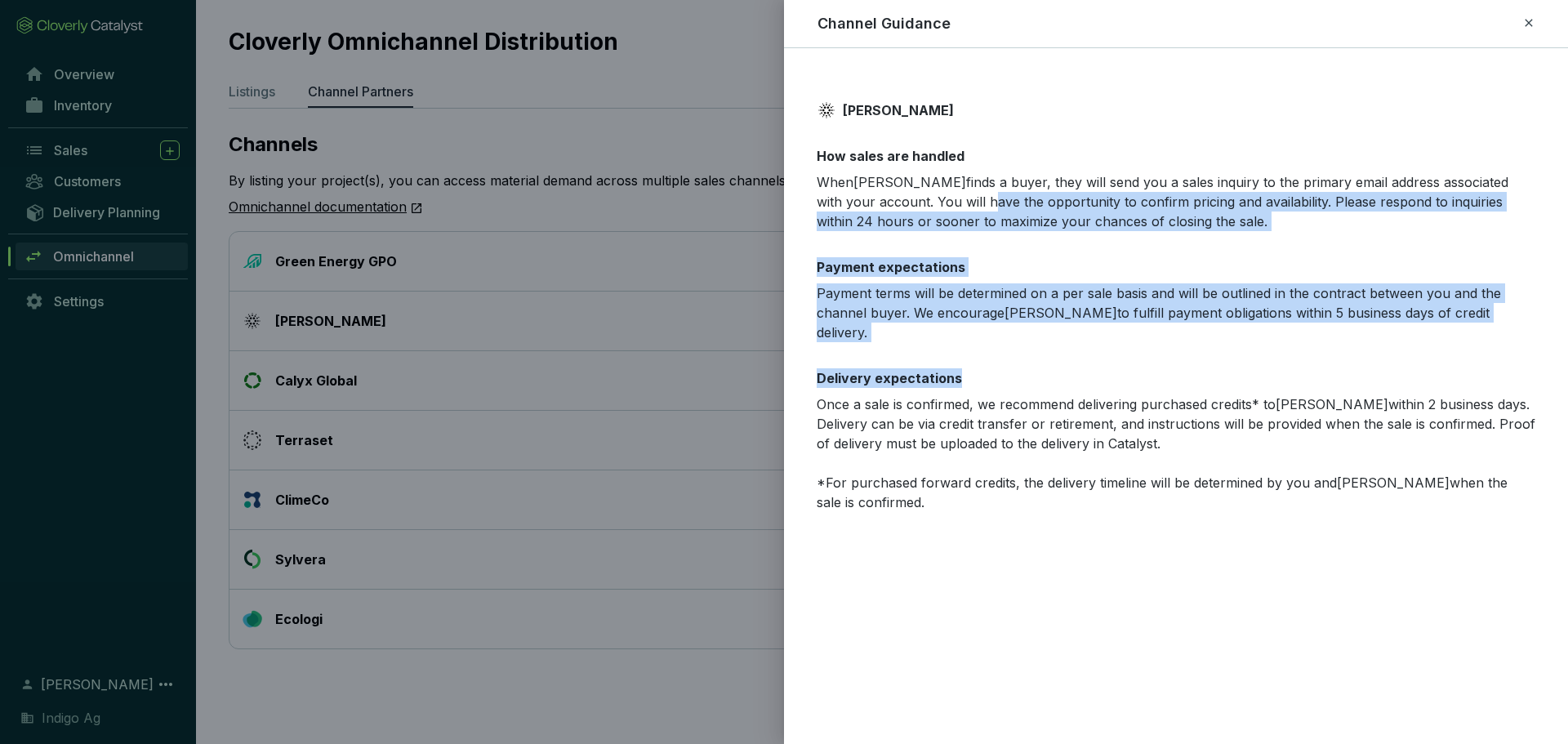
drag, startPoint x: 944, startPoint y: 205, endPoint x: 942, endPoint y: 372, distance: 167.0
click at [942, 372] on div "Ahya How sales are handled When Ahya finds a buyer, they will send you a sales …" at bounding box center [1175, 305] width 784 height 476
click at [942, 372] on div "Delivery expectations Once a sale is confirmed, we recommend delivering purchas…" at bounding box center [1176, 440] width 719 height 144
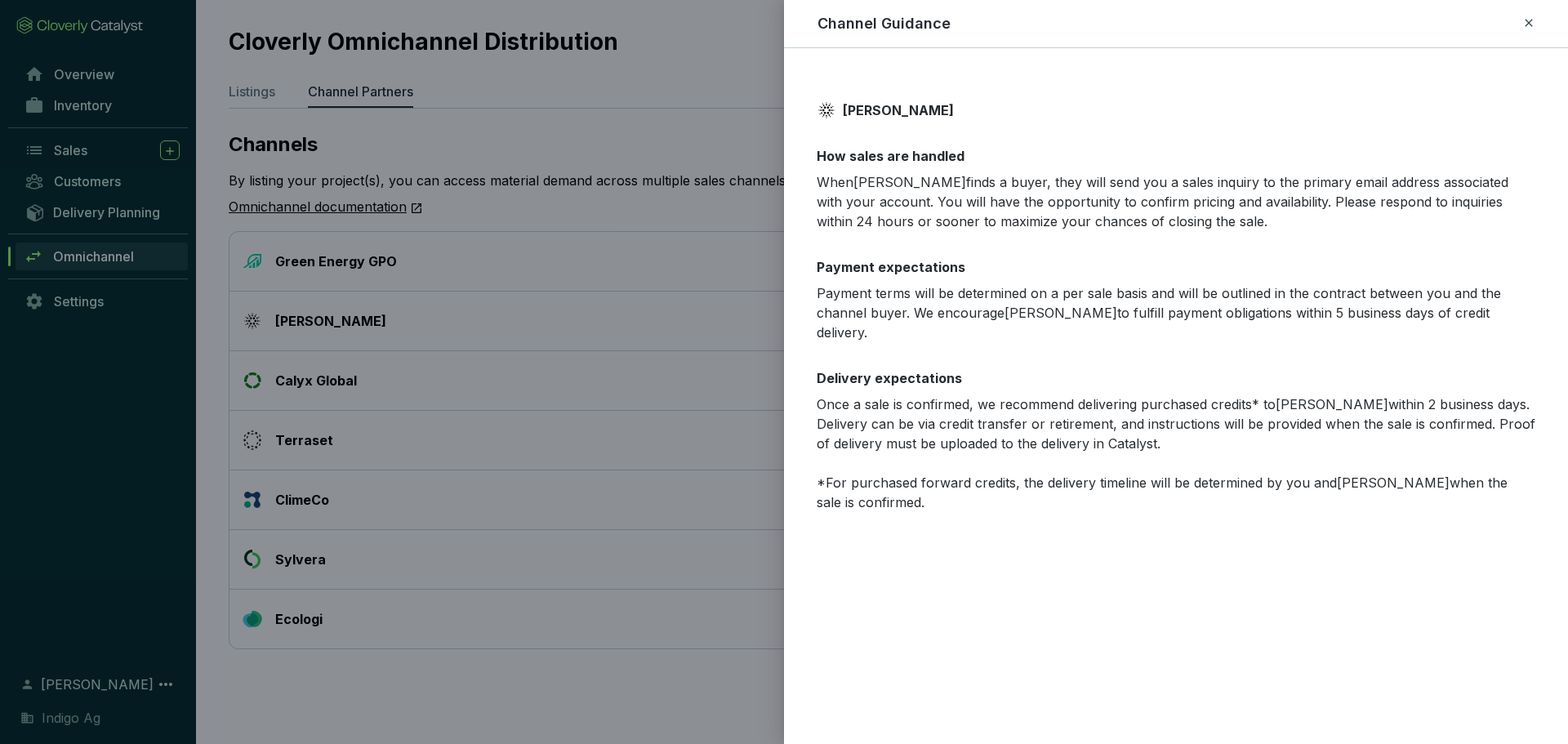
click at [651, 150] on div at bounding box center [784, 372] width 1568 height 744
click at [1526, 27] on icon at bounding box center [1528, 23] width 14 height 20
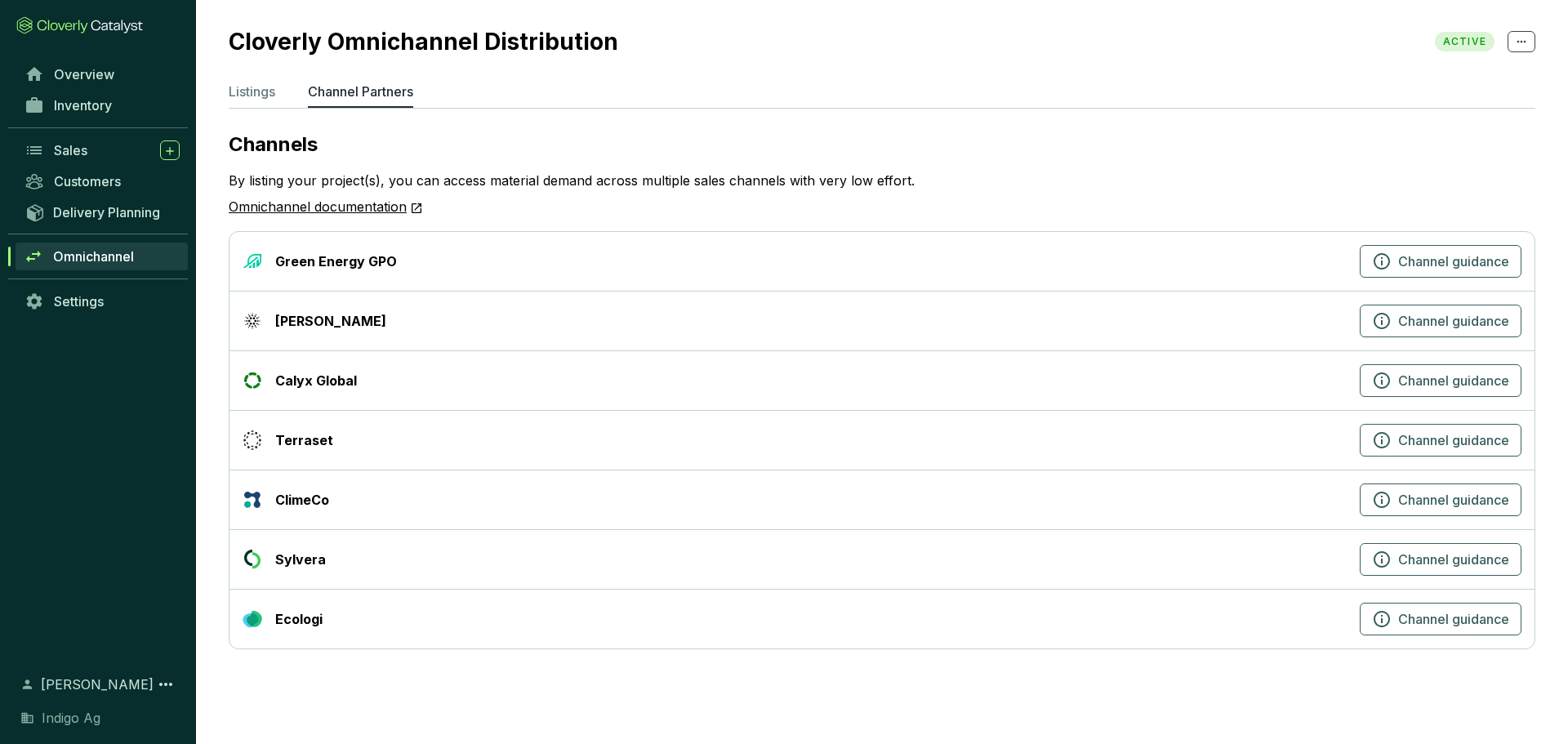
click at [332, 483] on div "ClimeCo Channel guidance" at bounding box center [882, 500] width 1305 height 59
click at [331, 434] on div "Terraset" at bounding box center [797, 440] width 1110 height 20
click at [1455, 431] on span "Channel guidance" at bounding box center [1453, 440] width 111 height 20
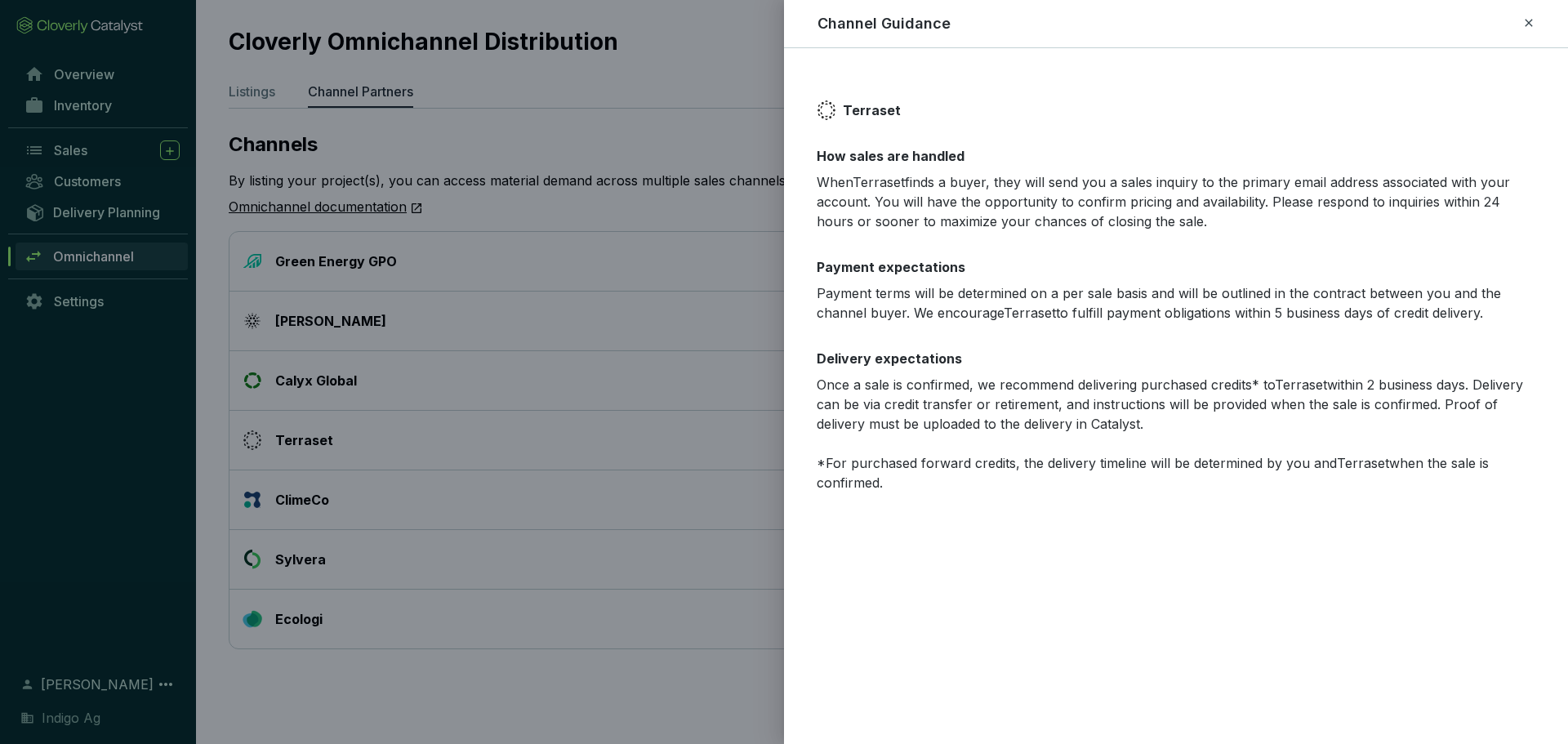
click at [800, 127] on div "Terraset How sales are handled When Terraset finds a buyer, they will send you …" at bounding box center [1175, 296] width 784 height 458
click at [714, 101] on div at bounding box center [784, 372] width 1568 height 744
click at [1526, 26] on icon at bounding box center [1528, 23] width 14 height 20
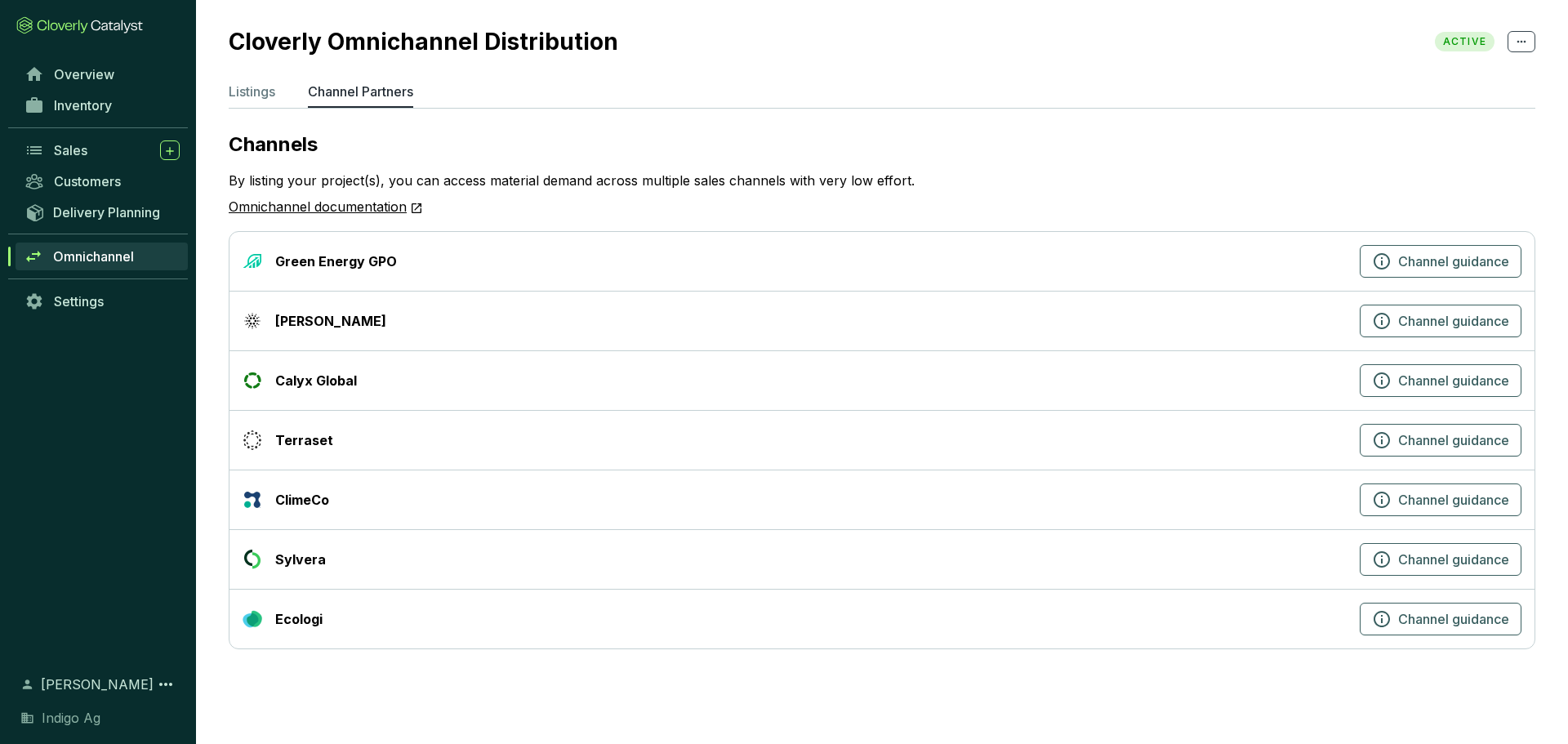
click at [319, 262] on div "Green Energy GPO" at bounding box center [336, 261] width 122 height 20
click at [666, 176] on p "By listing your project(s), you can access material demand across multiple sale…" at bounding box center [572, 180] width 686 height 20
click at [384, 210] on link "Omnichannel documentation" at bounding box center [326, 207] width 195 height 22
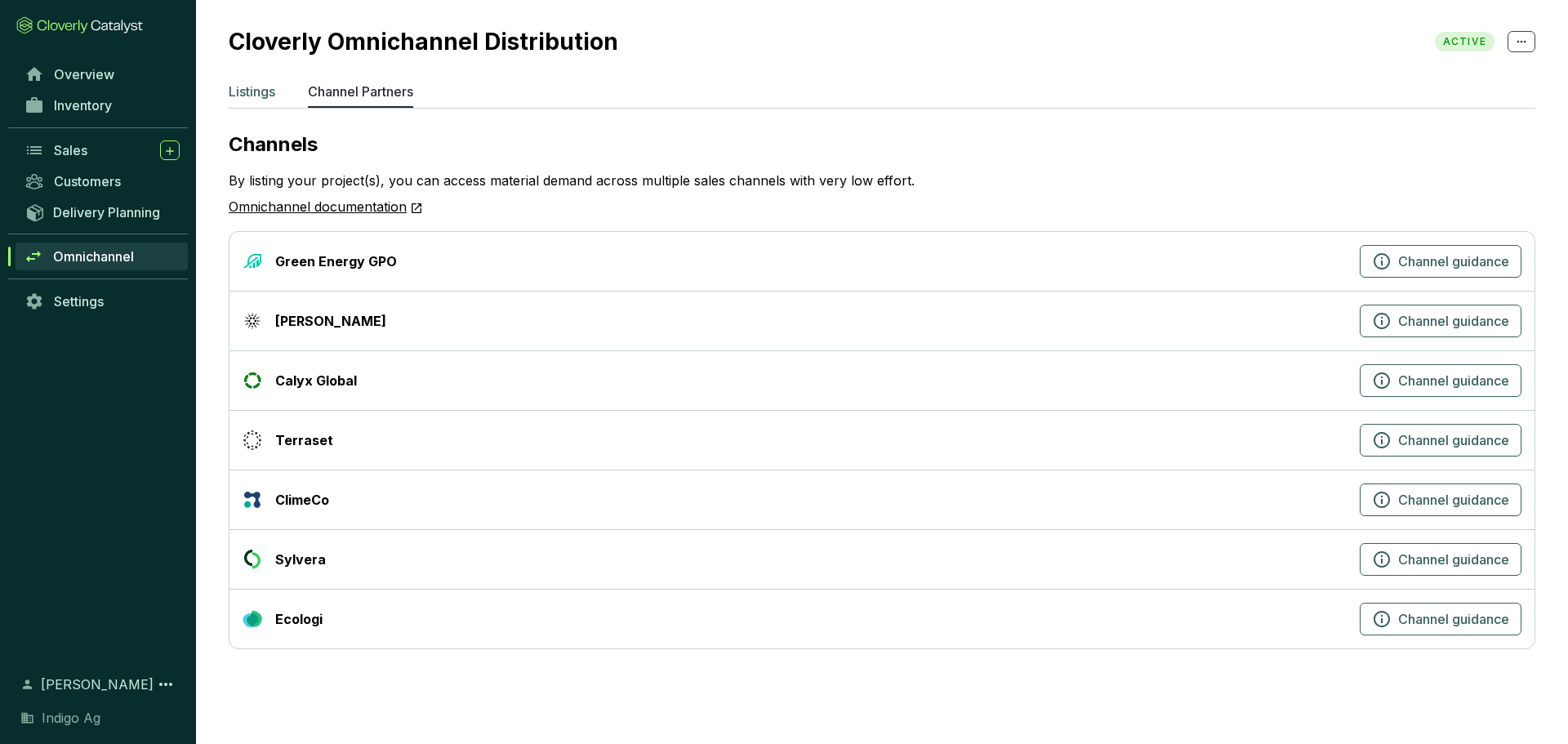
click at [249, 92] on p "Listings" at bounding box center [252, 92] width 47 height 20
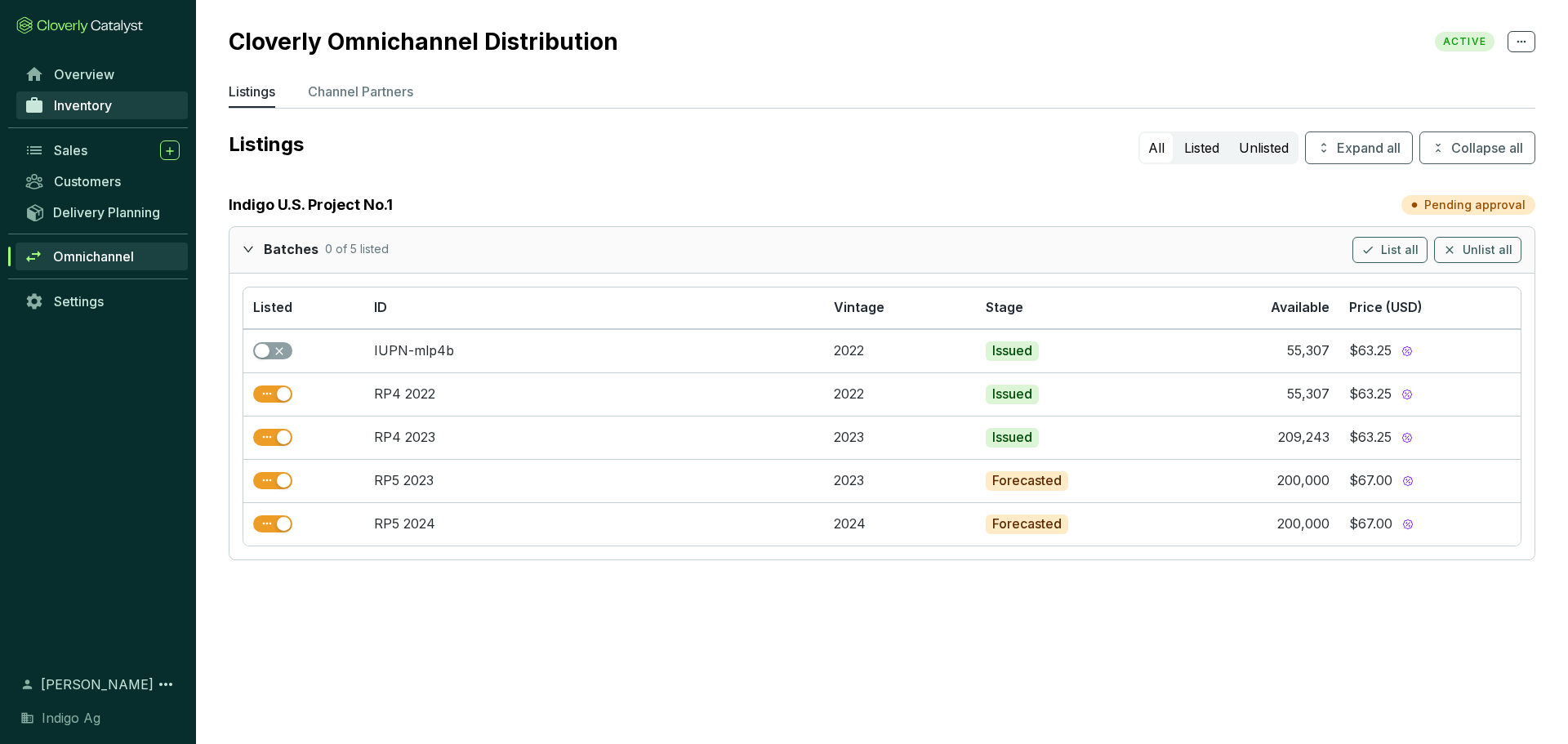
click at [128, 95] on link "Inventory" at bounding box center [102, 105] width 171 height 28
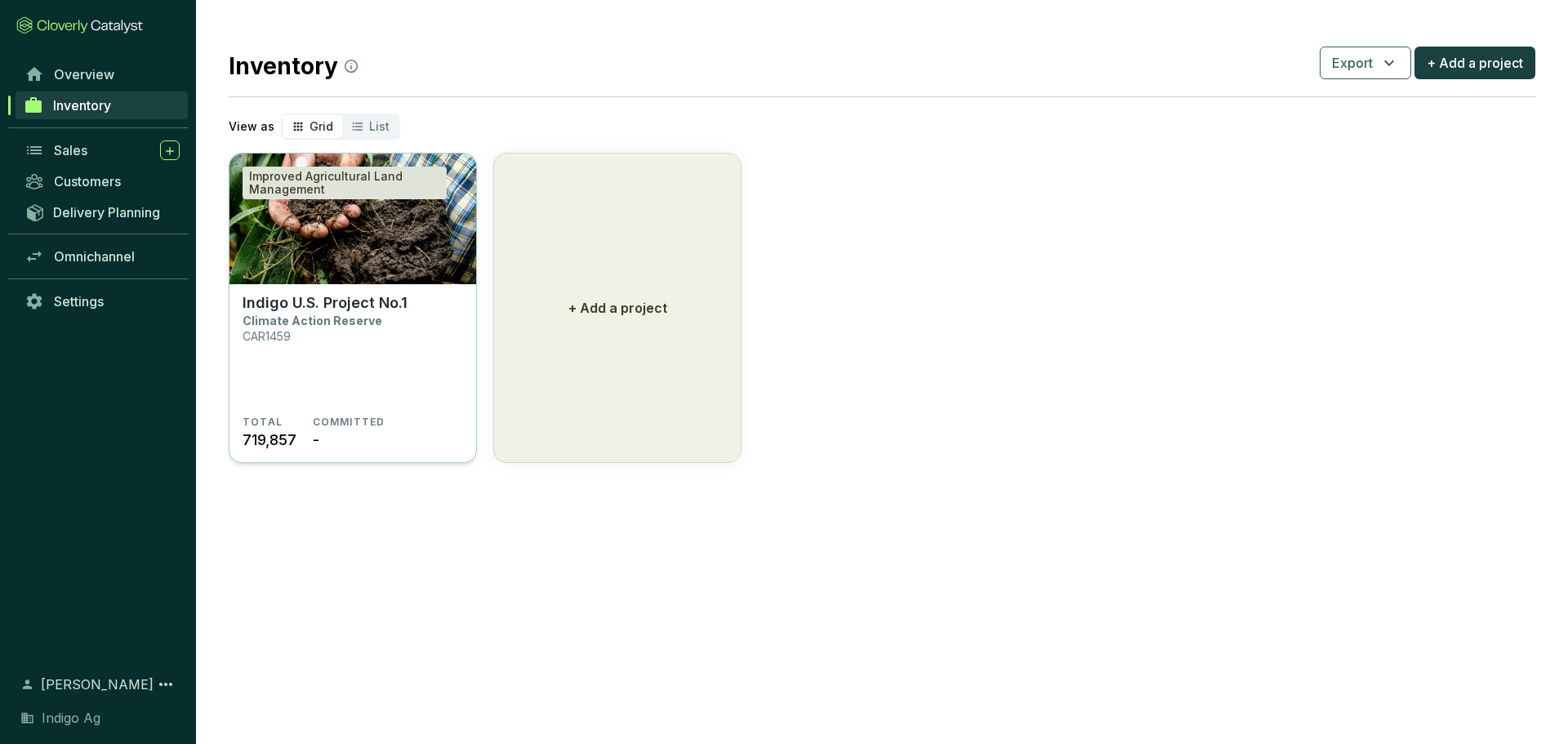
click at [363, 342] on section "Indigo U.S. Project No.1 Climate Action Reserve CAR1459" at bounding box center [352, 354] width 221 height 122
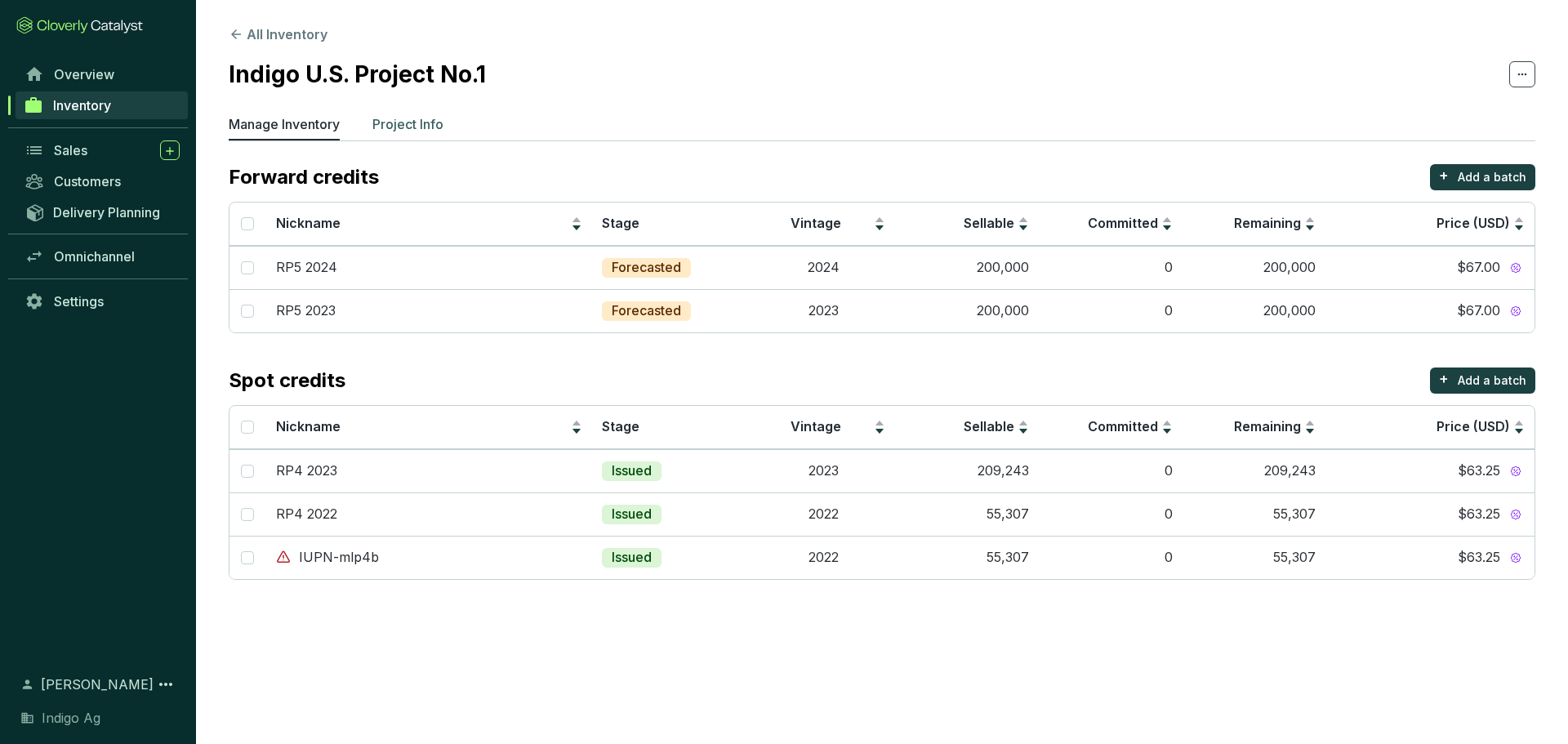
click at [406, 124] on p "Project Info" at bounding box center [407, 124] width 71 height 20
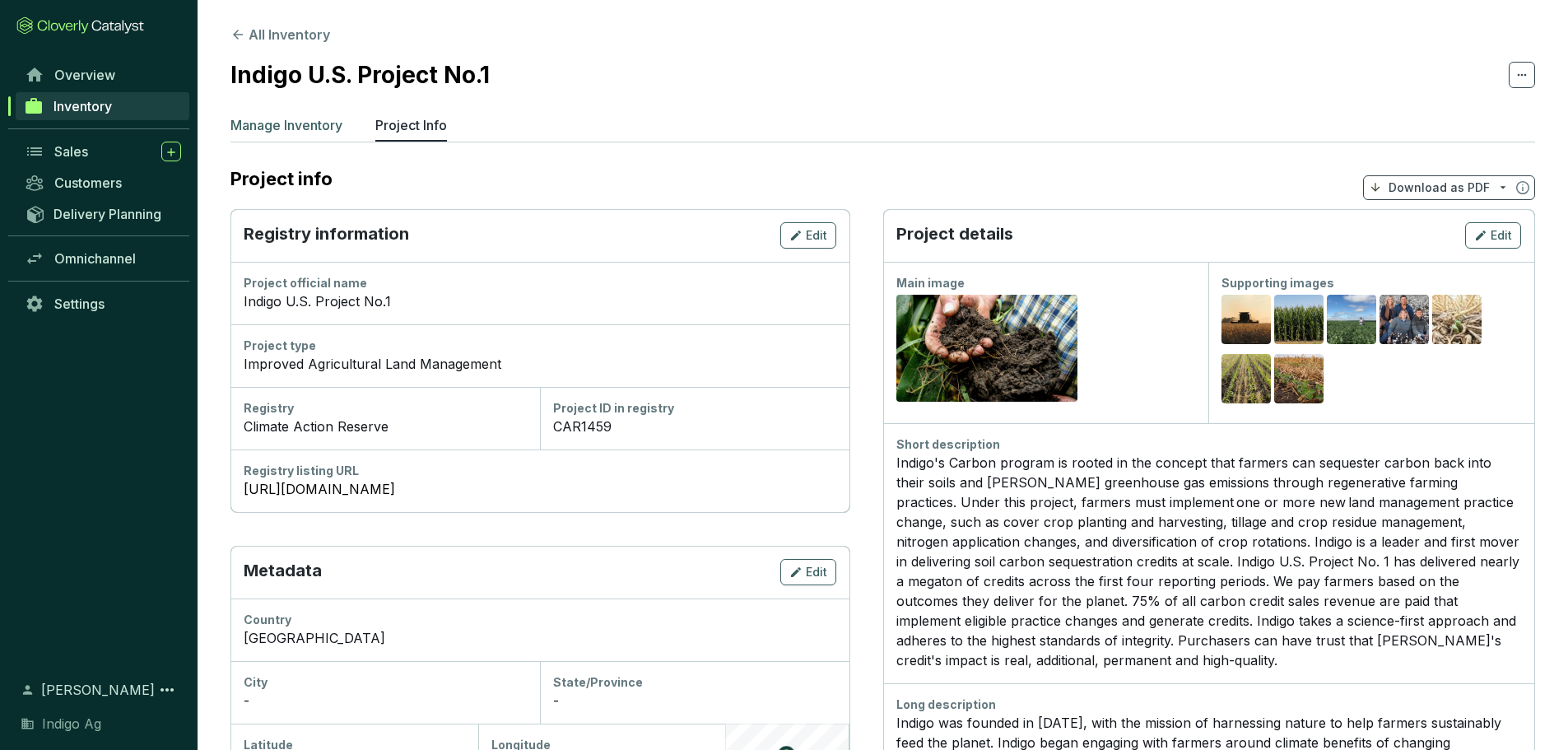
click at [318, 129] on p "Manage Inventory" at bounding box center [286, 125] width 112 height 20
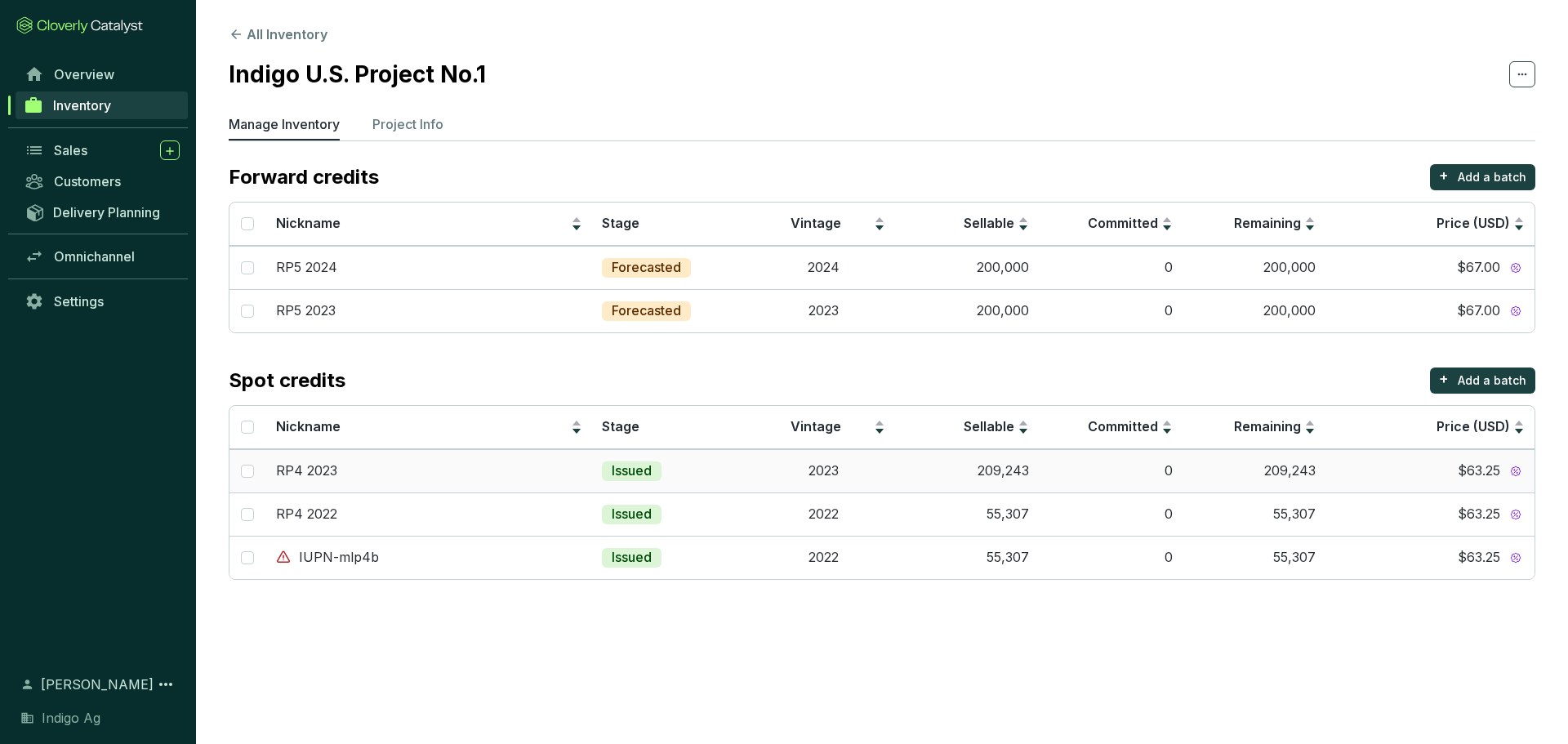
click at [592, 473] on td "Issued" at bounding box center [671, 471] width 159 height 43
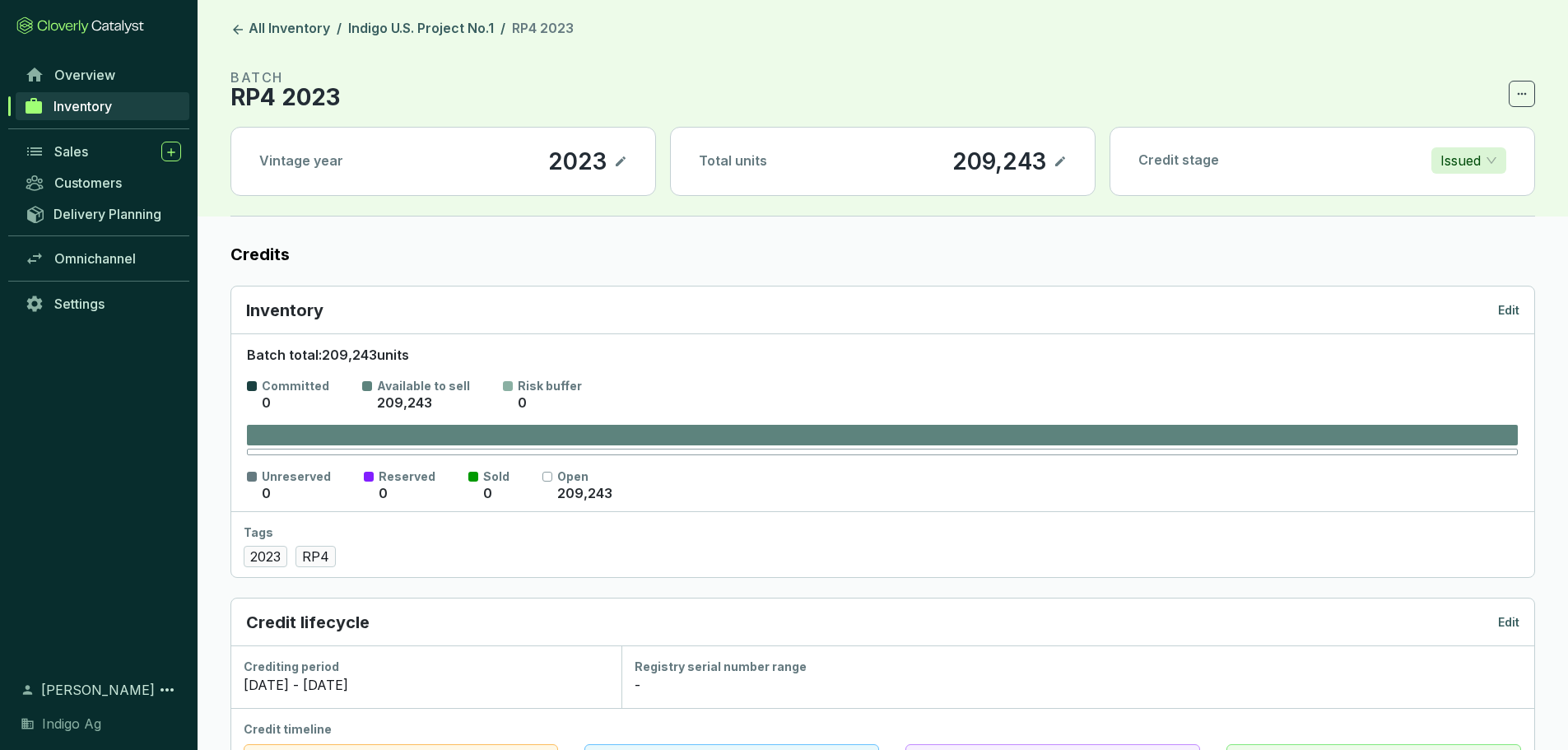
click at [1509, 309] on p "Edit" at bounding box center [1509, 311] width 22 height 16
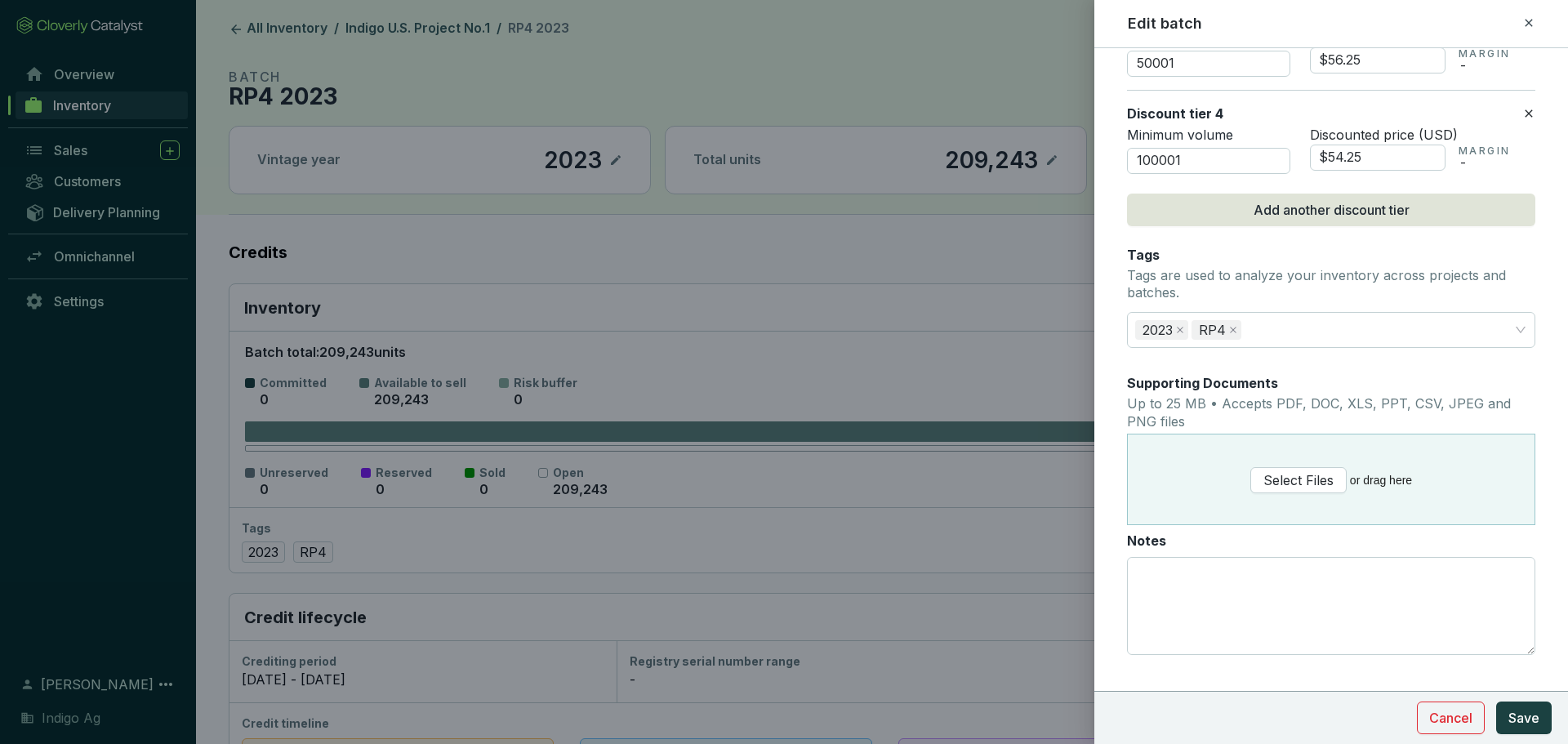
scroll to position [1199, 0]
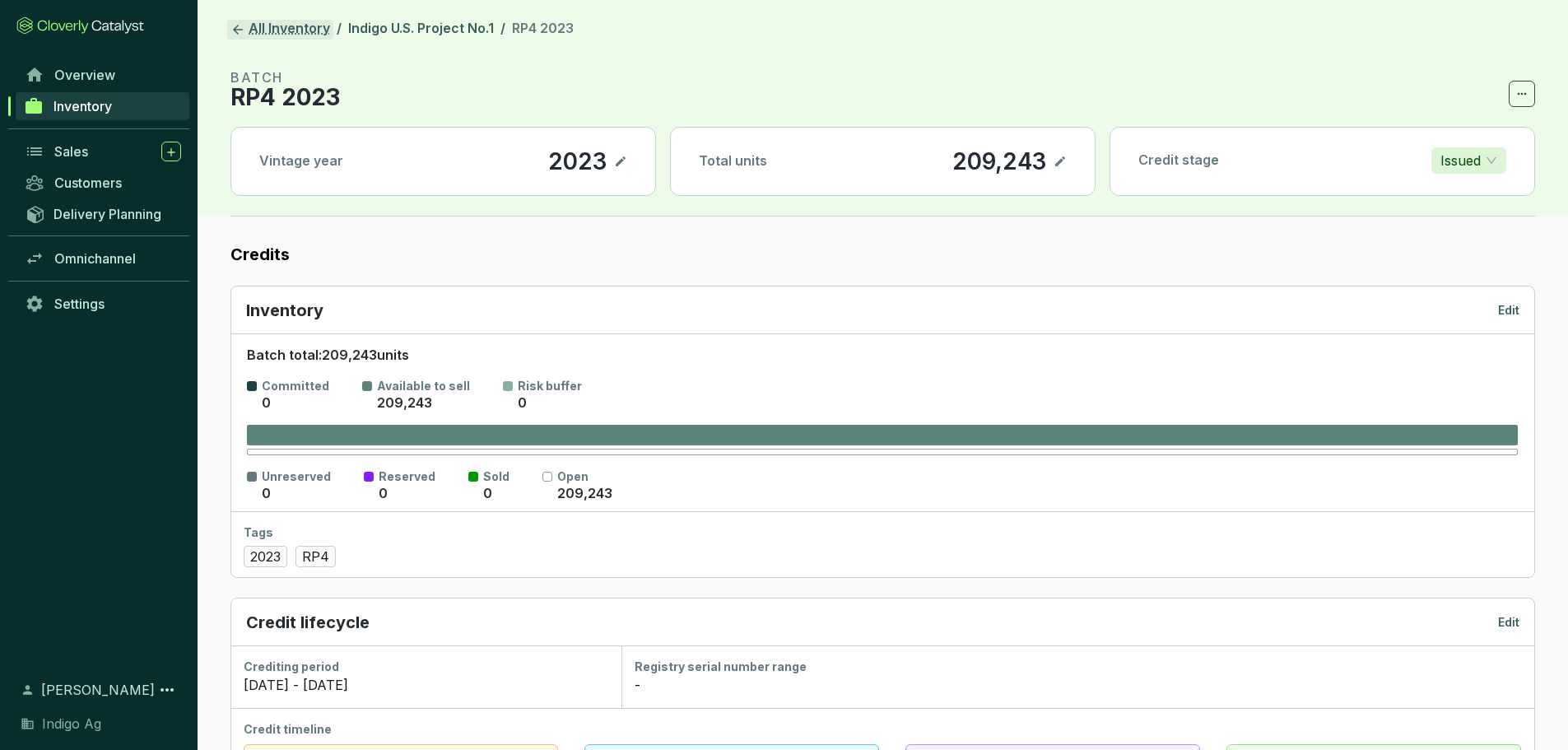
click at [269, 27] on link "All Inventory" at bounding box center [280, 30] width 106 height 20
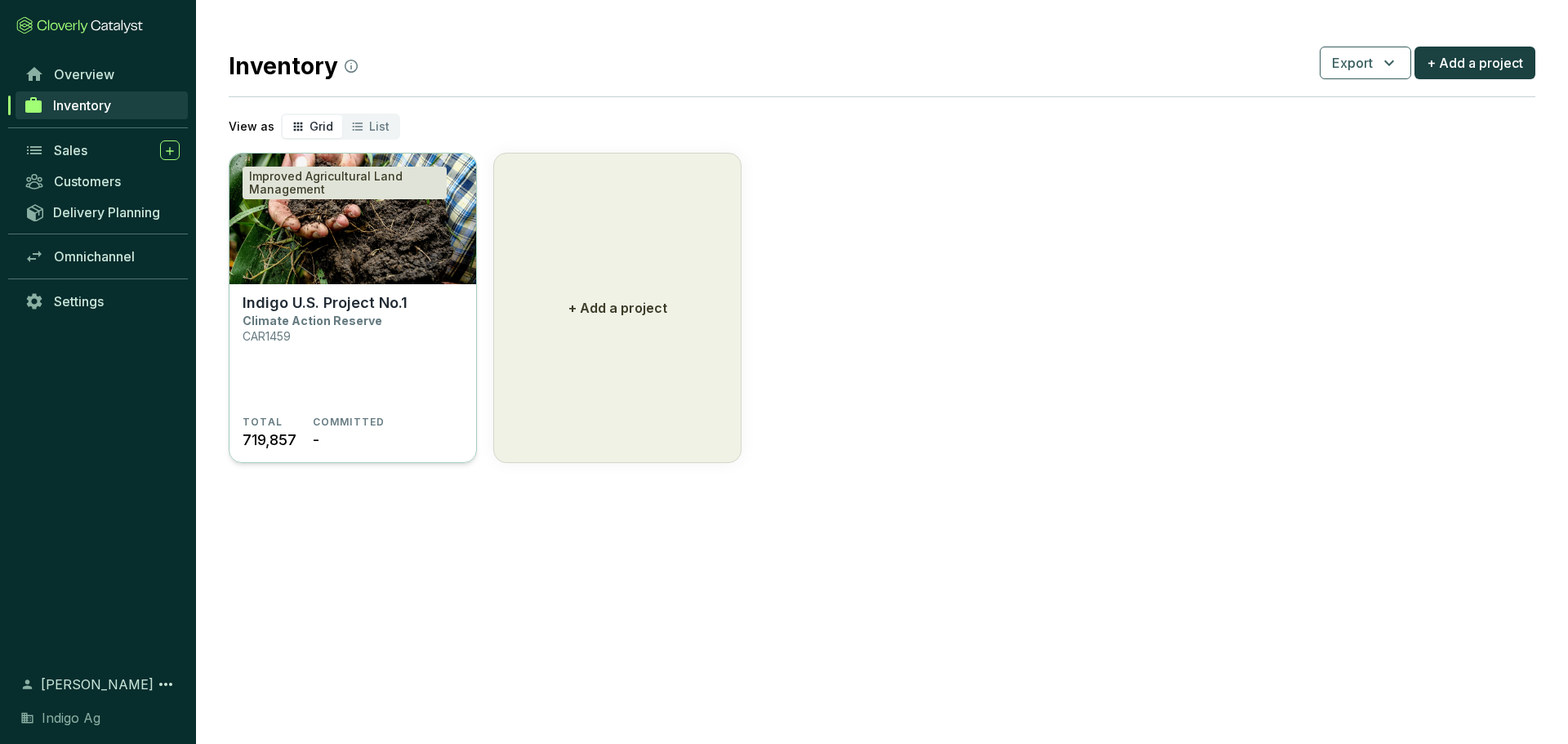
click at [367, 317] on p "Climate Action Reserve" at bounding box center [312, 320] width 140 height 14
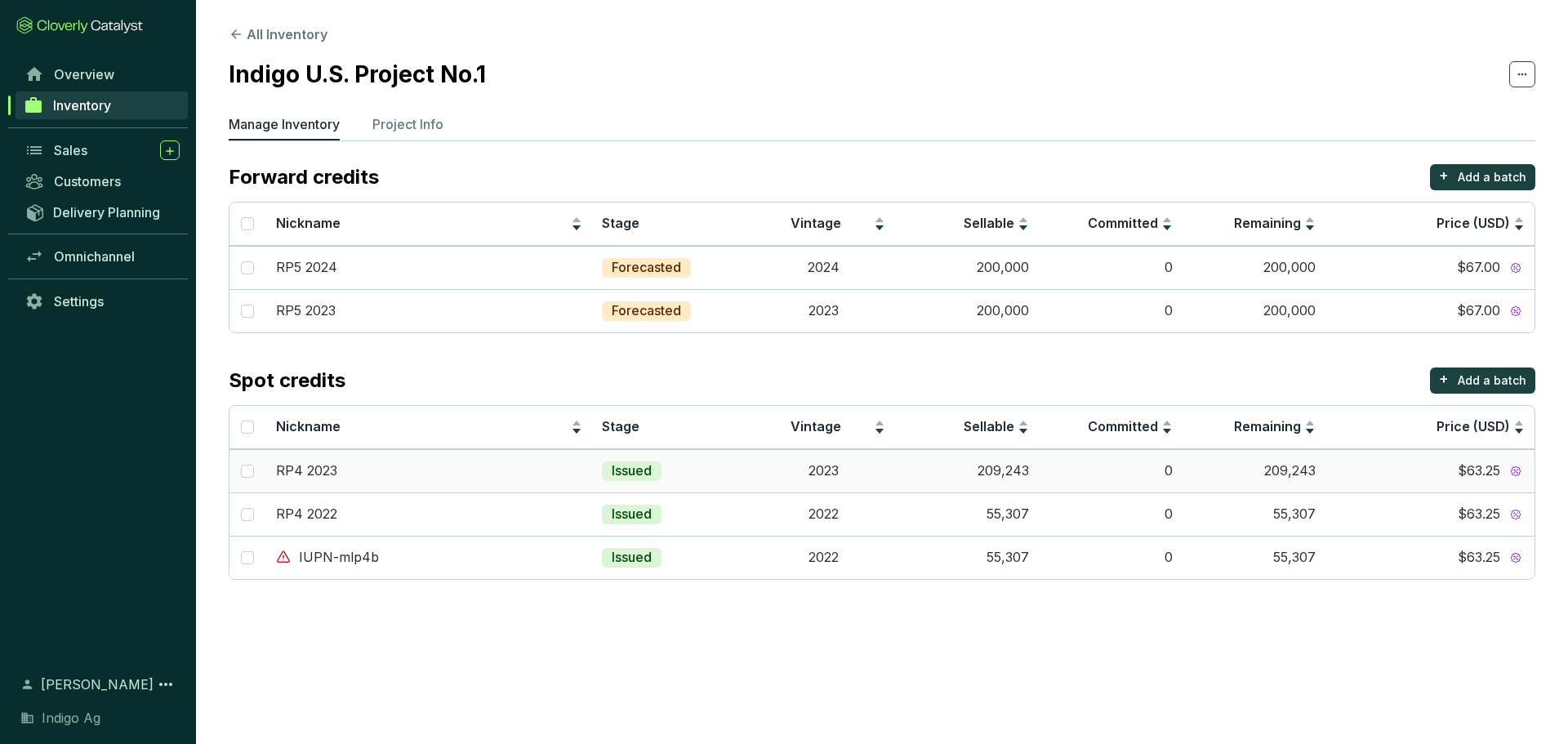
click at [369, 485] on td "RP4 2023" at bounding box center [430, 471] width 327 height 43
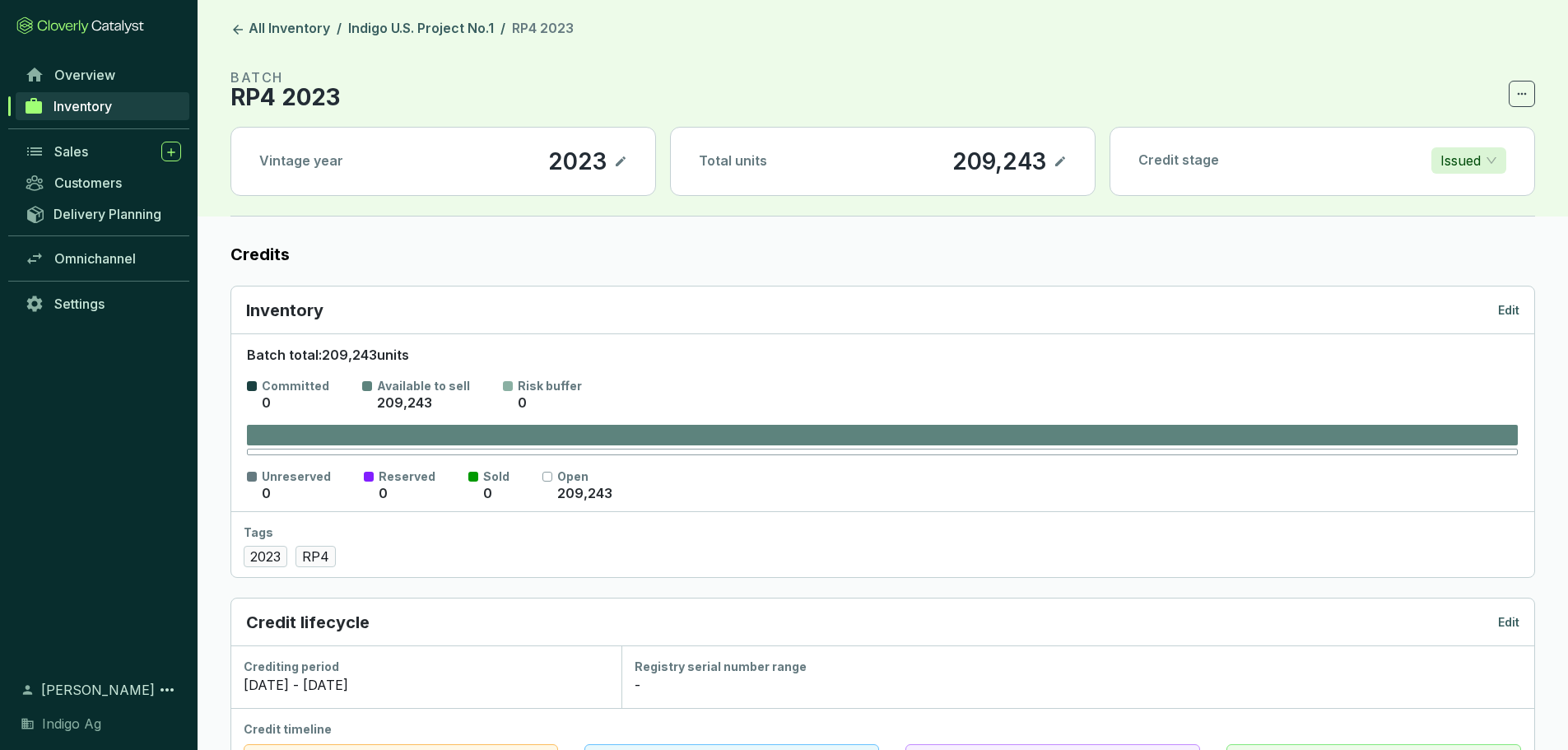
click at [1500, 308] on p "Edit" at bounding box center [1509, 311] width 22 height 16
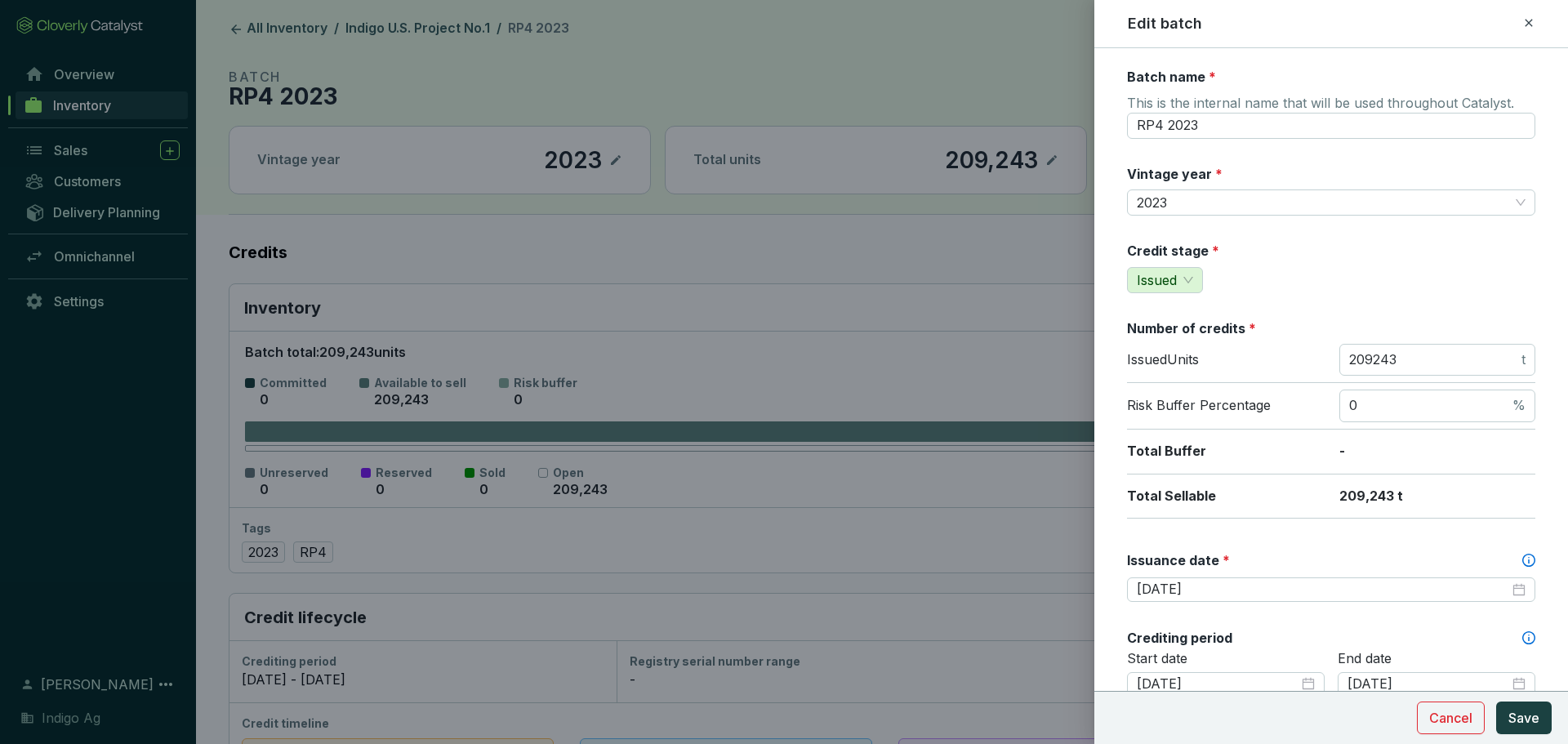
click at [1535, 19] on icon at bounding box center [1528, 23] width 14 height 20
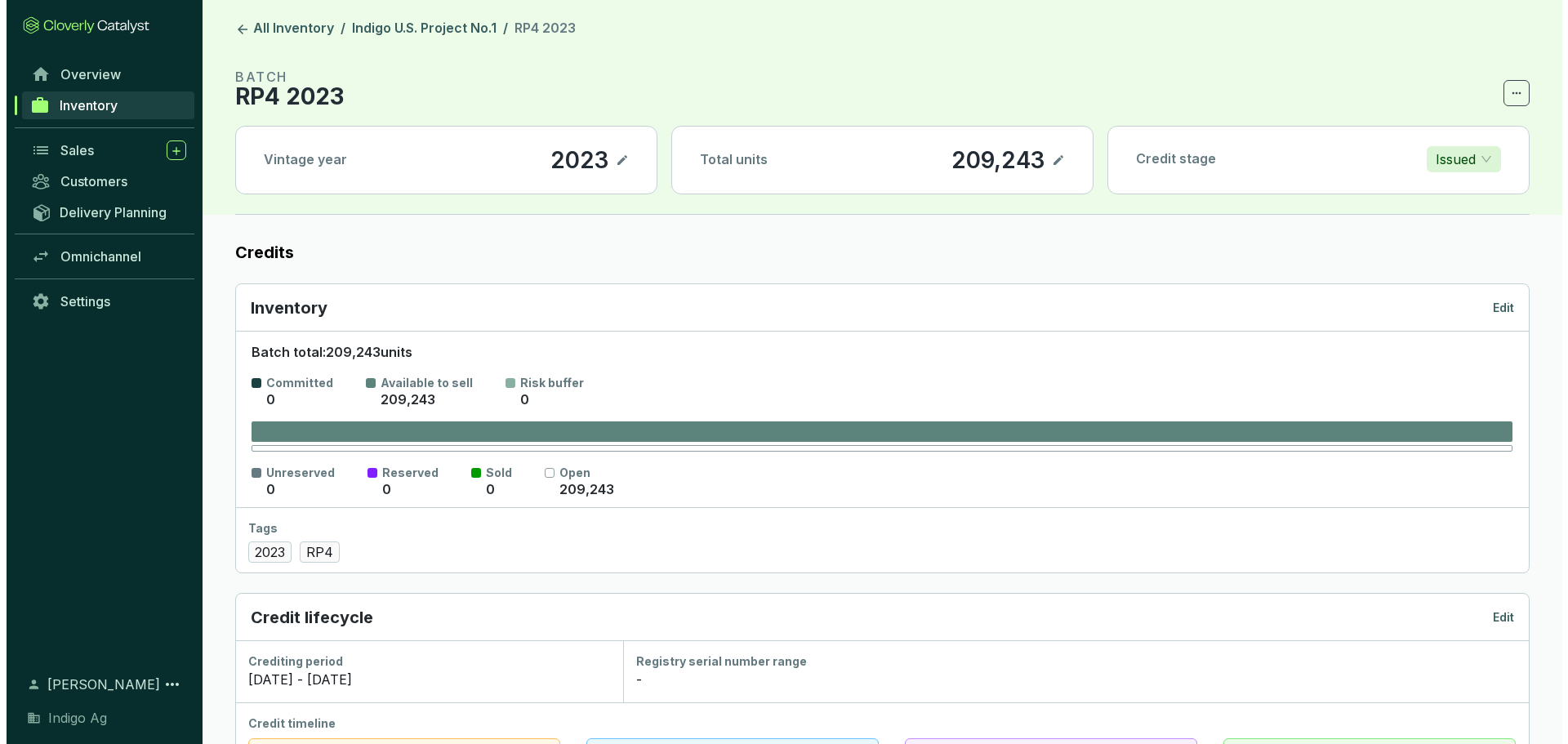
scroll to position [168, 0]
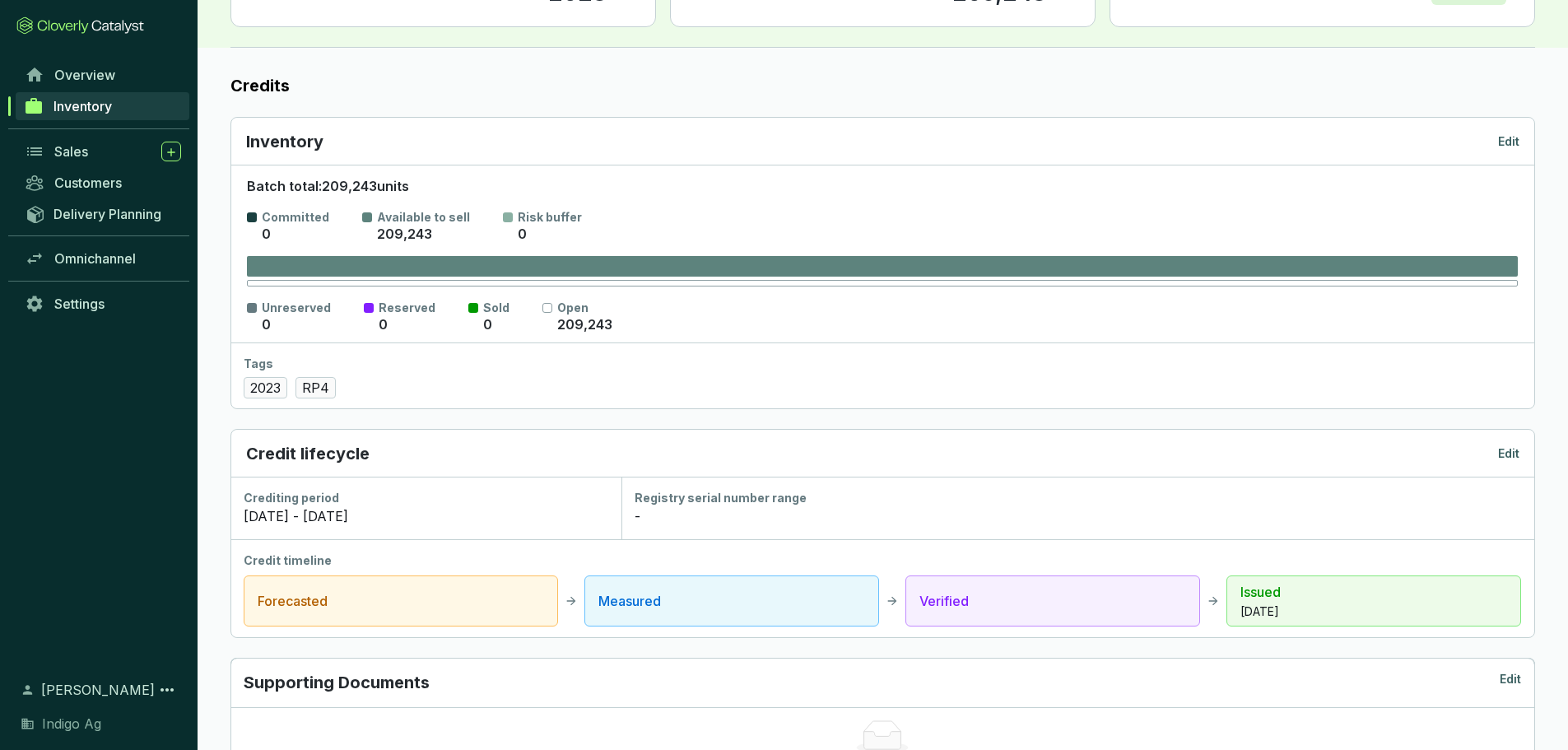
click at [1497, 139] on div "Inventory Edit" at bounding box center [883, 141] width 1274 height 23
click at [1505, 140] on p "Edit" at bounding box center [1509, 142] width 22 height 16
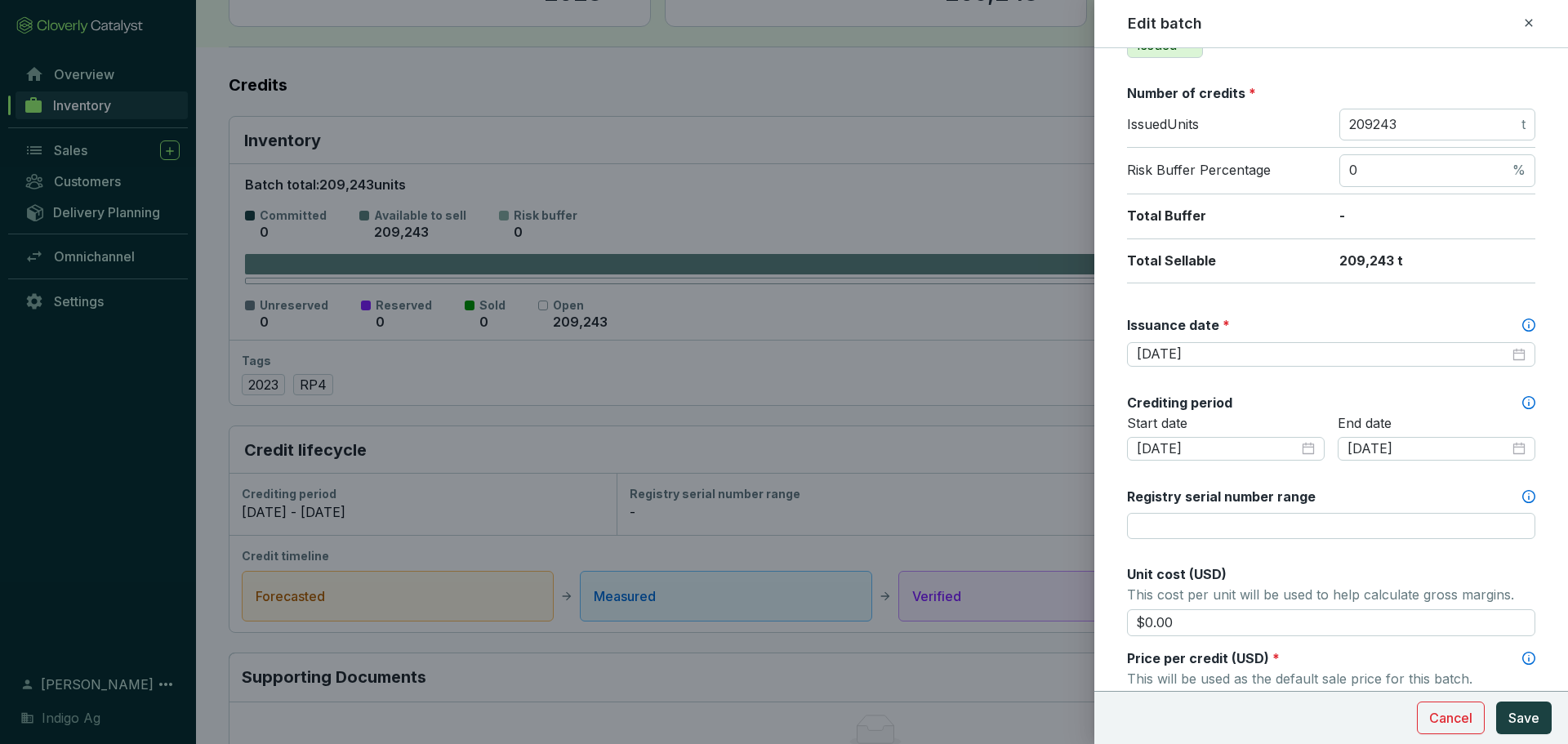
scroll to position [236, 0]
click at [1410, 119] on input "209243" at bounding box center [1434, 124] width 169 height 18
click at [1273, 99] on div "Number of credits *" at bounding box center [1330, 92] width 408 height 18
click at [1373, 162] on input "0" at bounding box center [1429, 170] width 160 height 18
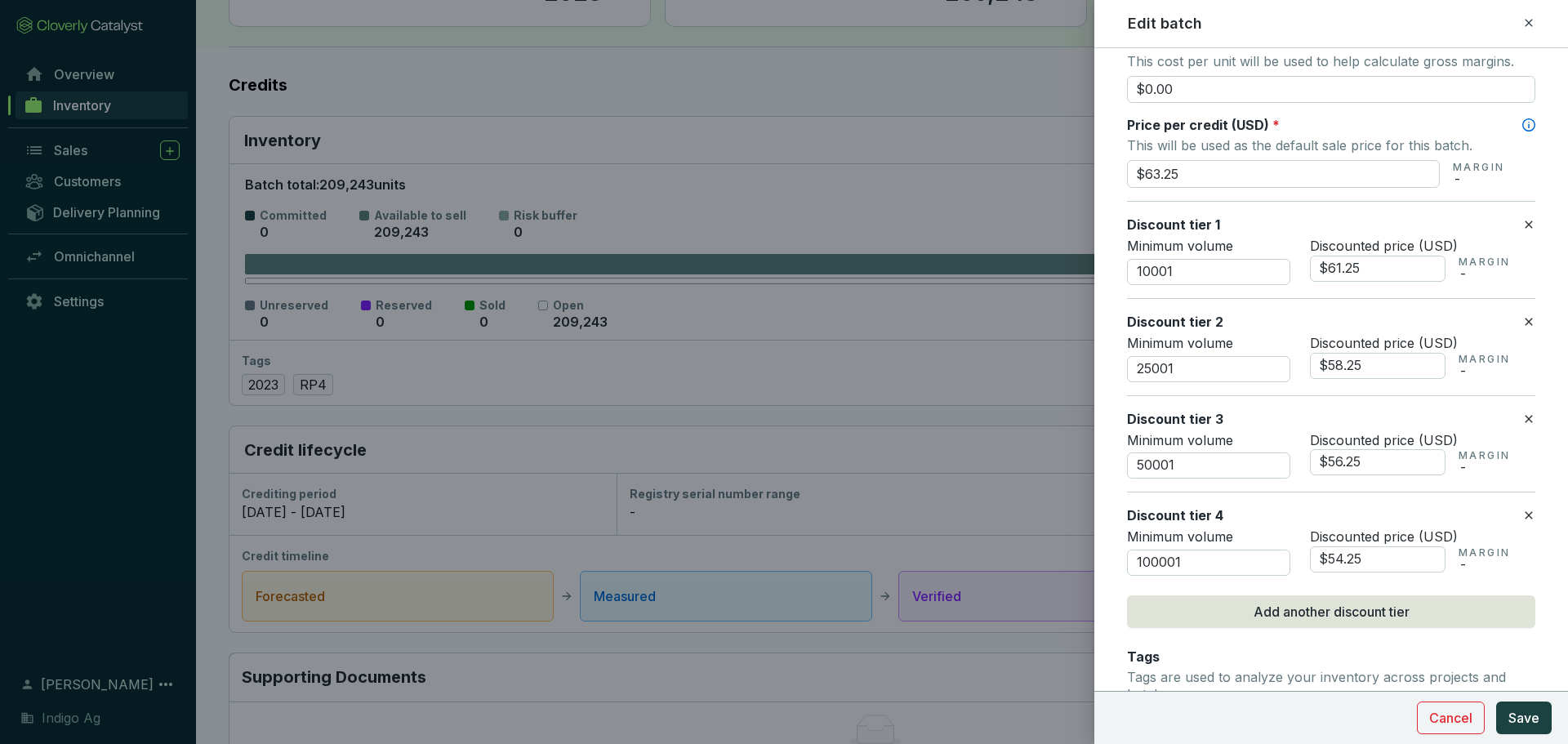
scroll to position [769, 0]
click at [1176, 265] on input "10001" at bounding box center [1208, 270] width 163 height 26
click at [1254, 221] on div "Discount tier 1" at bounding box center [1324, 223] width 395 height 18
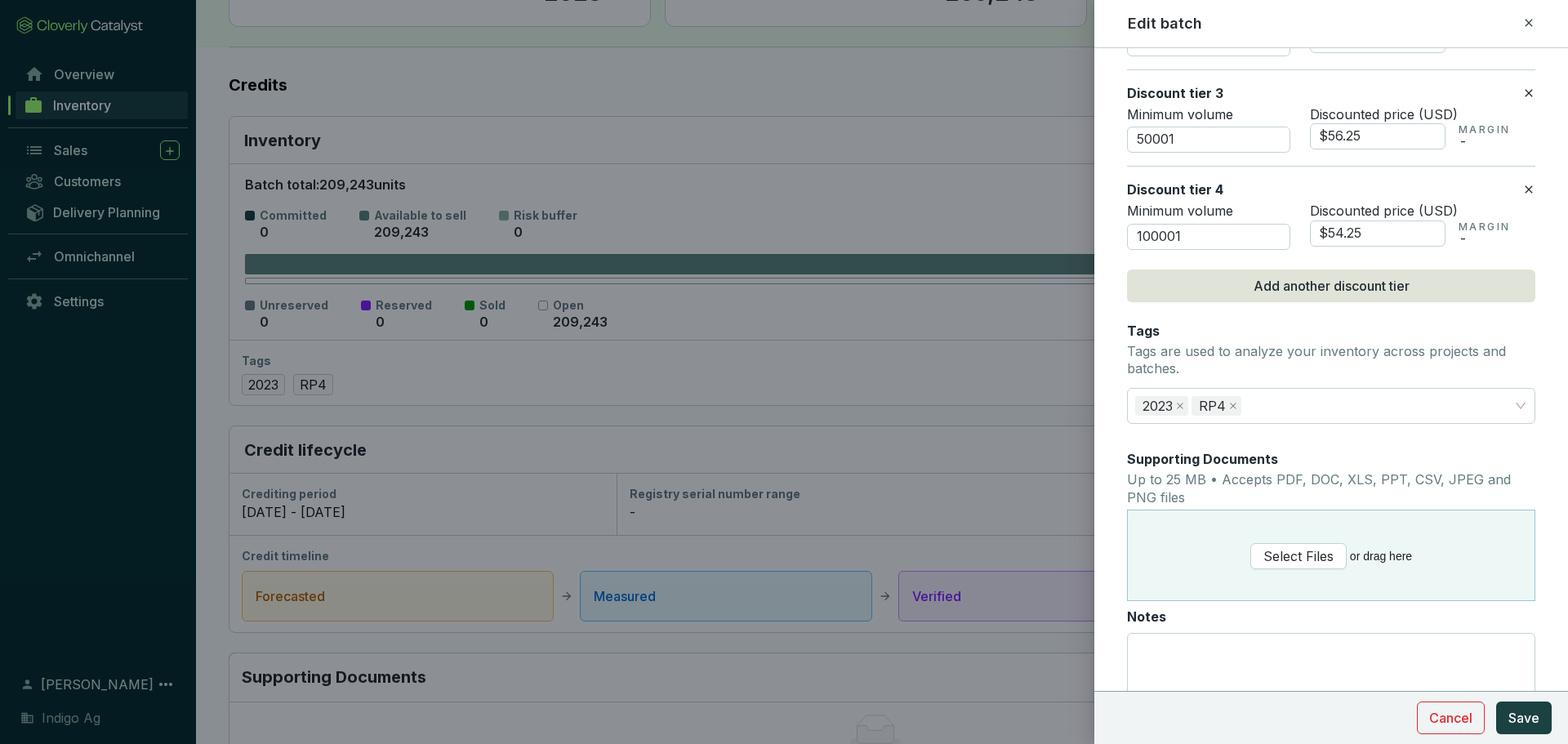
scroll to position [1095, 0]
click at [1200, 624] on div "Notes" at bounding box center [1330, 616] width 408 height 18
click at [1200, 633] on textarea "Notes" at bounding box center [1331, 681] width 407 height 96
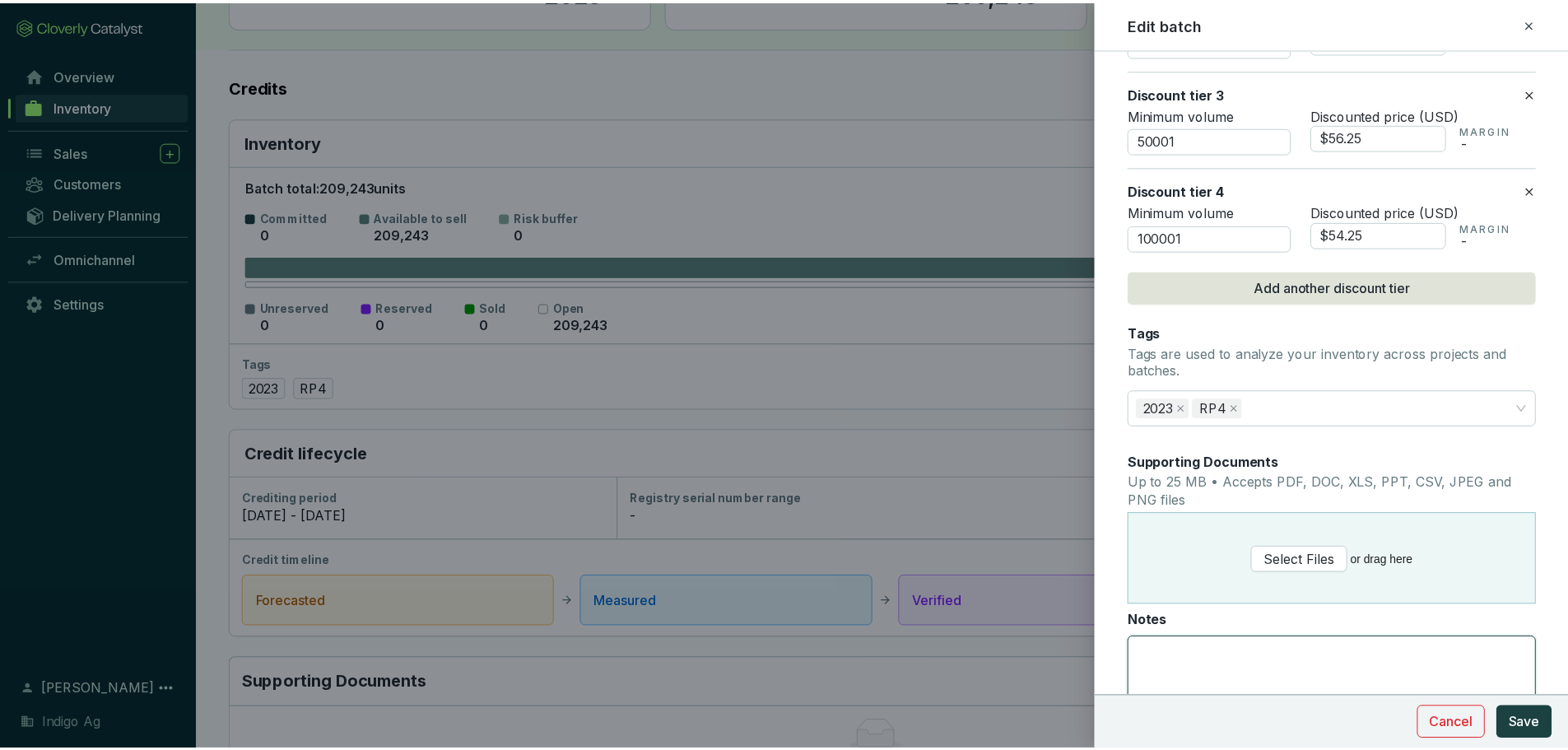
scroll to position [1209, 0]
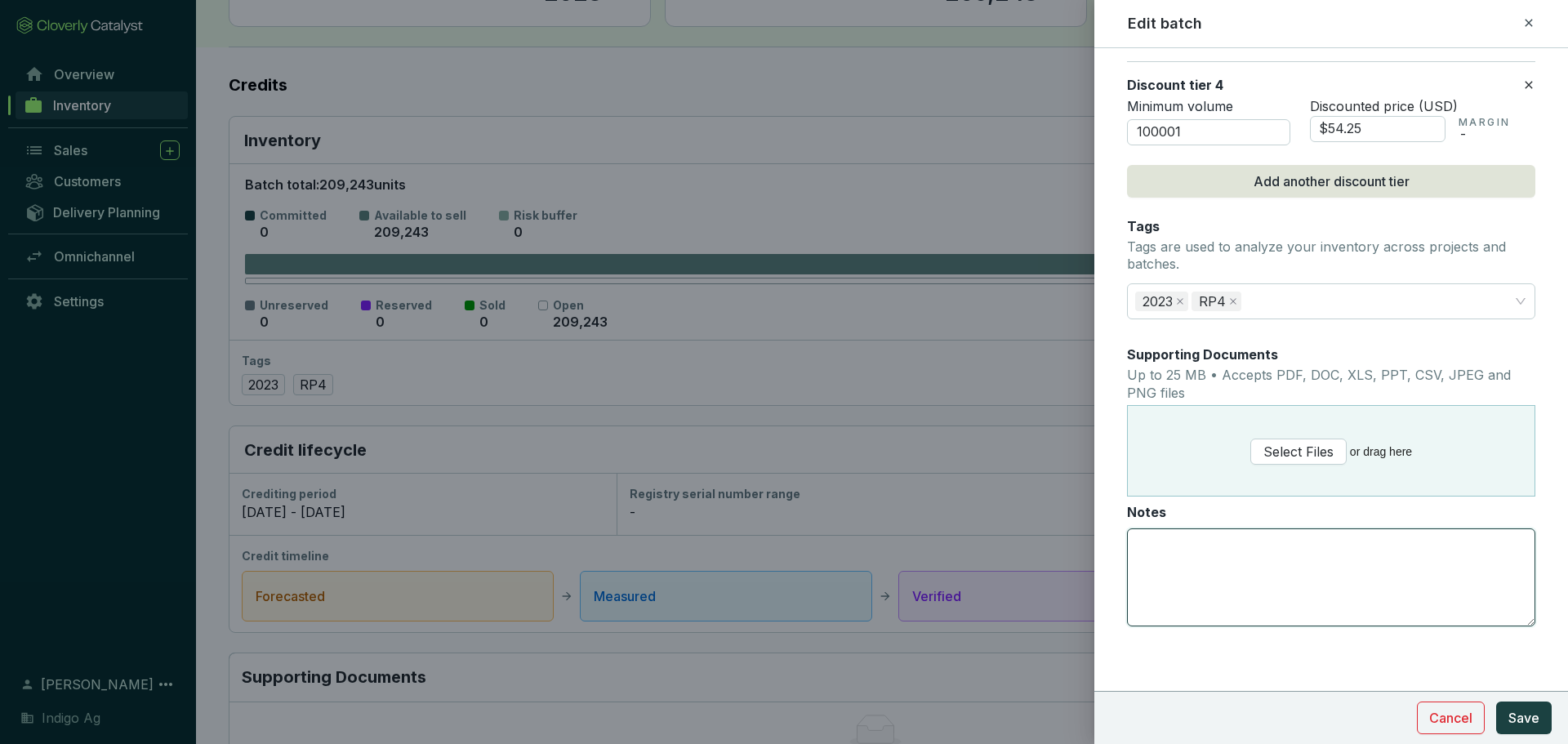
click at [1192, 561] on textarea "Notes" at bounding box center [1331, 576] width 407 height 96
click at [1041, 526] on div at bounding box center [784, 372] width 1568 height 744
click at [1468, 722] on span "Cancel" at bounding box center [1451, 718] width 43 height 20
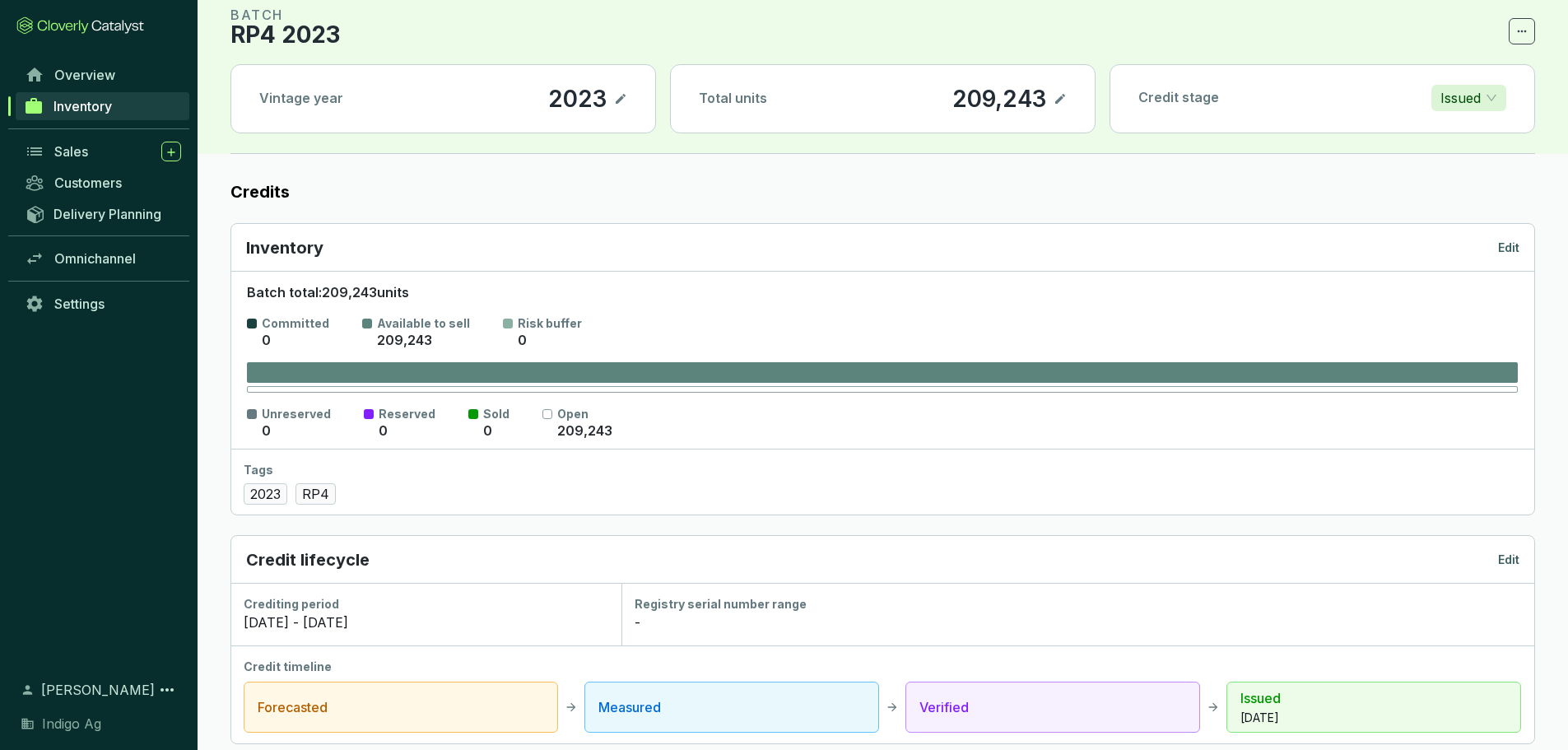
scroll to position [0, 0]
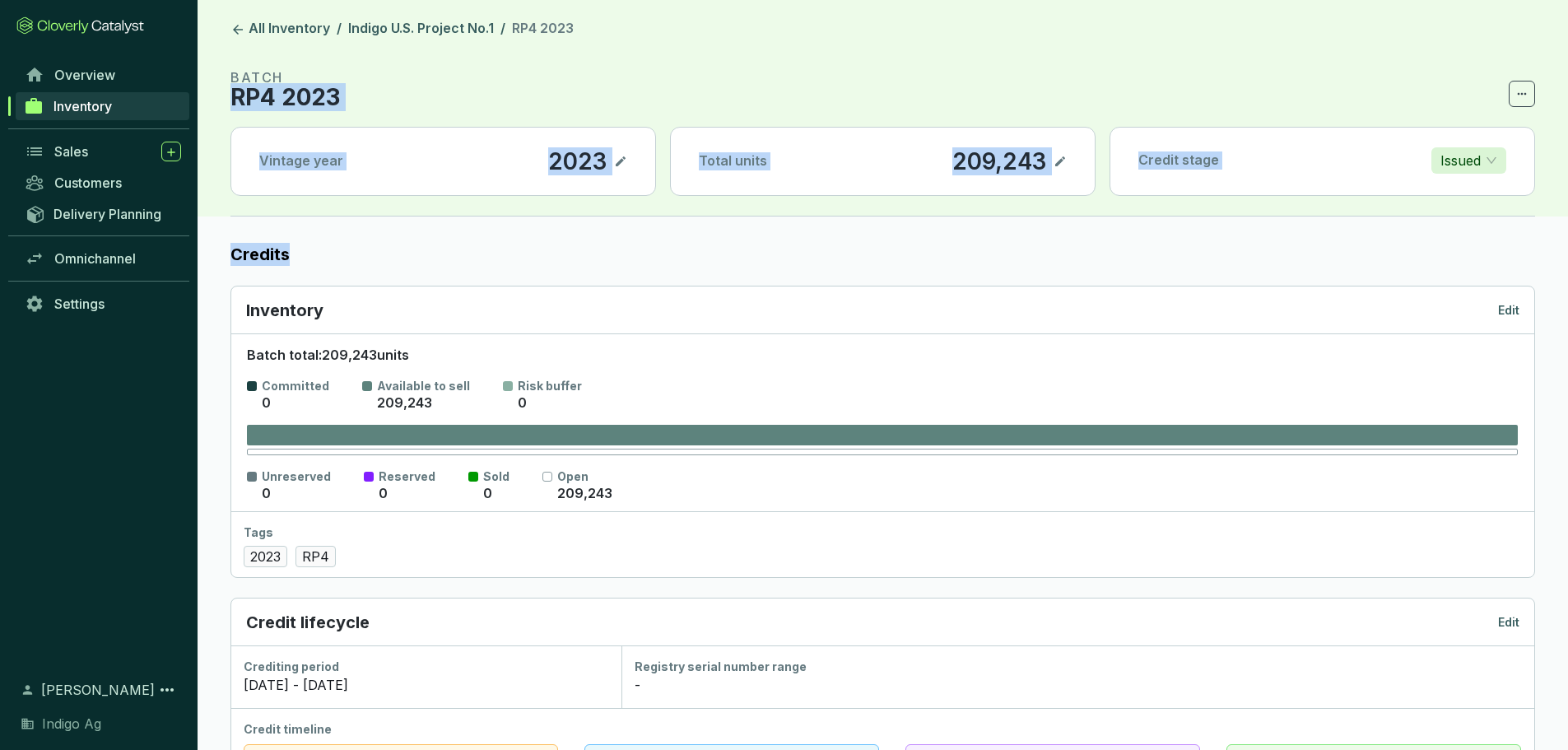
drag, startPoint x: 653, startPoint y: 263, endPoint x: 563, endPoint y: 84, distance: 200.4
click at [563, 84] on section "BATCH RP4 2023" at bounding box center [883, 87] width 1305 height 40
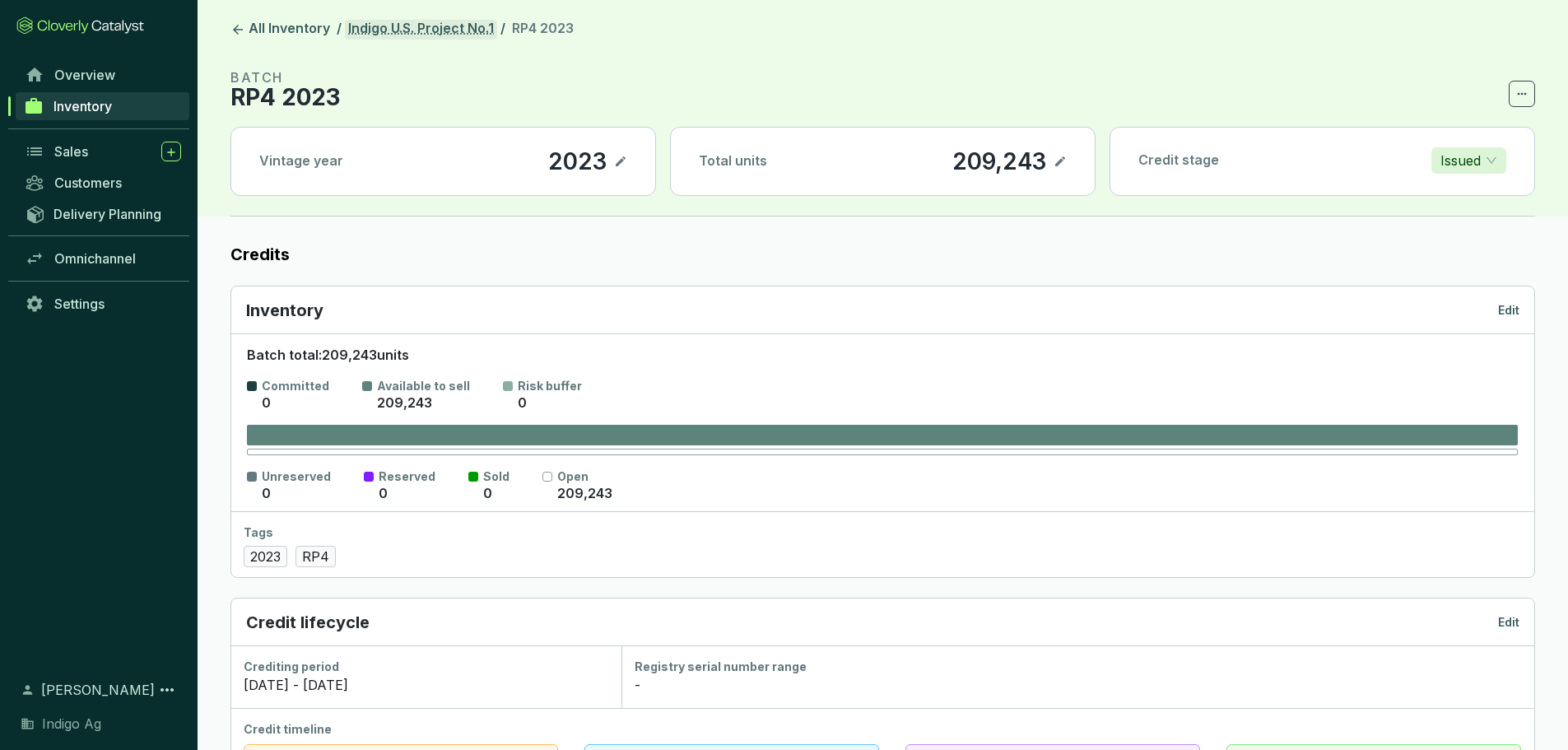
click at [444, 34] on link "Indigo U.S. Project No.1" at bounding box center [421, 30] width 153 height 20
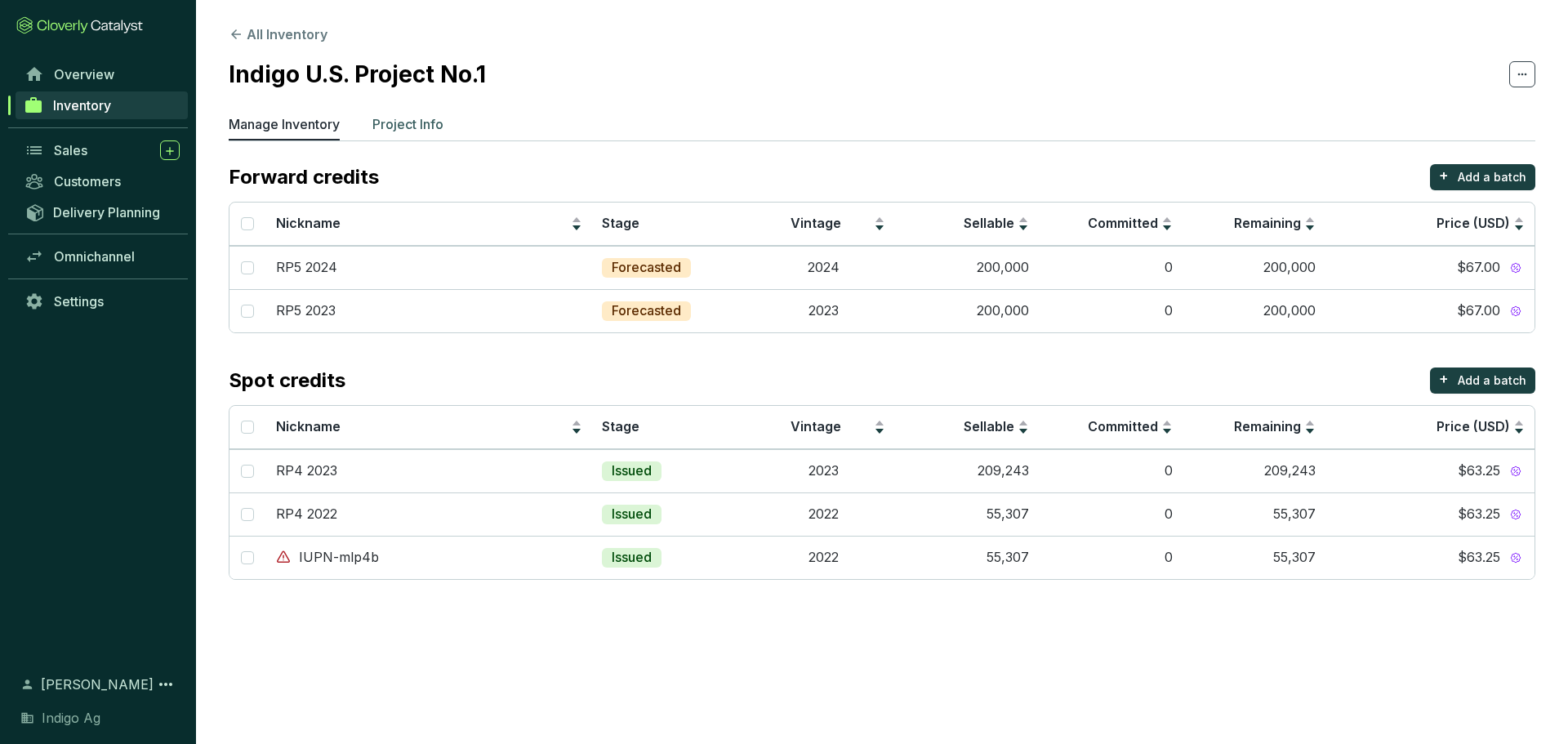
click at [415, 123] on p "Project Info" at bounding box center [407, 124] width 71 height 20
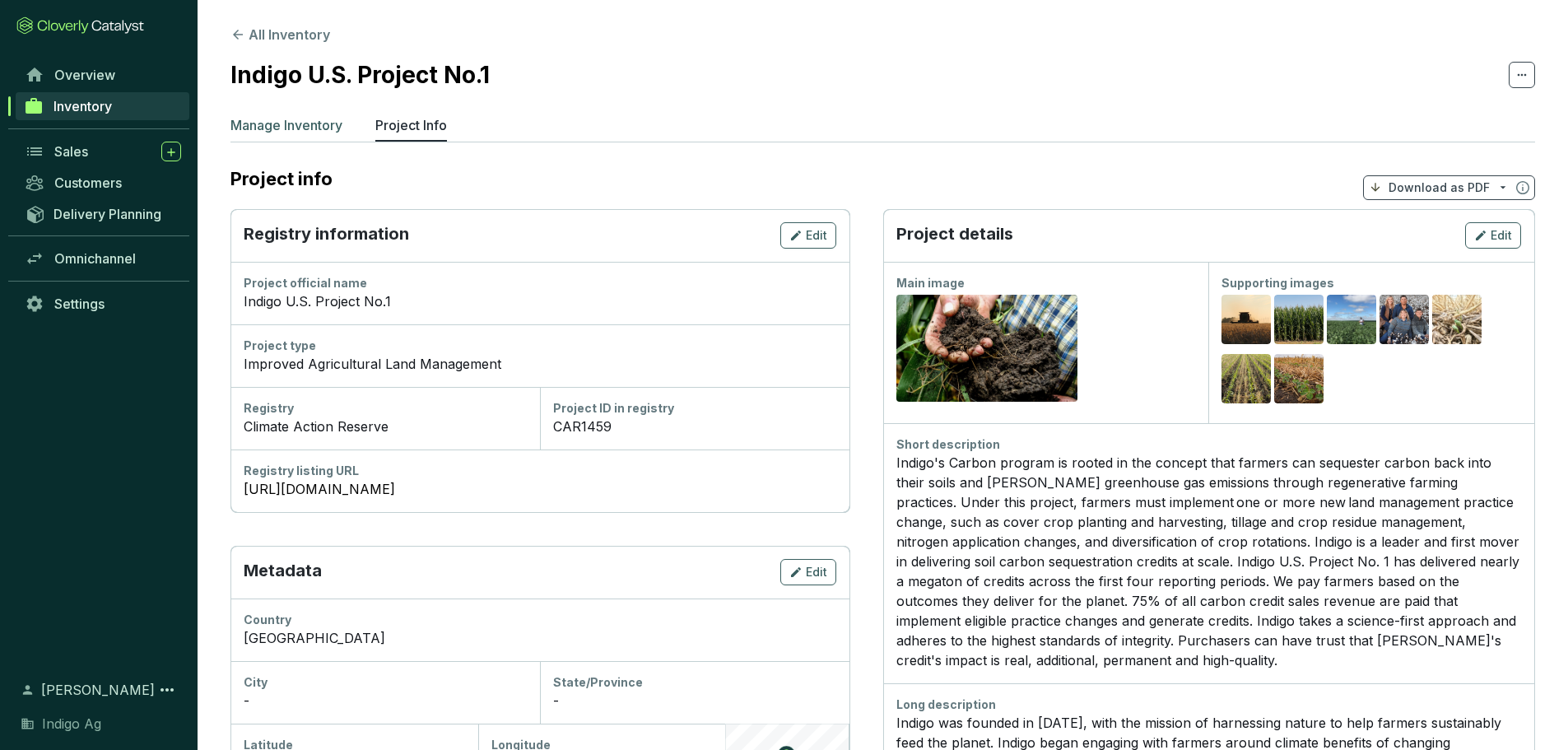
click at [304, 125] on p "Manage Inventory" at bounding box center [286, 125] width 112 height 20
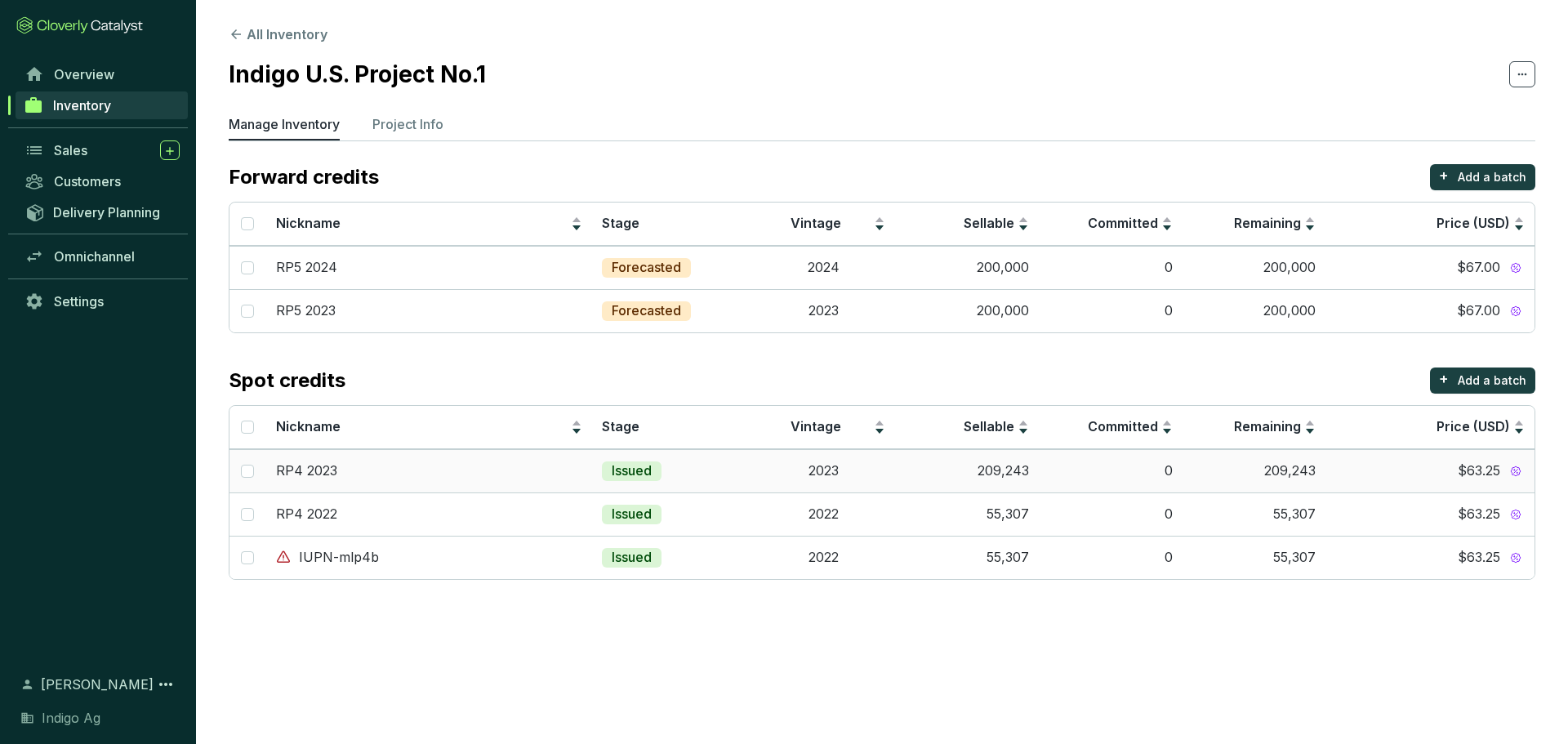
click at [472, 490] on td "RP4 2023" at bounding box center [430, 471] width 327 height 43
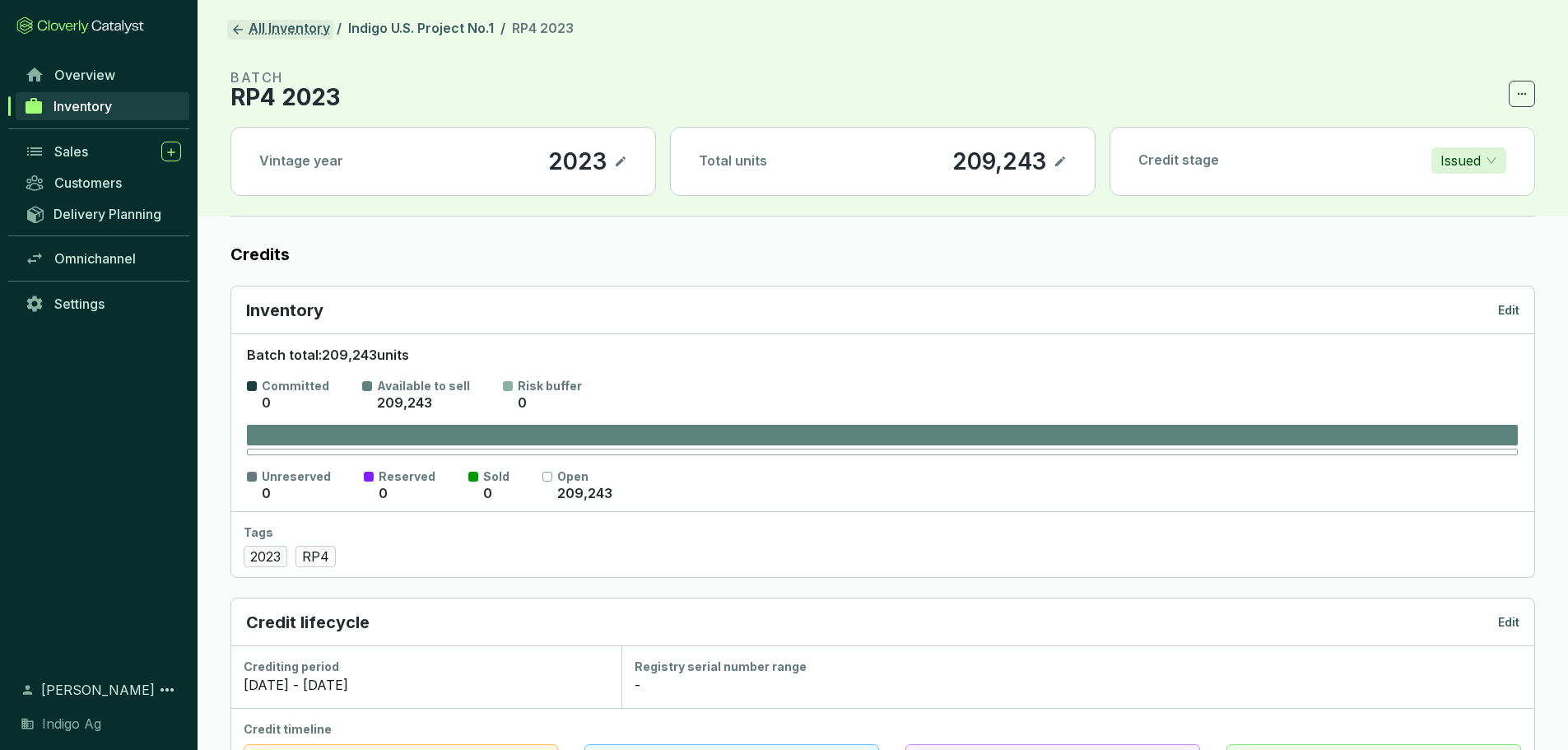
click at [250, 23] on link "All Inventory" at bounding box center [280, 30] width 106 height 20
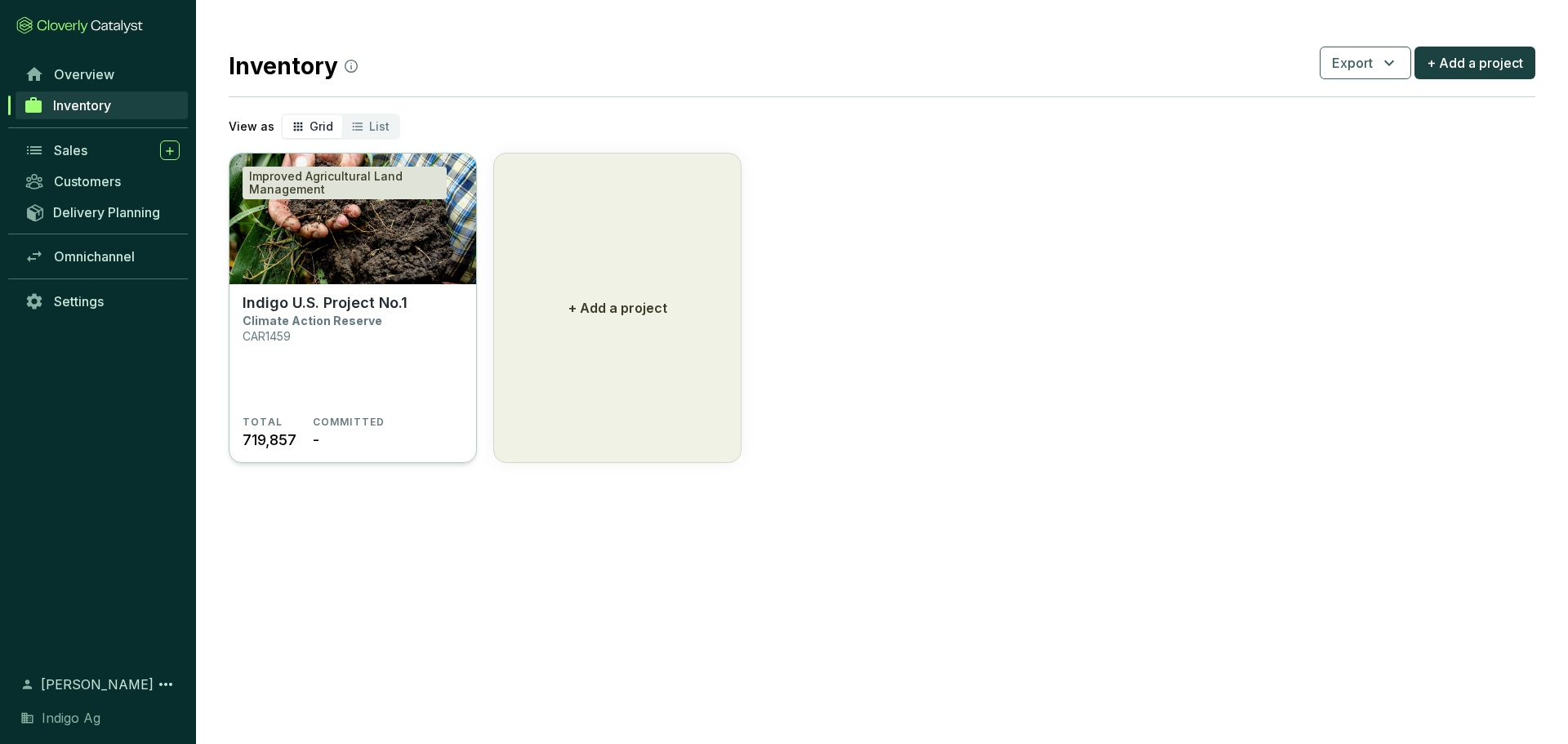
click at [446, 322] on section "Indigo U.S. Project No.1 Climate Action Reserve CAR1459" at bounding box center [352, 354] width 221 height 122
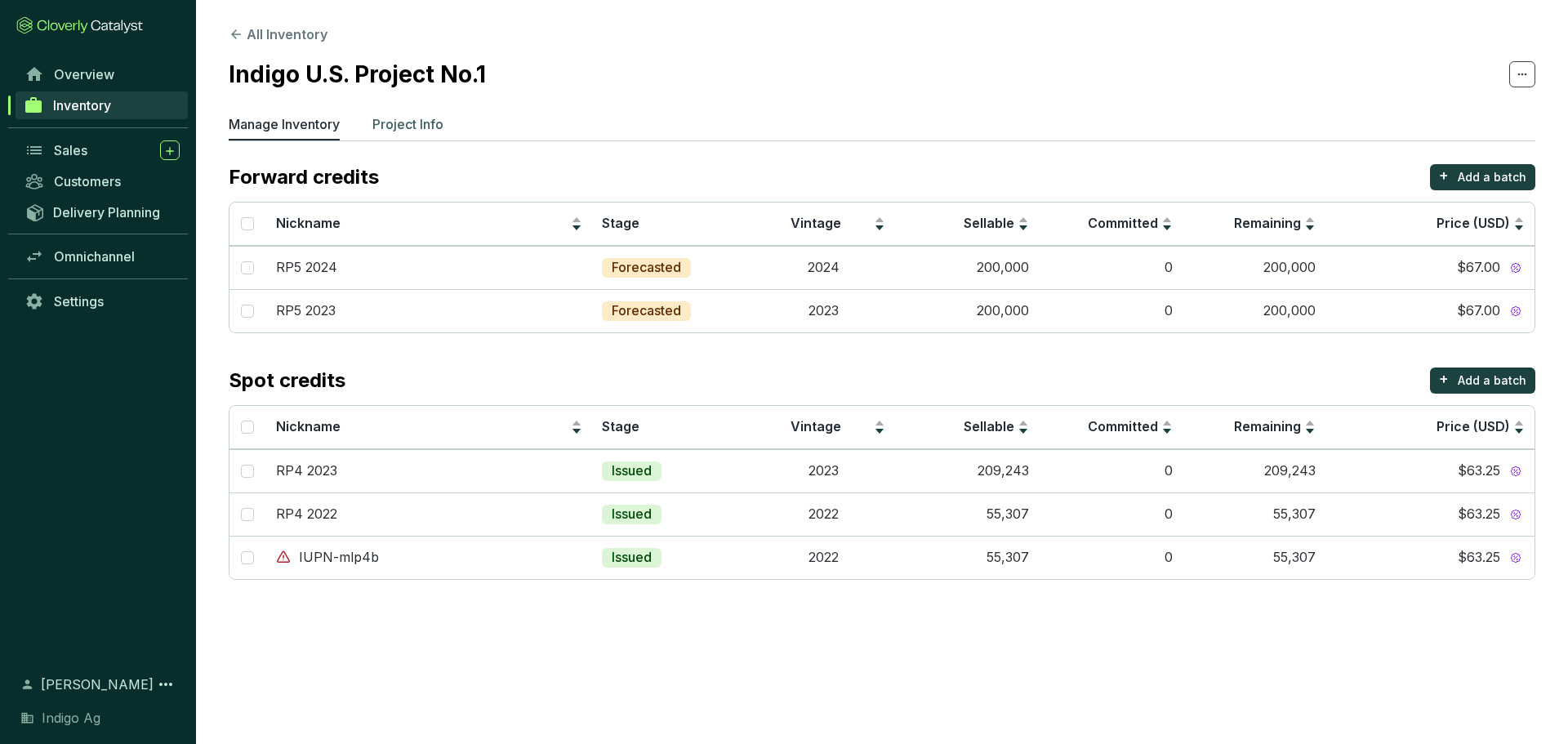
click at [434, 132] on p "Project Info" at bounding box center [407, 124] width 71 height 20
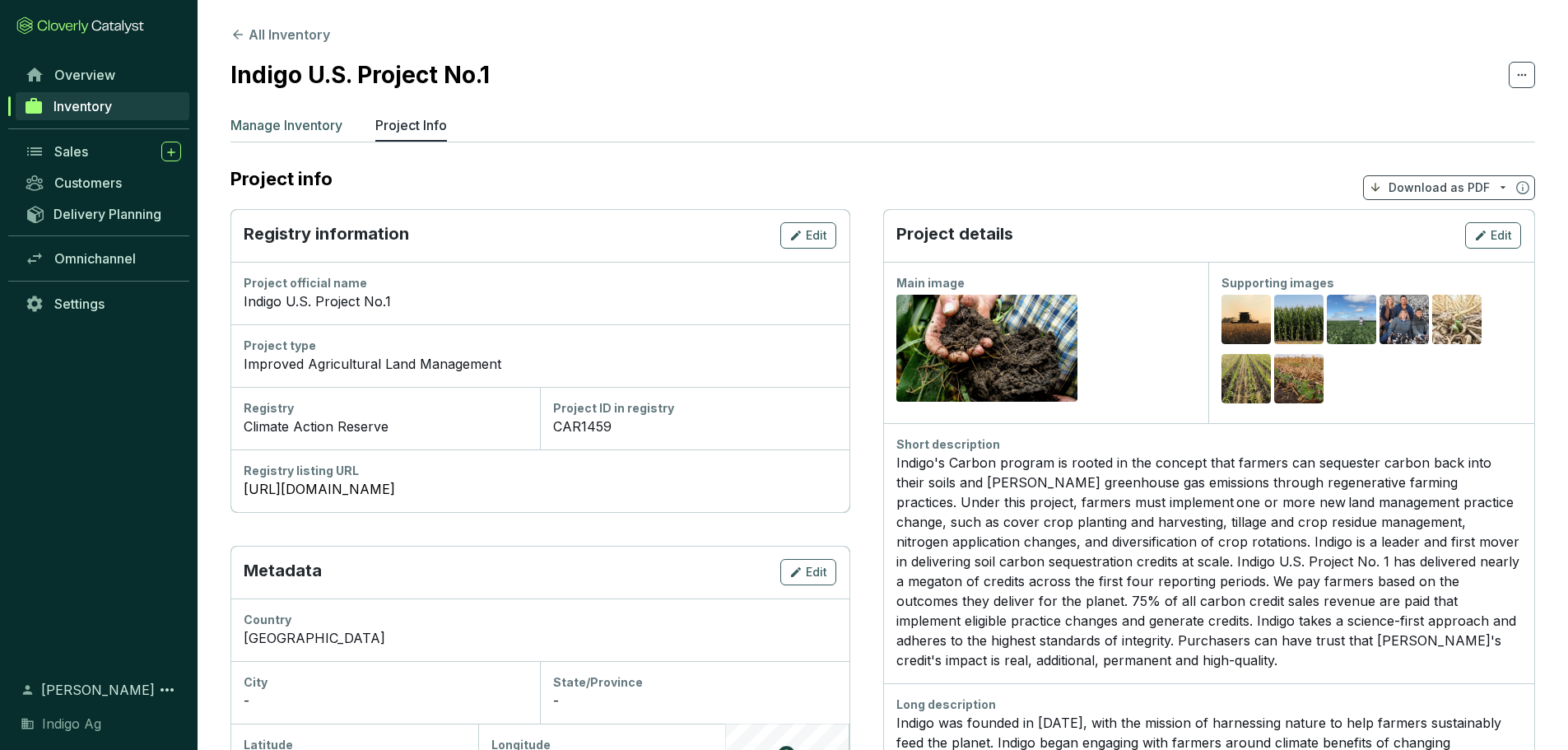
click at [320, 134] on p "Manage Inventory" at bounding box center [286, 125] width 112 height 20
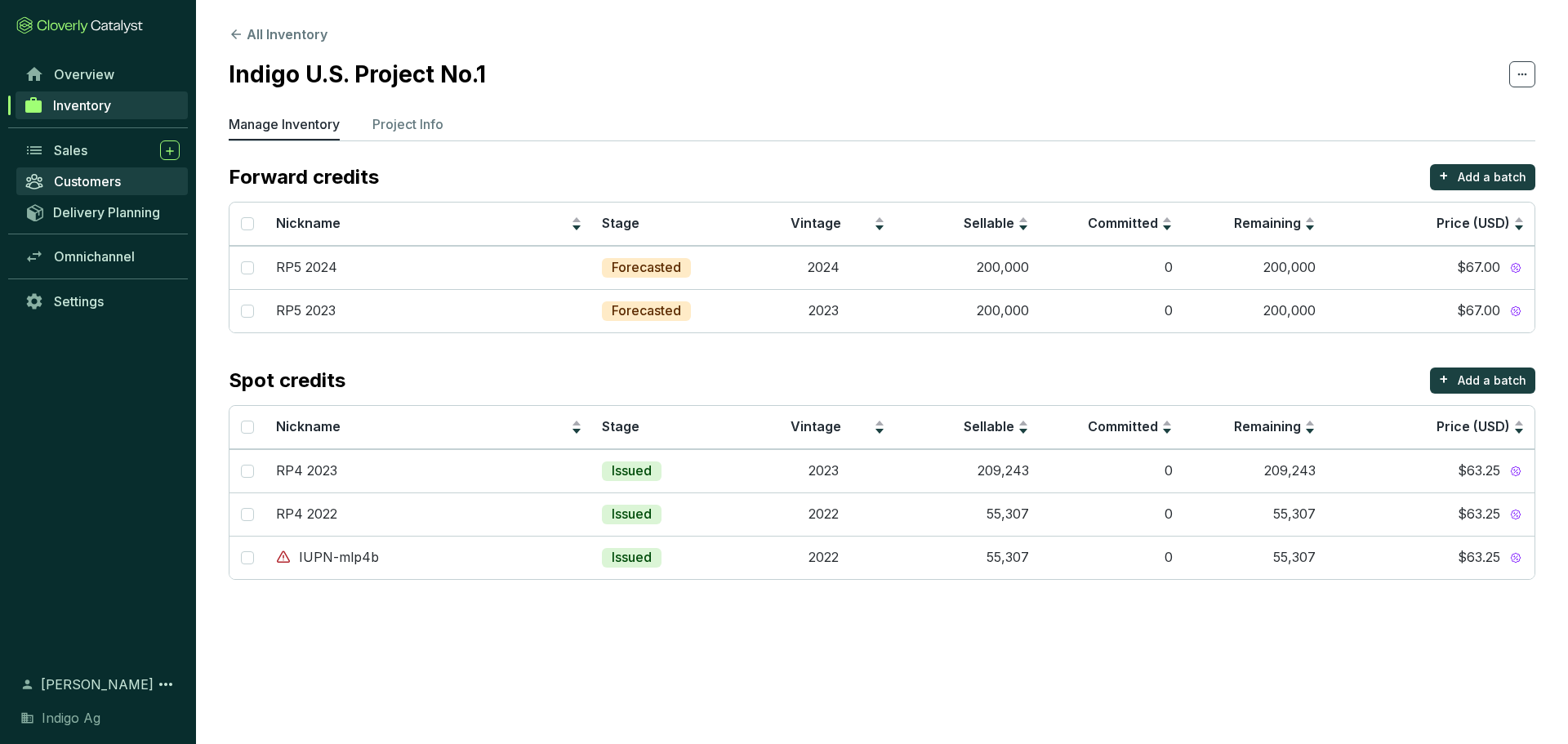
click at [90, 178] on span "Customers" at bounding box center [87, 181] width 67 height 16
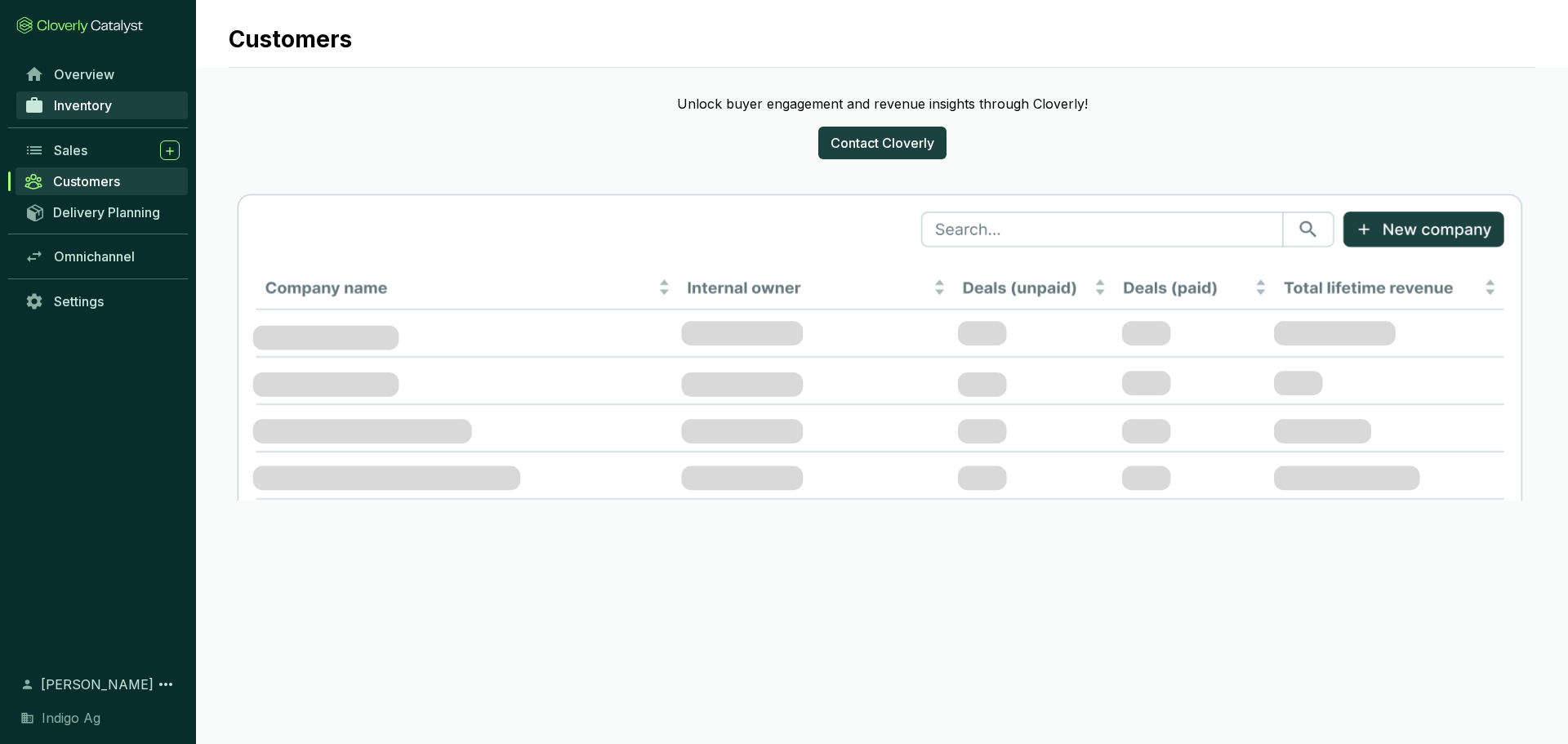
click at [112, 97] on span "Inventory" at bounding box center [83, 105] width 58 height 16
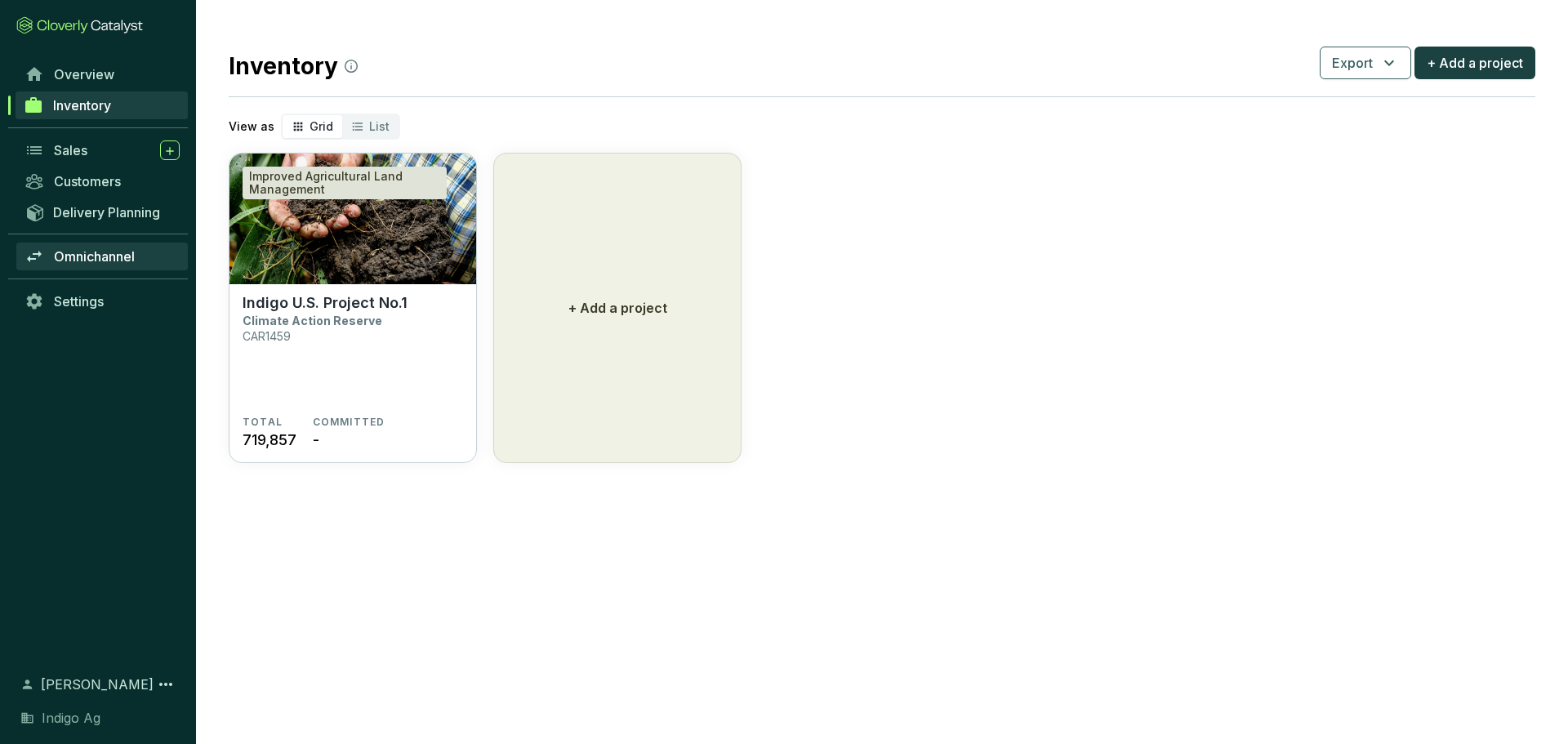
click at [123, 252] on span "Omnichannel" at bounding box center [95, 257] width 81 height 16
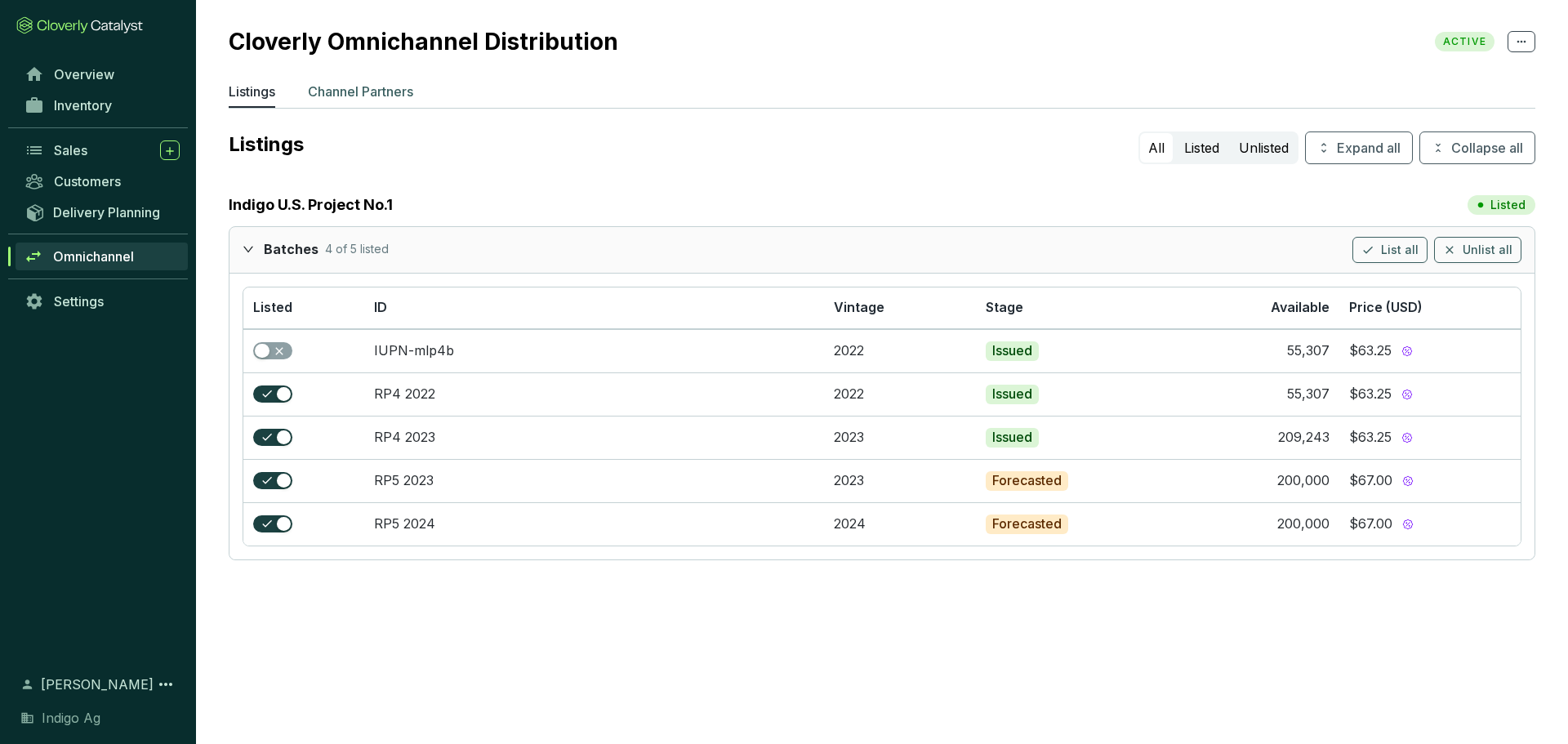
click at [381, 85] on p "Channel Partners" at bounding box center [360, 92] width 105 height 20
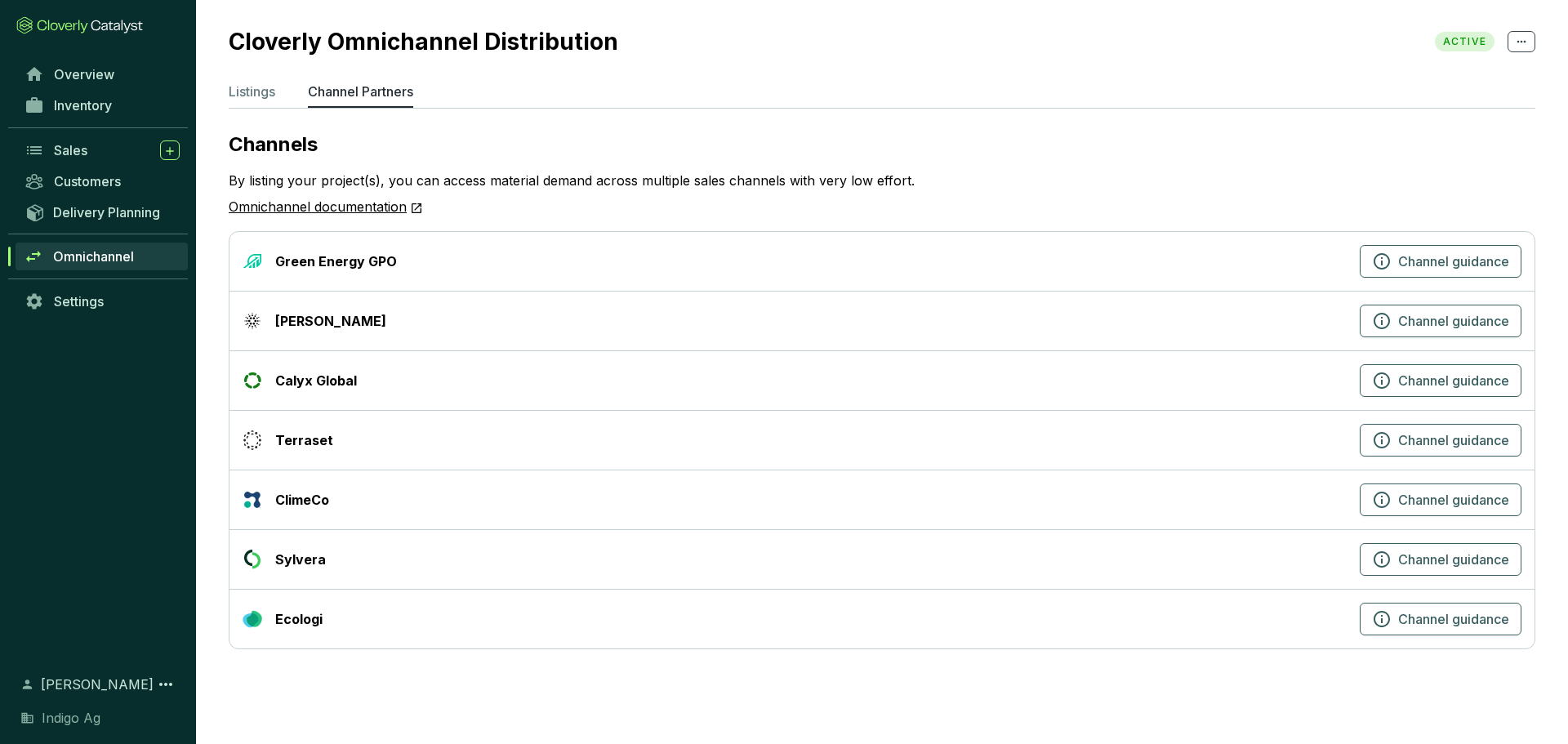
click at [319, 562] on div "Sylvera" at bounding box center [301, 559] width 50 height 20
click at [363, 567] on div "Sylvera" at bounding box center [797, 559] width 1110 height 20
click at [267, 88] on p "Listings" at bounding box center [252, 92] width 47 height 20
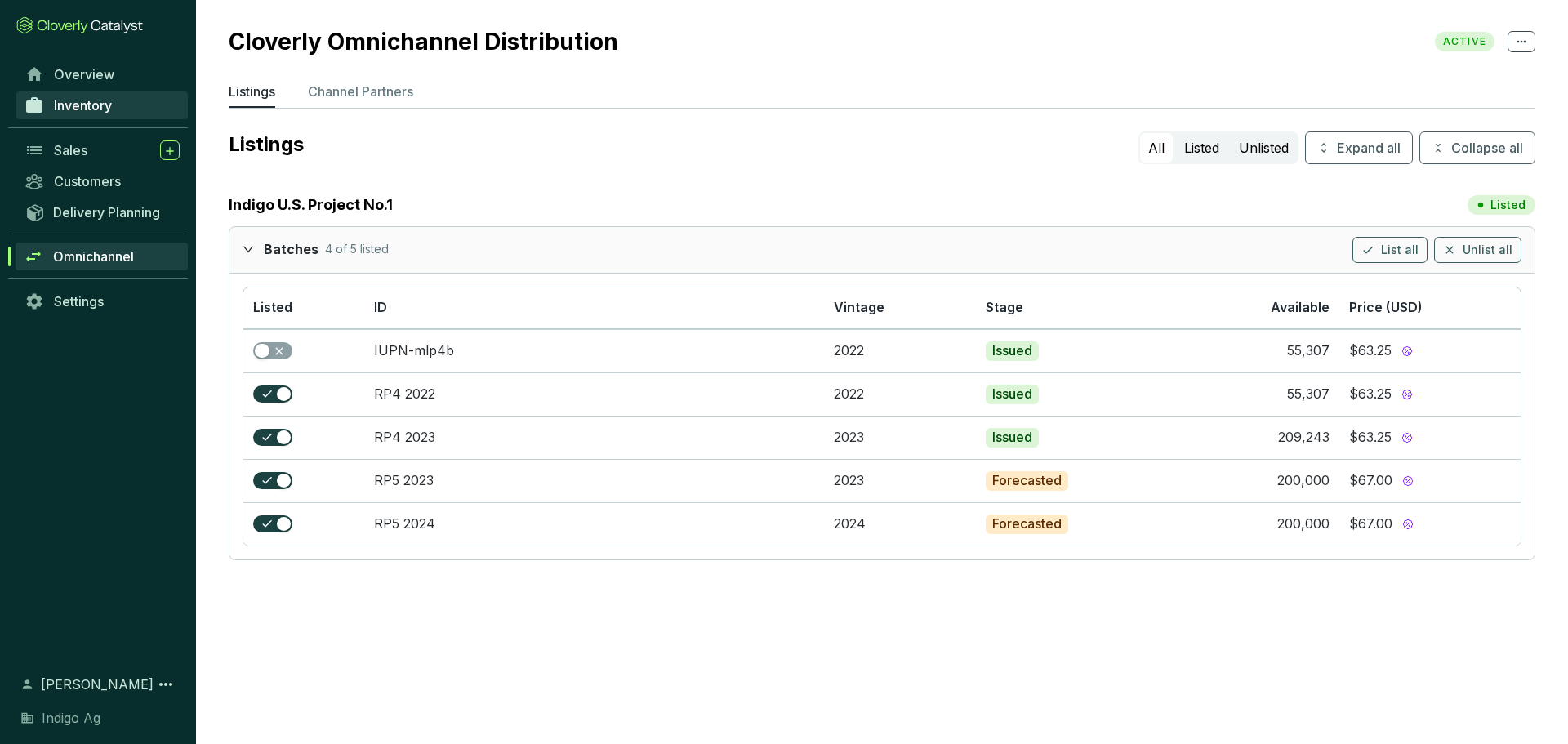
click at [83, 101] on span "Inventory" at bounding box center [83, 105] width 58 height 16
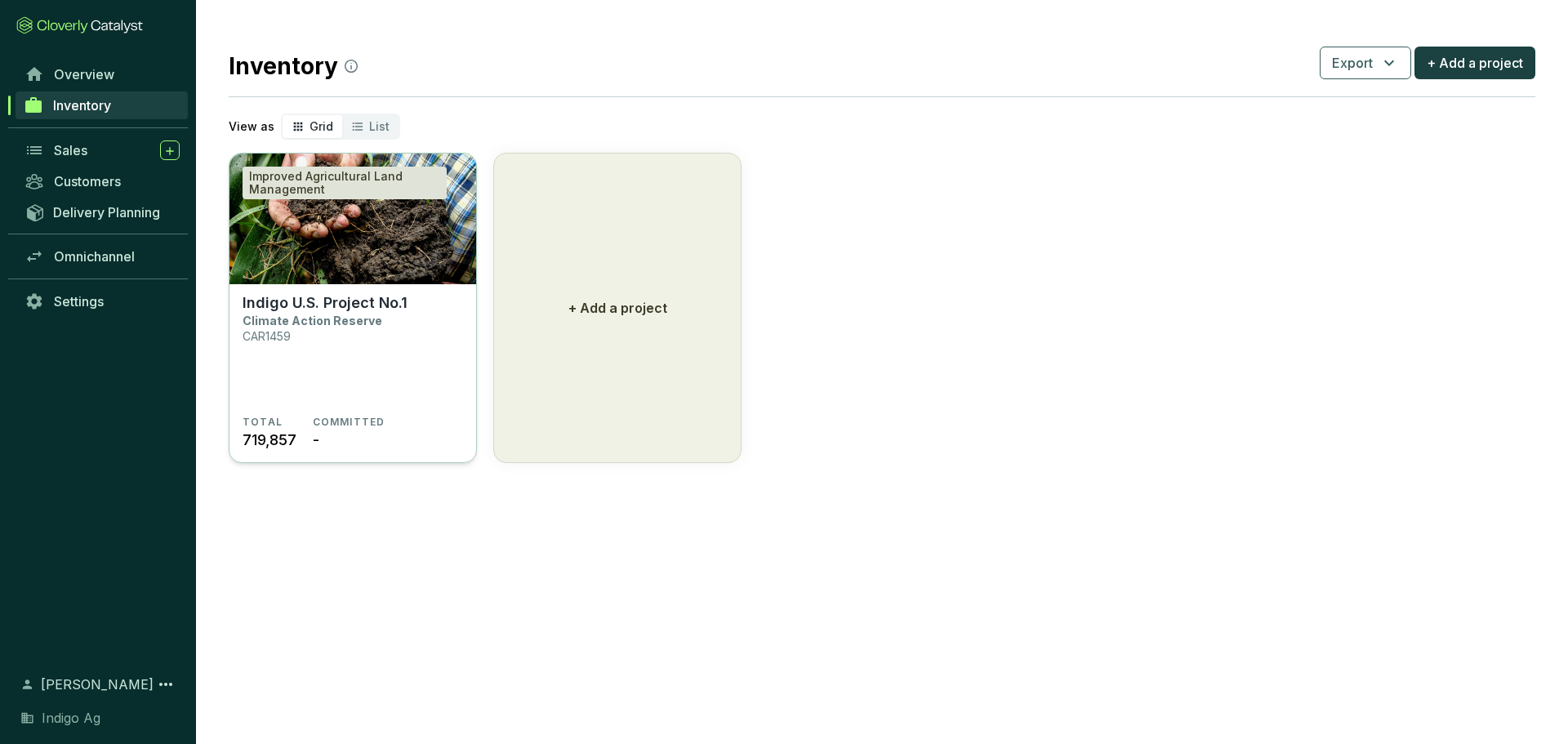
click at [349, 334] on section "Indigo U.S. Project No.1 Climate Action Reserve CAR1459" at bounding box center [352, 354] width 221 height 122
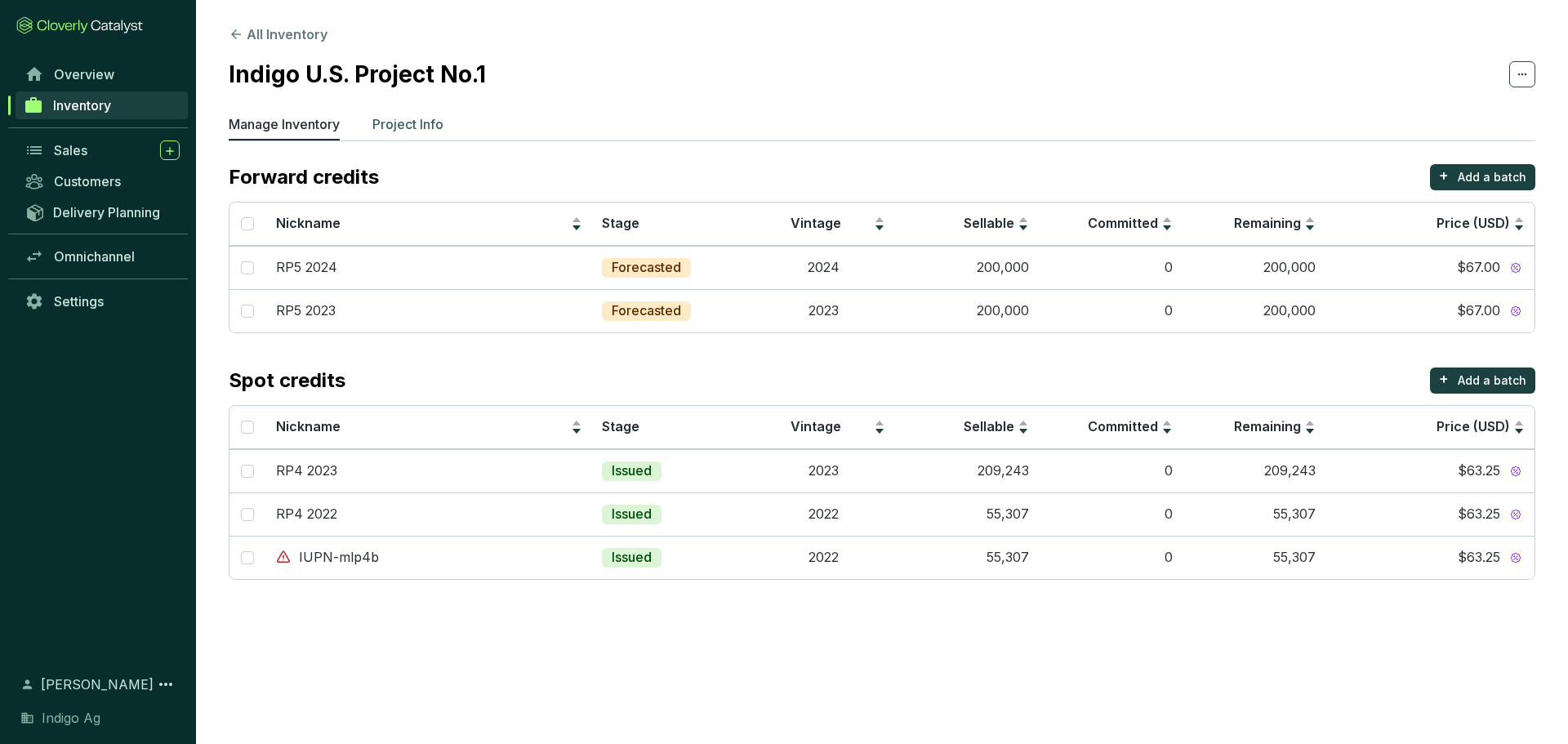
click at [411, 132] on p "Project Info" at bounding box center [407, 124] width 71 height 20
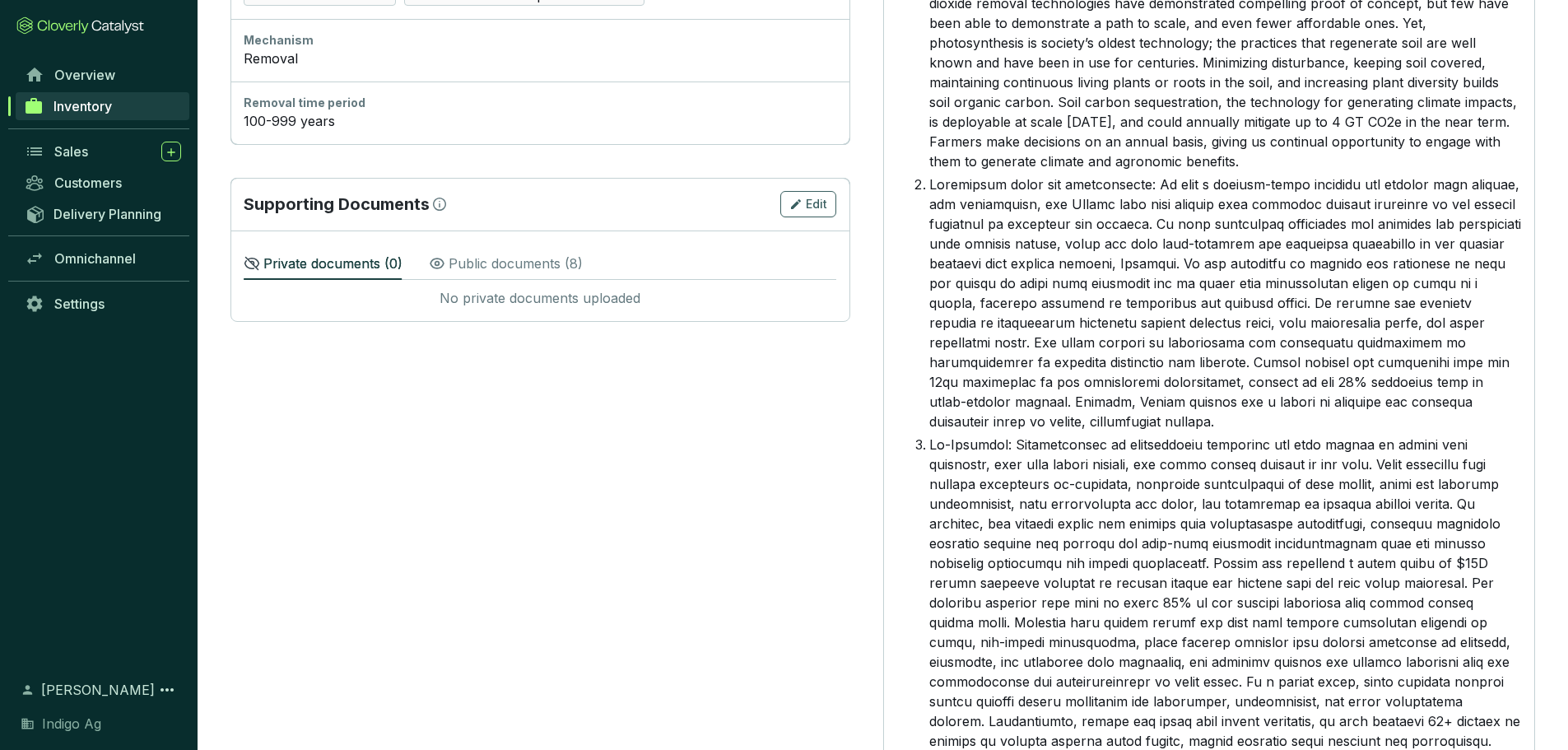
scroll to position [1092, 0]
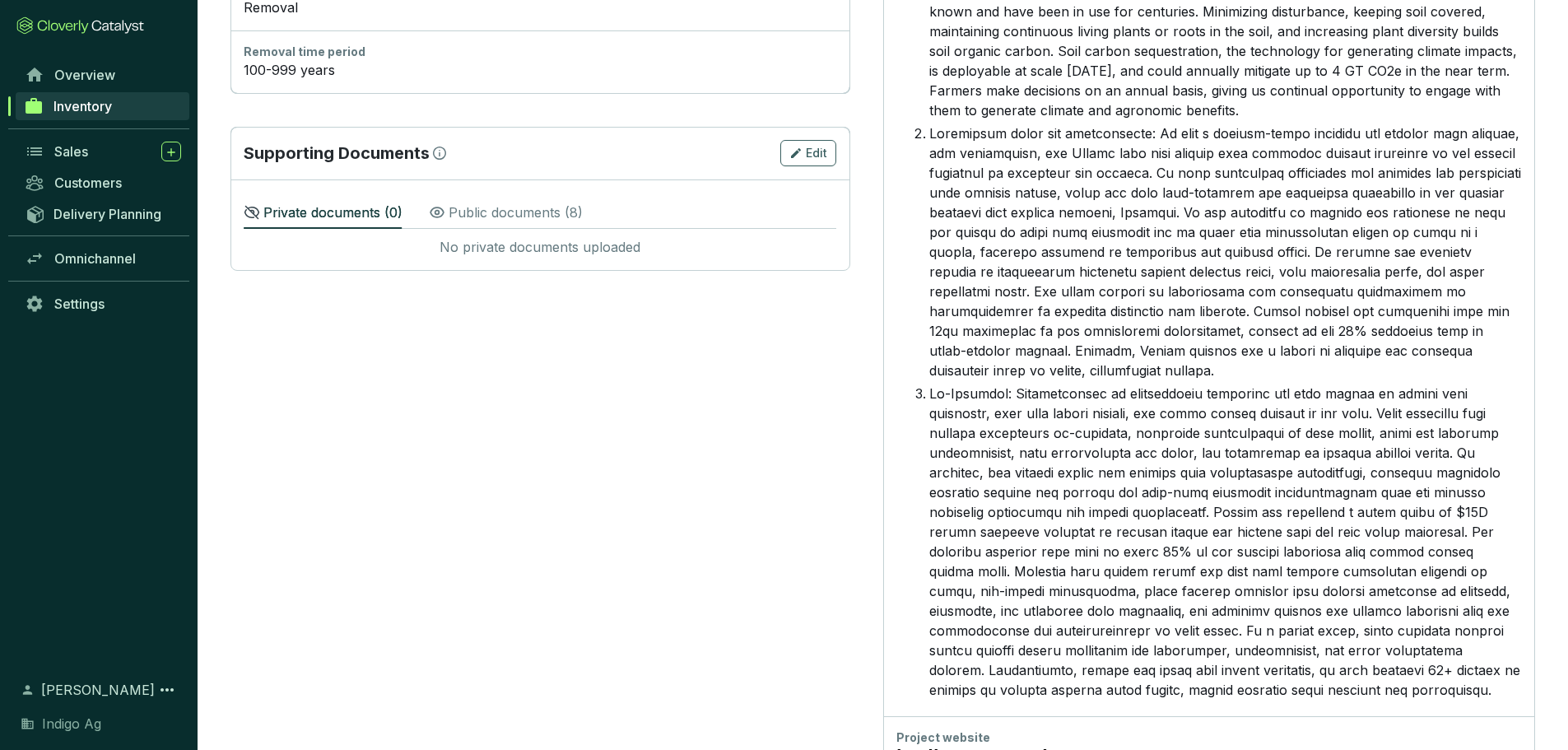
click at [520, 212] on p "Public documents ( 8 )" at bounding box center [516, 212] width 134 height 20
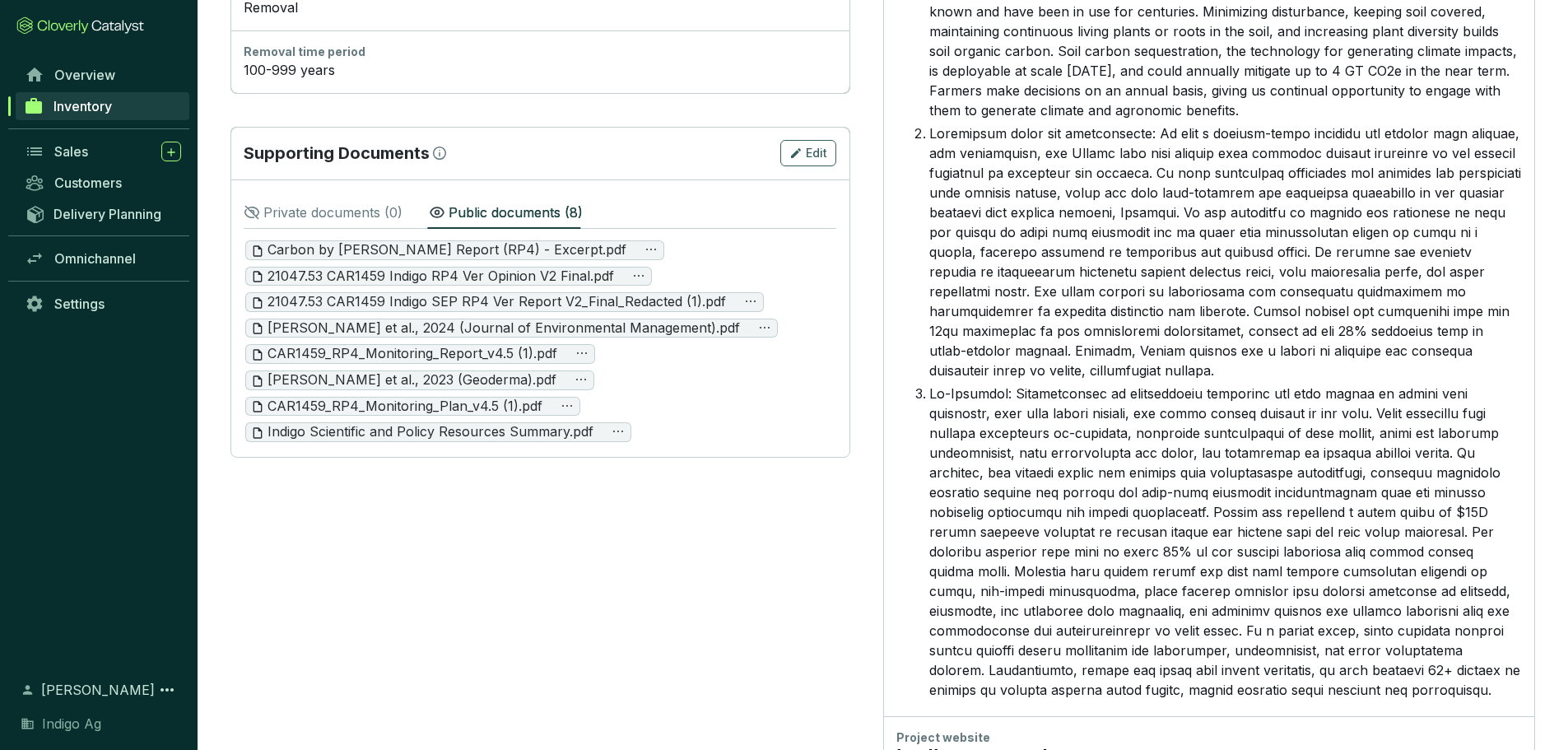
scroll to position [1155, 0]
